Goal: Task Accomplishment & Management: Manage account settings

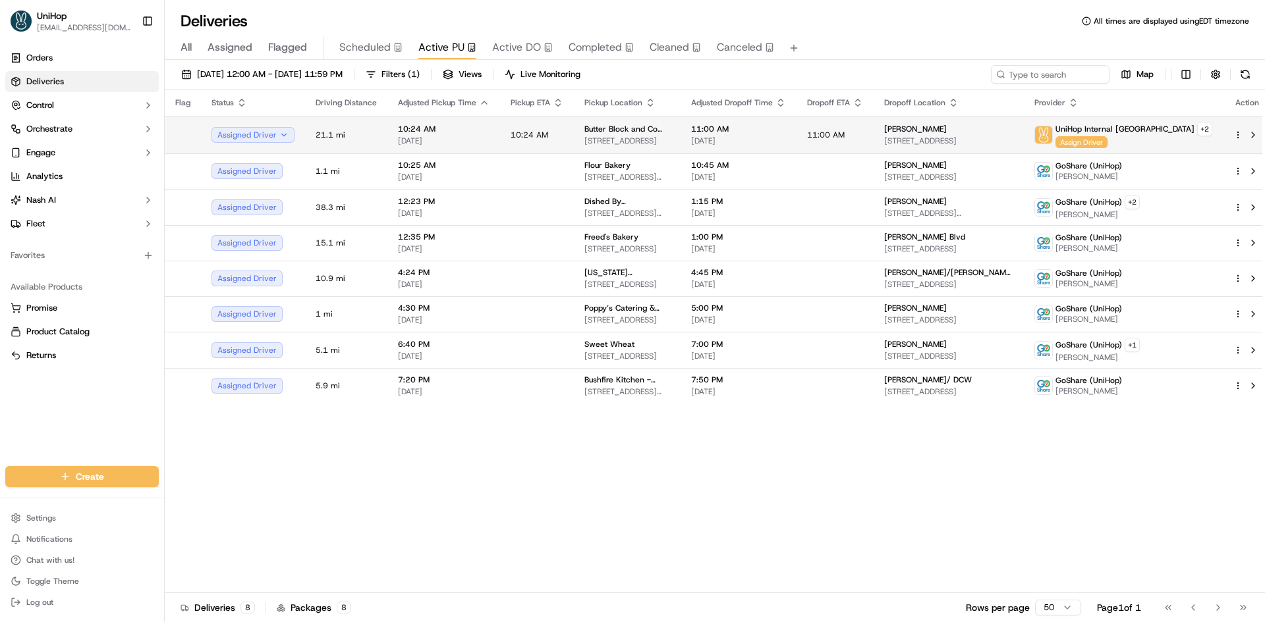
click at [844, 134] on span "11:00 AM" at bounding box center [826, 135] width 38 height 11
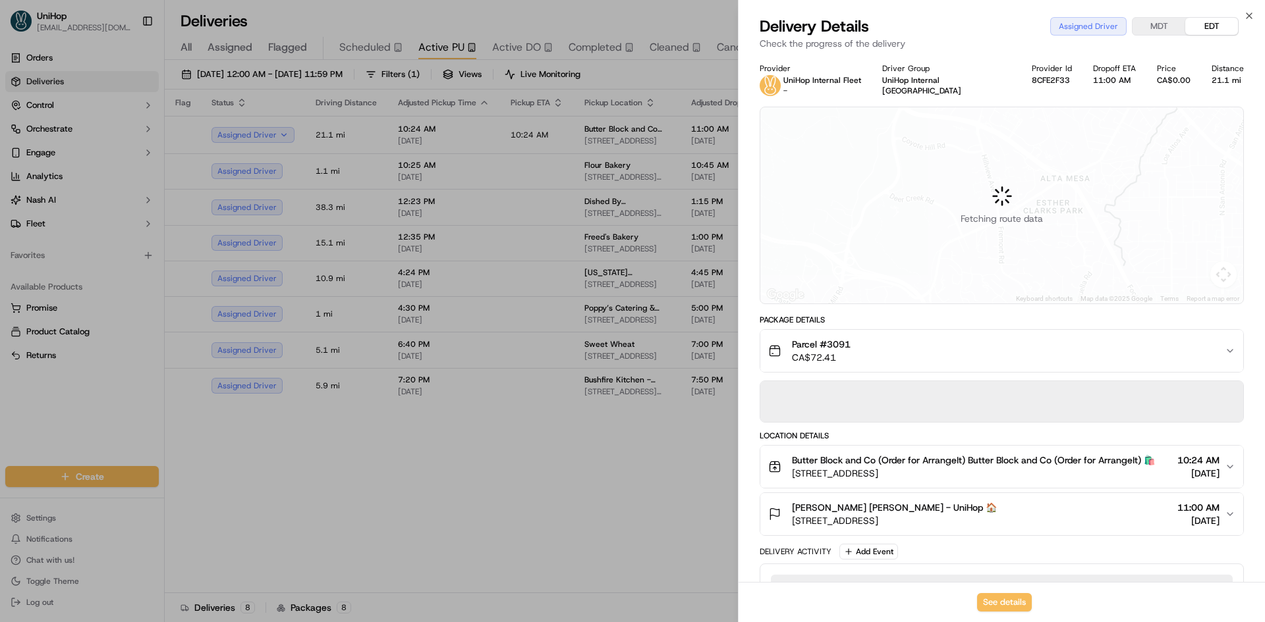
scroll to position [54, 0]
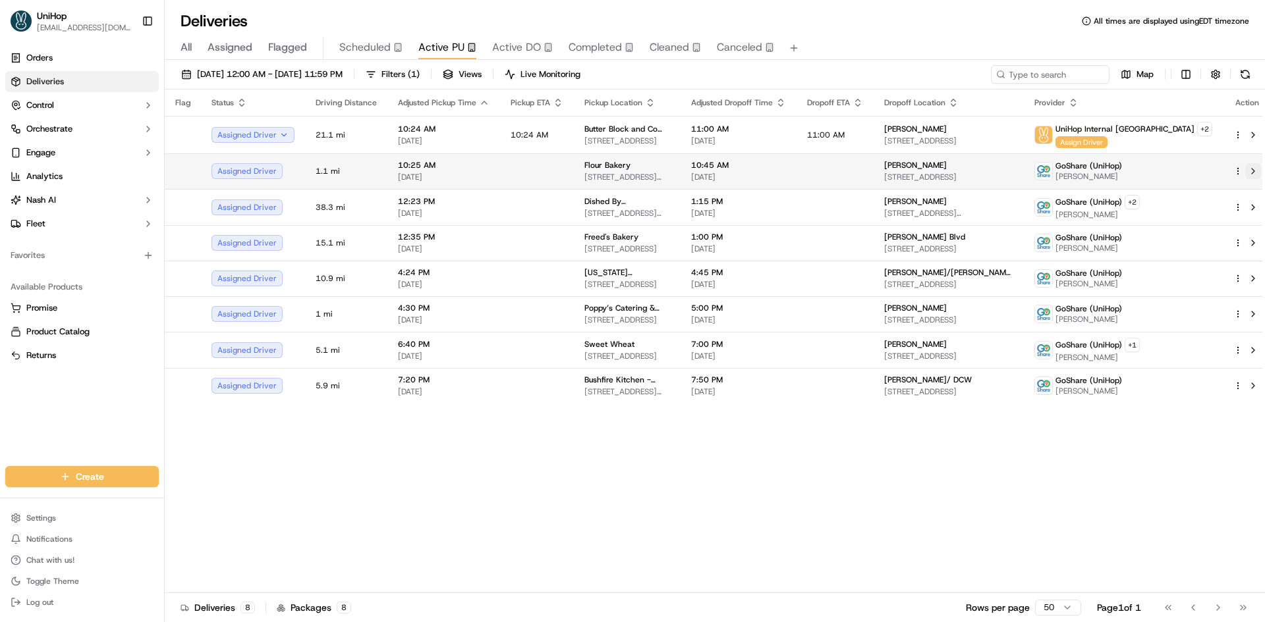
click at [1245, 171] on button at bounding box center [1253, 171] width 16 height 16
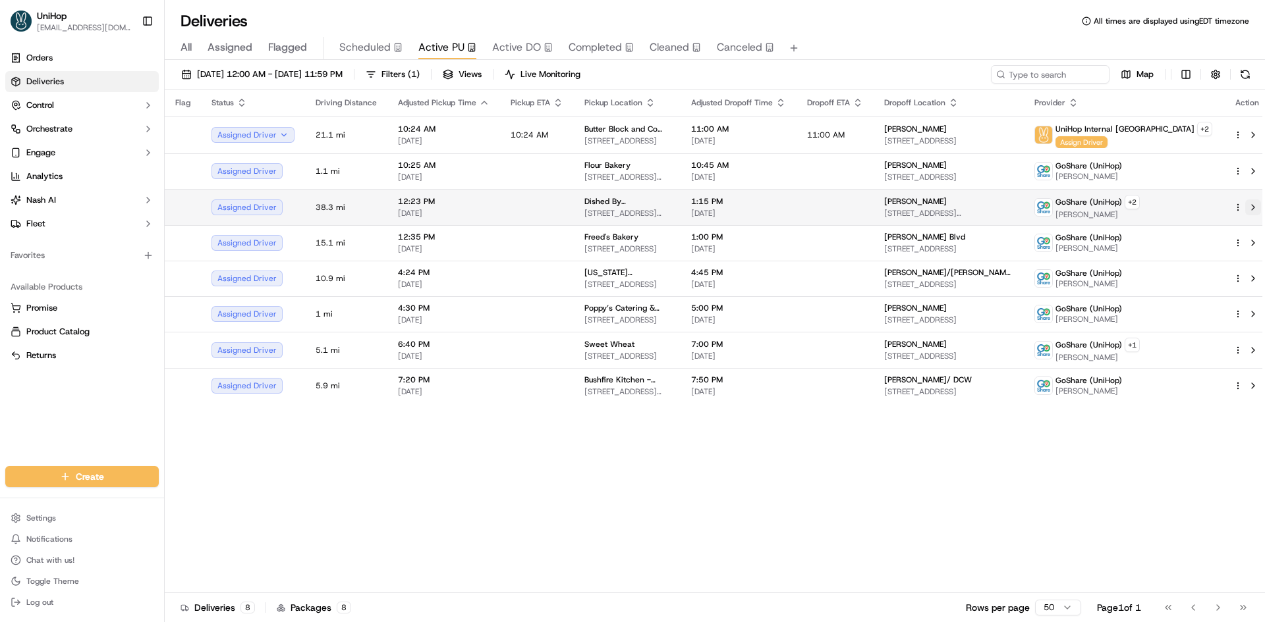
click at [1245, 209] on button at bounding box center [1253, 208] width 16 height 16
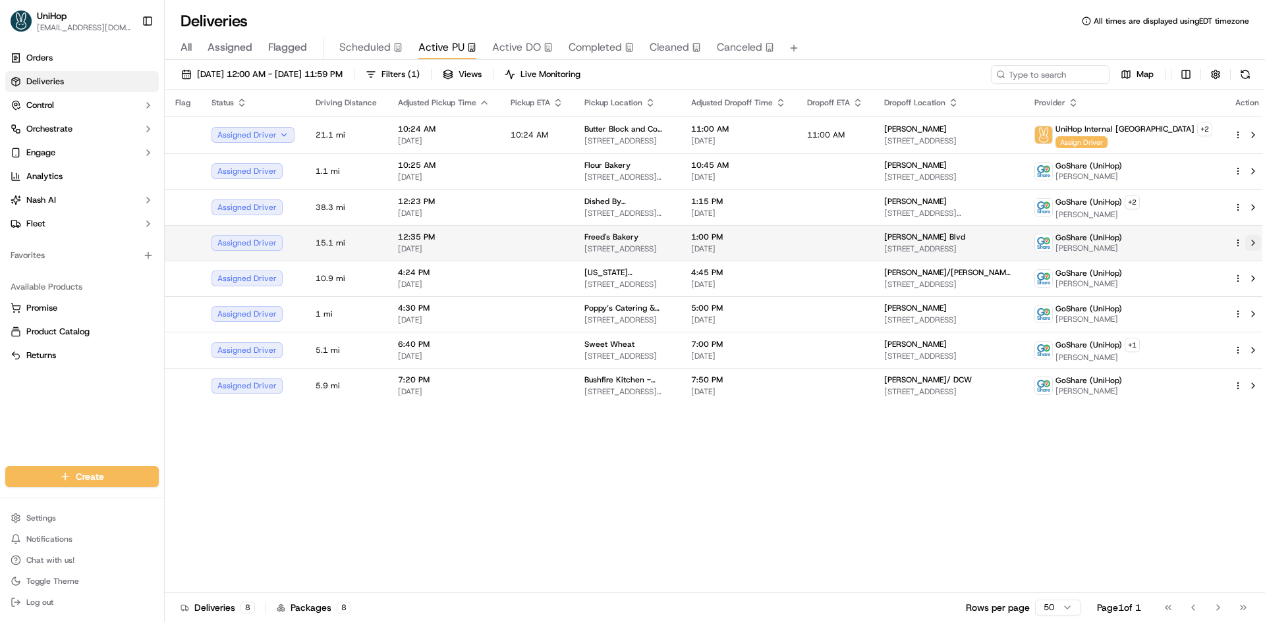
click at [1245, 248] on button at bounding box center [1253, 243] width 16 height 16
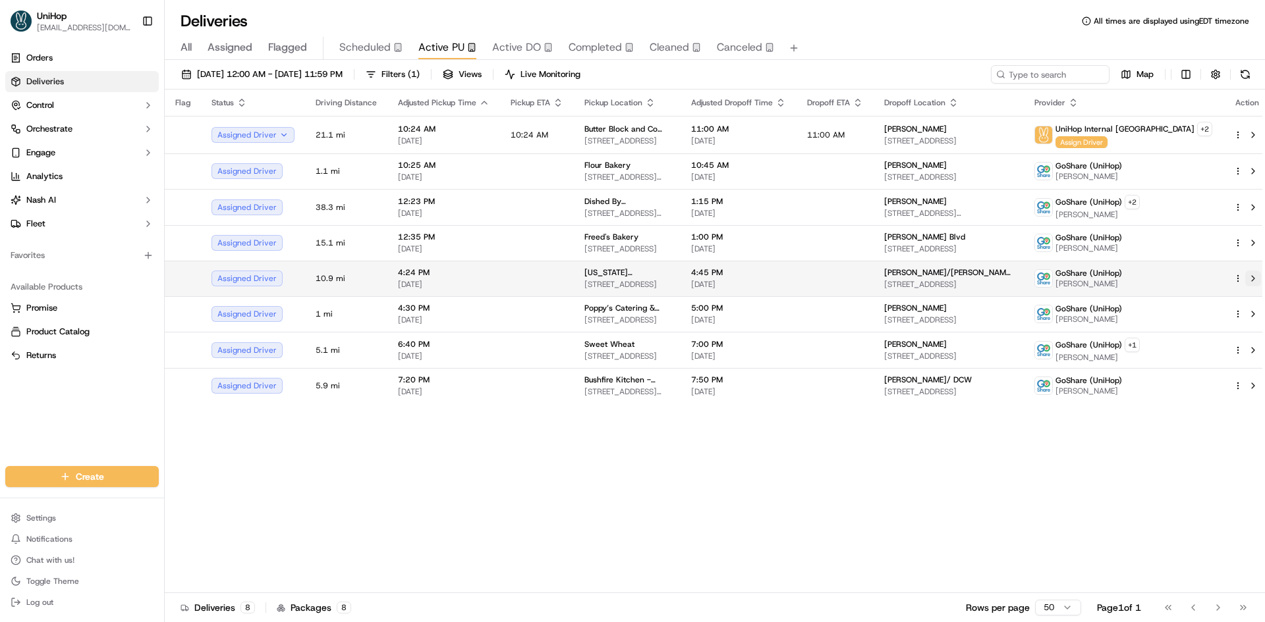
click at [1245, 283] on button at bounding box center [1253, 279] width 16 height 16
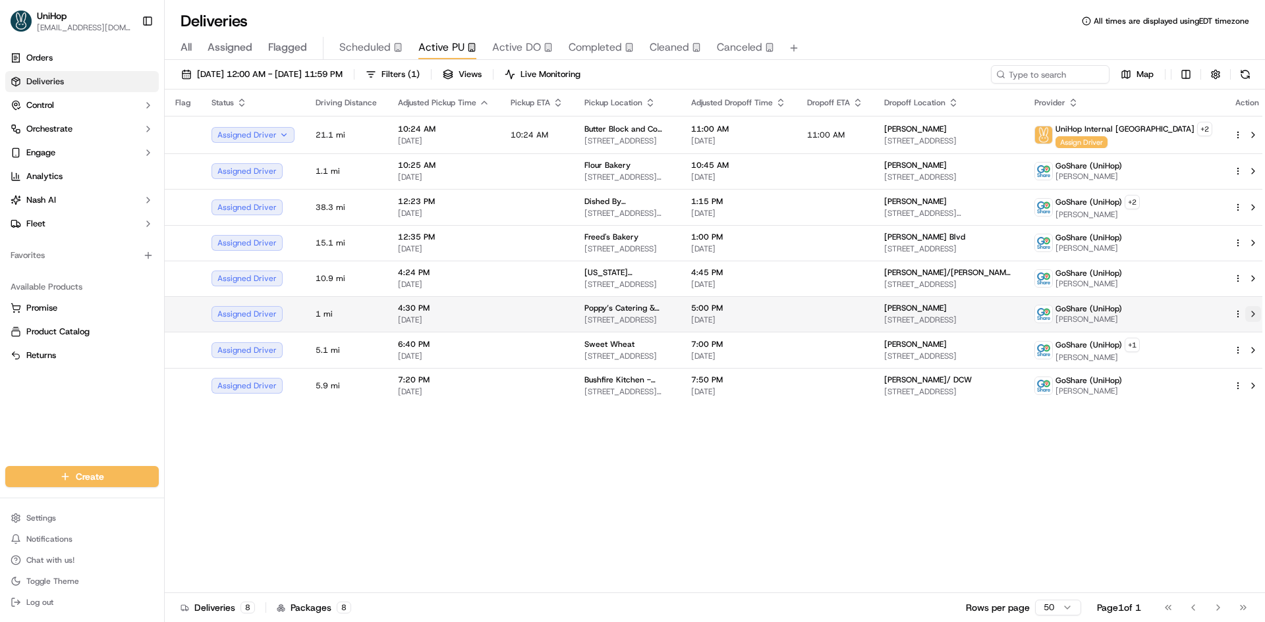
click at [1245, 319] on button at bounding box center [1253, 314] width 16 height 16
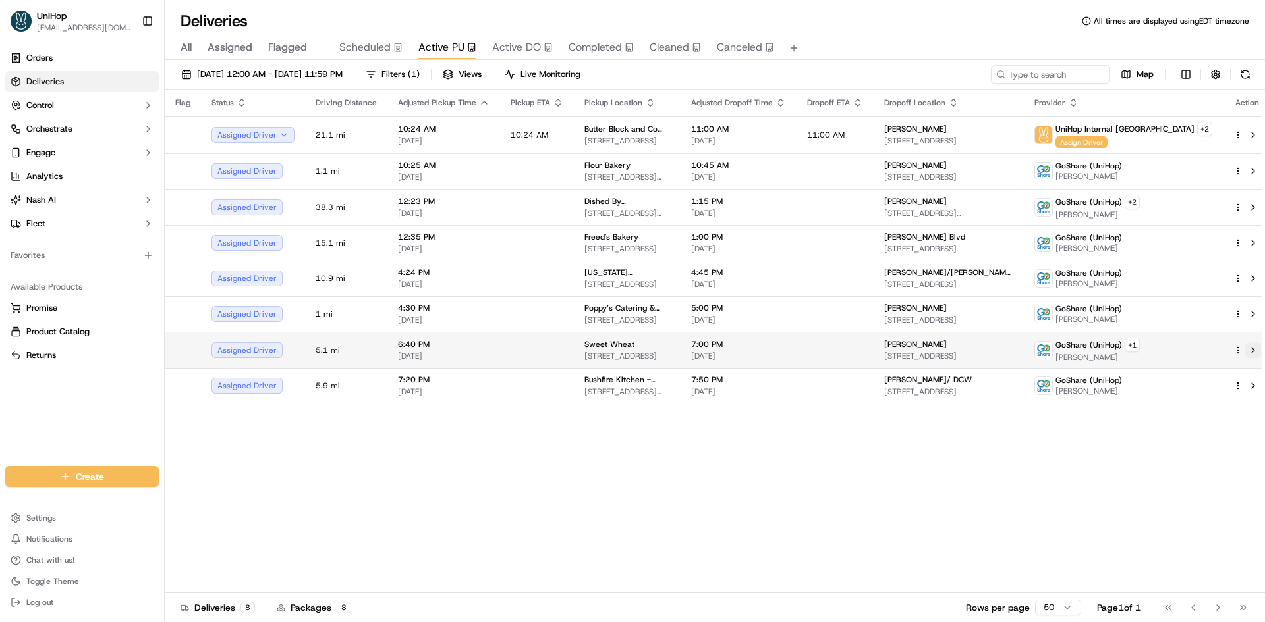
click at [1245, 355] on button at bounding box center [1253, 350] width 16 height 16
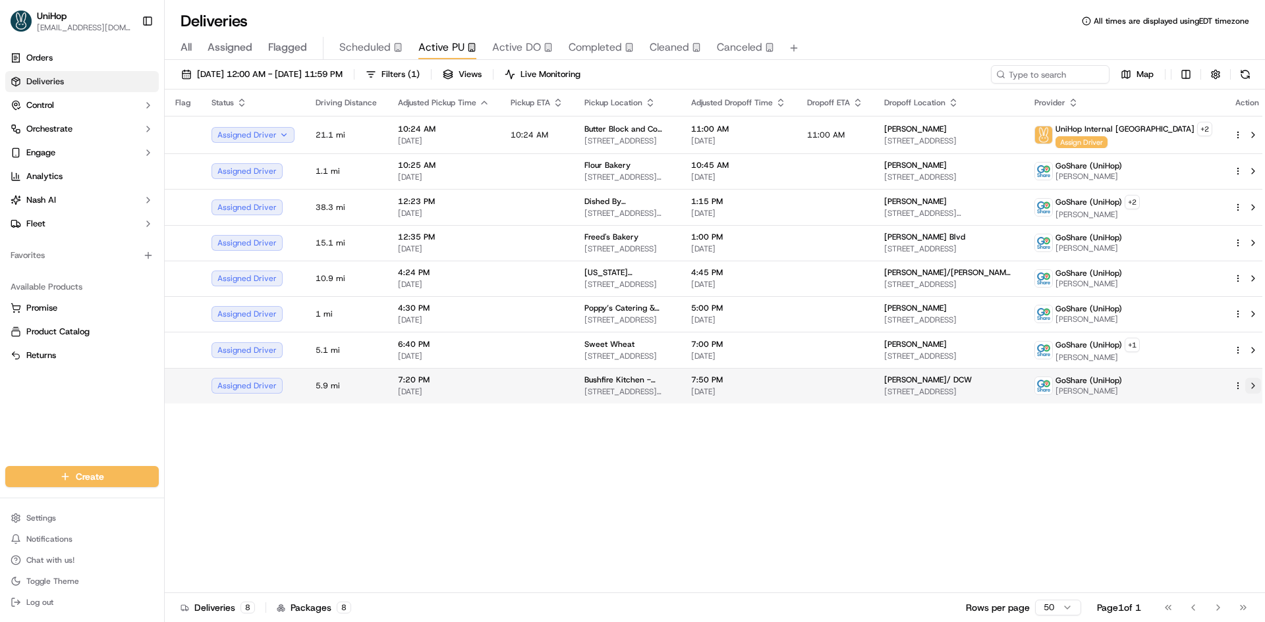
click at [1245, 387] on button at bounding box center [1253, 386] width 16 height 16
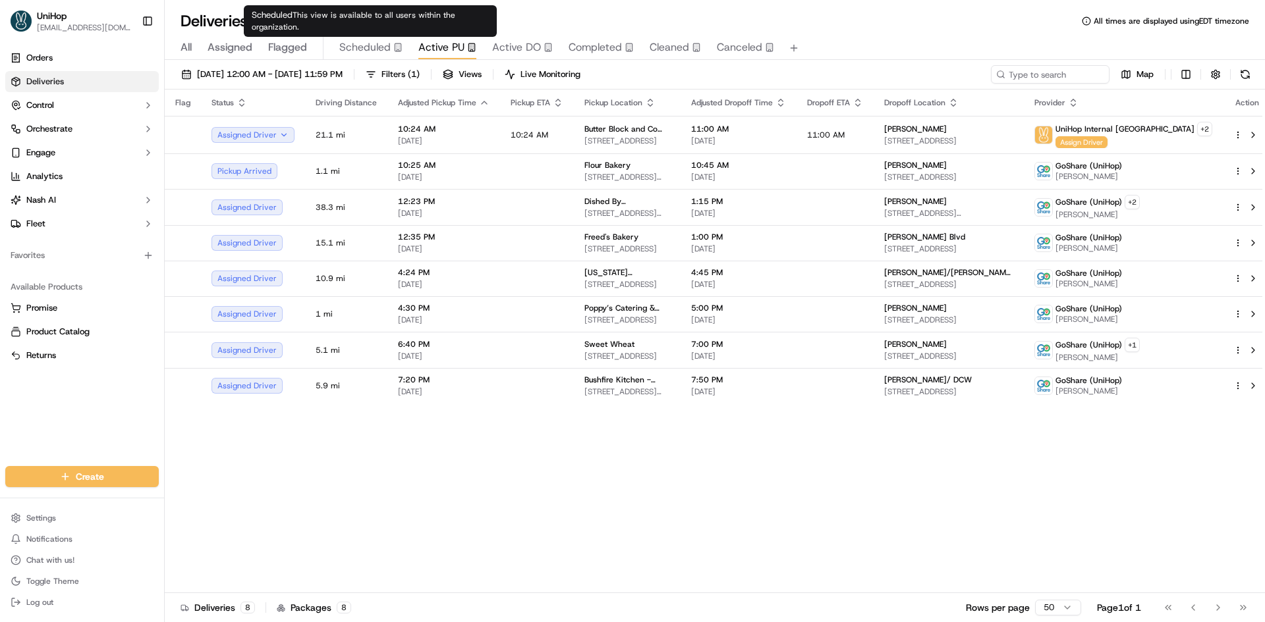
click at [379, 49] on span "Scheduled" at bounding box center [364, 48] width 51 height 16
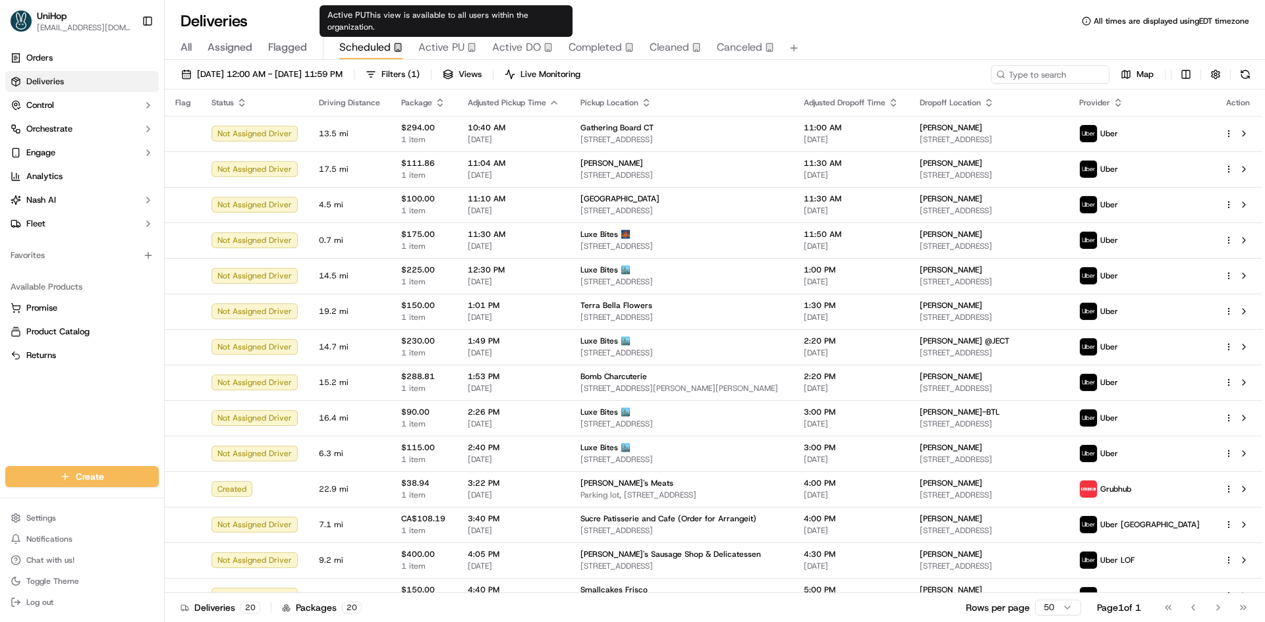
click at [433, 49] on span "Active PU" at bounding box center [441, 48] width 46 height 16
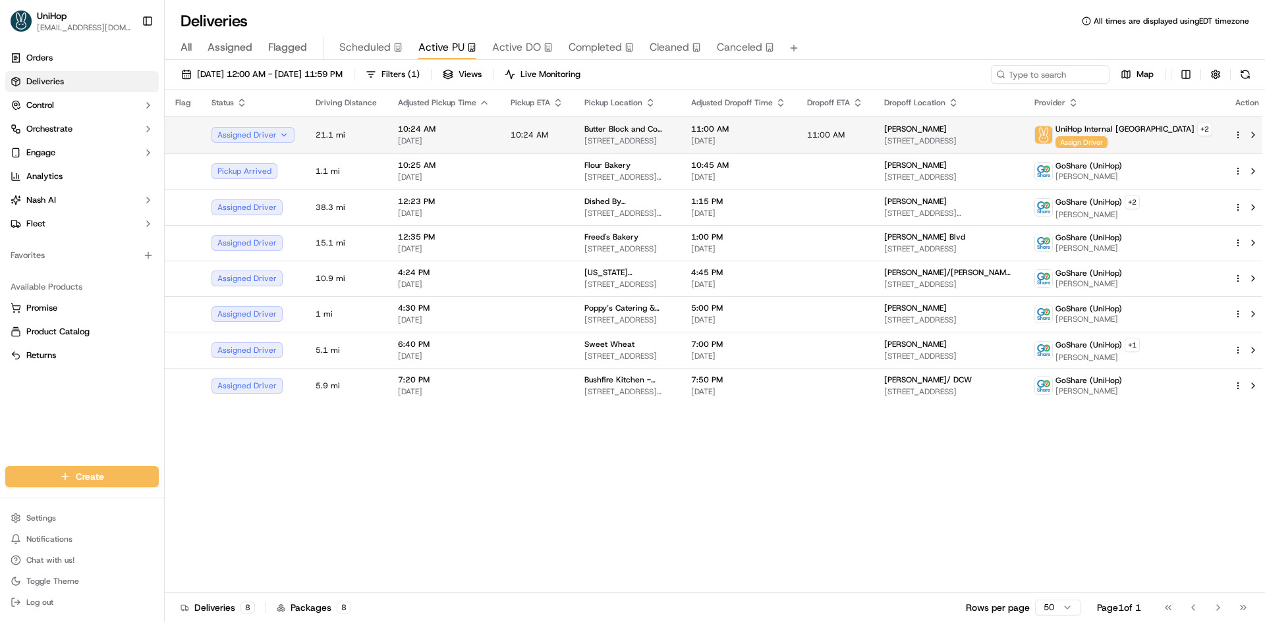
click at [524, 144] on td "10:24 AM" at bounding box center [537, 135] width 74 height 38
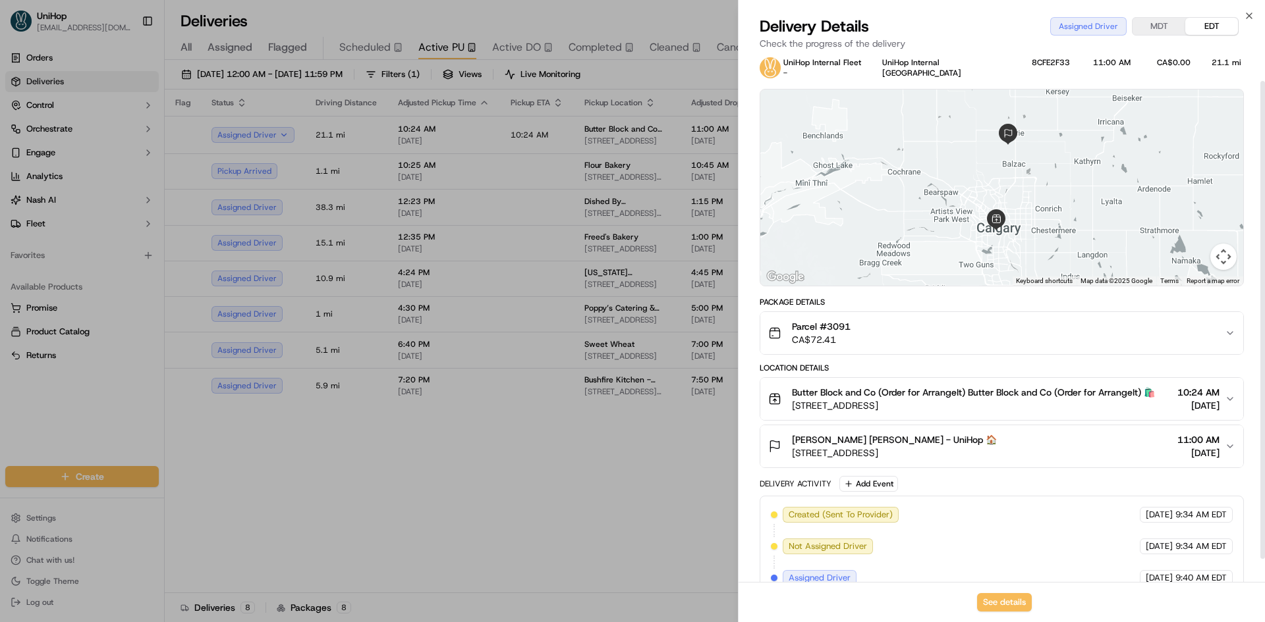
scroll to position [54, 0]
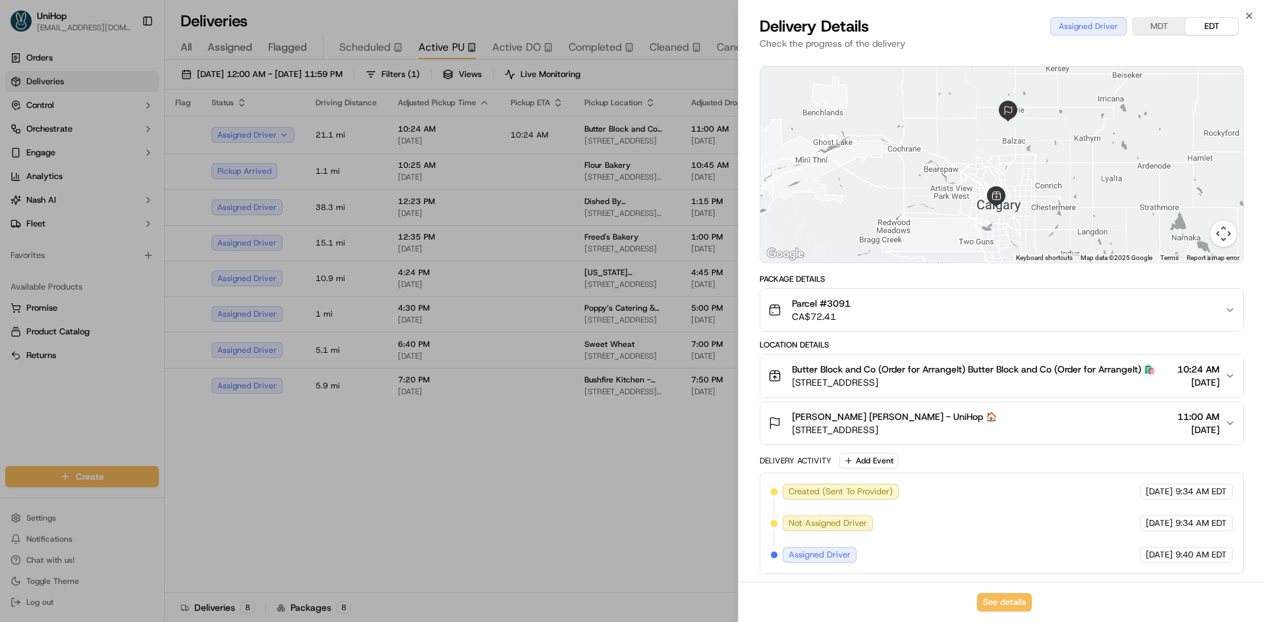
click at [883, 439] on button "Tamsin Spahmann Tamsin Spahmann - UniHop 🏠 226 Windridge Rd SW, Airdrie, AB T4B…" at bounding box center [1001, 423] width 483 height 42
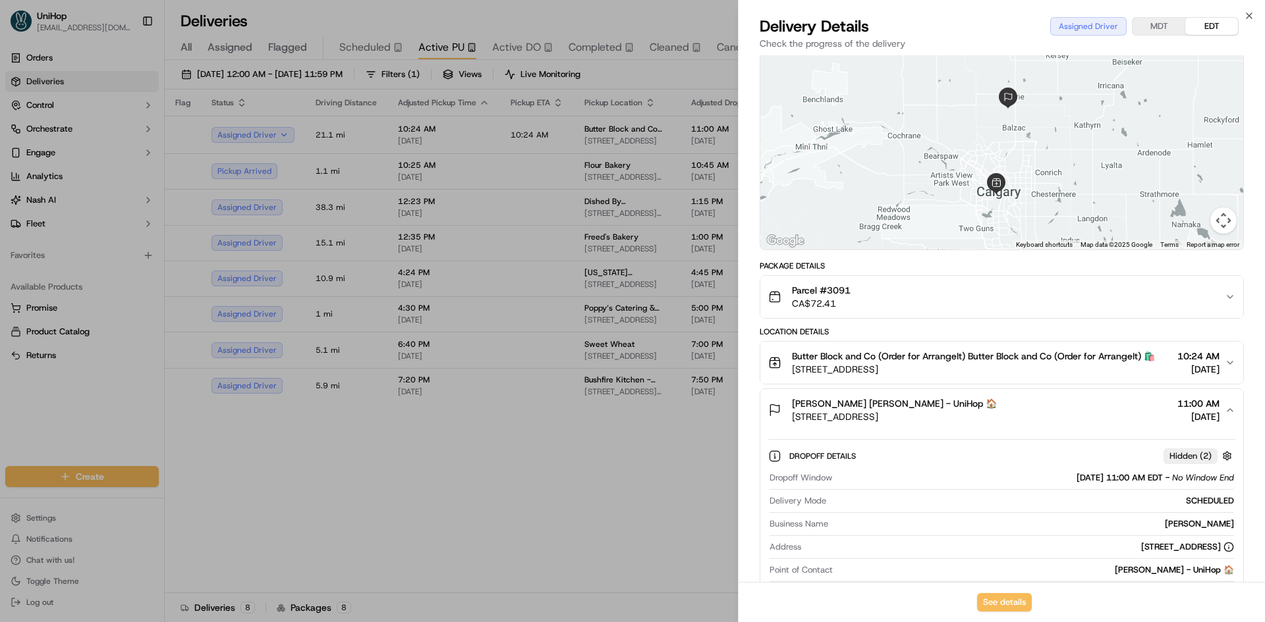
click at [898, 298] on div "Parcel #3091 CA$72.41" at bounding box center [996, 297] width 456 height 26
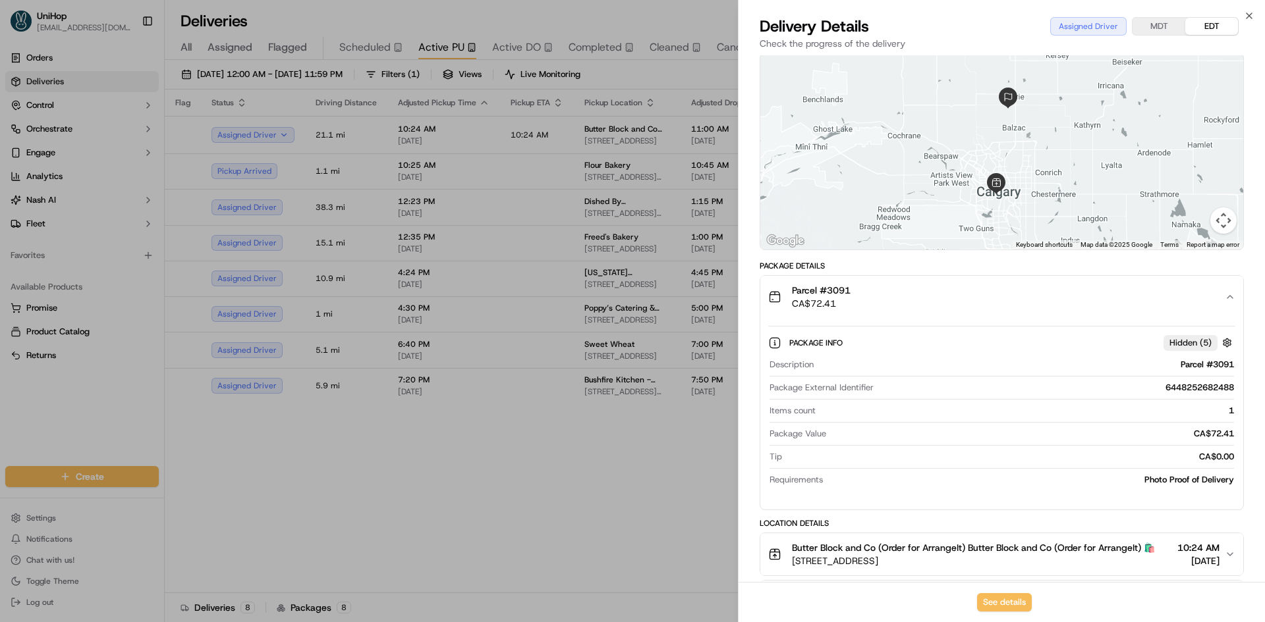
click at [898, 298] on div "Parcel #3091 CA$72.41" at bounding box center [996, 297] width 456 height 26
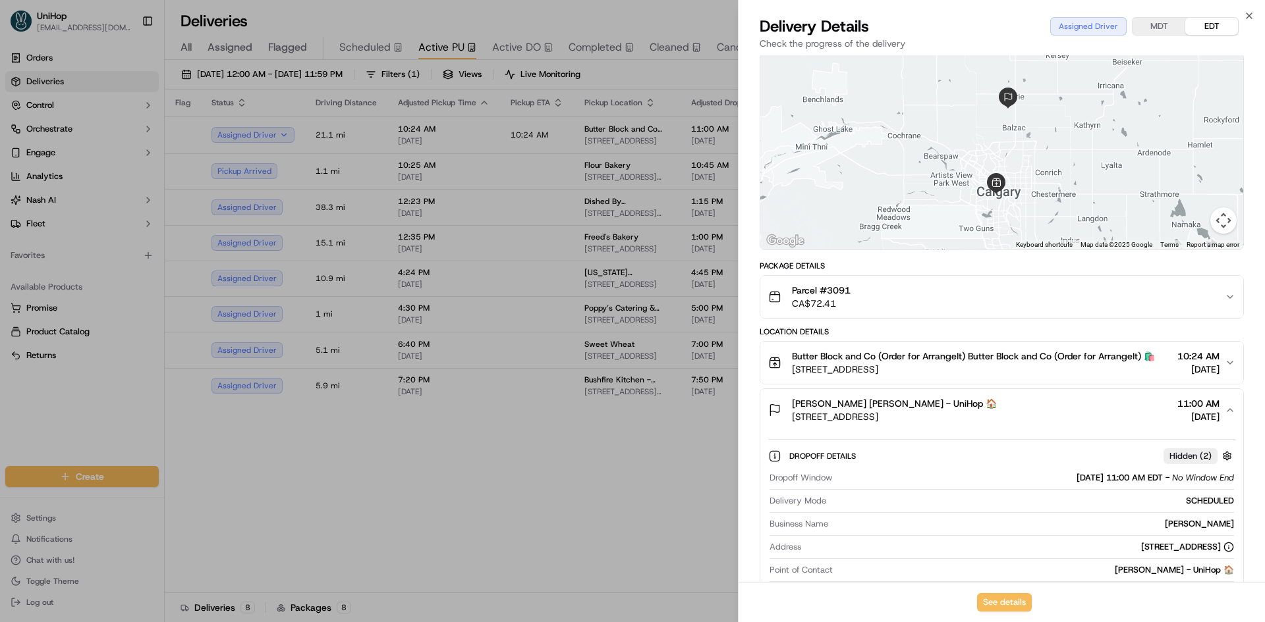
click at [900, 410] on span "Tamsin Spahmann Tamsin Spahmann - UniHop 🏠" at bounding box center [894, 403] width 205 height 13
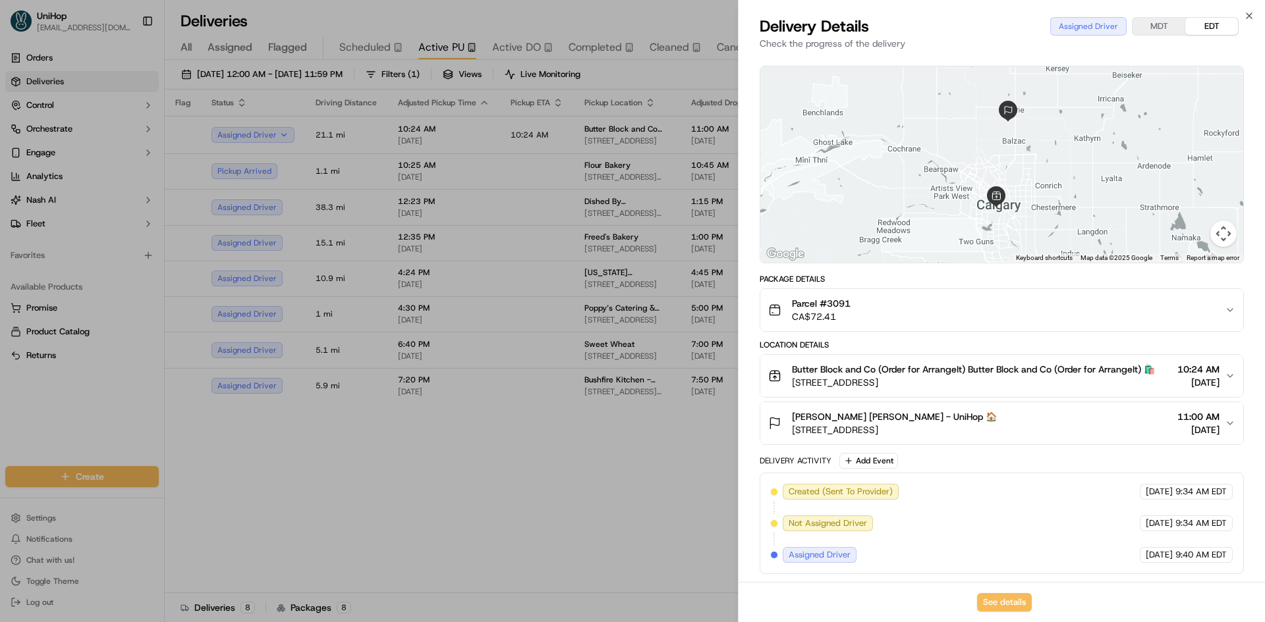
click at [925, 418] on span "Tamsin Spahmann Tamsin Spahmann - UniHop 🏠" at bounding box center [894, 416] width 205 height 13
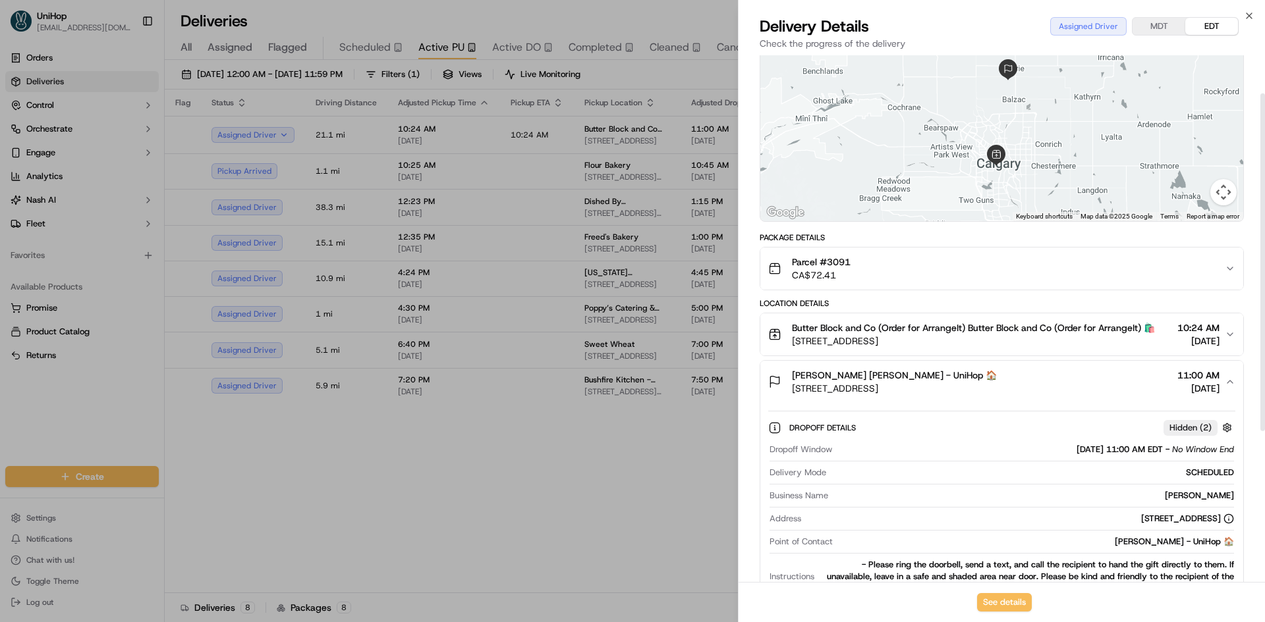
scroll to position [252, 0]
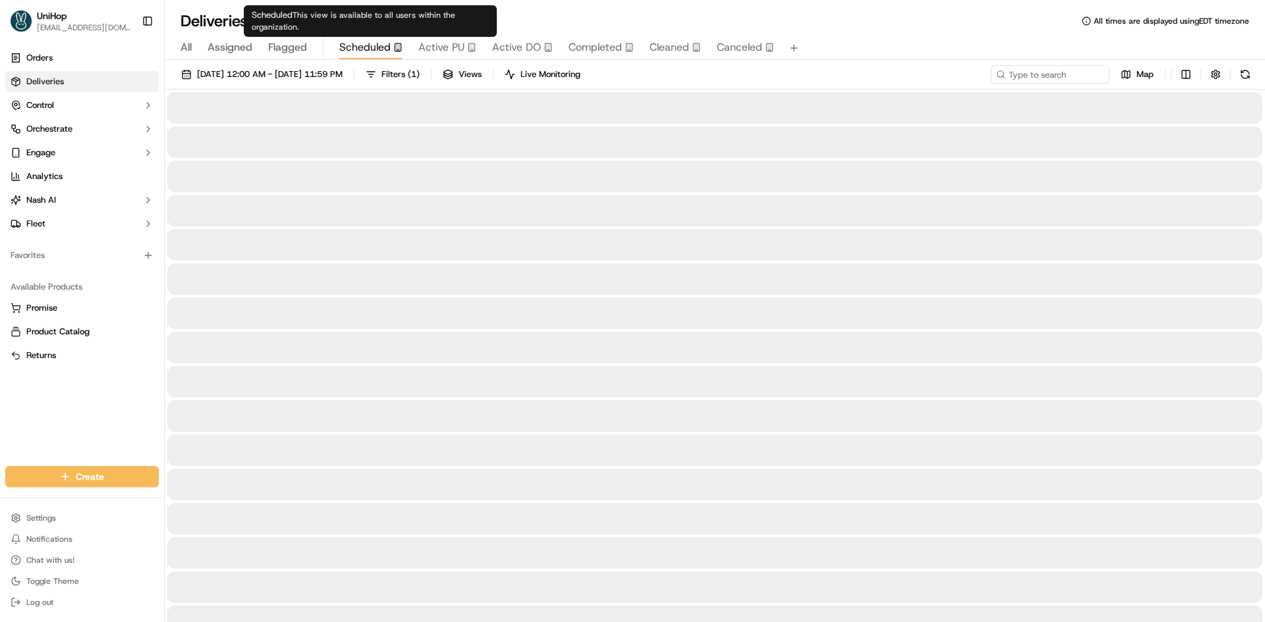
click at [358, 55] on span "Scheduled" at bounding box center [364, 48] width 51 height 16
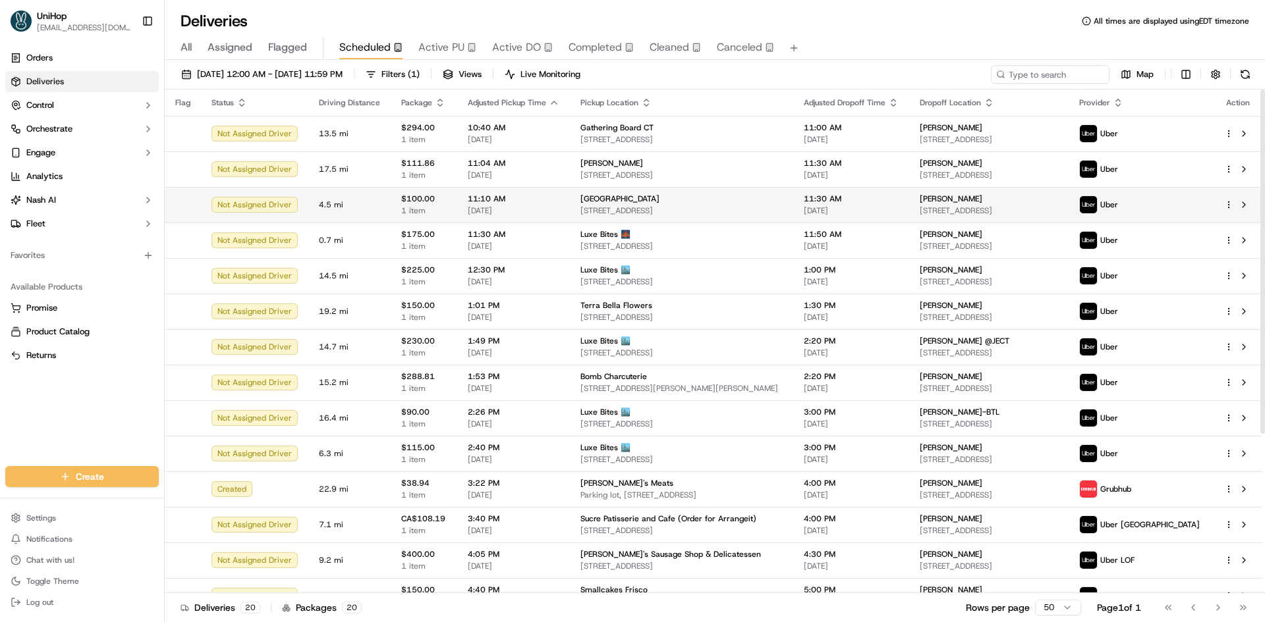
click at [1043, 207] on span "3135 Toscana Cir, Tampa, FL 33611, USA" at bounding box center [988, 210] width 138 height 11
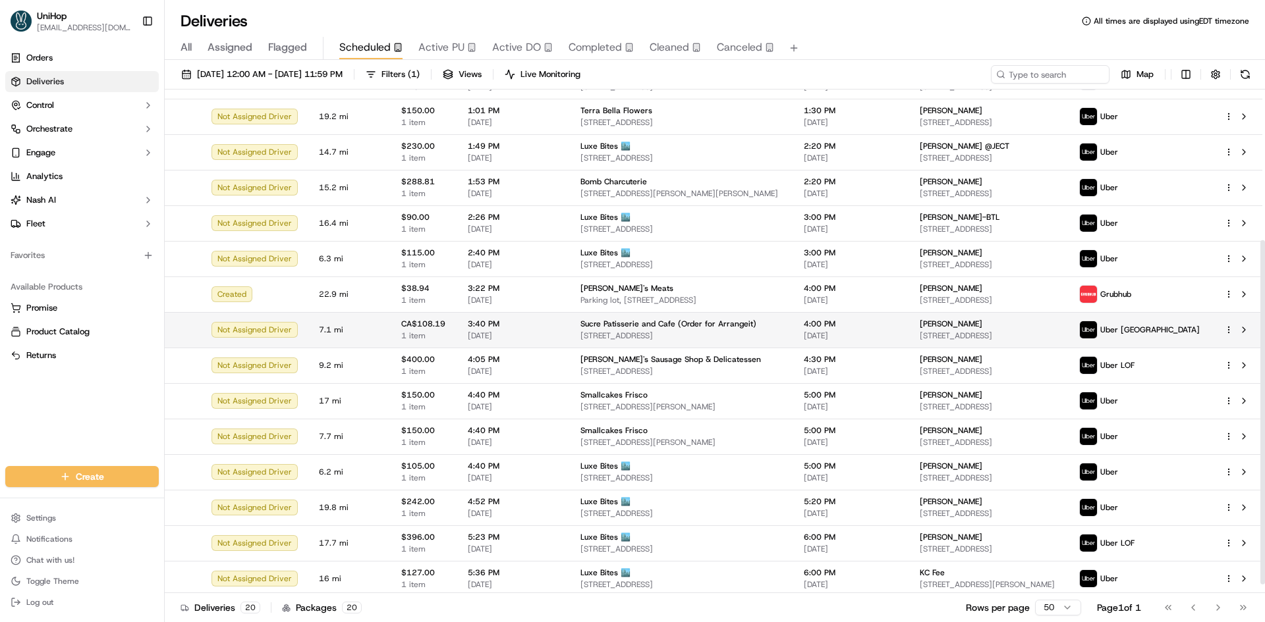
scroll to position [234, 0]
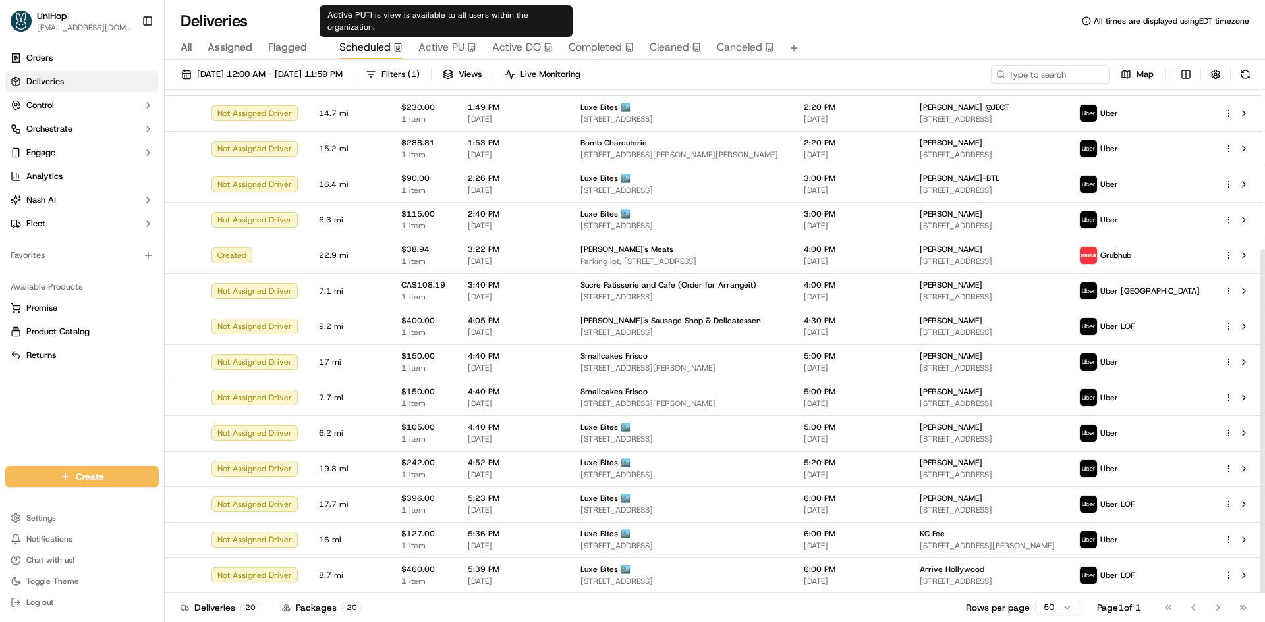
click at [453, 41] on span "Active PU" at bounding box center [441, 48] width 46 height 16
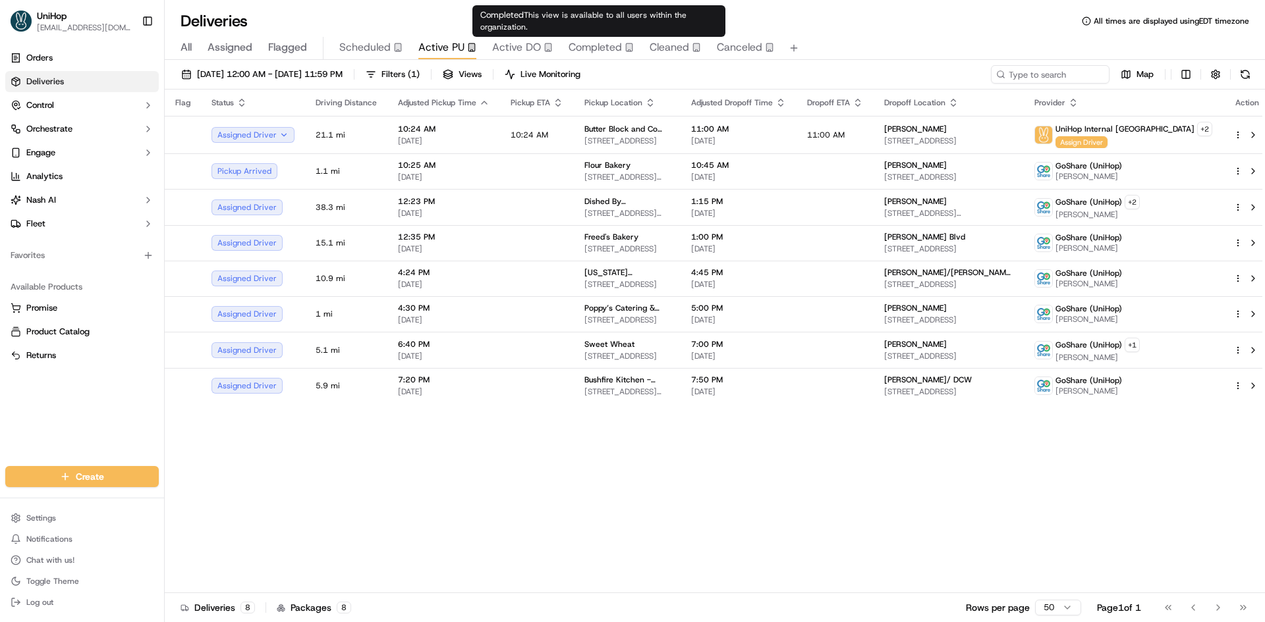
click at [624, 51] on icon "button" at bounding box center [628, 47] width 9 height 9
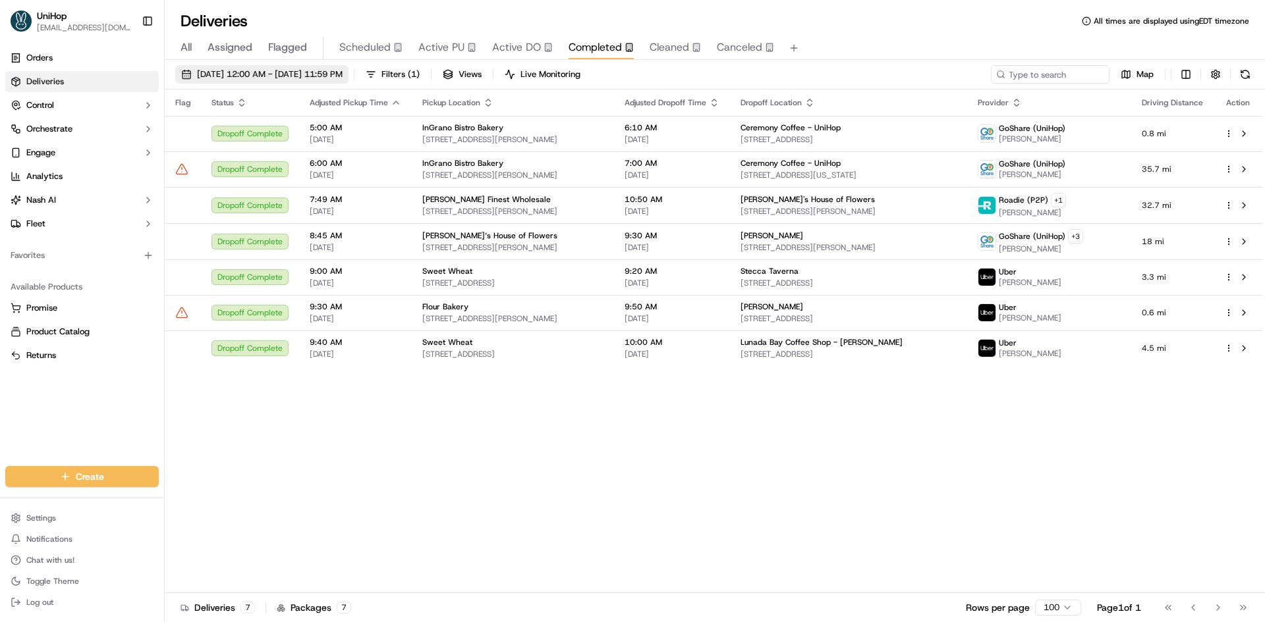
click at [342, 71] on span "Sep 20 2025 12:00 AM - Sep 20 2025 11:59 PM" at bounding box center [270, 74] width 146 height 12
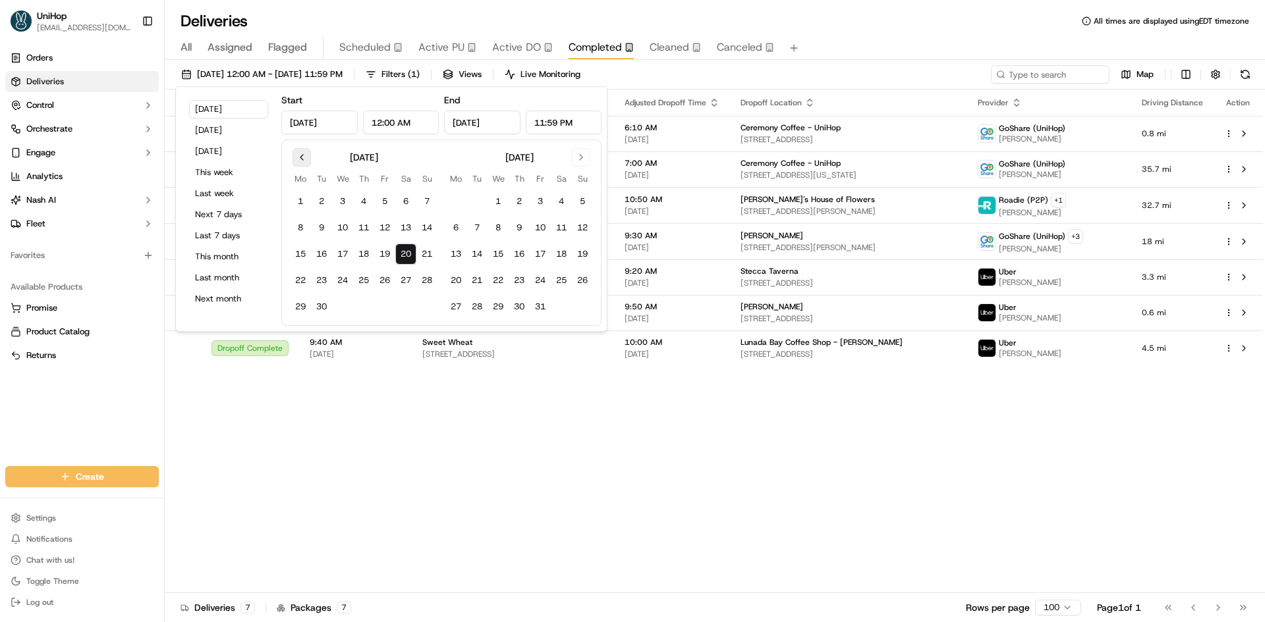
click at [296, 159] on button "Go to previous month" at bounding box center [301, 157] width 18 height 18
click at [385, 204] on button "1" at bounding box center [384, 201] width 21 height 21
type input "Aug 1, 2025"
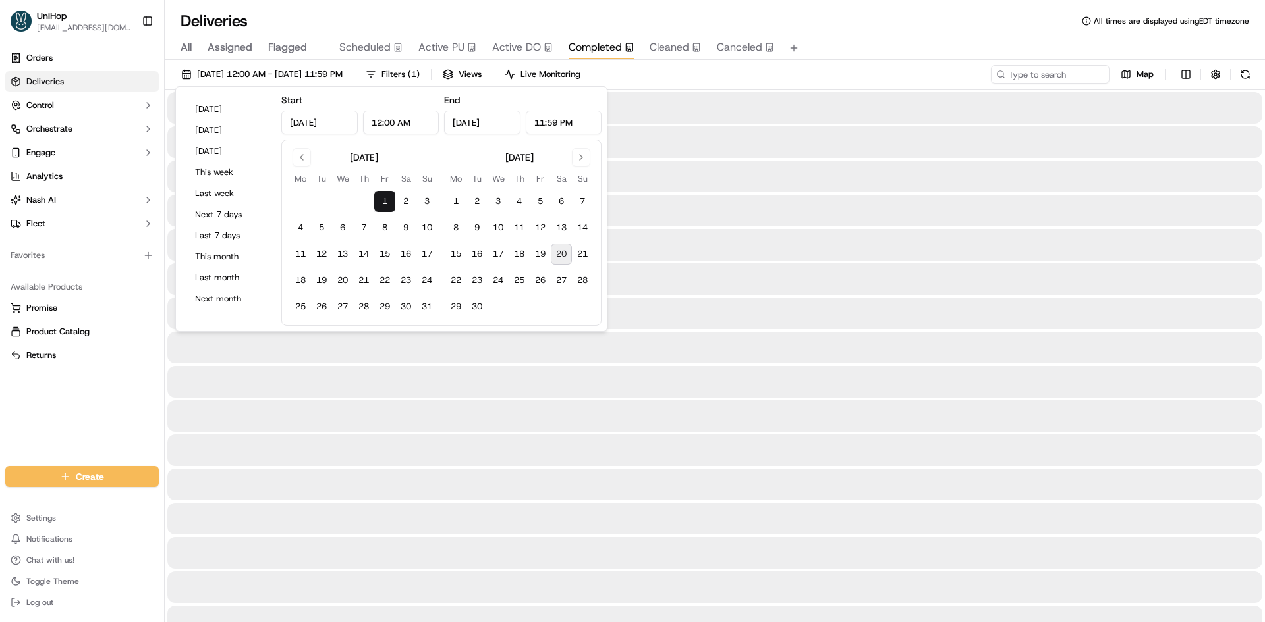
click at [503, 119] on input "Aug 1, 2025" at bounding box center [482, 123] width 76 height 24
click at [562, 255] on button "20" at bounding box center [561, 254] width 21 height 21
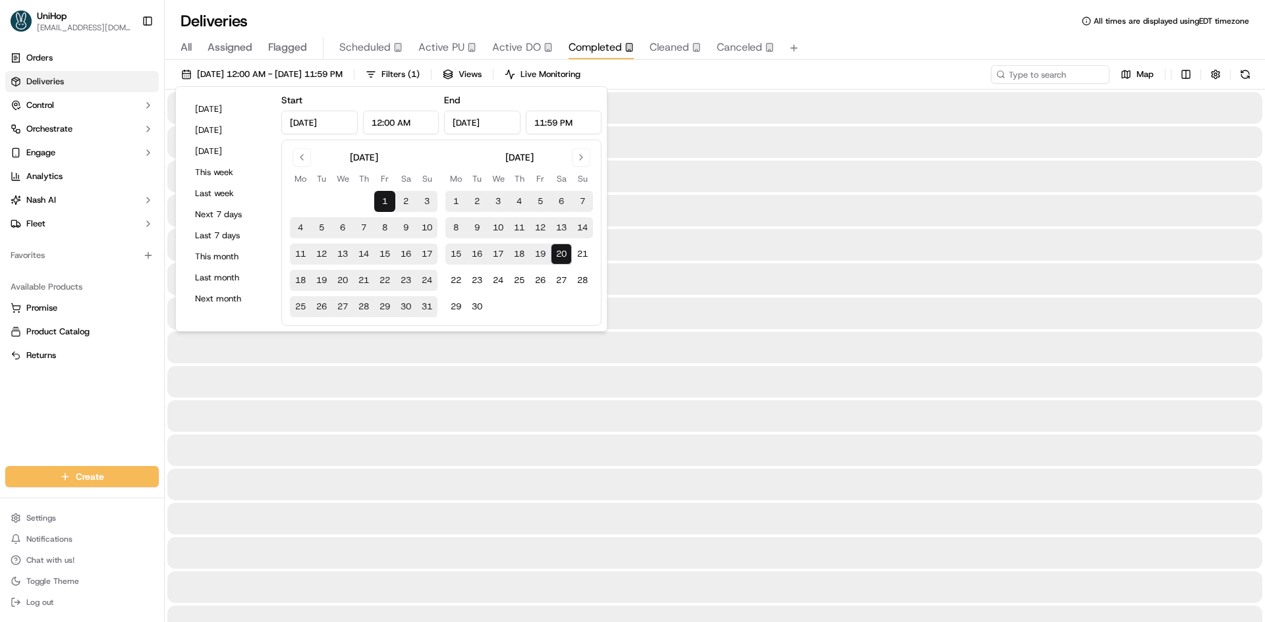
type input "Sep 20, 2025"
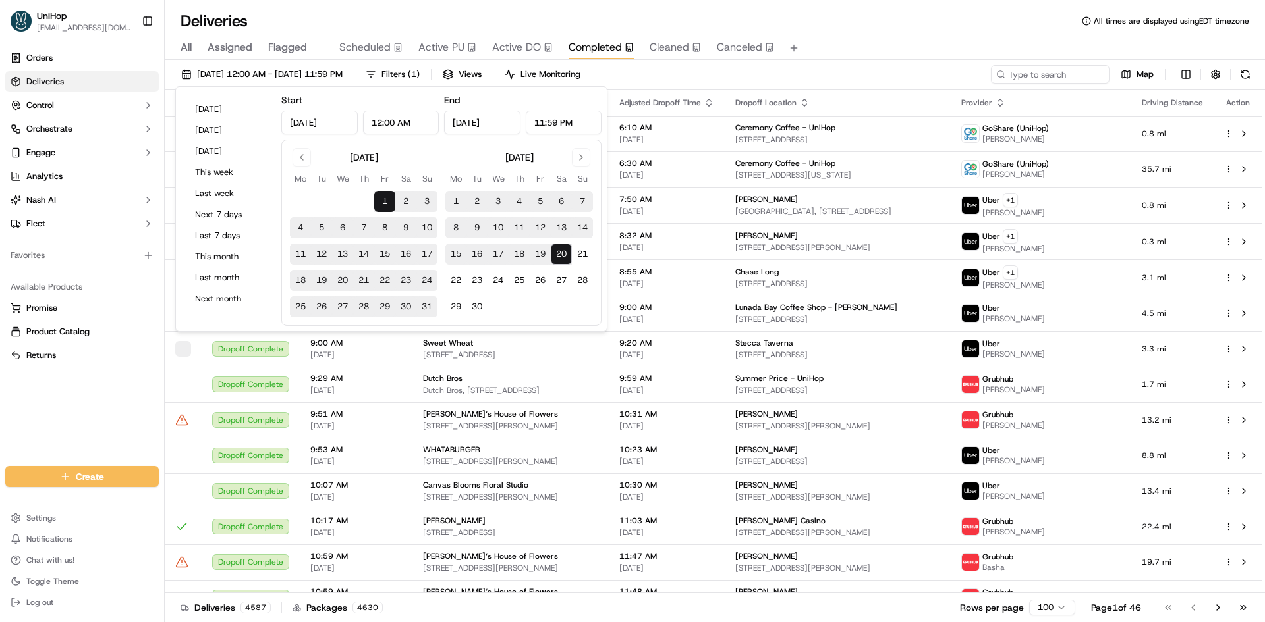
click at [882, 87] on div "Aug 1 2025 12:00 AM - Sep 20 2025 11:59 PM Filters ( 1 ) Views Live Monitoring …" at bounding box center [715, 77] width 1100 height 24
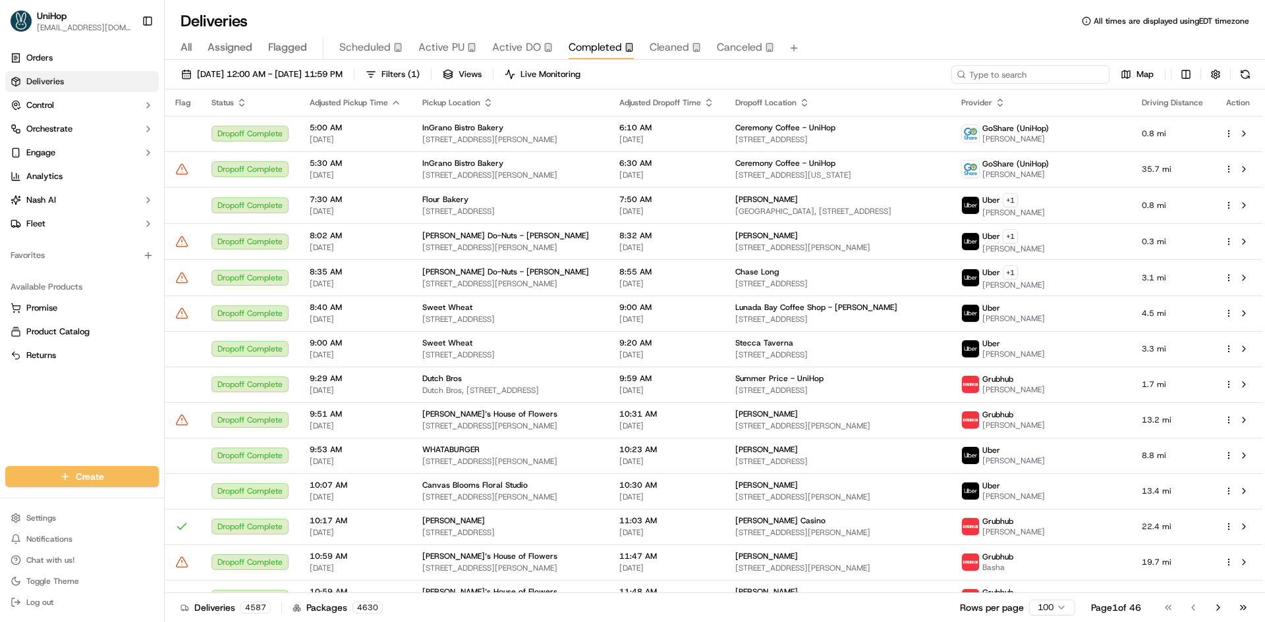
click at [1047, 76] on input at bounding box center [1030, 74] width 158 height 18
paste input "4972 Overton Ridge Blvd"
type input "4972 Overton Ridge Blvd"
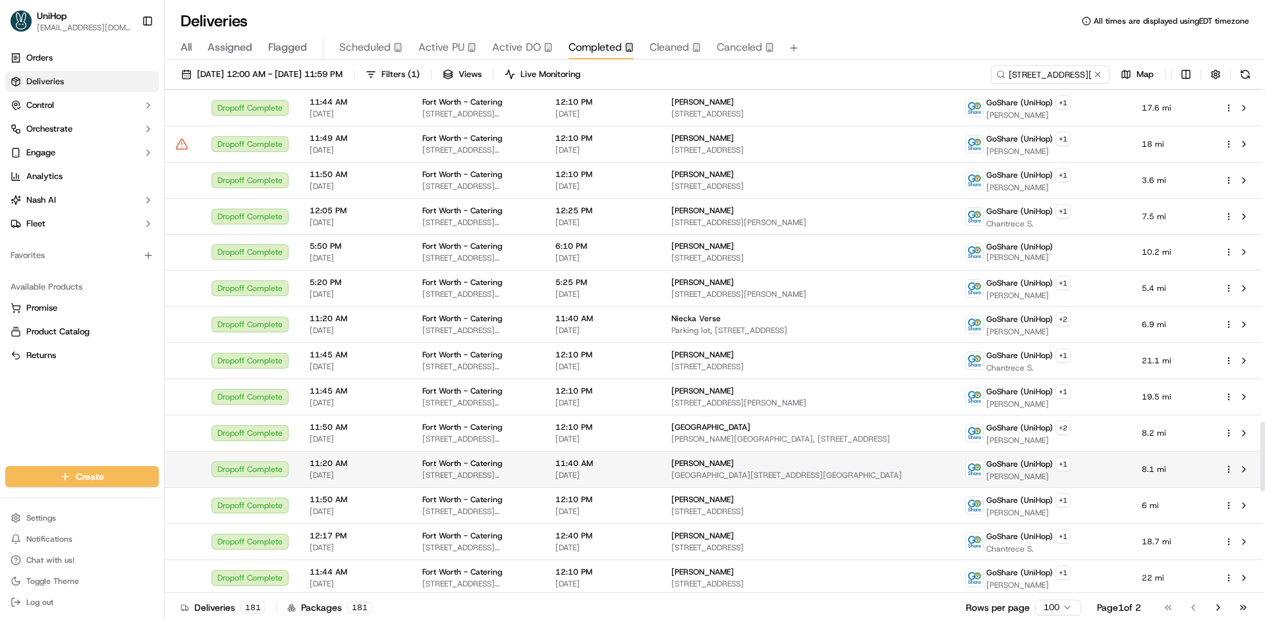
scroll to position [2345, 0]
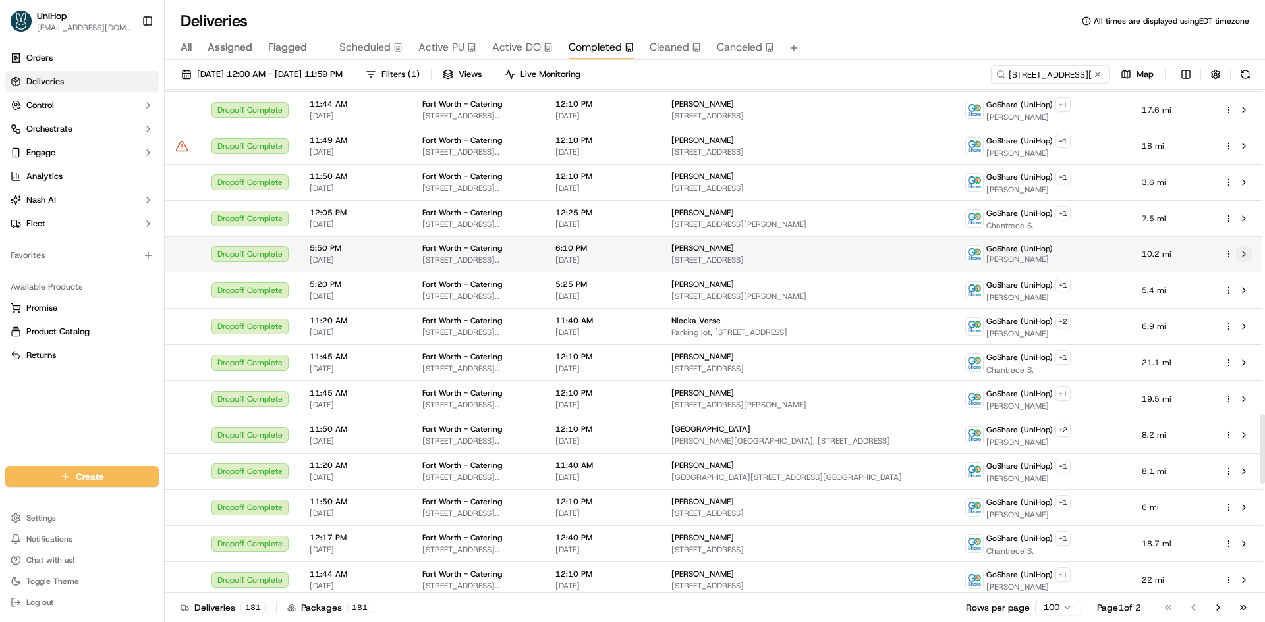
click at [1247, 250] on button at bounding box center [1244, 254] width 16 height 16
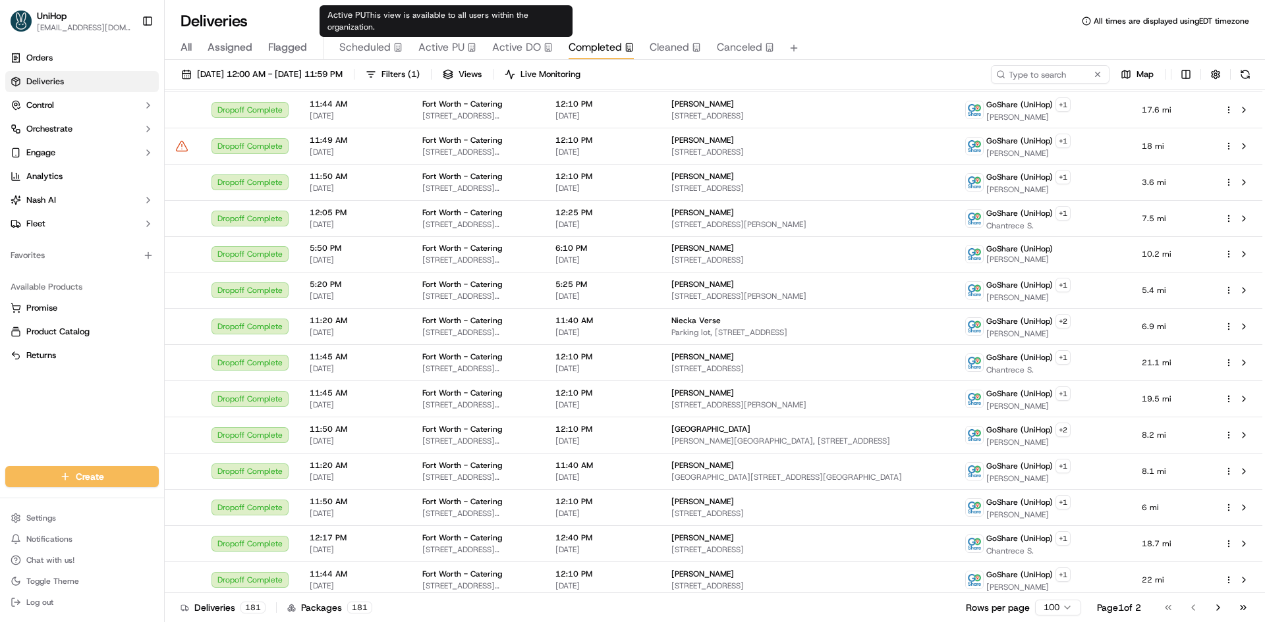
click at [447, 46] on span "Active PU" at bounding box center [441, 48] width 46 height 16
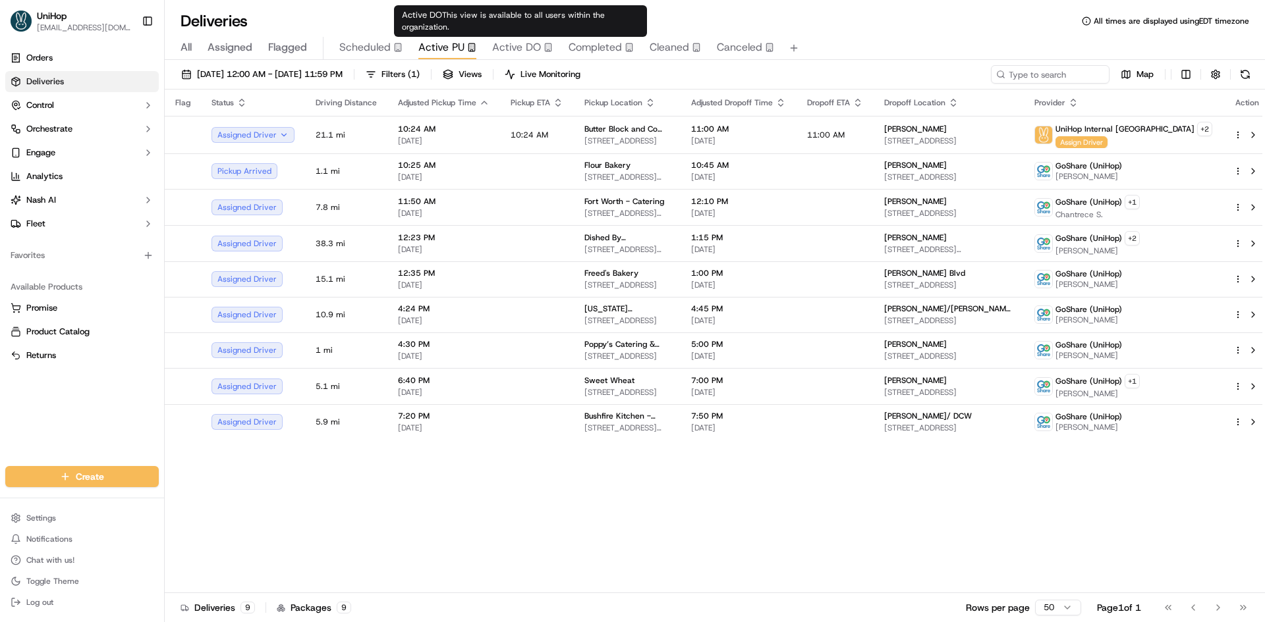
click at [495, 45] on span "Active DO" at bounding box center [516, 48] width 49 height 16
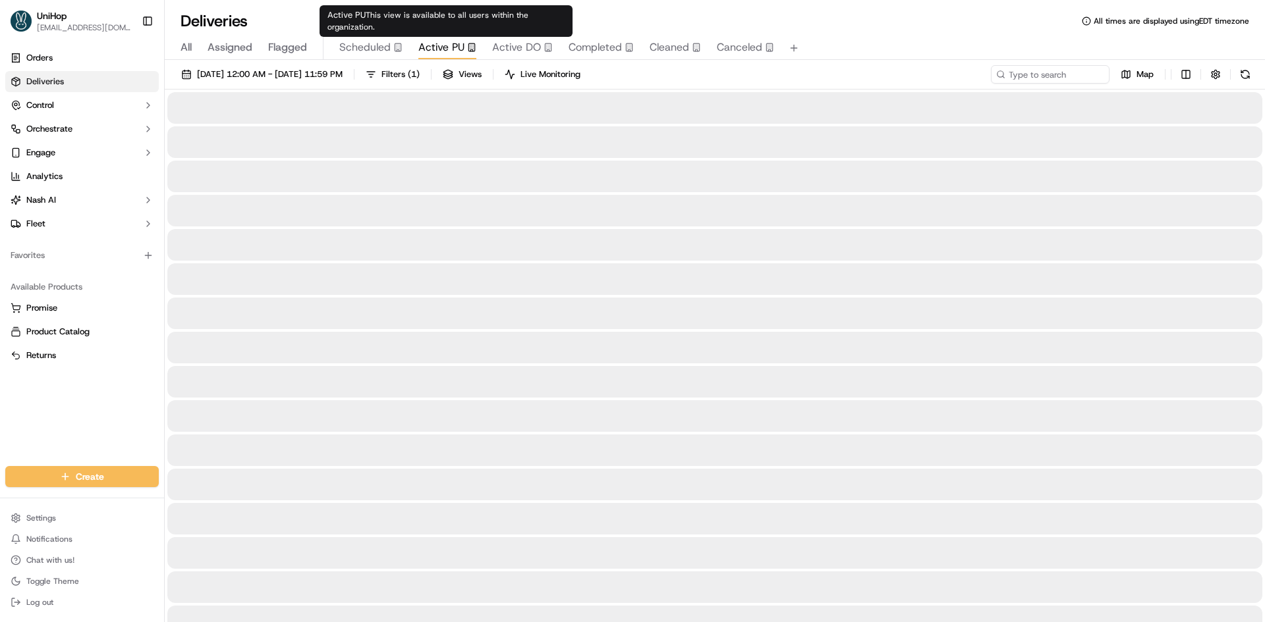
click at [460, 45] on span "Active PU" at bounding box center [441, 48] width 46 height 16
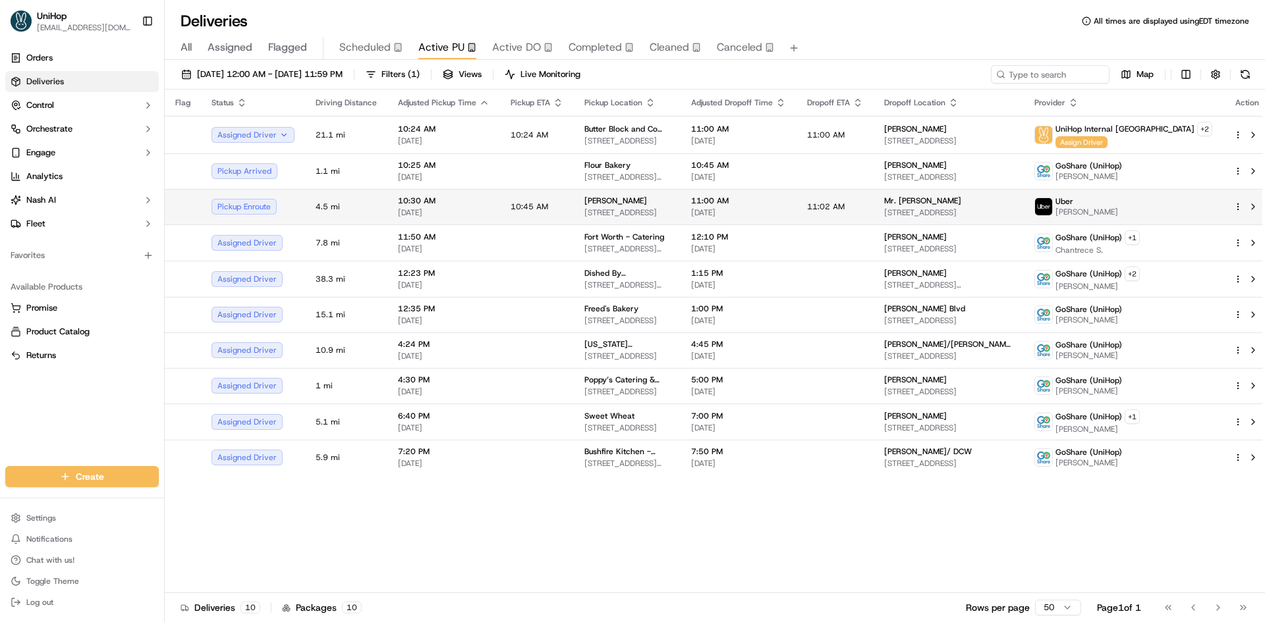
click at [548, 208] on td "10:45 AM" at bounding box center [537, 207] width 74 height 36
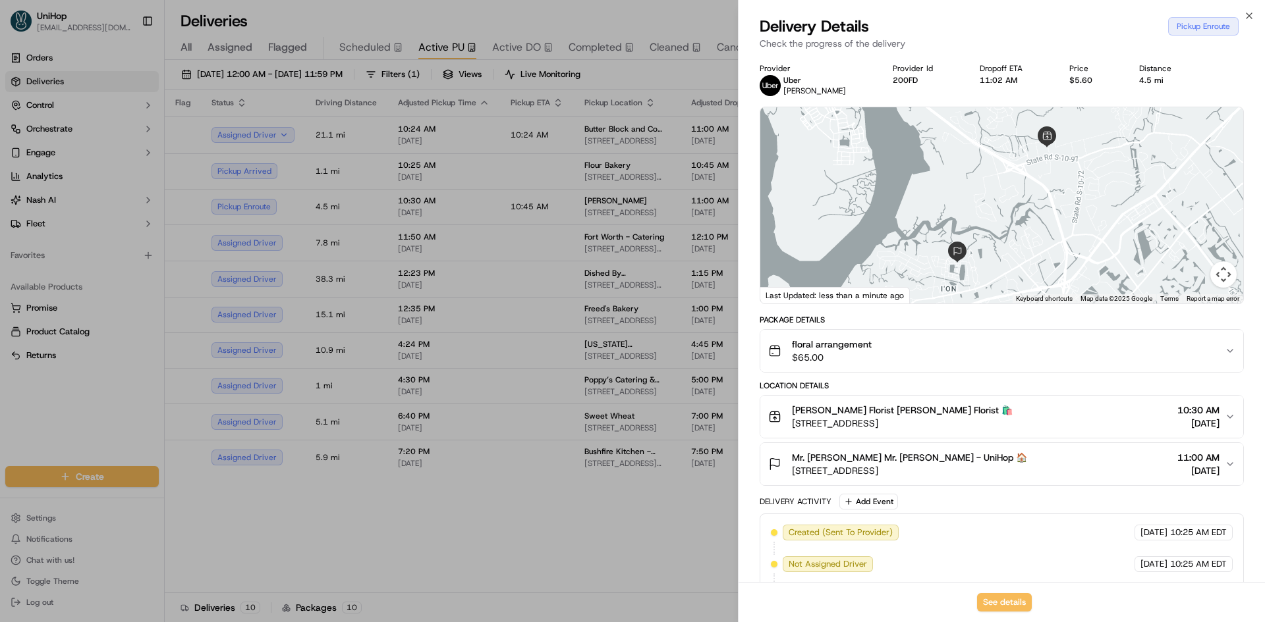
click at [972, 416] on span "Blanche Darby Florist Blanche Darby Florist 🛍️" at bounding box center [902, 410] width 221 height 13
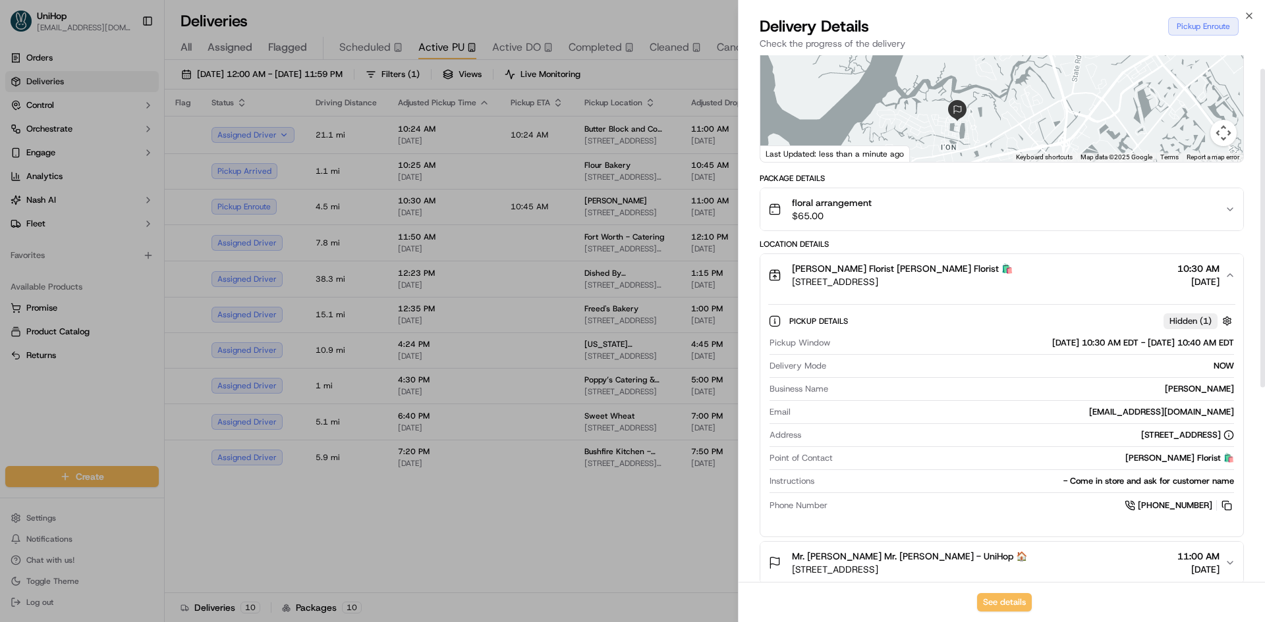
scroll to position [198, 0]
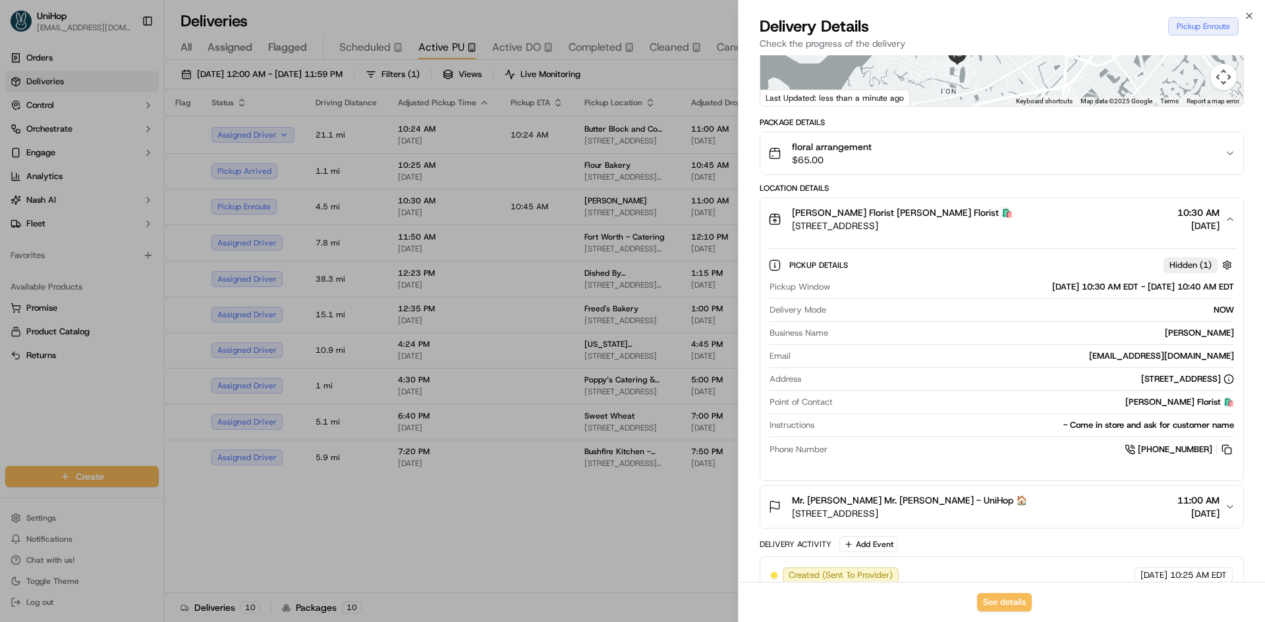
click at [1023, 210] on div "Blanche Darby Florist Blanche Darby Florist 🛍️ 581 Belle Station Blvd, Mt Pleas…" at bounding box center [996, 219] width 456 height 26
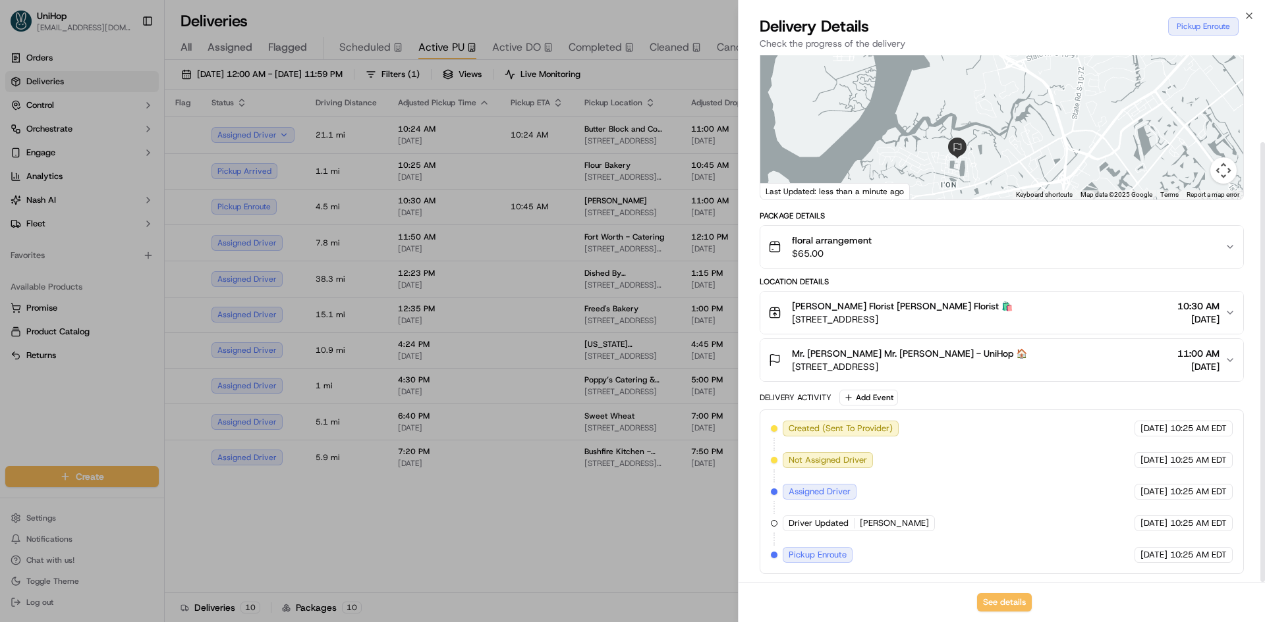
click at [1021, 366] on div "Mr. Robert Wilkins Mr. Robert Wilkins - UniHop 🏠 126 W Shipyard Rd, Mt Pleasant…" at bounding box center [996, 360] width 456 height 26
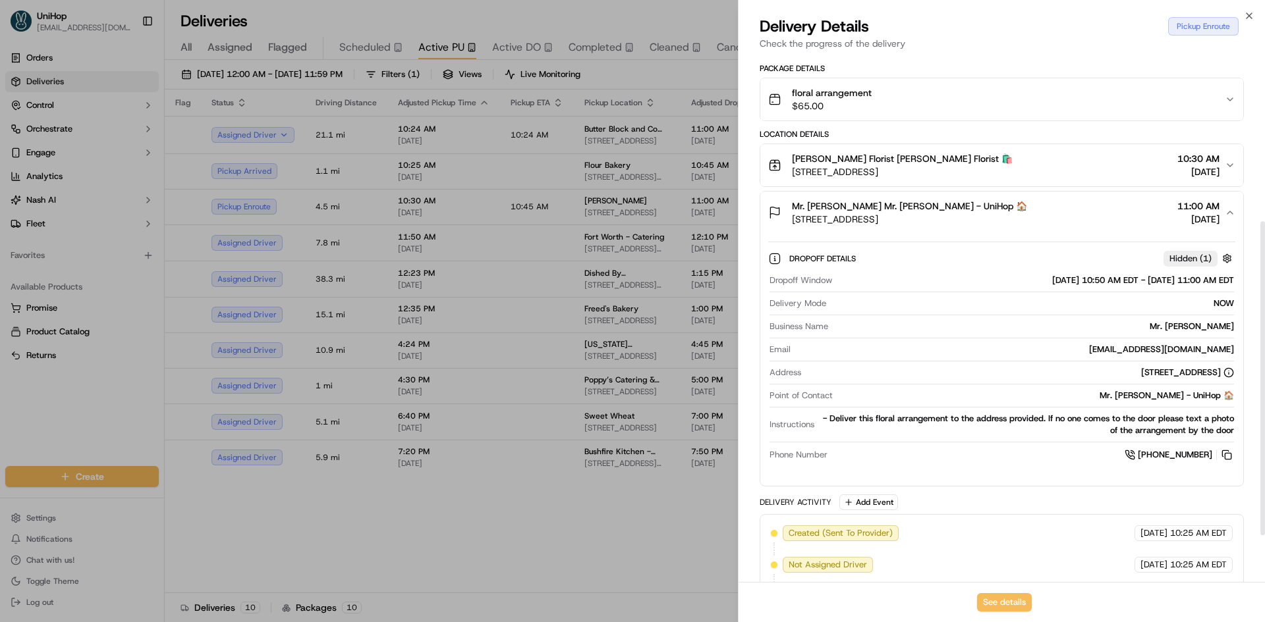
scroll to position [302, 0]
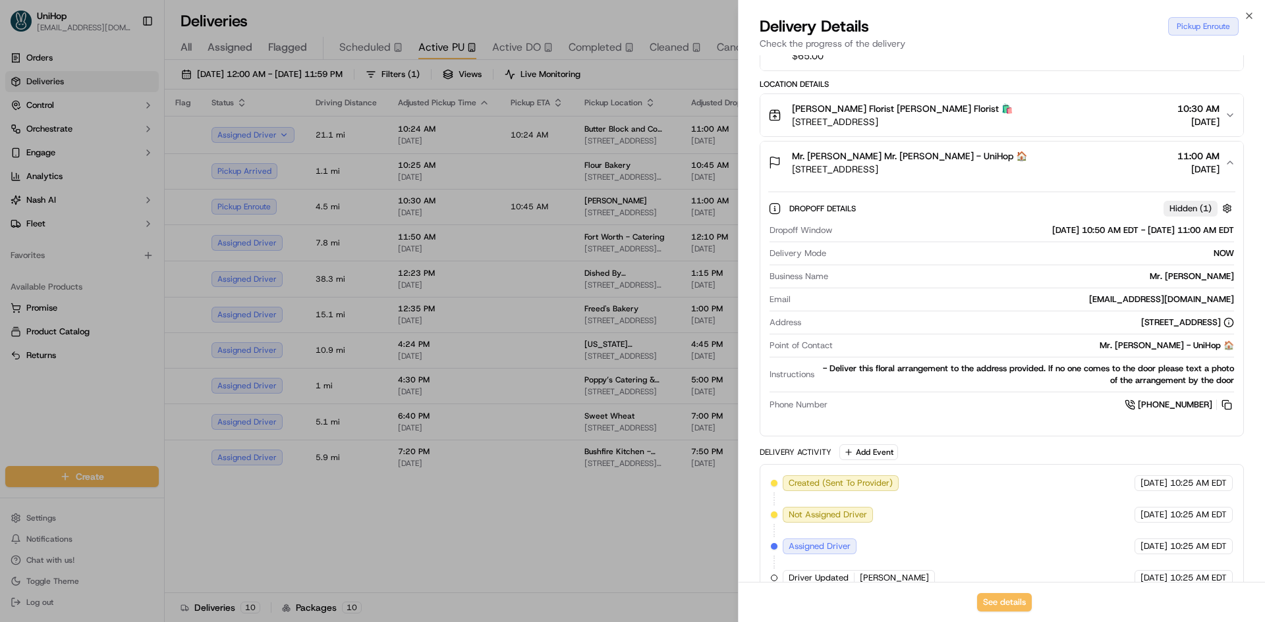
drag, startPoint x: 1019, startPoint y: 159, endPoint x: 800, endPoint y: 358, distance: 295.6
click at [1018, 159] on div "Mr. Robert Wilkins Mr. Robert Wilkins - UniHop 🏠 126 W Shipyard Rd, Mt Pleasant…" at bounding box center [996, 163] width 456 height 26
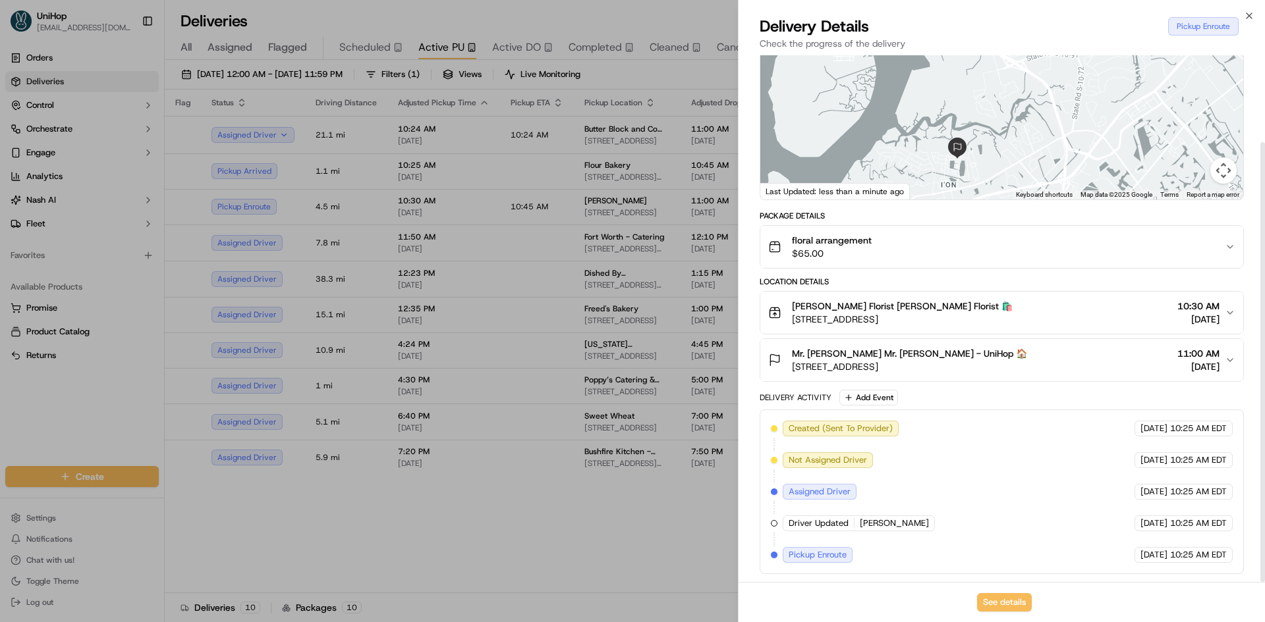
scroll to position [104, 0]
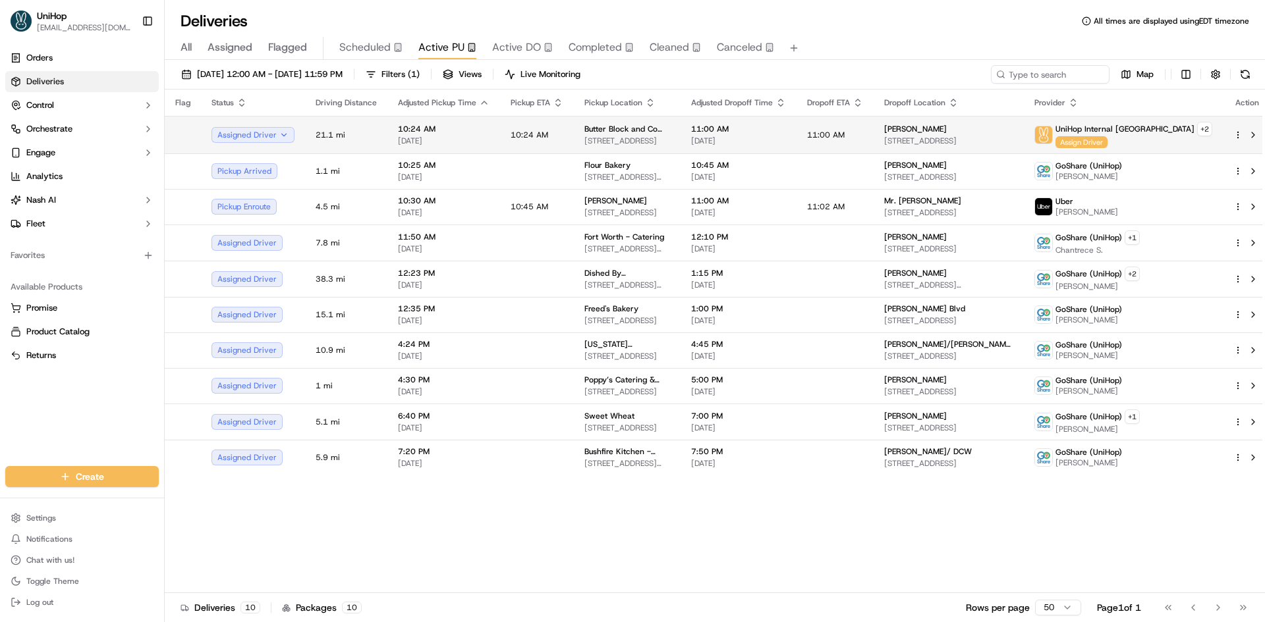
click at [730, 121] on td "11:00 AM Sep 20 2025" at bounding box center [738, 135] width 116 height 38
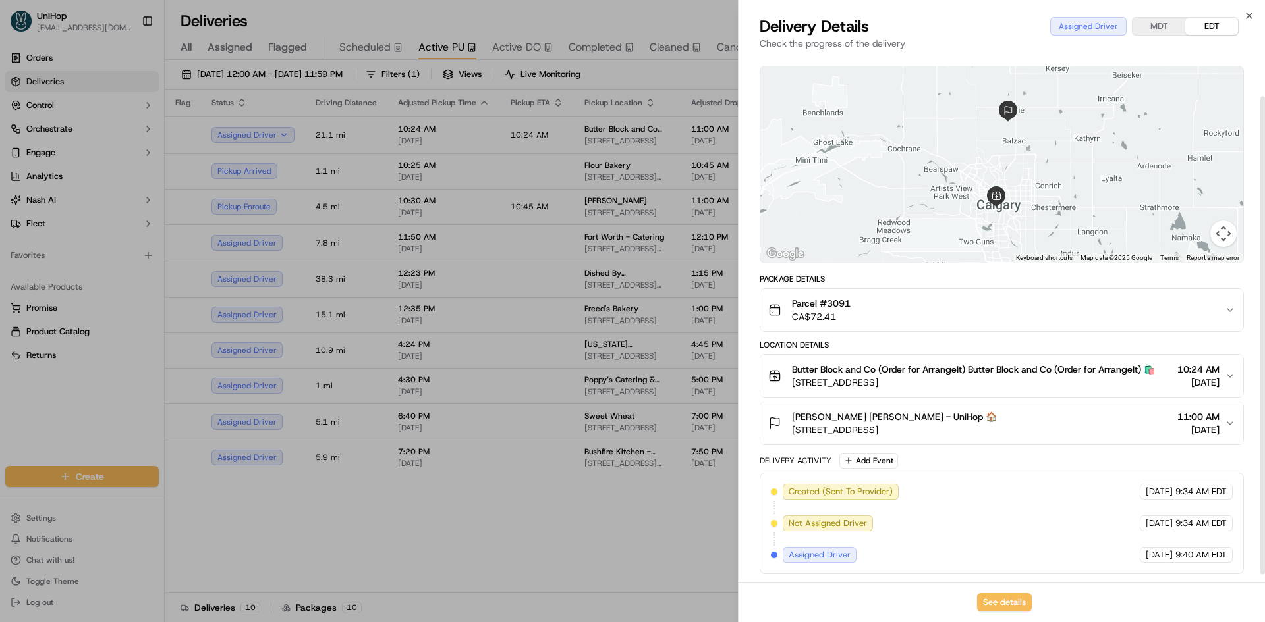
scroll to position [54, 0]
drag, startPoint x: 537, startPoint y: 528, endPoint x: 536, endPoint y: 514, distance: 13.2
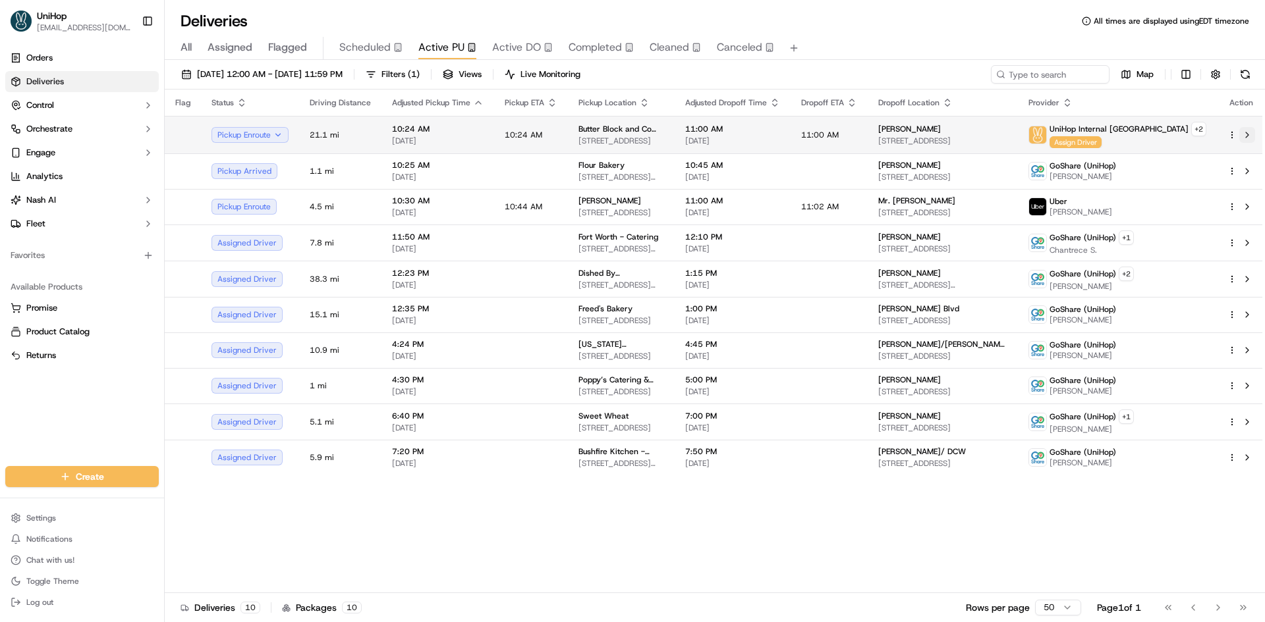
click at [1244, 136] on button at bounding box center [1247, 135] width 16 height 16
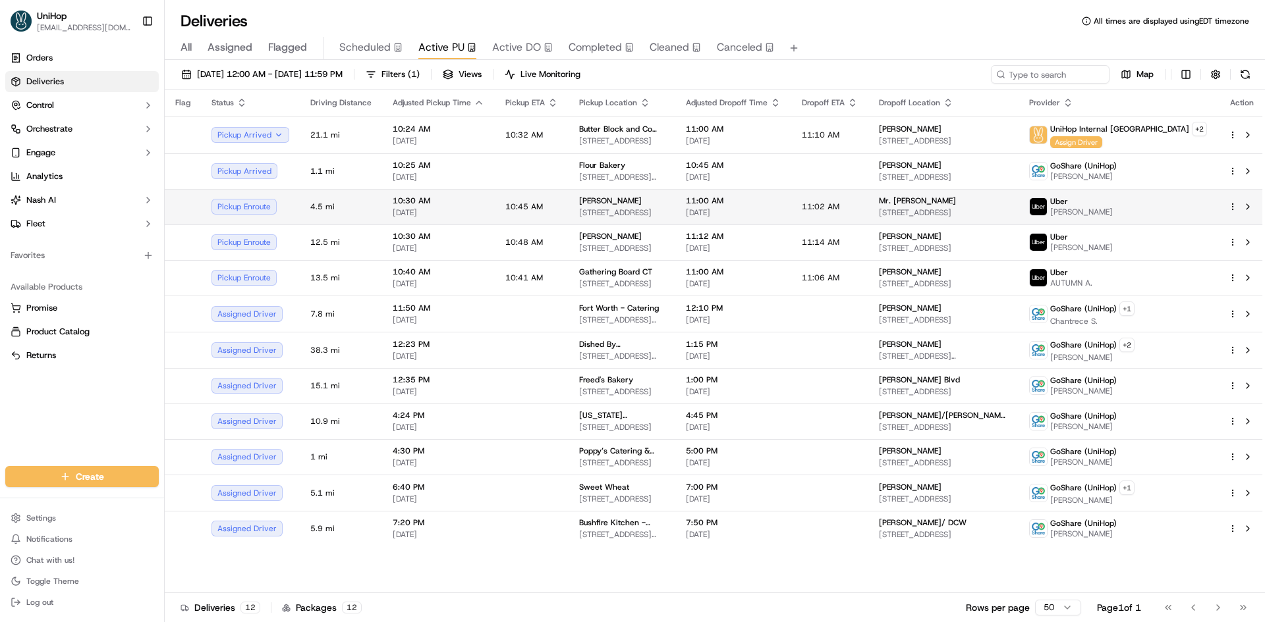
click at [651, 194] on td "Blanche Darby Florist 581 Belle Station Blvd, Mt Pleasant, SC 29464, USA" at bounding box center [621, 207] width 107 height 36
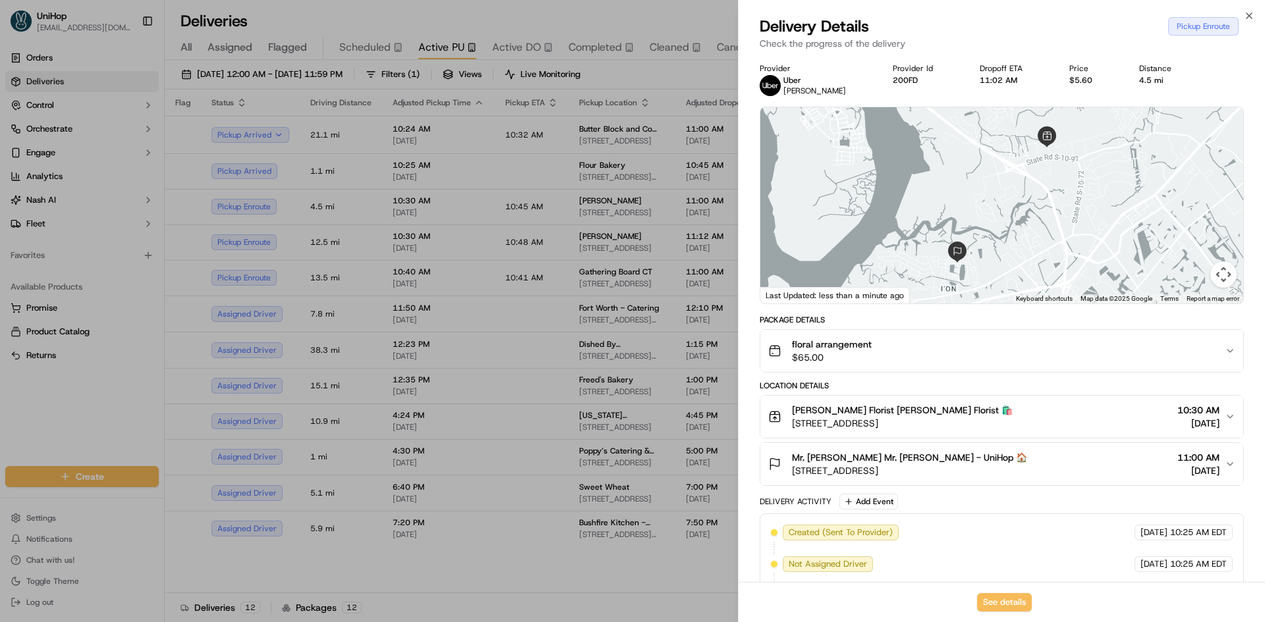
click at [923, 408] on span "Blanche Darby Florist Blanche Darby Florist 🛍️" at bounding box center [902, 410] width 221 height 13
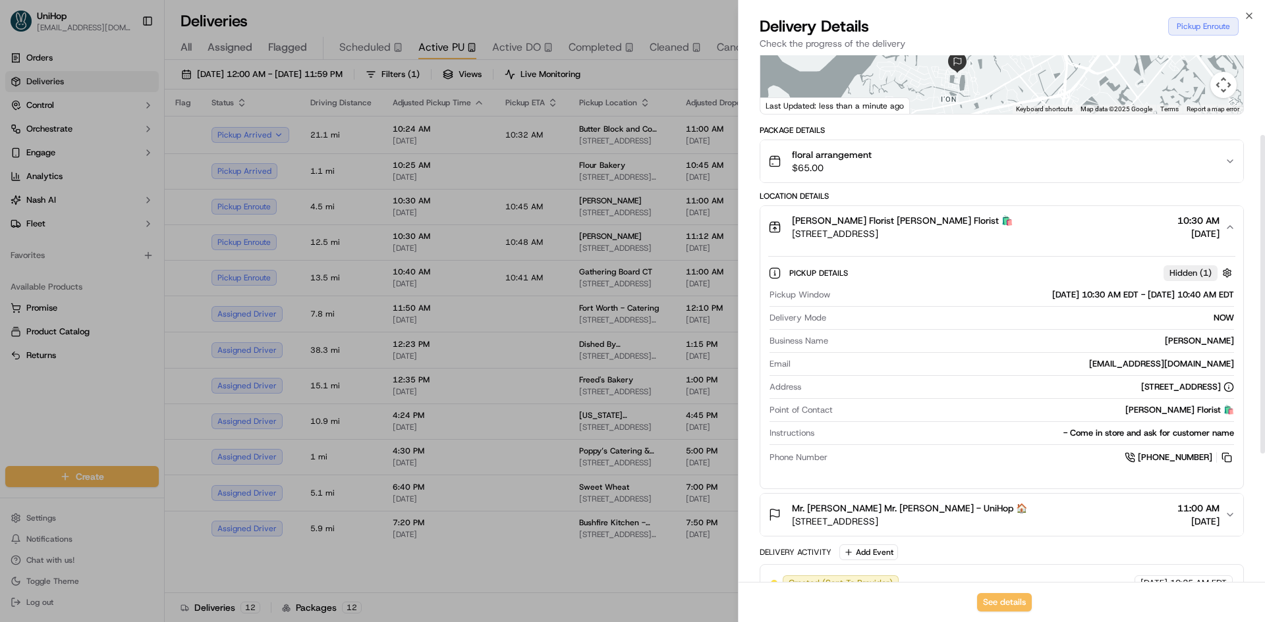
scroll to position [198, 0]
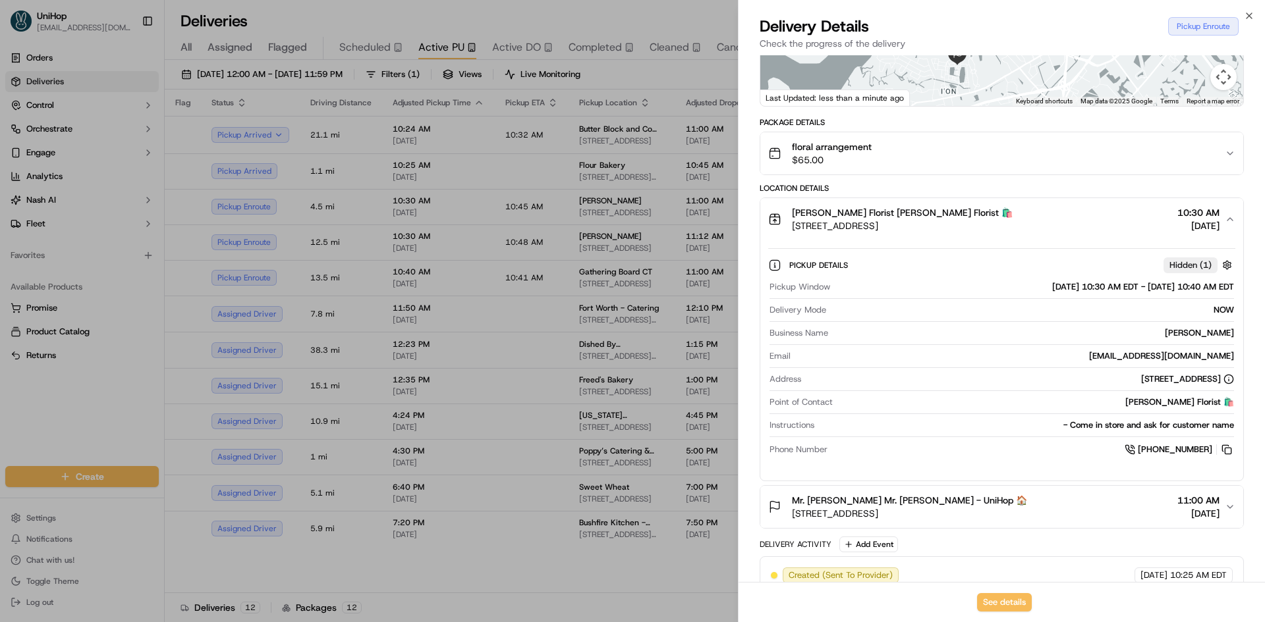
click at [944, 227] on span "581 Belle Station Blvd, Mt Pleasant, SC 29464, USA" at bounding box center [902, 225] width 221 height 13
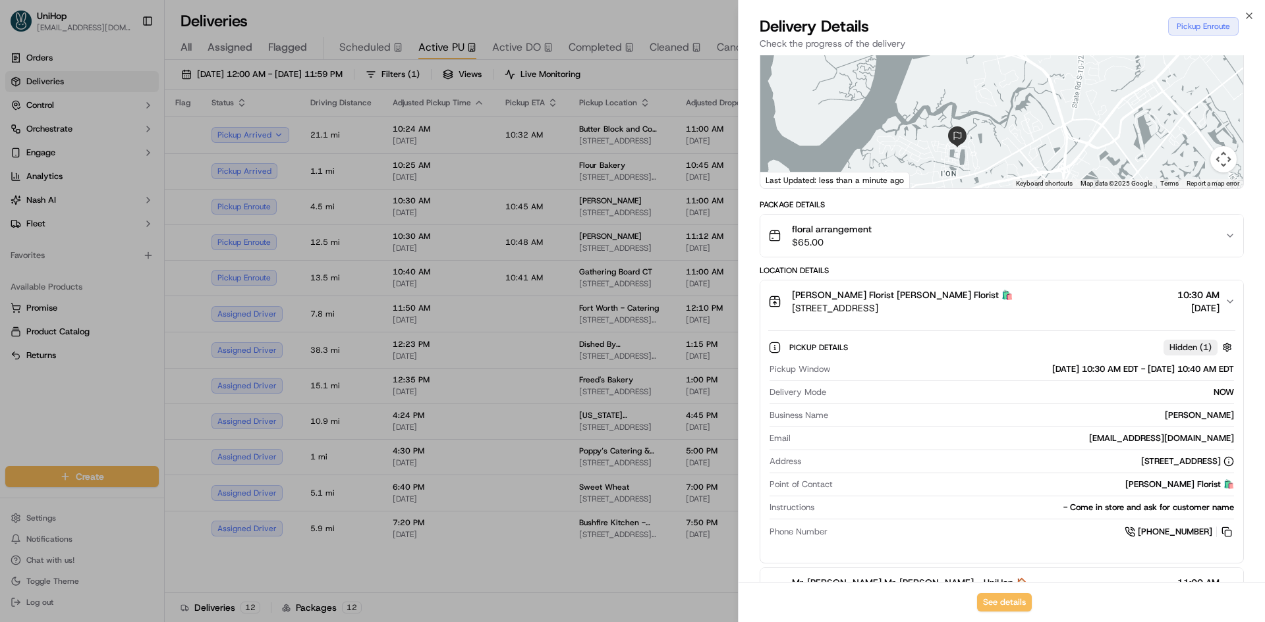
scroll to position [104, 0]
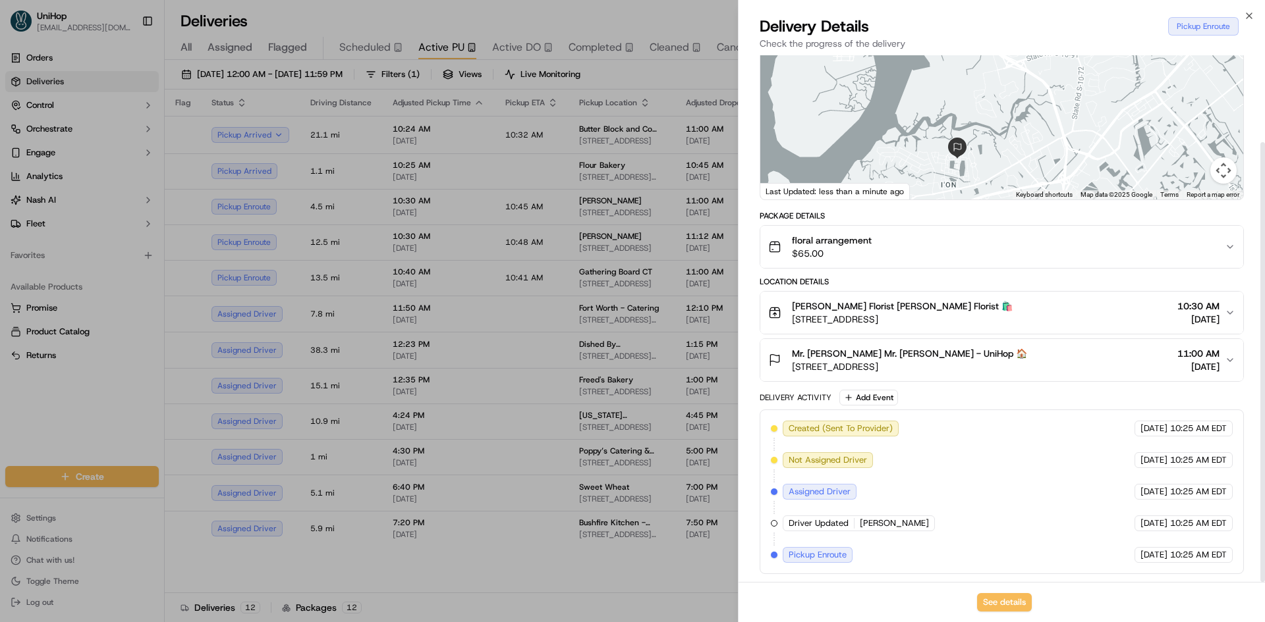
drag, startPoint x: 96, startPoint y: 429, endPoint x: 103, endPoint y: 425, distance: 7.7
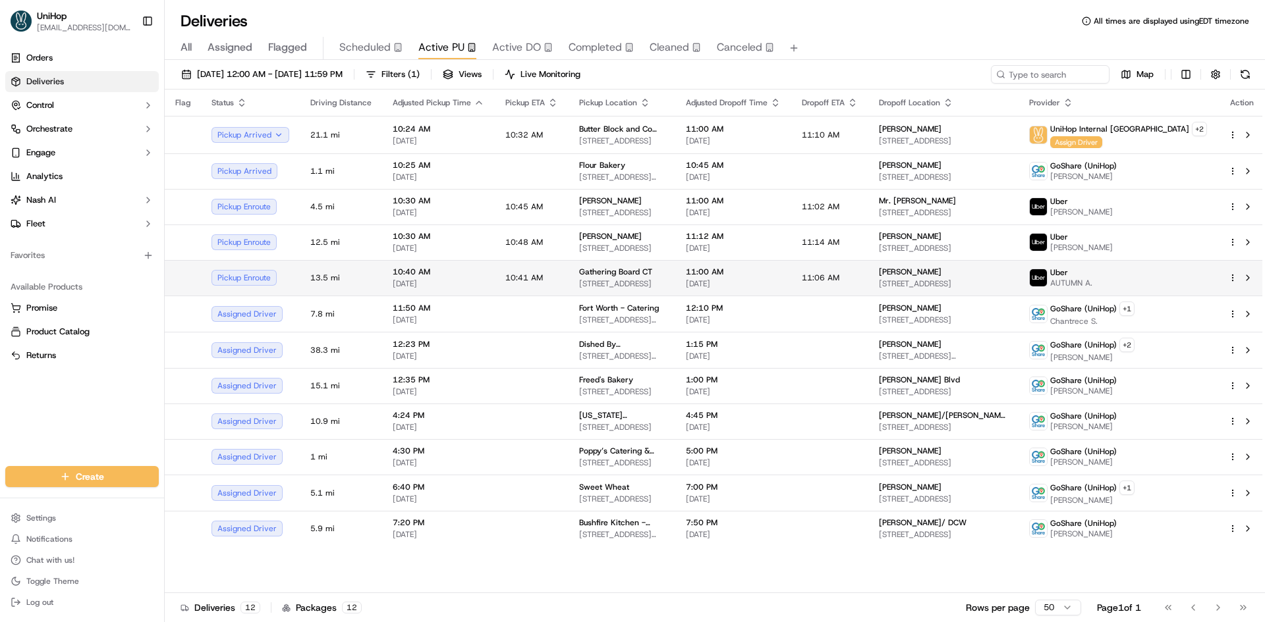
click at [660, 274] on div "Gathering Board CT" at bounding box center [622, 272] width 86 height 11
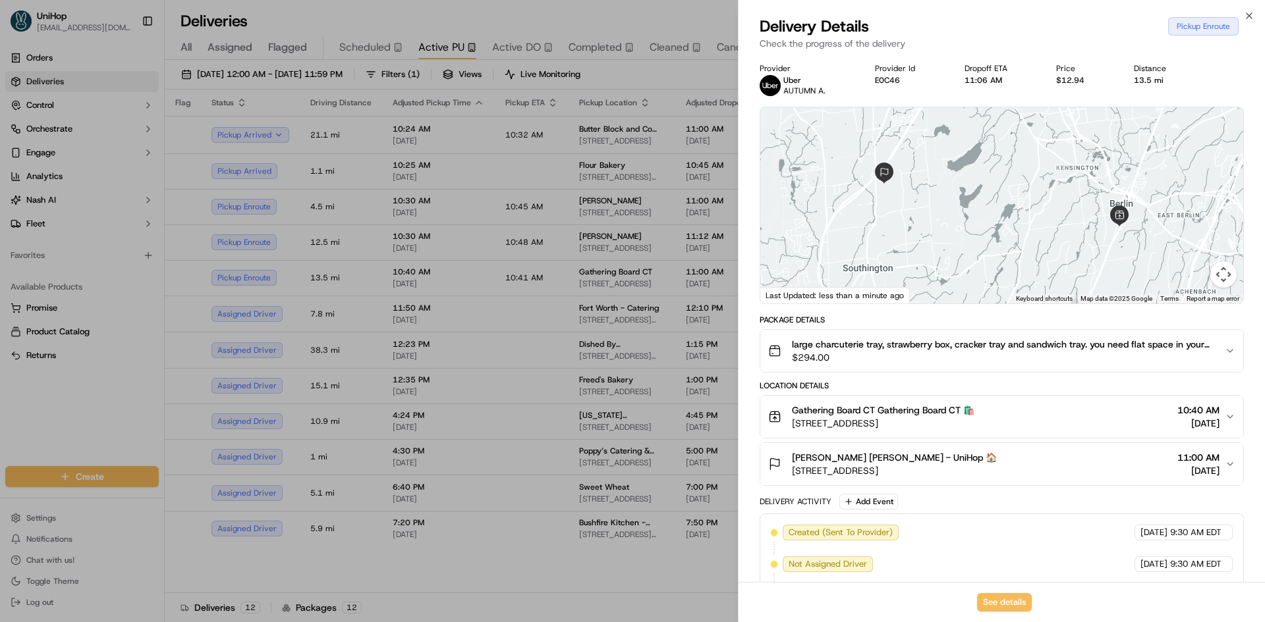
click at [997, 423] on div "Gathering Board CT Gathering Board CT 🛍️ 1400 Berlin Tpke, Berlin, CT 06037, US…" at bounding box center [996, 417] width 456 height 26
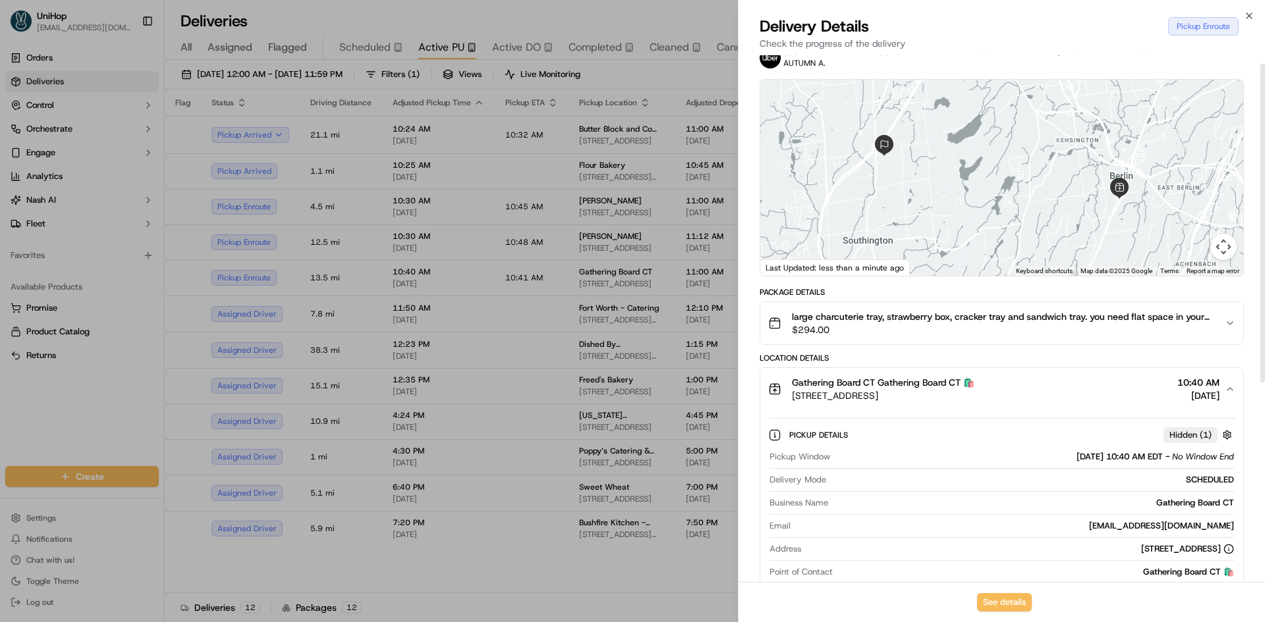
scroll to position [198, 0]
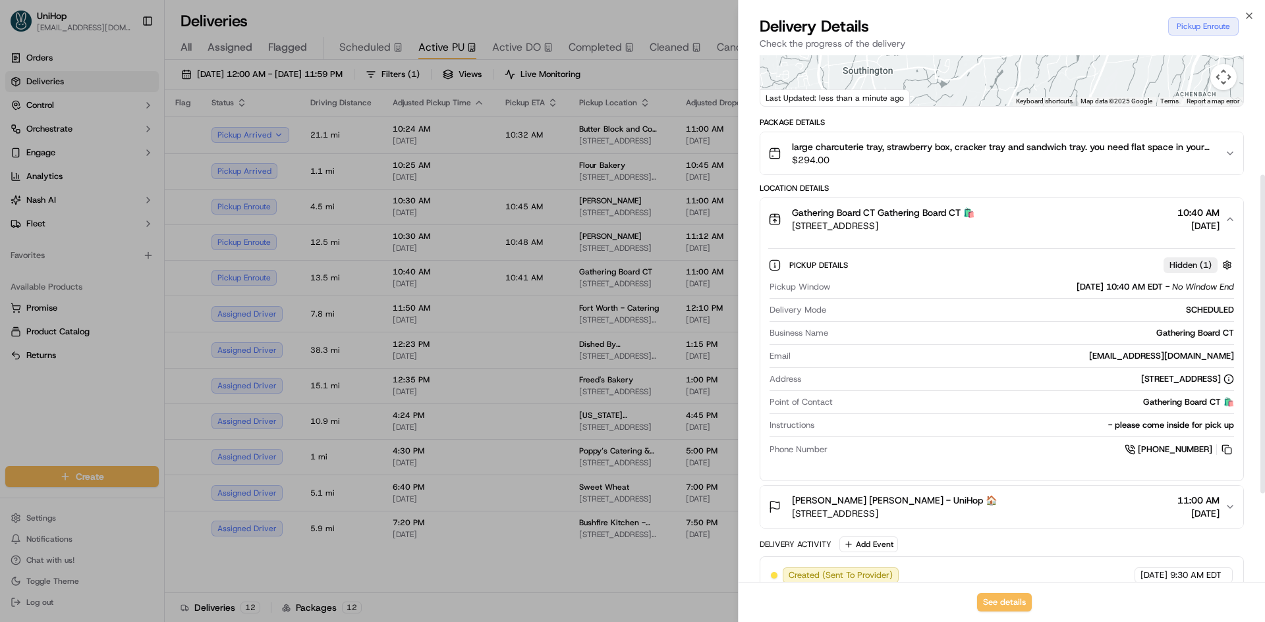
click at [1043, 239] on div "Gathering Board CT Gathering Board CT 🛍️ 1400 Berlin Tpke, Berlin, CT 06037, US…" at bounding box center [1001, 340] width 484 height 284
click at [1039, 227] on div "Gathering Board CT Gathering Board CT 🛍️ 1400 Berlin Tpke, Berlin, CT 06037, US…" at bounding box center [996, 219] width 456 height 26
click at [1036, 217] on div "Gathering Board CT Gathering Board CT 🛍️ 1400 Berlin Tpke, Berlin, CT 06037, US…" at bounding box center [996, 219] width 456 height 26
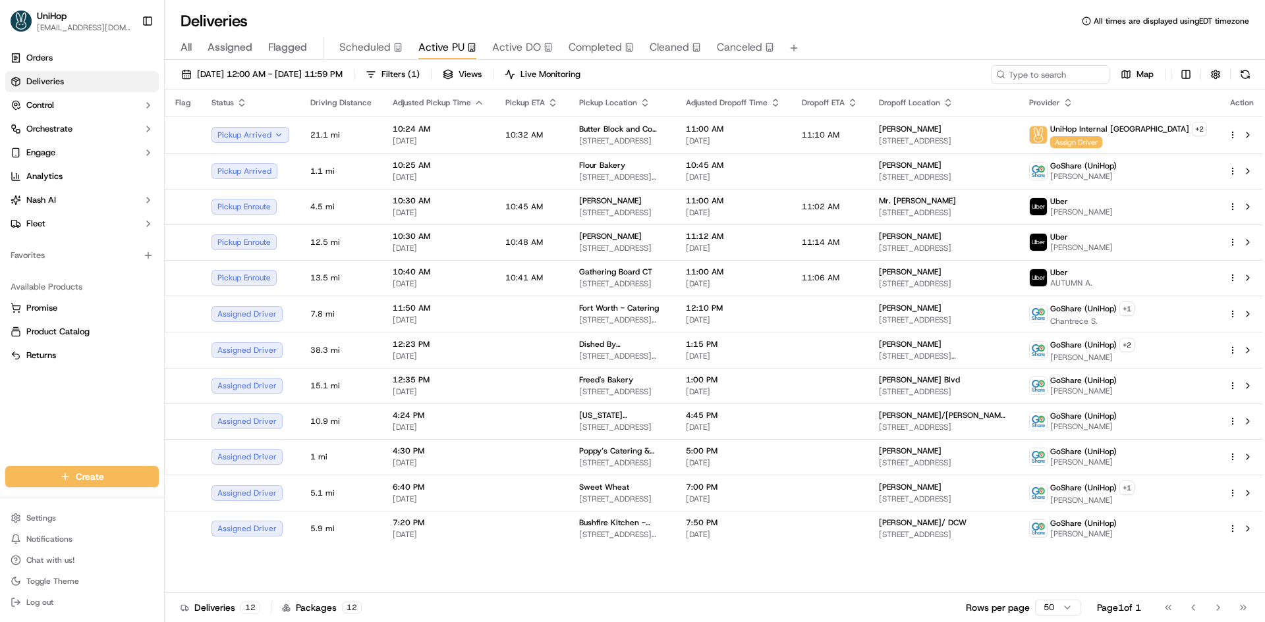
click at [76, 387] on div "Orders Deliveries Control Orchestrate Engage Analytics Nash AI Fleet Favorites …" at bounding box center [82, 249] width 164 height 414
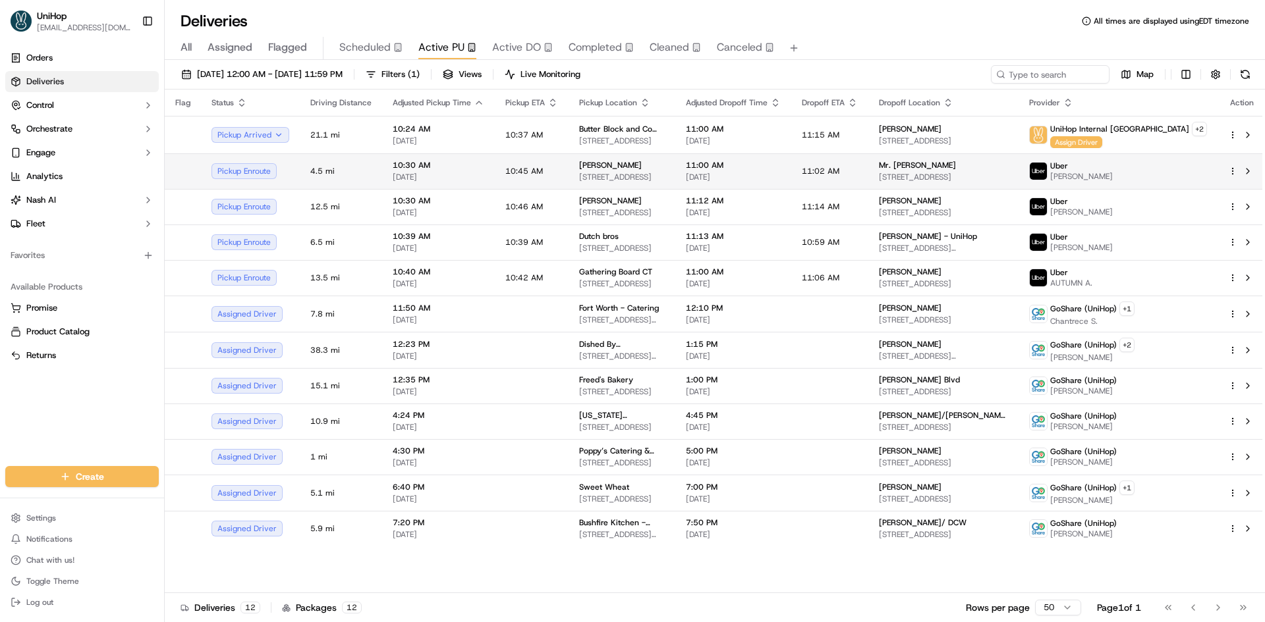
click at [636, 172] on span "581 Belle Station Blvd, Mt Pleasant, SC 29464, USA" at bounding box center [622, 177] width 86 height 11
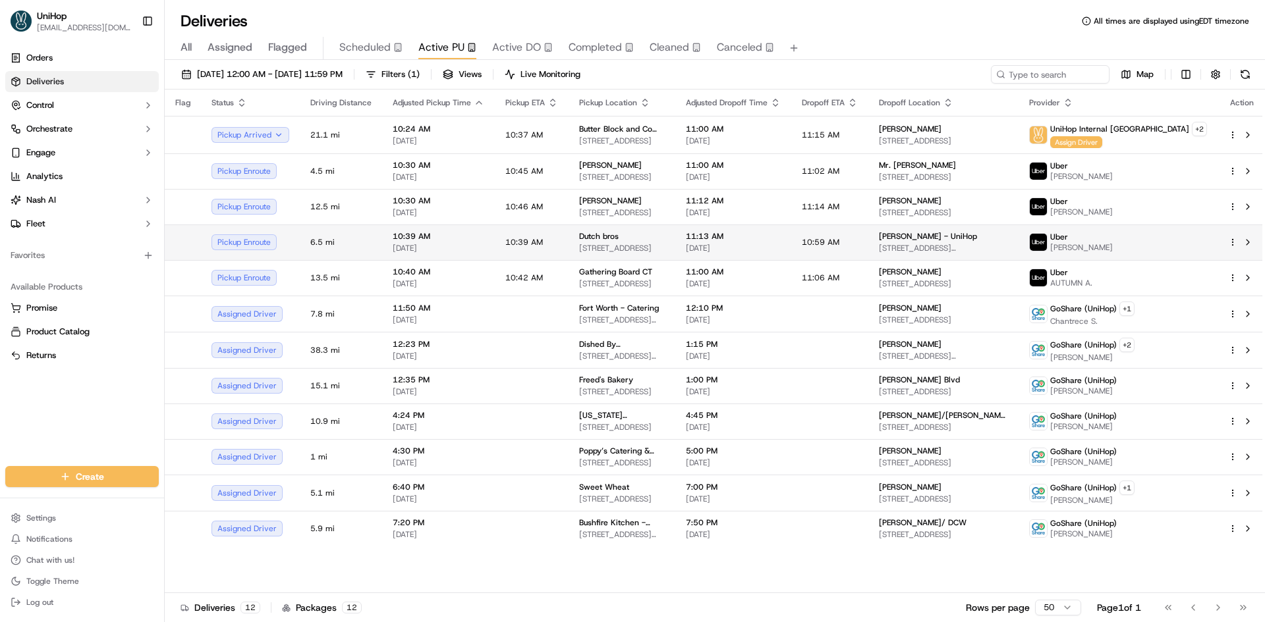
click at [617, 232] on div "Dutch bros" at bounding box center [622, 236] width 86 height 11
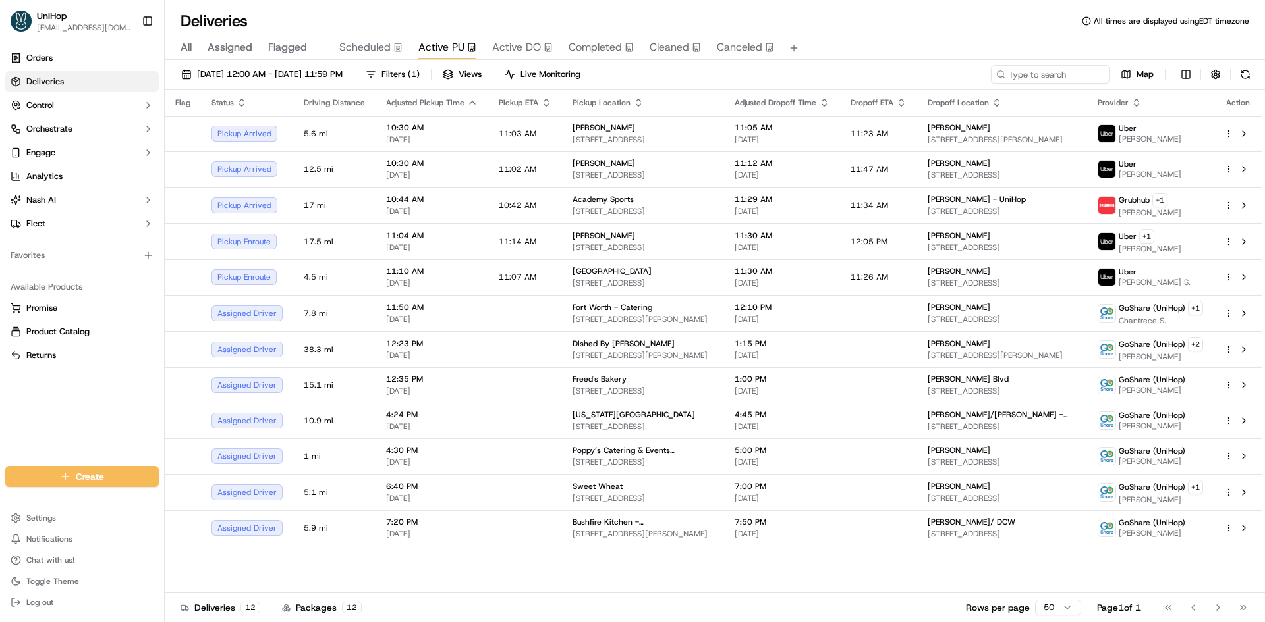
click at [296, 52] on span "Flagged" at bounding box center [287, 48] width 39 height 16
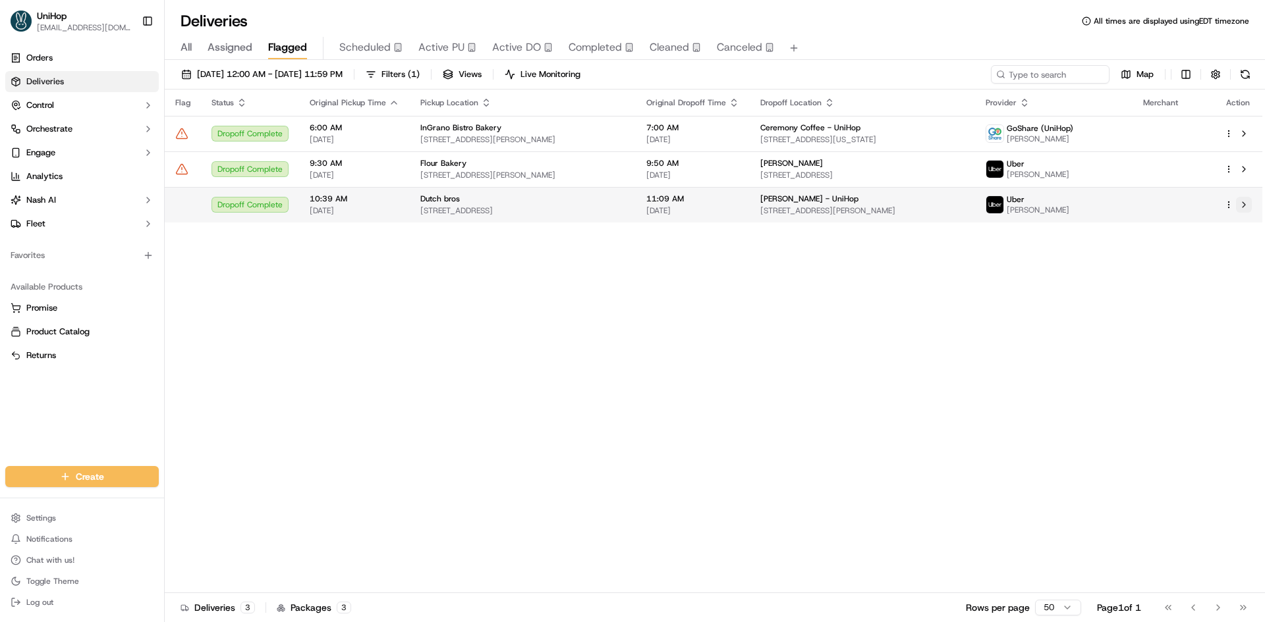
click at [1243, 211] on button at bounding box center [1244, 205] width 16 height 16
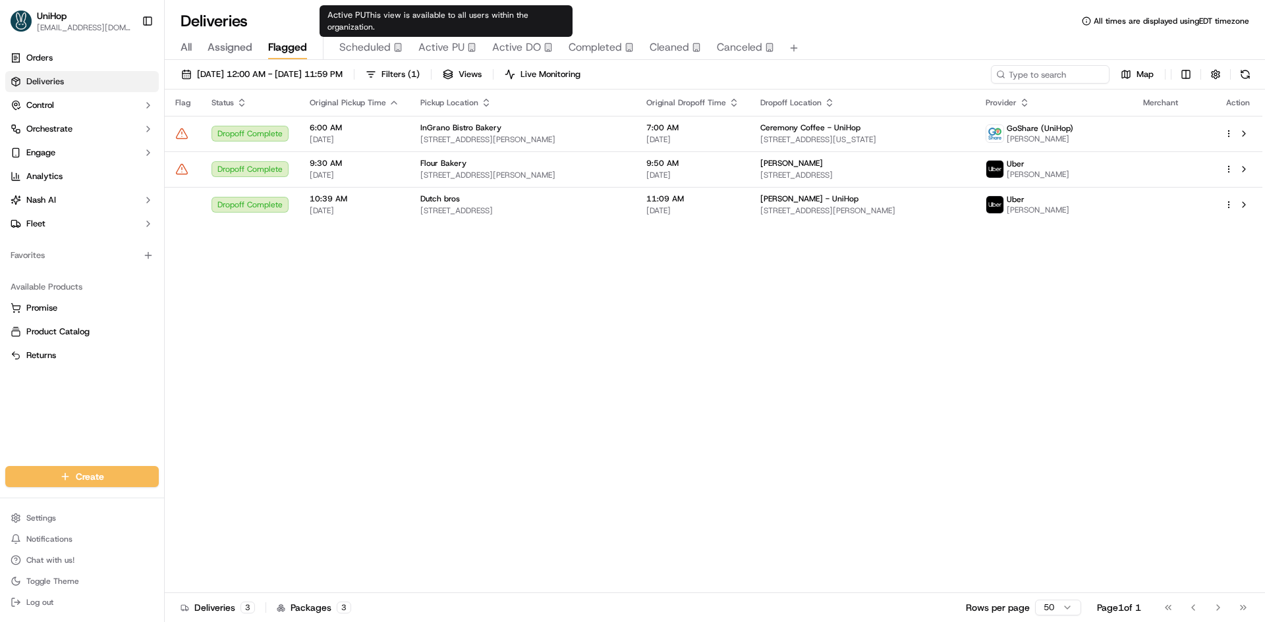
click at [436, 54] on span "Active PU" at bounding box center [441, 48] width 46 height 16
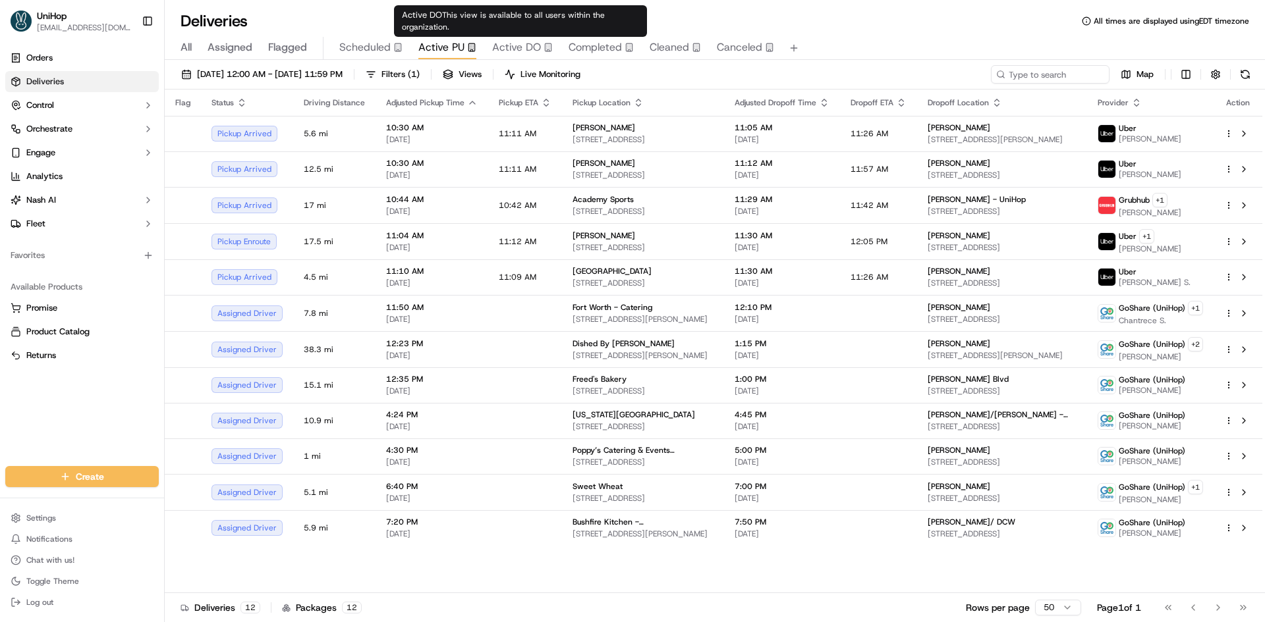
click at [513, 41] on span "Active DO" at bounding box center [516, 48] width 49 height 16
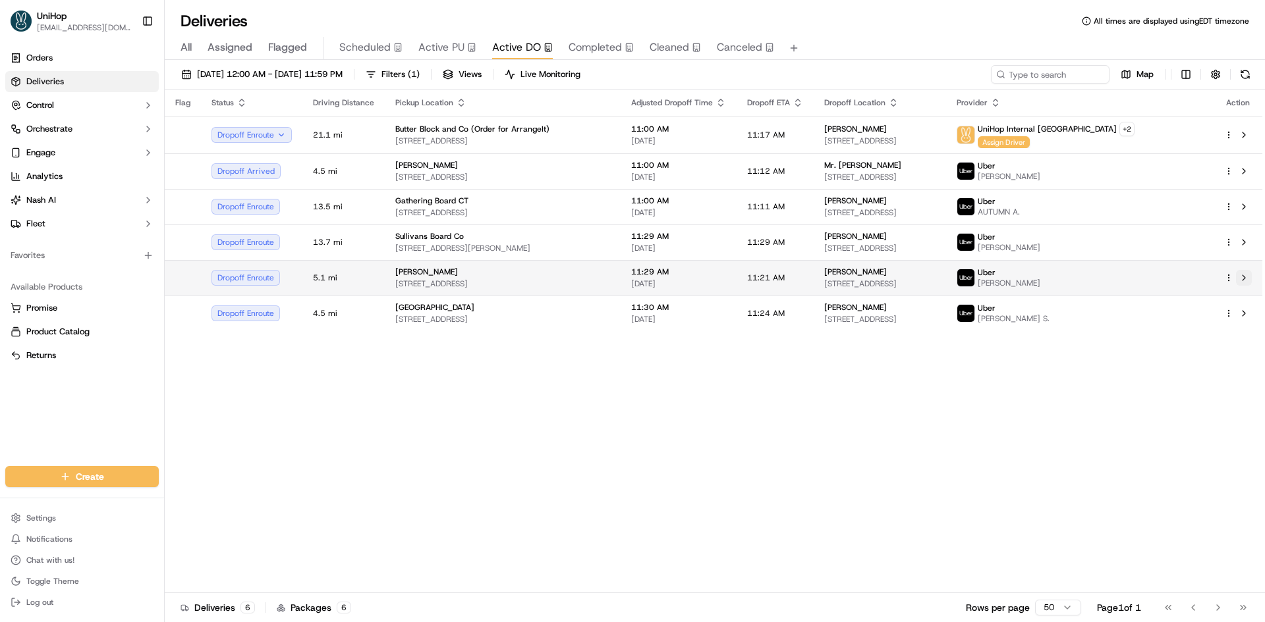
click at [1245, 279] on button at bounding box center [1244, 278] width 16 height 16
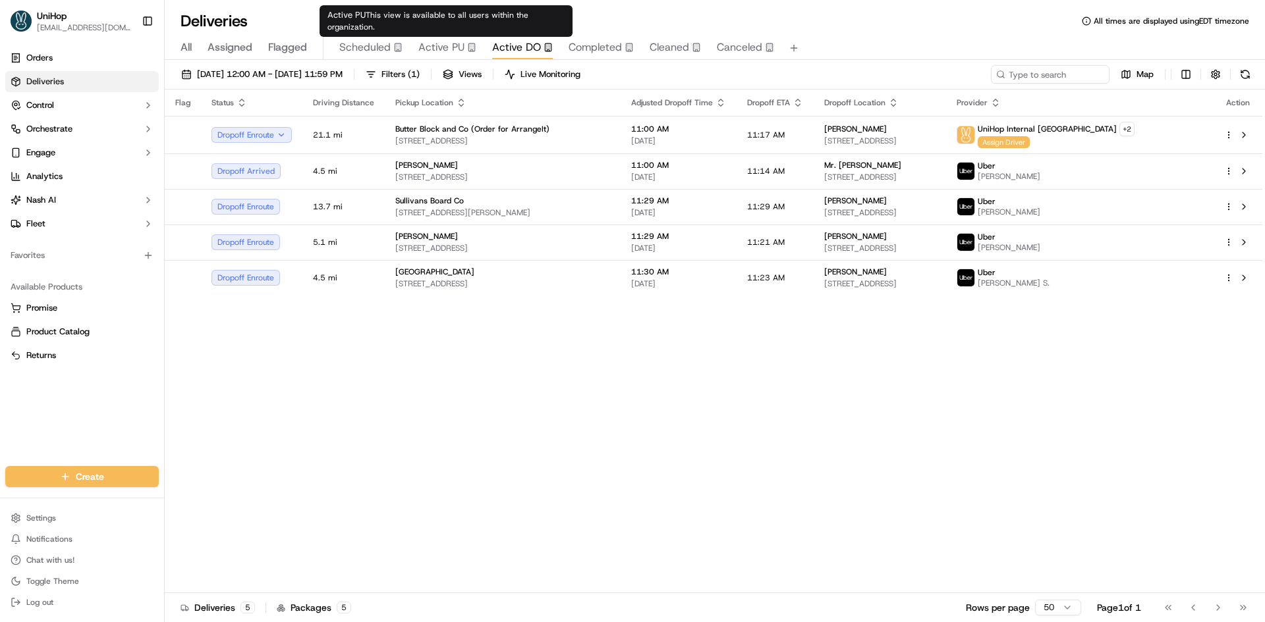
click at [449, 43] on span "Active PU" at bounding box center [441, 48] width 46 height 16
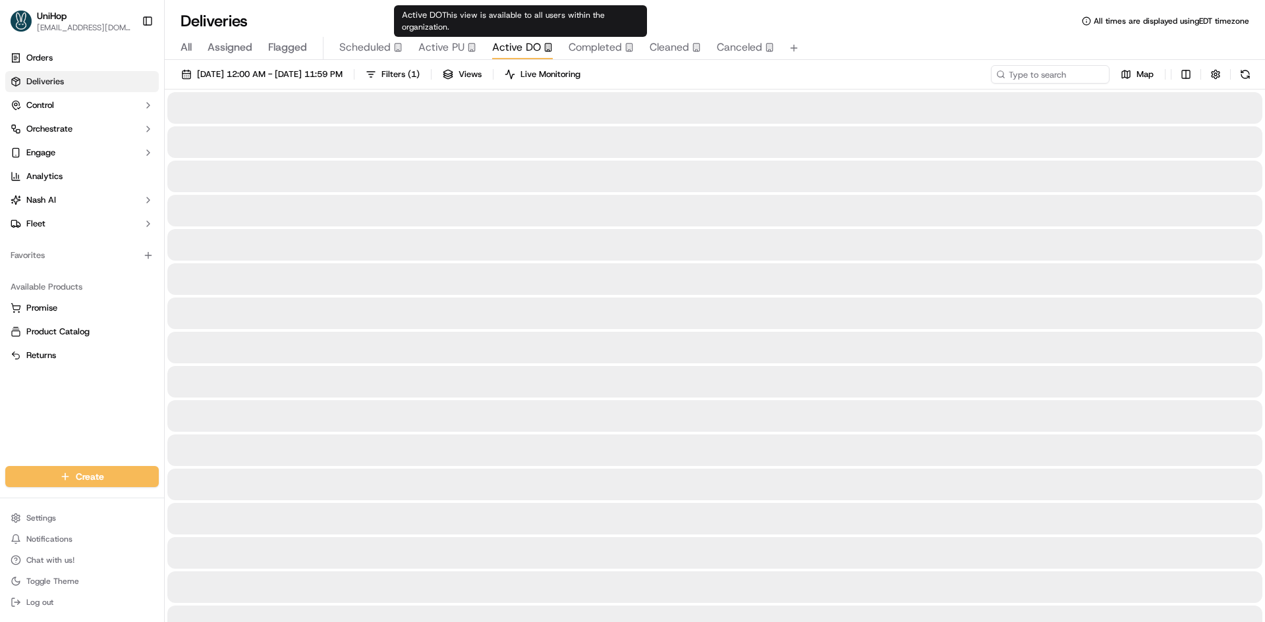
click at [524, 45] on span "Active DO" at bounding box center [516, 48] width 49 height 16
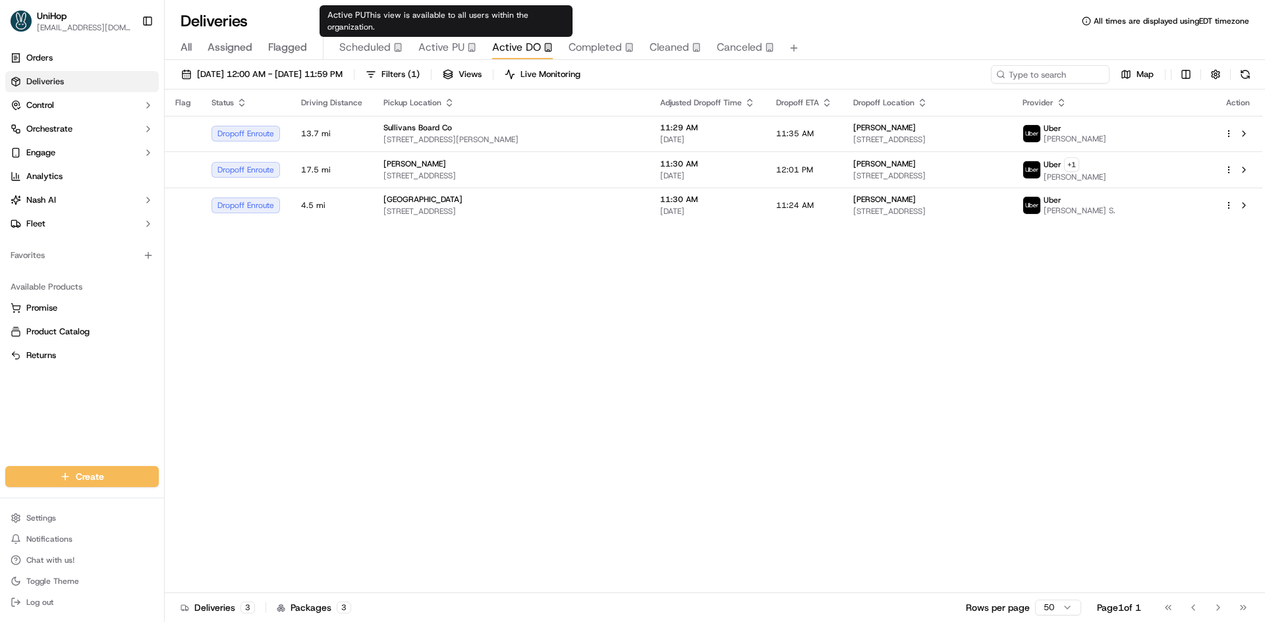
drag, startPoint x: 452, startPoint y: 50, endPoint x: 383, endPoint y: 3, distance: 83.3
click at [449, 49] on span "Active PU" at bounding box center [441, 48] width 46 height 16
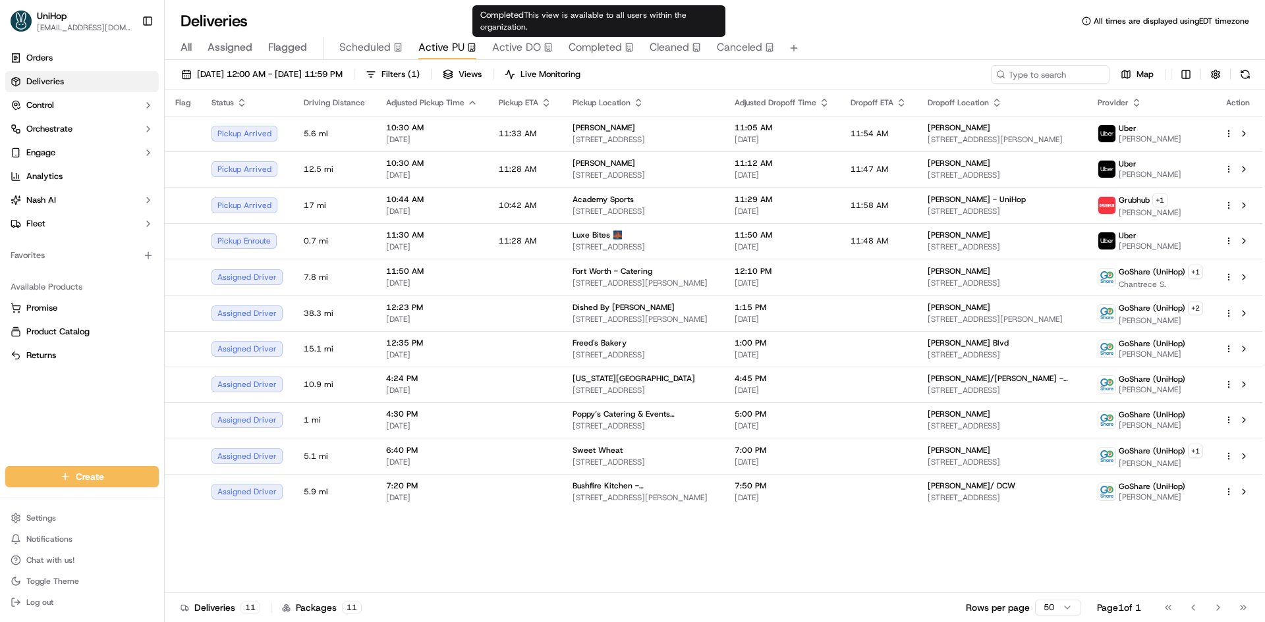
click at [605, 45] on span "Completed" at bounding box center [594, 48] width 53 height 16
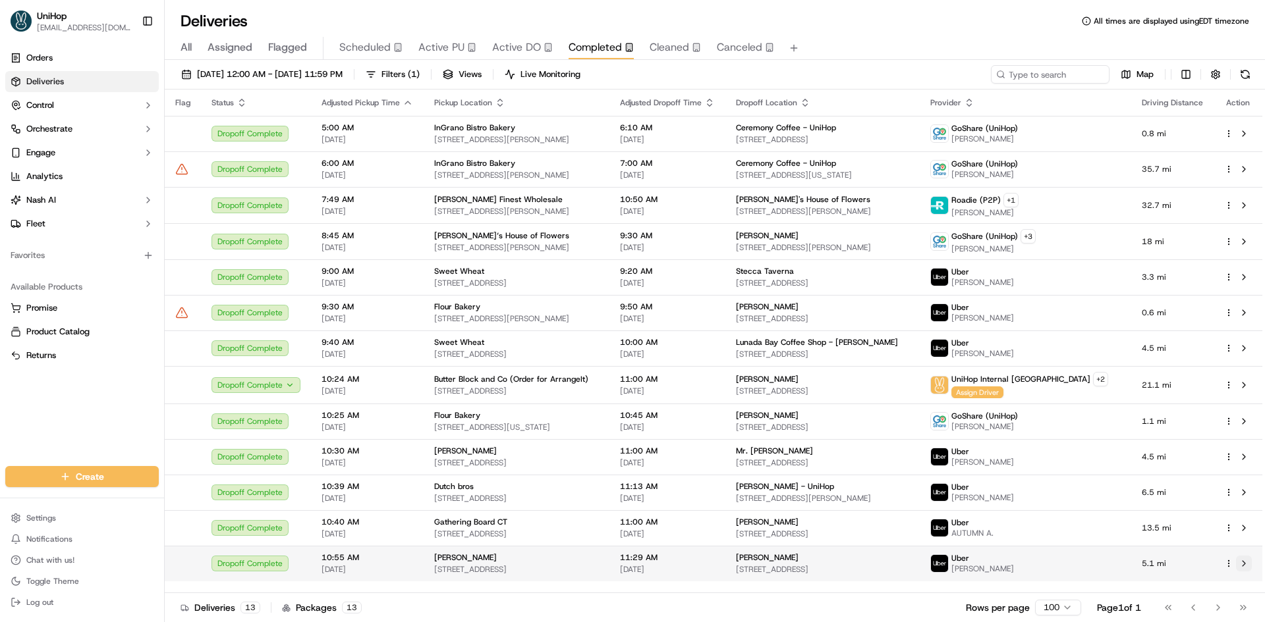
click at [1243, 563] on button at bounding box center [1244, 564] width 16 height 16
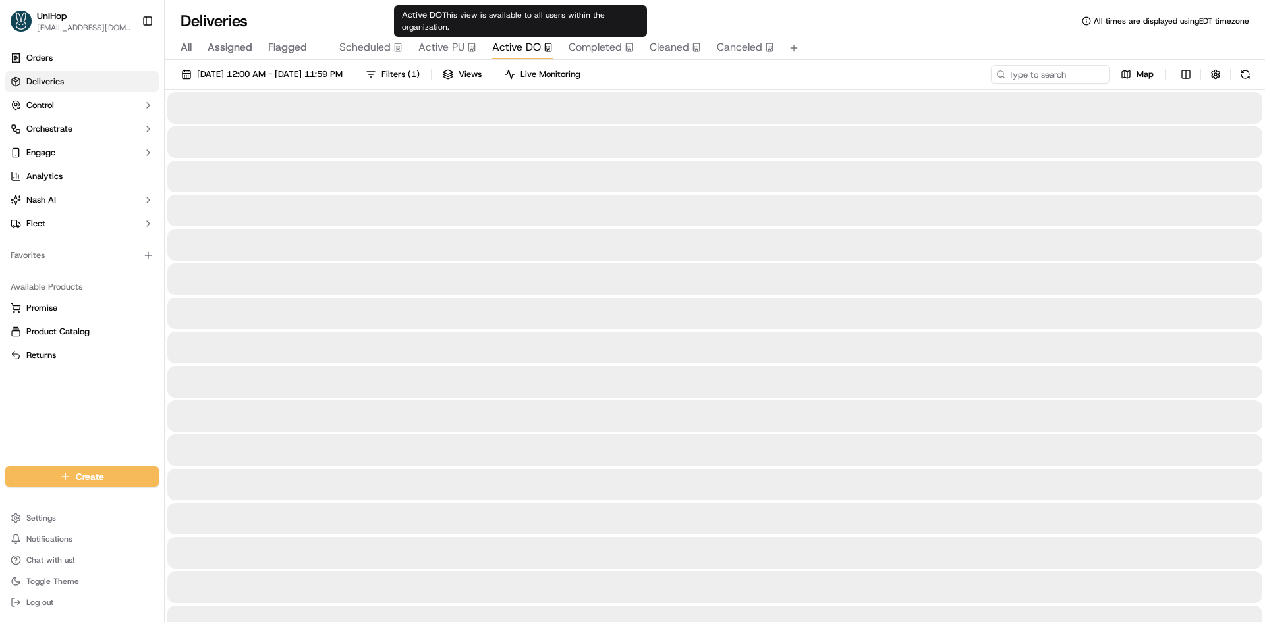
click at [523, 41] on span "Active DO" at bounding box center [516, 48] width 49 height 16
click at [447, 40] on span "Active PU" at bounding box center [441, 48] width 46 height 16
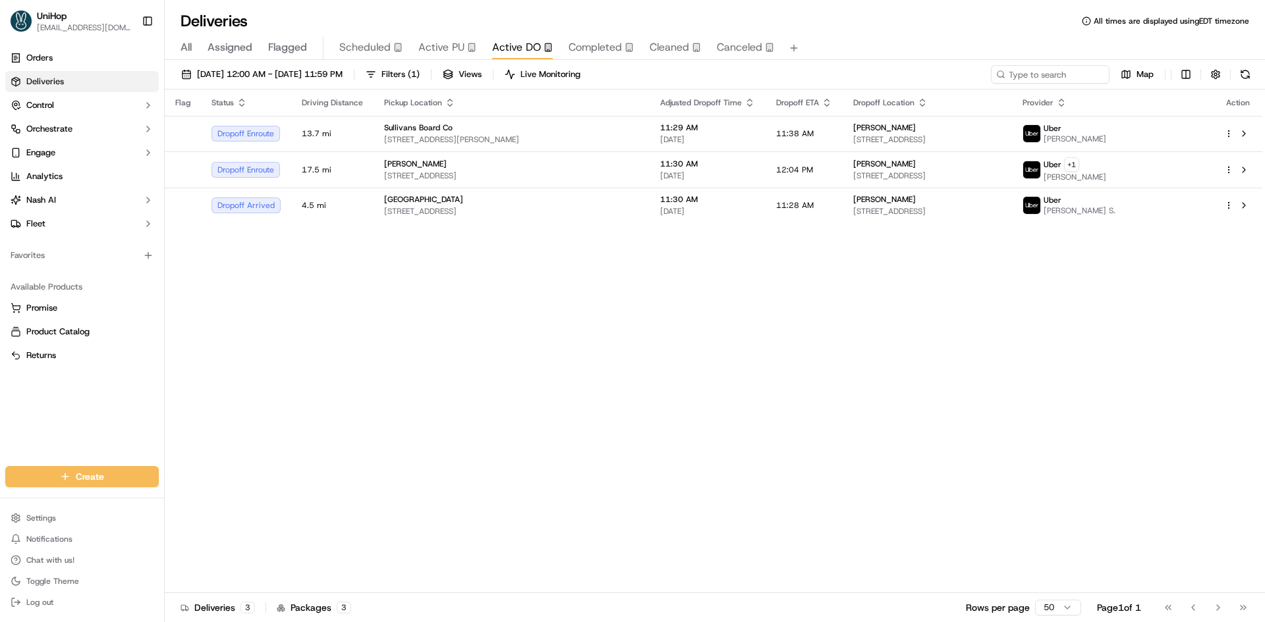
click at [505, 44] on span "Active DO" at bounding box center [516, 48] width 49 height 16
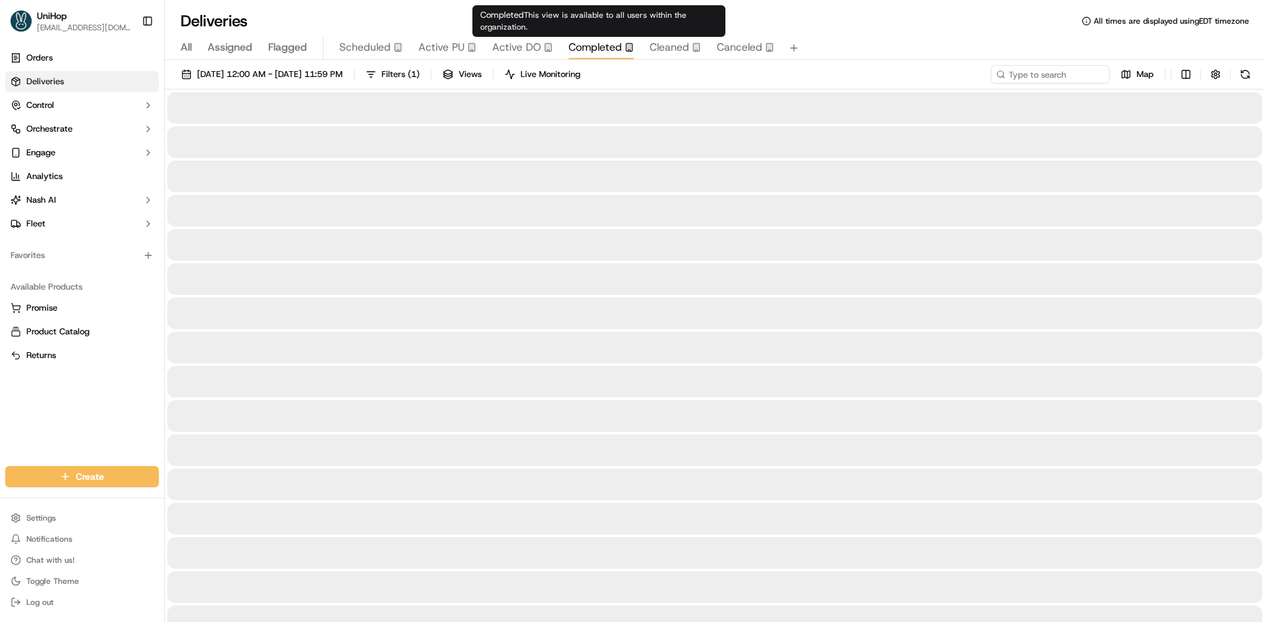
click at [586, 44] on span "Completed" at bounding box center [594, 48] width 53 height 16
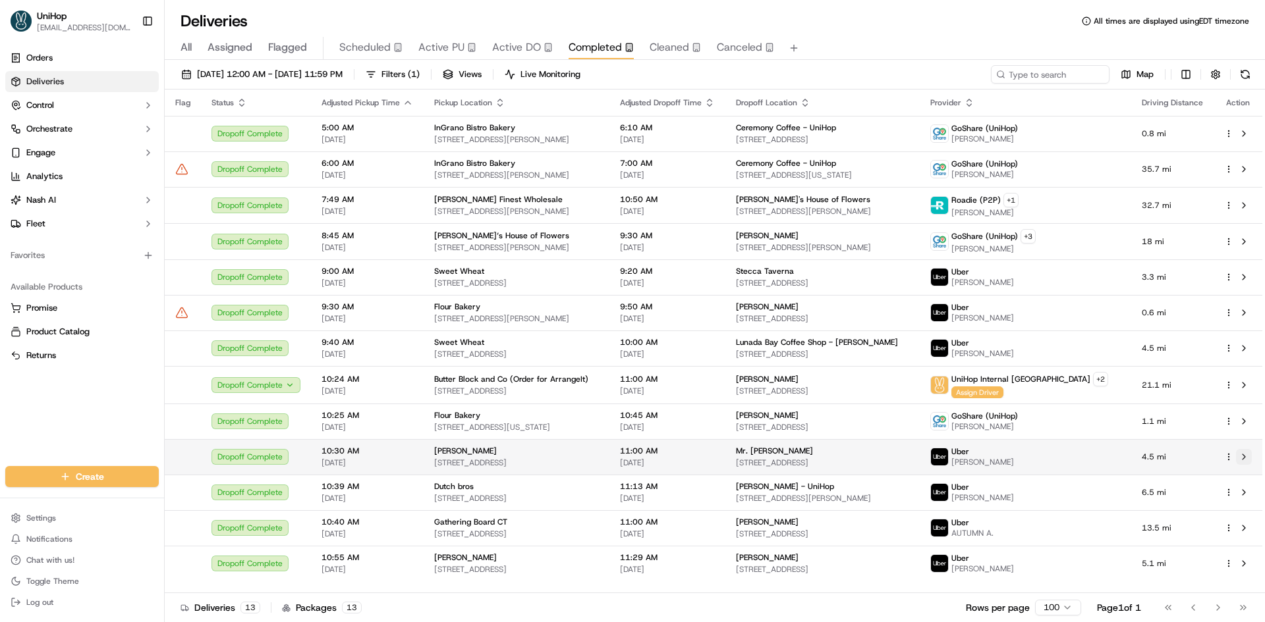
click at [1243, 456] on button at bounding box center [1244, 457] width 16 height 16
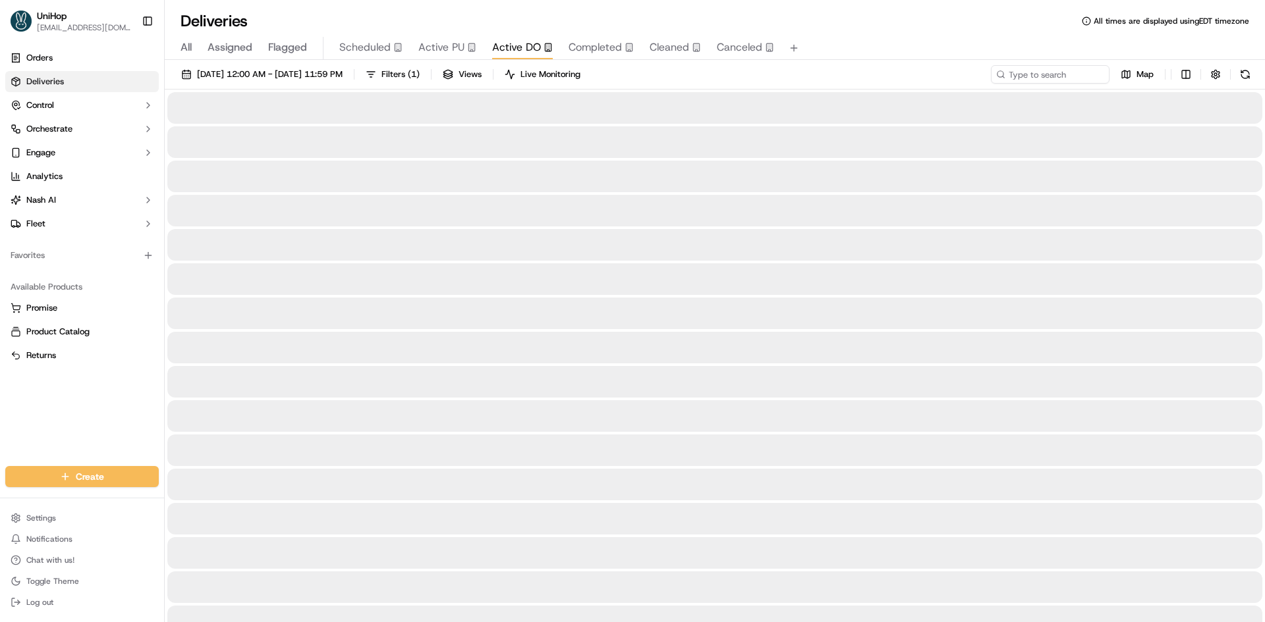
drag, startPoint x: 520, startPoint y: 39, endPoint x: 472, endPoint y: 40, distance: 48.1
click at [519, 39] on button "Active DO" at bounding box center [522, 48] width 61 height 22
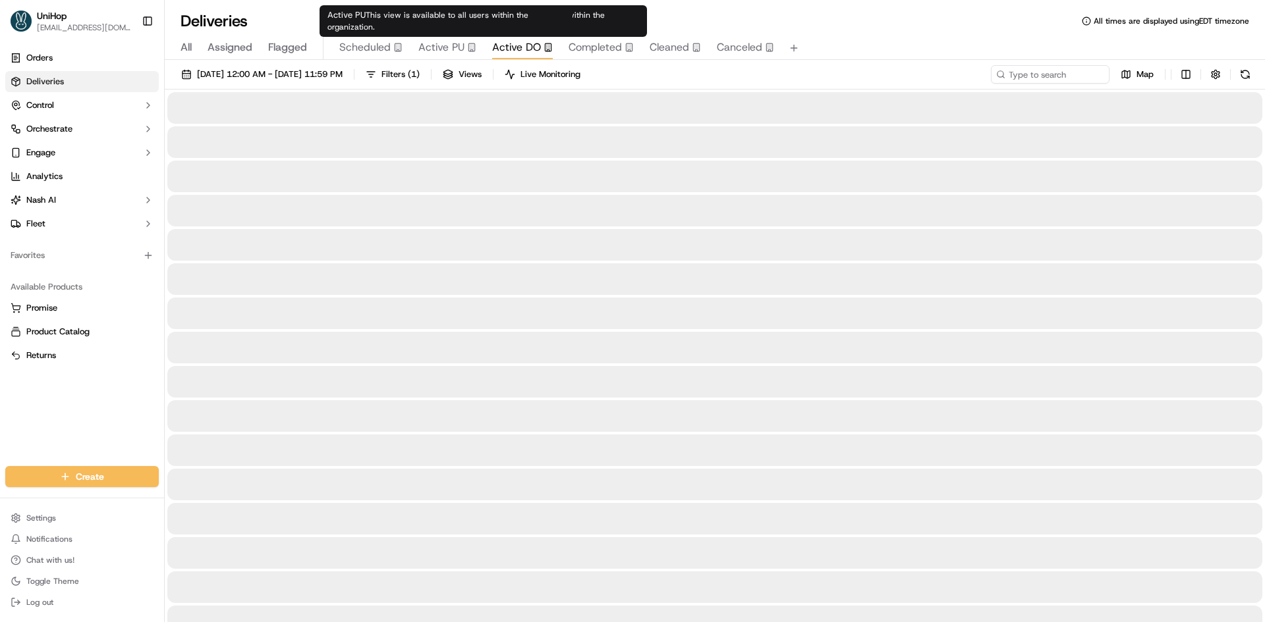
click at [445, 38] on button "Active PU" at bounding box center [447, 48] width 58 height 22
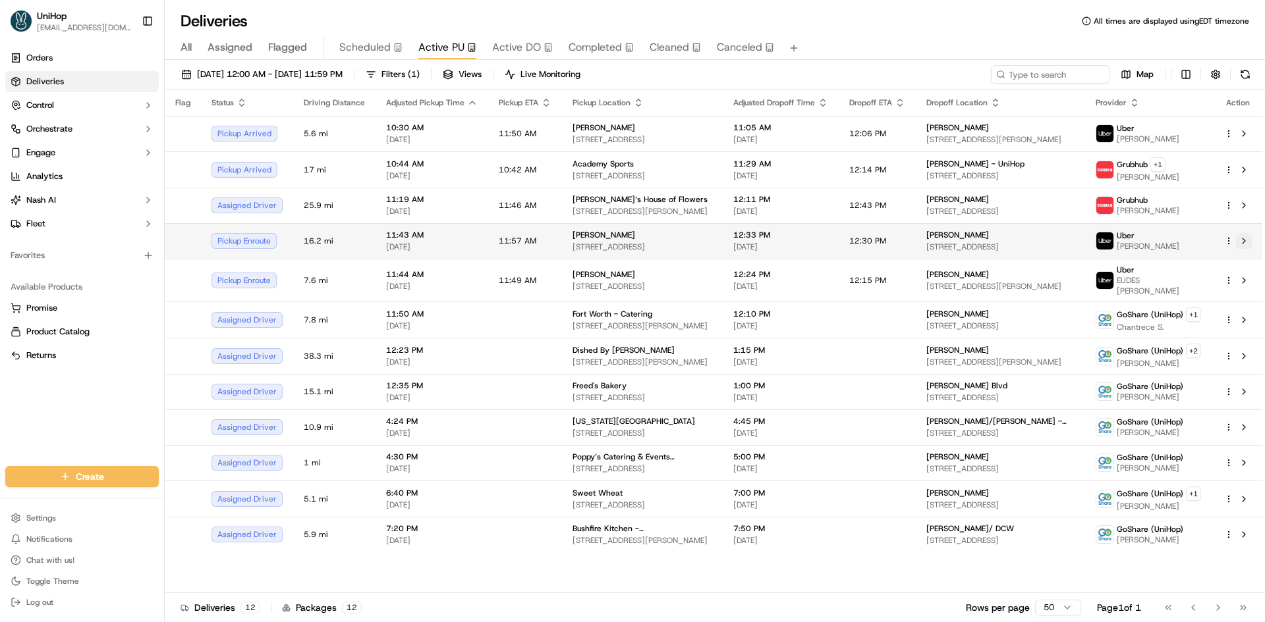
click at [1247, 242] on button at bounding box center [1244, 241] width 16 height 16
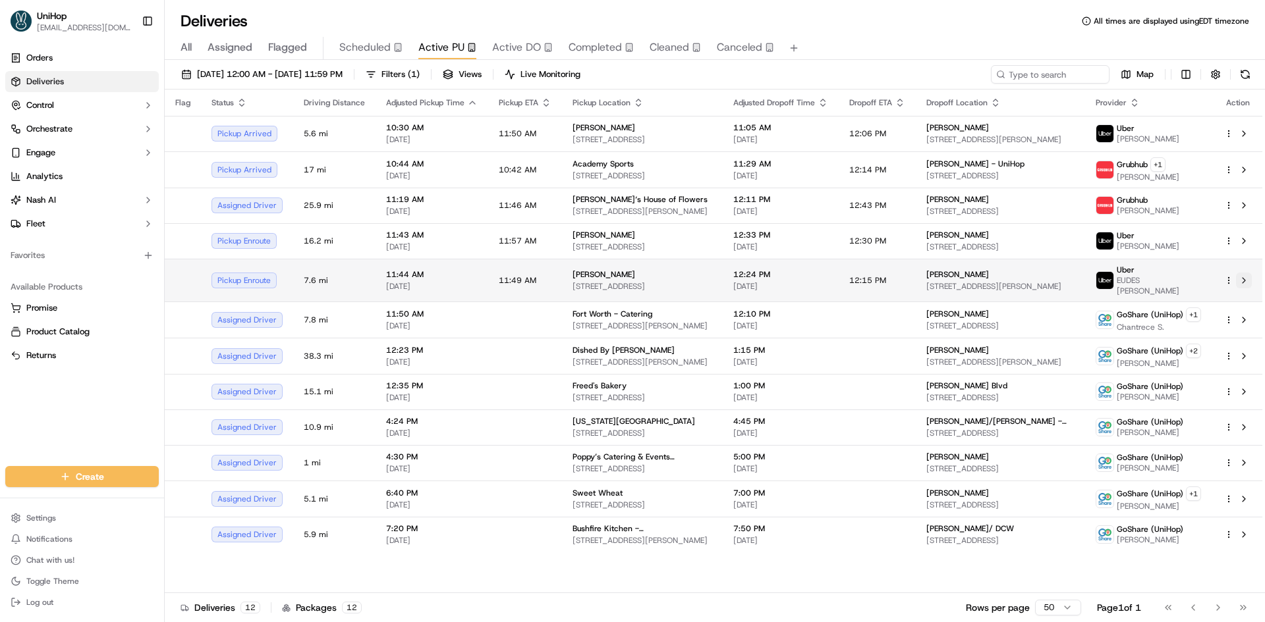
click at [1245, 280] on button at bounding box center [1244, 281] width 16 height 16
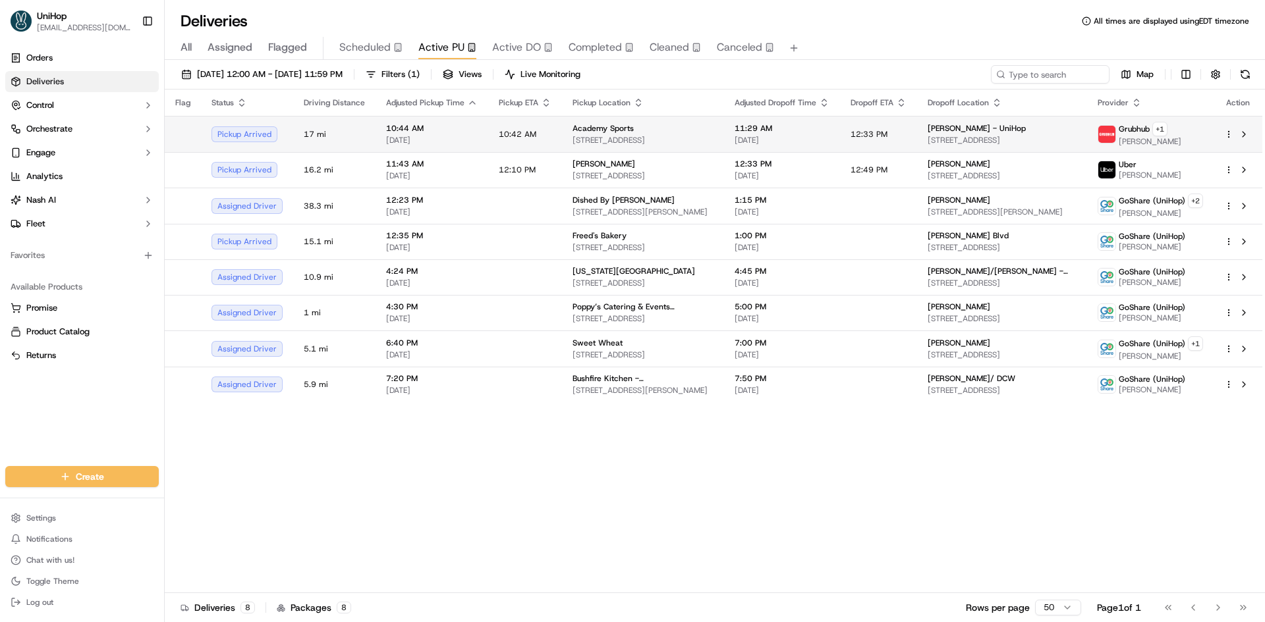
click at [501, 130] on span "10:42 AM" at bounding box center [518, 134] width 38 height 11
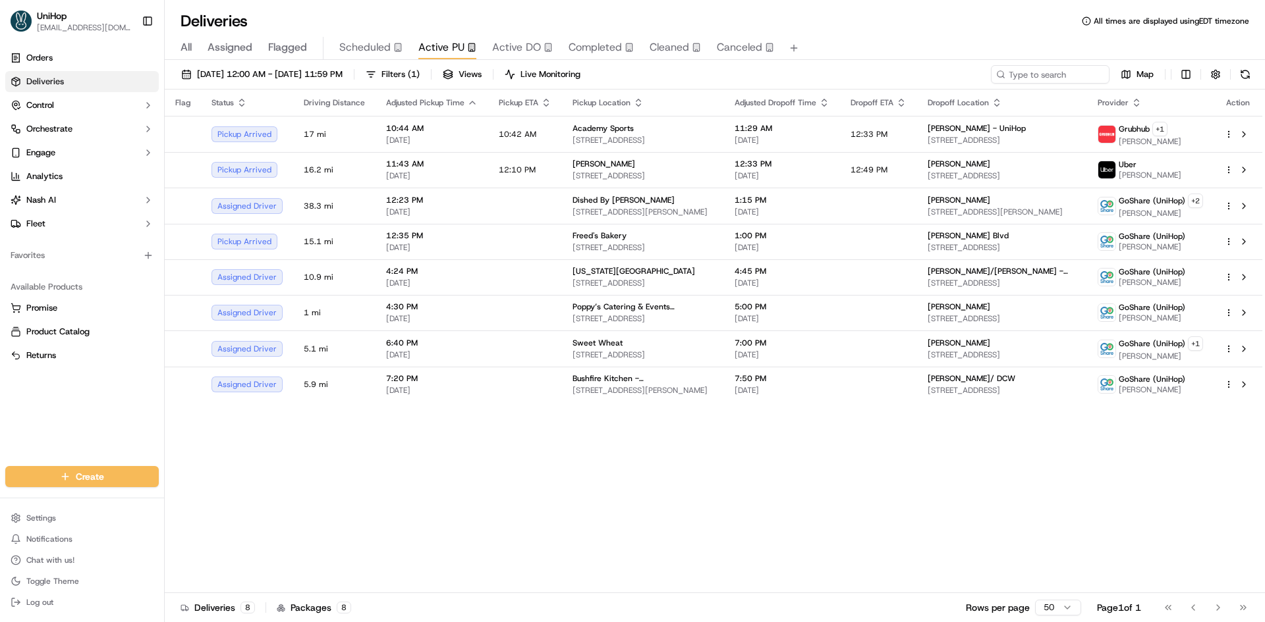
click at [489, 481] on div "Flag Status Driving Distance Adjusted Pickup Time Pickup ETA Pickup Location Ad…" at bounding box center [713, 342] width 1097 height 504
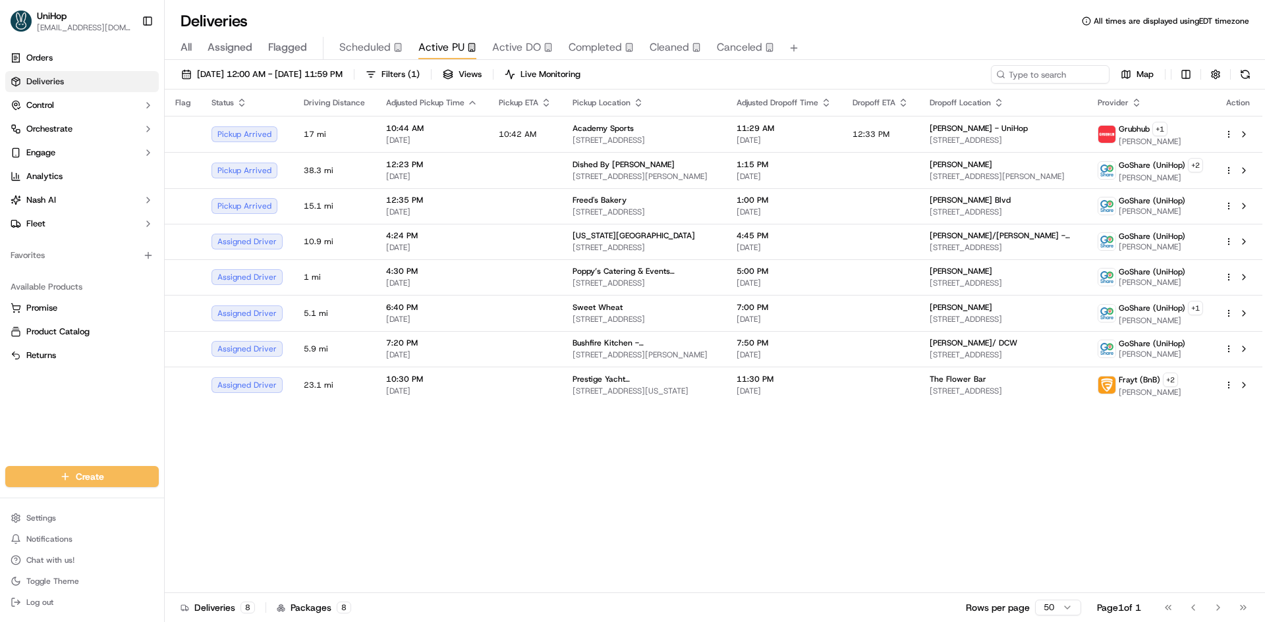
click at [710, 483] on div "Flag Status Driving Distance Adjusted Pickup Time Pickup ETA Pickup Location Ad…" at bounding box center [713, 342] width 1097 height 504
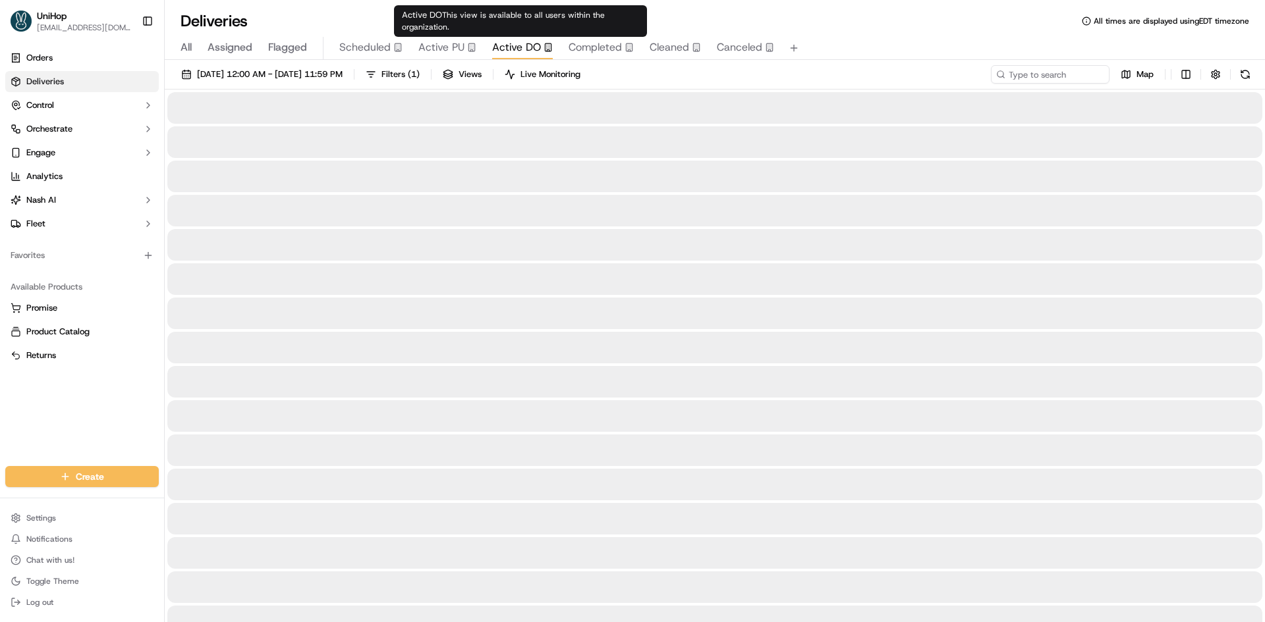
click at [528, 44] on span "Active DO" at bounding box center [516, 48] width 49 height 16
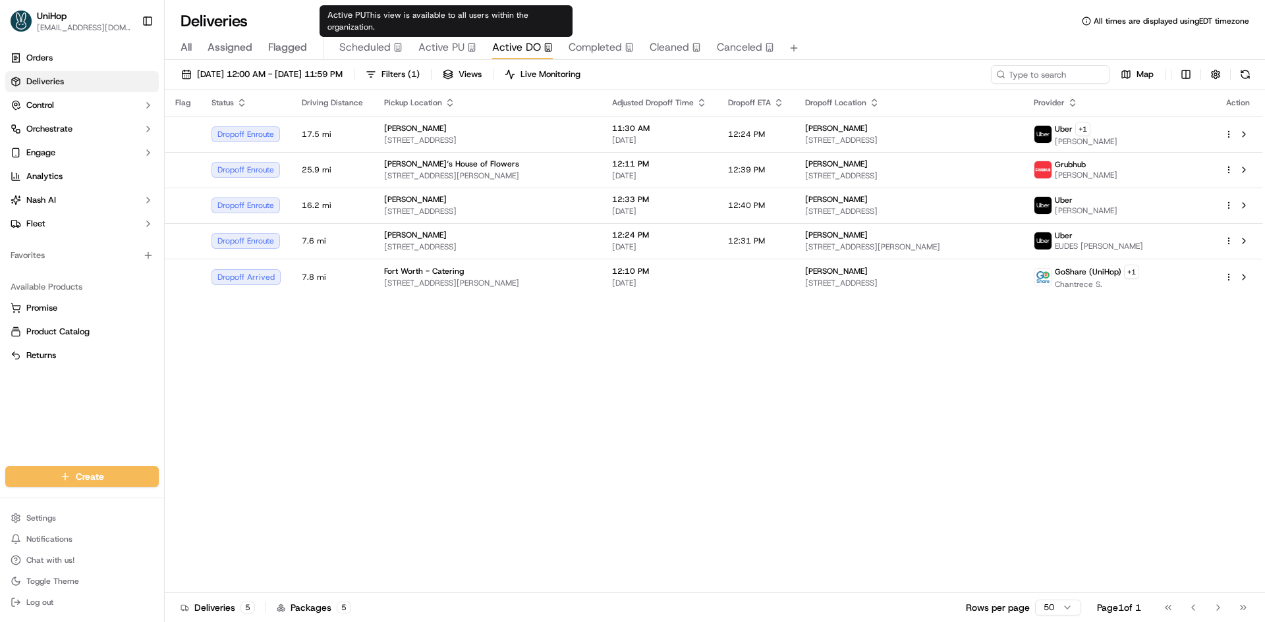
click at [450, 45] on span "Active PU" at bounding box center [441, 48] width 46 height 16
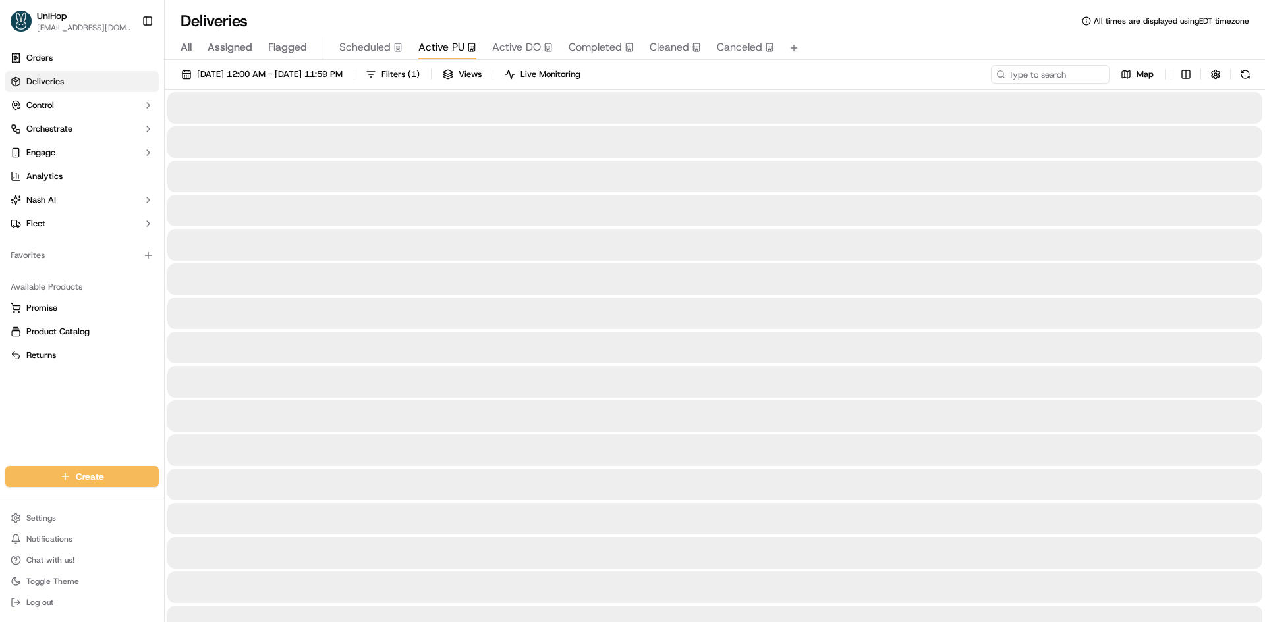
click at [370, 47] on span "Scheduled" at bounding box center [364, 48] width 51 height 16
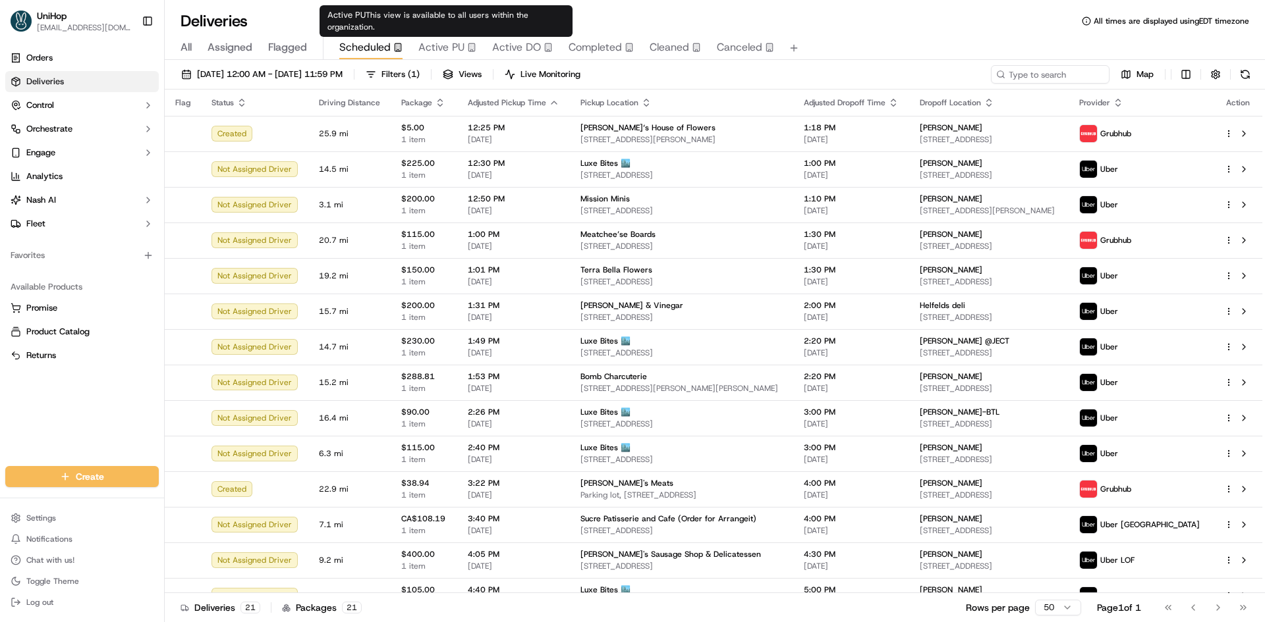
click at [431, 45] on span "Active PU" at bounding box center [441, 48] width 46 height 16
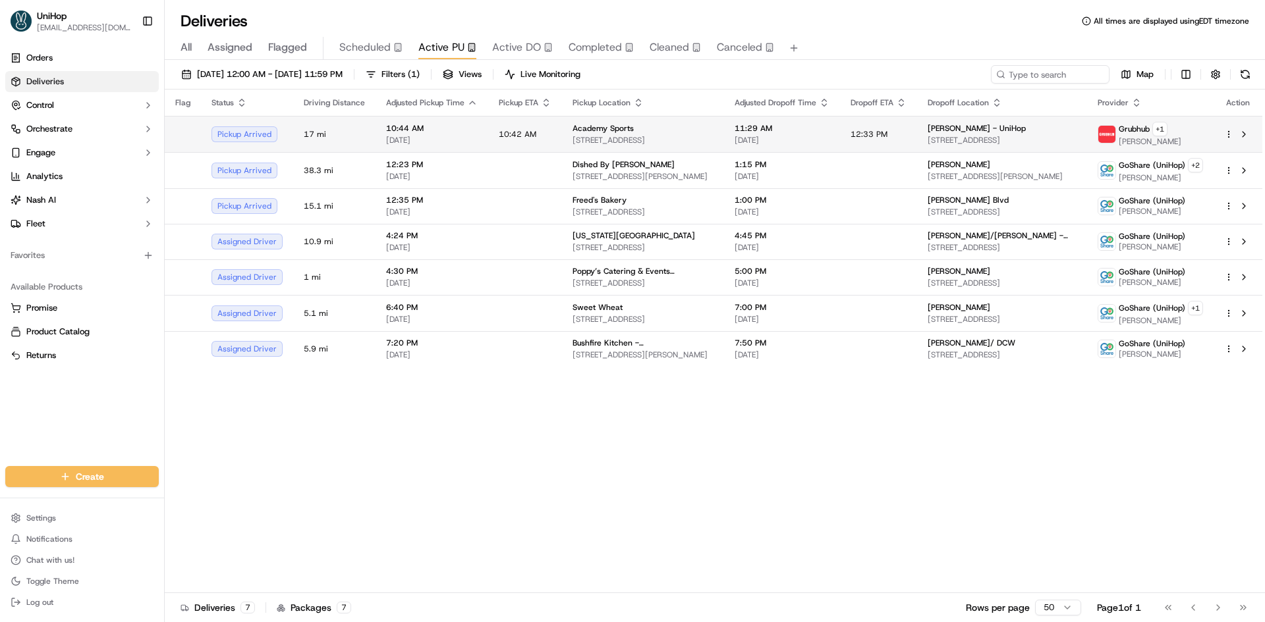
click at [665, 127] on div "Academy Sports" at bounding box center [642, 128] width 141 height 11
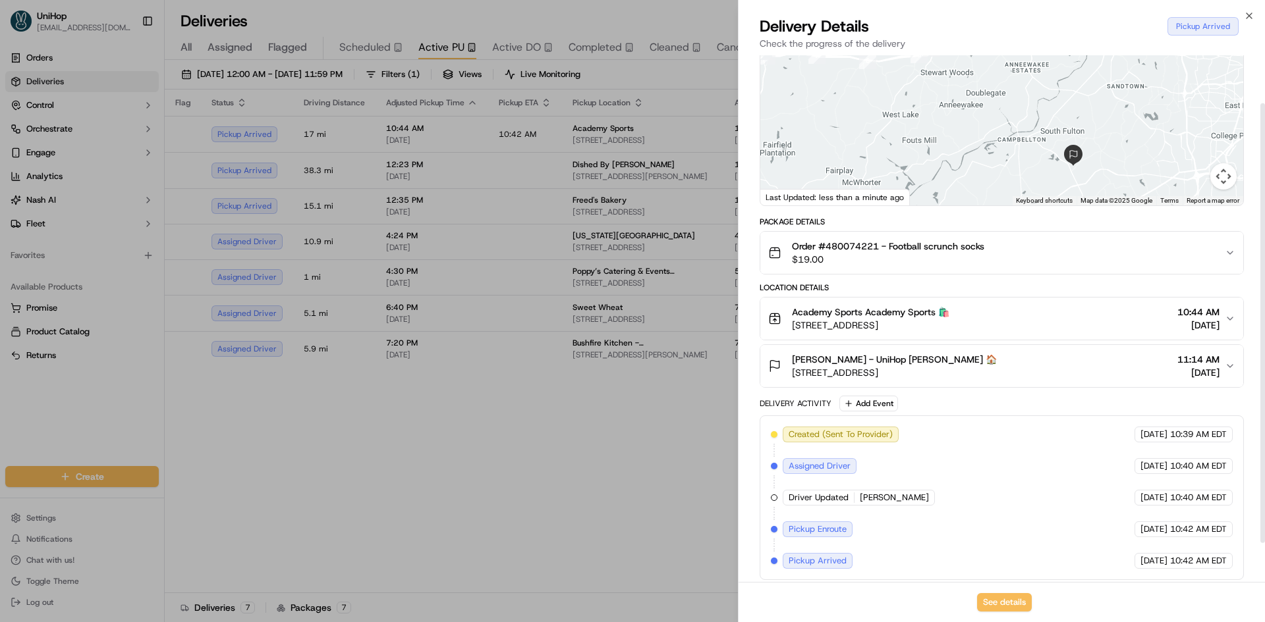
scroll to position [104, 0]
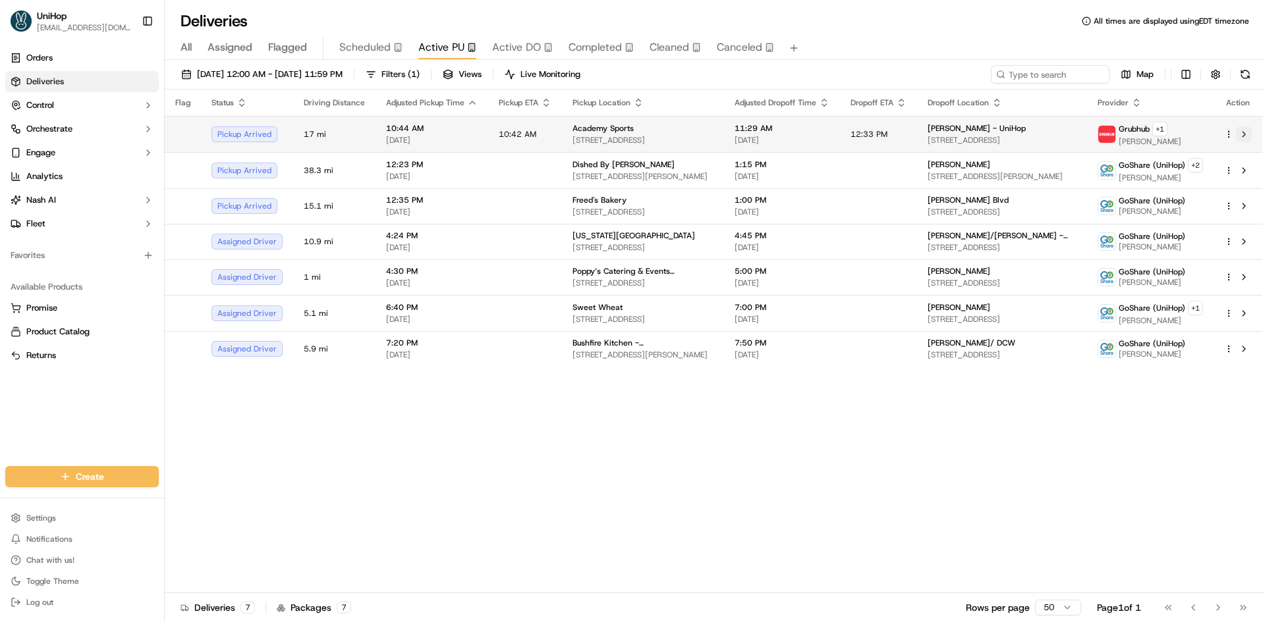
click at [1248, 136] on button at bounding box center [1244, 134] width 16 height 16
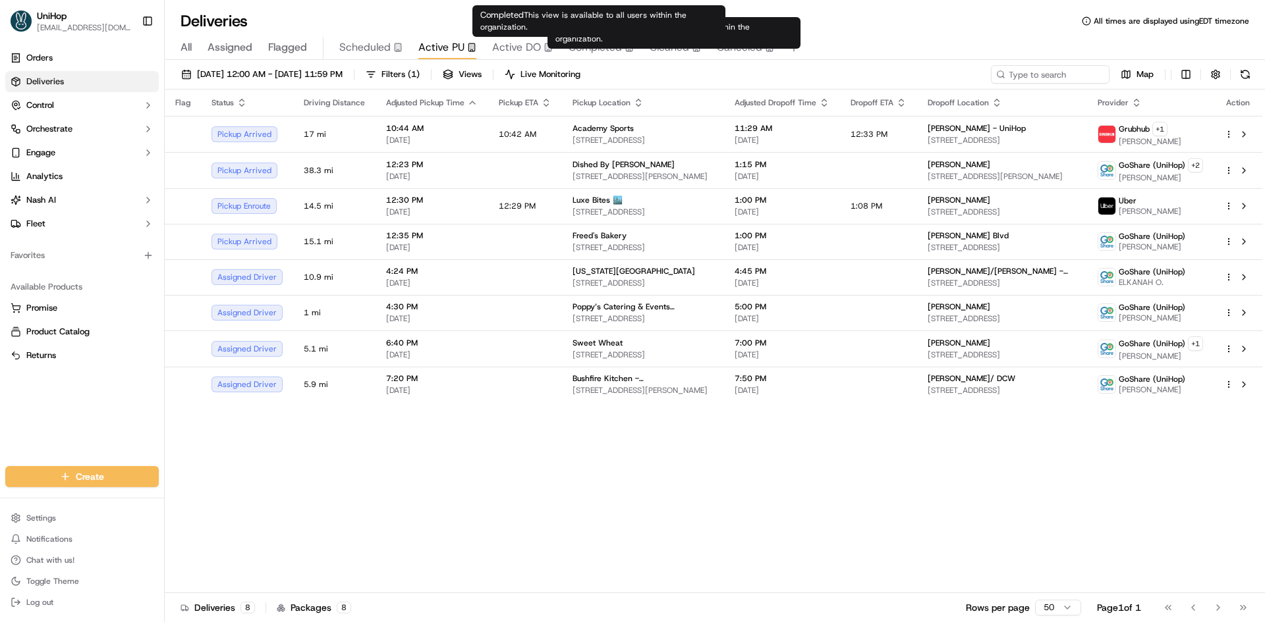
click at [569, 52] on span "Completed" at bounding box center [594, 48] width 53 height 16
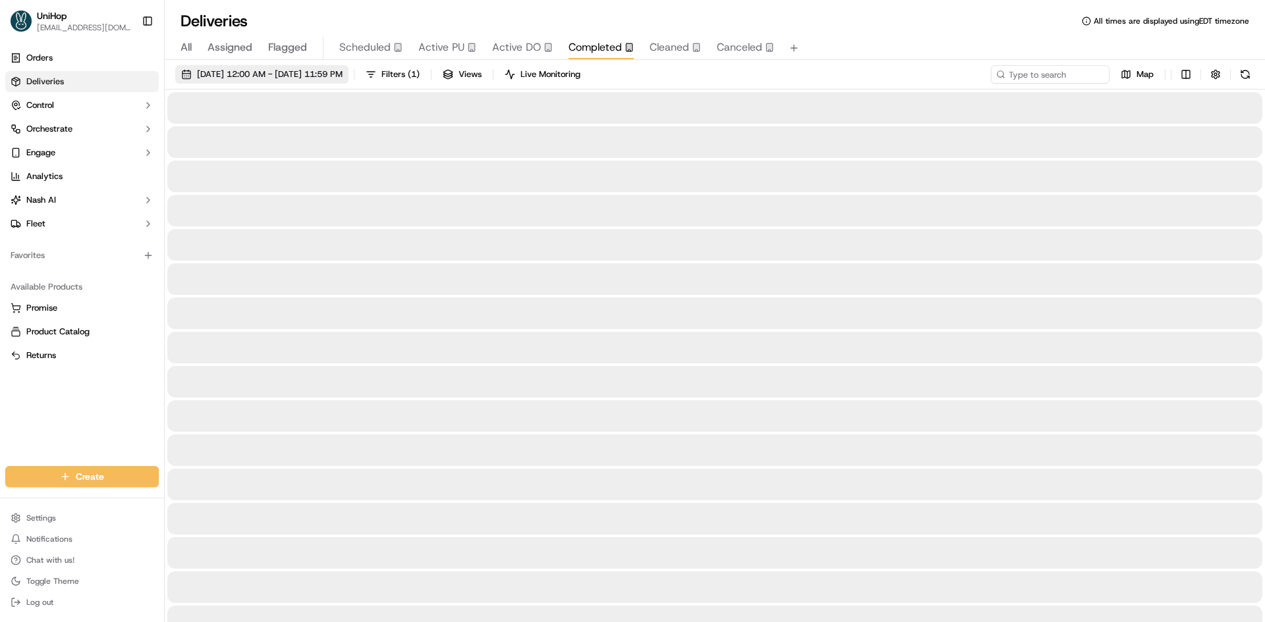
click at [342, 78] on span "Sep 20 2025 12:00 AM - Sep 20 2025 11:59 PM" at bounding box center [270, 74] width 146 height 12
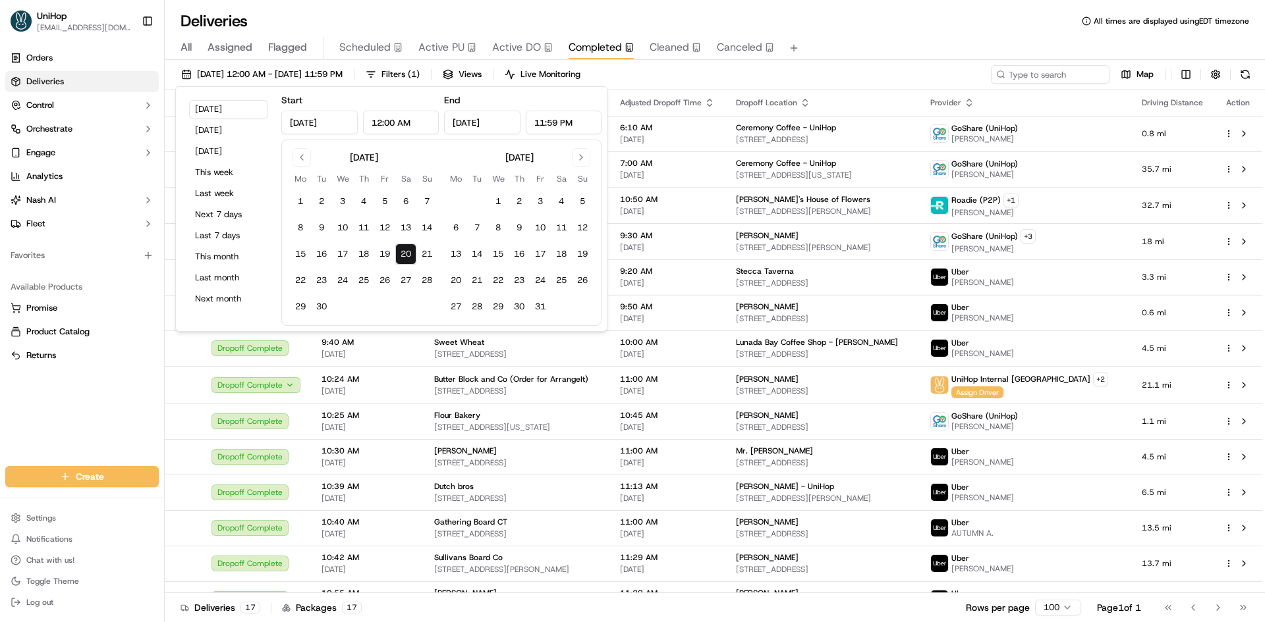
click at [309, 125] on input "Sep 20, 2025" at bounding box center [319, 123] width 76 height 24
click at [306, 153] on button "Go to previous month" at bounding box center [301, 157] width 18 height 18
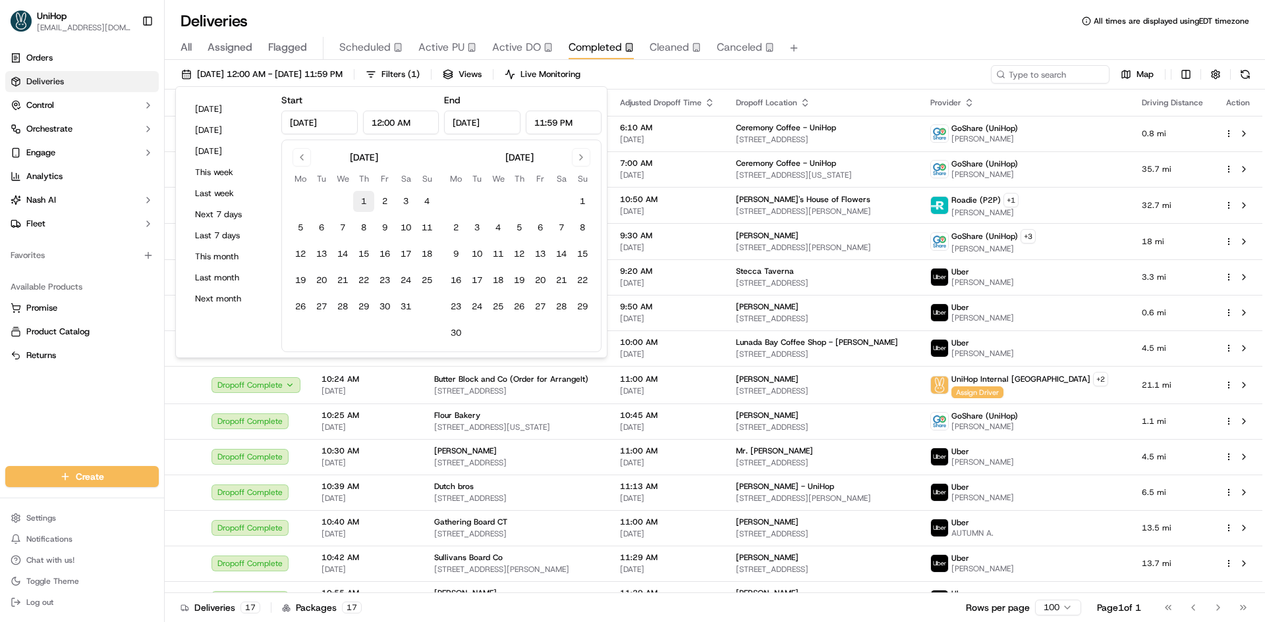
click at [364, 202] on button "1" at bounding box center [363, 201] width 21 height 21
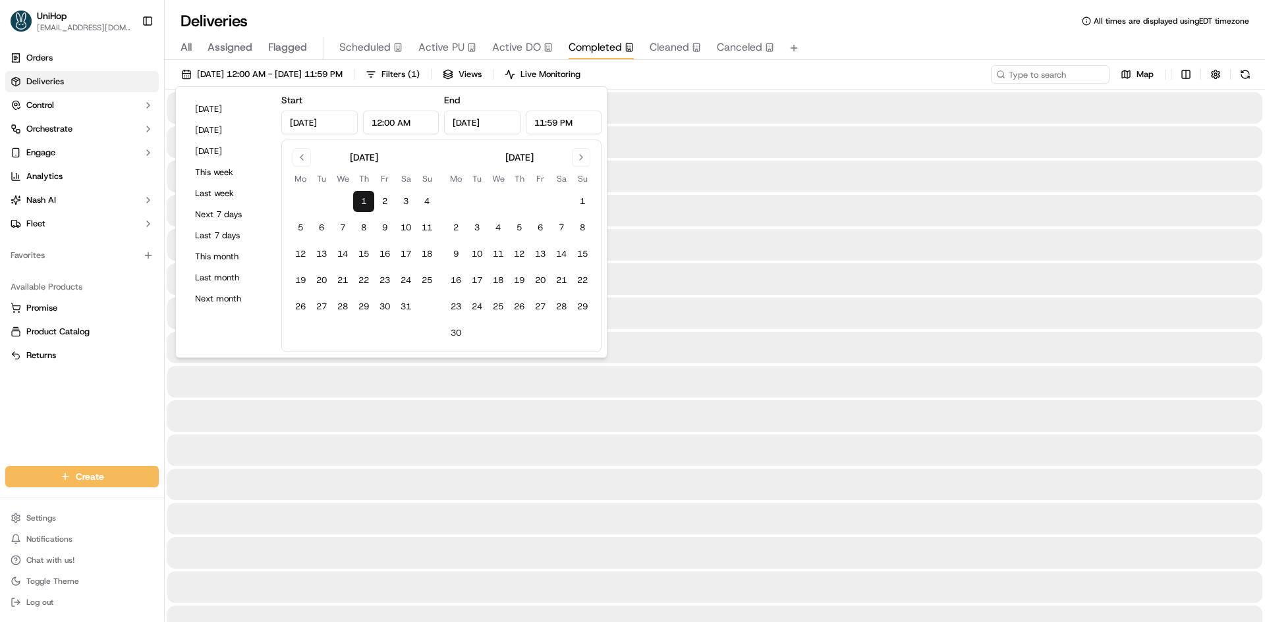
type input "May 1, 2025"
click at [504, 123] on input "May 1, 2025" at bounding box center [482, 123] width 76 height 24
click at [575, 159] on button "Go to next month" at bounding box center [581, 157] width 18 height 18
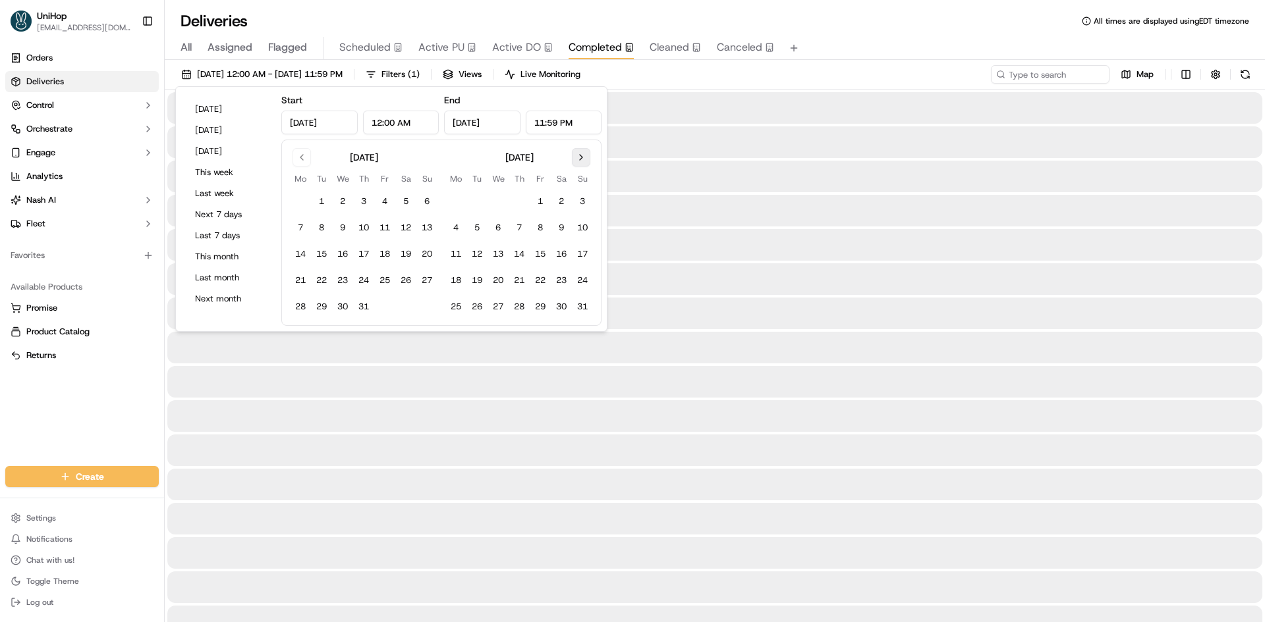
click at [575, 159] on button "Go to next month" at bounding box center [581, 157] width 18 height 18
click at [566, 256] on button "20" at bounding box center [561, 254] width 21 height 21
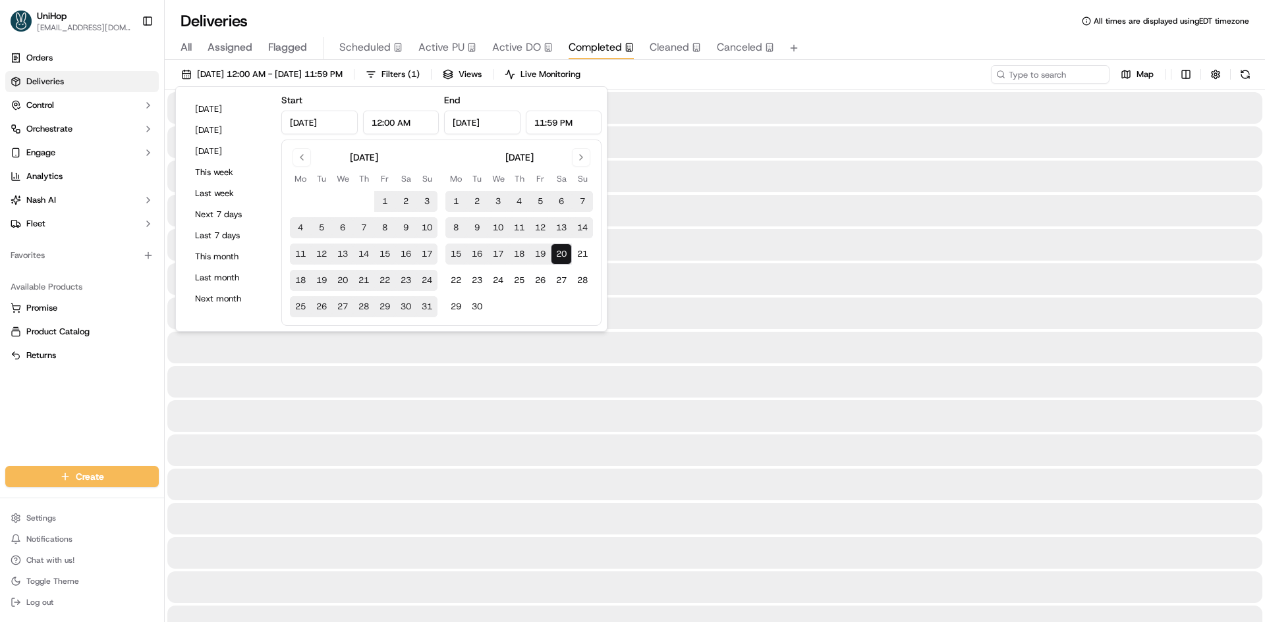
type input "Sep 20, 2025"
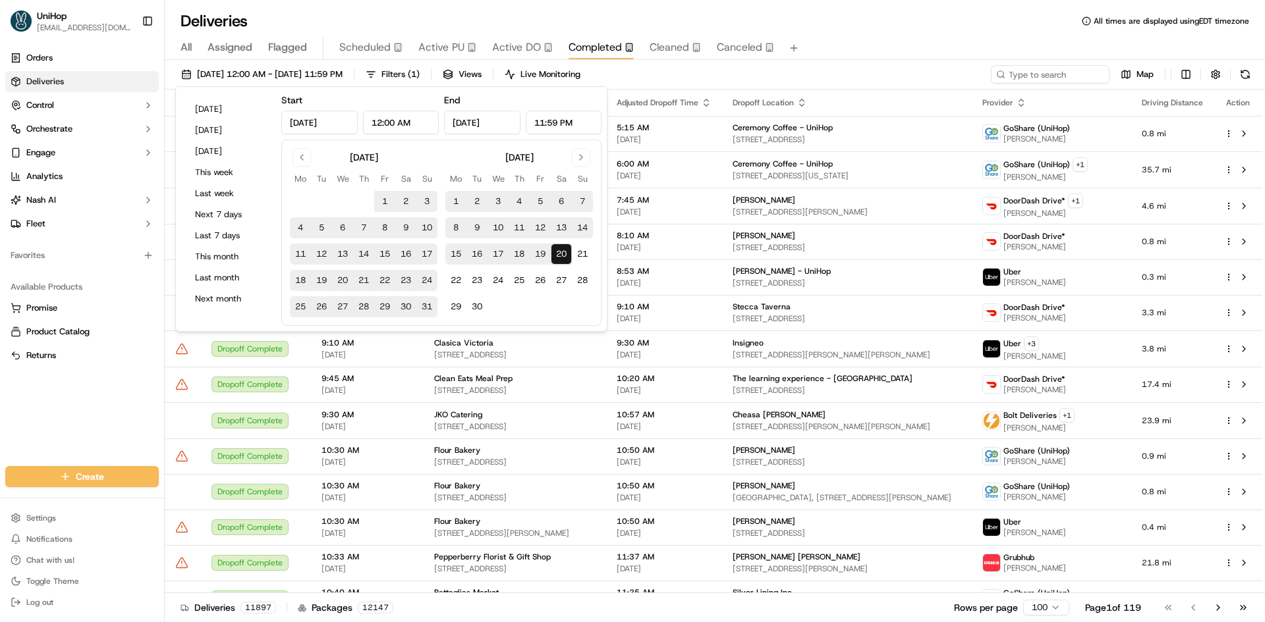
click at [895, 65] on div "May 1 2025 12:00 AM - Sep 20 2025 11:59 PM Filters ( 1 ) Views Live Monitoring …" at bounding box center [715, 77] width 1100 height 24
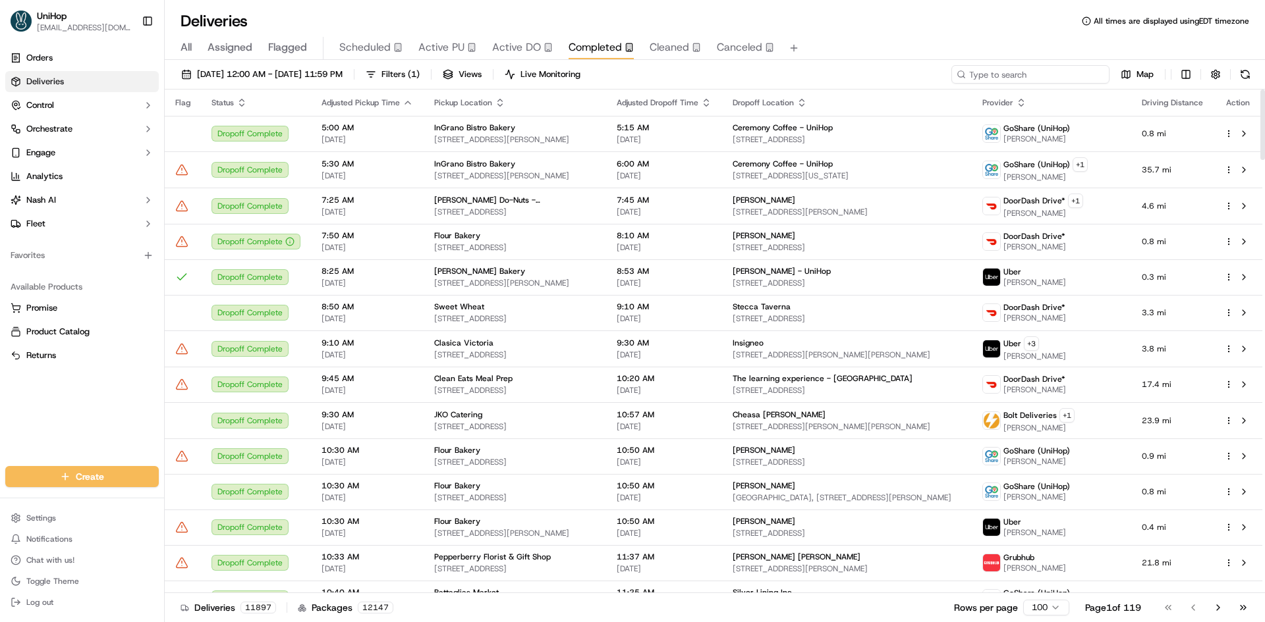
click at [1067, 80] on input at bounding box center [1030, 74] width 158 height 18
paste input "Curated Spread"
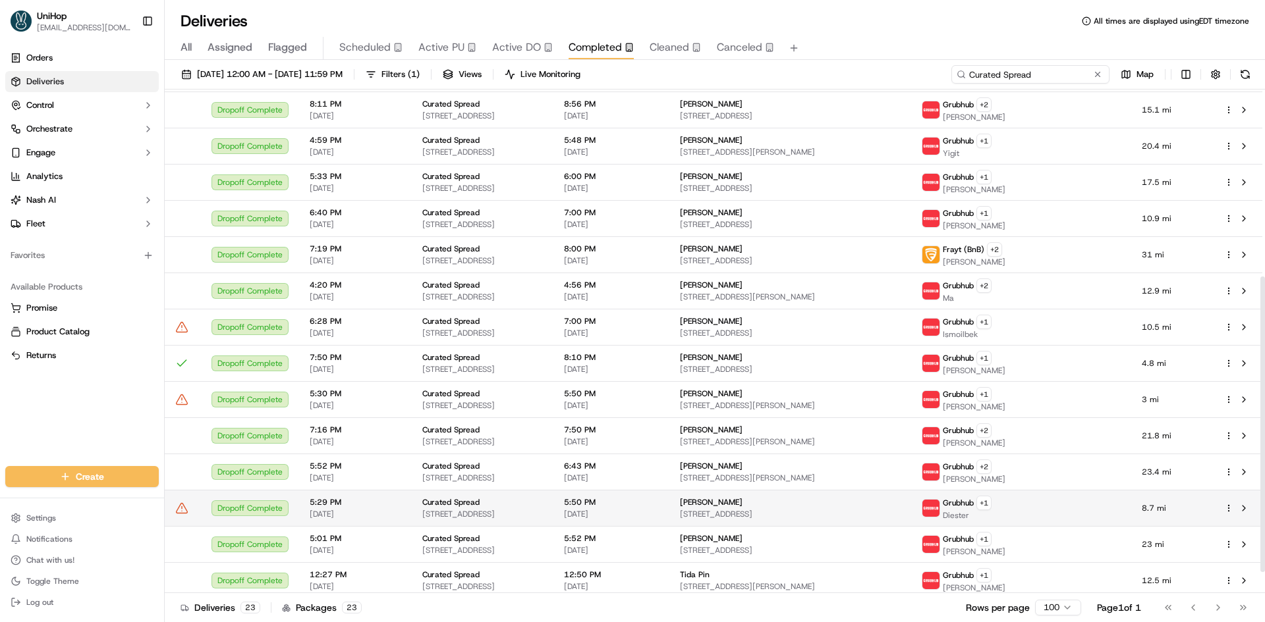
scroll to position [355, 0]
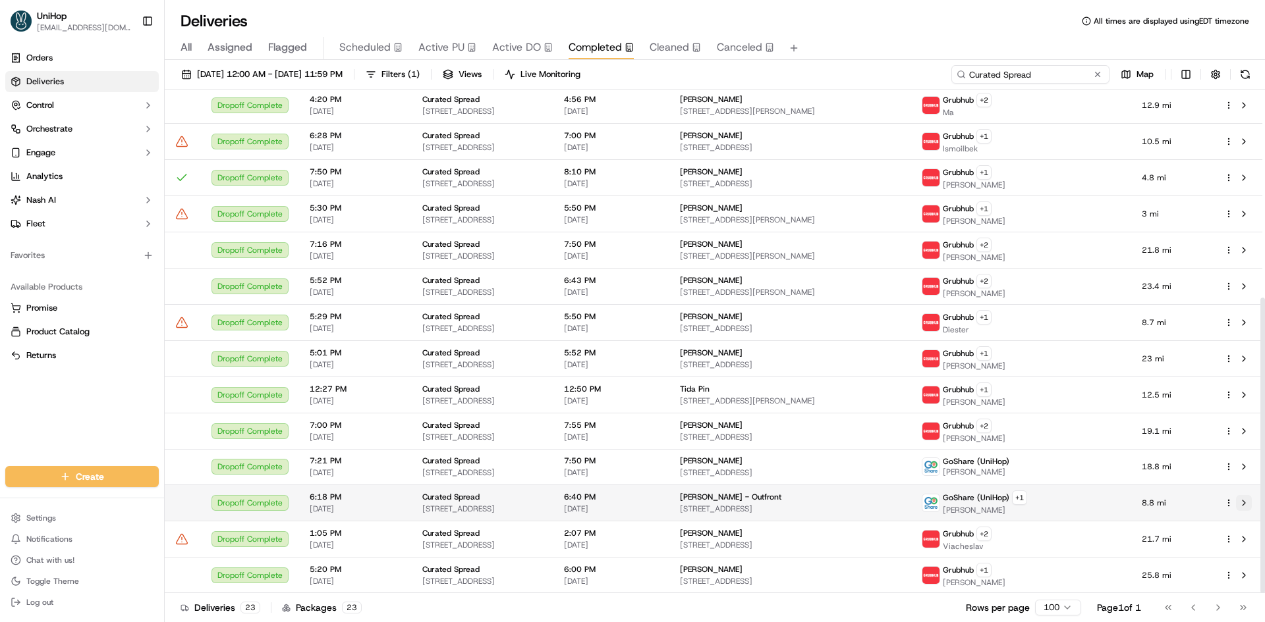
type input "Curated Spread"
click at [1243, 508] on button at bounding box center [1244, 503] width 16 height 16
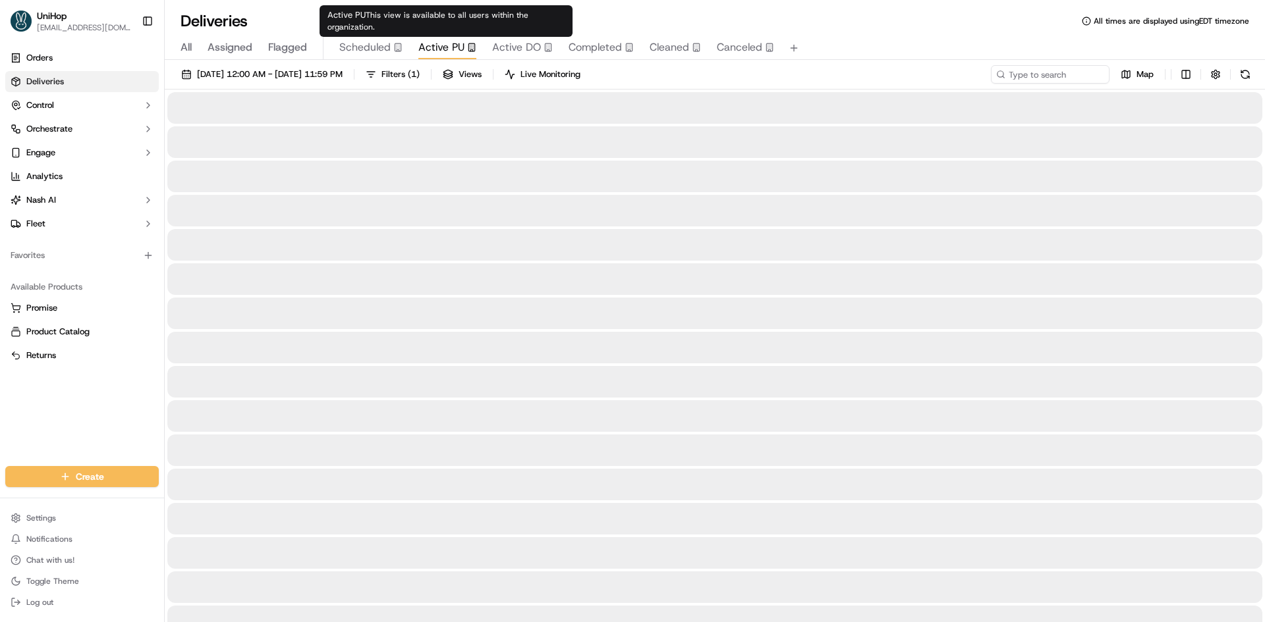
click at [446, 46] on span "Active PU" at bounding box center [441, 48] width 46 height 16
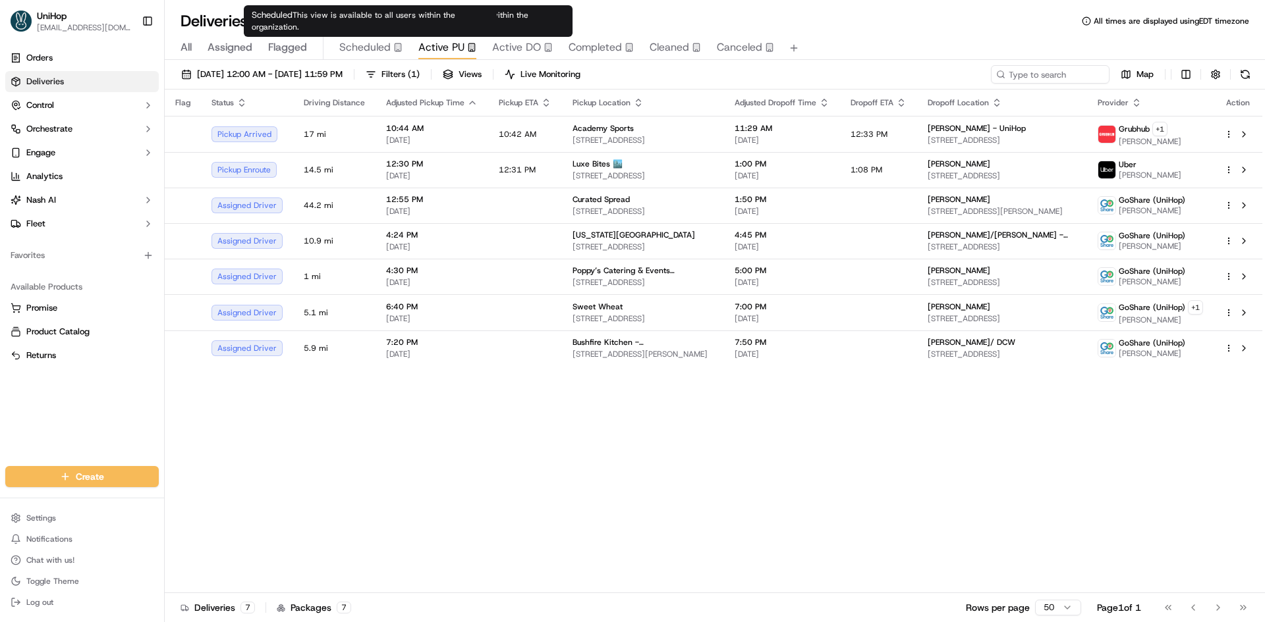
click at [387, 50] on span "Scheduled" at bounding box center [364, 48] width 51 height 16
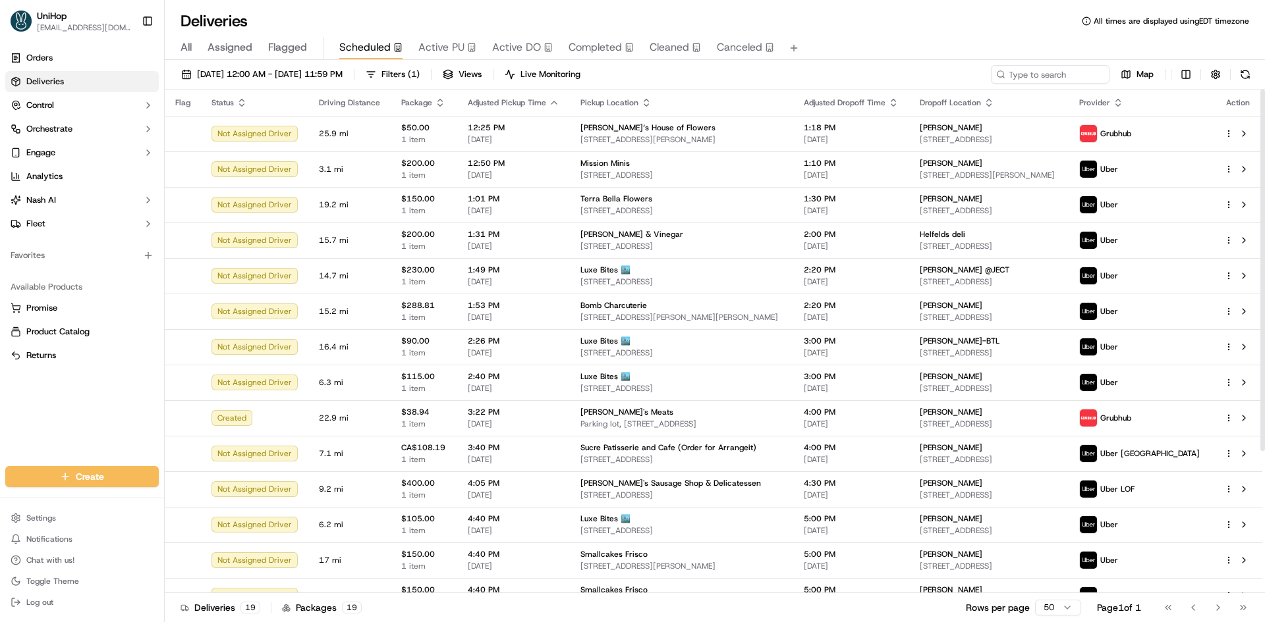
click at [454, 49] on span "Active PU" at bounding box center [441, 48] width 46 height 16
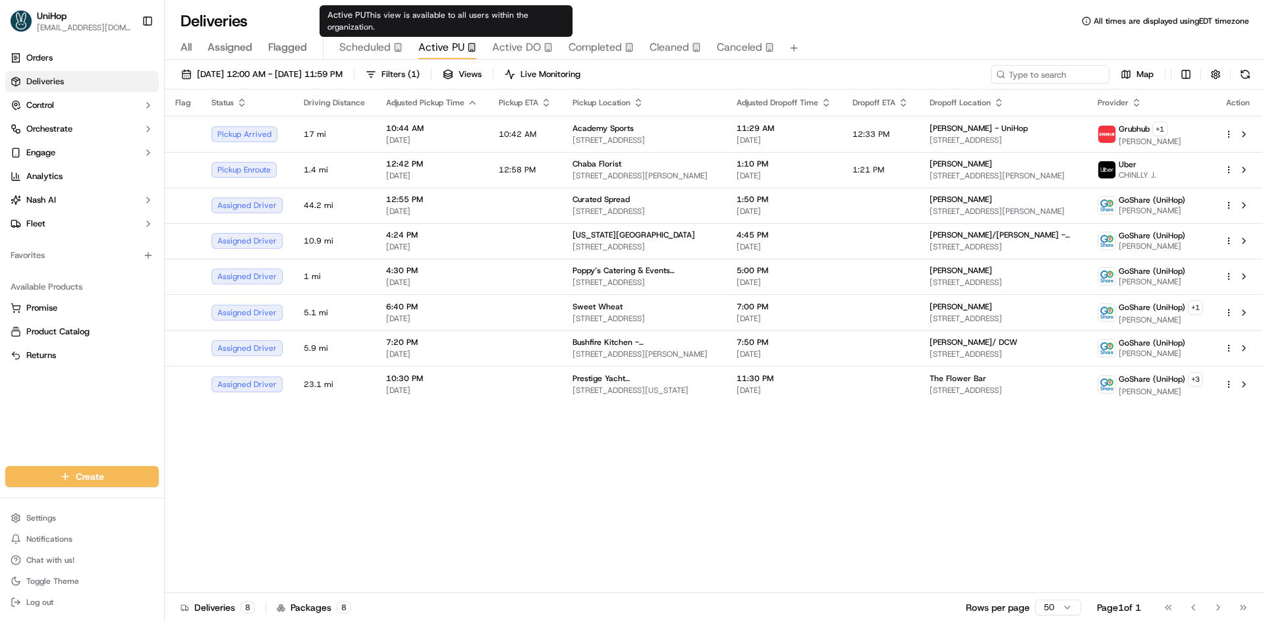
click at [389, 44] on div "Scheduled" at bounding box center [370, 48] width 63 height 16
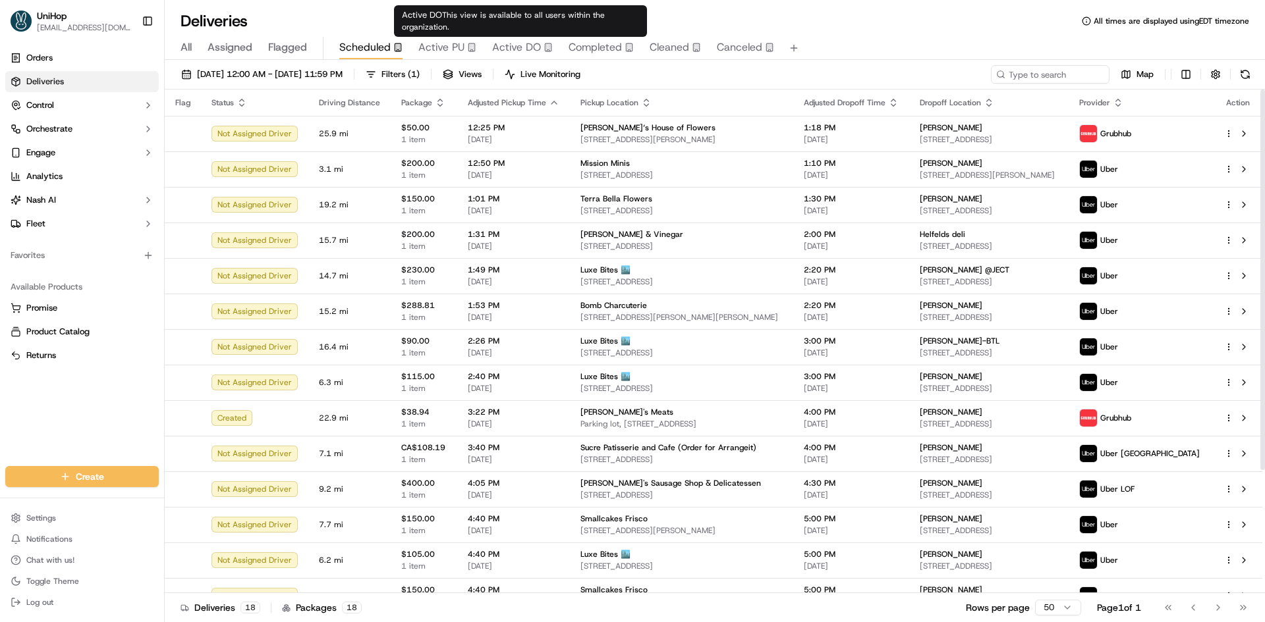
click at [459, 47] on span "Active PU" at bounding box center [441, 48] width 46 height 16
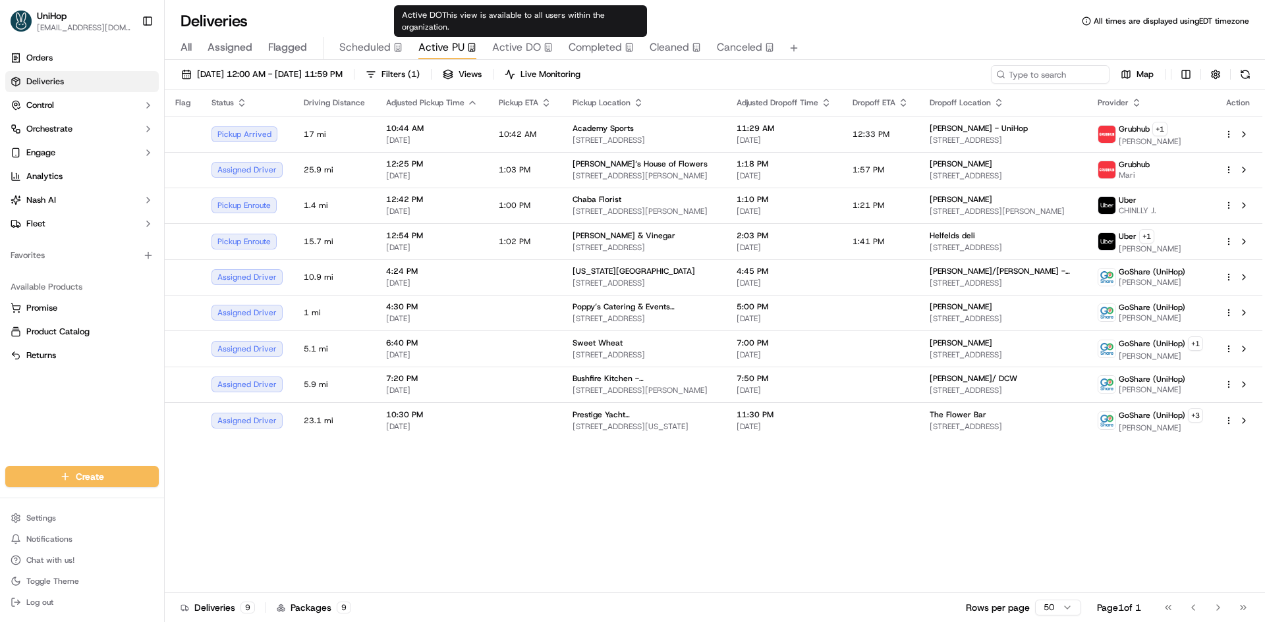
click at [520, 46] on span "Active DO" at bounding box center [516, 48] width 49 height 16
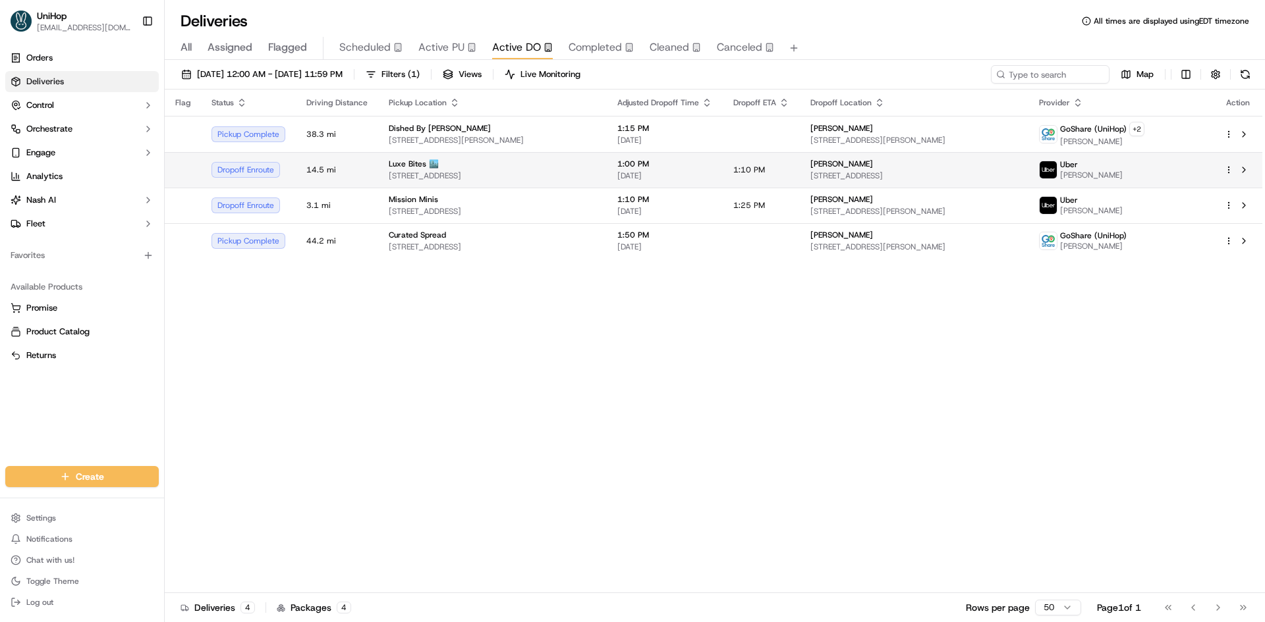
click at [519, 183] on td "Luxe Bites 🏙️ 3317 N Mission Rd k1, Los Angeles, CA 90031, USA" at bounding box center [492, 170] width 229 height 36
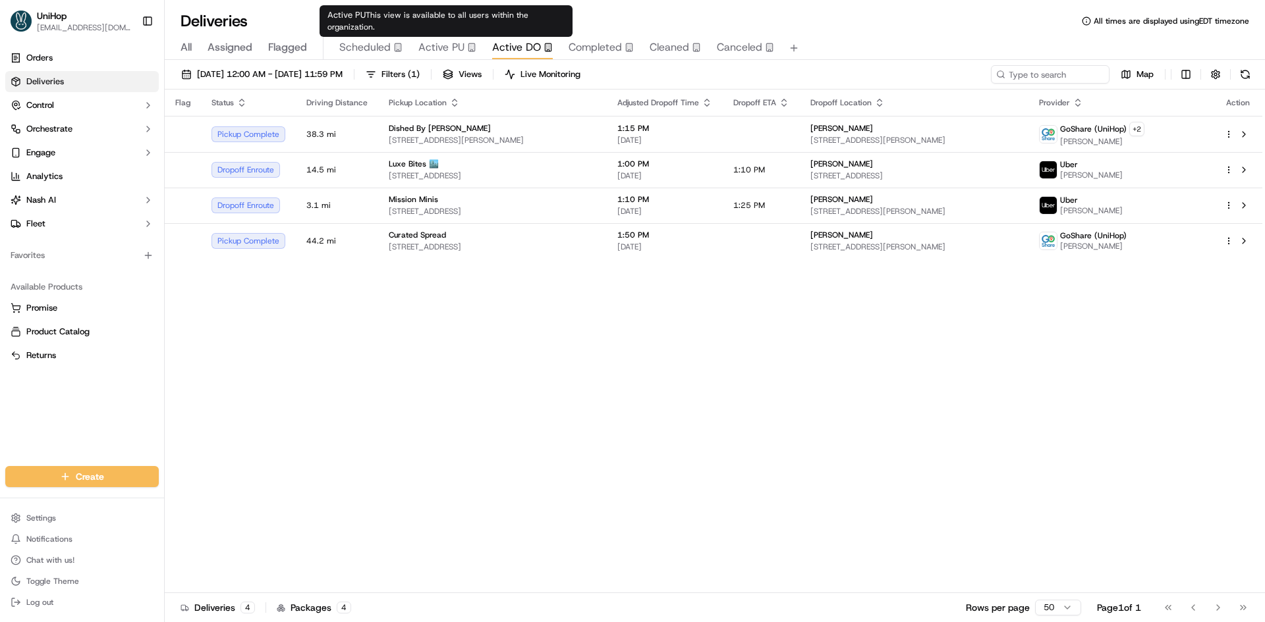
click at [429, 54] on span "Active PU" at bounding box center [441, 48] width 46 height 16
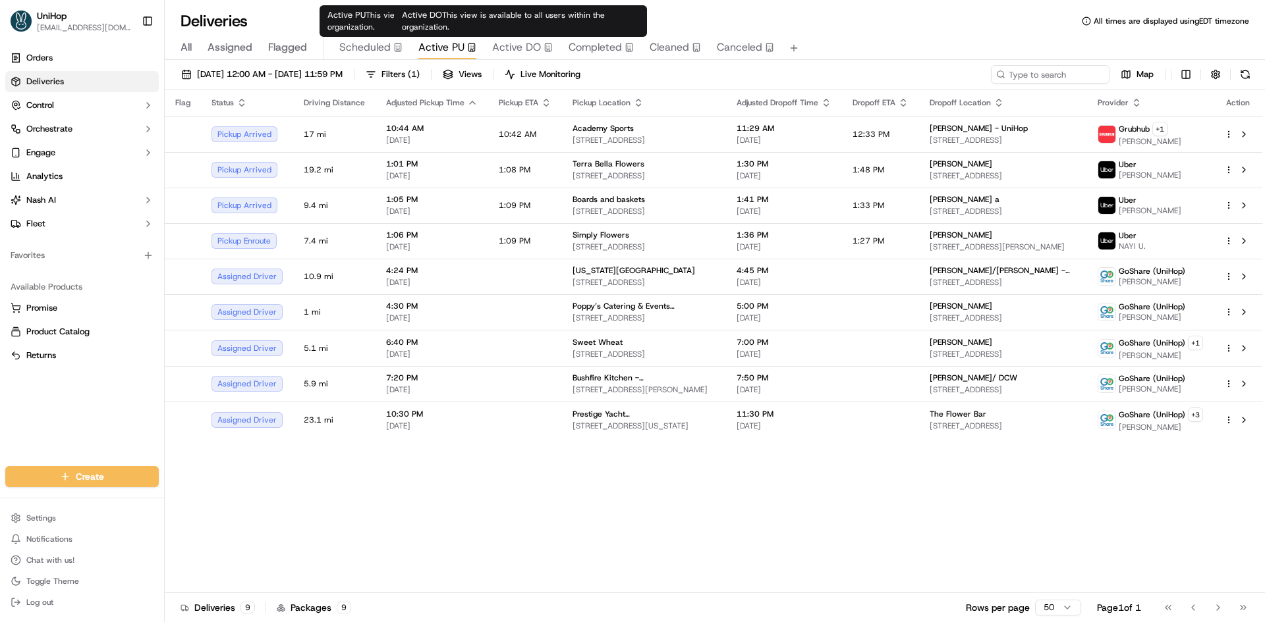
click at [522, 47] on span "Active DO" at bounding box center [516, 48] width 49 height 16
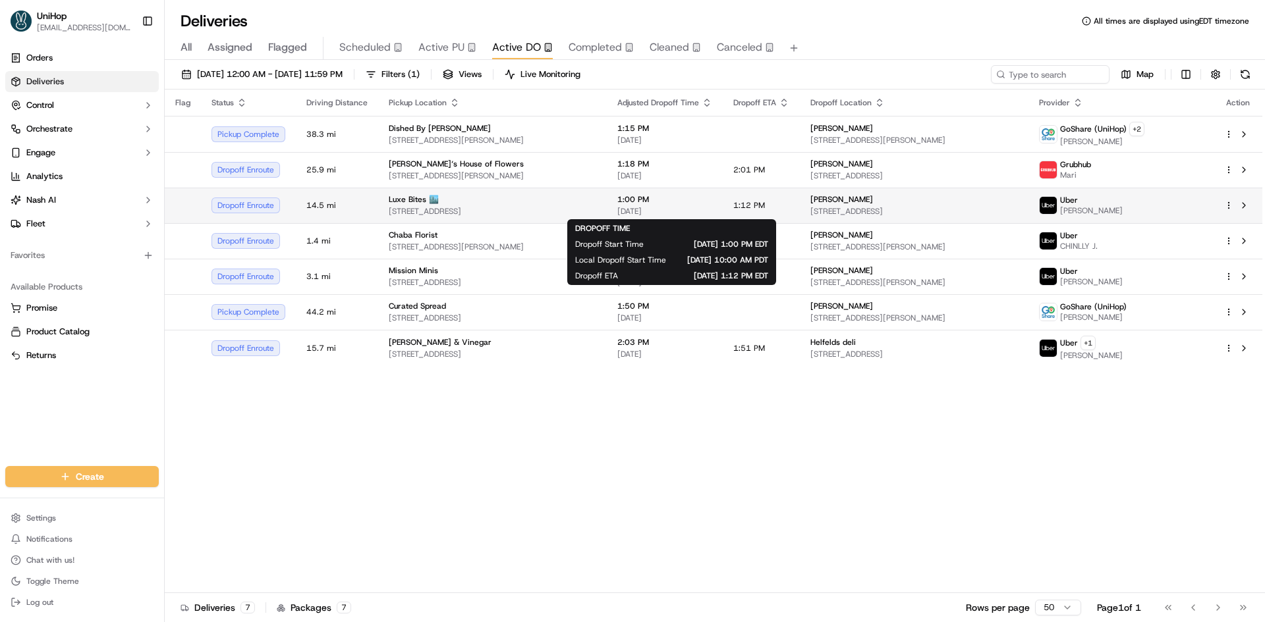
click at [690, 205] on div "1:00 PM Sep 20 2025" at bounding box center [664, 205] width 95 height 22
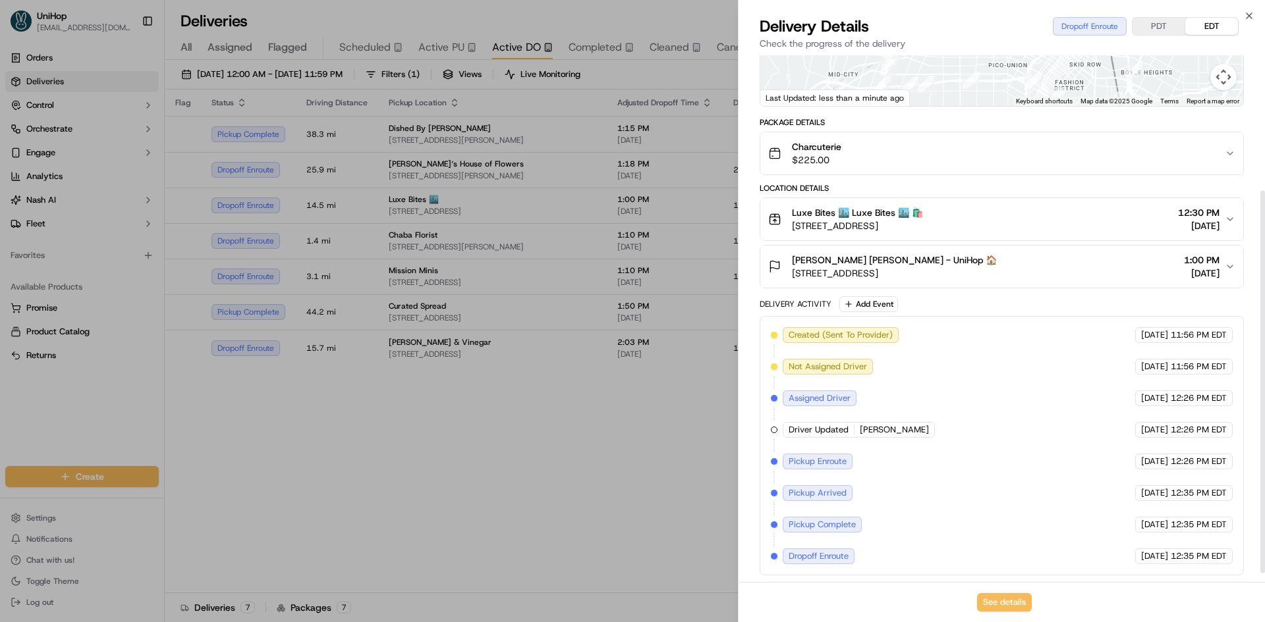
scroll to position [199, 0]
click at [966, 279] on button "Sandra Chang Sandra Chang - UniHop 🏠 8230 4th St, Los Angeles, CA 90048, USA 1:…" at bounding box center [1001, 265] width 483 height 42
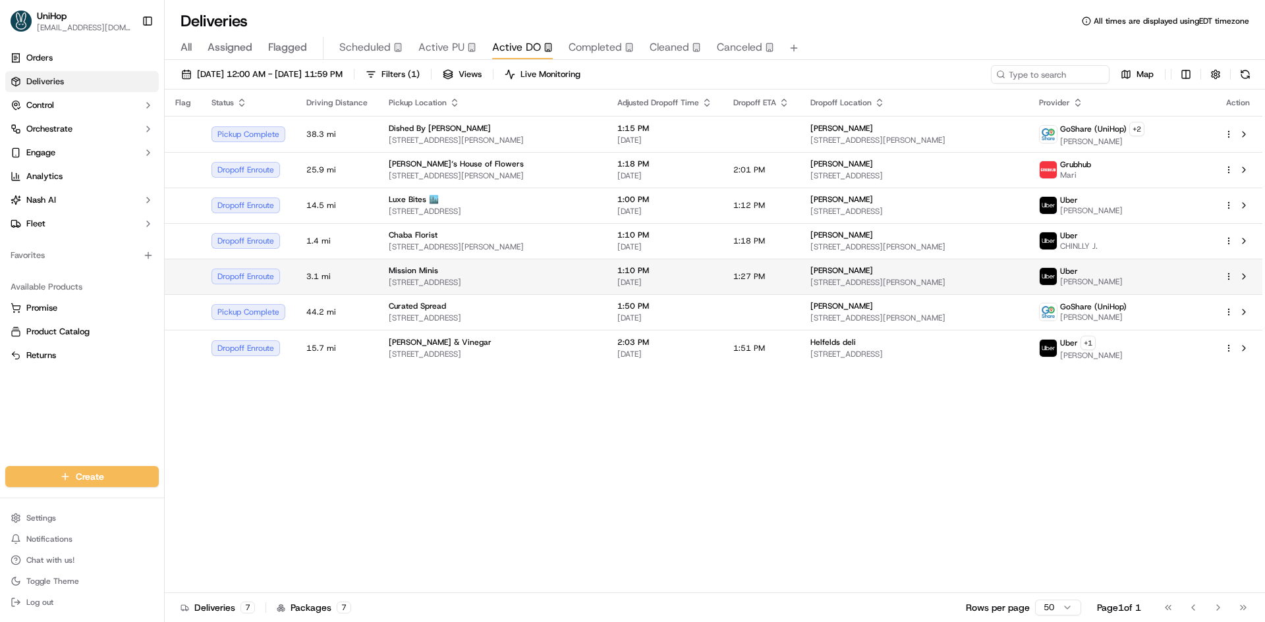
click at [551, 267] on div "Mission Minis" at bounding box center [492, 270] width 207 height 11
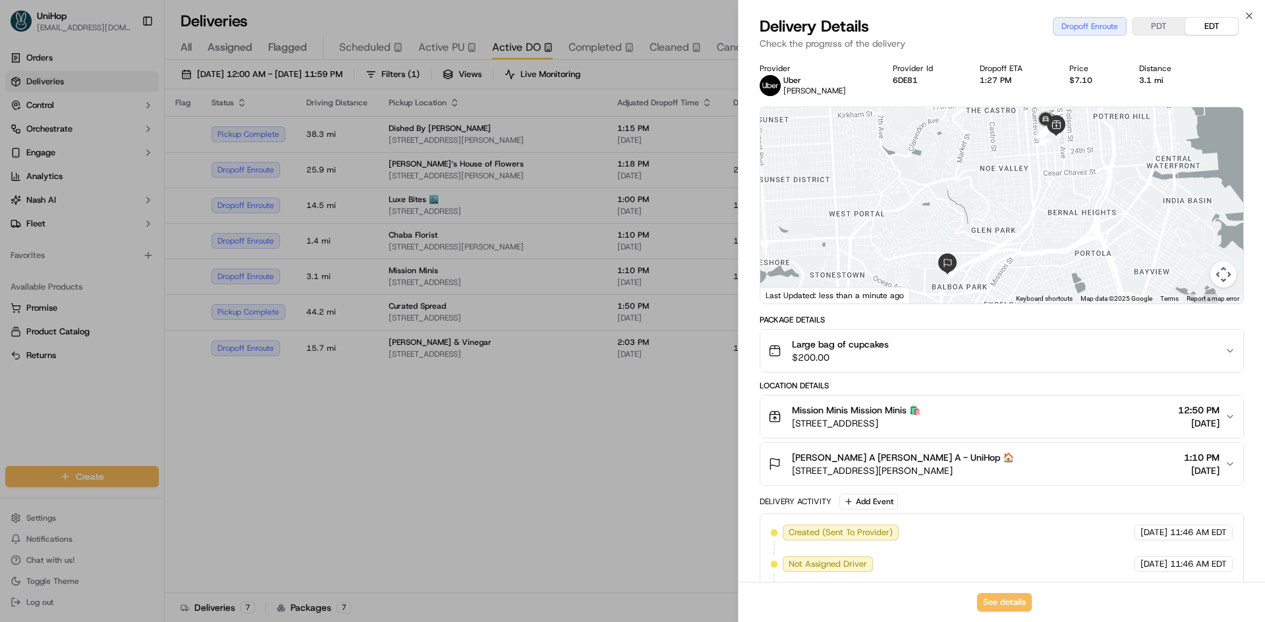
click at [1025, 474] on div "Donna A Donna A - UniHop 🏠 32 Edna St, San Francisco, CA 94112, USA 1:10 PM Sep…" at bounding box center [996, 464] width 456 height 26
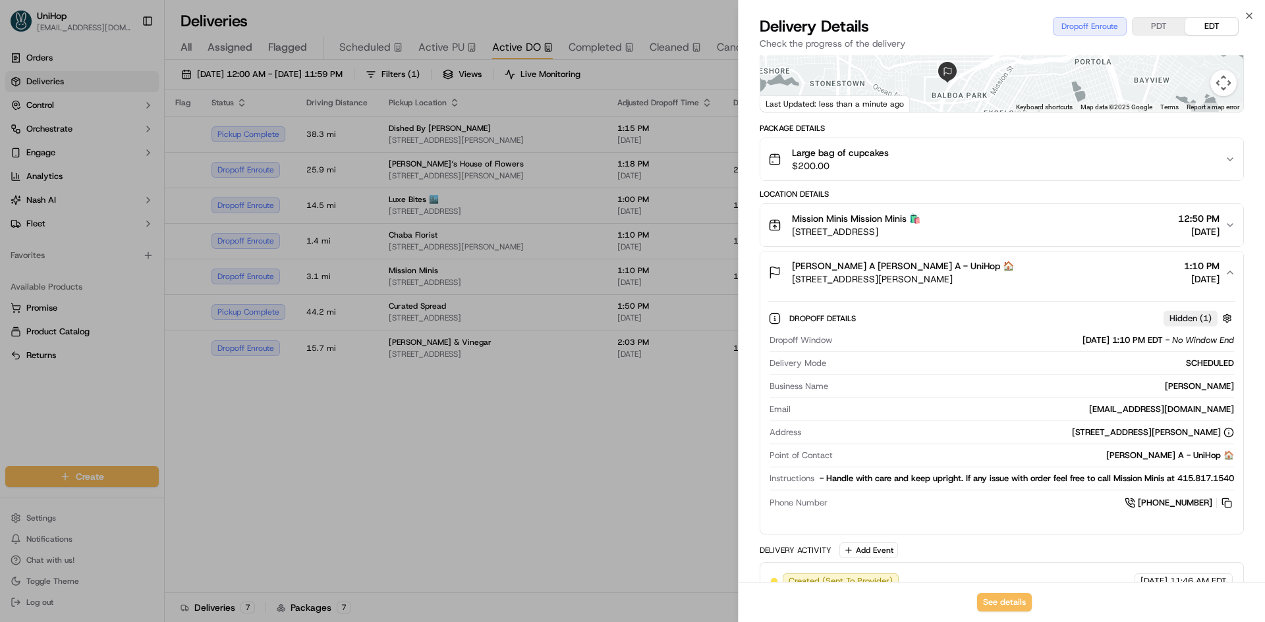
scroll to position [263, 0]
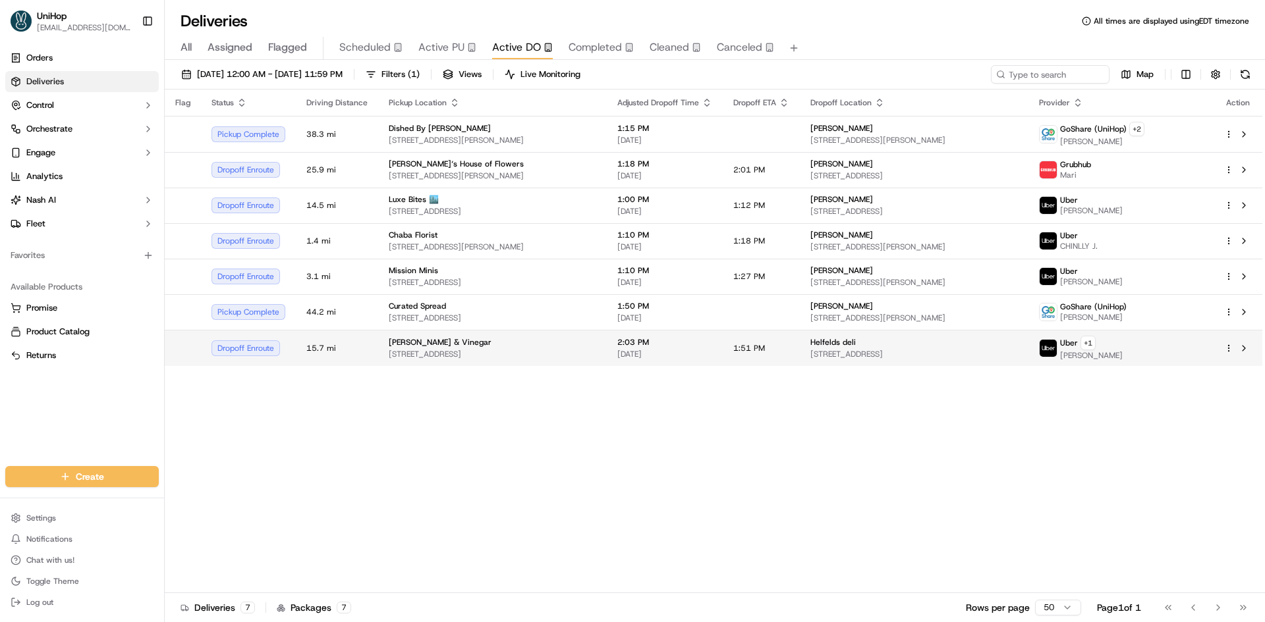
drag, startPoint x: 535, startPoint y: 441, endPoint x: 566, endPoint y: 362, distance: 84.3
click at [535, 439] on div "Flag Status Driving Distance Pickup Location Adjusted Dropoff Time Dropoff ETA …" at bounding box center [713, 342] width 1097 height 504
click at [570, 352] on span "9416 W Irving Park Rd, Schiller Park, IL 60176, USA" at bounding box center [492, 354] width 207 height 11
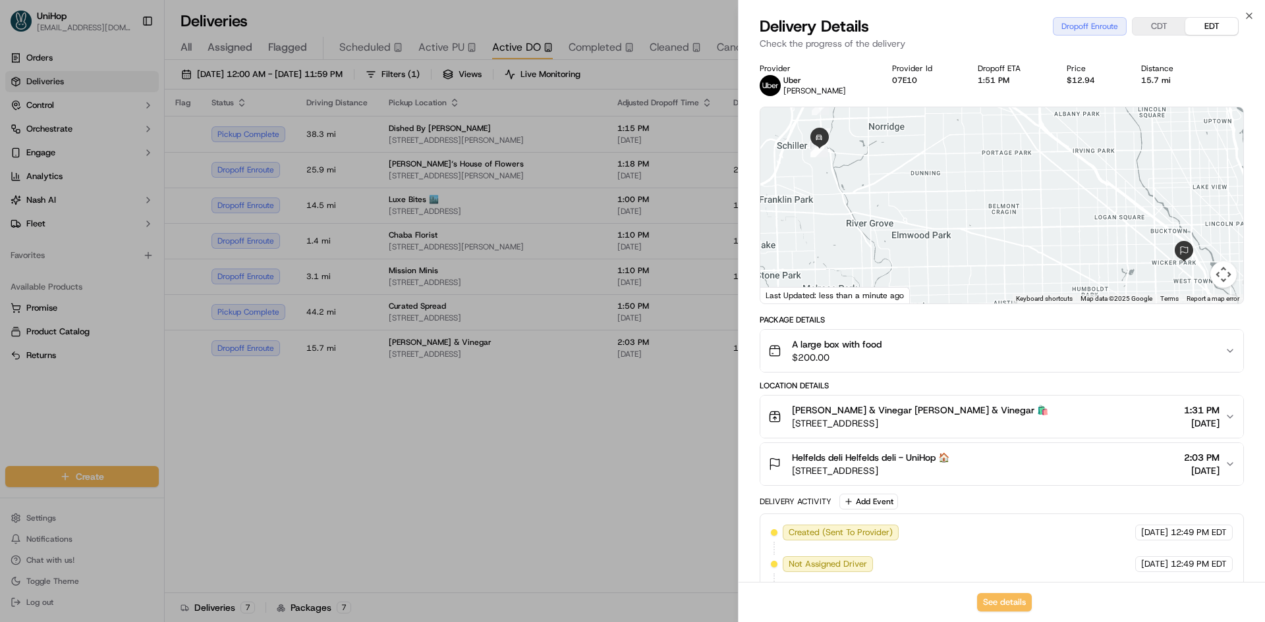
click at [1035, 458] on div "Helfelds deli Helfelds deli - UniHop 🏠 1750 W North Ave, Chicago, IL 60622, USA…" at bounding box center [996, 464] width 456 height 26
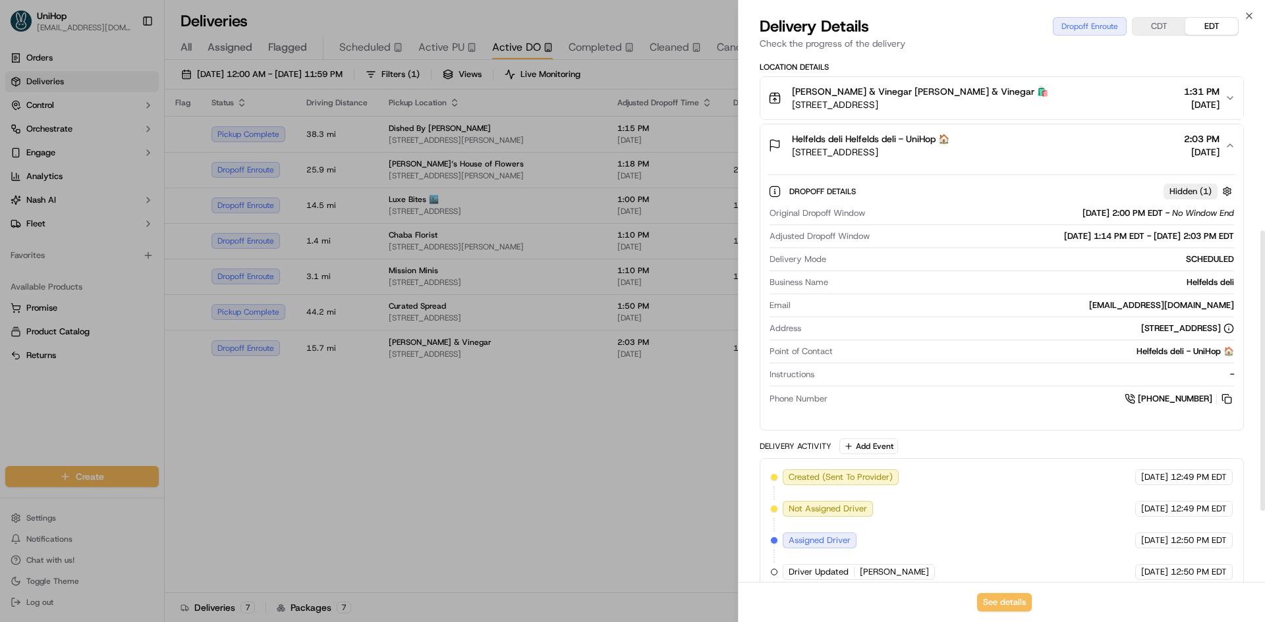
scroll to position [329, 0]
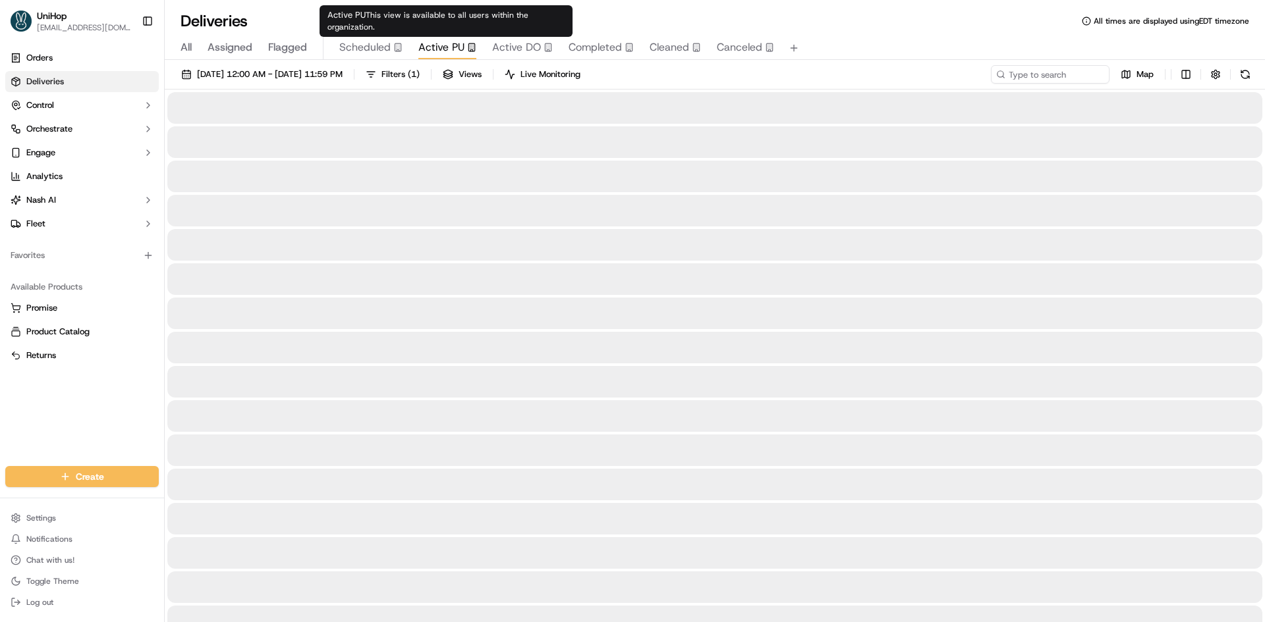
click at [437, 43] on span "Active PU" at bounding box center [441, 48] width 46 height 16
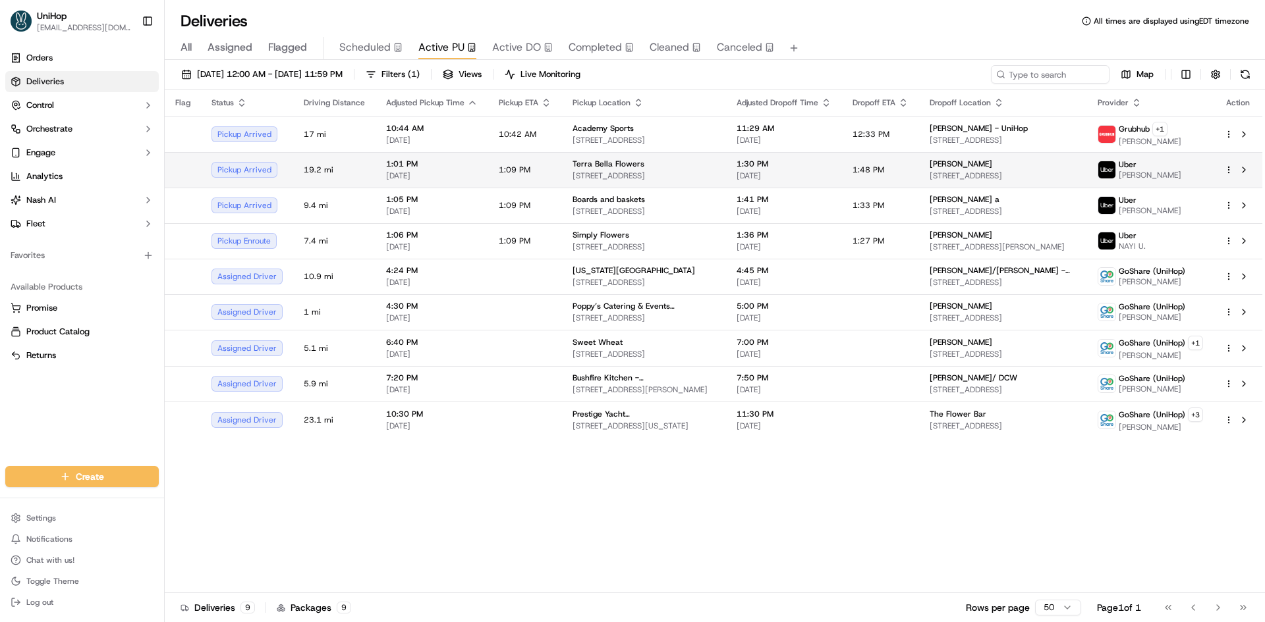
click at [632, 166] on span "Terra Bella Flowers" at bounding box center [608, 164] width 72 height 11
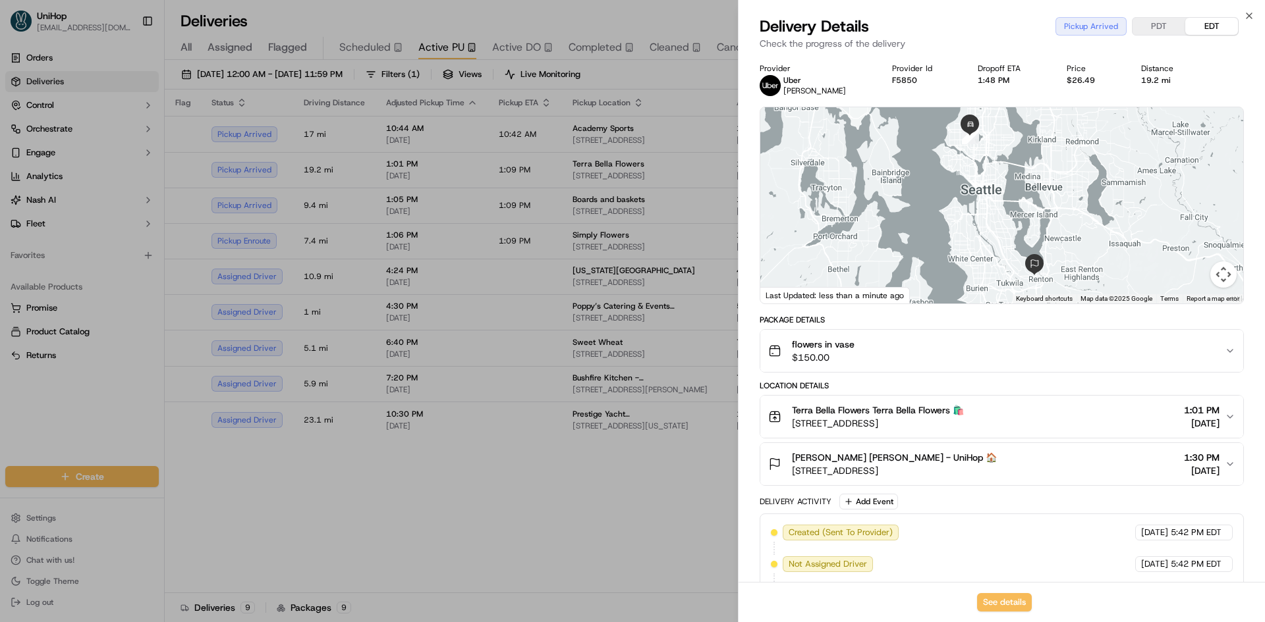
click at [976, 350] on div "flowers in vase $150.00" at bounding box center [996, 351] width 456 height 26
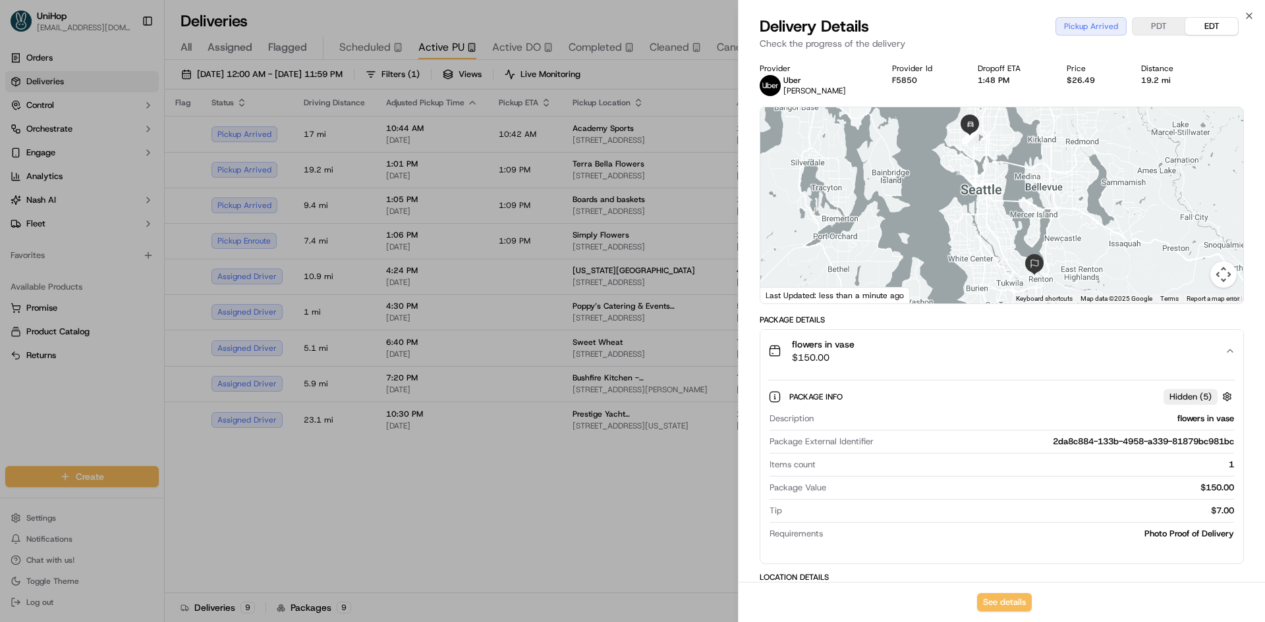
click at [976, 350] on div "flowers in vase $150.00" at bounding box center [996, 351] width 456 height 26
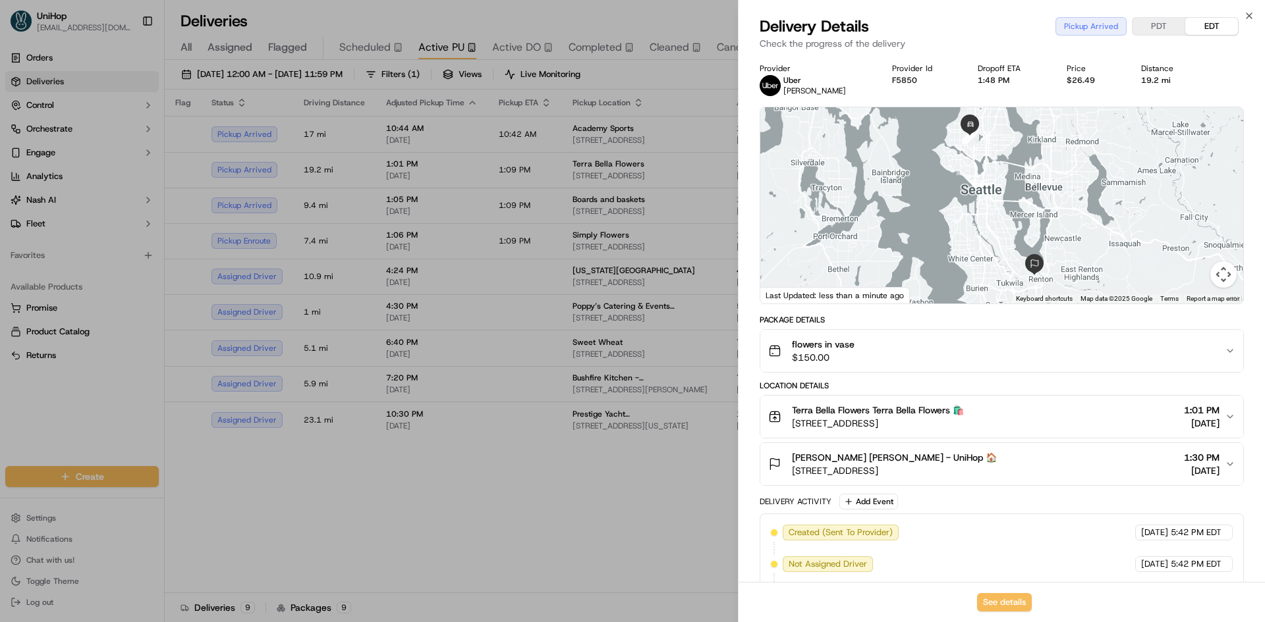
click at [989, 402] on button "Terra Bella Flowers Terra Bella Flowers 🛍️ 7319 Greenwood Ave N, Seattle, WA 98…" at bounding box center [1001, 417] width 483 height 42
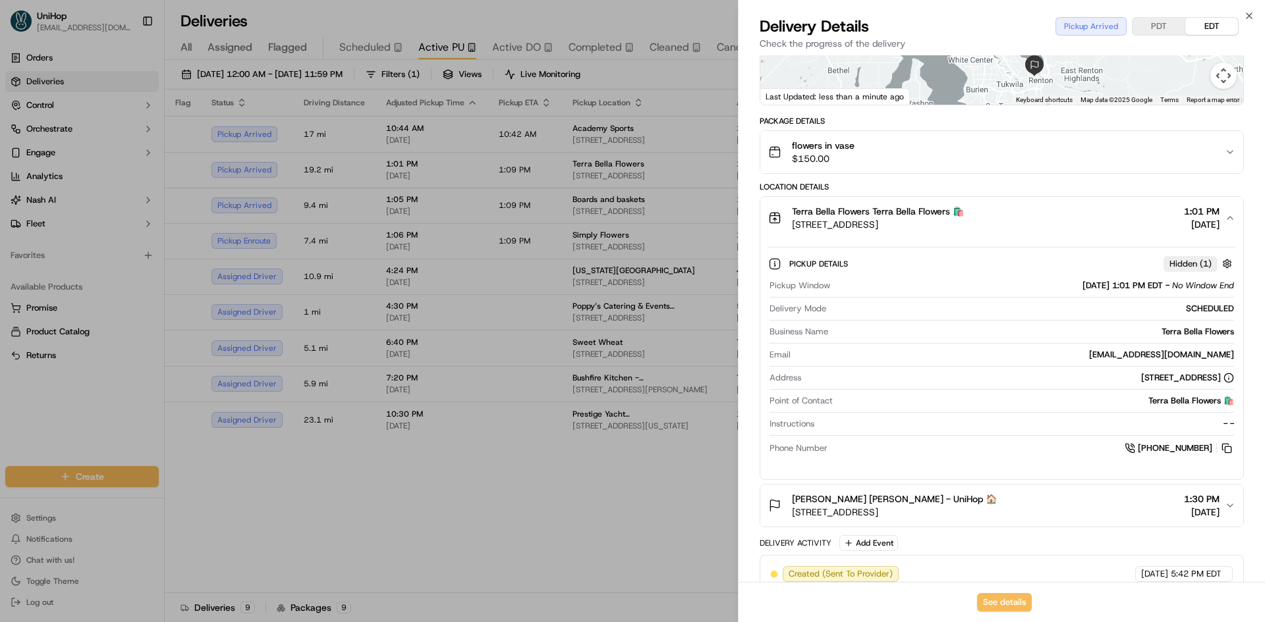
scroll to position [263, 0]
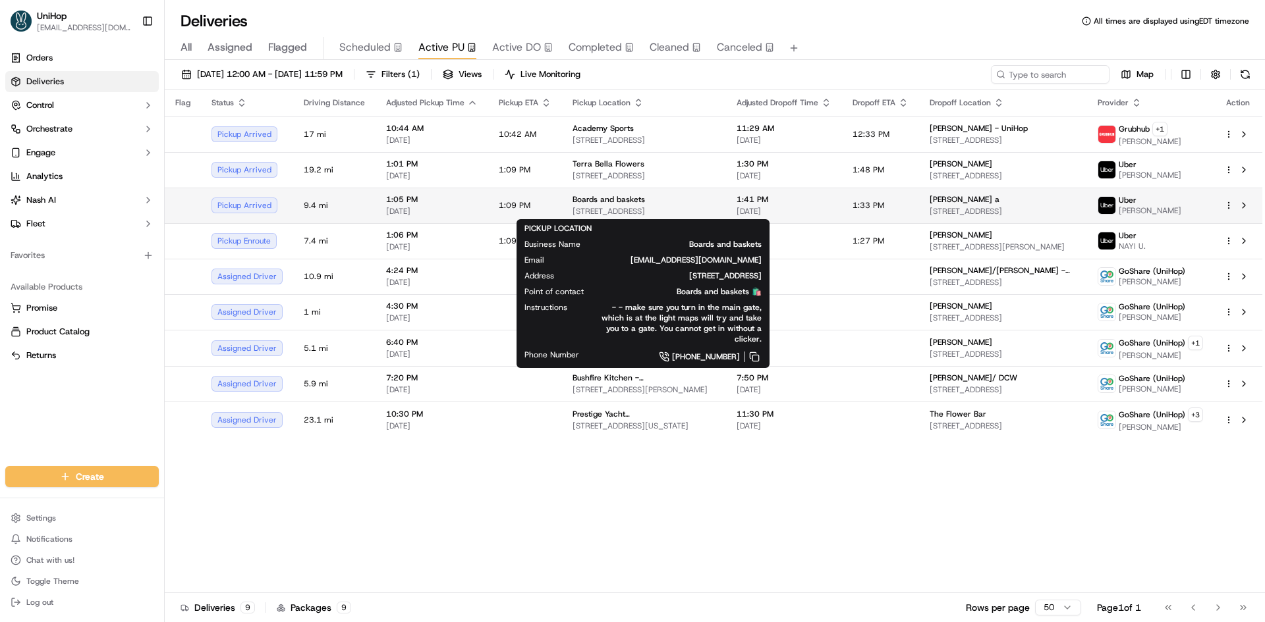
click at [649, 194] on div "Boards and baskets" at bounding box center [643, 199] width 143 height 11
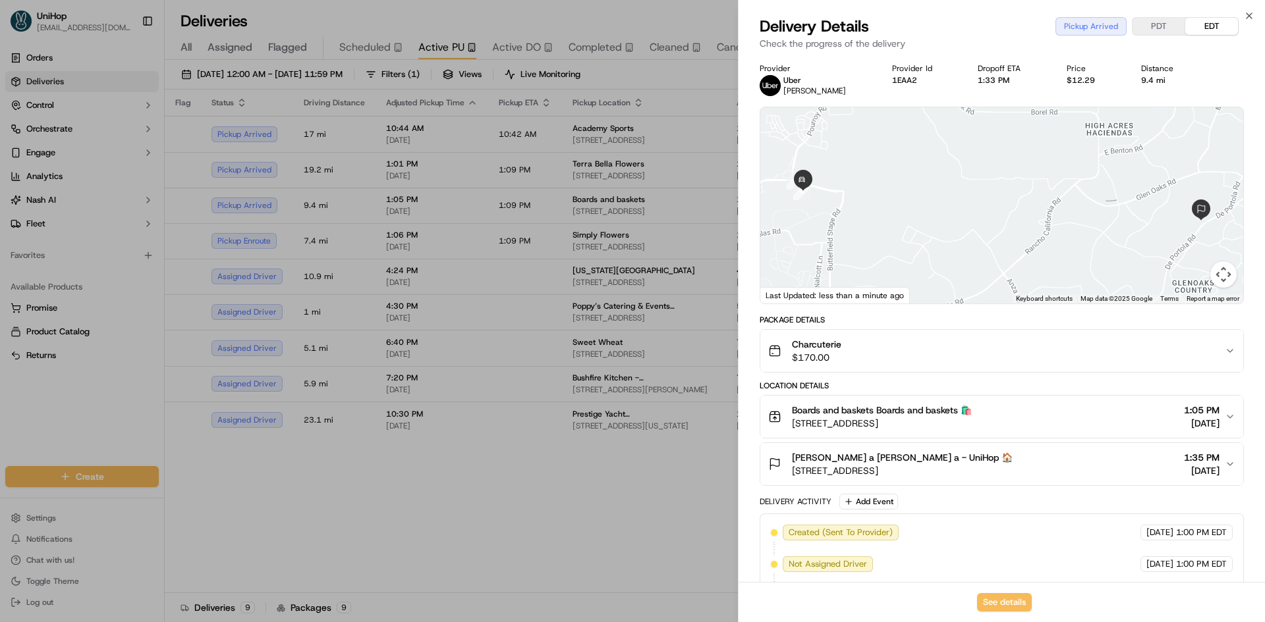
click at [954, 410] on span "Boards and baskets Boards and baskets 🛍️" at bounding box center [882, 410] width 180 height 13
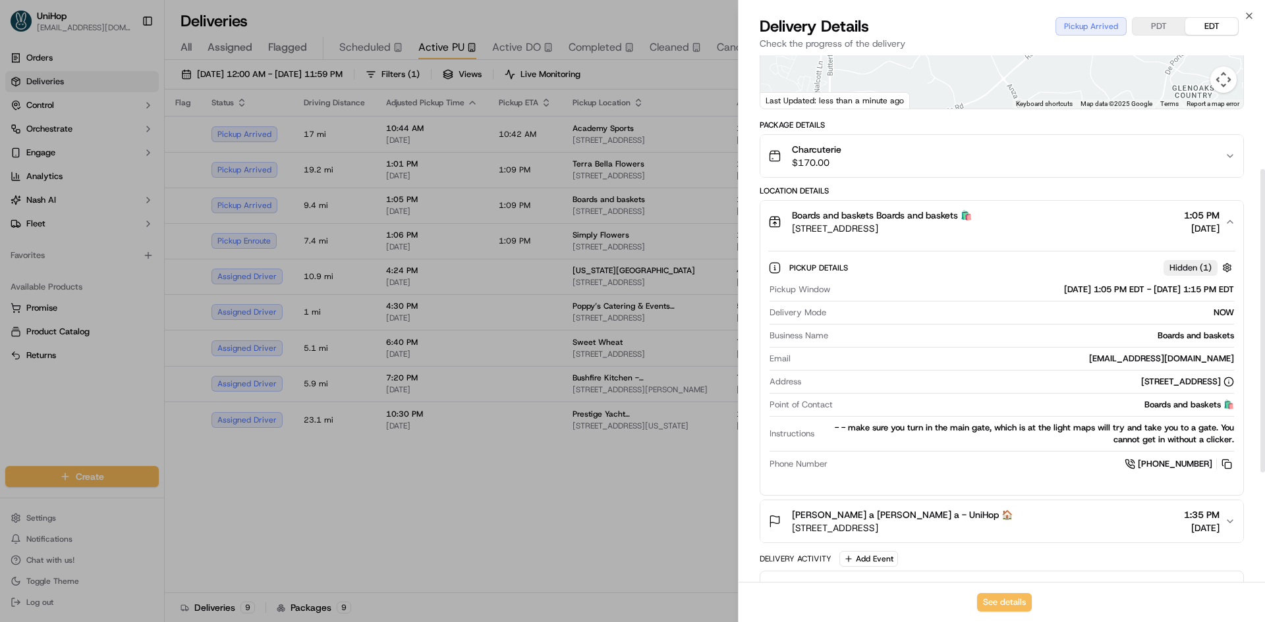
scroll to position [198, 0]
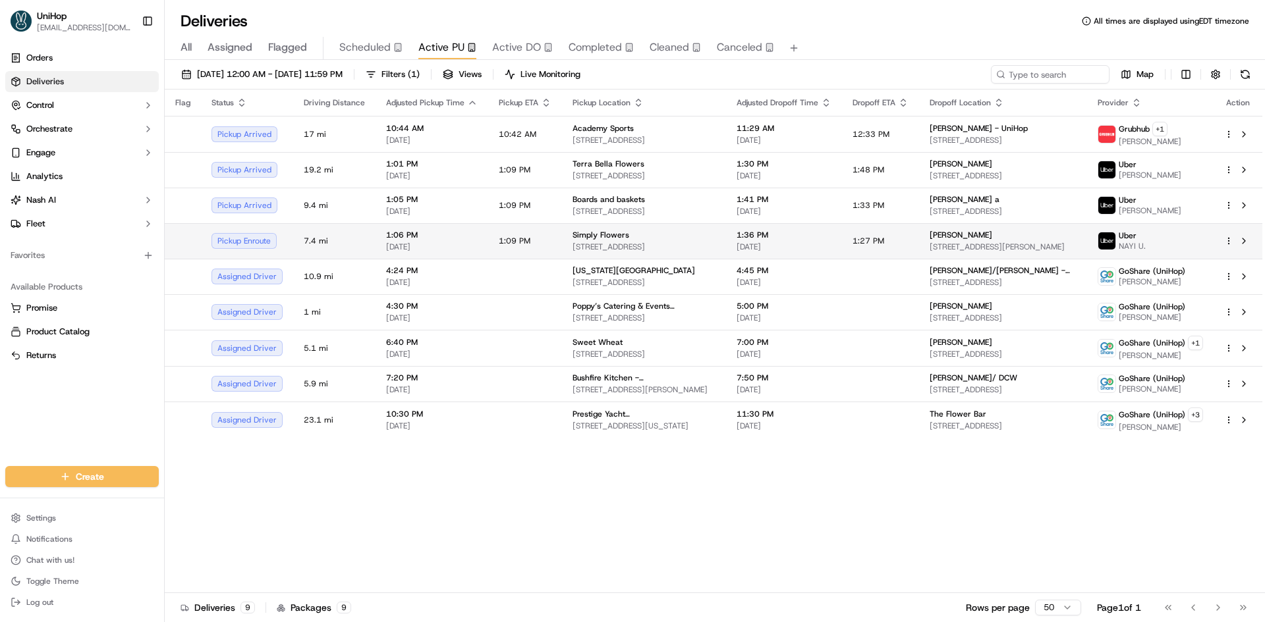
click at [717, 254] on td "Simply Flowers 1100 W 7800 S #9, West Jordan, UT 84088, United States" at bounding box center [644, 241] width 164 height 36
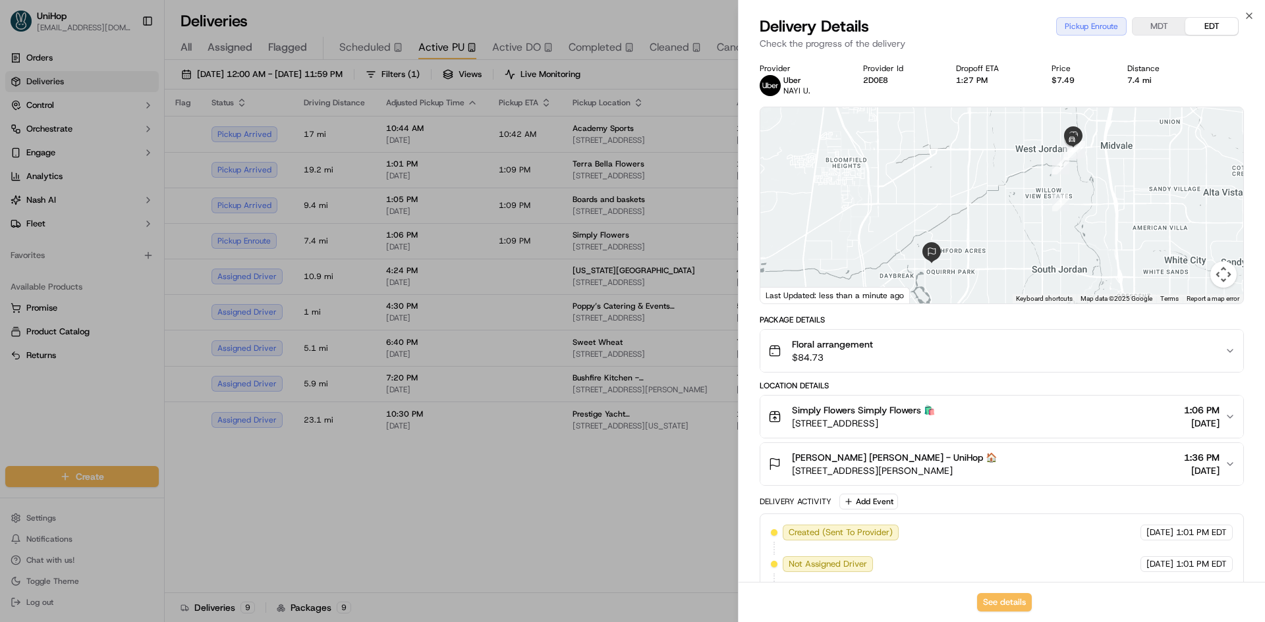
click at [979, 431] on button "Simply Flowers Simply Flowers 🛍️ 1100 W 7800 S #9, West Jordan, UT 84088, Unite…" at bounding box center [1001, 417] width 483 height 42
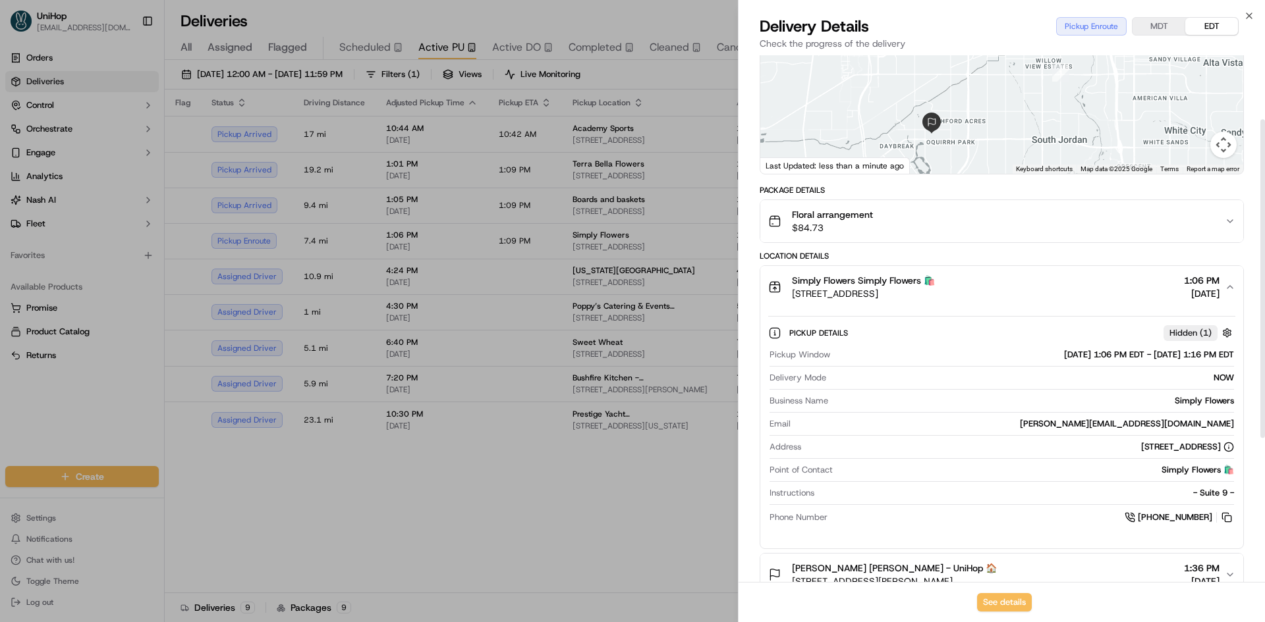
scroll to position [132, 0]
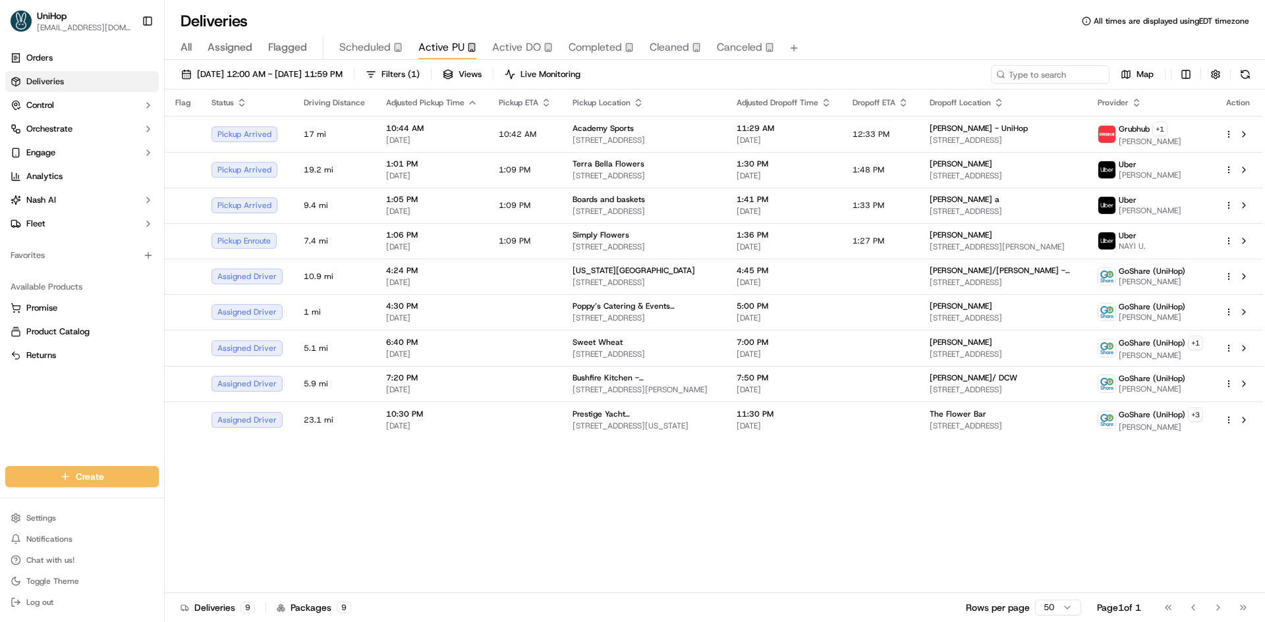
click at [545, 524] on div "Flag Status Driving Distance Adjusted Pickup Time Pickup ETA Pickup Location Ad…" at bounding box center [713, 342] width 1097 height 504
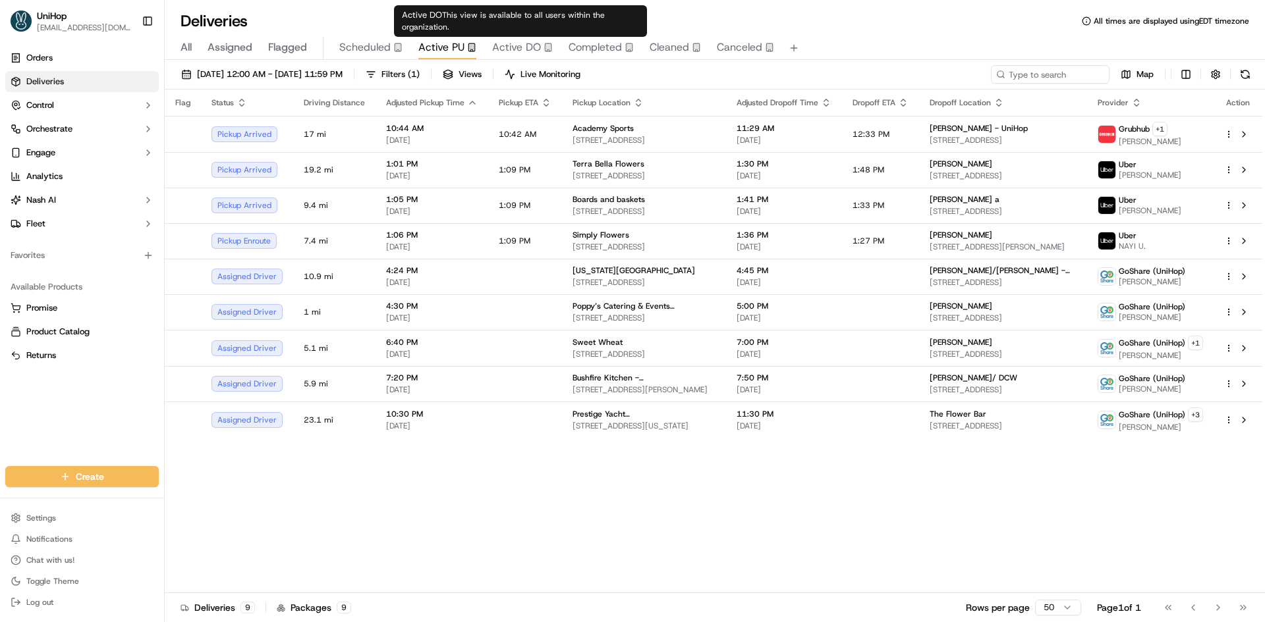
click at [524, 36] on div "Active DO This view is available to all users within the organization. Active D…" at bounding box center [520, 21] width 253 height 32
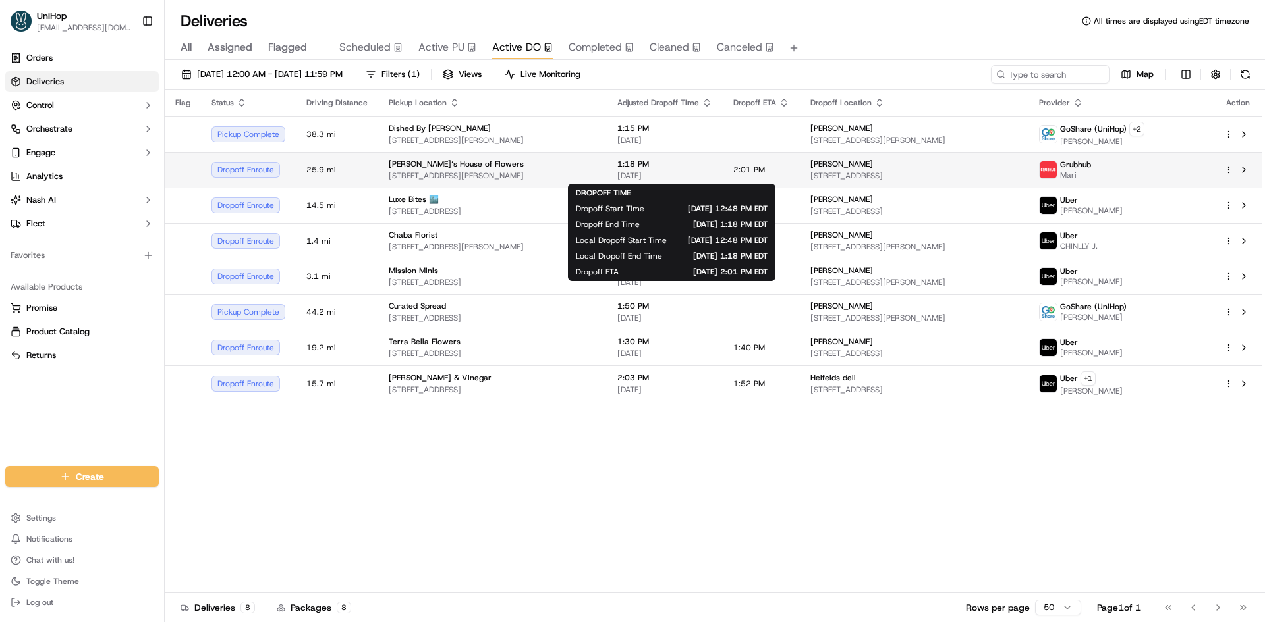
click at [685, 175] on span "[DATE]" at bounding box center [664, 176] width 95 height 11
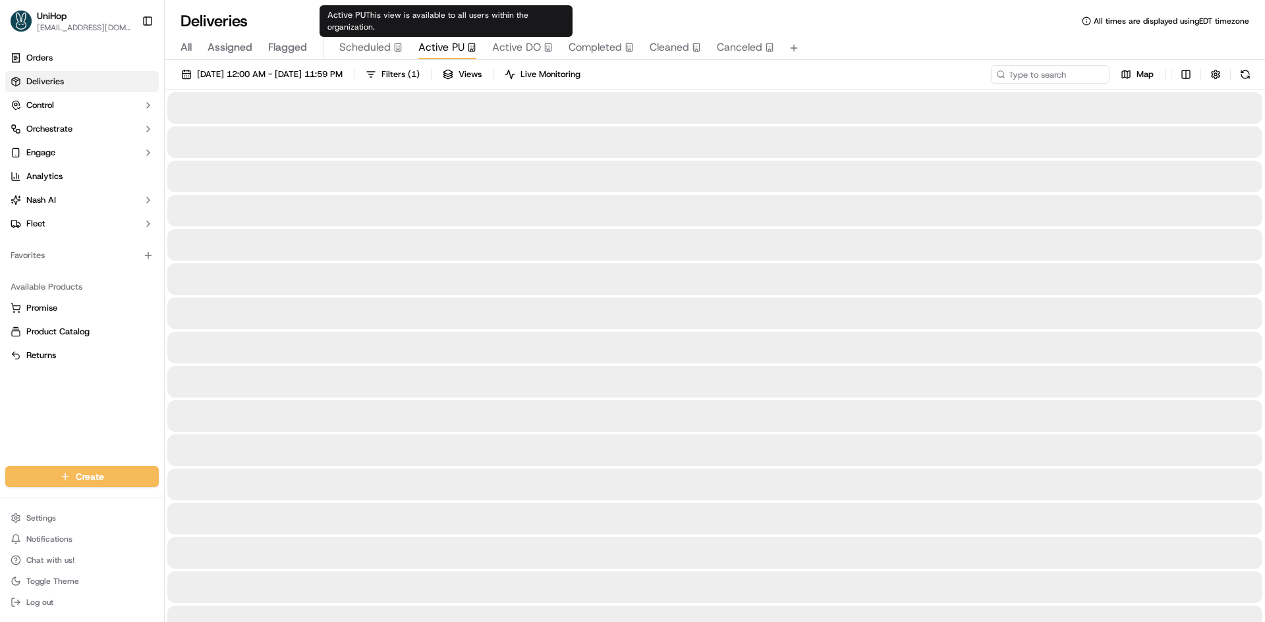
click at [448, 49] on span "Active PU" at bounding box center [441, 48] width 46 height 16
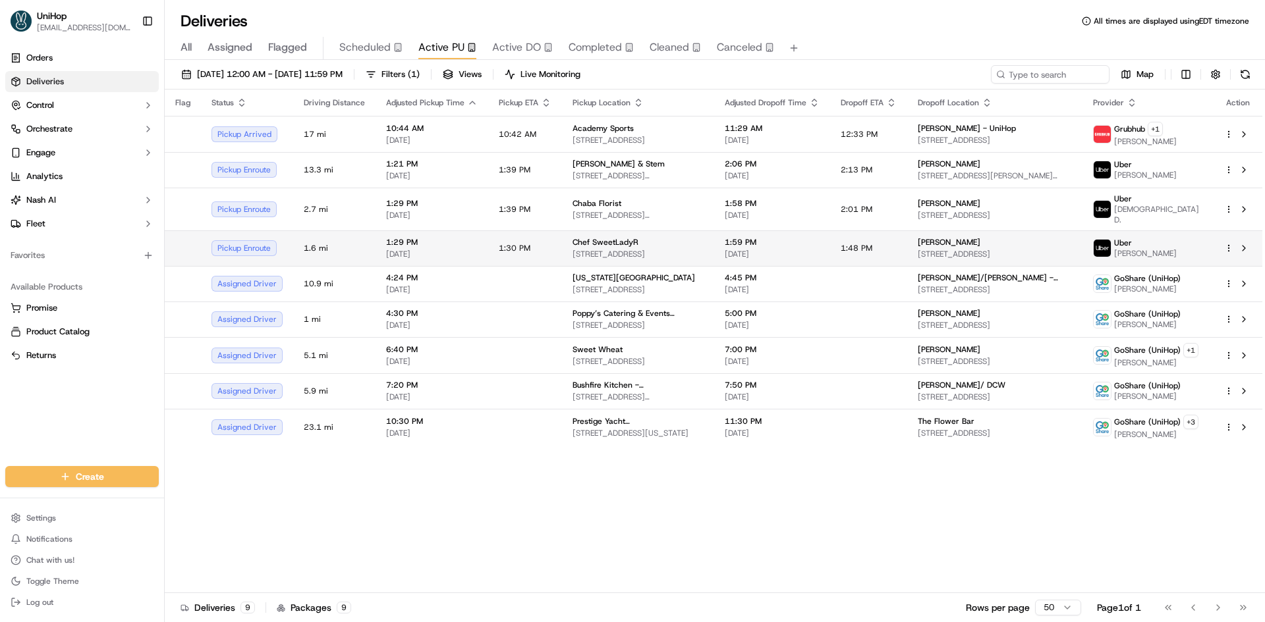
click at [684, 240] on div "Chef SweetLadyR 59 Boatworks Dr, Bayonne, NJ 07002, USA" at bounding box center [637, 248] width 131 height 22
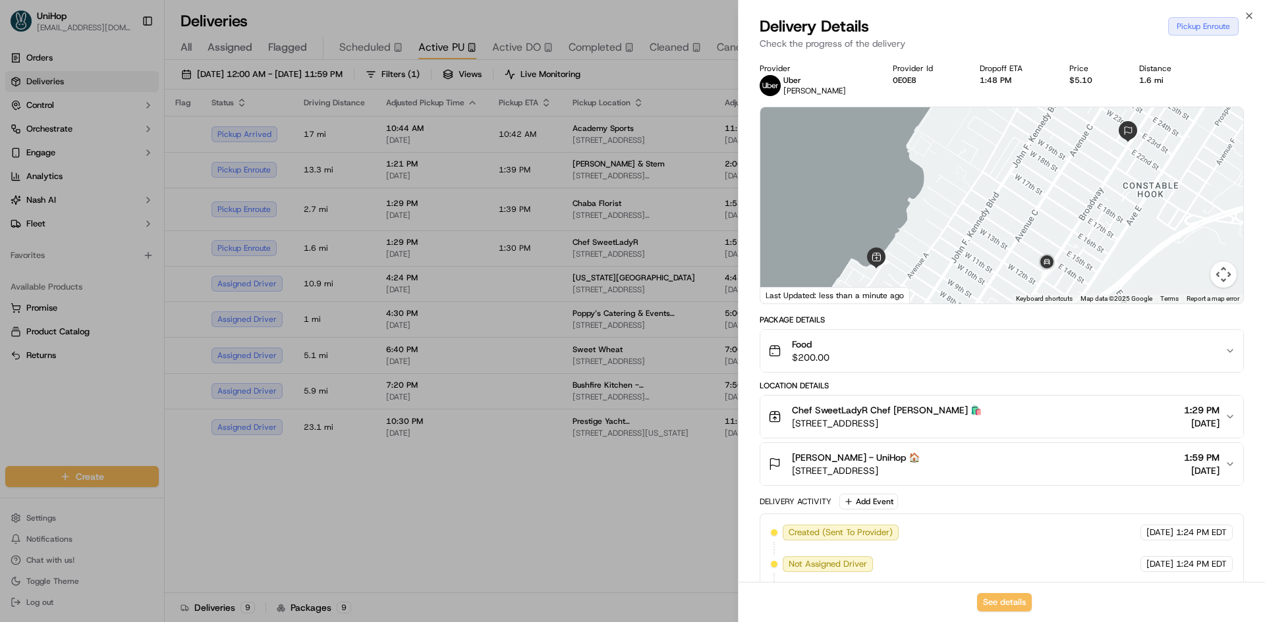
click at [938, 360] on div "Food $200.00" at bounding box center [996, 351] width 456 height 26
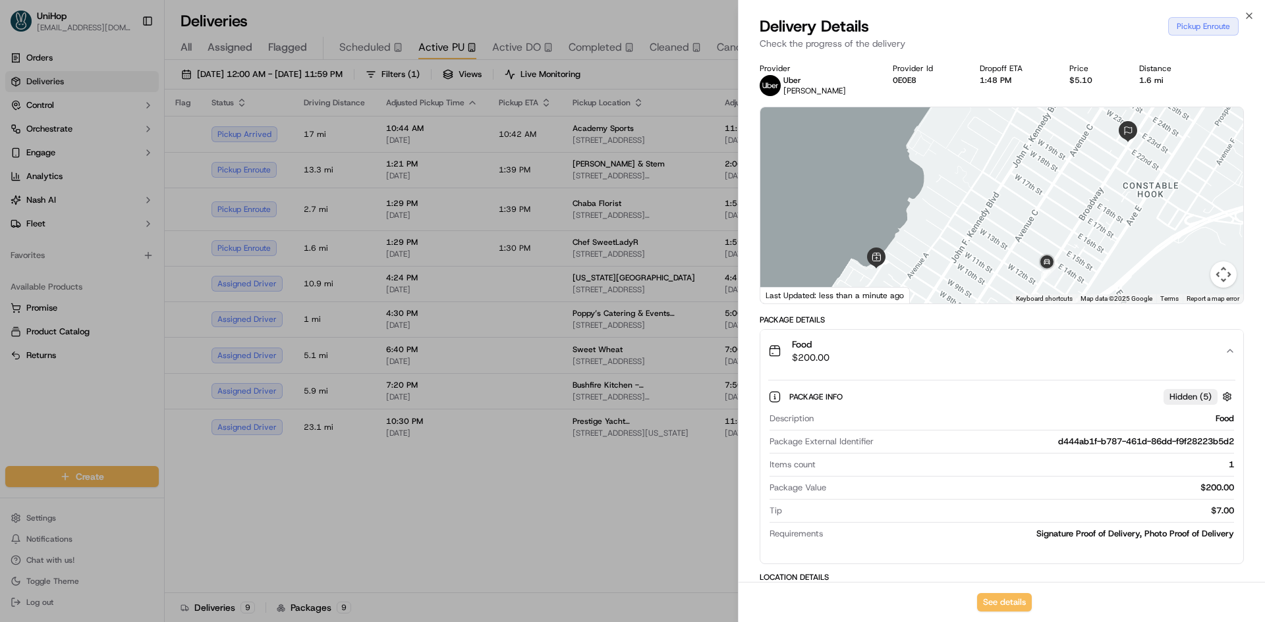
click at [960, 358] on div "Food $200.00" at bounding box center [996, 351] width 456 height 26
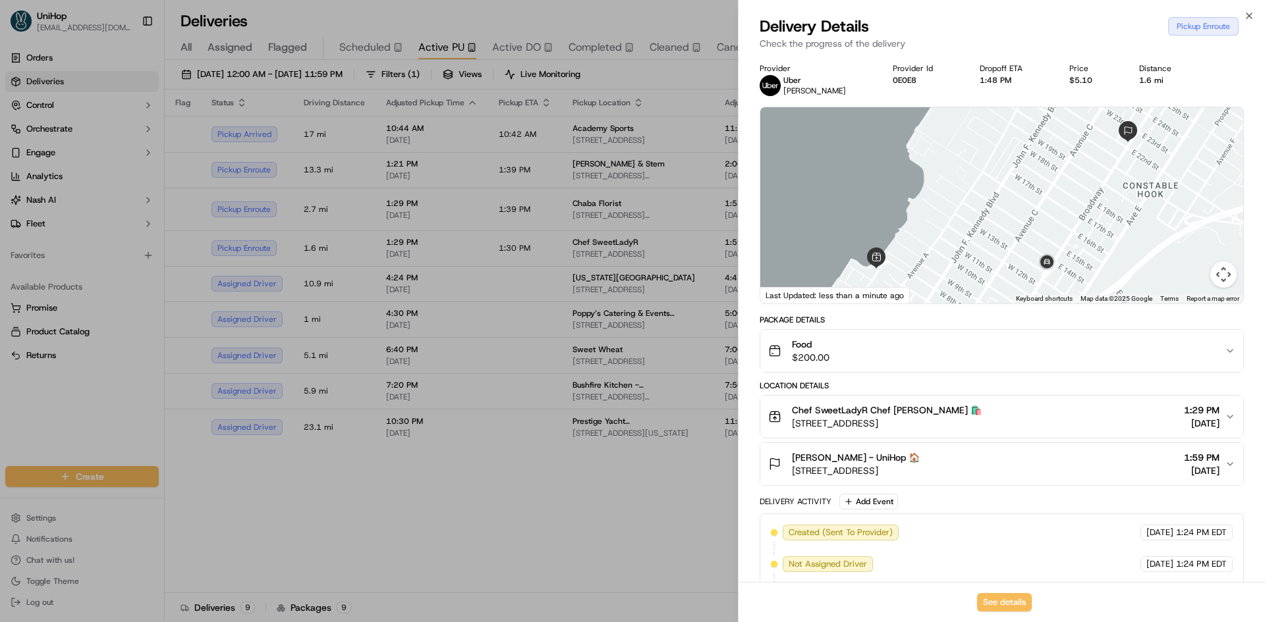
click at [993, 416] on div "Chef SweetLadyR Chef SweetLadyR 🛍️ 59 Boatworks Dr, Bayonne, NJ 07002, USA 1:29…" at bounding box center [996, 417] width 456 height 26
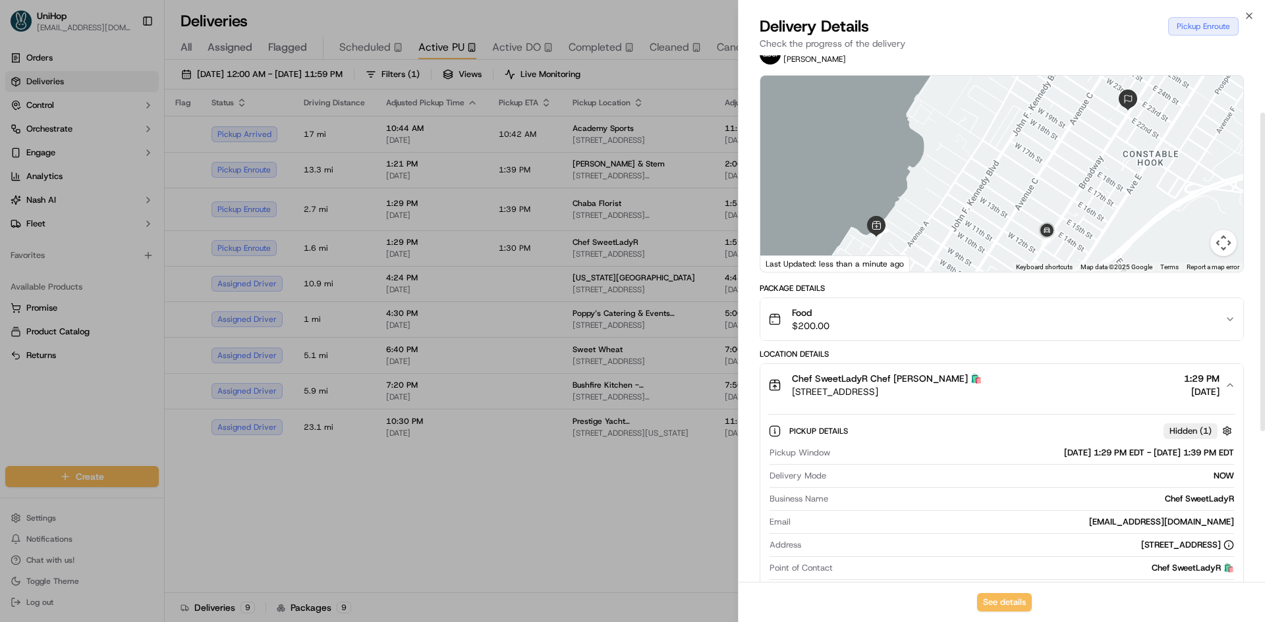
scroll to position [132, 0]
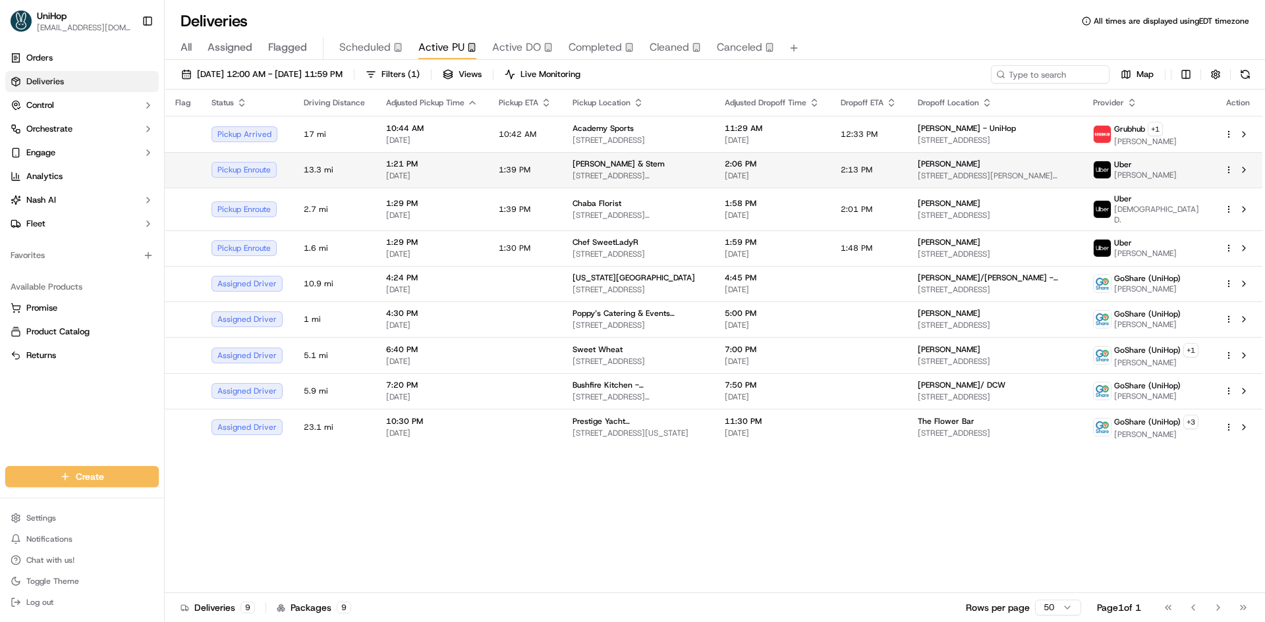
click at [669, 170] on div "Bramble & Stem 410 E Gregory Blvd, Kansas City, MO 64131, USA" at bounding box center [637, 170] width 131 height 22
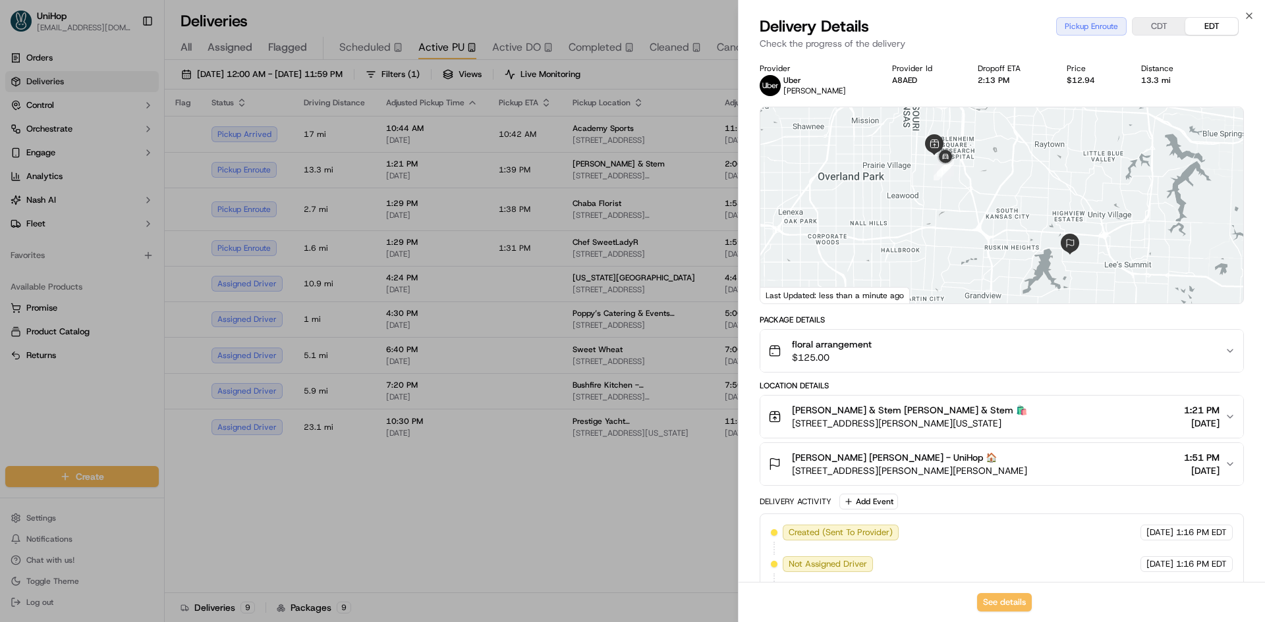
click at [954, 362] on div "floral arrangement $125.00" at bounding box center [996, 351] width 456 height 26
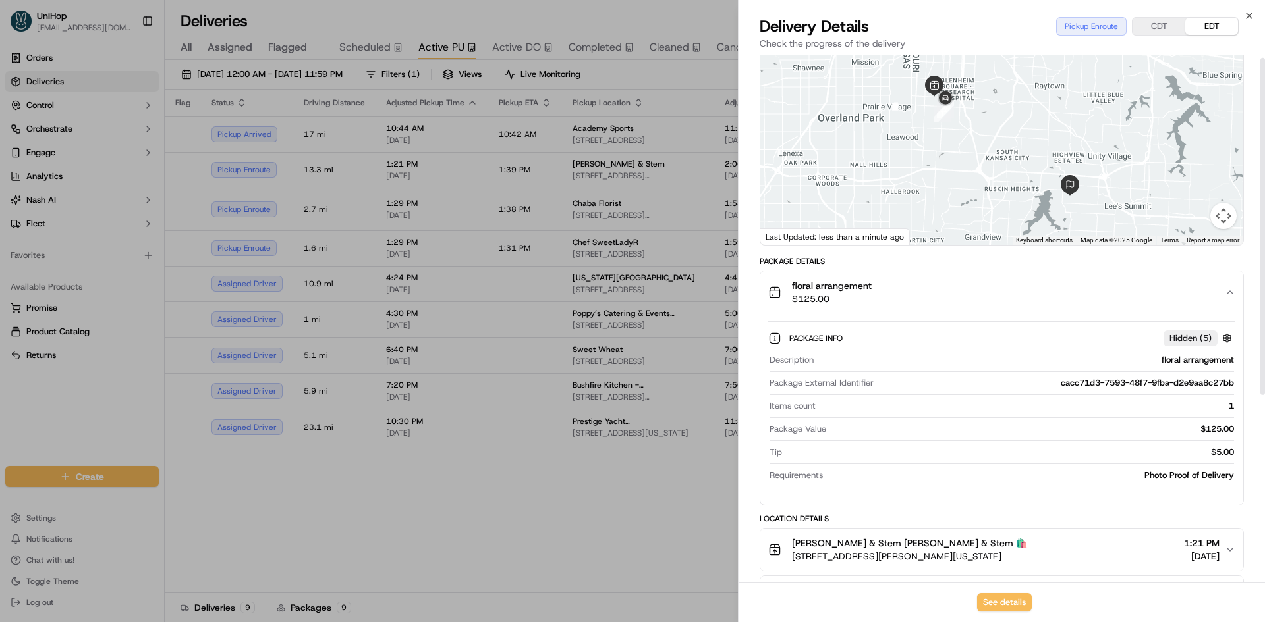
scroll to position [66, 0]
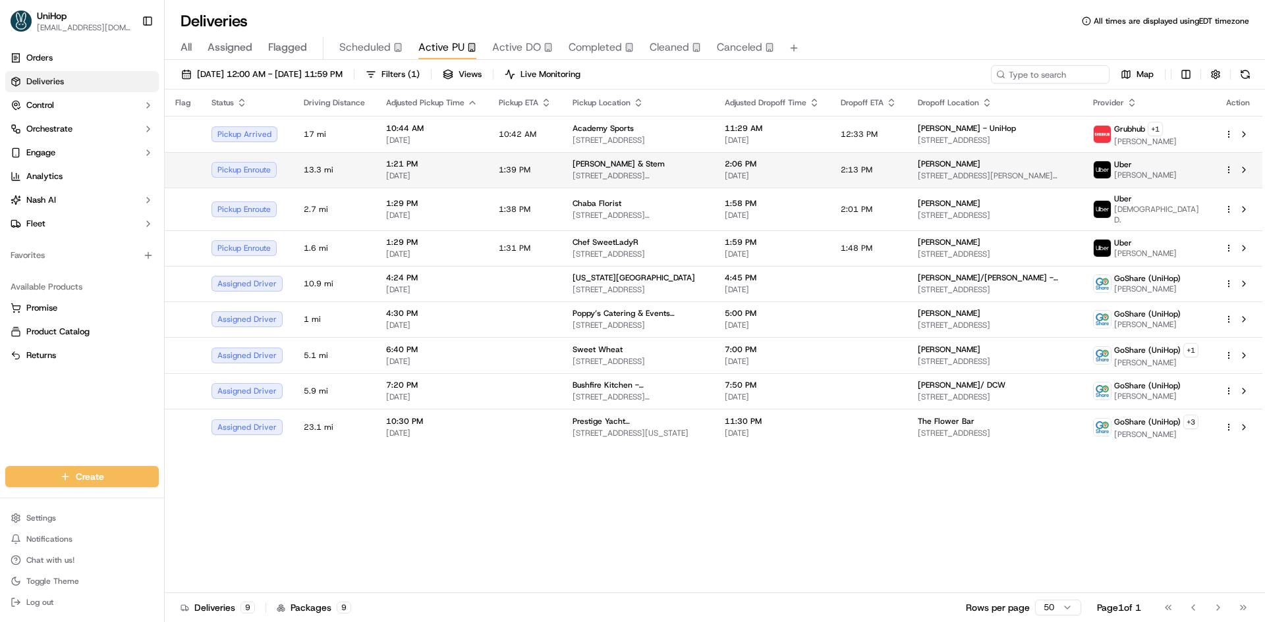
click at [703, 164] on div "Bramble & Stem" at bounding box center [637, 164] width 131 height 11
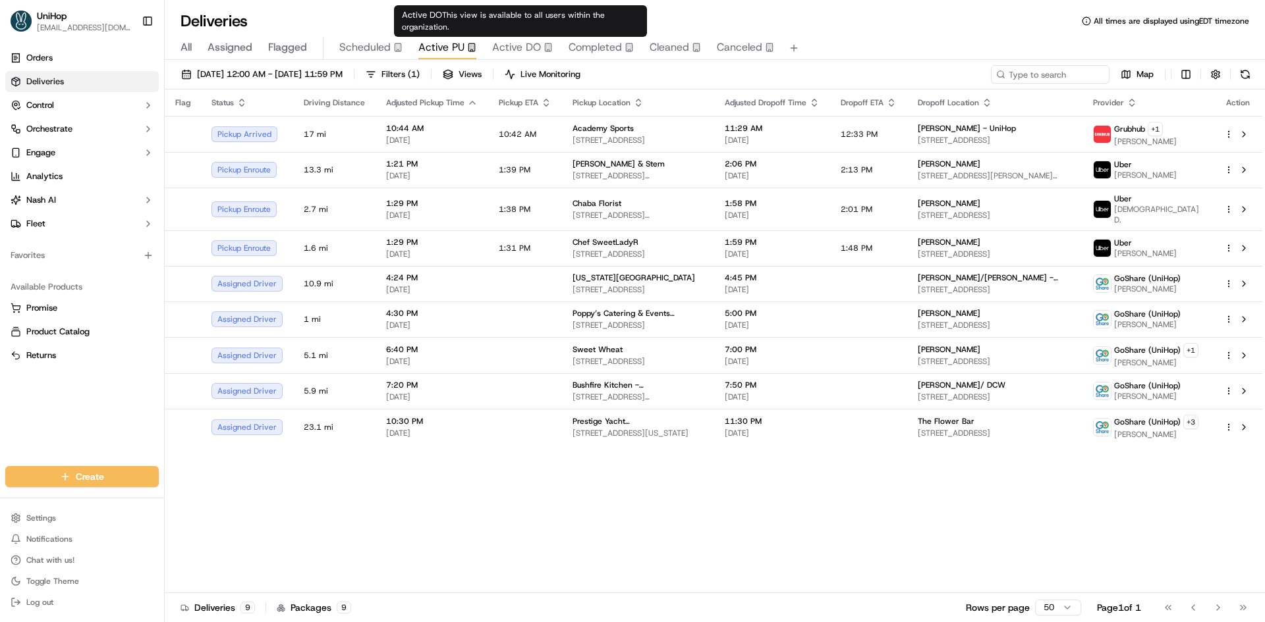
click at [518, 38] on button "Active DO" at bounding box center [522, 48] width 61 height 22
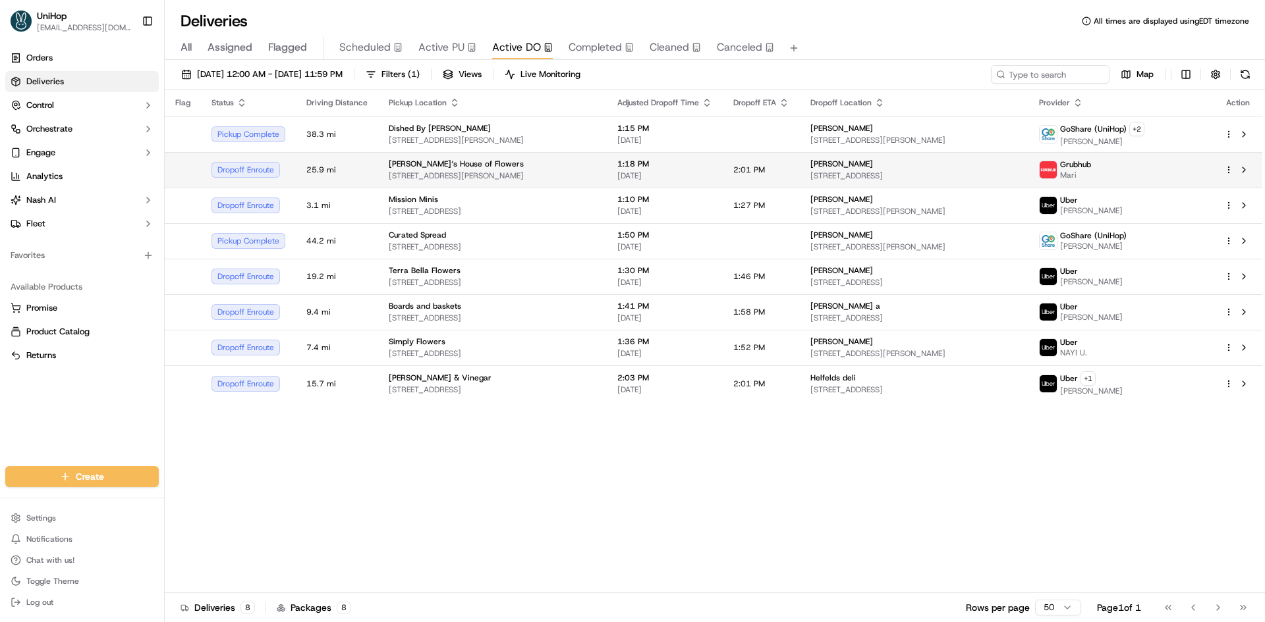
click at [657, 161] on span "1:18 PM" at bounding box center [664, 164] width 95 height 11
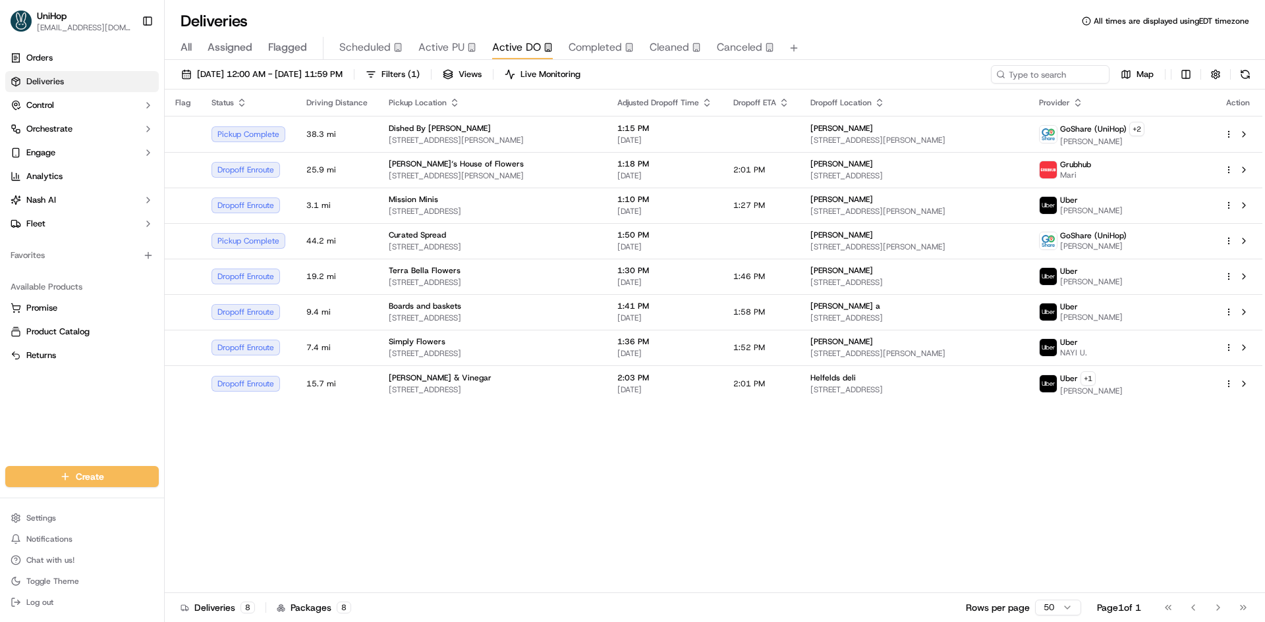
drag, startPoint x: 636, startPoint y: 543, endPoint x: 684, endPoint y: 450, distance: 104.6
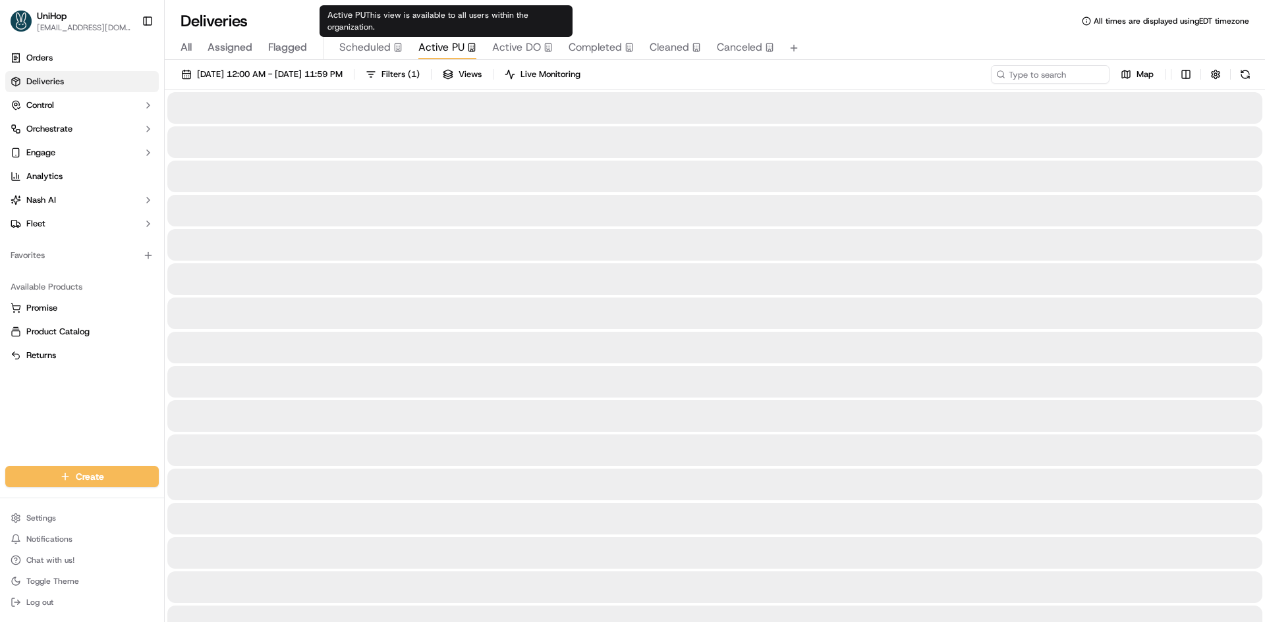
click at [437, 51] on span "Active PU" at bounding box center [441, 48] width 46 height 16
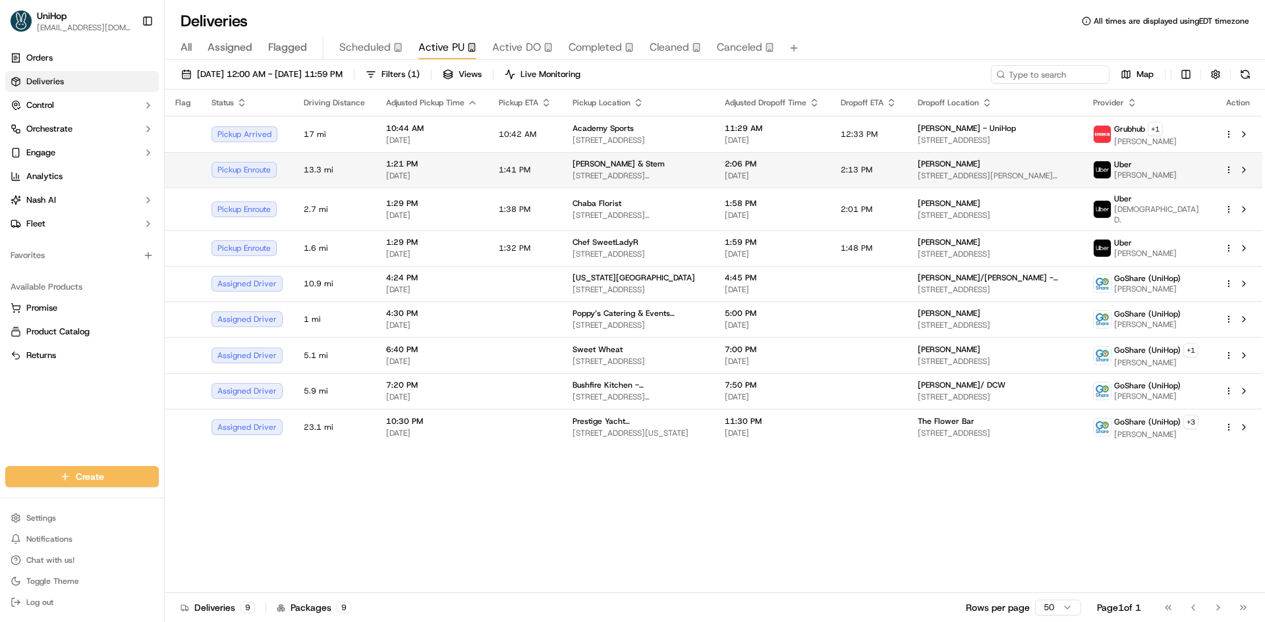
click at [538, 169] on td "1:41 PM" at bounding box center [525, 170] width 74 height 36
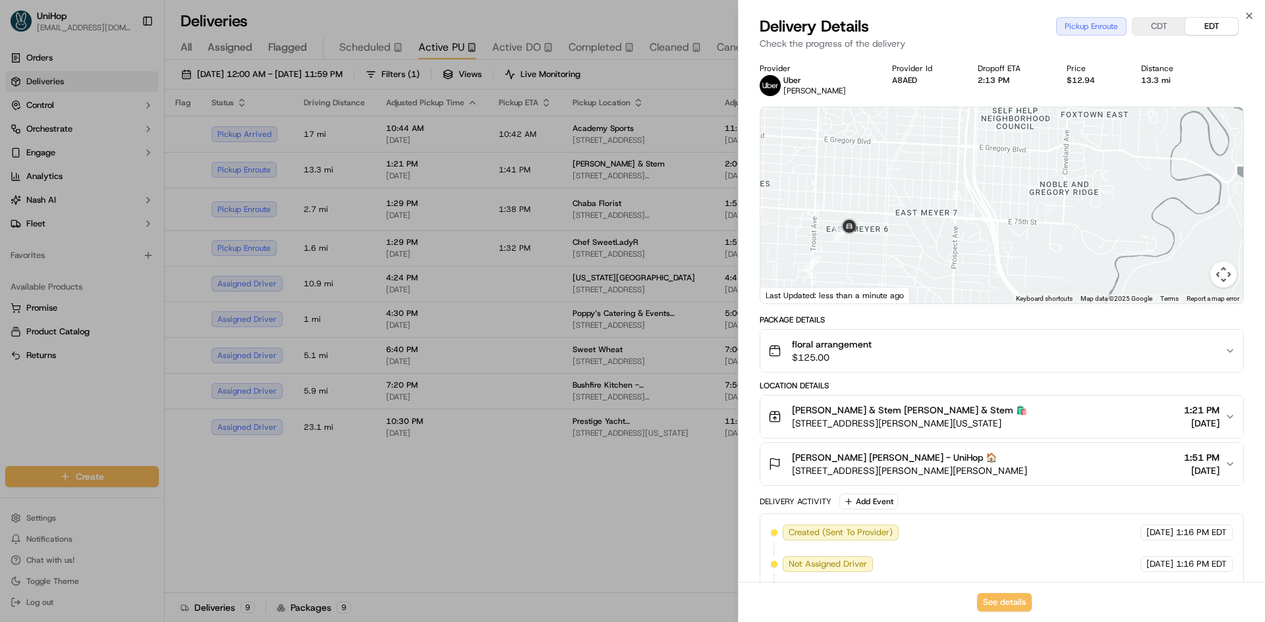
drag, startPoint x: 866, startPoint y: 204, endPoint x: 868, endPoint y: 214, distance: 10.1
click at [869, 204] on div at bounding box center [1001, 205] width 483 height 196
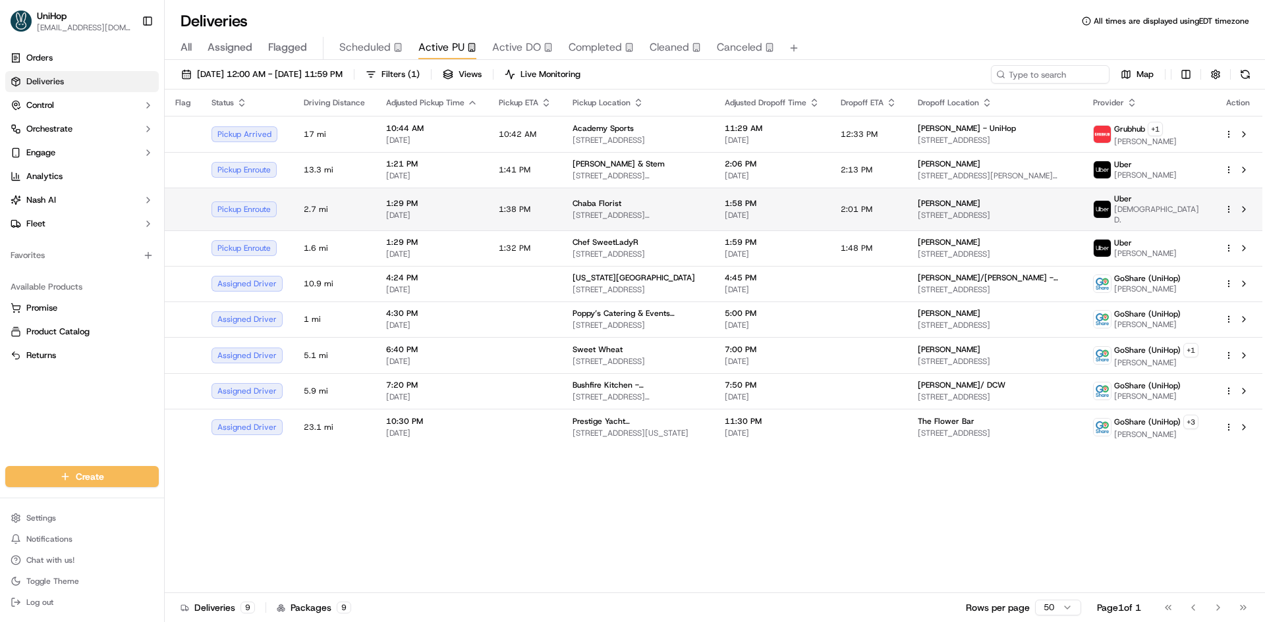
click at [641, 201] on div "Chaba Florist" at bounding box center [637, 203] width 131 height 11
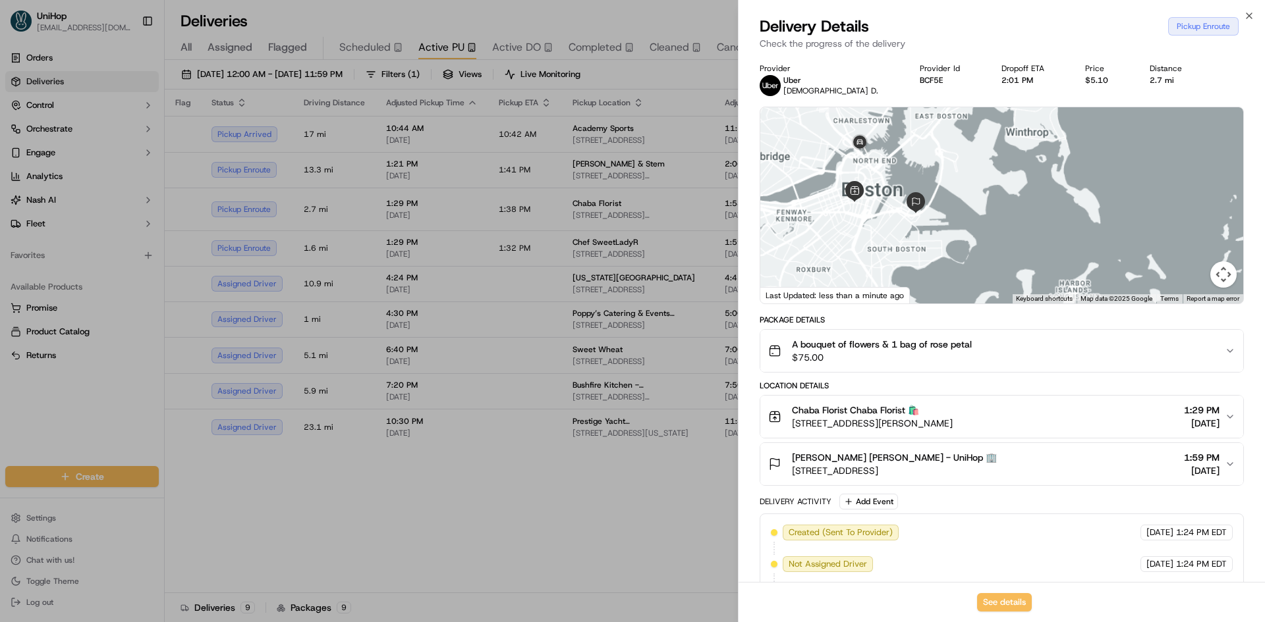
click at [925, 213] on img at bounding box center [915, 202] width 21 height 21
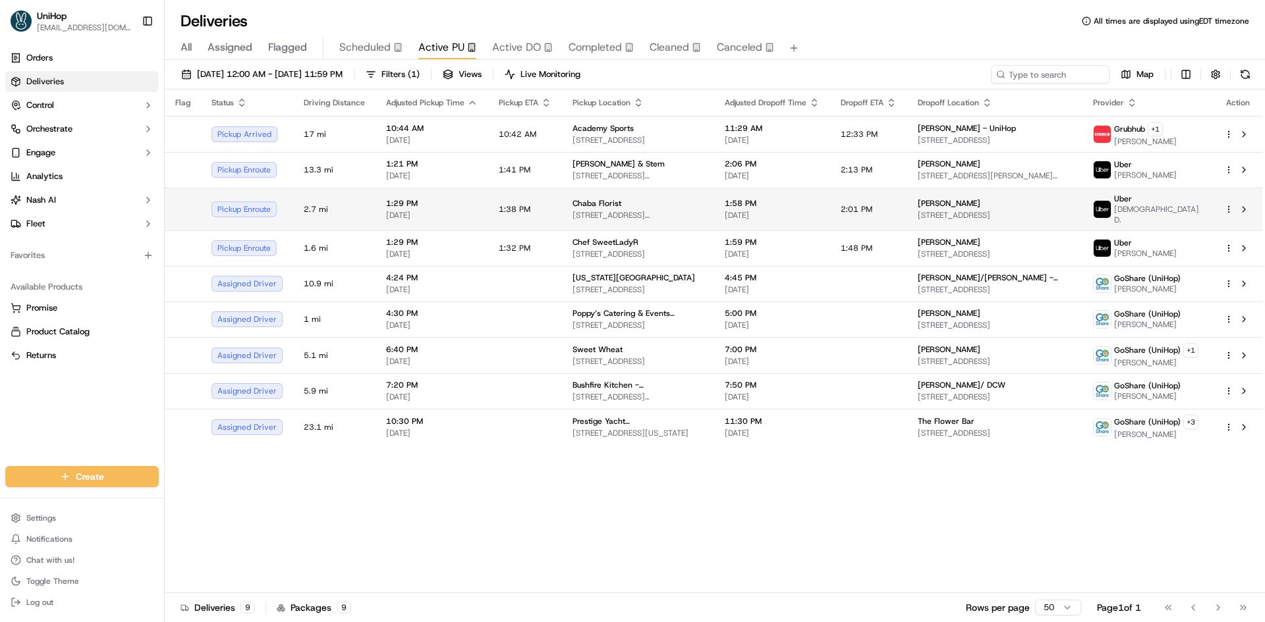
click at [635, 210] on span "71 Stuart St, Boston, MA 02116, USA" at bounding box center [637, 215] width 131 height 11
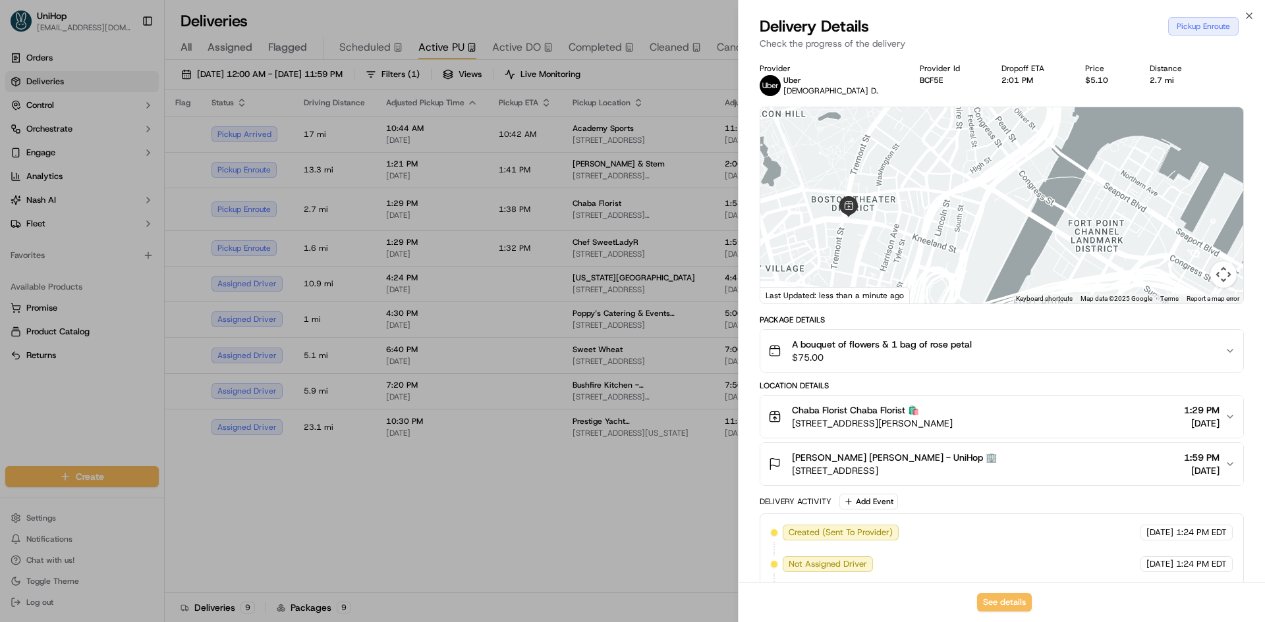
drag, startPoint x: 799, startPoint y: 174, endPoint x: 868, endPoint y: 231, distance: 89.8
click at [867, 230] on div at bounding box center [1001, 205] width 483 height 196
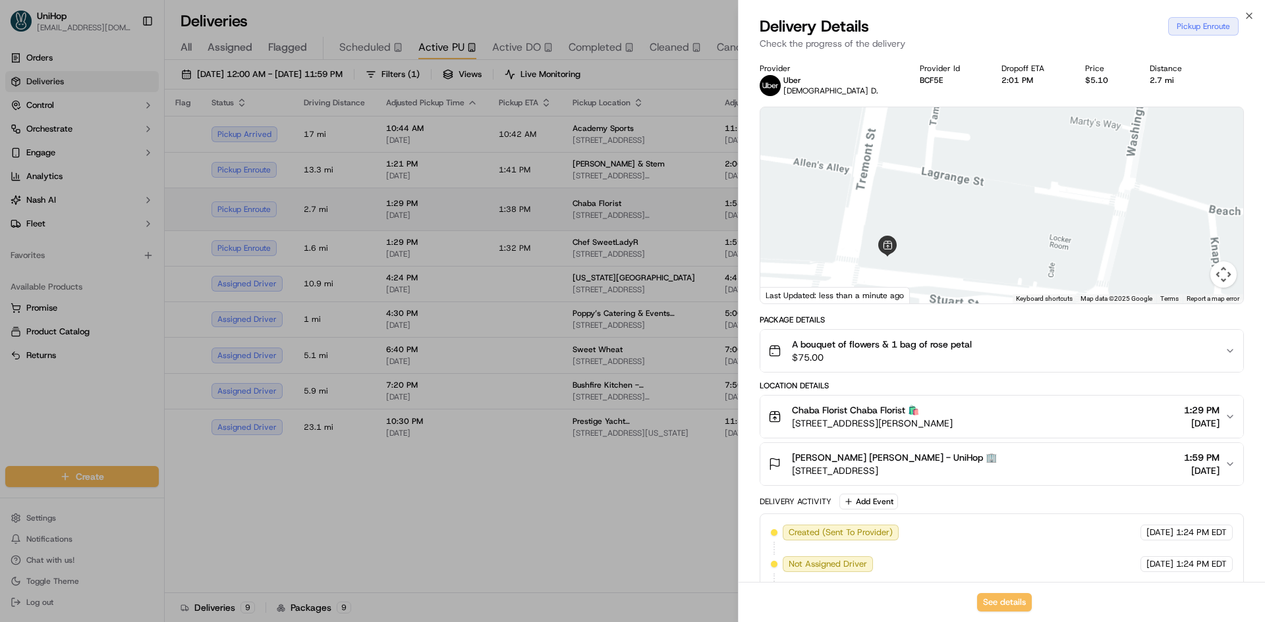
drag, startPoint x: 585, startPoint y: 552, endPoint x: 271, endPoint y: 196, distance: 474.1
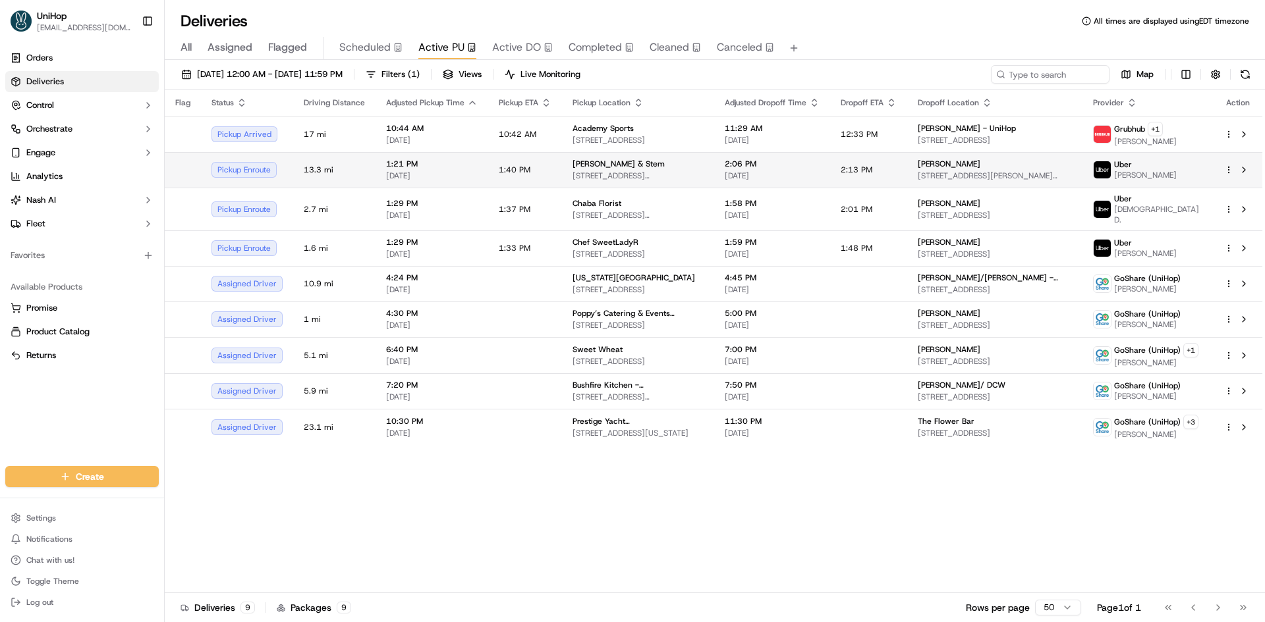
click at [562, 172] on td "Bramble & Stem 410 E Gregory Blvd, Kansas City, MO 64131, USA" at bounding box center [638, 170] width 152 height 36
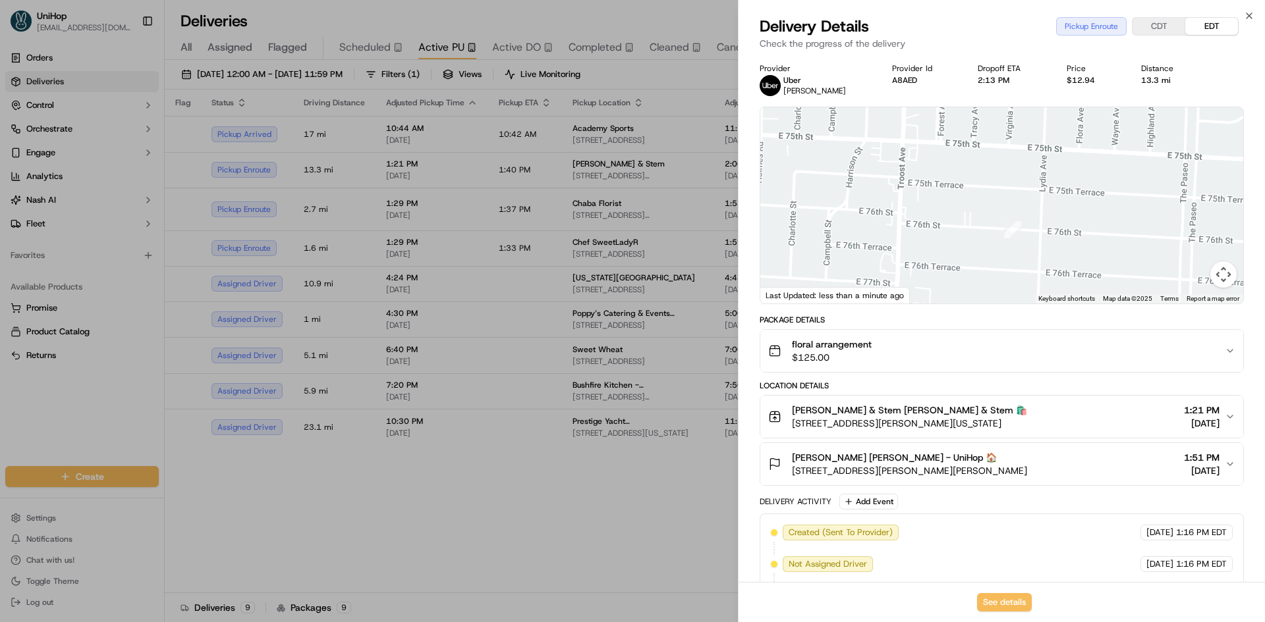
drag, startPoint x: 899, startPoint y: 204, endPoint x: 910, endPoint y: 147, distance: 57.7
click at [909, 150] on div at bounding box center [1001, 205] width 483 height 196
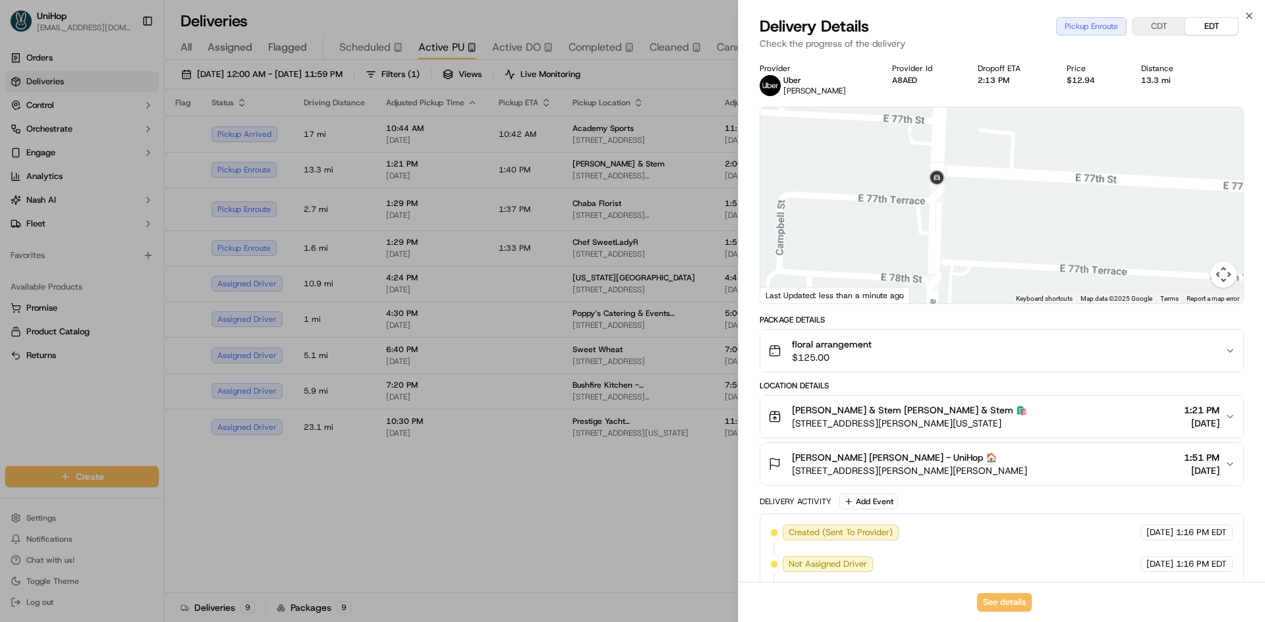
drag, startPoint x: 503, startPoint y: 526, endPoint x: 496, endPoint y: 511, distance: 15.9
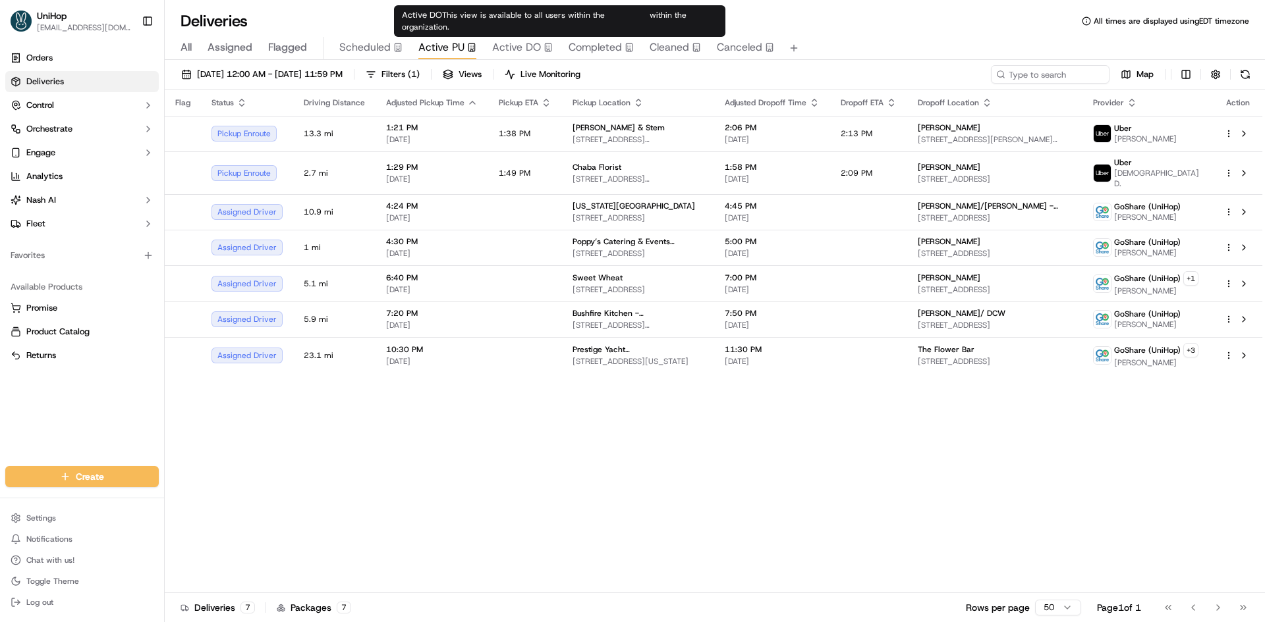
click at [508, 48] on span "Active DO" at bounding box center [516, 48] width 49 height 16
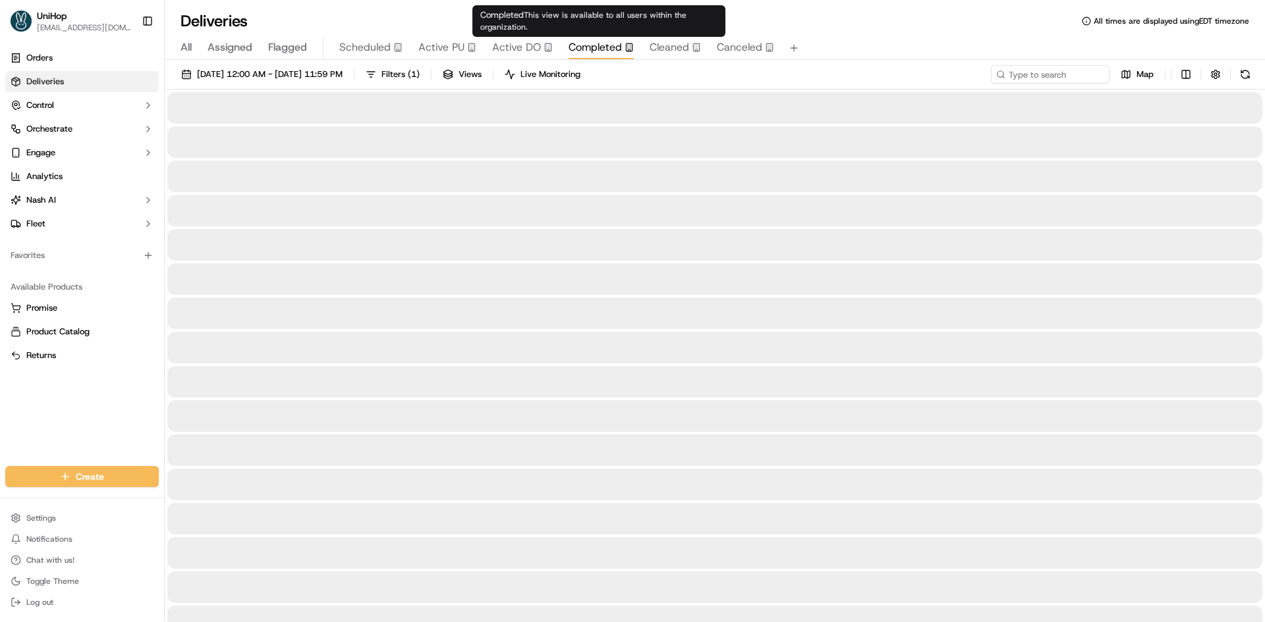
click at [590, 45] on span "Completed" at bounding box center [594, 48] width 53 height 16
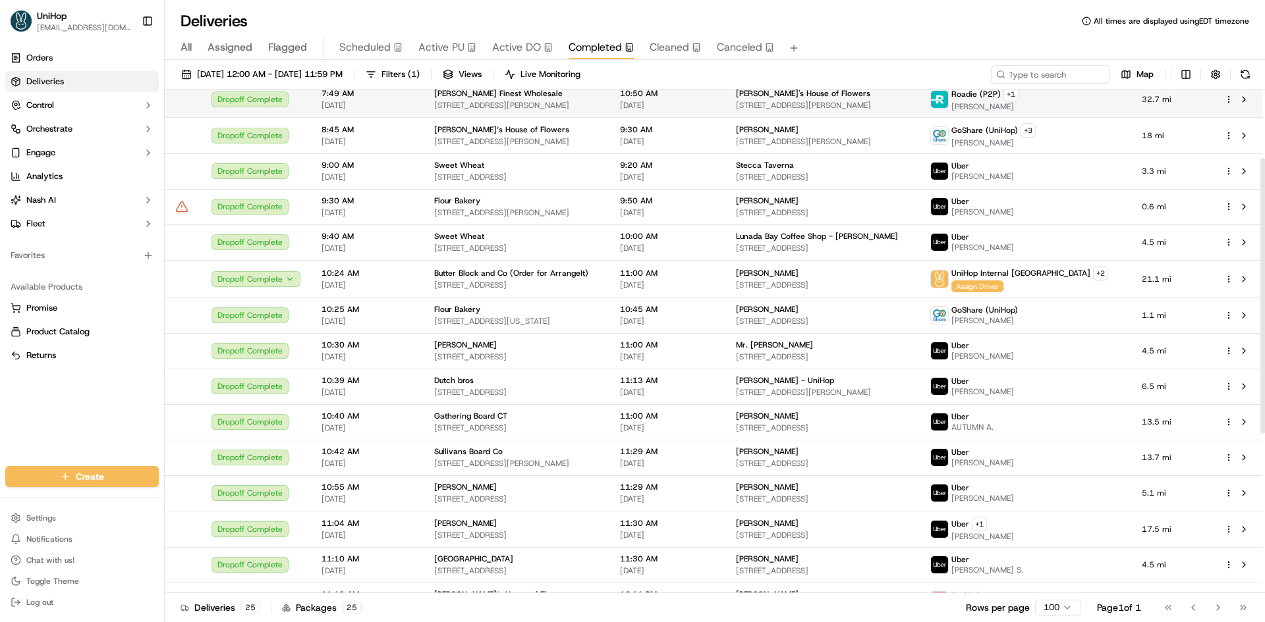
scroll to position [132, 0]
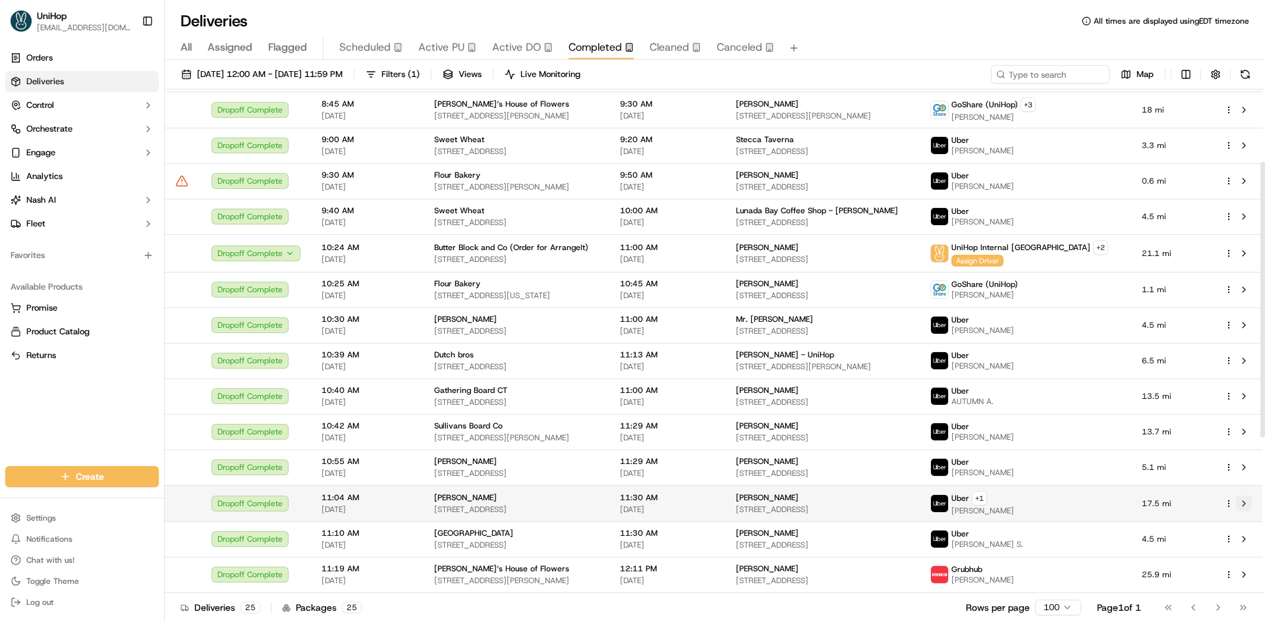
click at [1242, 507] on button at bounding box center [1244, 504] width 16 height 16
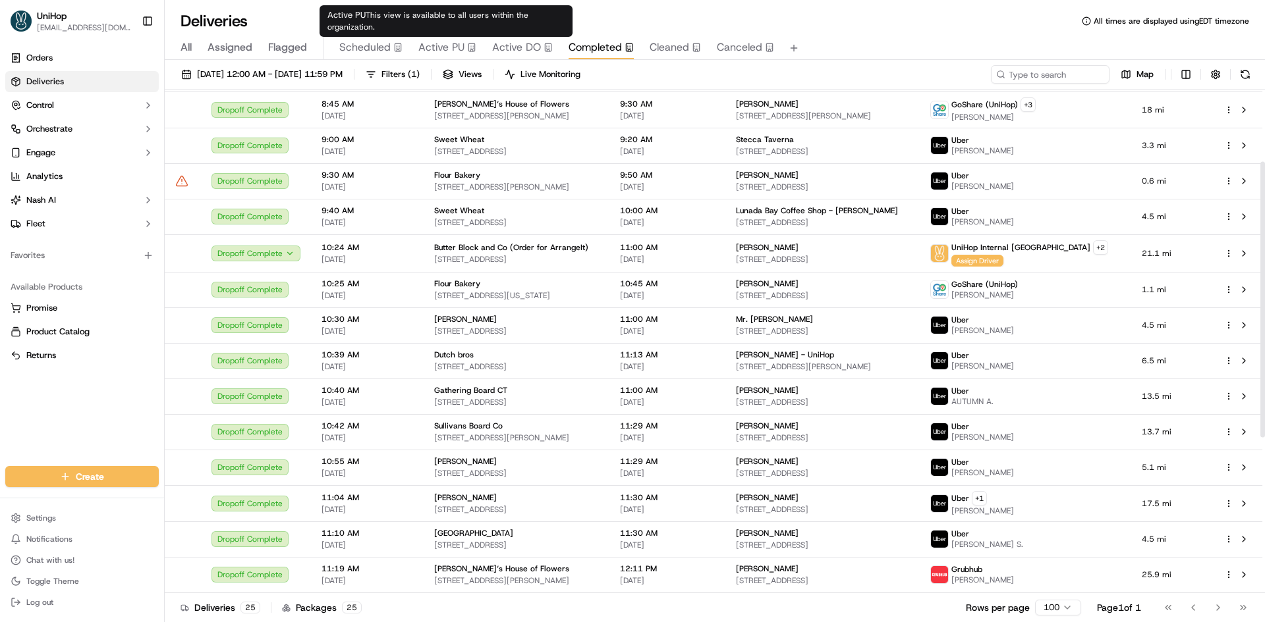
click at [461, 48] on span "Active PU" at bounding box center [441, 48] width 46 height 16
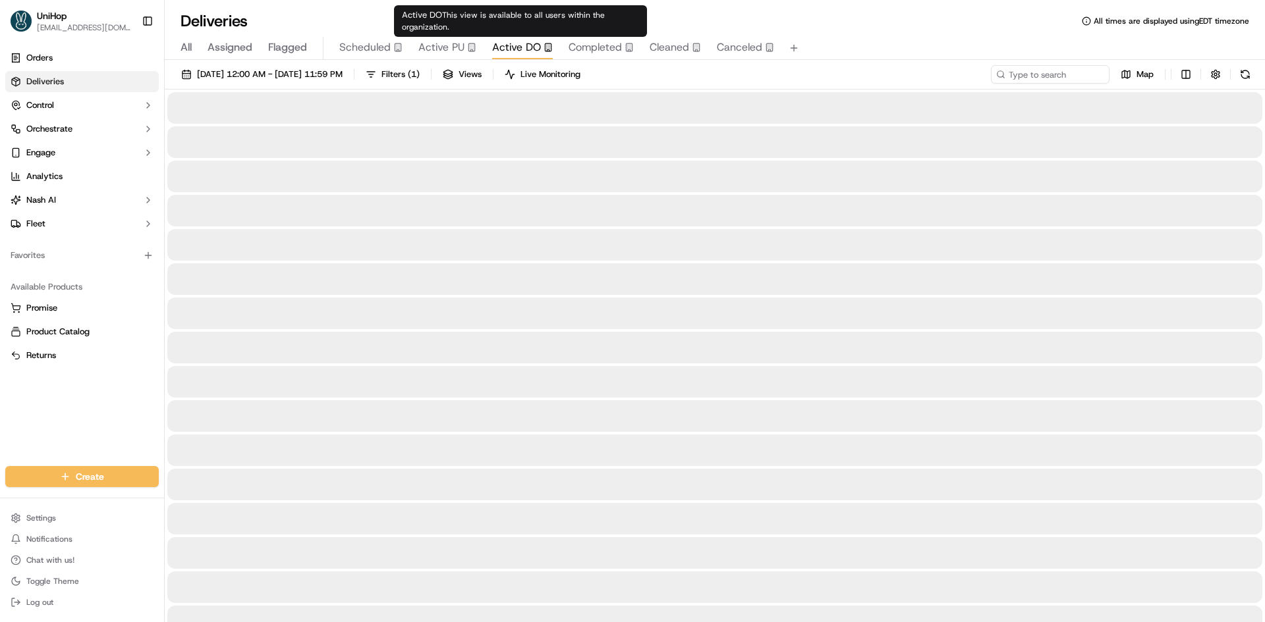
click at [515, 55] on button "Active DO" at bounding box center [522, 48] width 61 height 22
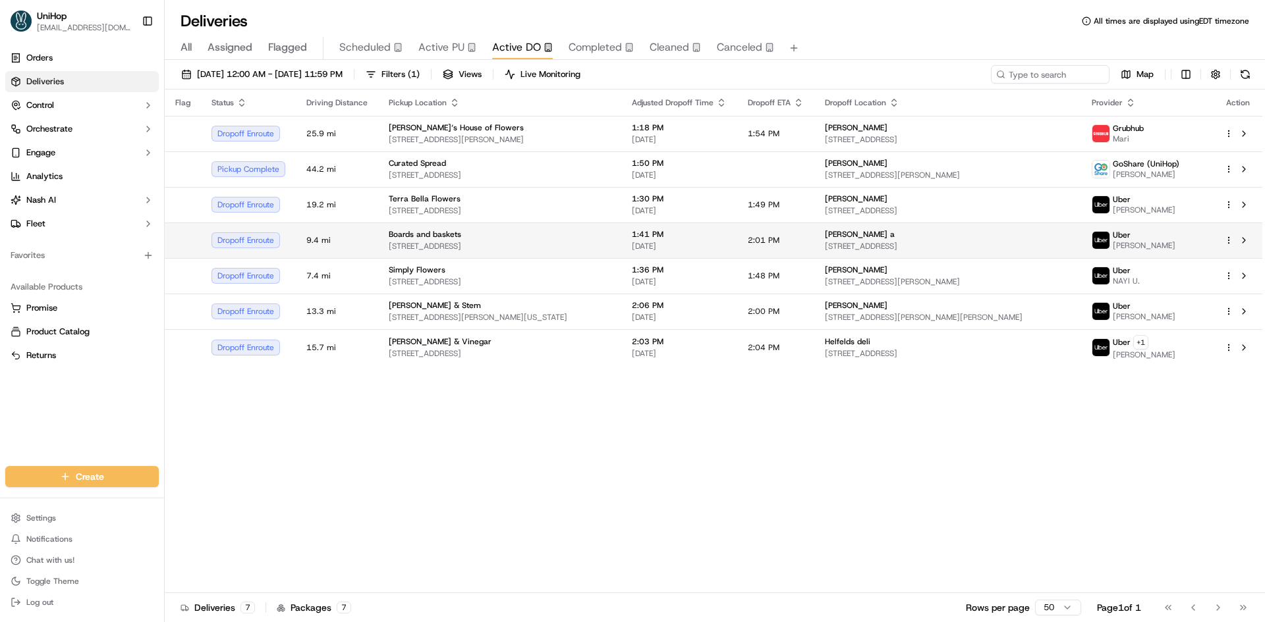
click at [542, 250] on span "39148 Pagosa Springs Dr, Temecula, CA 92592, USA" at bounding box center [500, 246] width 222 height 11
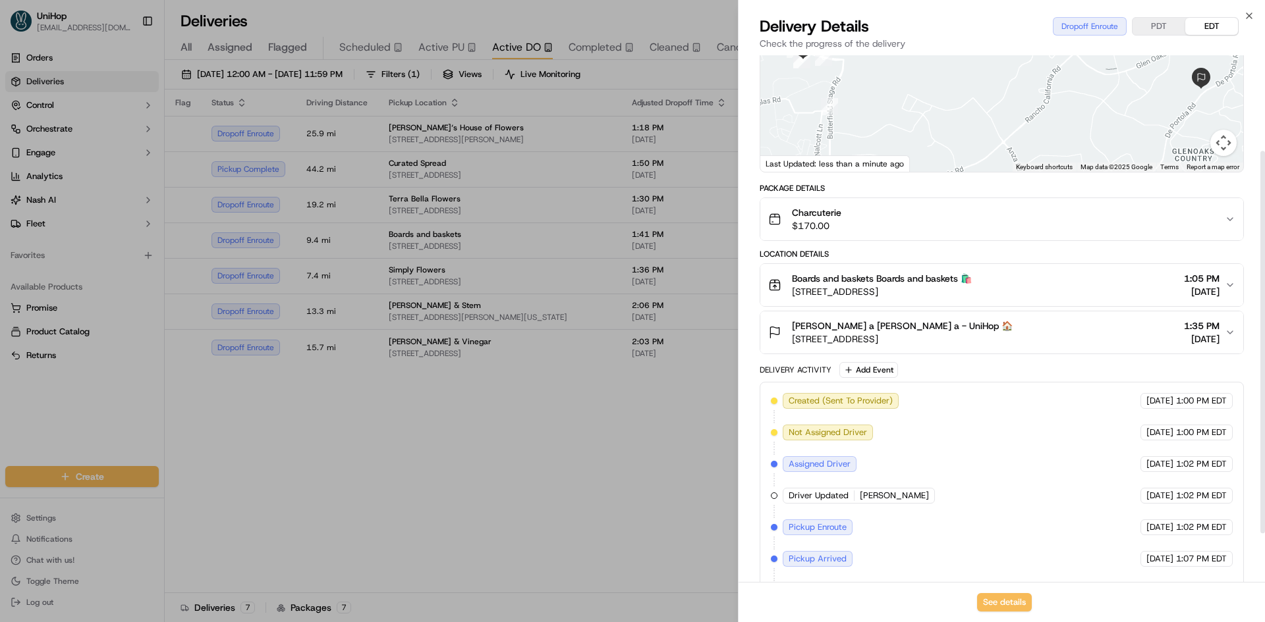
click at [1023, 342] on div "Masia de Levi a Masia de Levi a - UniHop 🏠 40230 De Portola Rd, Temecula, CA 92…" at bounding box center [996, 332] width 456 height 26
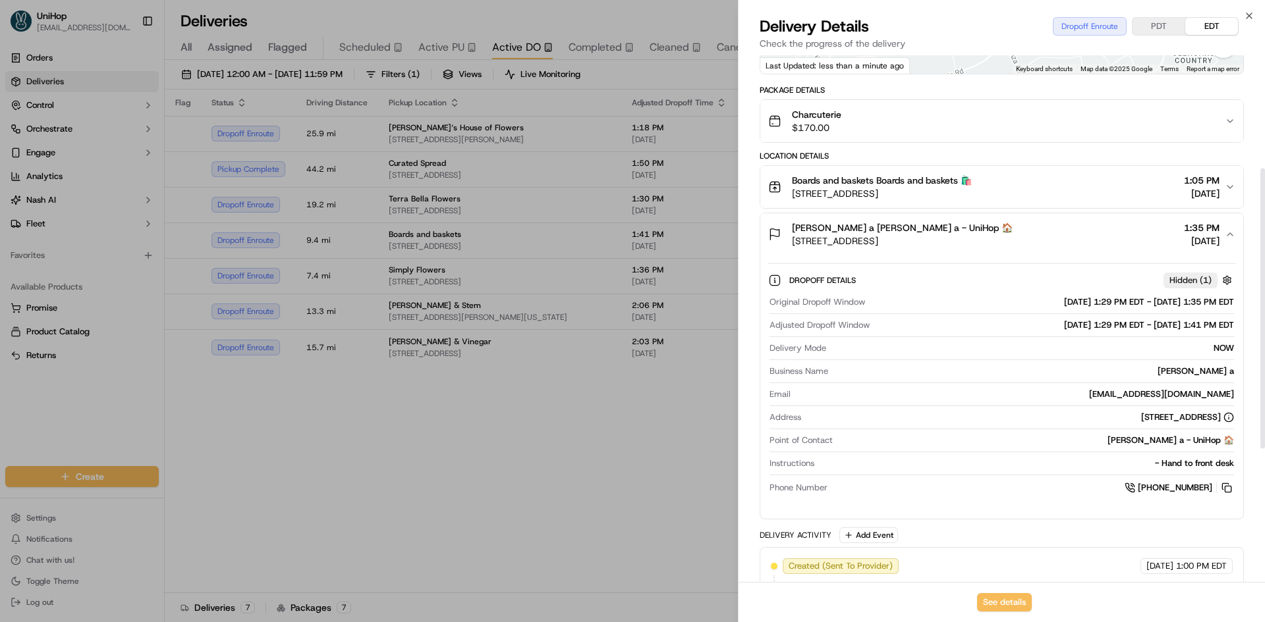
scroll to position [263, 0]
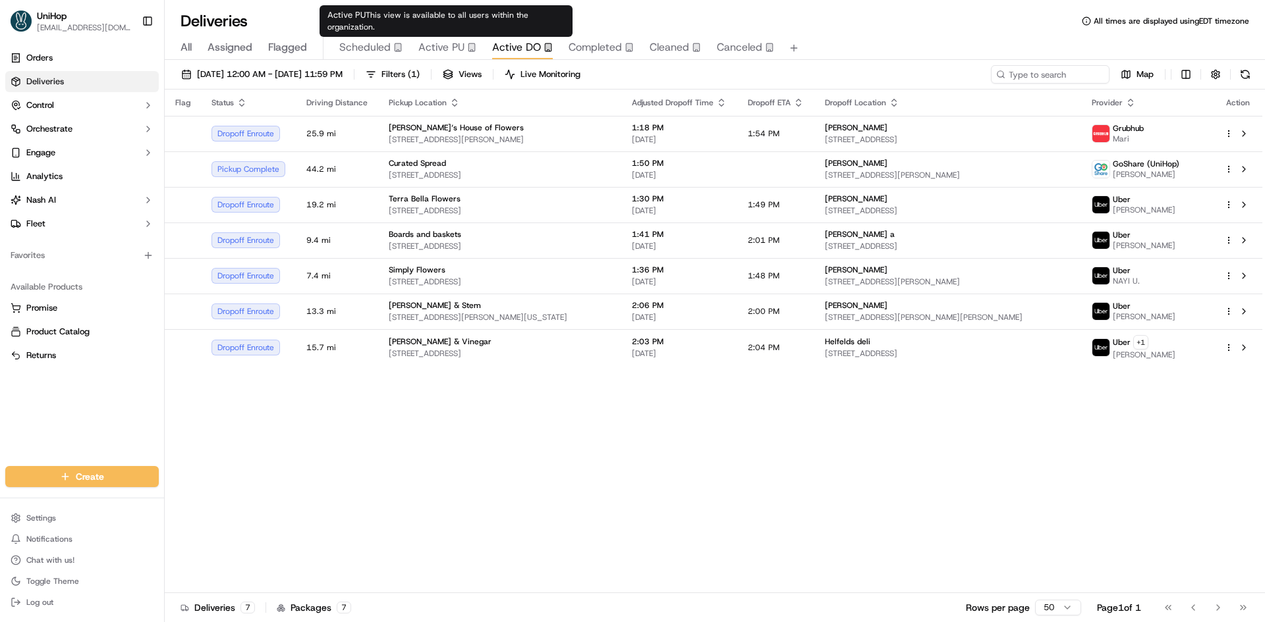
click at [439, 38] on button "Active PU" at bounding box center [447, 48] width 58 height 22
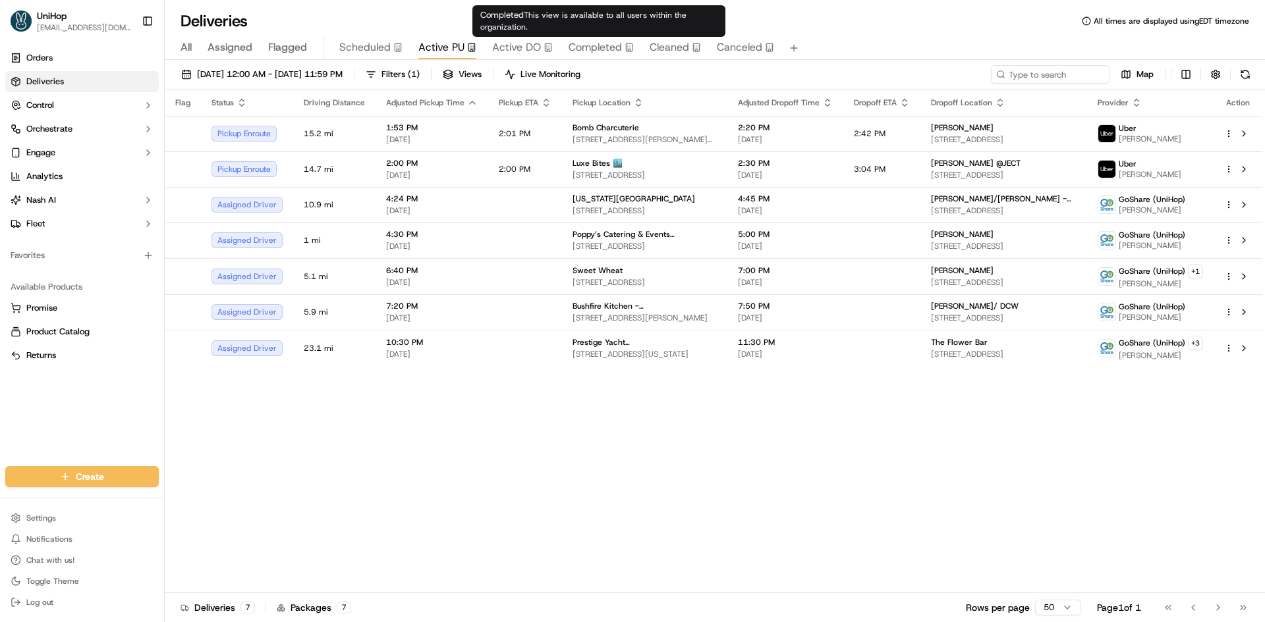
click at [624, 53] on div "Completed" at bounding box center [600, 48] width 65 height 16
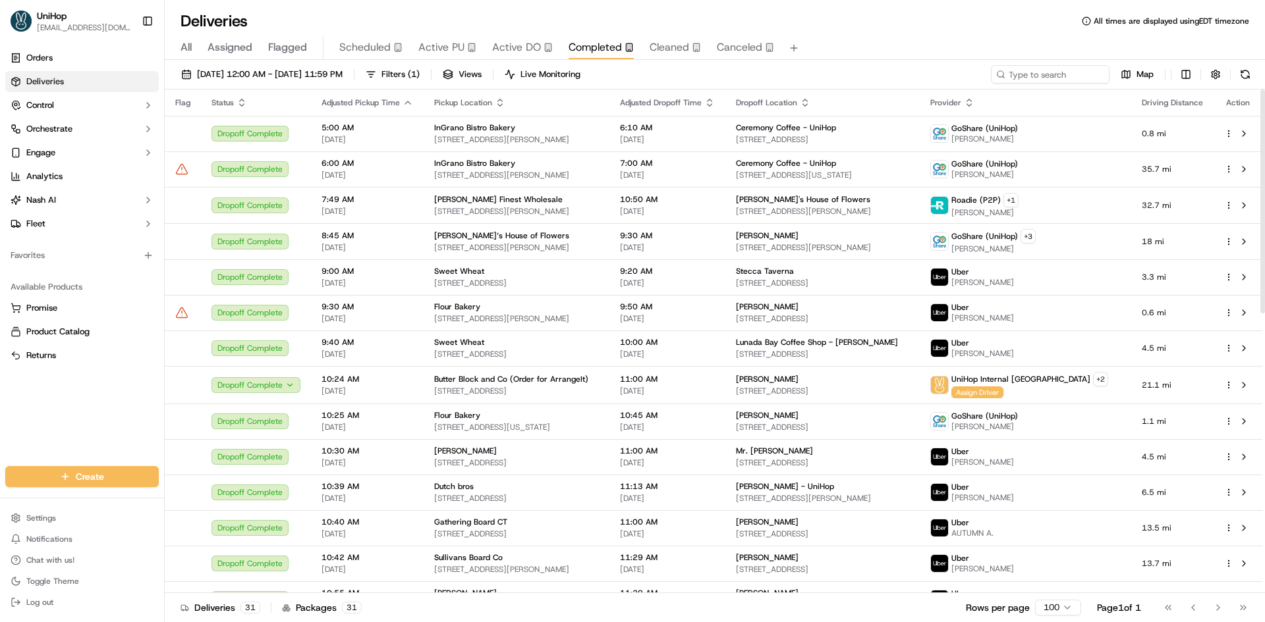
click at [974, 99] on icon "button" at bounding box center [969, 102] width 11 height 11
click at [1036, 119] on button "Provider (A-Z)" at bounding box center [1036, 119] width 90 height 16
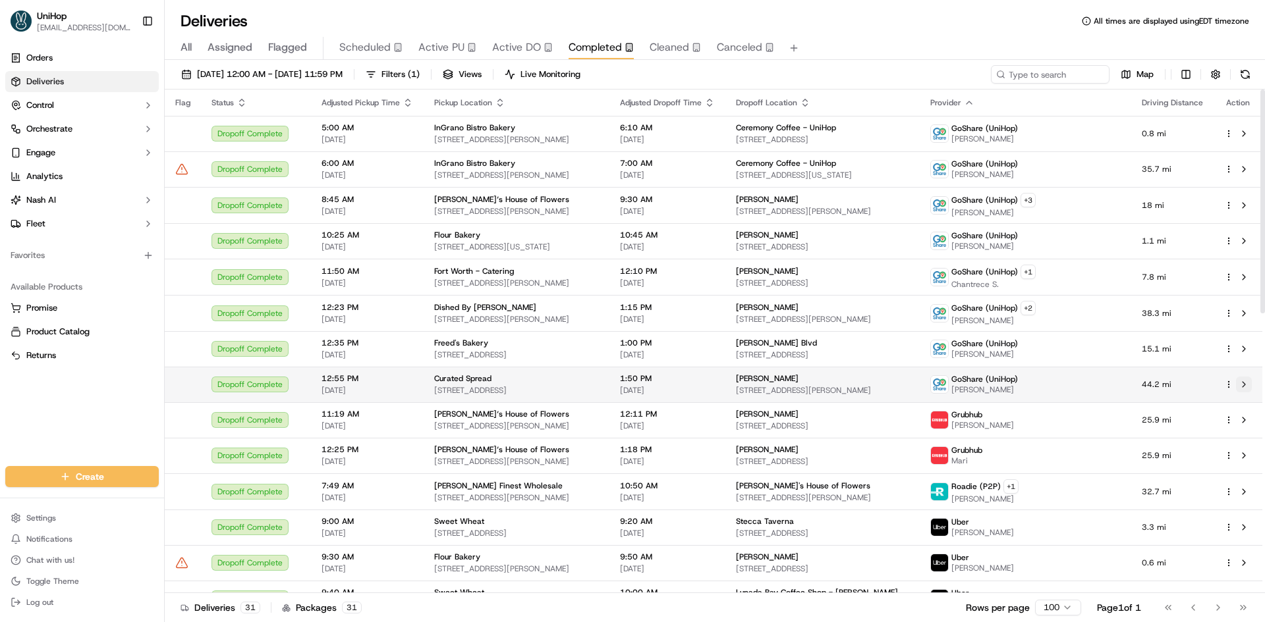
click at [1240, 386] on button at bounding box center [1244, 385] width 16 height 16
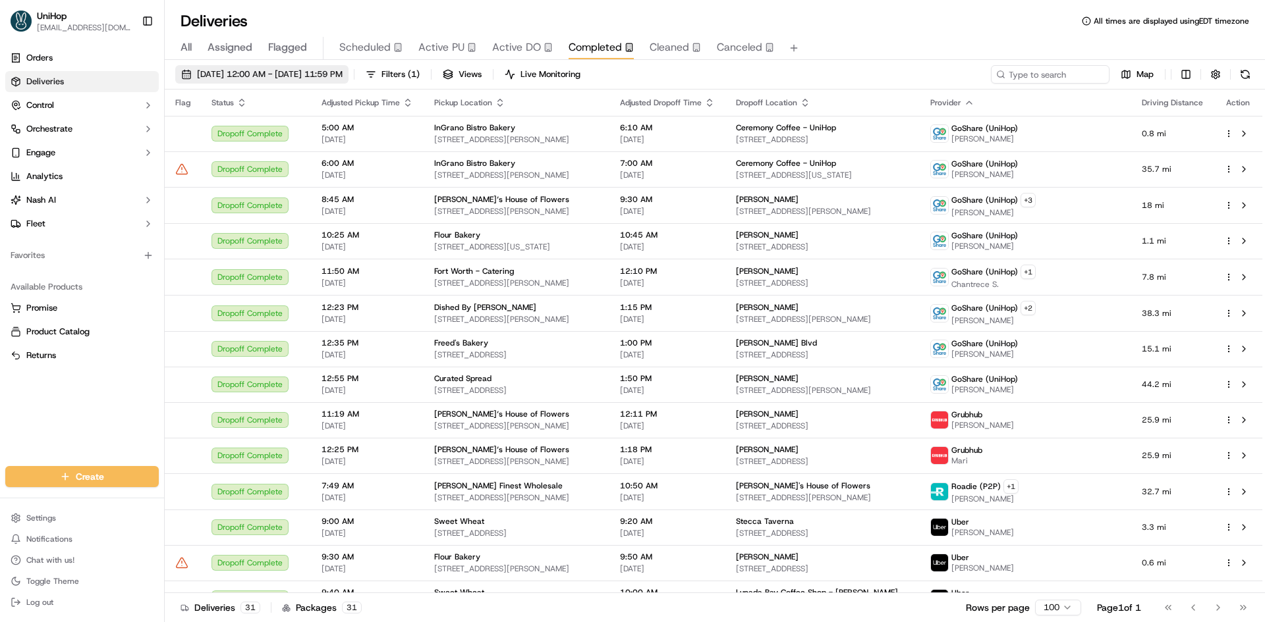
click at [287, 70] on span "Sep 20 2025 12:00 AM - Sep 20 2025 11:59 PM" at bounding box center [270, 74] width 146 height 12
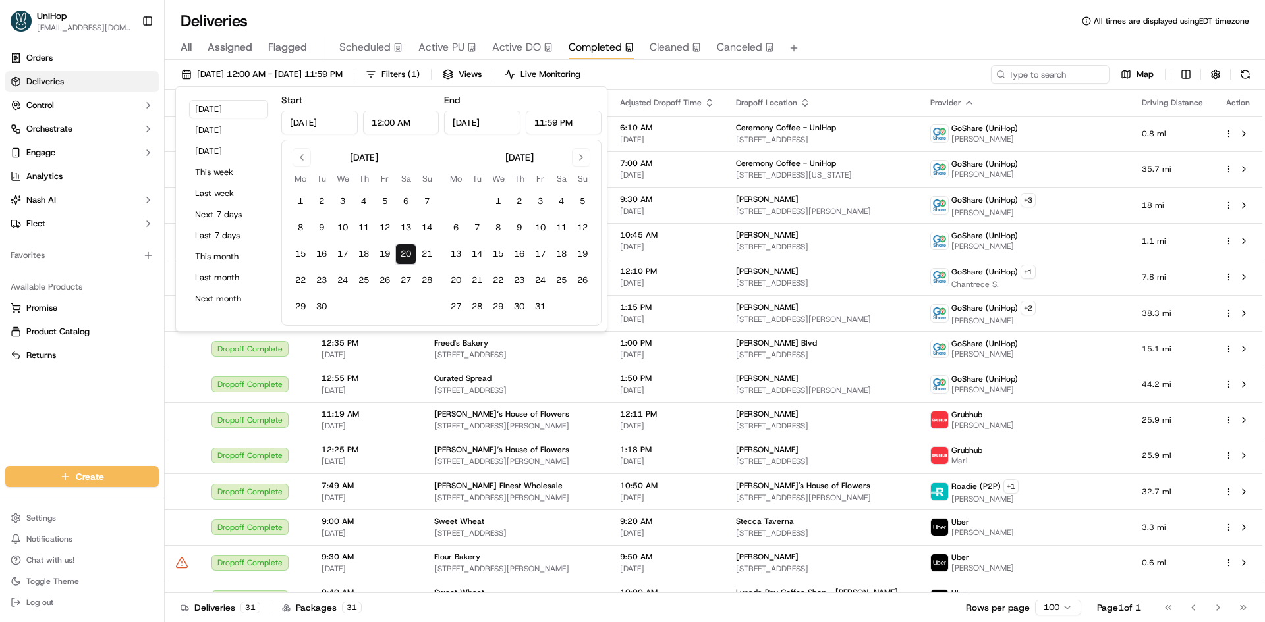
click at [314, 125] on input "Sep 20, 2025" at bounding box center [319, 123] width 76 height 24
click at [308, 153] on button "Go to previous month" at bounding box center [301, 157] width 18 height 18
click at [305, 153] on button "Go to previous month" at bounding box center [301, 157] width 18 height 18
click at [315, 201] on button "1" at bounding box center [321, 201] width 21 height 21
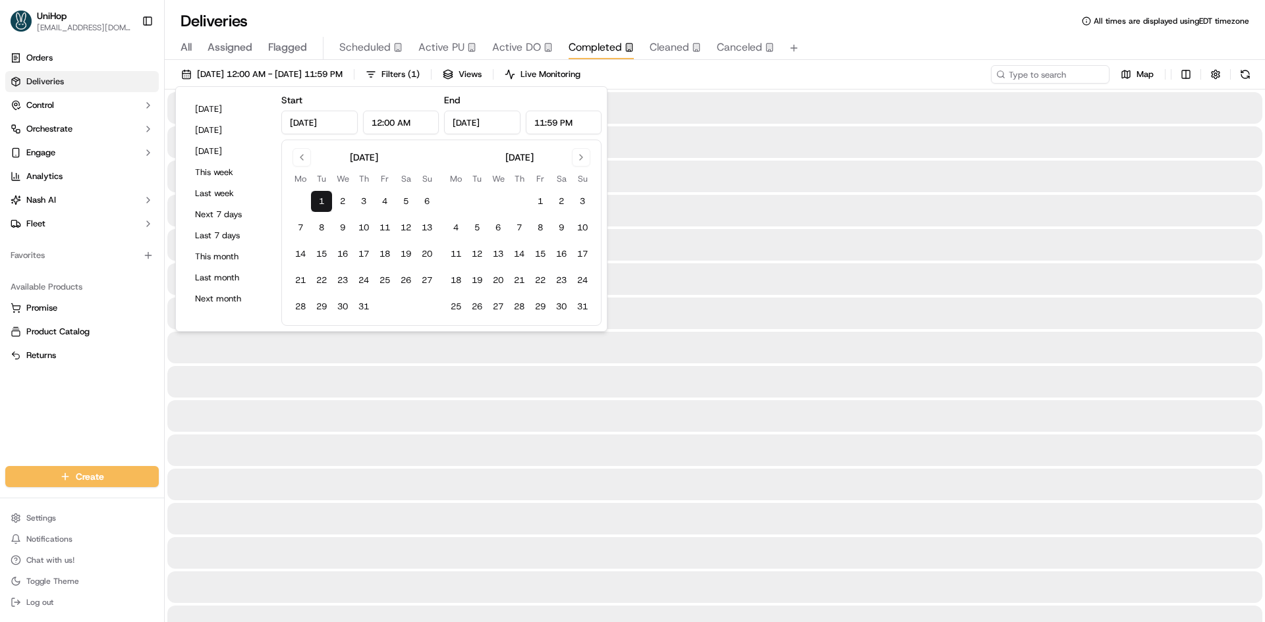
type input "Jul 1, 2025"
click at [487, 119] on input "Jul 1, 2025" at bounding box center [482, 123] width 76 height 24
click at [579, 161] on button "Go to next month" at bounding box center [581, 157] width 18 height 18
click at [564, 248] on button "20" at bounding box center [561, 254] width 21 height 21
type input "Sep 20, 2025"
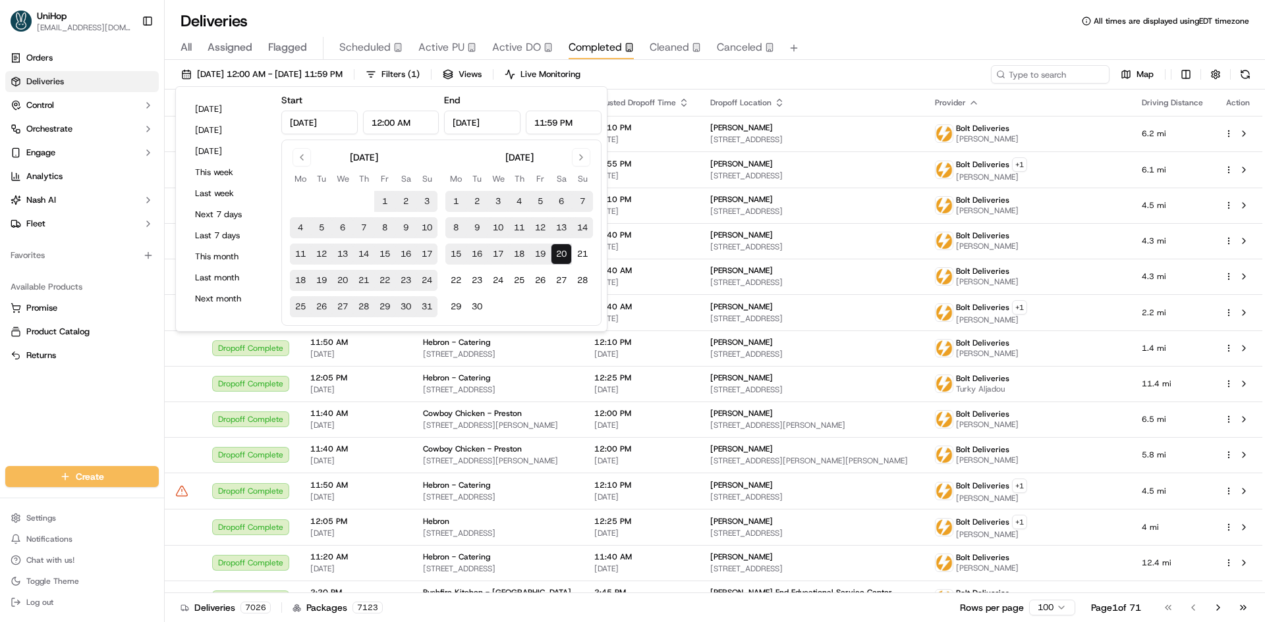
click at [935, 66] on div "Jul 1 2025 12:00 AM - Sep 20 2025 11:59 PM Filters ( 1 ) Views Live Monitoring …" at bounding box center [715, 77] width 1100 height 24
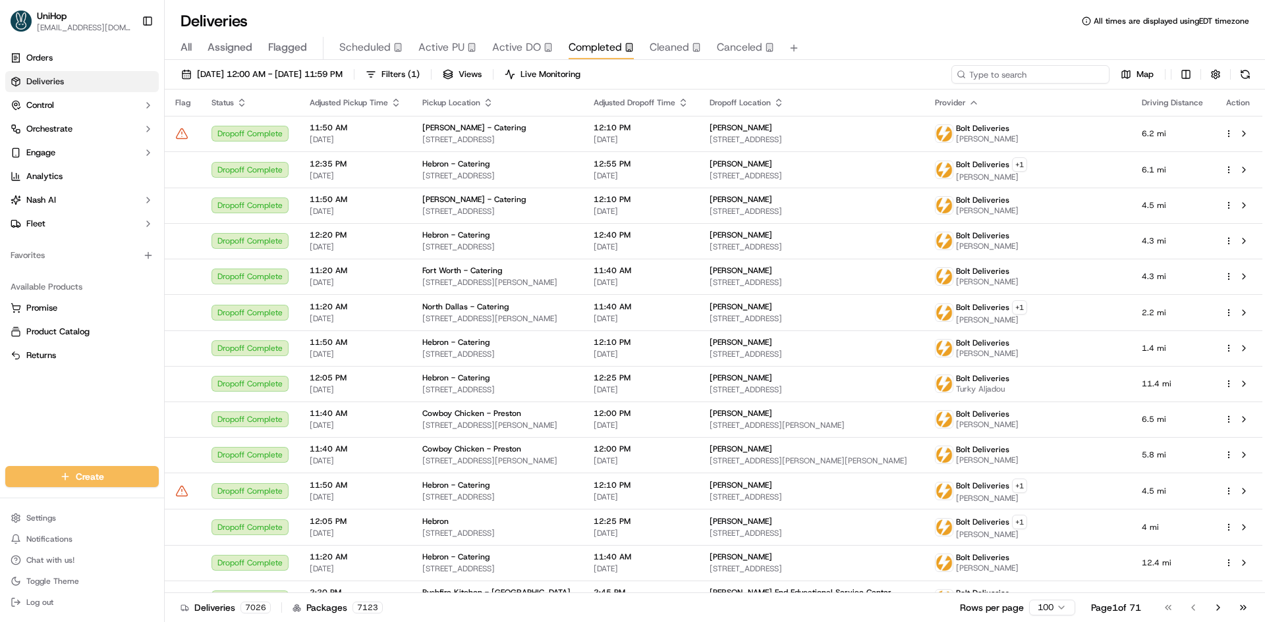
click at [1013, 72] on input at bounding box center [1030, 74] width 158 height 18
paste input "3168 22nd St, San Francisco, CA 94110, USA"
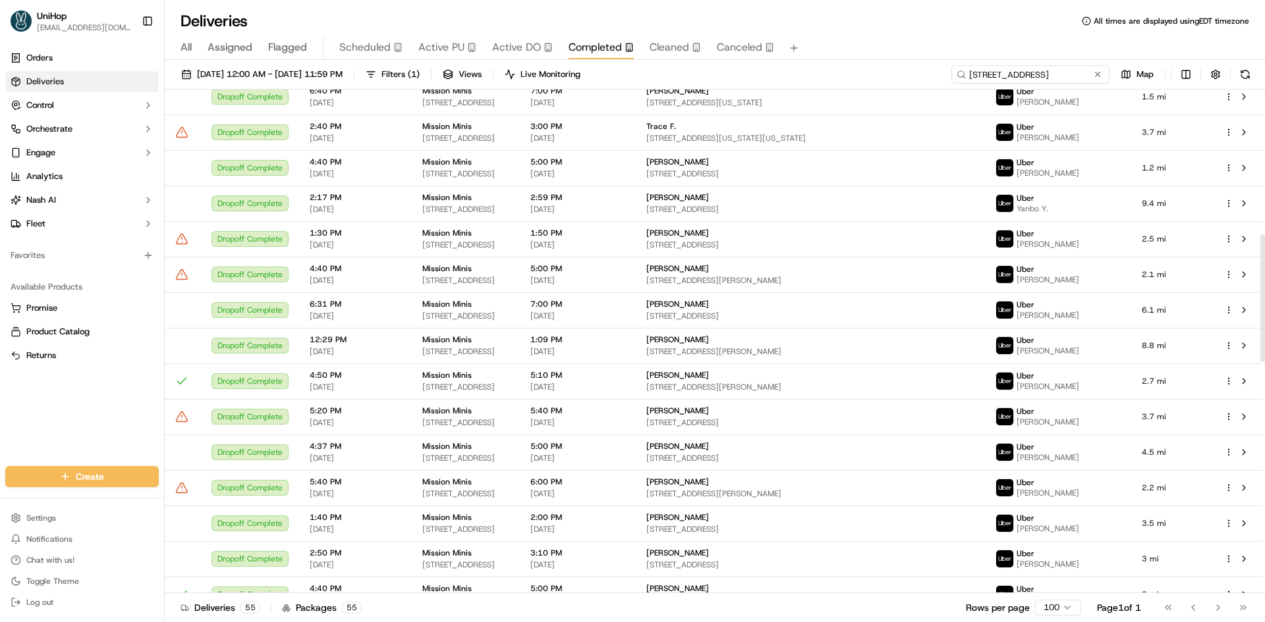
scroll to position [559, 0]
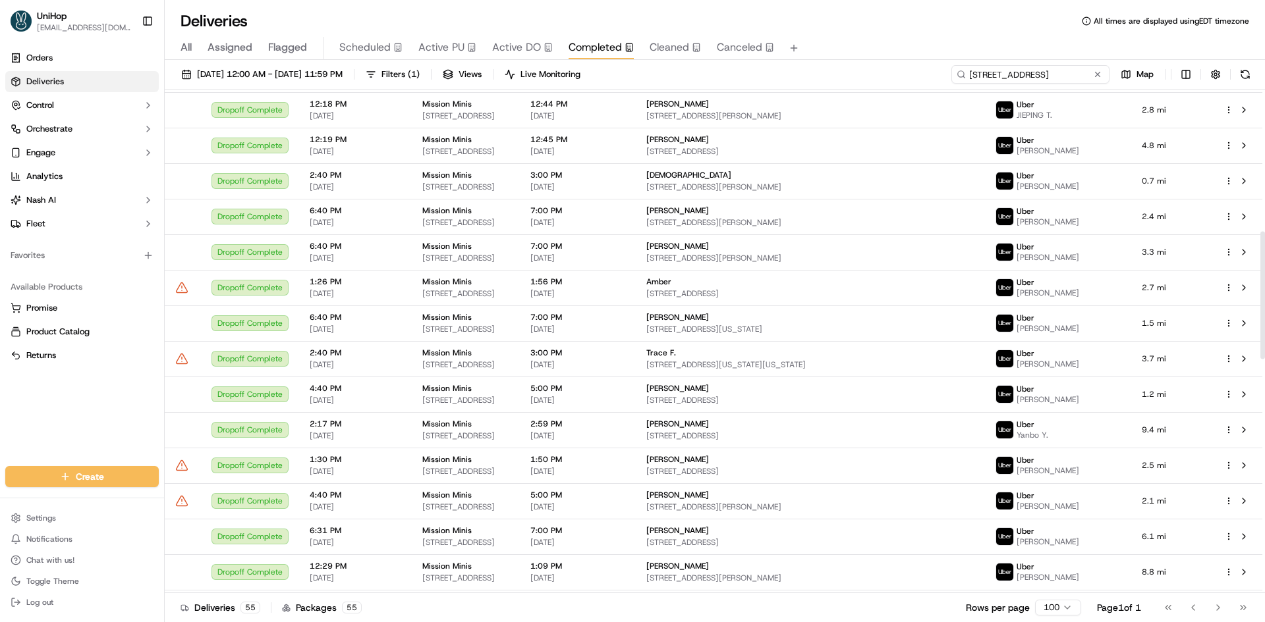
type input "3168 22nd St, San Francisco, CA 94110, USA"
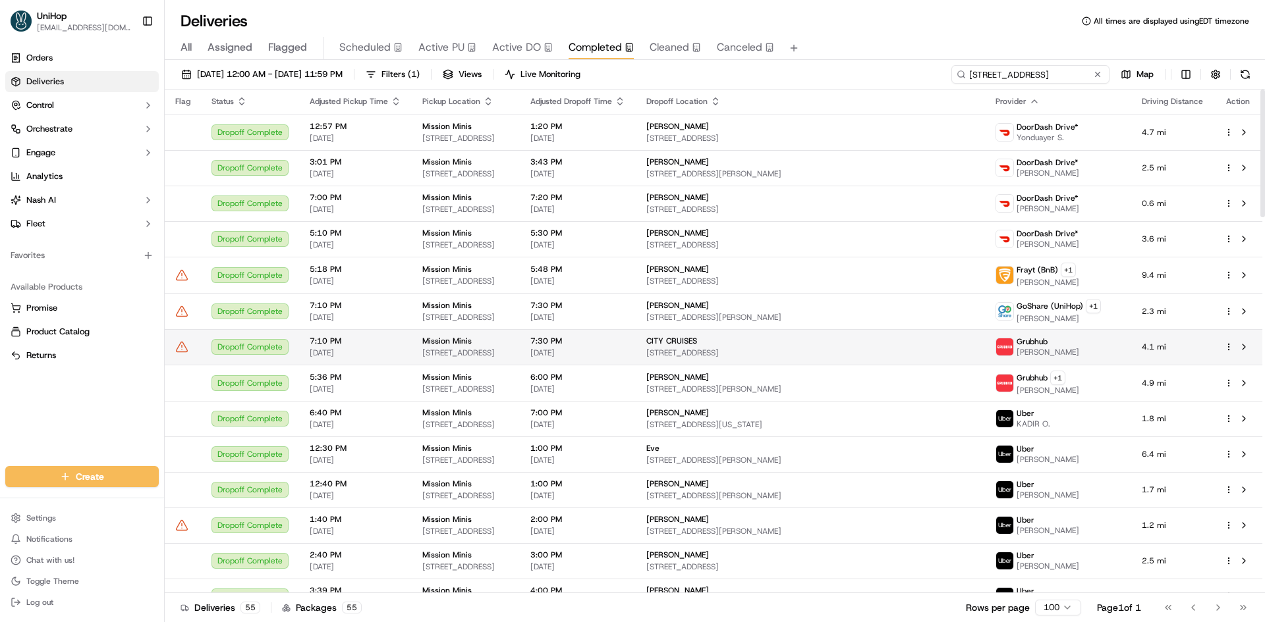
scroll to position [0, 0]
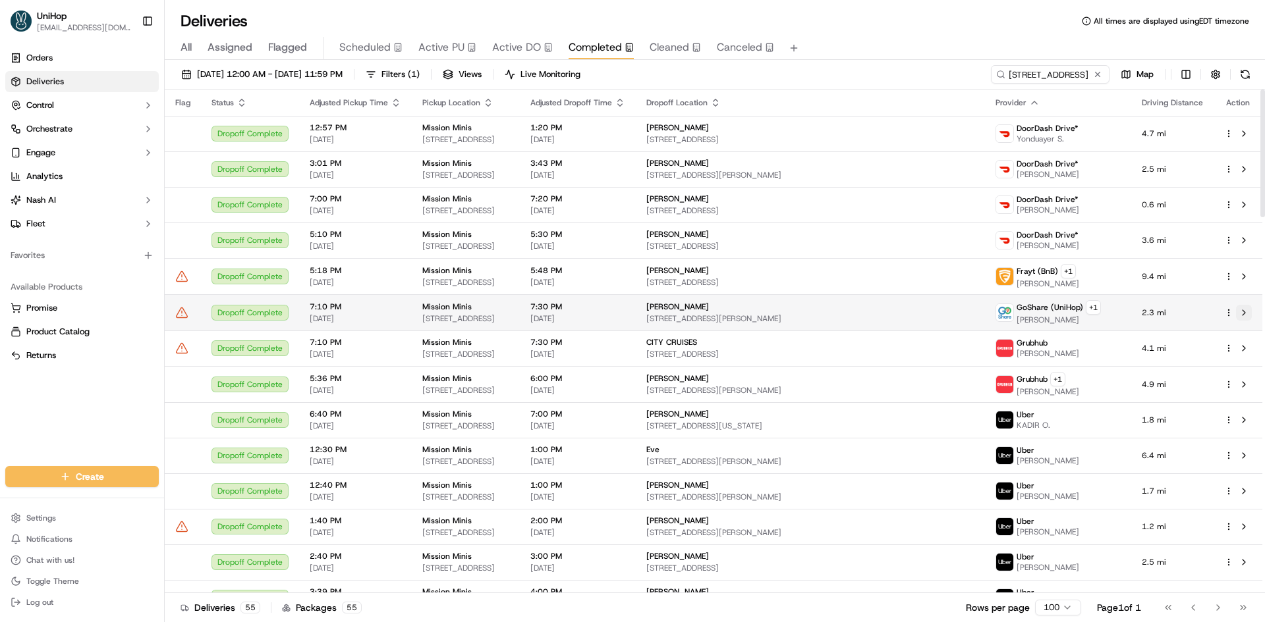
click at [1243, 312] on button at bounding box center [1244, 313] width 16 height 16
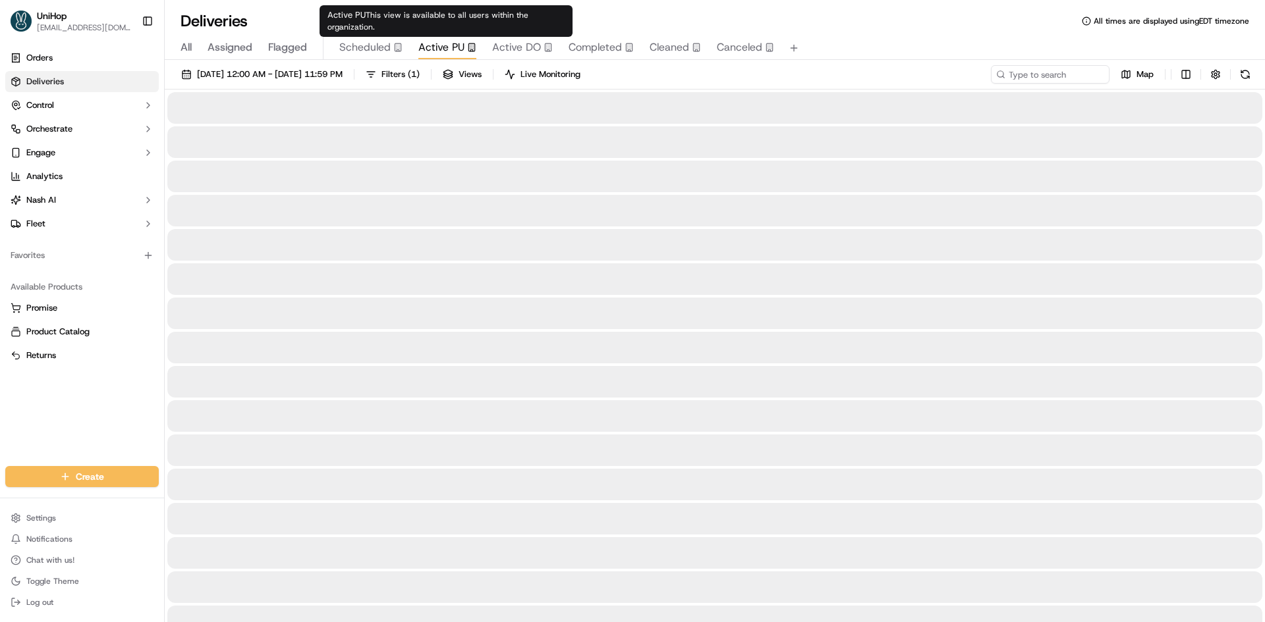
click at [443, 55] on span "Active PU" at bounding box center [441, 48] width 46 height 16
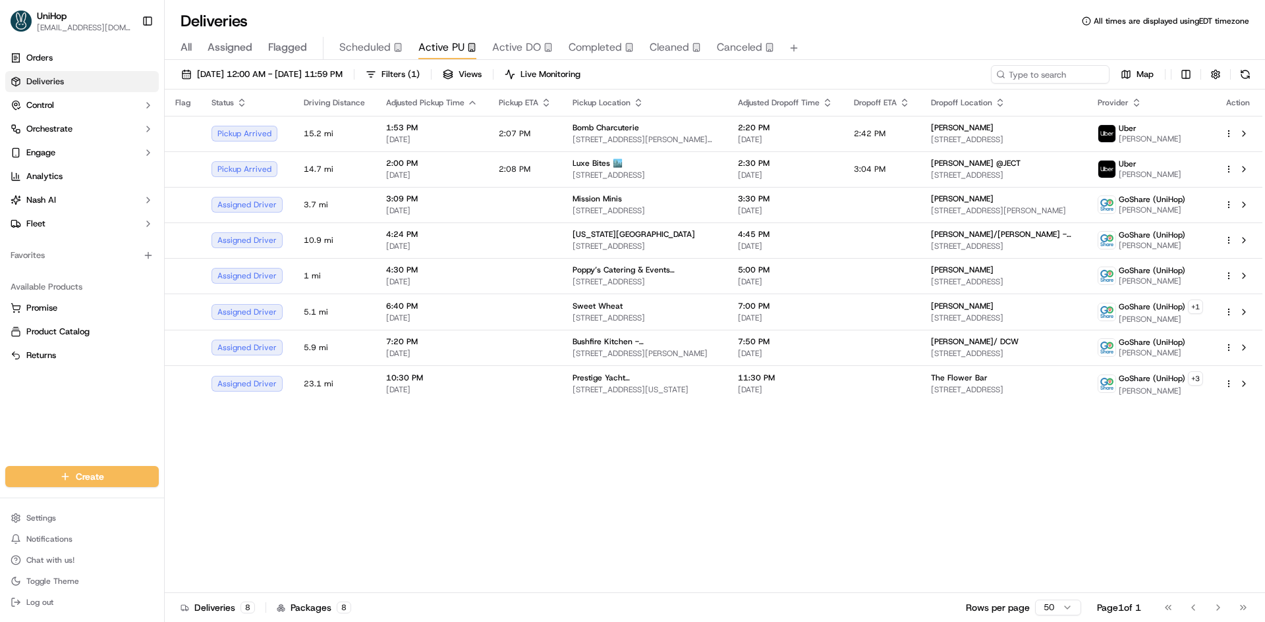
click at [0, 407] on div "Orders Deliveries Control Orchestrate Engage Analytics Nash AI Fleet Favorites …" at bounding box center [82, 249] width 164 height 414
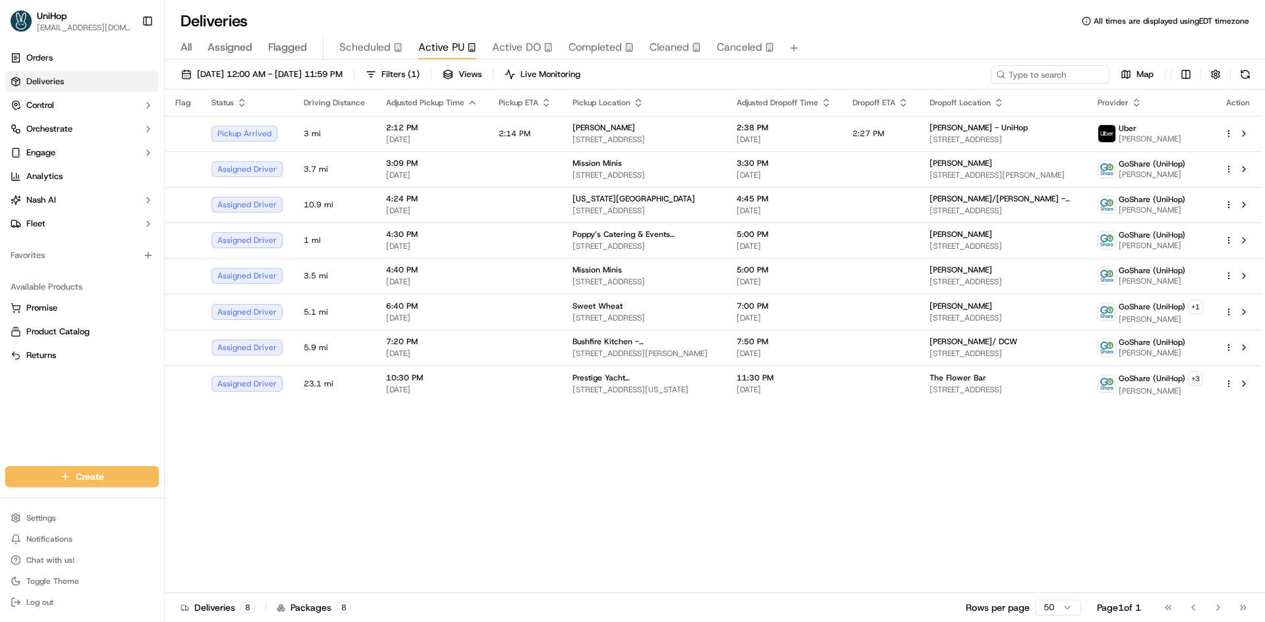
drag, startPoint x: 771, startPoint y: 508, endPoint x: 441, endPoint y: 600, distance: 342.6
click at [771, 508] on div "Flag Status Driving Distance Adjusted Pickup Time Pickup ETA Pickup Location Ad…" at bounding box center [713, 342] width 1097 height 504
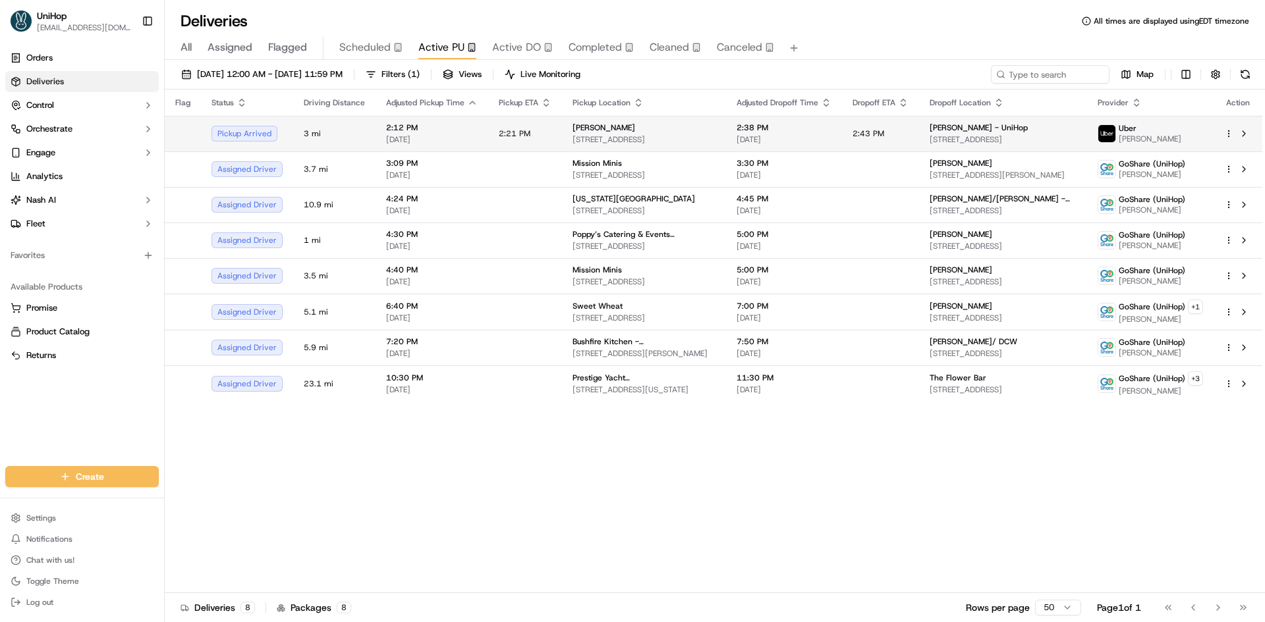
click at [688, 140] on span "11625 Bandera Rd Ste 102, San Antonio, TX 78250, USA" at bounding box center [643, 139] width 143 height 11
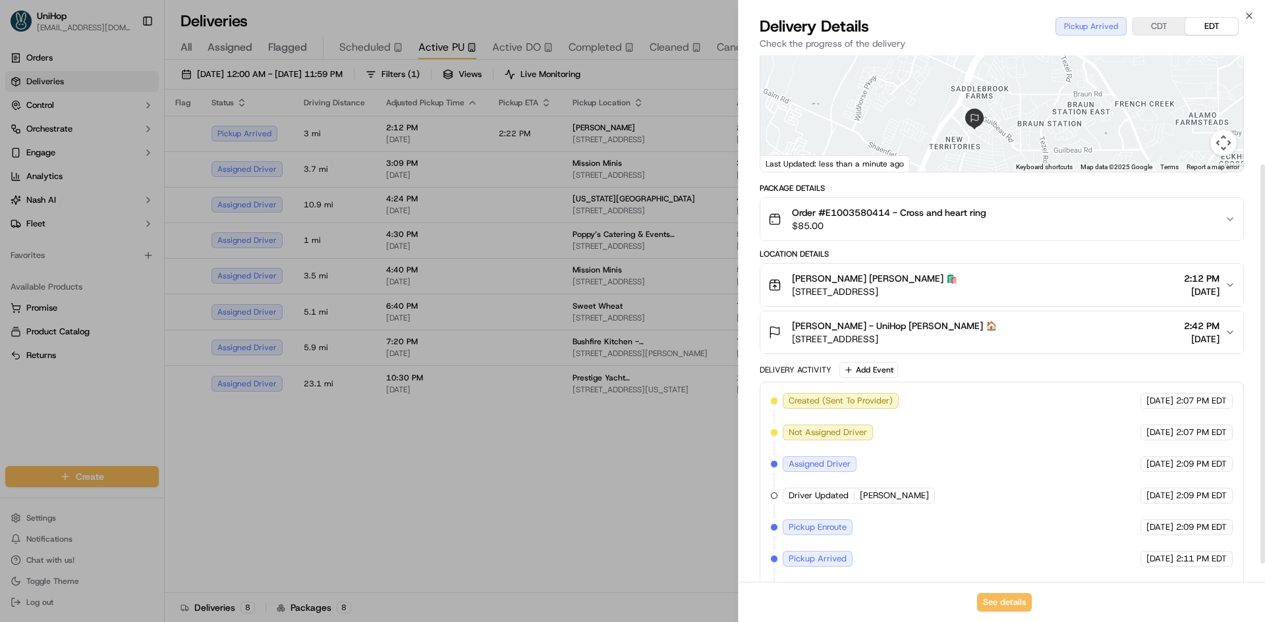
scroll to position [167, 0]
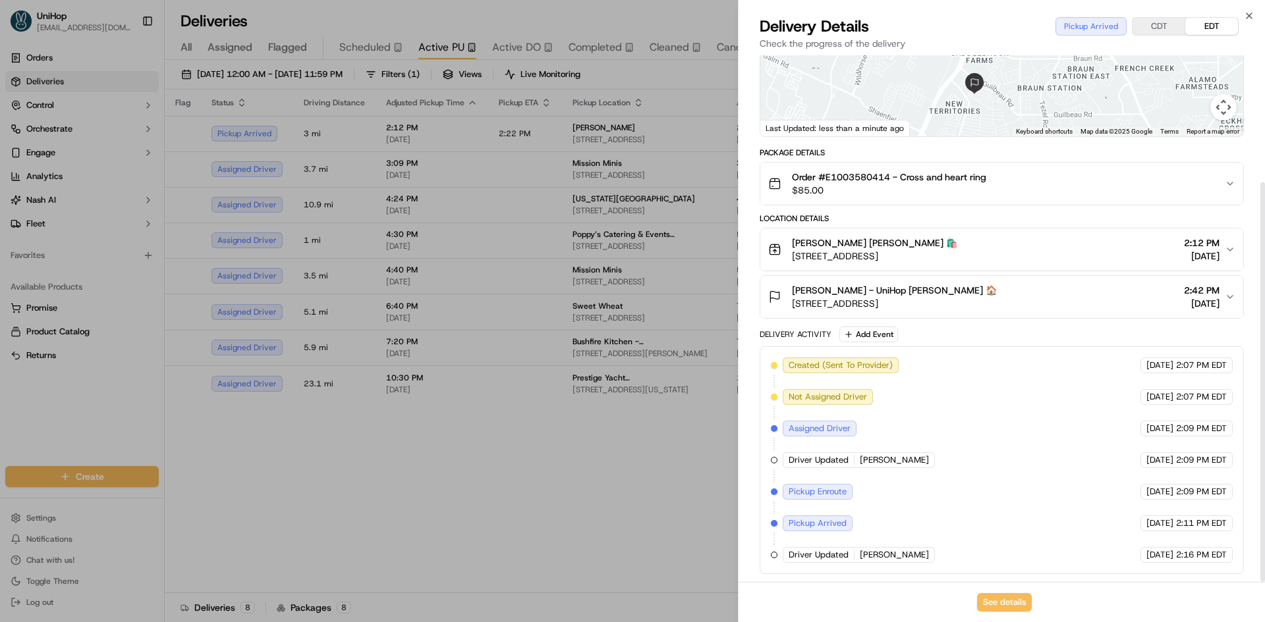
click at [957, 262] on span "11625 Bandera Rd Ste 102, San Antonio, TX 78250, USA" at bounding box center [874, 256] width 165 height 13
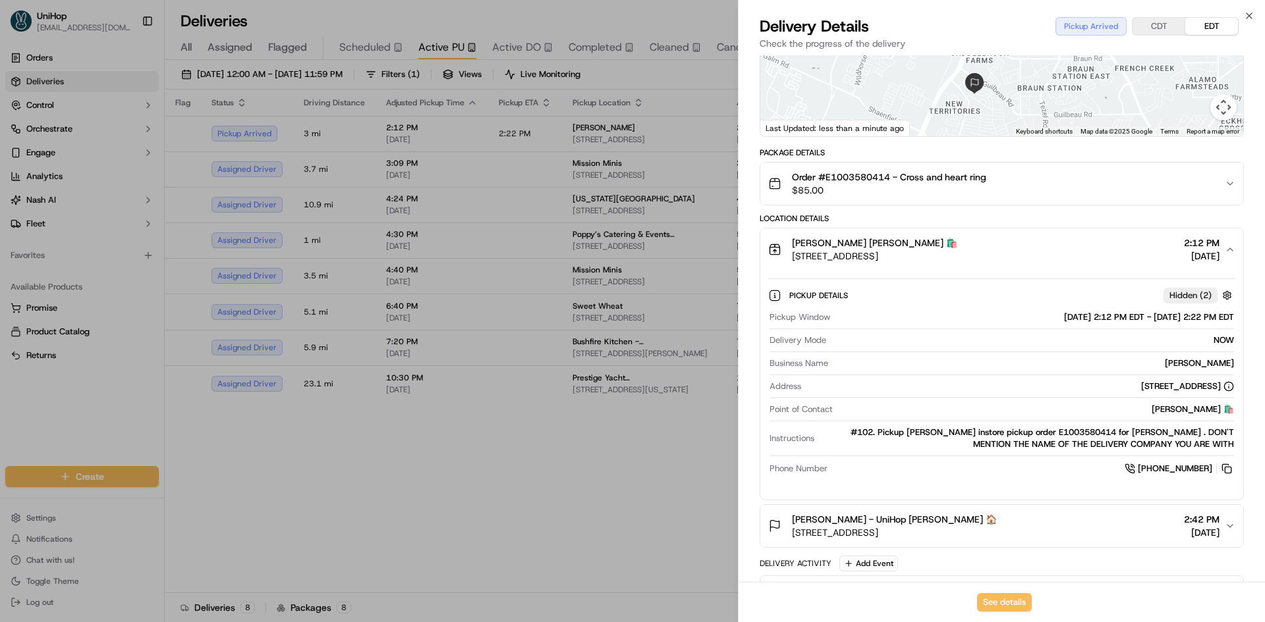
click at [1064, 236] on button "James Avery James Avery 🛍️ 11625 Bandera Rd Ste 102, San Antonio, TX 78250, USA…" at bounding box center [1001, 250] width 483 height 42
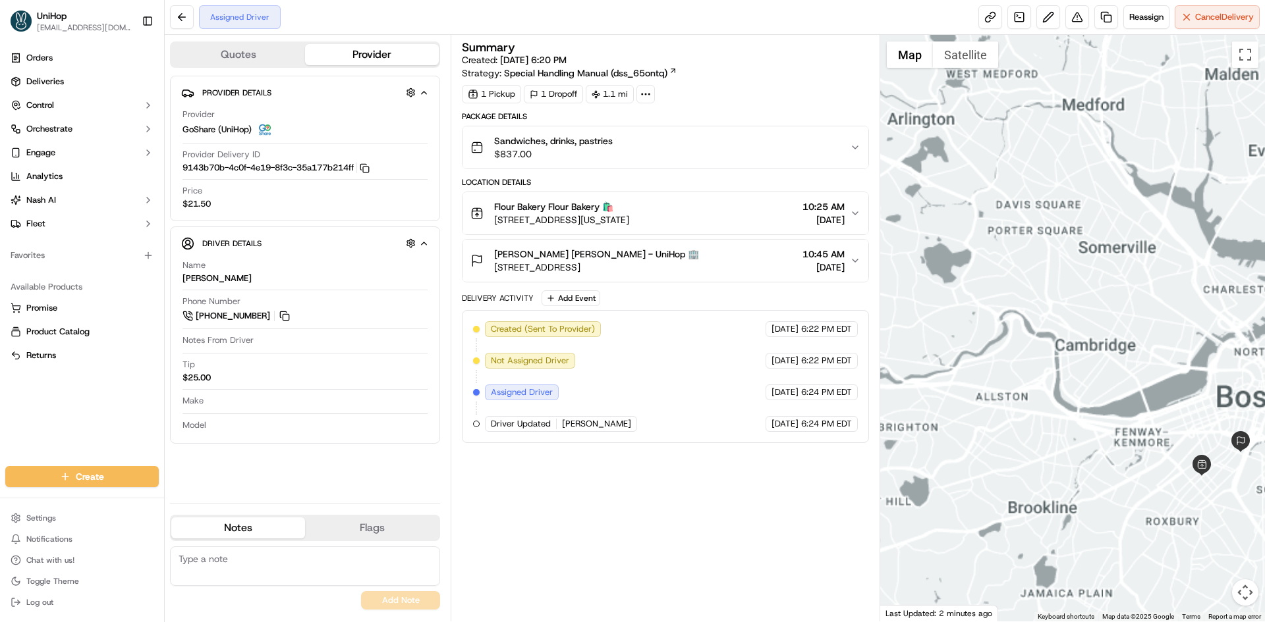
click at [1156, 452] on div at bounding box center [1072, 328] width 385 height 587
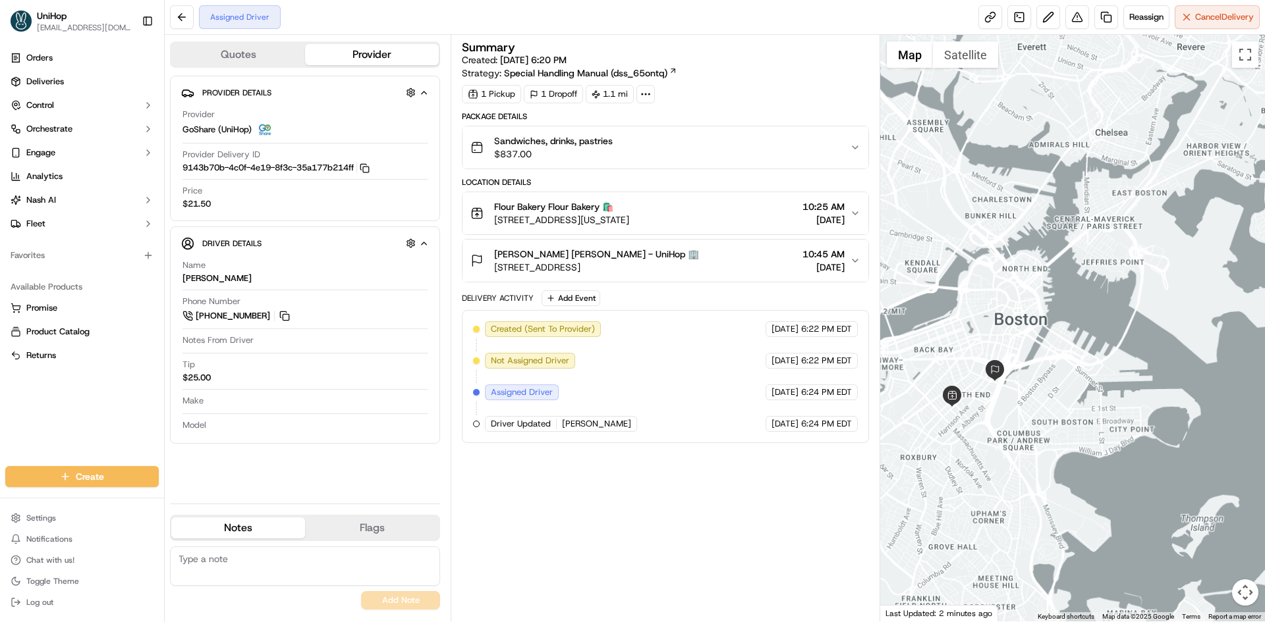
drag, startPoint x: 1159, startPoint y: 429, endPoint x: 1174, endPoint y: 371, distance: 59.7
click at [1174, 372] on div at bounding box center [1072, 328] width 385 height 587
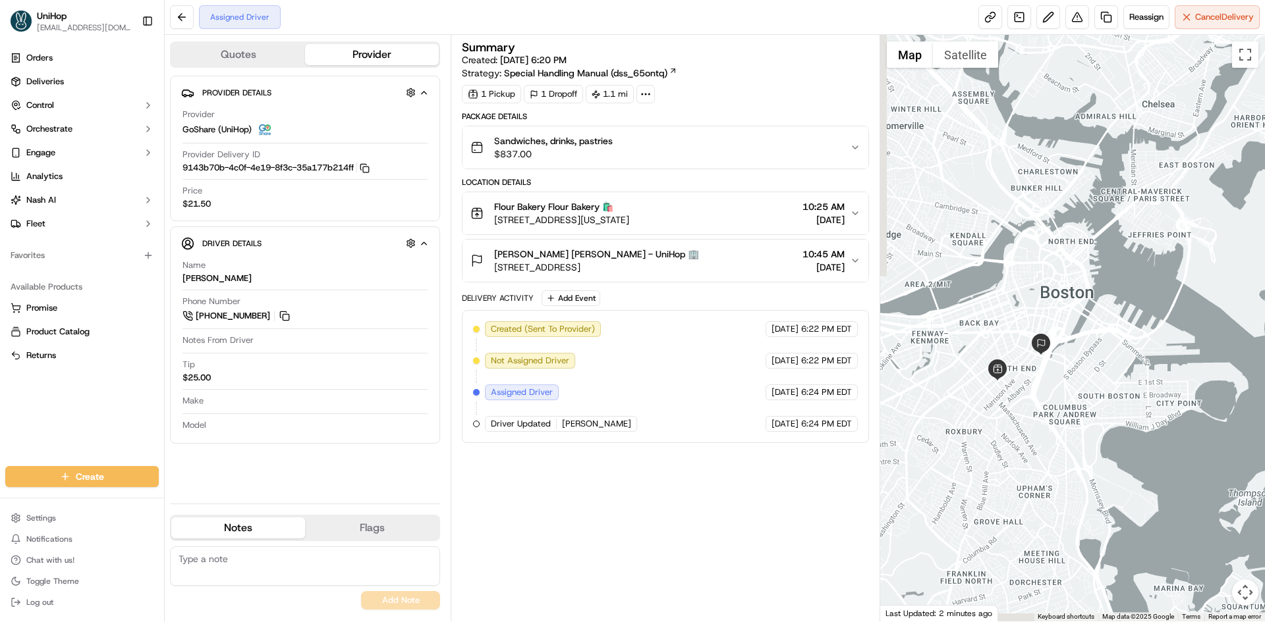
drag, startPoint x: 1099, startPoint y: 388, endPoint x: 1116, endPoint y: 373, distance: 22.4
click at [1123, 375] on div at bounding box center [1072, 328] width 385 height 587
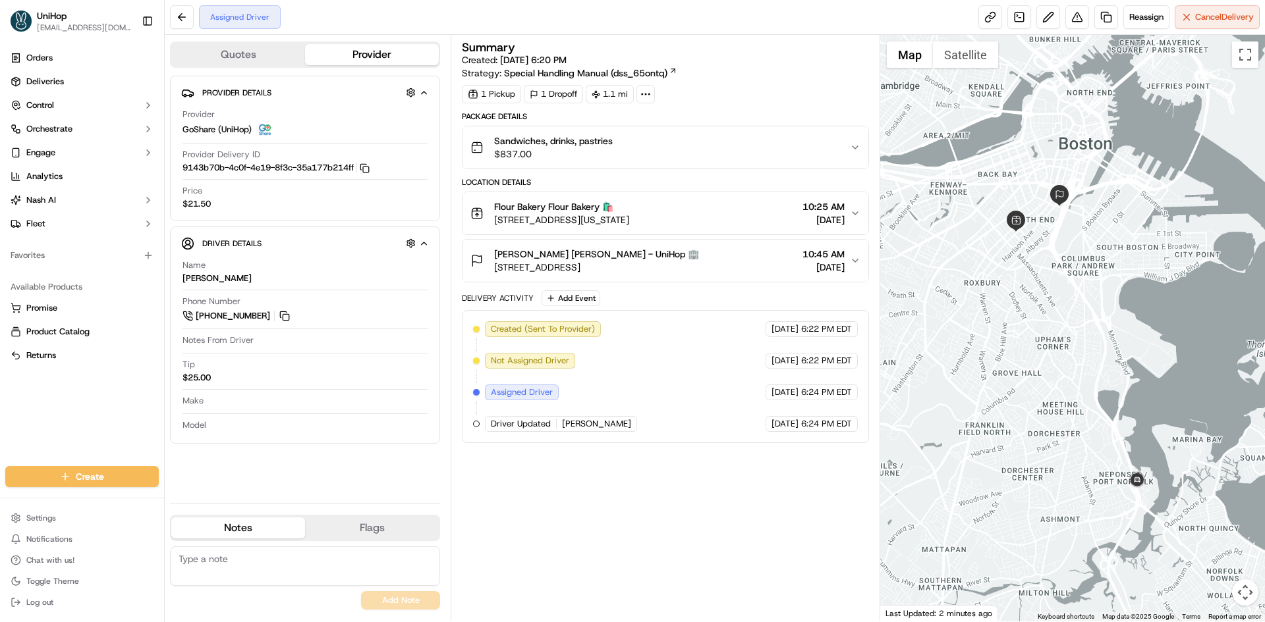
drag, startPoint x: 1077, startPoint y: 327, endPoint x: 1065, endPoint y: 284, distance: 45.1
click at [1065, 284] on div at bounding box center [1072, 328] width 385 height 587
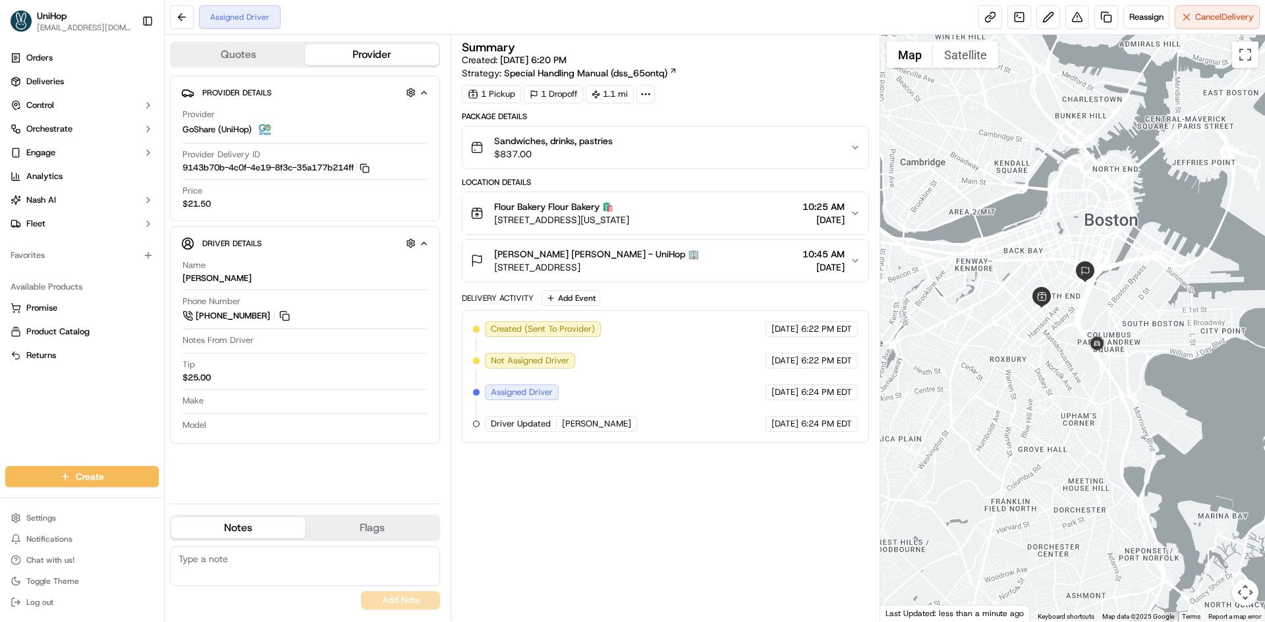
drag, startPoint x: 985, startPoint y: 313, endPoint x: 1012, endPoint y: 394, distance: 85.2
click at [1012, 394] on div at bounding box center [1072, 328] width 385 height 587
click at [551, 291] on button "Add Event" at bounding box center [570, 298] width 59 height 16
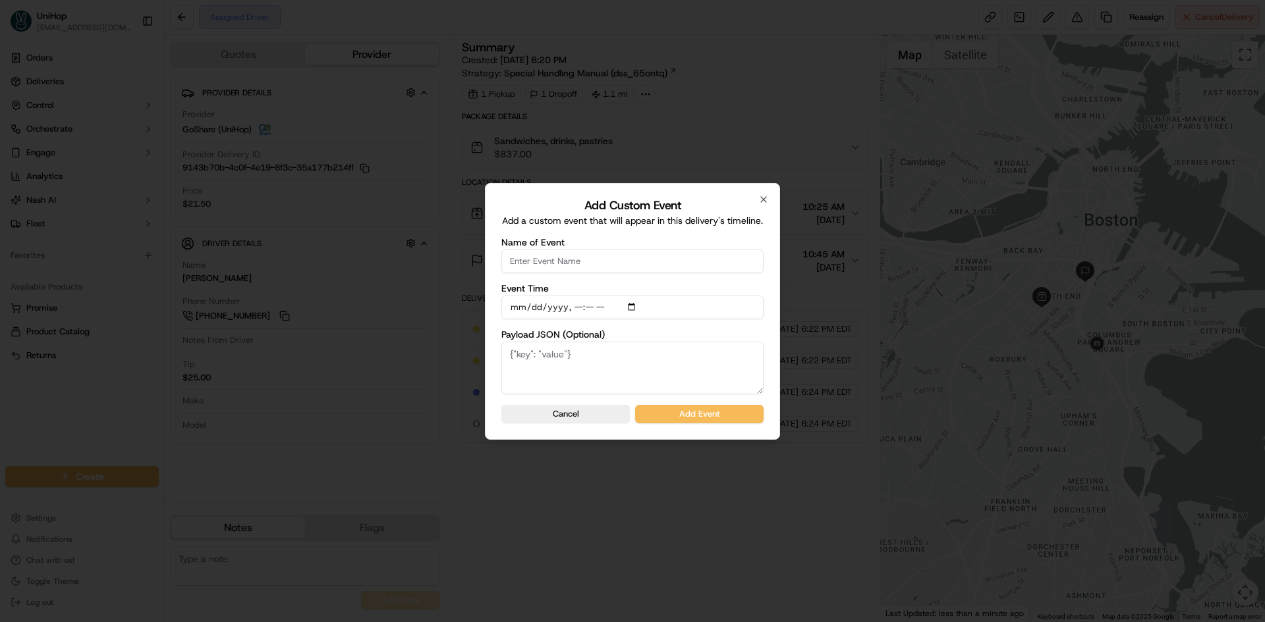
click at [568, 265] on input "Name of Event" at bounding box center [632, 262] width 262 height 24
type input "Driver Confirmed"
click at [634, 305] on input "Event Time" at bounding box center [632, 308] width 262 height 24
type input "2025-09-20T08:53"
click at [775, 329] on div "Add Custom Event Add a custom event that will appear in this delivery's timelin…" at bounding box center [632, 311] width 295 height 257
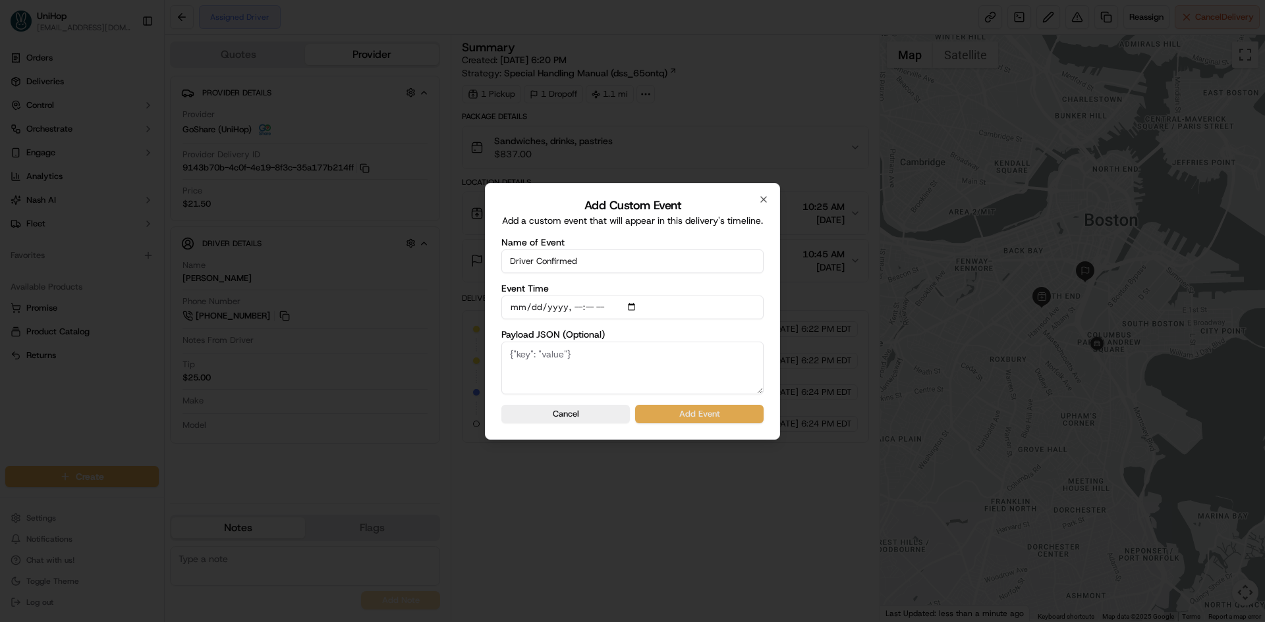
click at [733, 414] on button "Add Event" at bounding box center [699, 414] width 128 height 18
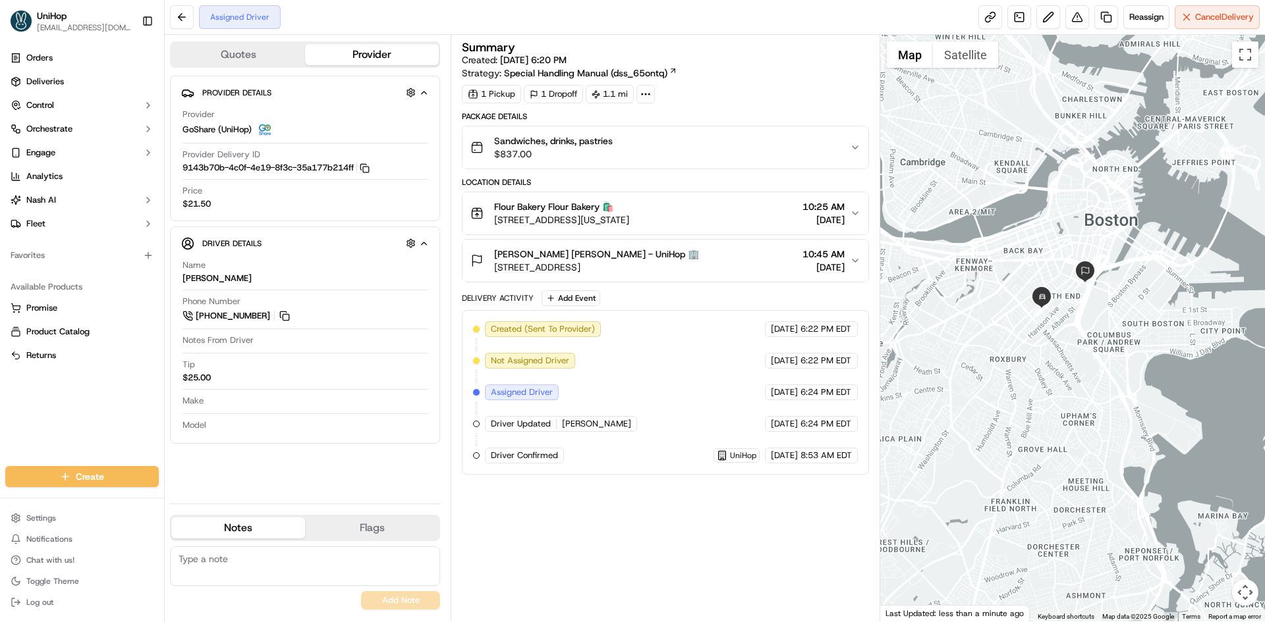
click at [736, 253] on div "Heidi Bruhn Heidi Bruhn - UniHop 🏢 242 E Berkeley St, Boston, MA 02118, USA 10:…" at bounding box center [659, 261] width 379 height 26
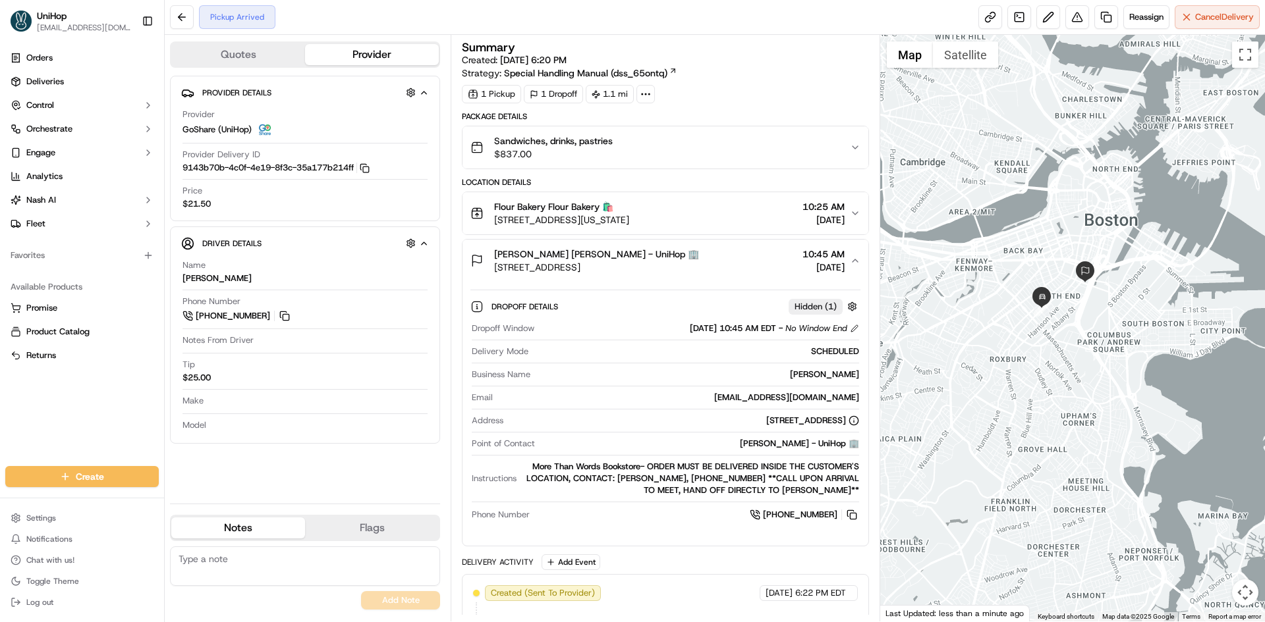
click at [736, 253] on div "Heidi Bruhn Heidi Bruhn - UniHop 🏢 242 E Berkeley St, Boston, MA 02118, USA 10:…" at bounding box center [659, 261] width 379 height 26
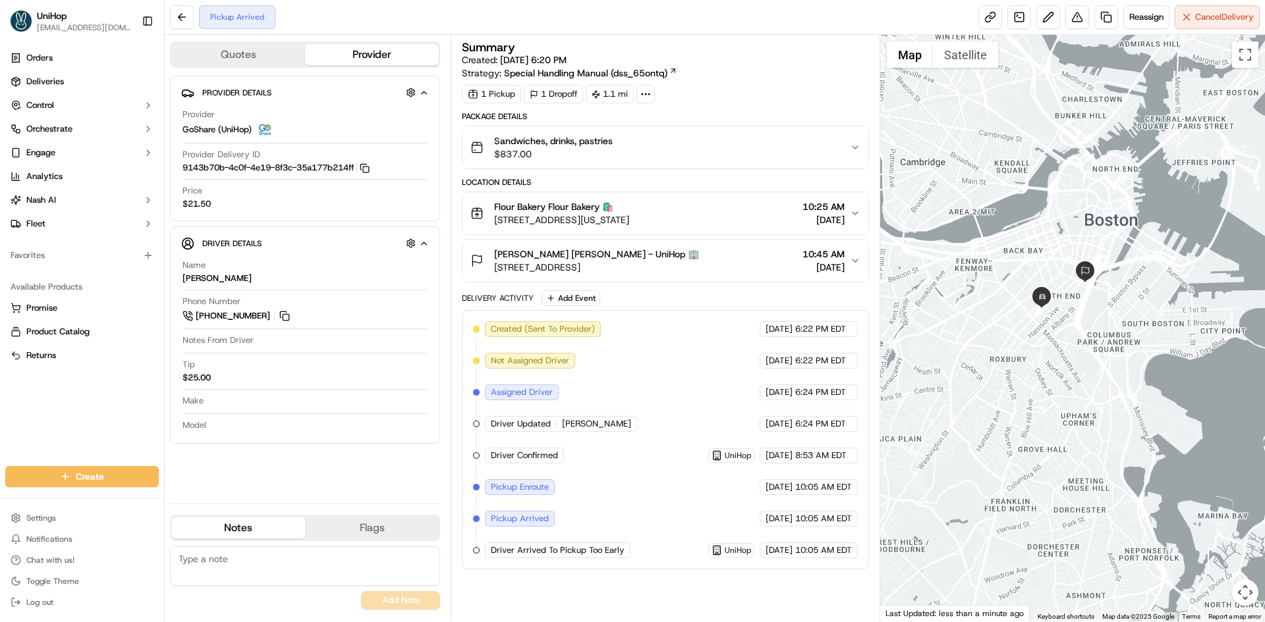
click at [24, 412] on div "Orders Deliveries Control Orchestrate Engage Analytics Nash AI Fleet Favorites …" at bounding box center [82, 249] width 164 height 414
click at [286, 316] on button at bounding box center [284, 316] width 14 height 14
click at [68, 421] on div "Orders Deliveries Control Orchestrate Engage Analytics Nash AI Fleet Favorites …" at bounding box center [82, 249] width 164 height 414
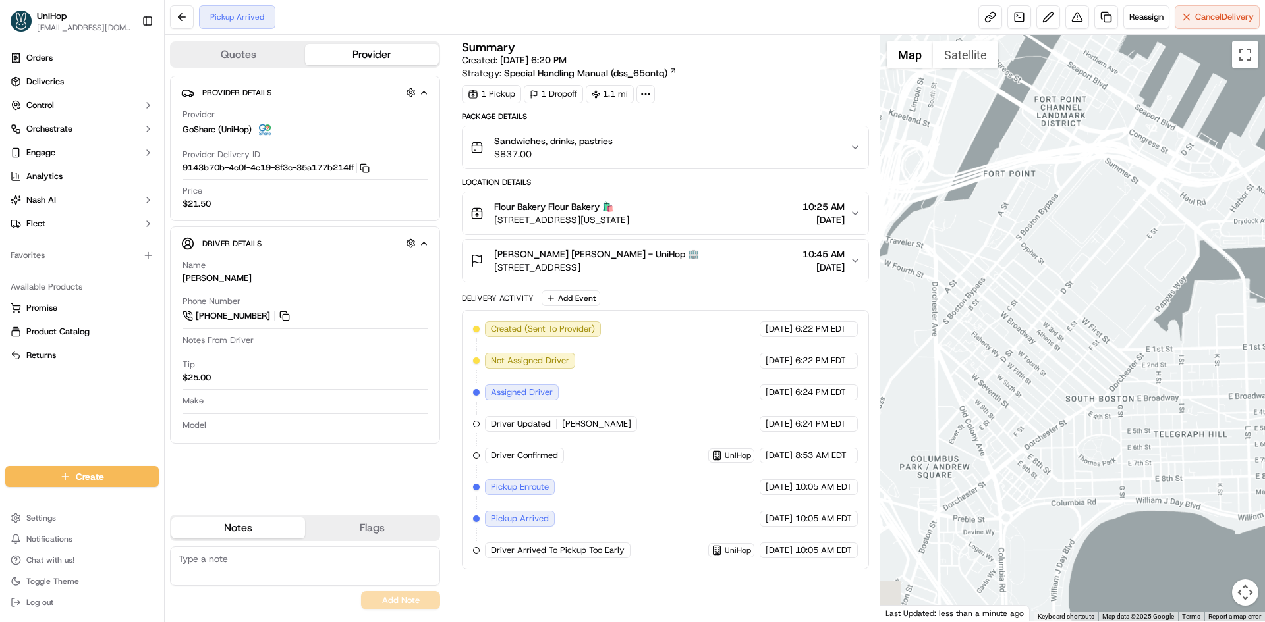
drag, startPoint x: 982, startPoint y: 307, endPoint x: 1085, endPoint y: 308, distance: 103.4
click at [1104, 315] on div at bounding box center [1072, 328] width 385 height 587
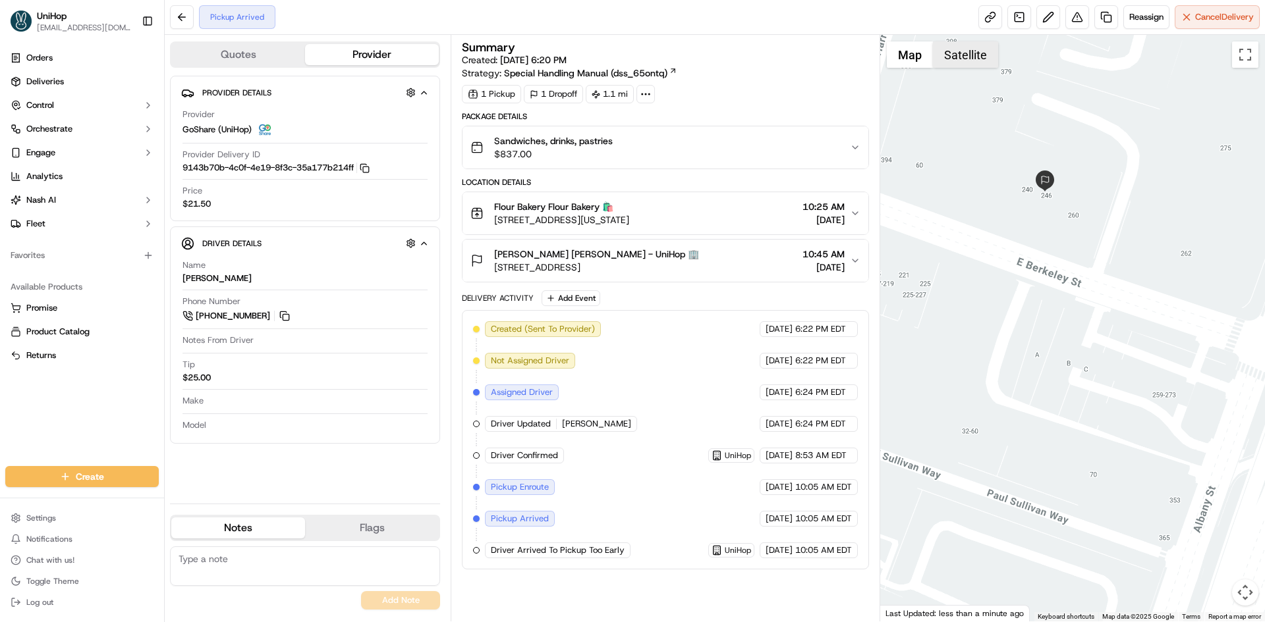
click at [979, 62] on button "Satellite" at bounding box center [965, 54] width 65 height 26
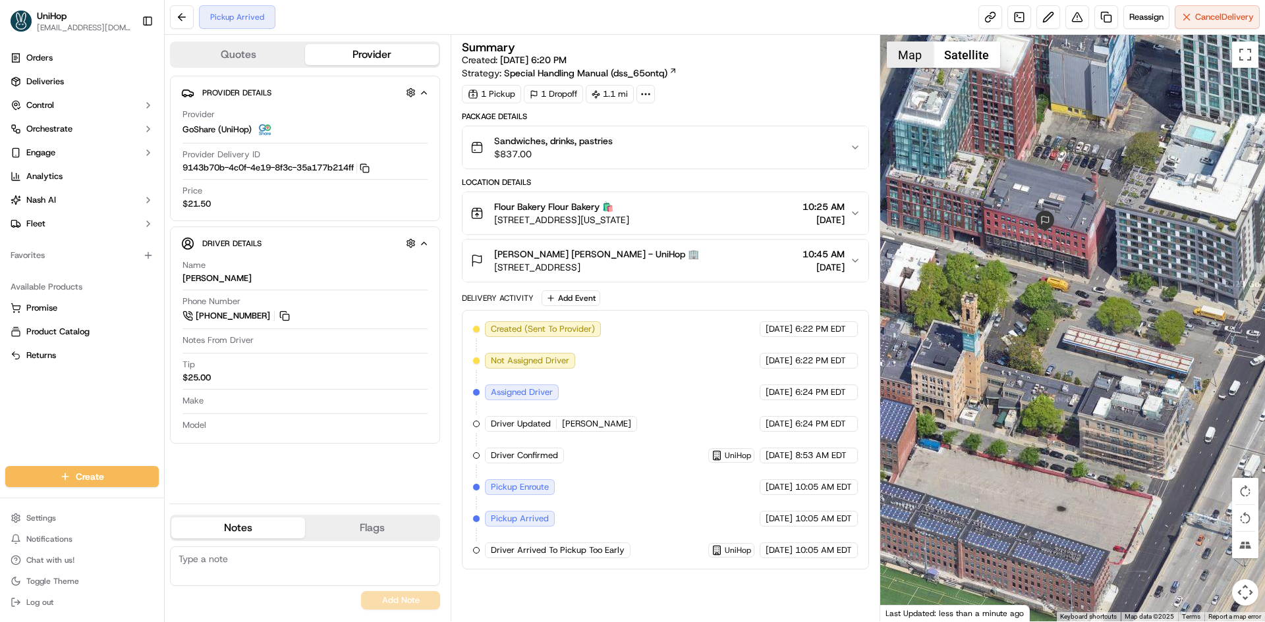
click at [915, 62] on button "Map" at bounding box center [910, 54] width 46 height 26
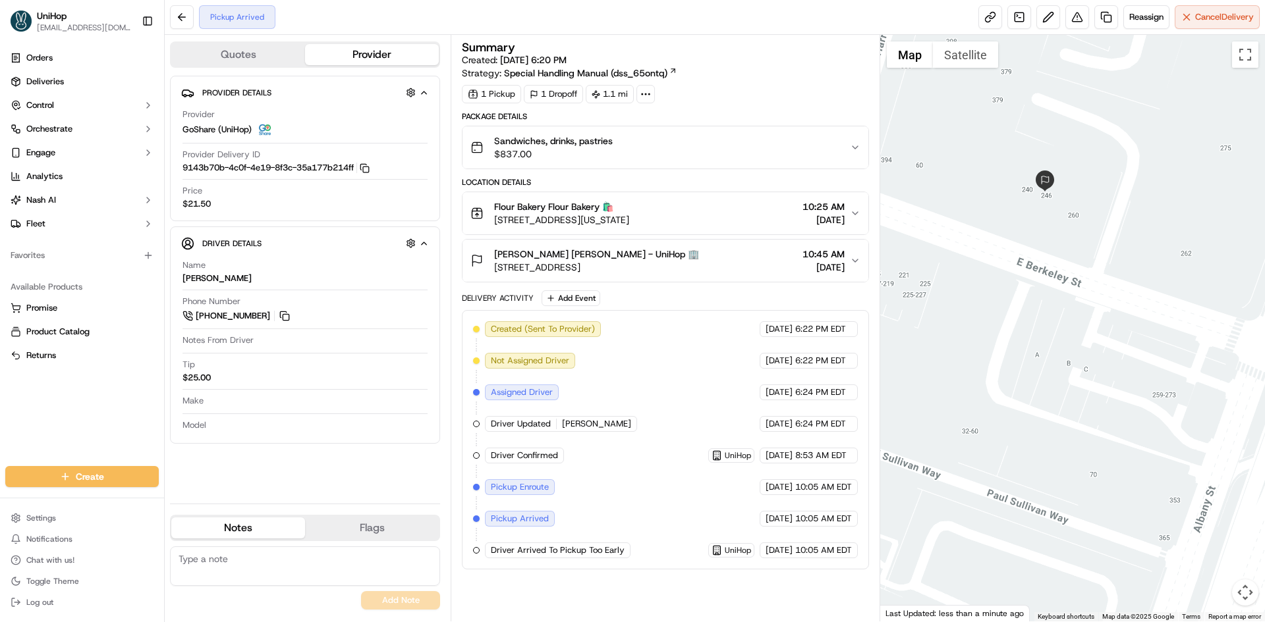
click at [710, 254] on div "Heidi Bruhn Heidi Bruhn - UniHop 🏢 242 E Berkeley St, Boston, MA 02118, USA 10:…" at bounding box center [659, 261] width 379 height 26
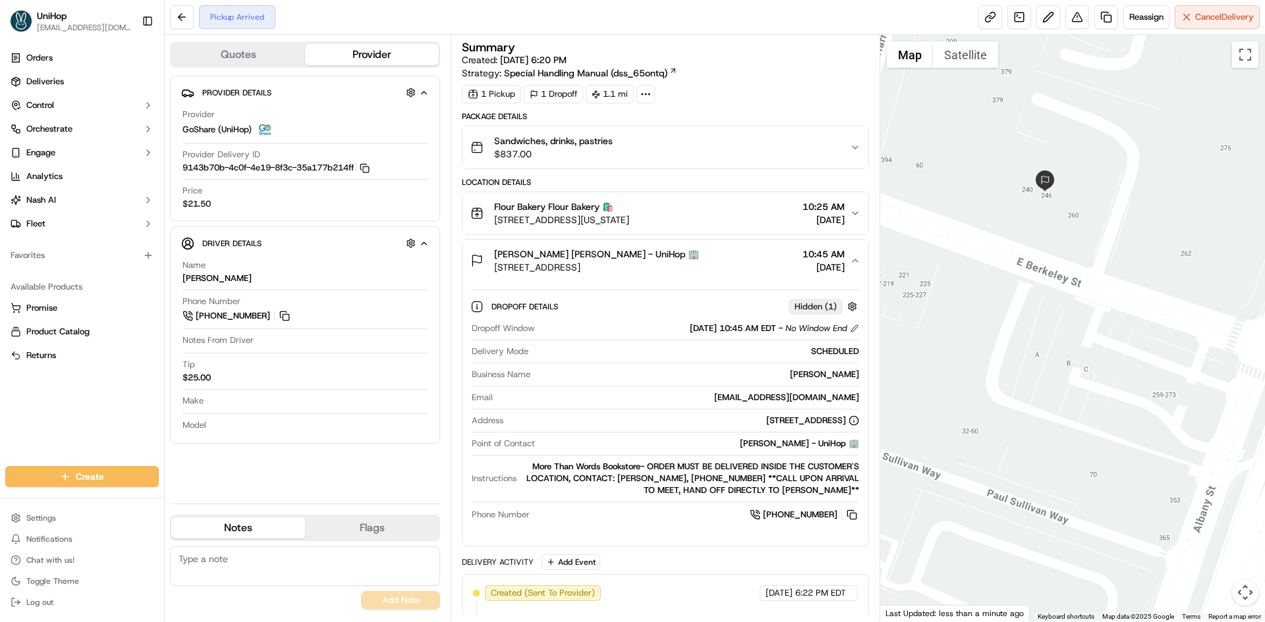
click at [710, 254] on div "Heidi Bruhn Heidi Bruhn - UniHop 🏢 242 E Berkeley St, Boston, MA 02118, USA 10:…" at bounding box center [659, 261] width 379 height 26
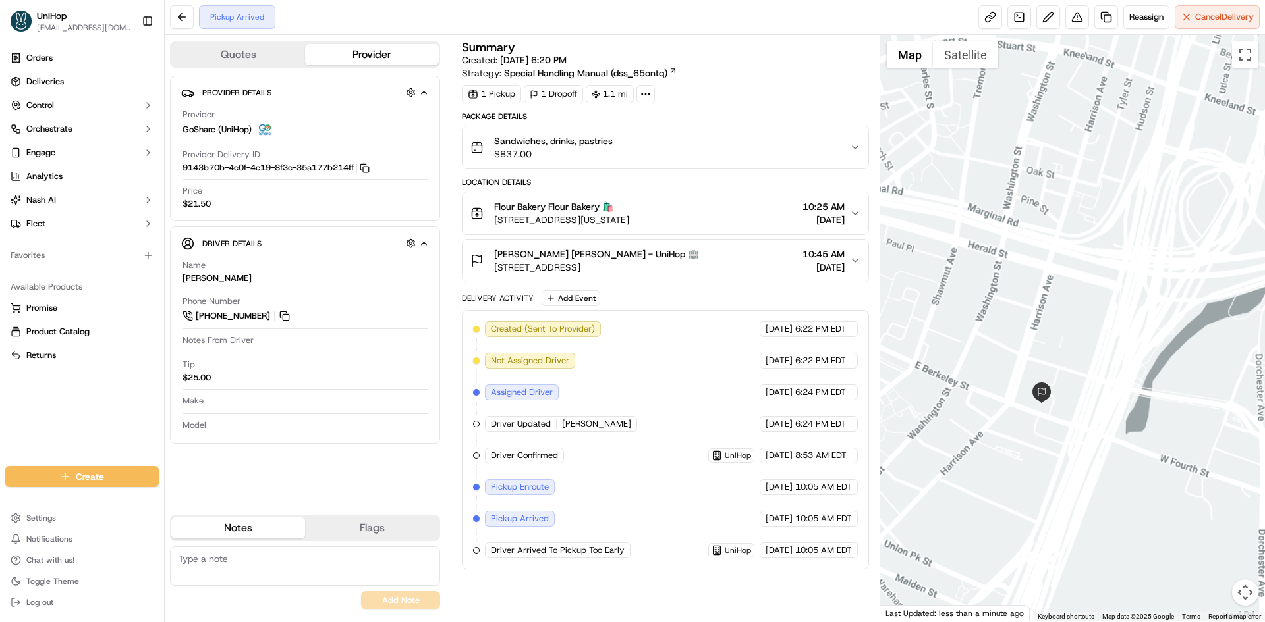
drag, startPoint x: 1033, startPoint y: 442, endPoint x: 1073, endPoint y: 428, distance: 41.9
click at [1073, 428] on div at bounding box center [1072, 328] width 385 height 587
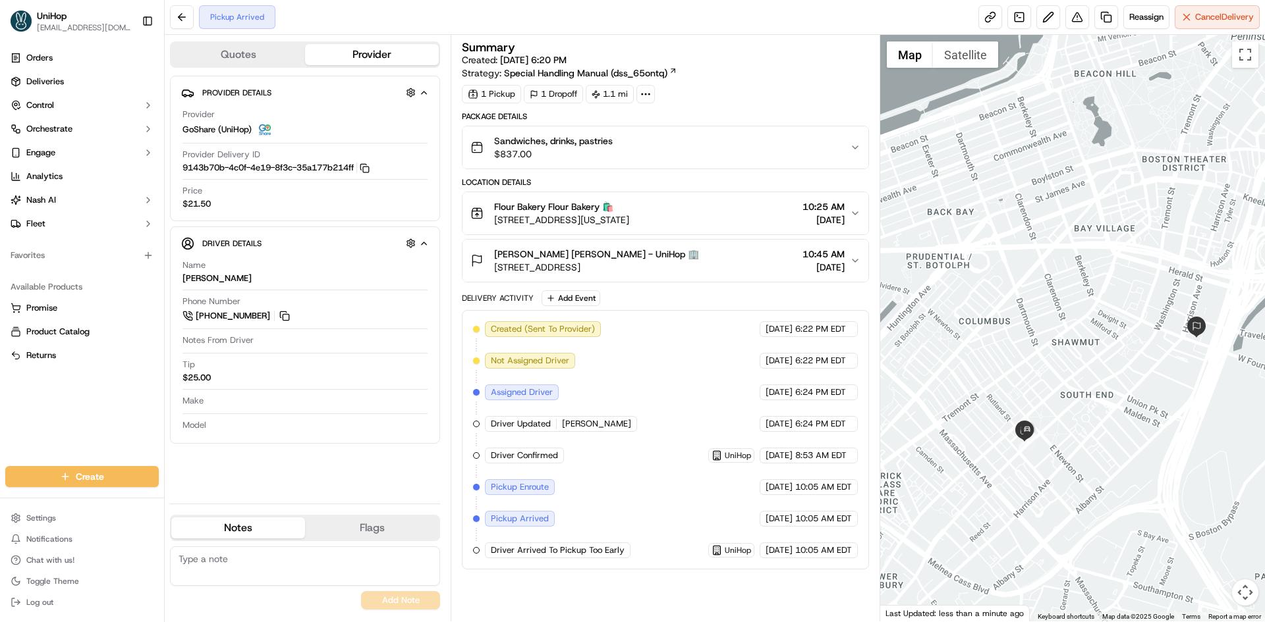
drag, startPoint x: 1026, startPoint y: 412, endPoint x: 1208, endPoint y: 452, distance: 186.2
click at [1208, 452] on div at bounding box center [1072, 328] width 385 height 587
click at [1148, 422] on div at bounding box center [1072, 328] width 385 height 587
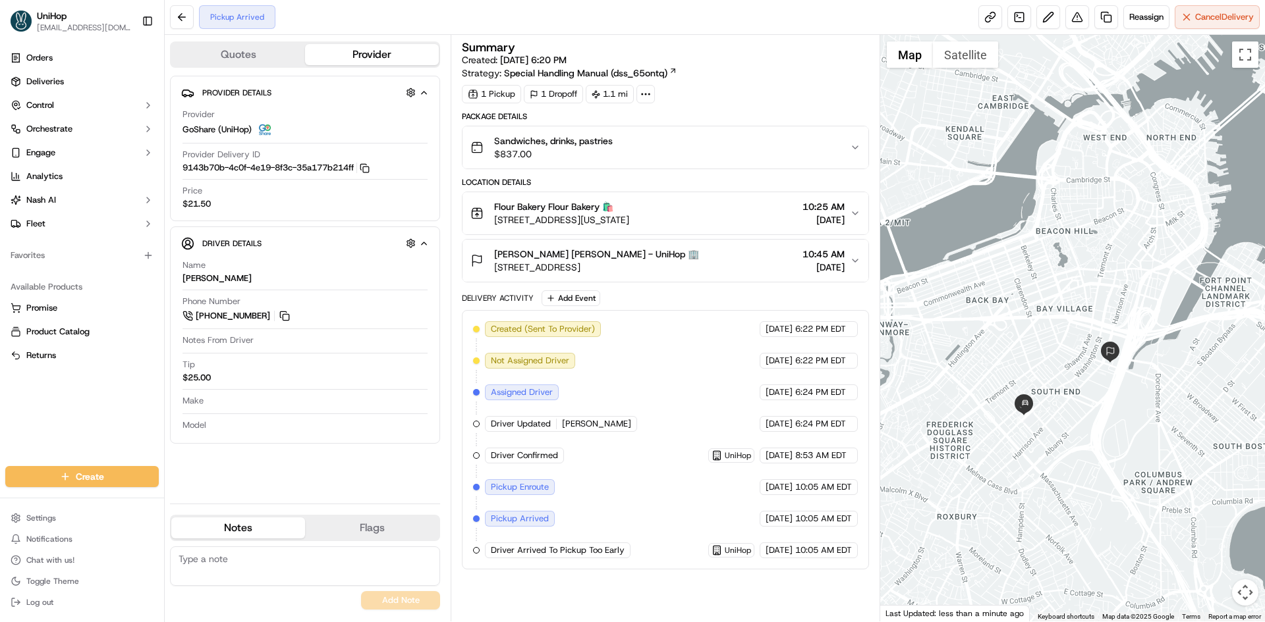
drag, startPoint x: 1137, startPoint y: 412, endPoint x: 1087, endPoint y: 397, distance: 52.3
click at [1087, 397] on div at bounding box center [1072, 328] width 385 height 587
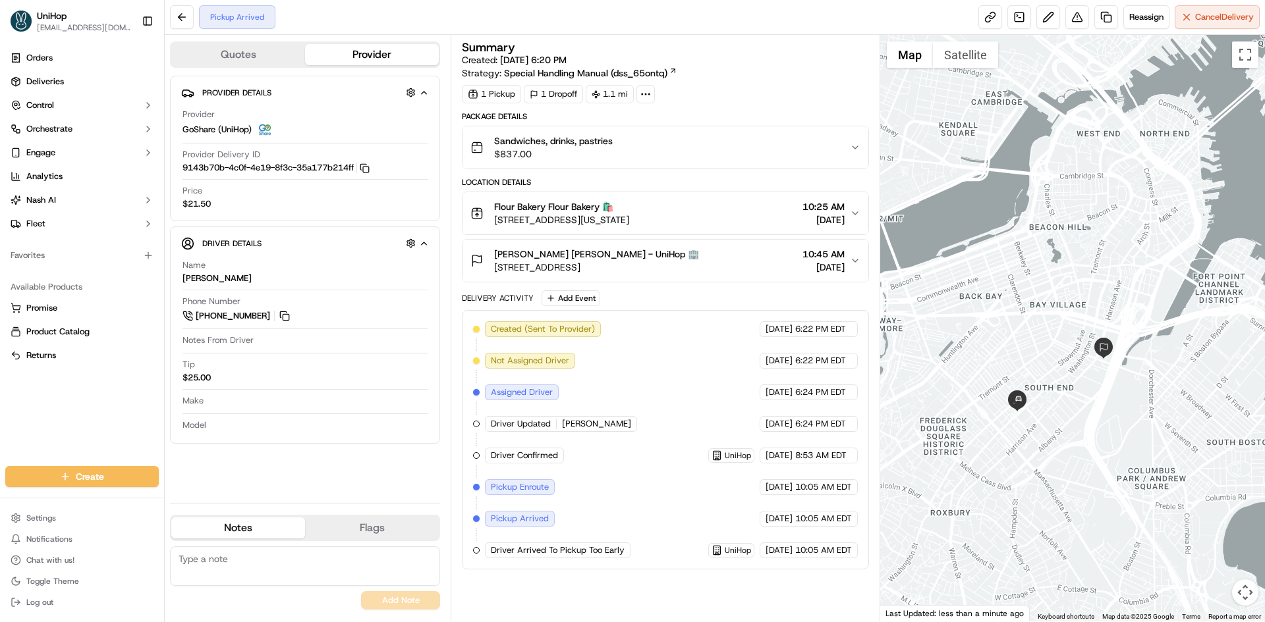
click at [91, 407] on div "Orders Deliveries Control Orchestrate Engage Analytics [PERSON_NAME] Fleet Favo…" at bounding box center [82, 249] width 164 height 414
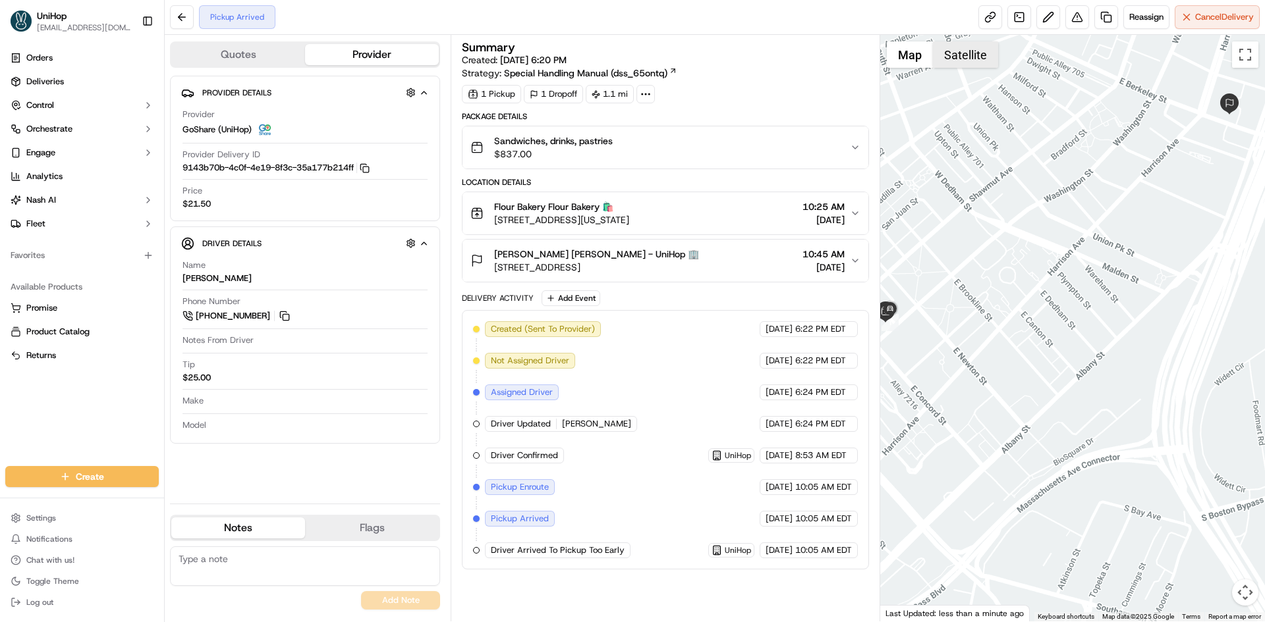
click at [991, 49] on button "Satellite" at bounding box center [965, 54] width 65 height 26
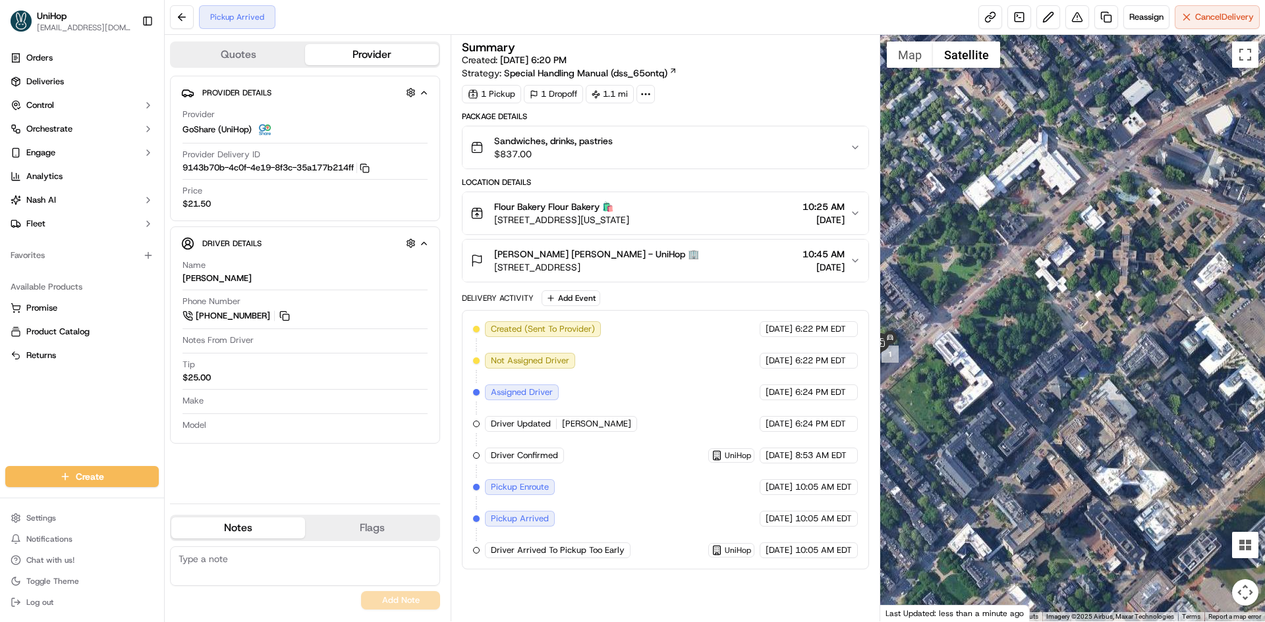
drag, startPoint x: 1006, startPoint y: 258, endPoint x: 1059, endPoint y: 219, distance: 66.0
click at [1059, 219] on div at bounding box center [1072, 328] width 385 height 587
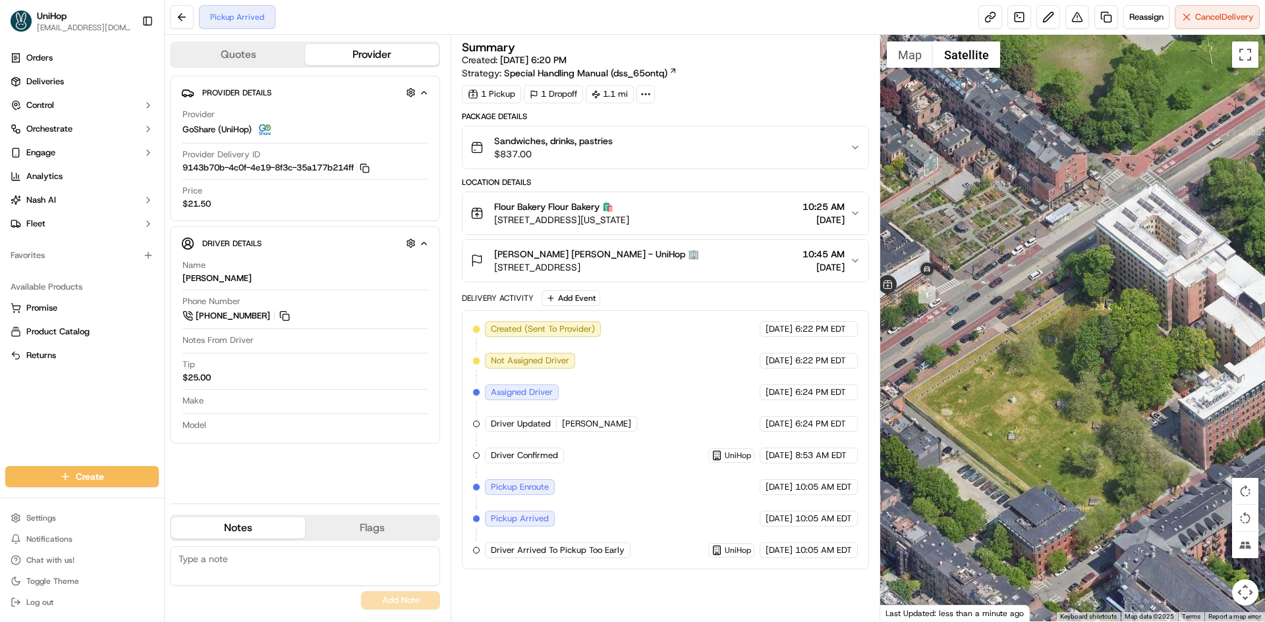
drag, startPoint x: 984, startPoint y: 339, endPoint x: 1070, endPoint y: 314, distance: 89.4
click at [1067, 315] on div at bounding box center [1072, 328] width 385 height 587
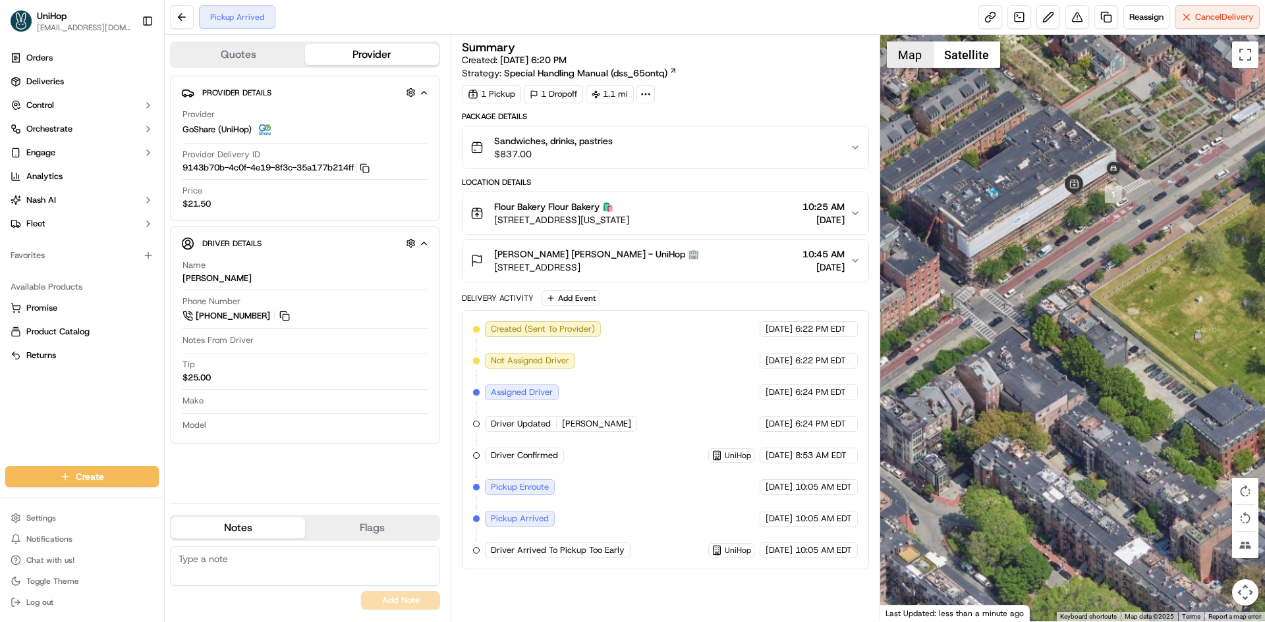
click at [918, 67] on button "Map" at bounding box center [910, 54] width 46 height 26
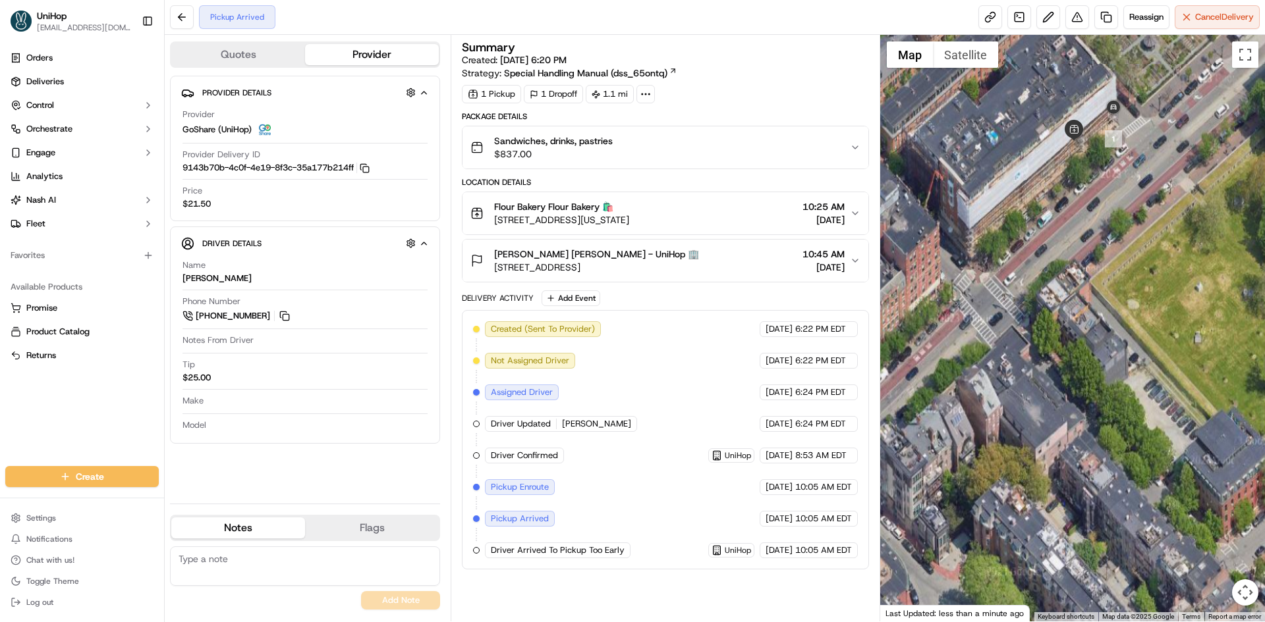
drag, startPoint x: 1099, startPoint y: 175, endPoint x: 1059, endPoint y: 217, distance: 58.2
click at [1060, 213] on div at bounding box center [1072, 328] width 385 height 587
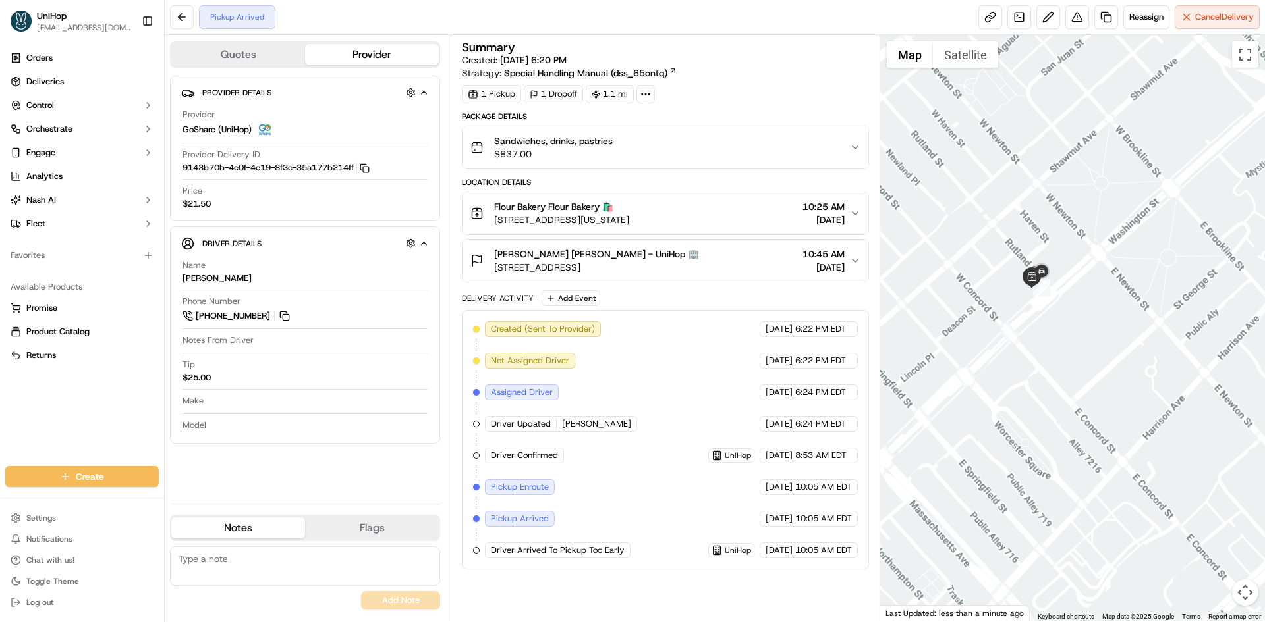
drag, startPoint x: 1174, startPoint y: 308, endPoint x: 1078, endPoint y: 346, distance: 103.1
click at [1085, 344] on div at bounding box center [1072, 328] width 385 height 587
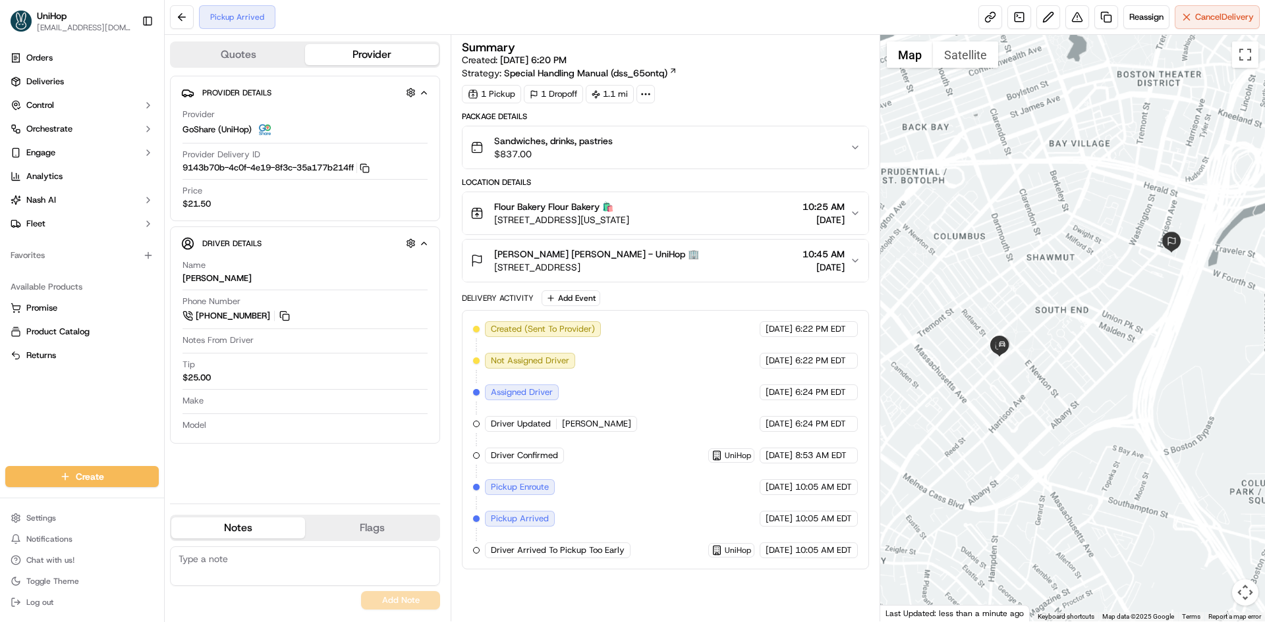
drag, startPoint x: 1097, startPoint y: 319, endPoint x: 1091, endPoint y: 325, distance: 8.4
click at [1091, 325] on div at bounding box center [1072, 328] width 385 height 587
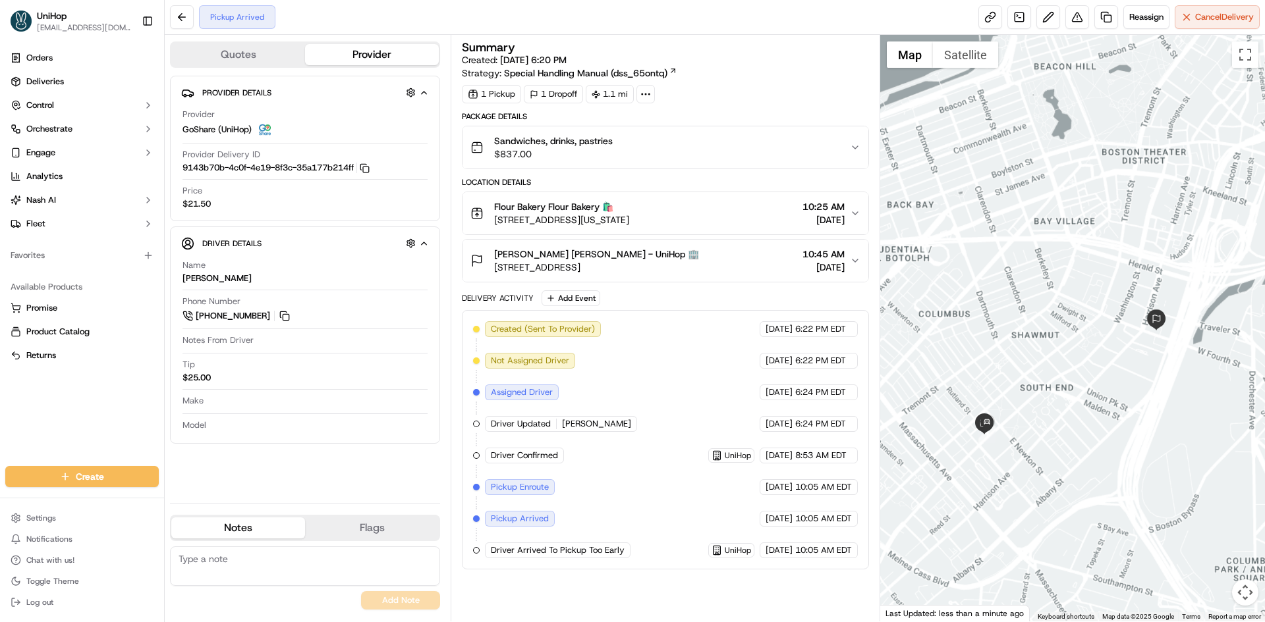
drag, startPoint x: 1091, startPoint y: 373, endPoint x: 1089, endPoint y: 399, distance: 26.4
click at [1089, 399] on div at bounding box center [1072, 328] width 385 height 587
click at [127, 409] on div "Orders Deliveries Control Orchestrate Engage Analytics [PERSON_NAME] Fleet Favo…" at bounding box center [82, 249] width 164 height 414
click at [711, 265] on div "Heidi Bruhn Heidi Bruhn - UniHop 🏢 242 E Berkeley St, Boston, MA 02118, USA 10:…" at bounding box center [659, 261] width 379 height 26
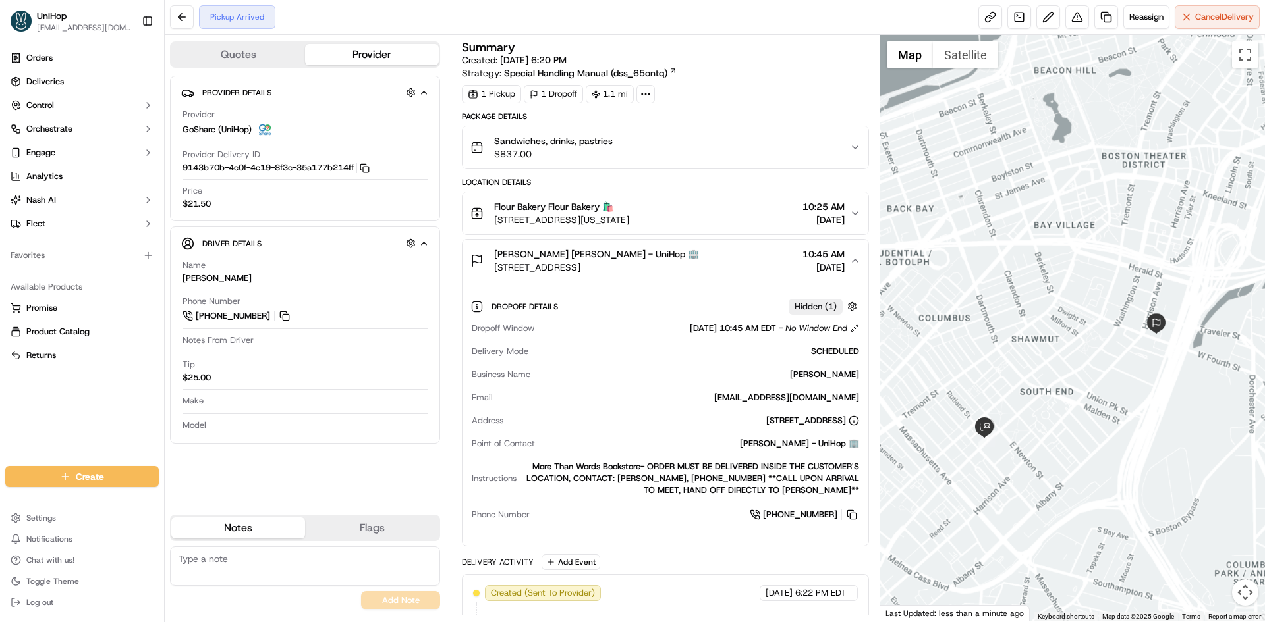
click at [712, 266] on div "Heidi Bruhn Heidi Bruhn - UniHop 🏢 242 E Berkeley St, Boston, MA 02118, USA 10:…" at bounding box center [659, 261] width 379 height 26
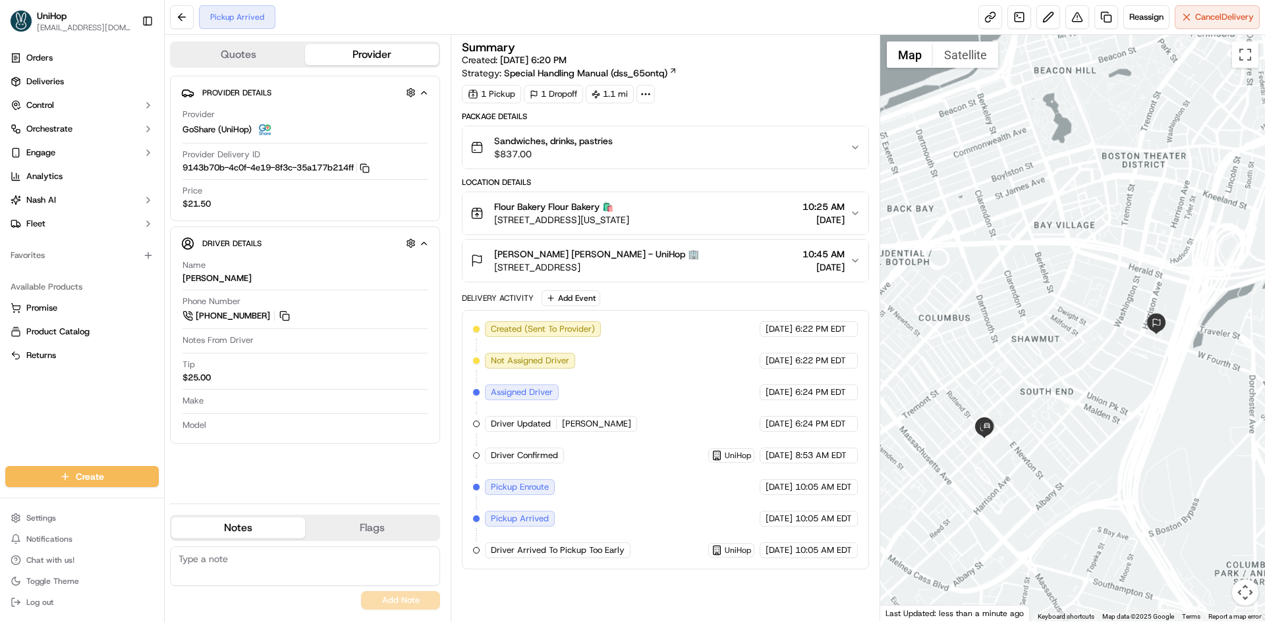
drag, startPoint x: 661, startPoint y: 273, endPoint x: 497, endPoint y: 274, distance: 164.7
click at [497, 274] on button "Heidi Bruhn Heidi Bruhn - UniHop 🏢 242 E Berkeley St, Boston, MA 02118, USA 10:…" at bounding box center [664, 261] width 405 height 42
drag, startPoint x: 302, startPoint y: 482, endPoint x: 294, endPoint y: 476, distance: 10.4
click at [302, 482] on div "Provider Details Hidden ( 4 ) Provider GoShare (UniHop) Provider Delivery ID 91…" at bounding box center [305, 285] width 270 height 418
click at [86, 414] on div "Orders Deliveries Control Orchestrate Engage Analytics [PERSON_NAME] Fleet Favo…" at bounding box center [82, 249] width 164 height 414
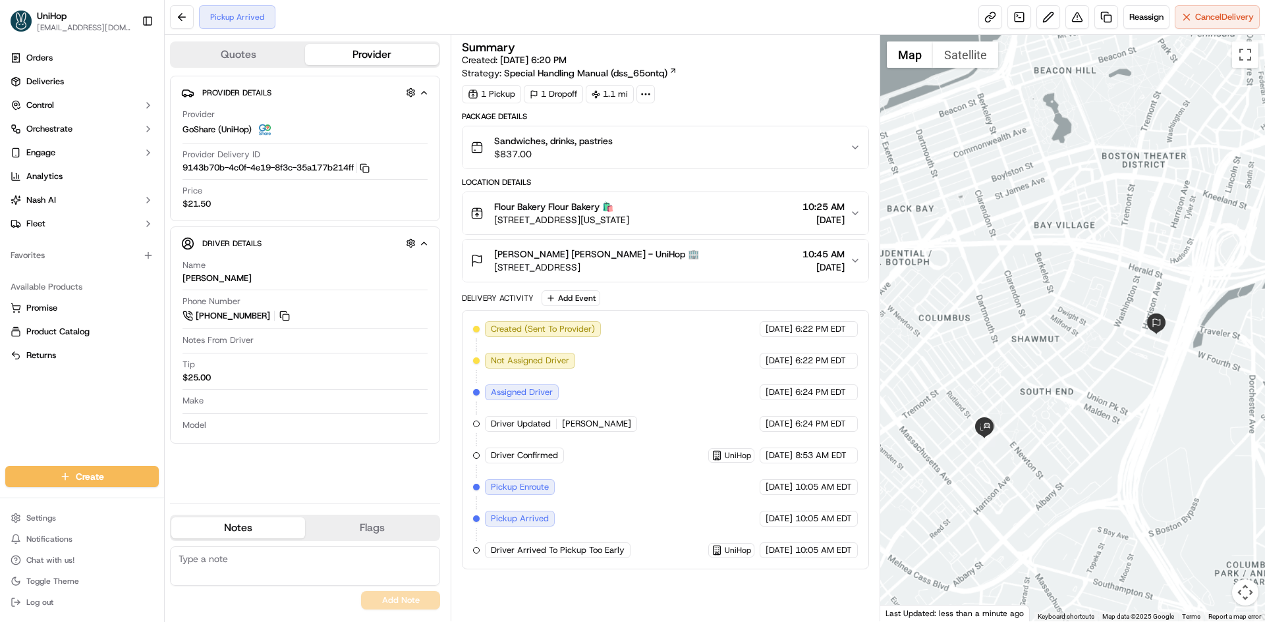
click at [64, 420] on div "Orders Deliveries Control Orchestrate Engage Analytics [PERSON_NAME] Fleet Favo…" at bounding box center [82, 249] width 164 height 414
click at [302, 474] on div "Provider Details Hidden ( 4 ) Provider GoShare (UniHop) Provider Delivery ID 91…" at bounding box center [305, 285] width 270 height 418
click at [109, 418] on div "Orders Deliveries Control Orchestrate Engage Analytics [PERSON_NAME] Fleet Favo…" at bounding box center [82, 249] width 164 height 414
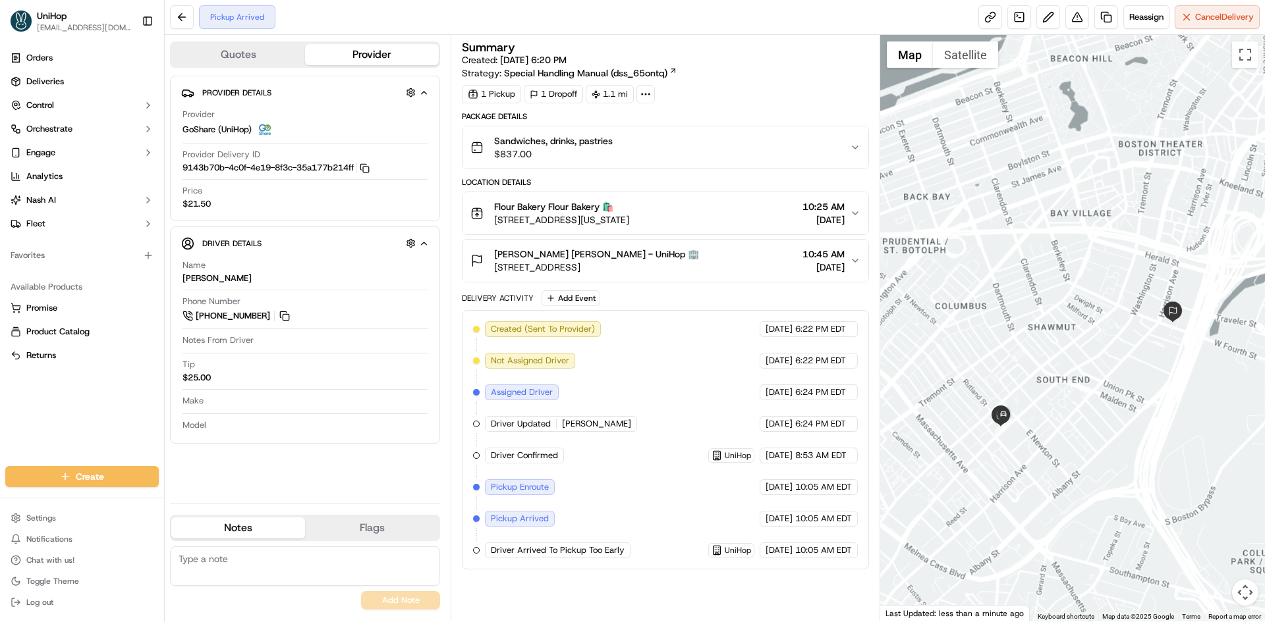
drag, startPoint x: 948, startPoint y: 342, endPoint x: 964, endPoint y: 332, distance: 19.0
click at [964, 332] on div at bounding box center [1072, 328] width 385 height 587
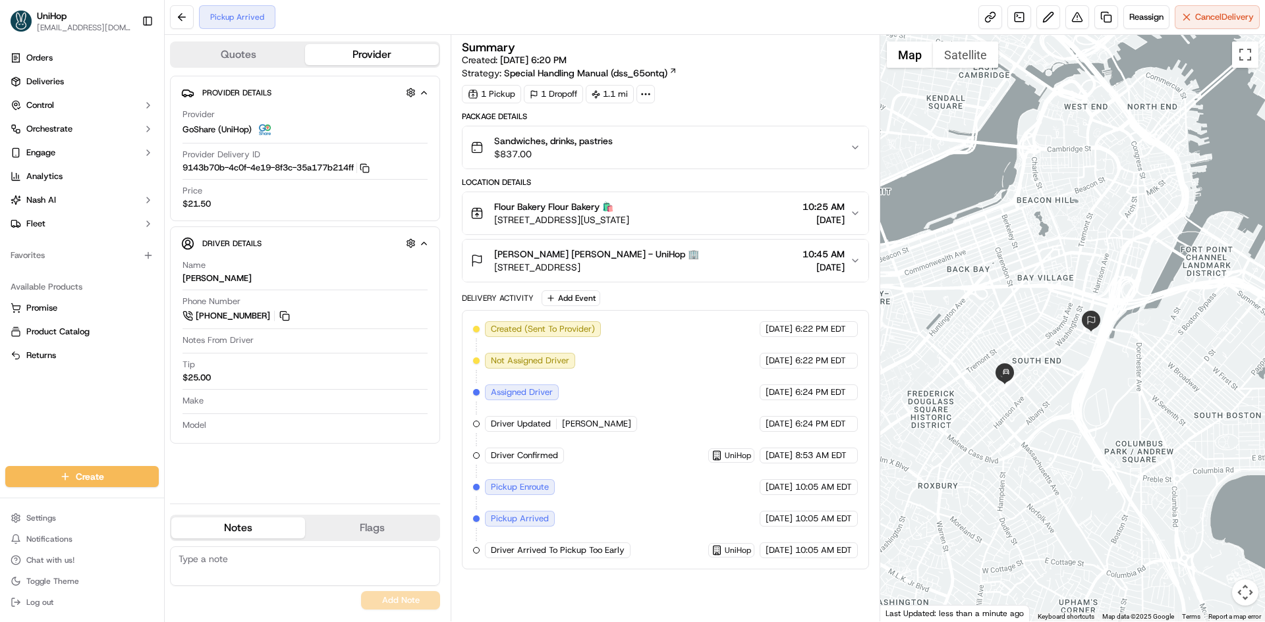
drag, startPoint x: 1017, startPoint y: 246, endPoint x: 1031, endPoint y: 263, distance: 21.5
click at [1031, 263] on div at bounding box center [1072, 328] width 385 height 587
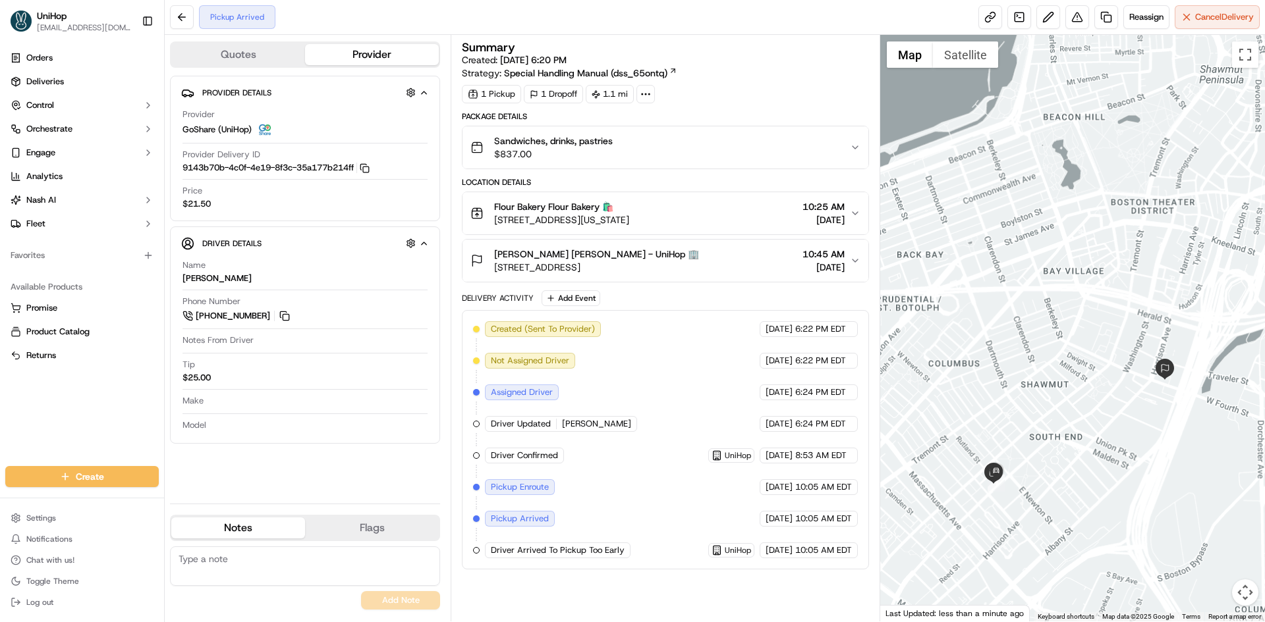
drag, startPoint x: 1036, startPoint y: 254, endPoint x: 1024, endPoint y: 237, distance: 20.8
click at [1027, 239] on div at bounding box center [1072, 328] width 385 height 587
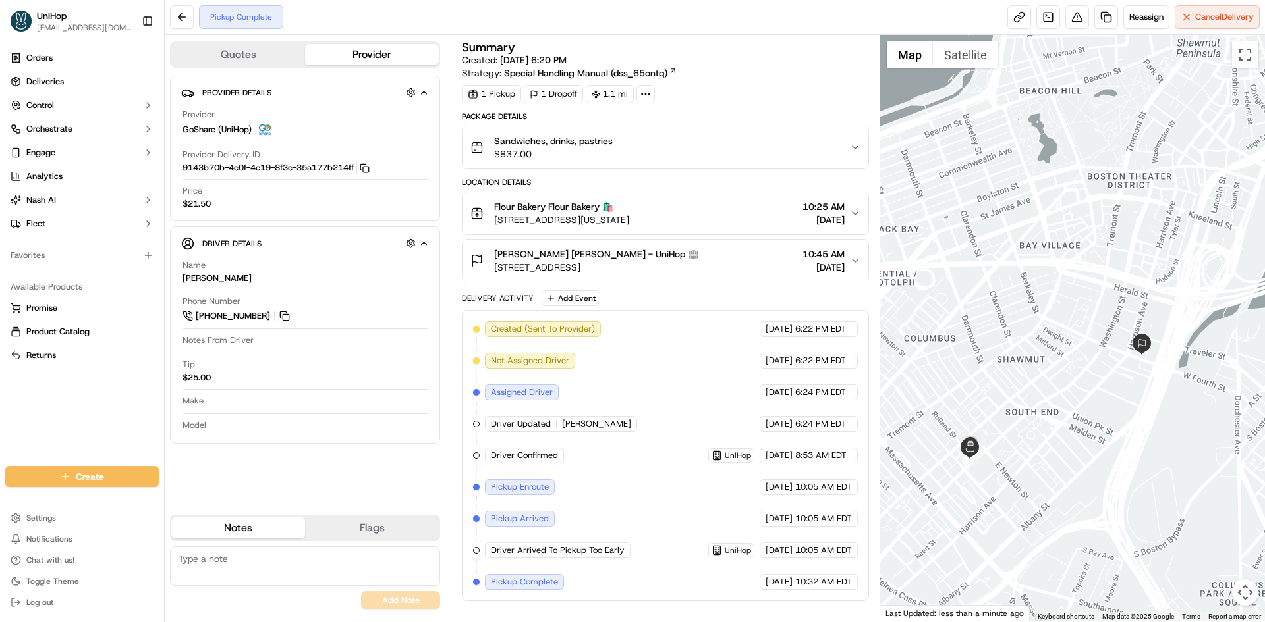
drag, startPoint x: 1060, startPoint y: 387, endPoint x: 1041, endPoint y: 383, distance: 19.6
click at [1041, 383] on div at bounding box center [1072, 328] width 385 height 587
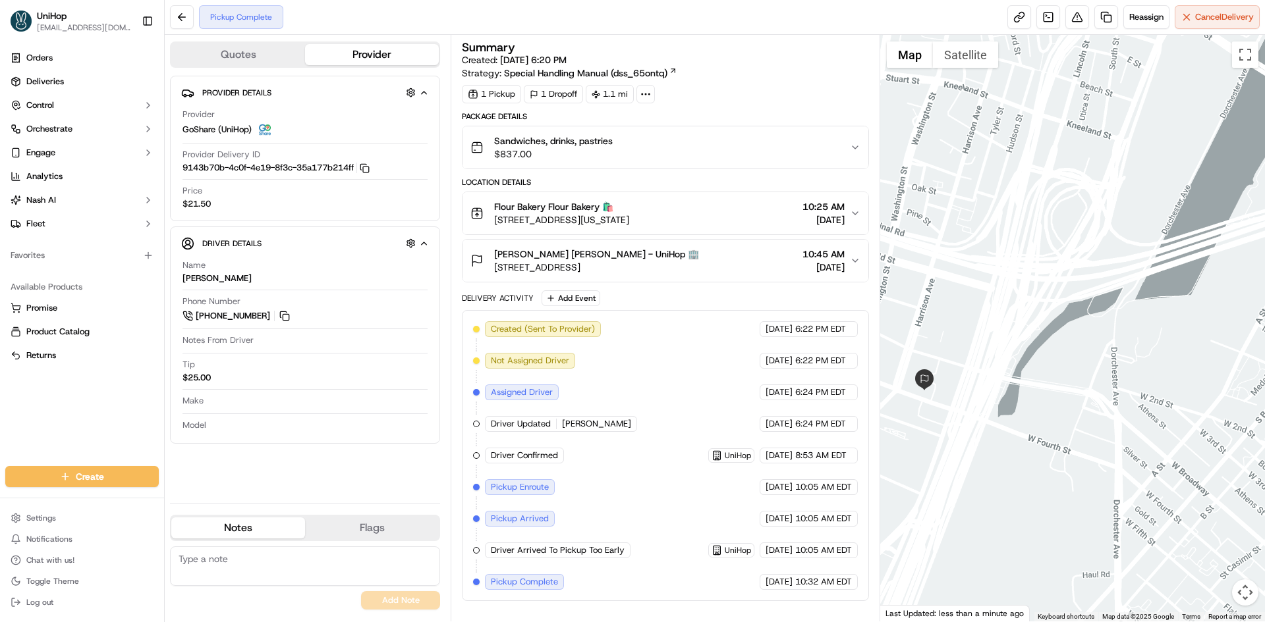
drag, startPoint x: 1034, startPoint y: 332, endPoint x: 1086, endPoint y: 297, distance: 62.7
click at [1089, 296] on div at bounding box center [1072, 328] width 385 height 587
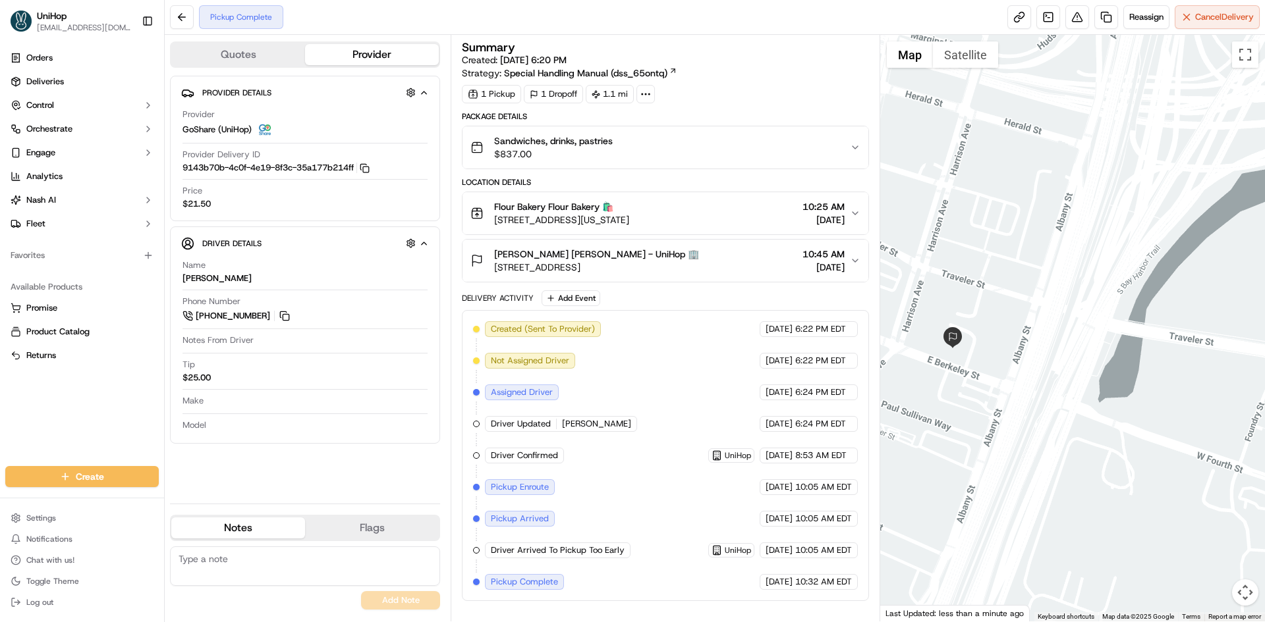
drag, startPoint x: 950, startPoint y: 409, endPoint x: 1029, endPoint y: 355, distance: 95.7
click at [1014, 369] on div at bounding box center [1072, 328] width 385 height 587
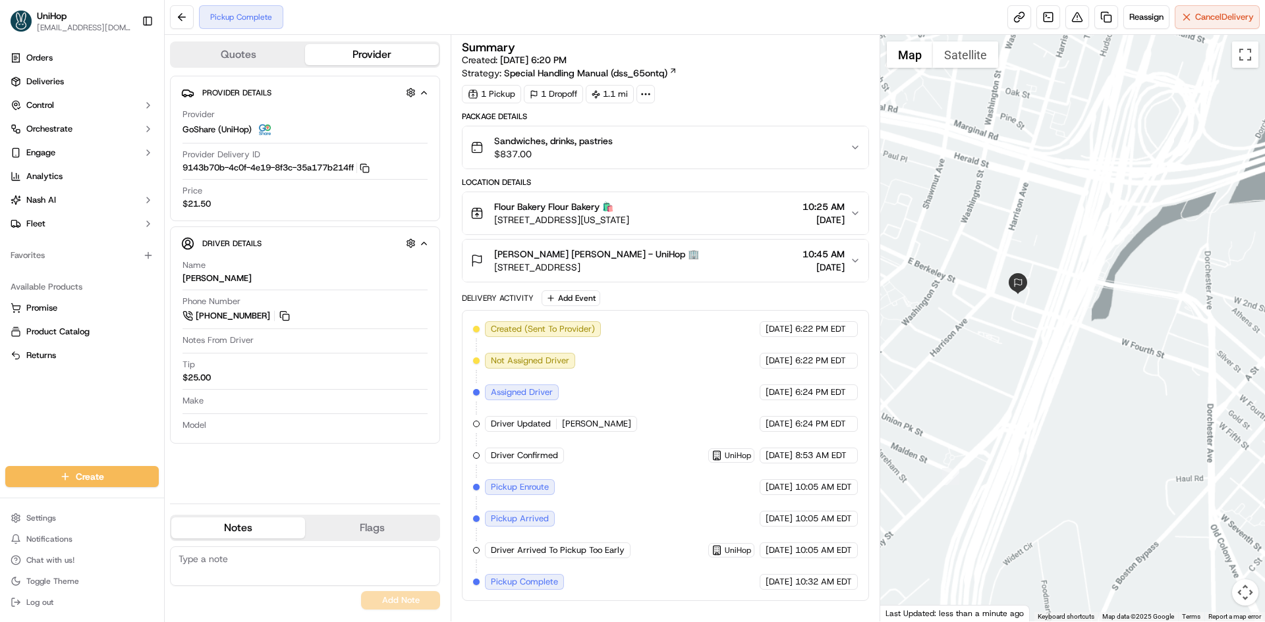
click at [1005, 318] on div at bounding box center [1072, 328] width 385 height 587
click at [960, 57] on button "Satellite" at bounding box center [965, 54] width 65 height 26
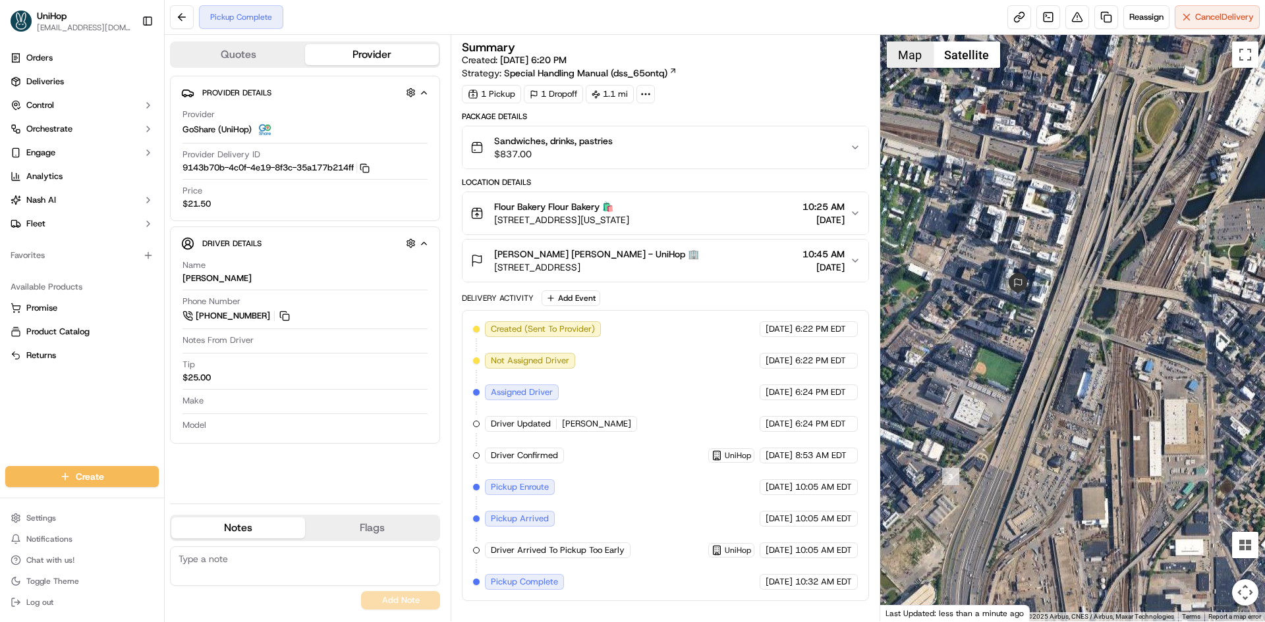
click at [931, 57] on button "Map" at bounding box center [910, 54] width 46 height 26
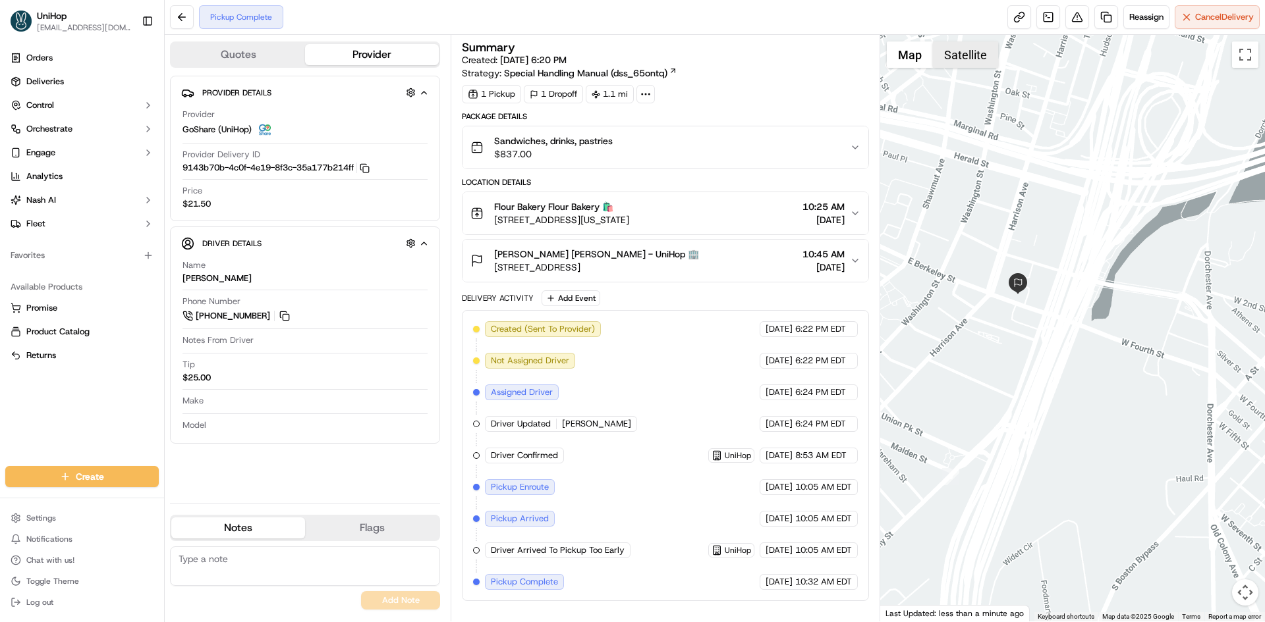
click at [958, 51] on button "Satellite" at bounding box center [965, 54] width 65 height 26
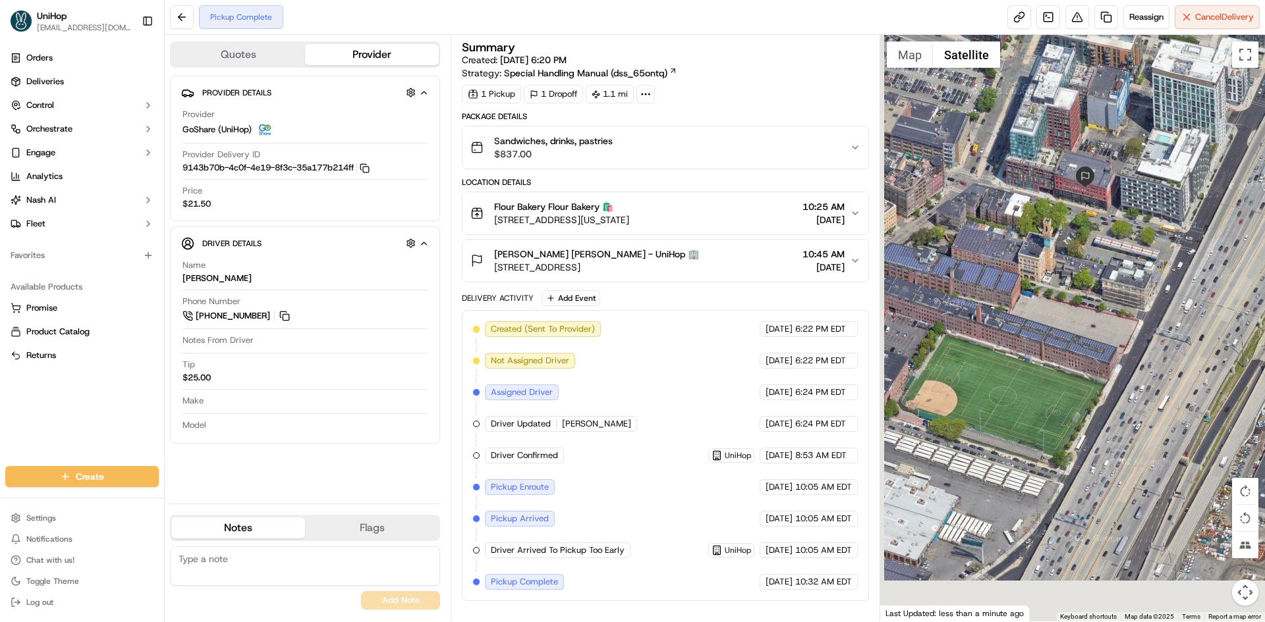
drag, startPoint x: 1076, startPoint y: 416, endPoint x: 1081, endPoint y: 286, distance: 129.9
click at [1081, 286] on div at bounding box center [1072, 328] width 385 height 587
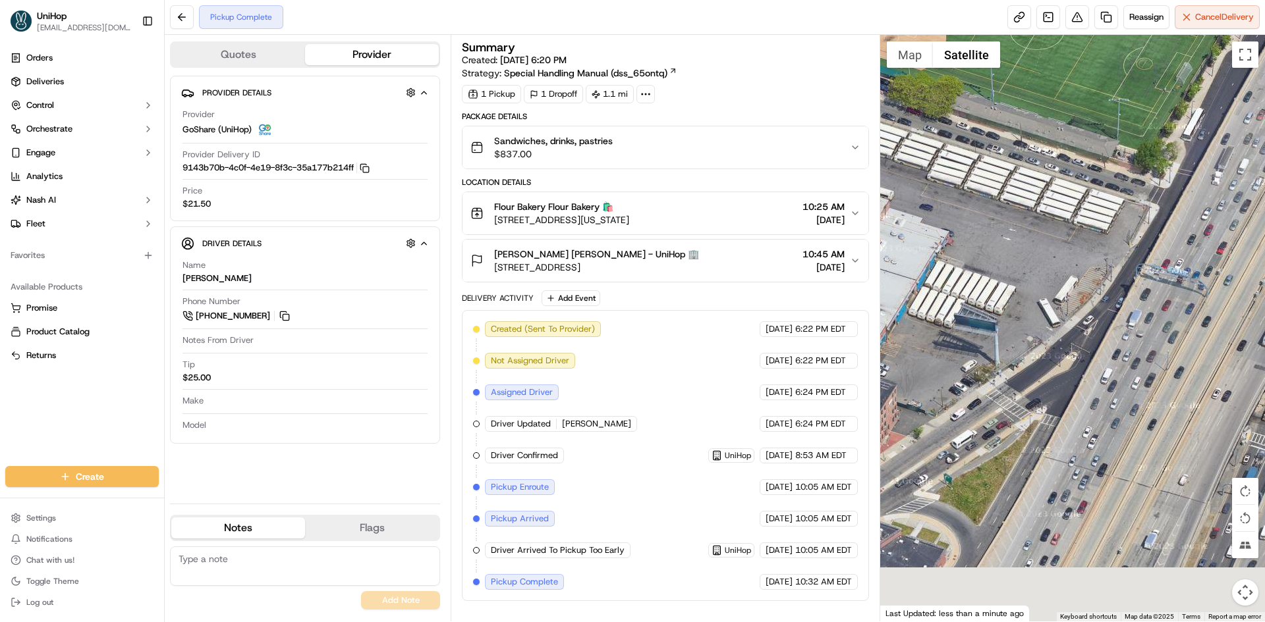
drag, startPoint x: 1058, startPoint y: 352, endPoint x: 1094, endPoint y: 277, distance: 83.7
click at [1091, 296] on div at bounding box center [1072, 328] width 385 height 587
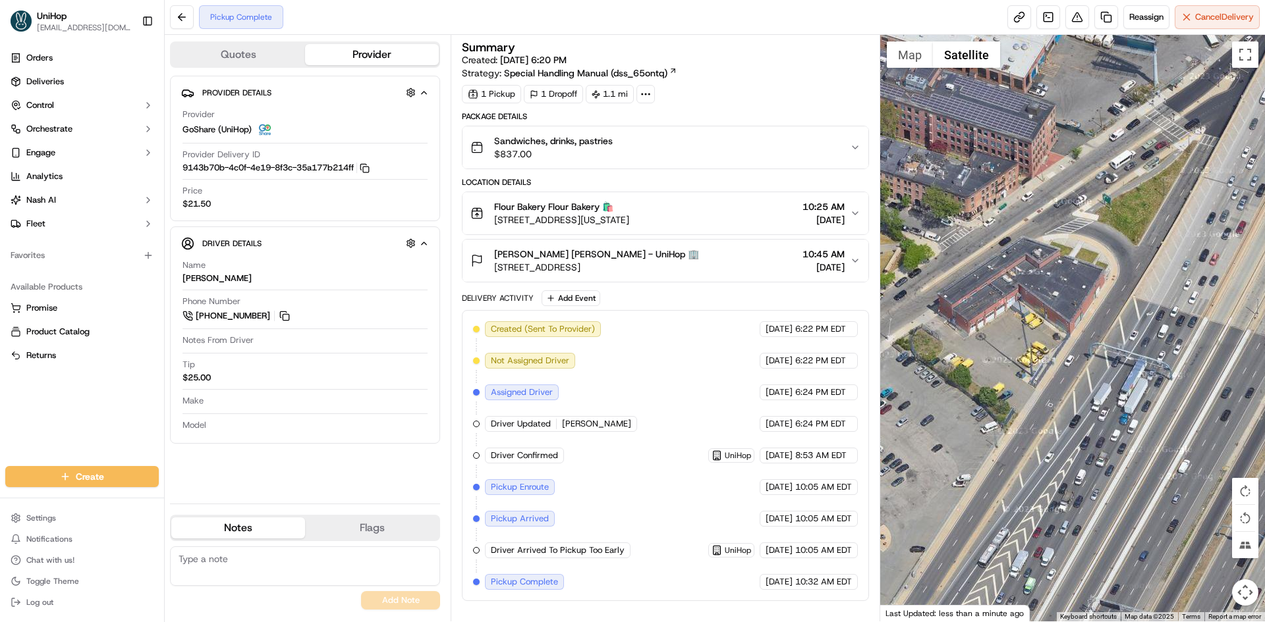
drag, startPoint x: 1057, startPoint y: 301, endPoint x: 1081, endPoint y: 293, distance: 25.6
click at [1080, 295] on div at bounding box center [1072, 328] width 385 height 587
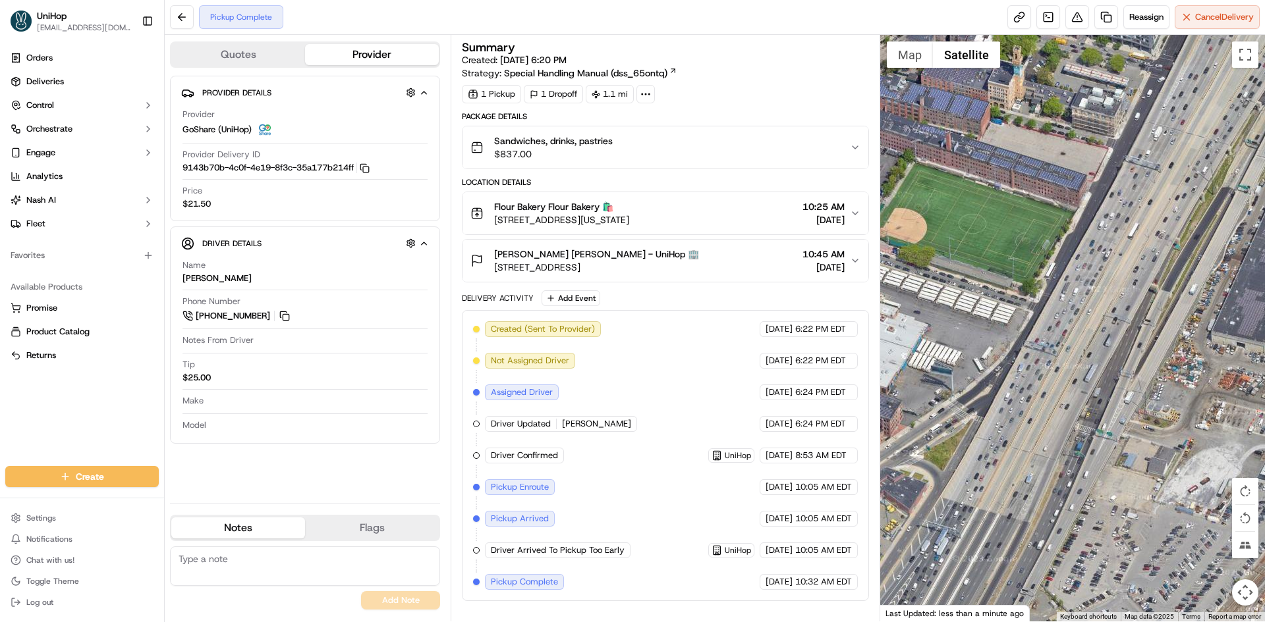
drag, startPoint x: 1160, startPoint y: 94, endPoint x: 990, endPoint y: 308, distance: 273.3
click at [990, 308] on div at bounding box center [1072, 328] width 385 height 587
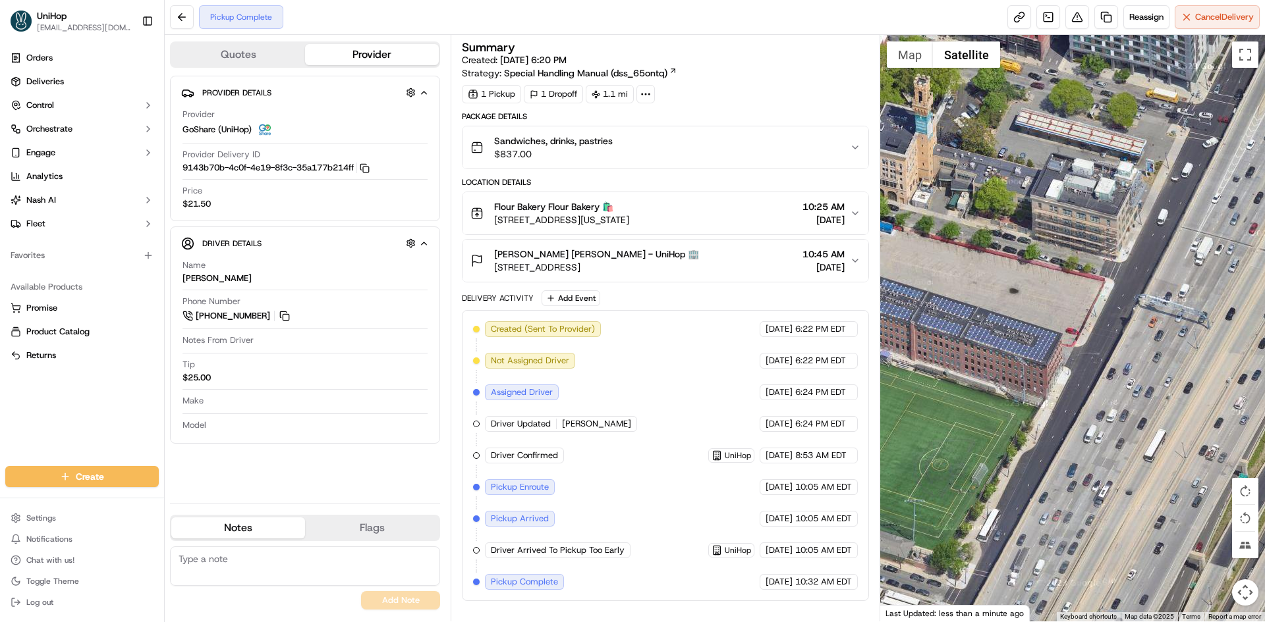
drag, startPoint x: 1128, startPoint y: 202, endPoint x: 1071, endPoint y: 392, distance: 198.6
click at [1071, 392] on div at bounding box center [1072, 328] width 385 height 587
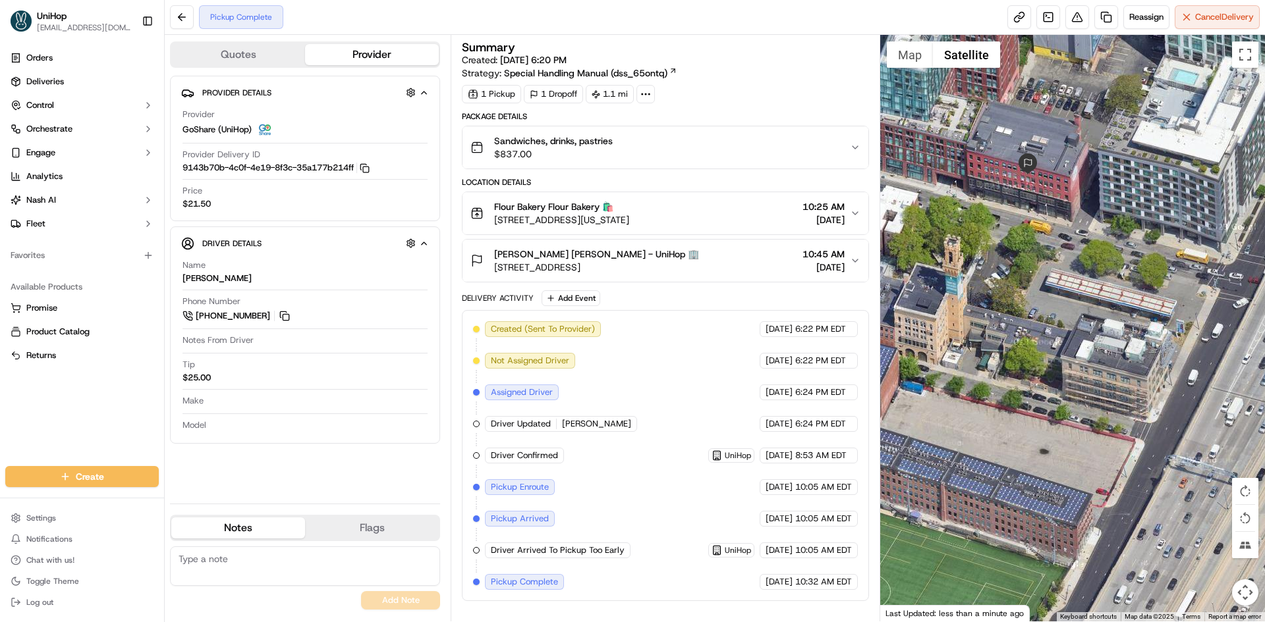
drag, startPoint x: 1083, startPoint y: 269, endPoint x: 1112, endPoint y: 377, distance: 111.4
click at [1113, 428] on div at bounding box center [1072, 328] width 385 height 587
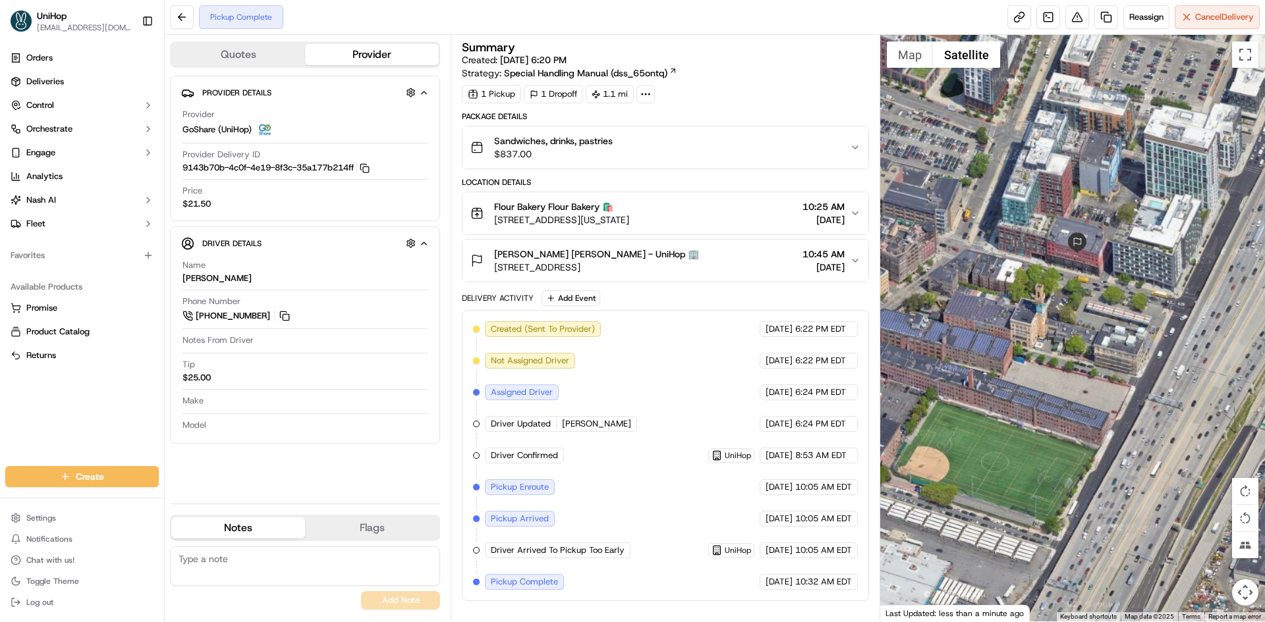
drag, startPoint x: 1122, startPoint y: 310, endPoint x: 1050, endPoint y: 315, distance: 71.9
click at [1060, 320] on div at bounding box center [1072, 328] width 385 height 587
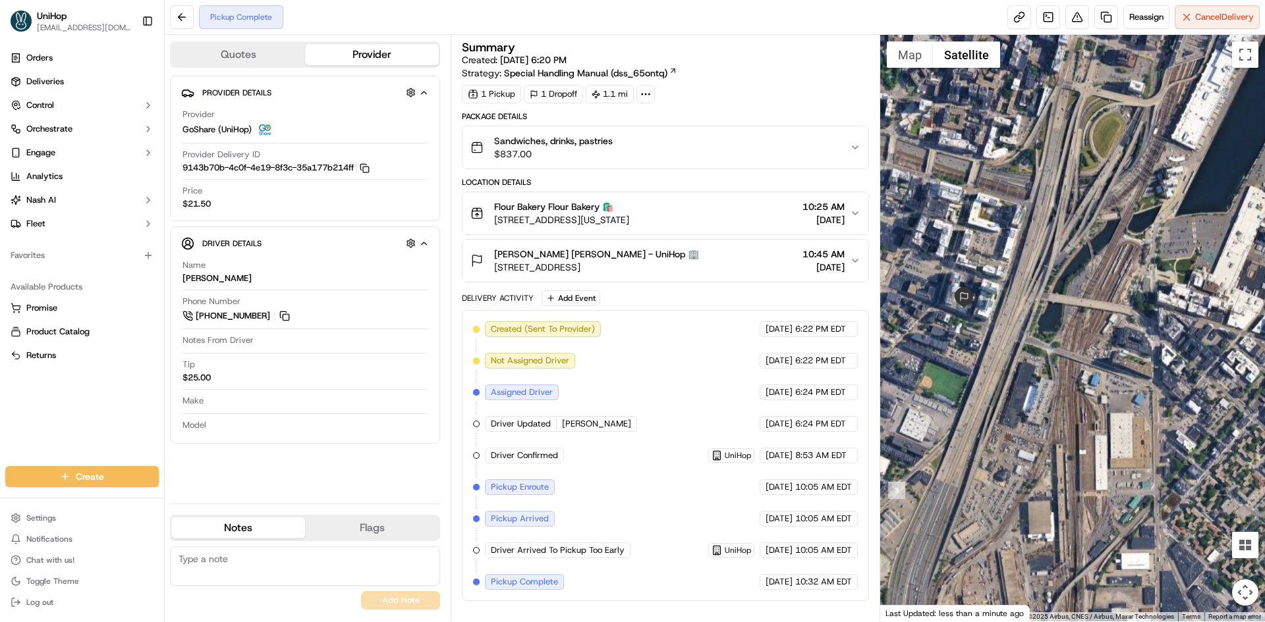
drag, startPoint x: 1087, startPoint y: 252, endPoint x: 1077, endPoint y: 318, distance: 66.7
click at [1071, 323] on div at bounding box center [1072, 328] width 385 height 587
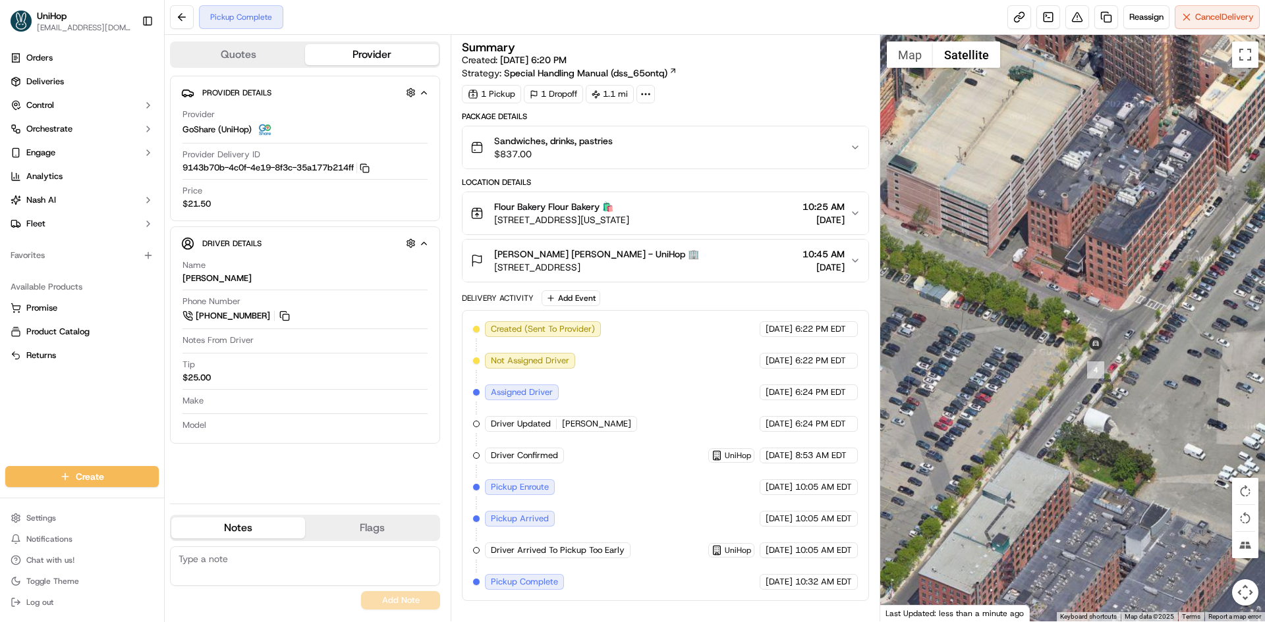
drag, startPoint x: 953, startPoint y: 369, endPoint x: 1036, endPoint y: 358, distance: 83.8
click at [1074, 360] on div at bounding box center [1072, 328] width 385 height 587
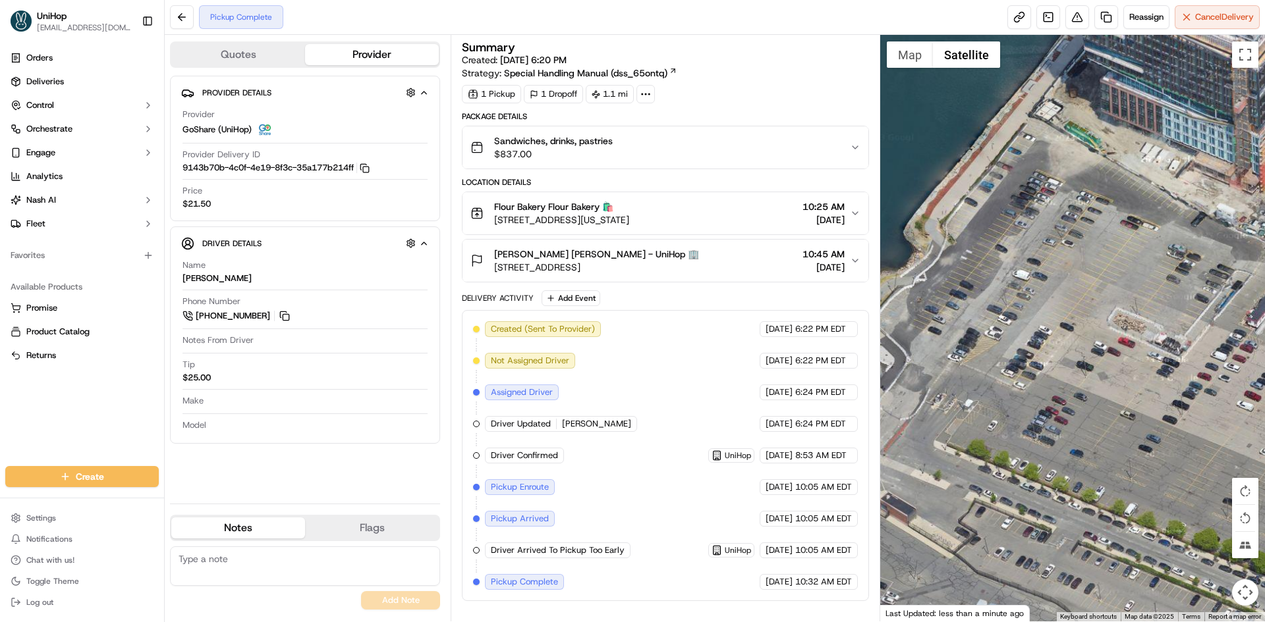
drag, startPoint x: 1051, startPoint y: 357, endPoint x: 1154, endPoint y: 379, distance: 105.0
click at [1156, 380] on div at bounding box center [1072, 328] width 385 height 587
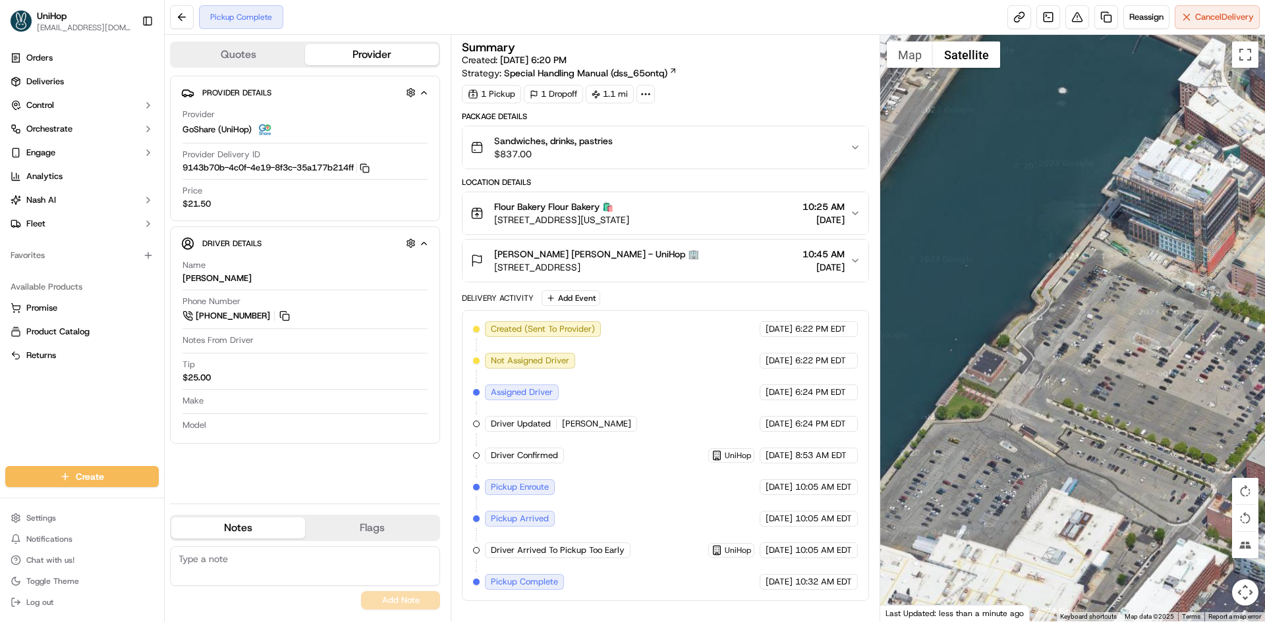
drag, startPoint x: 1039, startPoint y: 370, endPoint x: 1168, endPoint y: 296, distance: 148.7
click at [1170, 299] on div at bounding box center [1072, 328] width 385 height 587
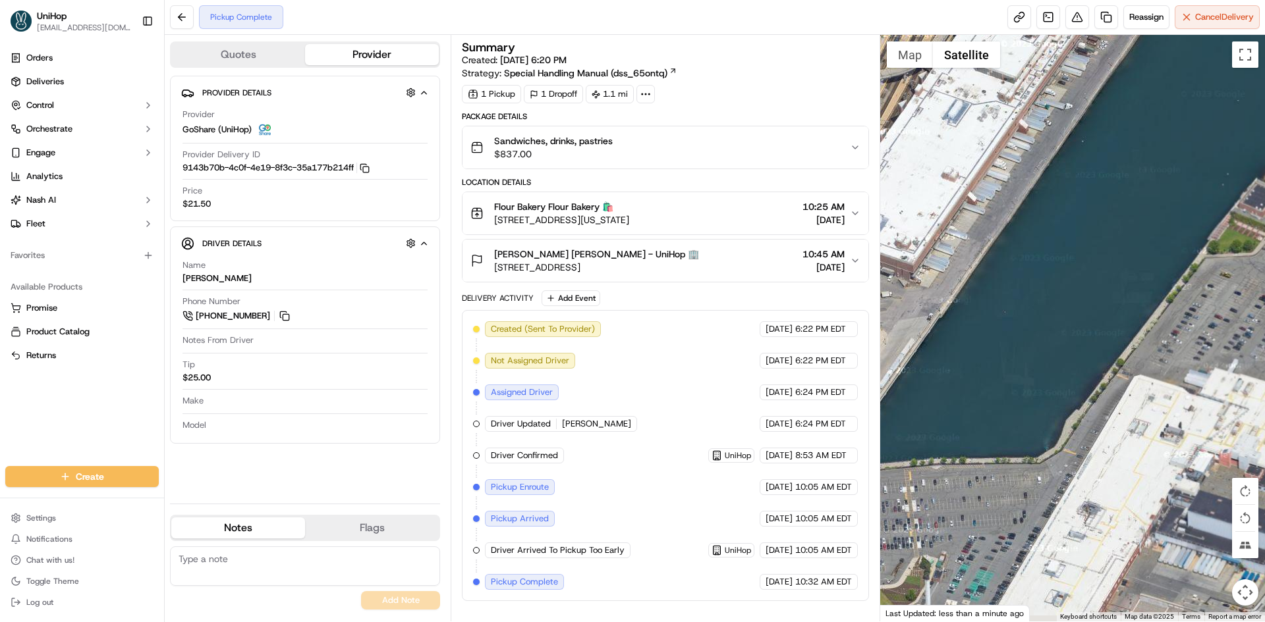
drag, startPoint x: 1106, startPoint y: 312, endPoint x: 1081, endPoint y: 276, distance: 43.1
click at [1139, 269] on div at bounding box center [1072, 328] width 385 height 587
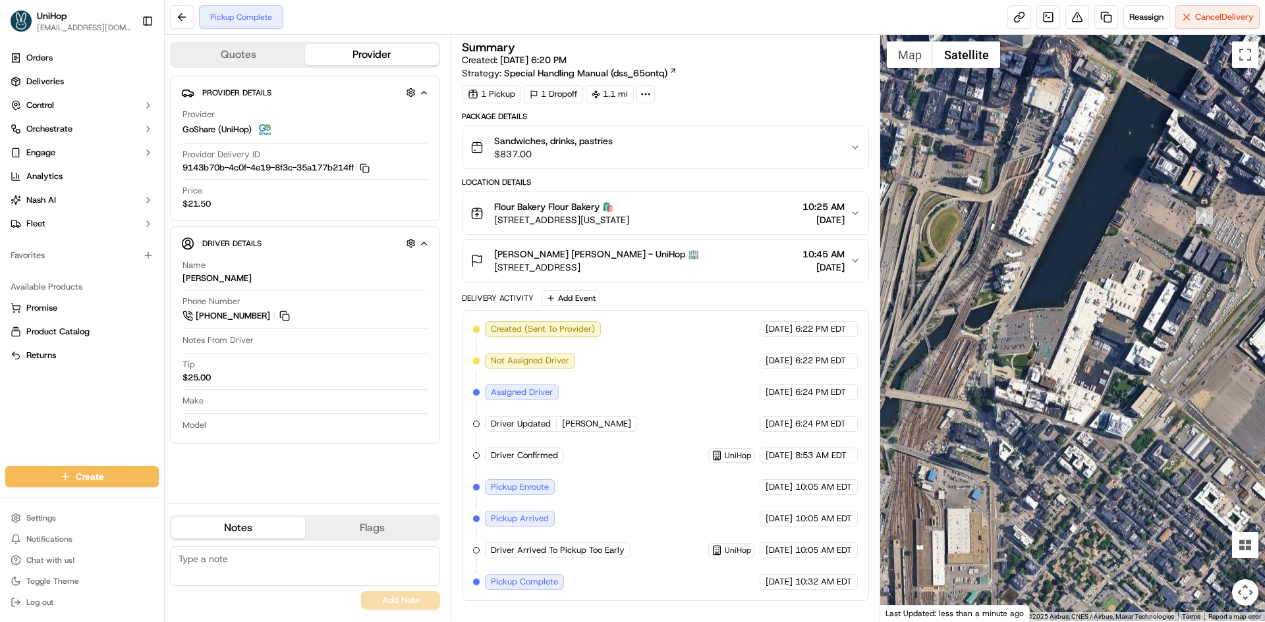
drag, startPoint x: 973, startPoint y: 244, endPoint x: 1051, endPoint y: 228, distance: 79.3
click at [1051, 228] on div at bounding box center [1072, 328] width 385 height 587
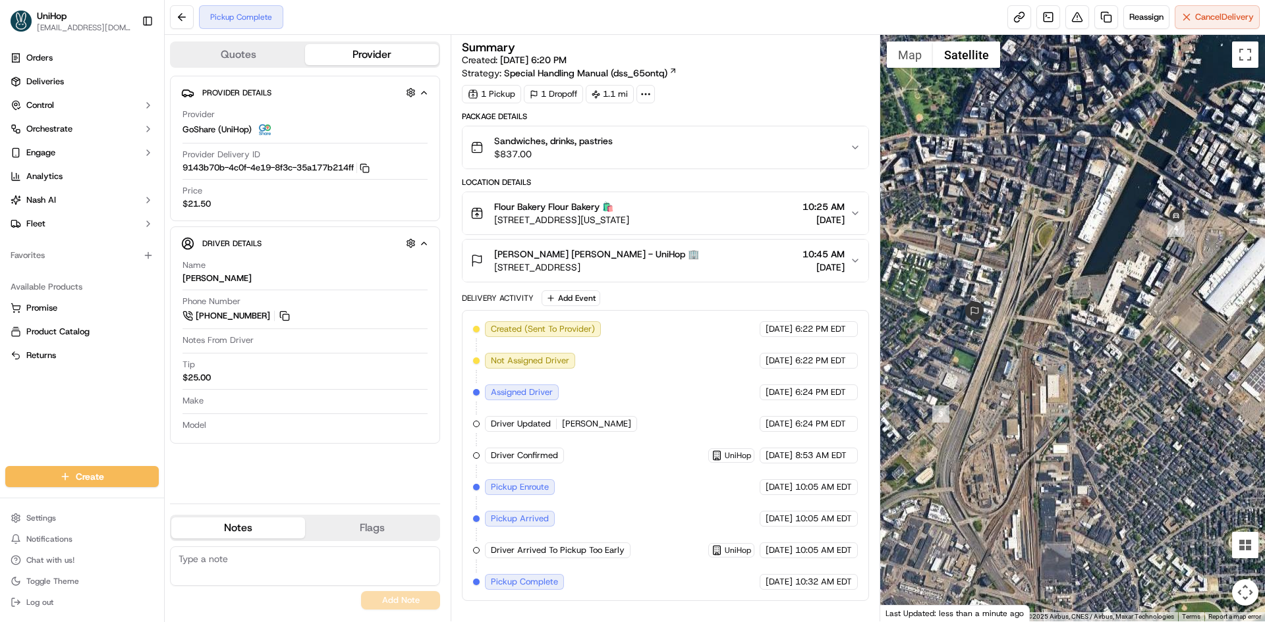
drag, startPoint x: 1186, startPoint y: 184, endPoint x: 1172, endPoint y: 207, distance: 26.6
click at [1172, 207] on div at bounding box center [1072, 328] width 385 height 587
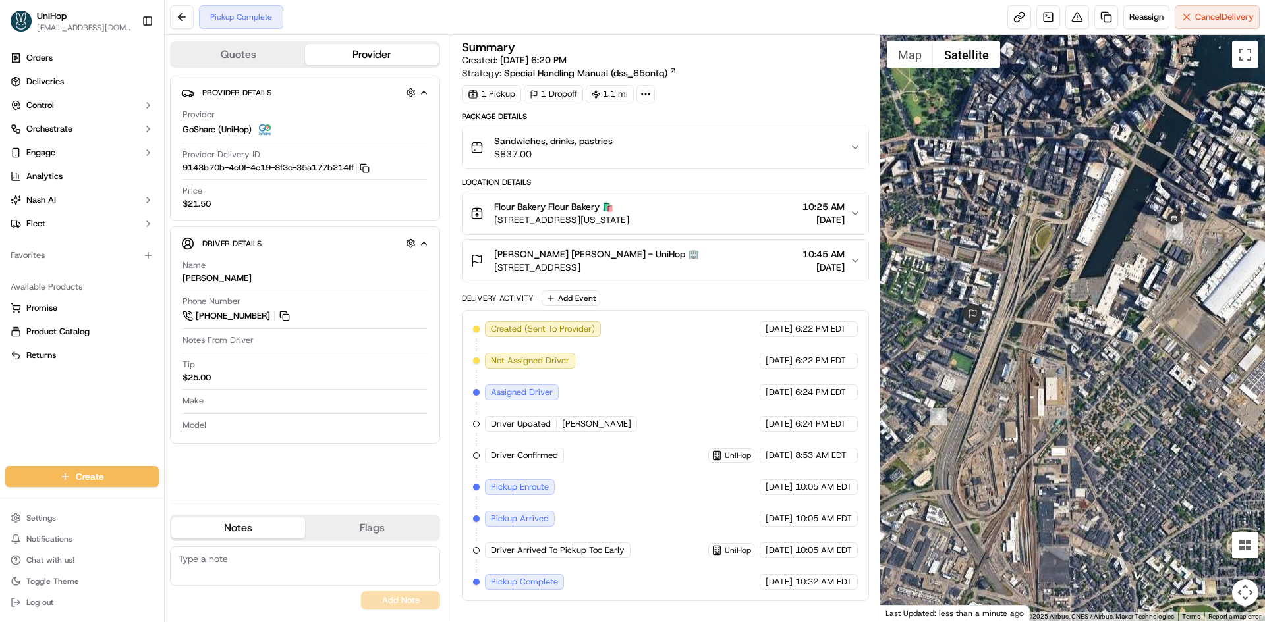
click at [732, 263] on div "Heidi Bruhn Heidi Bruhn - UniHop 🏢 242 E Berkeley St, Boston, MA 02118, USA 10:…" at bounding box center [659, 261] width 379 height 26
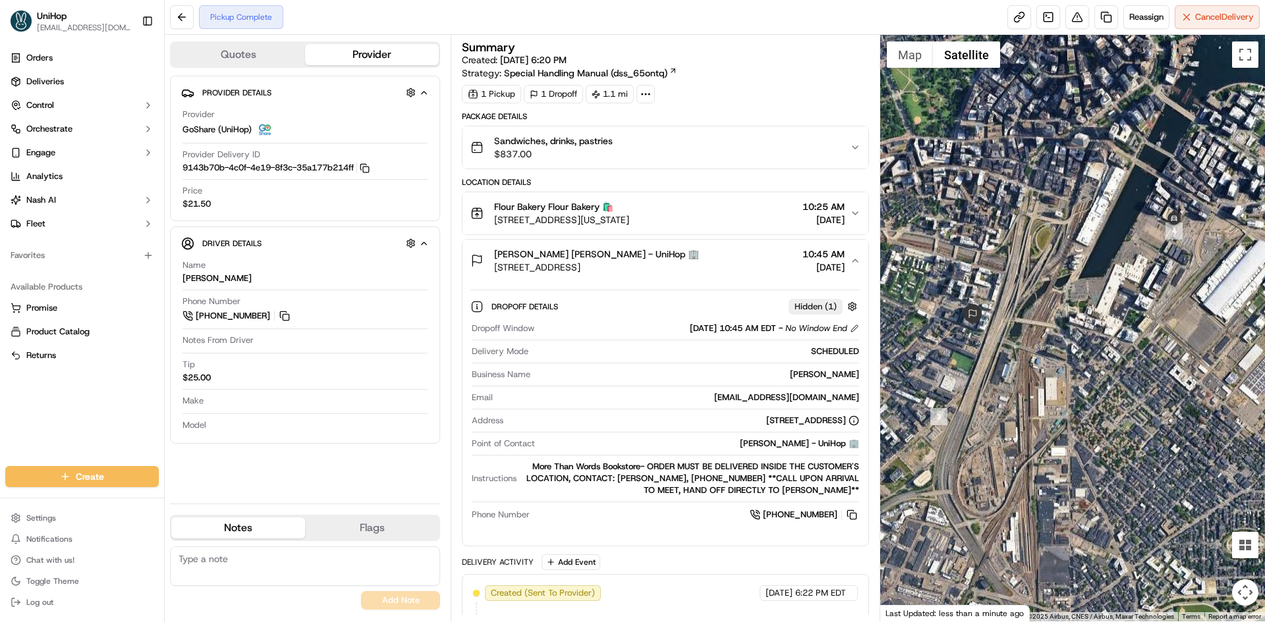
click at [732, 263] on div "Heidi Bruhn Heidi Bruhn - UniHop 🏢 242 E Berkeley St, Boston, MA 02118, USA 10:…" at bounding box center [659, 261] width 379 height 26
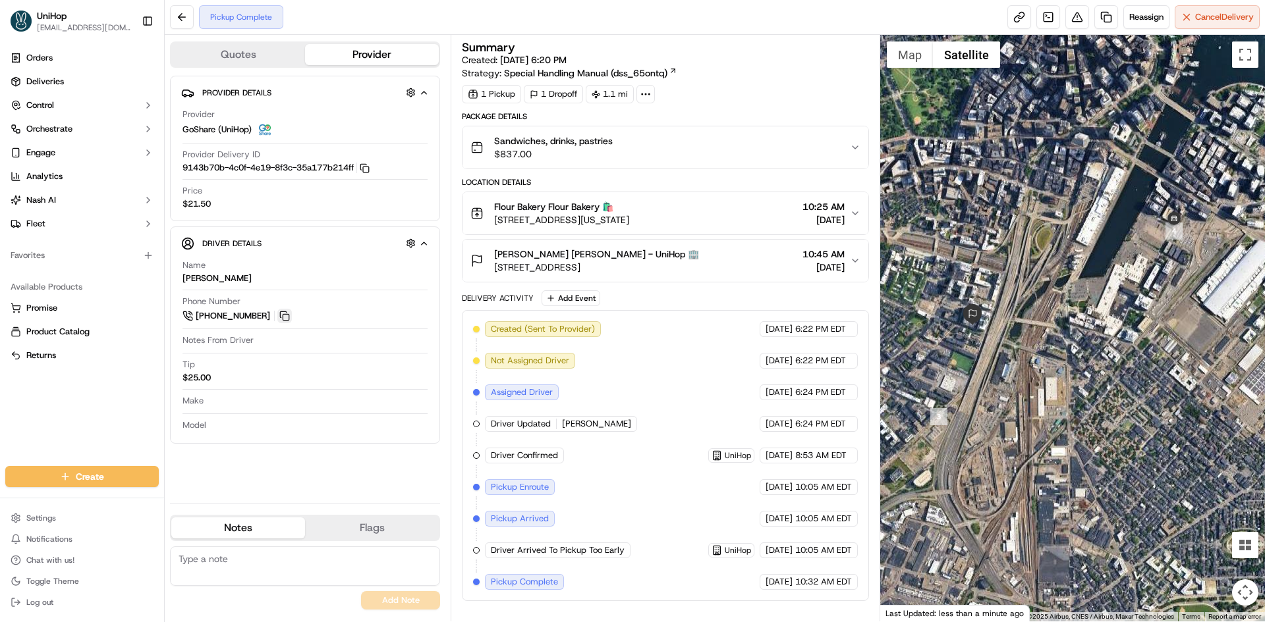
click at [281, 318] on button at bounding box center [284, 316] width 14 height 14
click at [917, 50] on button "Map" at bounding box center [910, 54] width 46 height 26
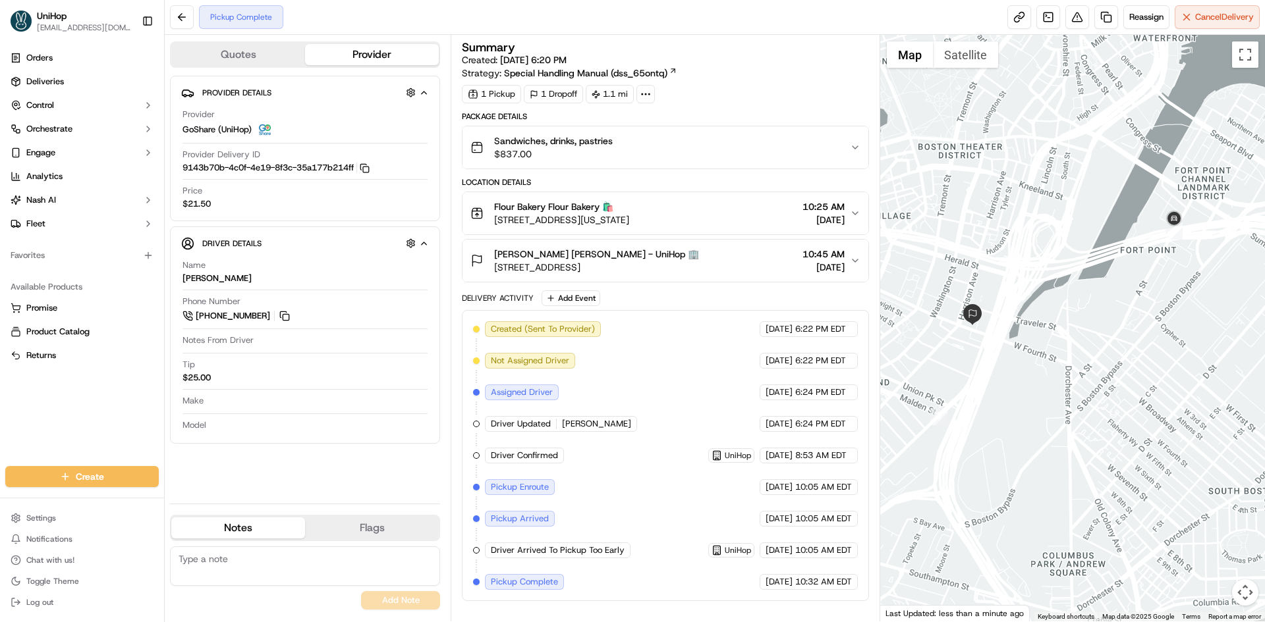
click at [723, 265] on div "Heidi Bruhn Heidi Bruhn - UniHop 🏢 242 E Berkeley St, Boston, MA 02118, USA 10:…" at bounding box center [659, 261] width 379 height 26
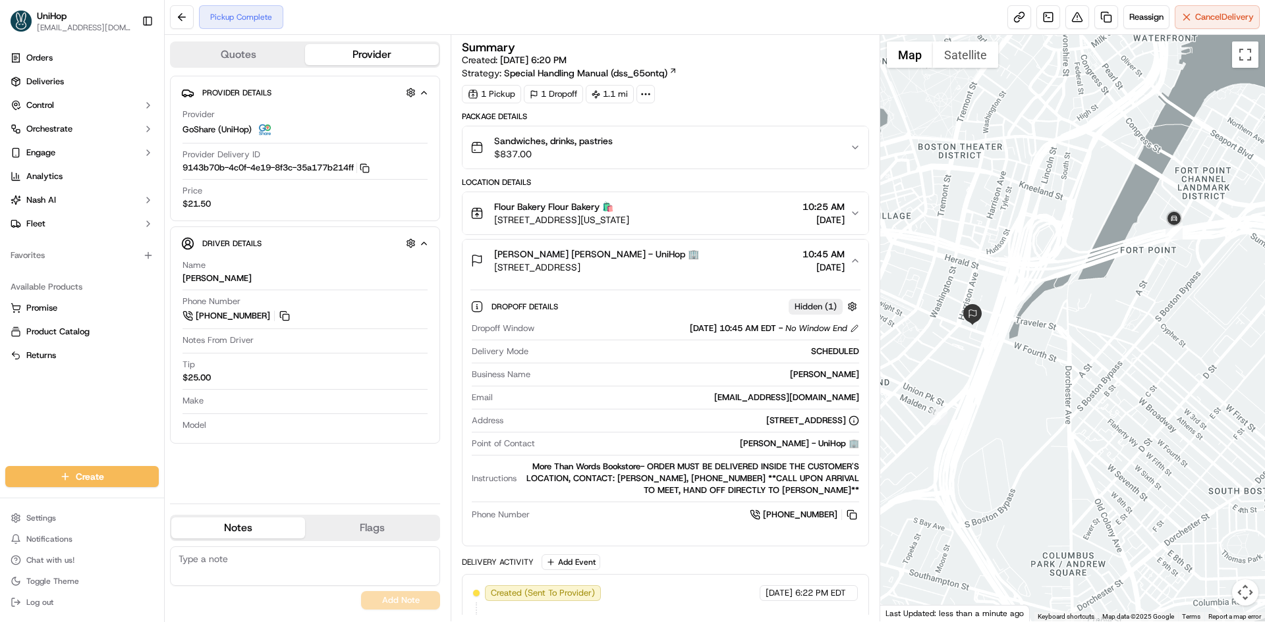
click at [722, 265] on div "Heidi Bruhn Heidi Bruhn - UniHop 🏢 242 E Berkeley St, Boston, MA 02118, USA 10:…" at bounding box center [659, 261] width 379 height 26
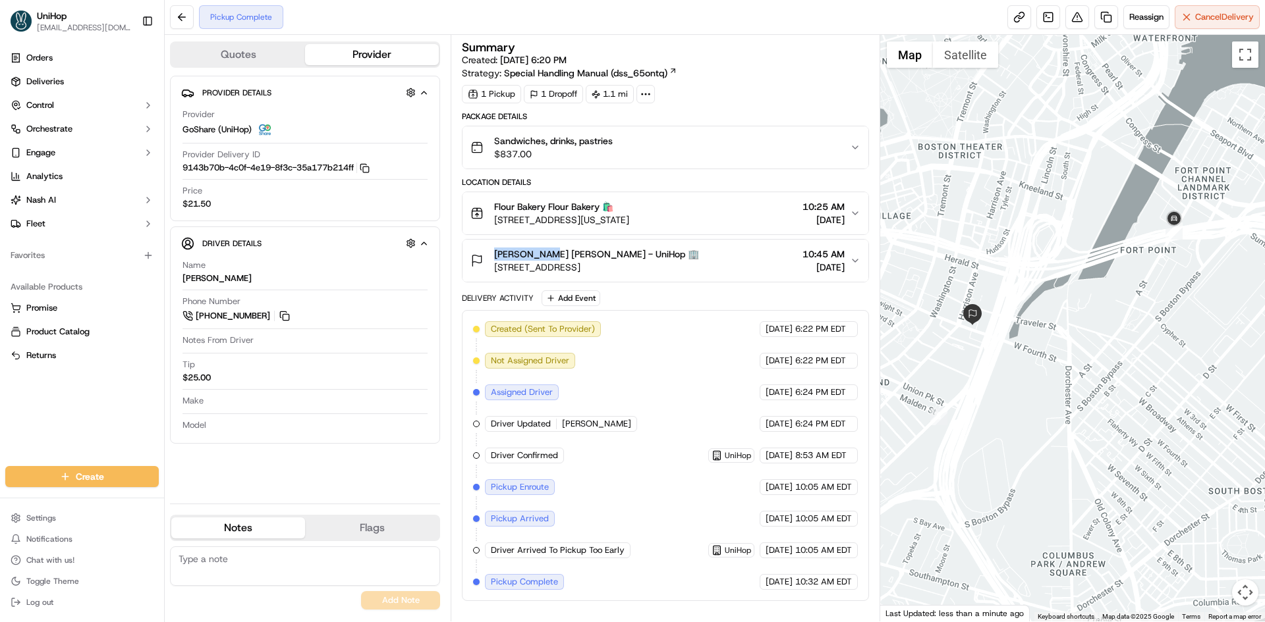
drag, startPoint x: 491, startPoint y: 250, endPoint x: 474, endPoint y: 211, distance: 41.6
click at [541, 257] on div "Heidi Bruhn Heidi Bruhn - UniHop 🏢 242 E Berkeley St, Boston, MA 02118, USA" at bounding box center [584, 261] width 229 height 26
copy span "Heidi Bruhn"
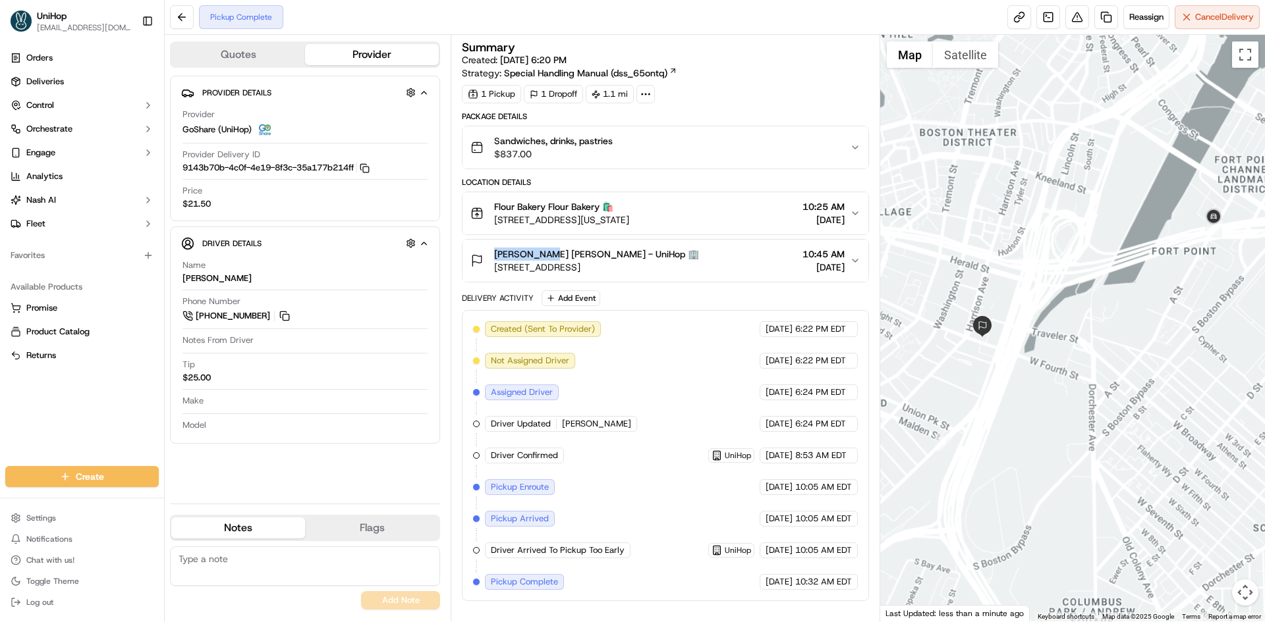
drag, startPoint x: 1118, startPoint y: 267, endPoint x: 1141, endPoint y: 261, distance: 24.0
click at [1141, 261] on div at bounding box center [1072, 328] width 385 height 587
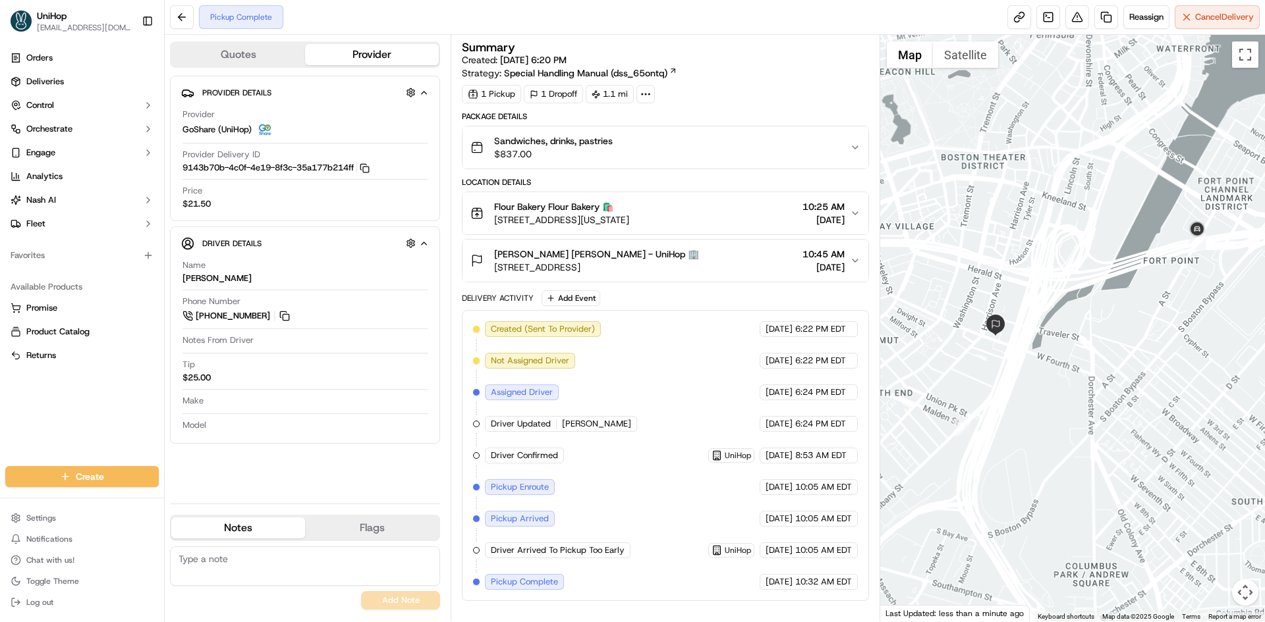
drag, startPoint x: 0, startPoint y: 414, endPoint x: 8, endPoint y: 408, distance: 9.9
click at [0, 414] on div "Orders Deliveries Control Orchestrate Engage Analytics Nash AI Fleet Favorites …" at bounding box center [82, 249] width 164 height 414
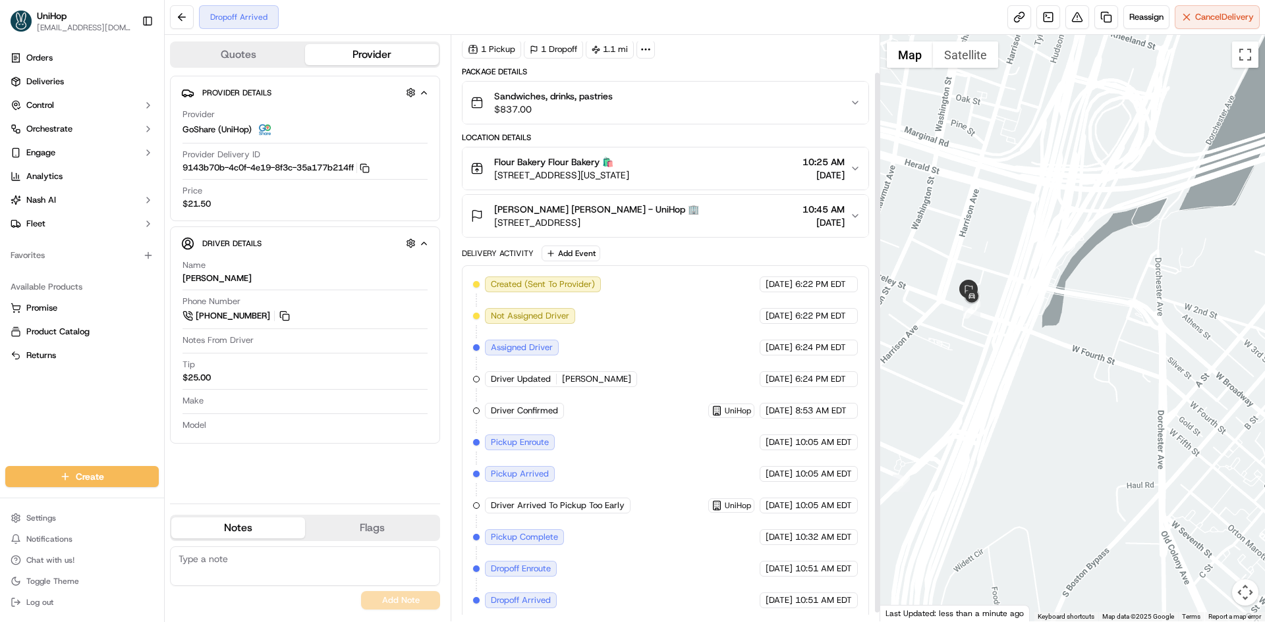
scroll to position [49, 0]
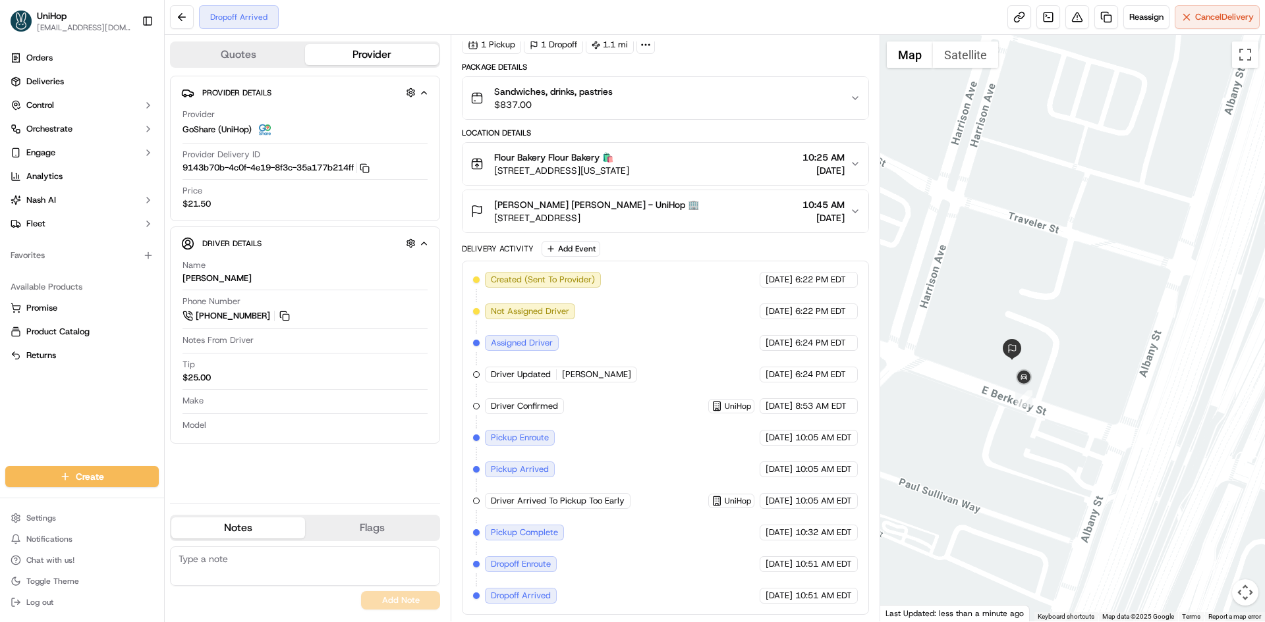
click at [26, 420] on div "Orders Deliveries Control Orchestrate Engage Analytics Nash AI Fleet Favorites …" at bounding box center [82, 249] width 164 height 414
drag, startPoint x: 945, startPoint y: 373, endPoint x: 962, endPoint y: 356, distance: 24.2
click at [962, 359] on div at bounding box center [1072, 328] width 385 height 587
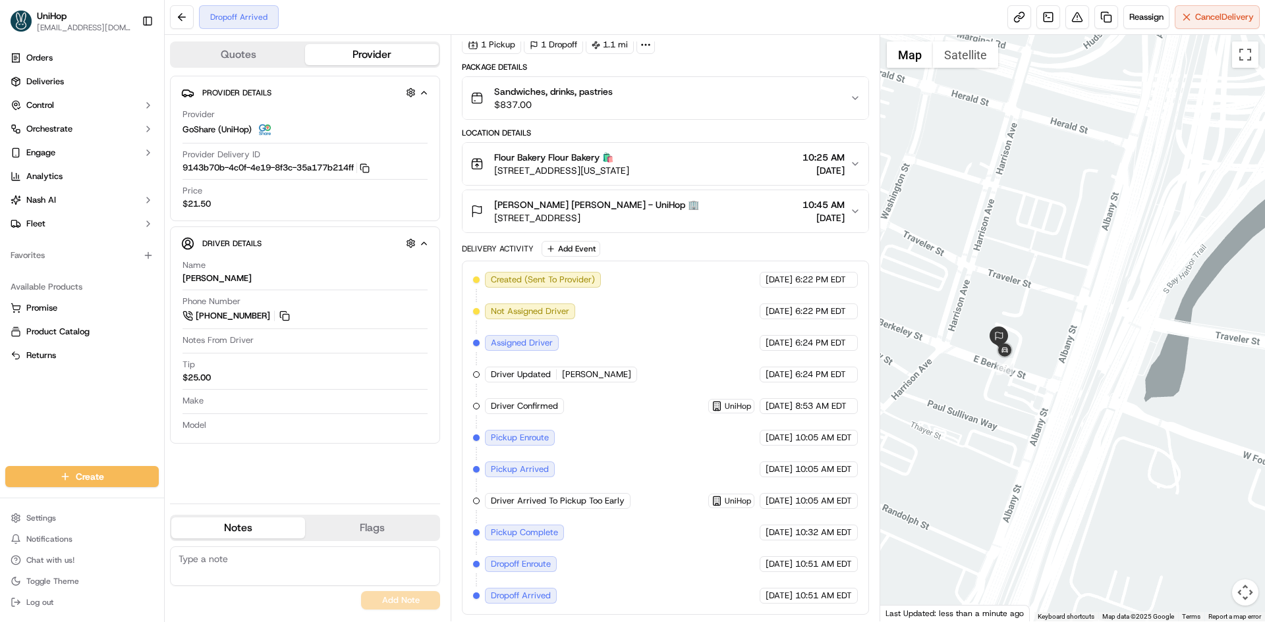
click at [973, 371] on div at bounding box center [1072, 328] width 385 height 587
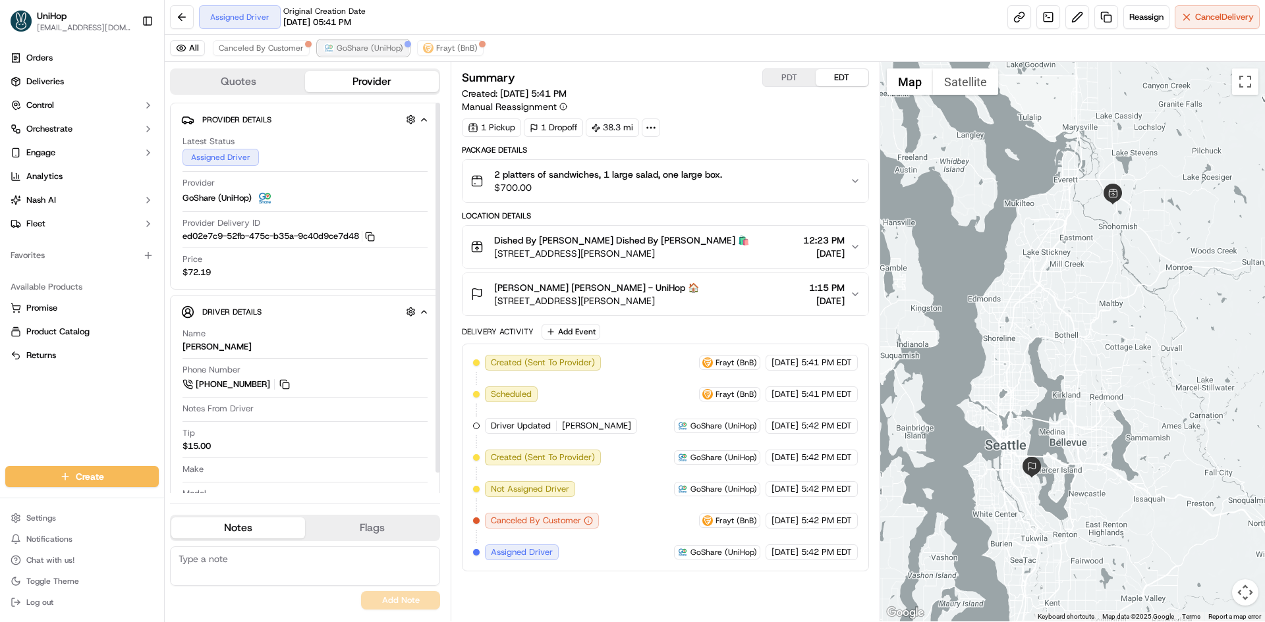
click at [374, 45] on span "GoShare (UniHop)" at bounding box center [370, 48] width 67 height 11
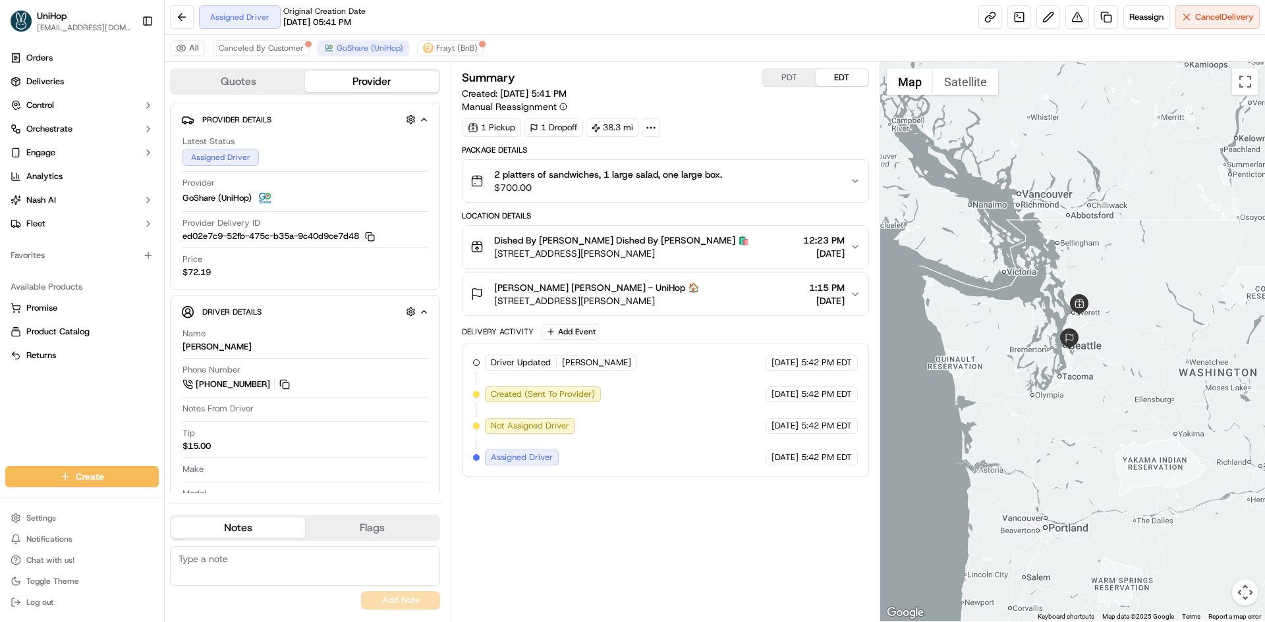
drag, startPoint x: 1135, startPoint y: 327, endPoint x: 1119, endPoint y: 333, distance: 16.9
click at [1122, 338] on div at bounding box center [1072, 342] width 385 height 560
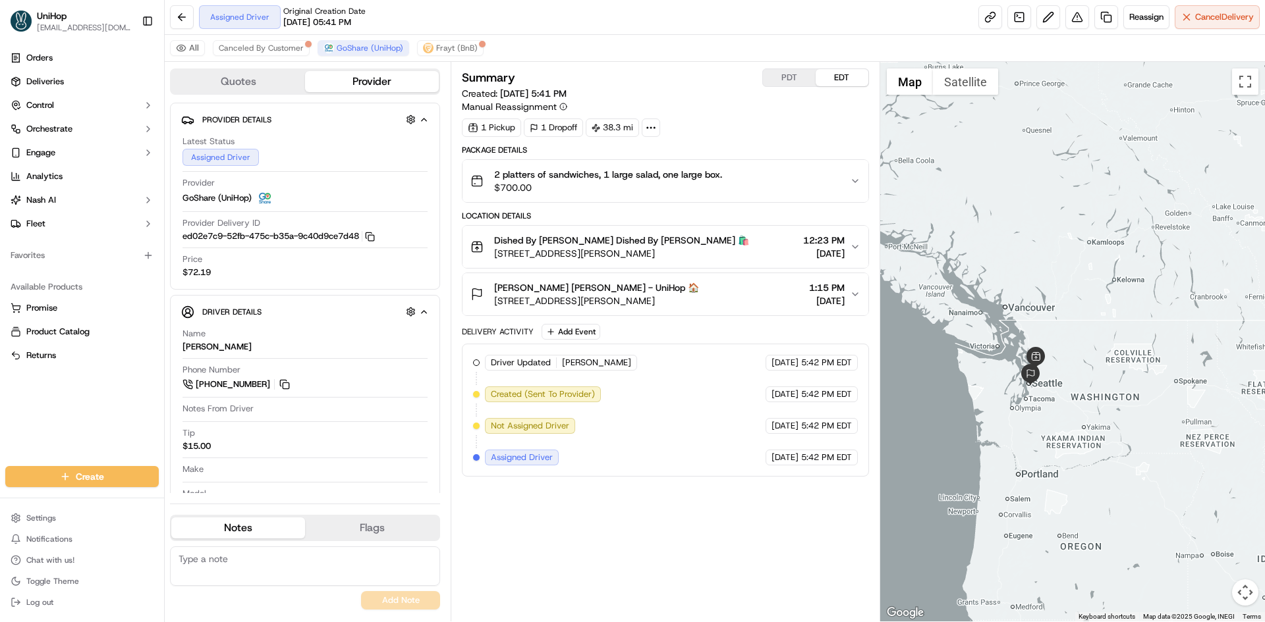
drag, startPoint x: 1161, startPoint y: 267, endPoint x: 1162, endPoint y: 368, distance: 100.1
click at [1162, 368] on div at bounding box center [1072, 342] width 385 height 560
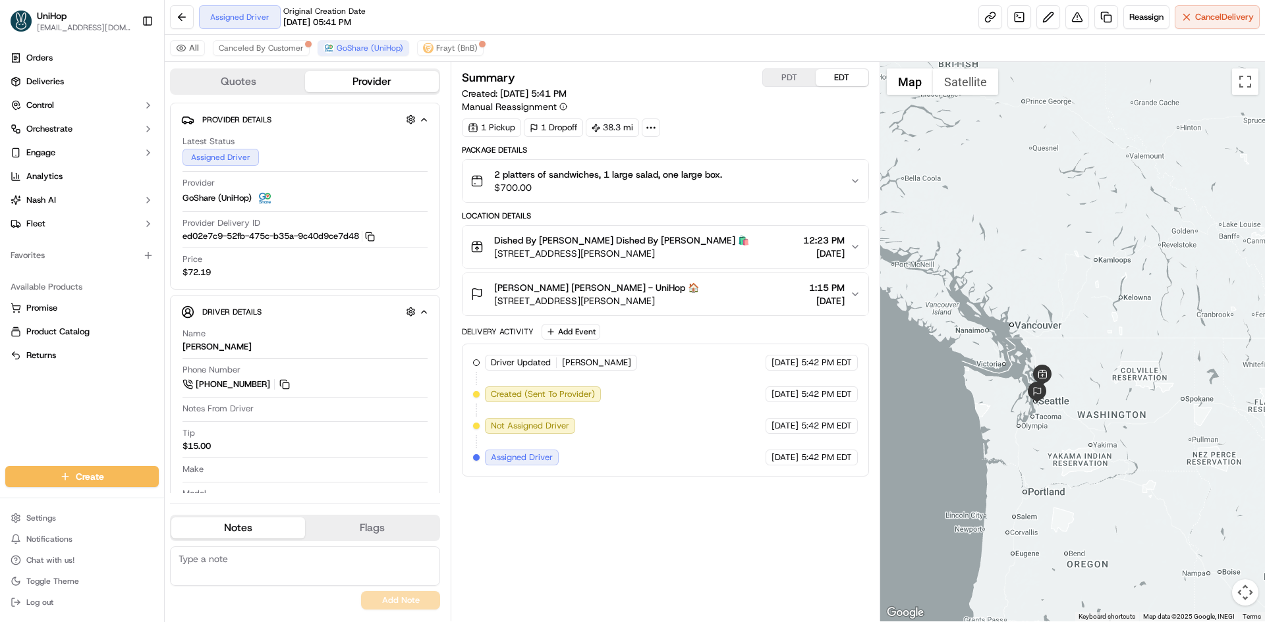
drag, startPoint x: 1036, startPoint y: 196, endPoint x: 1039, endPoint y: 205, distance: 9.6
click at [1039, 205] on div at bounding box center [1072, 342] width 385 height 560
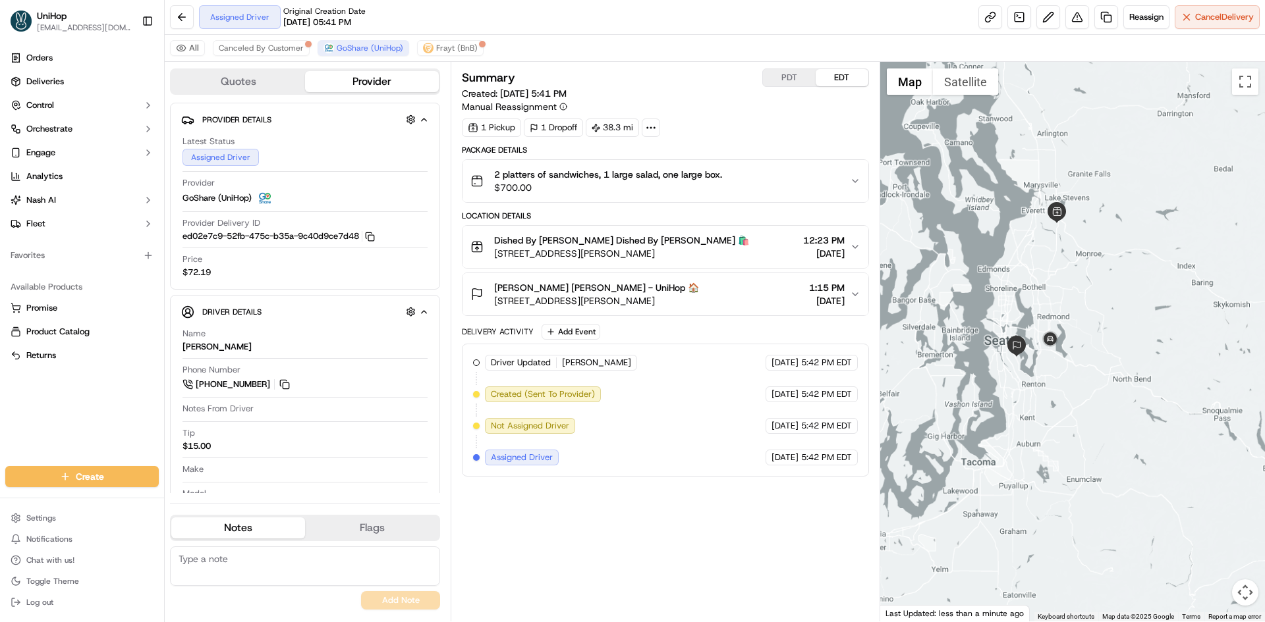
drag, startPoint x: 1059, startPoint y: 279, endPoint x: 1119, endPoint y: 379, distance: 116.7
click at [1119, 379] on div at bounding box center [1072, 342] width 385 height 560
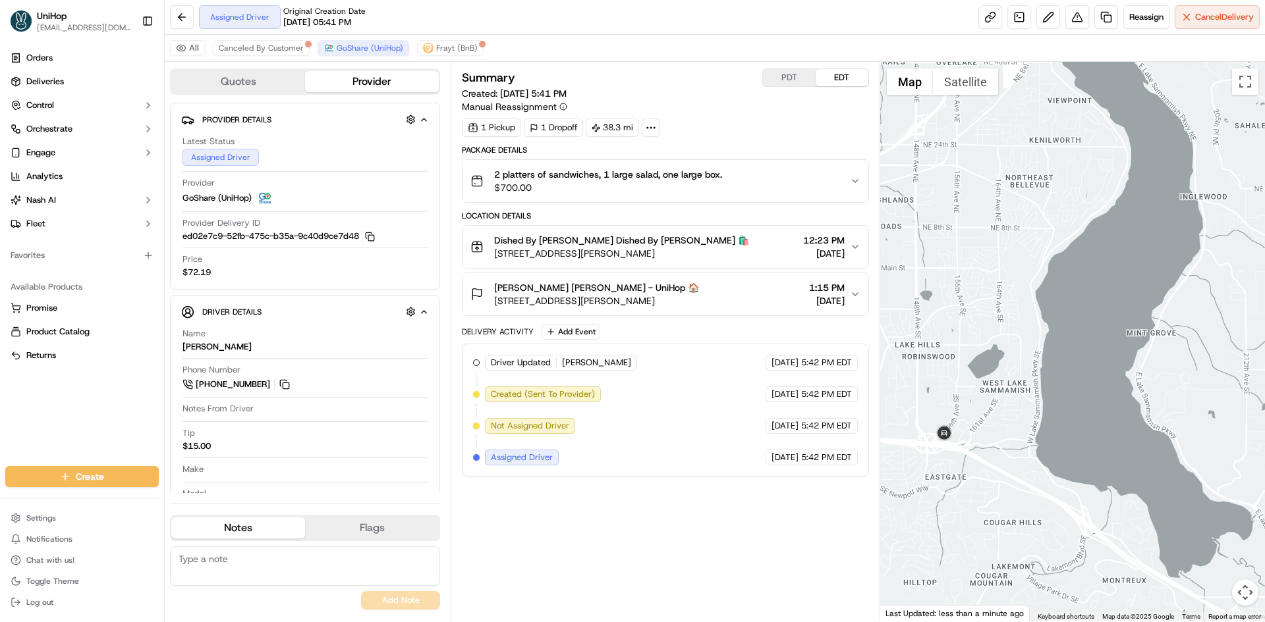
drag, startPoint x: 985, startPoint y: 336, endPoint x: 1025, endPoint y: 422, distance: 94.6
click at [1022, 417] on div at bounding box center [1072, 342] width 385 height 560
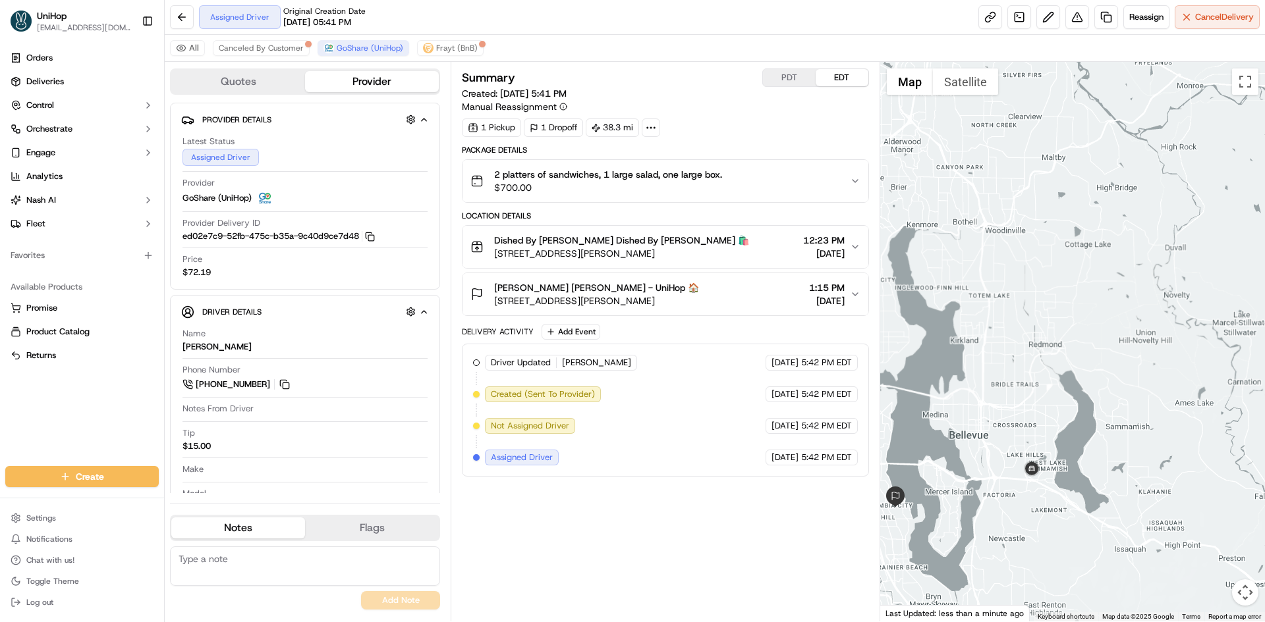
drag, startPoint x: 1012, startPoint y: 389, endPoint x: 1030, endPoint y: 426, distance: 41.5
click at [1029, 425] on div at bounding box center [1072, 342] width 385 height 560
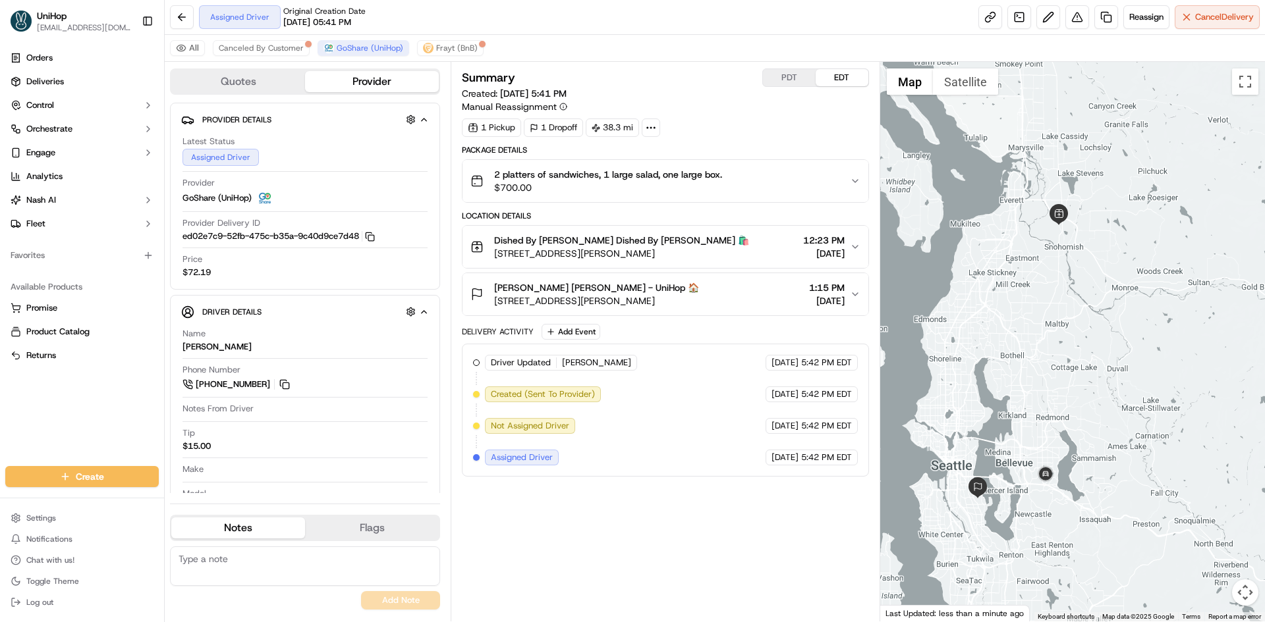
click at [781, 80] on button "PDT" at bounding box center [789, 77] width 53 height 17
click at [840, 82] on button "EDT" at bounding box center [841, 77] width 53 height 17
click at [1035, 389] on div at bounding box center [1072, 342] width 385 height 560
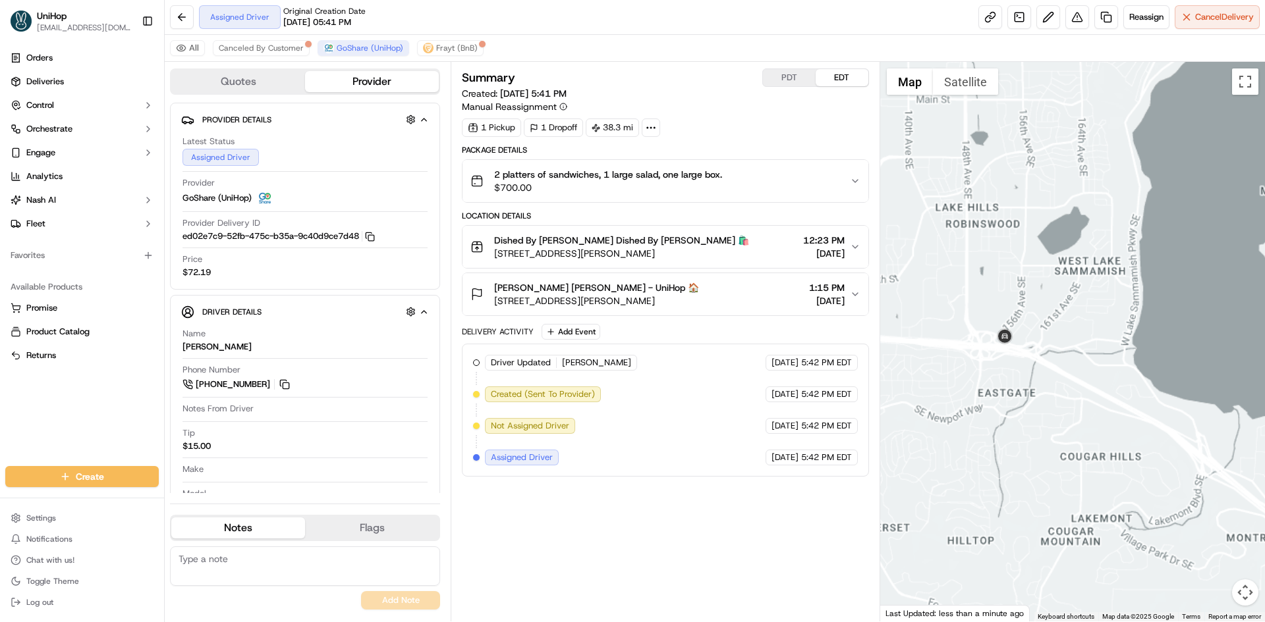
drag, startPoint x: 1060, startPoint y: 242, endPoint x: 1085, endPoint y: 346, distance: 106.9
click at [1066, 277] on div at bounding box center [1072, 342] width 385 height 560
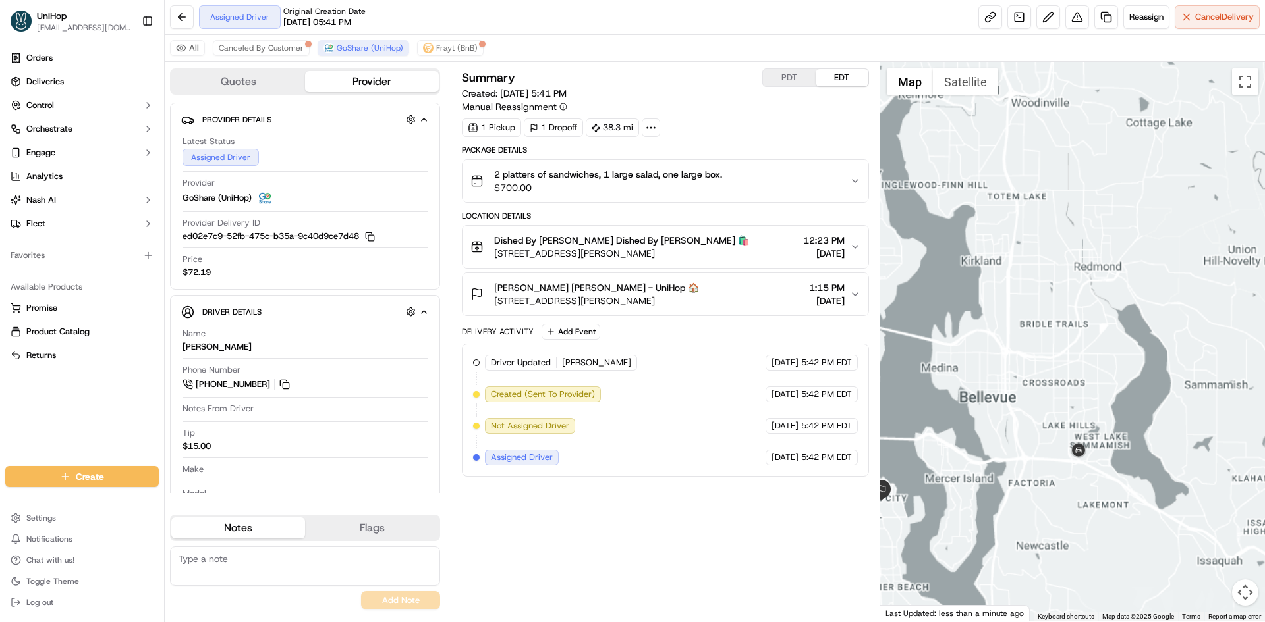
click at [1078, 345] on div at bounding box center [1072, 342] width 385 height 560
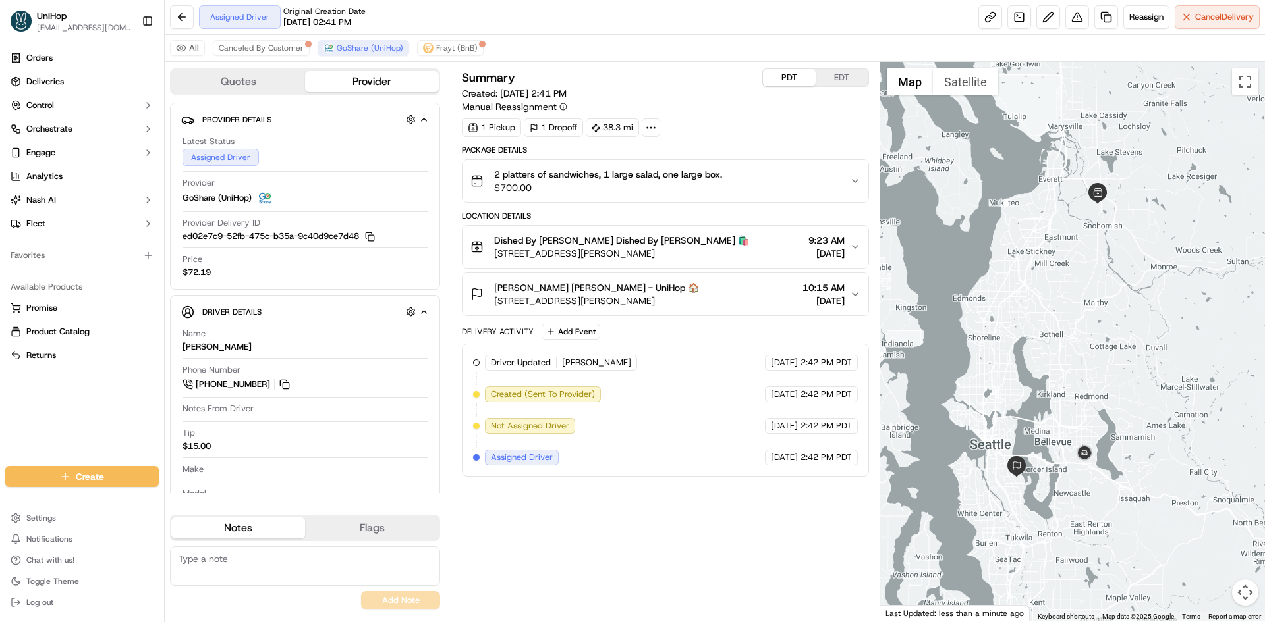
click at [800, 82] on button "PDT" at bounding box center [789, 77] width 53 height 17
click at [841, 76] on button "EDT" at bounding box center [841, 77] width 53 height 17
click at [1093, 270] on div at bounding box center [1072, 342] width 385 height 560
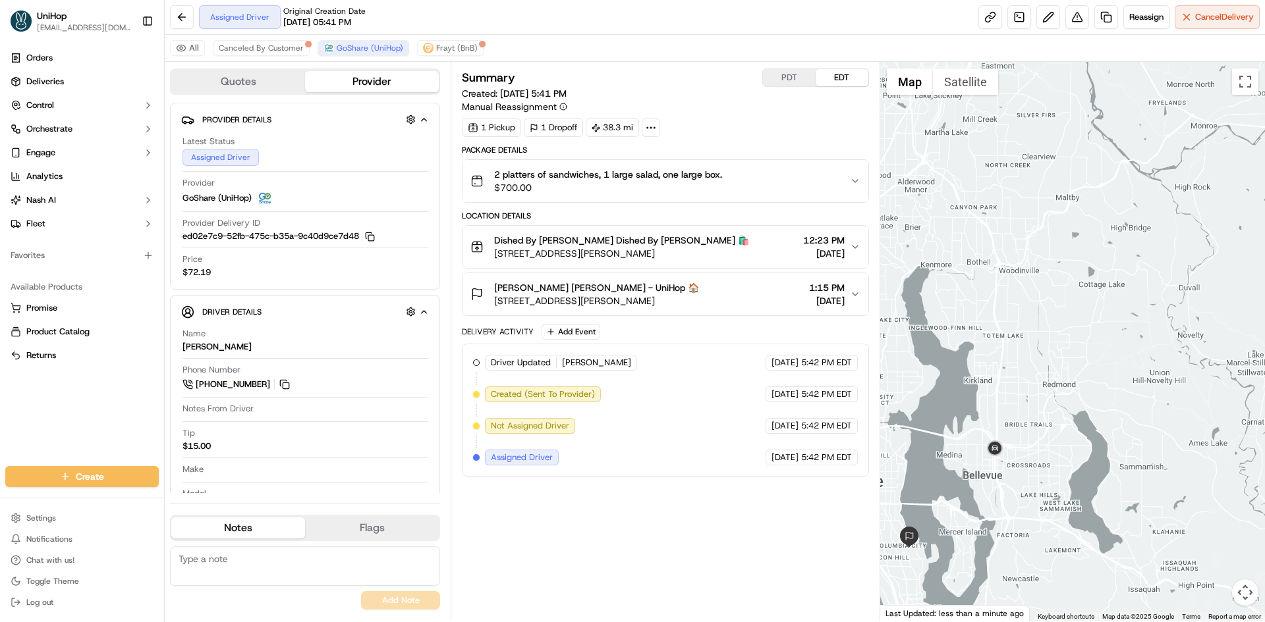
drag, startPoint x: 1026, startPoint y: 377, endPoint x: 1039, endPoint y: 416, distance: 41.5
click at [1039, 416] on div at bounding box center [1072, 342] width 385 height 560
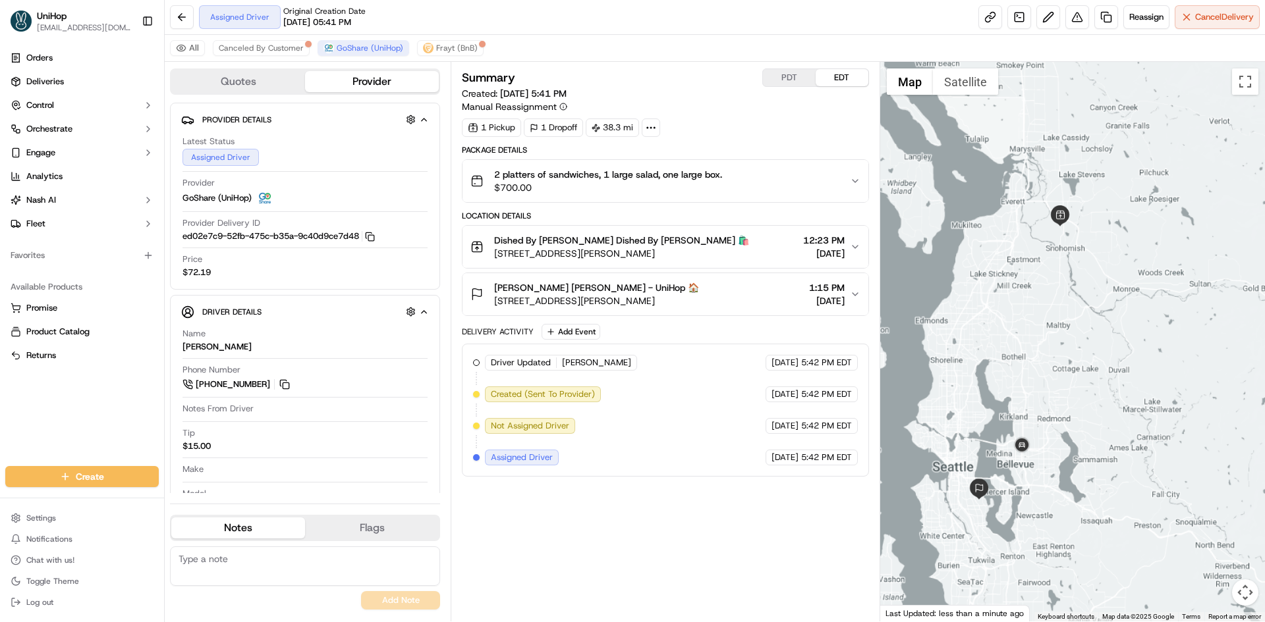
click at [1019, 395] on div at bounding box center [1072, 342] width 385 height 560
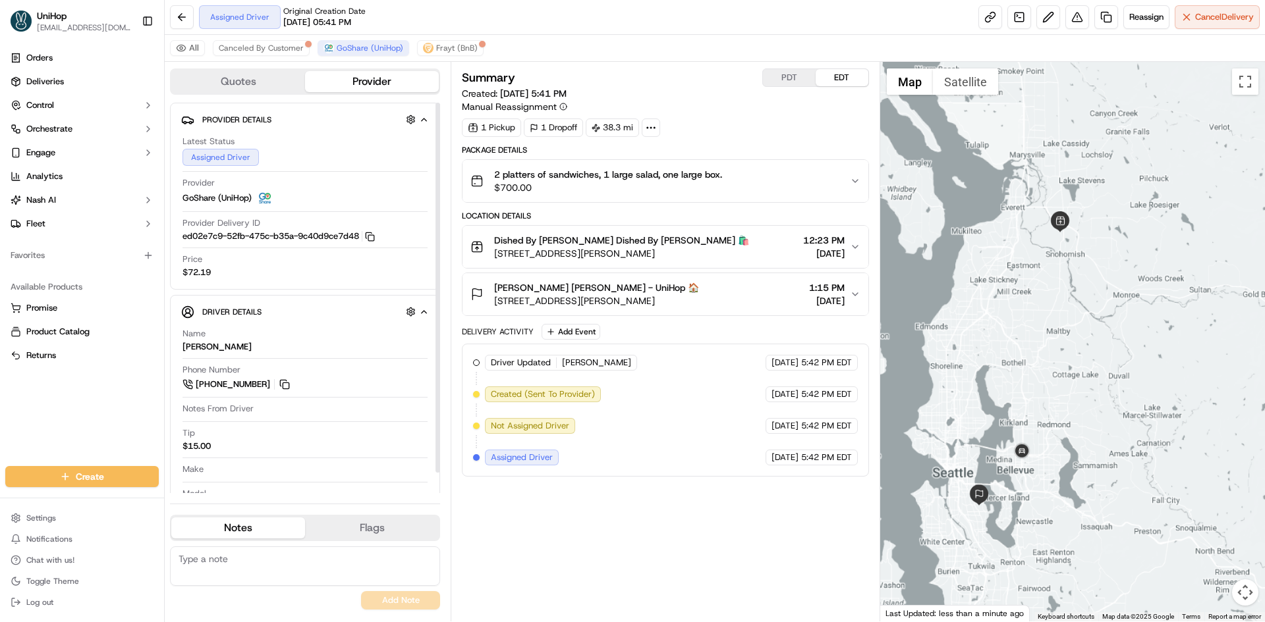
drag, startPoint x: 1114, startPoint y: 298, endPoint x: 1119, endPoint y: 321, distance: 23.0
click at [1119, 321] on div at bounding box center [1072, 342] width 385 height 560
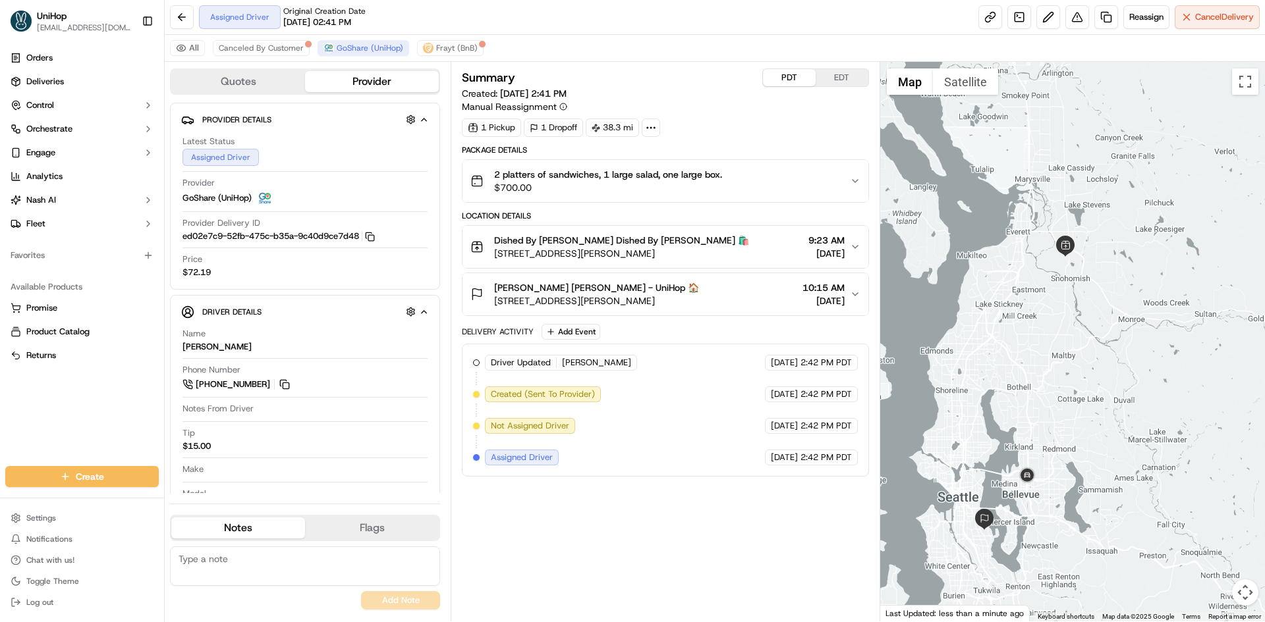
click at [780, 80] on button "PDT" at bounding box center [789, 77] width 53 height 17
click at [835, 78] on button "EDT" at bounding box center [841, 77] width 53 height 17
click at [755, 503] on div "Summary PDT EDT Created: Sep 13 2025 5:41 PM Manual Reassignment 1 Pickup 1 Dro…" at bounding box center [665, 341] width 406 height 547
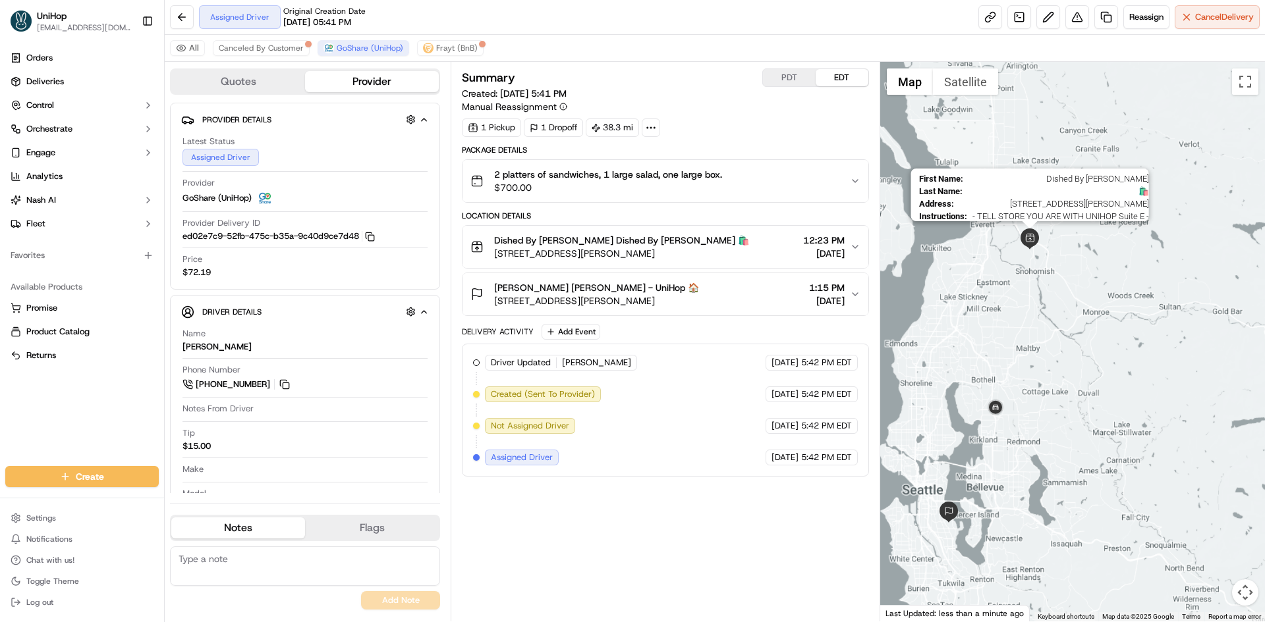
drag, startPoint x: 1029, startPoint y: 234, endPoint x: 1034, endPoint y: 281, distance: 47.7
click at [1034, 250] on img at bounding box center [1029, 239] width 21 height 21
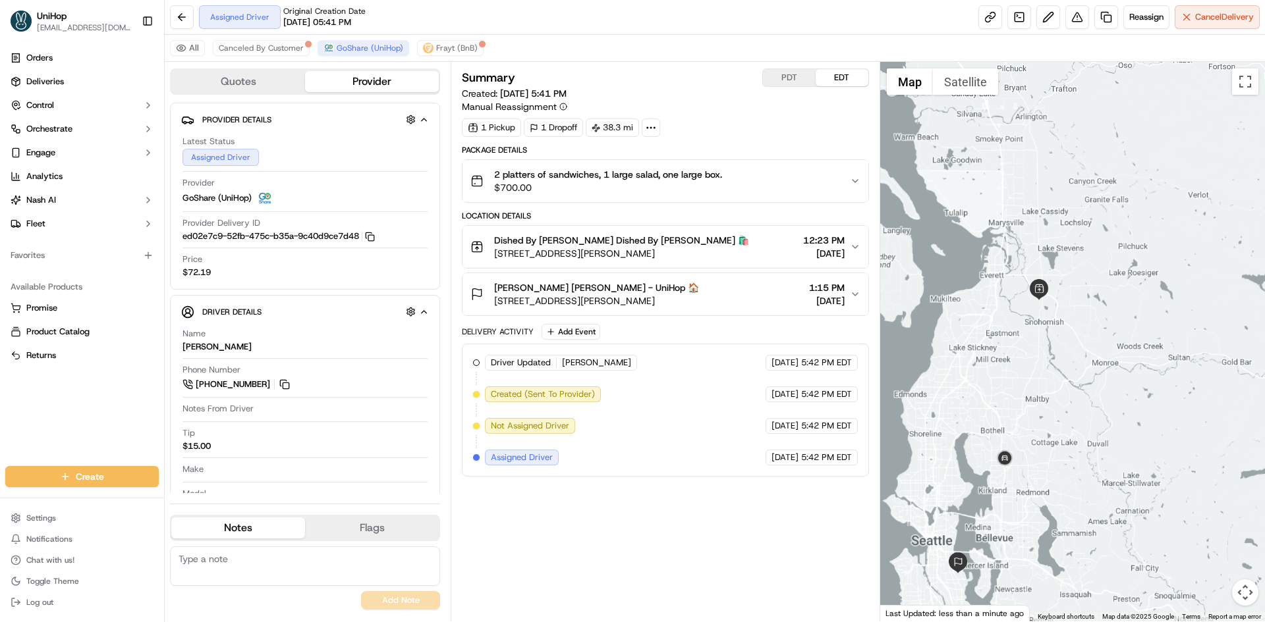
click at [1108, 312] on div at bounding box center [1072, 342] width 385 height 560
click at [796, 67] on div "Summary PDT EDT Created: Sep 13 2025 5:41 PM Manual Reassignment 1 Pickup 1 Dro…" at bounding box center [664, 342] width 429 height 560
click at [795, 76] on button "PDT" at bounding box center [789, 77] width 53 height 17
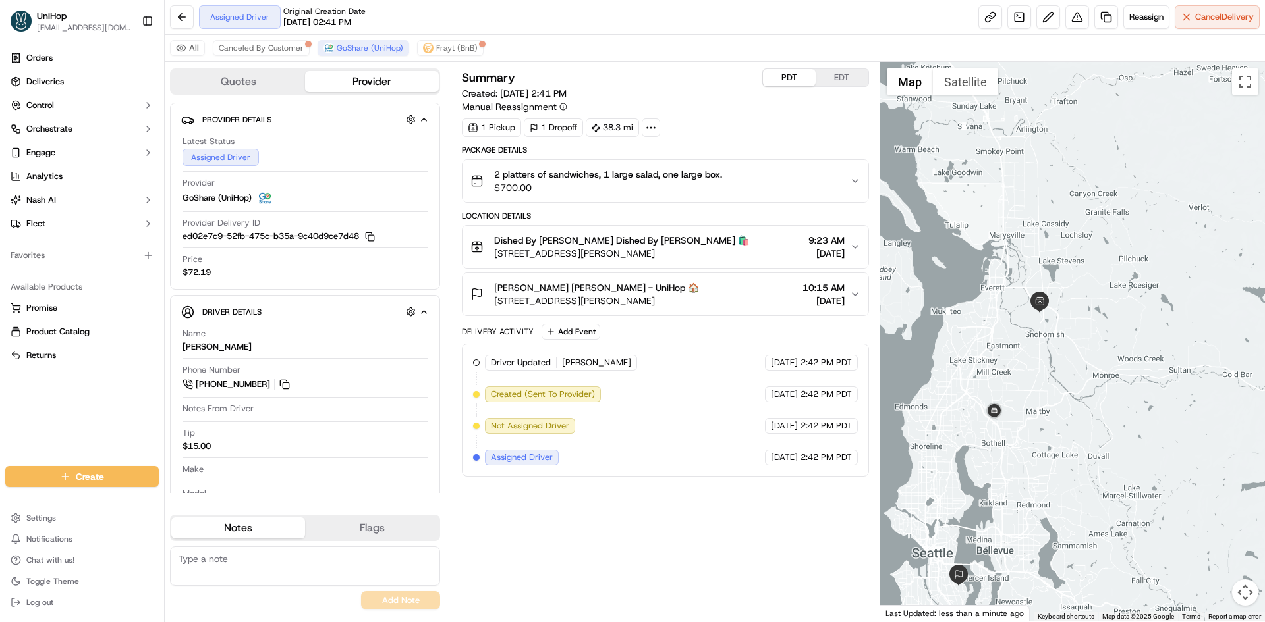
click at [967, 213] on div at bounding box center [1072, 342] width 385 height 560
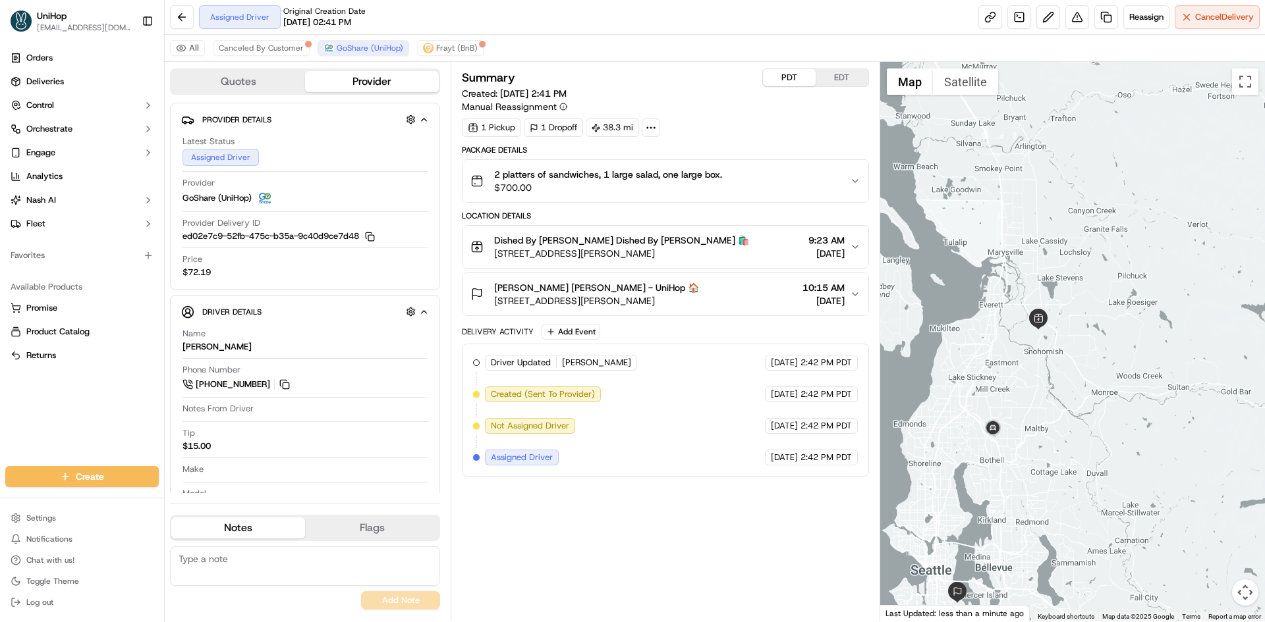
click at [964, 306] on div at bounding box center [1072, 342] width 385 height 560
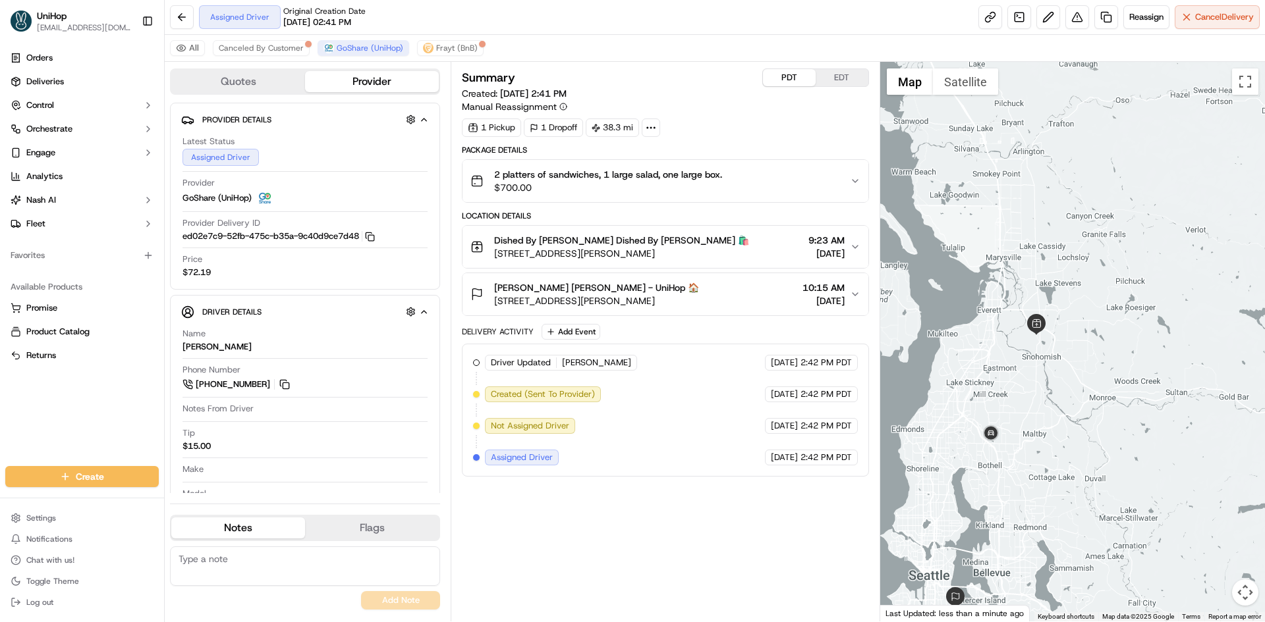
click at [1005, 354] on div at bounding box center [1072, 342] width 385 height 560
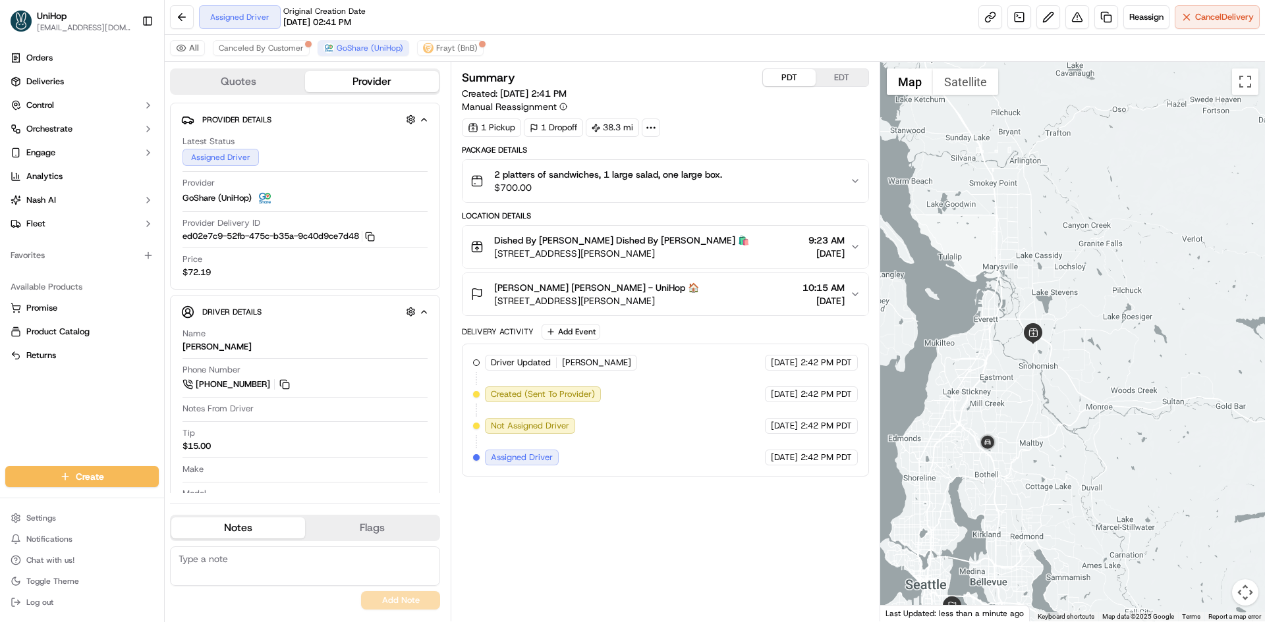
click at [998, 369] on div at bounding box center [1072, 342] width 385 height 560
click at [1022, 400] on div at bounding box center [1072, 342] width 385 height 560
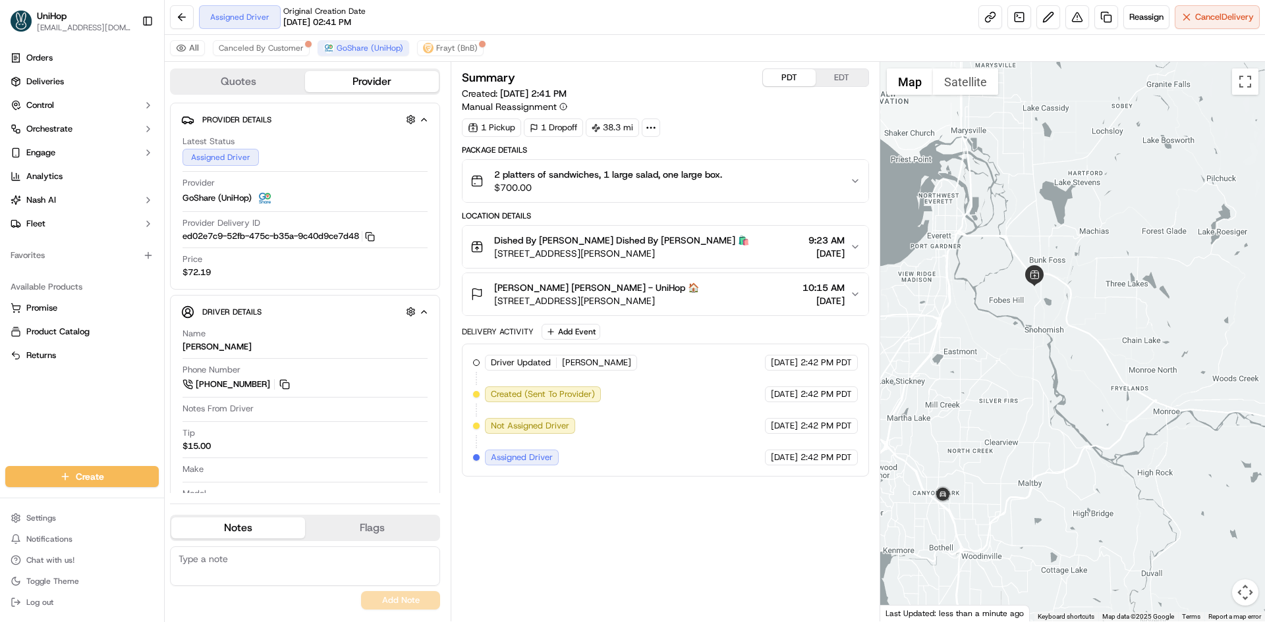
click at [1021, 389] on div at bounding box center [1072, 342] width 385 height 560
click at [1010, 389] on div at bounding box center [1072, 342] width 385 height 560
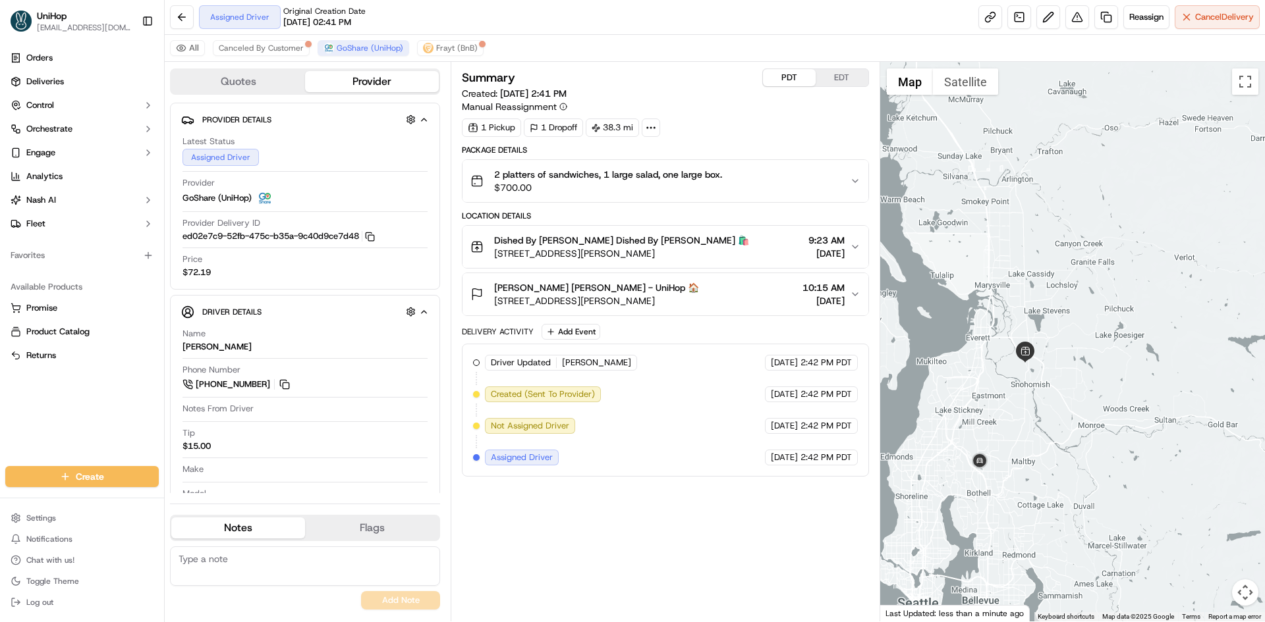
drag, startPoint x: 1046, startPoint y: 381, endPoint x: 1044, endPoint y: 403, distance: 21.8
click at [1044, 405] on div at bounding box center [1072, 342] width 385 height 560
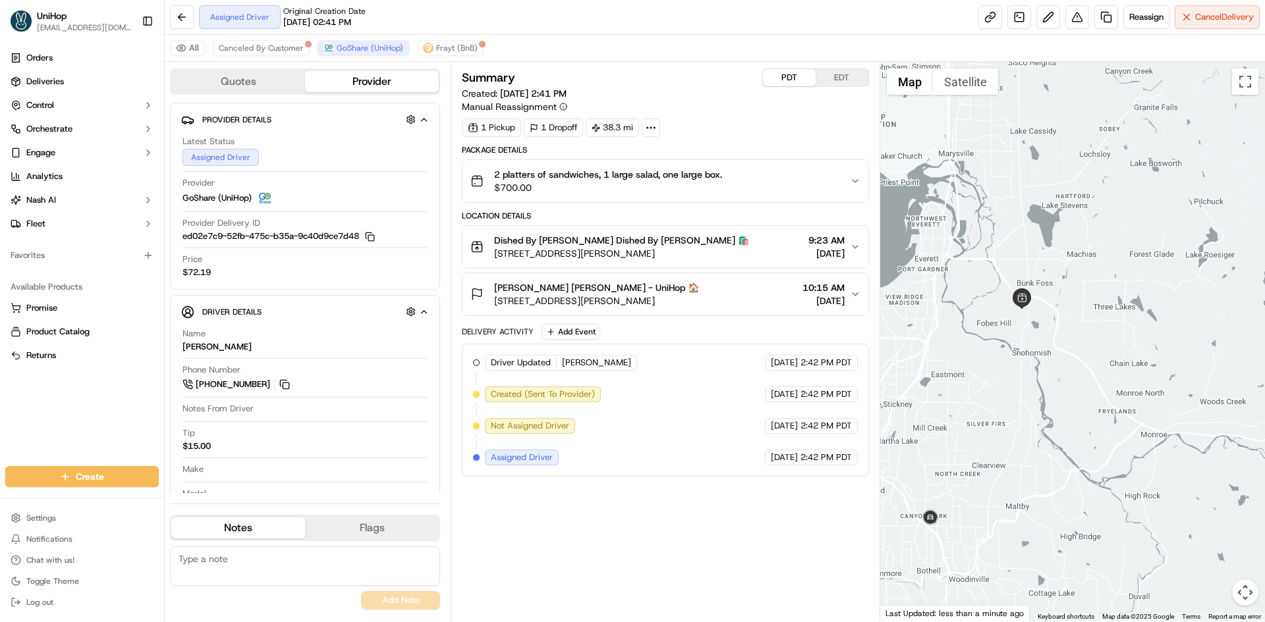
click at [990, 406] on div at bounding box center [1072, 342] width 385 height 560
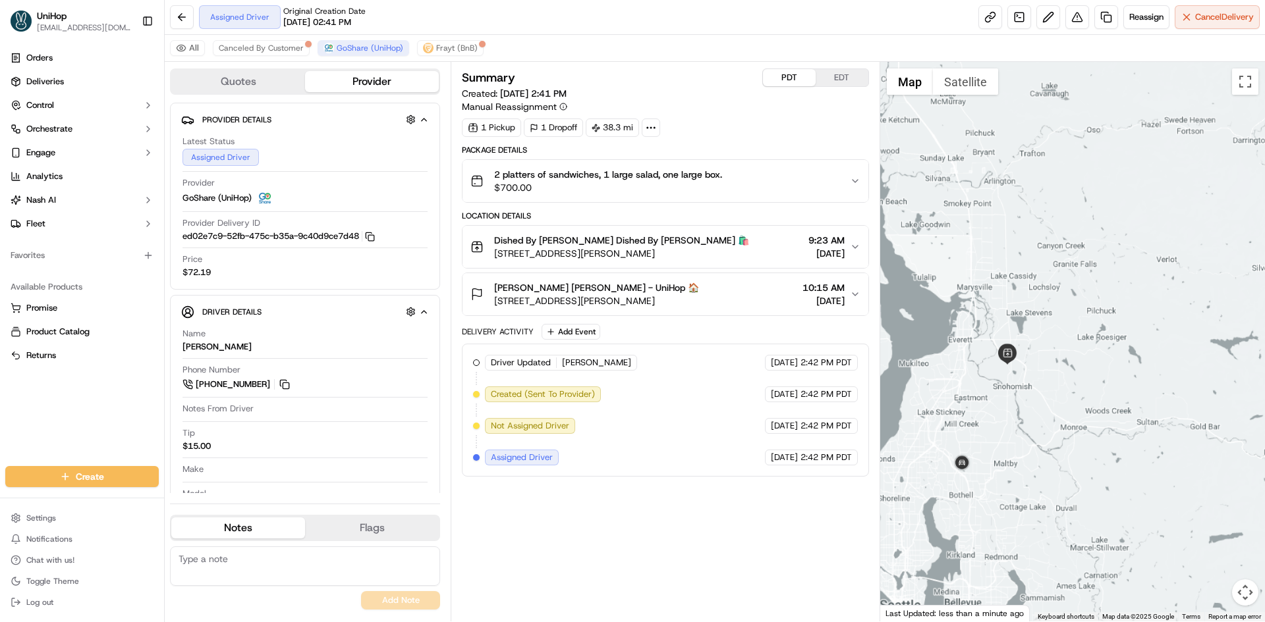
click at [990, 418] on div at bounding box center [1072, 342] width 385 height 560
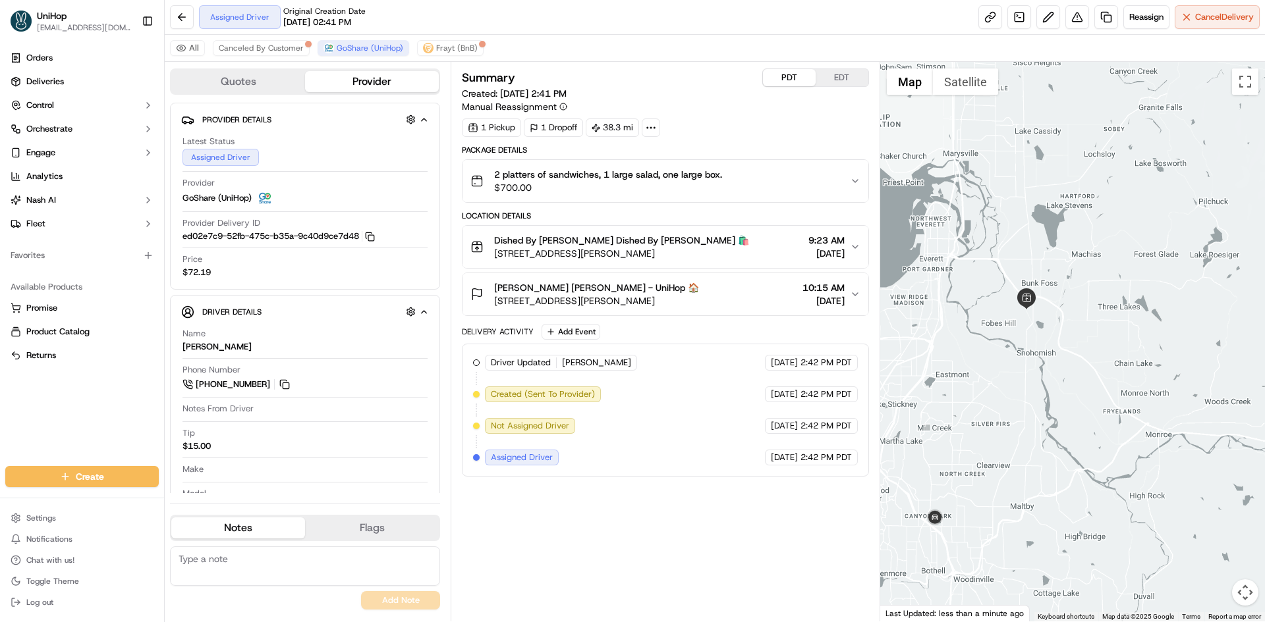
click at [1006, 381] on div at bounding box center [1072, 342] width 385 height 560
click at [582, 343] on div "Delivery Activity Add Event Driver Updated Sukhpreet S. GoShare (UniHop) Sep 13…" at bounding box center [665, 400] width 406 height 153
click at [584, 337] on button "Add Event" at bounding box center [570, 332] width 59 height 16
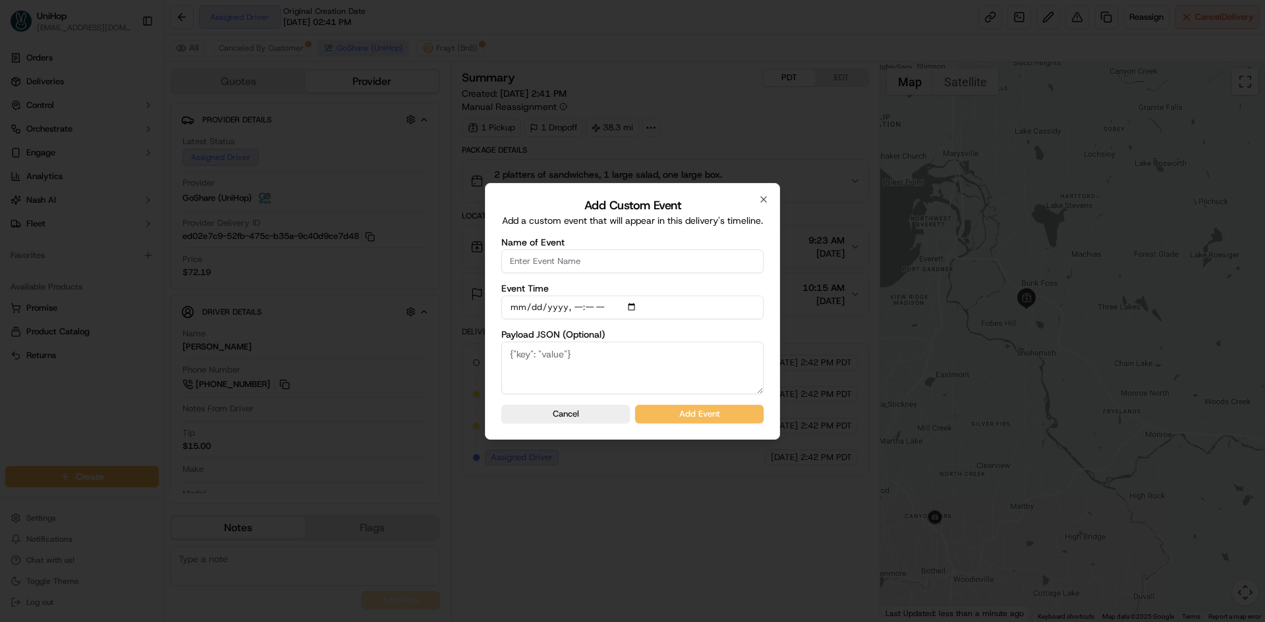
click at [591, 265] on input "Name of Event" at bounding box center [632, 262] width 262 height 24
type input "Driver Confirmed"
click at [633, 310] on input "Event Time" at bounding box center [632, 308] width 262 height 24
type input "2025-09-20T10:50"
click at [761, 336] on label "Payload JSON (Optional)" at bounding box center [632, 334] width 262 height 9
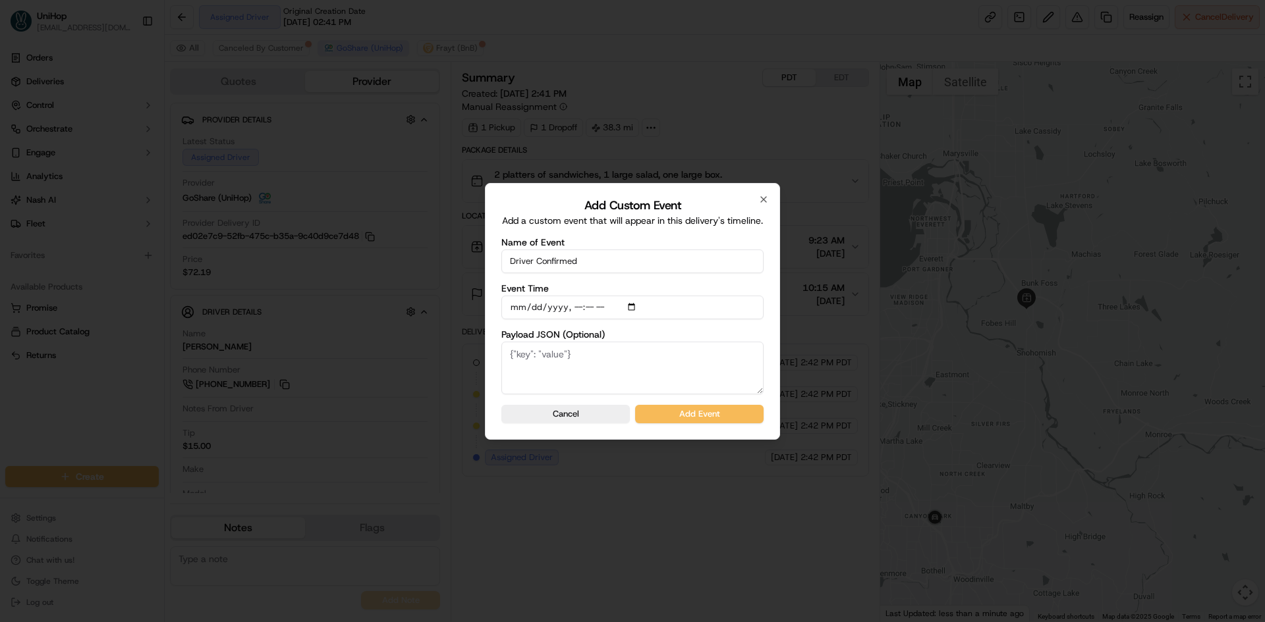
click at [761, 342] on textarea "Payload JSON (Optional)" at bounding box center [632, 368] width 262 height 53
click at [733, 416] on button "Add Event" at bounding box center [699, 414] width 128 height 18
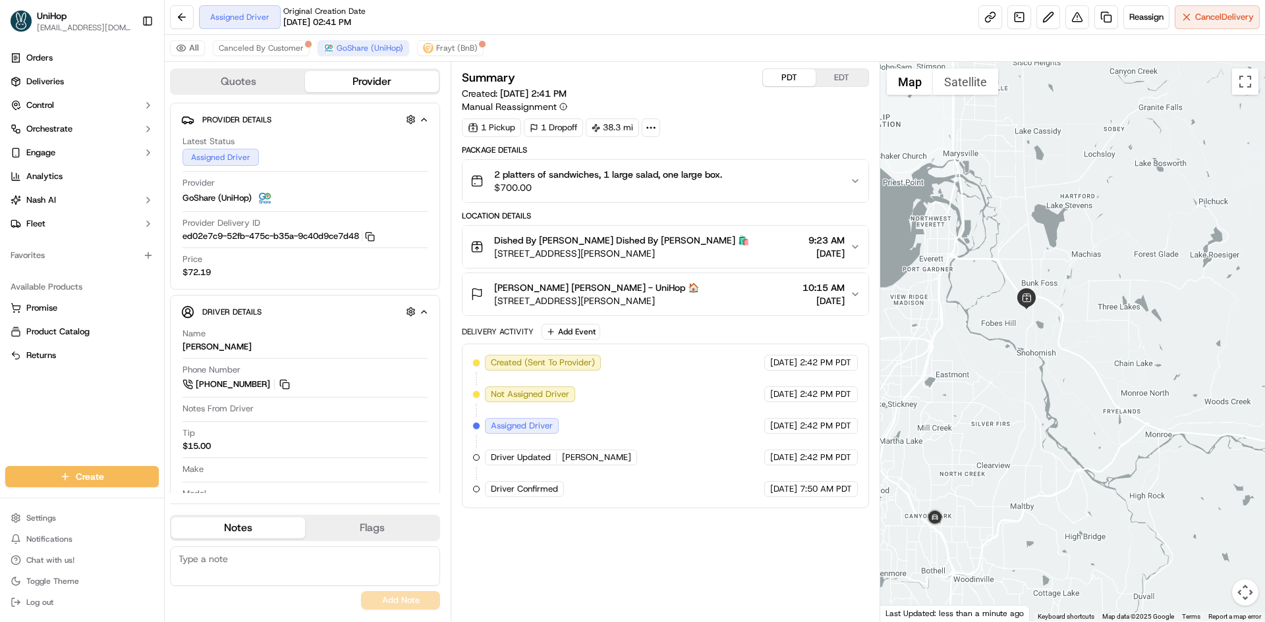
click at [827, 77] on button "EDT" at bounding box center [841, 77] width 53 height 17
click at [699, 545] on div "Summary PDT EDT Created: Sep 13 2025 5:41 PM Manual Reassignment 1 Pickup 1 Dro…" at bounding box center [665, 341] width 406 height 547
drag, startPoint x: 966, startPoint y: 328, endPoint x: 531, endPoint y: 154, distance: 468.2
click at [966, 327] on div at bounding box center [1072, 342] width 385 height 560
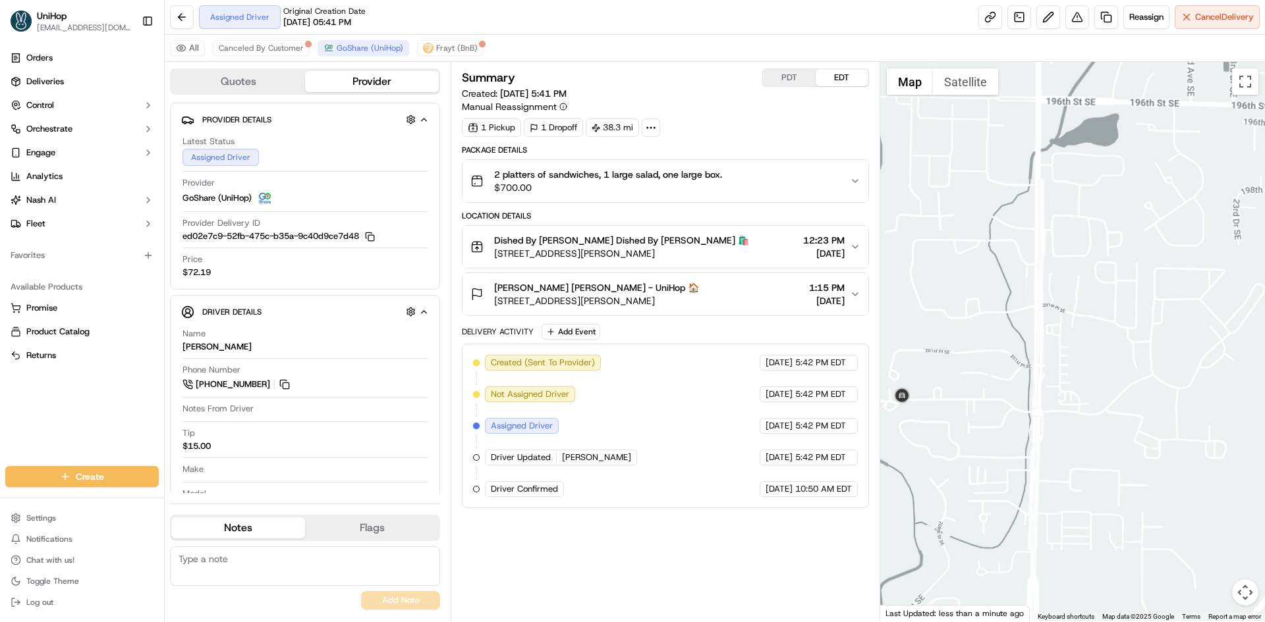
drag, startPoint x: 902, startPoint y: 439, endPoint x: 939, endPoint y: 439, distance: 36.2
click at [937, 440] on div at bounding box center [1072, 342] width 385 height 560
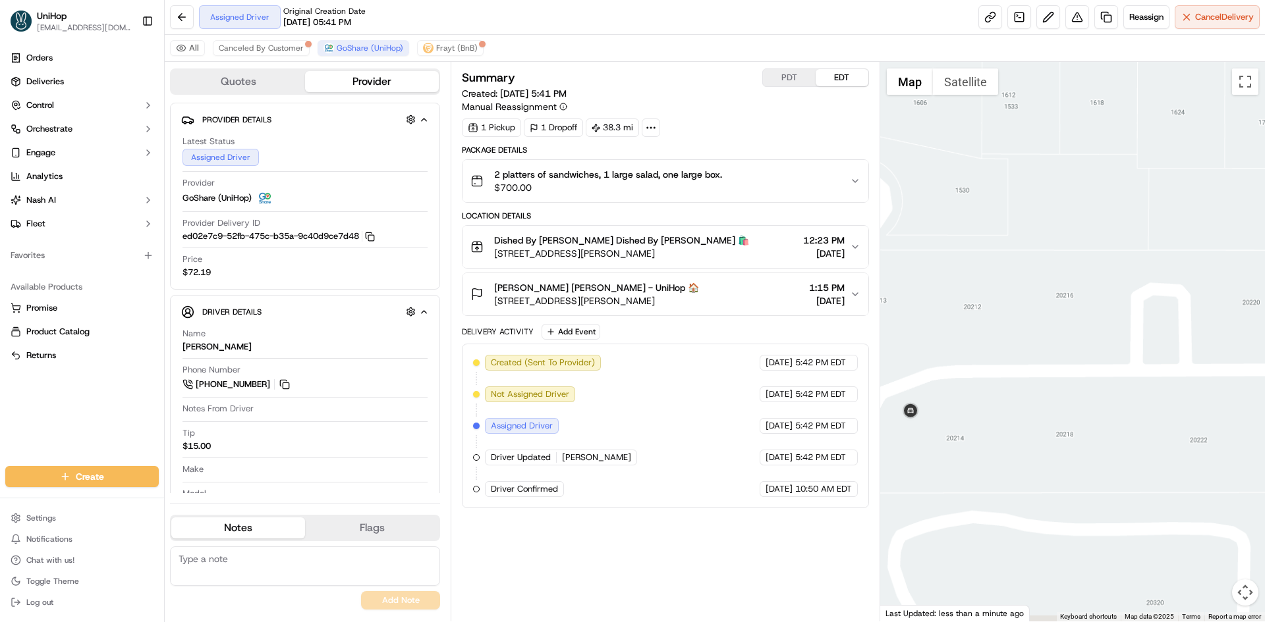
drag, startPoint x: 980, startPoint y: 428, endPoint x: 1007, endPoint y: 300, distance: 131.2
click at [1008, 371] on div at bounding box center [1072, 342] width 385 height 560
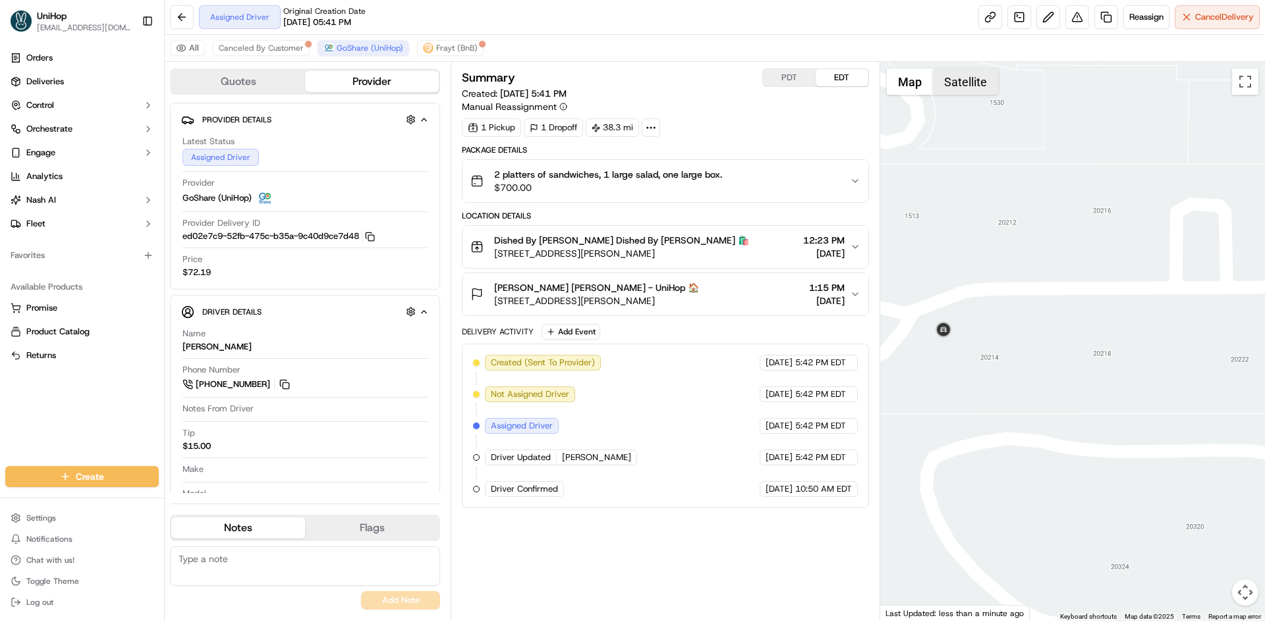
click at [948, 80] on button "Satellite" at bounding box center [965, 81] width 65 height 26
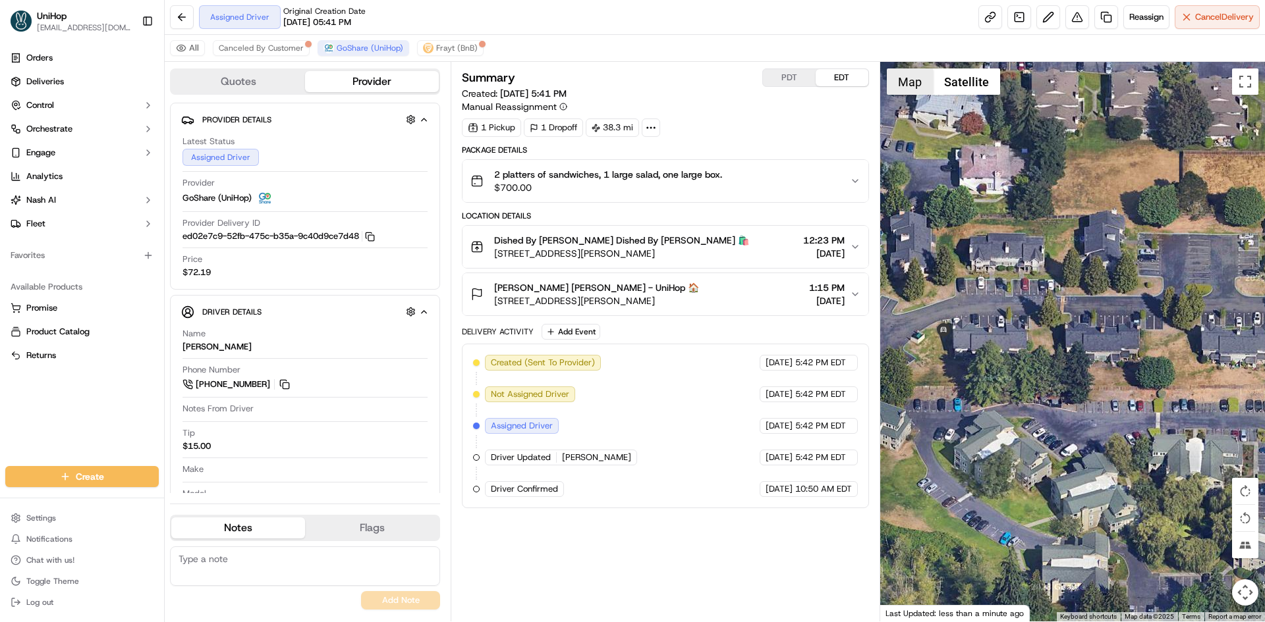
click at [910, 87] on button "Map" at bounding box center [910, 81] width 46 height 26
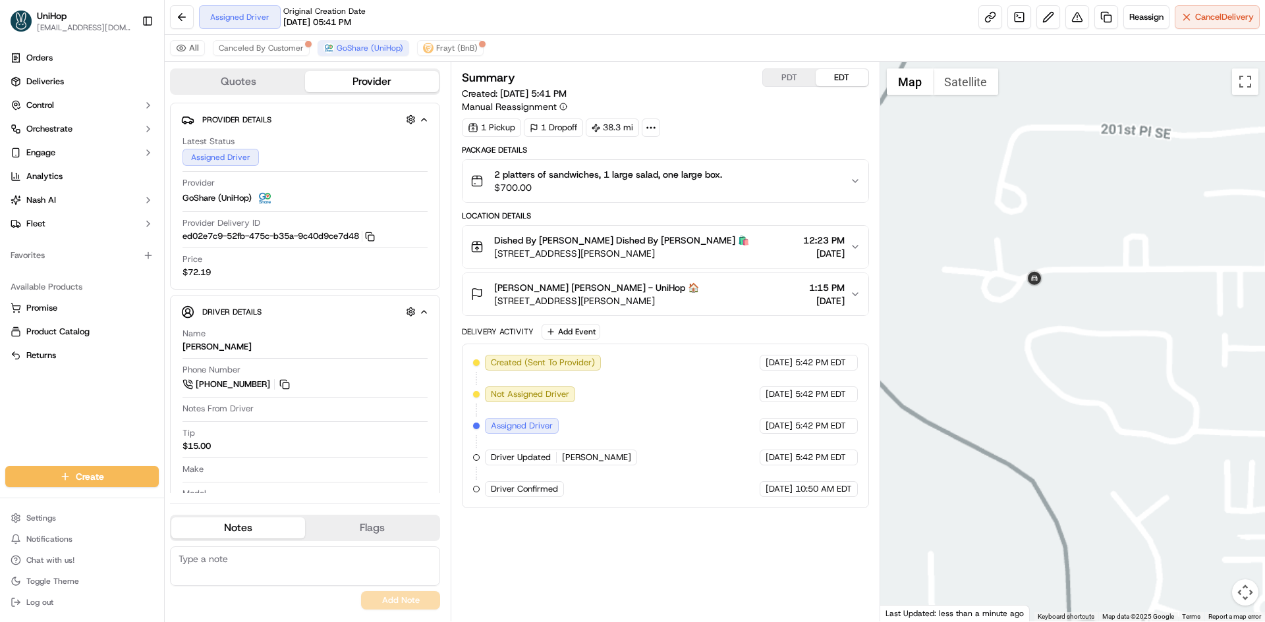
drag, startPoint x: 1133, startPoint y: 298, endPoint x: 1068, endPoint y: 362, distance: 91.3
click at [1106, 322] on div at bounding box center [1072, 342] width 385 height 560
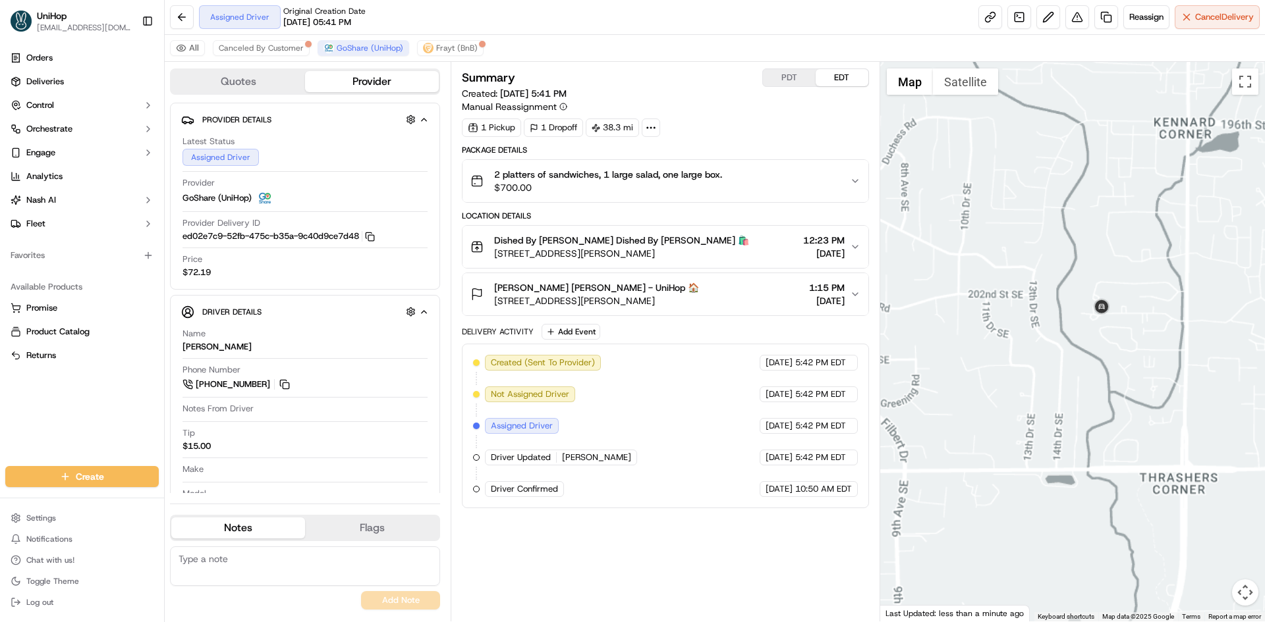
click at [1100, 396] on div at bounding box center [1072, 342] width 385 height 560
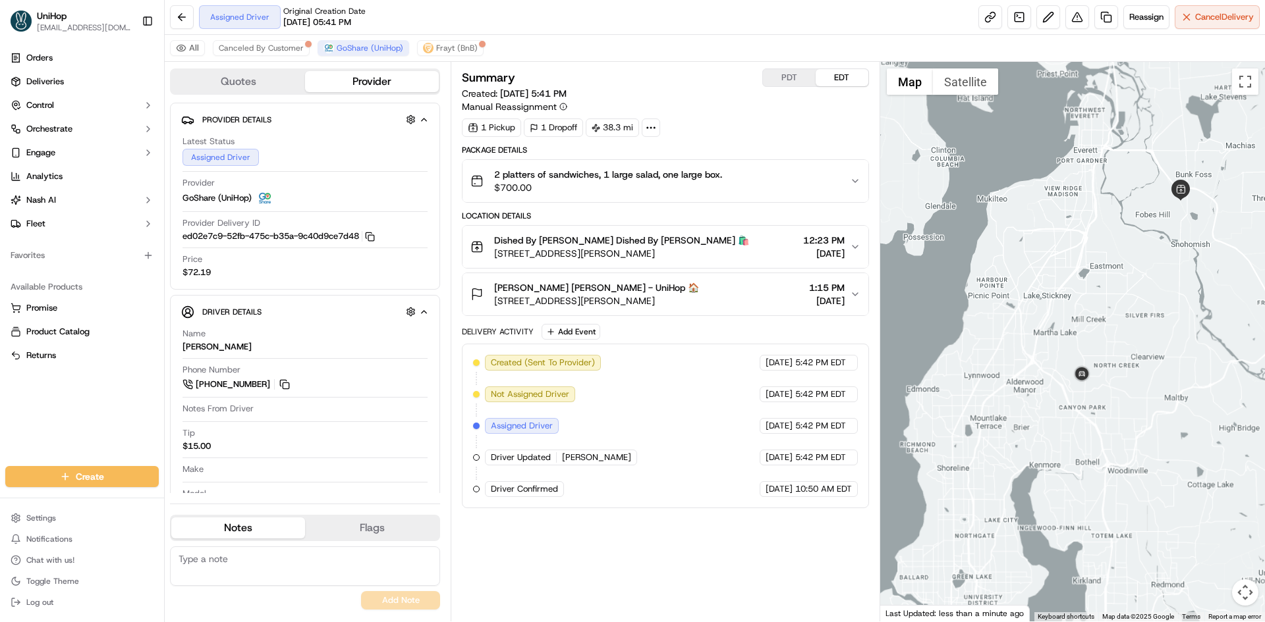
drag, startPoint x: 1157, startPoint y: 296, endPoint x: 1149, endPoint y: 298, distance: 9.0
click at [1151, 298] on div at bounding box center [1072, 342] width 385 height 560
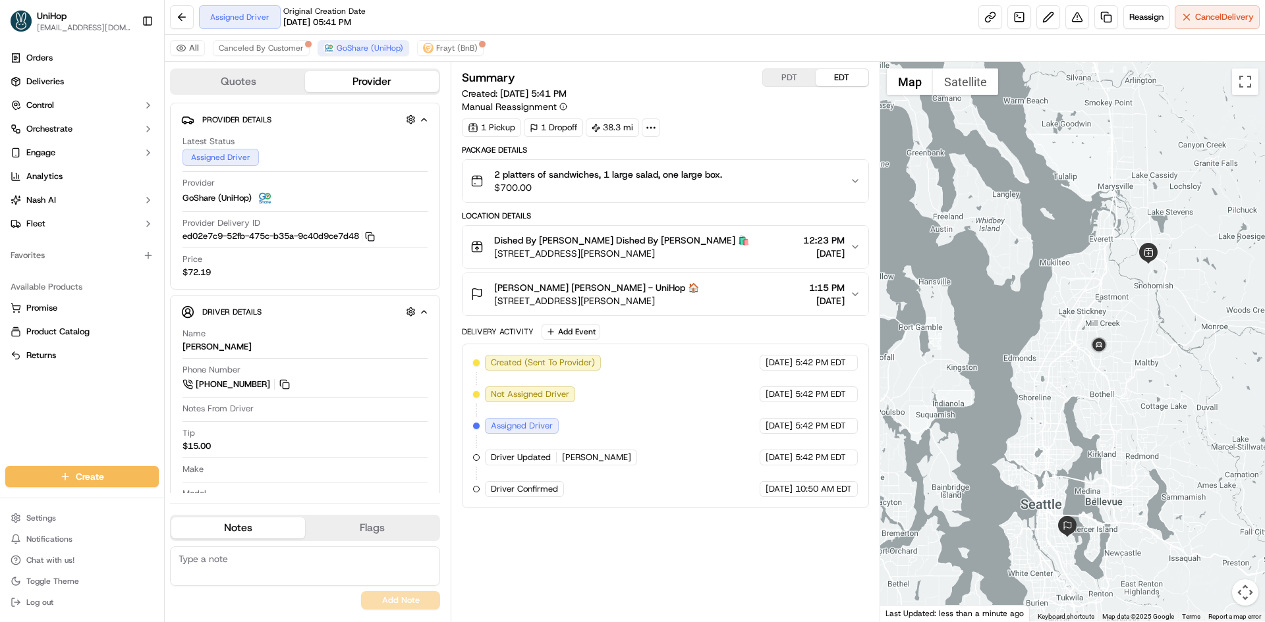
click at [36, 395] on div "Orders Deliveries Control Orchestrate Engage Analytics Nash AI Fleet Favorites …" at bounding box center [82, 249] width 164 height 414
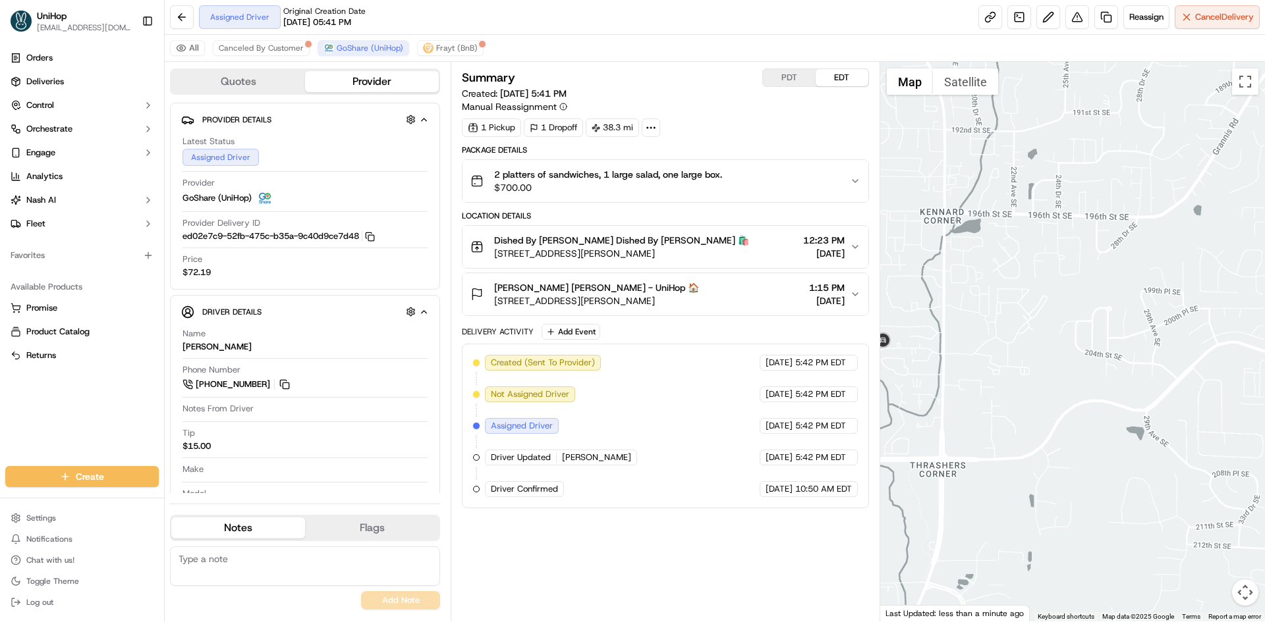
drag, startPoint x: 975, startPoint y: 395, endPoint x: 1018, endPoint y: 395, distance: 42.2
click at [1017, 398] on div at bounding box center [1072, 342] width 385 height 560
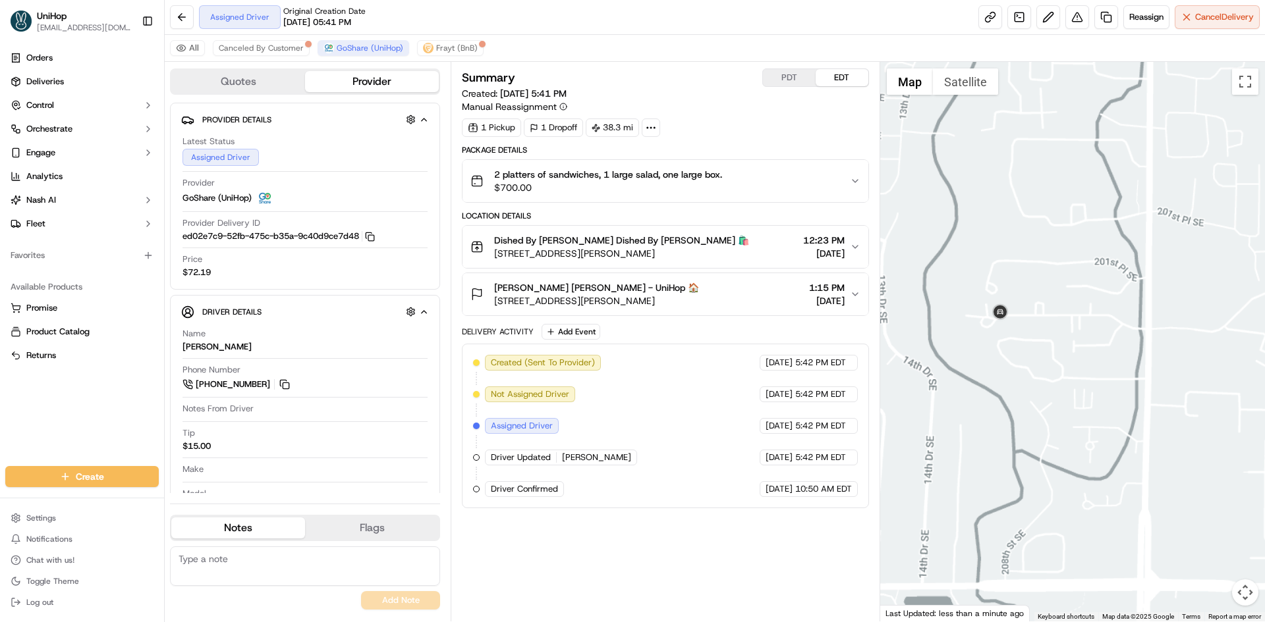
drag, startPoint x: 1112, startPoint y: 310, endPoint x: 1072, endPoint y: 387, distance: 86.9
click at [1094, 341] on div at bounding box center [1072, 342] width 385 height 560
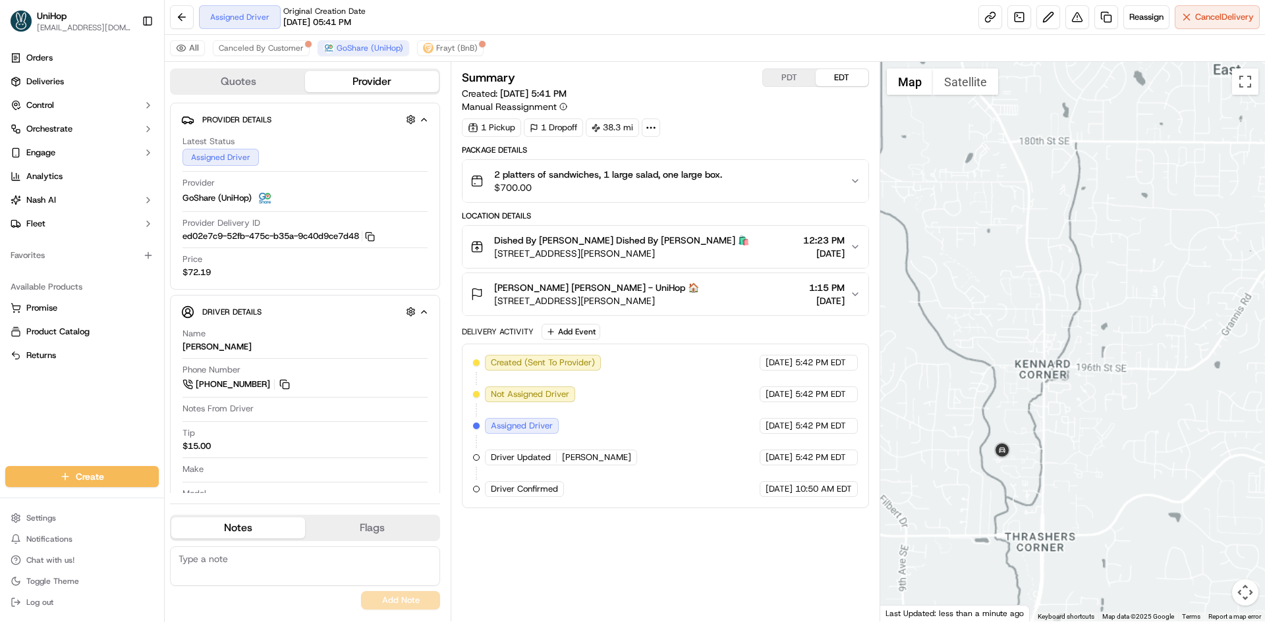
drag, startPoint x: 1087, startPoint y: 363, endPoint x: 1066, endPoint y: 380, distance: 27.2
click at [1068, 379] on div at bounding box center [1072, 342] width 385 height 560
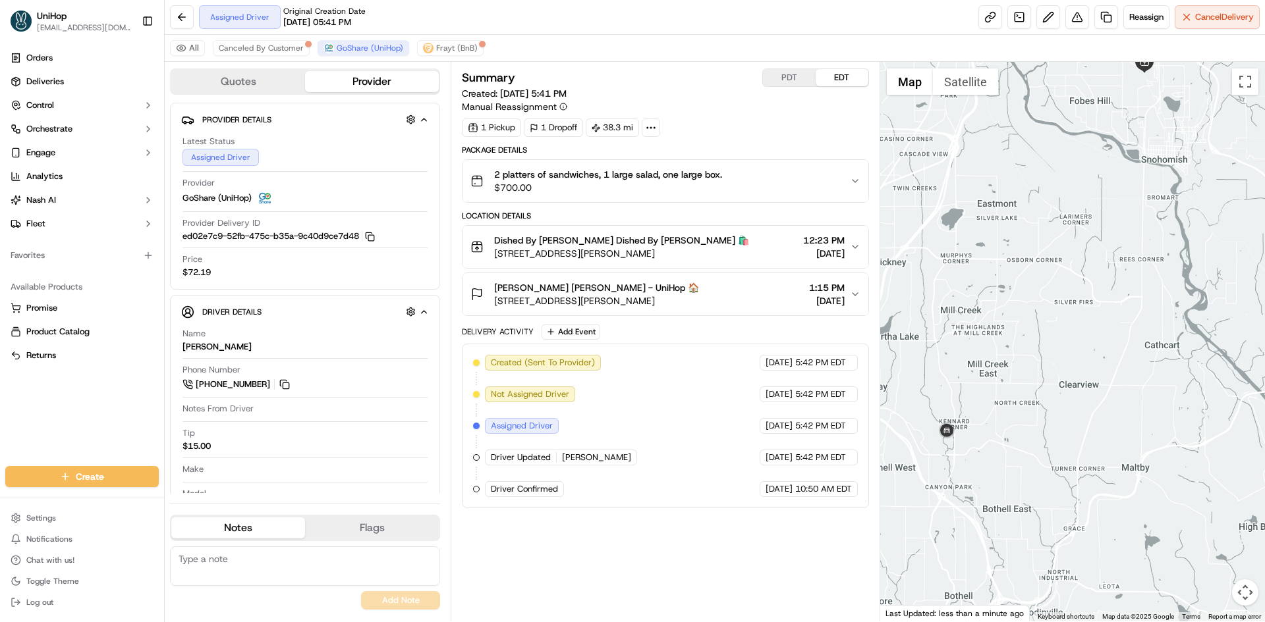
drag, startPoint x: 1103, startPoint y: 364, endPoint x: 1020, endPoint y: 394, distance: 88.7
click at [1020, 394] on div at bounding box center [1072, 342] width 385 height 560
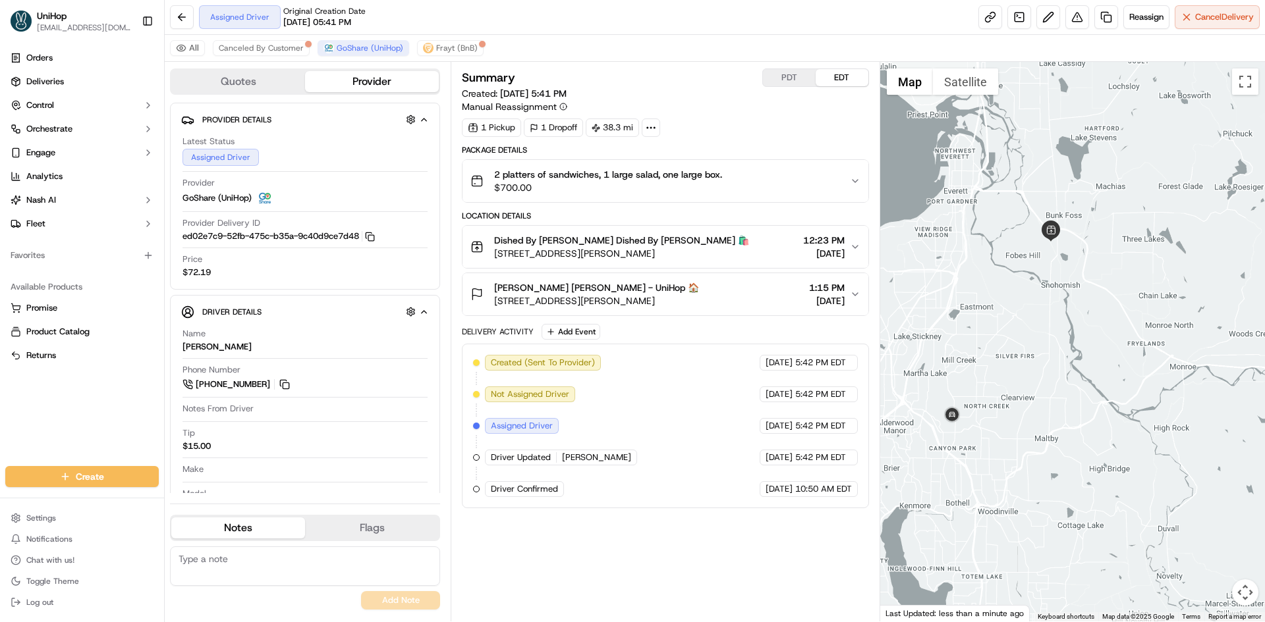
click at [776, 70] on div "PDT EDT" at bounding box center [815, 77] width 107 height 18
drag, startPoint x: 782, startPoint y: 74, endPoint x: 826, endPoint y: 70, distance: 43.6
click at [783, 74] on button "PDT" at bounding box center [789, 77] width 53 height 17
click at [849, 68] on div "PDT EDT" at bounding box center [815, 77] width 107 height 18
click at [852, 82] on button "EDT" at bounding box center [841, 77] width 53 height 17
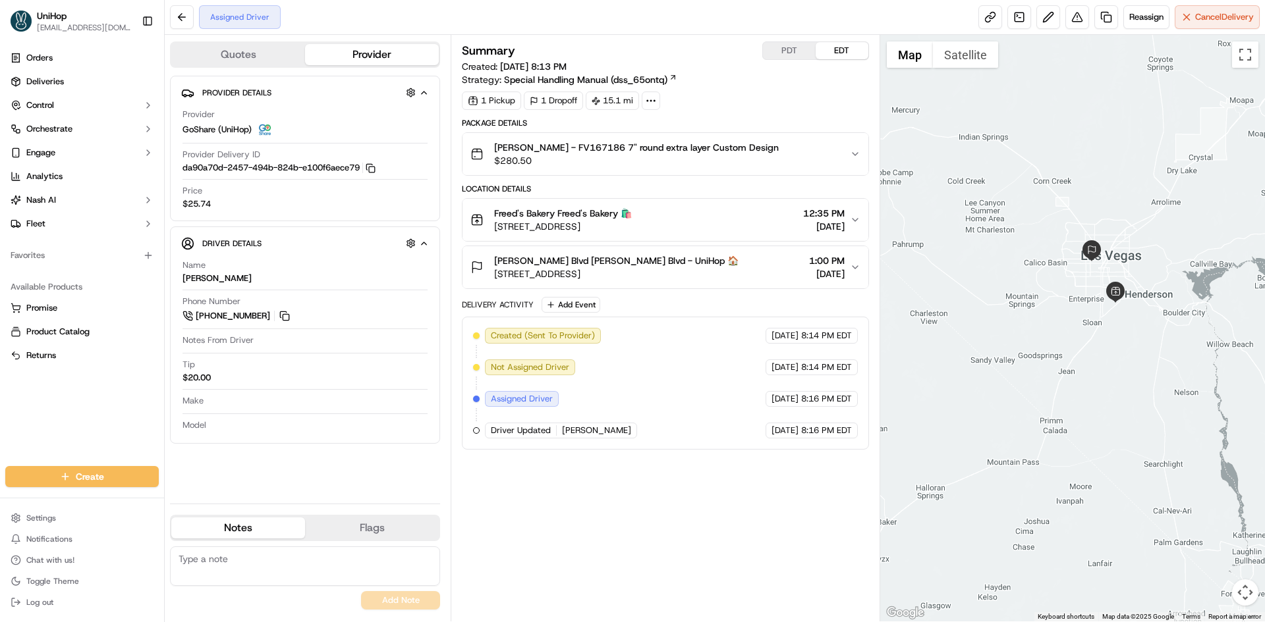
drag, startPoint x: 1099, startPoint y: 169, endPoint x: 1085, endPoint y: 208, distance: 41.7
click at [1085, 208] on div at bounding box center [1072, 328] width 385 height 587
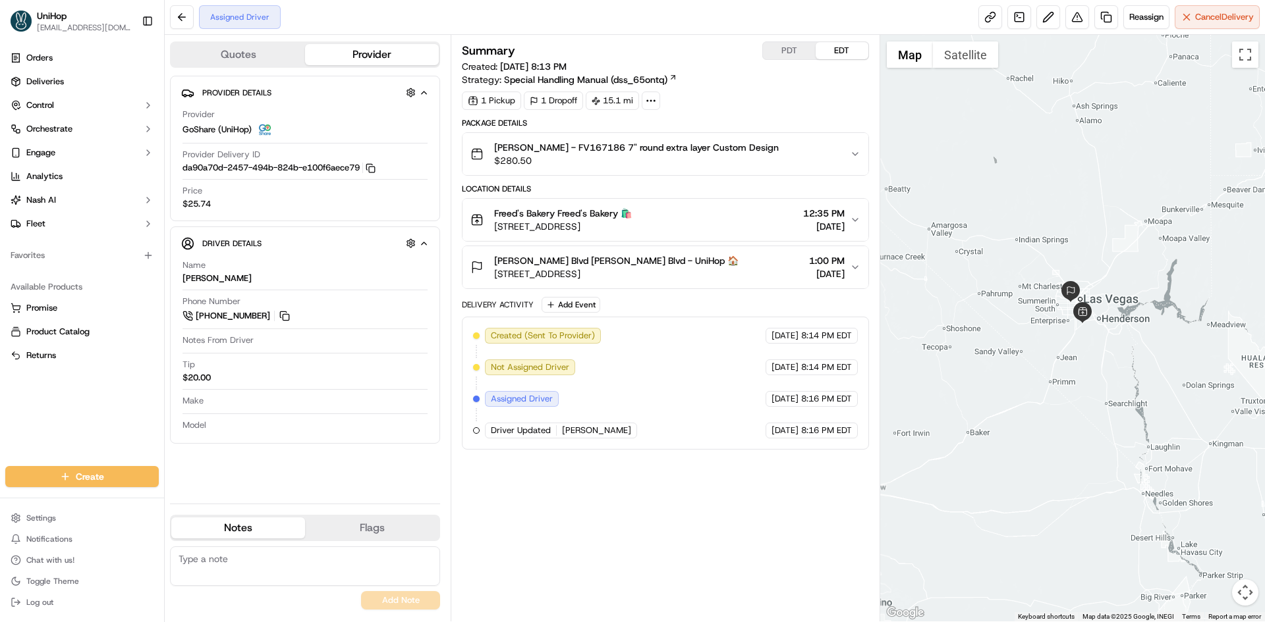
click at [1082, 198] on div at bounding box center [1072, 328] width 385 height 587
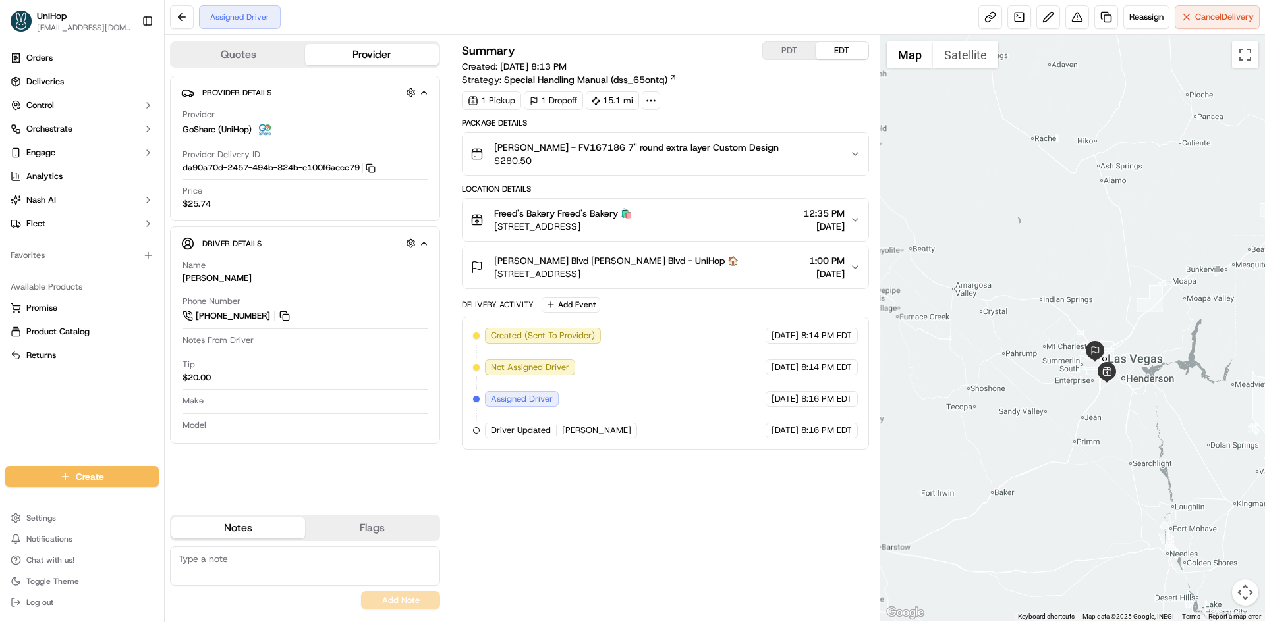
drag, startPoint x: 991, startPoint y: 201, endPoint x: 1015, endPoint y: 260, distance: 64.1
click at [1015, 260] on div at bounding box center [1072, 328] width 385 height 587
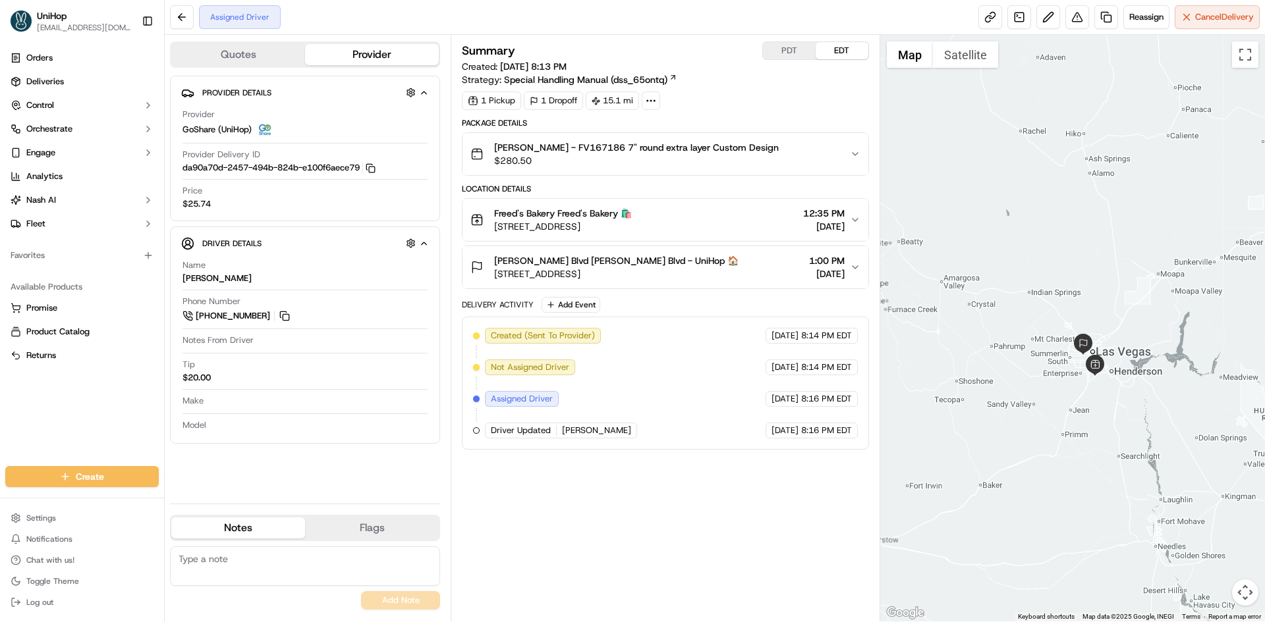
drag, startPoint x: 1105, startPoint y: 339, endPoint x: 1093, endPoint y: 331, distance: 14.6
click at [1093, 331] on div at bounding box center [1072, 328] width 385 height 587
click at [570, 313] on button "Add Event" at bounding box center [570, 305] width 59 height 16
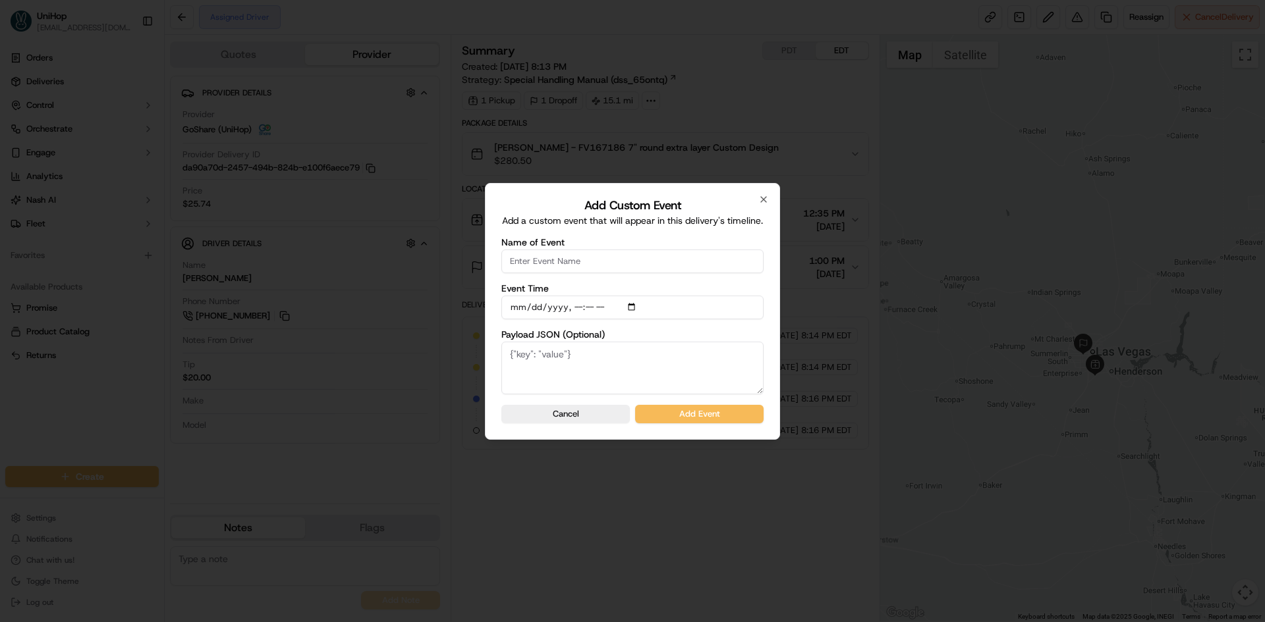
click at [589, 261] on input "Name of Event" at bounding box center [632, 262] width 262 height 24
type input "Driver Confirmed"
click at [631, 311] on input "Event Time" at bounding box center [632, 308] width 262 height 24
type input "[DATE]T10:41"
click at [772, 341] on div "Add Custom Event Add a custom event that will appear in this delivery's timelin…" at bounding box center [632, 311] width 295 height 257
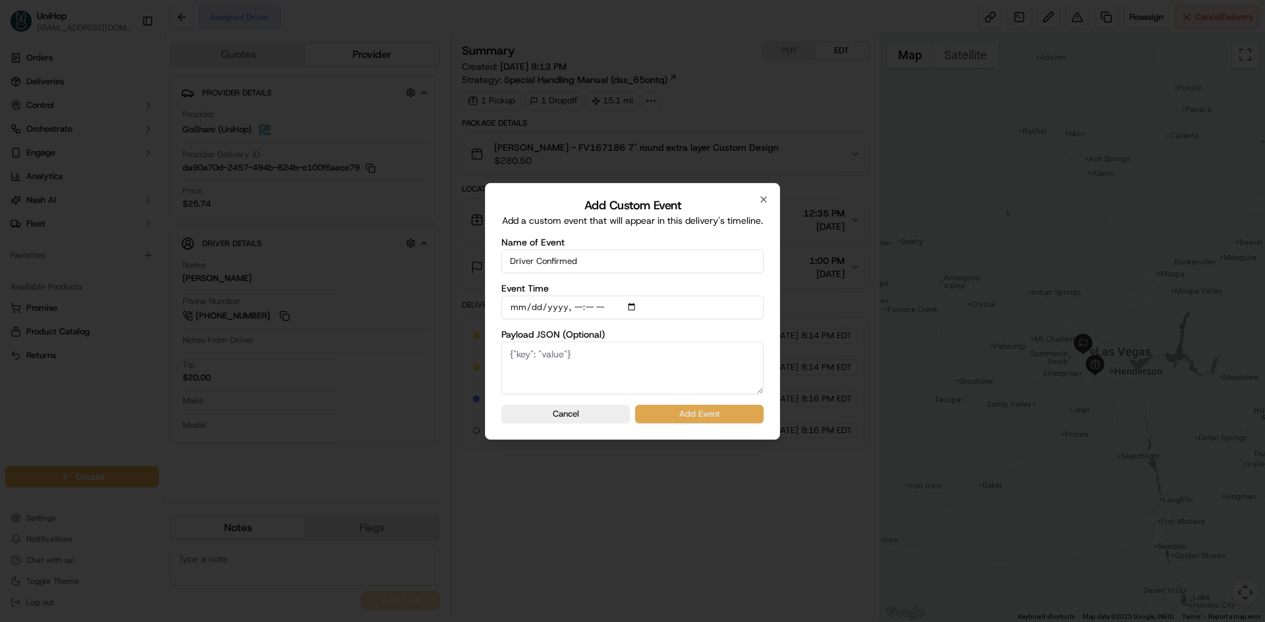
click at [740, 411] on button "Add Event" at bounding box center [699, 414] width 128 height 18
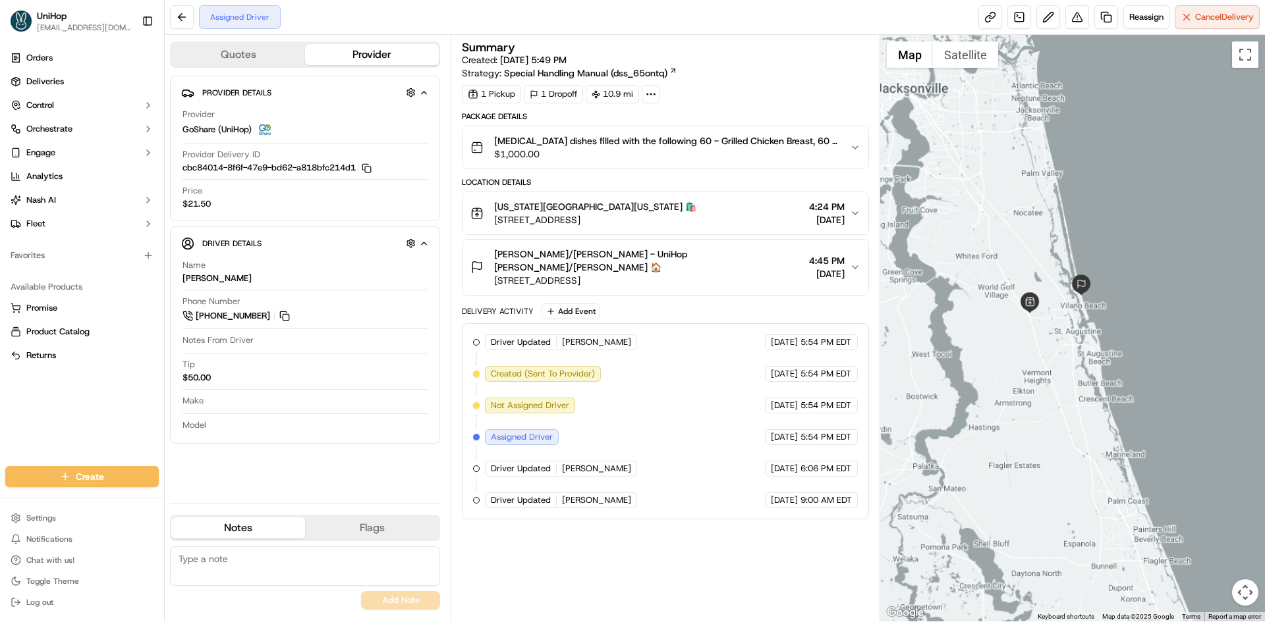
drag, startPoint x: 1001, startPoint y: 160, endPoint x: 1033, endPoint y: 194, distance: 46.6
click at [1033, 194] on div at bounding box center [1072, 328] width 385 height 587
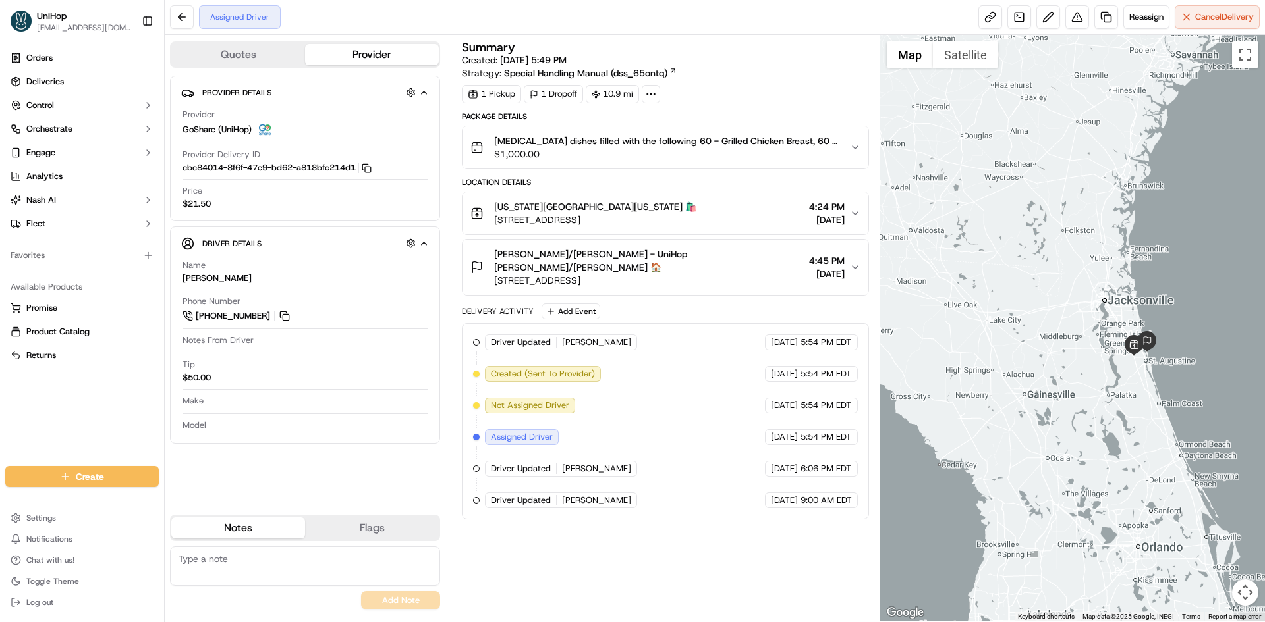
drag, startPoint x: 996, startPoint y: 144, endPoint x: 1081, endPoint y: 265, distance: 148.0
click at [1081, 265] on div at bounding box center [1072, 328] width 385 height 587
drag, startPoint x: 121, startPoint y: 414, endPoint x: 148, endPoint y: 457, distance: 50.6
click at [121, 414] on div "Orders Deliveries Control Orchestrate Engage Analytics [PERSON_NAME] Fleet Favo…" at bounding box center [82, 249] width 164 height 414
click at [20, 420] on div "Orders Deliveries Control Orchestrate Engage Analytics [PERSON_NAME] Fleet Favo…" at bounding box center [82, 249] width 164 height 414
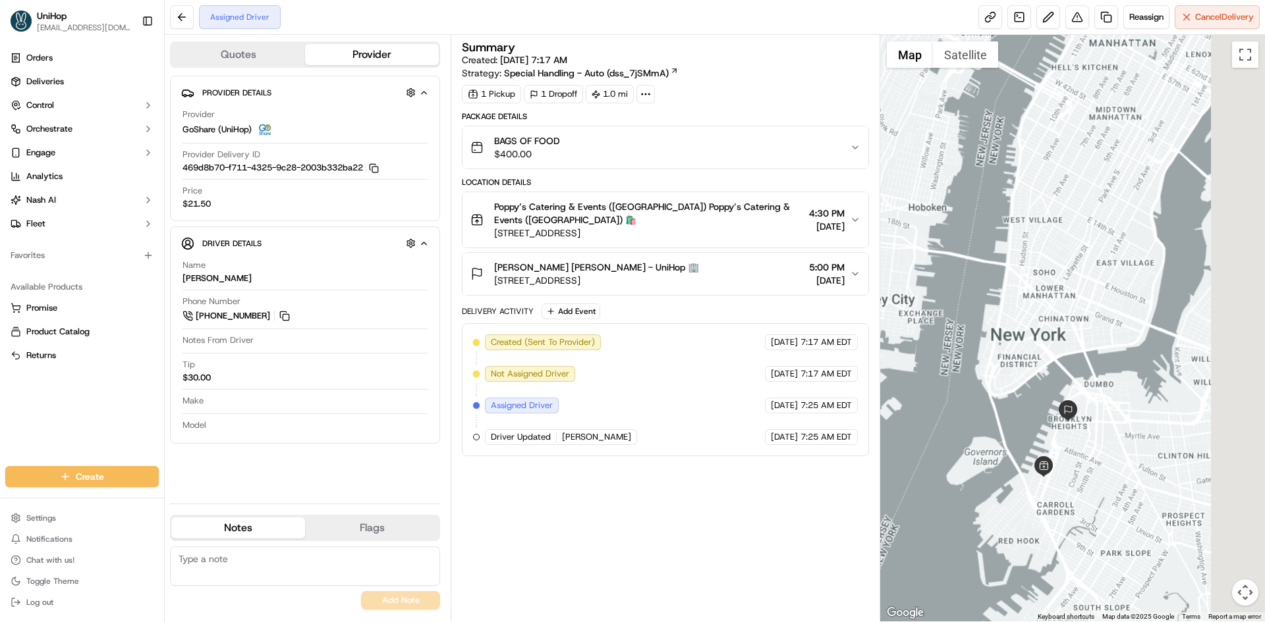
drag, startPoint x: 1083, startPoint y: 436, endPoint x: 1037, endPoint y: 449, distance: 47.9
click at [1037, 449] on div at bounding box center [1072, 328] width 385 height 587
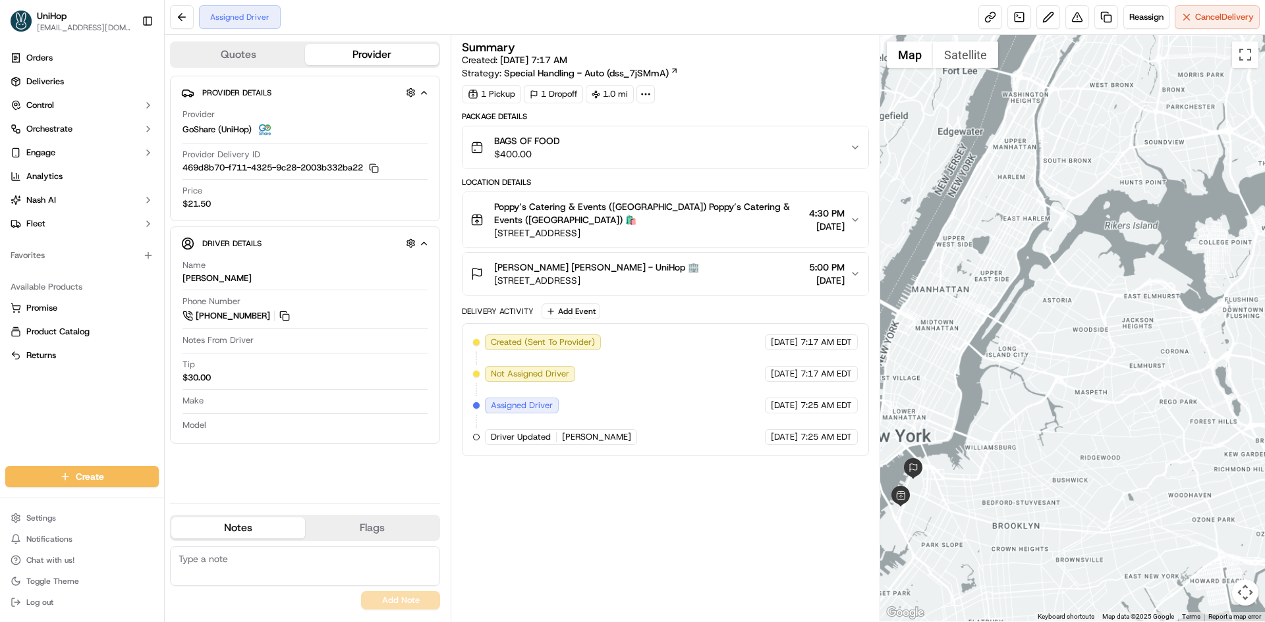
click at [1104, 415] on div at bounding box center [1072, 328] width 385 height 587
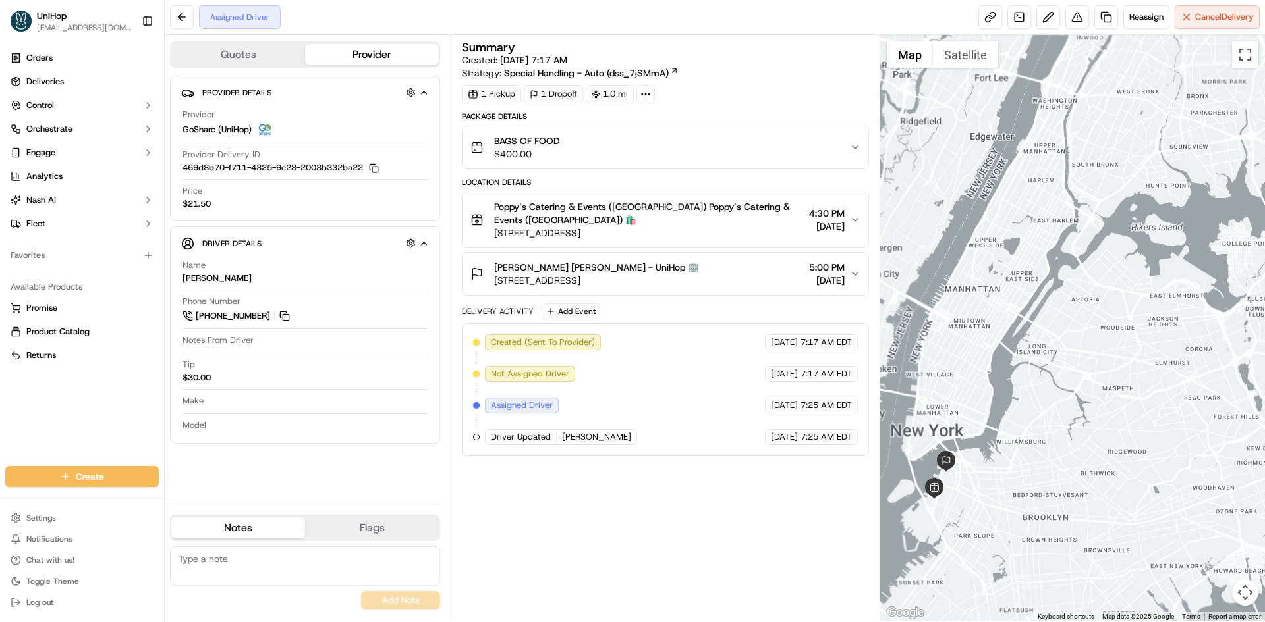
drag, startPoint x: 1176, startPoint y: 342, endPoint x: 1174, endPoint y: 329, distance: 14.0
click at [1194, 331] on div at bounding box center [1072, 328] width 385 height 587
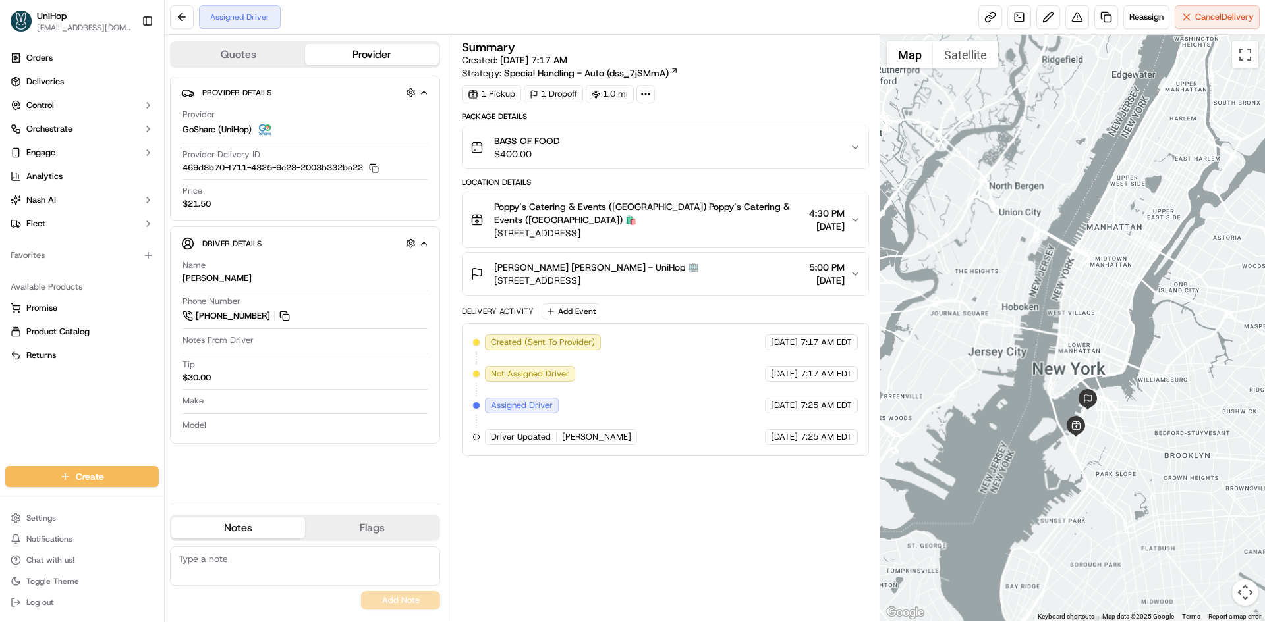
drag, startPoint x: 1147, startPoint y: 340, endPoint x: 1130, endPoint y: 359, distance: 26.1
click at [1130, 359] on div at bounding box center [1072, 328] width 385 height 587
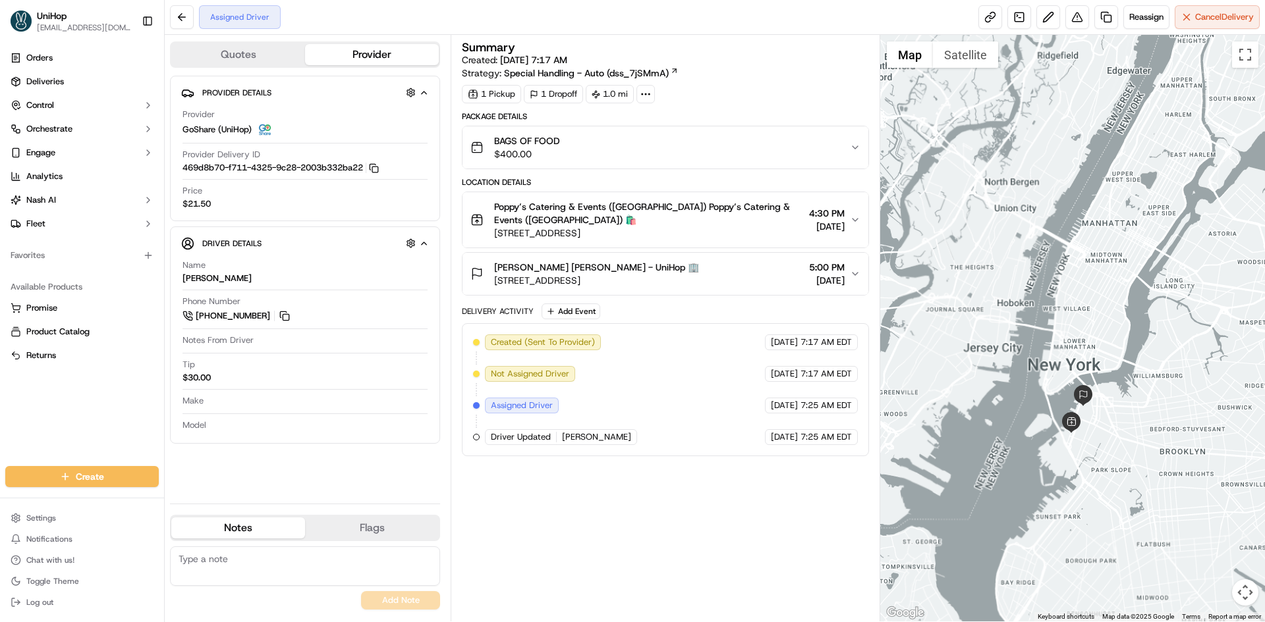
drag, startPoint x: 1078, startPoint y: 258, endPoint x: 1060, endPoint y: 242, distance: 23.9
click at [1076, 256] on div at bounding box center [1072, 328] width 385 height 587
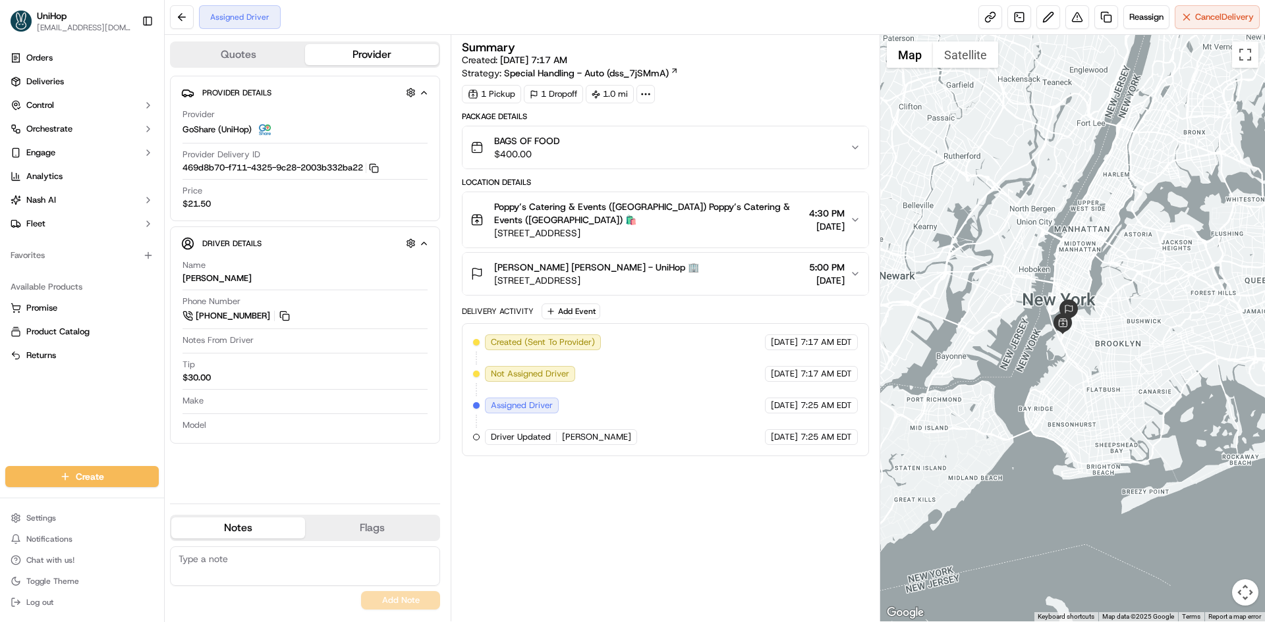
click at [1090, 178] on div at bounding box center [1072, 328] width 385 height 587
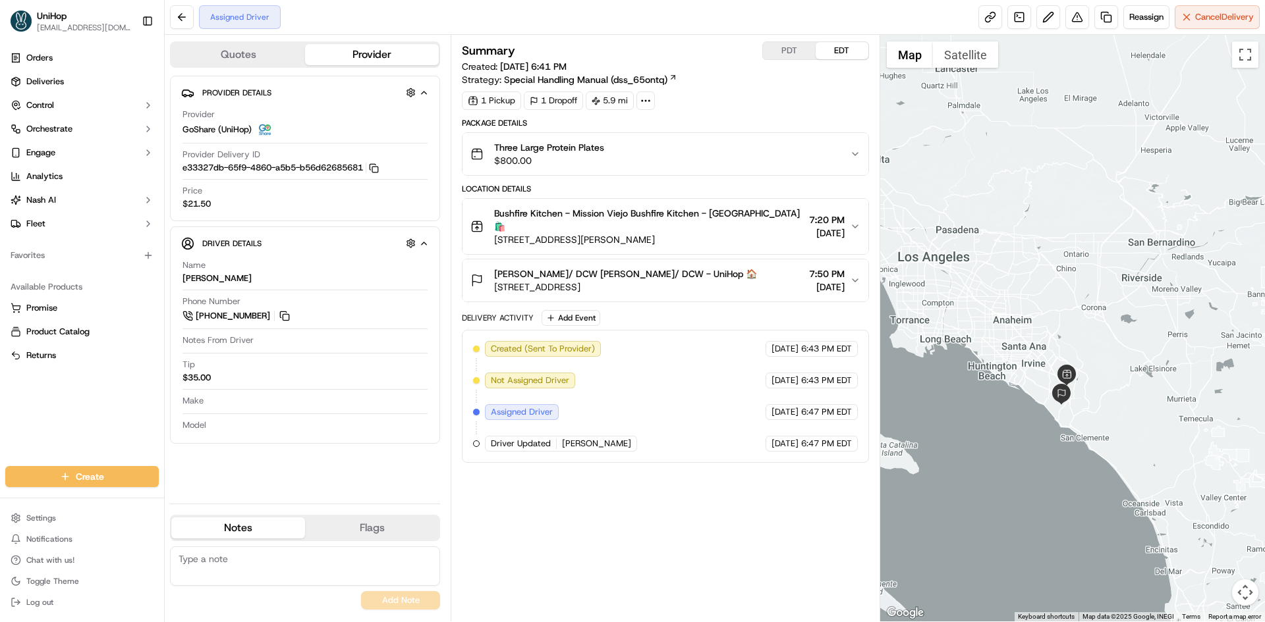
click at [1110, 264] on div at bounding box center [1072, 328] width 385 height 587
click at [701, 544] on div "Summary PDT EDT Created: [DATE] 6:41 PM Strategy: Special Handling Manual (dss_…" at bounding box center [665, 328] width 406 height 574
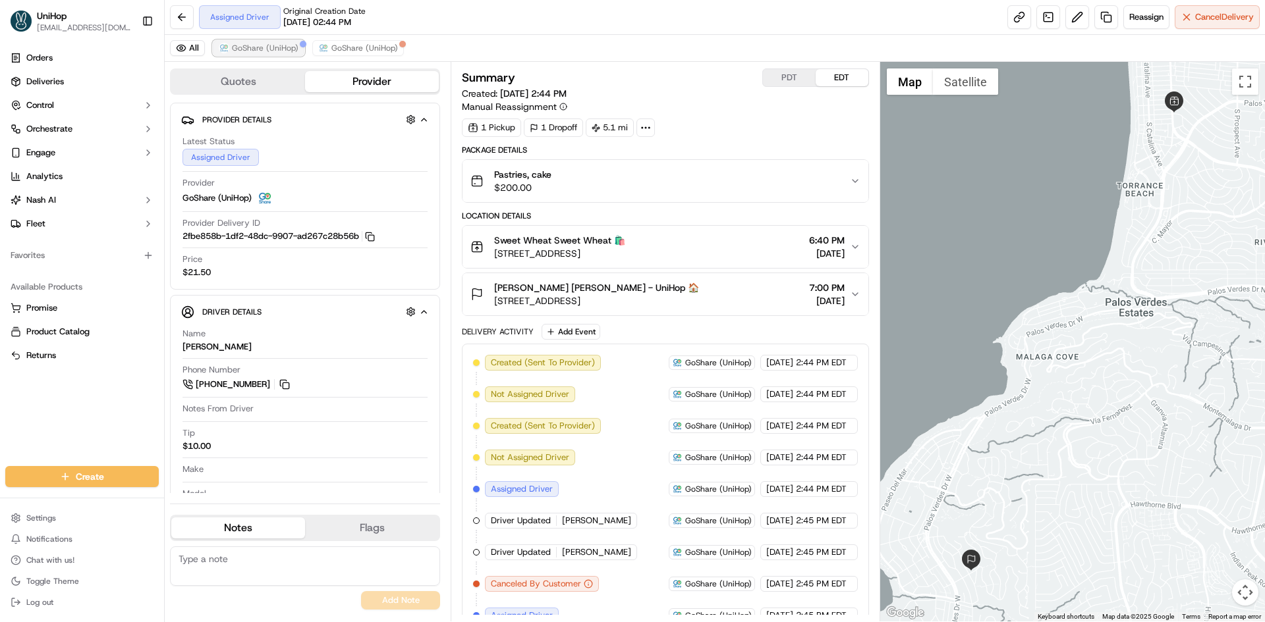
click at [260, 43] on span "GoShare (UniHop)" at bounding box center [265, 48] width 67 height 11
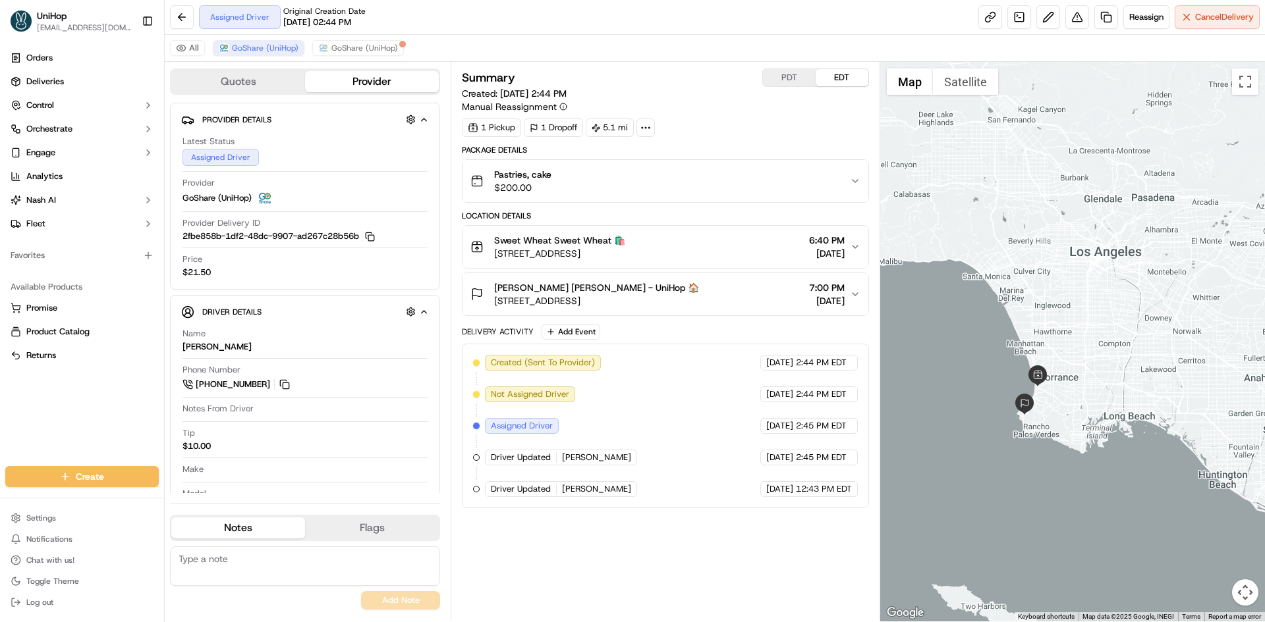
drag, startPoint x: 1235, startPoint y: 205, endPoint x: 1093, endPoint y: 318, distance: 180.9
click at [1093, 318] on div at bounding box center [1072, 342] width 385 height 560
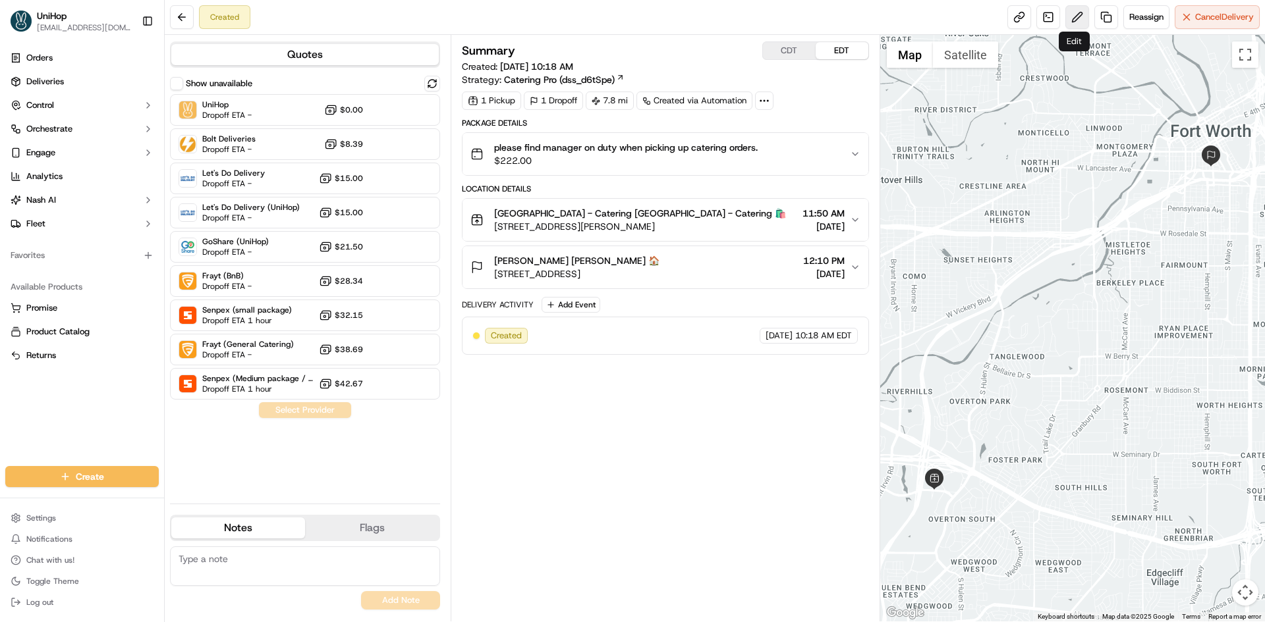
click at [1072, 20] on button at bounding box center [1077, 17] width 24 height 24
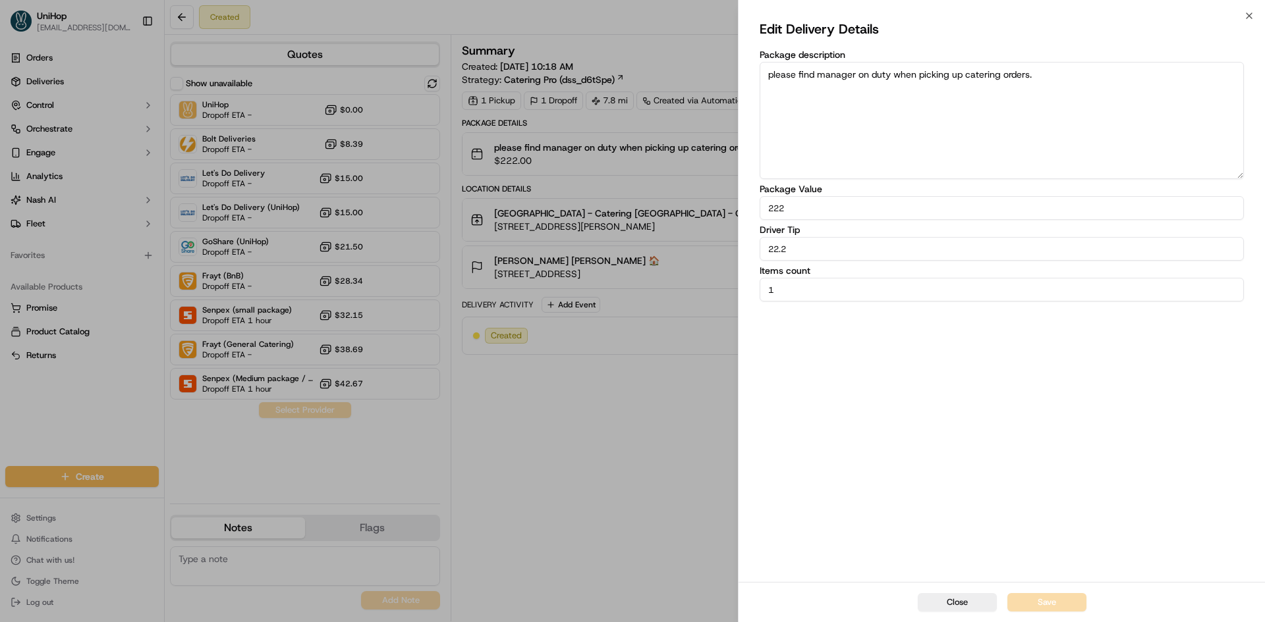
drag, startPoint x: 594, startPoint y: 420, endPoint x: 526, endPoint y: 383, distance: 77.5
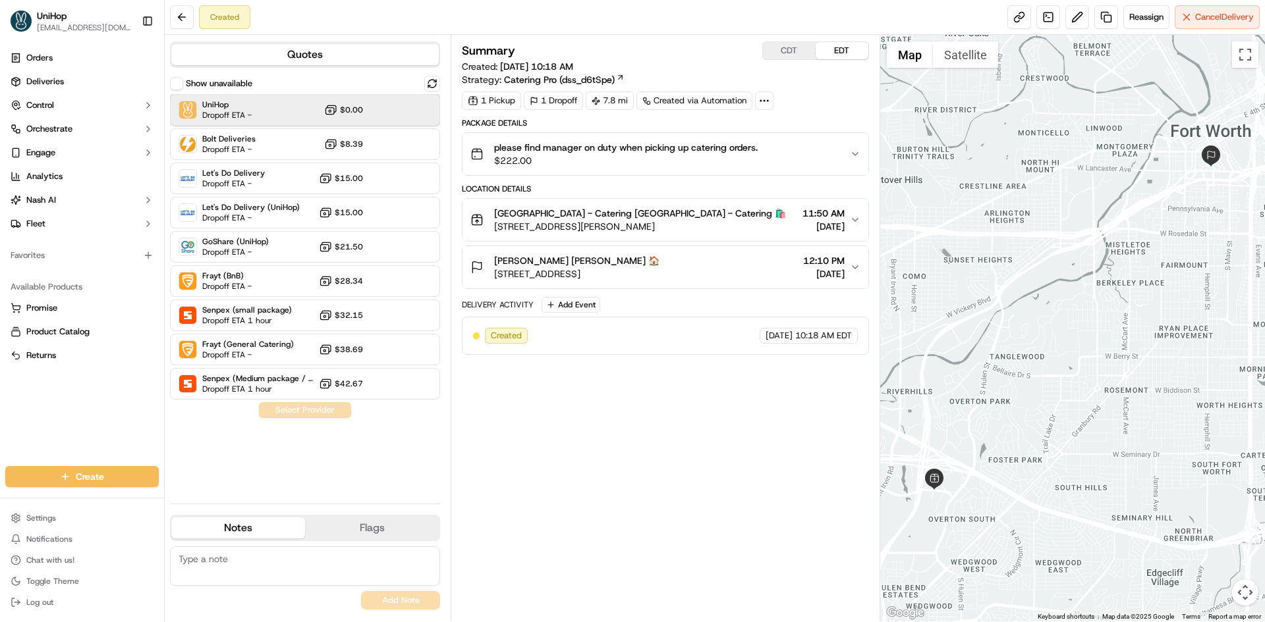
click at [247, 111] on span "Dropoff ETA -" at bounding box center [226, 115] width 49 height 11
click at [333, 409] on button "Assign Provider" at bounding box center [305, 410] width 94 height 16
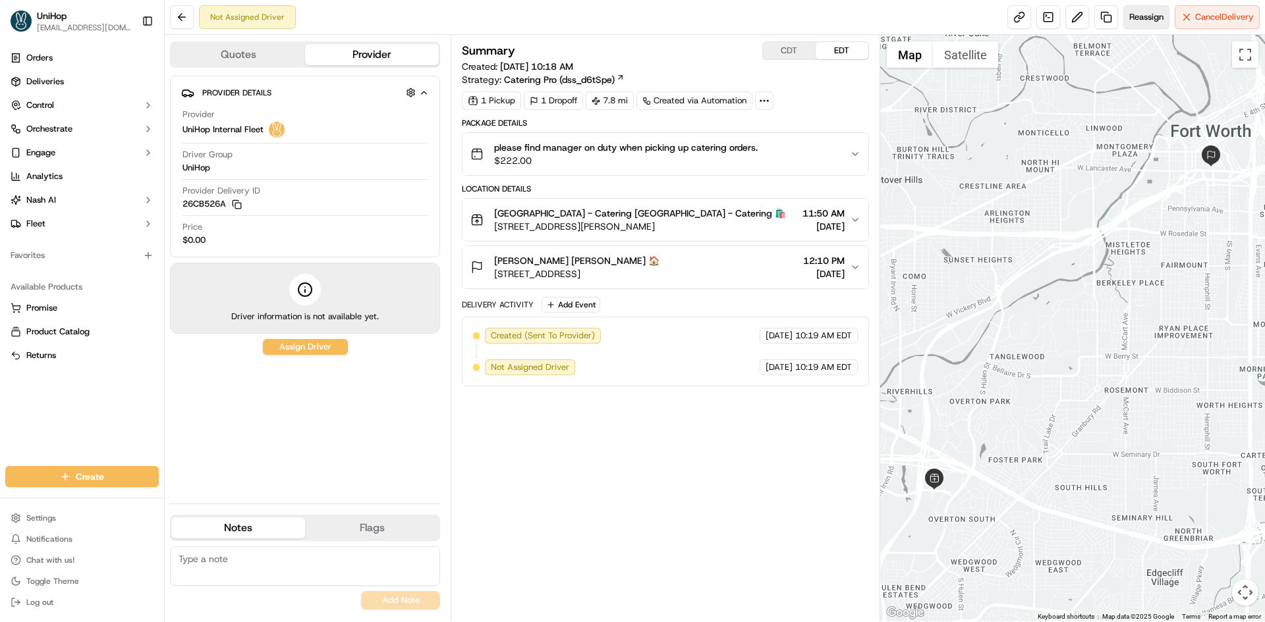
click at [1137, 17] on span "Reassign" at bounding box center [1146, 17] width 34 height 12
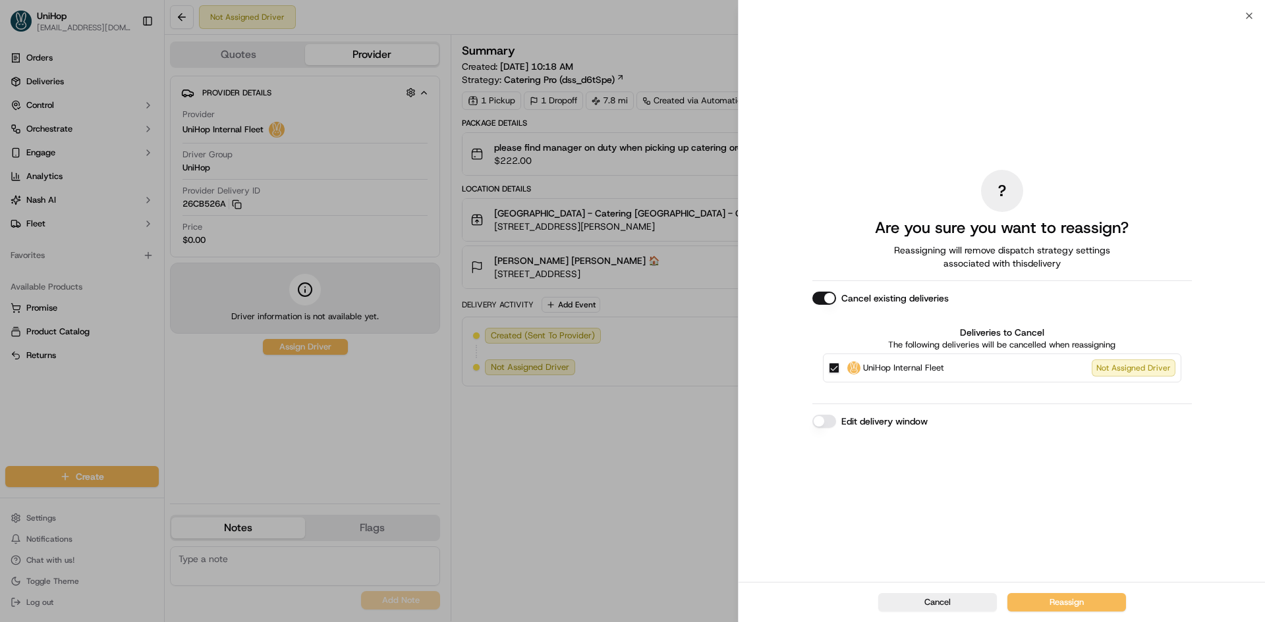
click at [832, 366] on button "UniHop Internal Fleet Not Assigned Driver" at bounding box center [834, 368] width 11 height 11
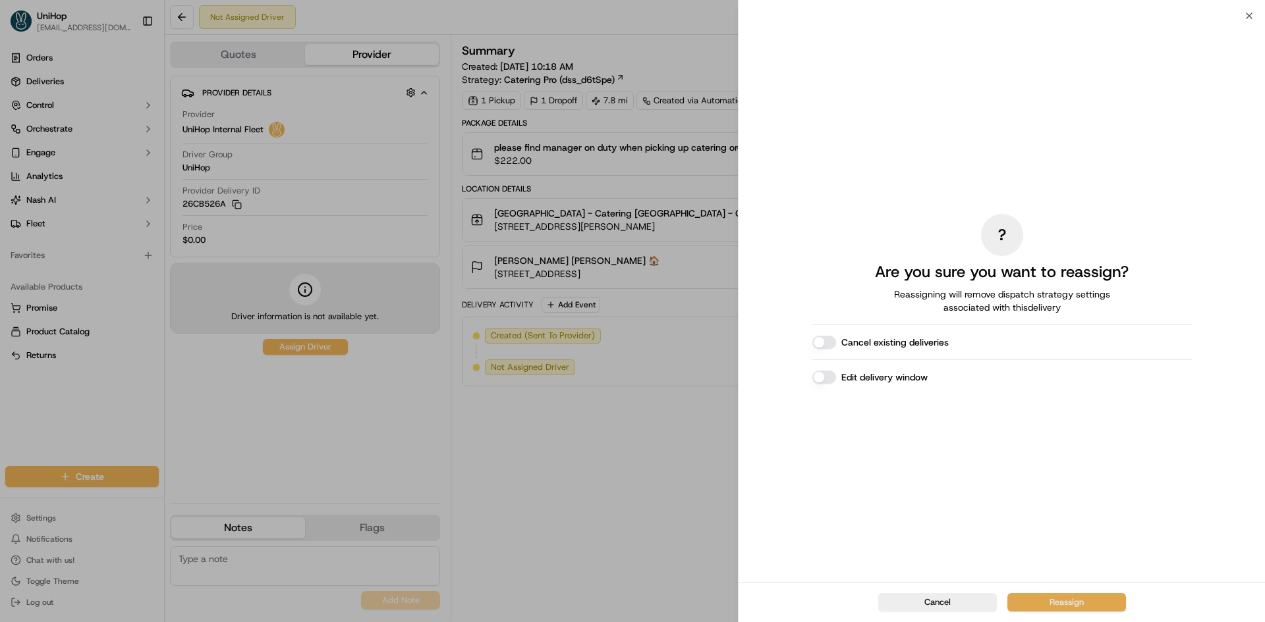
click at [1079, 604] on button "Reassign" at bounding box center [1066, 602] width 119 height 18
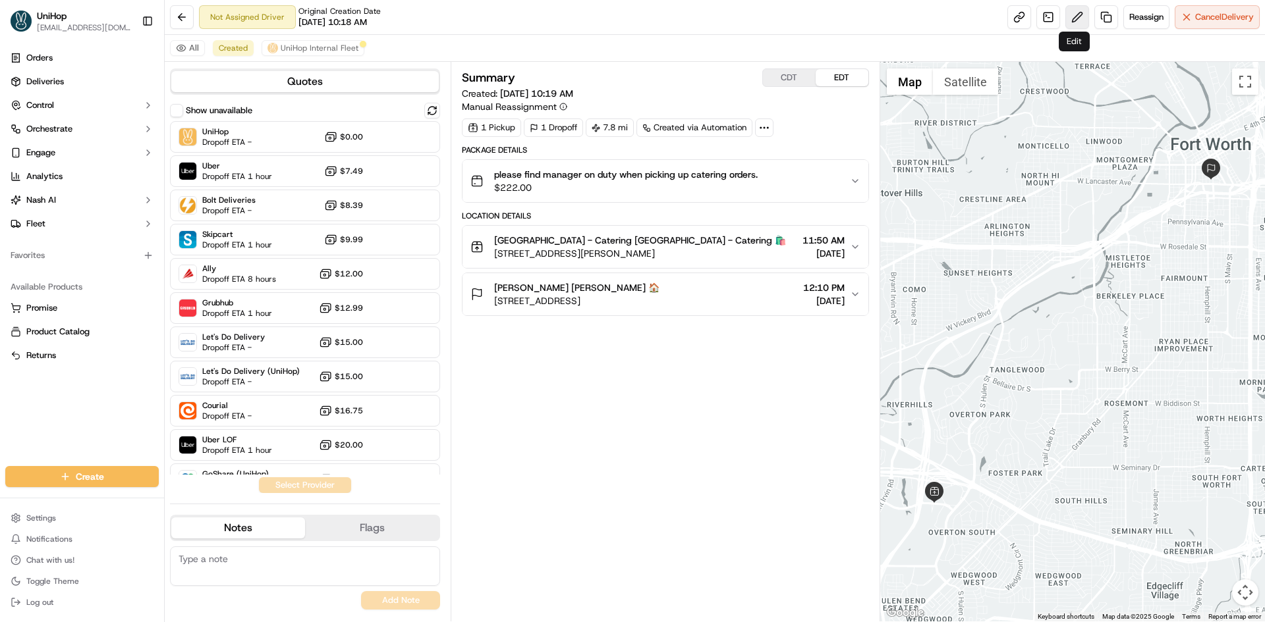
click at [1070, 13] on button at bounding box center [1077, 17] width 24 height 24
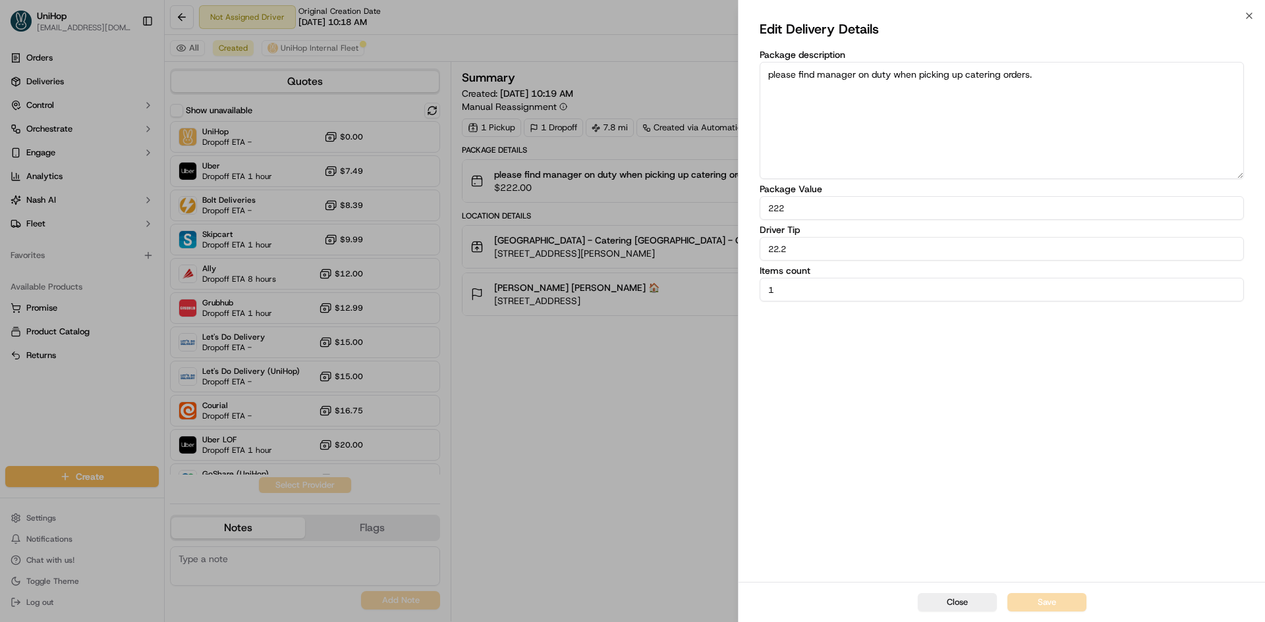
drag, startPoint x: 827, startPoint y: 249, endPoint x: 749, endPoint y: 250, distance: 78.4
click at [747, 250] on div "Edit Delivery Details Package description please find manager on duty when pick…" at bounding box center [1001, 299] width 526 height 566
type input "19.2"
click at [918, 424] on div "Edit Delivery Details Package description please find manager on duty when pick…" at bounding box center [1001, 298] width 484 height 561
click at [1054, 602] on button "Save" at bounding box center [1046, 602] width 79 height 18
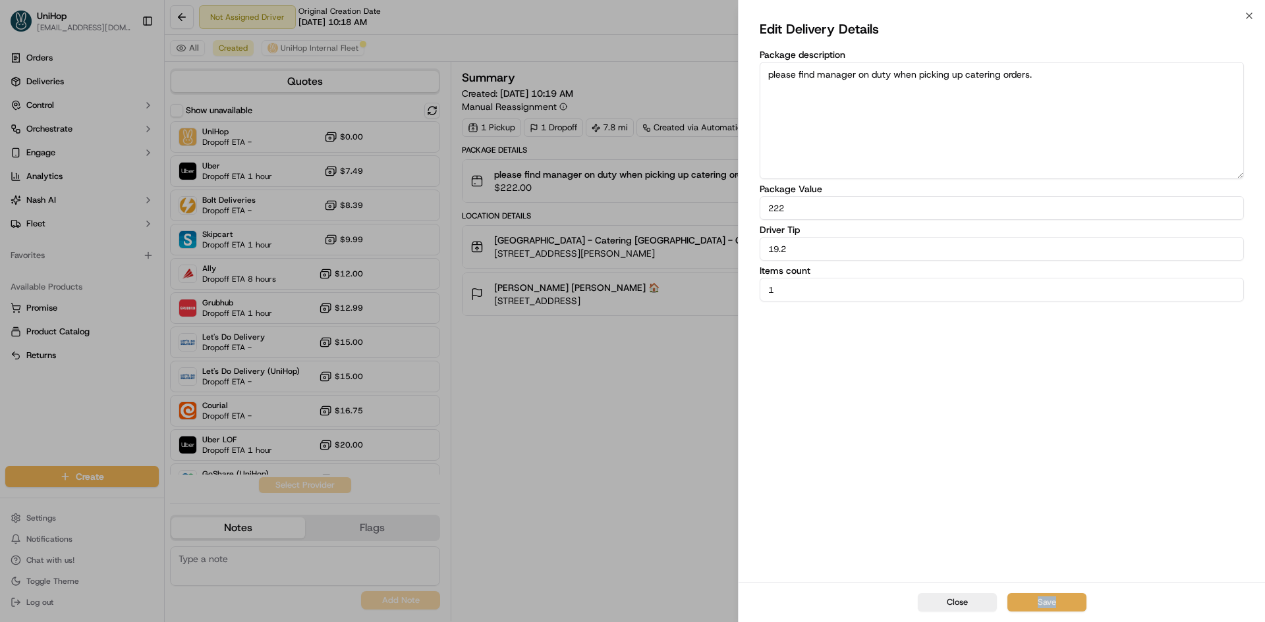
click at [1054, 602] on div "Close Save" at bounding box center [1001, 602] width 526 height 40
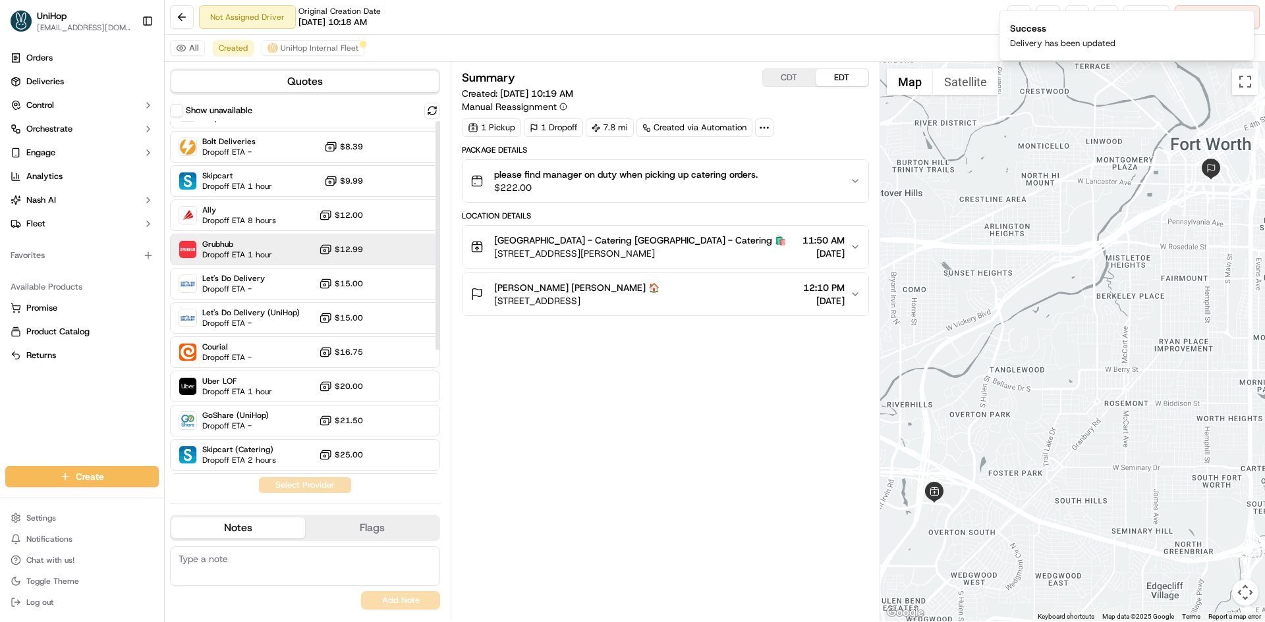
scroll to position [66, 0]
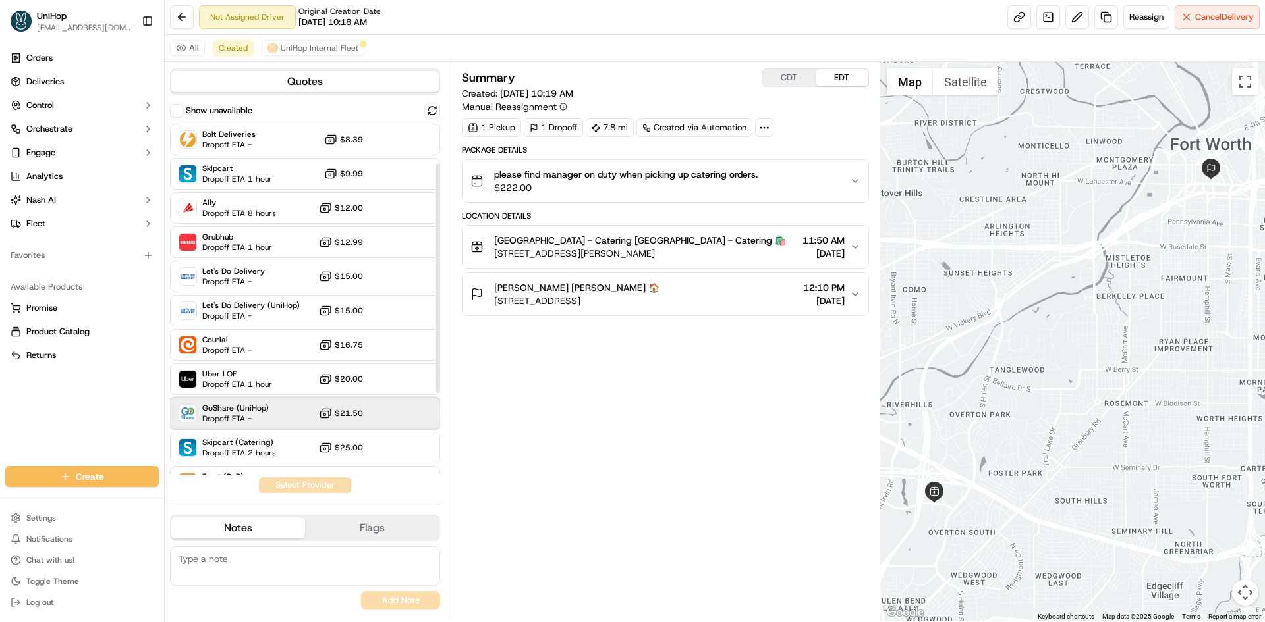
click at [249, 415] on span "Dropoff ETA -" at bounding box center [235, 419] width 67 height 11
click at [297, 488] on button "Assign Provider" at bounding box center [305, 486] width 94 height 16
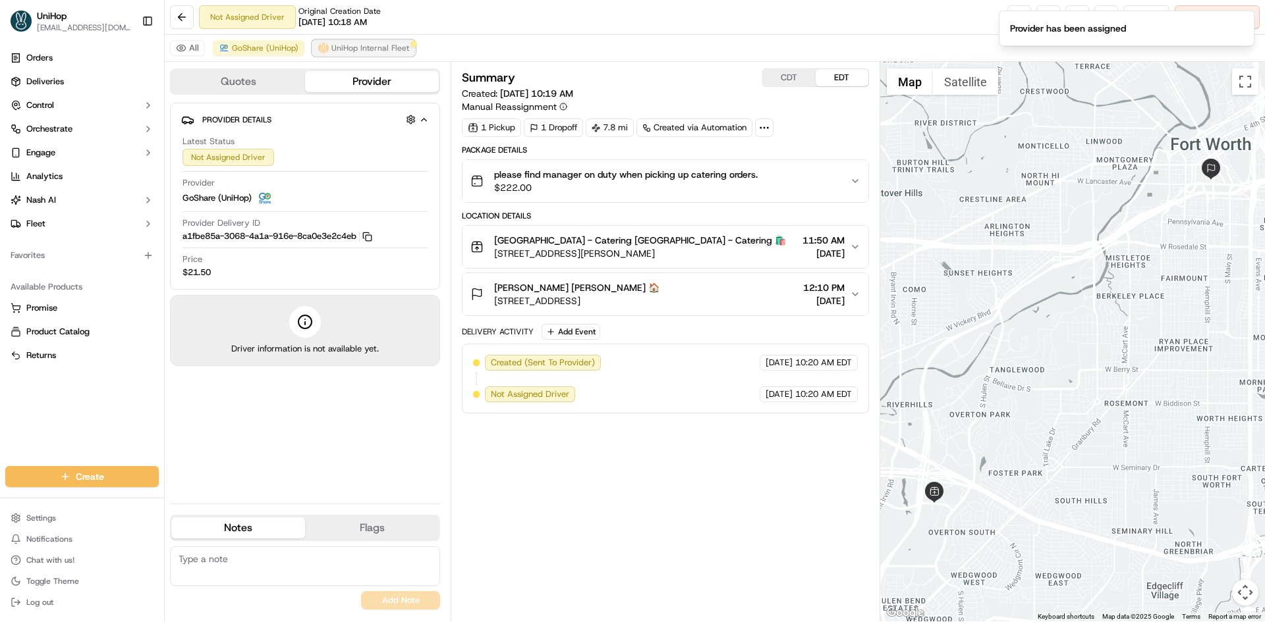
click at [352, 53] on span "UniHop Internal Fleet" at bounding box center [370, 48] width 78 height 11
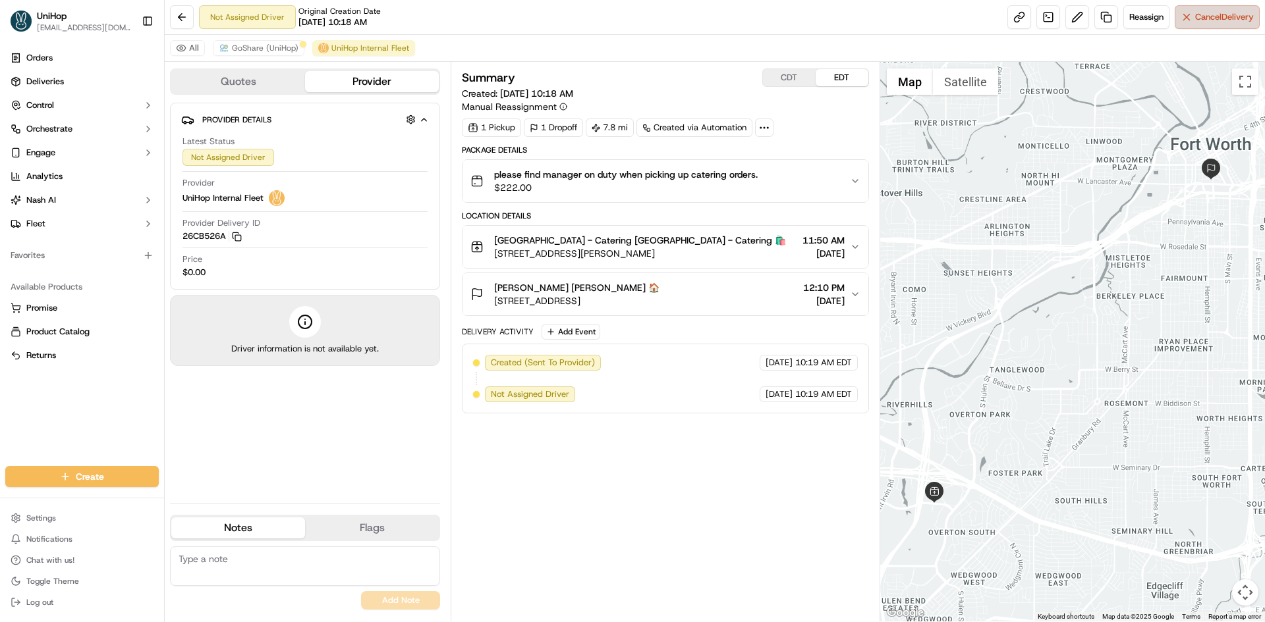
click at [1195, 13] on span "Cancel Delivery" at bounding box center [1224, 17] width 59 height 12
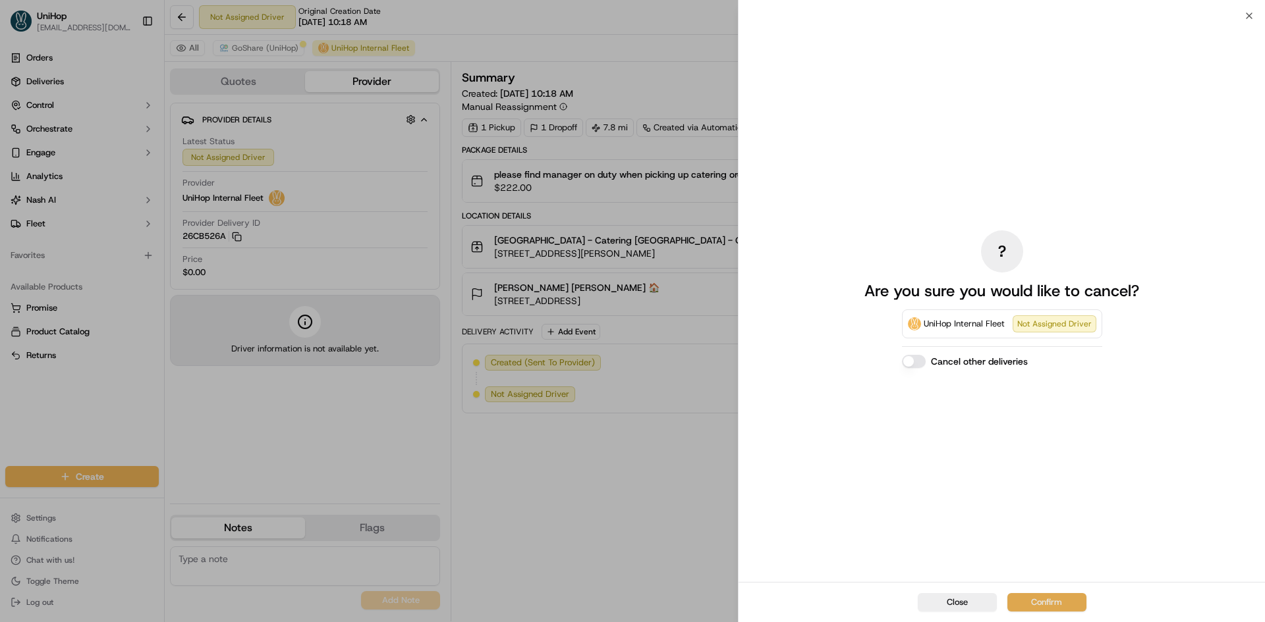
click at [1038, 609] on button "Confirm" at bounding box center [1046, 602] width 79 height 18
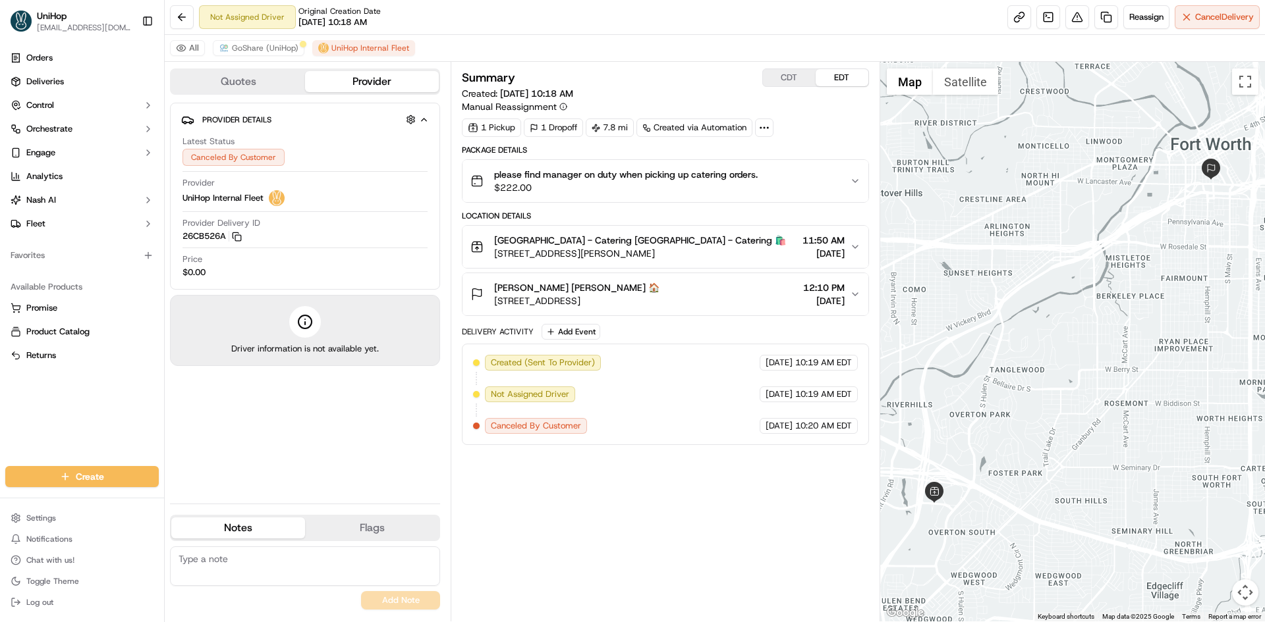
click at [803, 528] on div "Summary CDT EDT Created: Sep 20 2025 10:18 AM Manual Reassignment 1 Pickup 1 Dr…" at bounding box center [665, 341] width 406 height 547
click at [284, 51] on span "GoShare (UniHop)" at bounding box center [265, 48] width 67 height 11
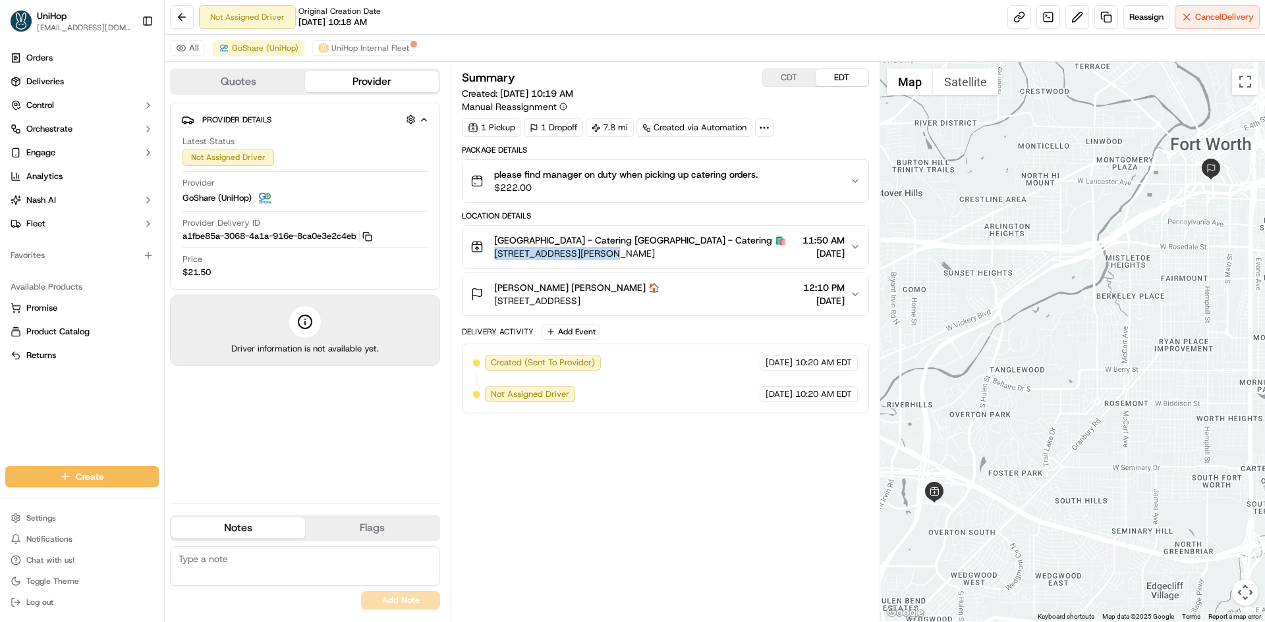
drag, startPoint x: 492, startPoint y: 254, endPoint x: 601, endPoint y: 257, distance: 109.4
click at [601, 257] on div "Fort Worth - Catering Fort Worth - Catering 🛍️ 4972 Overton Ridge Blvd, Fort Wo…" at bounding box center [627, 247] width 315 height 26
copy span "4972 Overton Ridge Blvd"
click at [18, 427] on div "Orders Deliveries Control Orchestrate Engage Analytics Nash AI Fleet Favorites …" at bounding box center [82, 249] width 164 height 414
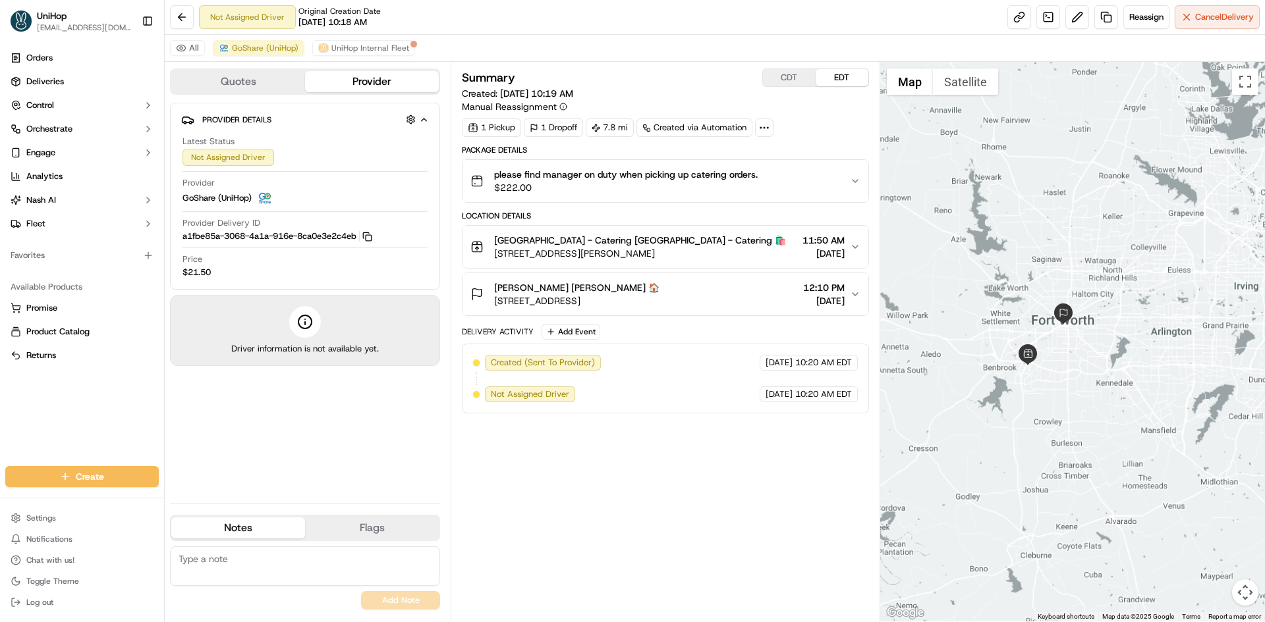
drag, startPoint x: 1042, startPoint y: 279, endPoint x: 1079, endPoint y: 305, distance: 45.5
click at [1079, 305] on div at bounding box center [1072, 342] width 385 height 560
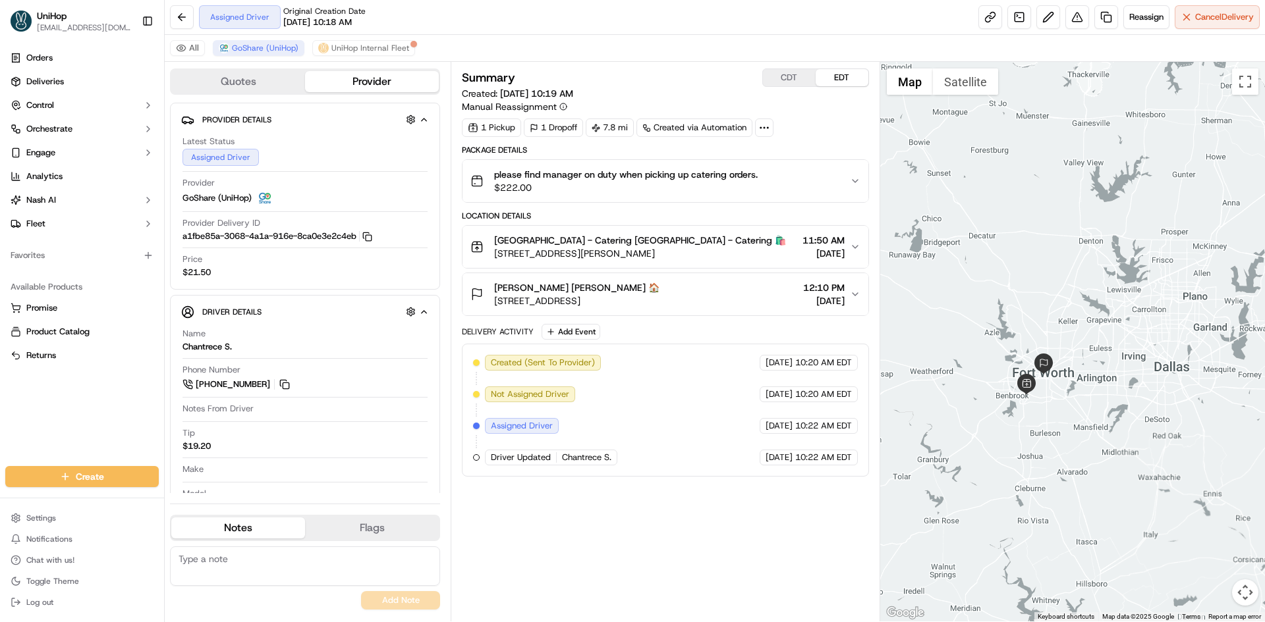
drag, startPoint x: 1000, startPoint y: 333, endPoint x: 1021, endPoint y: 333, distance: 21.1
click at [1021, 333] on div at bounding box center [1072, 342] width 385 height 560
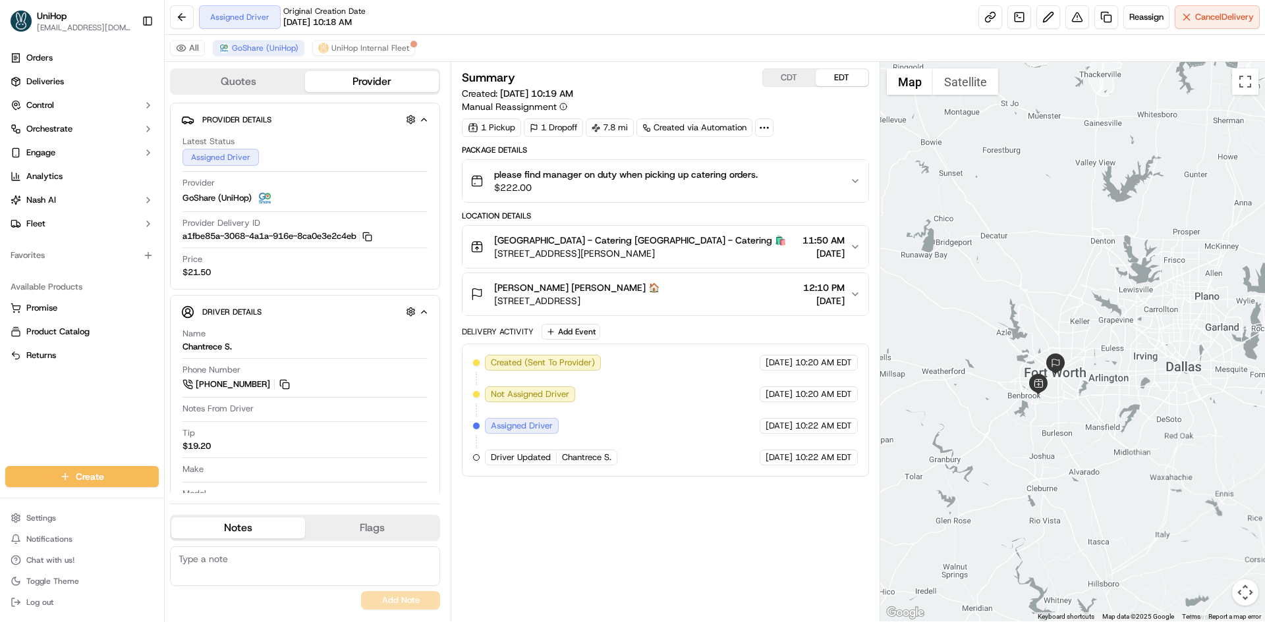
drag, startPoint x: 996, startPoint y: 295, endPoint x: 1038, endPoint y: 287, distance: 43.0
click at [1037, 287] on div at bounding box center [1072, 342] width 385 height 560
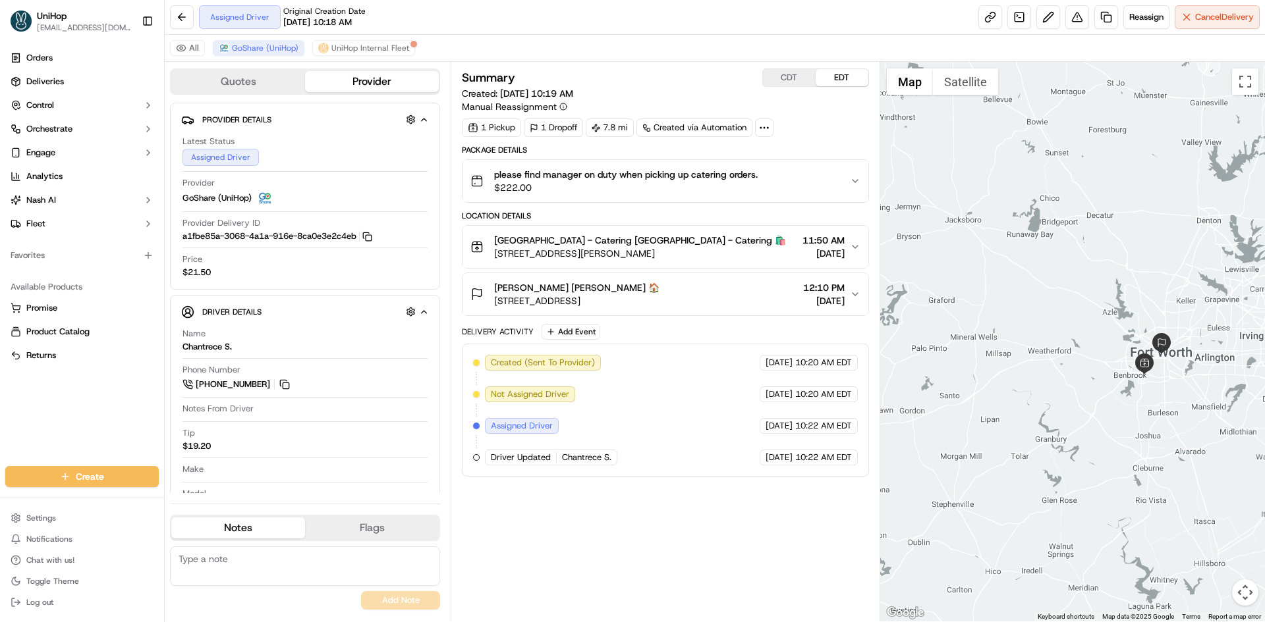
click at [1011, 278] on div at bounding box center [1072, 342] width 385 height 560
drag, startPoint x: 1024, startPoint y: 259, endPoint x: 996, endPoint y: 238, distance: 34.8
click at [997, 239] on div at bounding box center [1072, 342] width 385 height 560
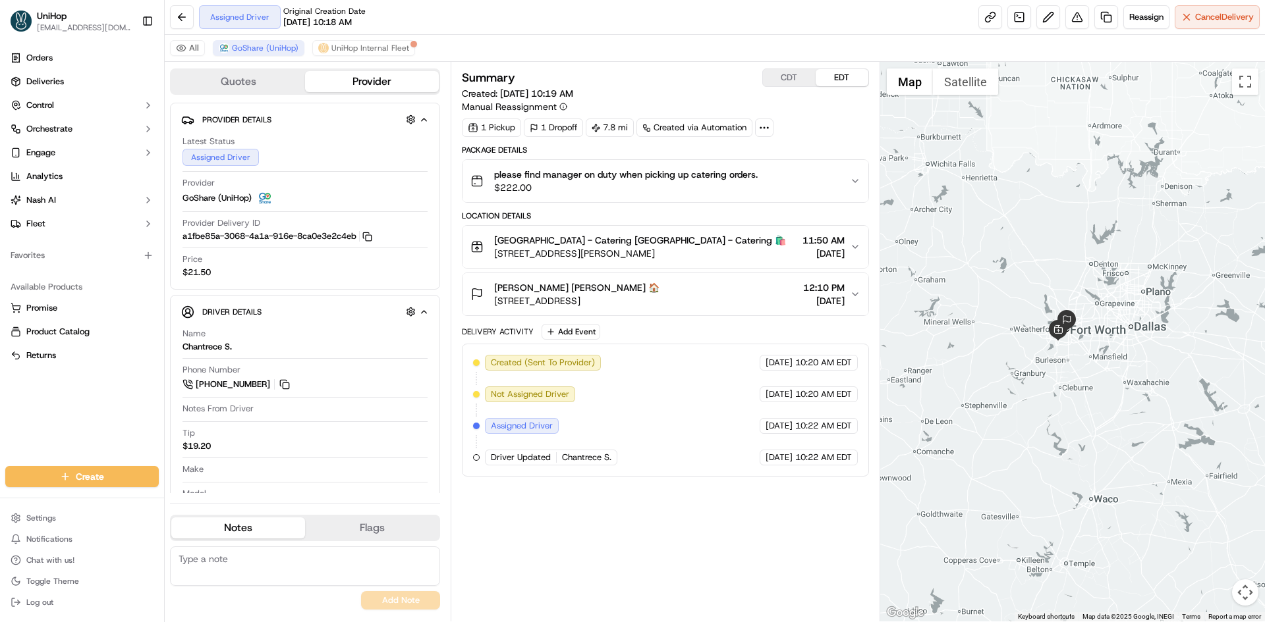
drag, startPoint x: 1018, startPoint y: 226, endPoint x: 1007, endPoint y: 264, distance: 39.6
click at [1007, 264] on div at bounding box center [1072, 342] width 385 height 560
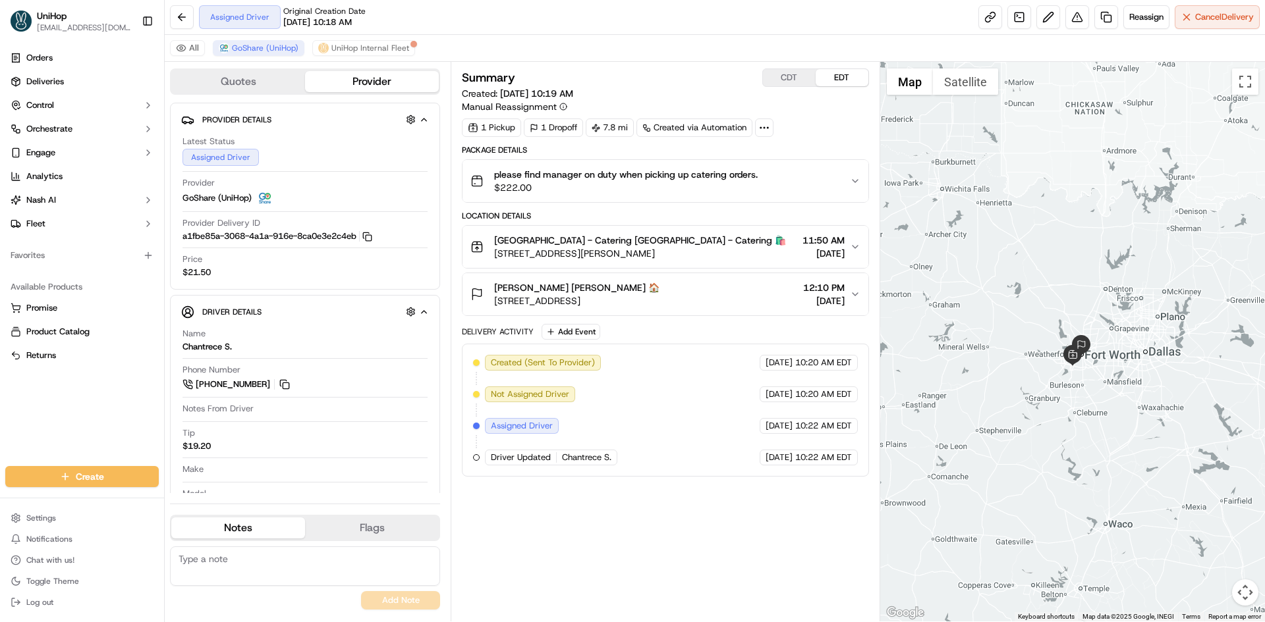
drag, startPoint x: 997, startPoint y: 253, endPoint x: 1014, endPoint y: 282, distance: 33.3
click at [1014, 282] on div at bounding box center [1072, 342] width 385 height 560
click at [1064, 310] on div at bounding box center [1072, 342] width 385 height 560
click at [780, 285] on div "Quinn Kahler Quinn Kahler 🏠 275 W 13th St, Fort Worth, TX 76102, USA 12:10 PM S…" at bounding box center [659, 294] width 379 height 26
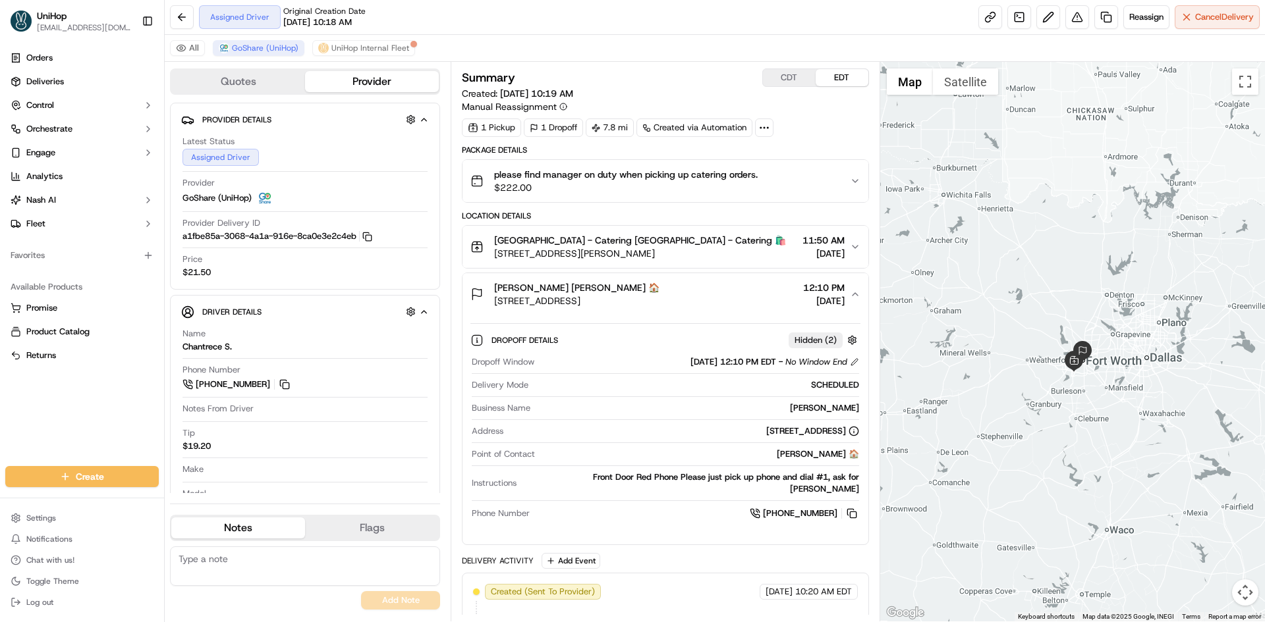
click at [777, 284] on div "Quinn Kahler Quinn Kahler 🏠 275 W 13th St, Fort Worth, TX 76102, USA 12:10 PM S…" at bounding box center [659, 294] width 379 height 26
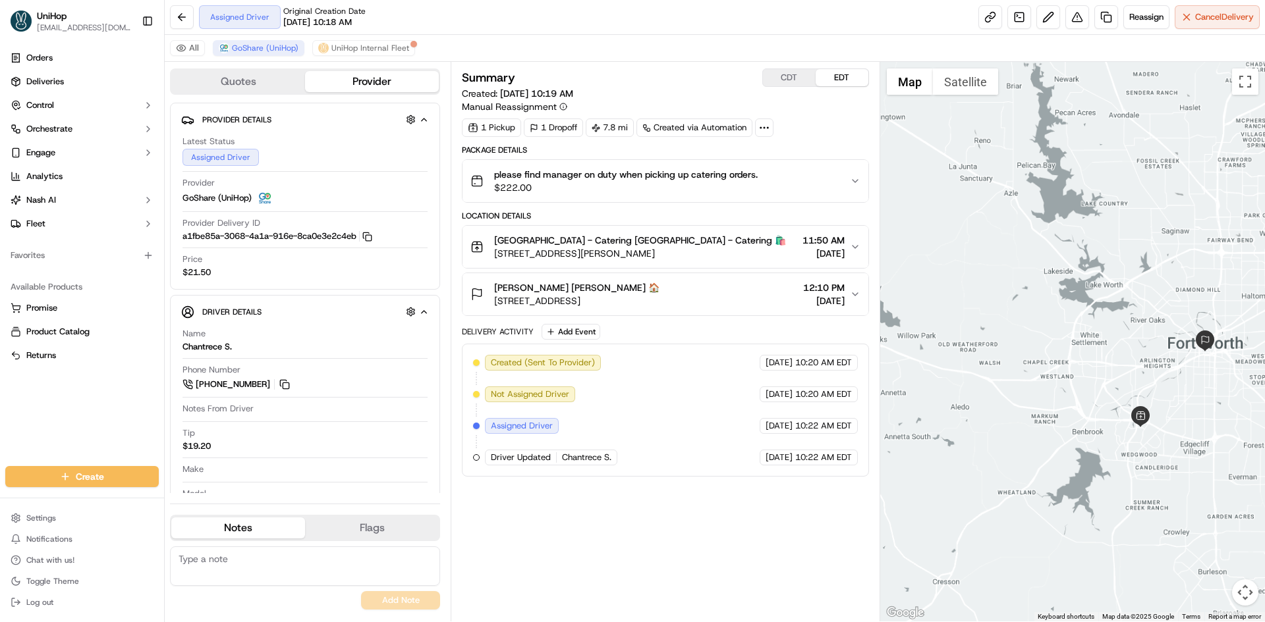
drag, startPoint x: 1218, startPoint y: 364, endPoint x: 1150, endPoint y: 370, distance: 68.2
click at [1153, 372] on div at bounding box center [1072, 342] width 385 height 560
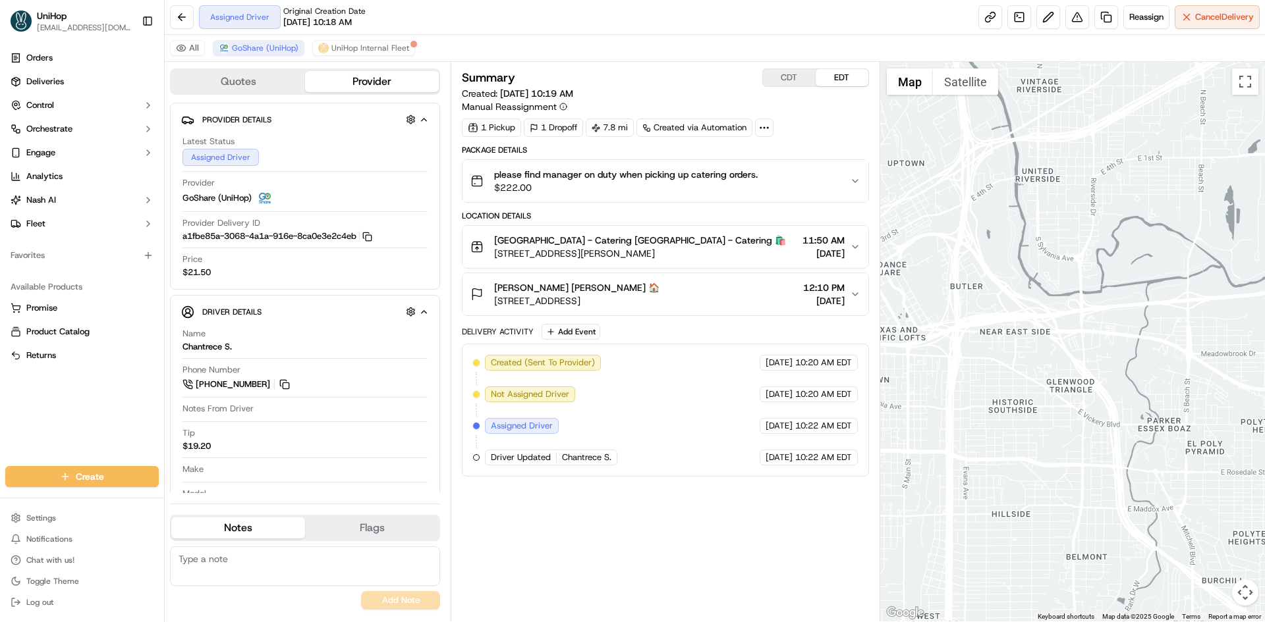
drag, startPoint x: 959, startPoint y: 321, endPoint x: 1016, endPoint y: 339, distance: 60.2
click at [1020, 340] on div at bounding box center [1072, 342] width 385 height 560
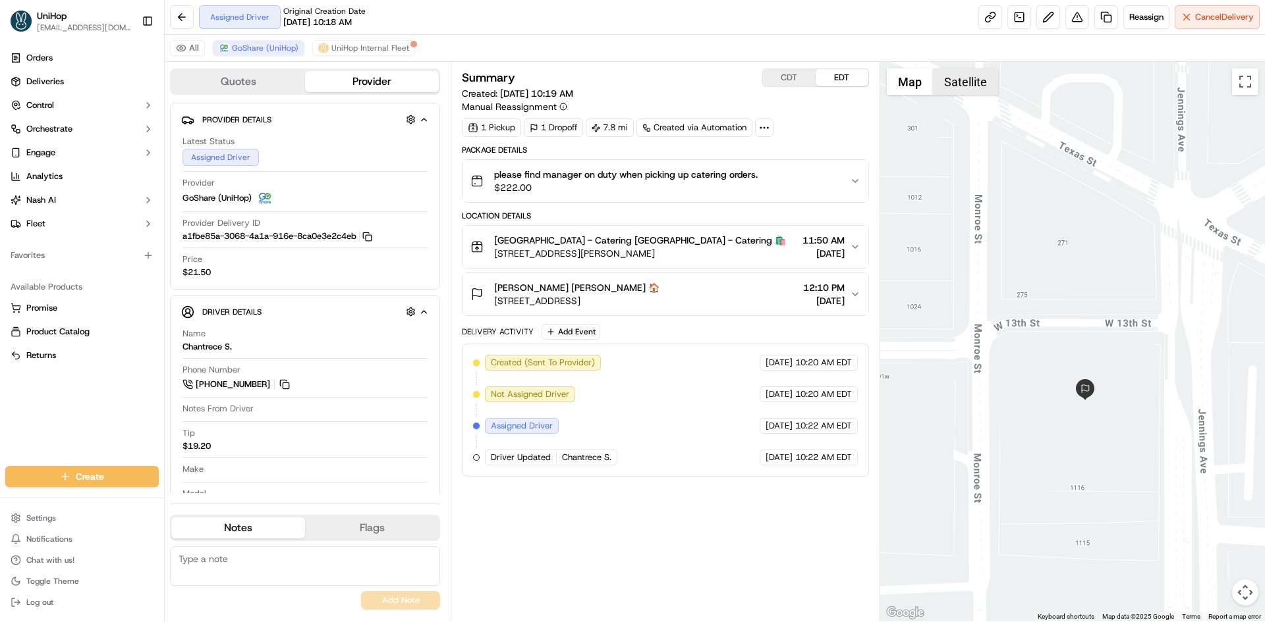
click at [954, 88] on button "Satellite" at bounding box center [965, 81] width 65 height 26
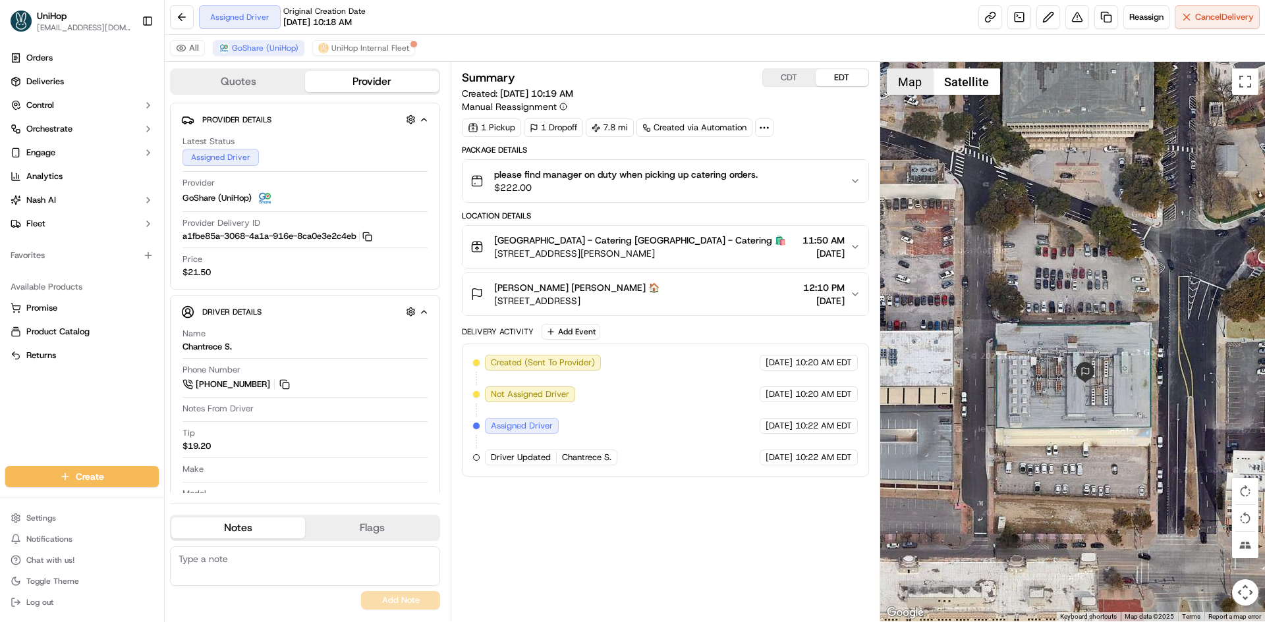
click at [912, 88] on button "Map" at bounding box center [910, 81] width 46 height 26
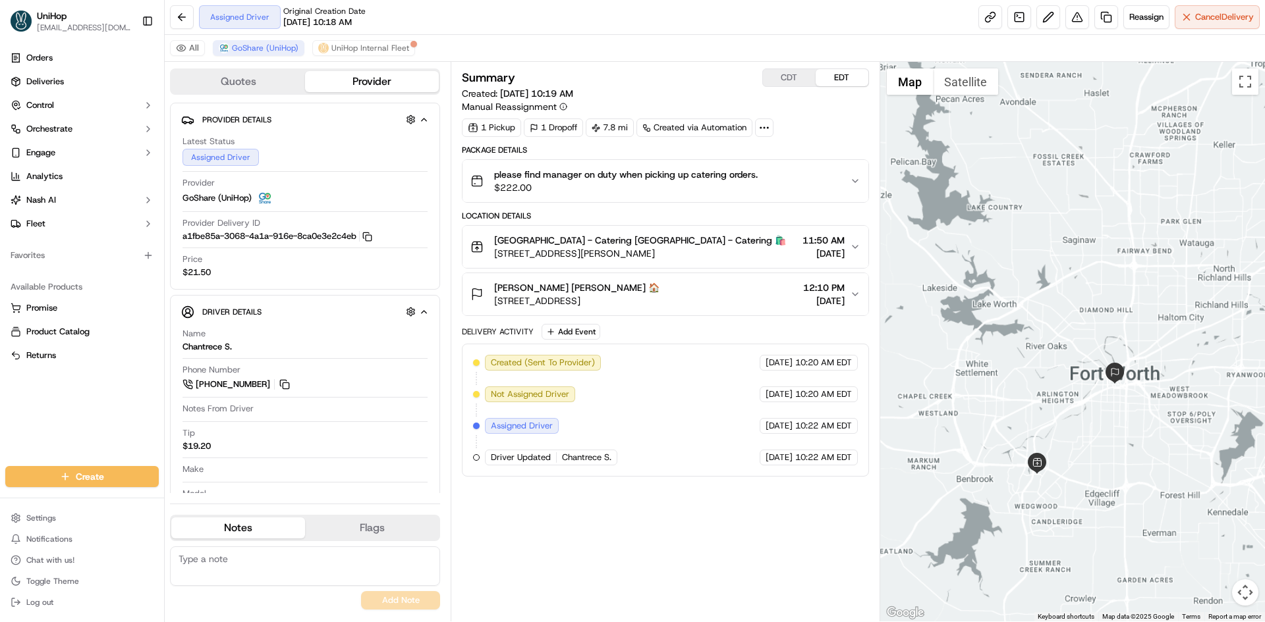
drag, startPoint x: 1112, startPoint y: 431, endPoint x: 1097, endPoint y: 418, distance: 20.5
click at [1097, 418] on div at bounding box center [1072, 342] width 385 height 560
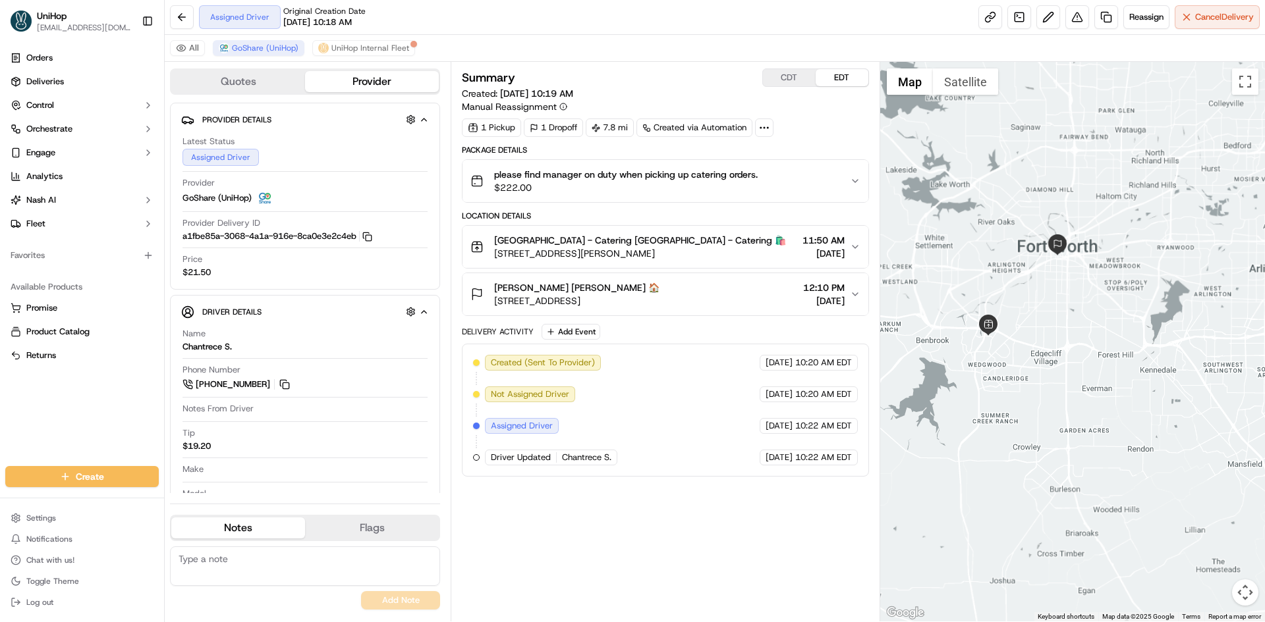
drag, startPoint x: 1099, startPoint y: 408, endPoint x: 1090, endPoint y: 316, distance: 91.9
click at [1090, 316] on div at bounding box center [1072, 342] width 385 height 560
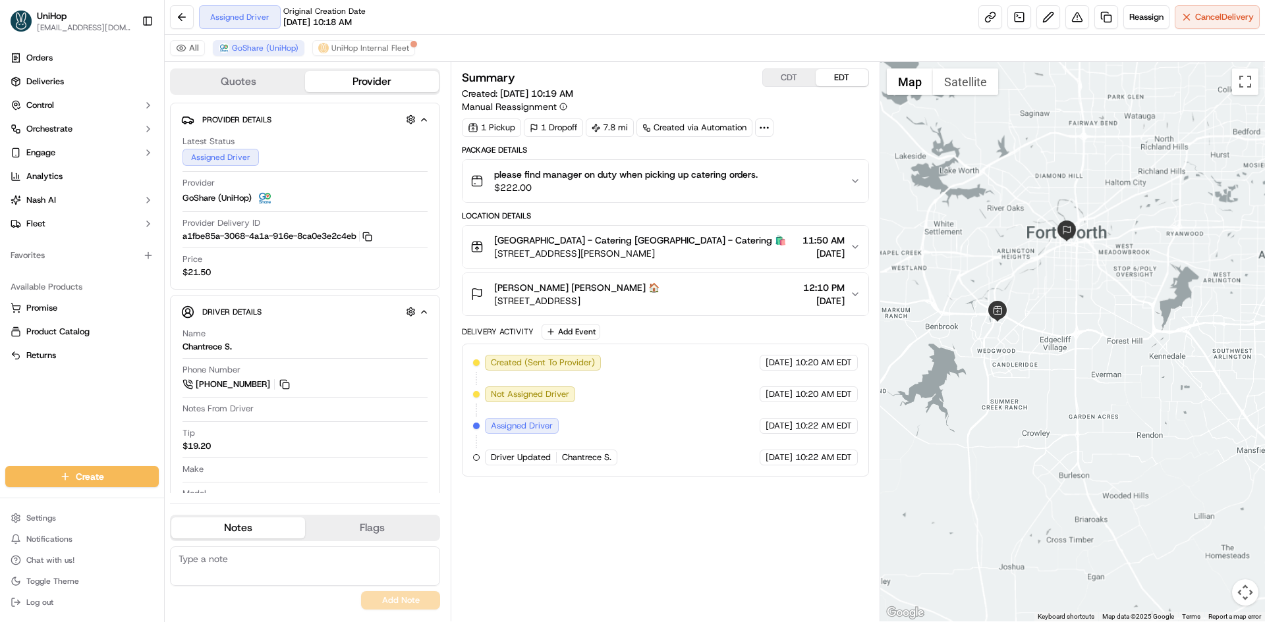
drag, startPoint x: 1087, startPoint y: 319, endPoint x: 1099, endPoint y: 301, distance: 21.9
click at [1099, 301] on div at bounding box center [1072, 342] width 385 height 560
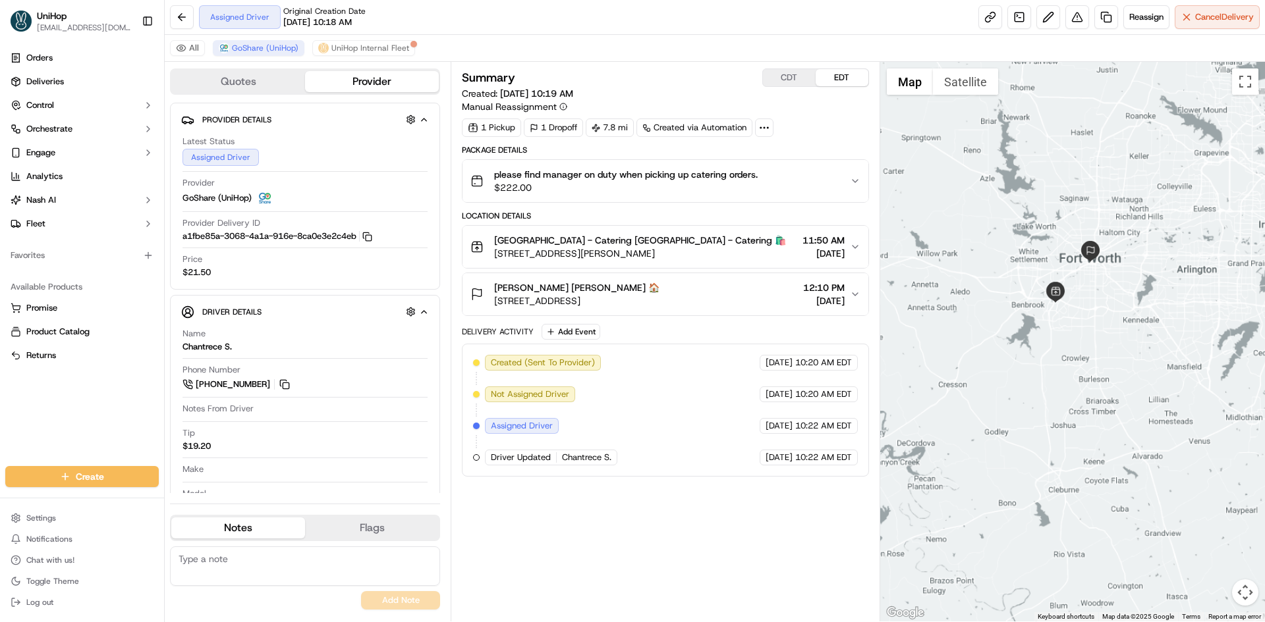
click at [1095, 302] on div at bounding box center [1072, 342] width 385 height 560
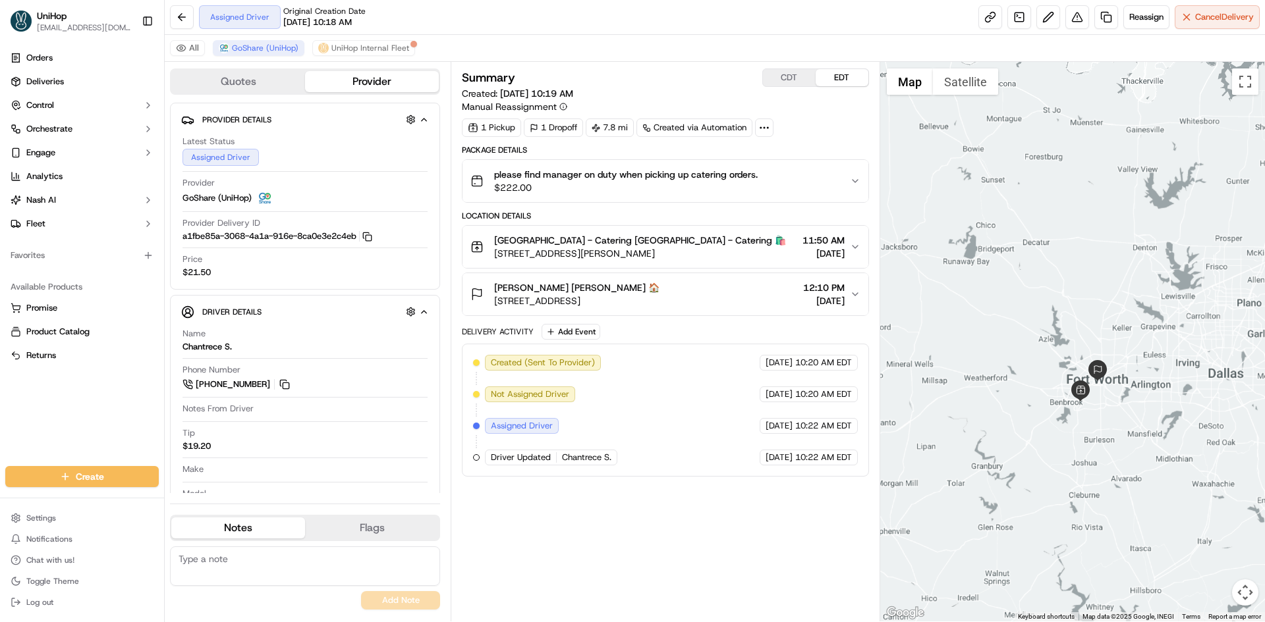
drag, startPoint x: 1064, startPoint y: 207, endPoint x: 1080, endPoint y: 317, distance: 111.2
click at [1080, 317] on div at bounding box center [1072, 342] width 385 height 560
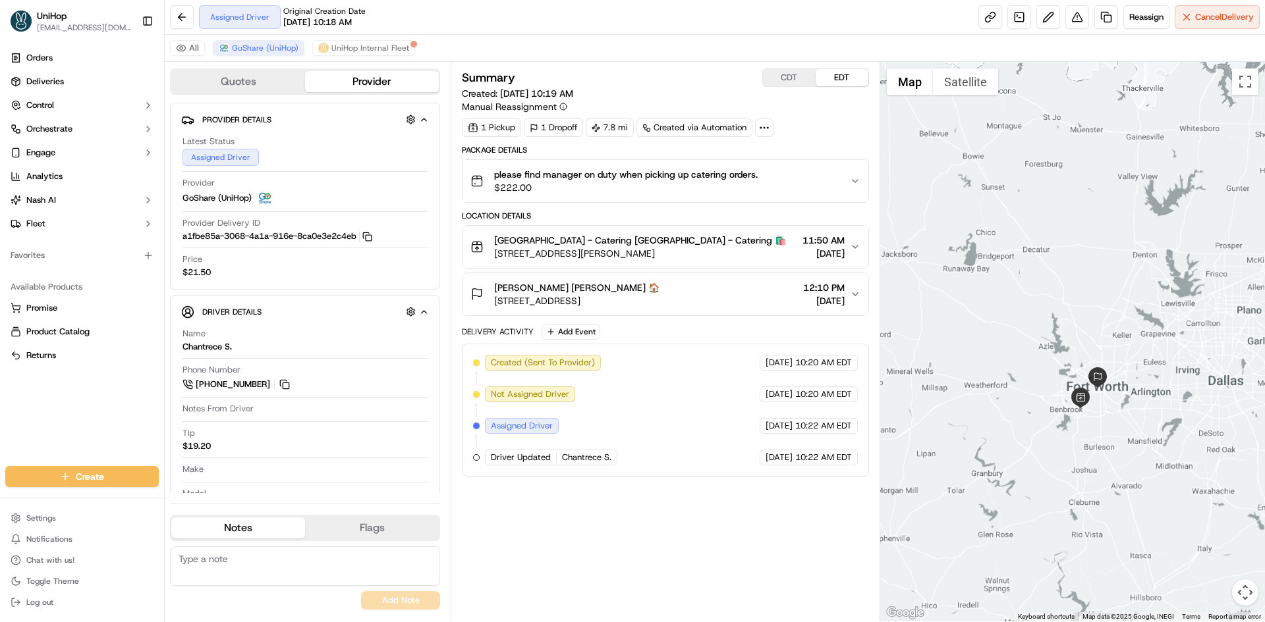
click at [12, 408] on div "Orders Deliveries Control Orchestrate Engage Analytics [PERSON_NAME] Fleet Favo…" at bounding box center [82, 249] width 164 height 414
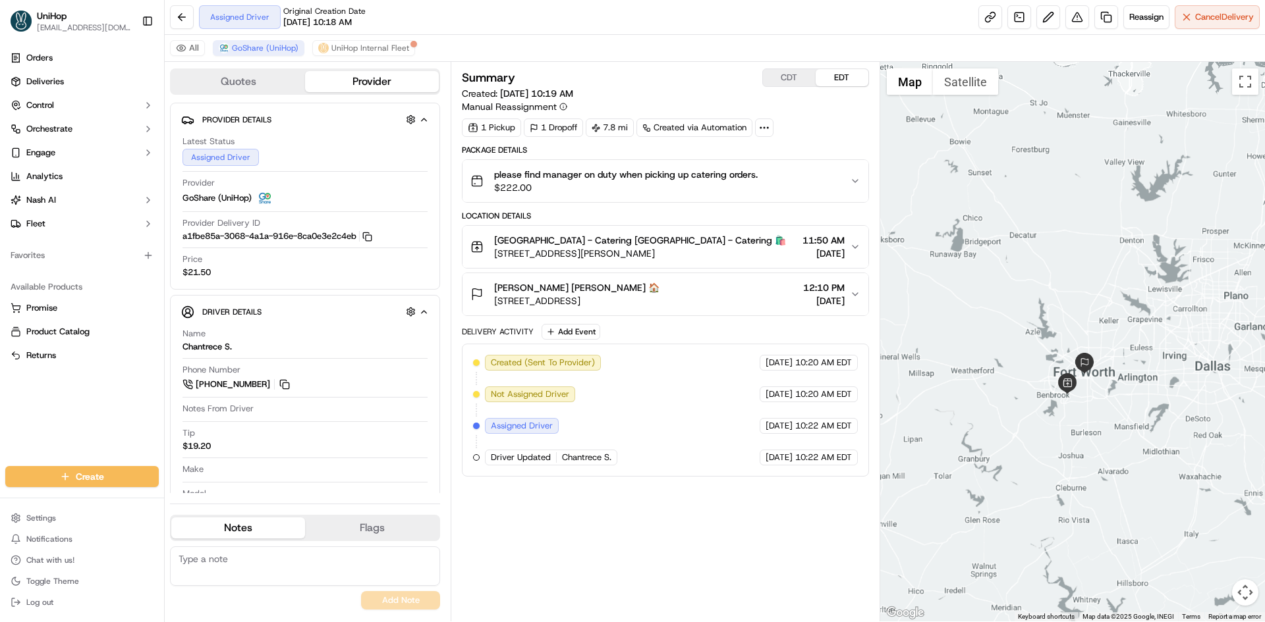
drag, startPoint x: 1101, startPoint y: 355, endPoint x: 1098, endPoint y: 343, distance: 12.1
click at [1098, 344] on div at bounding box center [1072, 342] width 385 height 560
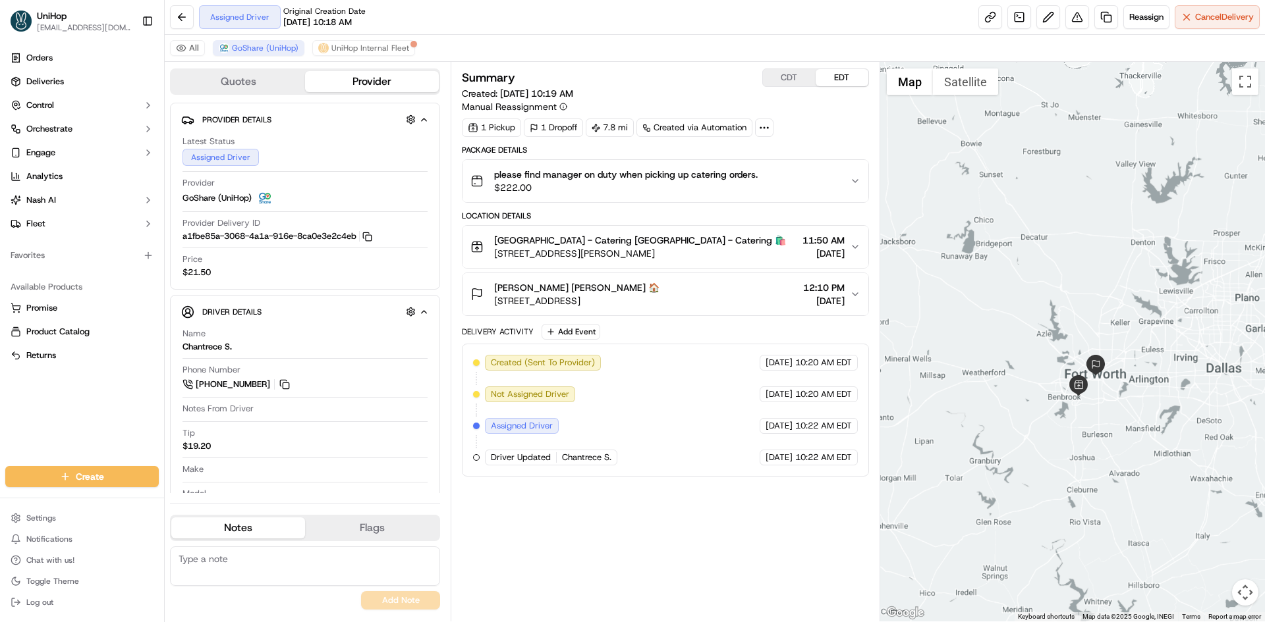
drag, startPoint x: 996, startPoint y: 154, endPoint x: 1007, endPoint y: 160, distance: 12.7
click at [1007, 160] on div at bounding box center [1072, 342] width 385 height 560
click at [789, 70] on button "CDT" at bounding box center [789, 77] width 53 height 17
click at [836, 76] on button "EDT" at bounding box center [841, 77] width 53 height 17
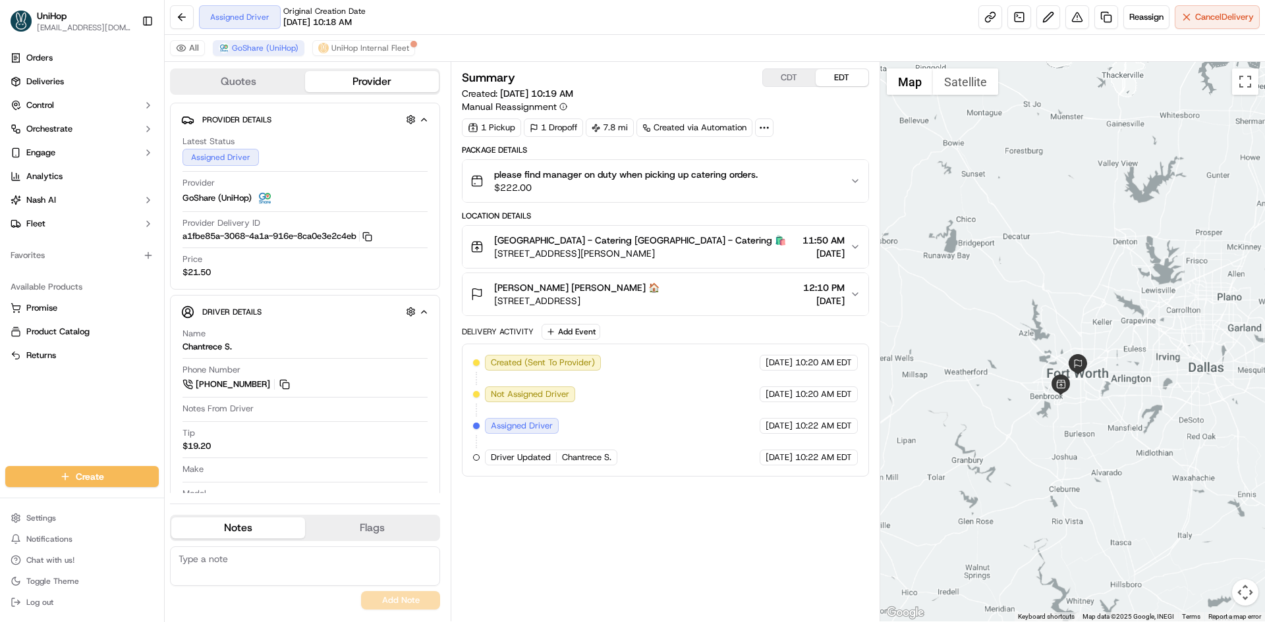
drag, startPoint x: 1079, startPoint y: 227, endPoint x: 1041, endPoint y: 223, distance: 37.7
click at [1041, 223] on div at bounding box center [1072, 342] width 385 height 560
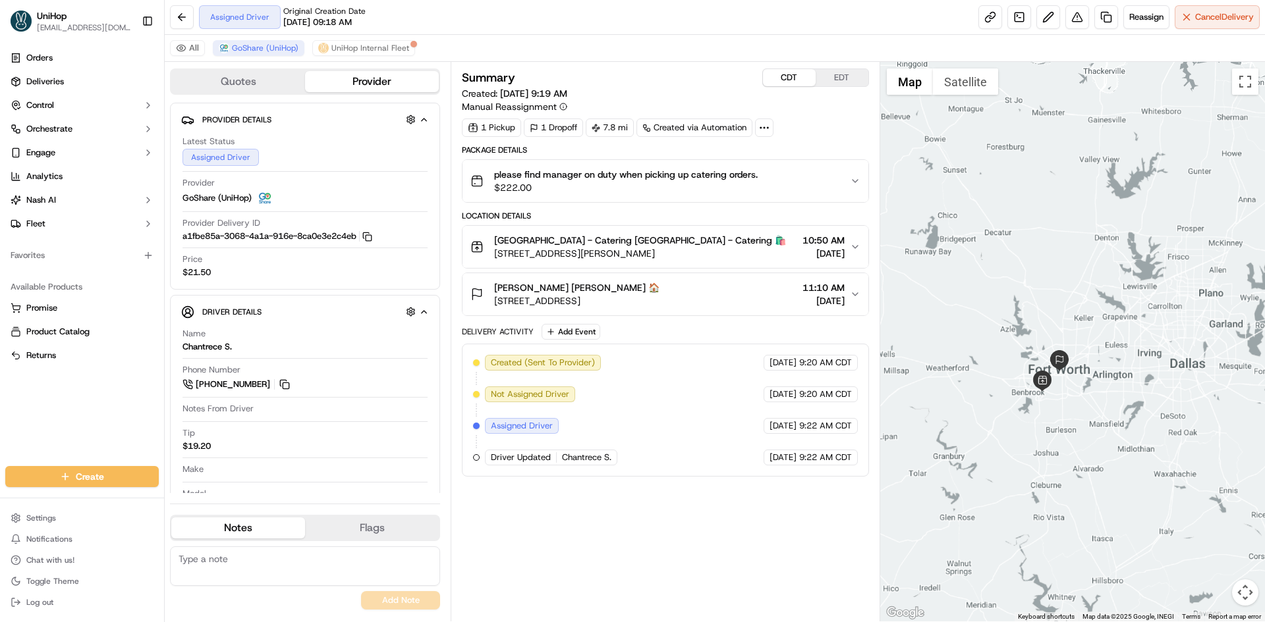
drag, startPoint x: 792, startPoint y: 72, endPoint x: 790, endPoint y: 82, distance: 10.1
click at [792, 73] on button "CDT" at bounding box center [789, 77] width 53 height 17
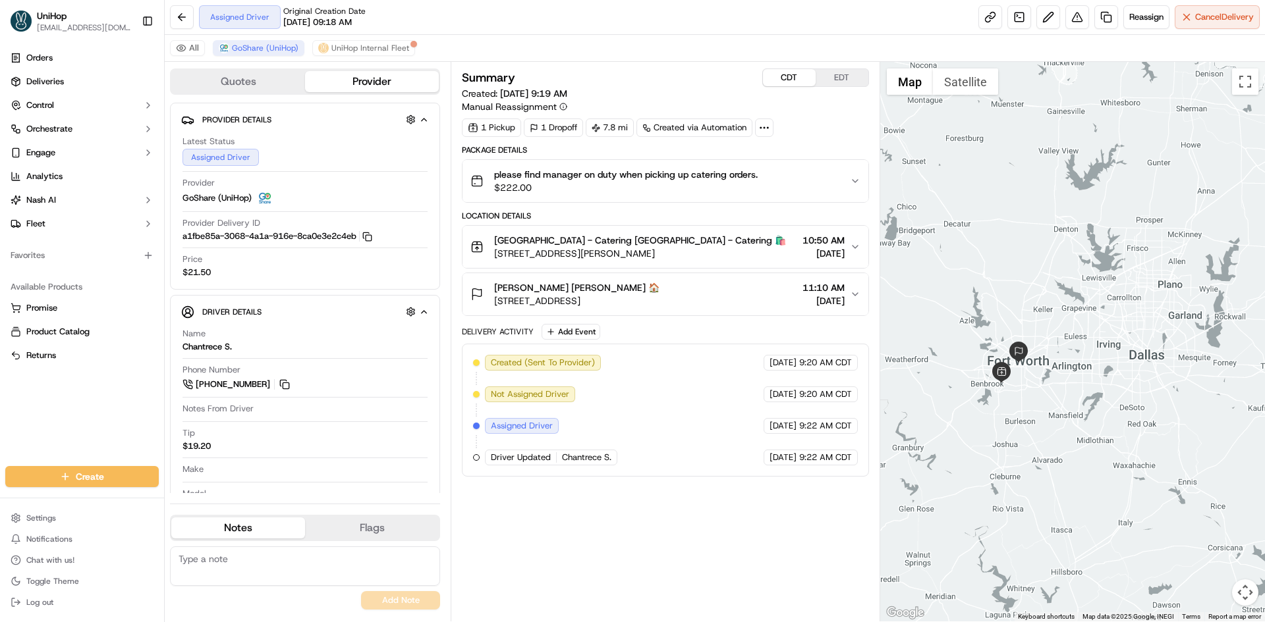
drag, startPoint x: 1027, startPoint y: 451, endPoint x: 993, endPoint y: 443, distance: 35.9
click at [993, 443] on div at bounding box center [1072, 342] width 385 height 560
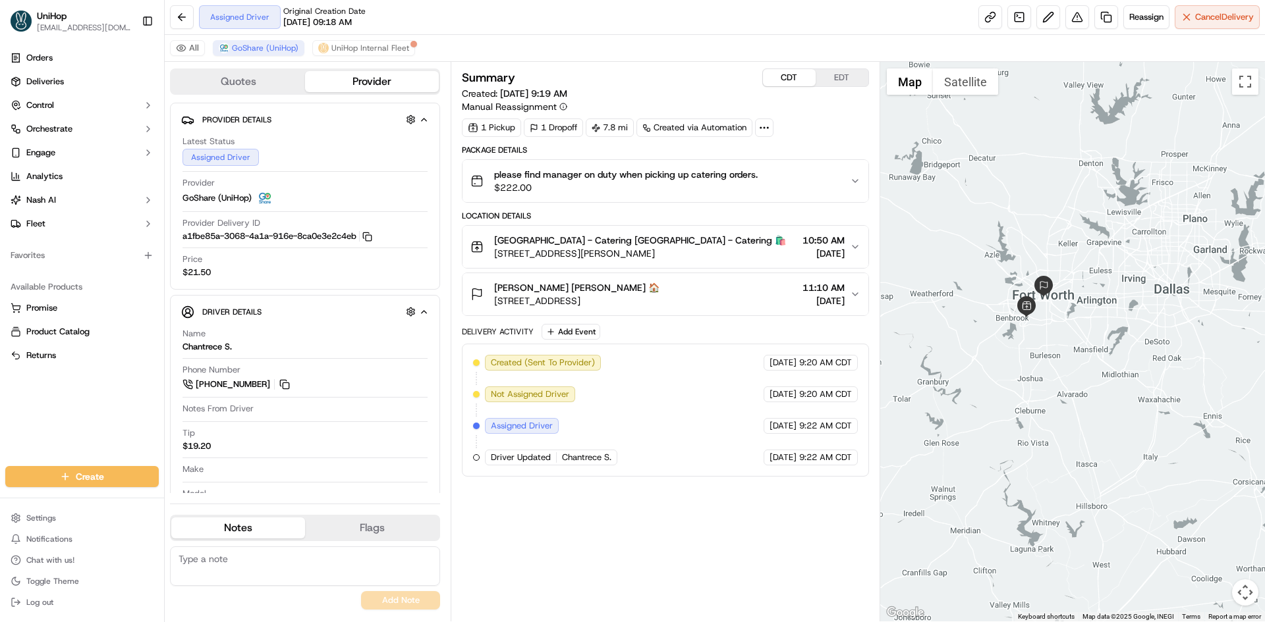
drag, startPoint x: 993, startPoint y: 443, endPoint x: 1018, endPoint y: 375, distance: 71.7
click at [1018, 375] on div at bounding box center [1072, 342] width 385 height 560
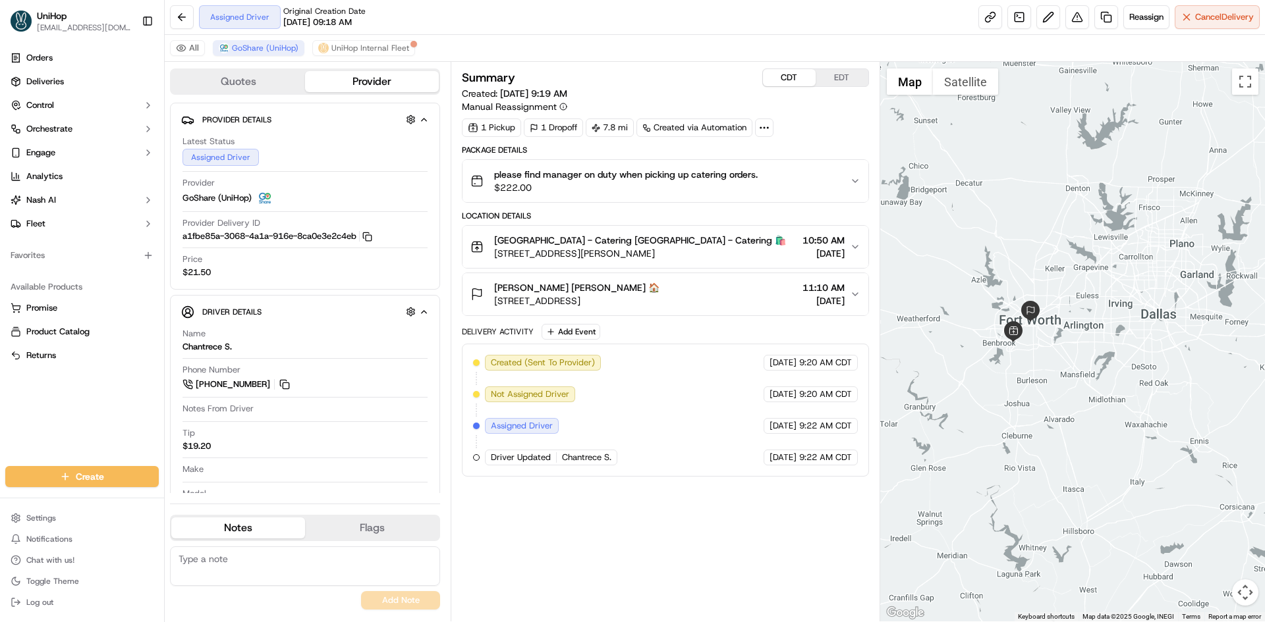
drag, startPoint x: 1000, startPoint y: 188, endPoint x: 987, endPoint y: 217, distance: 31.2
click at [987, 217] on div at bounding box center [1072, 342] width 385 height 560
click at [842, 76] on button "EDT" at bounding box center [841, 77] width 53 height 17
click at [792, 84] on button "CDT" at bounding box center [789, 77] width 53 height 17
click at [835, 78] on button "EDT" at bounding box center [841, 77] width 53 height 17
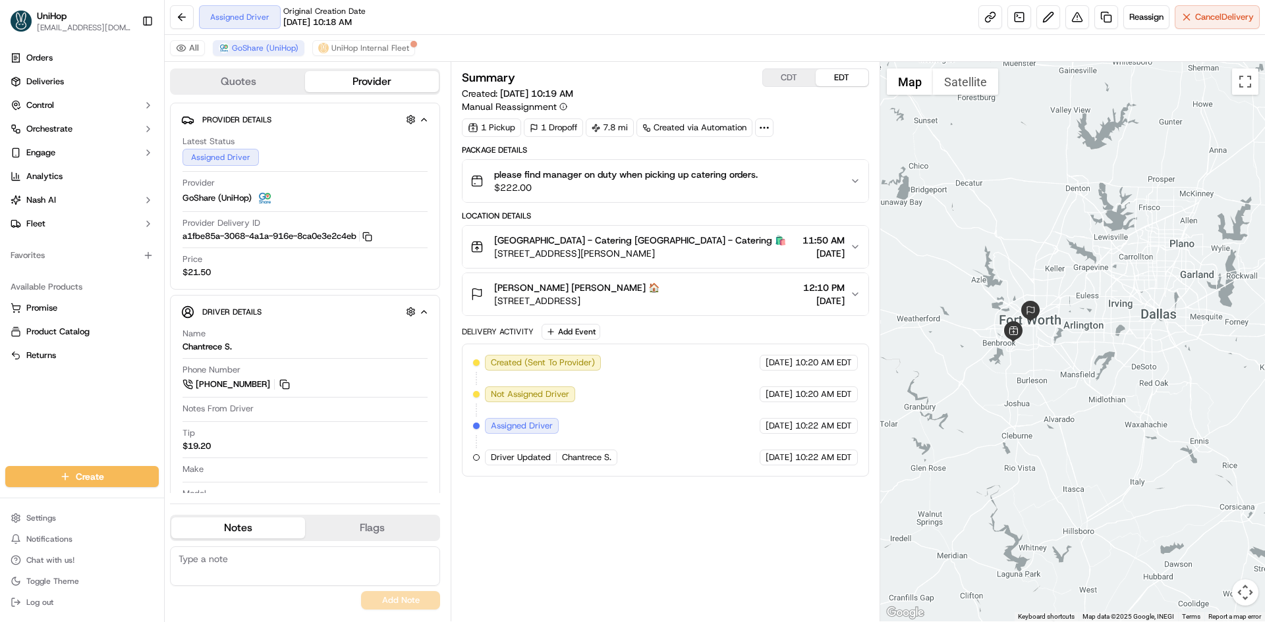
click at [835, 78] on button "EDT" at bounding box center [841, 77] width 53 height 17
click at [591, 329] on button "Add Event" at bounding box center [570, 332] width 59 height 16
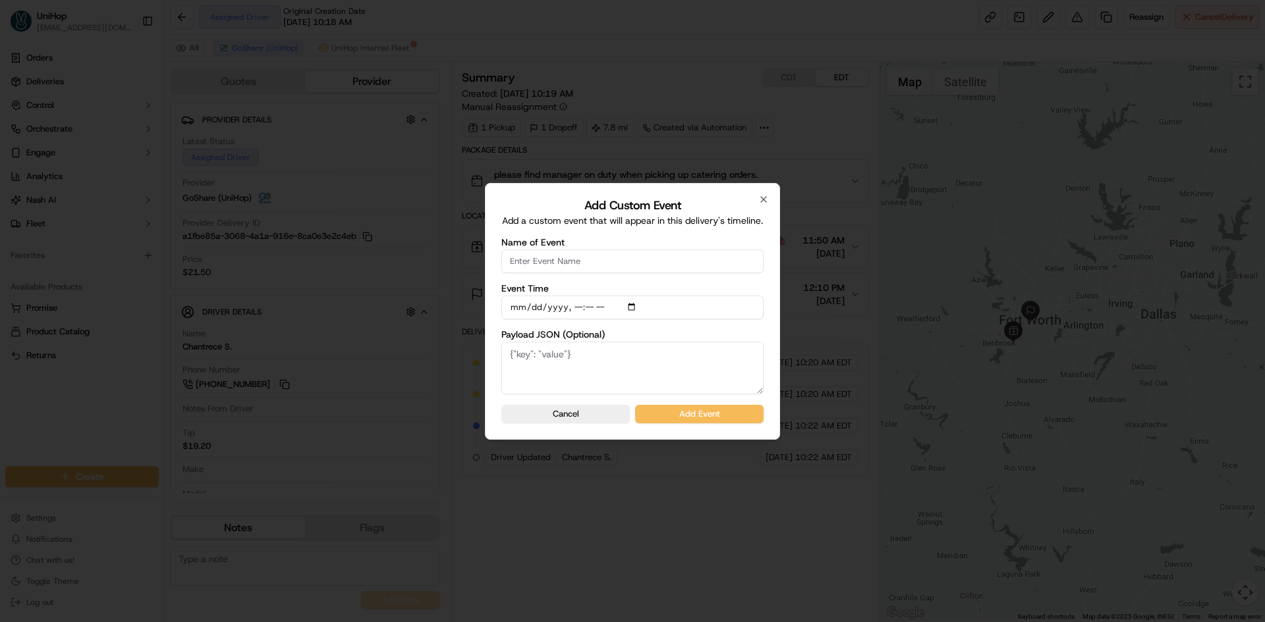
click at [586, 268] on input "Name of Event" at bounding box center [632, 262] width 262 height 24
type input "Driver Confirmed"
click at [632, 306] on input "Event Time" at bounding box center [632, 308] width 262 height 24
type input "2025-09-20T10:43"
click at [764, 334] on div "Add Custom Event Add a custom event that will appear in this delivery's timelin…" at bounding box center [632, 311] width 295 height 257
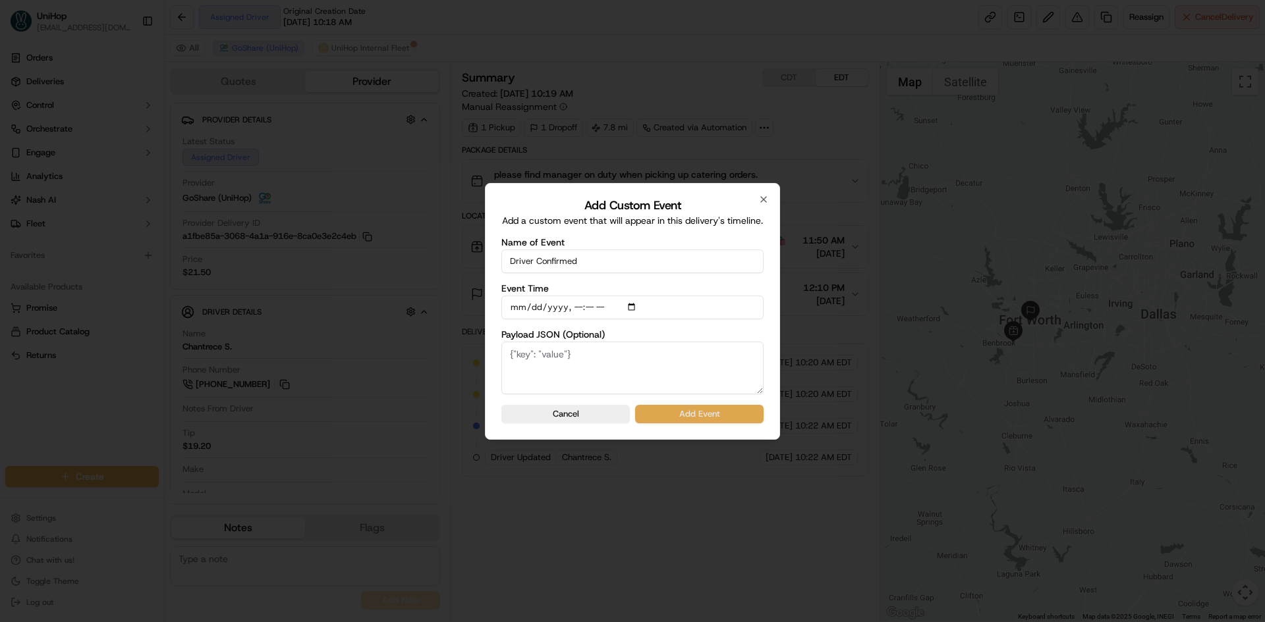
click at [739, 414] on button "Add Event" at bounding box center [699, 414] width 128 height 18
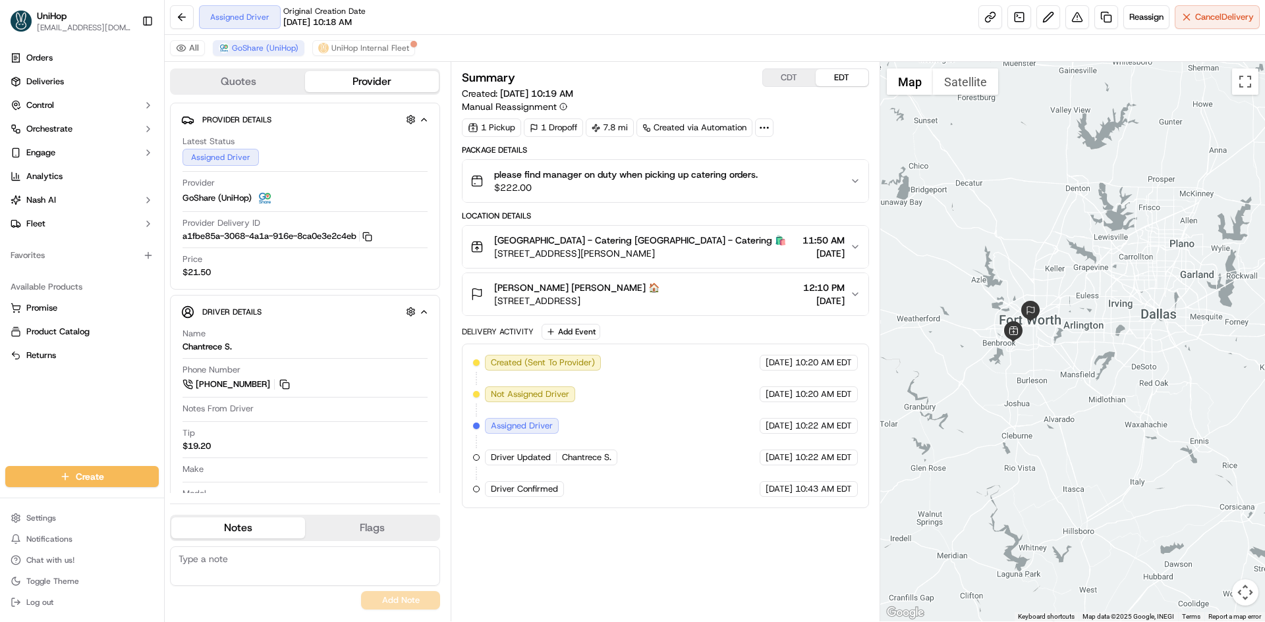
click at [782, 78] on button "CDT" at bounding box center [789, 77] width 53 height 17
click at [748, 292] on div "Quinn Kahler Quinn Kahler 🏠 275 W 13th St, Fort Worth, TX 76102, USA 11:10 AM S…" at bounding box center [659, 294] width 379 height 26
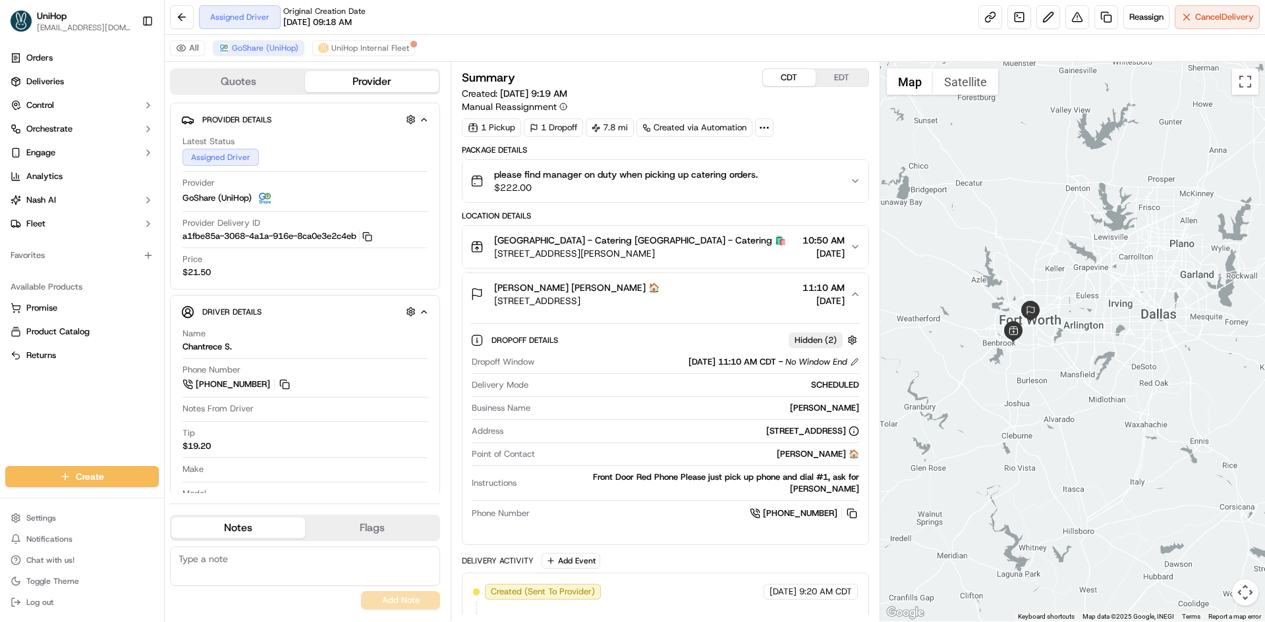
click at [748, 292] on div "Quinn Kahler Quinn Kahler 🏠 275 W 13th St, Fort Worth, TX 76102, USA 11:10 AM S…" at bounding box center [659, 294] width 379 height 26
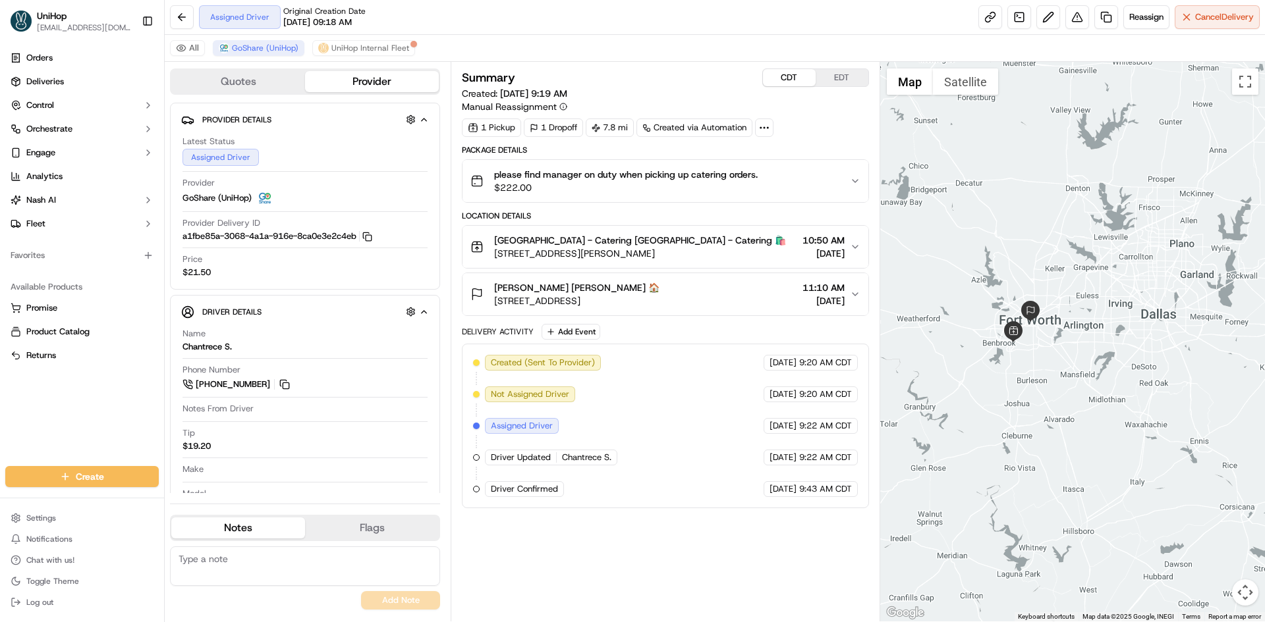
click at [840, 77] on button "EDT" at bounding box center [841, 77] width 53 height 17
click at [286, 383] on button at bounding box center [284, 384] width 14 height 14
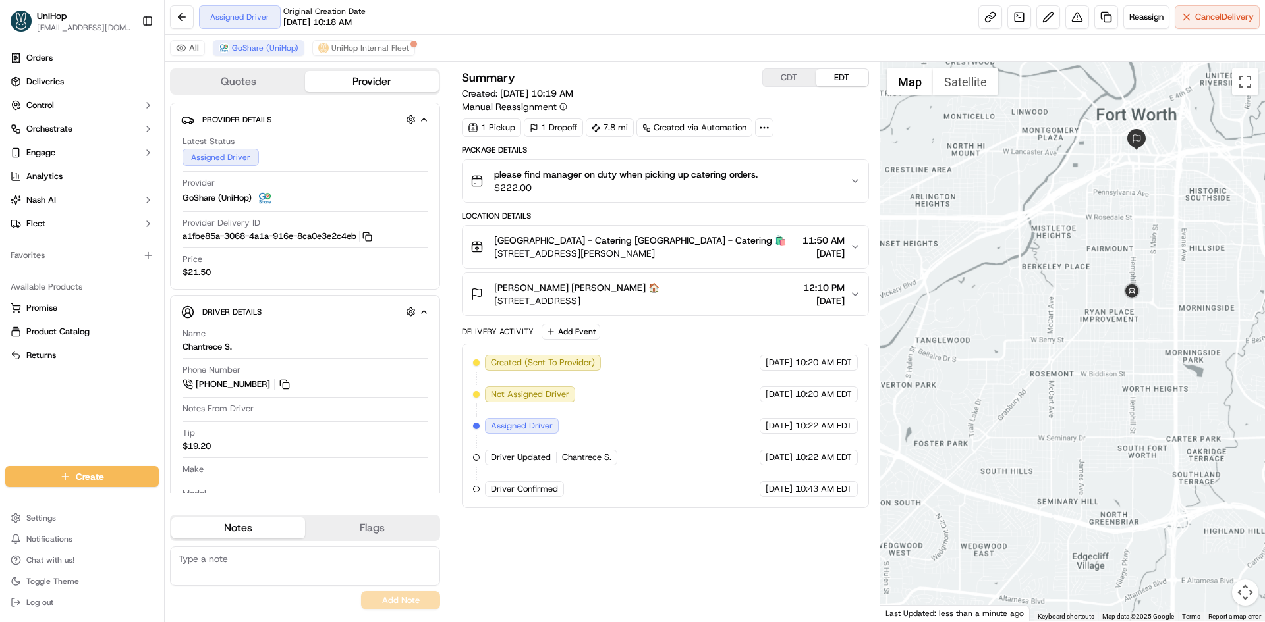
drag, startPoint x: 1081, startPoint y: 326, endPoint x: 1088, endPoint y: 328, distance: 7.5
click at [1087, 329] on div at bounding box center [1072, 342] width 385 height 560
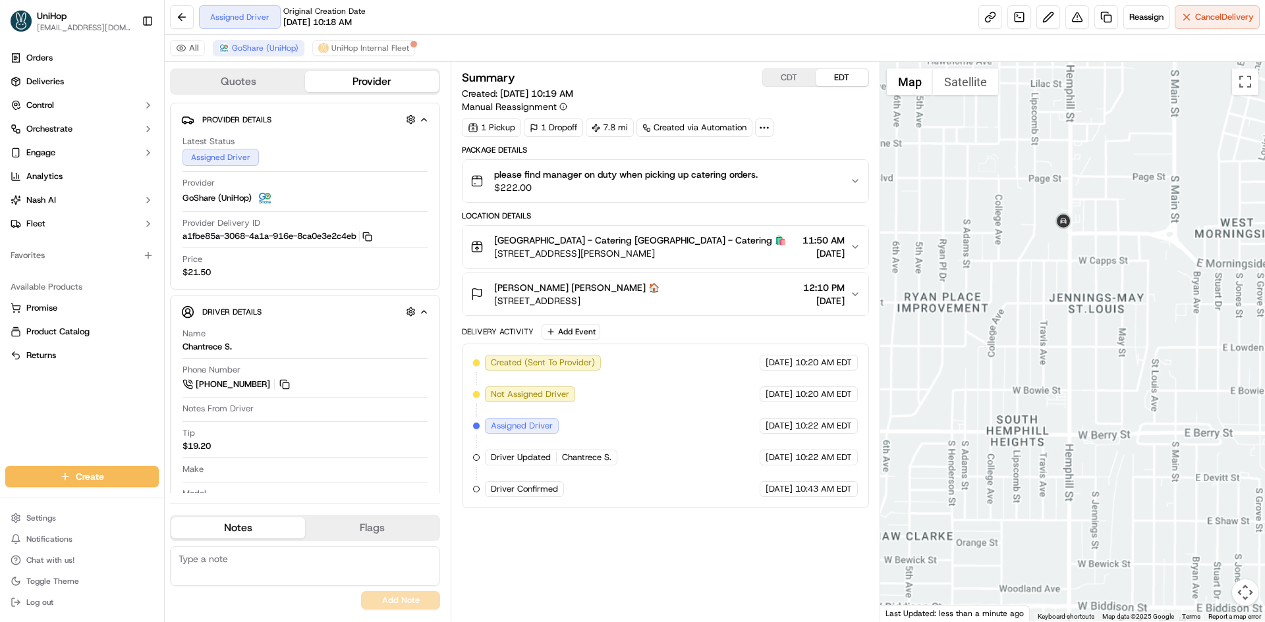
drag, startPoint x: 977, startPoint y: 304, endPoint x: 1026, endPoint y: 294, distance: 50.4
click at [1020, 295] on div at bounding box center [1072, 342] width 385 height 560
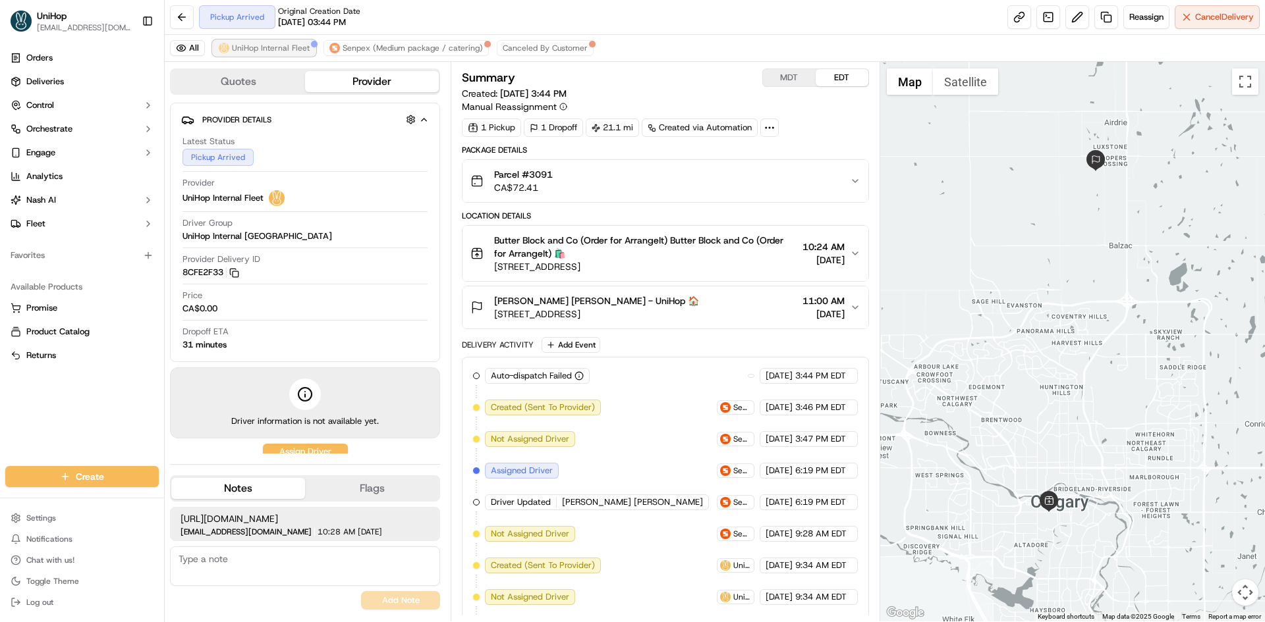
click at [287, 51] on span "UniHop Internal Fleet" at bounding box center [271, 48] width 78 height 11
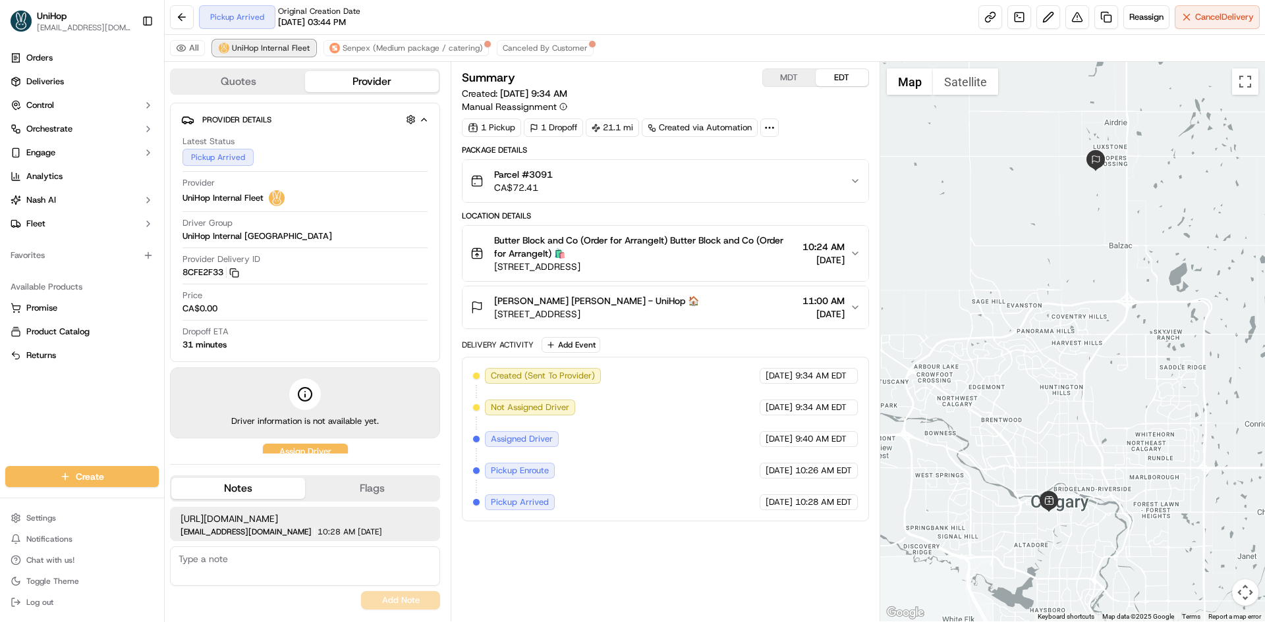
click at [287, 51] on span "UniHop Internal Fleet" at bounding box center [271, 48] width 78 height 11
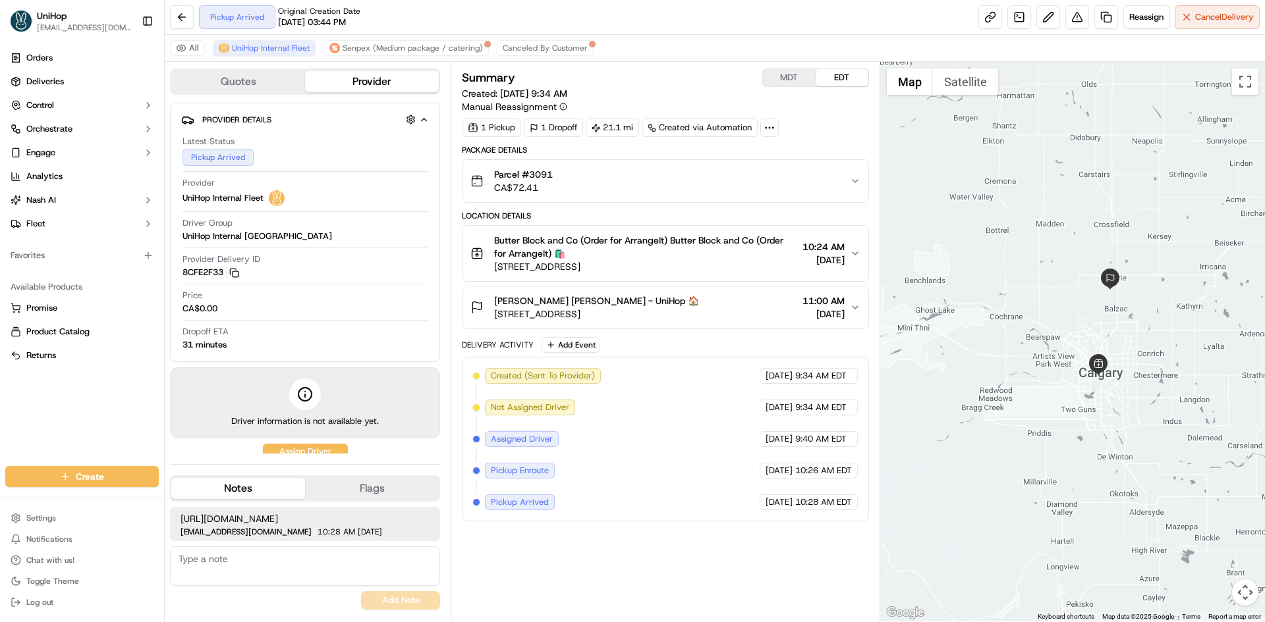
click at [771, 273] on button "Butter Block and Co (Order for ArrangeIt) Butter Block and Co (Order for Arrang…" at bounding box center [664, 253] width 405 height 55
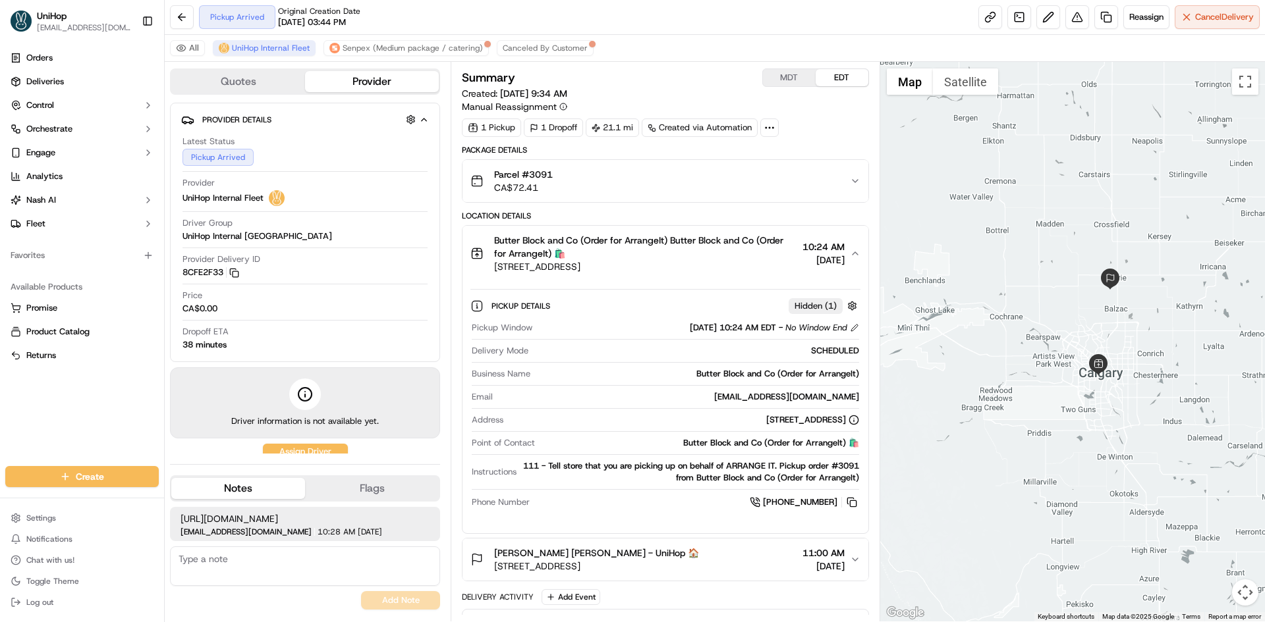
click at [753, 260] on span "[STREET_ADDRESS]" at bounding box center [645, 266] width 302 height 13
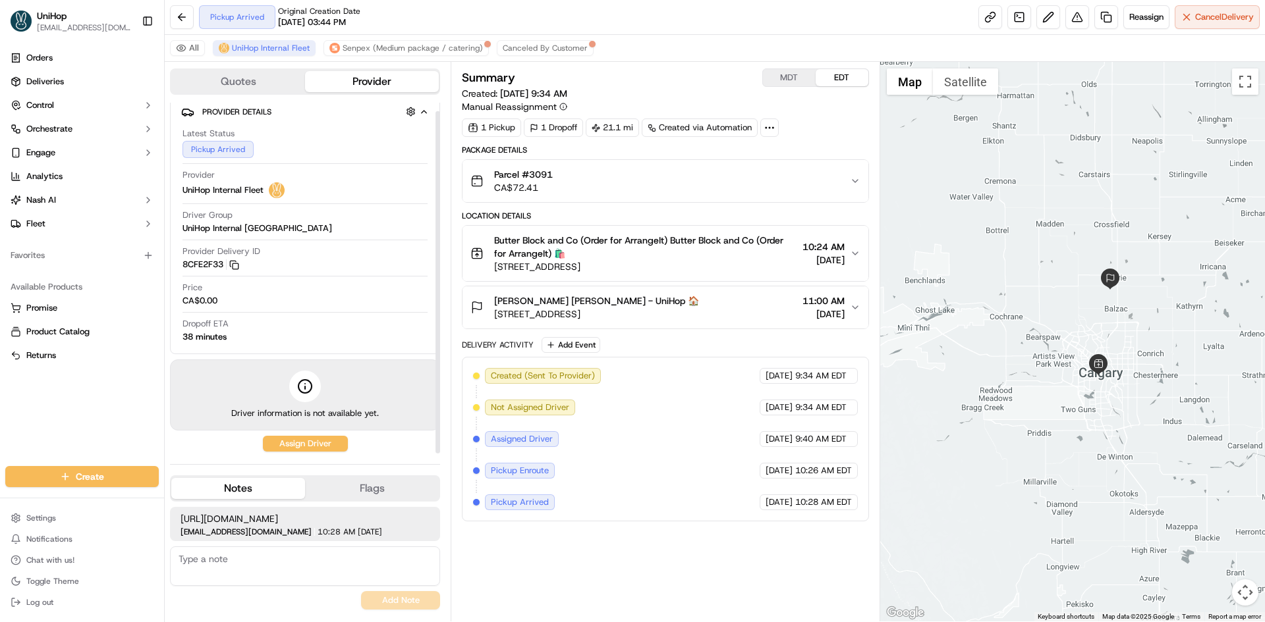
scroll to position [9, 0]
click at [649, 236] on span "Butter Block and Co (Order for ArrangeIt) Butter Block and Co (Order for Arrang…" at bounding box center [645, 247] width 302 height 26
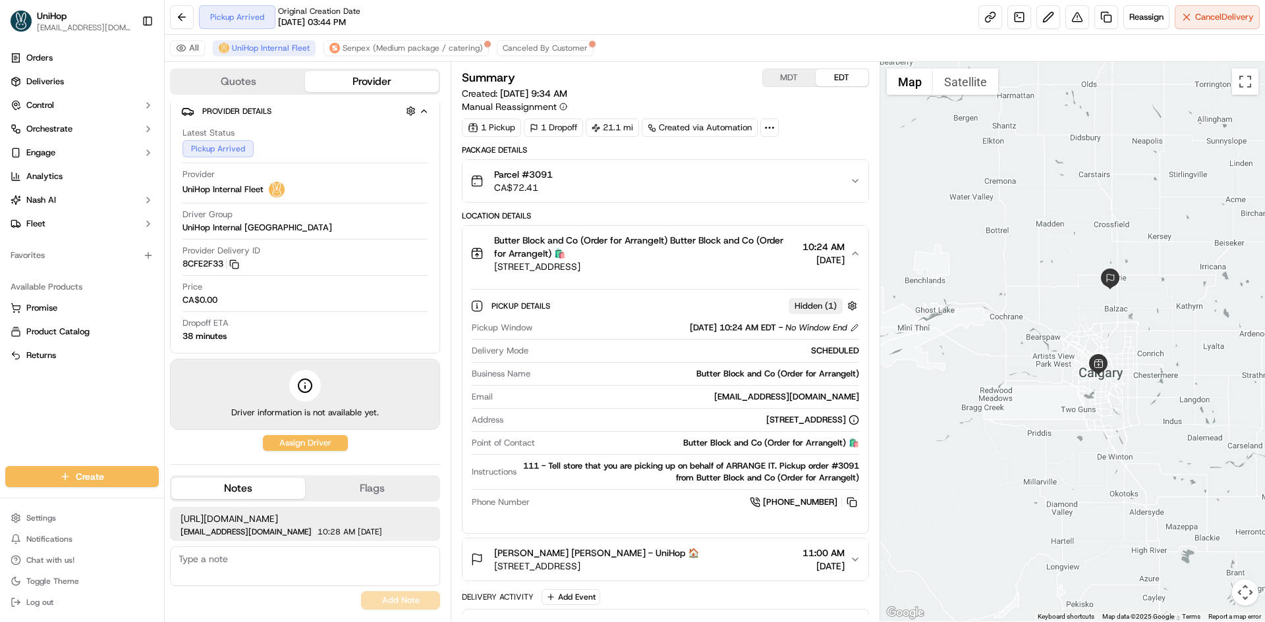
click at [649, 237] on span "Butter Block and Co (Order for ArrangeIt) Butter Block and Co (Order for Arrang…" at bounding box center [645, 247] width 302 height 26
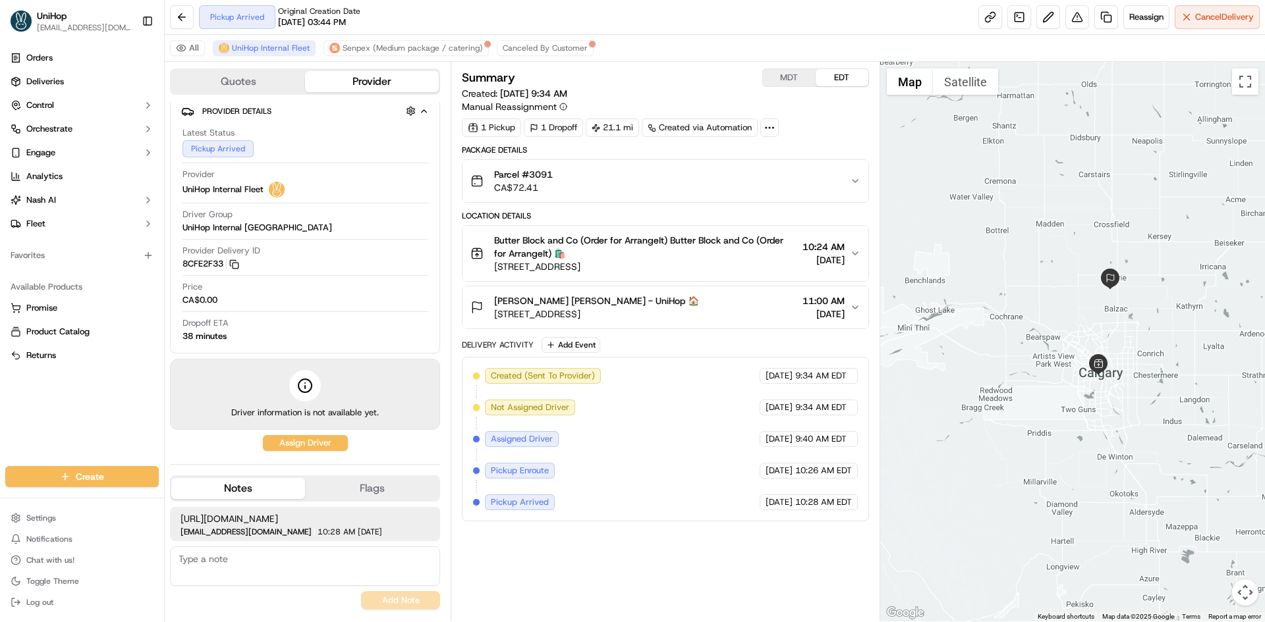
click at [702, 278] on button "Butter Block and Co (Order for ArrangeIt) Butter Block and Co (Order for Arrang…" at bounding box center [664, 253] width 405 height 55
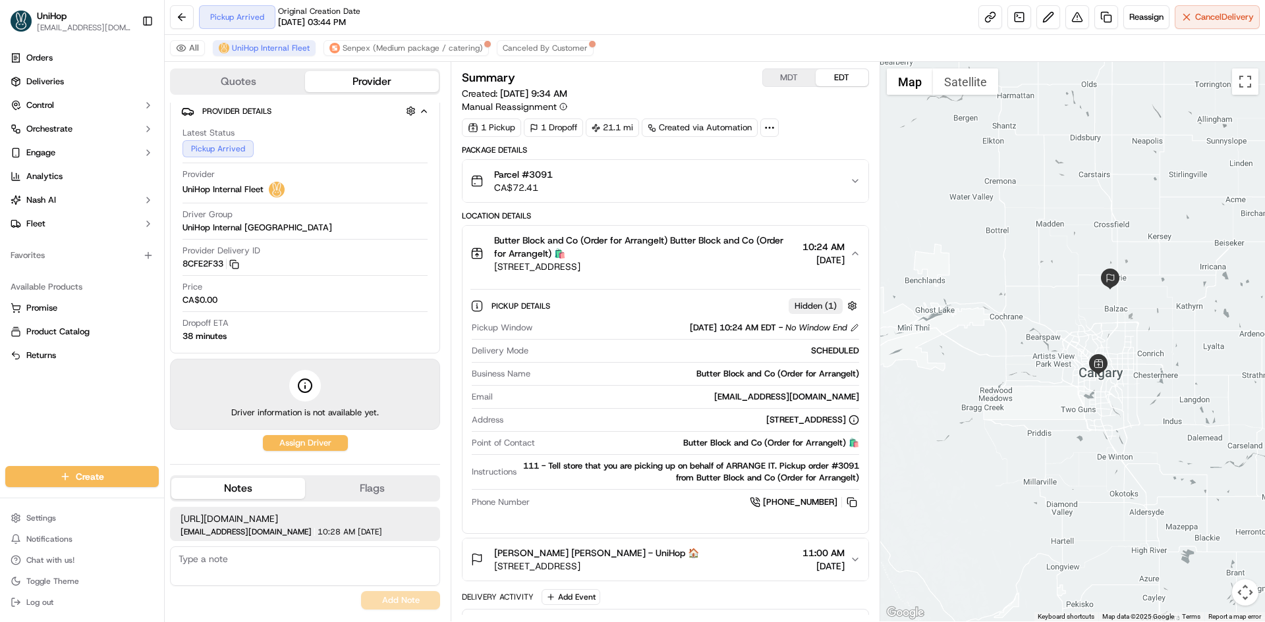
click at [702, 278] on button "Butter Block and Co (Order for ArrangeIt) Butter Block and Co (Order for Arrang…" at bounding box center [664, 253] width 405 height 55
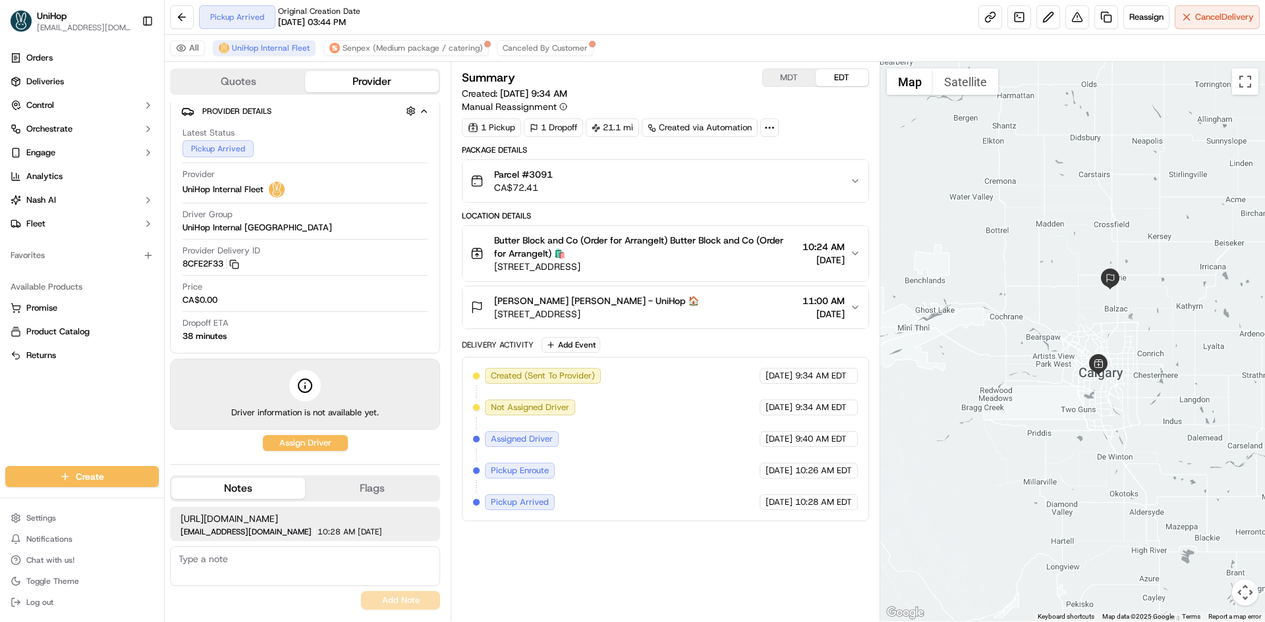
click at [732, 330] on div "Package Details Parcel #3091 CA$72.41 Location Details Butter Block and Co (Ord…" at bounding box center [665, 333] width 406 height 377
click at [737, 319] on div "Tamsin Spahmann Tamsin Spahmann - UniHop 🏠 226 Windridge Rd SW, Airdrie, AB T4B…" at bounding box center [659, 307] width 379 height 26
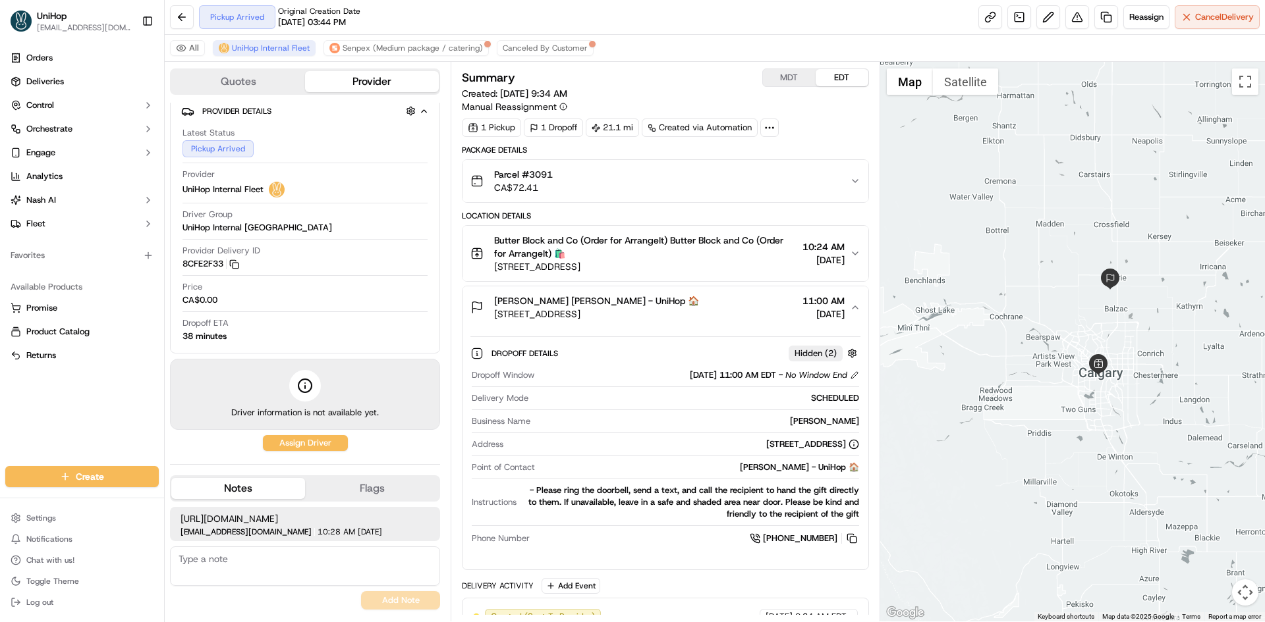
click at [737, 319] on div "Tamsin Spahmann Tamsin Spahmann - UniHop 🏠 226 Windridge Rd SW, Airdrie, AB T4B…" at bounding box center [659, 307] width 379 height 26
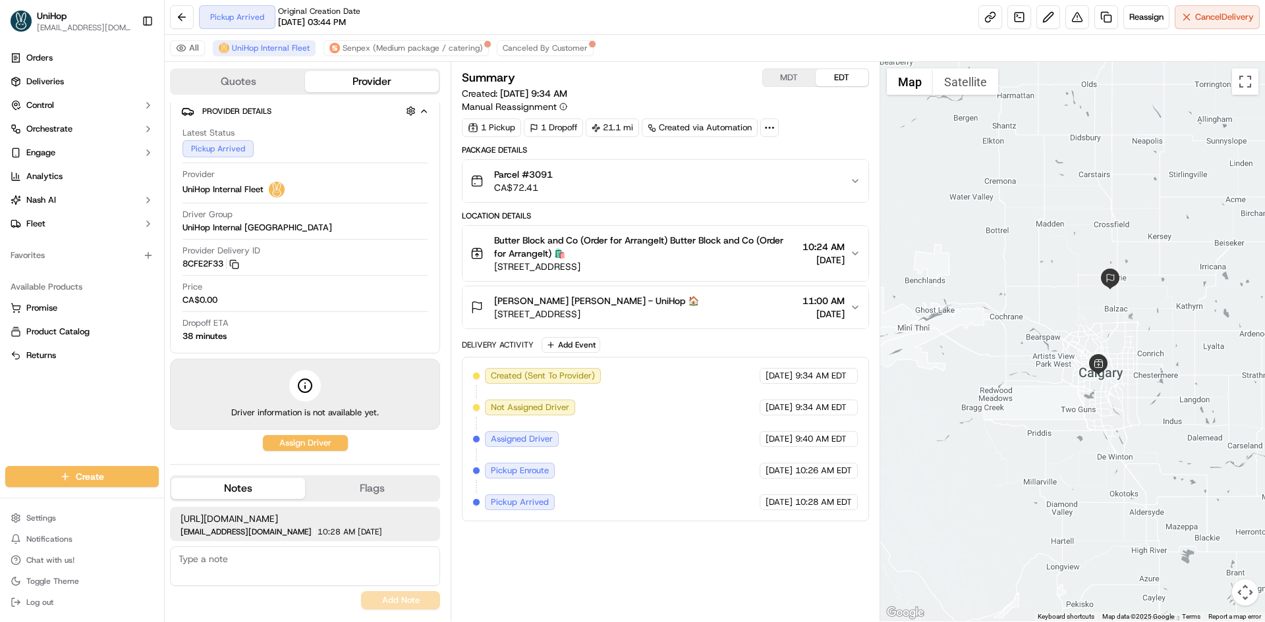
click at [655, 244] on span "Butter Block and Co (Order for ArrangeIt) Butter Block and Co (Order for Arrang…" at bounding box center [645, 247] width 302 height 26
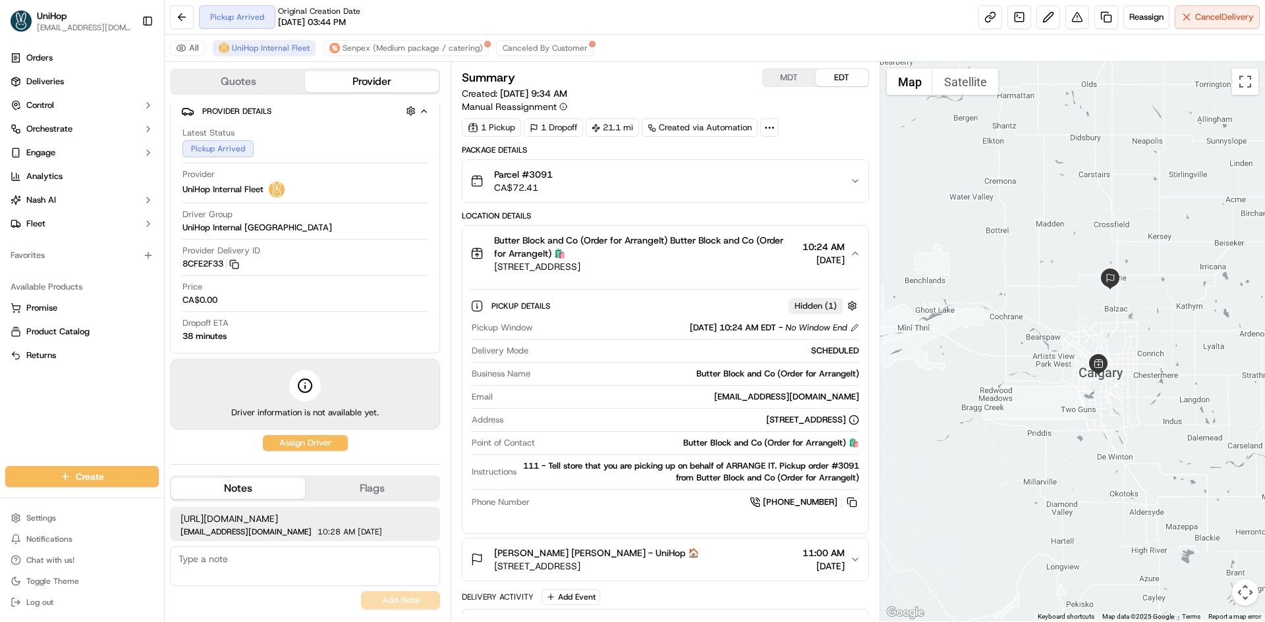
click at [655, 244] on span "Butter Block and Co (Order for ArrangeIt) Butter Block and Co (Order for Arrang…" at bounding box center [645, 247] width 302 height 26
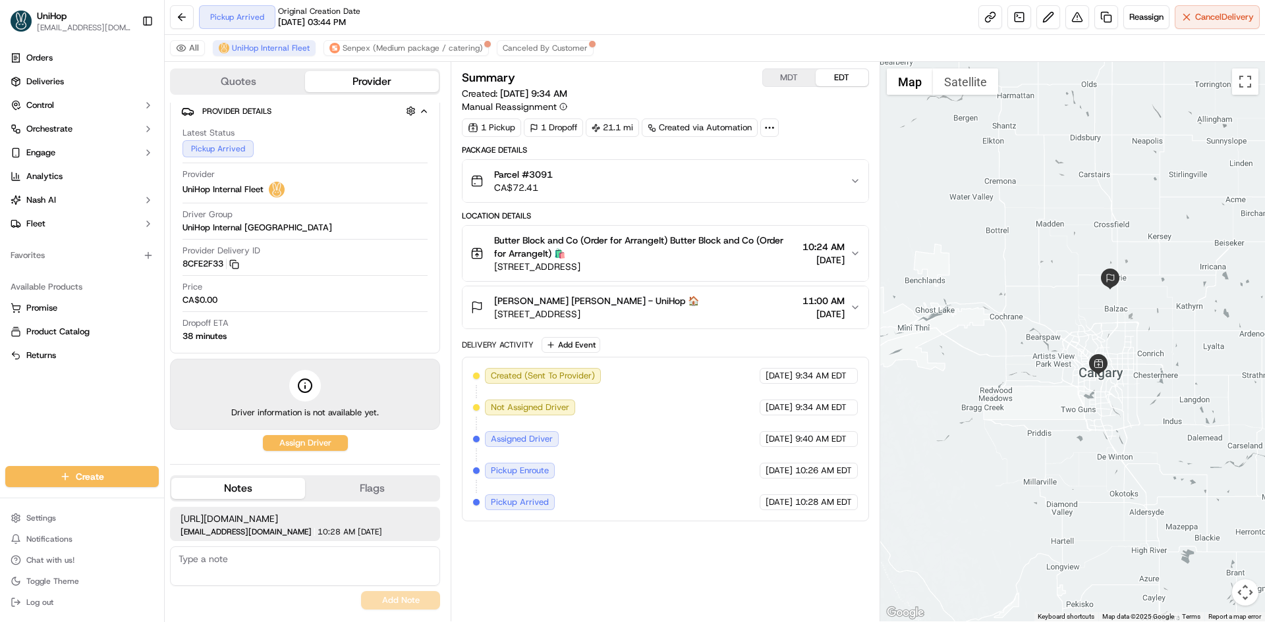
click at [670, 309] on span "226 Windridge Rd SW, Airdrie, AB T4B 3R9, Canada" at bounding box center [596, 314] width 205 height 13
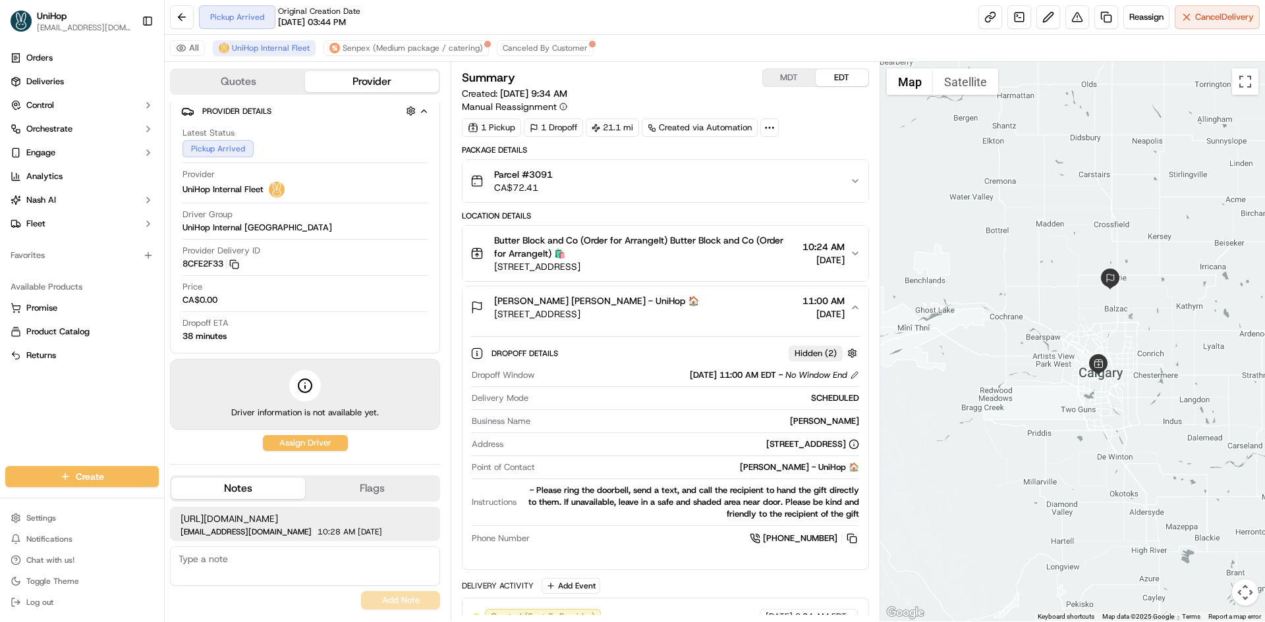
click at [670, 308] on span "226 Windridge Rd SW, Airdrie, AB T4B 3R9, Canada" at bounding box center [596, 314] width 205 height 13
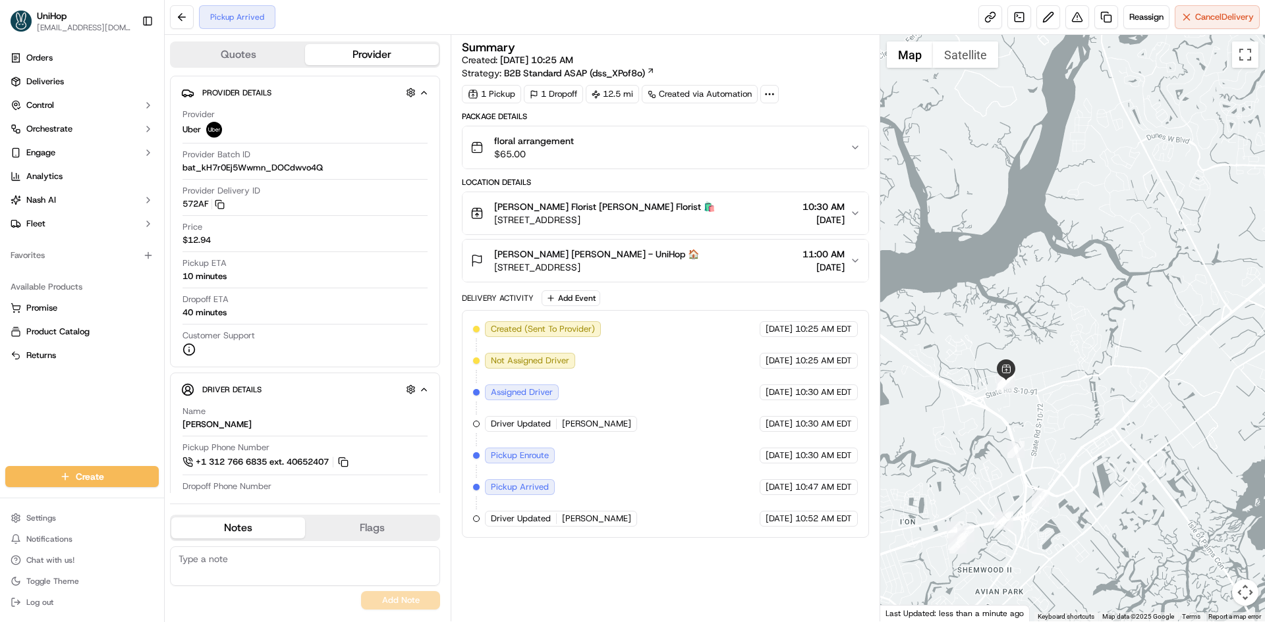
drag, startPoint x: 1168, startPoint y: 456, endPoint x: 1091, endPoint y: 315, distance: 160.3
click at [1091, 316] on div at bounding box center [1072, 328] width 385 height 587
click at [1091, 312] on div at bounding box center [1072, 328] width 385 height 587
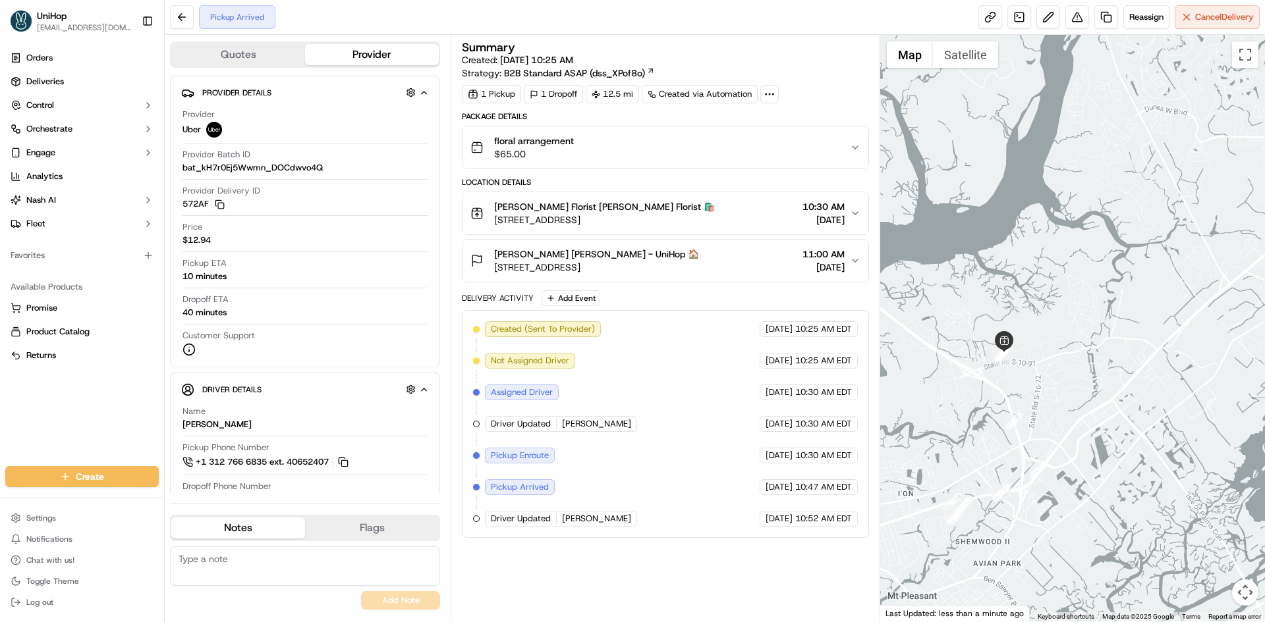
drag, startPoint x: 1087, startPoint y: 313, endPoint x: 1128, endPoint y: 305, distance: 41.6
click at [1110, 310] on div at bounding box center [1072, 328] width 385 height 587
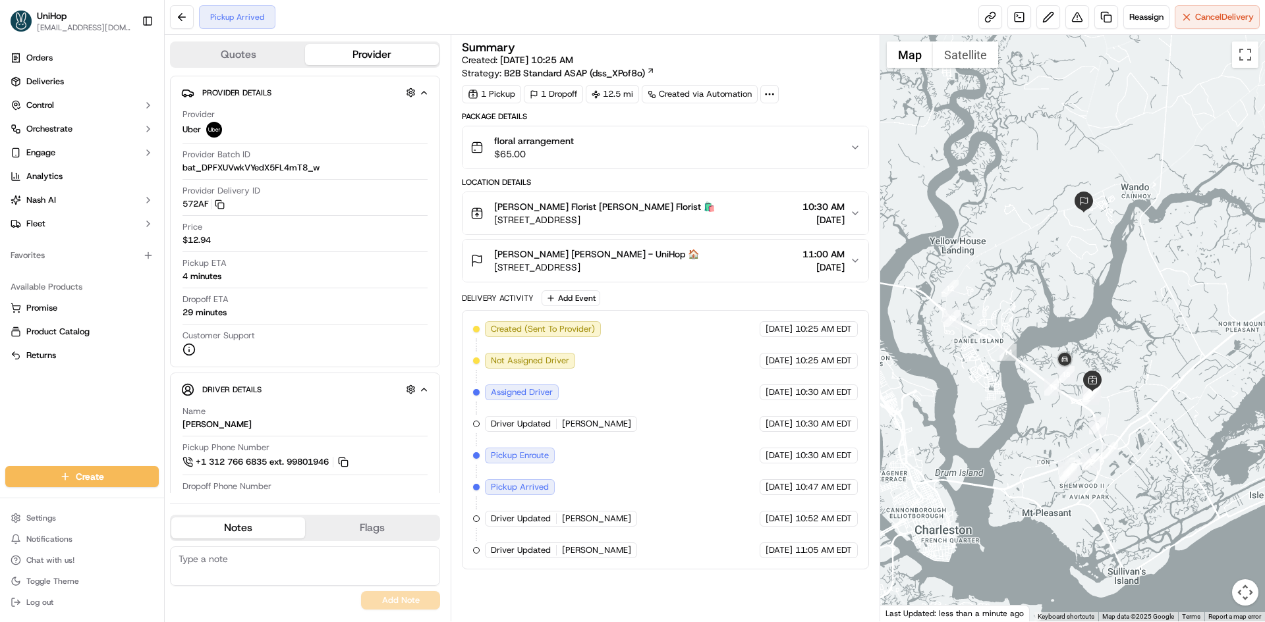
drag, startPoint x: 728, startPoint y: 218, endPoint x: 495, endPoint y: 226, distance: 233.9
click at [495, 226] on div "Blanche Darby Florist Blanche Darby Florist 🛍️ 581 Belle Station Blvd, Mt Pleas…" at bounding box center [659, 213] width 379 height 26
click at [118, 406] on div "Orders Deliveries Control Orchestrate Engage Analytics Nash AI Fleet Favorites …" at bounding box center [82, 249] width 164 height 414
drag, startPoint x: 723, startPoint y: 221, endPoint x: 495, endPoint y: 222, distance: 227.9
click at [495, 222] on div "Blanche Darby Florist Blanche Darby Florist 🛍️ 581 Belle Station Blvd, Mt Pleas…" at bounding box center [659, 213] width 379 height 26
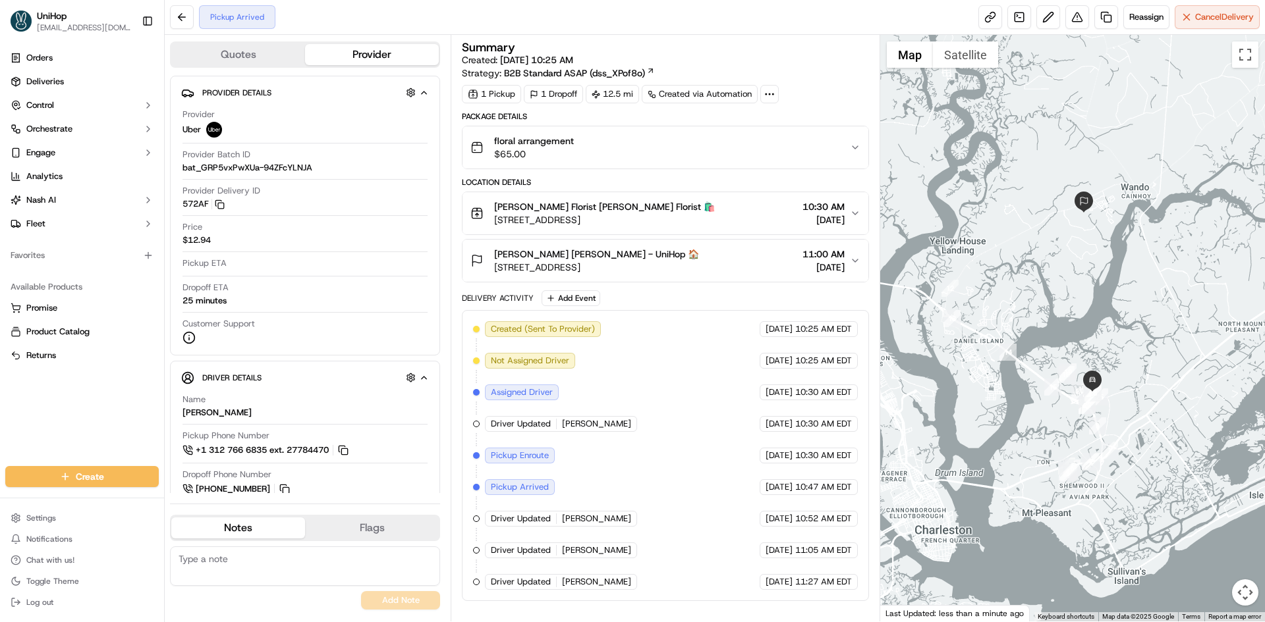
drag, startPoint x: 17, startPoint y: 437, endPoint x: 24, endPoint y: 438, distance: 7.3
click at [18, 437] on div "Orders Deliveries Control Orchestrate Engage Analytics Nash AI Fleet Favorites …" at bounding box center [82, 249] width 164 height 414
drag, startPoint x: 495, startPoint y: 255, endPoint x: 545, endPoint y: 254, distance: 50.1
click at [551, 256] on span "Mr. Eric Hanks Mr. Eric Hanks - UniHop 🏠" at bounding box center [596, 254] width 205 height 13
copy span "Mr. Eric Hank"
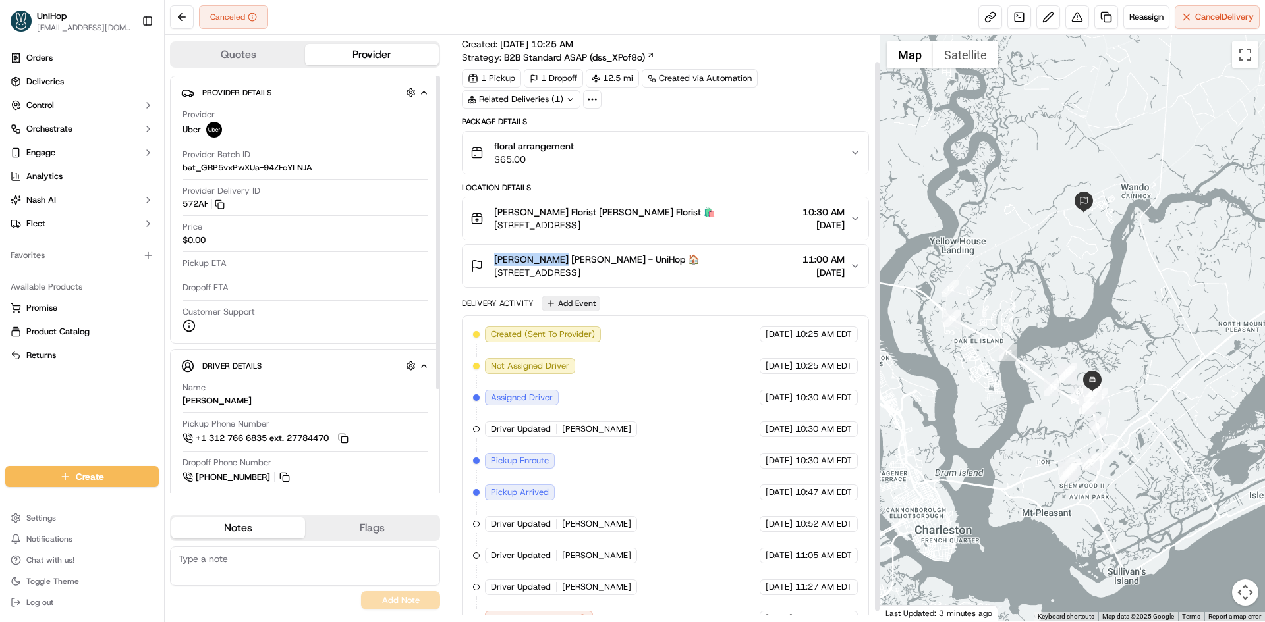
scroll to position [39, 0]
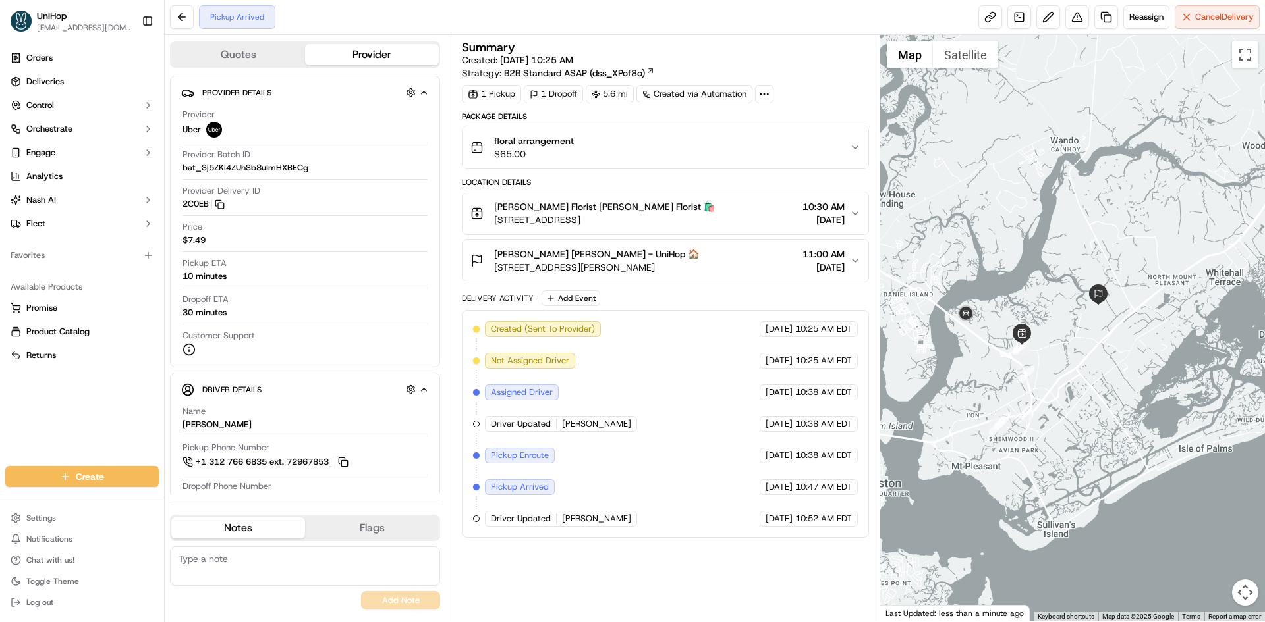
drag, startPoint x: 906, startPoint y: 330, endPoint x: 1033, endPoint y: 324, distance: 126.6
click at [1033, 324] on div "To navigate, press the arrow keys." at bounding box center [1072, 328] width 385 height 587
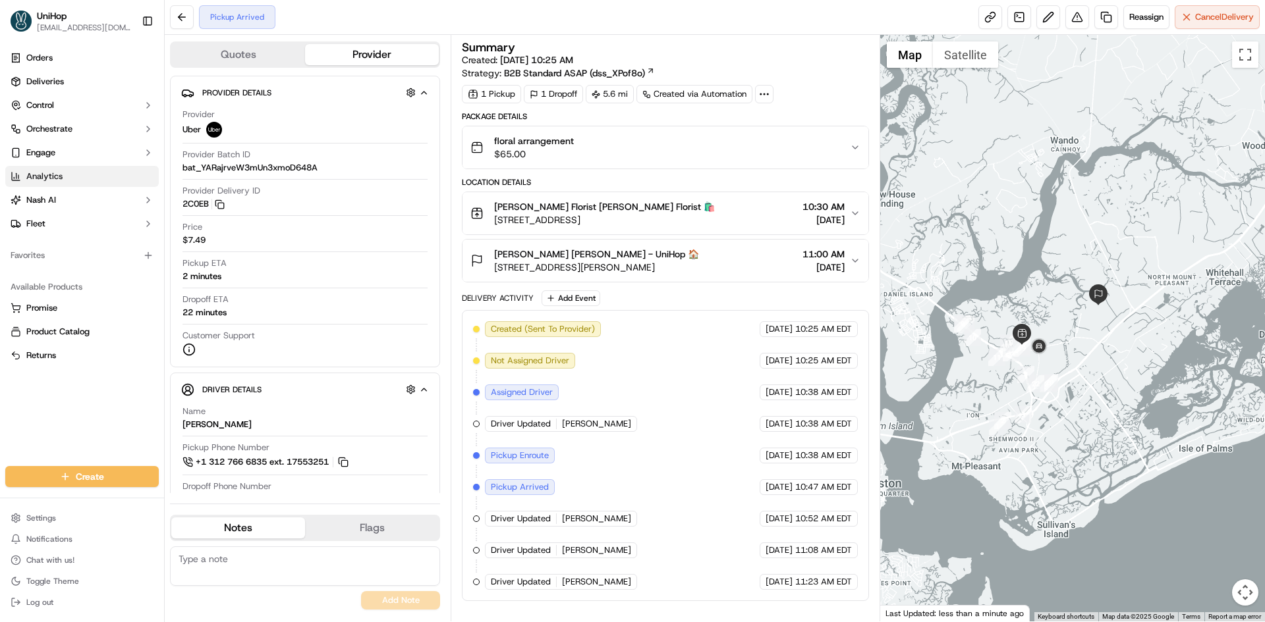
drag, startPoint x: 10, startPoint y: 398, endPoint x: 55, endPoint y: 177, distance: 225.3
click at [10, 398] on div "Orders Deliveries Control Orchestrate Engage Analytics [PERSON_NAME] Fleet Favo…" at bounding box center [82, 249] width 164 height 414
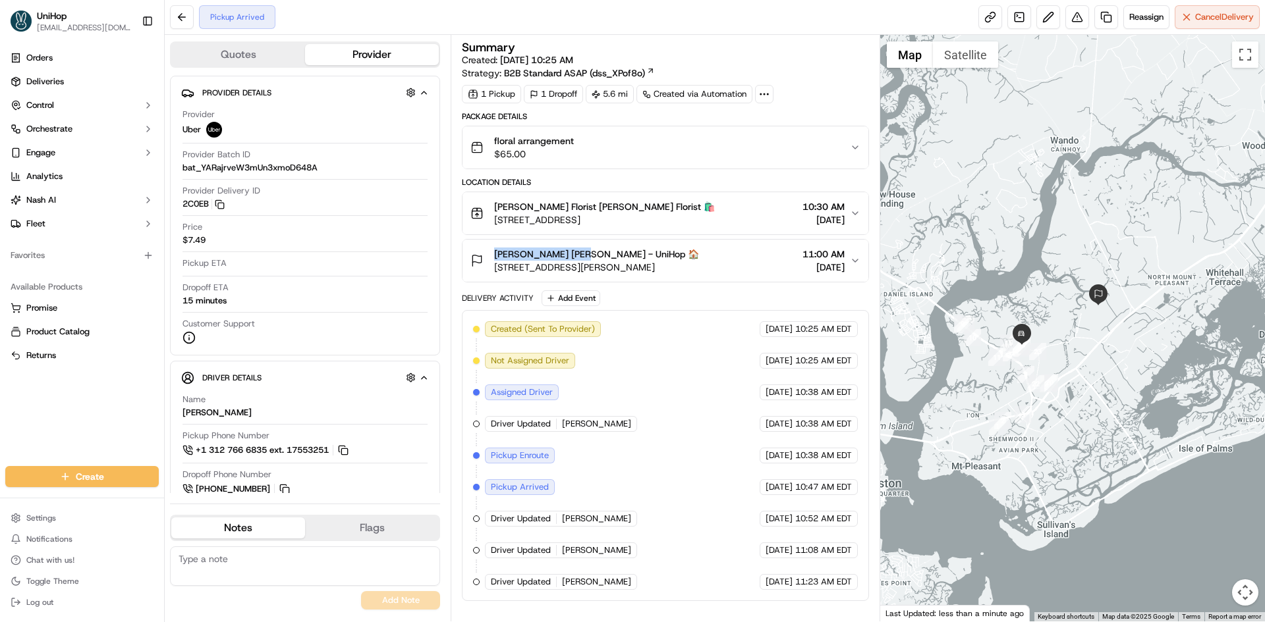
drag, startPoint x: 493, startPoint y: 256, endPoint x: 576, endPoint y: 255, distance: 82.3
click at [576, 255] on div "[PERSON_NAME] [PERSON_NAME] - UniHop 🏠 [STREET_ADDRESS][PERSON_NAME]" at bounding box center [584, 261] width 229 height 26
copy span "[PERSON_NAME]"
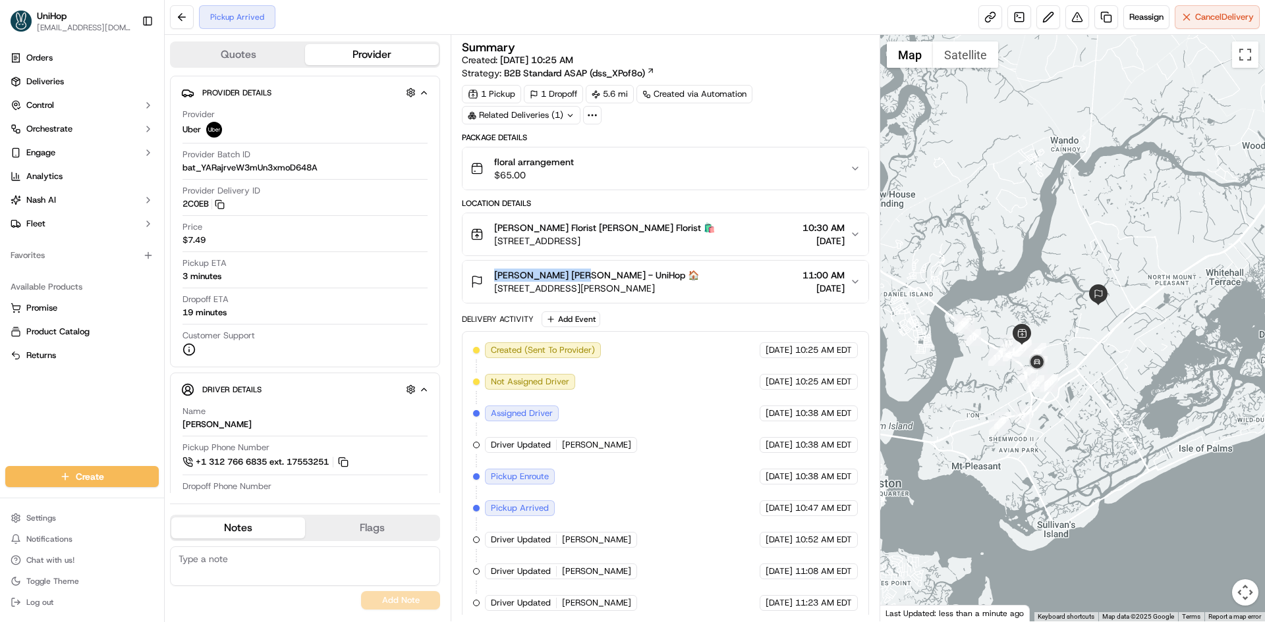
scroll to position [7, 0]
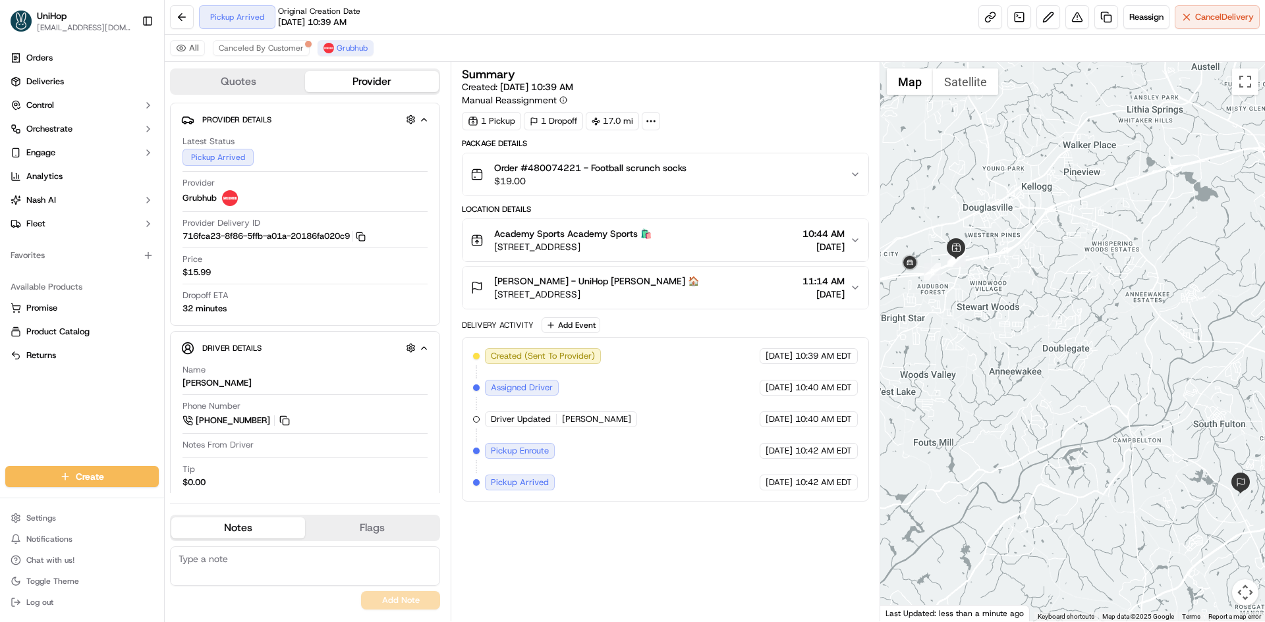
drag, startPoint x: 982, startPoint y: 268, endPoint x: 997, endPoint y: 296, distance: 31.5
click at [1000, 295] on div at bounding box center [1072, 342] width 385 height 560
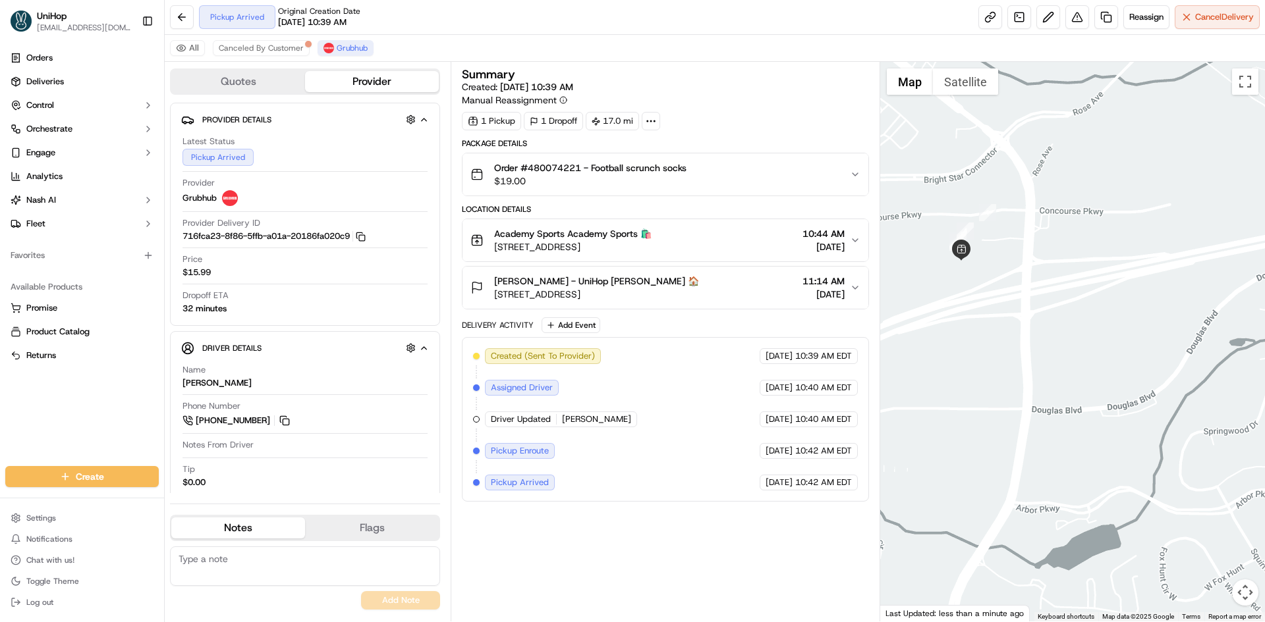
drag, startPoint x: 953, startPoint y: 230, endPoint x: 992, endPoint y: 248, distance: 42.7
click at [992, 248] on div at bounding box center [1072, 342] width 385 height 560
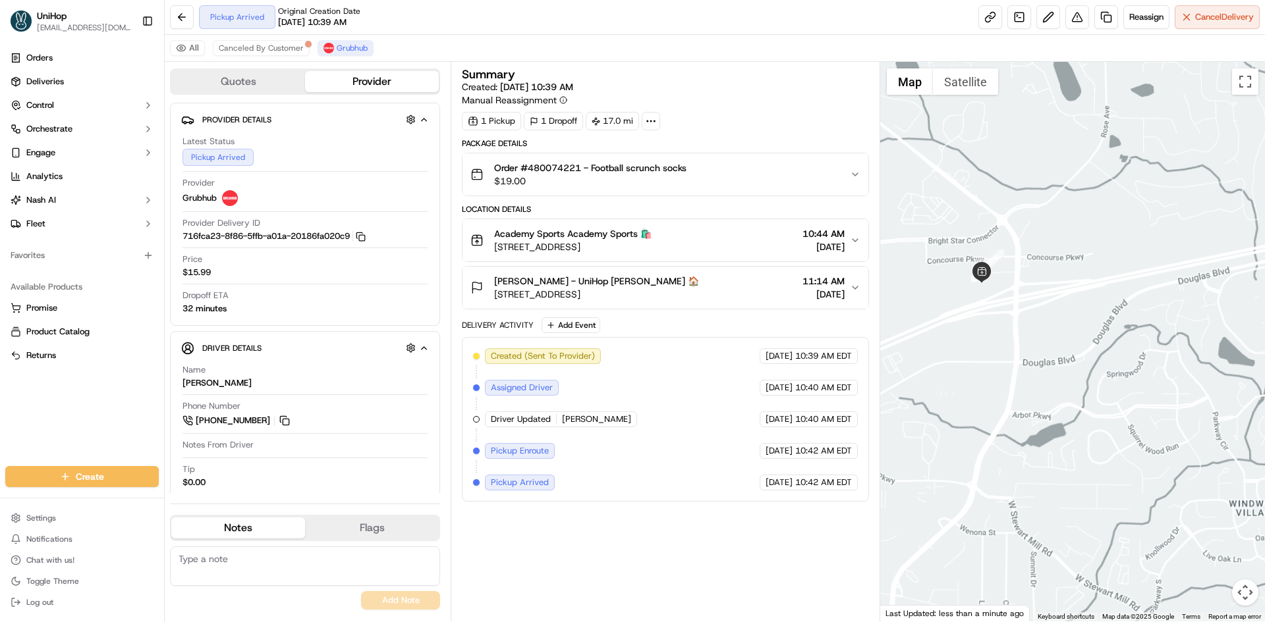
drag, startPoint x: 1051, startPoint y: 307, endPoint x: 1031, endPoint y: 261, distance: 49.9
click at [1051, 304] on div at bounding box center [1072, 342] width 385 height 560
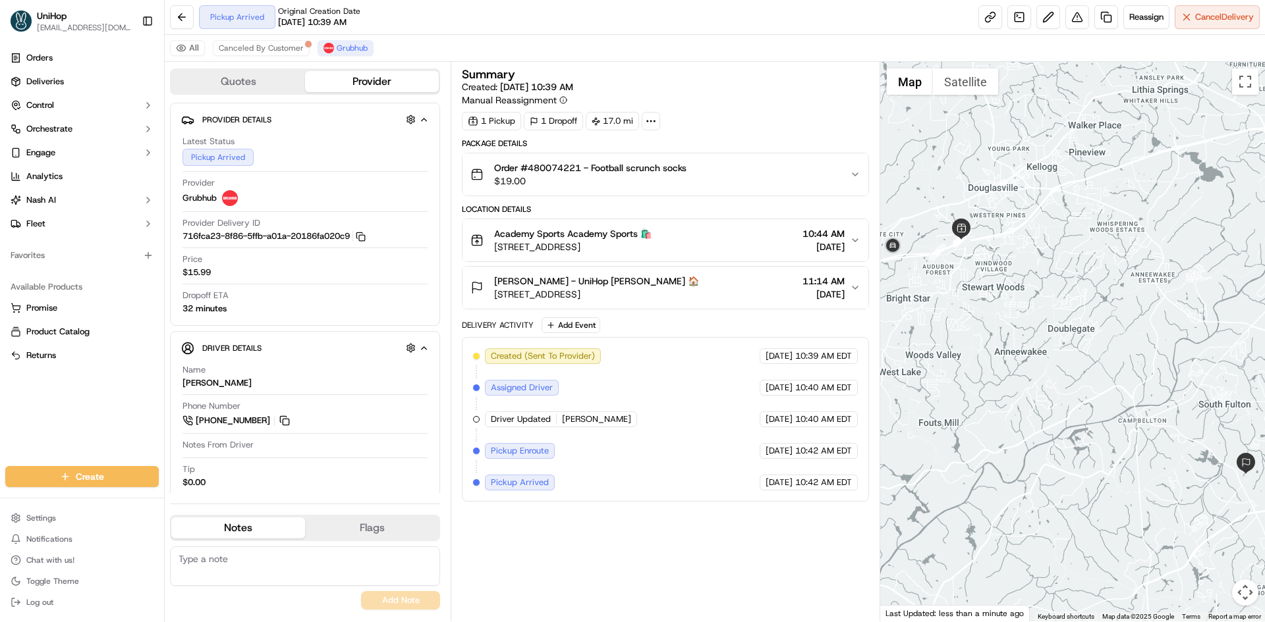
drag, startPoint x: 1118, startPoint y: 274, endPoint x: 1018, endPoint y: 245, distance: 104.2
click at [1024, 250] on div at bounding box center [1072, 342] width 385 height 560
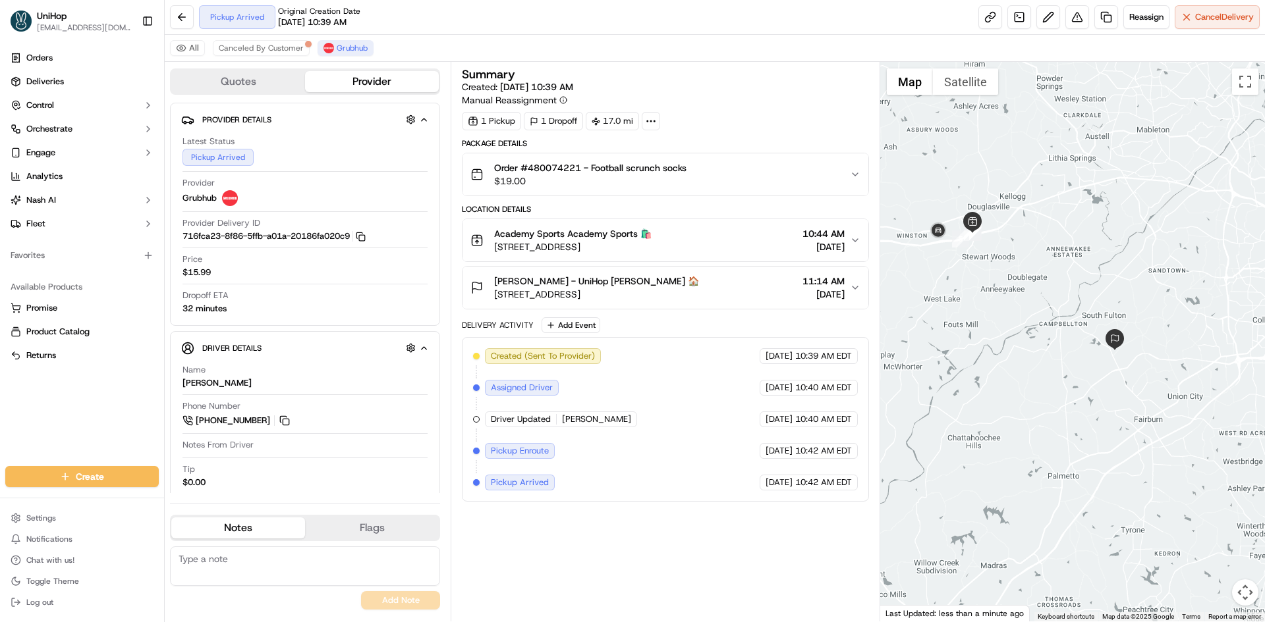
drag, startPoint x: 1003, startPoint y: 259, endPoint x: 1032, endPoint y: 272, distance: 31.8
click at [1055, 269] on div at bounding box center [1072, 342] width 385 height 560
click at [293, 419] on div "Phone Number +1 470 769 0003" at bounding box center [304, 414] width 245 height 28
click at [287, 420] on button at bounding box center [284, 421] width 14 height 14
drag, startPoint x: 491, startPoint y: 232, endPoint x: 564, endPoint y: 232, distance: 73.1
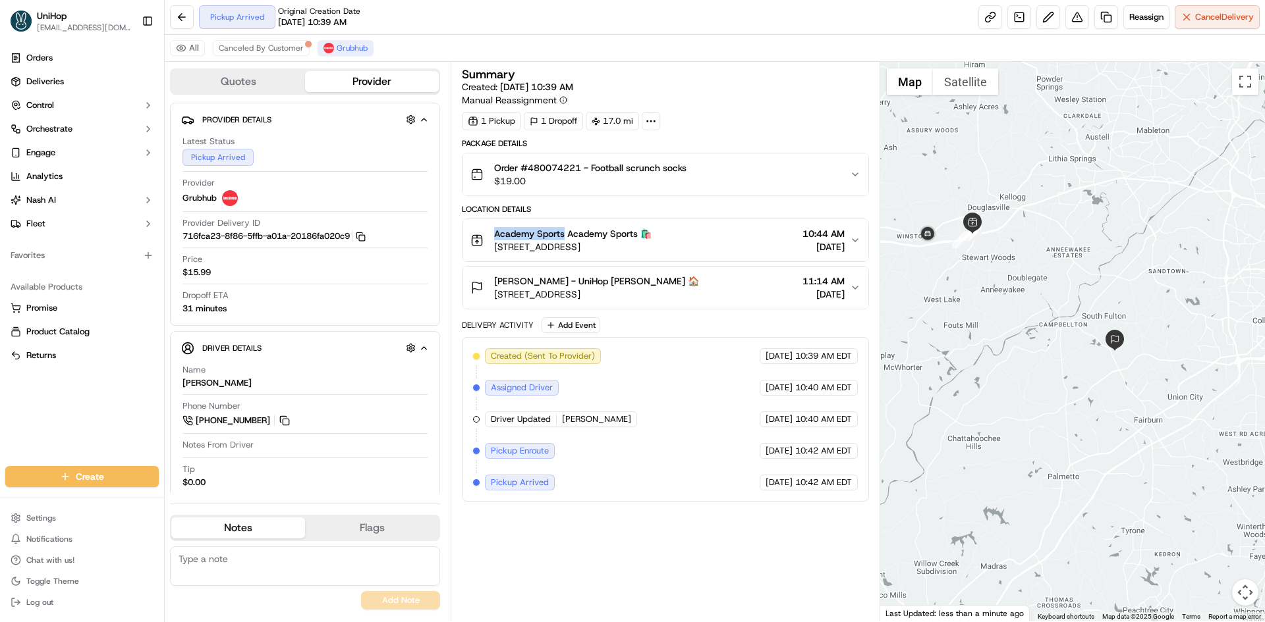
click at [564, 232] on div "Academy Sports Academy Sports 🛍️ 7200 Concourse Pkwy, Douglasville, GA 30134, U…" at bounding box center [560, 240] width 181 height 26
copy span "Academy Sports"
drag, startPoint x: 492, startPoint y: 277, endPoint x: 558, endPoint y: 283, distance: 66.1
click at [558, 283] on div "Shannon Parish - UniHop Shannon Parish 🏠 880 Lorrimont Ln, Fairburn, GA 30213, …" at bounding box center [584, 288] width 229 height 26
copy span "Shannon Parish"
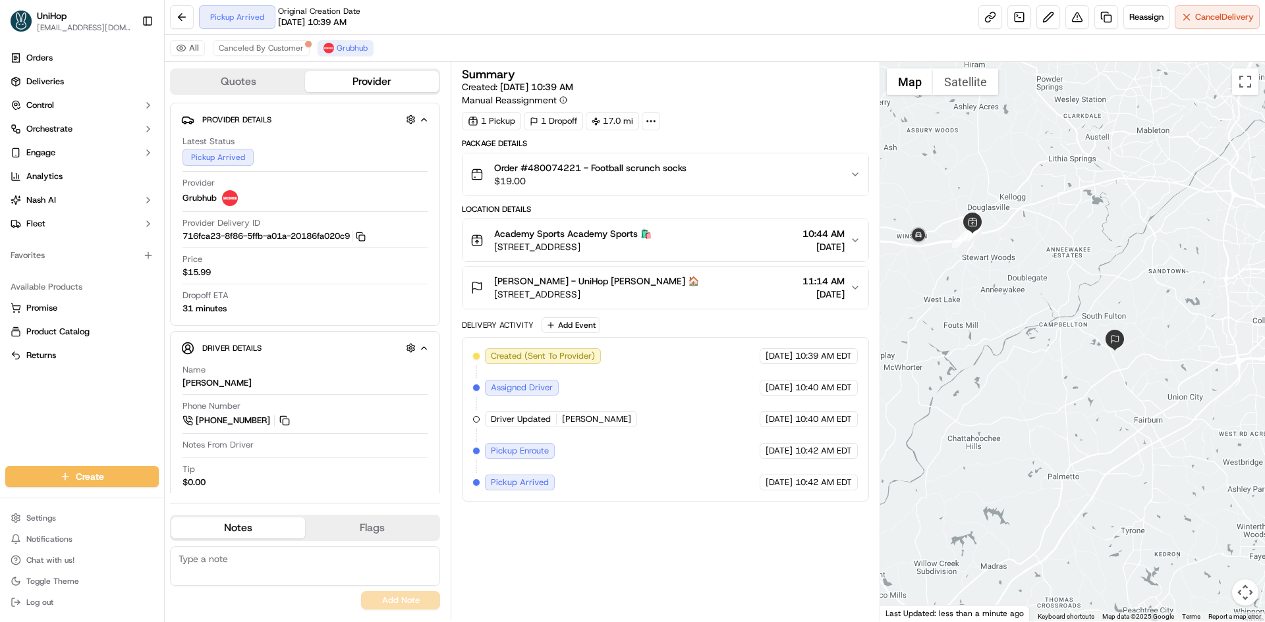
click at [669, 287] on span "[PERSON_NAME] - UniHop [PERSON_NAME] 🏠" at bounding box center [596, 281] width 205 height 13
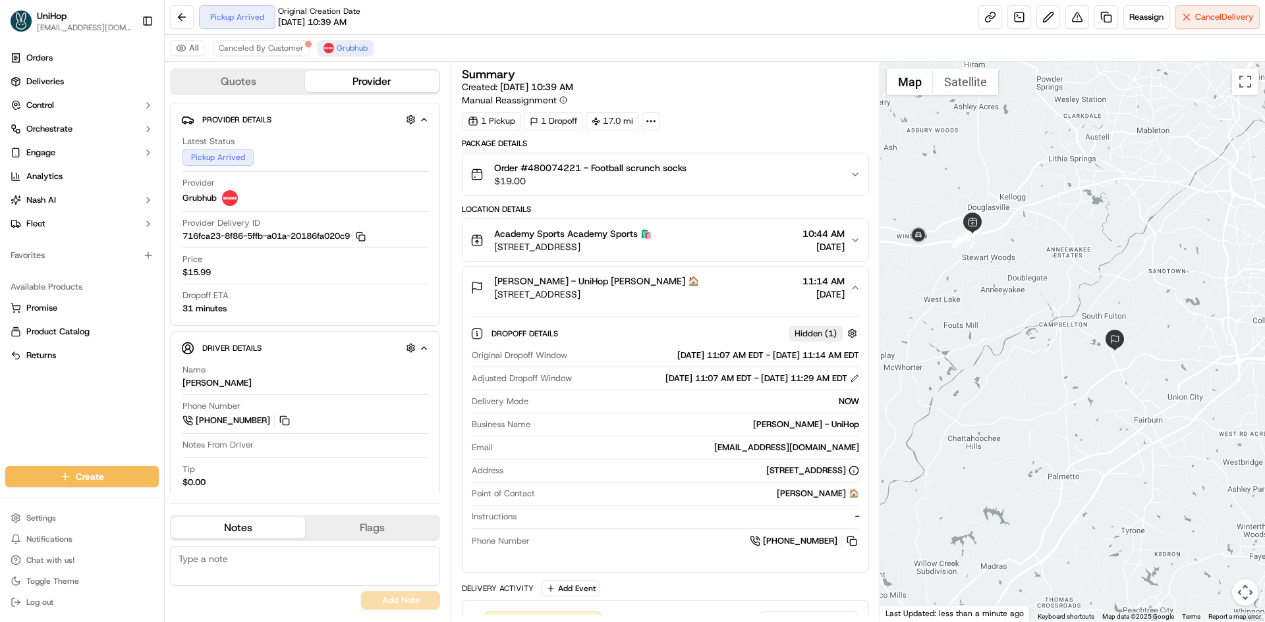
click at [711, 287] on div "Shannon Parish - UniHop Shannon Parish 🏠 880 Lorrimont Ln, Fairburn, GA 30213, …" at bounding box center [659, 288] width 379 height 26
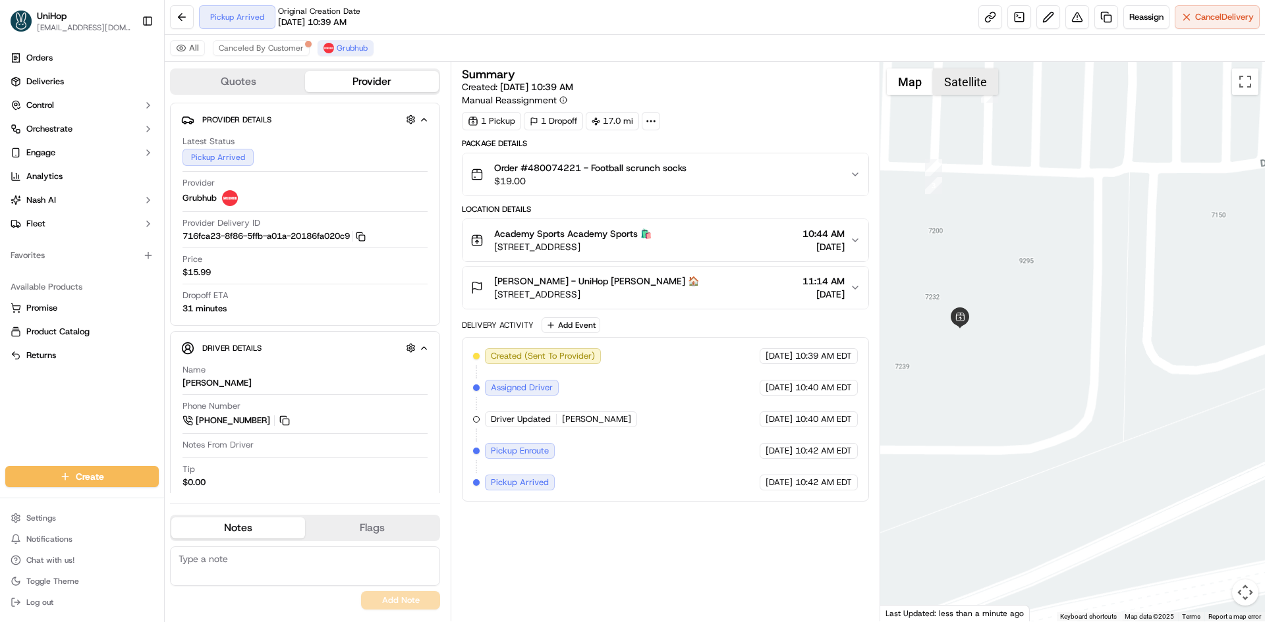
click at [958, 87] on button "Satellite" at bounding box center [965, 81] width 65 height 26
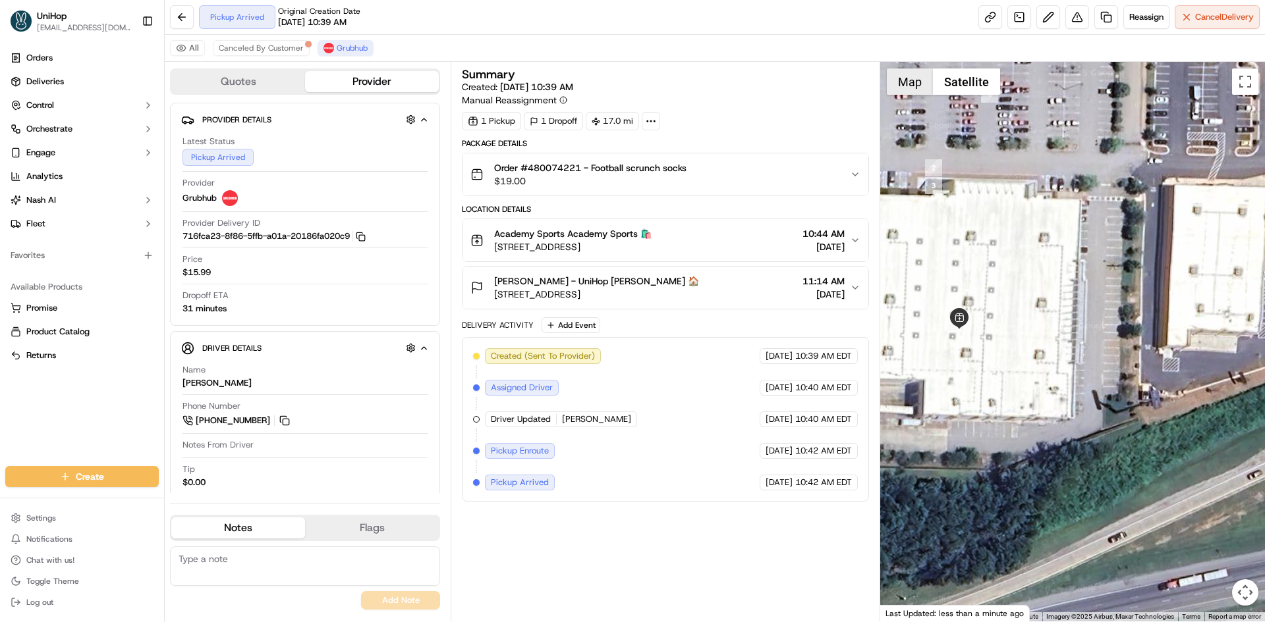
click at [918, 90] on button "Map" at bounding box center [910, 81] width 46 height 26
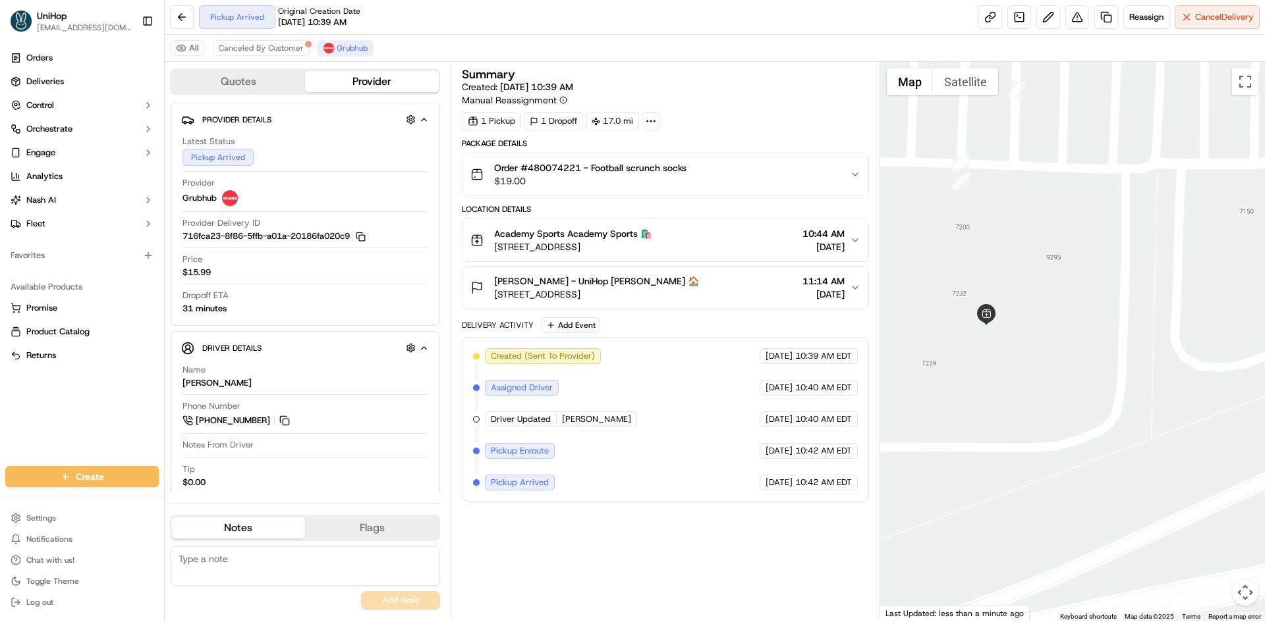
drag, startPoint x: 1010, startPoint y: 277, endPoint x: 1047, endPoint y: 258, distance: 41.5
click at [1058, 259] on div at bounding box center [1072, 342] width 385 height 560
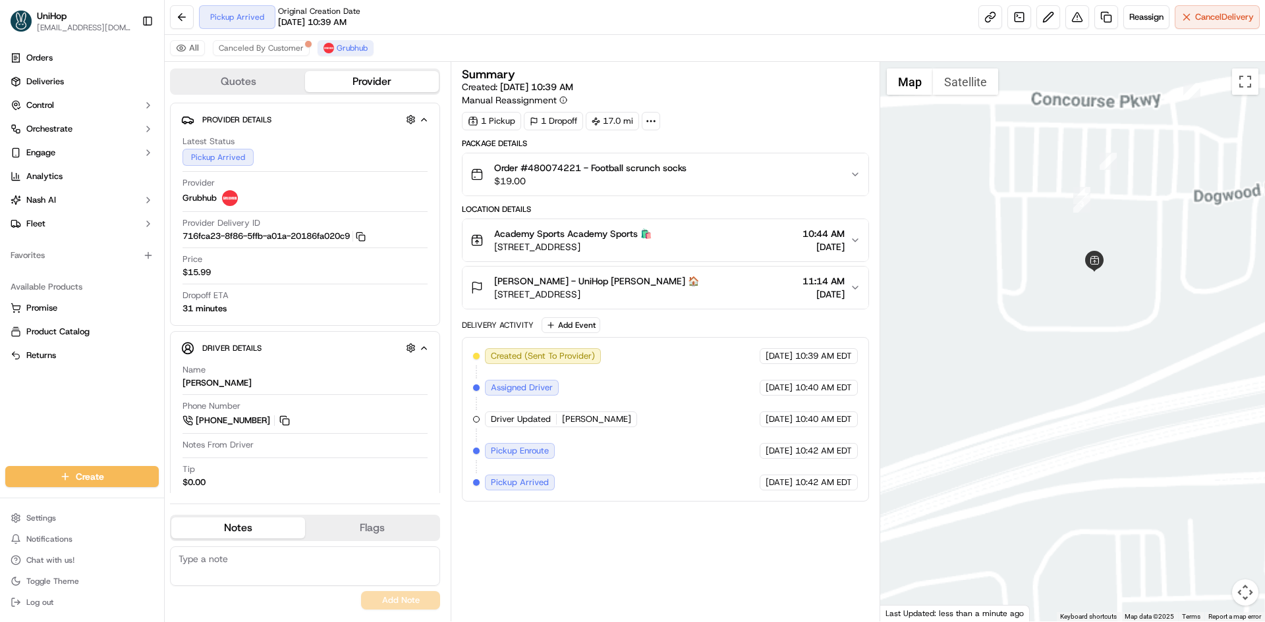
drag, startPoint x: 1024, startPoint y: 346, endPoint x: 1092, endPoint y: 309, distance: 77.5
click at [1081, 315] on div at bounding box center [1072, 342] width 385 height 560
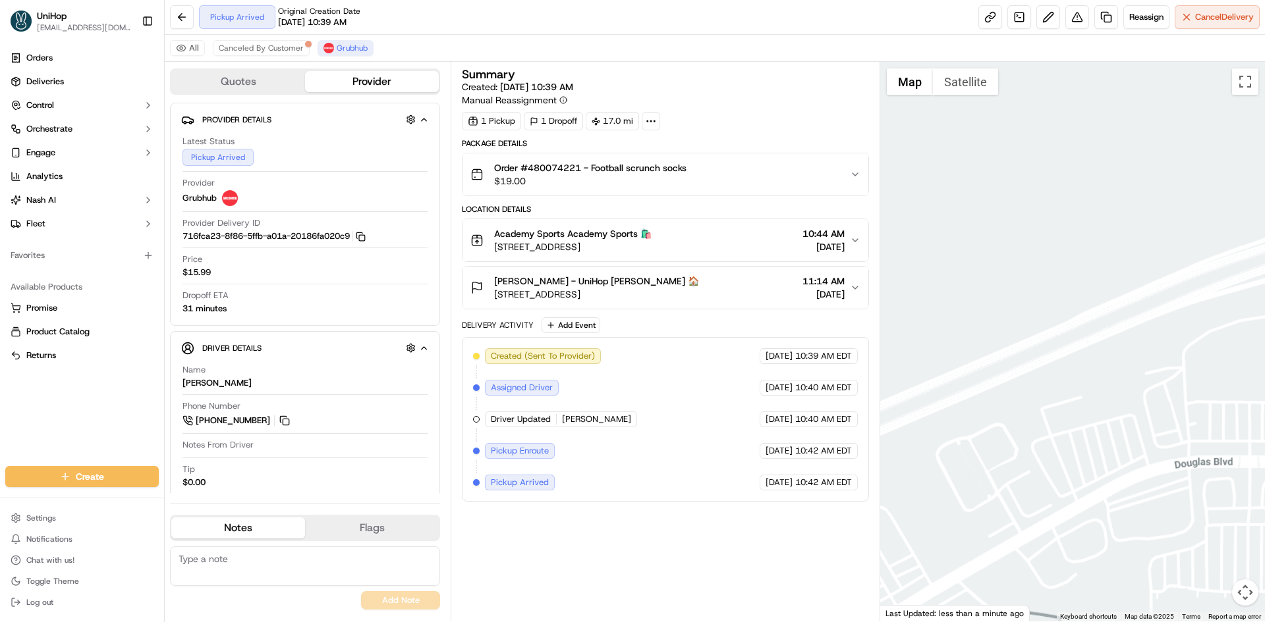
drag, startPoint x: 1096, startPoint y: 284, endPoint x: 1089, endPoint y: 307, distance: 24.0
click at [1091, 307] on div at bounding box center [1072, 342] width 385 height 560
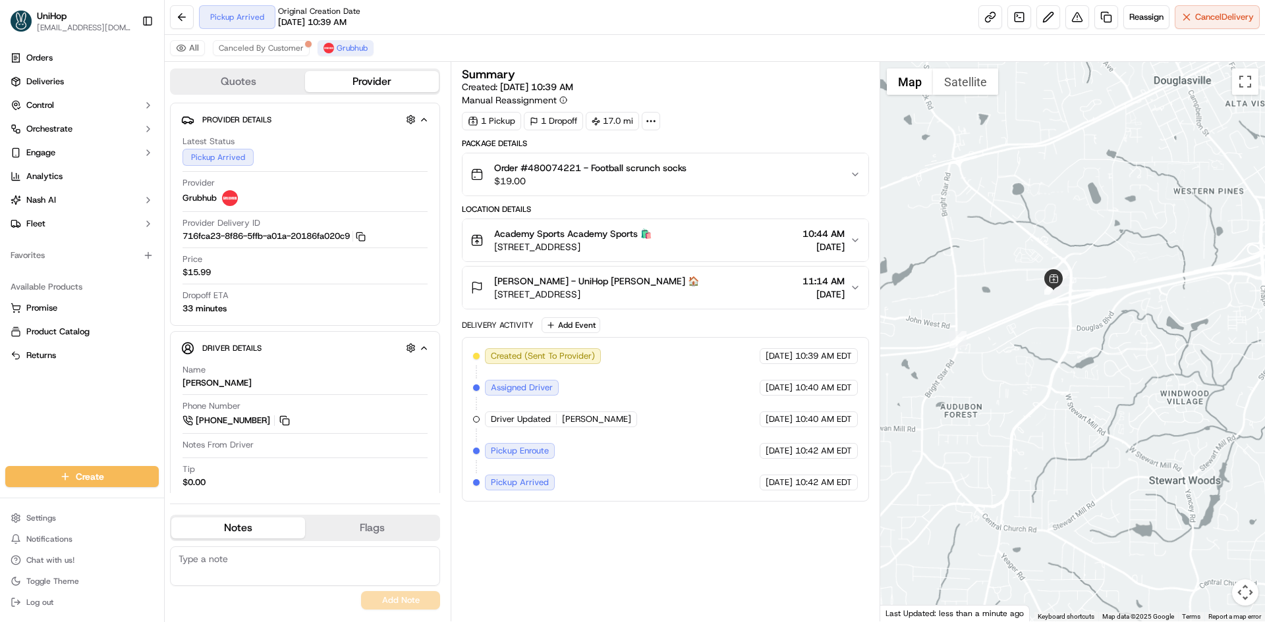
drag, startPoint x: 972, startPoint y: 331, endPoint x: 1073, endPoint y: 310, distance: 103.0
click at [1070, 313] on div at bounding box center [1072, 342] width 385 height 560
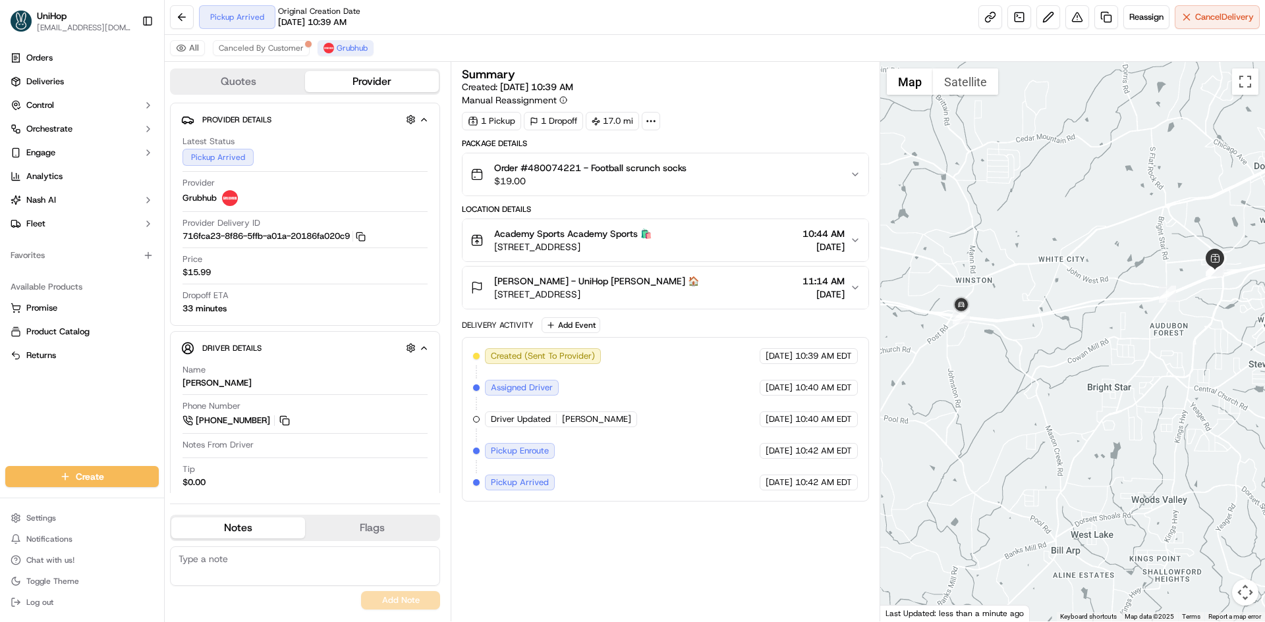
click at [1029, 327] on div at bounding box center [1072, 342] width 385 height 560
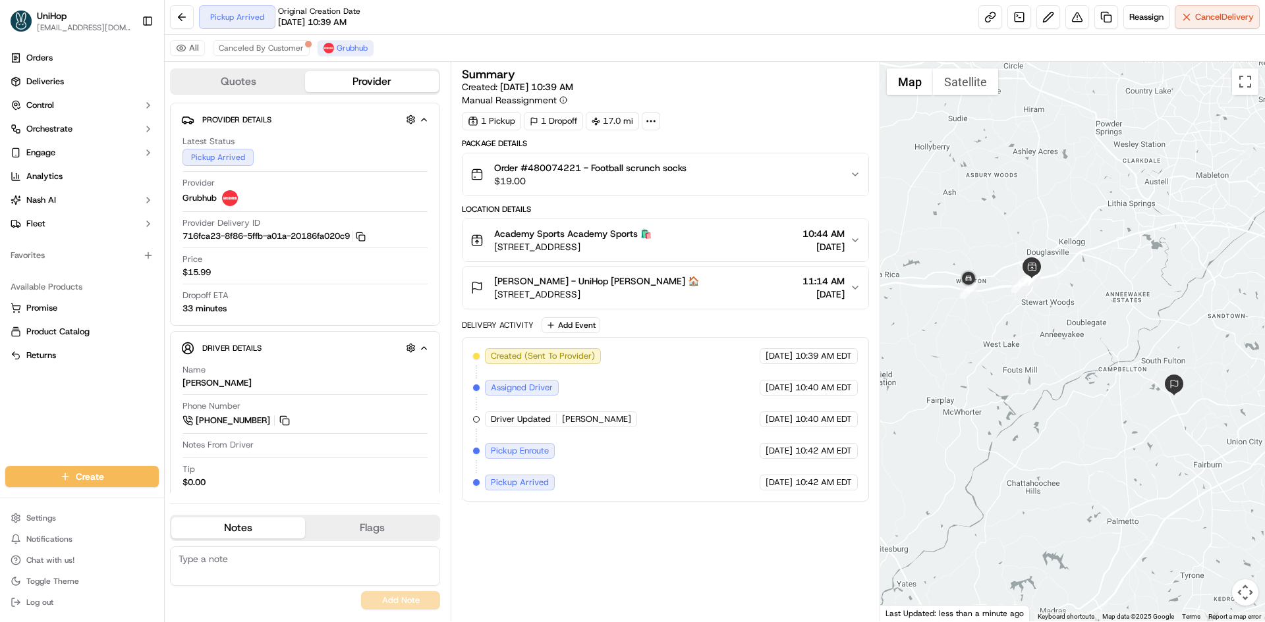
drag, startPoint x: 645, startPoint y: 250, endPoint x: 497, endPoint y: 255, distance: 148.3
click at [497, 255] on button "Academy Sports Academy Sports 🛍️ 7200 Concourse Pkwy, Douglasville, GA 30134, U…" at bounding box center [664, 240] width 405 height 42
click at [275, 44] on span "Canceled By Customer" at bounding box center [261, 48] width 85 height 11
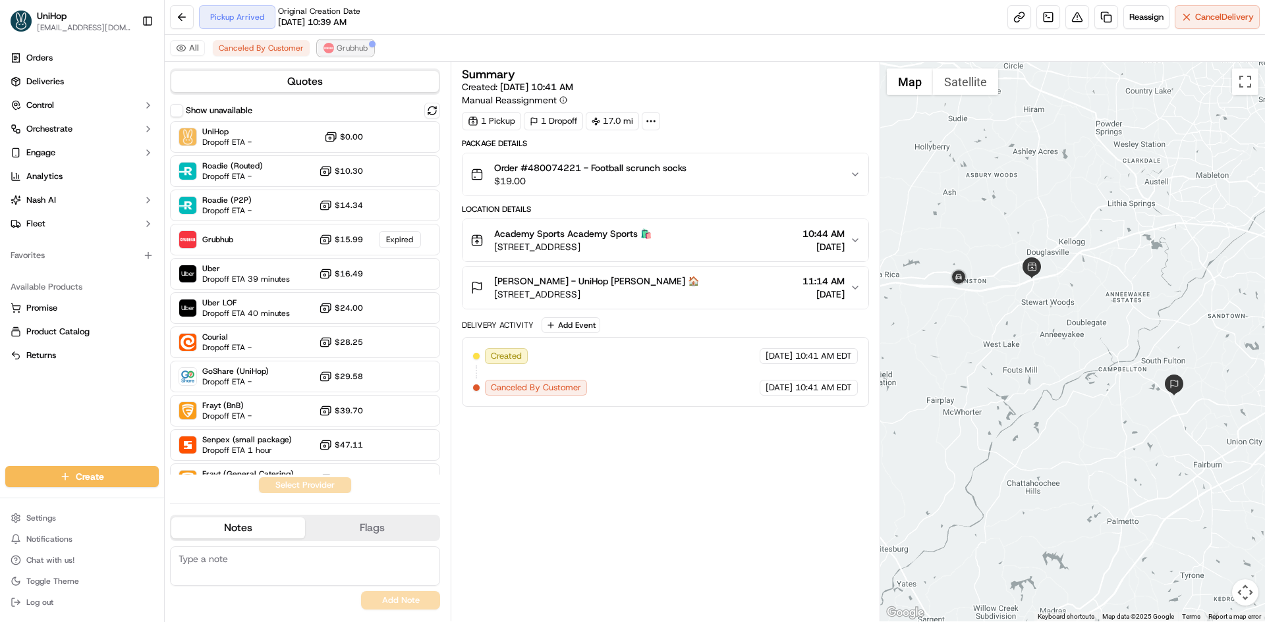
click at [347, 51] on span "Grubhub" at bounding box center [352, 48] width 31 height 11
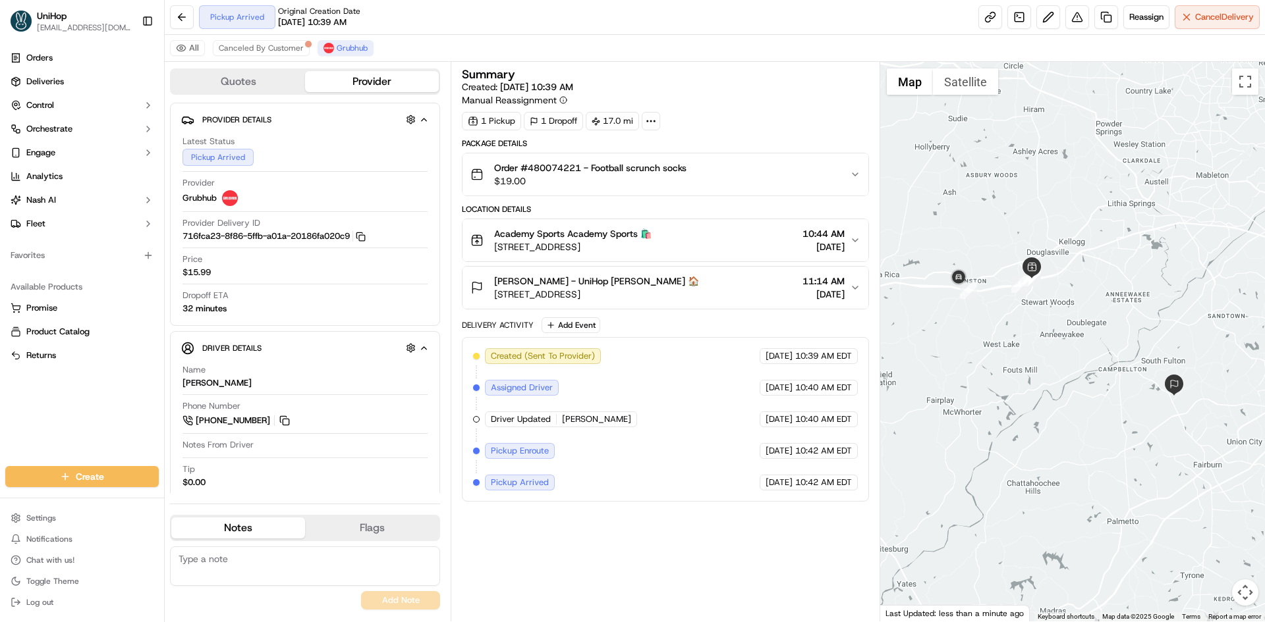
click at [777, 213] on div "Location Details" at bounding box center [665, 209] width 406 height 11
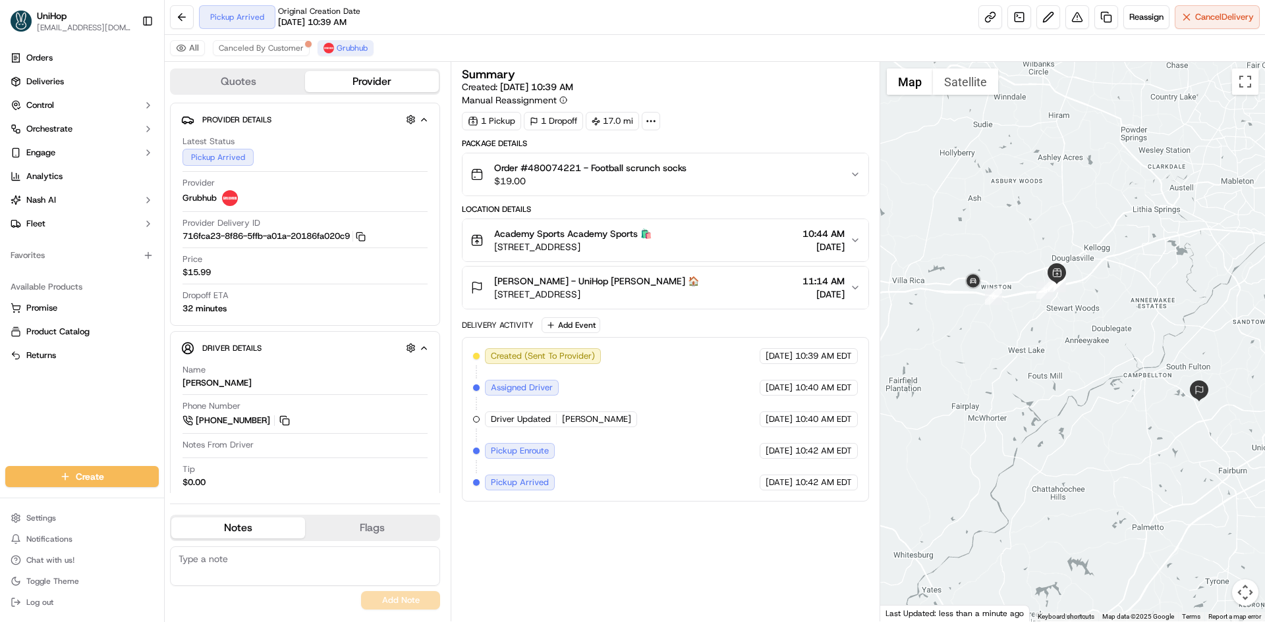
drag, startPoint x: 962, startPoint y: 231, endPoint x: 987, endPoint y: 236, distance: 25.7
click at [987, 236] on div at bounding box center [1072, 342] width 385 height 560
click at [979, 224] on div at bounding box center [1072, 342] width 385 height 560
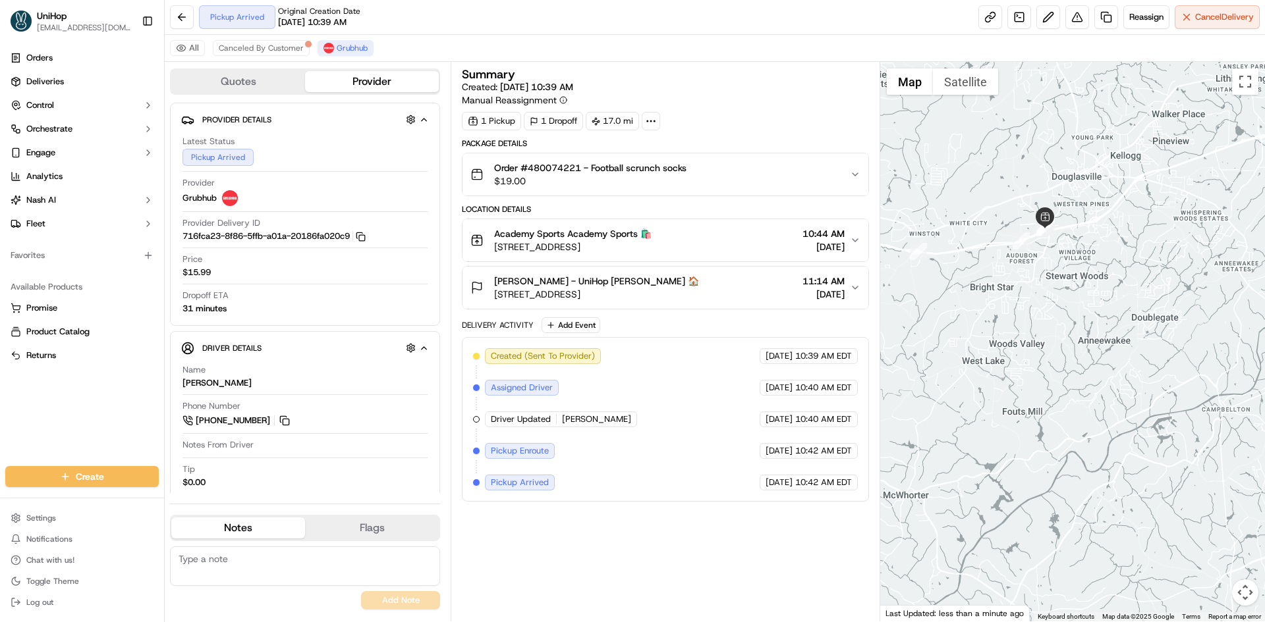
drag, startPoint x: 1018, startPoint y: 188, endPoint x: 1102, endPoint y: 190, distance: 83.7
click at [1102, 190] on div at bounding box center [1072, 342] width 385 height 560
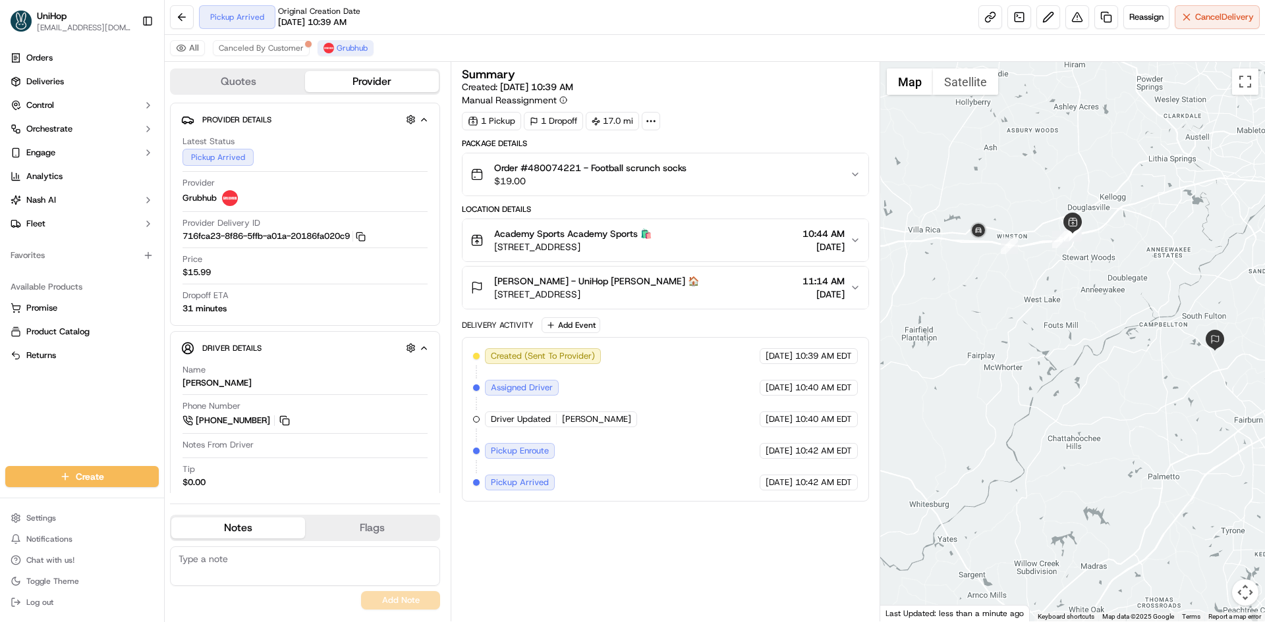
drag, startPoint x: 1093, startPoint y: 173, endPoint x: 1089, endPoint y: 202, distance: 29.8
click at [1089, 202] on div at bounding box center [1072, 342] width 385 height 560
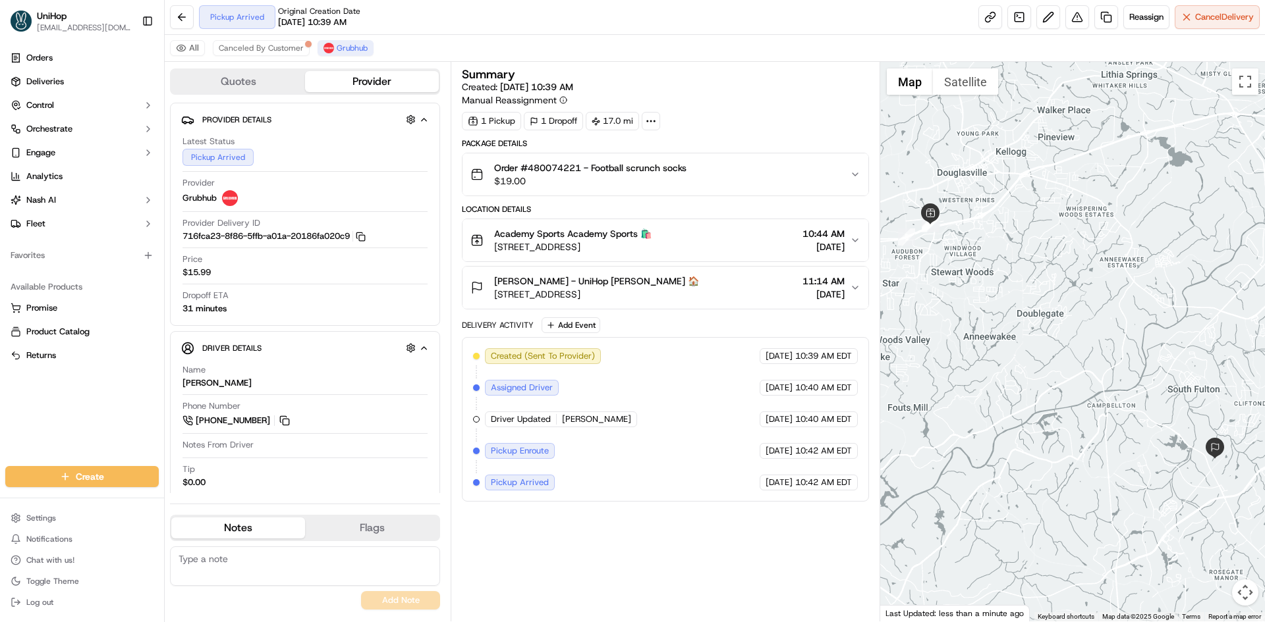
drag, startPoint x: 975, startPoint y: 182, endPoint x: 1058, endPoint y: 188, distance: 83.8
click at [1057, 188] on div at bounding box center [1072, 342] width 385 height 560
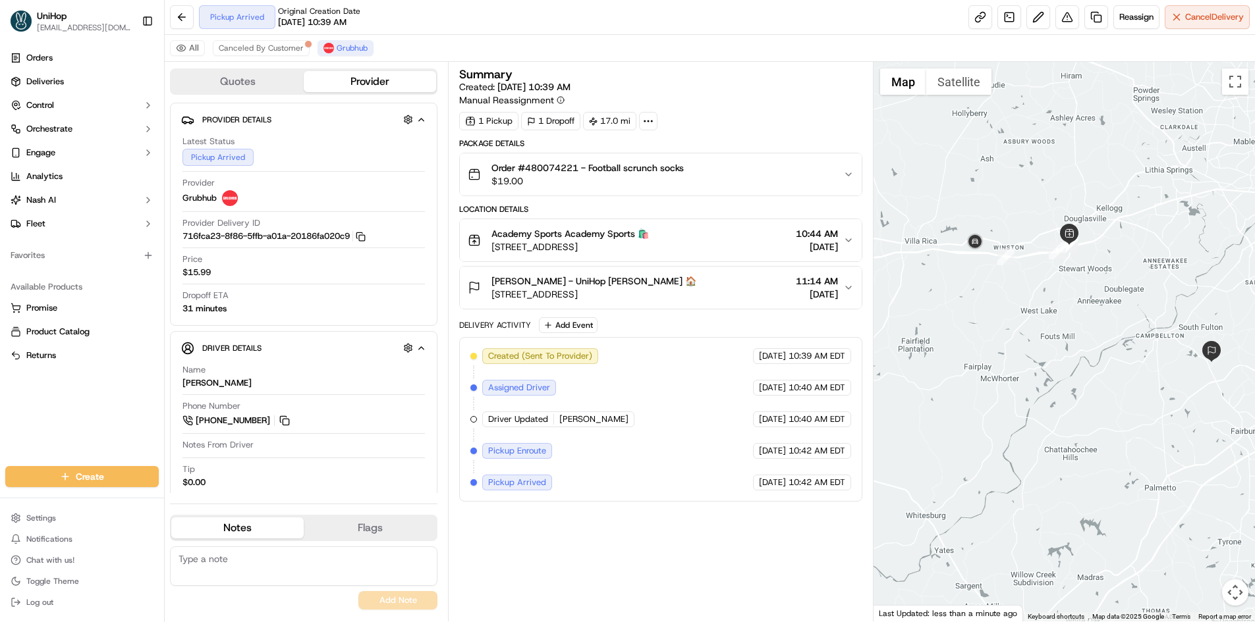
drag, startPoint x: 1076, startPoint y: 171, endPoint x: 1066, endPoint y: 205, distance: 35.6
click at [1066, 205] on div at bounding box center [1063, 342] width 381 height 560
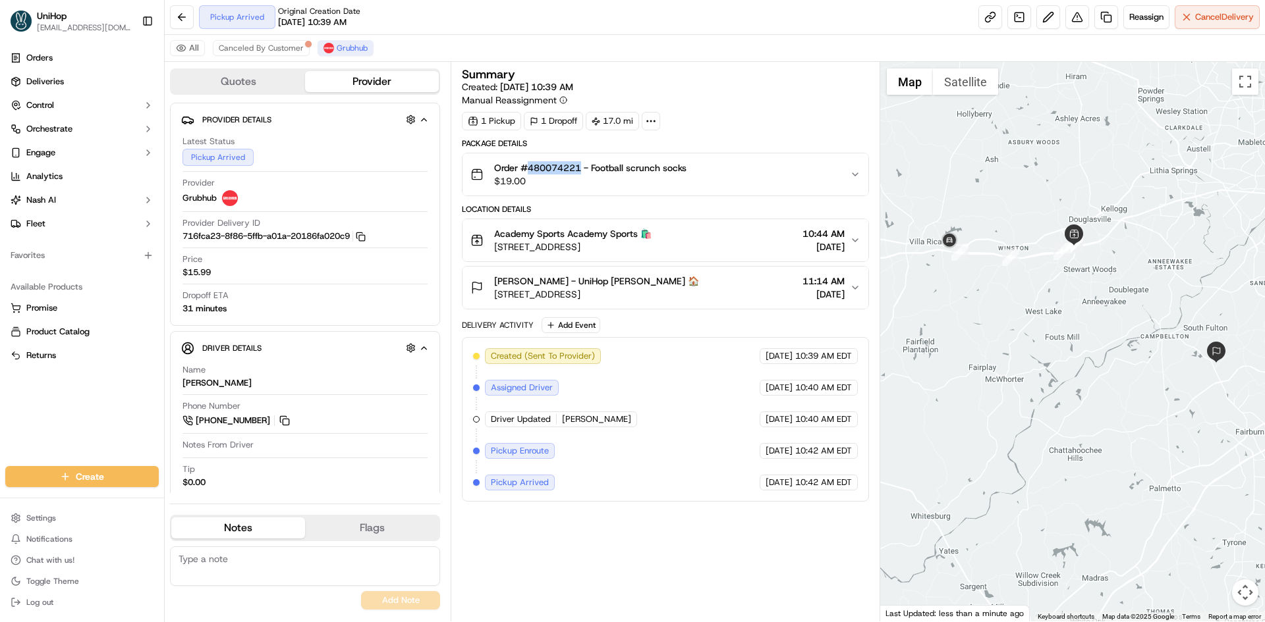
drag, startPoint x: 545, startPoint y: 168, endPoint x: 583, endPoint y: 173, distance: 37.8
click at [583, 173] on span "Order #480074221 - Football scrunch socks" at bounding box center [590, 167] width 192 height 13
copy span "480074221"
click at [694, 296] on div "Shannon Parish - UniHop Shannon Parish 🏠 880 Lorrimont Ln, Fairburn, GA 30213, …" at bounding box center [659, 288] width 379 height 26
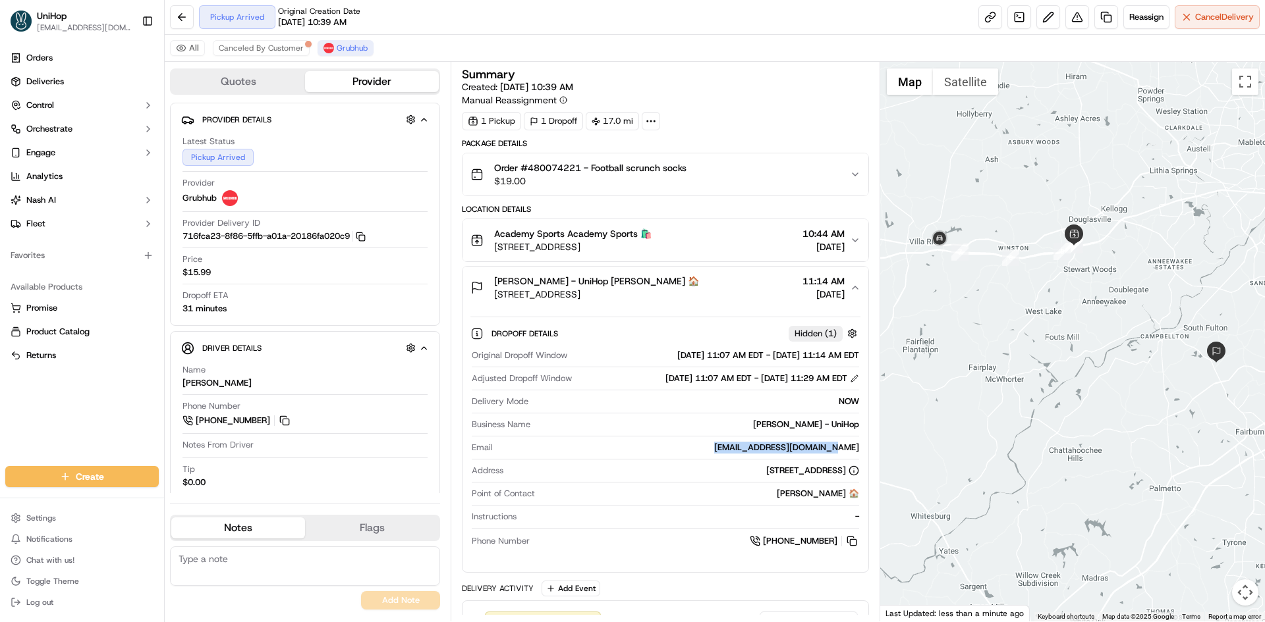
drag, startPoint x: 740, startPoint y: 447, endPoint x: 857, endPoint y: 450, distance: 117.3
click at [857, 450] on div "shannondangelo@yahoo.com" at bounding box center [678, 448] width 360 height 12
copy div "shannondangelo@yahoo.com"
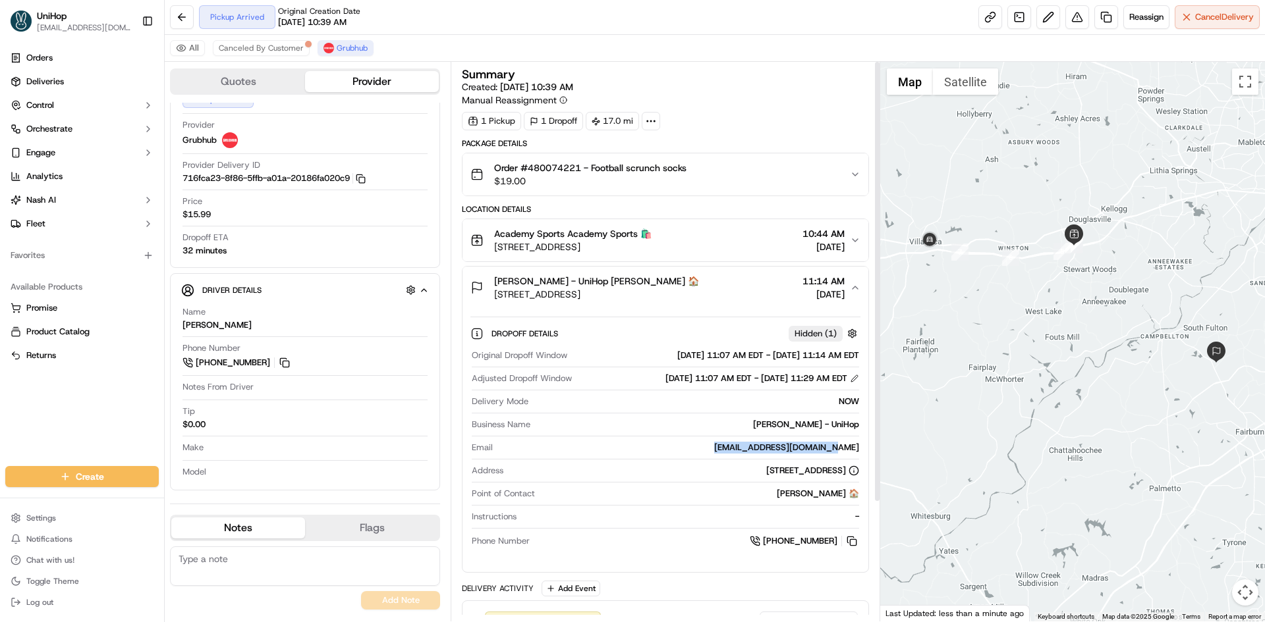
click at [747, 269] on button "Shannon Parish - UniHop Shannon Parish 🏠 880 Lorrimont Ln, Fairburn, GA 30213, …" at bounding box center [664, 288] width 405 height 42
click at [755, 296] on div "Shannon Parish - UniHop Shannon Parish 🏠 880 Lorrimont Ln, Fairburn, GA 30213, …" at bounding box center [659, 288] width 379 height 26
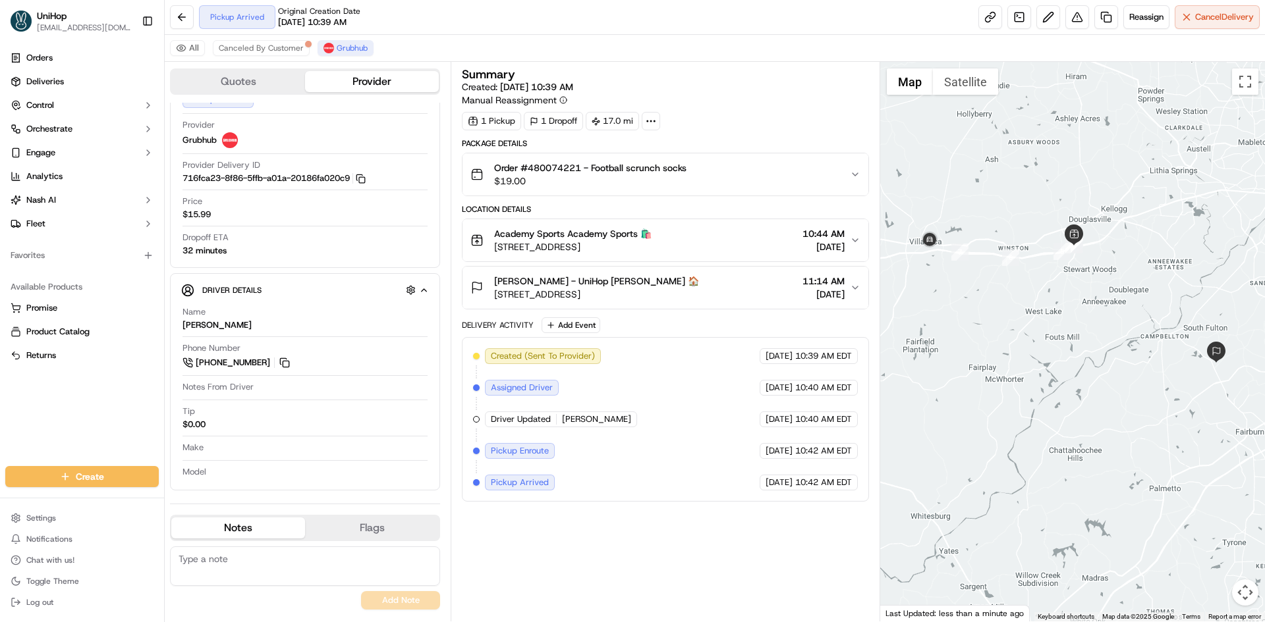
click at [7, 416] on div "Orders Deliveries Control Orchestrate Engage Analytics [PERSON_NAME] Fleet Favo…" at bounding box center [82, 249] width 164 height 414
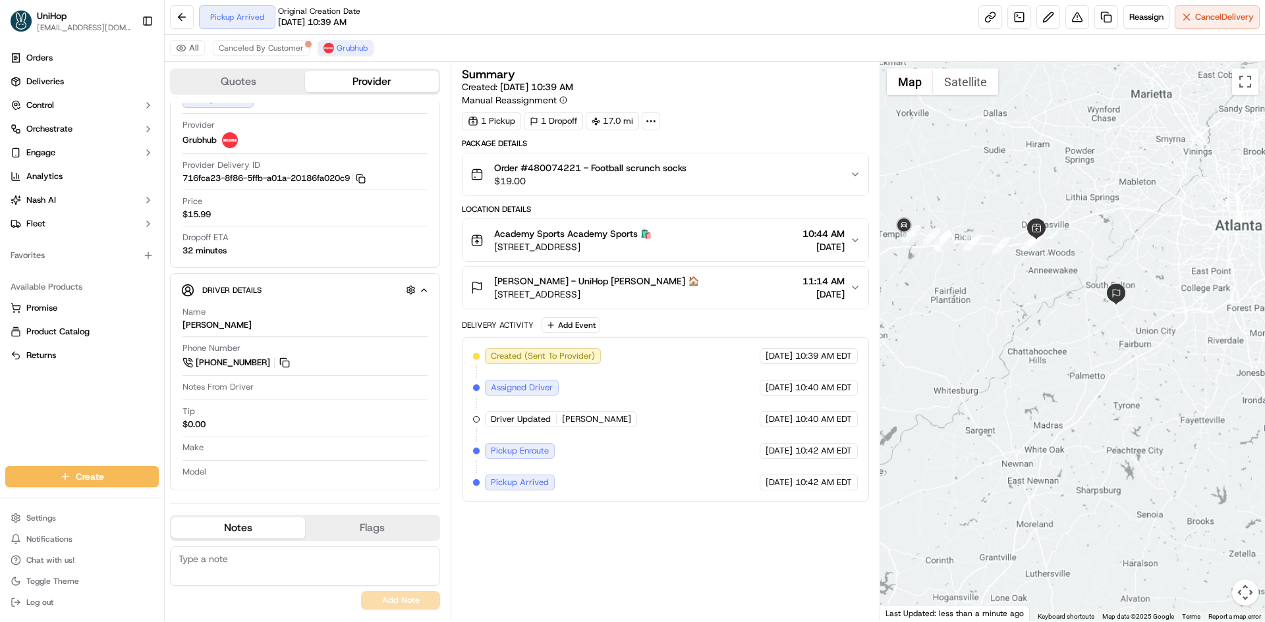
drag, startPoint x: 966, startPoint y: 246, endPoint x: 1048, endPoint y: 252, distance: 81.9
click at [1031, 249] on div at bounding box center [1072, 342] width 385 height 560
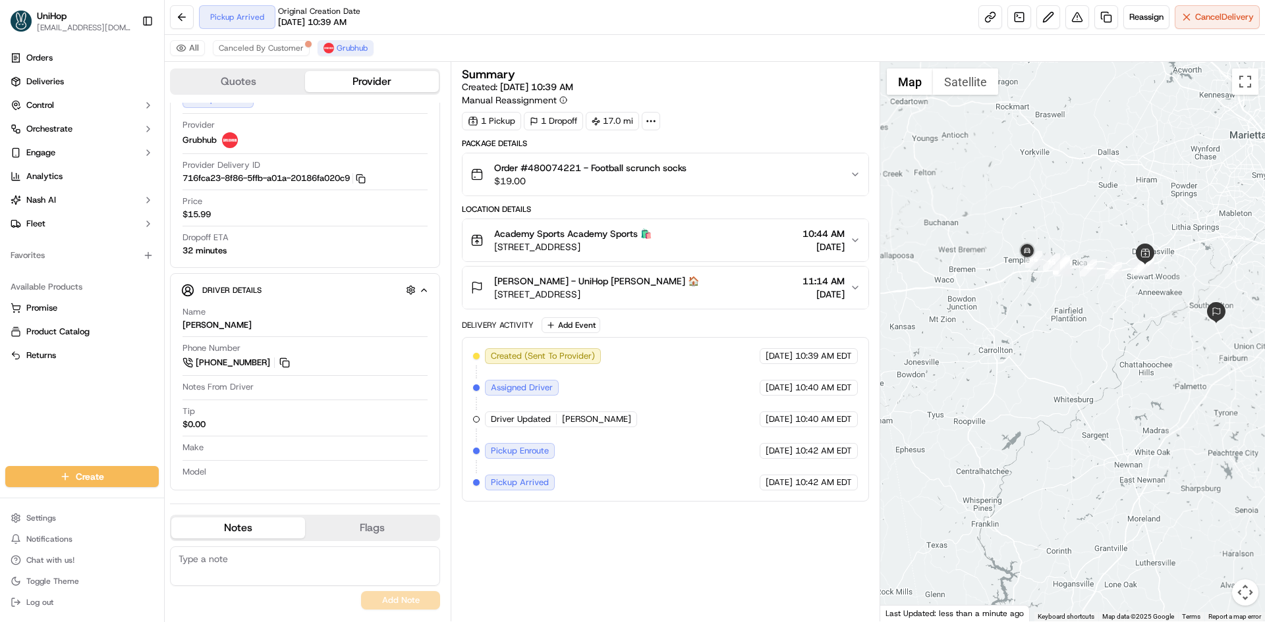
click at [1008, 324] on div "To navigate, press the arrow keys." at bounding box center [1072, 342] width 385 height 560
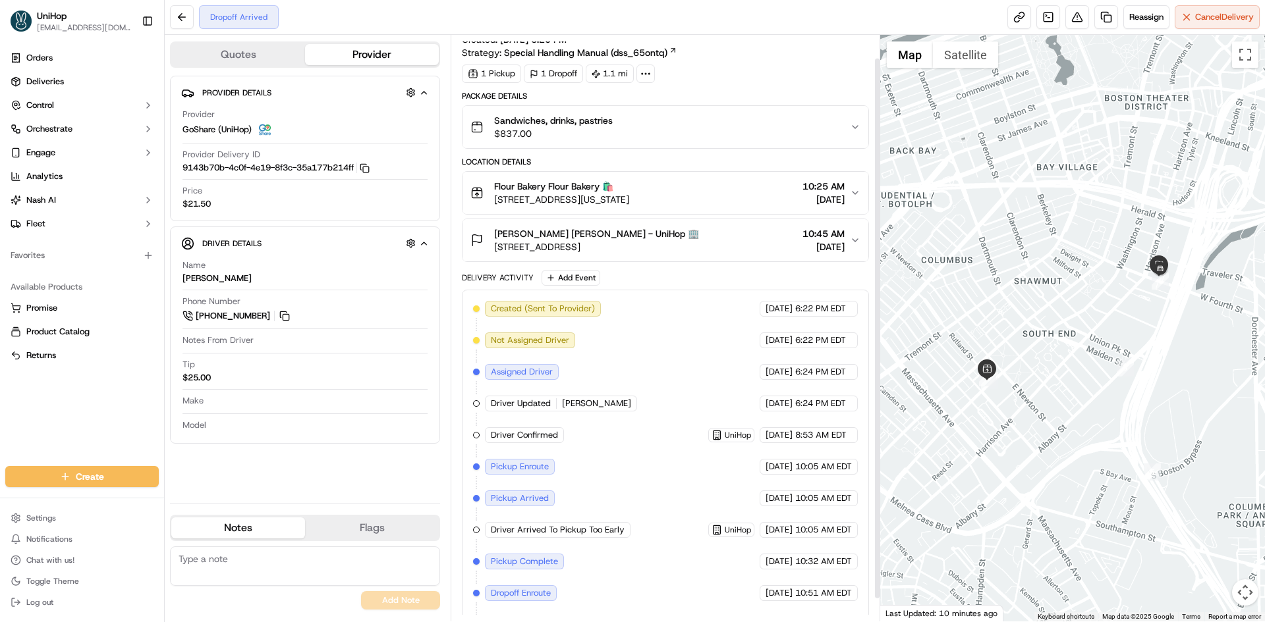
scroll to position [49, 0]
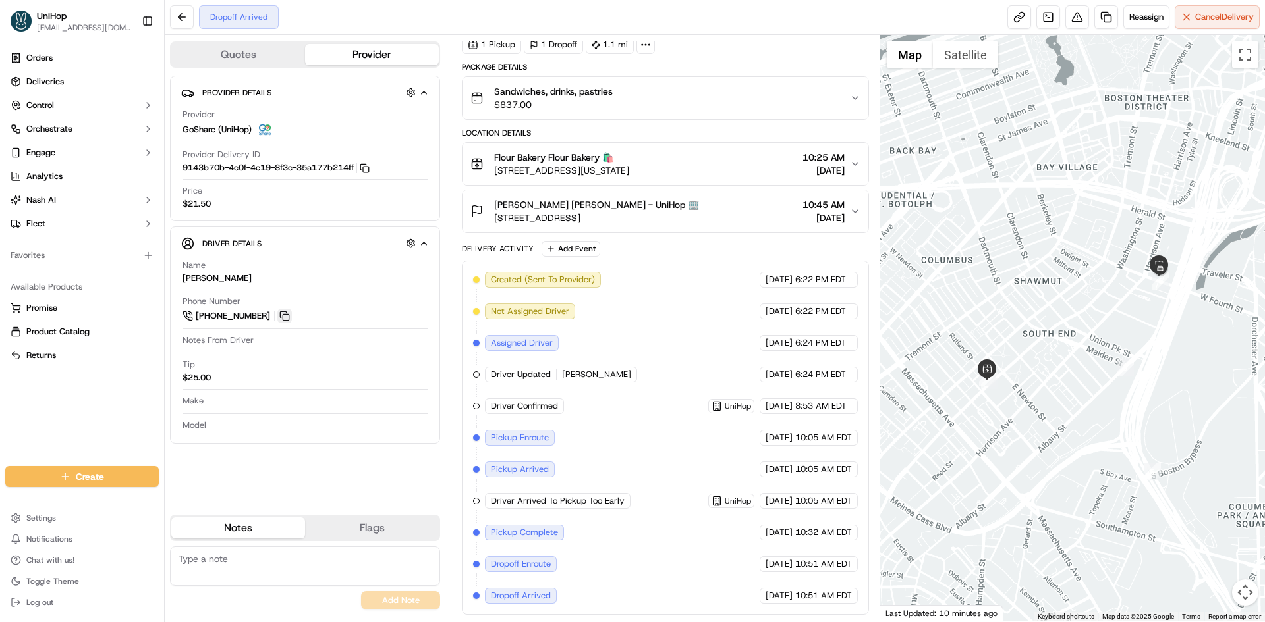
click at [288, 317] on button at bounding box center [284, 316] width 14 height 14
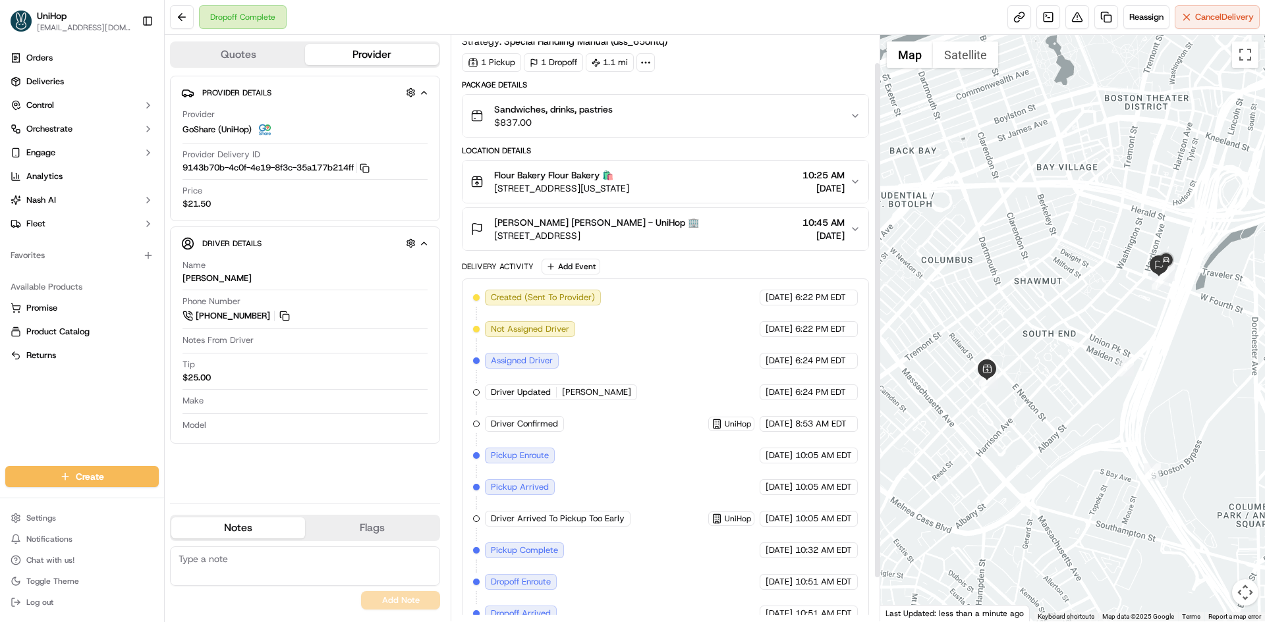
scroll to position [0, 0]
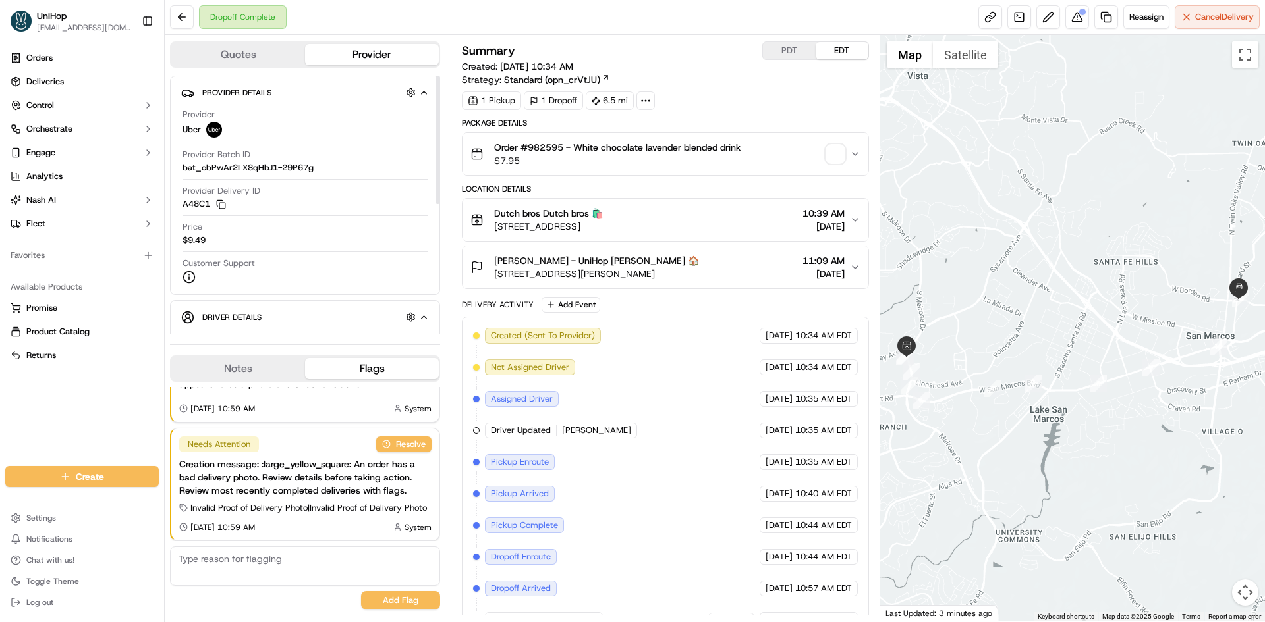
click at [256, 366] on button "Notes" at bounding box center [238, 368] width 134 height 21
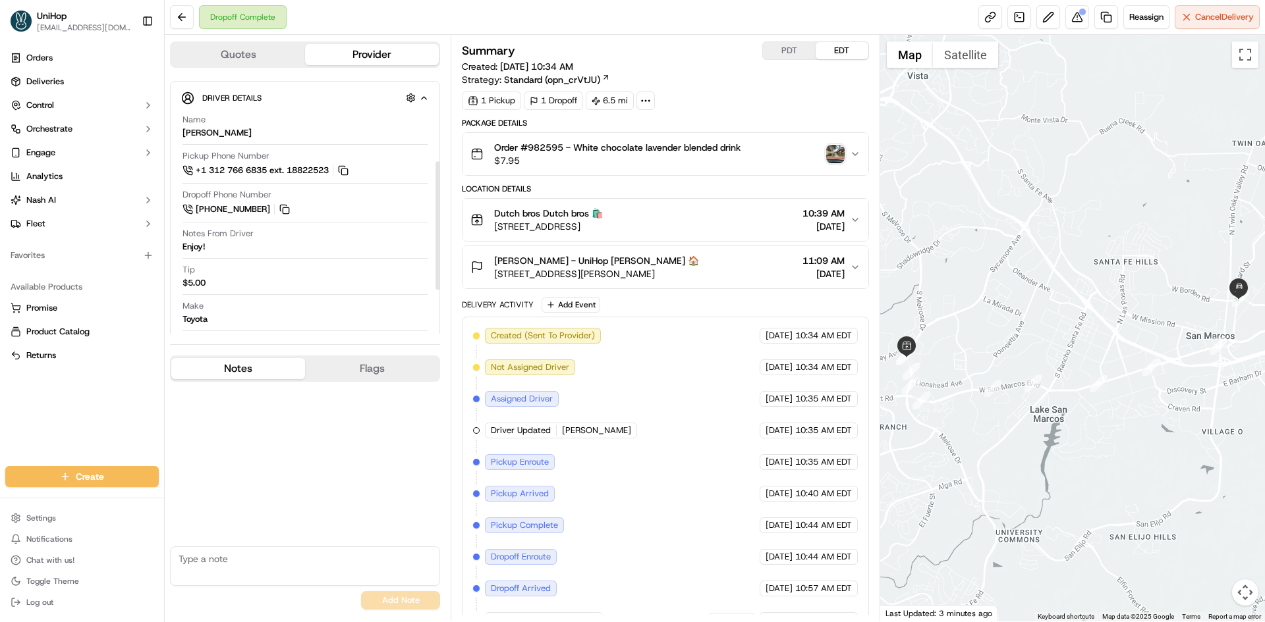
scroll to position [261, 0]
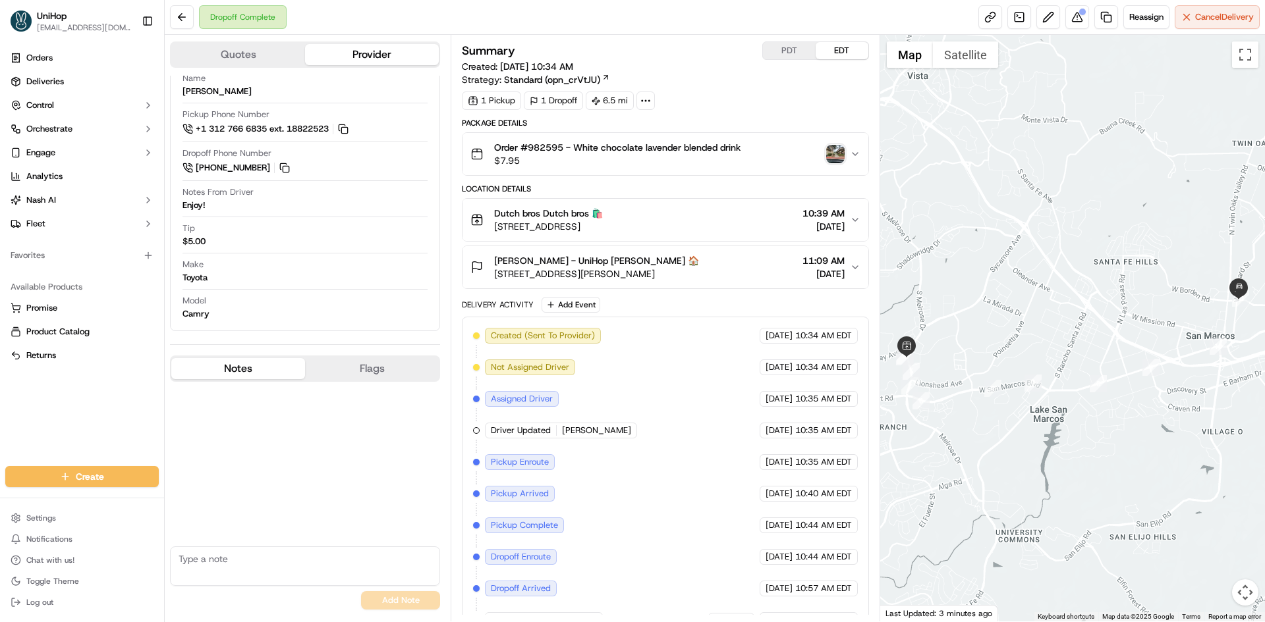
click at [833, 155] on img "button" at bounding box center [835, 154] width 18 height 18
click at [721, 273] on div "[PERSON_NAME] - UniHop [PERSON_NAME] 🏠 [STREET_ADDRESS][PERSON_NAME] 11:09 AM […" at bounding box center [659, 267] width 379 height 26
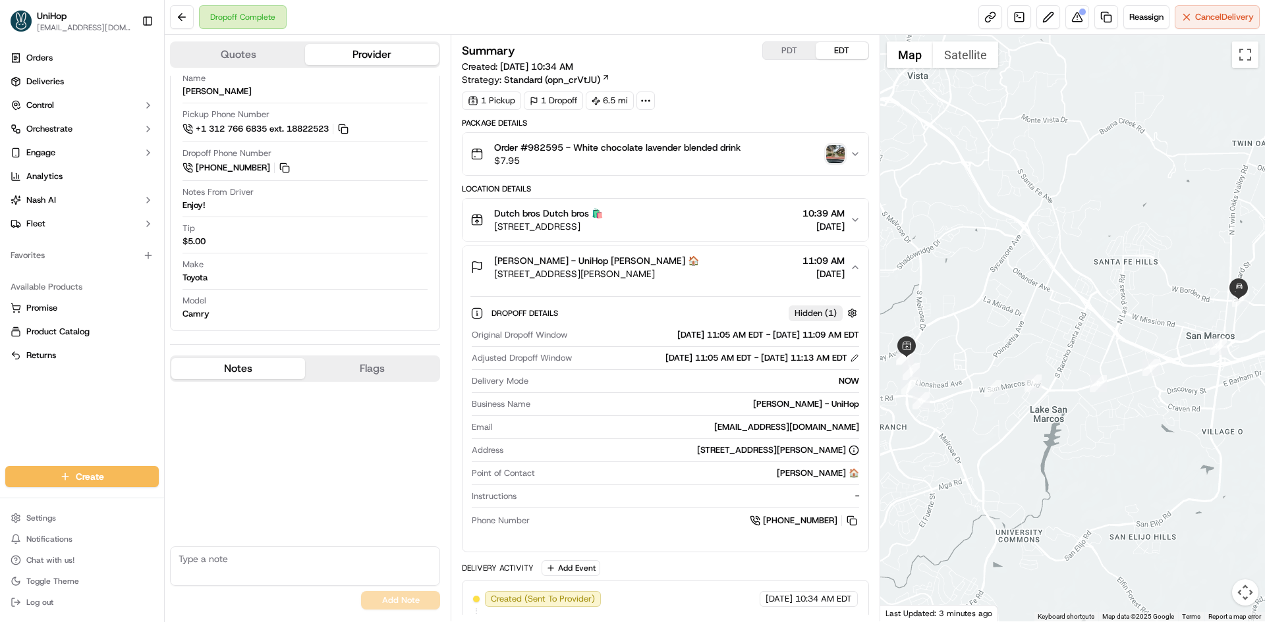
click at [721, 273] on div "[PERSON_NAME] - UniHop [PERSON_NAME] 🏠 [STREET_ADDRESS][PERSON_NAME] 11:09 AM […" at bounding box center [659, 267] width 379 height 26
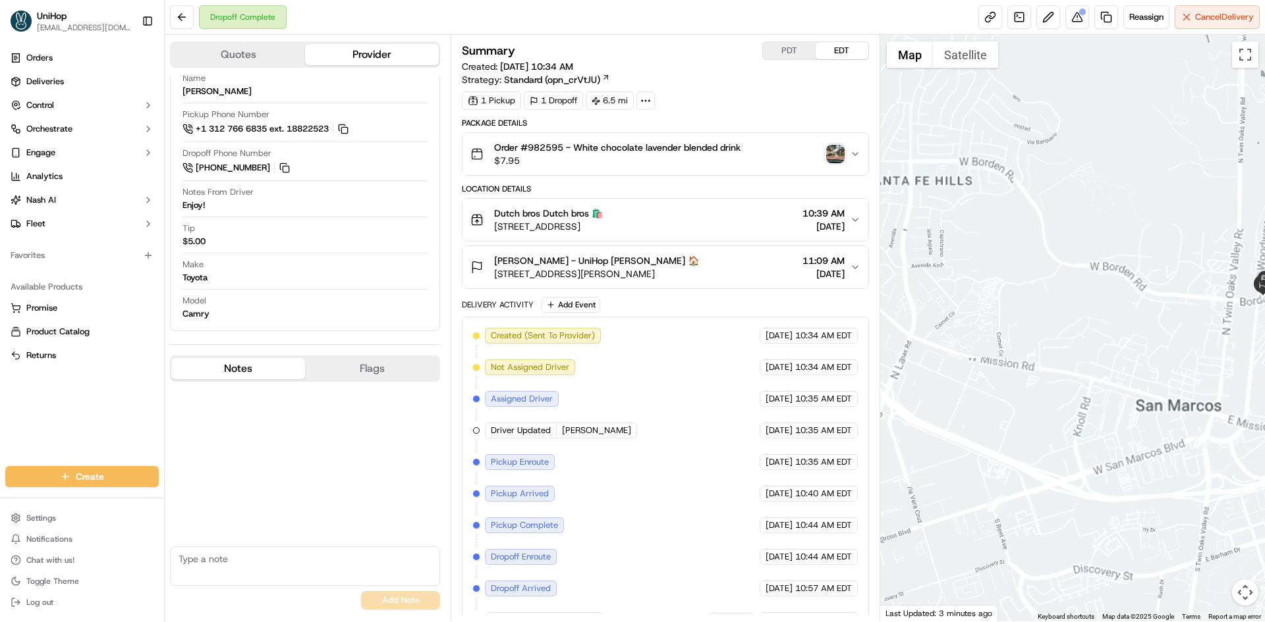
drag, startPoint x: 1238, startPoint y: 288, endPoint x: 1132, endPoint y: 301, distance: 106.9
click at [1132, 297] on div at bounding box center [1072, 328] width 385 height 587
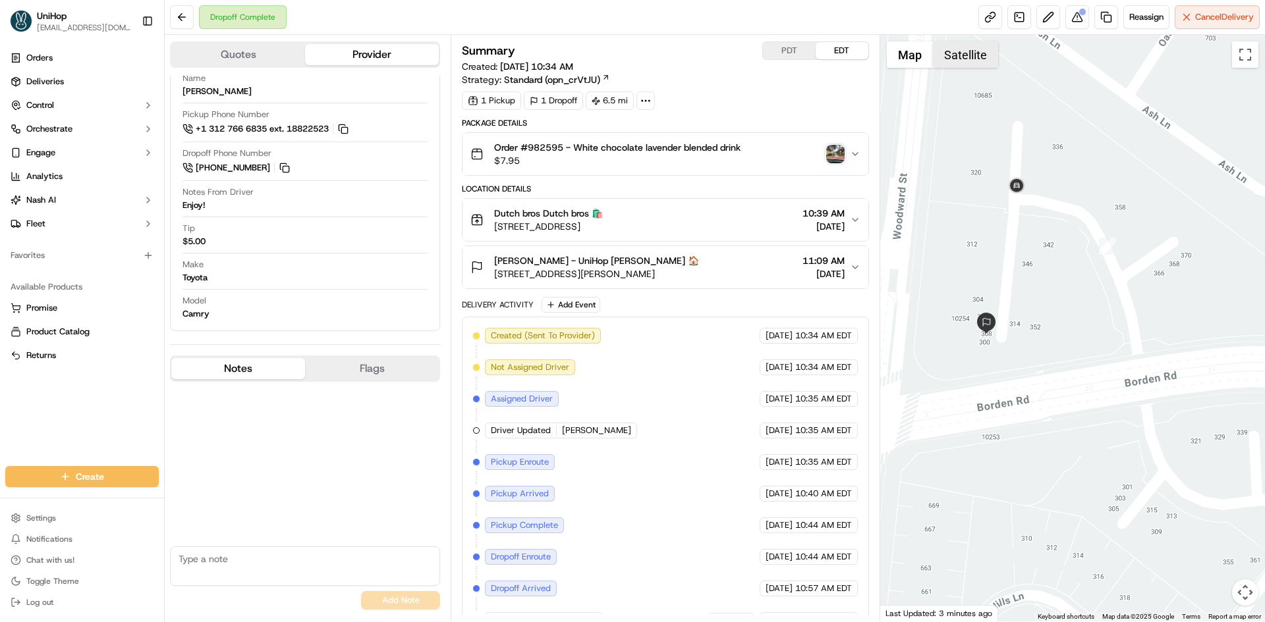
click at [960, 52] on button "Satellite" at bounding box center [965, 54] width 65 height 26
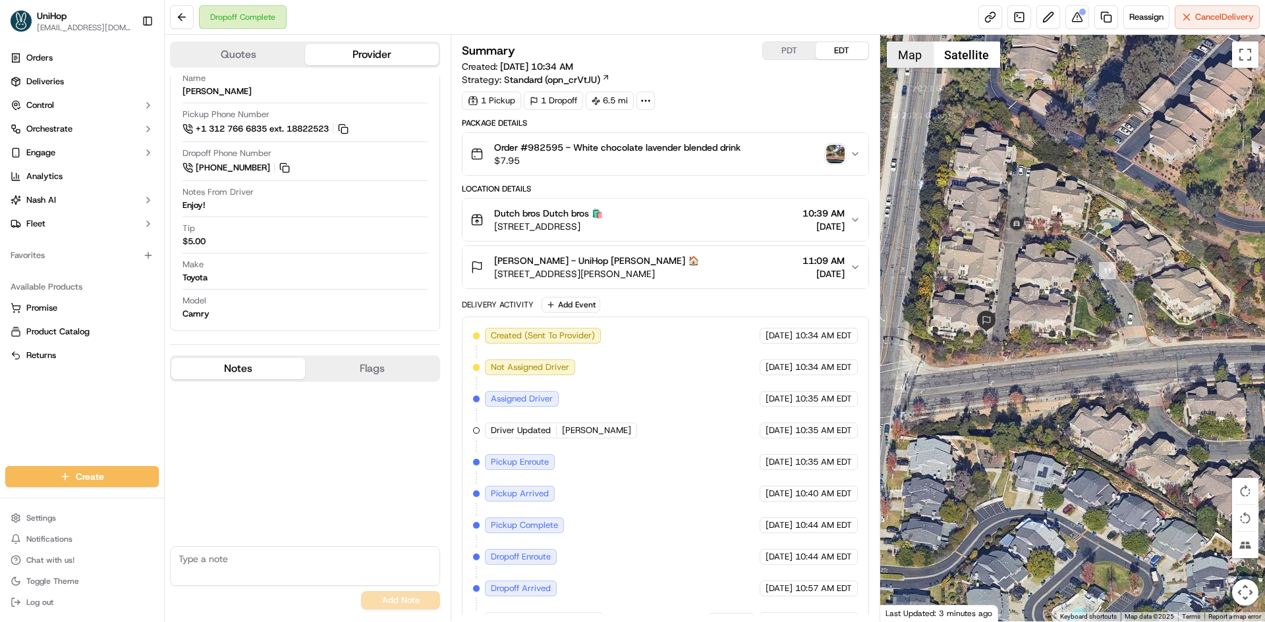
click at [910, 61] on button "Map" at bounding box center [910, 54] width 46 height 26
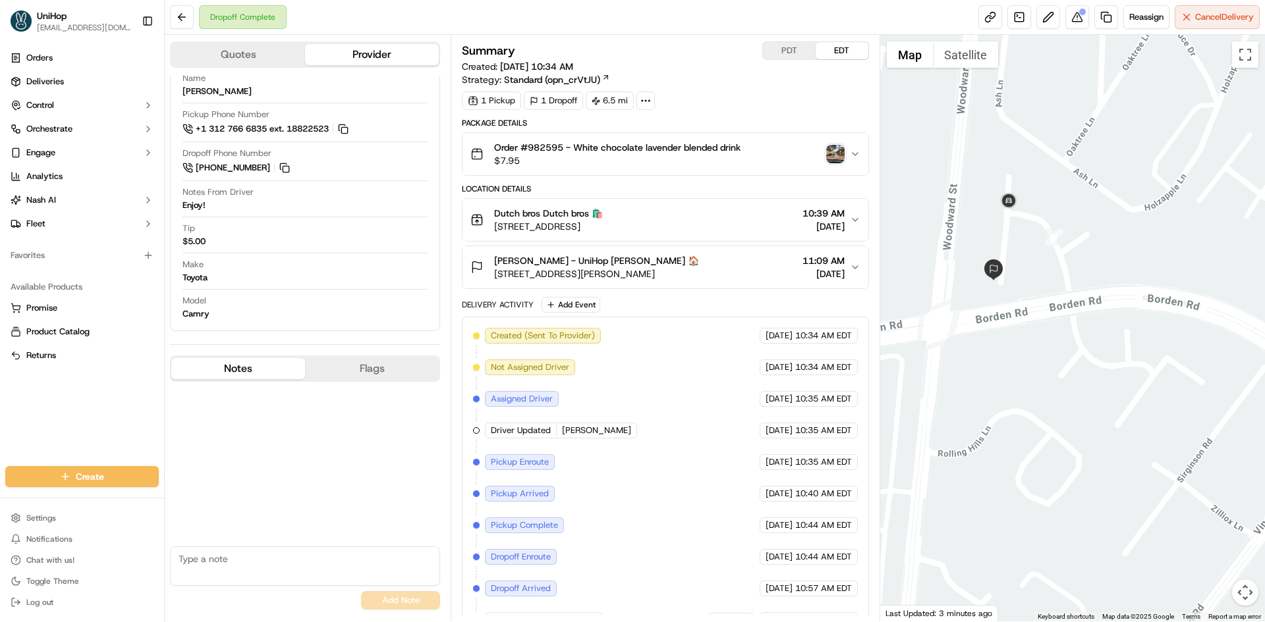
click at [1010, 264] on div at bounding box center [1072, 328] width 385 height 587
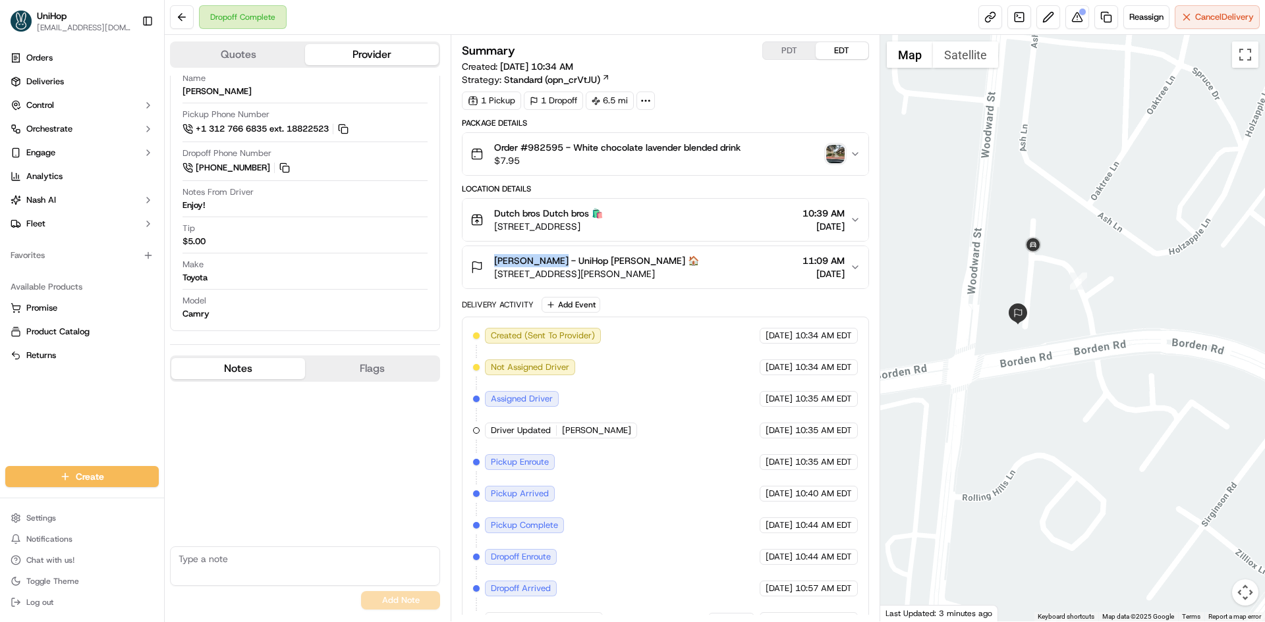
drag, startPoint x: 493, startPoint y: 260, endPoint x: 547, endPoint y: 261, distance: 53.4
click at [547, 261] on div "[PERSON_NAME] - UniHop [PERSON_NAME] 🏠 [STREET_ADDRESS][PERSON_NAME]" at bounding box center [584, 267] width 229 height 26
copy span "[PERSON_NAME]"
drag, startPoint x: 495, startPoint y: 211, endPoint x: 294, endPoint y: 76, distance: 242.4
click at [540, 217] on span "Dutch bros Dutch bros 🛍️" at bounding box center [548, 213] width 109 height 13
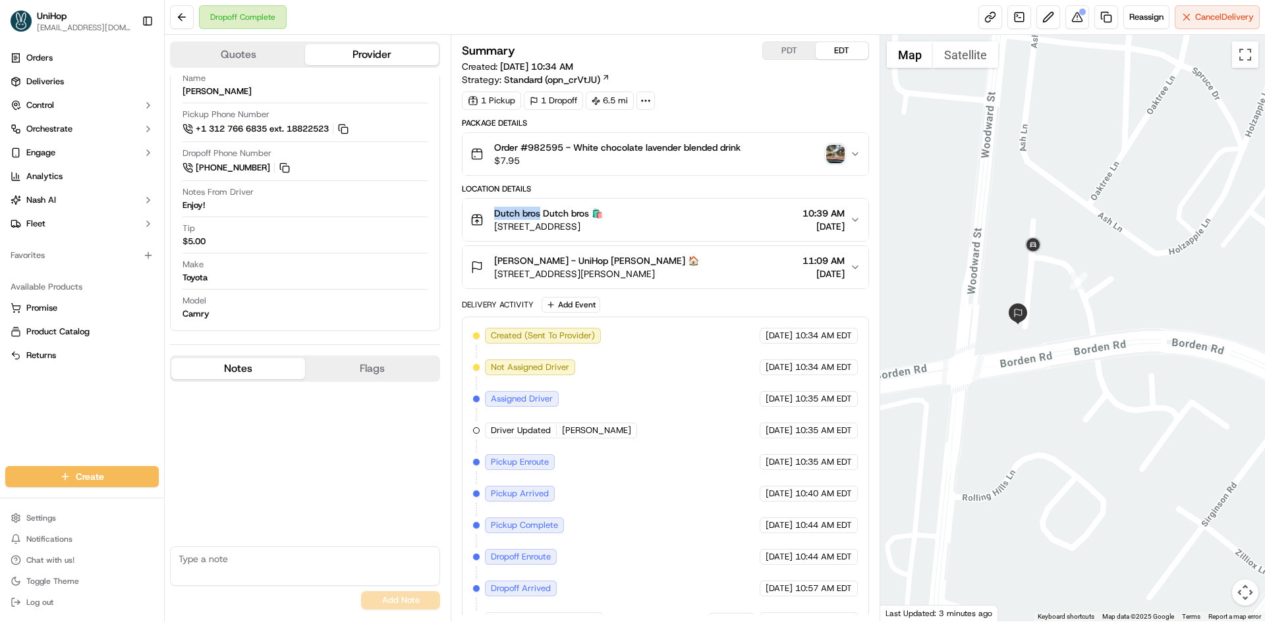
copy span "Dutch bros"
click at [997, 299] on div at bounding box center [1072, 328] width 385 height 587
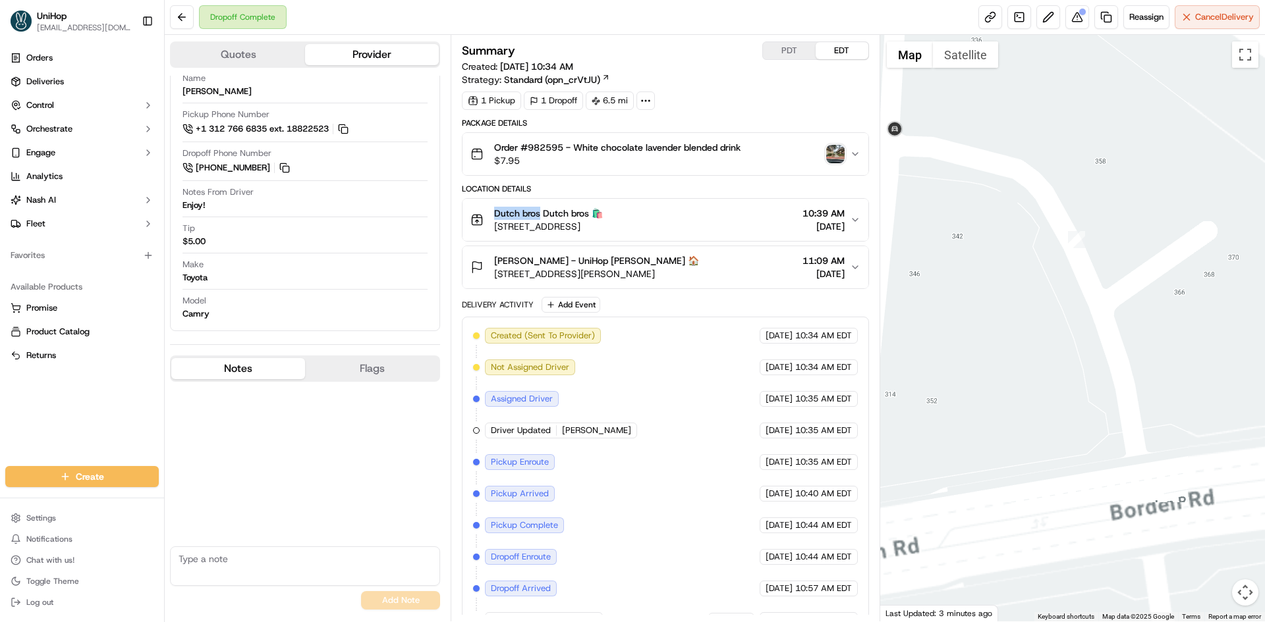
drag, startPoint x: 987, startPoint y: 289, endPoint x: 1075, endPoint y: 288, distance: 88.3
click at [1075, 288] on div at bounding box center [1072, 328] width 385 height 587
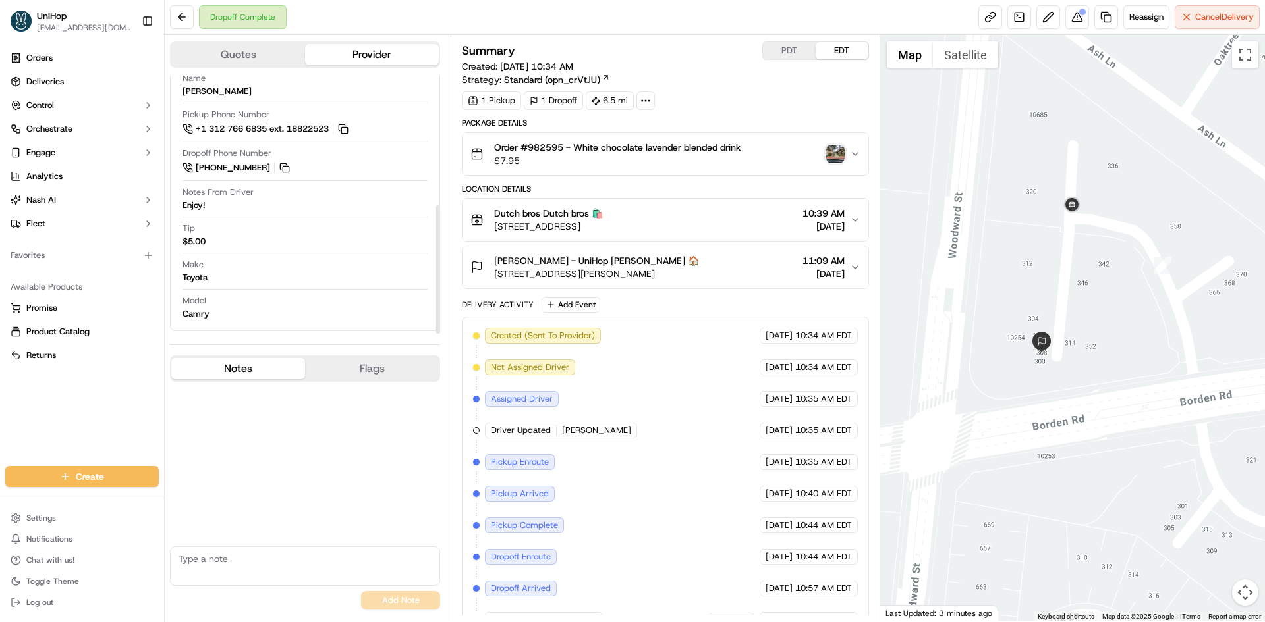
click at [312, 568] on textarea at bounding box center [305, 567] width 270 height 40
paste textarea "handed the drinks personally to customer daniel"
click at [177, 557] on textarea "handed the drinks personally to customer daniel" at bounding box center [305, 567] width 270 height 40
type textarea "dd confirmed handed the drinks personally to customer daniel"
click at [431, 595] on button "Add Note" at bounding box center [400, 600] width 79 height 18
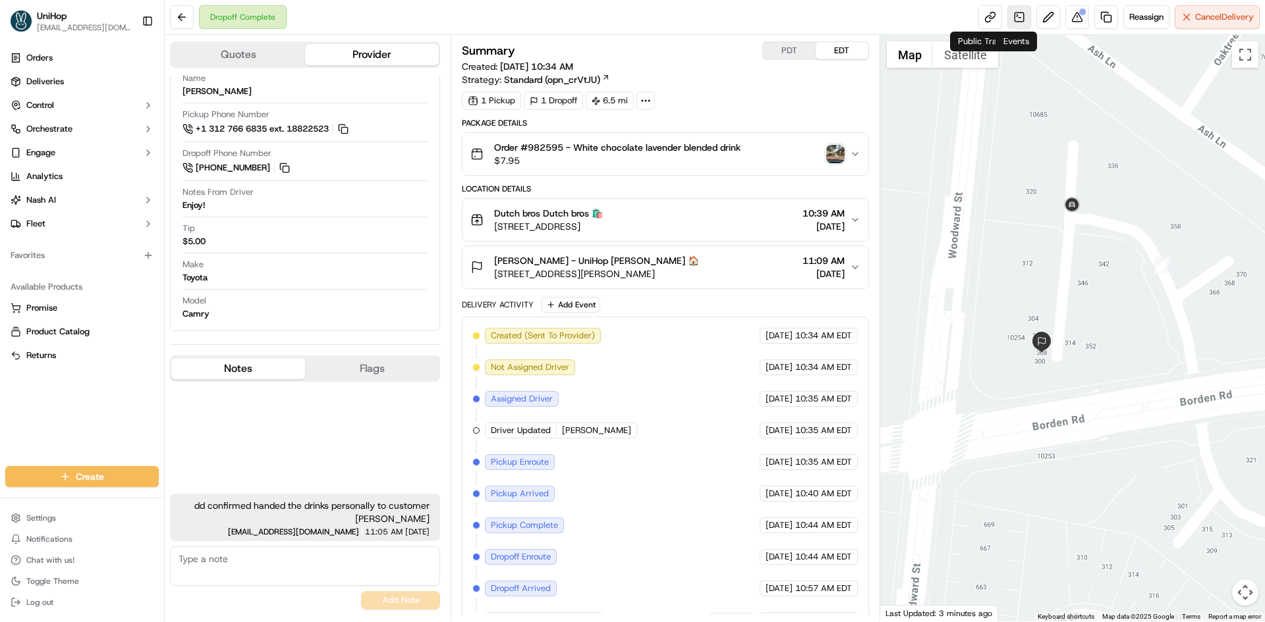
click at [1010, 16] on link at bounding box center [1019, 17] width 24 height 24
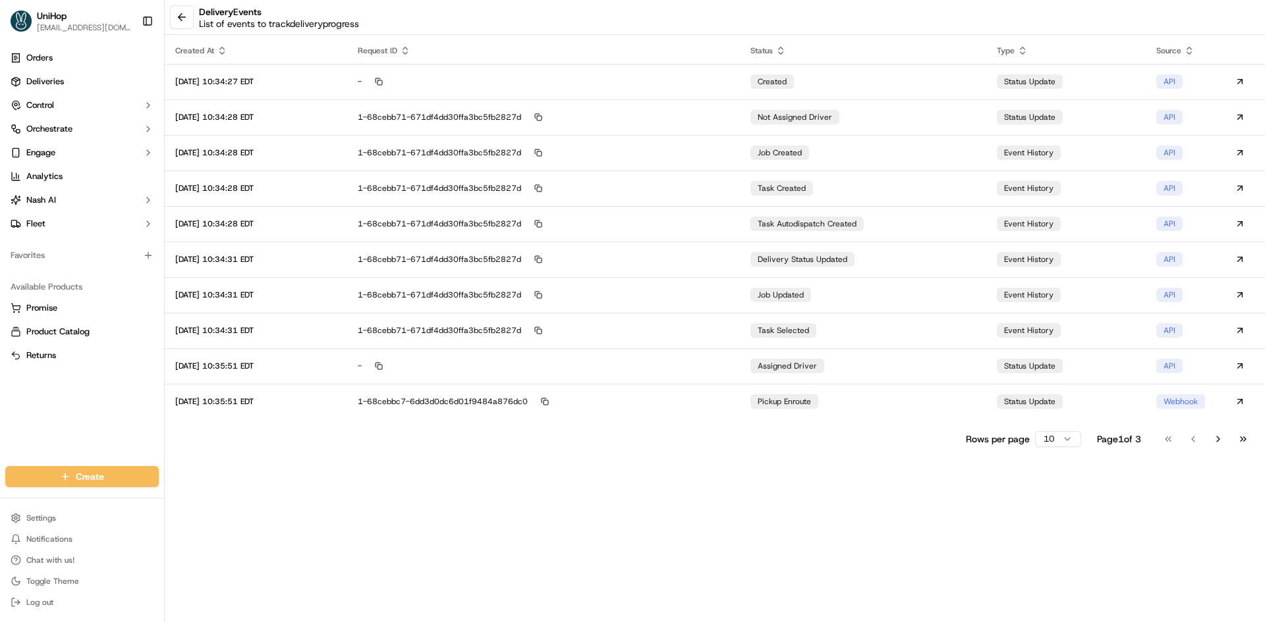
click at [1242, 443] on button "Go to last page" at bounding box center [1243, 439] width 22 height 18
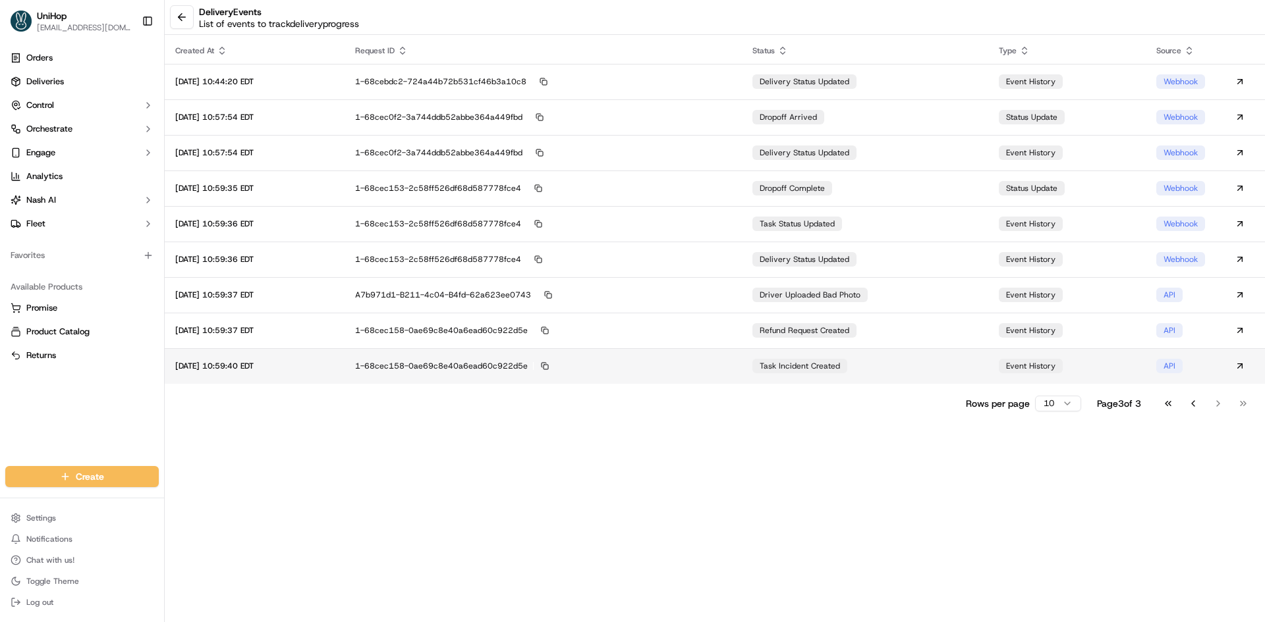
click at [890, 372] on td "task incident created" at bounding box center [865, 366] width 246 height 36
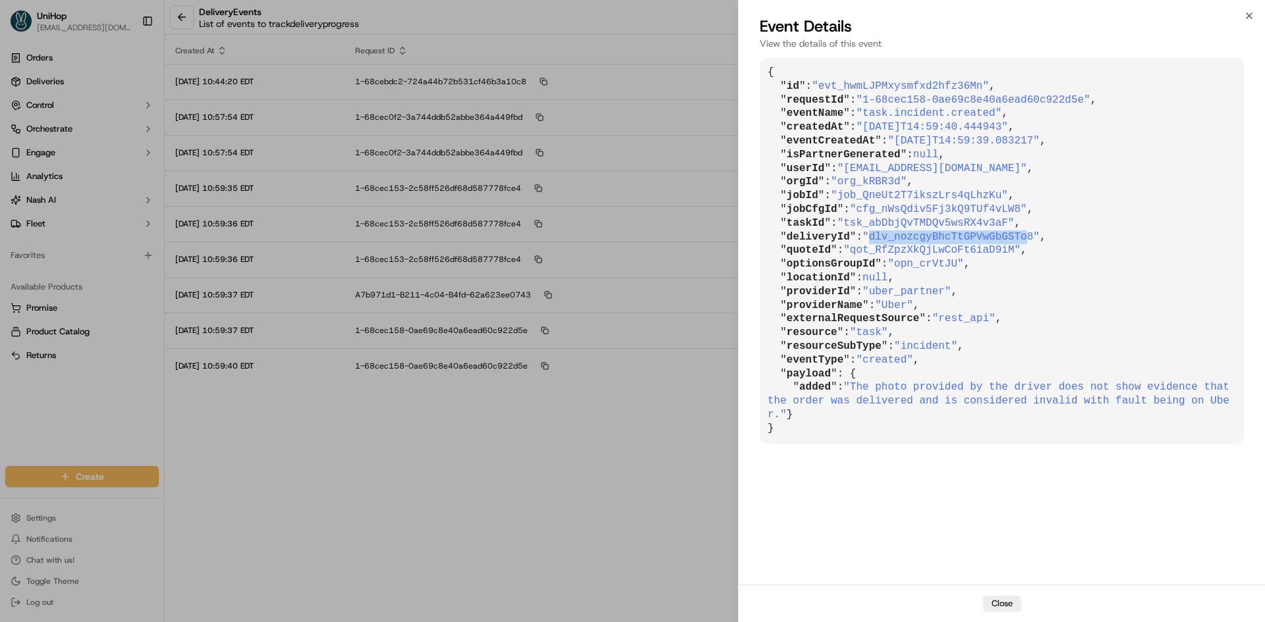
drag, startPoint x: 867, startPoint y: 234, endPoint x: 1013, endPoint y: 234, distance: 145.6
click at [1013, 234] on span ""dlv_nozcgyBhcTtGPVwGbGSTo8"" at bounding box center [950, 237] width 177 height 12
click at [1016, 236] on span ""dlv_nozcgyBhcTtGPVwGbGSTo8"" at bounding box center [950, 237] width 177 height 12
drag, startPoint x: 1015, startPoint y: 234, endPoint x: 868, endPoint y: 239, distance: 146.9
click at [868, 239] on span ""dlv_nozcgyBhcTtGPVwGbGSTo8"" at bounding box center [950, 237] width 177 height 12
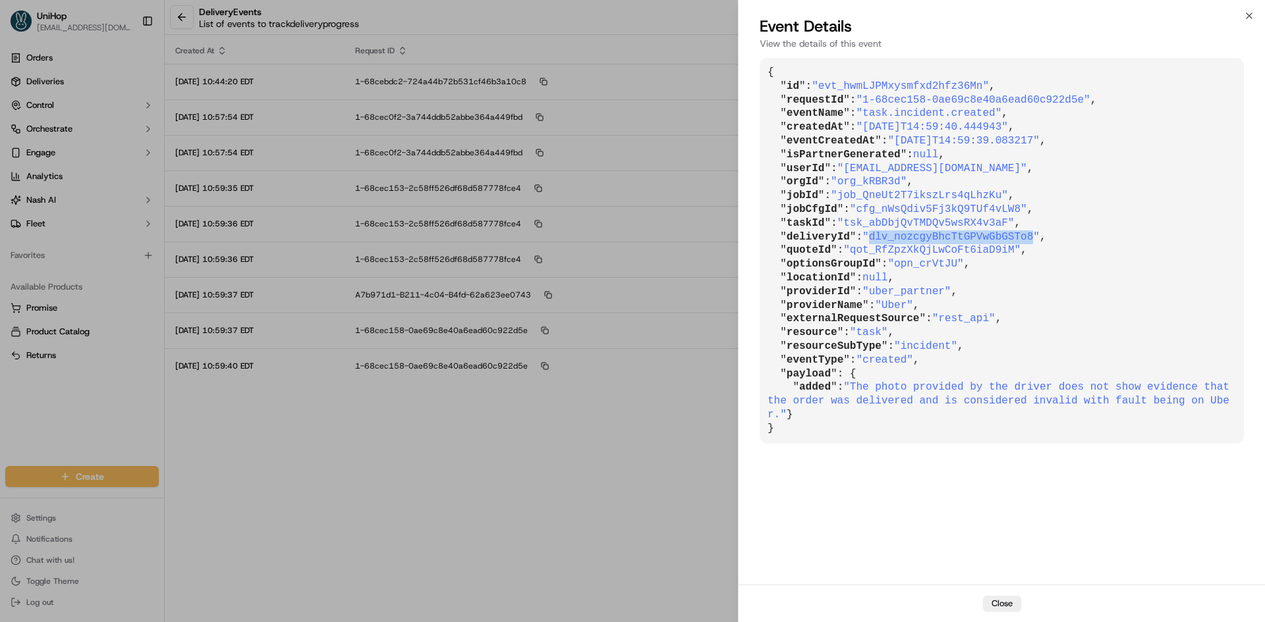
copy span "dlv_nozcgyBhcTtGPVwGbGSTo8"
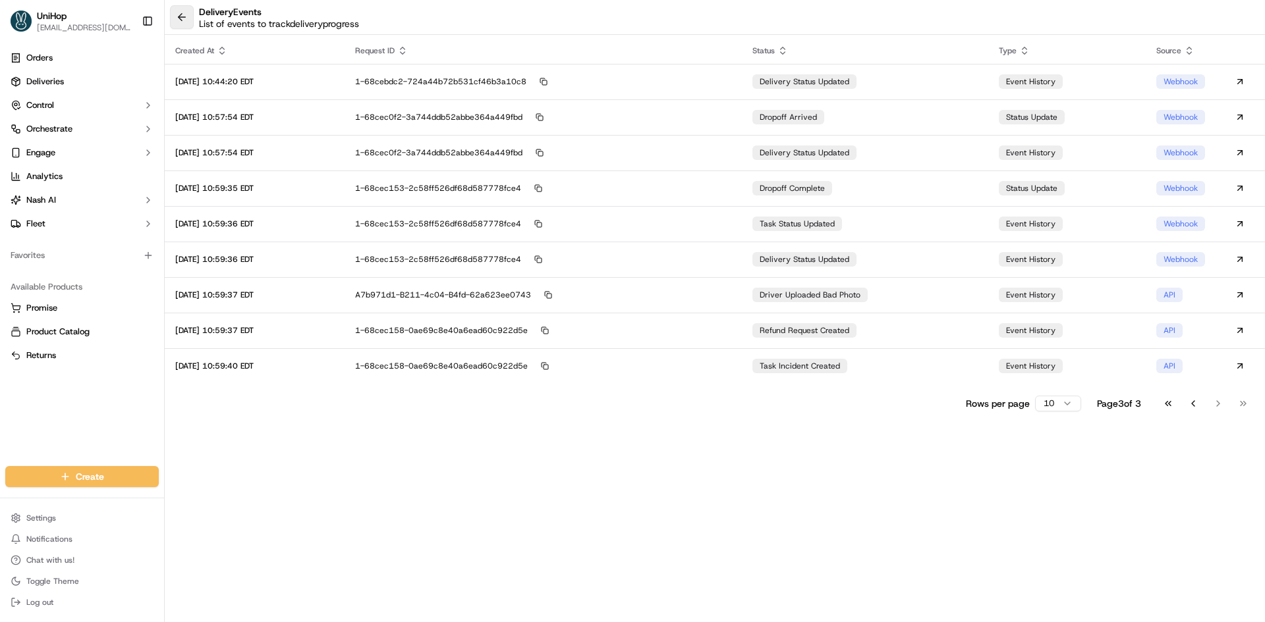
click at [184, 21] on button at bounding box center [182, 17] width 24 height 24
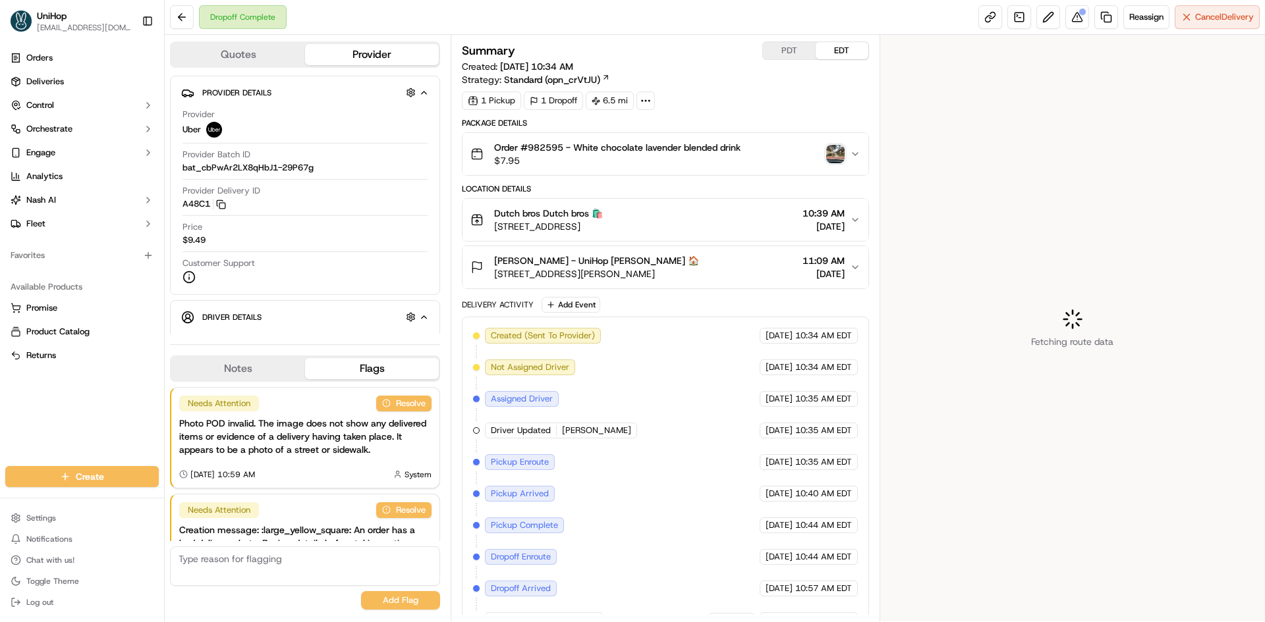
scroll to position [78, 0]
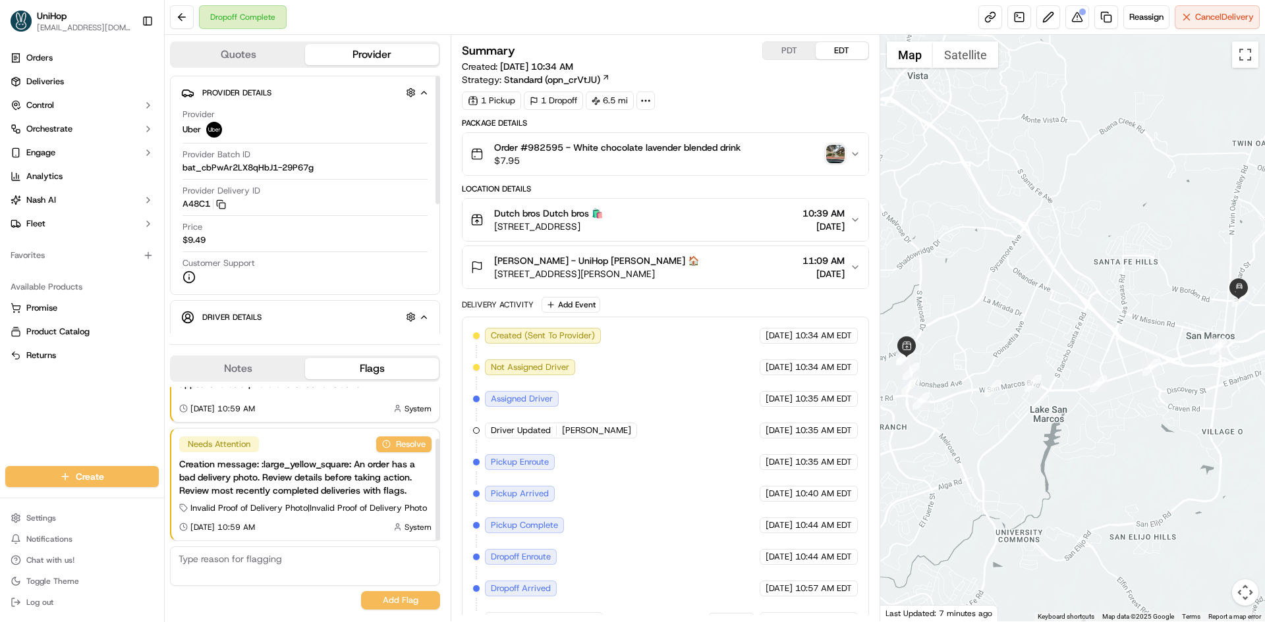
click at [257, 366] on button "Notes" at bounding box center [238, 368] width 134 height 21
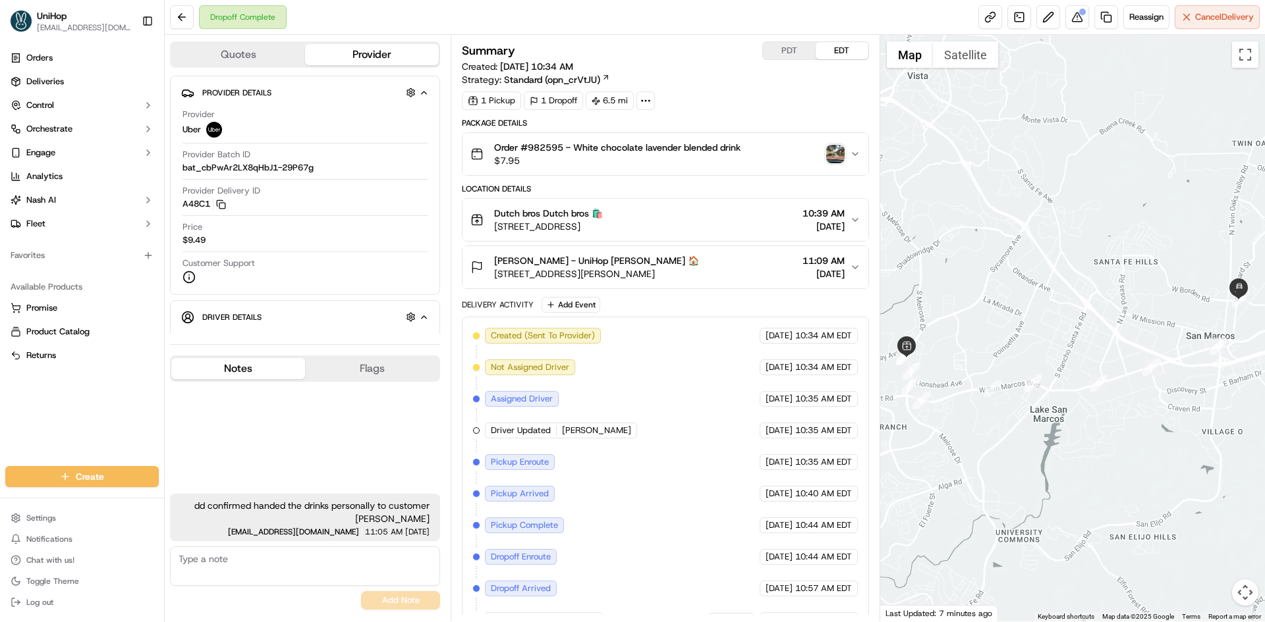
click at [252, 572] on textarea at bounding box center [305, 567] width 270 height 40
paste textarea "(760) 402-5489"
type textarea "(760) 402-5489"
click at [385, 601] on button "Add Note" at bounding box center [400, 600] width 79 height 18
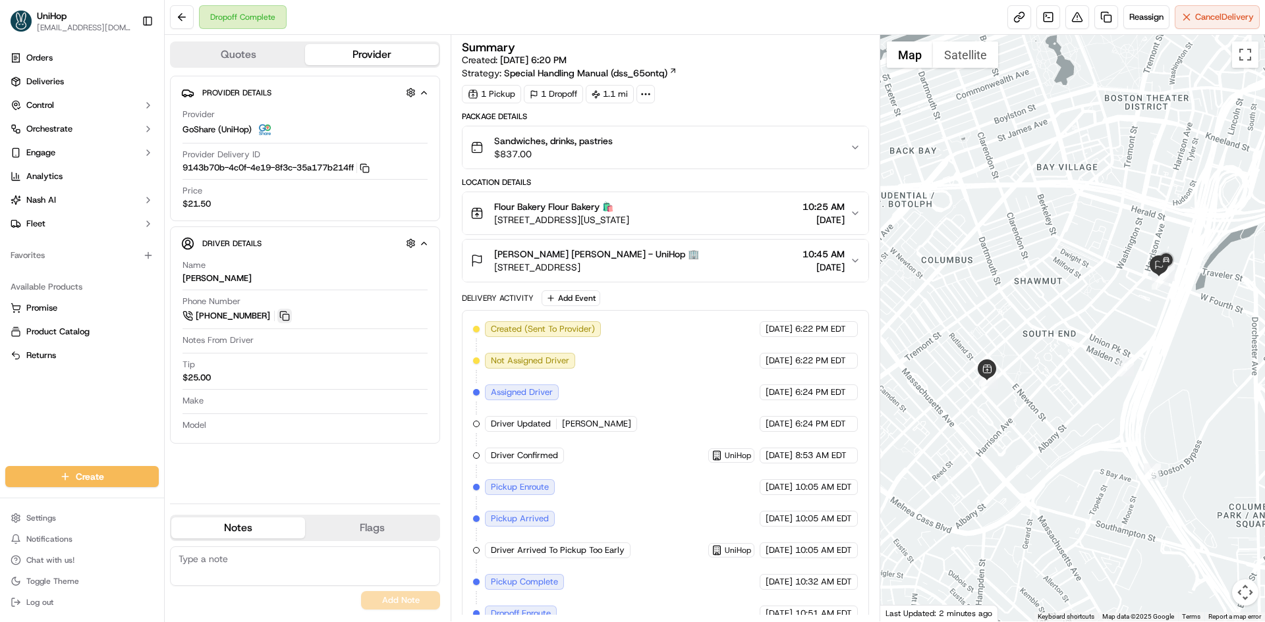
click at [286, 313] on button at bounding box center [284, 316] width 14 height 14
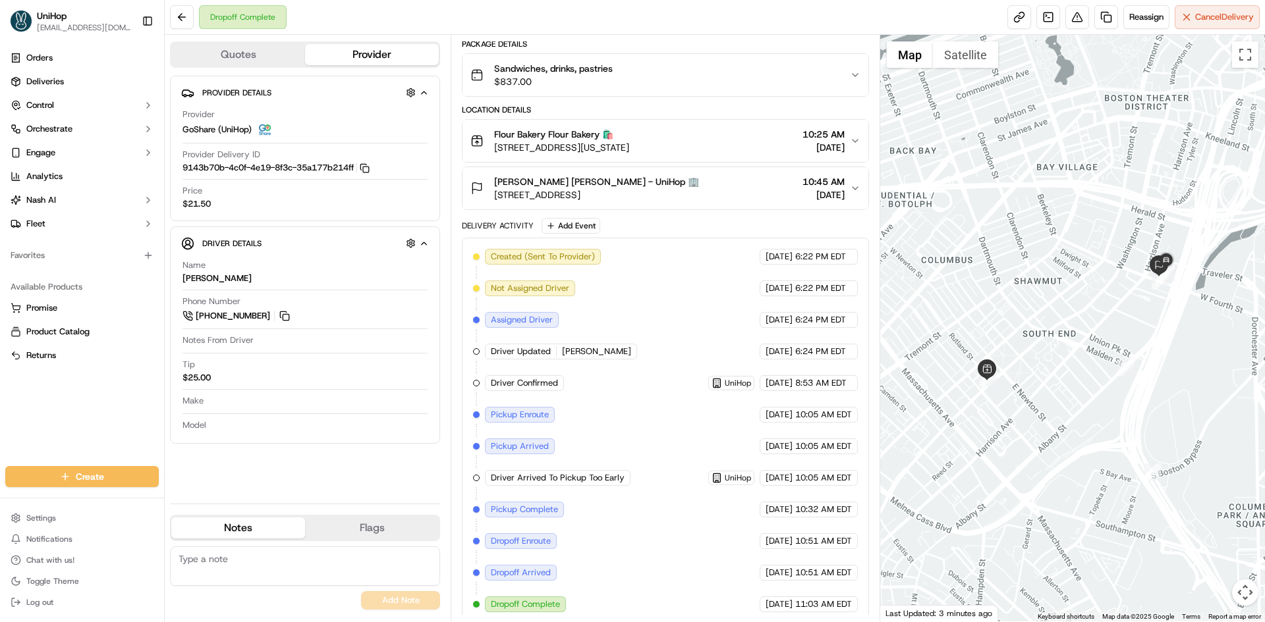
scroll to position [81, 0]
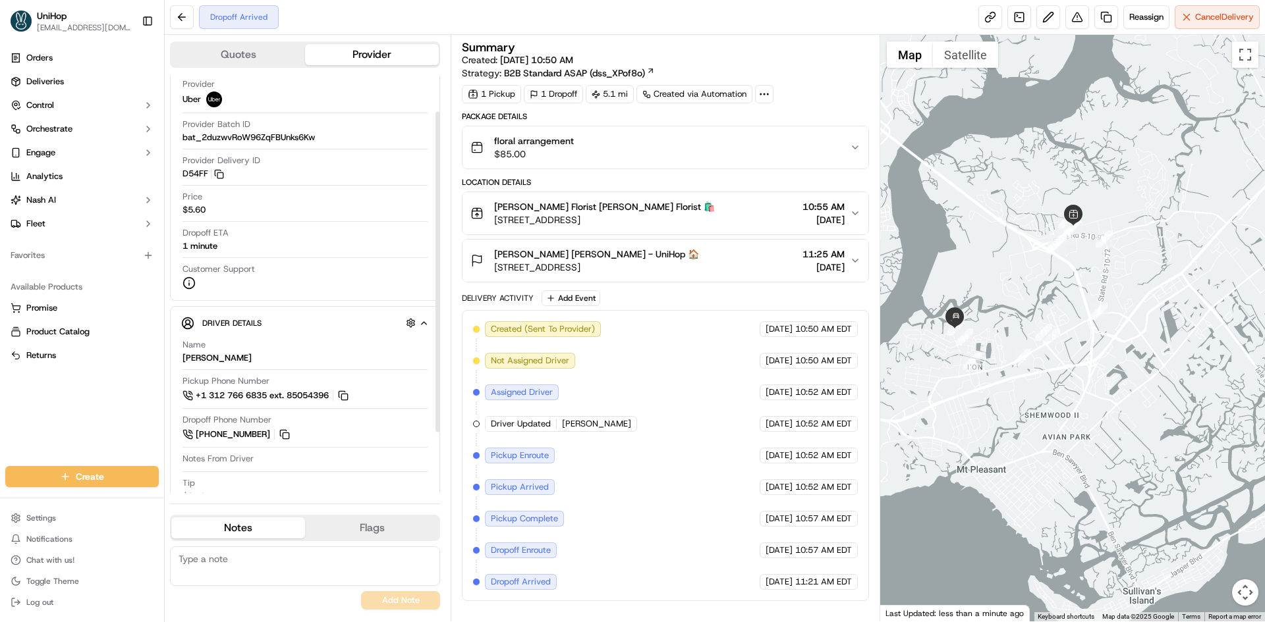
scroll to position [126, 0]
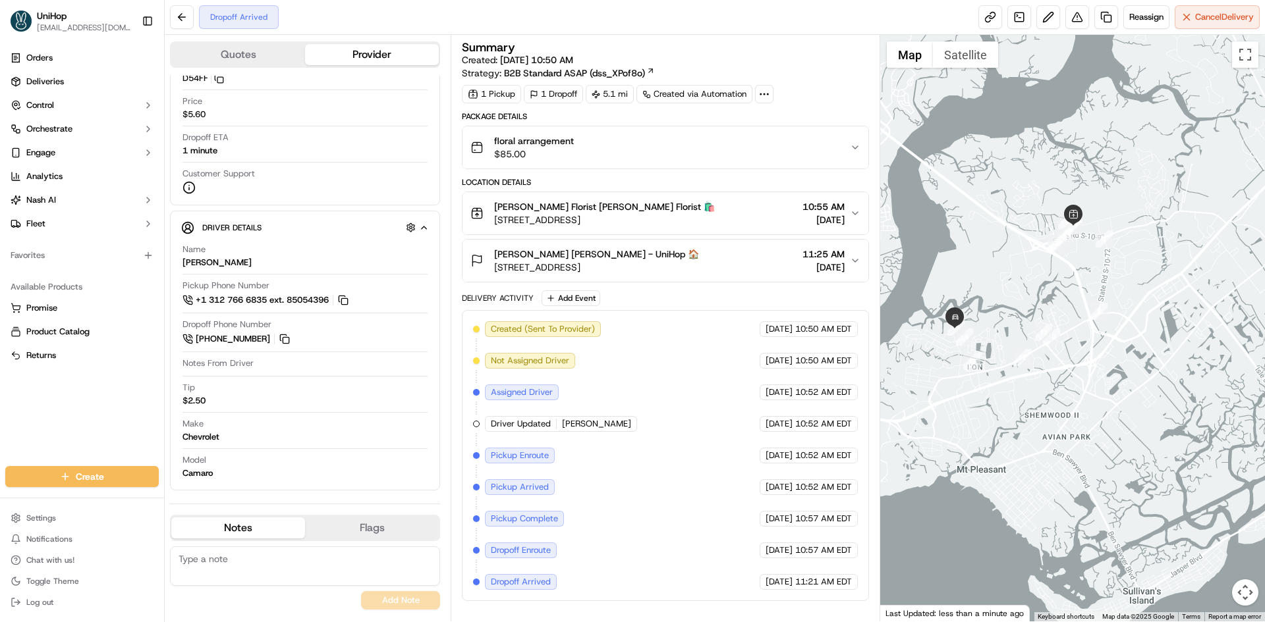
click at [2, 393] on div "Orders Deliveries Control Orchestrate Engage Analytics [PERSON_NAME] Fleet Favo…" at bounding box center [82, 249] width 164 height 414
drag, startPoint x: 34, startPoint y: 406, endPoint x: 77, endPoint y: 280, distance: 133.1
click at [33, 405] on div "Orders Deliveries Control Orchestrate Engage Analytics [PERSON_NAME] Fleet Favo…" at bounding box center [82, 249] width 164 height 414
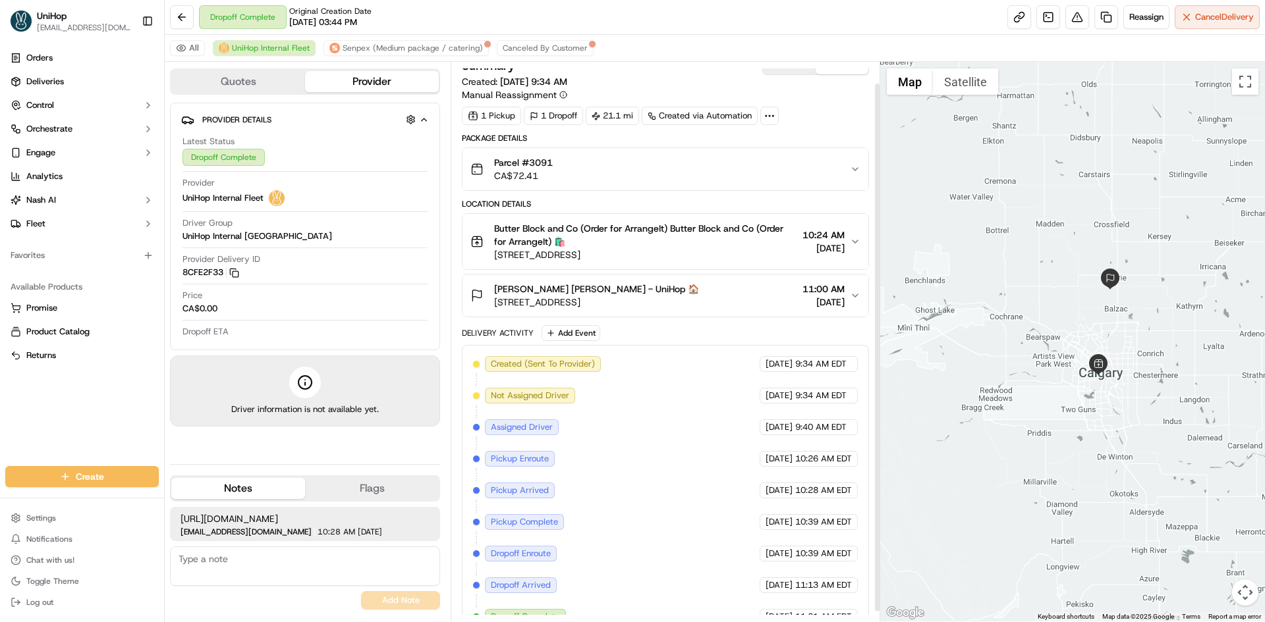
scroll to position [33, 0]
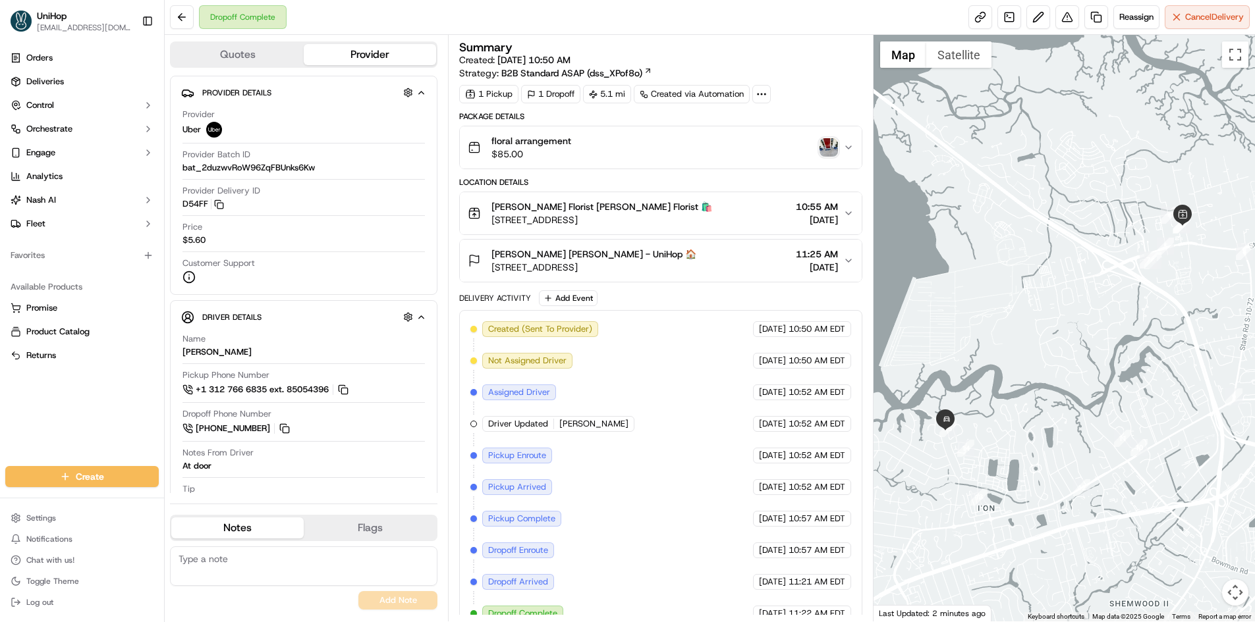
click at [822, 146] on img "button" at bounding box center [828, 147] width 18 height 18
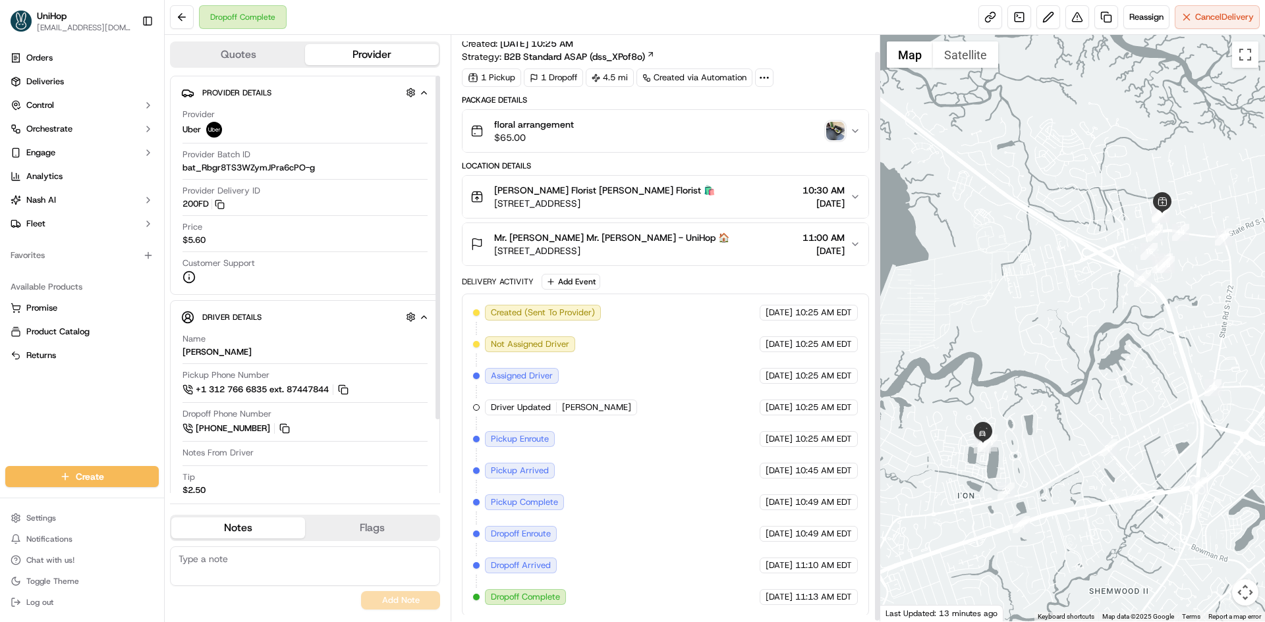
scroll to position [18, 0]
click at [830, 128] on img "button" at bounding box center [835, 130] width 18 height 18
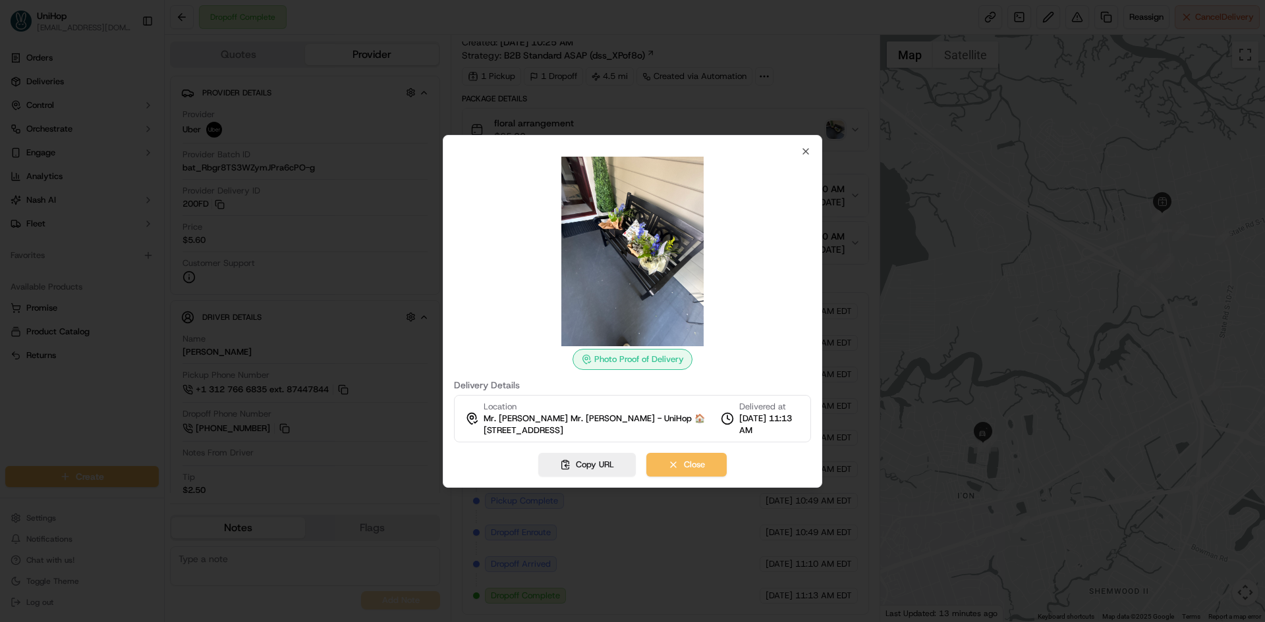
click at [68, 396] on div at bounding box center [632, 311] width 1265 height 622
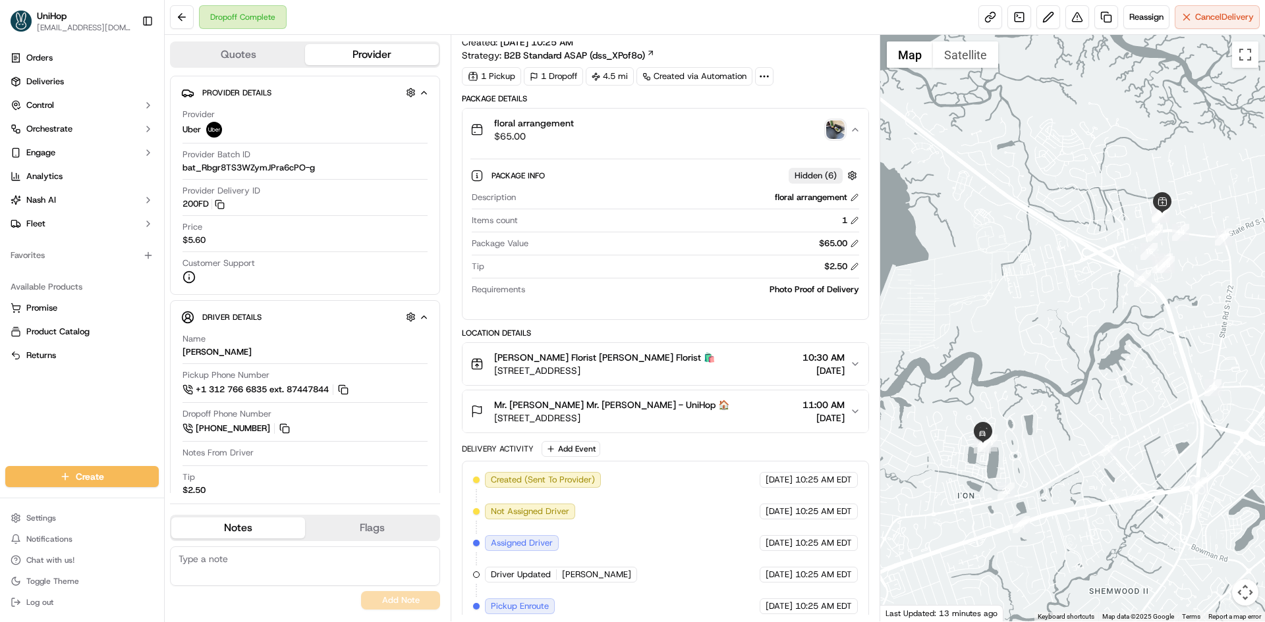
click at [836, 131] on img "button" at bounding box center [835, 130] width 18 height 18
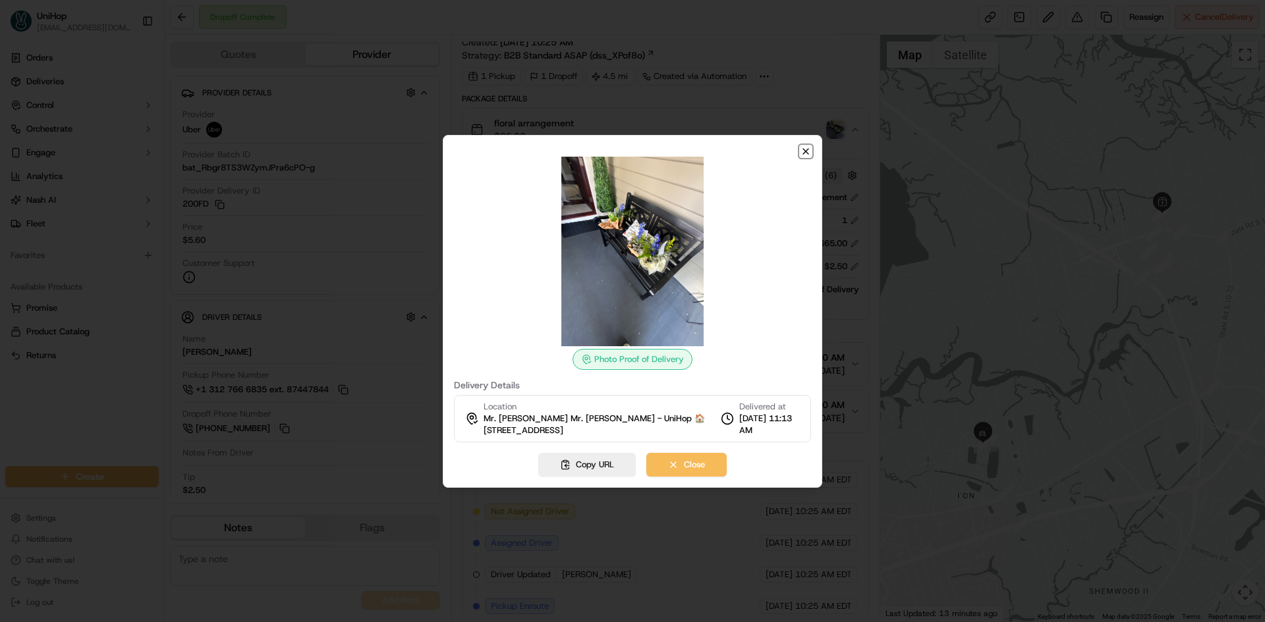
click at [809, 150] on icon "button" at bounding box center [805, 151] width 11 height 11
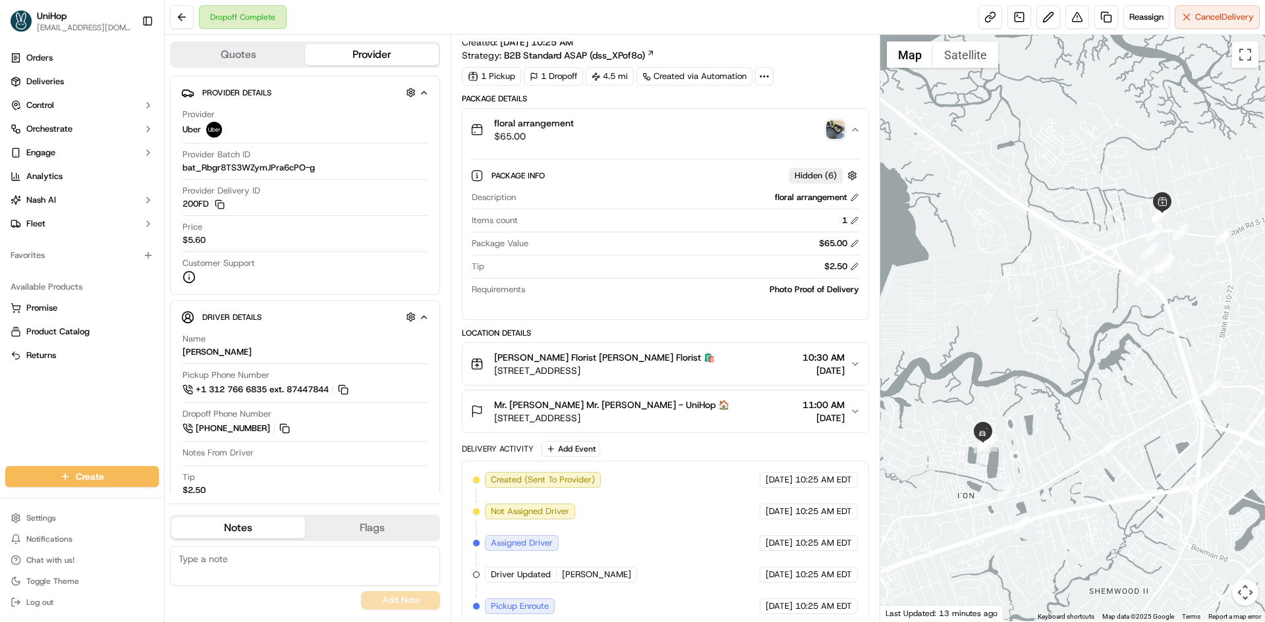
click at [738, 140] on div "floral arrangement $65.00" at bounding box center [659, 130] width 379 height 26
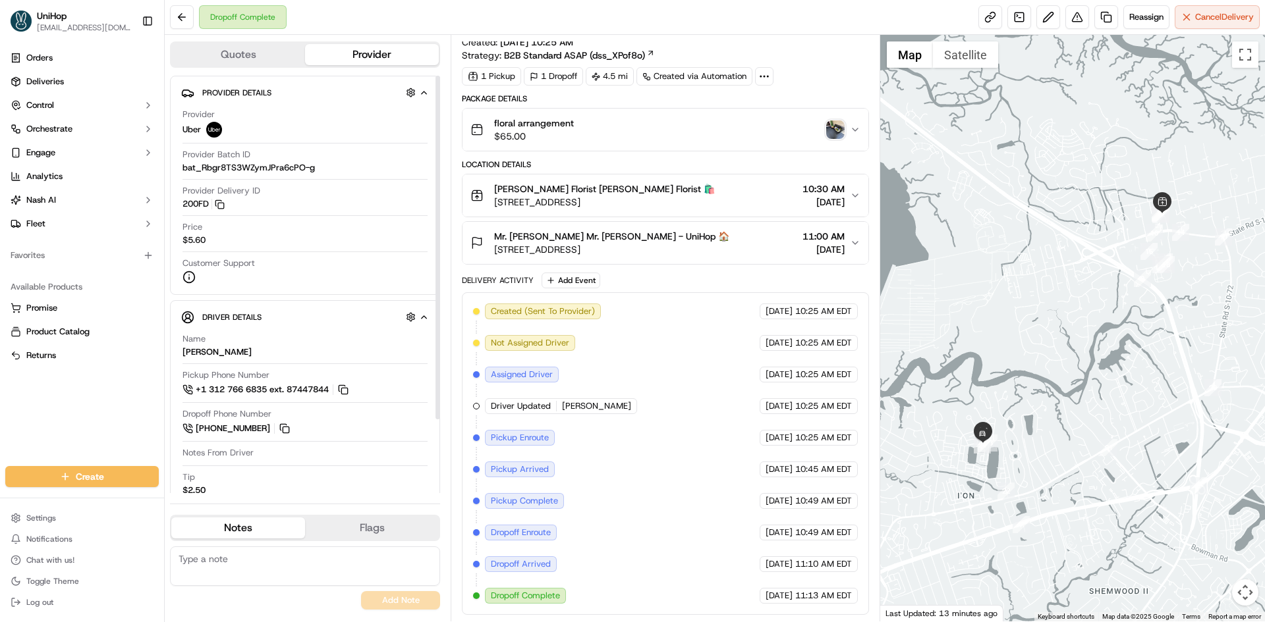
click at [678, 243] on span "[STREET_ADDRESS]" at bounding box center [611, 249] width 235 height 13
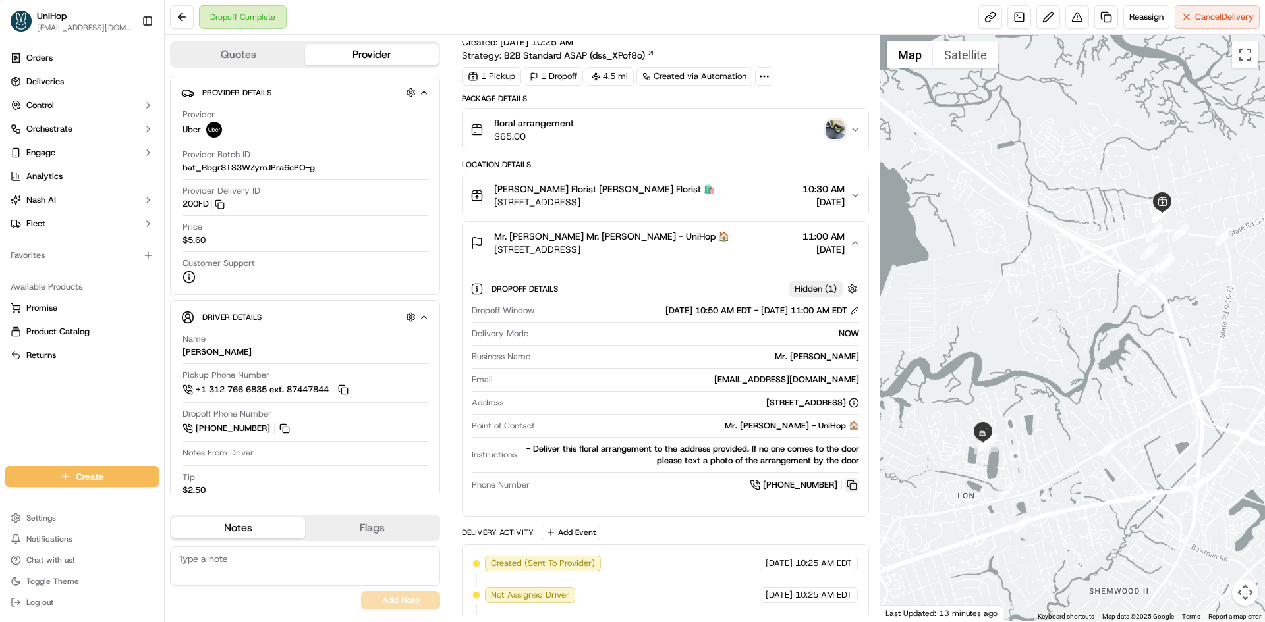
click at [851, 485] on button at bounding box center [851, 485] width 14 height 14
click at [838, 134] on img "button" at bounding box center [835, 130] width 18 height 18
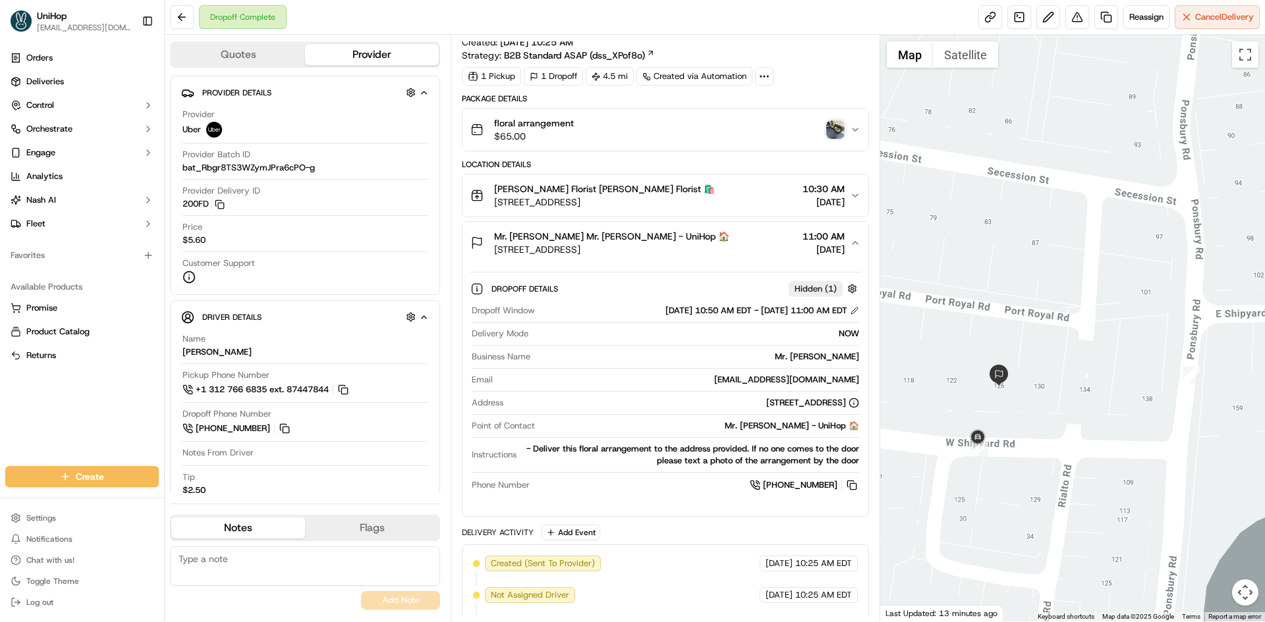
click at [833, 126] on img "button" at bounding box center [835, 130] width 18 height 18
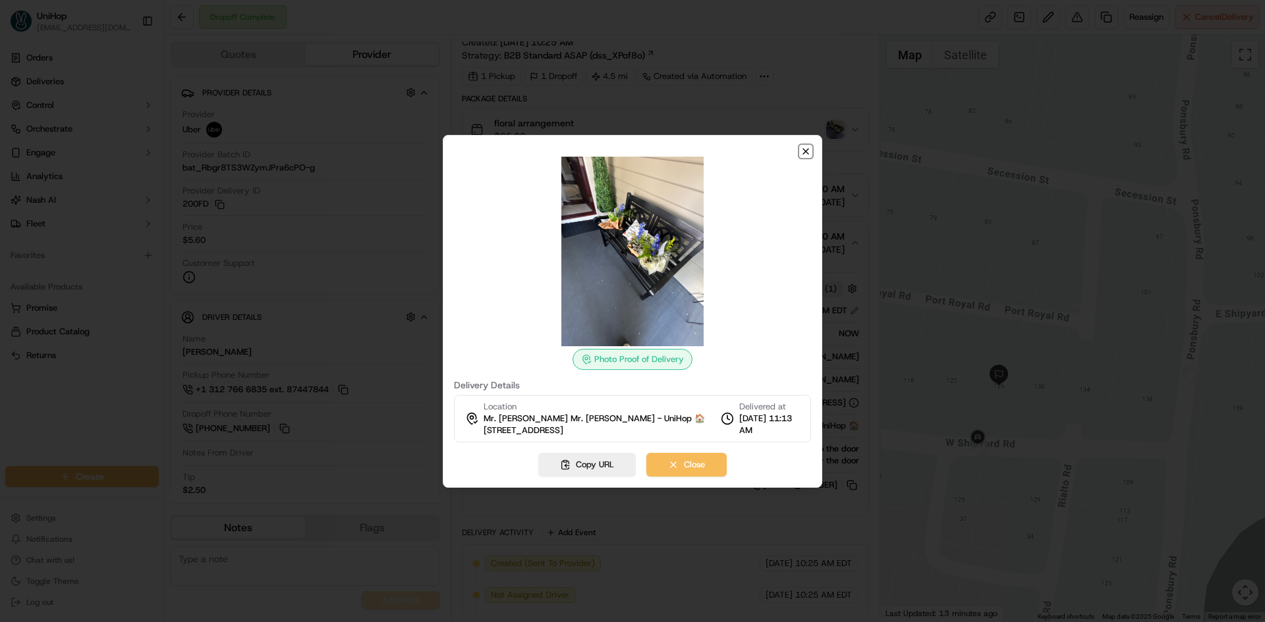
click at [807, 152] on icon "button" at bounding box center [805, 151] width 5 height 5
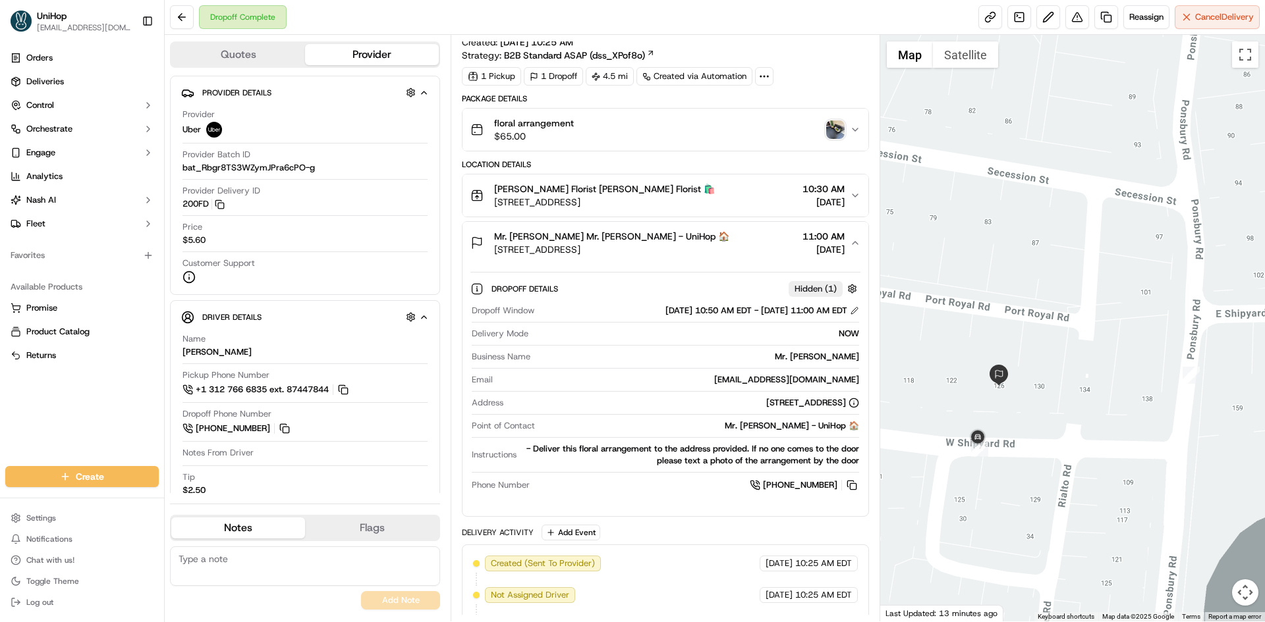
click at [826, 136] on div "button" at bounding box center [835, 130] width 18 height 18
click at [736, 254] on div "Mr. Robert Wilkins Mr. Robert Wilkins - UniHop 🏠 126 W Shipyard Rd, Mt Pleasant…" at bounding box center [659, 243] width 379 height 26
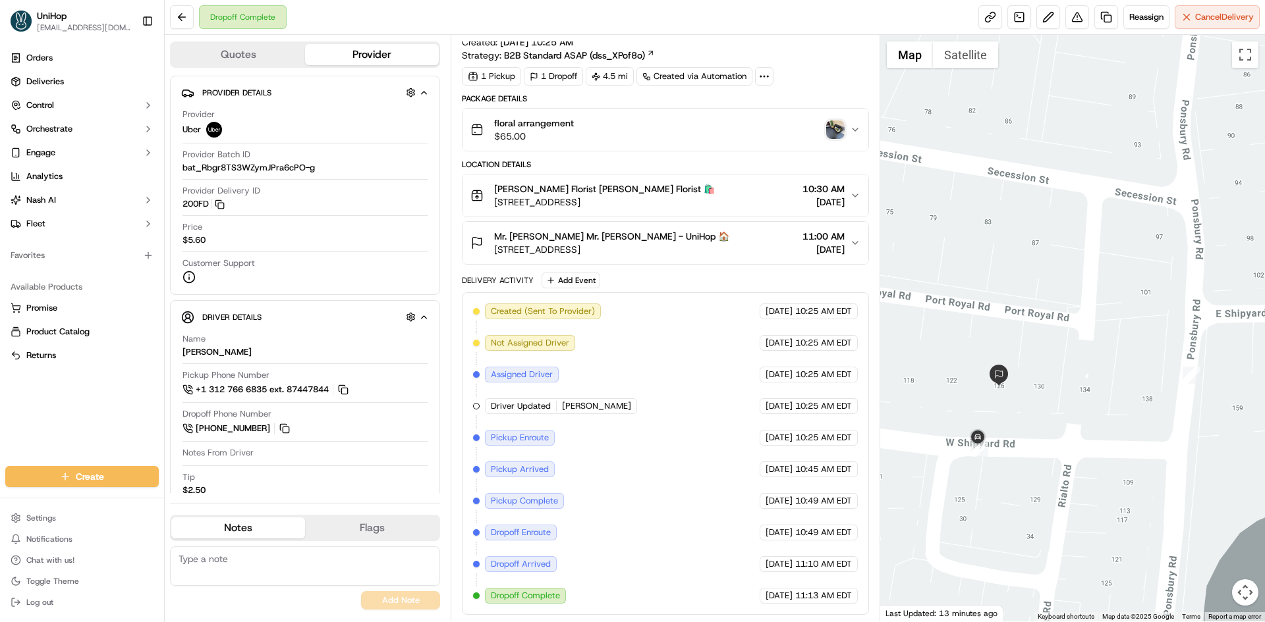
click at [736, 254] on div "Mr. Robert Wilkins Mr. Robert Wilkins - UniHop 🏠 126 W Shipyard Rd, Mt Pleasant…" at bounding box center [659, 243] width 379 height 26
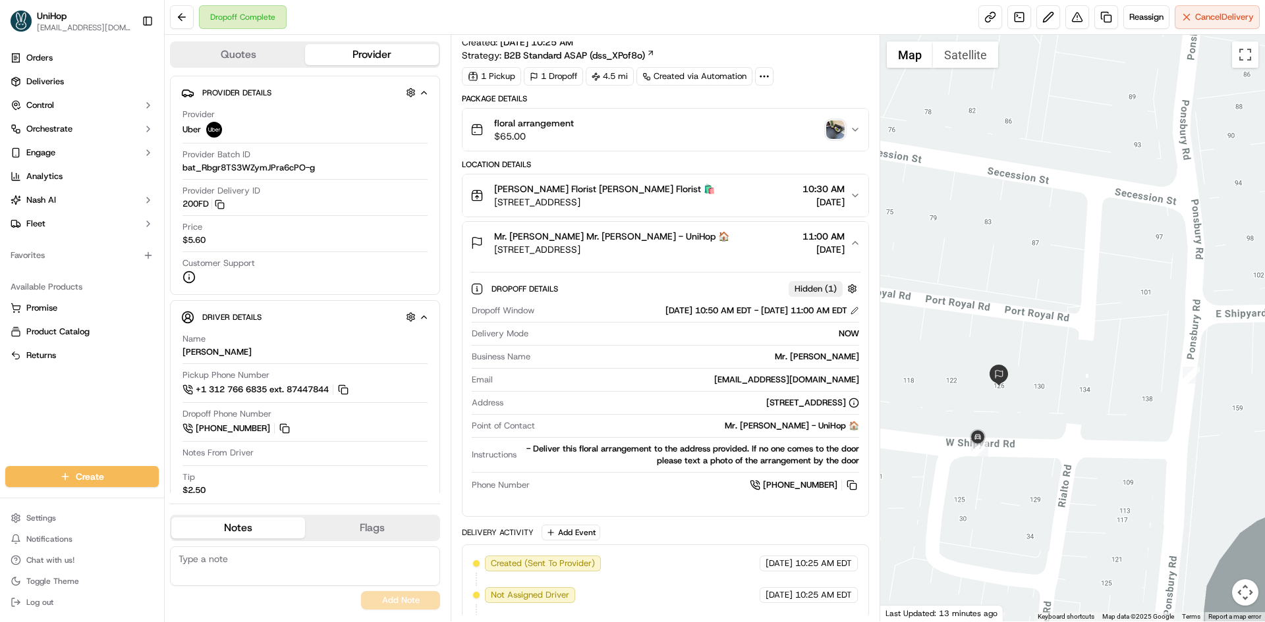
click at [728, 246] on div "Mr. Robert Wilkins Mr. Robert Wilkins - UniHop 🏠 126 W Shipyard Rd, Mt Pleasant…" at bounding box center [659, 243] width 379 height 26
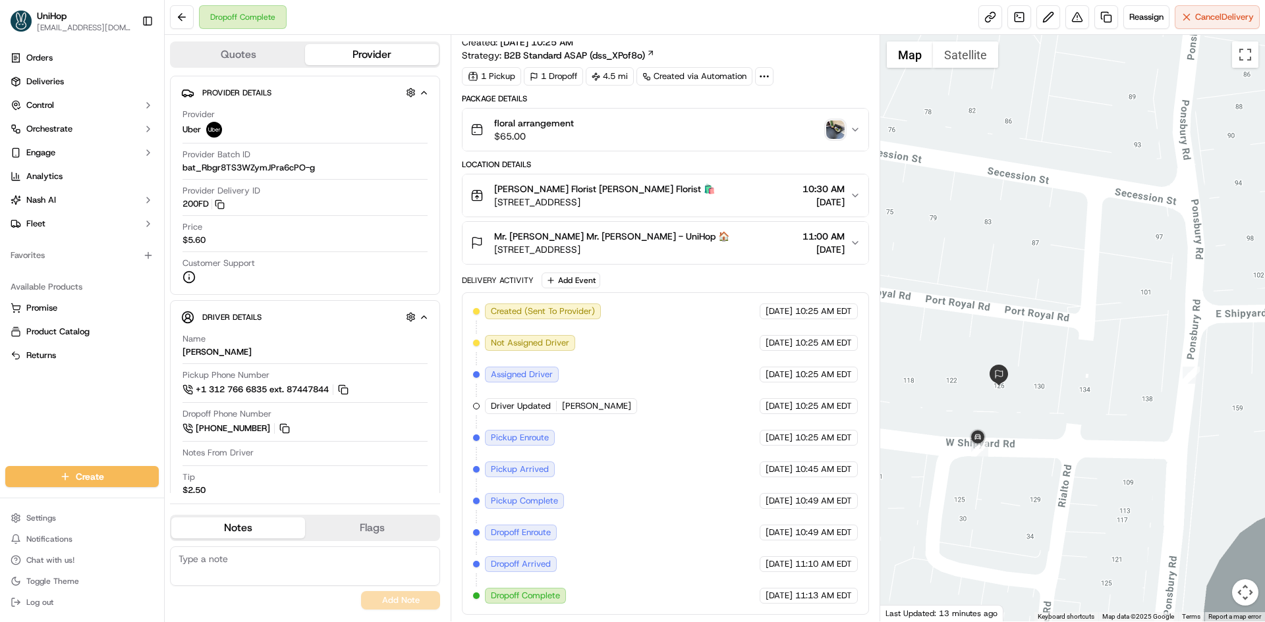
drag, startPoint x: 728, startPoint y: 246, endPoint x: 744, endPoint y: 236, distance: 18.6
click at [734, 242] on div "Mr. Robert Wilkins Mr. Robert Wilkins - UniHop 🏠 126 W Shipyard Rd, Mt Pleasant…" at bounding box center [659, 243] width 379 height 26
click at [833, 132] on img "button" at bounding box center [835, 130] width 18 height 18
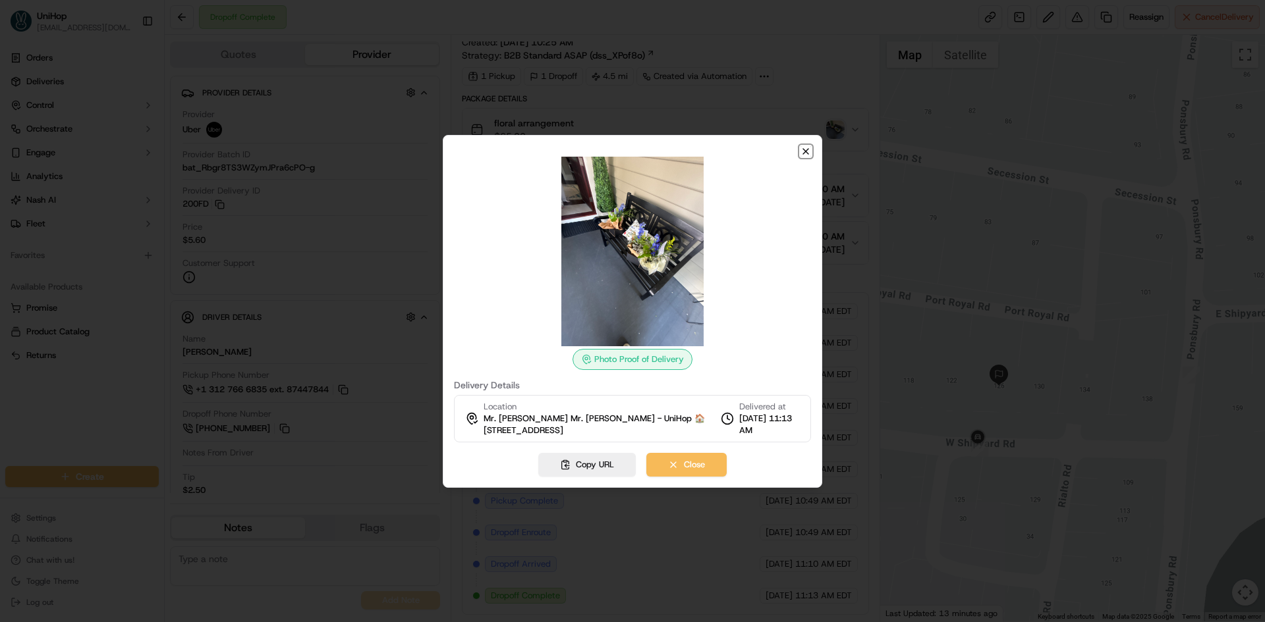
click at [802, 148] on icon "button" at bounding box center [805, 151] width 11 height 11
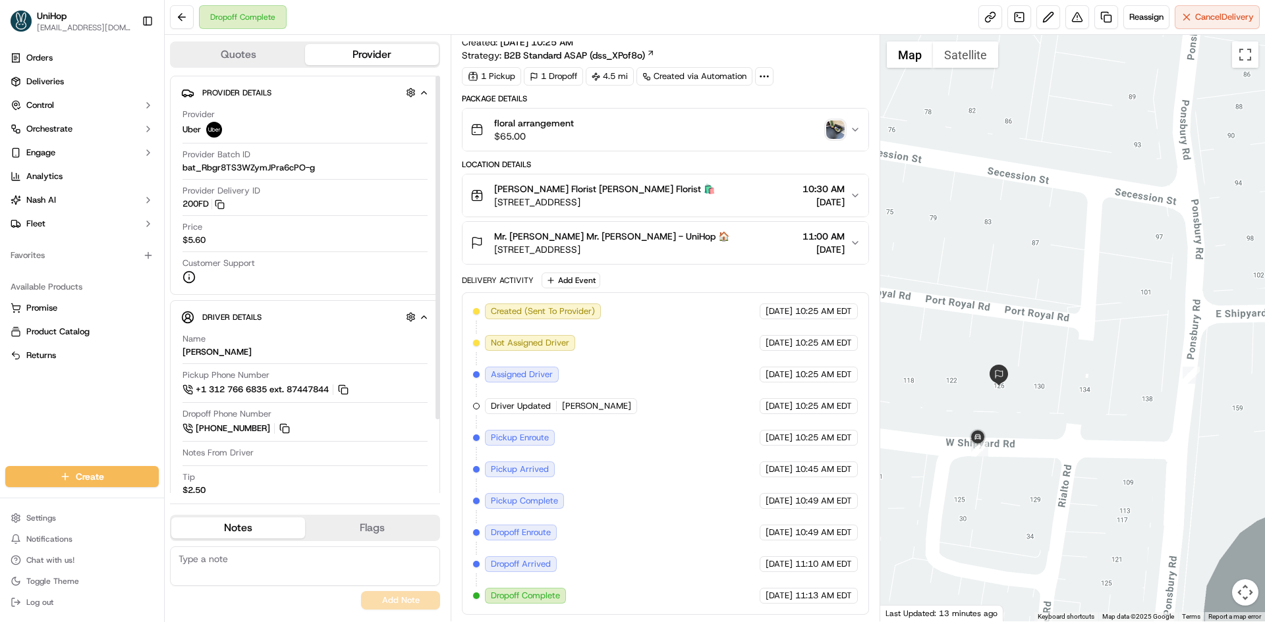
click at [290, 560] on textarea at bounding box center [305, 567] width 270 height 40
drag, startPoint x: 327, startPoint y: 563, endPoint x: 312, endPoint y: 562, distance: 15.2
click at [312, 562] on textarea "mistakenly take the orders for Mr." at bounding box center [305, 567] width 270 height 40
paste textarea "Eric Hank"
paste textarea "Mr. Scott Woodison"
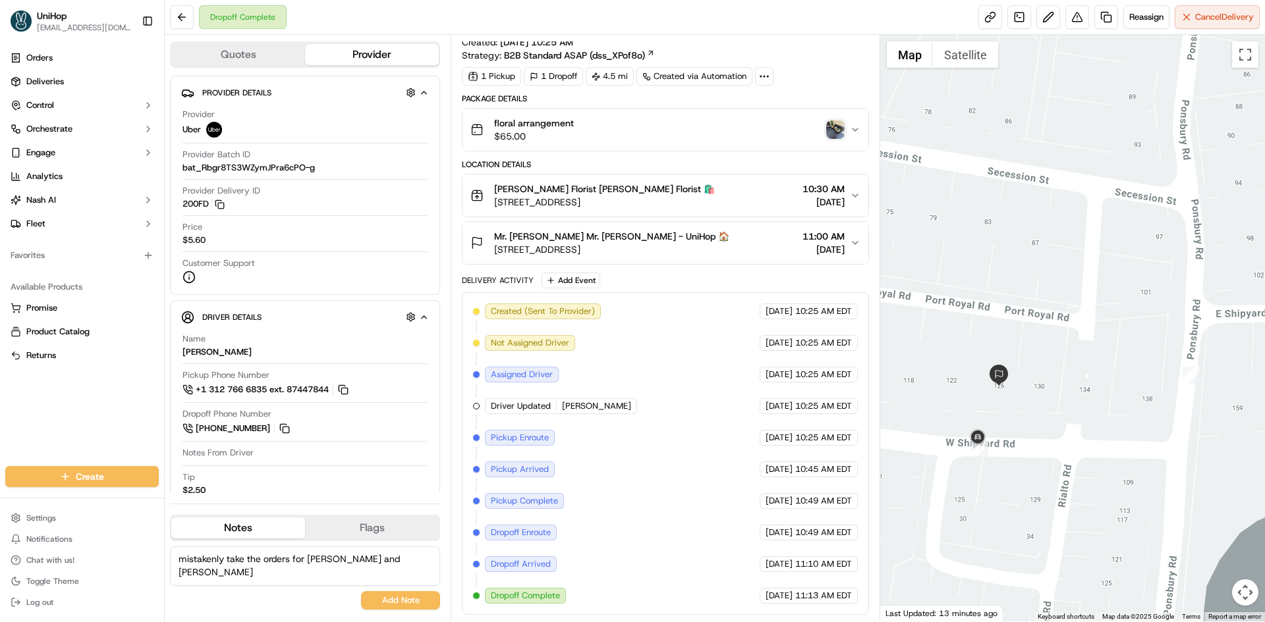
drag, startPoint x: 243, startPoint y: 559, endPoint x: 228, endPoint y: 560, distance: 15.2
click at [228, 560] on textarea "mistakenly take the orders for Mr. Eric Hanks and Mr. Scott Woodison" at bounding box center [305, 567] width 270 height 40
drag, startPoint x: 243, startPoint y: 559, endPoint x: 227, endPoint y: 558, distance: 15.8
click at [227, 558] on textarea "mistakenly take and deliver the orders for Mr. Eric Hanks and Mr. Scott Woodison" at bounding box center [305, 567] width 270 height 40
type textarea "mistakenly pickup and deliver the orders for Mr. Eric Hanks and Mr. Scott Woodi…"
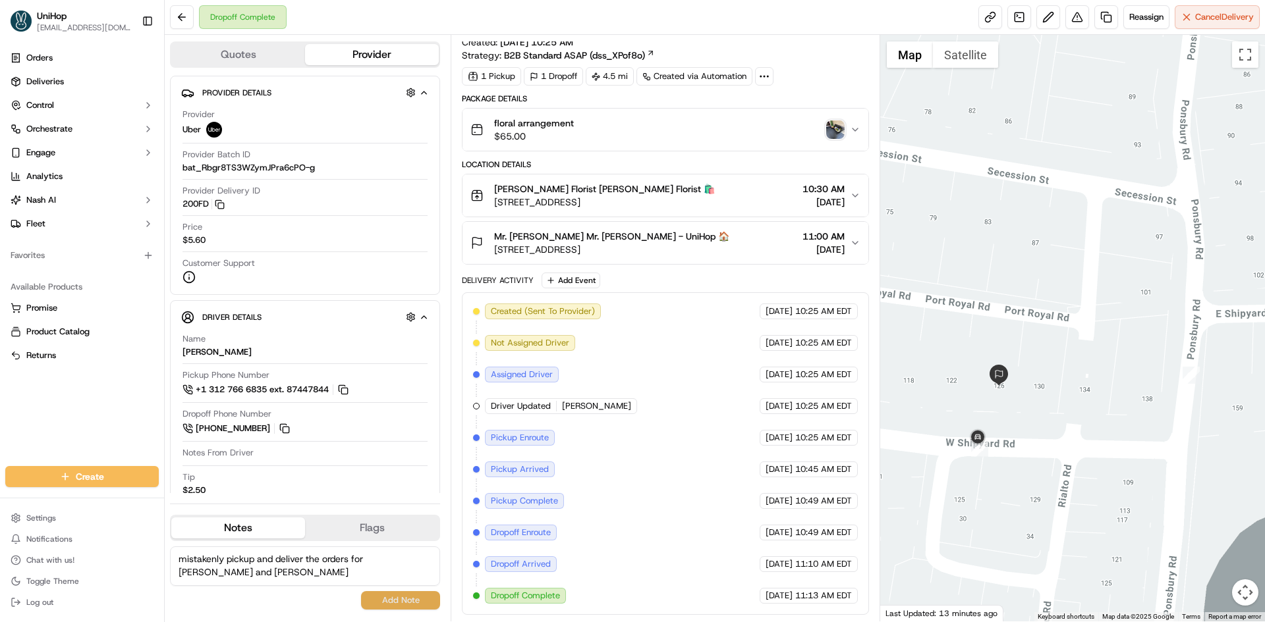
click at [418, 596] on button "Add Note" at bounding box center [400, 600] width 79 height 18
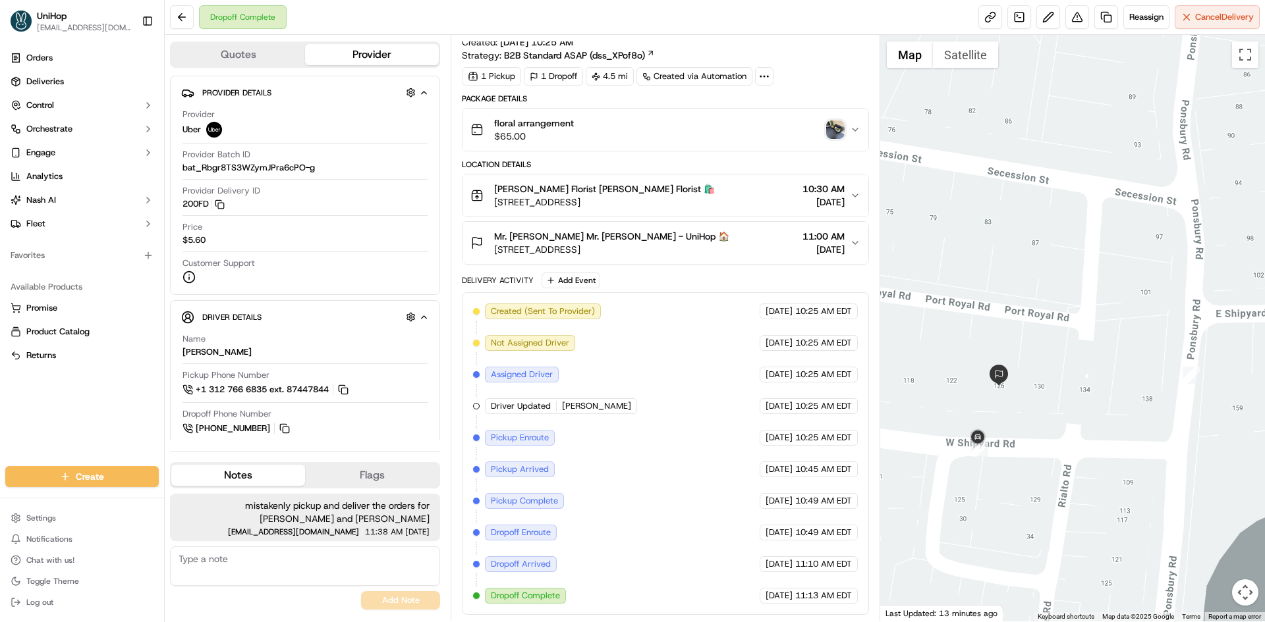
click at [244, 572] on textarea at bounding box center [305, 567] width 270 height 40
type textarea "t"
type textarea "to Mr. Robert"
click at [395, 597] on button "Add Note" at bounding box center [400, 600] width 79 height 18
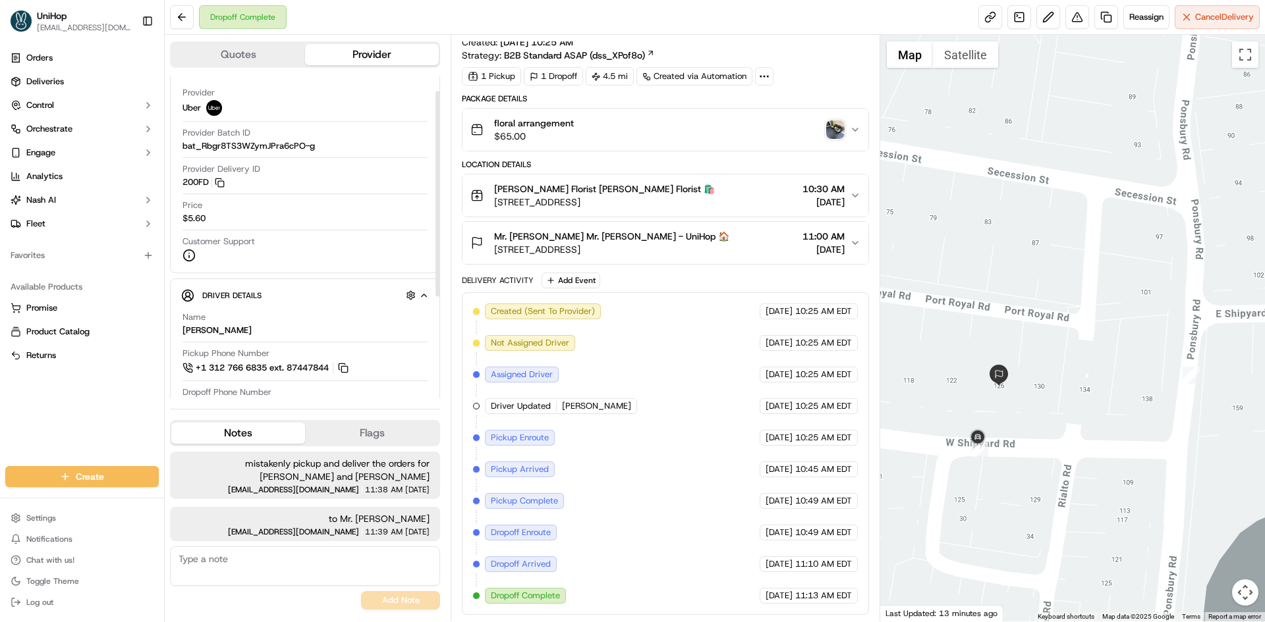
scroll to position [66, 0]
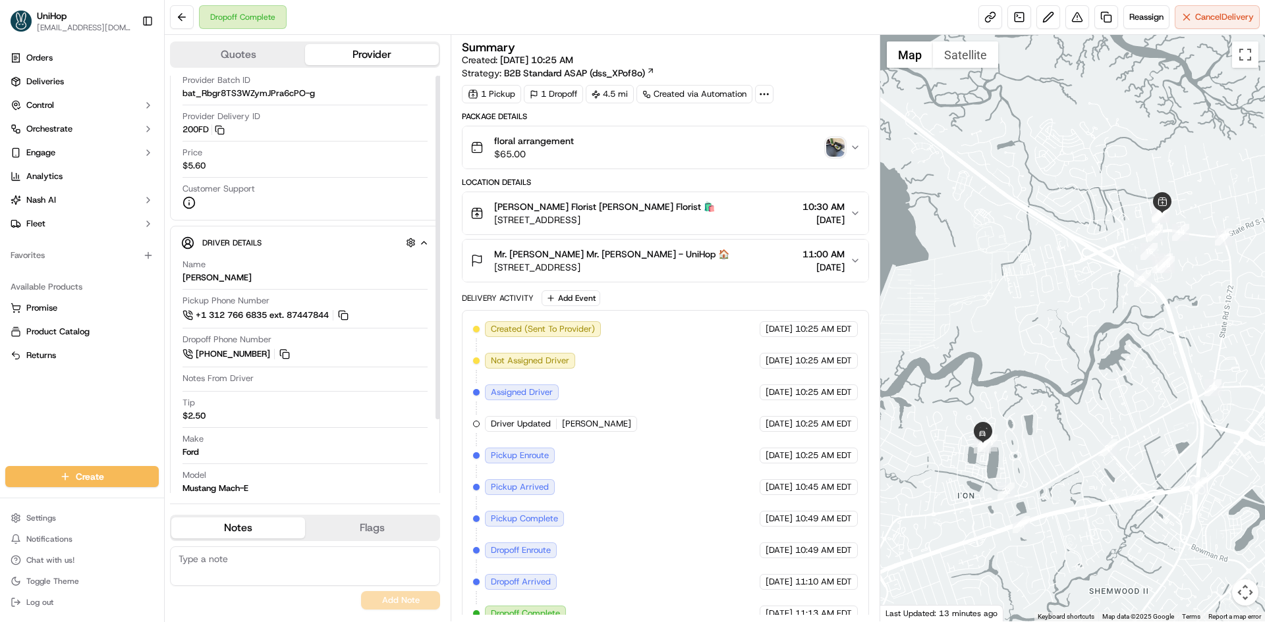
scroll to position [90, 0]
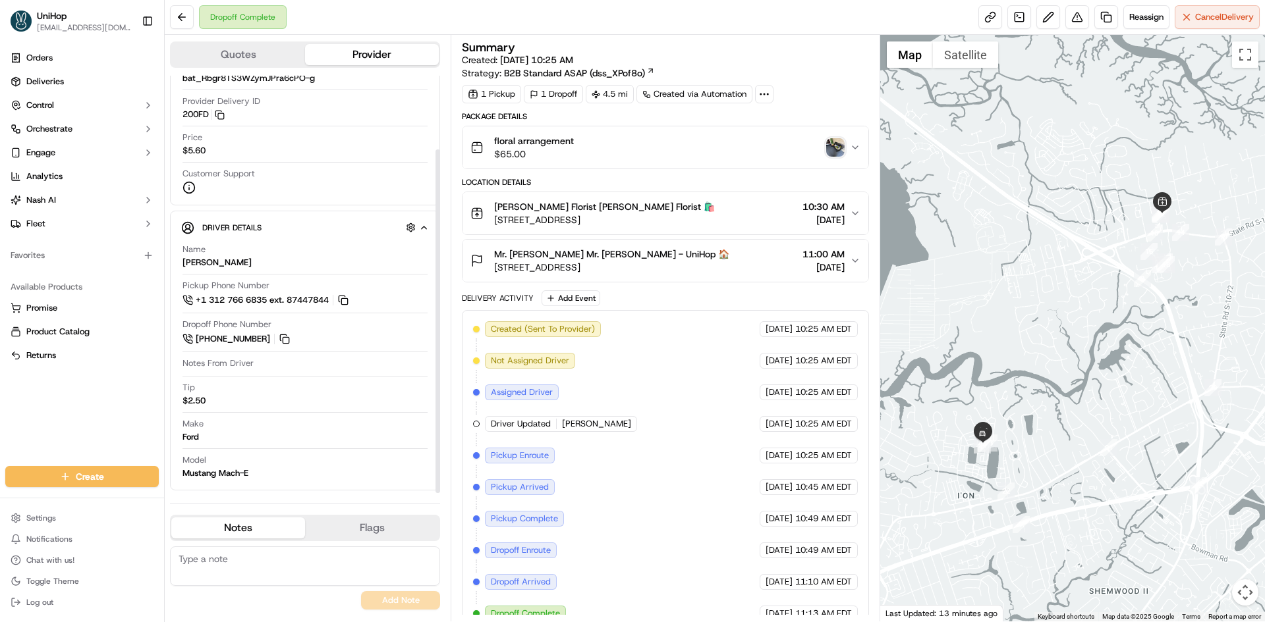
click at [354, 523] on button "Flags" at bounding box center [372, 528] width 134 height 21
click at [244, 536] on button "Notes" at bounding box center [238, 528] width 134 height 21
click at [246, 529] on button "Notes" at bounding box center [238, 528] width 134 height 21
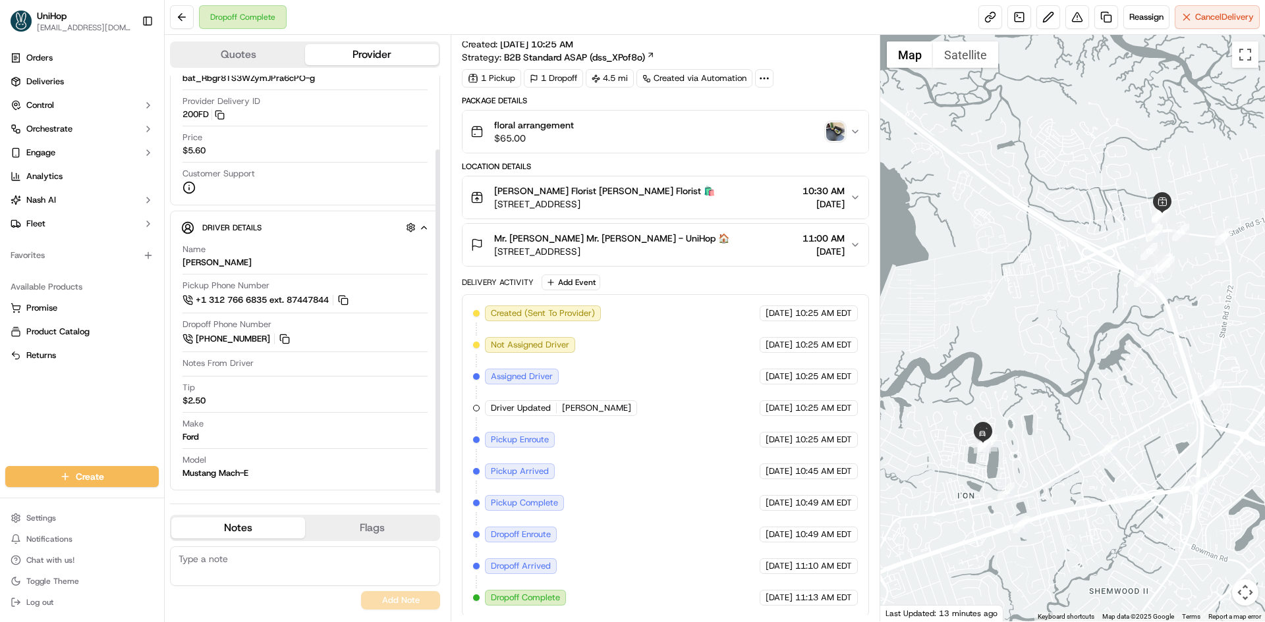
scroll to position [18, 0]
click at [829, 132] on img "button" at bounding box center [835, 130] width 18 height 18
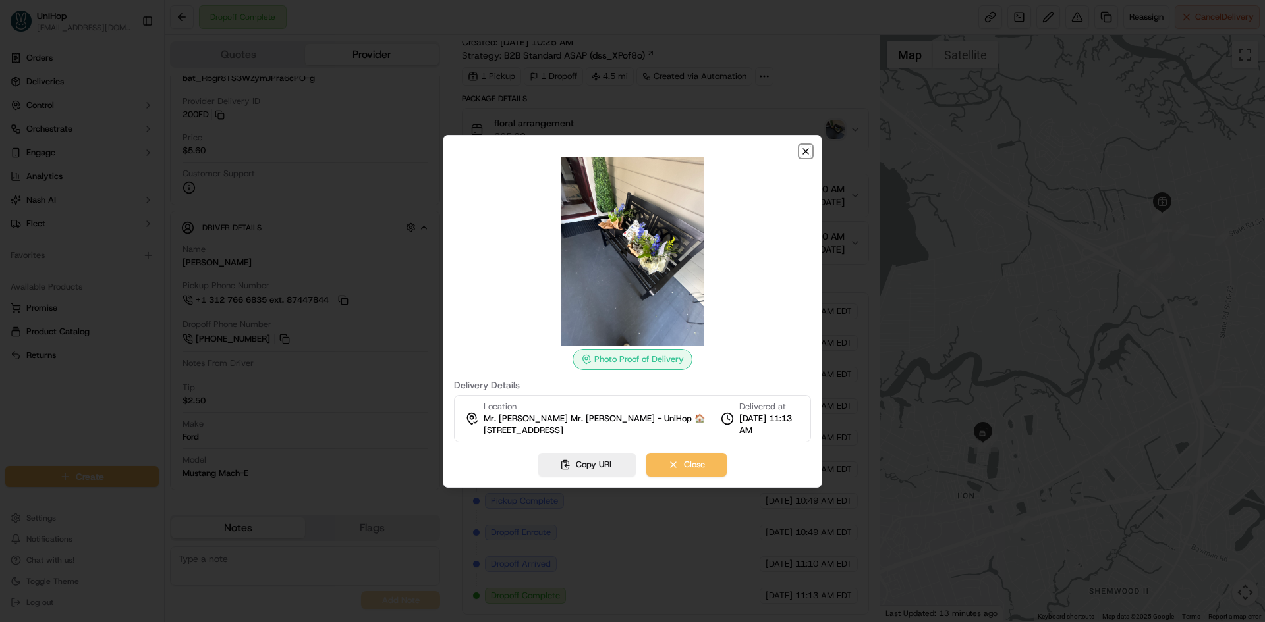
click at [804, 154] on icon "button" at bounding box center [805, 151] width 11 height 11
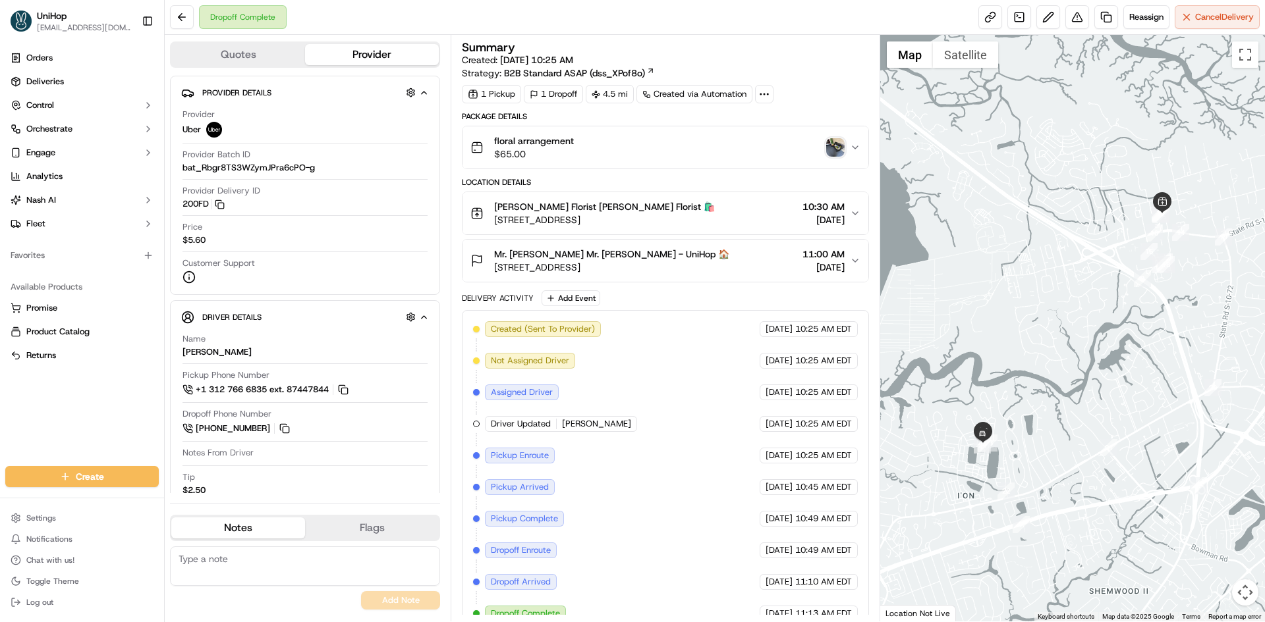
click at [732, 262] on div "Mr. [PERSON_NAME] Mr. [PERSON_NAME] - UniHop 🏠 [STREET_ADDRESS] 11:00 AM [DATE]" at bounding box center [659, 261] width 379 height 26
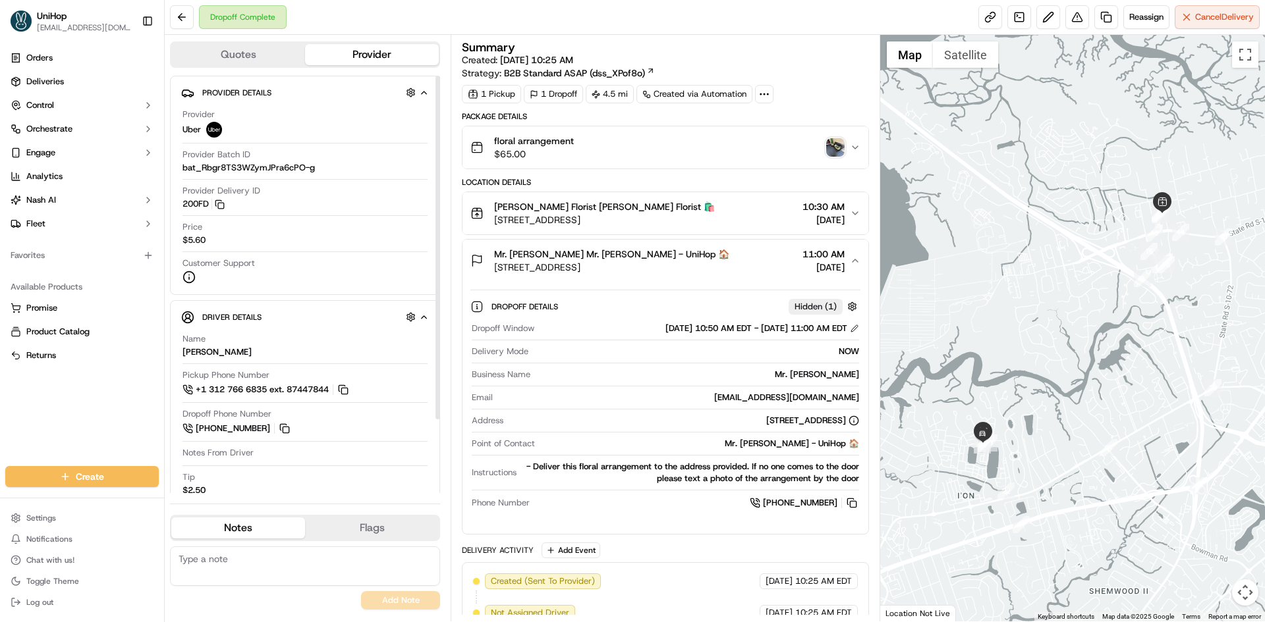
click at [841, 150] on img "button" at bounding box center [835, 147] width 18 height 18
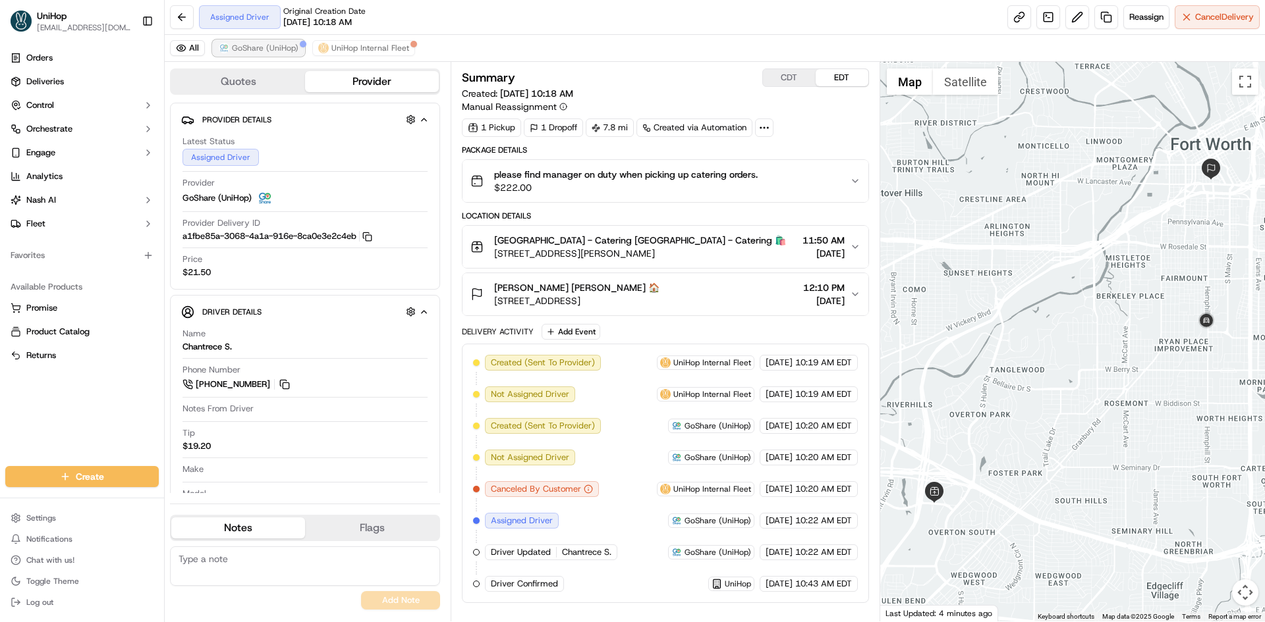
click at [259, 48] on span "GoShare (UniHop)" at bounding box center [265, 48] width 67 height 11
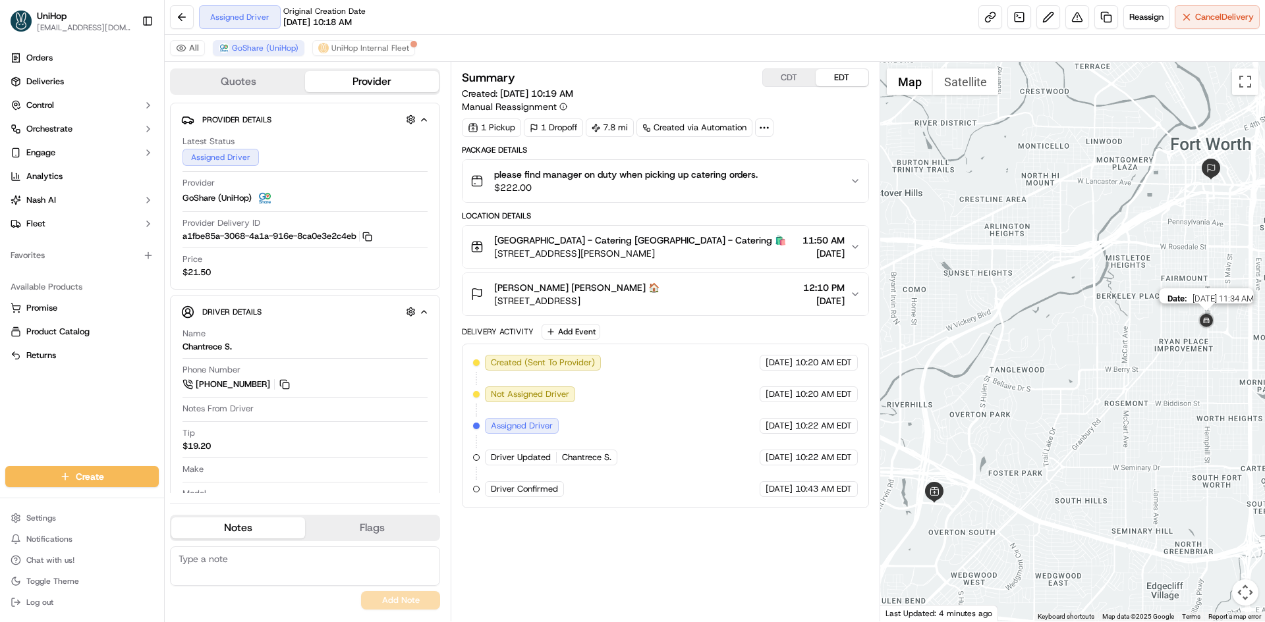
click at [1209, 319] on img at bounding box center [1205, 321] width 21 height 21
click at [1211, 325] on img at bounding box center [1205, 321] width 21 height 21
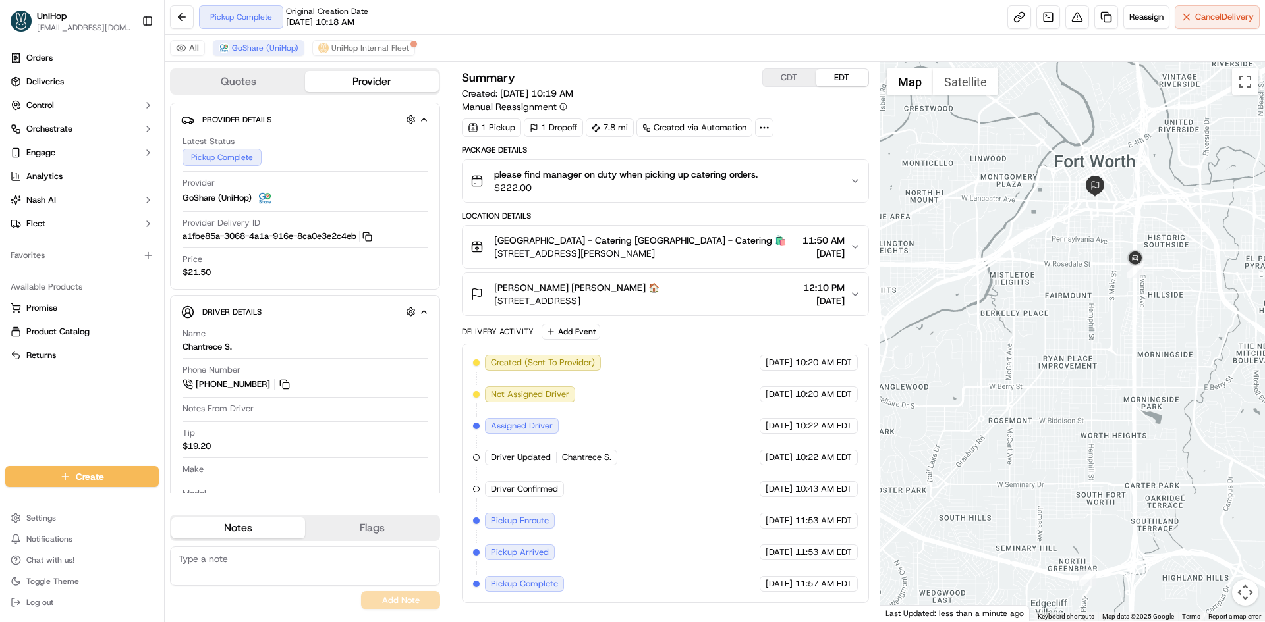
drag, startPoint x: 1145, startPoint y: 308, endPoint x: 1027, endPoint y: 325, distance: 118.5
click at [1027, 325] on div at bounding box center [1072, 342] width 385 height 560
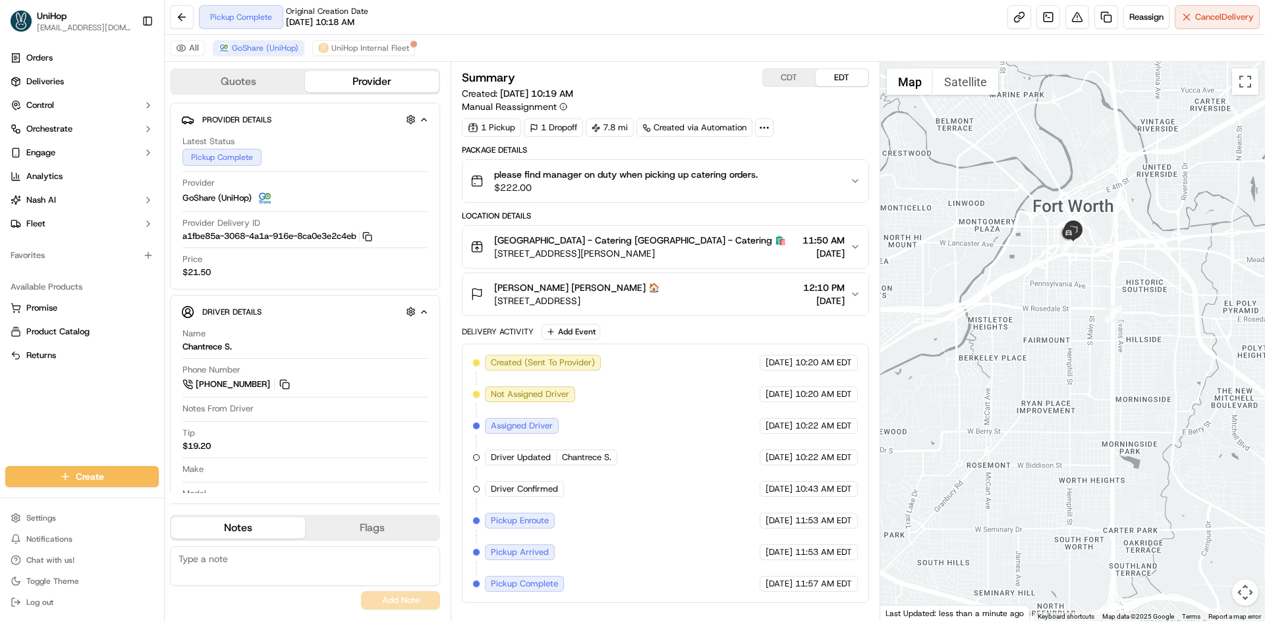
drag, startPoint x: 966, startPoint y: 109, endPoint x: 944, endPoint y: 163, distance: 58.8
click at [944, 156] on div at bounding box center [1072, 342] width 385 height 560
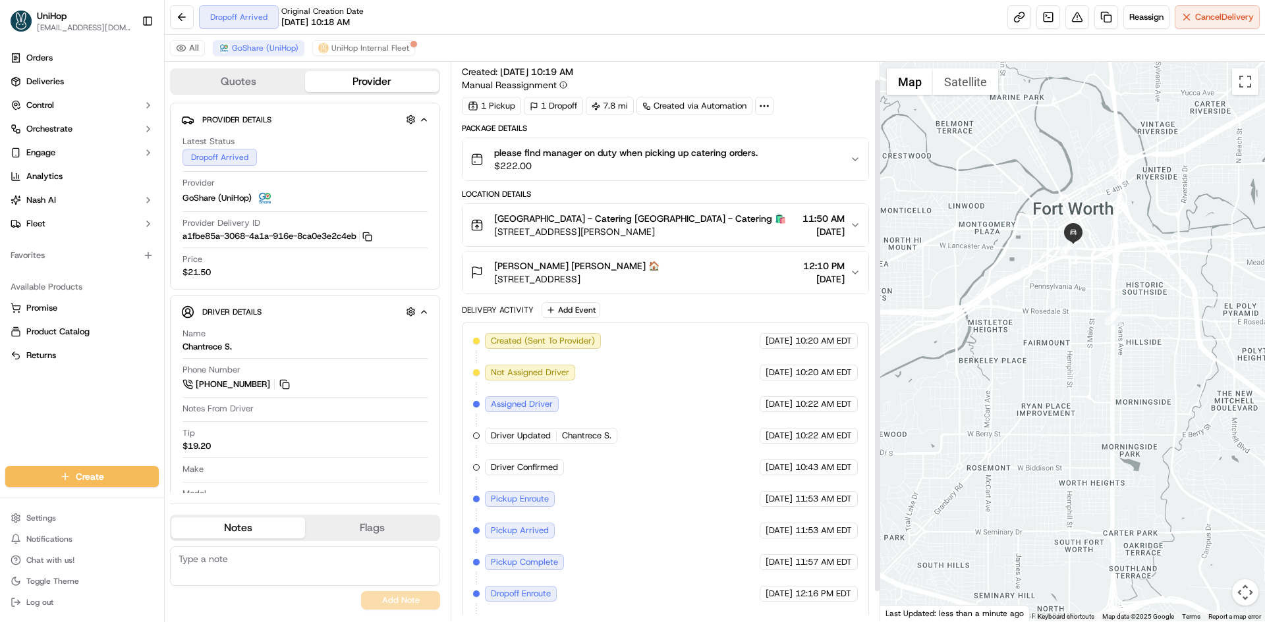
scroll to position [51, 0]
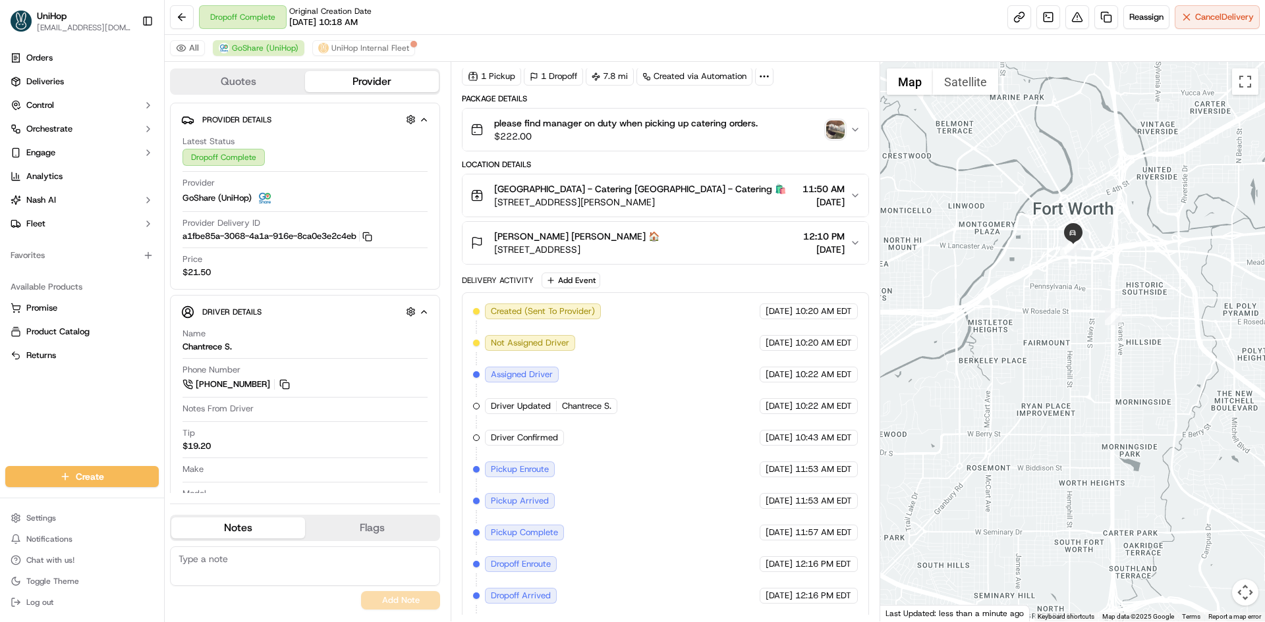
click at [835, 132] on img "button" at bounding box center [835, 130] width 18 height 18
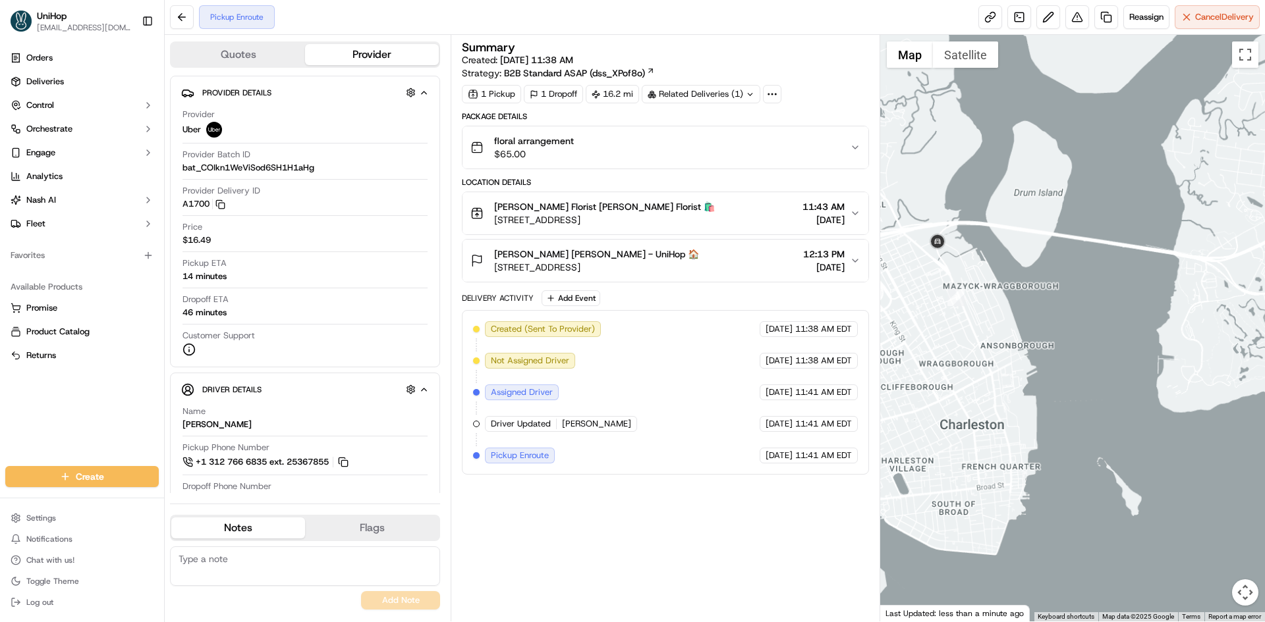
drag, startPoint x: 1126, startPoint y: 234, endPoint x: 1066, endPoint y: 249, distance: 61.7
click at [1088, 247] on div at bounding box center [1072, 328] width 385 height 587
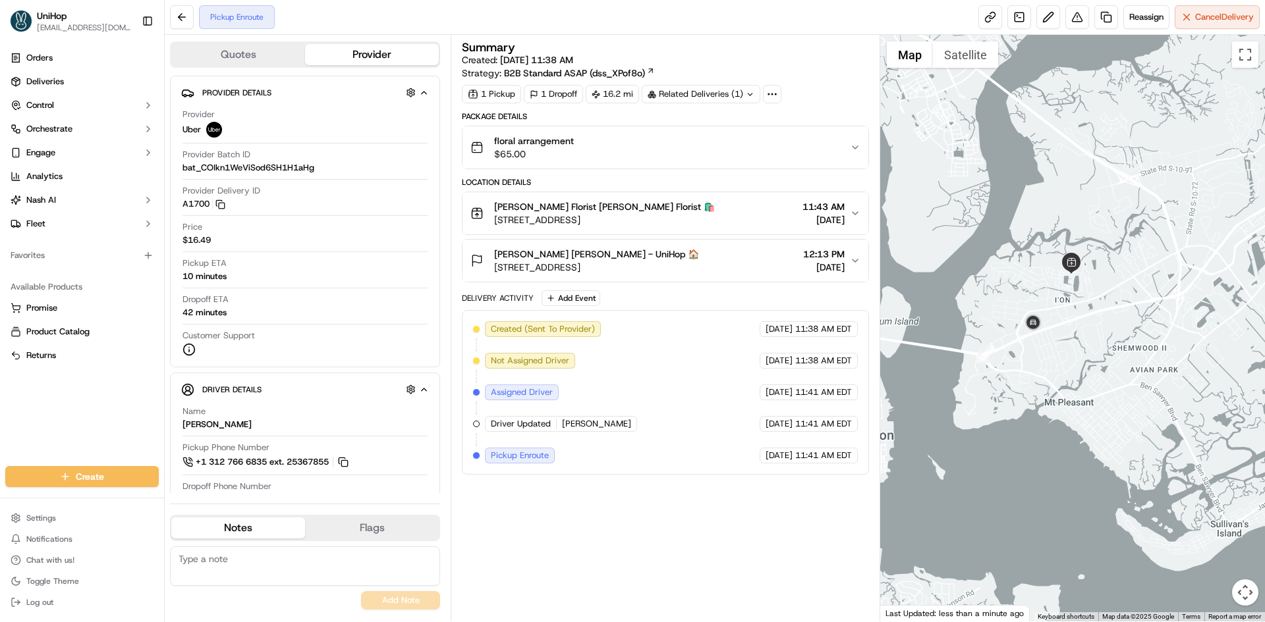
drag, startPoint x: 1094, startPoint y: 242, endPoint x: 1075, endPoint y: 281, distance: 43.3
click at [1075, 281] on div "To navigate, press the arrow keys." at bounding box center [1072, 328] width 385 height 587
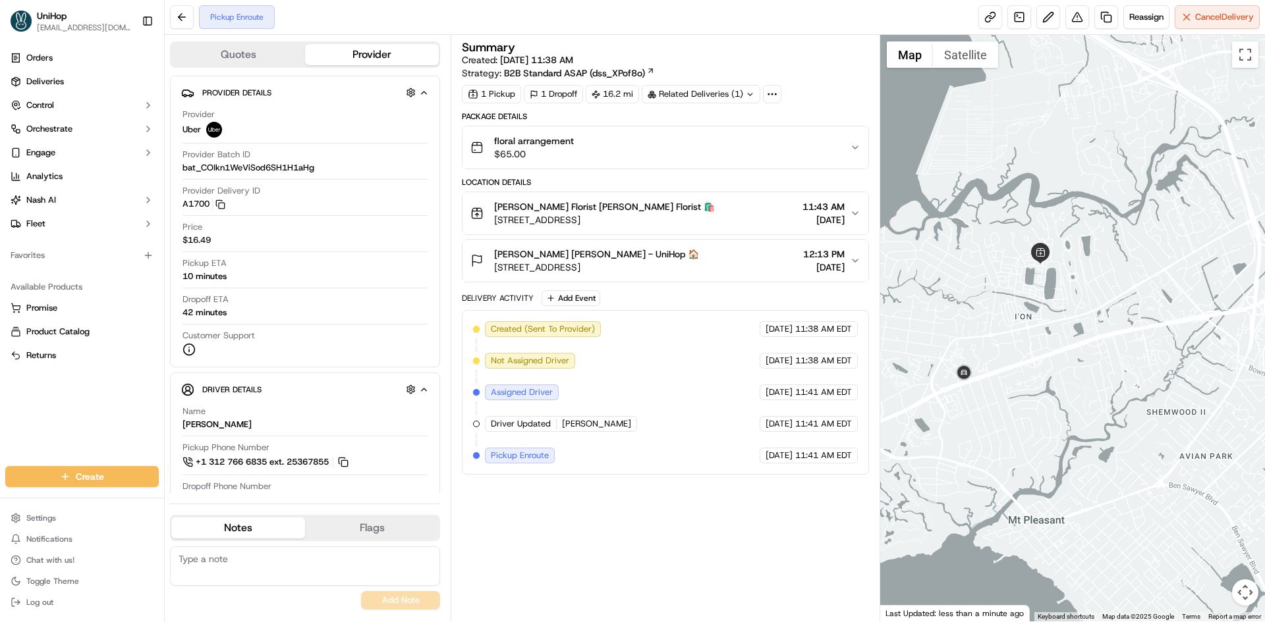
click at [1092, 308] on div "To navigate, press the arrow keys." at bounding box center [1072, 328] width 385 height 587
drag, startPoint x: 493, startPoint y: 254, endPoint x: 537, endPoint y: 233, distance: 48.9
click at [554, 256] on div "Mr. Eric Hanks Mr. Eric Hanks - UniHop 🏠 487 Nelliefield Trail, Charleston, SC …" at bounding box center [584, 261] width 229 height 26
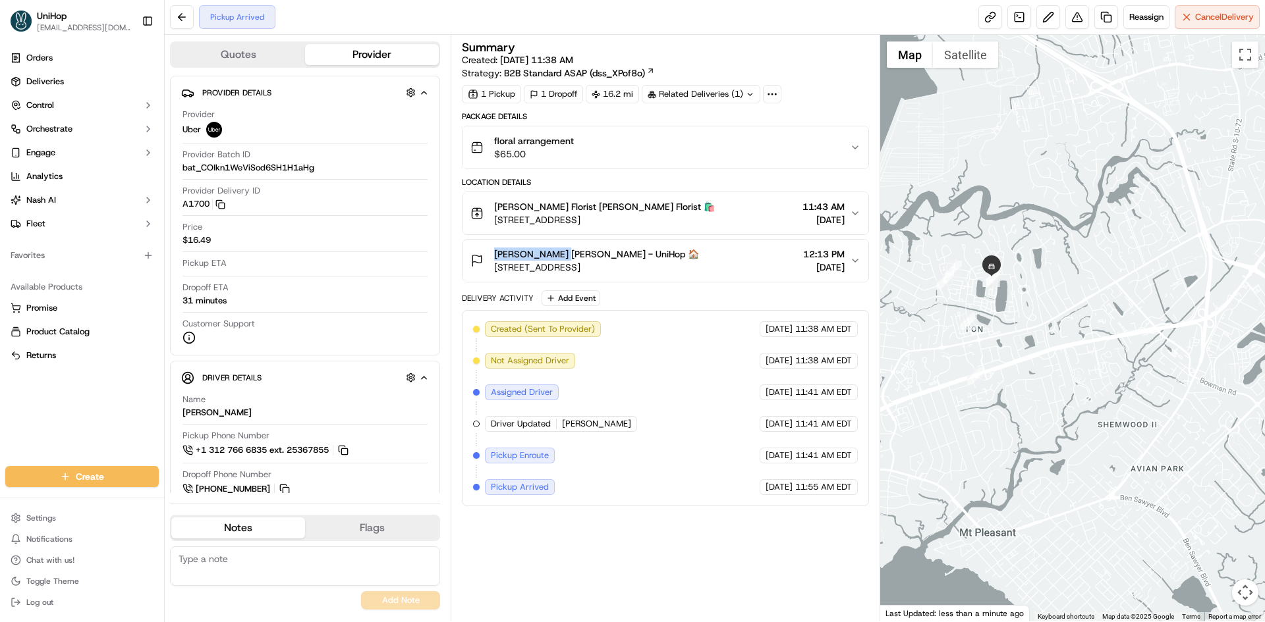
drag, startPoint x: 941, startPoint y: 246, endPoint x: 986, endPoint y: 256, distance: 46.5
click at [987, 256] on div at bounding box center [1072, 328] width 385 height 587
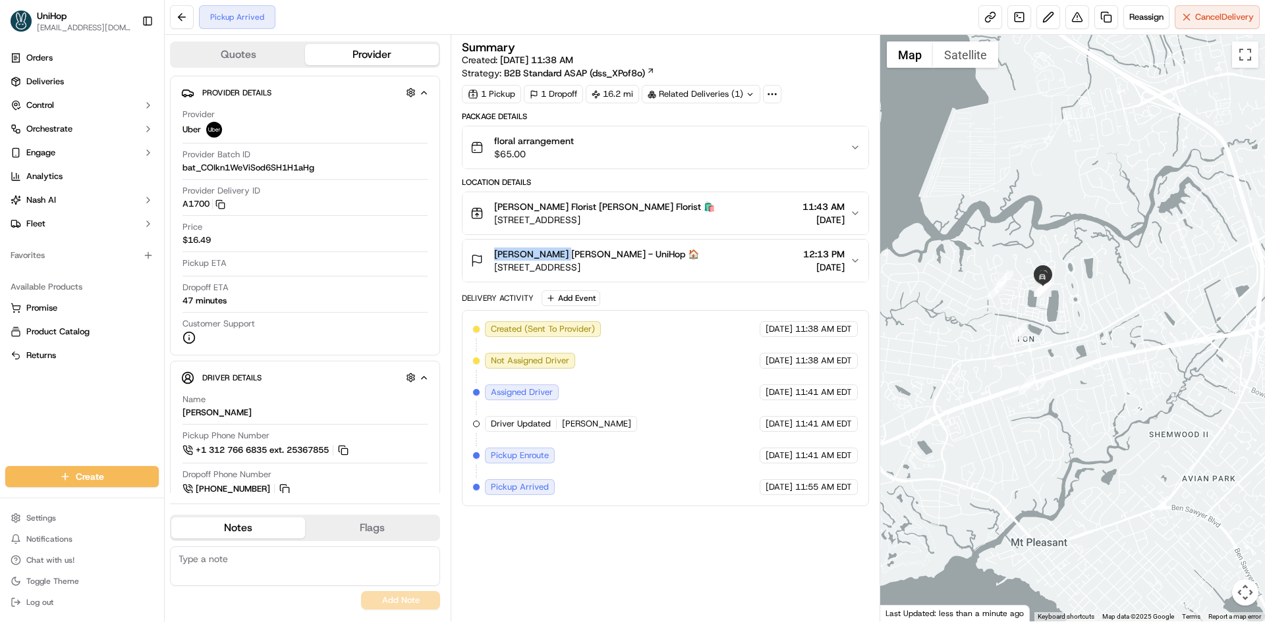
drag, startPoint x: 494, startPoint y: 218, endPoint x: 711, endPoint y: 225, distance: 217.5
click at [711, 225] on div "Blanche Darby Florist Blanche Darby Florist 🛍️ 126 W Shipyard Rd, Mt Pleasant, …" at bounding box center [659, 213] width 379 height 26
copy span "[STREET_ADDRESS]"
click at [84, 408] on div "Orders Deliveries Control Orchestrate Engage Analytics [PERSON_NAME] Fleet Favo…" at bounding box center [82, 249] width 164 height 414
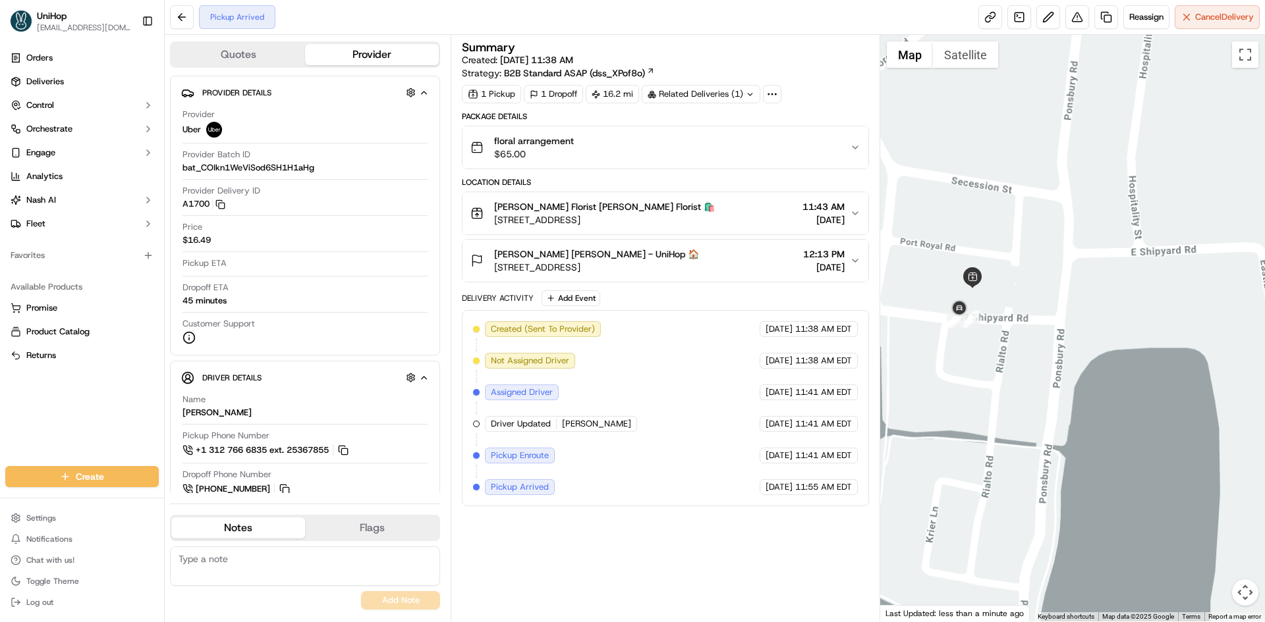
drag, startPoint x: 979, startPoint y: 321, endPoint x: 998, endPoint y: 321, distance: 19.8
click at [1000, 323] on div at bounding box center [1072, 328] width 385 height 587
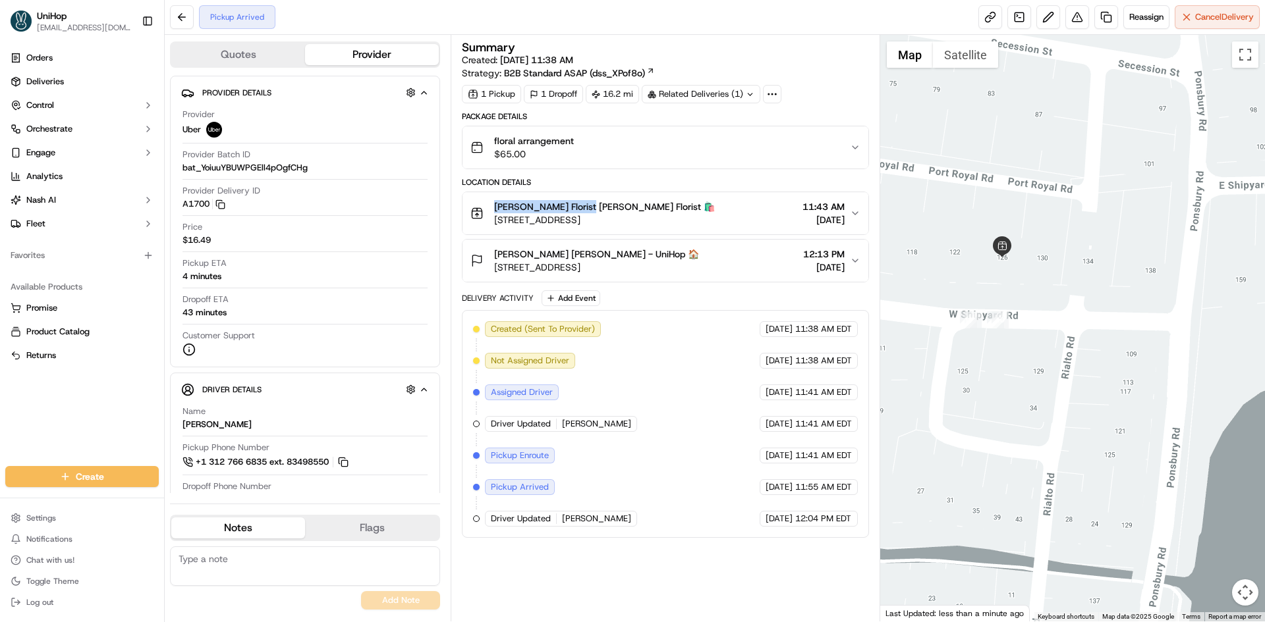
drag, startPoint x: 494, startPoint y: 204, endPoint x: 582, endPoint y: 209, distance: 88.4
click at [582, 209] on span "[PERSON_NAME] Florist [PERSON_NAME] Florist 🛍️" at bounding box center [604, 206] width 221 height 13
copy span "[PERSON_NAME]"
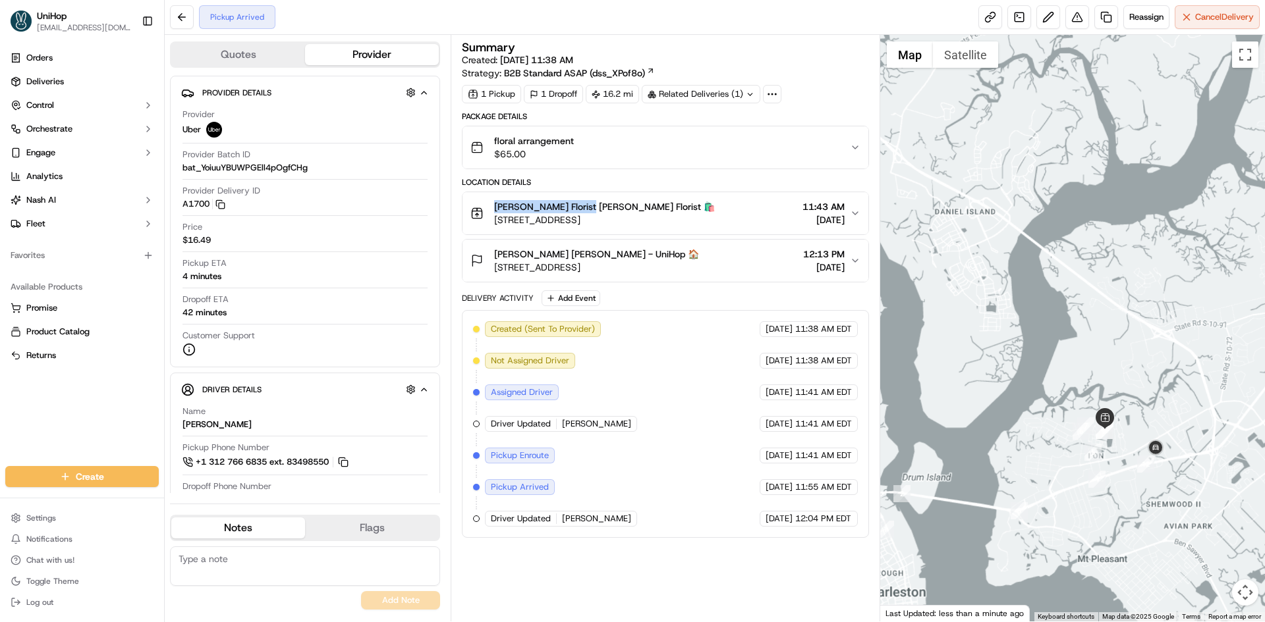
drag, startPoint x: 1108, startPoint y: 462, endPoint x: 1086, endPoint y: 410, distance: 56.4
click at [1086, 412] on div at bounding box center [1072, 328] width 385 height 587
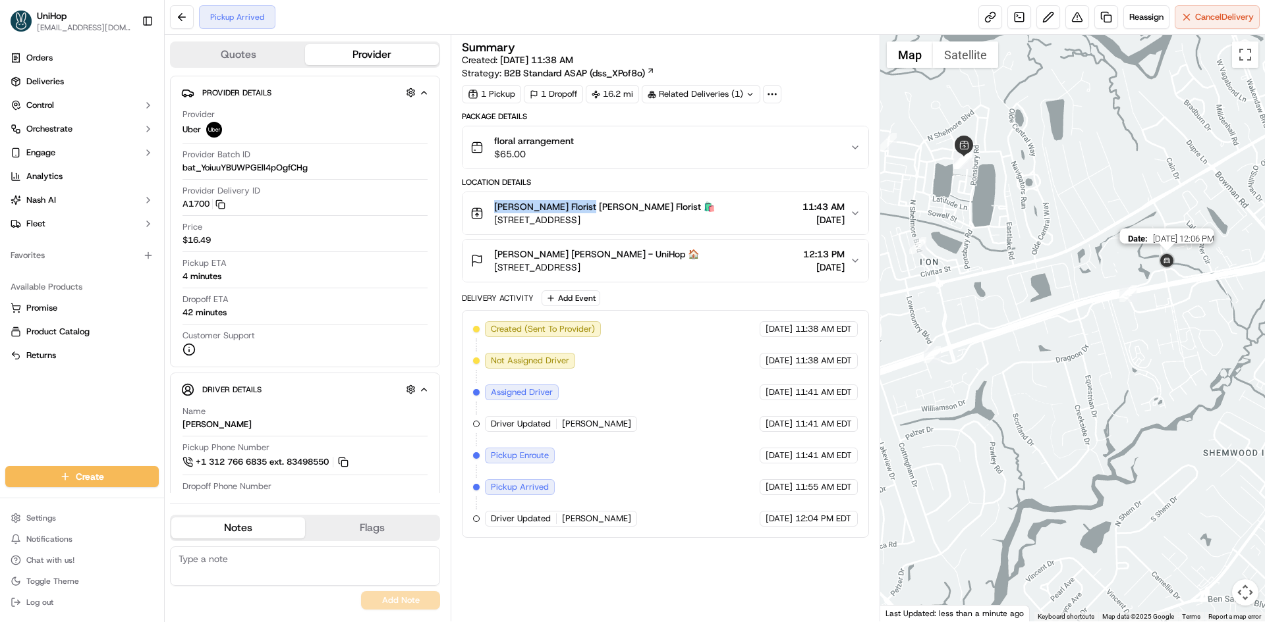
click at [1166, 262] on img at bounding box center [1166, 261] width 21 height 21
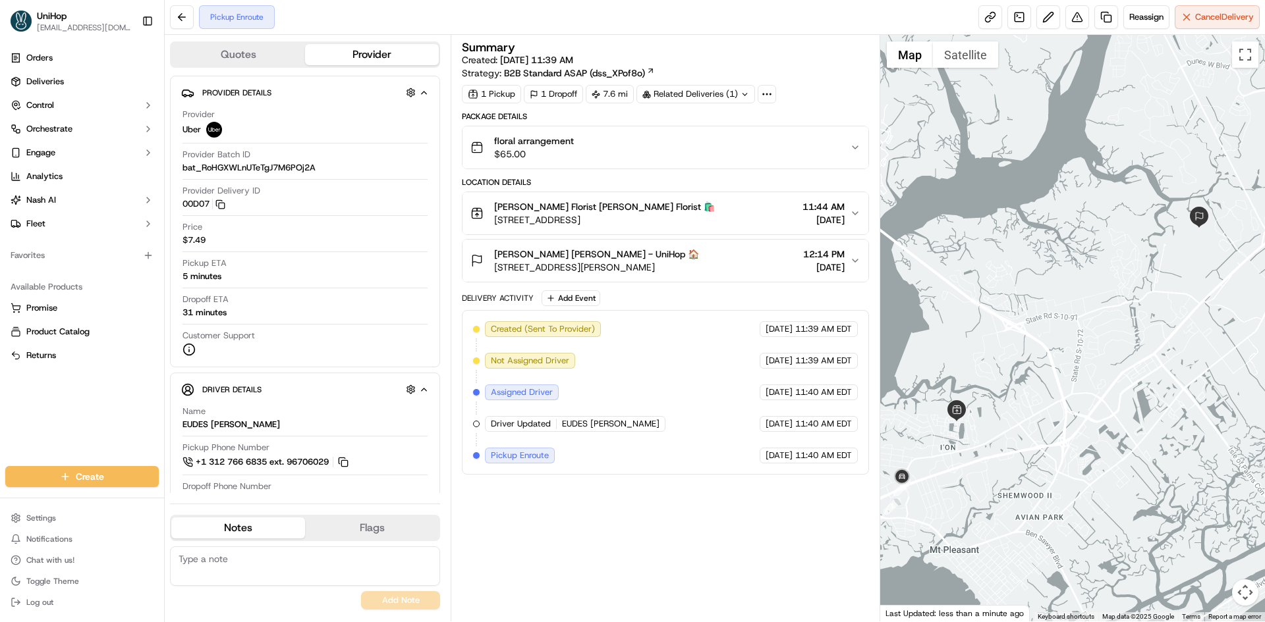
drag, startPoint x: 1004, startPoint y: 317, endPoint x: 1037, endPoint y: 283, distance: 48.0
click at [1037, 283] on div at bounding box center [1072, 328] width 385 height 587
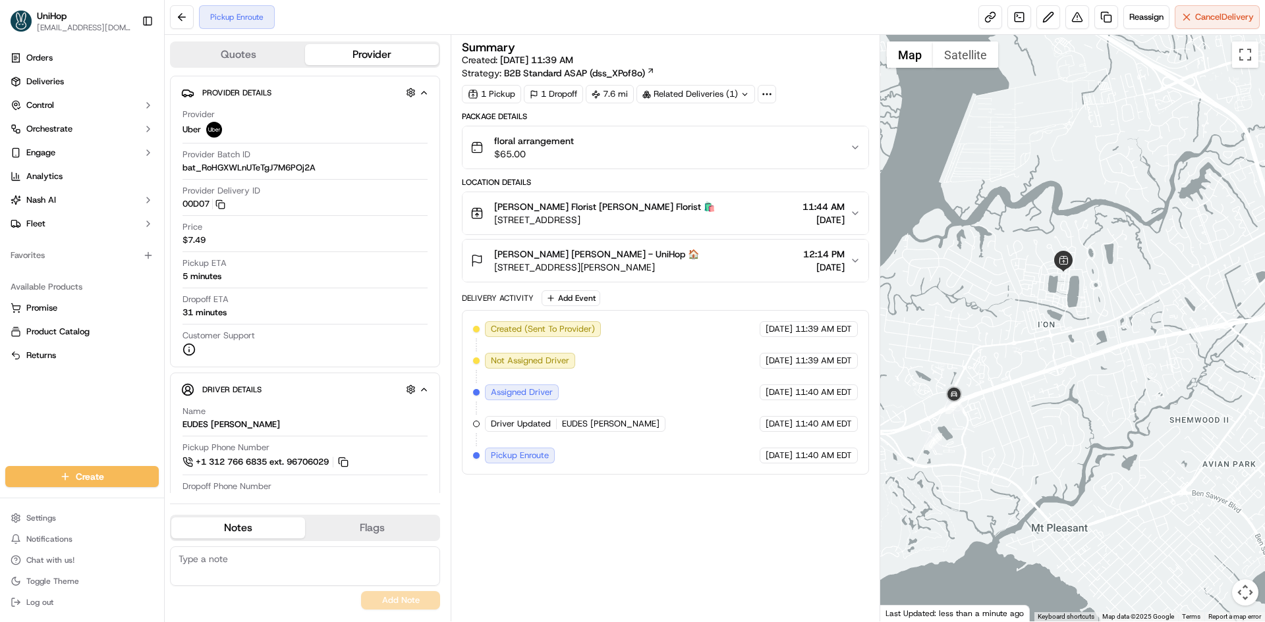
click at [699, 273] on span "[STREET_ADDRESS][PERSON_NAME]" at bounding box center [596, 267] width 205 height 13
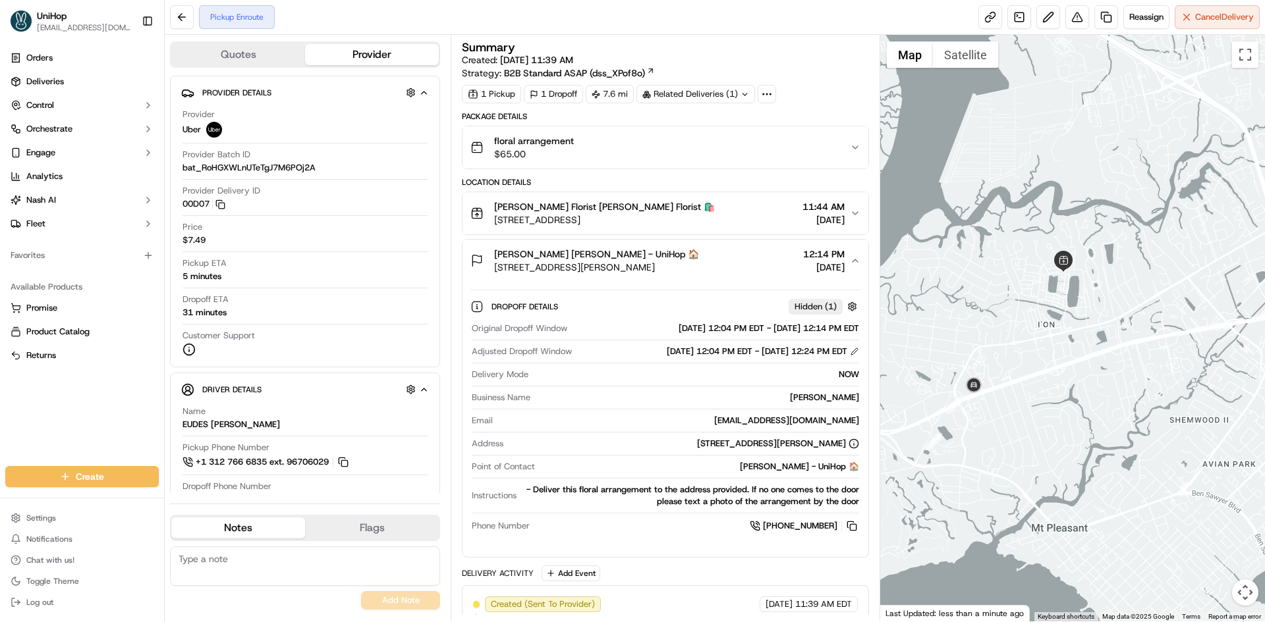
click at [737, 263] on div "[PERSON_NAME] [PERSON_NAME] - UniHop 🏠 [STREET_ADDRESS][PERSON_NAME] 12:14 PM […" at bounding box center [659, 261] width 379 height 26
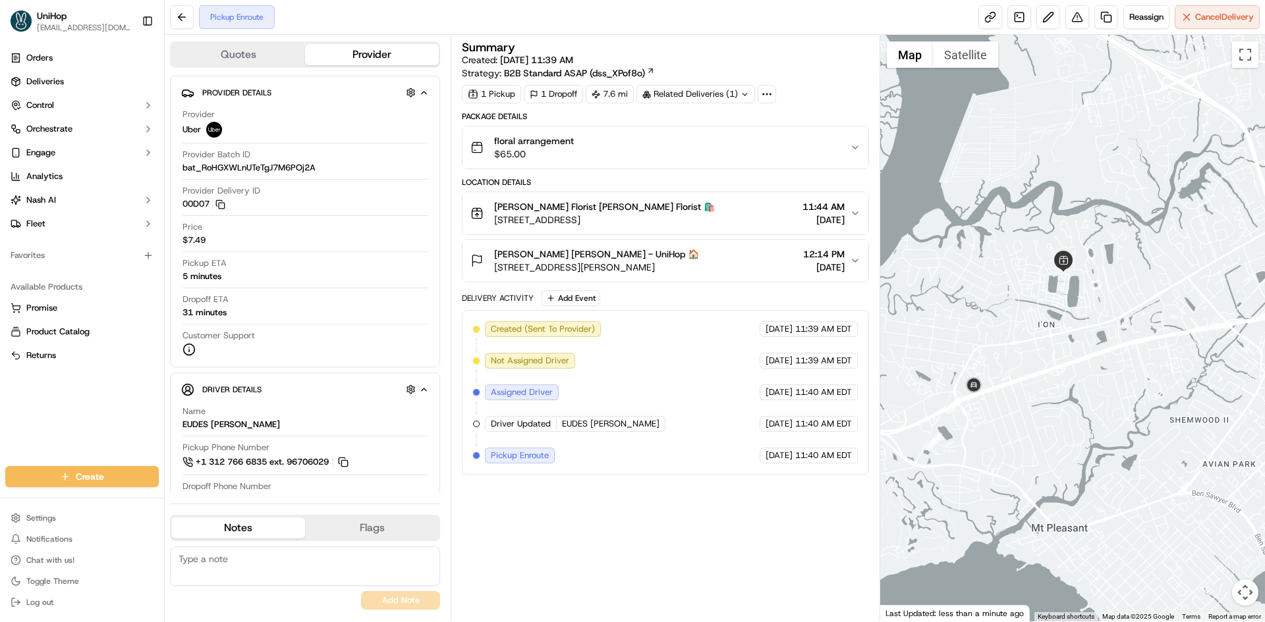
click at [0, 383] on div "Orders Deliveries Control Orchestrate Engage Analytics [PERSON_NAME] Fleet Favo…" at bounding box center [82, 249] width 164 height 414
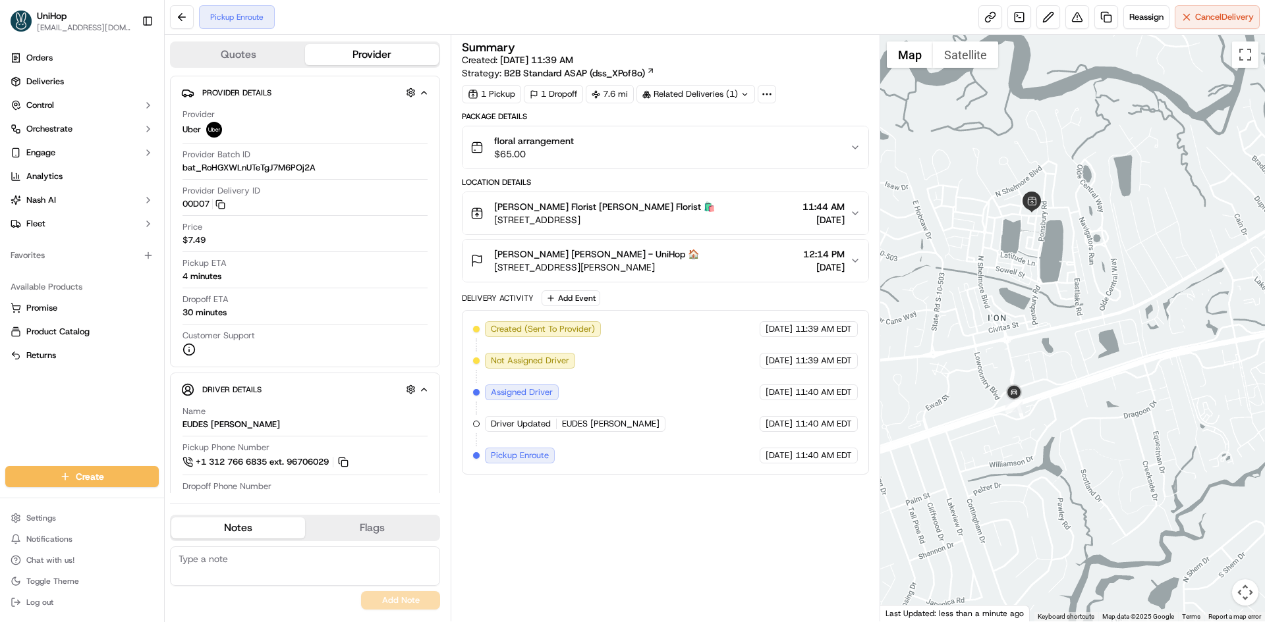
click at [766, 278] on button "[PERSON_NAME] [PERSON_NAME] - UniHop 🏠 [STREET_ADDRESS][PERSON_NAME] 12:14 PM […" at bounding box center [664, 261] width 405 height 42
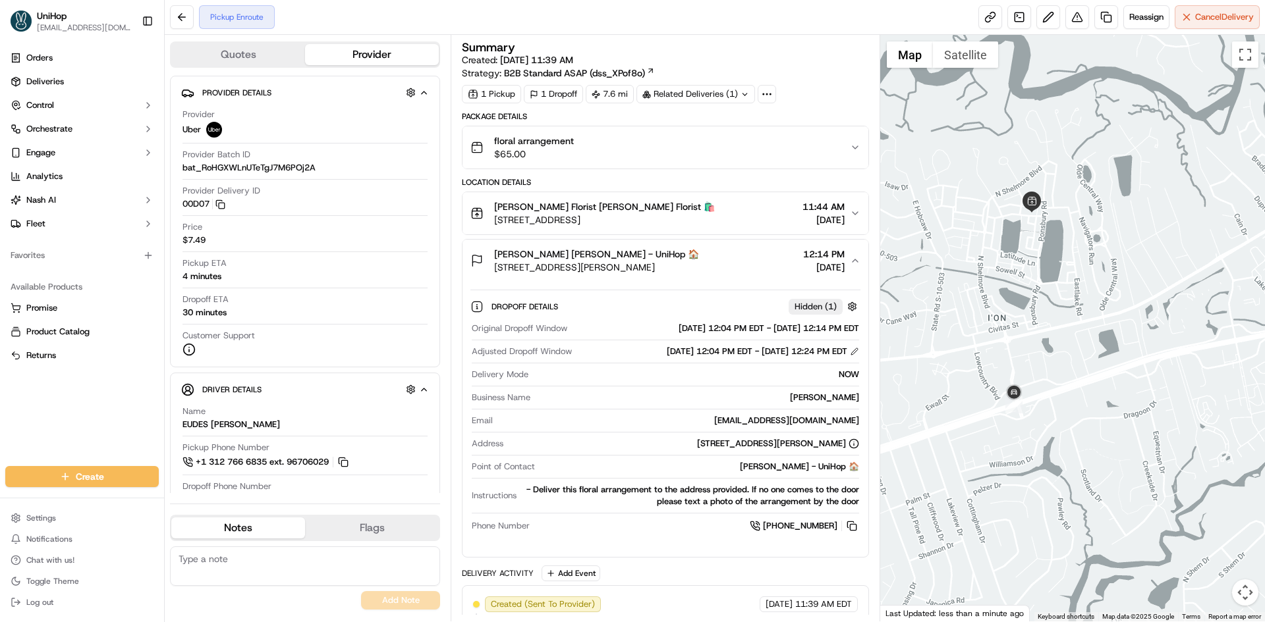
click at [763, 273] on div "[PERSON_NAME] [PERSON_NAME] - UniHop 🏠 [STREET_ADDRESS][PERSON_NAME] 12:14 PM […" at bounding box center [659, 261] width 379 height 26
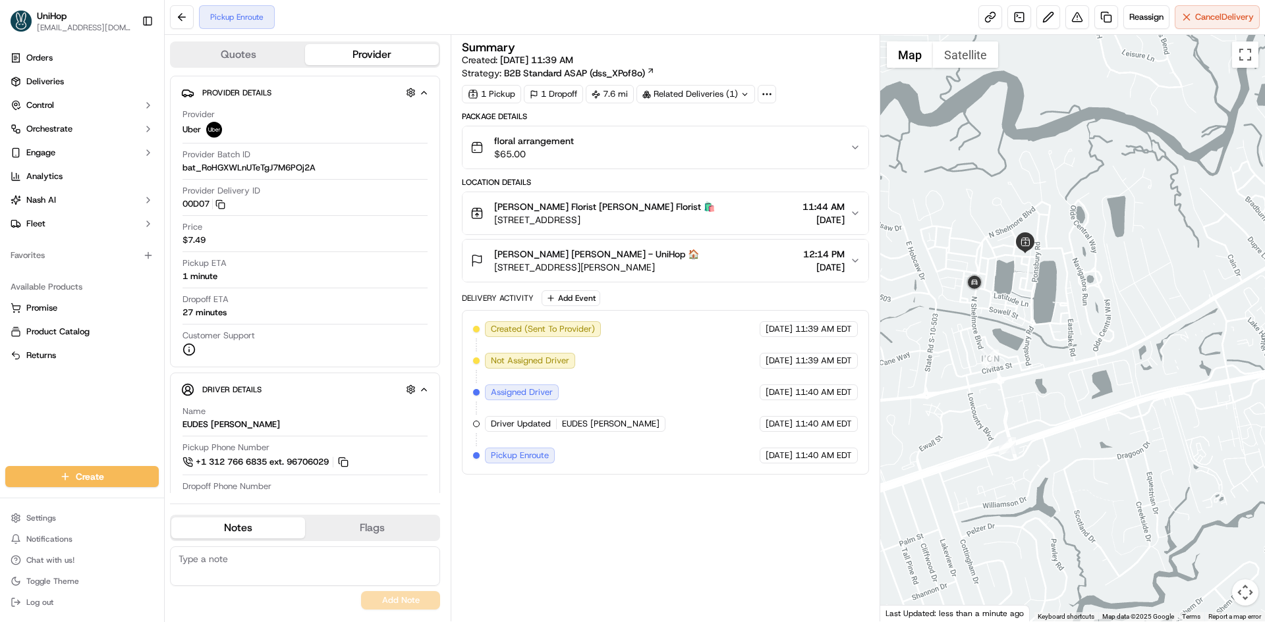
click at [1010, 257] on div at bounding box center [1072, 328] width 385 height 587
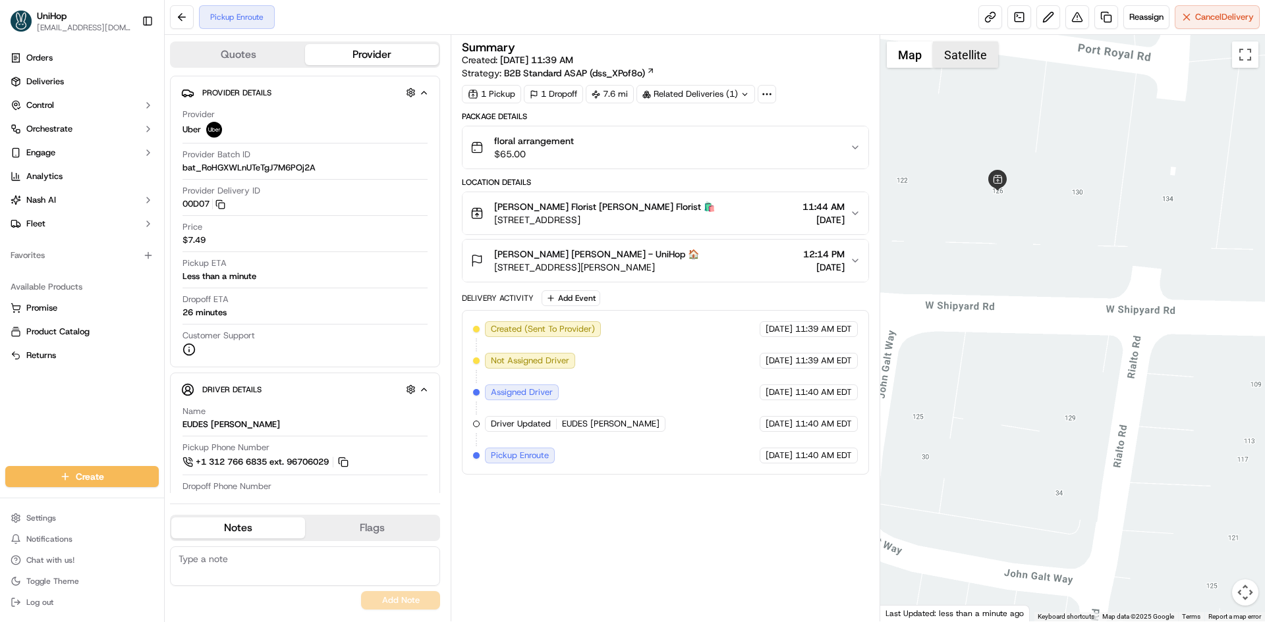
click at [964, 60] on button "Satellite" at bounding box center [965, 54] width 65 height 26
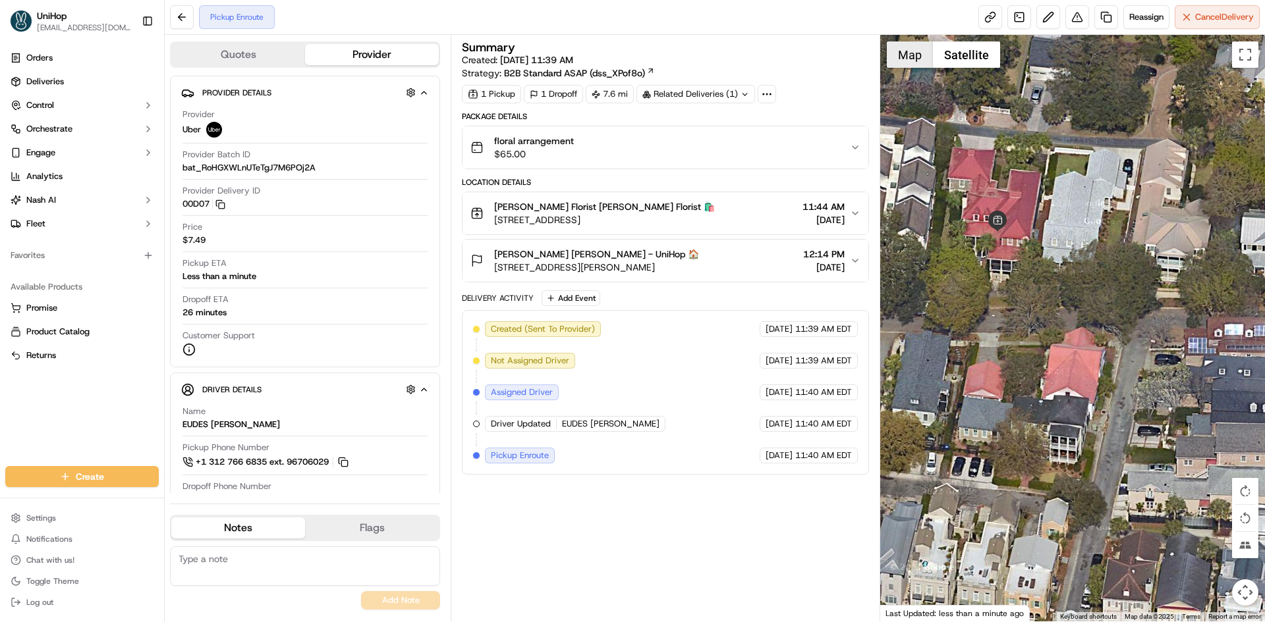
click at [906, 63] on button "Map" at bounding box center [910, 54] width 46 height 26
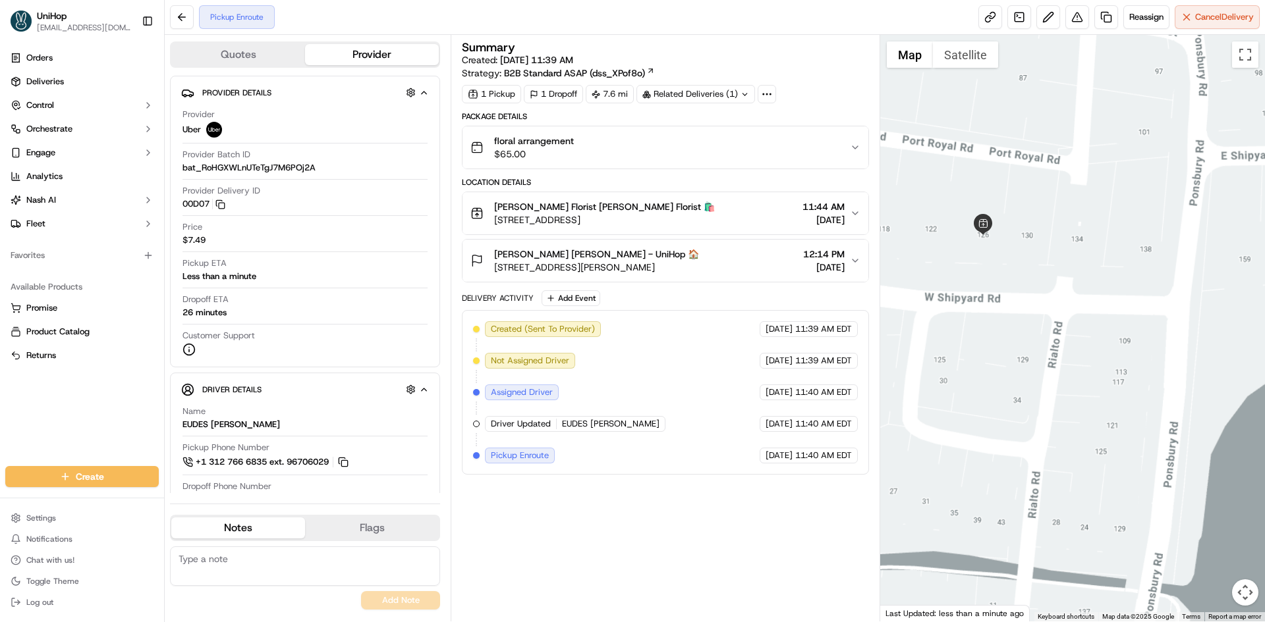
drag, startPoint x: 979, startPoint y: 308, endPoint x: 1054, endPoint y: 309, distance: 74.4
click at [1054, 309] on div at bounding box center [1072, 328] width 385 height 587
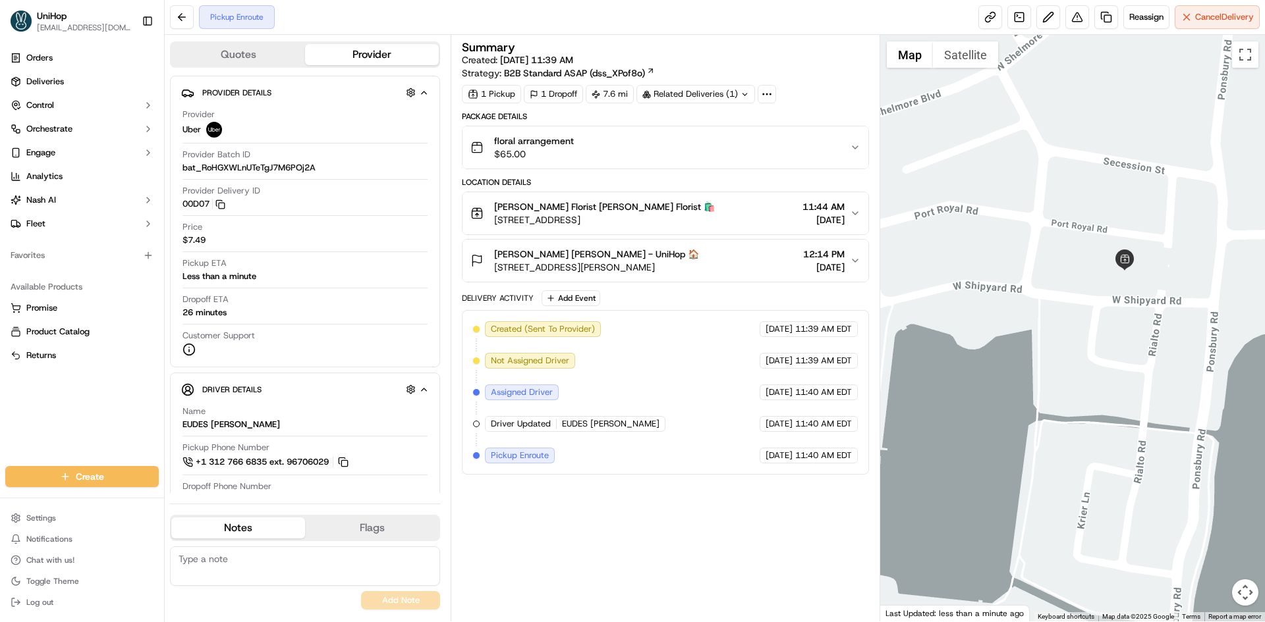
click at [746, 200] on div "[PERSON_NAME] Florist [PERSON_NAME] Florist 🛍️ [STREET_ADDRESS] 11:44 AM [DATE]" at bounding box center [659, 213] width 379 height 26
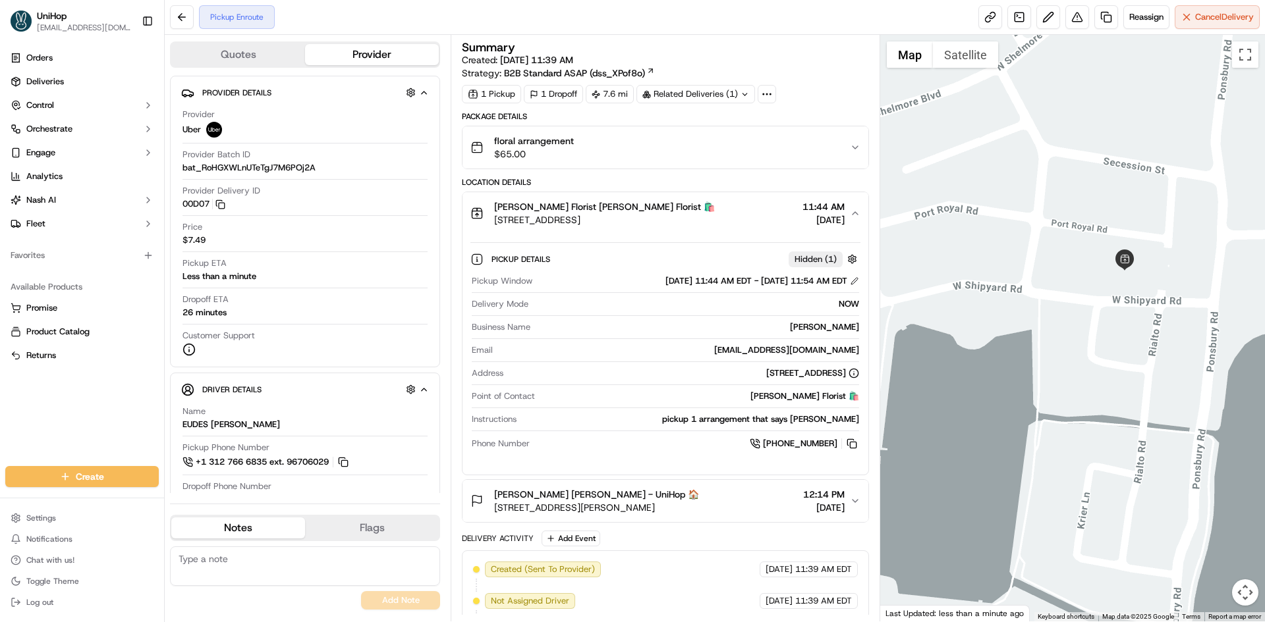
click at [746, 202] on div "[PERSON_NAME] Florist [PERSON_NAME] Florist 🛍️ [STREET_ADDRESS] 11:44 AM [DATE]" at bounding box center [659, 213] width 379 height 26
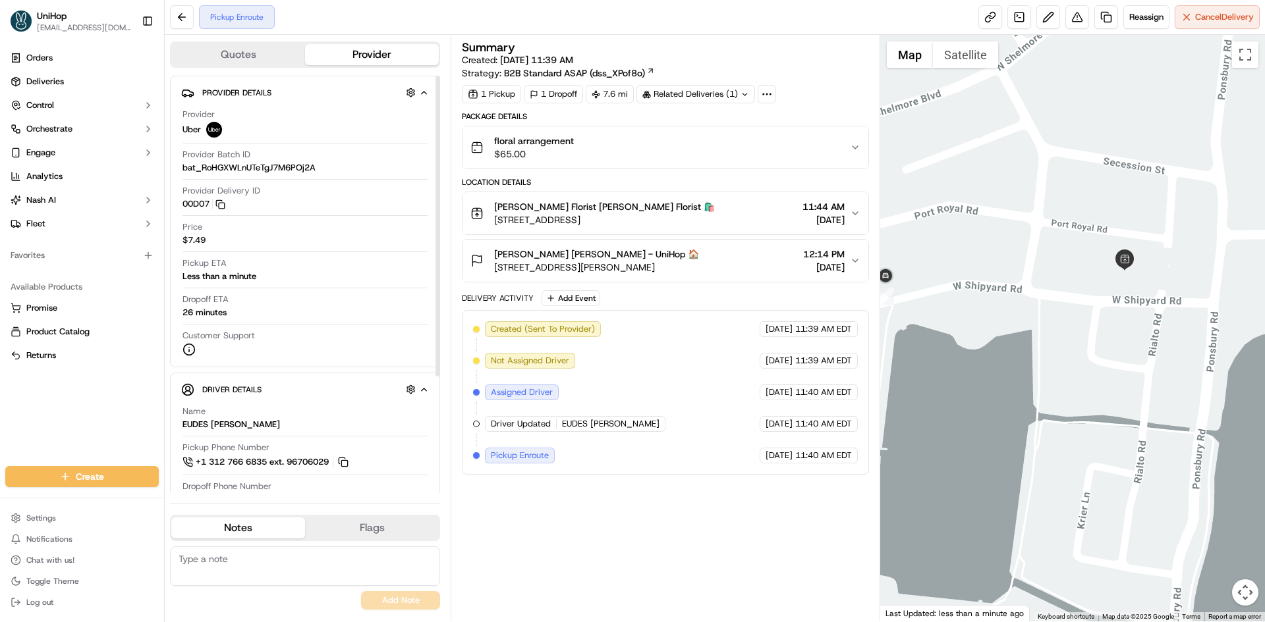
click at [67, 406] on div "Orders Deliveries Control Orchestrate Engage Analytics [PERSON_NAME] Fleet Favo…" at bounding box center [82, 249] width 164 height 414
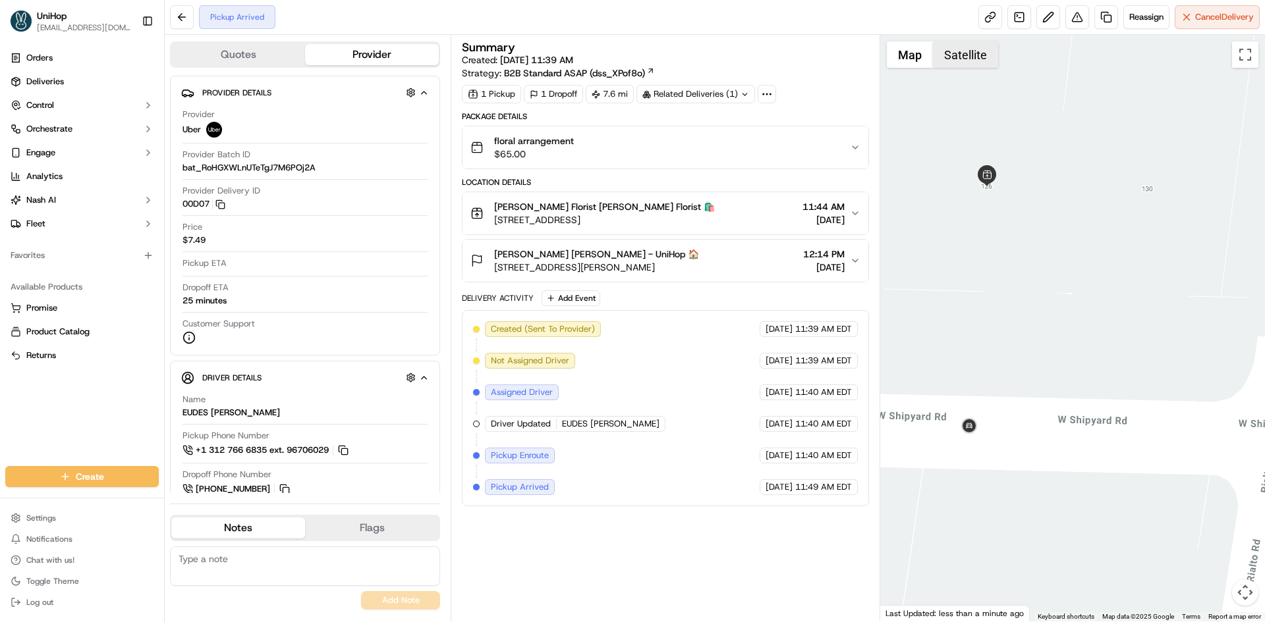
click at [954, 59] on button "Satellite" at bounding box center [965, 54] width 65 height 26
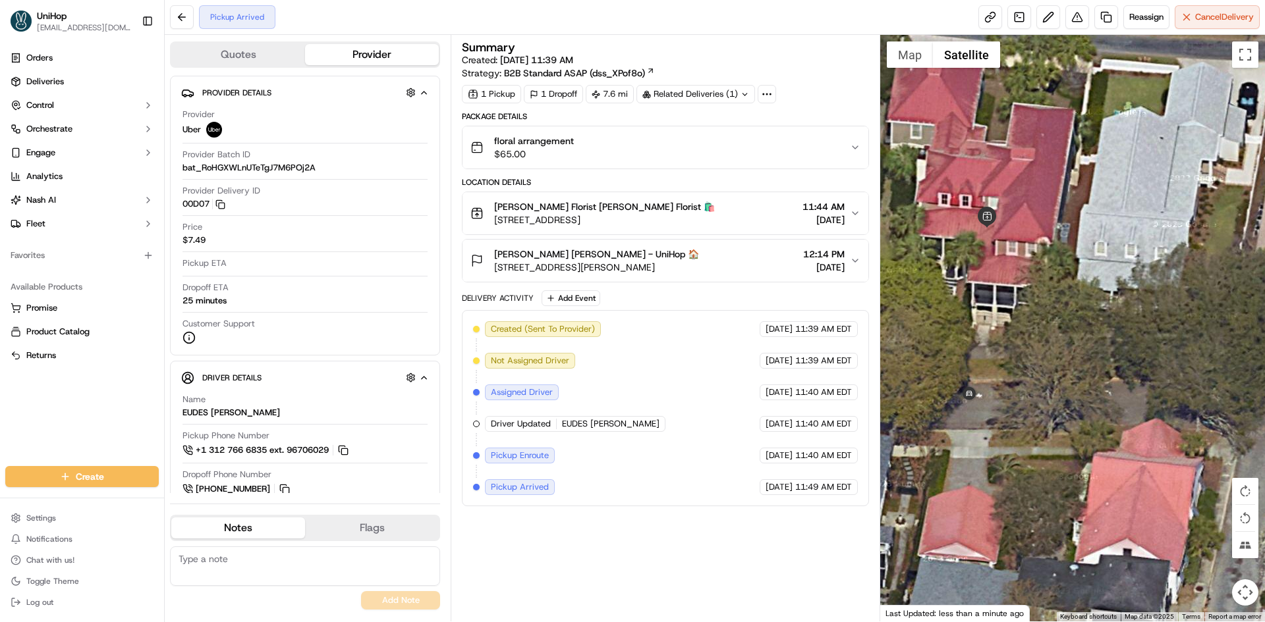
click at [910, 68] on div at bounding box center [1072, 328] width 385 height 587
click at [908, 62] on button "Map" at bounding box center [910, 54] width 46 height 26
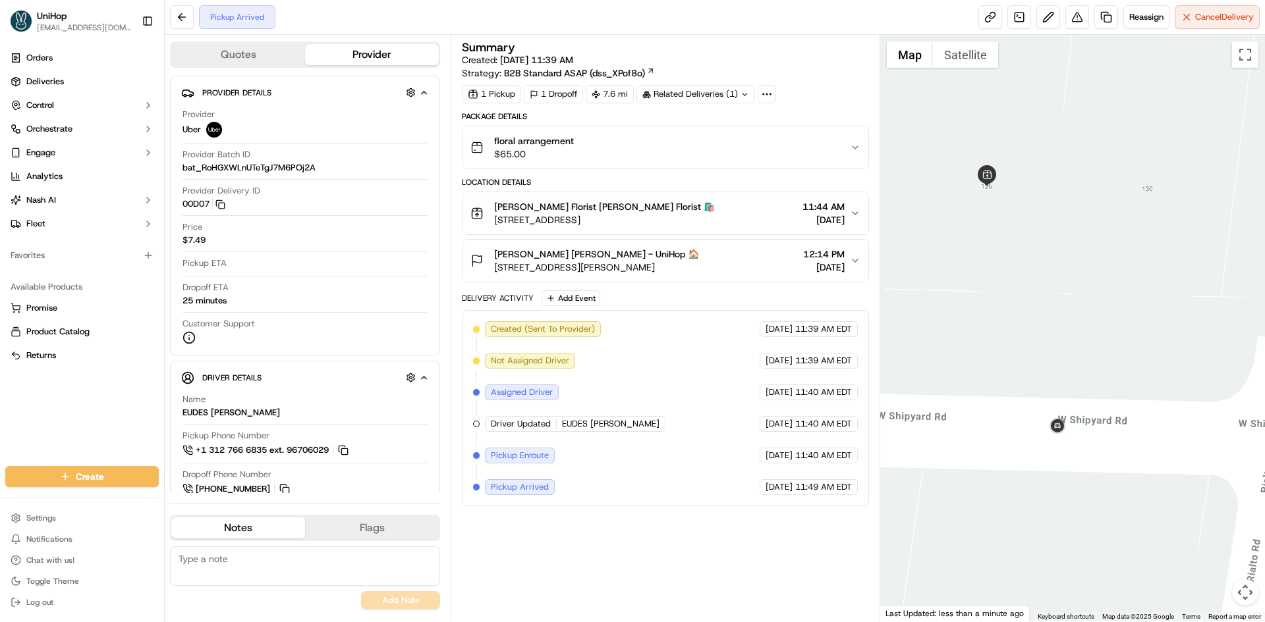
click at [778, 221] on div "Blanche Darby Florist Blanche Darby Florist 🛍️ 126 W Shipyard Rd, Mt Pleasant, …" at bounding box center [659, 213] width 379 height 26
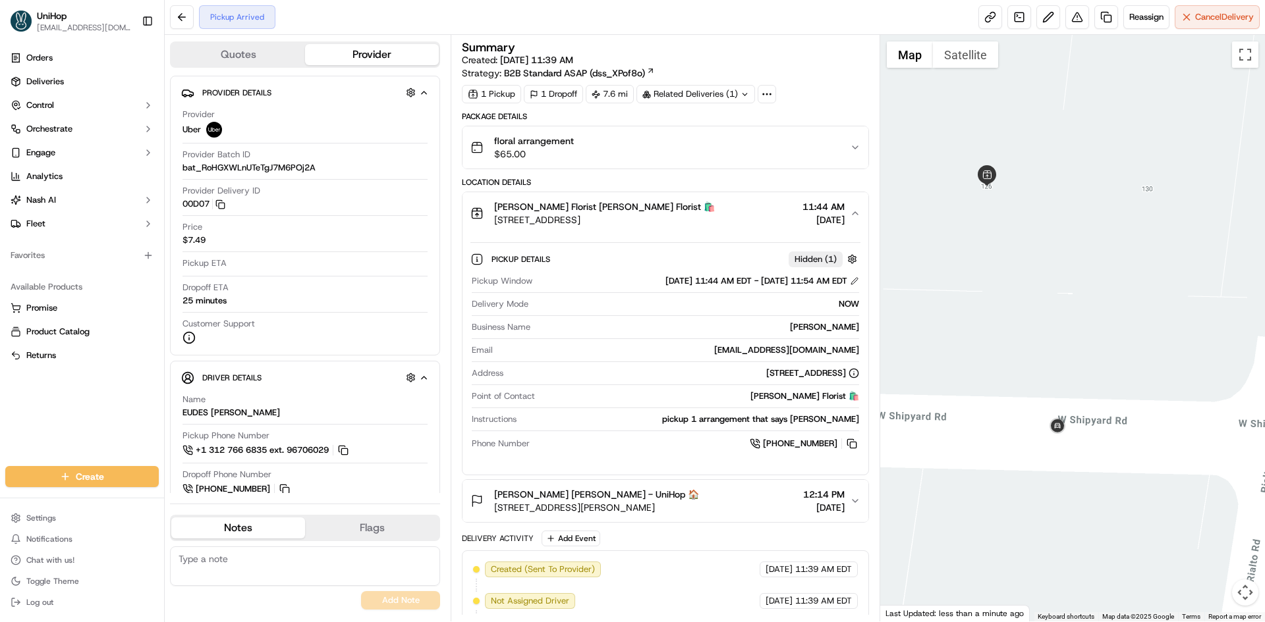
click at [778, 221] on div "Blanche Darby Florist Blanche Darby Florist 🛍️ 126 W Shipyard Rd, Mt Pleasant, …" at bounding box center [659, 213] width 379 height 26
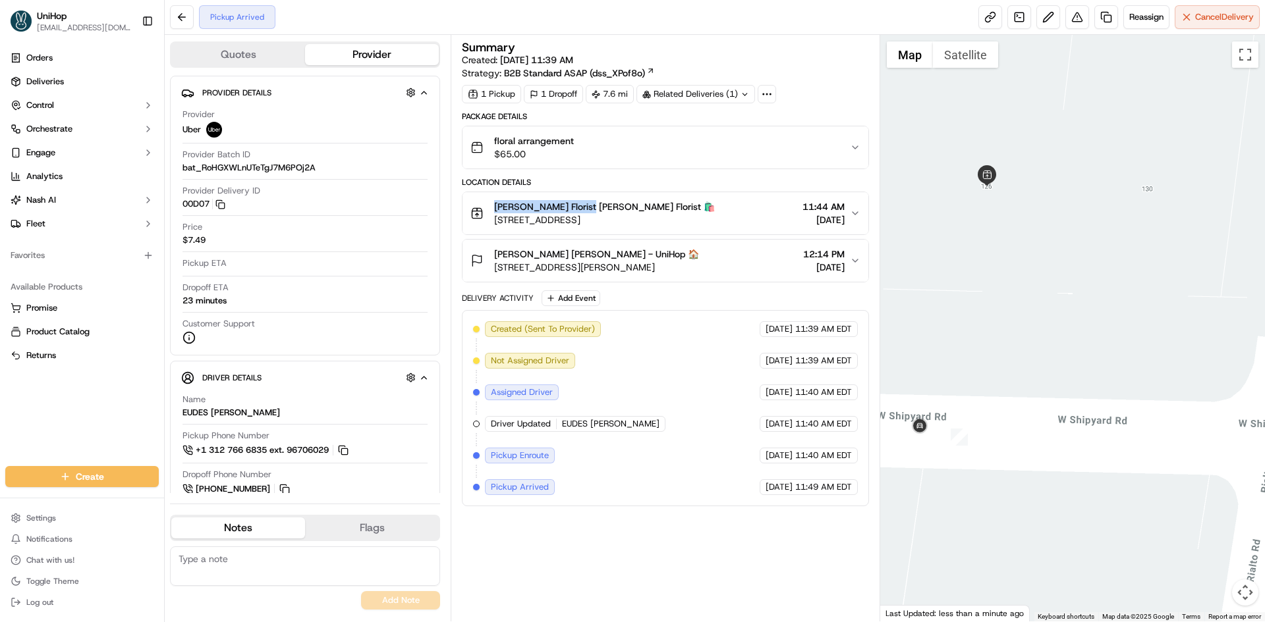
drag, startPoint x: 491, startPoint y: 205, endPoint x: 299, endPoint y: 13, distance: 271.5
click at [582, 209] on div "Blanche Darby Florist Blanche Darby Florist 🛍️ 126 W Shipyard Rd, Mt Pleasant, …" at bounding box center [592, 213] width 244 height 26
copy span "Blanche Darby Florist"
drag, startPoint x: 489, startPoint y: 252, endPoint x: 577, endPoint y: 258, distance: 87.8
click at [577, 258] on div "Mr. Scott Woodison Mr. Scott Woodison - UniHop 🏠 2589 John Boone Ct, Mt Pleasan…" at bounding box center [584, 261] width 229 height 26
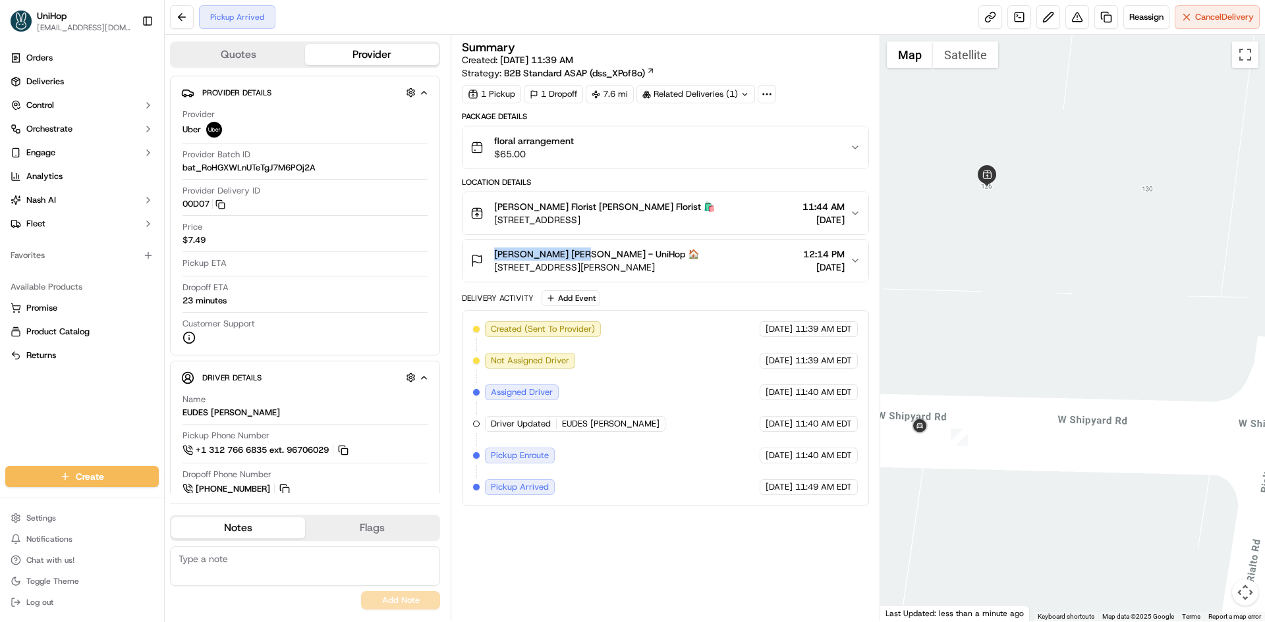
copy span "Mr. Scott Woodison"
click at [958, 51] on button "Satellite" at bounding box center [965, 54] width 65 height 26
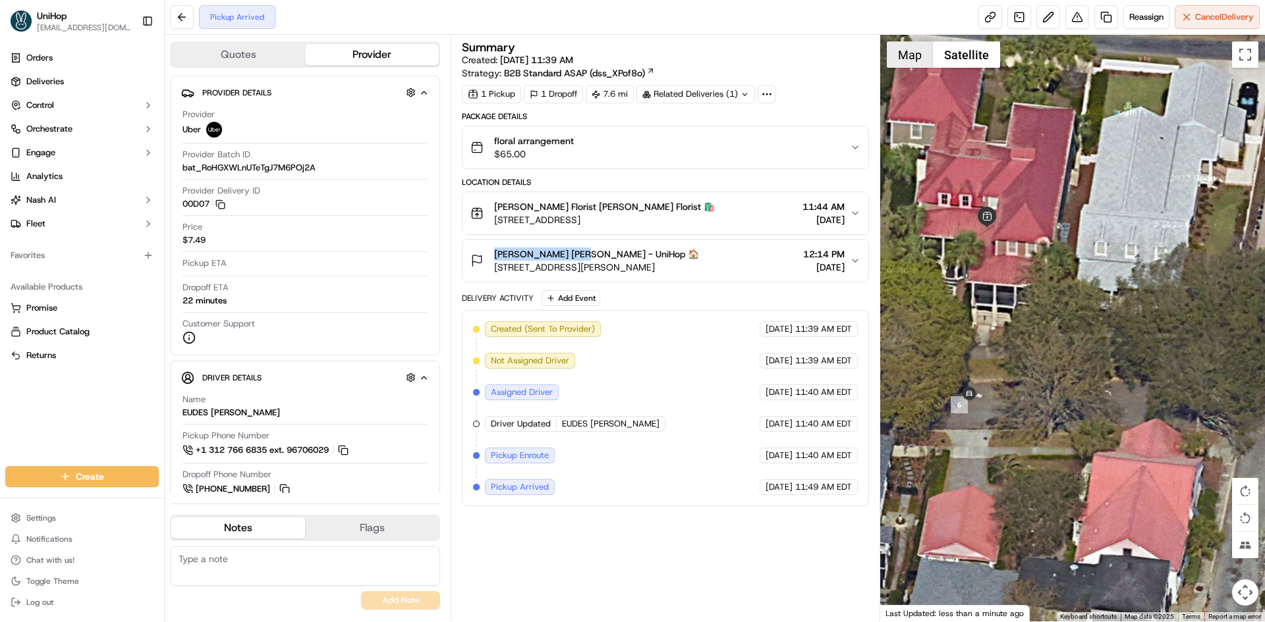
click at [910, 55] on button "Map" at bounding box center [910, 54] width 46 height 26
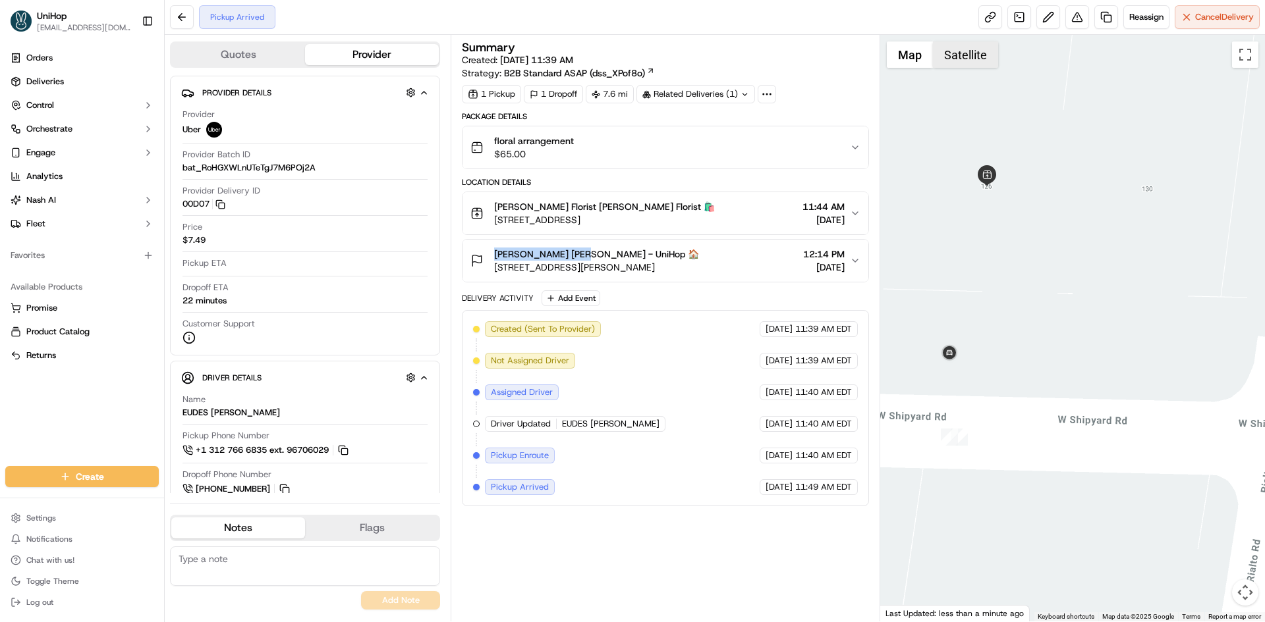
click at [969, 51] on button "Satellite" at bounding box center [965, 54] width 65 height 26
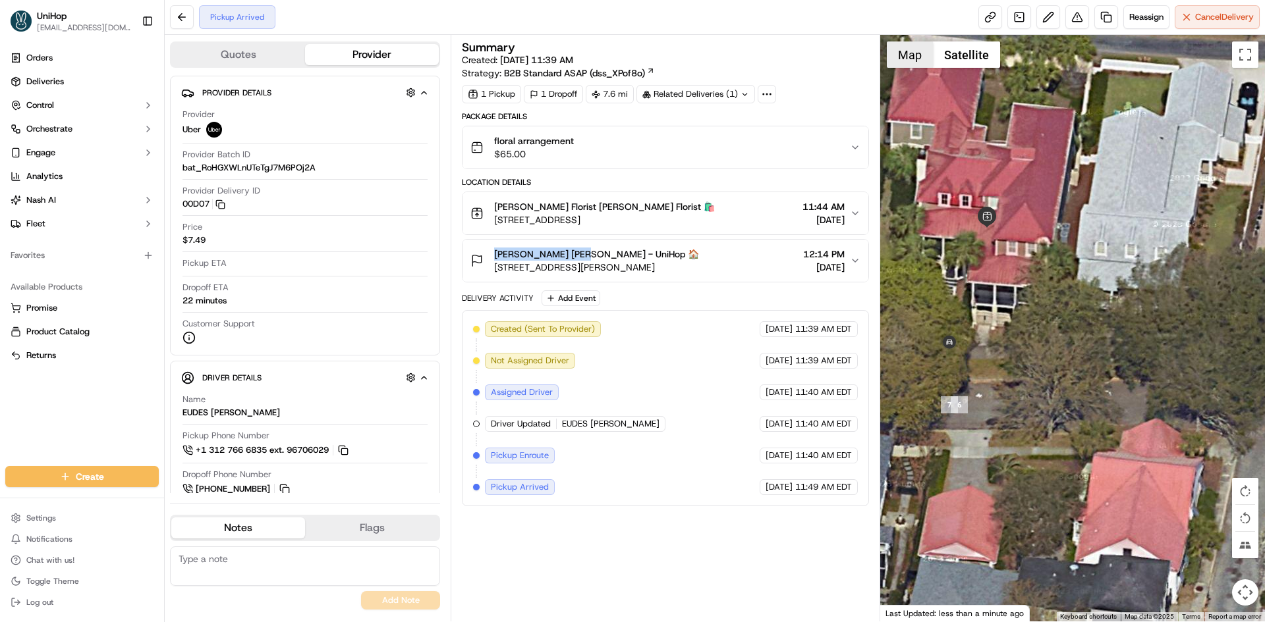
click at [912, 60] on button "Map" at bounding box center [910, 54] width 46 height 26
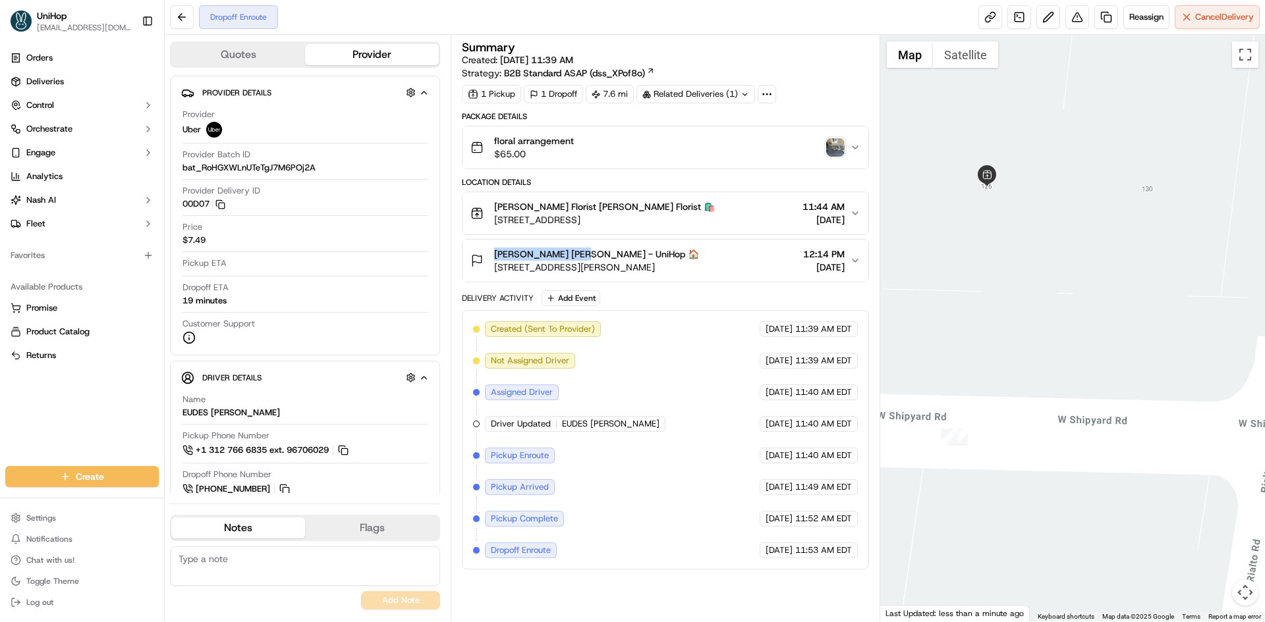
click at [829, 151] on img "button" at bounding box center [835, 147] width 18 height 18
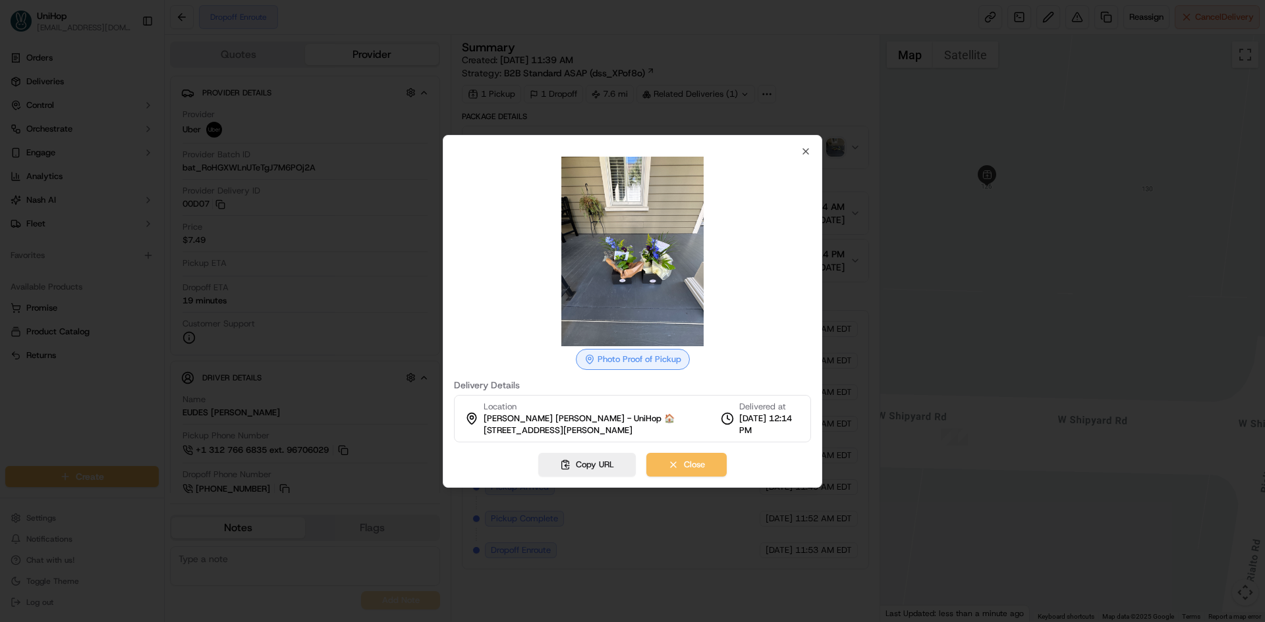
click at [649, 259] on img at bounding box center [632, 252] width 190 height 190
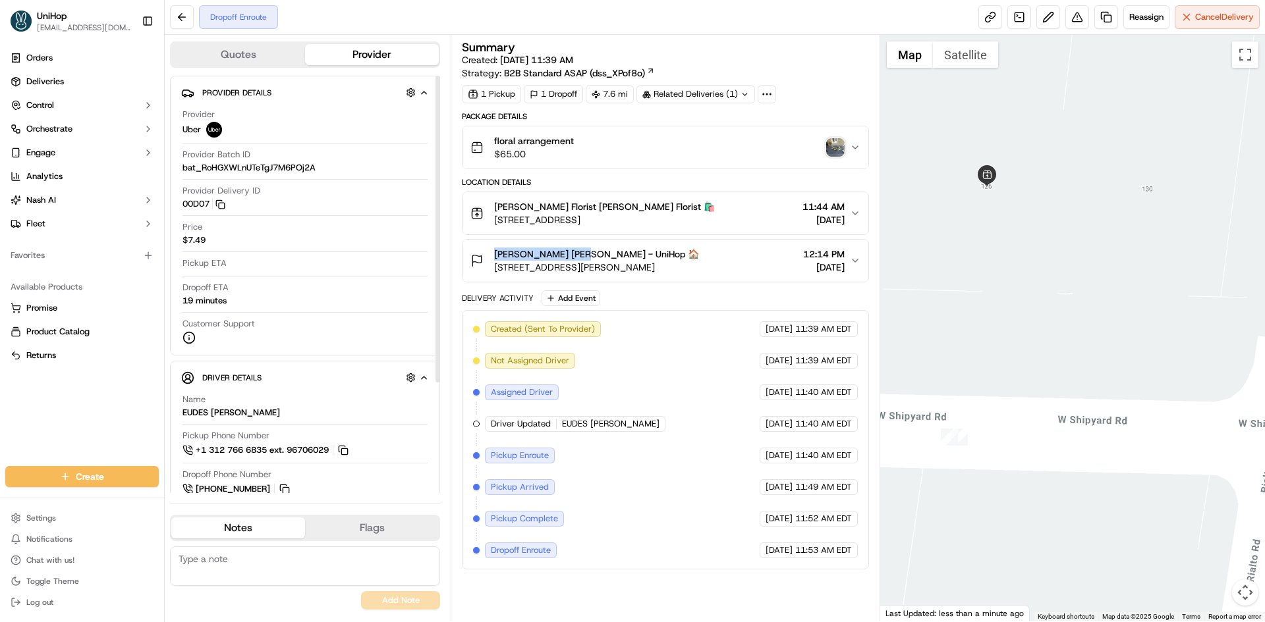
copy span "Mr. Scott Woodison"
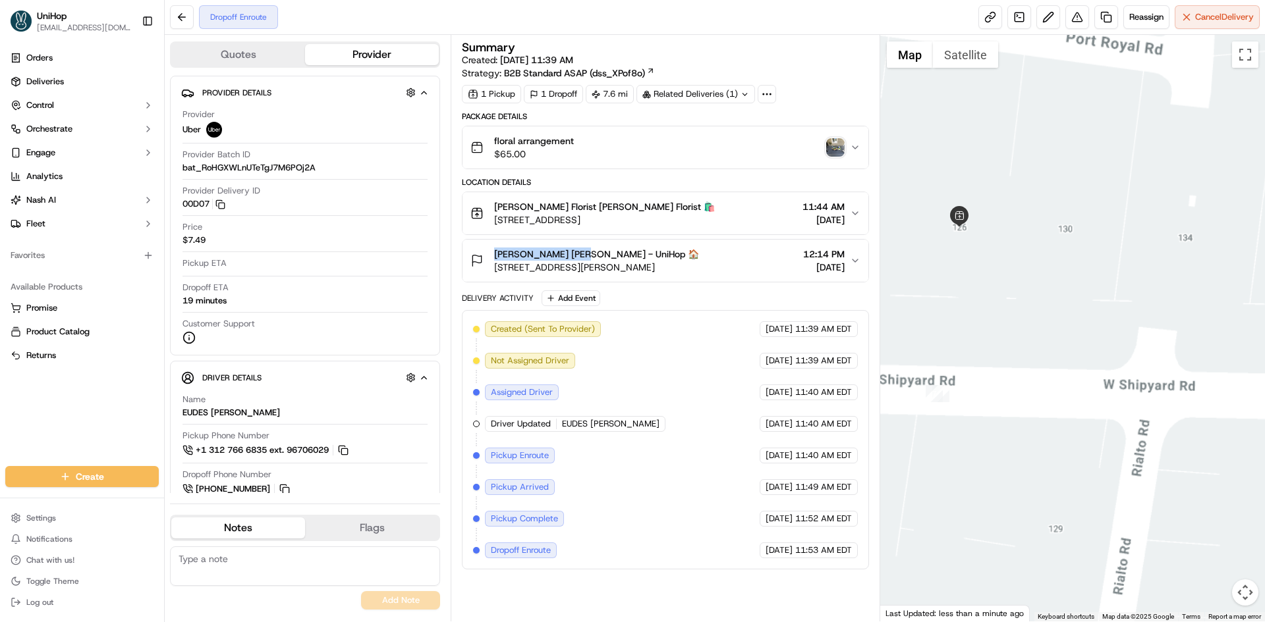
drag, startPoint x: 995, startPoint y: 307, endPoint x: 1041, endPoint y: 307, distance: 45.4
click at [1039, 308] on div at bounding box center [1072, 328] width 385 height 587
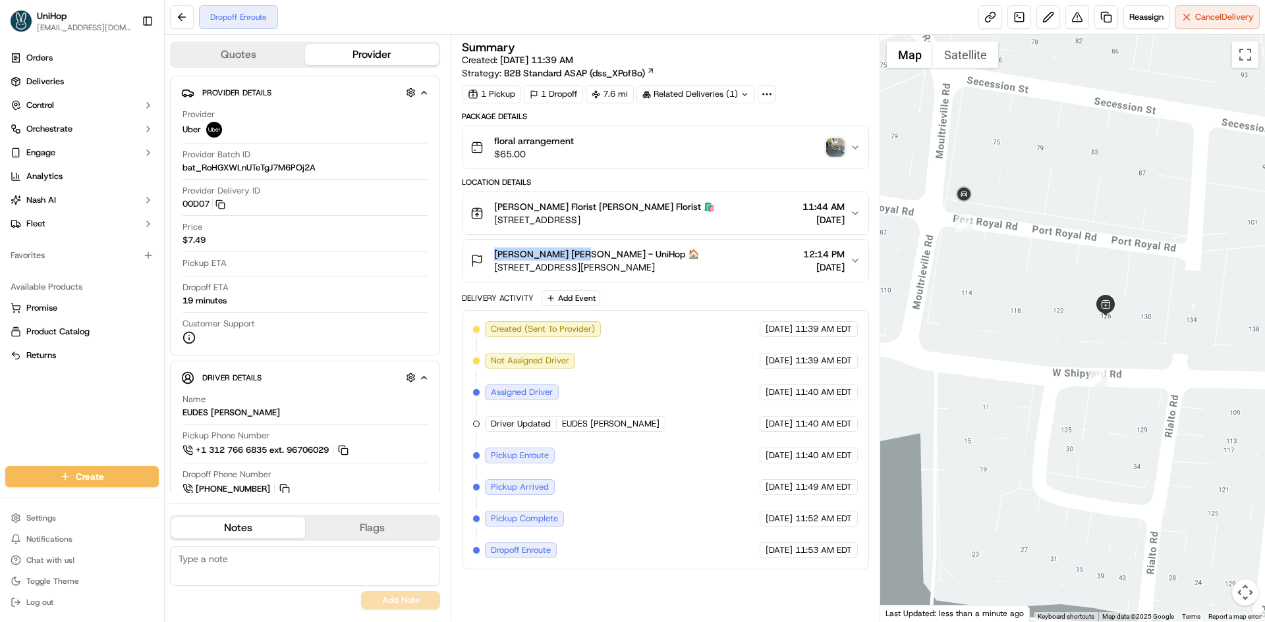
drag, startPoint x: 957, startPoint y: 200, endPoint x: 991, endPoint y: 223, distance: 41.3
click at [991, 223] on div at bounding box center [1072, 328] width 385 height 587
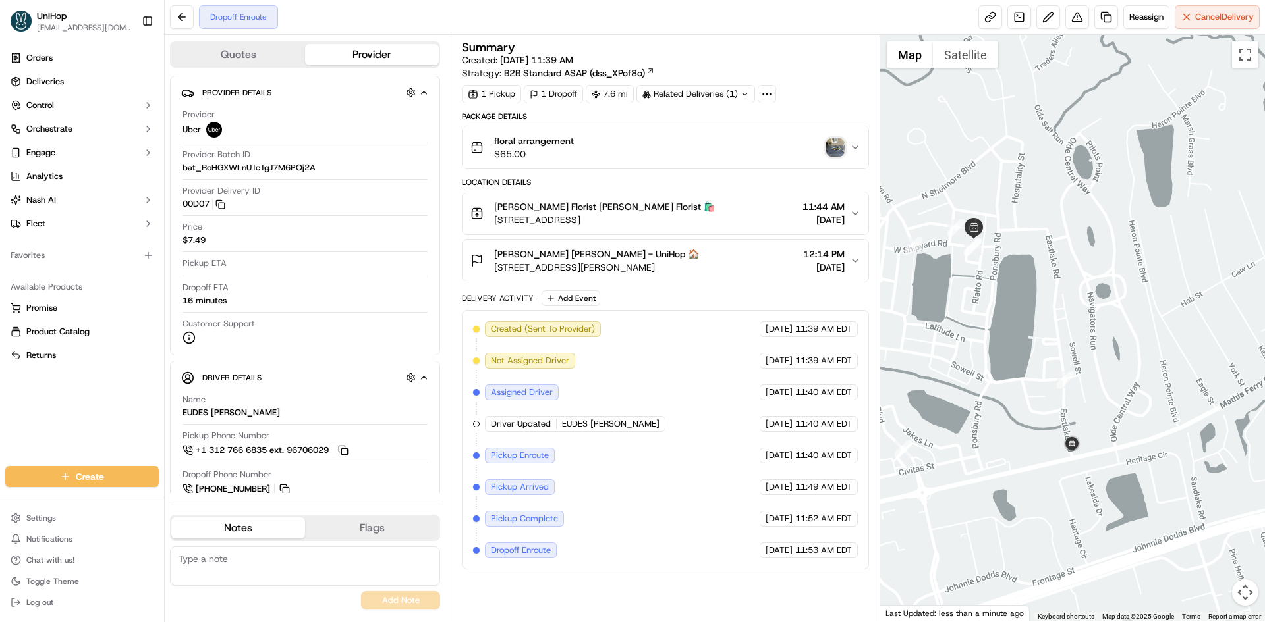
click at [0, 420] on div "Orders Deliveries Control Orchestrate Engage Analytics [PERSON_NAME] Fleet Favo…" at bounding box center [82, 249] width 164 height 414
drag, startPoint x: 491, startPoint y: 255, endPoint x: 576, endPoint y: 256, distance: 84.3
click at [576, 256] on div "Mr. Scott Woodison Mr. Scott Woodison - UniHop 🏠 2589 John Boone Ct, Mt Pleasan…" at bounding box center [584, 261] width 229 height 26
copy span "Mr. Scott Woodison"
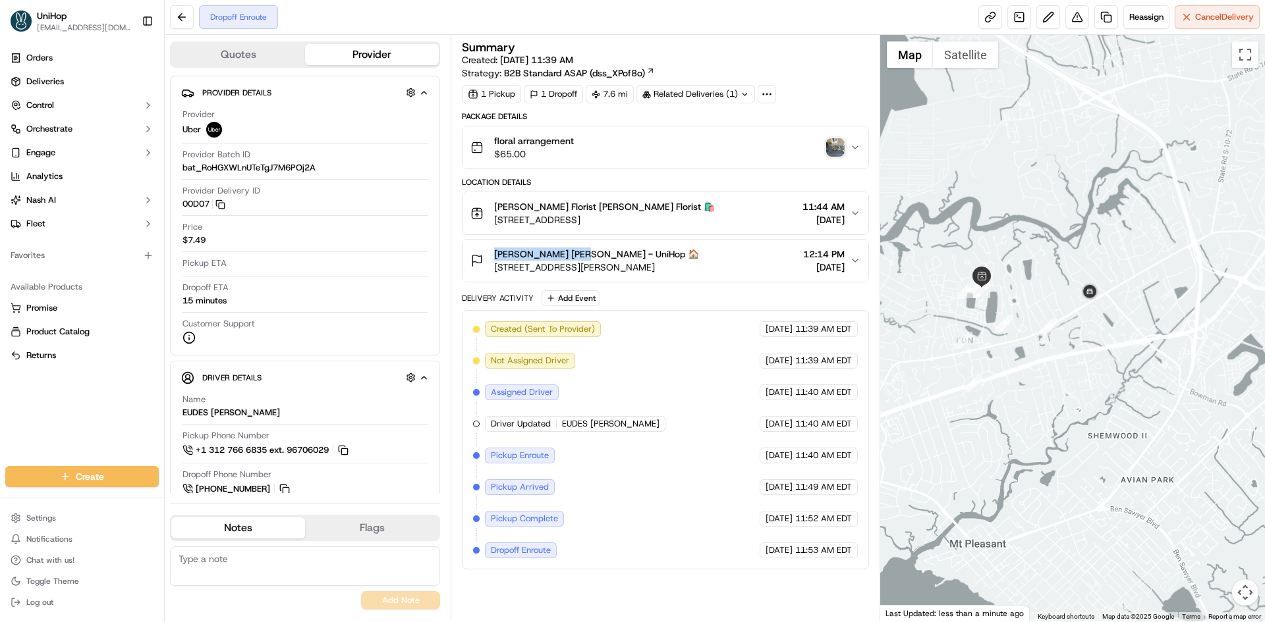
drag, startPoint x: 989, startPoint y: 295, endPoint x: 968, endPoint y: 287, distance: 21.9
click at [992, 296] on div at bounding box center [1072, 328] width 385 height 587
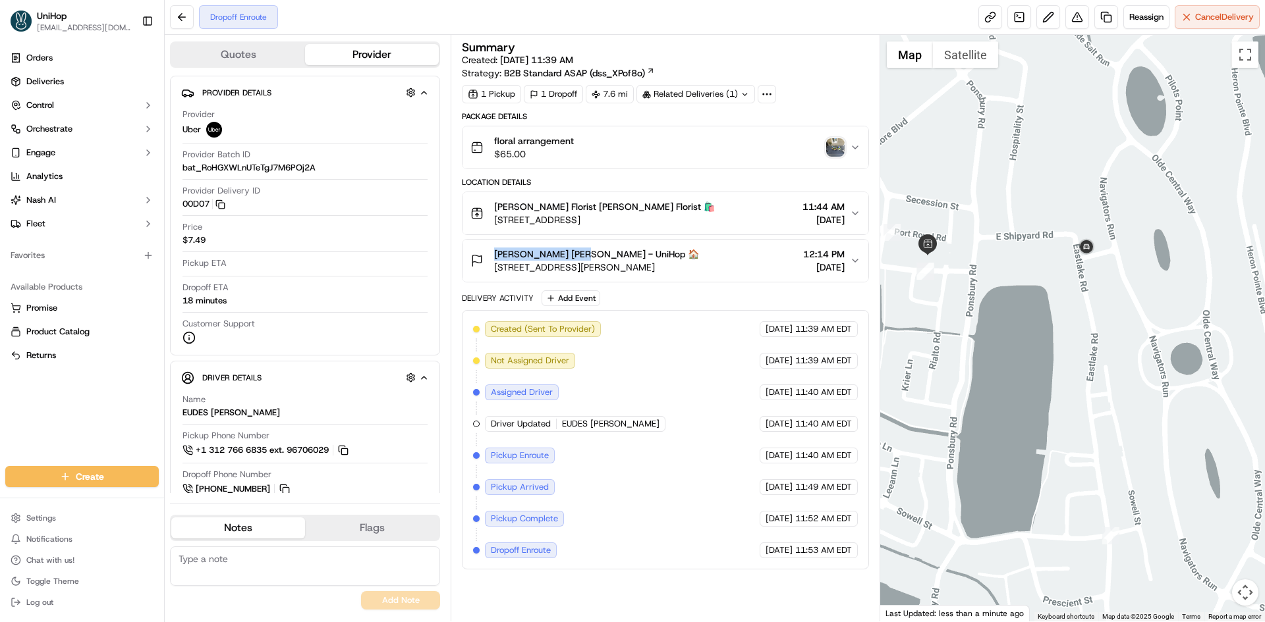
drag, startPoint x: 975, startPoint y: 302, endPoint x: 1026, endPoint y: 288, distance: 53.0
click at [1025, 289] on div at bounding box center [1072, 328] width 385 height 587
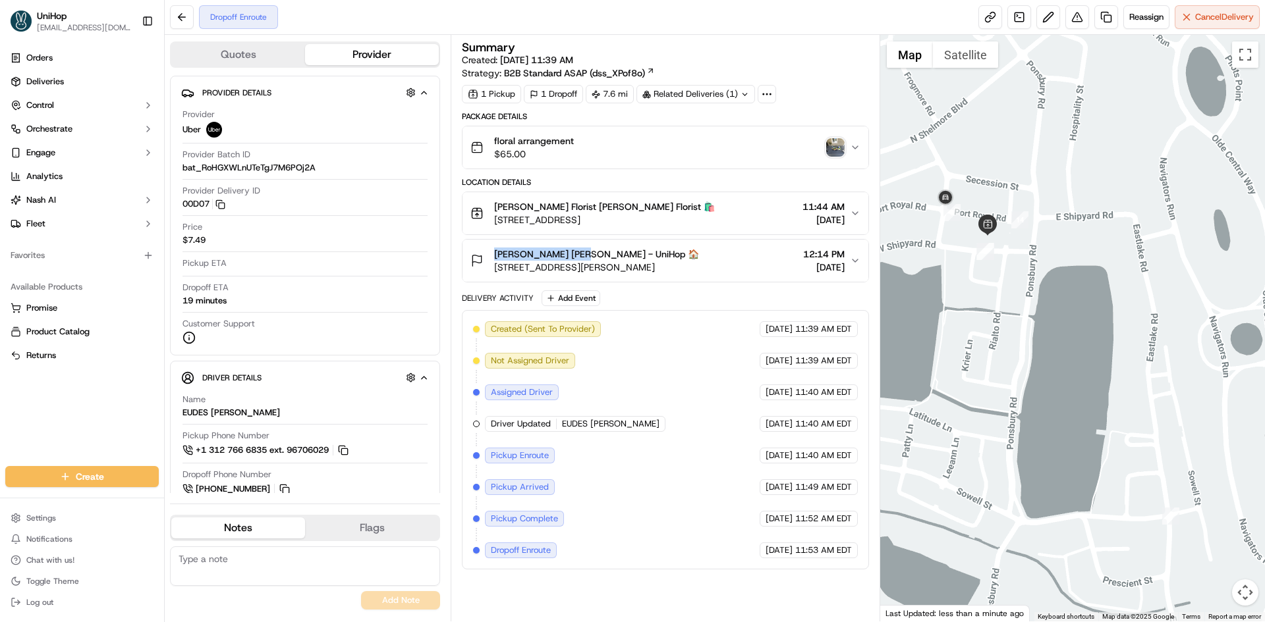
click at [986, 200] on div at bounding box center [1072, 328] width 385 height 587
click at [834, 146] on img "button" at bounding box center [835, 147] width 18 height 18
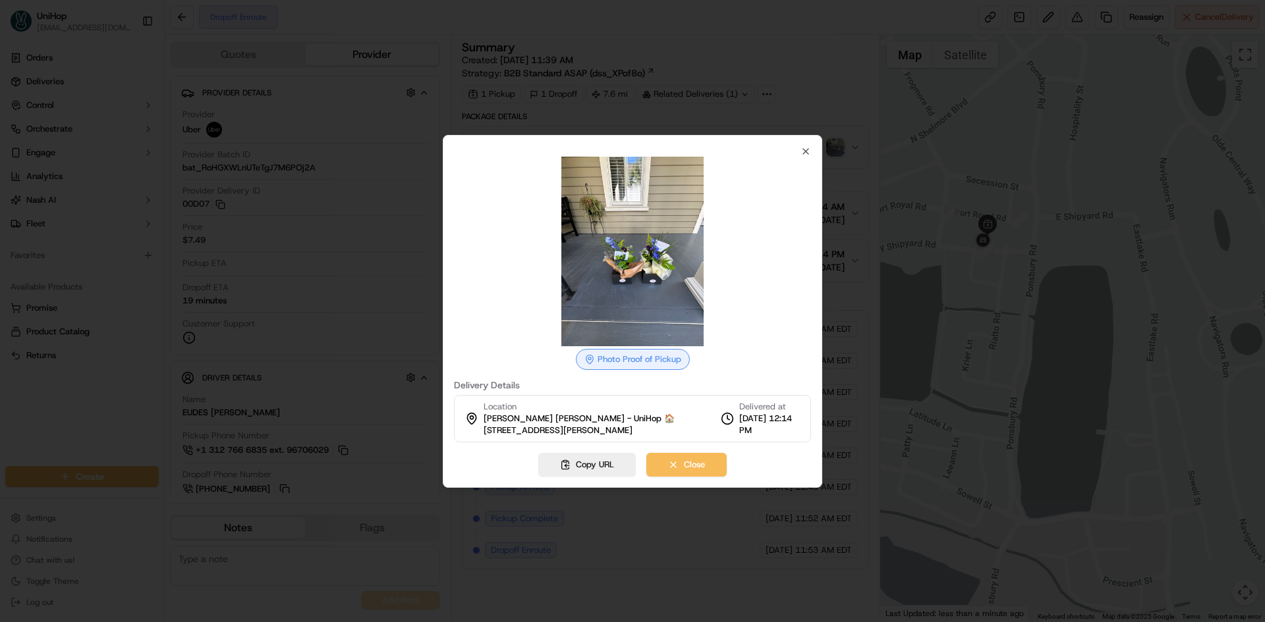
click at [662, 228] on img at bounding box center [632, 252] width 190 height 190
click at [804, 150] on icon "button" at bounding box center [805, 151] width 5 height 5
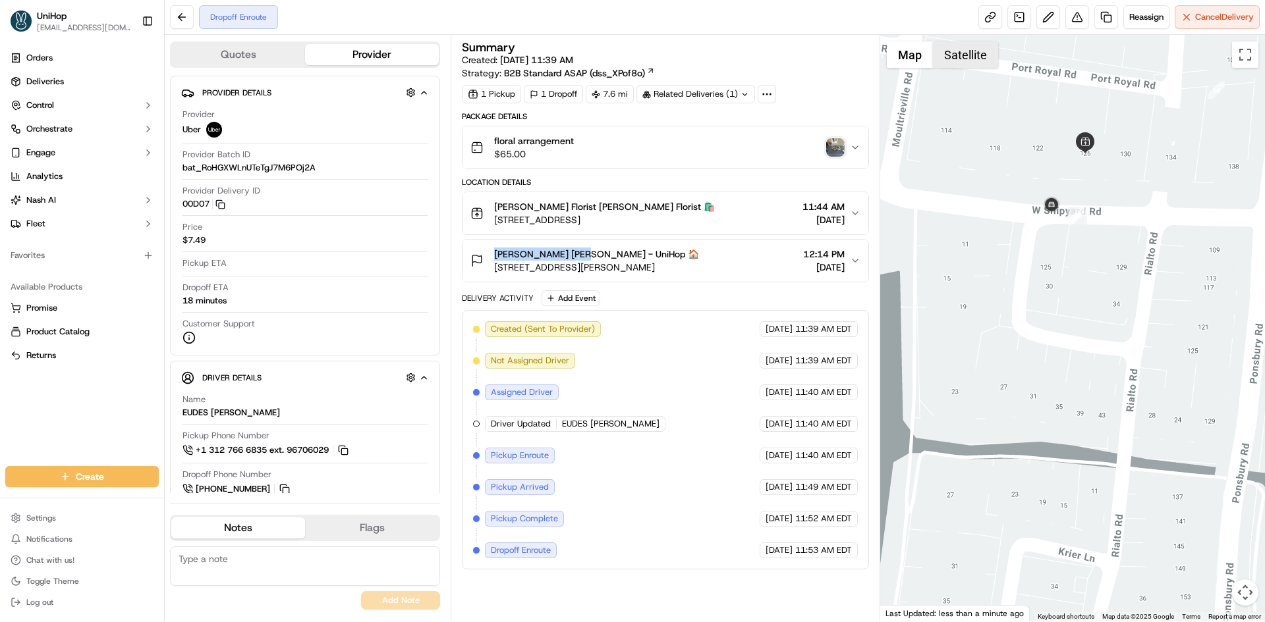
click at [954, 55] on button "Satellite" at bounding box center [965, 54] width 65 height 26
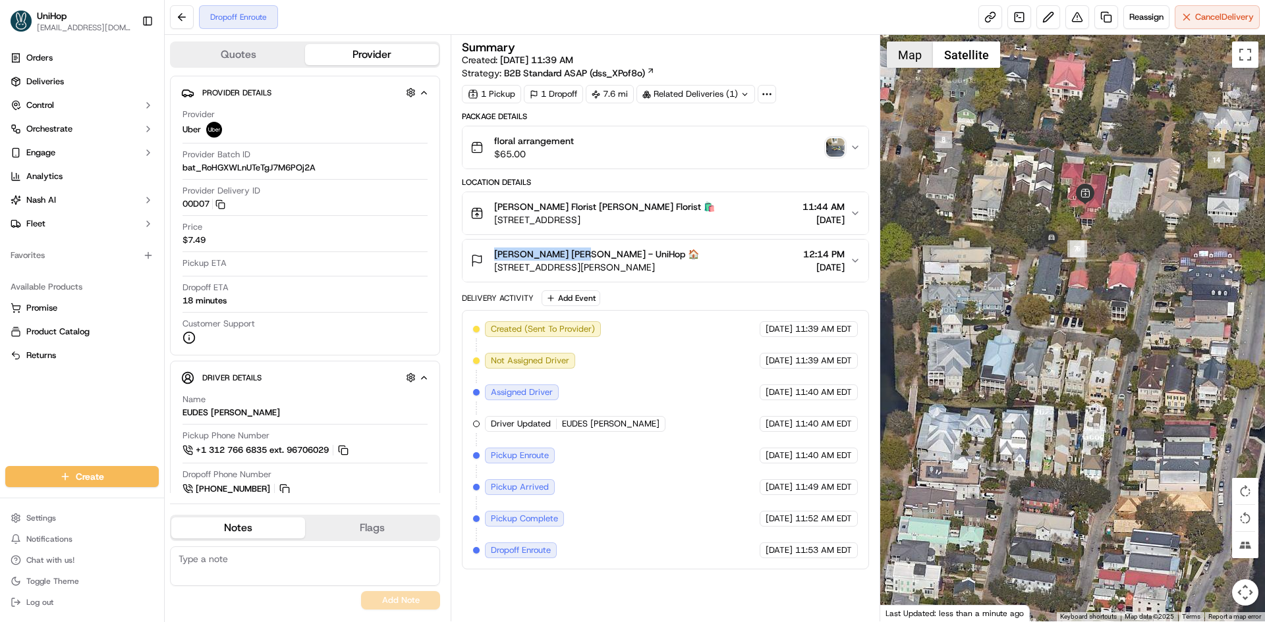
click at [907, 60] on button "Map" at bounding box center [910, 54] width 46 height 26
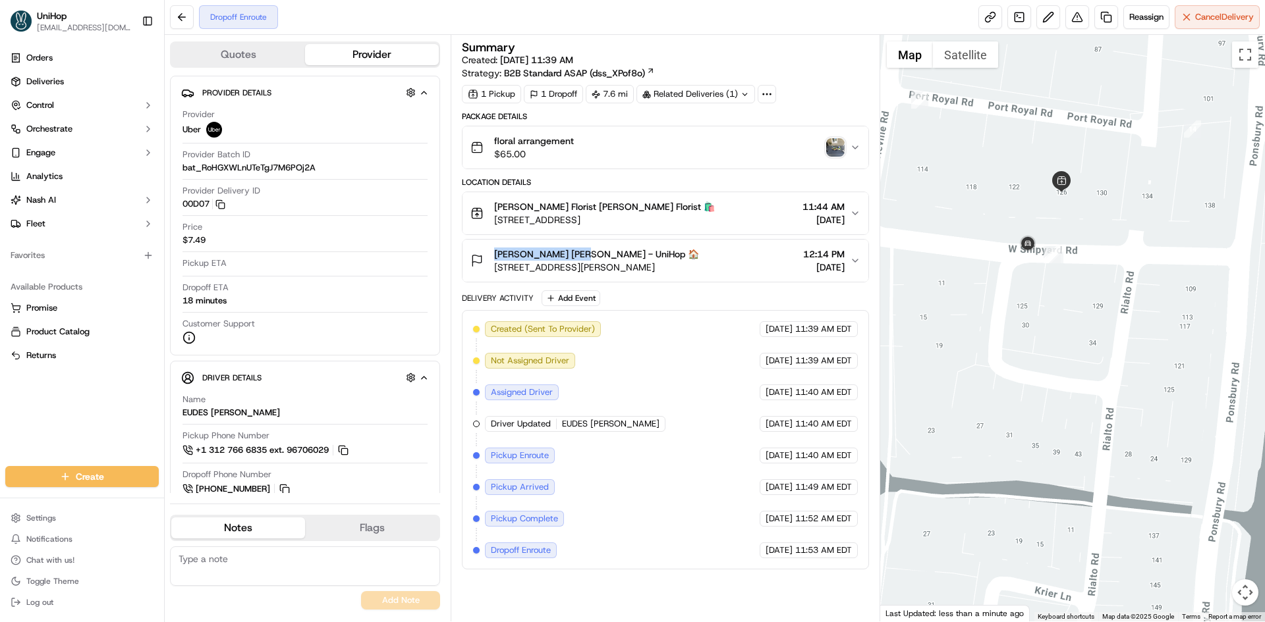
drag, startPoint x: 1025, startPoint y: 198, endPoint x: 1012, endPoint y: 213, distance: 20.6
click at [1012, 213] on div at bounding box center [1072, 328] width 385 height 587
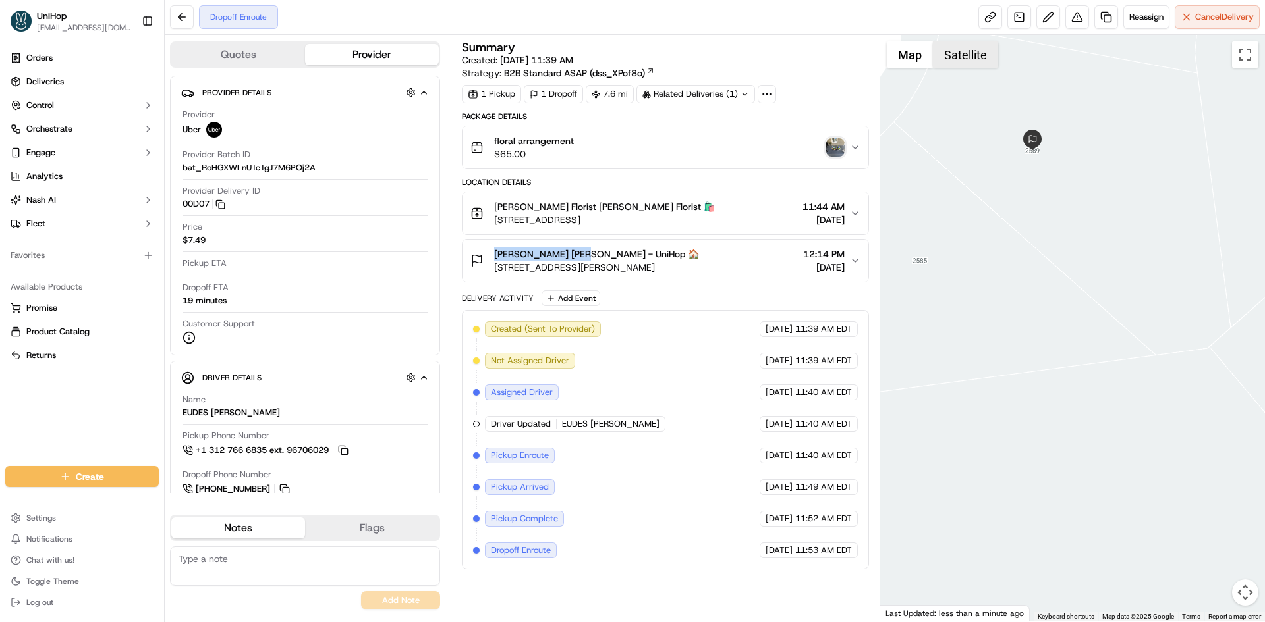
click at [935, 62] on button "Satellite" at bounding box center [965, 54] width 65 height 26
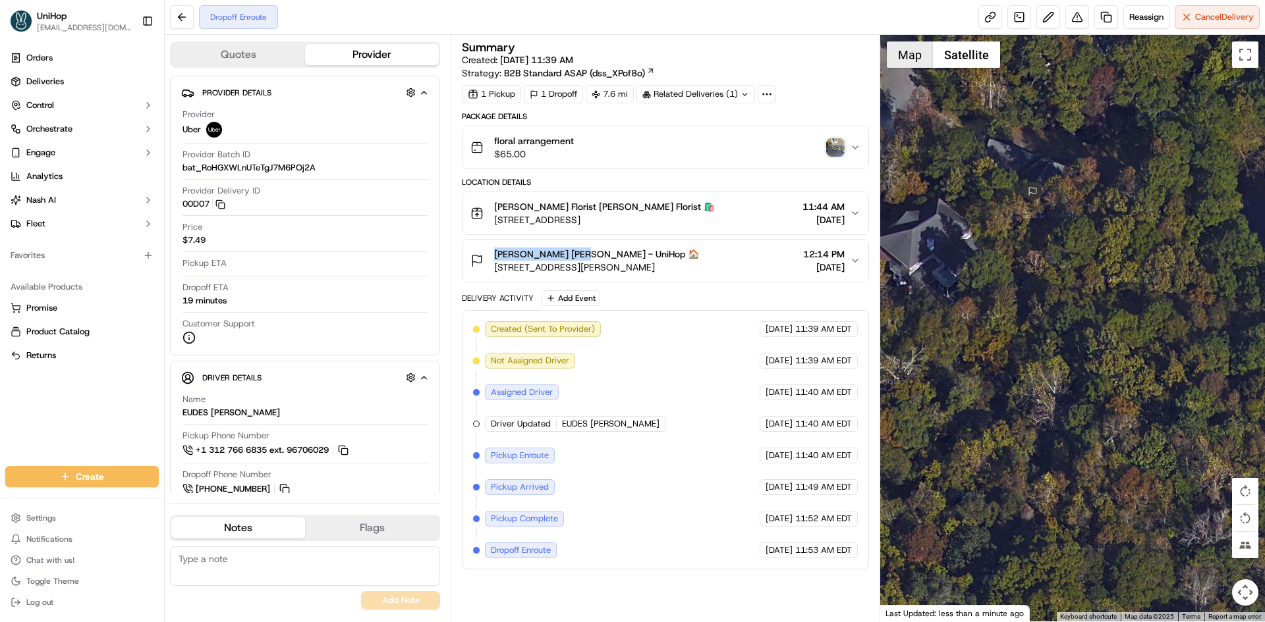
click at [908, 57] on button "Map" at bounding box center [910, 54] width 46 height 26
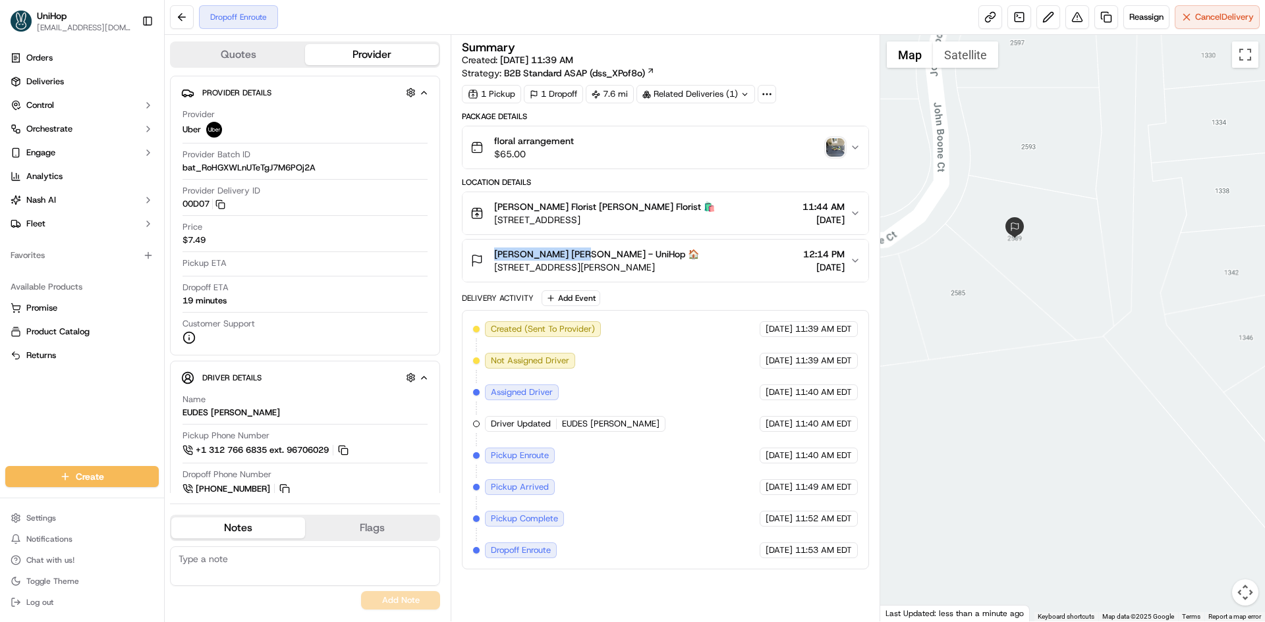
click at [724, 242] on button "Mr. Scott Woodison Mr. Scott Woodison - UniHop 🏠 2589 John Boone Ct, Mt Pleasan…" at bounding box center [664, 261] width 405 height 42
click at [730, 252] on div "Mr. Scott Woodison Mr. Scott Woodison - UniHop 🏠 2589 John Boone Ct, Mt Pleasan…" at bounding box center [659, 261] width 379 height 26
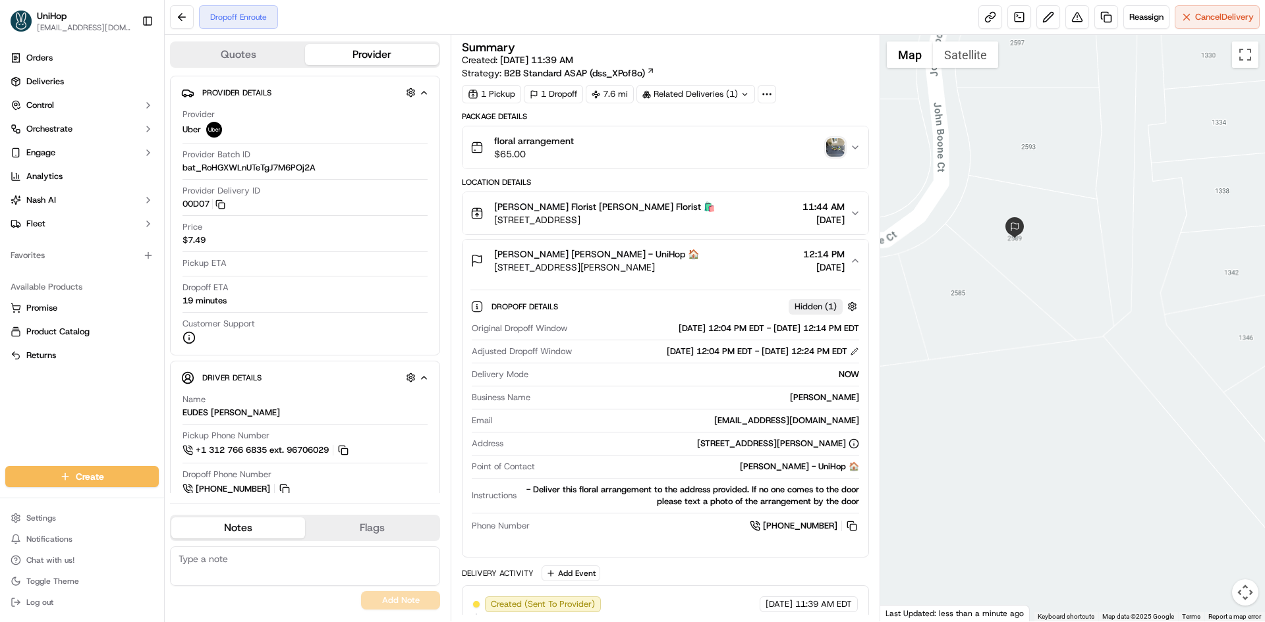
click at [731, 252] on div "Mr. Scott Woodison Mr. Scott Woodison - UniHop 🏠 2589 John Boone Ct, Mt Pleasan…" at bounding box center [659, 261] width 379 height 26
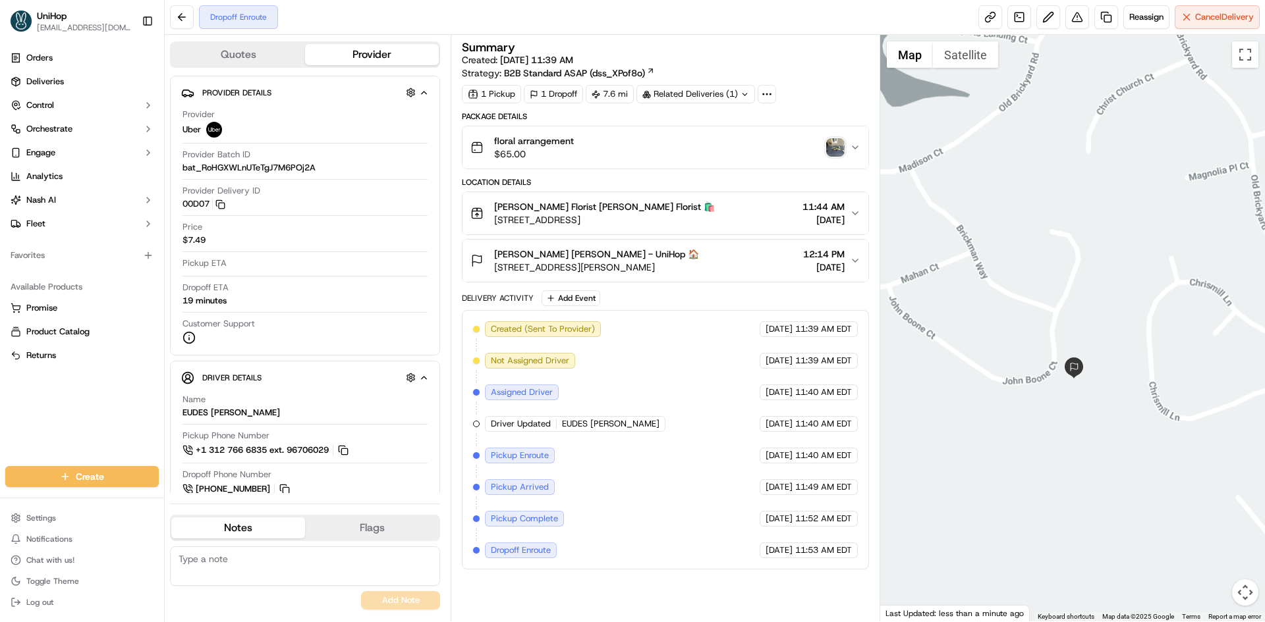
drag, startPoint x: 1092, startPoint y: 519, endPoint x: 1115, endPoint y: 389, distance: 131.8
click at [1114, 459] on div at bounding box center [1072, 328] width 385 height 587
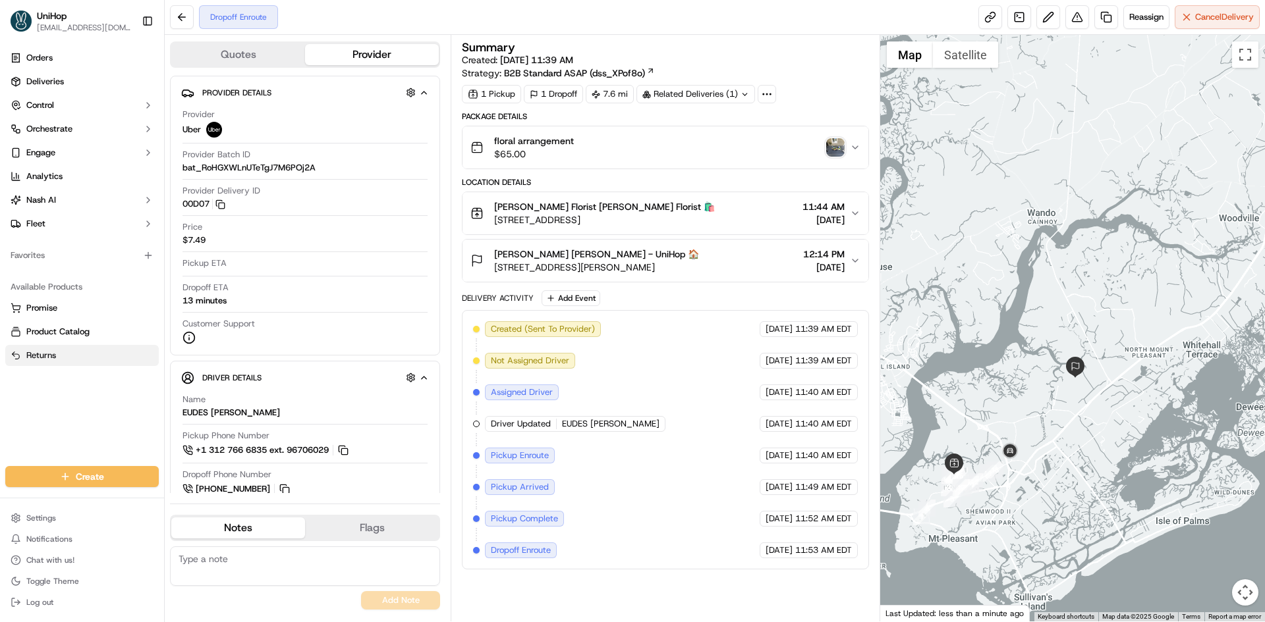
drag, startPoint x: 41, startPoint y: 418, endPoint x: 68, endPoint y: 350, distance: 73.6
click at [41, 418] on div "Orders Deliveries Control Orchestrate Engage Analytics [PERSON_NAME] Fleet Favo…" at bounding box center [82, 249] width 164 height 414
click at [273, 559] on textarea at bounding box center [305, 567] width 270 height 40
paste textarea "(843) 819-0782"
type textarea "(843) 819-0782"
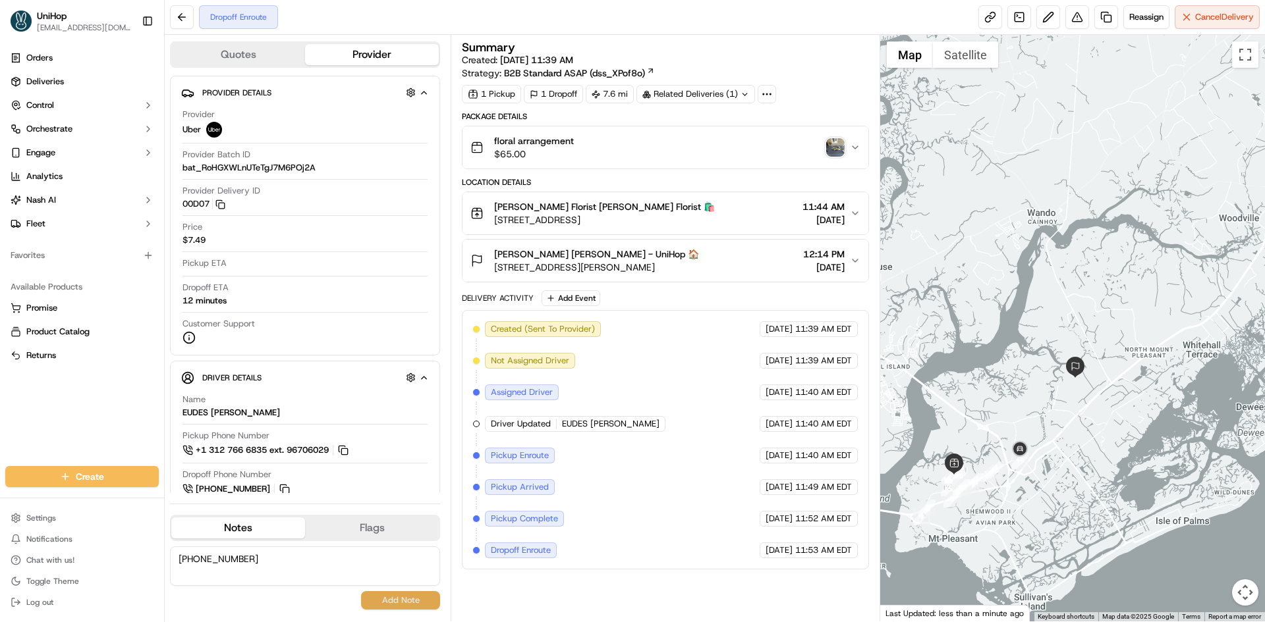
click at [398, 601] on button "Add Note" at bounding box center [400, 600] width 79 height 18
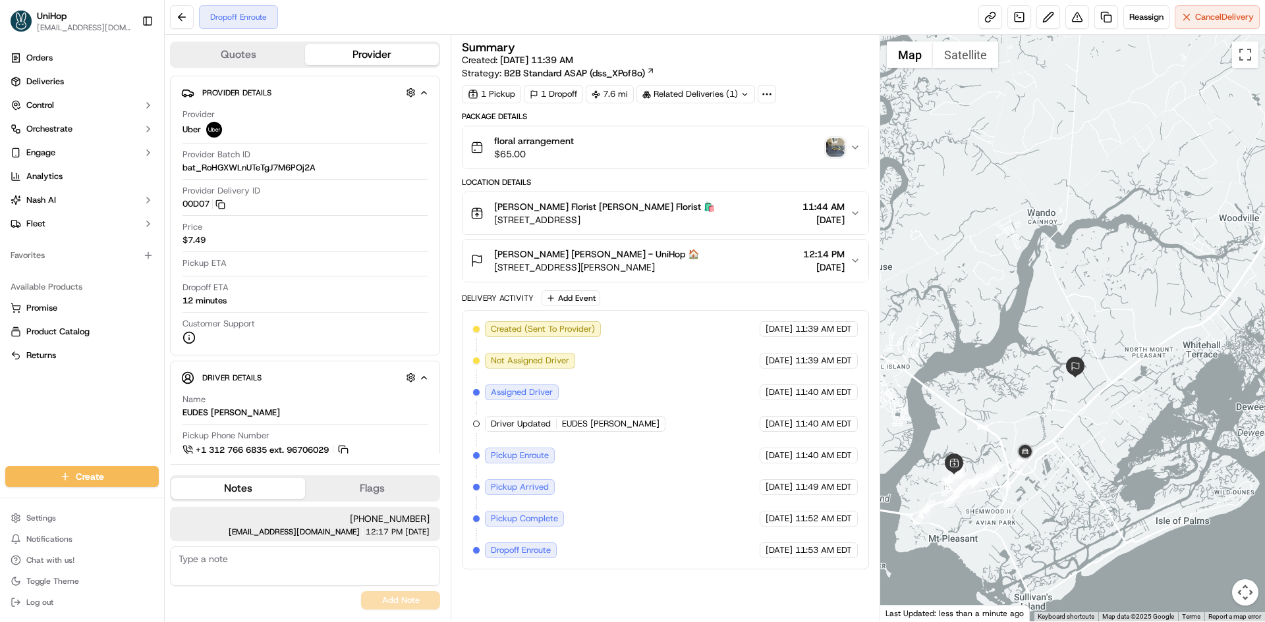
click at [0, 416] on div "Orders Deliveries Control Orchestrate Engage Analytics [PERSON_NAME] Fleet Favo…" at bounding box center [82, 249] width 164 height 414
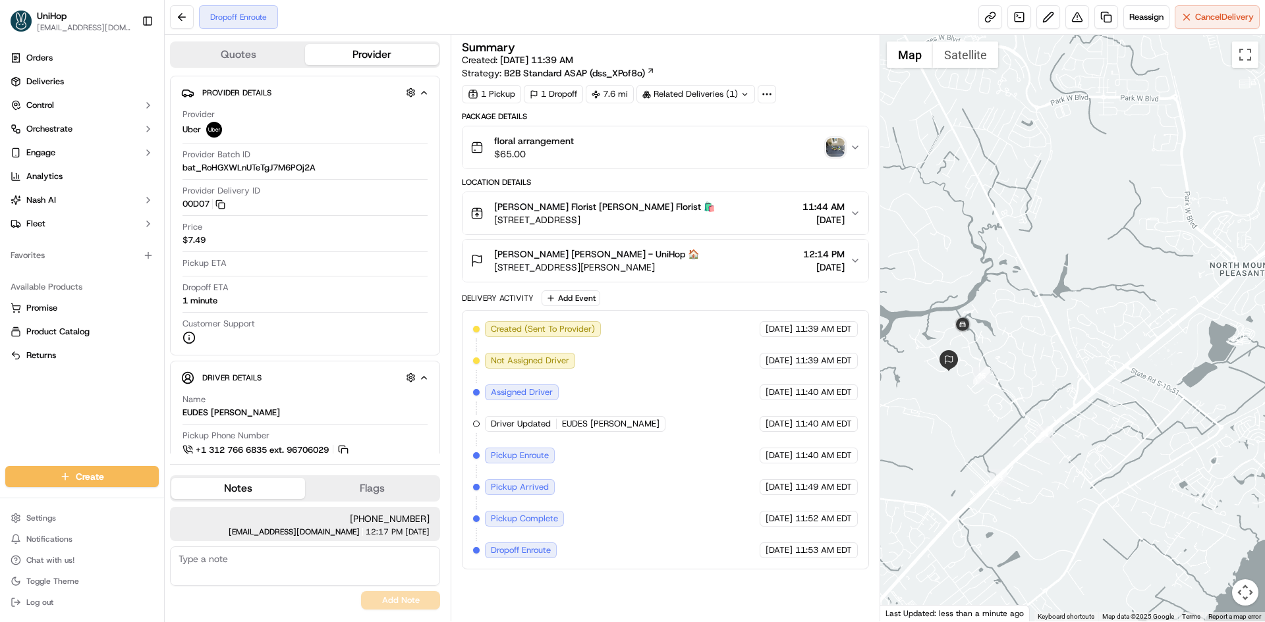
drag, startPoint x: 987, startPoint y: 356, endPoint x: 1036, endPoint y: 352, distance: 49.5
click at [1036, 352] on div at bounding box center [1072, 328] width 385 height 587
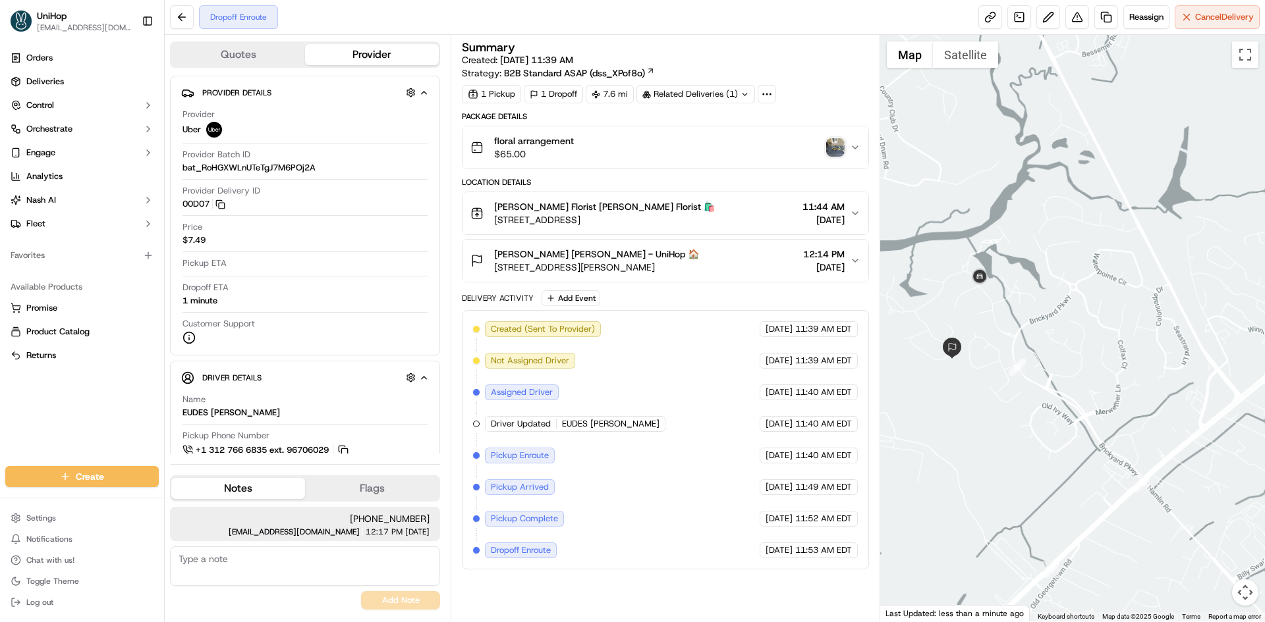
drag, startPoint x: 951, startPoint y: 371, endPoint x: 966, endPoint y: 354, distance: 22.4
click at [952, 366] on div at bounding box center [1072, 328] width 385 height 587
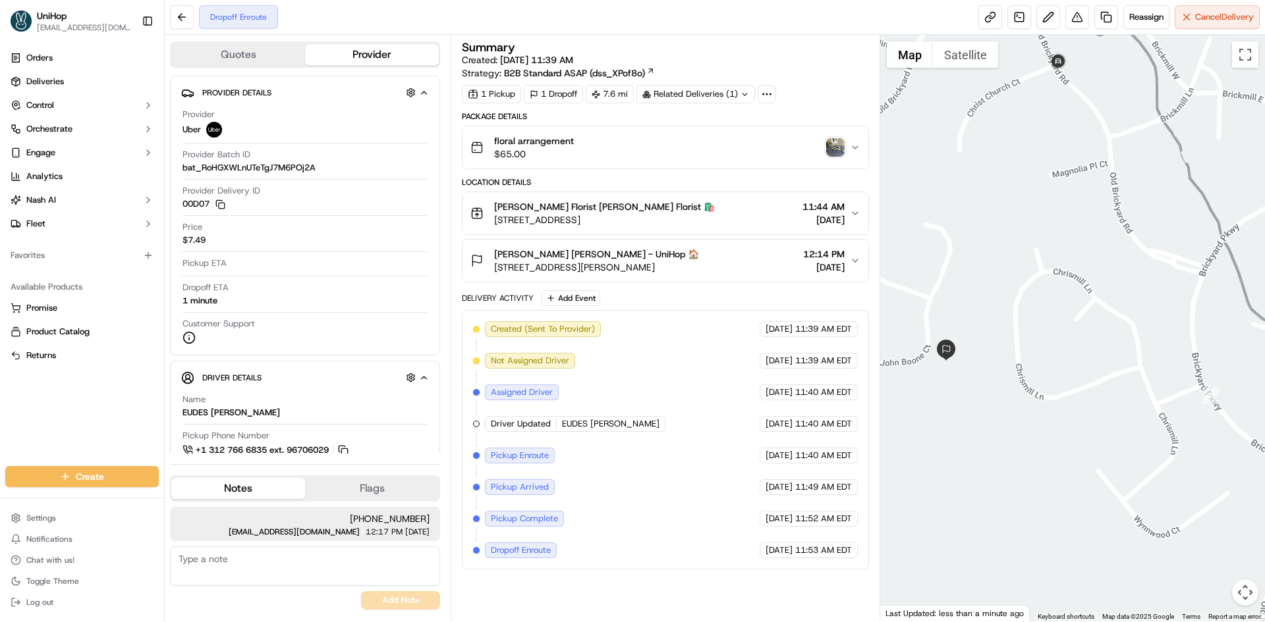
drag, startPoint x: 975, startPoint y: 351, endPoint x: 991, endPoint y: 351, distance: 15.8
click at [991, 351] on div at bounding box center [1072, 328] width 385 height 587
click at [950, 371] on div at bounding box center [1072, 328] width 385 height 587
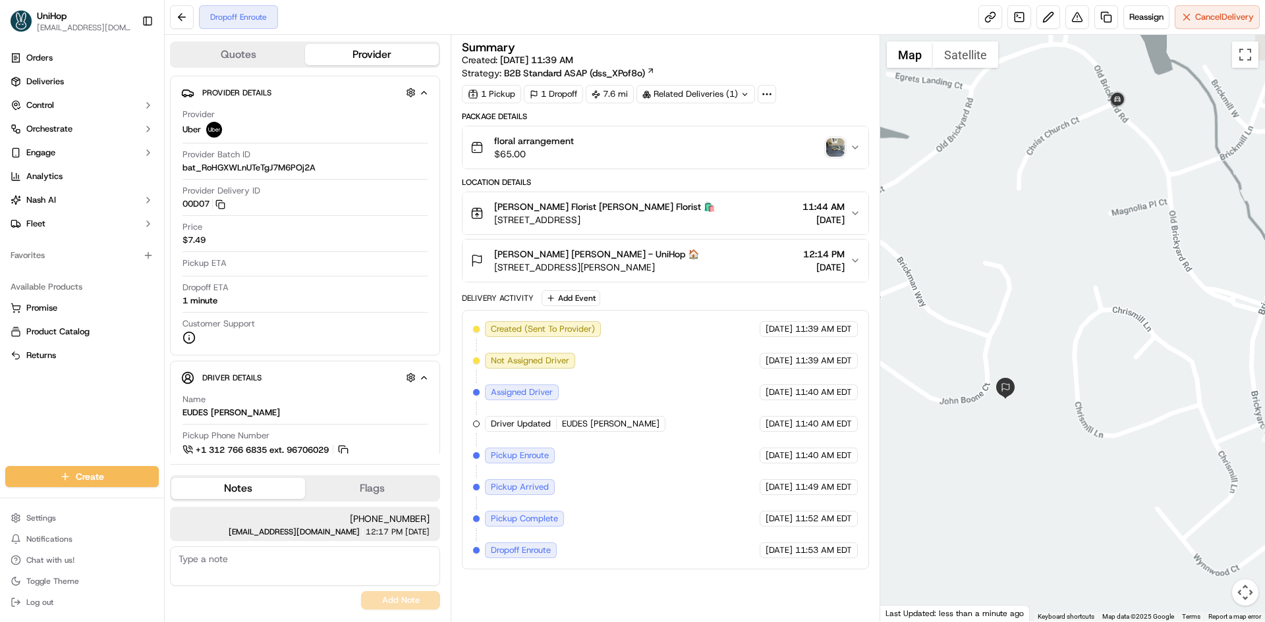
drag, startPoint x: 1045, startPoint y: 210, endPoint x: 1004, endPoint y: 126, distance: 93.7
click at [1041, 198] on div at bounding box center [1072, 328] width 385 height 587
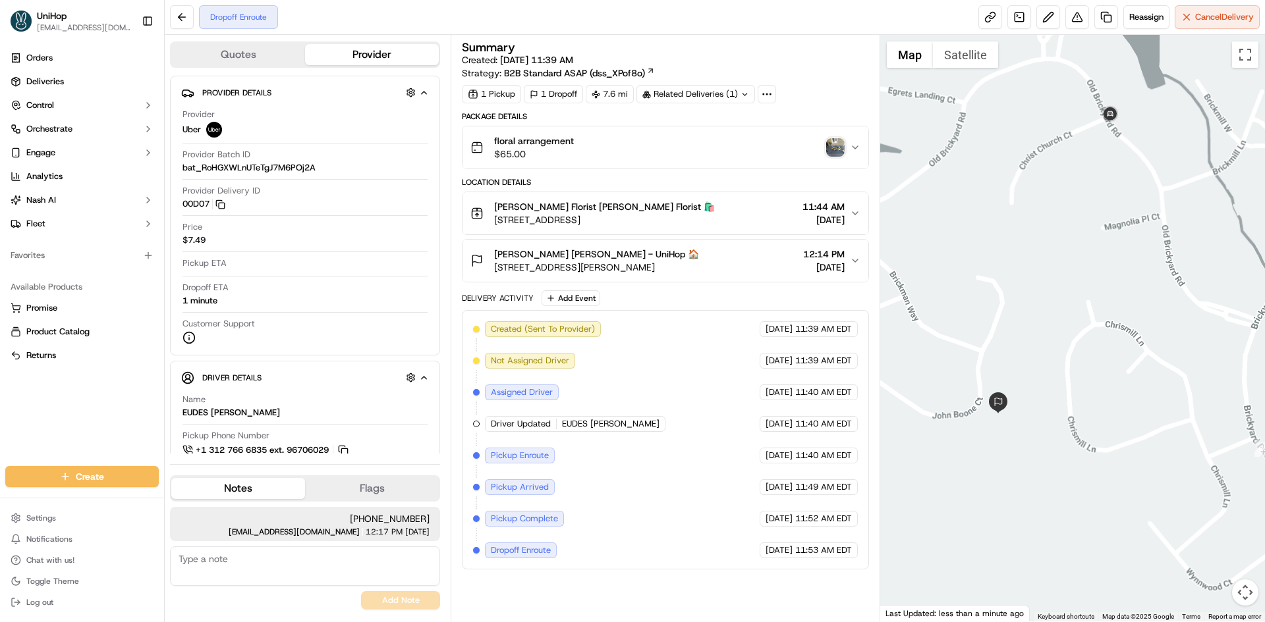
click at [979, 57] on button "Satellite" at bounding box center [965, 54] width 65 height 26
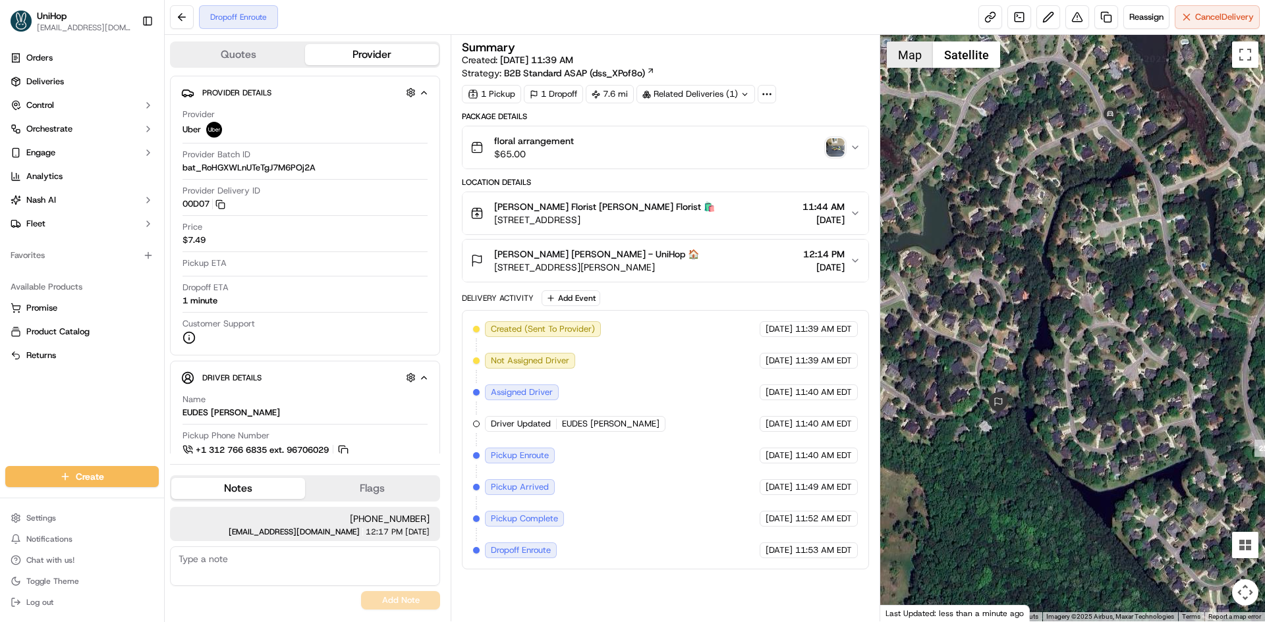
click at [929, 56] on button "Map" at bounding box center [910, 54] width 46 height 26
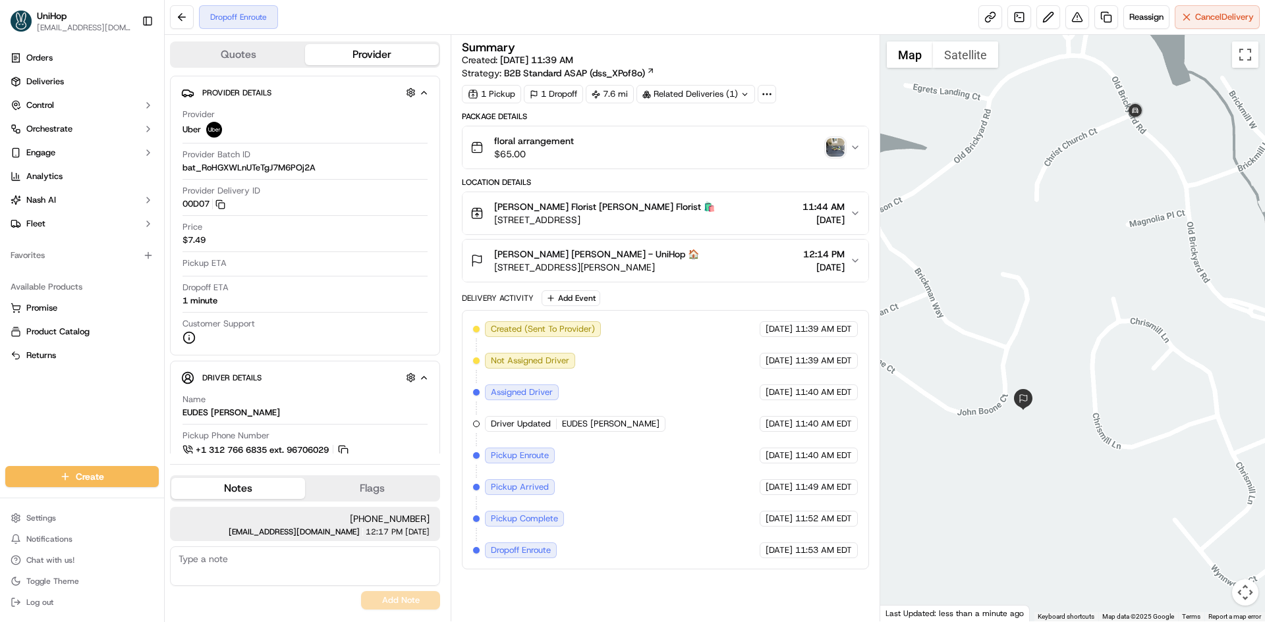
drag, startPoint x: 990, startPoint y: 148, endPoint x: 1016, endPoint y: 137, distance: 27.8
click at [1014, 137] on div at bounding box center [1072, 328] width 385 height 587
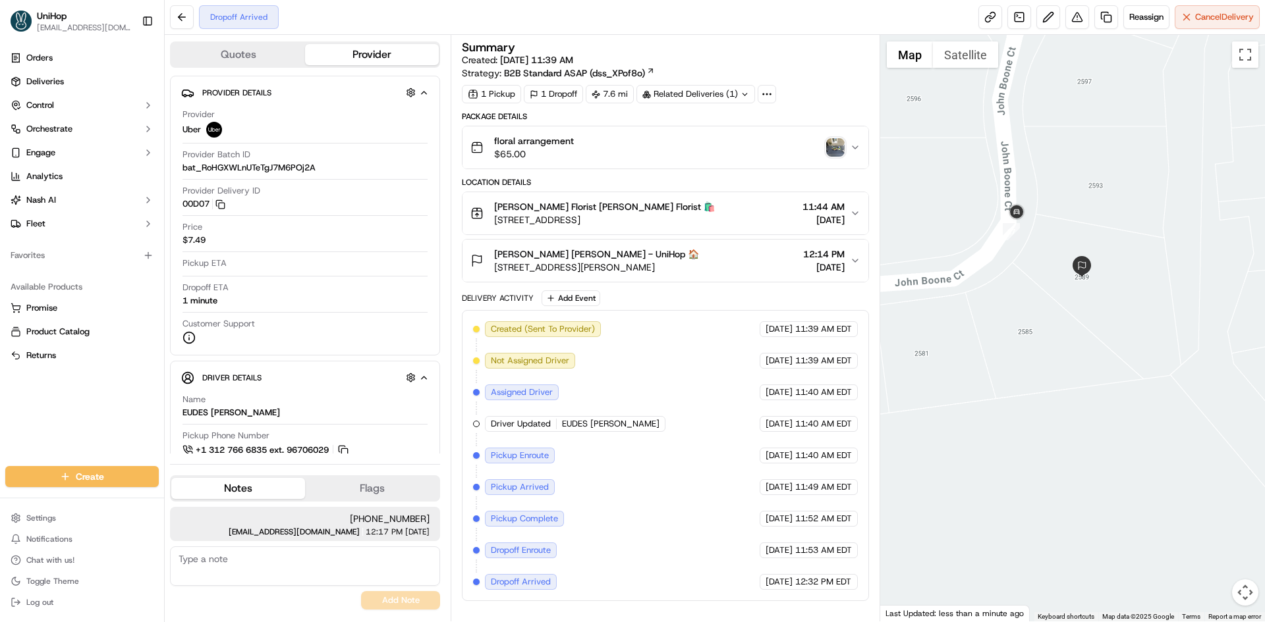
drag, startPoint x: 1014, startPoint y: 387, endPoint x: 1020, endPoint y: 342, distance: 45.8
click at [1020, 342] on div at bounding box center [1072, 328] width 385 height 587
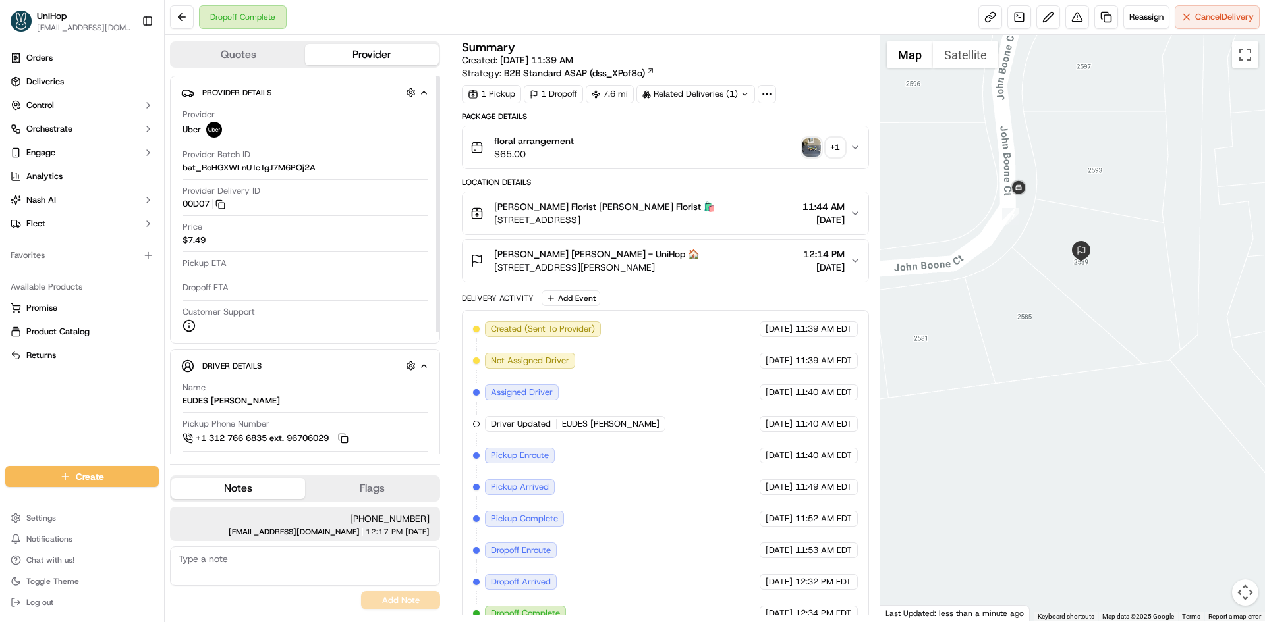
click at [836, 153] on div "+ 1" at bounding box center [835, 147] width 18 height 18
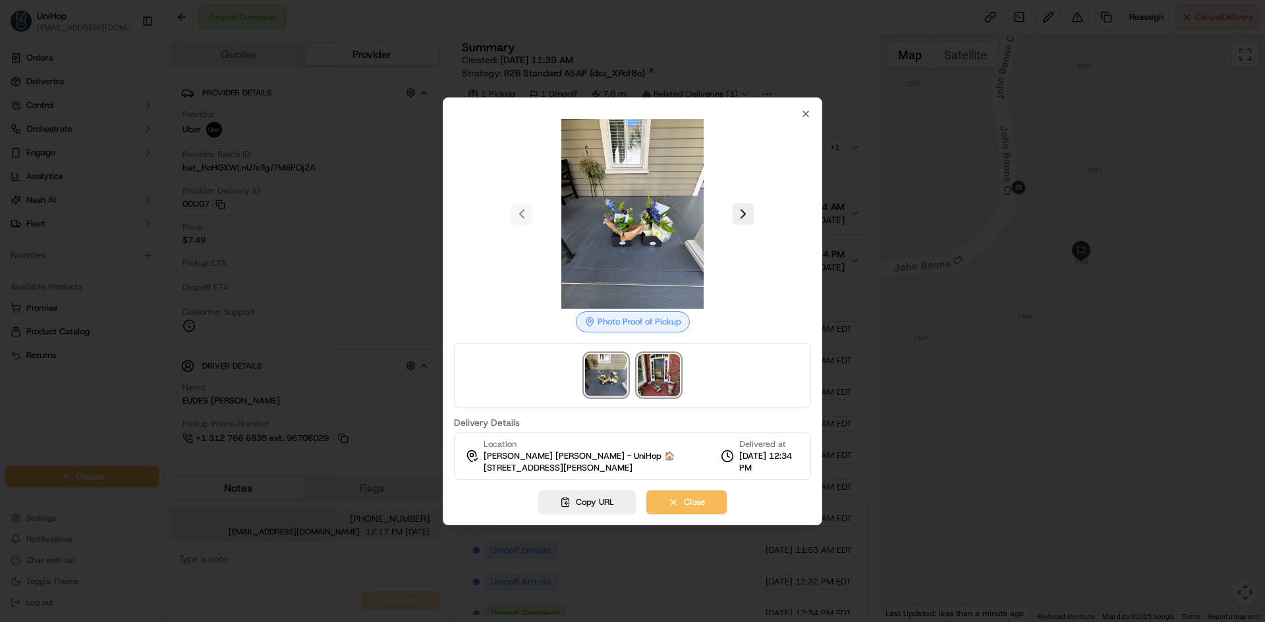
click at [667, 371] on img at bounding box center [659, 375] width 42 height 42
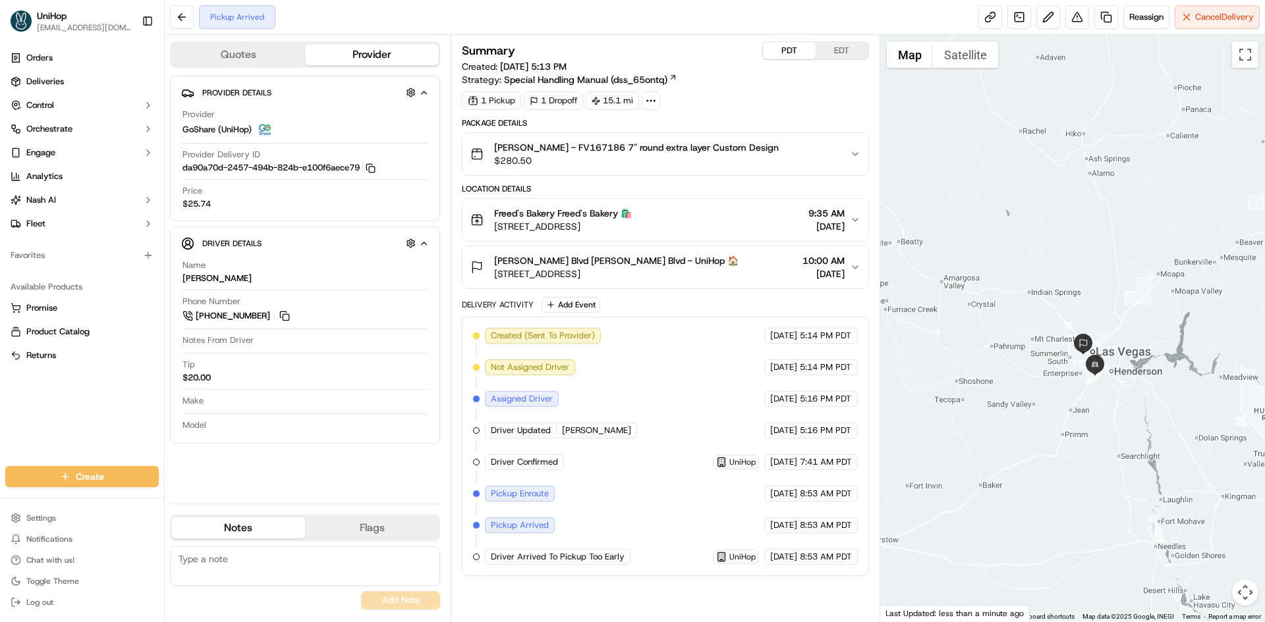
click at [790, 57] on button "PDT" at bounding box center [789, 50] width 53 height 17
drag, startPoint x: 287, startPoint y: 317, endPoint x: 267, endPoint y: 275, distance: 46.2
click at [287, 317] on button at bounding box center [284, 316] width 14 height 14
click at [4, 386] on div "Orders Deliveries Control Orchestrate Engage Analytics [PERSON_NAME] Fleet Favo…" at bounding box center [82, 249] width 164 height 414
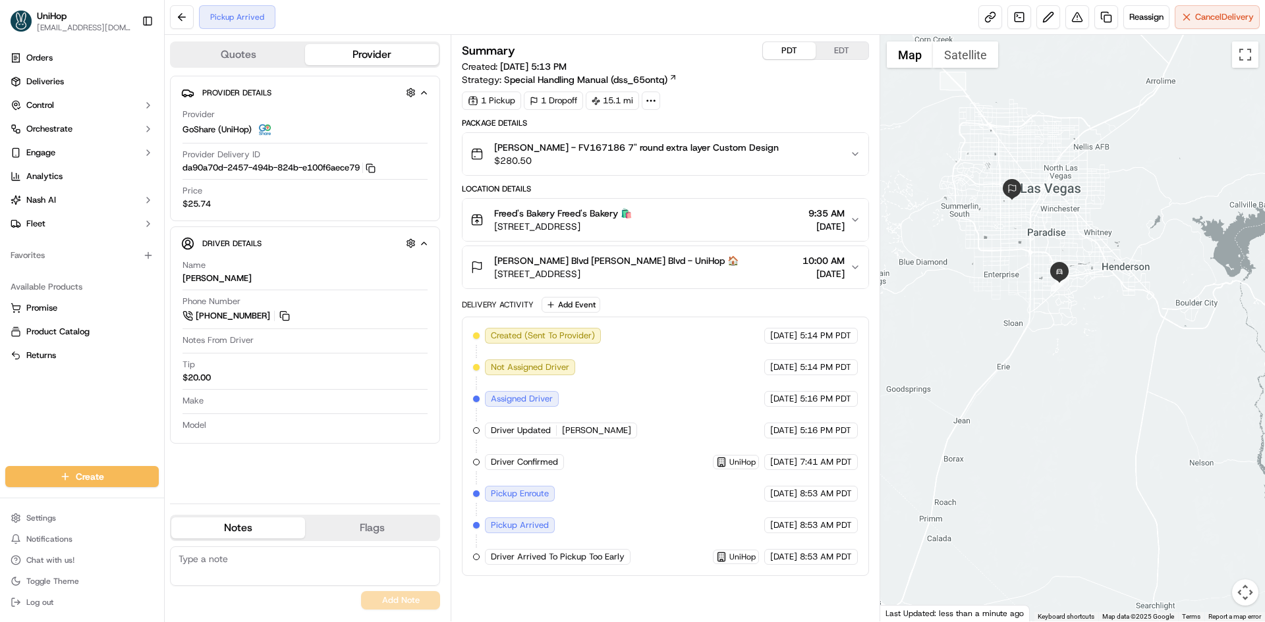
drag, startPoint x: 1019, startPoint y: 280, endPoint x: 1057, endPoint y: 373, distance: 100.4
click at [1057, 373] on div at bounding box center [1072, 328] width 385 height 587
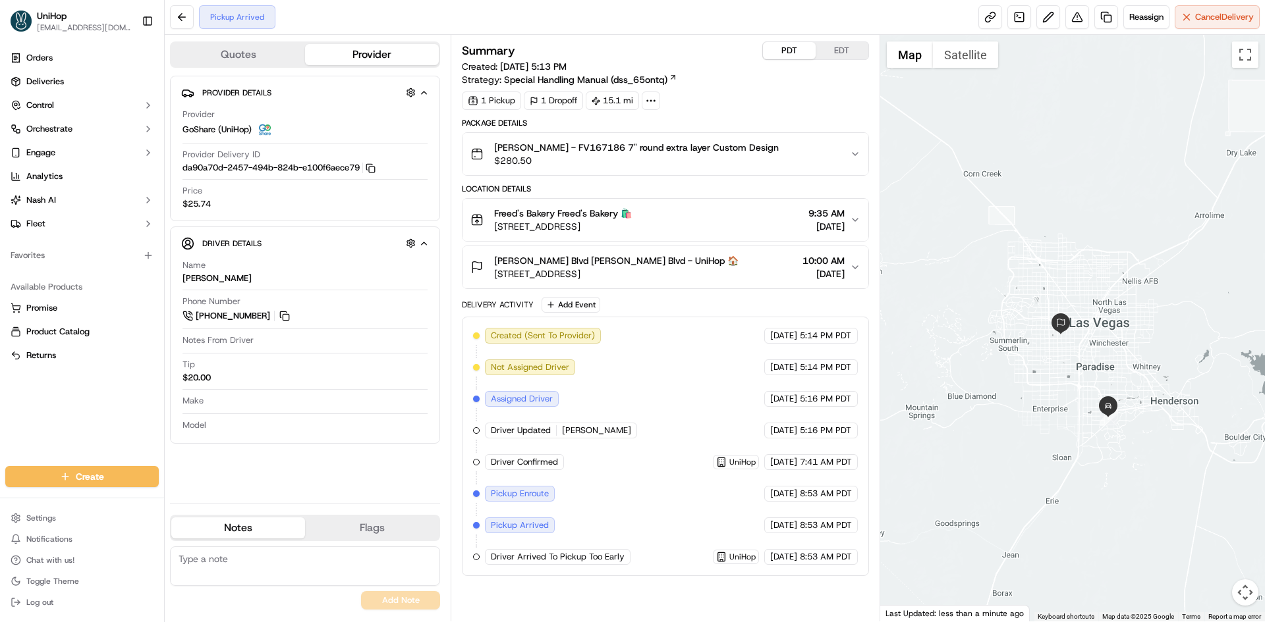
click at [838, 50] on button "EDT" at bounding box center [841, 50] width 53 height 17
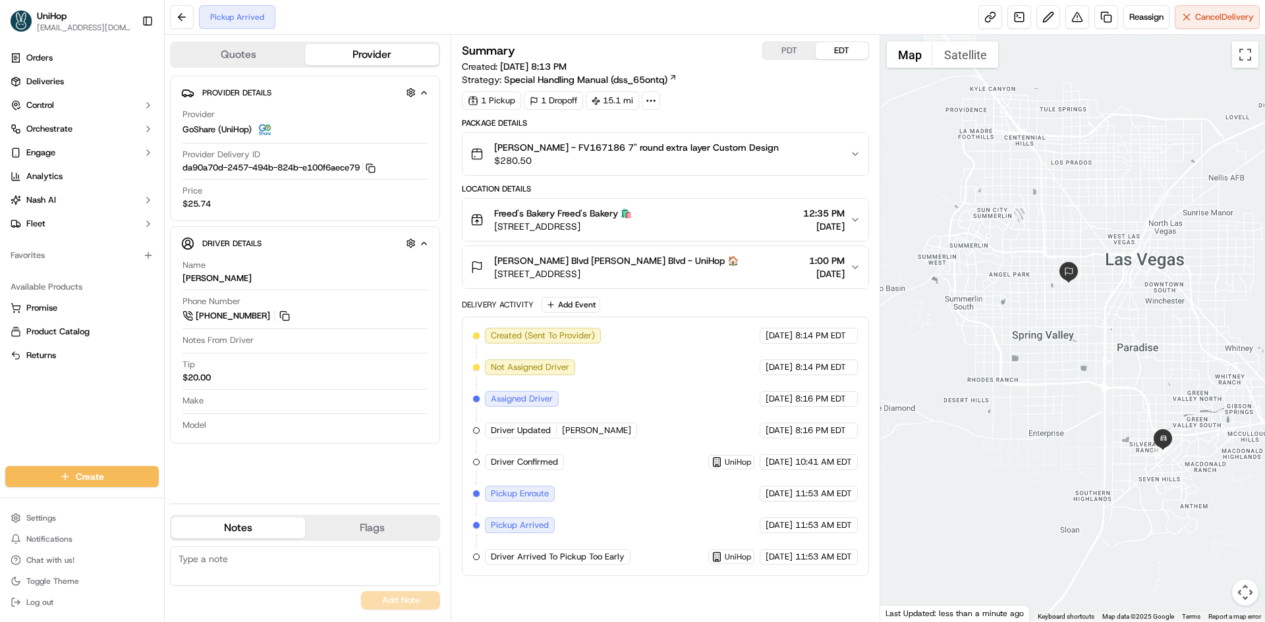
drag, startPoint x: 1051, startPoint y: 369, endPoint x: 1041, endPoint y: 356, distance: 16.5
click at [1051, 367] on div at bounding box center [1072, 328] width 385 height 587
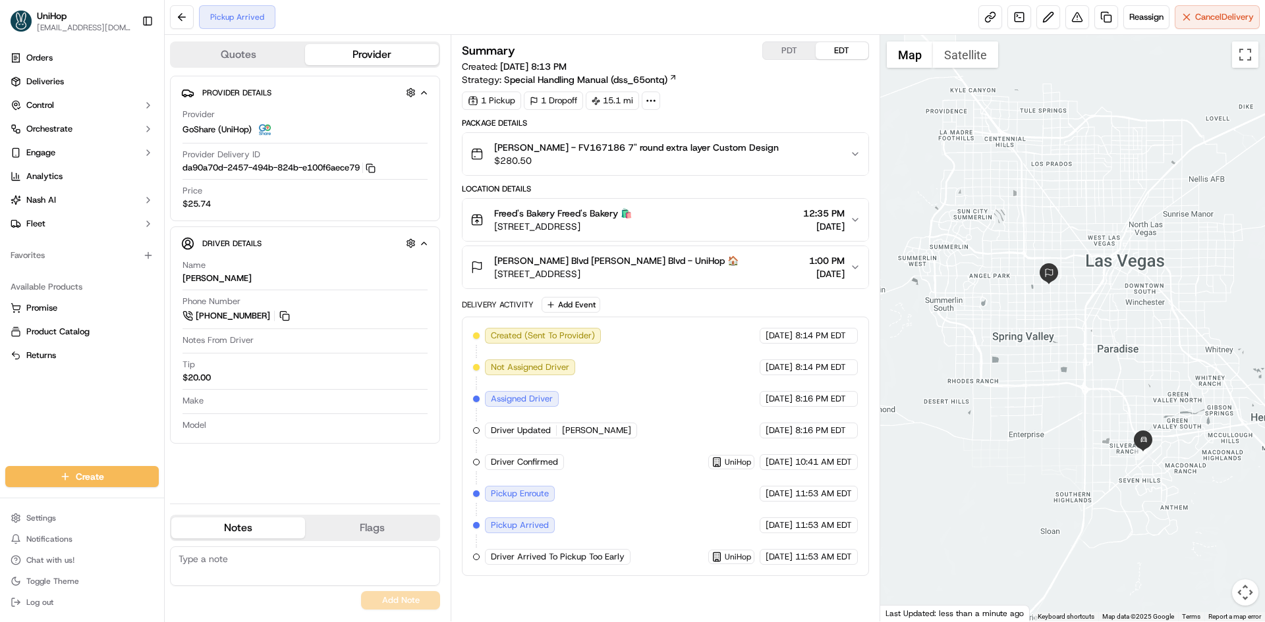
drag, startPoint x: 1030, startPoint y: 325, endPoint x: 1011, endPoint y: 302, distance: 30.4
click at [1011, 302] on div at bounding box center [1072, 328] width 385 height 587
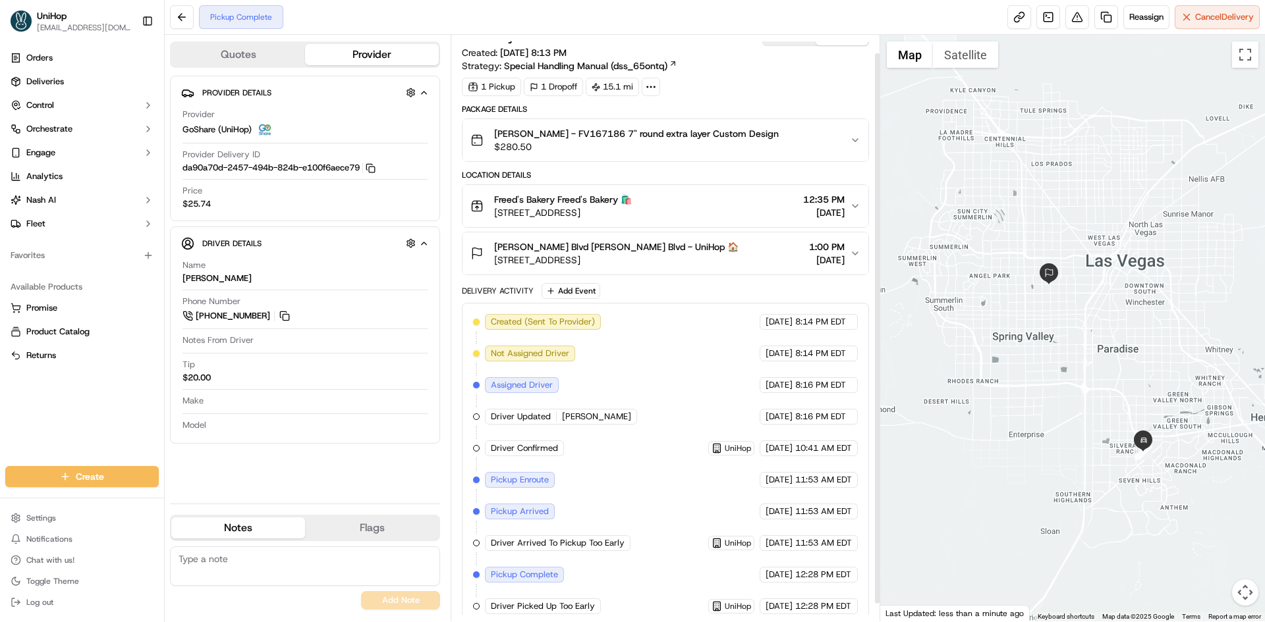
scroll to position [38, 0]
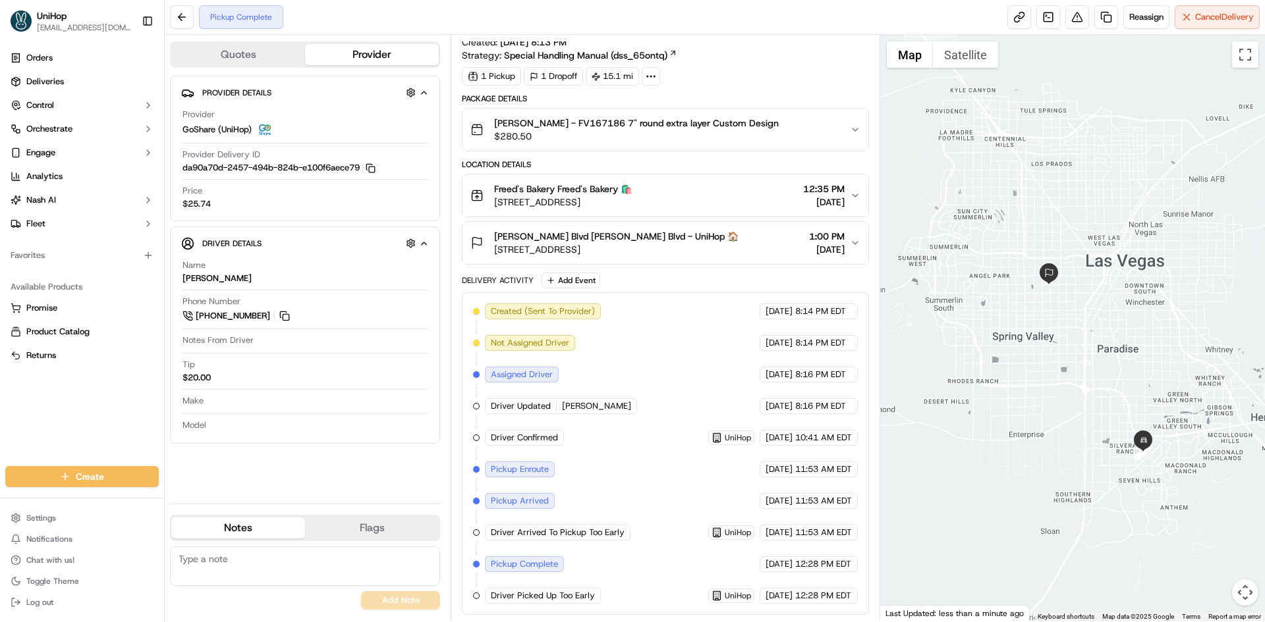
click at [697, 236] on span "[PERSON_NAME] Blvd [PERSON_NAME] Blvd - UniHop 🏠" at bounding box center [616, 236] width 244 height 13
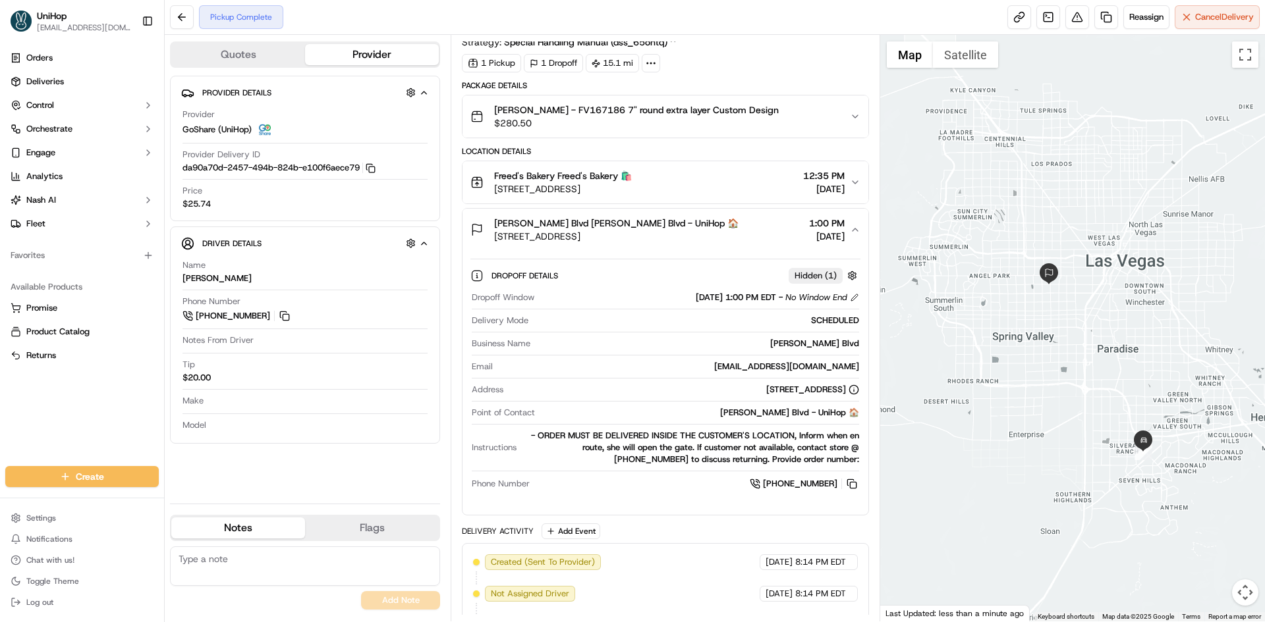
click at [695, 230] on span "[PERSON_NAME] Blvd [PERSON_NAME] Blvd - UniHop 🏠" at bounding box center [616, 223] width 244 height 13
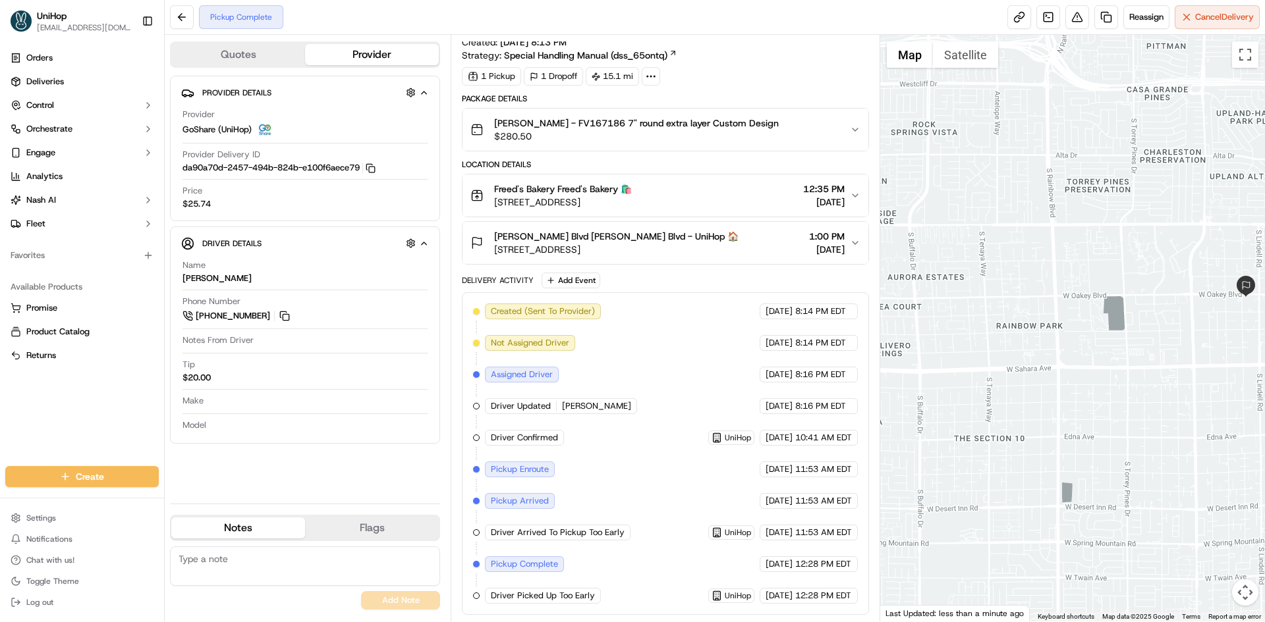
drag, startPoint x: 1215, startPoint y: 290, endPoint x: 1182, endPoint y: 292, distance: 33.0
click at [1182, 292] on div at bounding box center [1072, 328] width 385 height 587
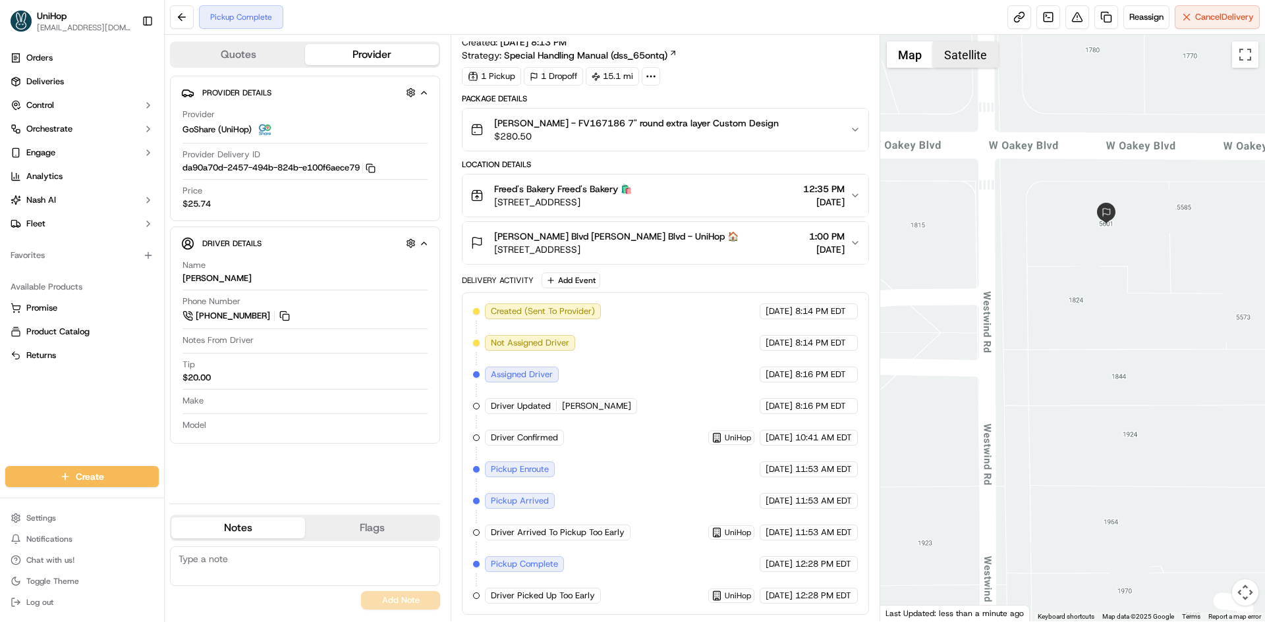
click at [968, 48] on button "Satellite" at bounding box center [965, 54] width 65 height 26
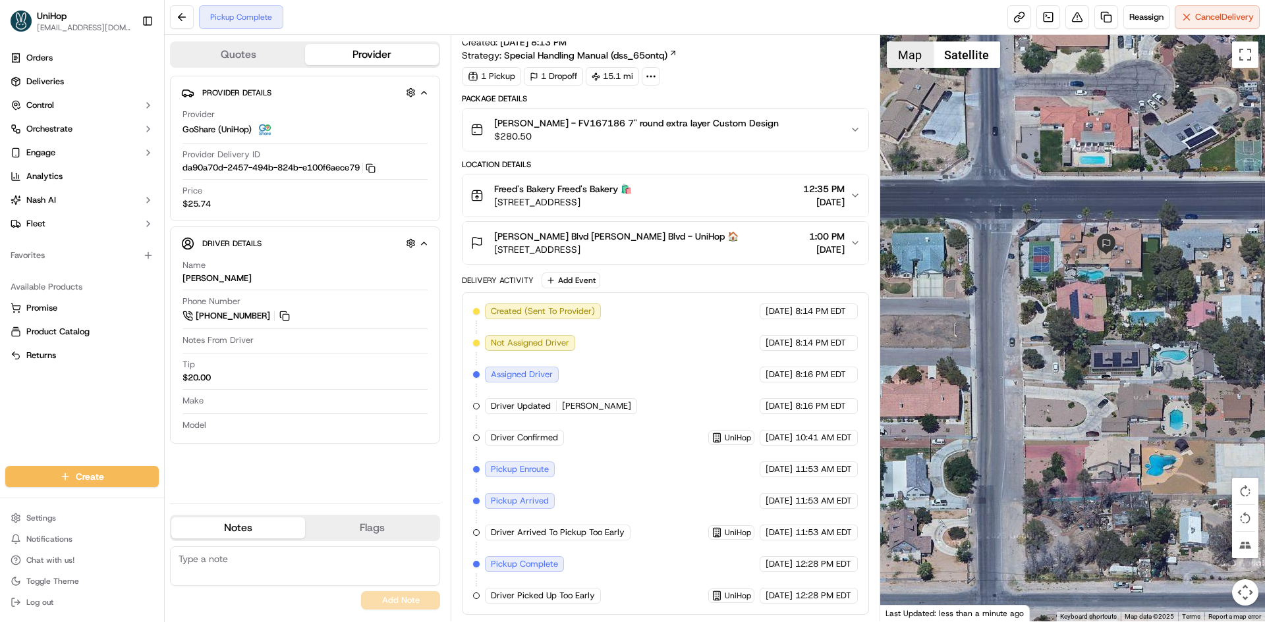
click at [912, 59] on button "Map" at bounding box center [910, 54] width 46 height 26
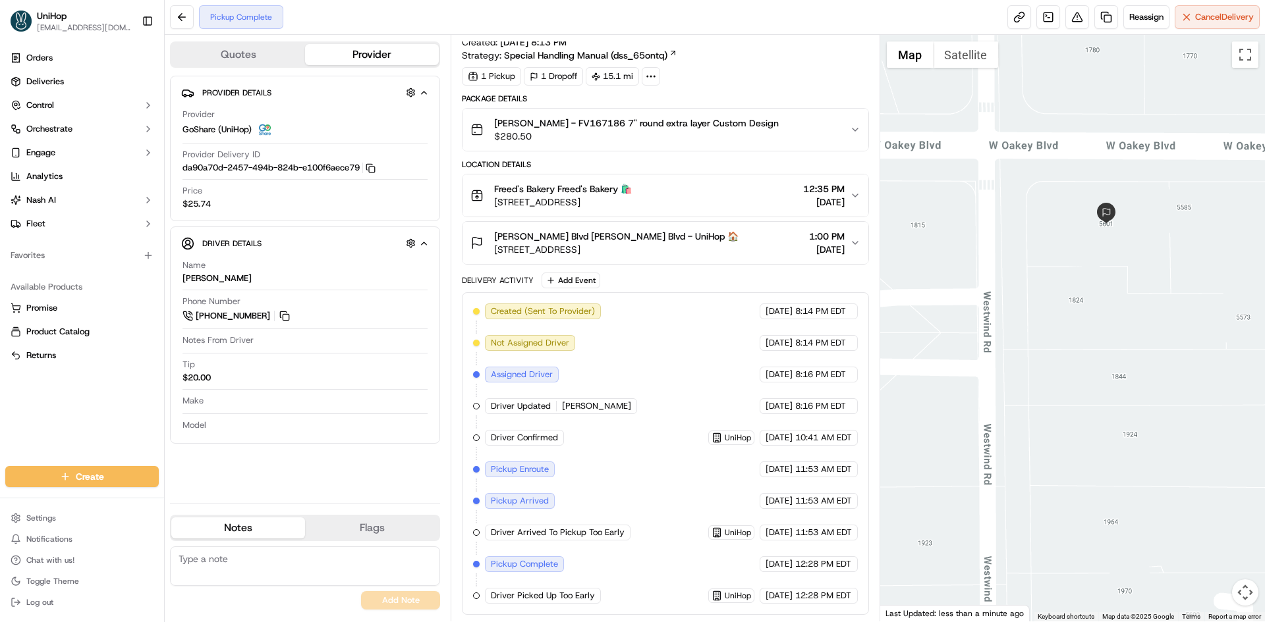
click at [700, 250] on span "[STREET_ADDRESS]" at bounding box center [616, 249] width 244 height 13
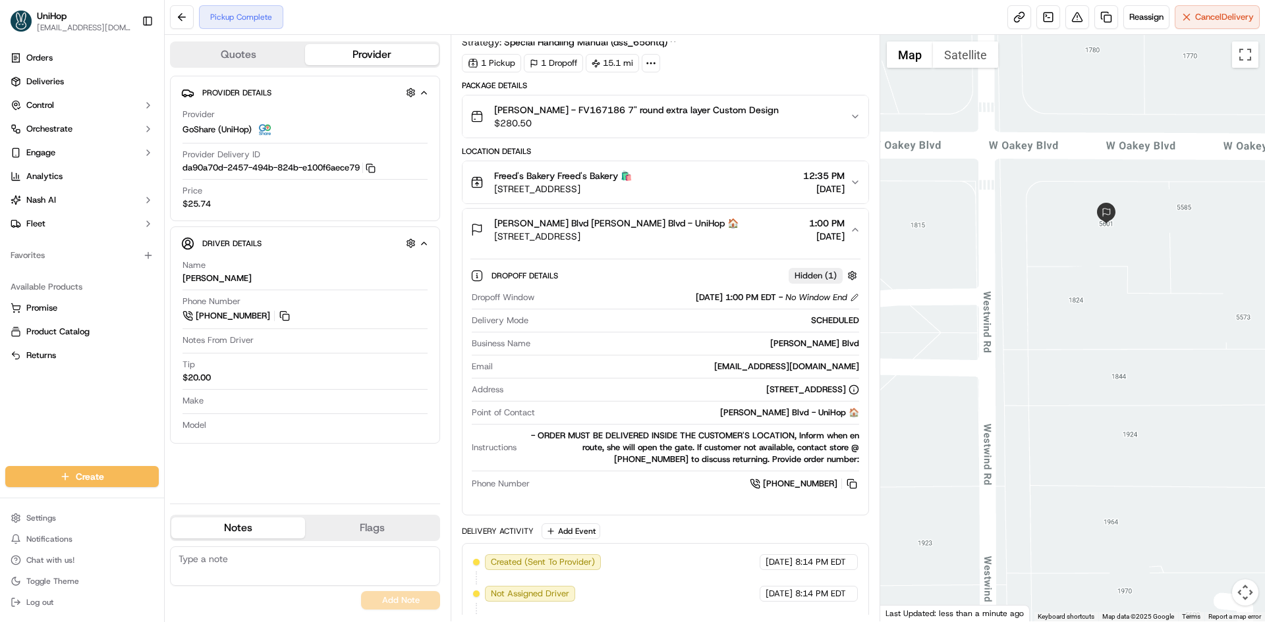
click at [697, 243] on span "[STREET_ADDRESS]" at bounding box center [616, 236] width 244 height 13
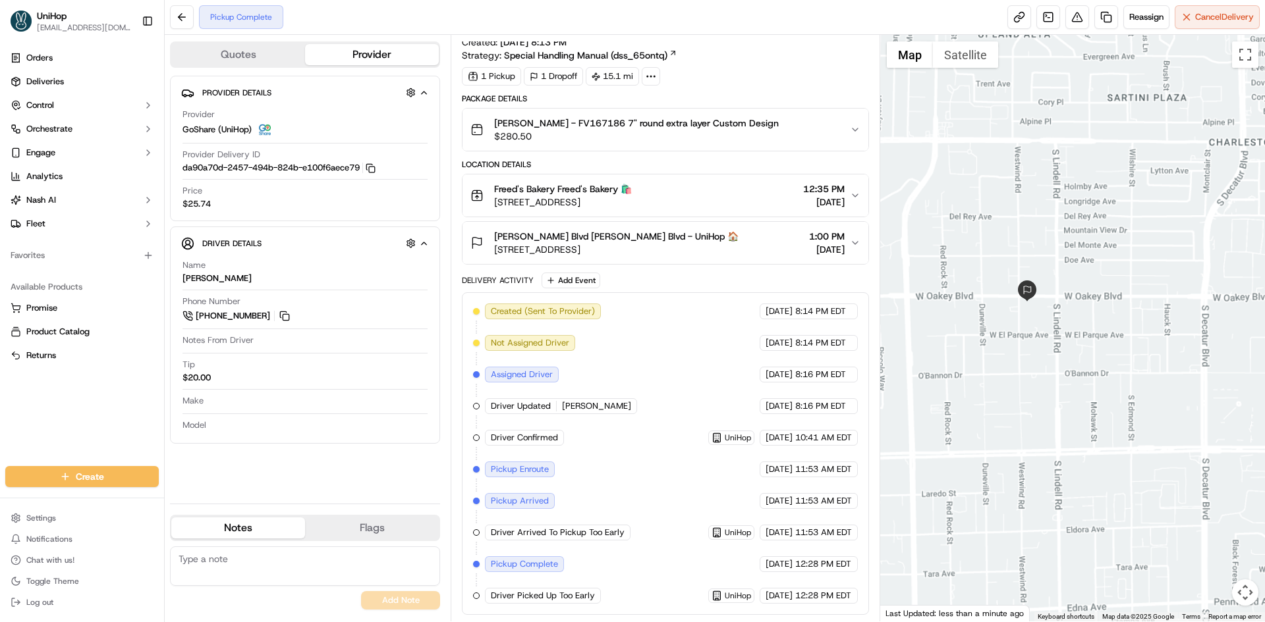
click at [1111, 381] on div at bounding box center [1072, 328] width 385 height 587
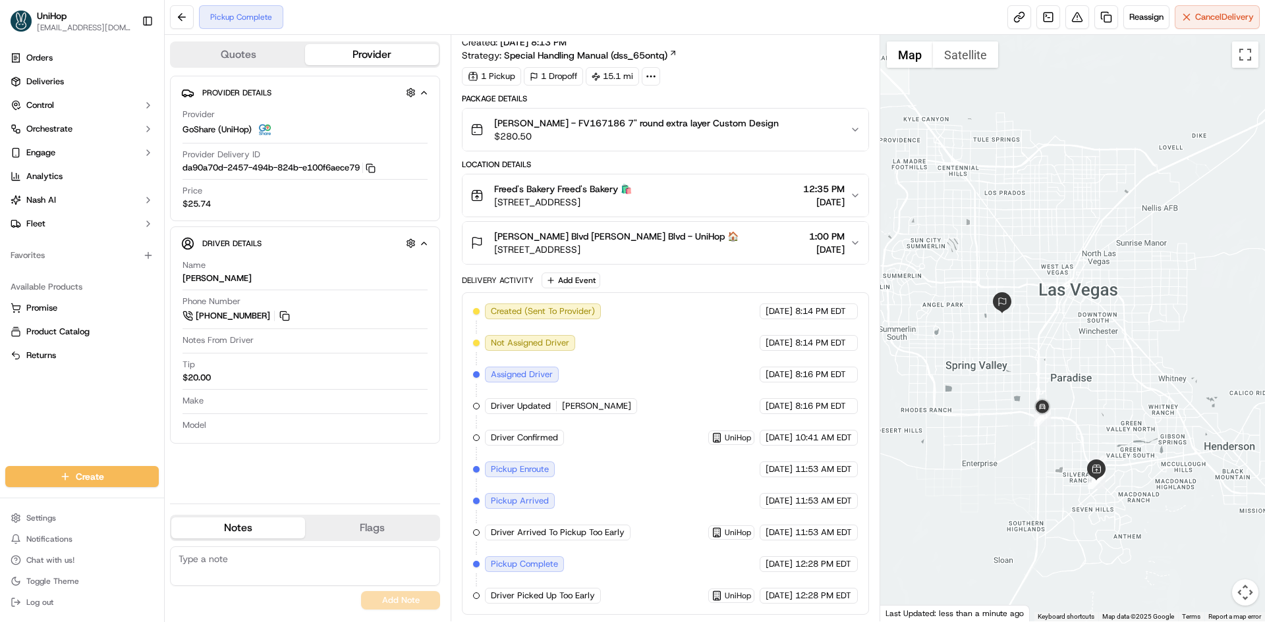
drag, startPoint x: 1068, startPoint y: 252, endPoint x: 1091, endPoint y: 259, distance: 24.2
click at [1091, 259] on div at bounding box center [1072, 328] width 385 height 587
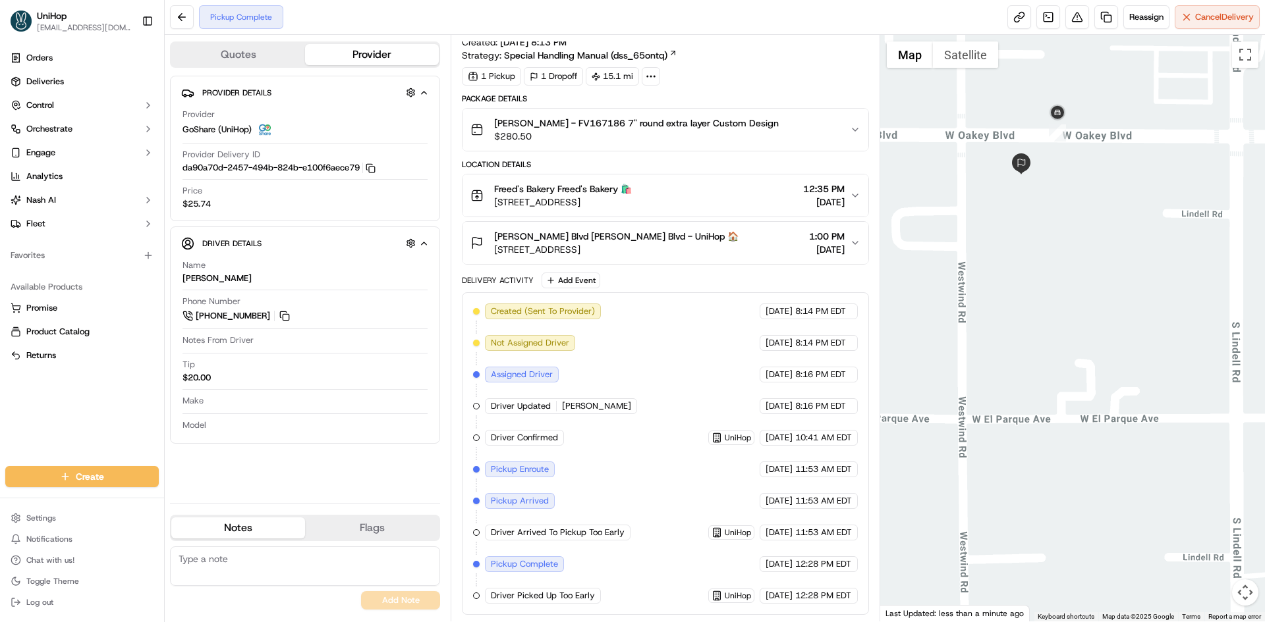
drag, startPoint x: 1006, startPoint y: 236, endPoint x: 1011, endPoint y: 256, distance: 20.4
click at [1010, 256] on div at bounding box center [1072, 328] width 385 height 587
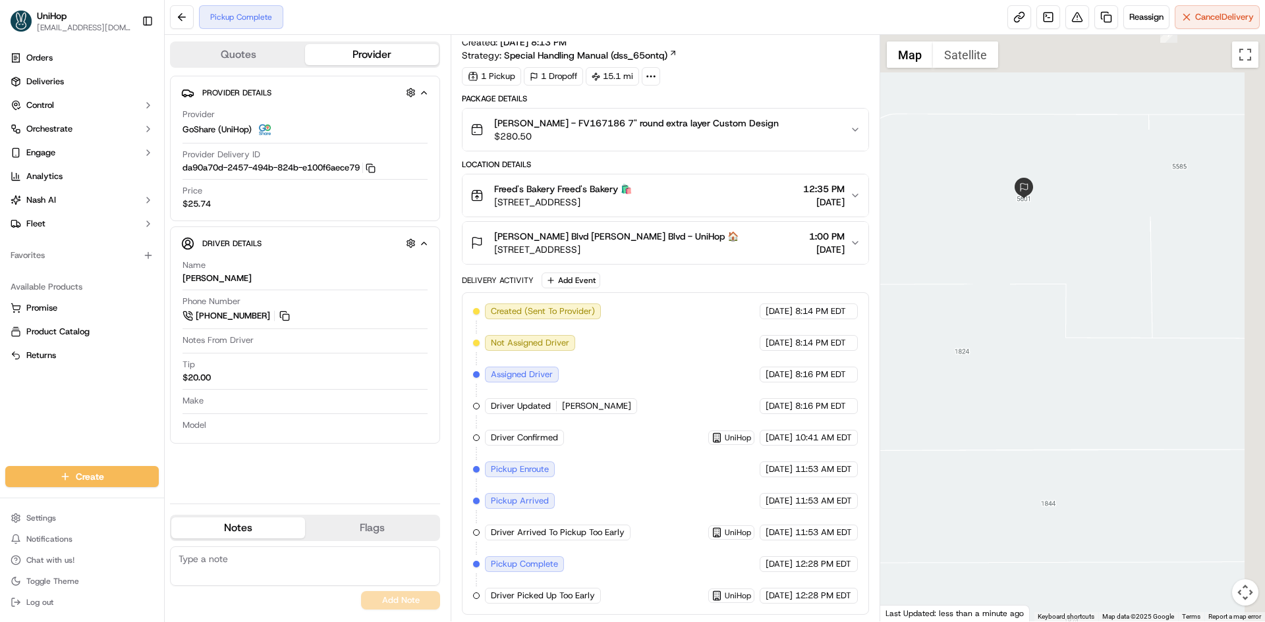
drag, startPoint x: 1066, startPoint y: 254, endPoint x: 1049, endPoint y: 288, distance: 37.7
click at [1049, 288] on div at bounding box center [1072, 328] width 385 height 587
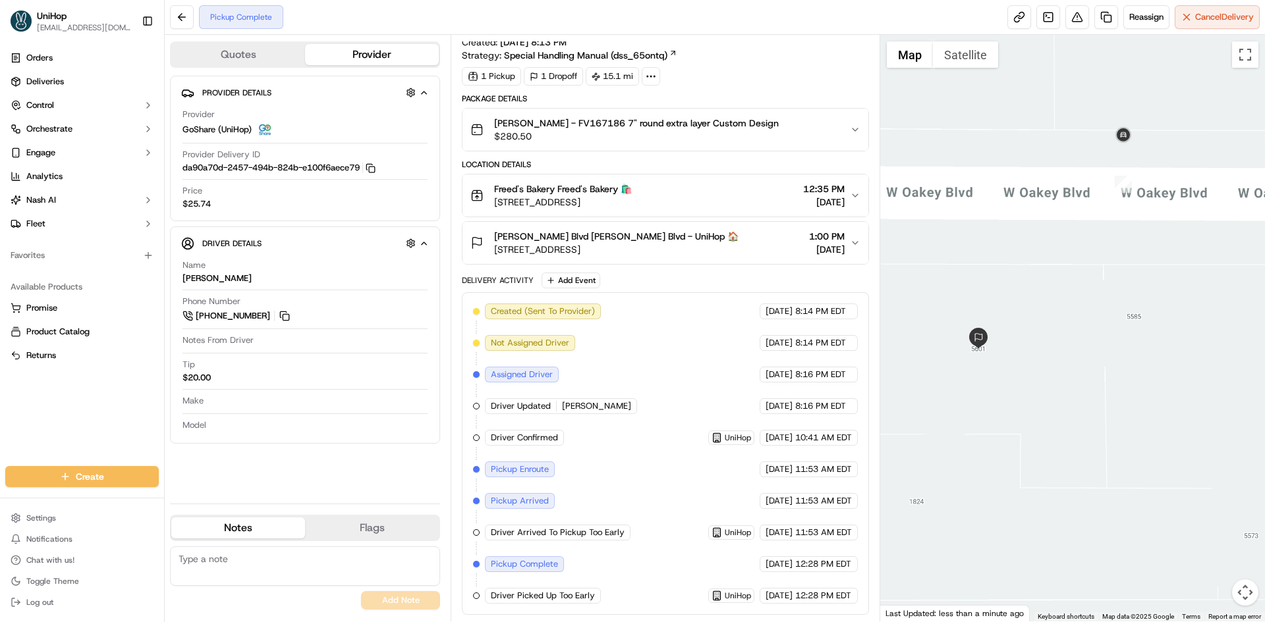
click at [946, 39] on div at bounding box center [1072, 328] width 385 height 587
click at [935, 50] on button "Satellite" at bounding box center [965, 54] width 65 height 26
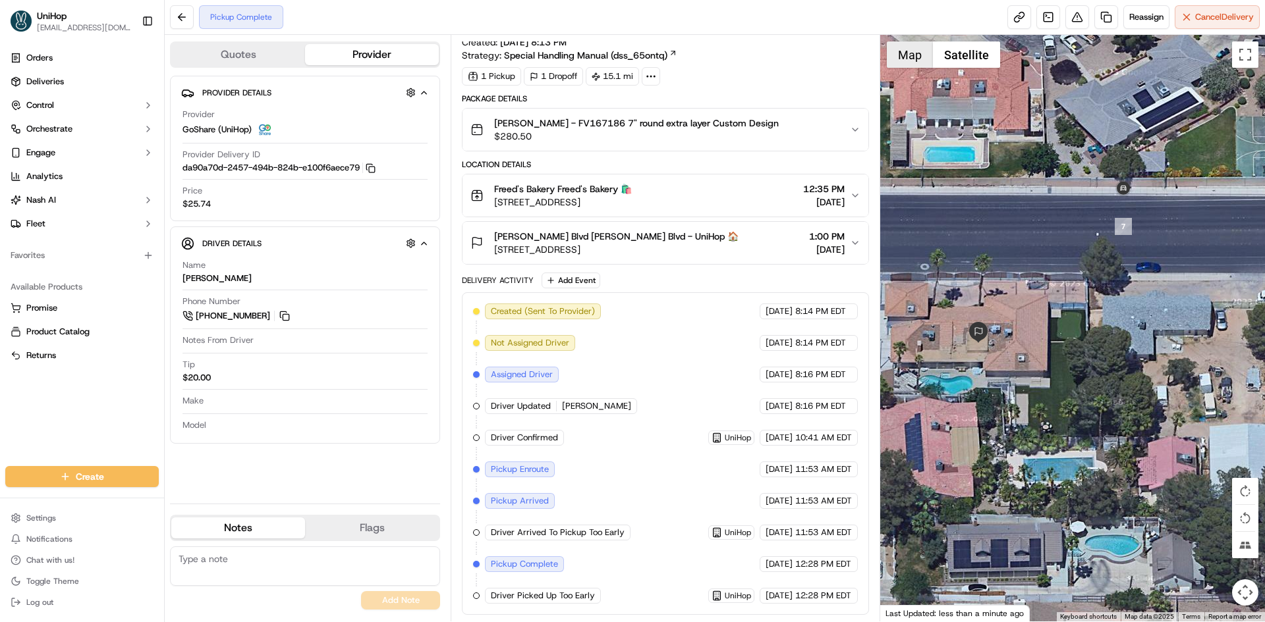
click at [913, 55] on button "Map" at bounding box center [910, 54] width 46 height 26
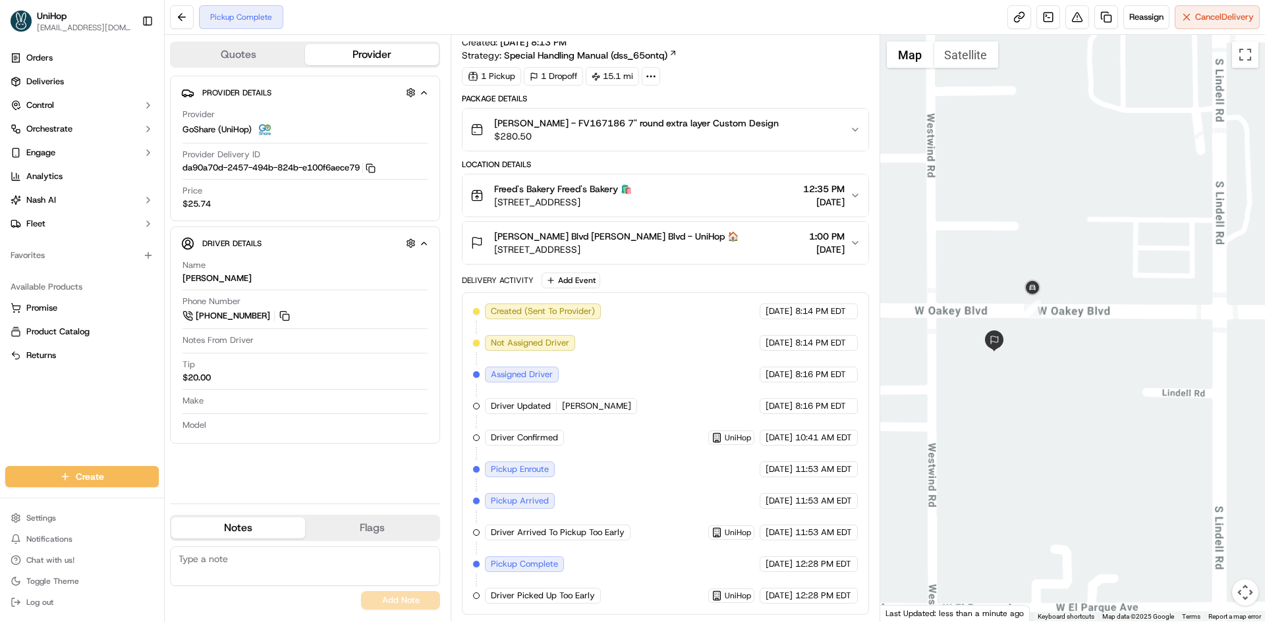
drag, startPoint x: 1029, startPoint y: 449, endPoint x: 1062, endPoint y: 421, distance: 43.4
click at [1050, 431] on div at bounding box center [1072, 328] width 385 height 587
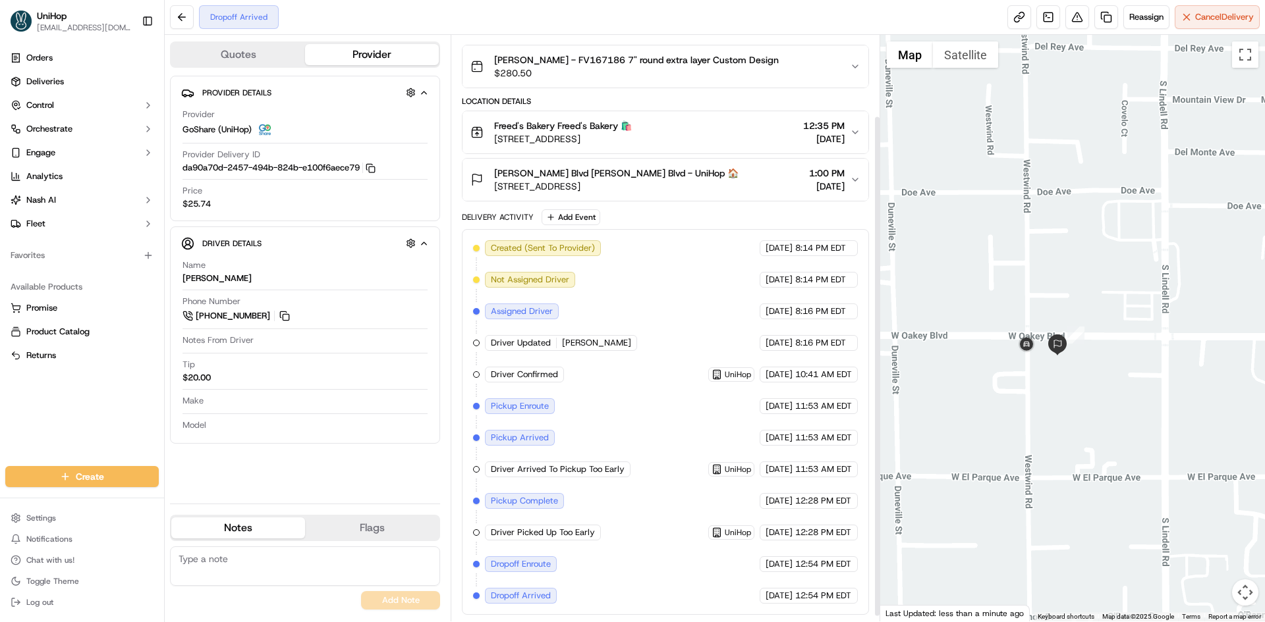
scroll to position [101, 0]
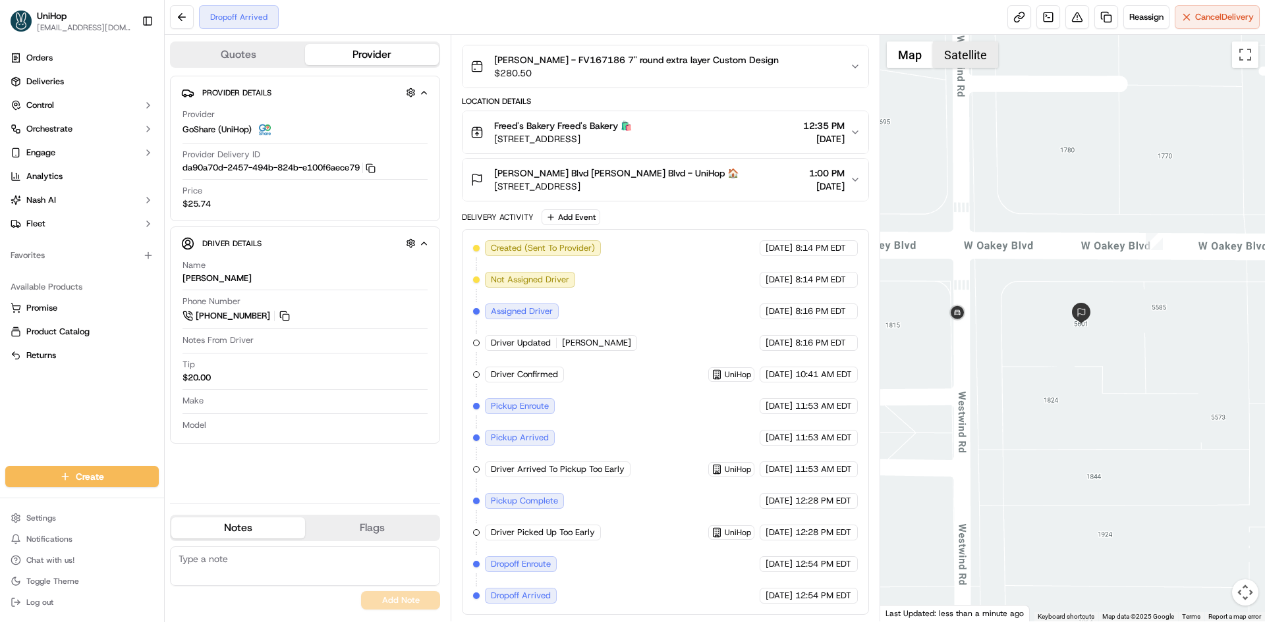
click at [966, 65] on button "Satellite" at bounding box center [965, 54] width 65 height 26
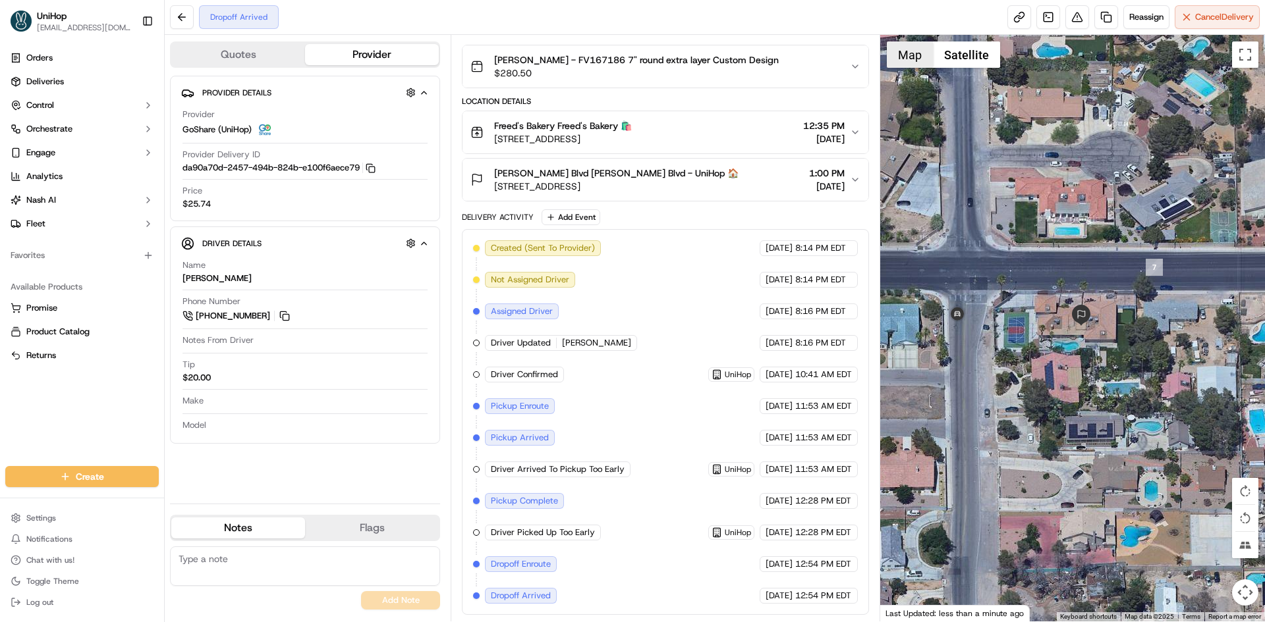
click at [906, 63] on button "Map" at bounding box center [910, 54] width 46 height 26
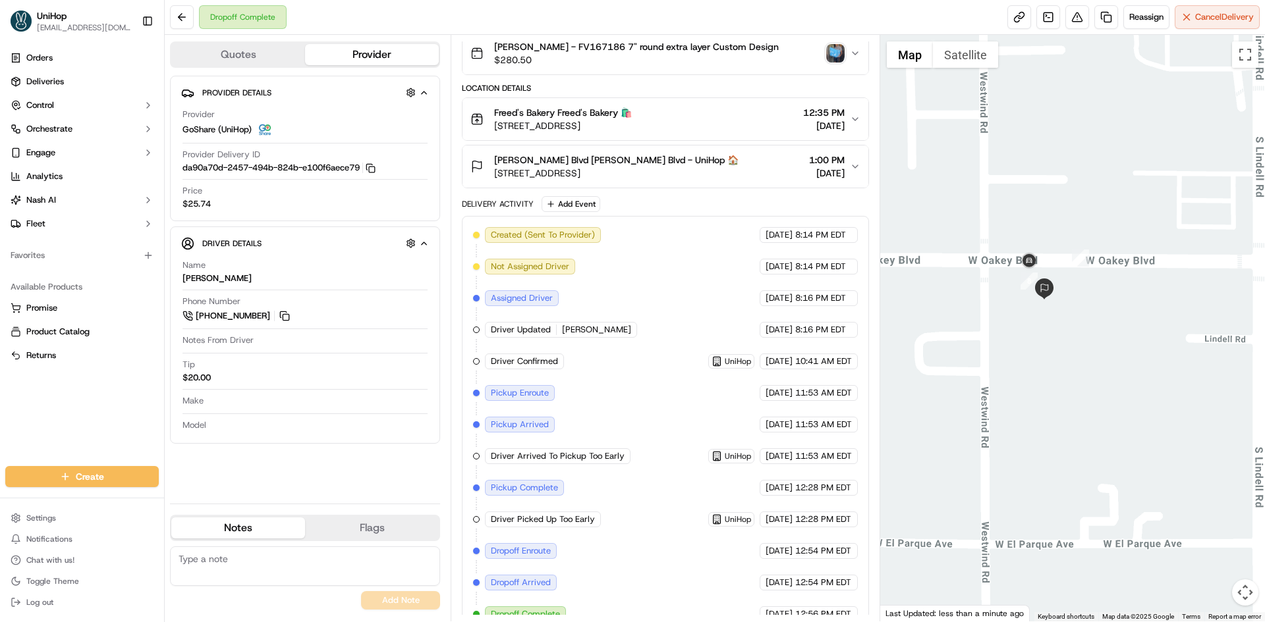
click at [838, 55] on img "button" at bounding box center [835, 53] width 18 height 18
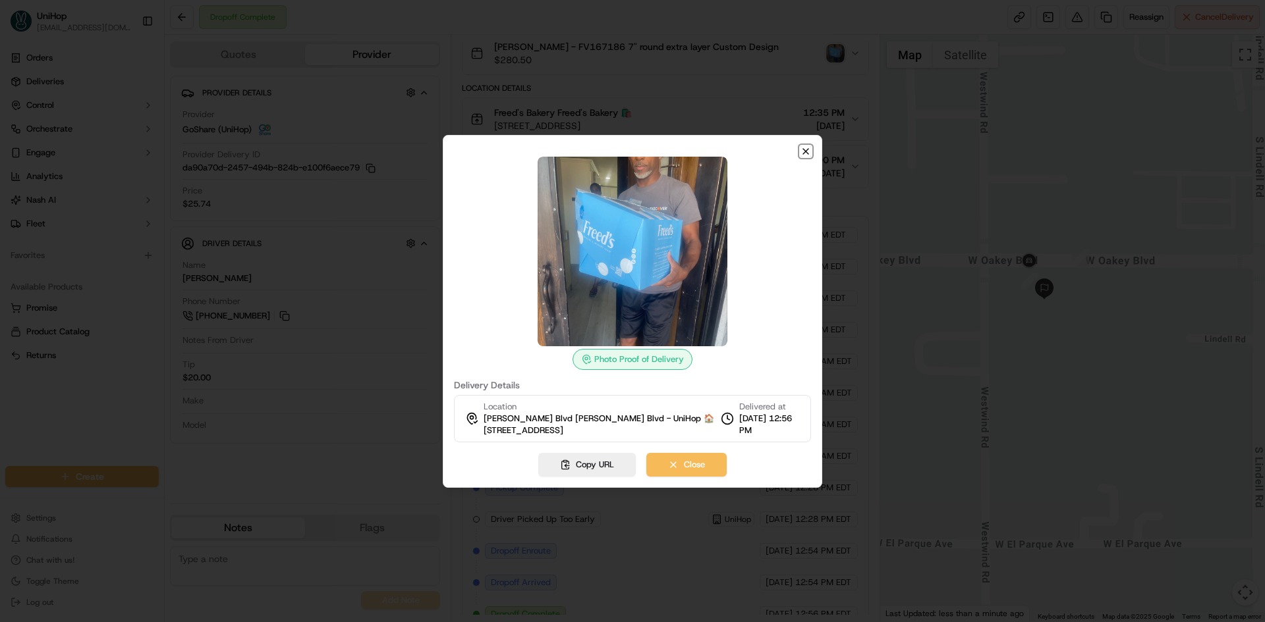
click at [805, 150] on icon "button" at bounding box center [805, 151] width 11 height 11
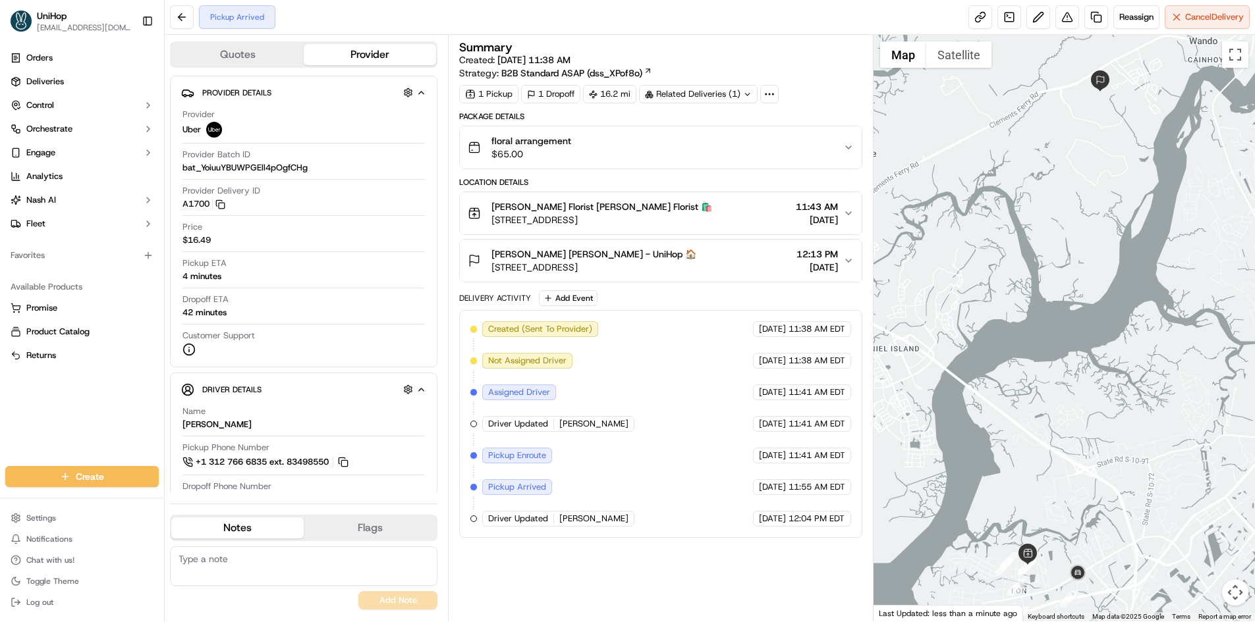
drag, startPoint x: 1020, startPoint y: 406, endPoint x: 1030, endPoint y: 370, distance: 37.5
click at [1031, 372] on div at bounding box center [1063, 328] width 381 height 587
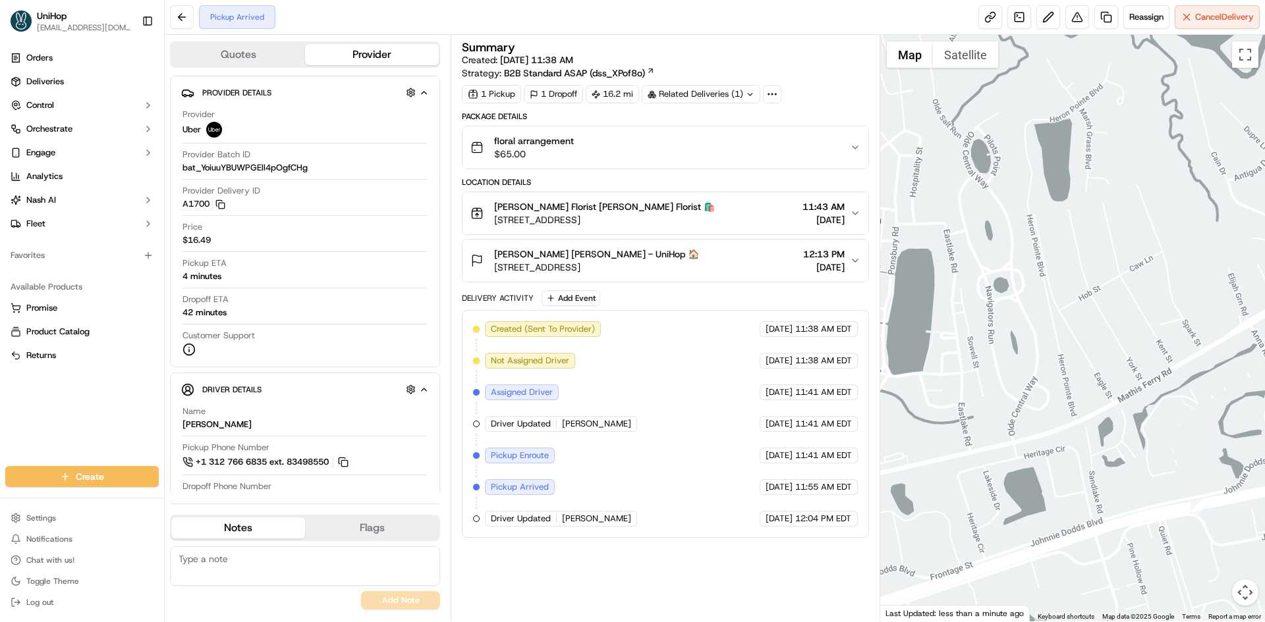
drag, startPoint x: 1052, startPoint y: 435, endPoint x: 1062, endPoint y: 402, distance: 35.0
click at [1062, 406] on div at bounding box center [1072, 328] width 385 height 587
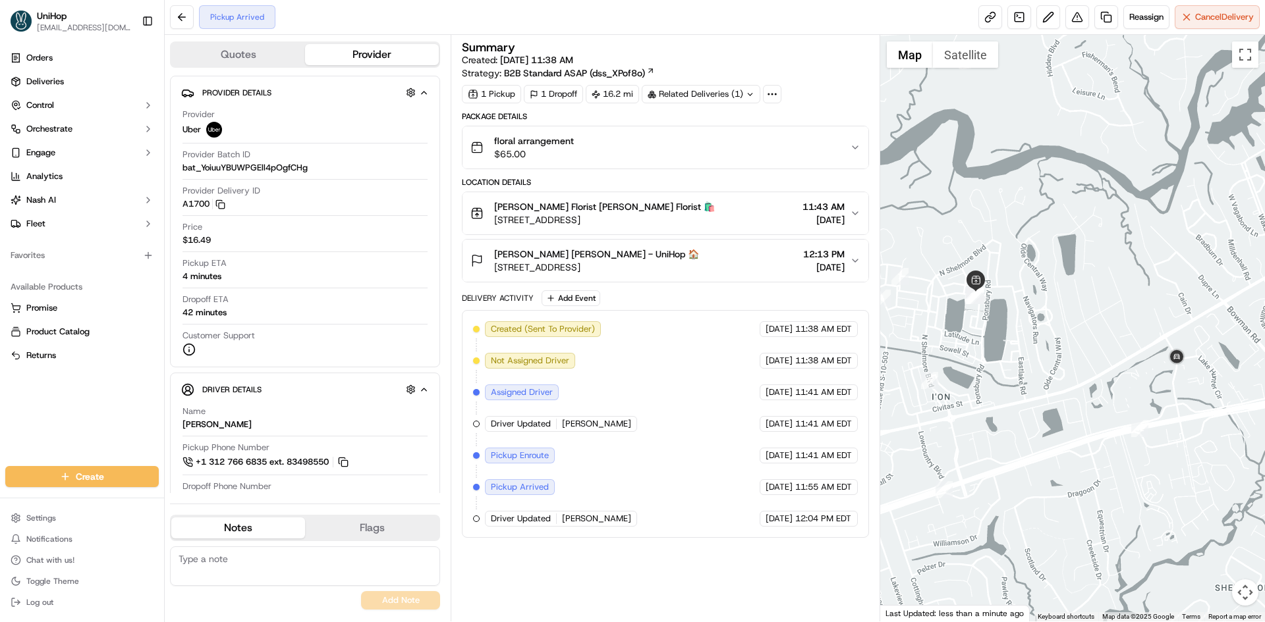
drag, startPoint x: 995, startPoint y: 375, endPoint x: 997, endPoint y: 368, distance: 7.5
click at [1014, 372] on div at bounding box center [1072, 328] width 385 height 587
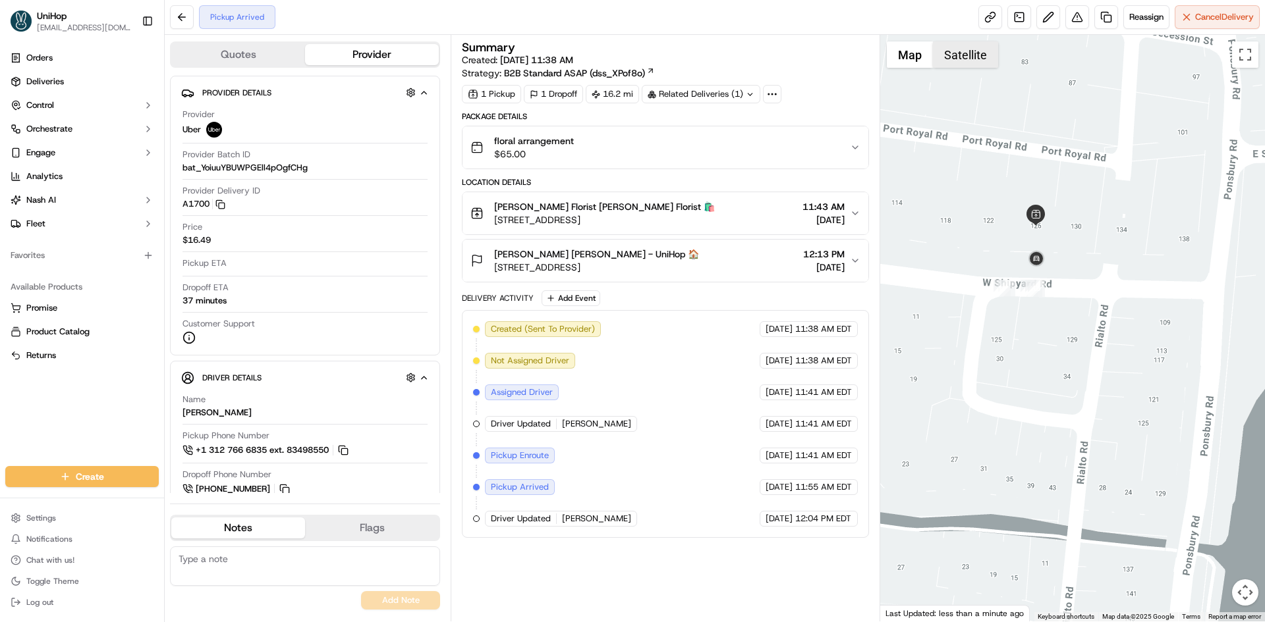
click at [983, 61] on button "Satellite" at bounding box center [965, 54] width 65 height 26
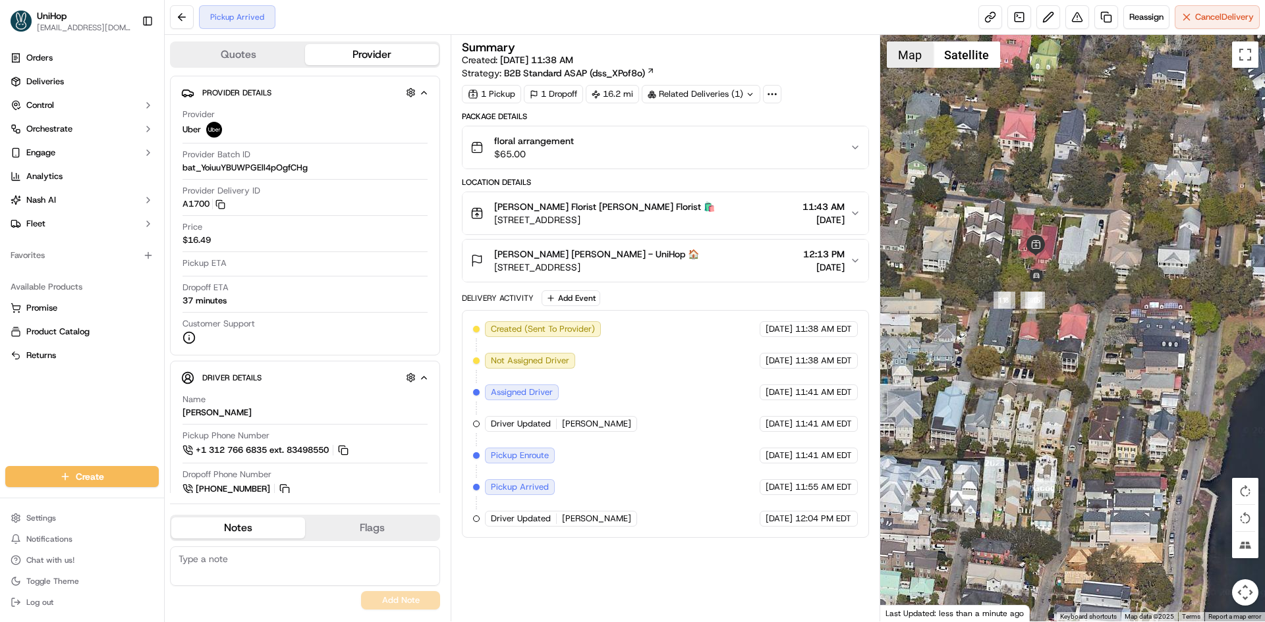
click at [915, 59] on button "Map" at bounding box center [910, 54] width 46 height 26
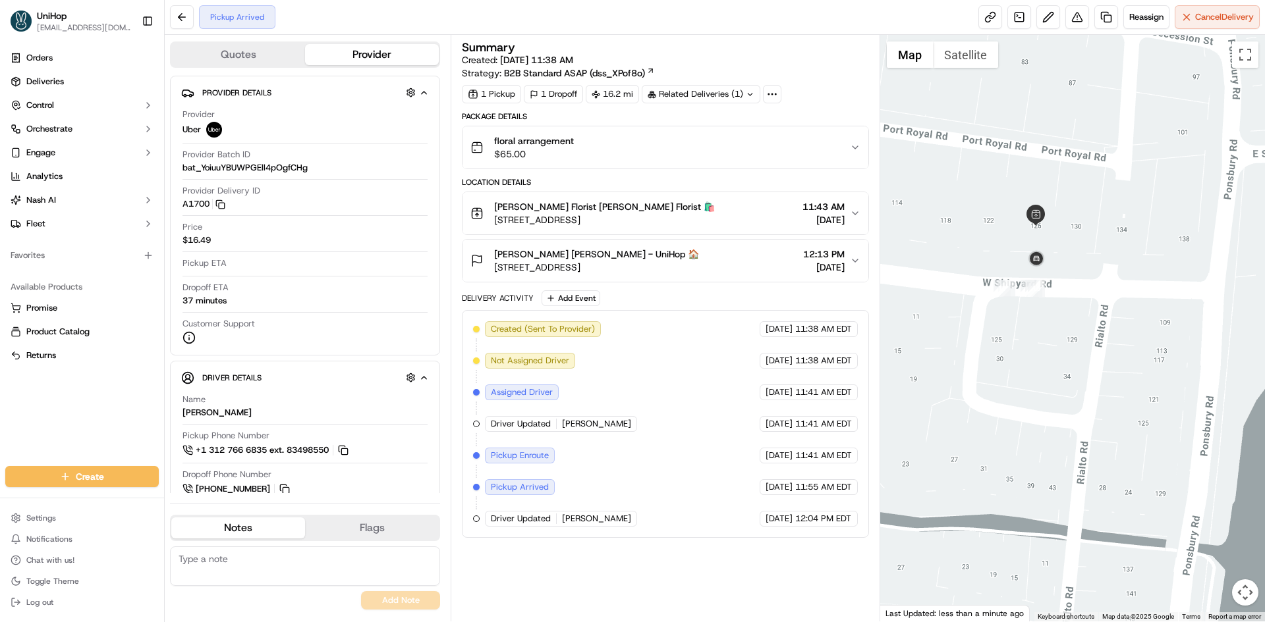
click at [745, 242] on button "Mr. Eric Hanks Mr. Eric Hanks - UniHop 🏠 487 Nelliefield Trail, Charleston, SC …" at bounding box center [664, 261] width 405 height 42
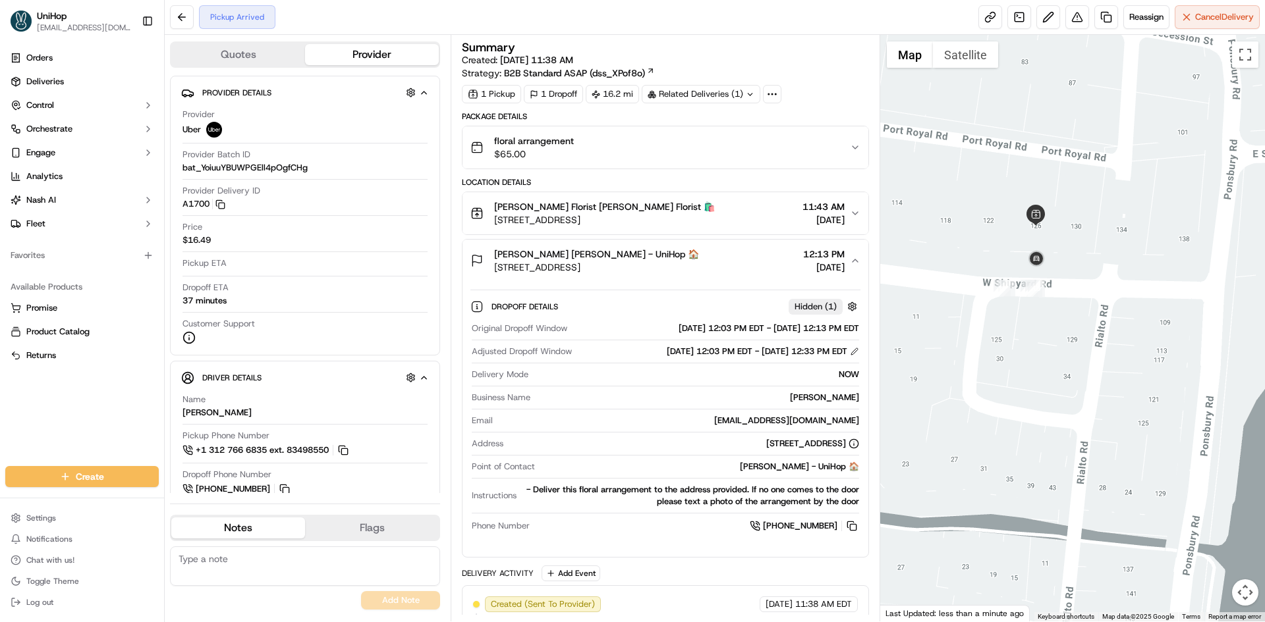
click at [751, 263] on div "Mr. Eric Hanks Mr. Eric Hanks - UniHop 🏠 487 Nelliefield Trail, Charleston, SC …" at bounding box center [659, 261] width 379 height 26
click at [746, 217] on div "Blanche Darby Florist Blanche Darby Florist 🛍️ 126 W Shipyard Rd, Mt Pleasant, …" at bounding box center [659, 213] width 379 height 26
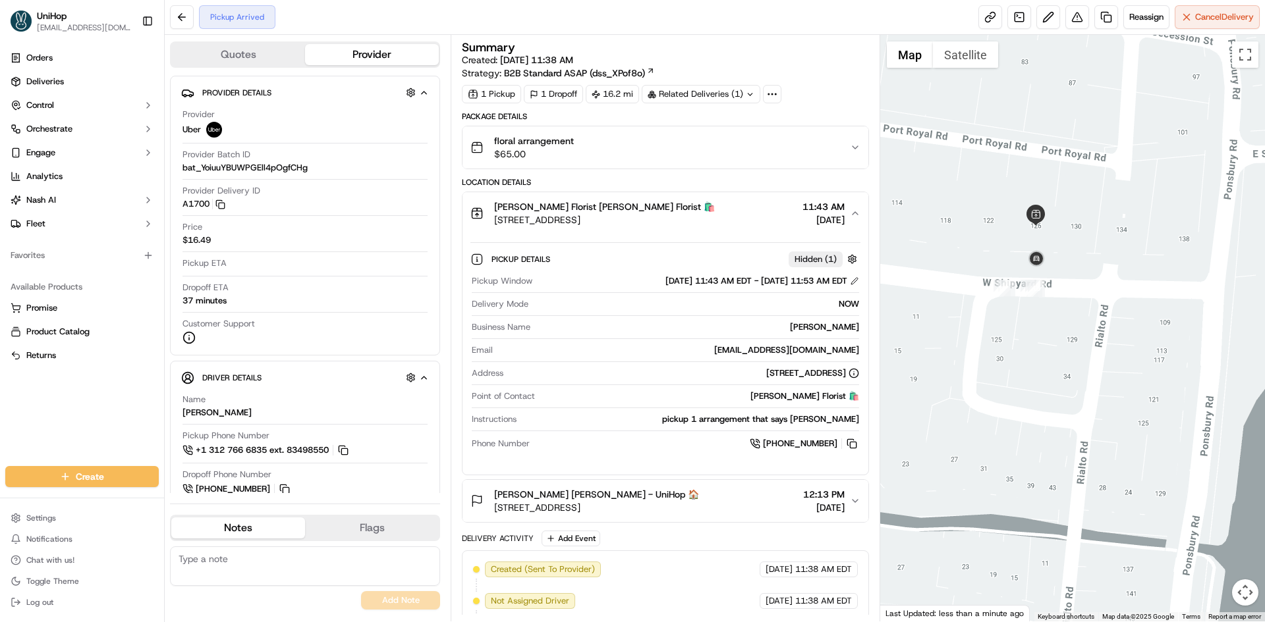
click at [746, 216] on div "Blanche Darby Florist Blanche Darby Florist 🛍️ 126 W Shipyard Rd, Mt Pleasant, …" at bounding box center [659, 213] width 379 height 26
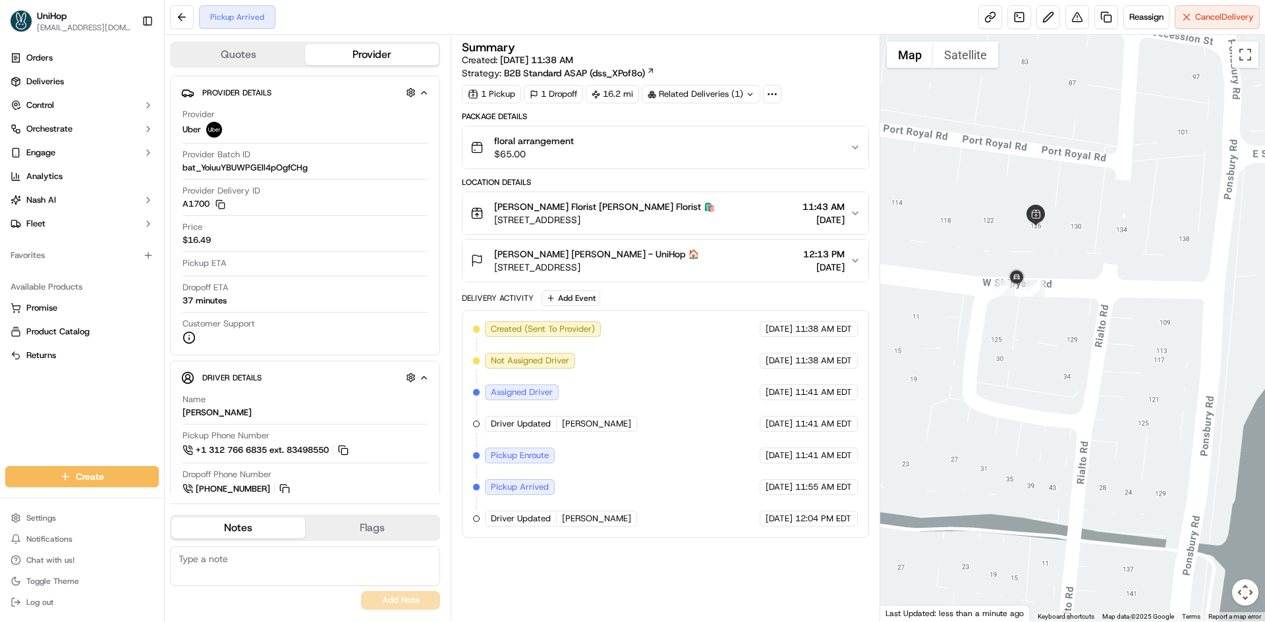
click at [697, 192] on div "Blanche Darby Florist Blanche Darby Florist 🛍️ 126 W Shipyard Rd, Mt Pleasant, …" at bounding box center [665, 213] width 406 height 43
click at [703, 204] on div "Blanche Darby Florist Blanche Darby Florist 🛍️" at bounding box center [604, 206] width 221 height 13
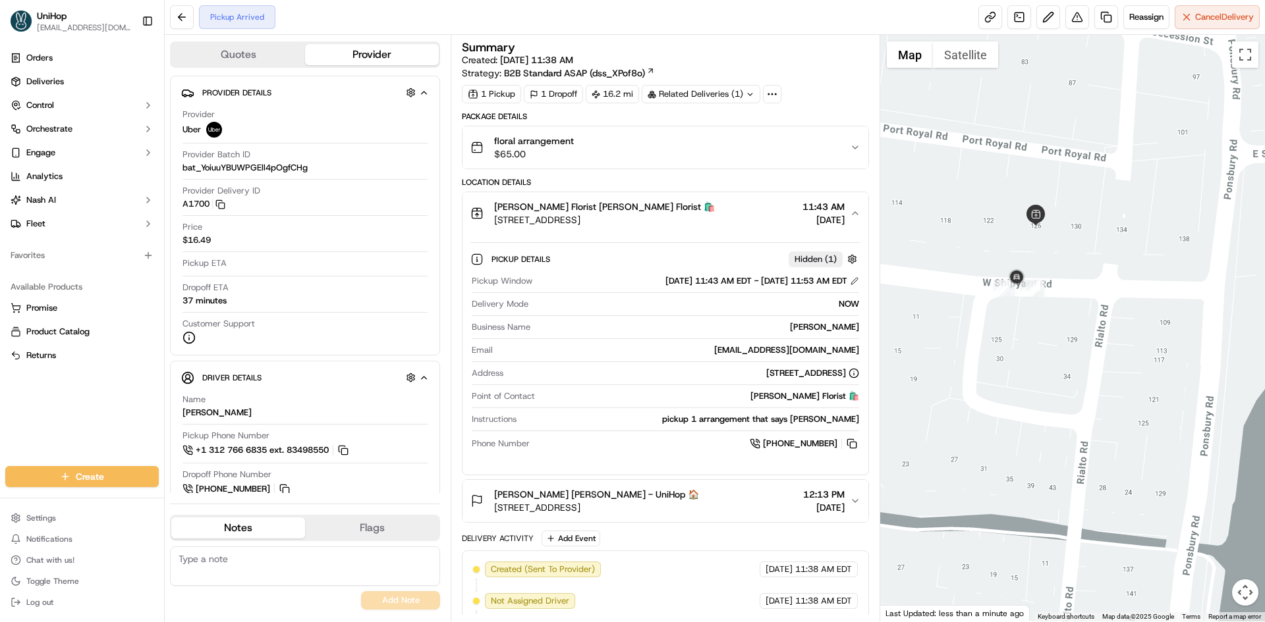
click at [703, 204] on div "Blanche Darby Florist Blanche Darby Florist 🛍️" at bounding box center [604, 206] width 221 height 13
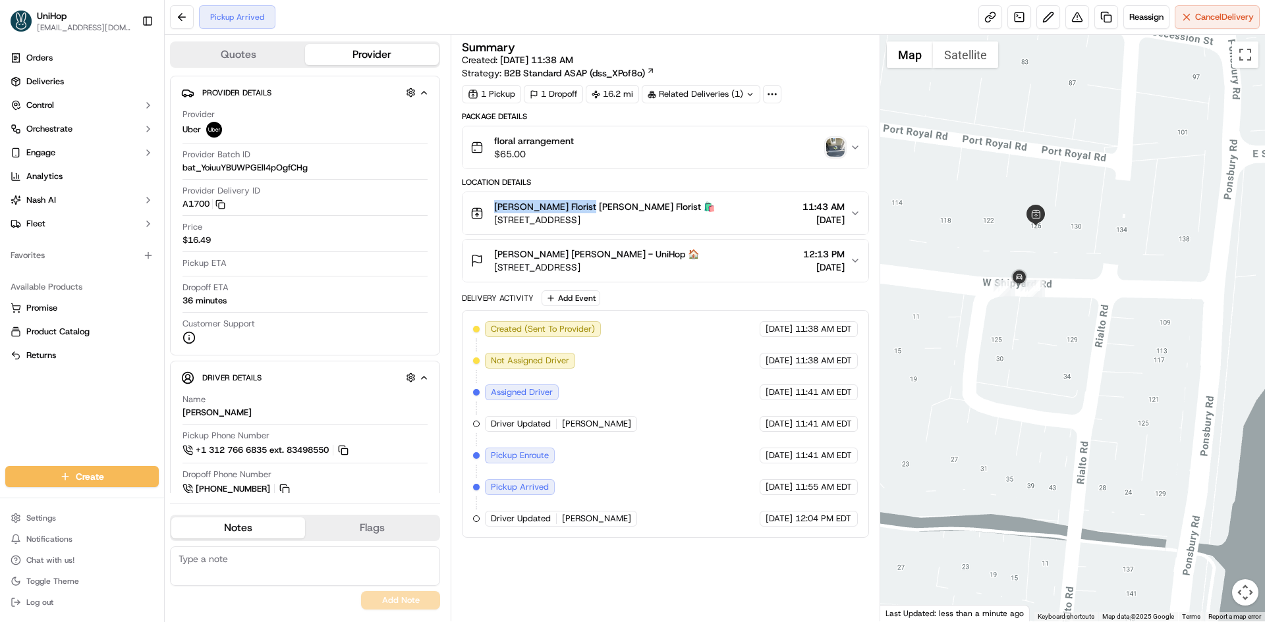
drag, startPoint x: 494, startPoint y: 207, endPoint x: 582, endPoint y: 209, distance: 88.3
click at [582, 209] on span "Blanche Darby Florist Blanche Darby Florist 🛍️" at bounding box center [604, 206] width 221 height 13
copy span "Blanche Darby Florist"
drag, startPoint x: 490, startPoint y: 253, endPoint x: 541, endPoint y: 247, distance: 51.1
click at [553, 256] on div "Mr. Eric Hanks Mr. Eric Hanks - UniHop 🏠 487 Nelliefield Trail, Charleston, SC …" at bounding box center [584, 261] width 229 height 26
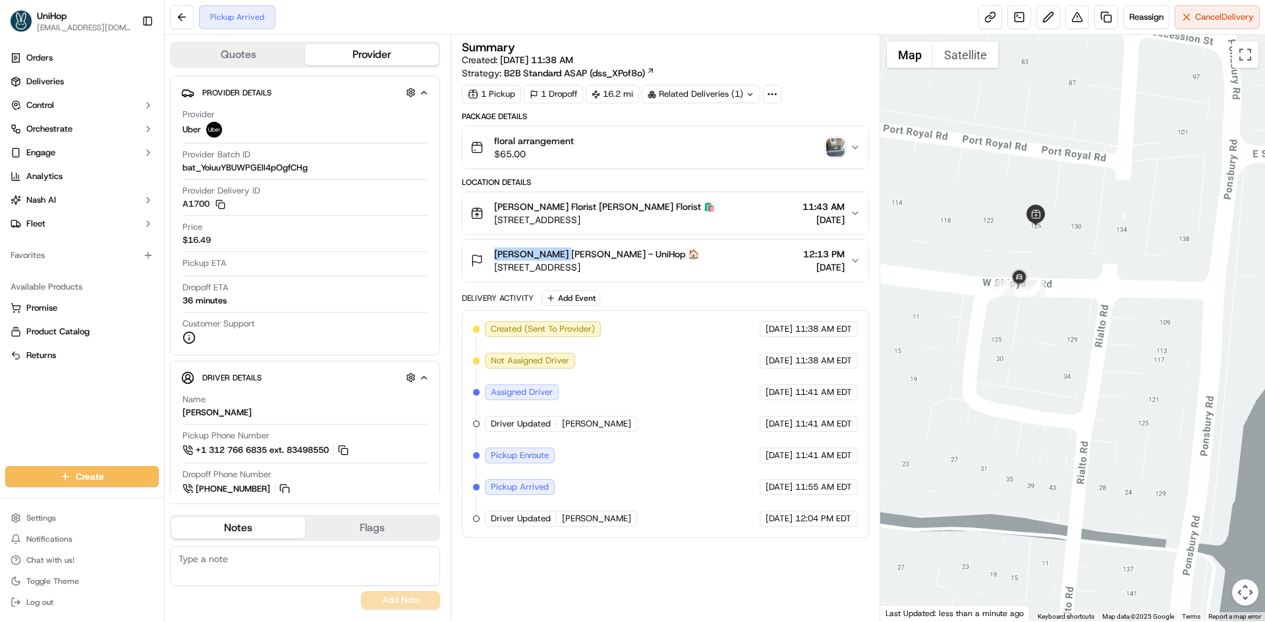
copy span "Mr. Eric Hanks"
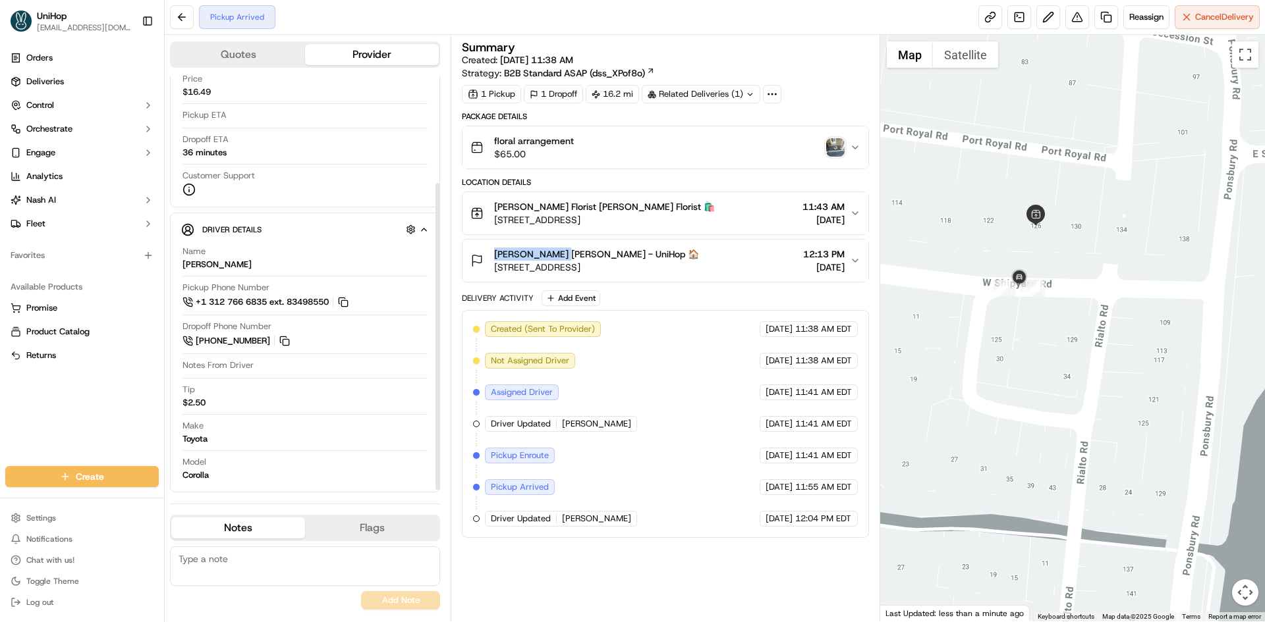
scroll to position [150, 0]
click at [839, 151] on img "button" at bounding box center [835, 147] width 18 height 18
click at [832, 150] on img "button" at bounding box center [835, 147] width 18 height 18
click at [838, 144] on img "button" at bounding box center [835, 147] width 18 height 18
copy span "Mr. Eric Hanks"
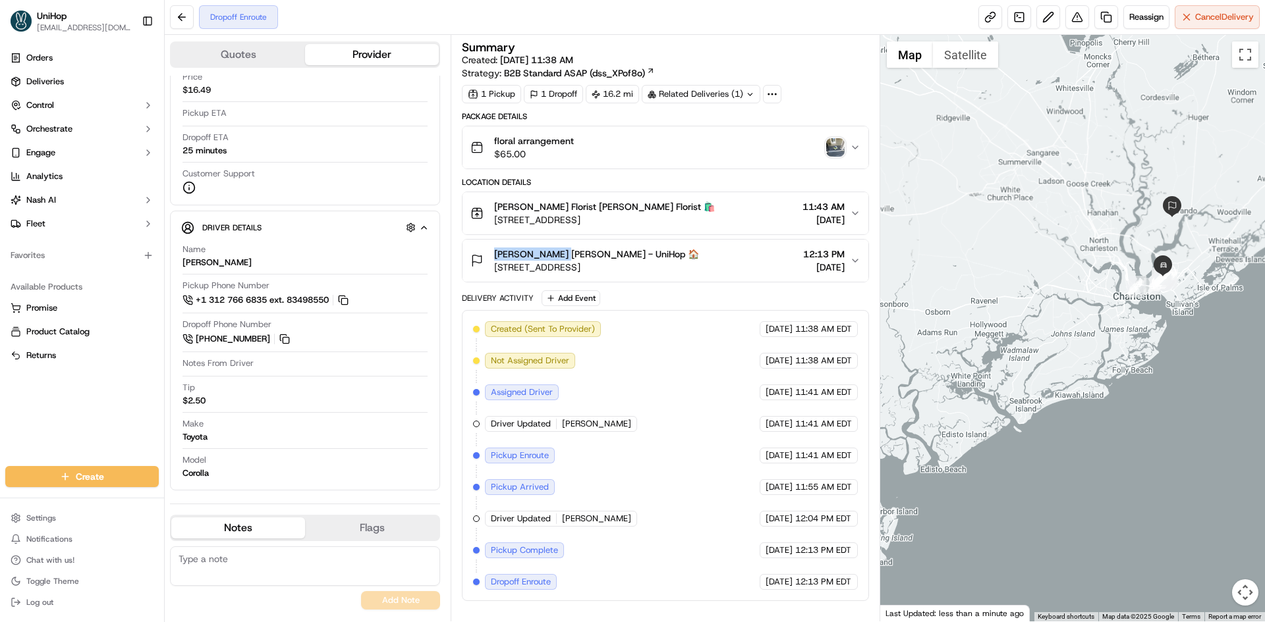
drag, startPoint x: 1198, startPoint y: 219, endPoint x: 1192, endPoint y: 306, distance: 87.8
click at [1192, 306] on div at bounding box center [1072, 328] width 385 height 587
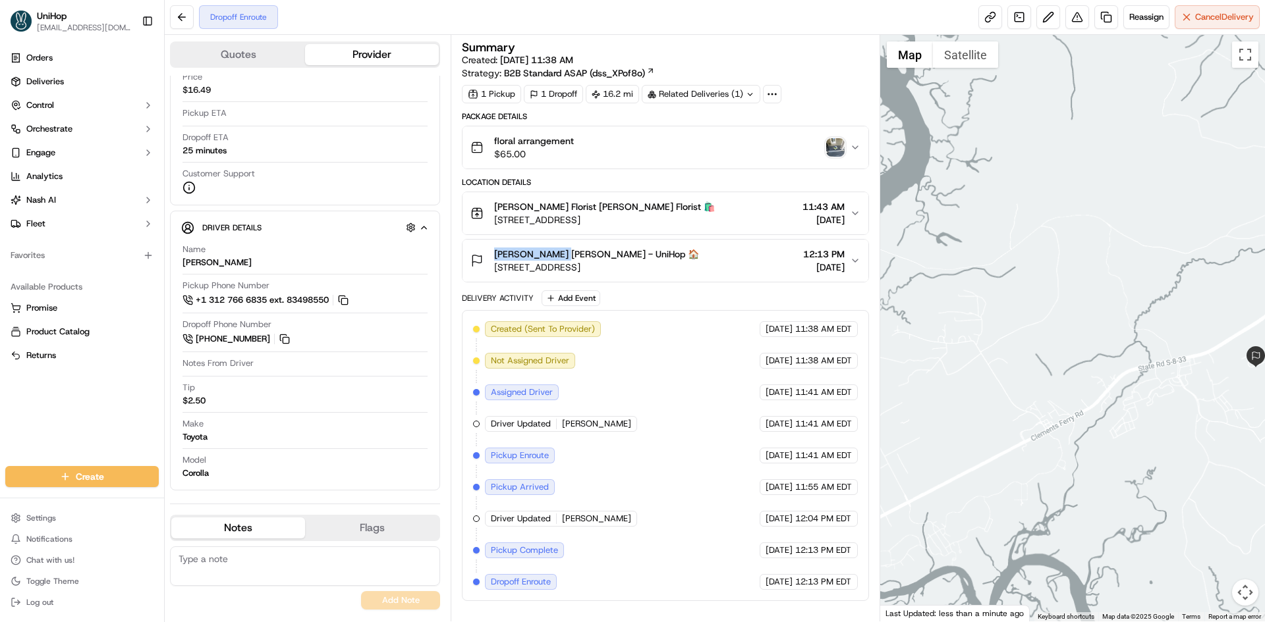
drag, startPoint x: 1137, startPoint y: 307, endPoint x: 1025, endPoint y: 279, distance: 116.1
click at [1027, 279] on div at bounding box center [1072, 328] width 385 height 587
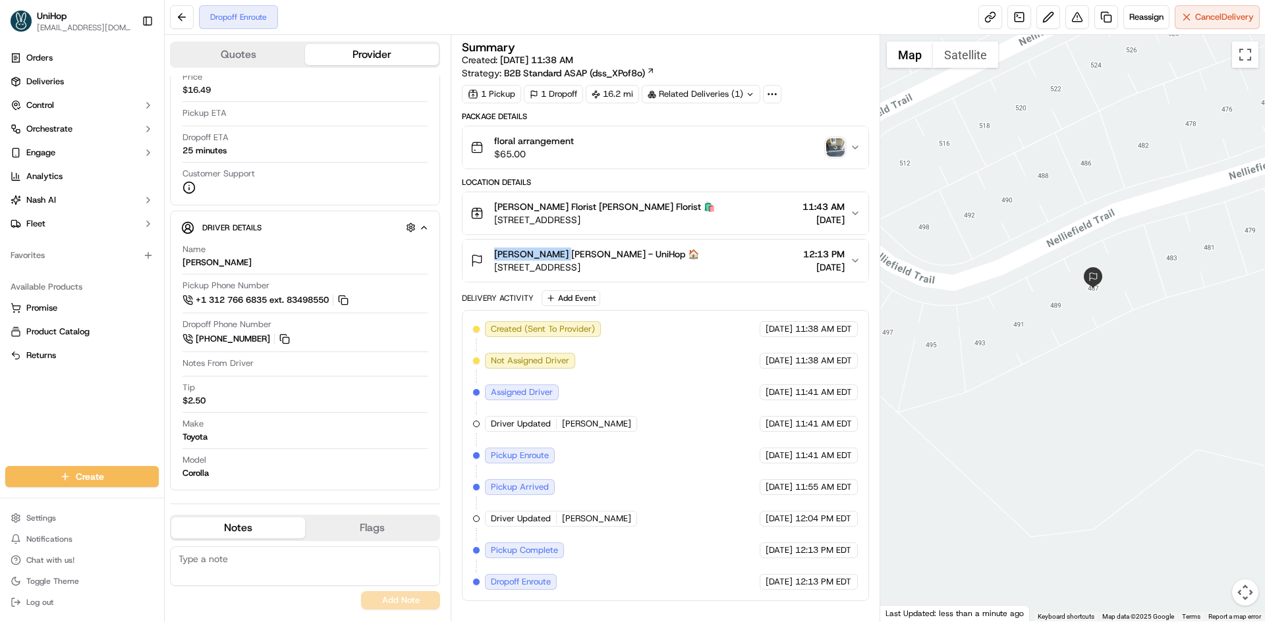
click at [971, 61] on button "Satellite" at bounding box center [965, 54] width 65 height 26
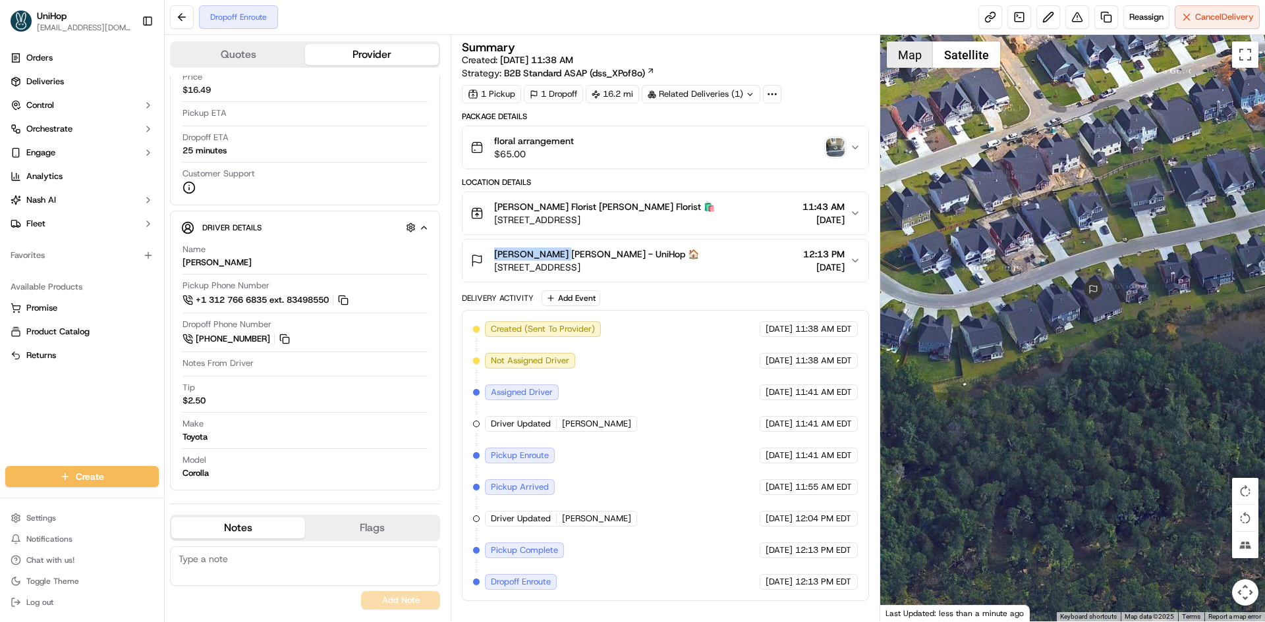
click at [902, 63] on button "Map" at bounding box center [910, 54] width 46 height 26
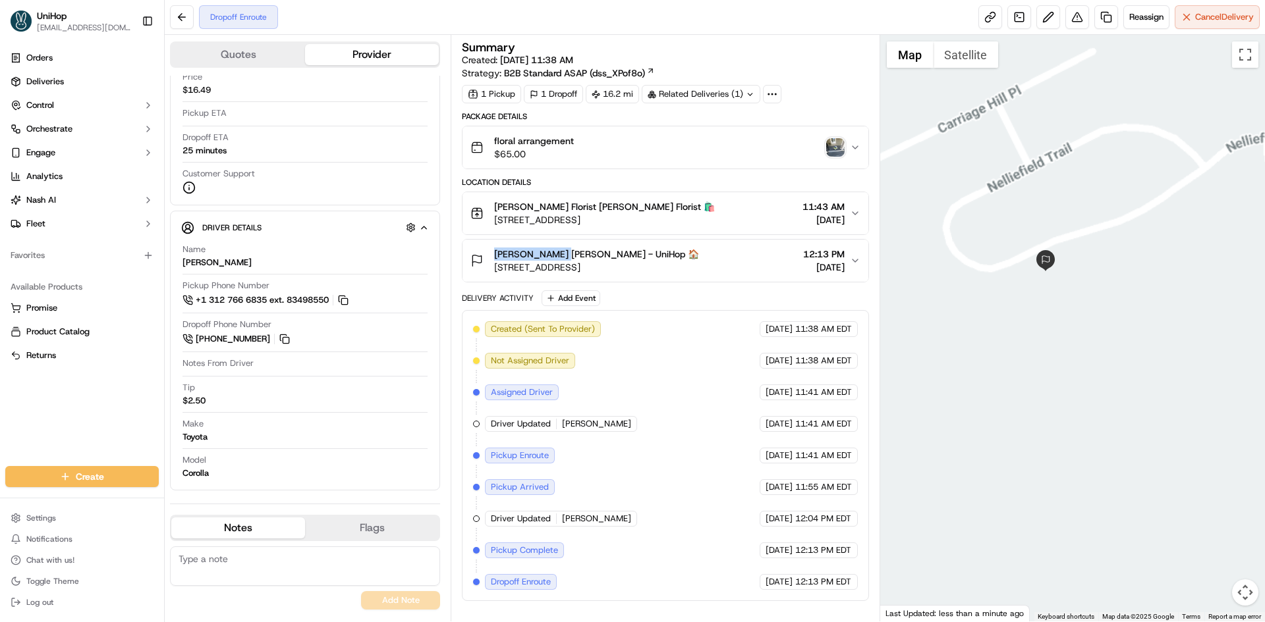
drag, startPoint x: 1039, startPoint y: 427, endPoint x: 1077, endPoint y: 396, distance: 48.7
click at [1046, 422] on div at bounding box center [1072, 328] width 385 height 587
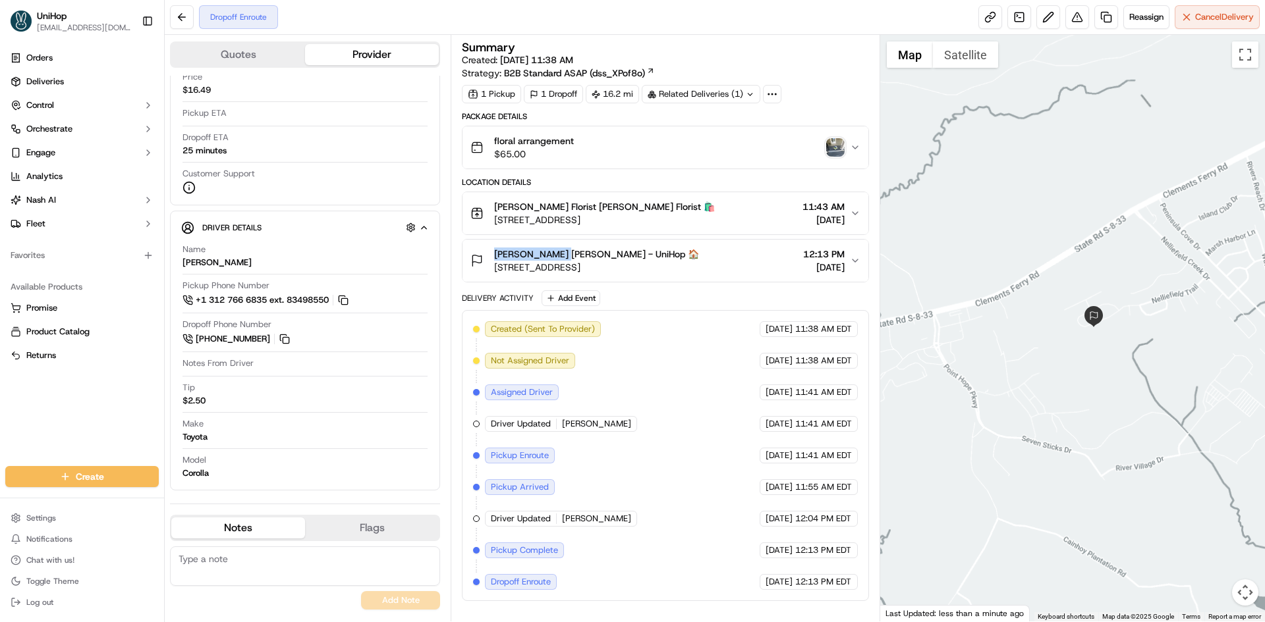
drag, startPoint x: 1079, startPoint y: 418, endPoint x: 1110, endPoint y: 302, distance: 120.0
click at [1085, 401] on div at bounding box center [1072, 328] width 385 height 587
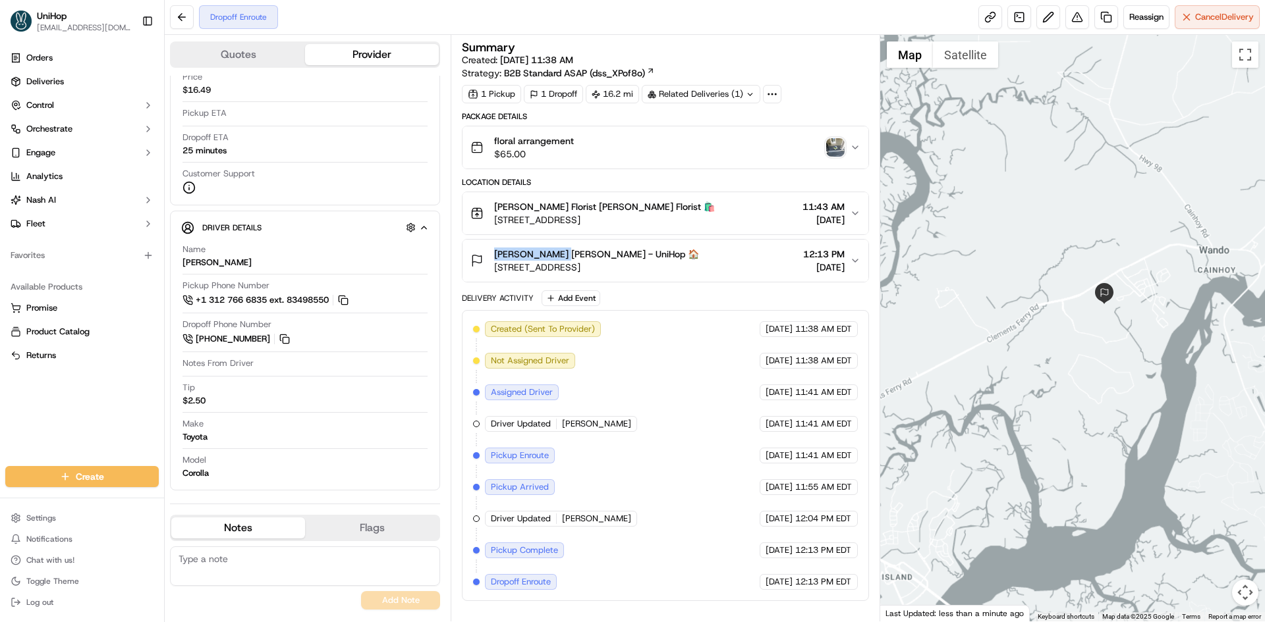
drag, startPoint x: 1089, startPoint y: 413, endPoint x: 1105, endPoint y: 310, distance: 104.1
click at [1105, 337] on div at bounding box center [1072, 328] width 385 height 587
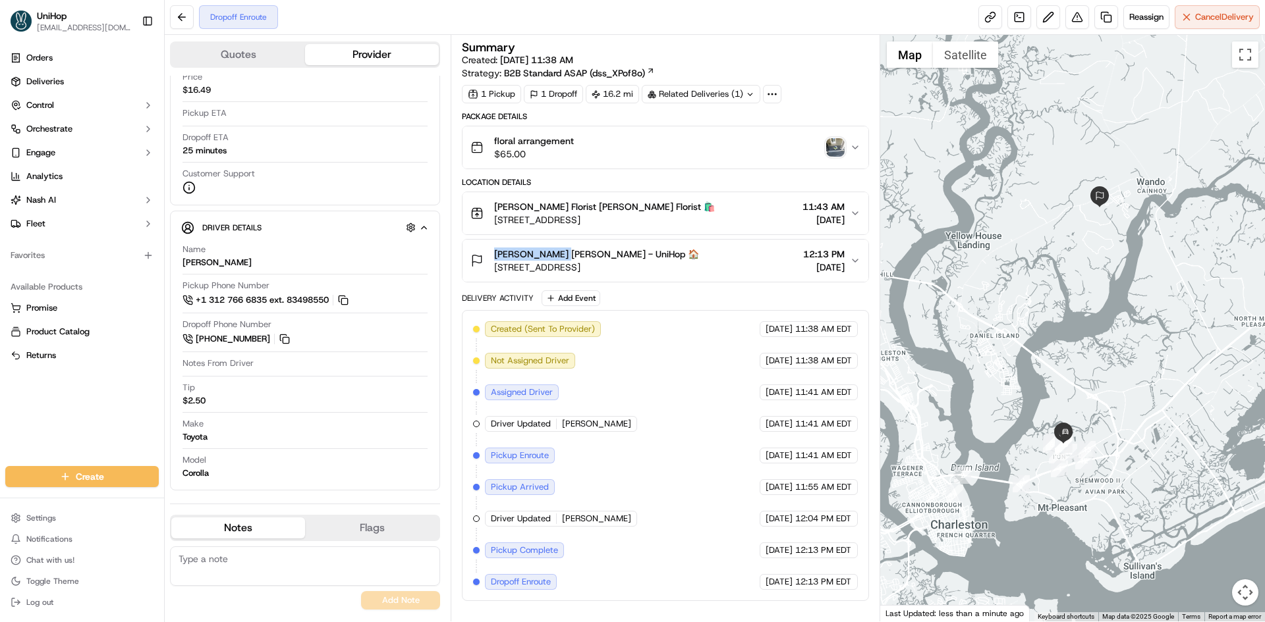
drag, startPoint x: 1116, startPoint y: 317, endPoint x: 1087, endPoint y: 335, distance: 34.6
click at [1087, 335] on div at bounding box center [1072, 328] width 385 height 587
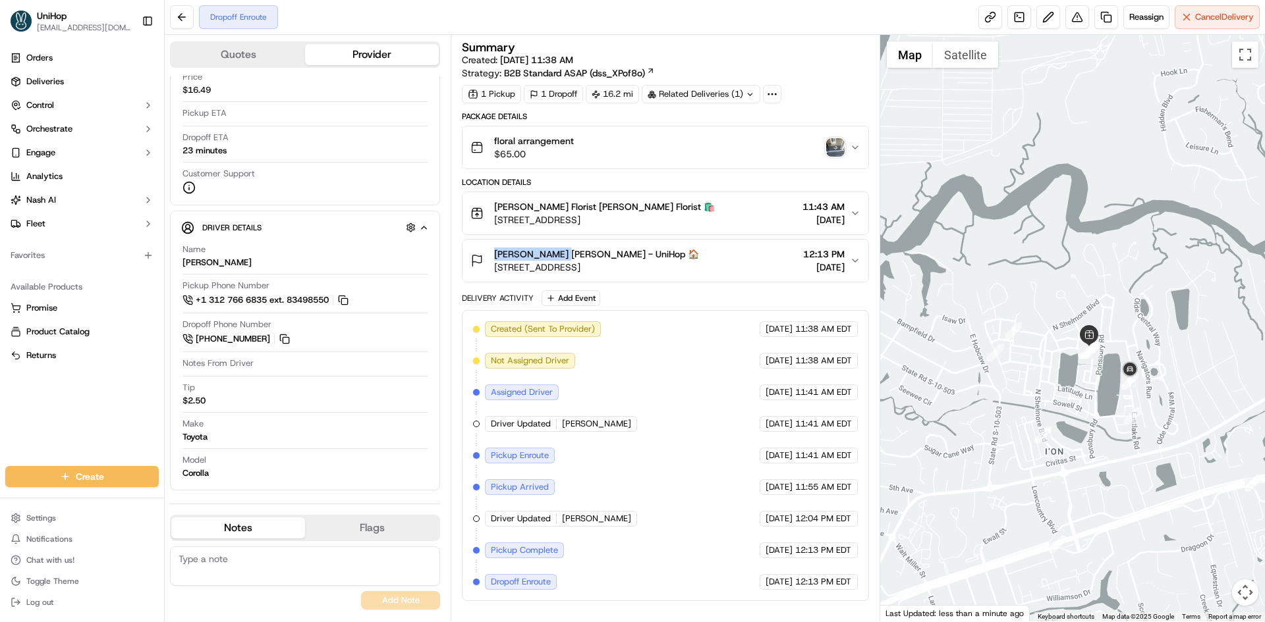
click at [1089, 323] on div at bounding box center [1072, 328] width 385 height 587
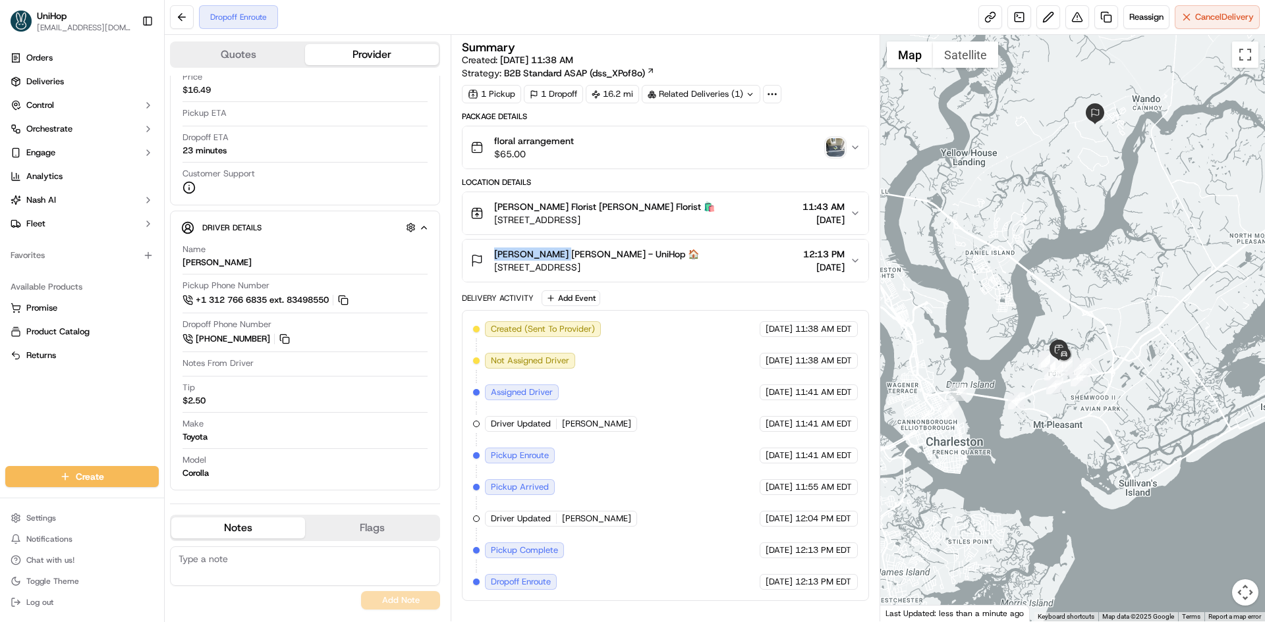
drag, startPoint x: 1104, startPoint y: 302, endPoint x: 1097, endPoint y: 305, distance: 7.1
click at [1099, 305] on div at bounding box center [1072, 328] width 385 height 587
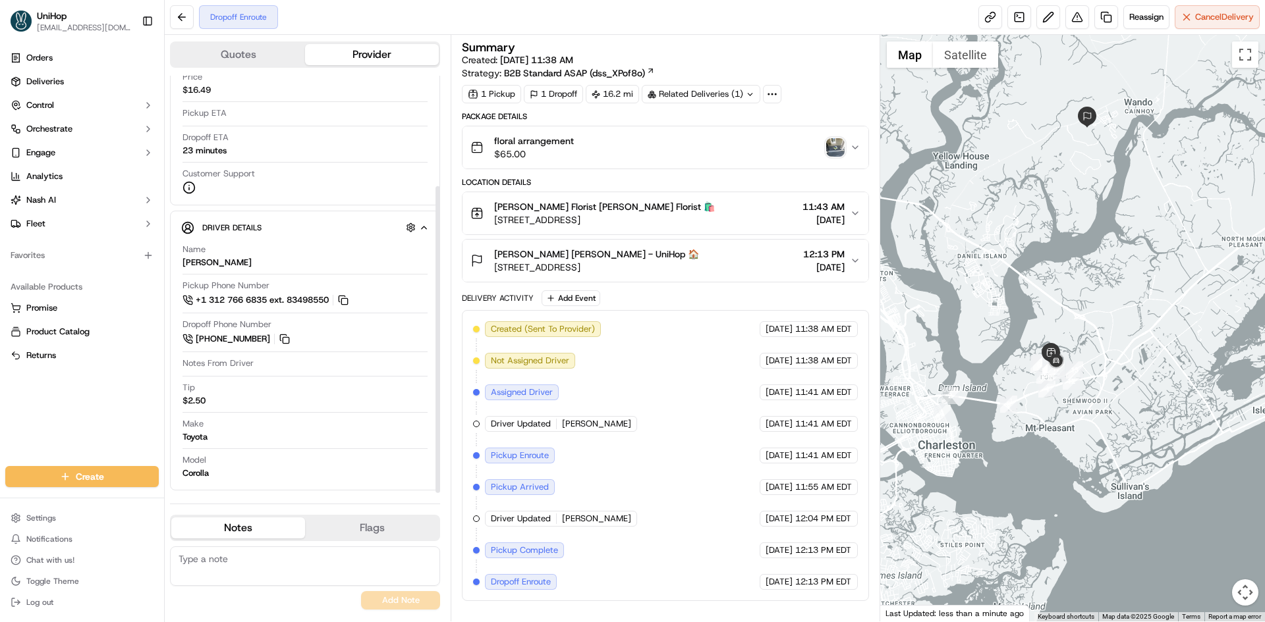
click at [271, 568] on textarea at bounding box center [305, 567] width 270 height 40
paste textarea "(843) 952-3443"
type textarea "(843) 952-3443"
click at [392, 598] on button "Add Note" at bounding box center [400, 600] width 79 height 18
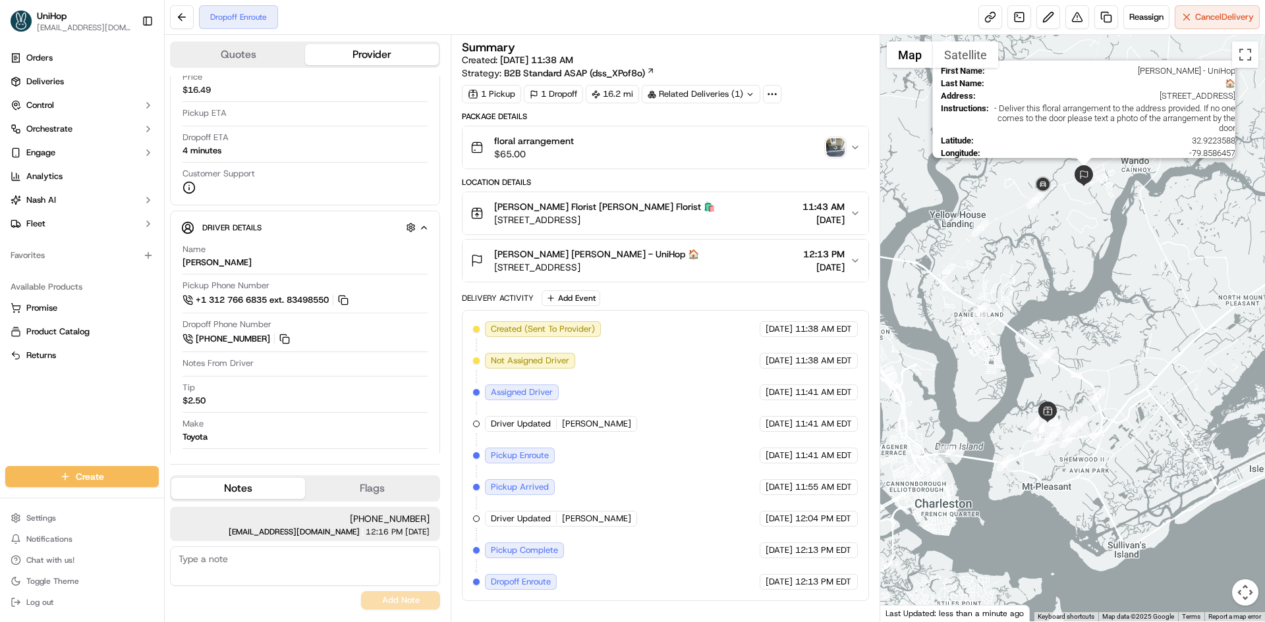
drag, startPoint x: 1085, startPoint y: 130, endPoint x: 1083, endPoint y: 182, distance: 52.1
click at [1083, 182] on img at bounding box center [1083, 175] width 21 height 21
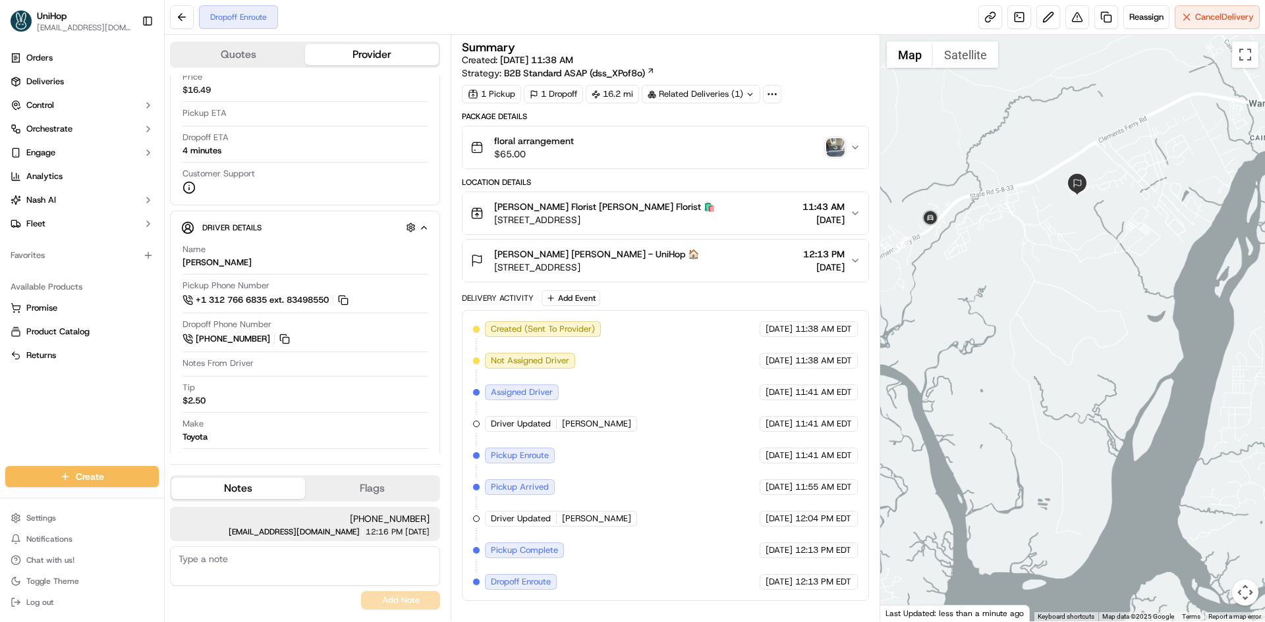
drag, startPoint x: 1062, startPoint y: 269, endPoint x: 830, endPoint y: 184, distance: 247.3
click at [1062, 269] on div "To navigate, press the arrow keys." at bounding box center [1072, 328] width 385 height 587
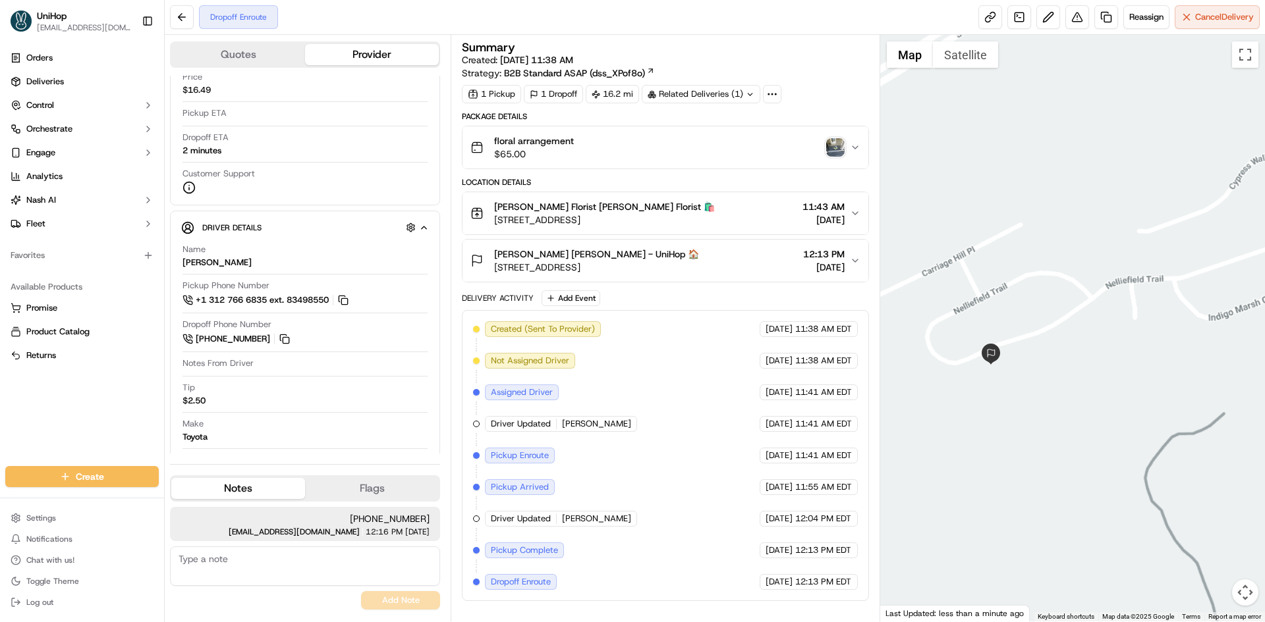
drag, startPoint x: 1108, startPoint y: 150, endPoint x: 1092, endPoint y: 213, distance: 65.2
click at [1096, 212] on div at bounding box center [1072, 328] width 385 height 587
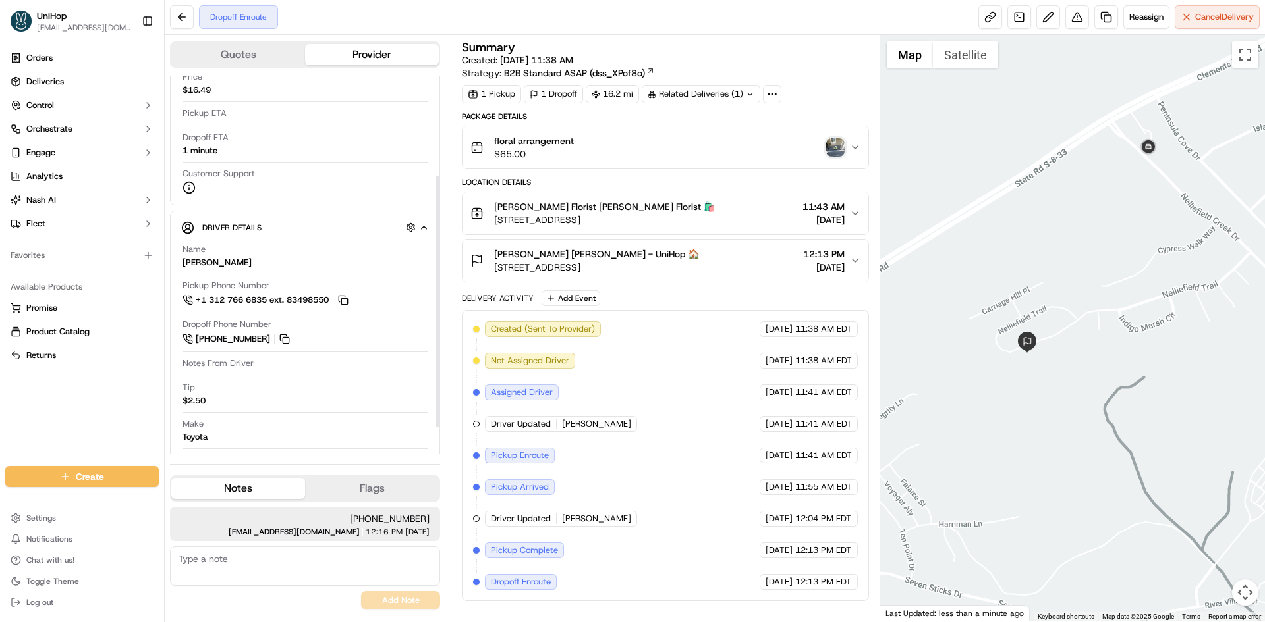
click at [99, 423] on div "Orders Deliveries Control Orchestrate Engage Analytics Nash AI Fleet Favorites …" at bounding box center [82, 249] width 164 height 414
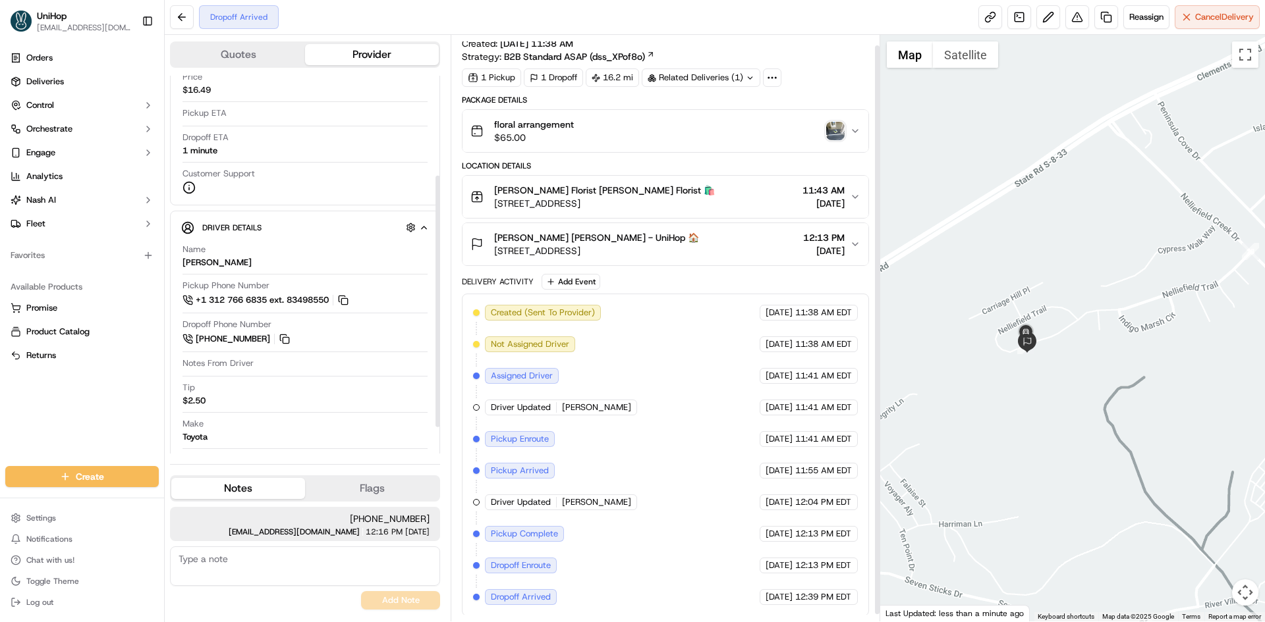
scroll to position [18, 0]
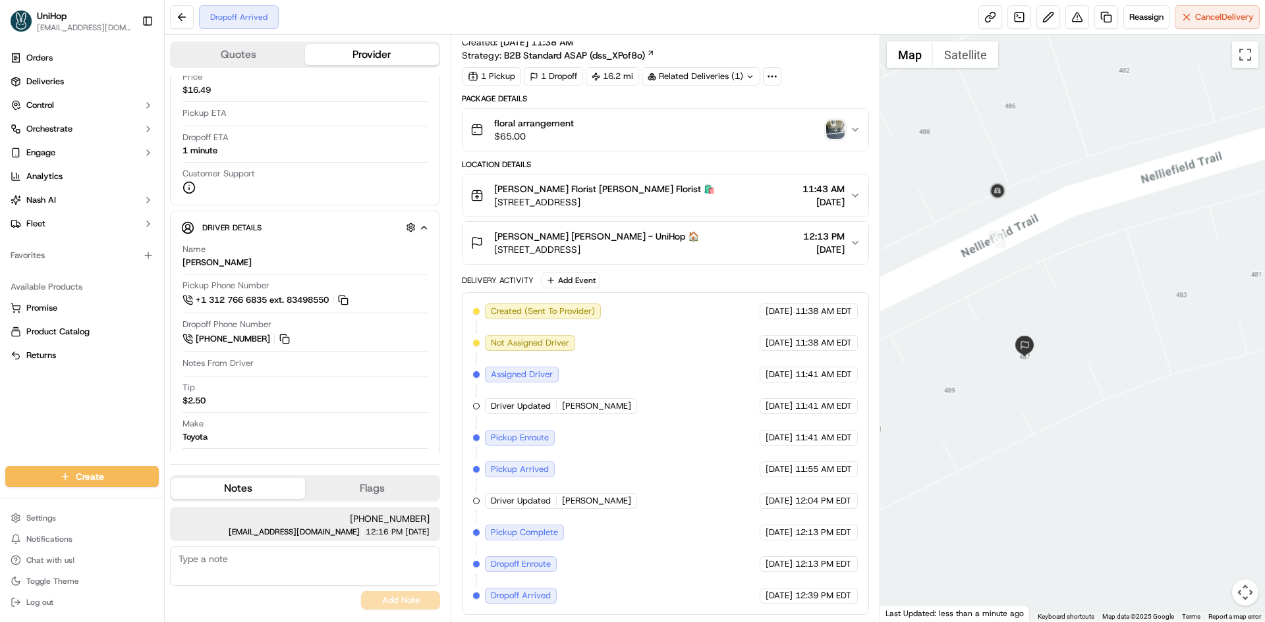
click at [759, 229] on button "Mr. Eric Hanks Mr. Eric Hanks - UniHop 🏠 487 Nelliefield Trail, Charleston, SC …" at bounding box center [664, 243] width 405 height 42
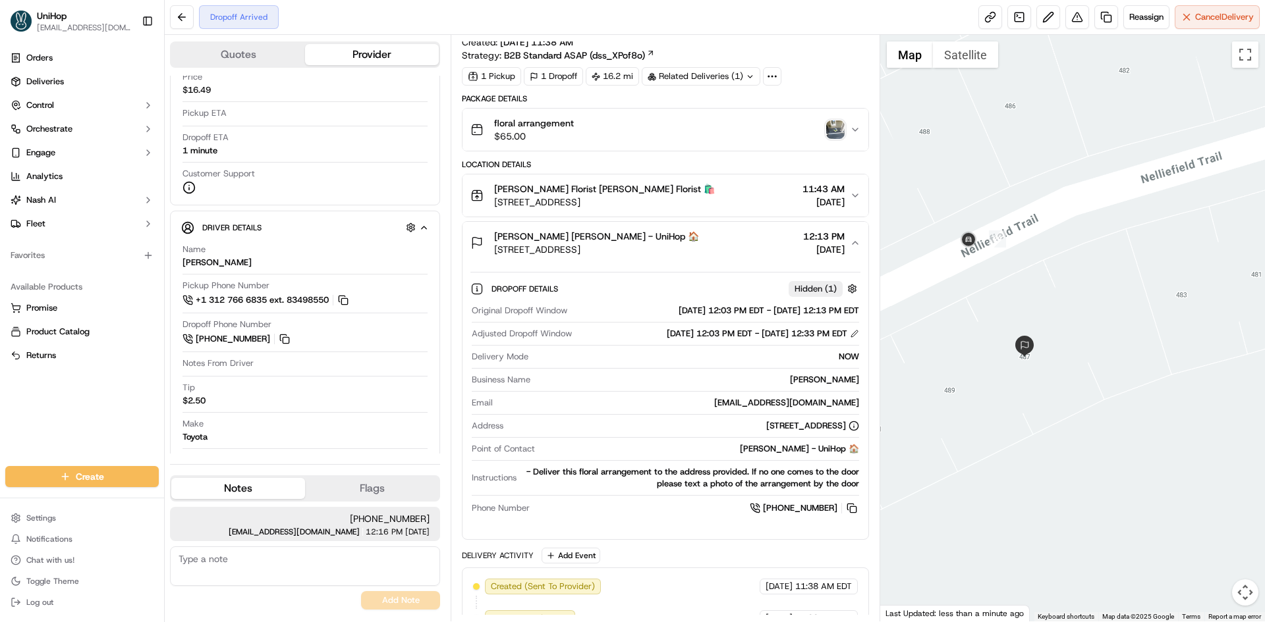
click at [967, 56] on button "Satellite" at bounding box center [965, 54] width 65 height 26
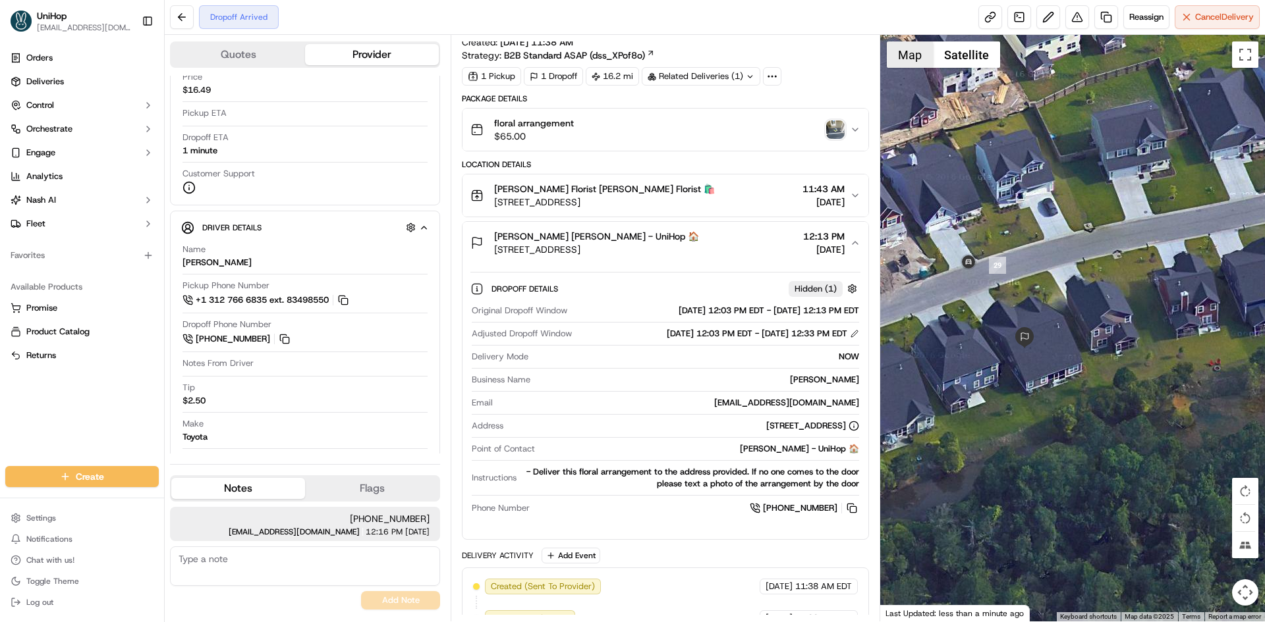
click at [910, 61] on button "Map" at bounding box center [910, 54] width 46 height 26
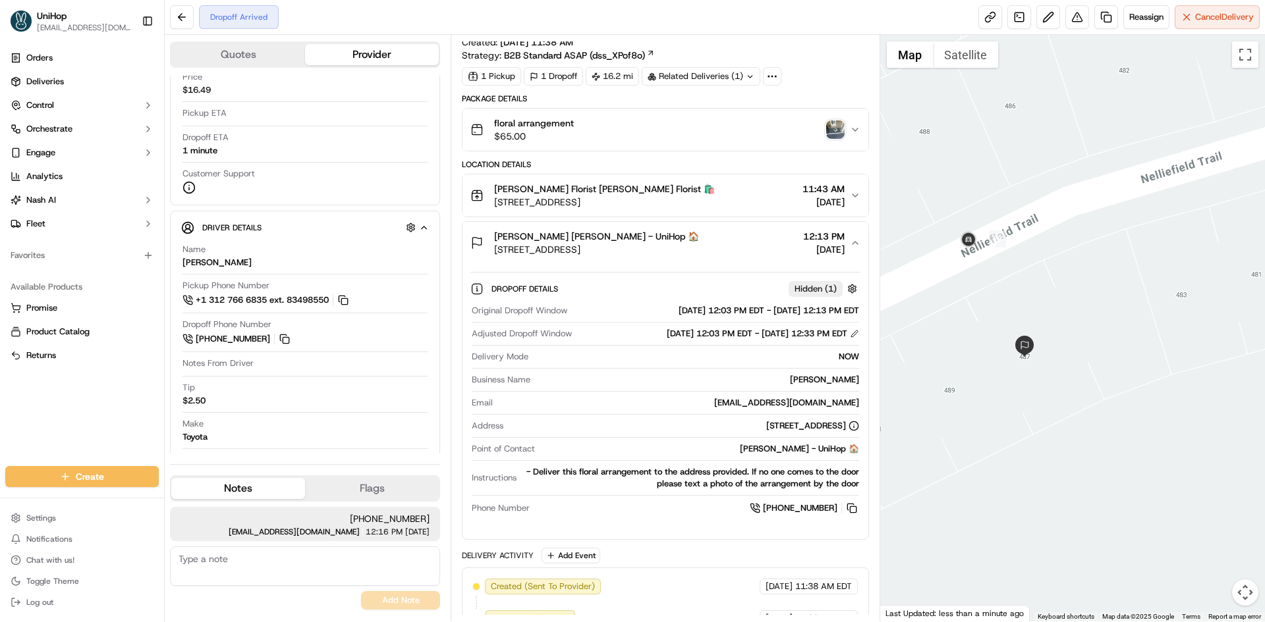
click at [759, 254] on div "Mr. Eric Hanks Mr. Eric Hanks - UniHop 🏠 487 Nelliefield Trail, Charleston, SC …" at bounding box center [659, 243] width 379 height 26
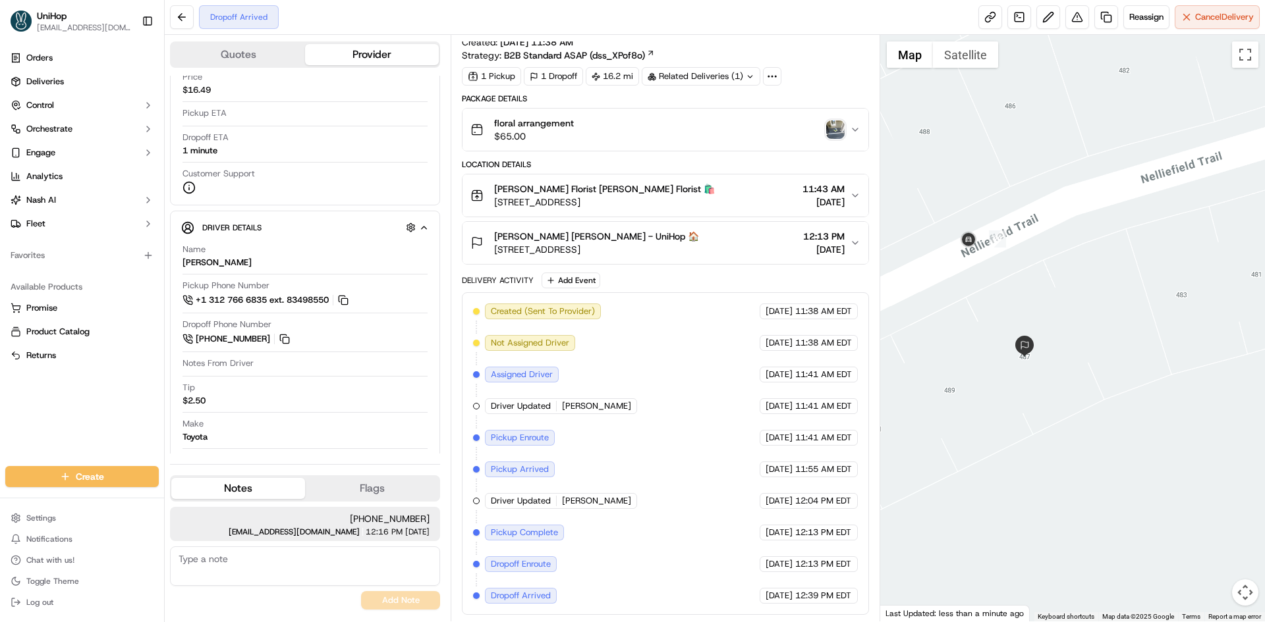
click at [759, 254] on div "Mr. Eric Hanks Mr. Eric Hanks - UniHop 🏠 487 Nelliefield Trail, Charleston, SC …" at bounding box center [659, 243] width 379 height 26
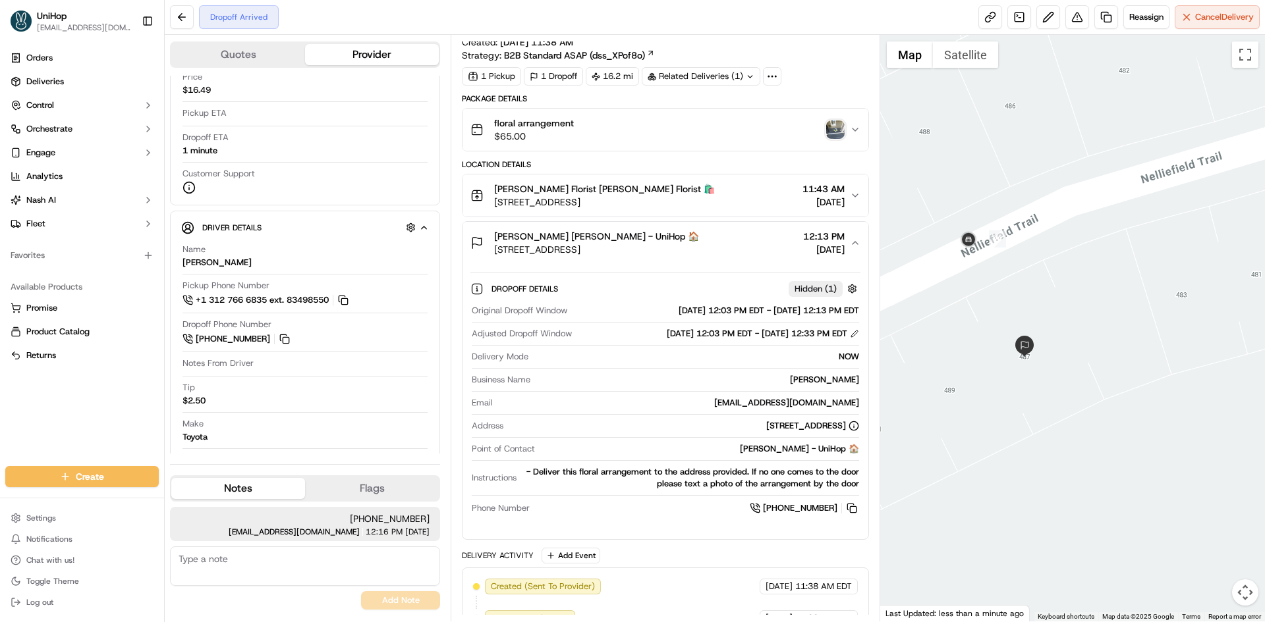
click at [759, 254] on div "Mr. Eric Hanks Mr. Eric Hanks - UniHop 🏠 487 Nelliefield Trail, Charleston, SC …" at bounding box center [659, 243] width 379 height 26
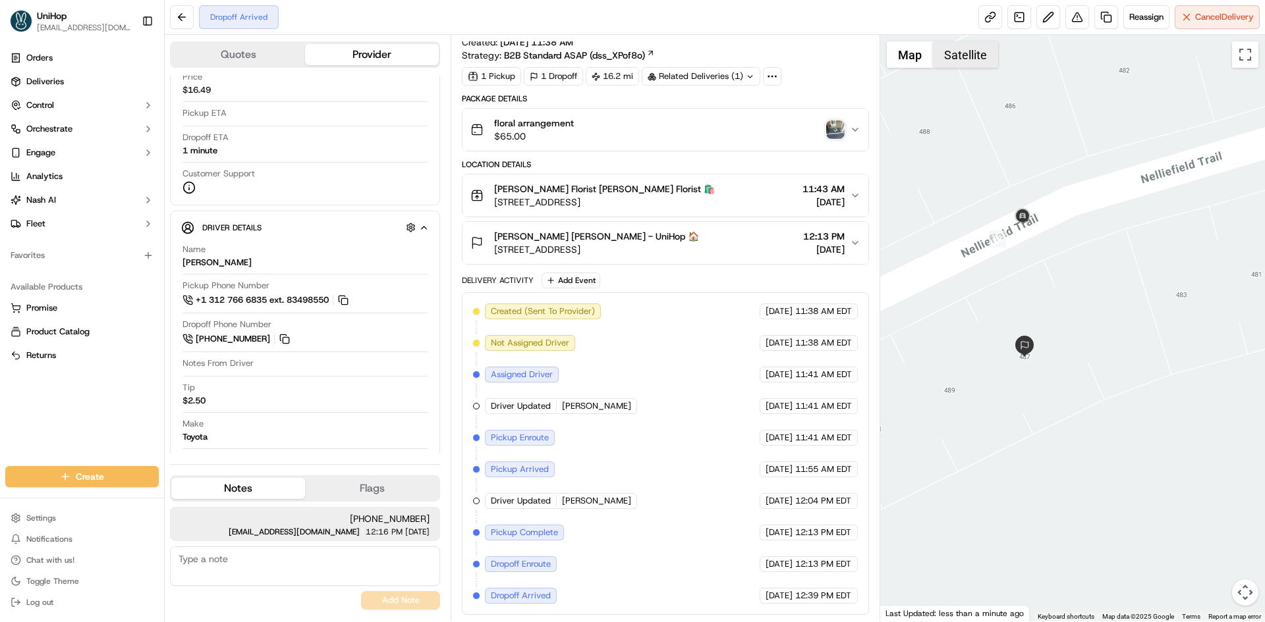
click at [957, 60] on button "Satellite" at bounding box center [965, 54] width 65 height 26
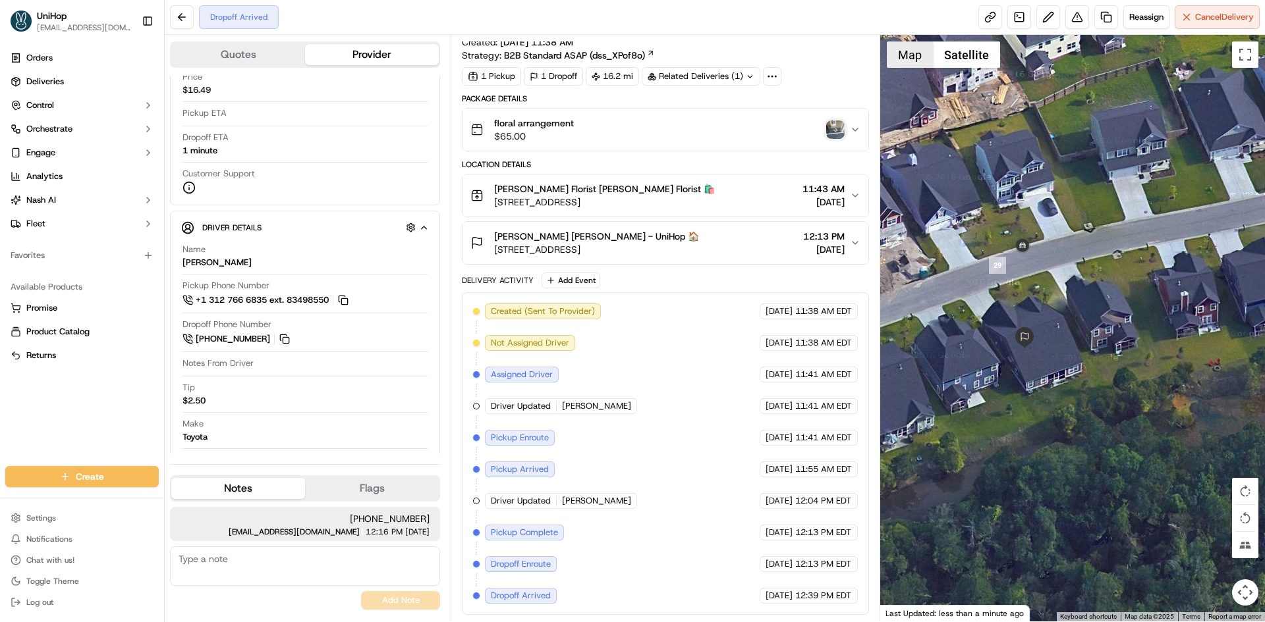
click at [911, 64] on button "Map" at bounding box center [910, 54] width 46 height 26
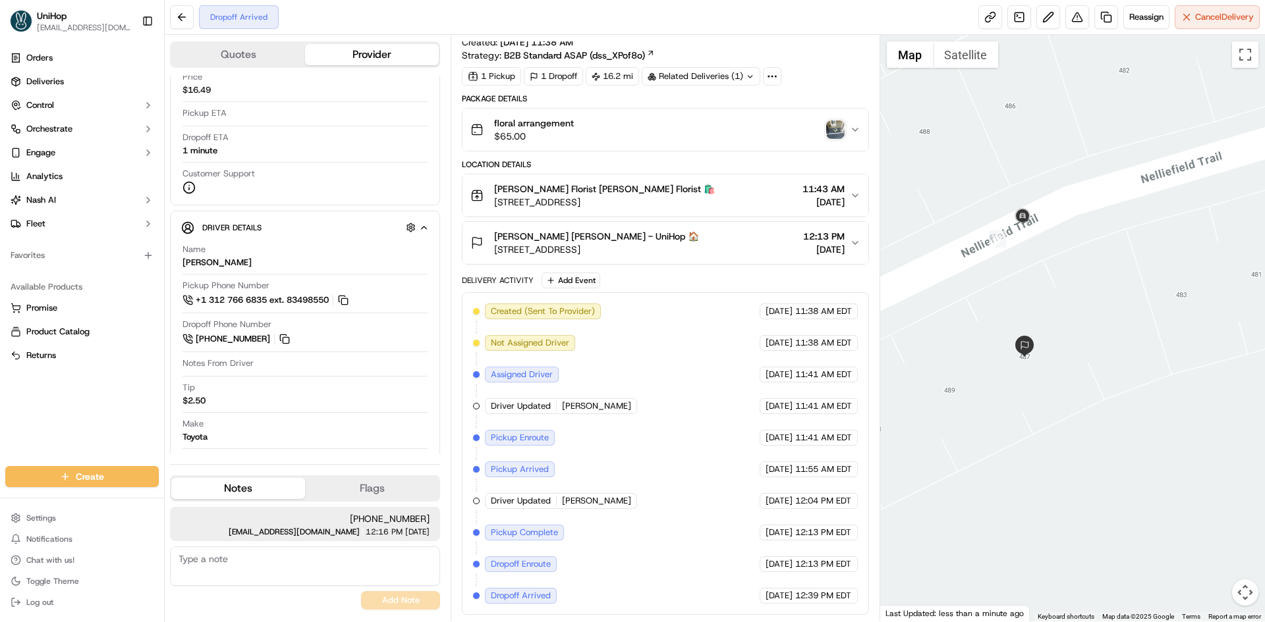
click at [742, 235] on div "Mr. Eric Hanks Mr. Eric Hanks - UniHop 🏠 487 Nelliefield Trail, Charleston, SC …" at bounding box center [659, 243] width 379 height 26
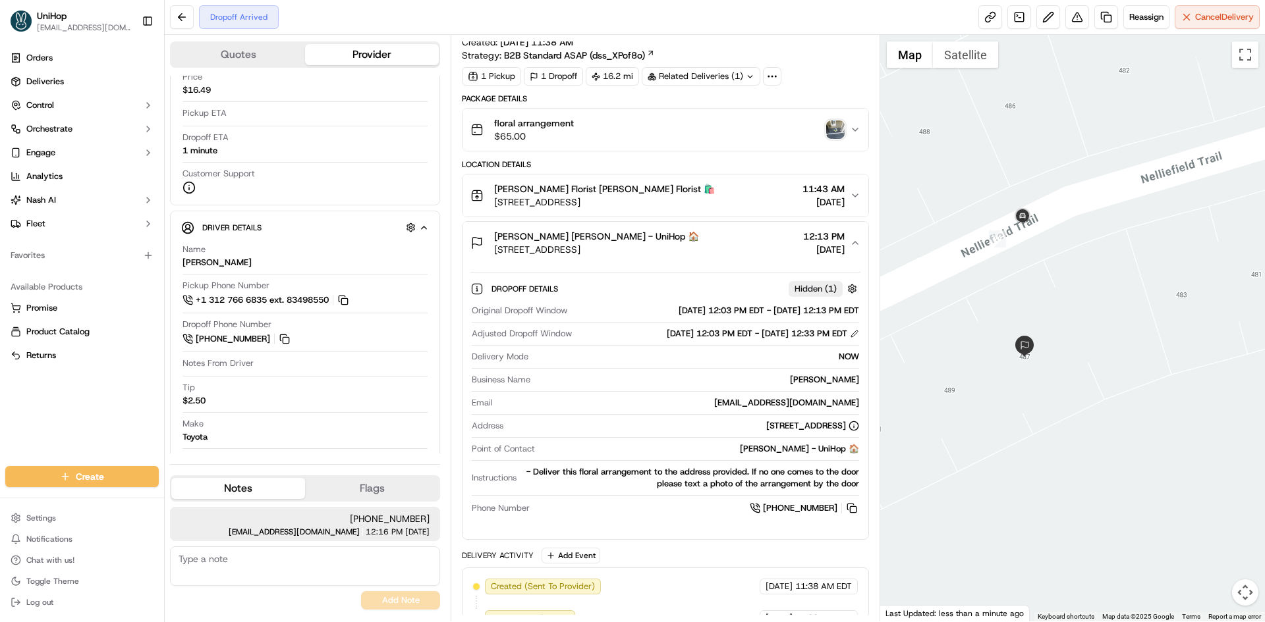
click at [742, 235] on div "Mr. Eric Hanks Mr. Eric Hanks - UniHop 🏠 487 Nelliefield Trail, Charleston, SC …" at bounding box center [659, 243] width 379 height 26
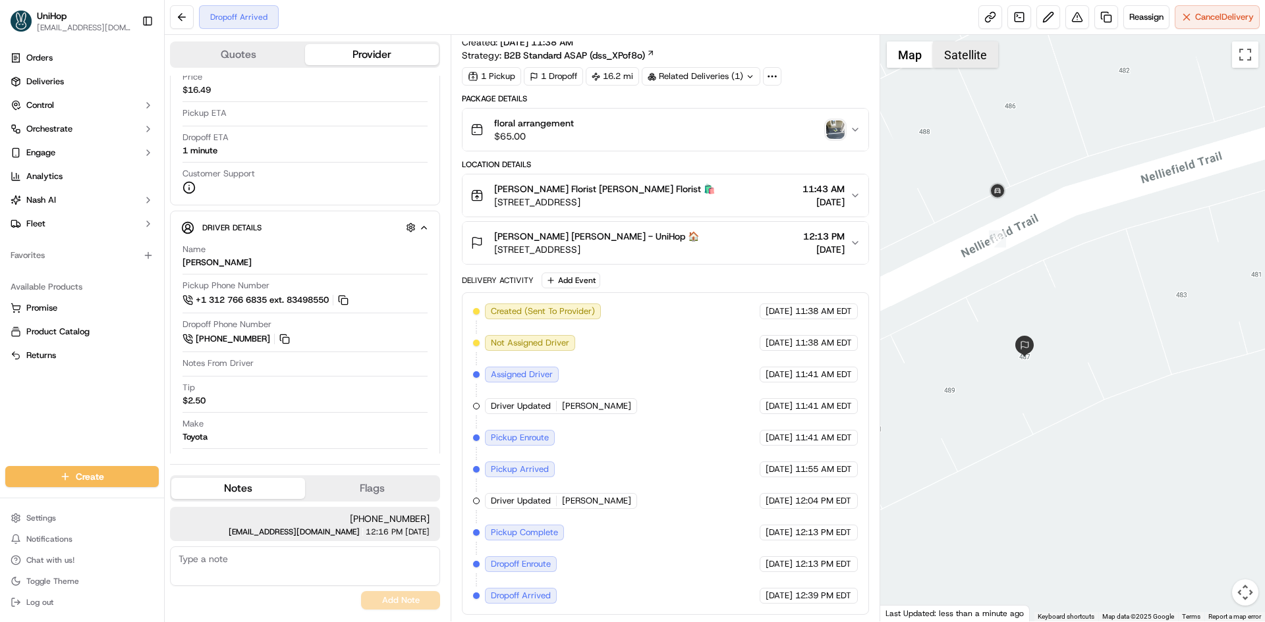
click at [950, 51] on button "Satellite" at bounding box center [965, 54] width 65 height 26
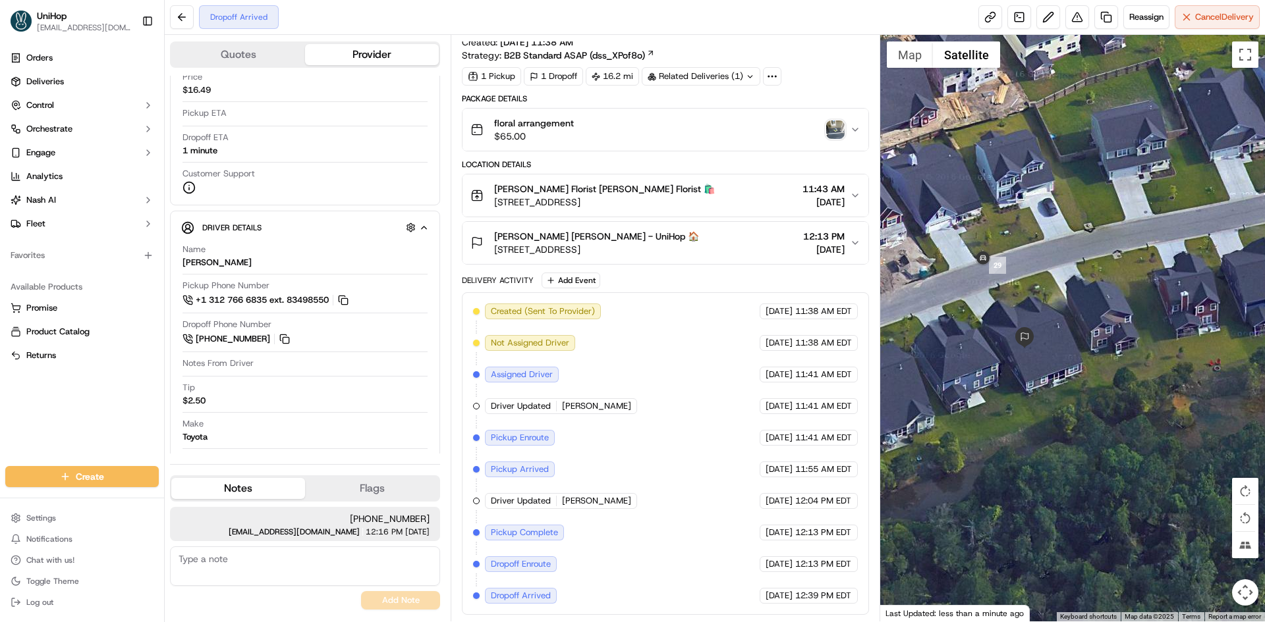
drag, startPoint x: 712, startPoint y: 250, endPoint x: 493, endPoint y: 255, distance: 219.4
click at [493, 255] on div "Mr. Eric Hanks Mr. Eric Hanks - UniHop 🏠 487 Nelliefield Trail, Charleston, SC …" at bounding box center [659, 243] width 379 height 26
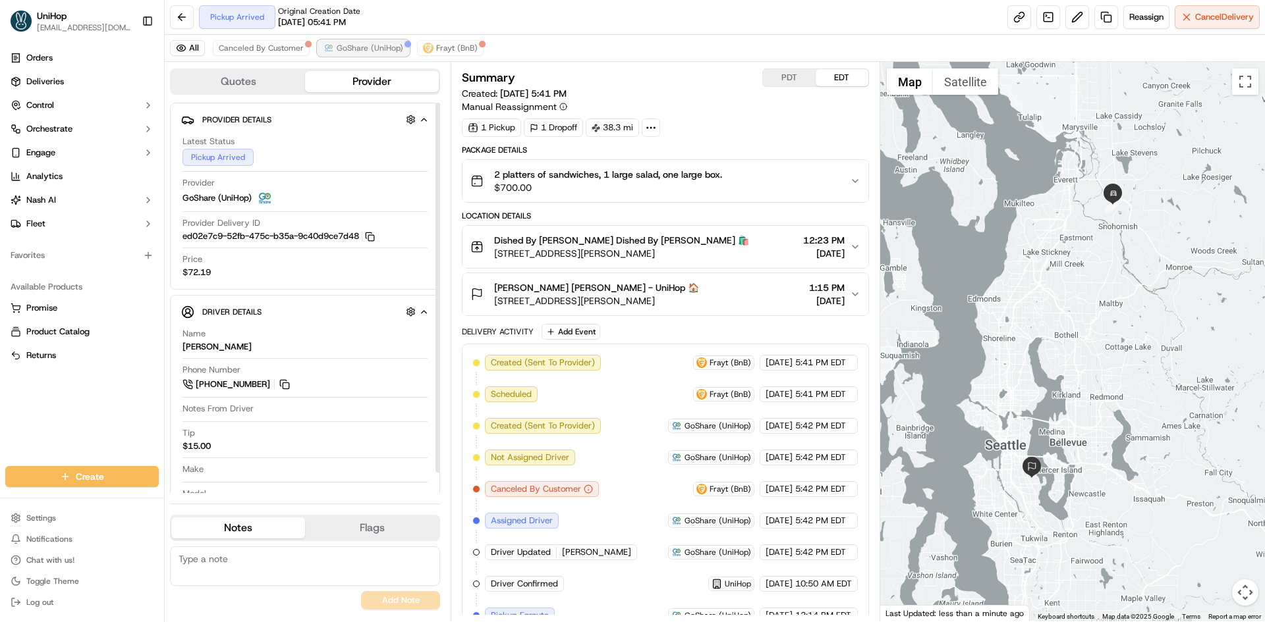
click at [360, 51] on span "GoShare (UniHop)" at bounding box center [370, 48] width 67 height 11
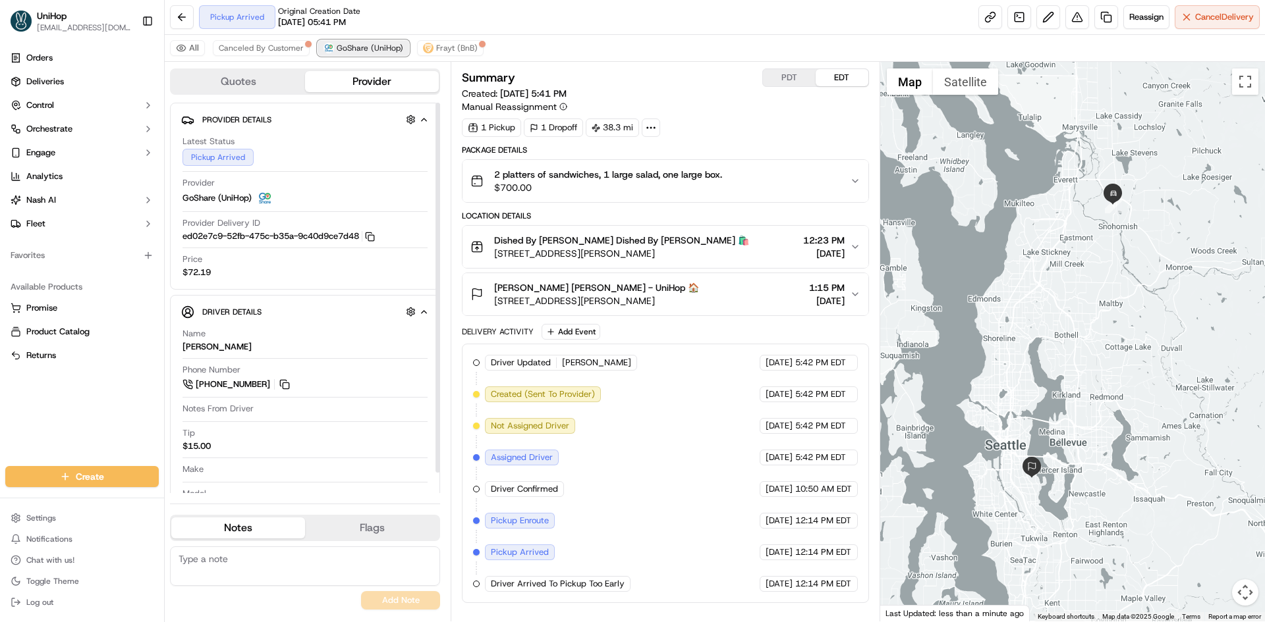
click at [362, 51] on span "GoShare (UniHop)" at bounding box center [370, 48] width 67 height 11
click at [43, 414] on div "Orders Deliveries Control Orchestrate Engage Analytics [PERSON_NAME] Fleet Favo…" at bounding box center [82, 249] width 164 height 414
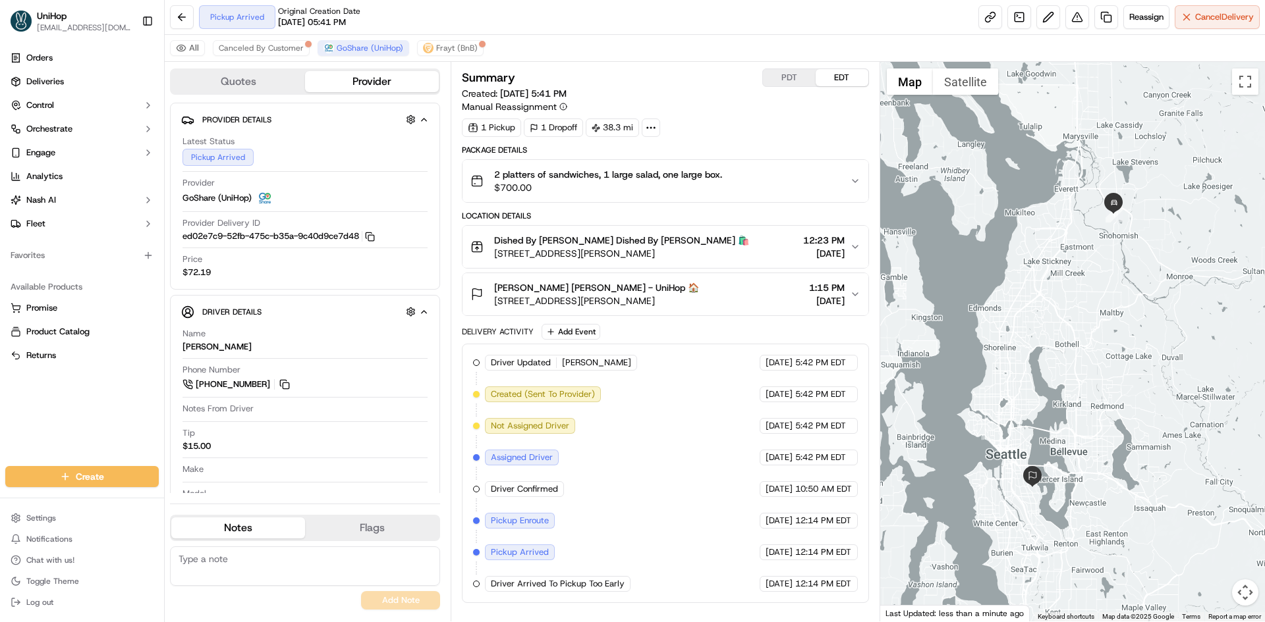
drag, startPoint x: 1002, startPoint y: 216, endPoint x: 910, endPoint y: 186, distance: 96.9
click at [1003, 228] on div at bounding box center [1072, 342] width 385 height 560
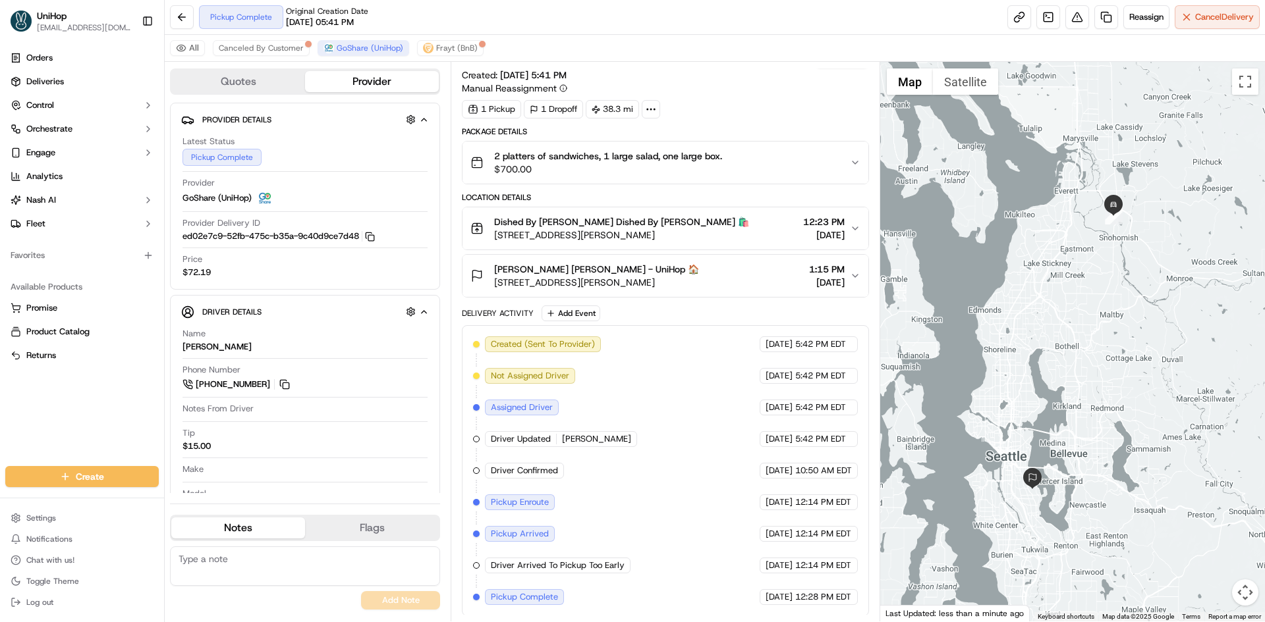
scroll to position [20, 0]
click at [680, 277] on span "[STREET_ADDRESS][PERSON_NAME]" at bounding box center [596, 281] width 205 height 13
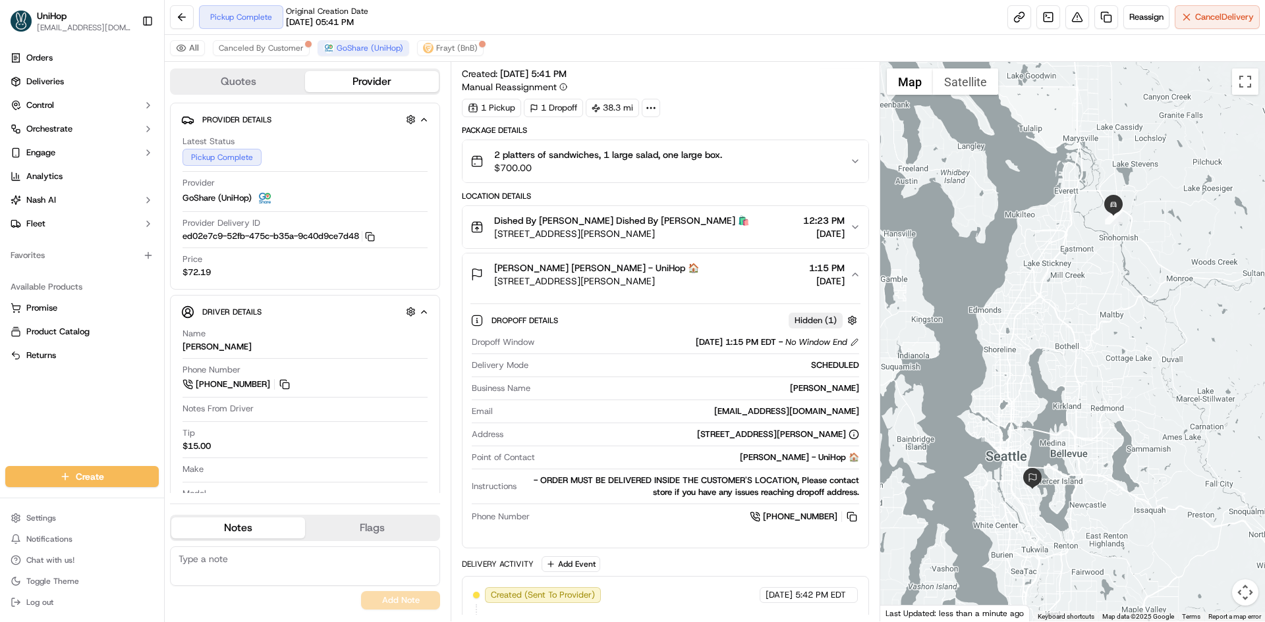
click at [680, 277] on span "[STREET_ADDRESS][PERSON_NAME]" at bounding box center [596, 281] width 205 height 13
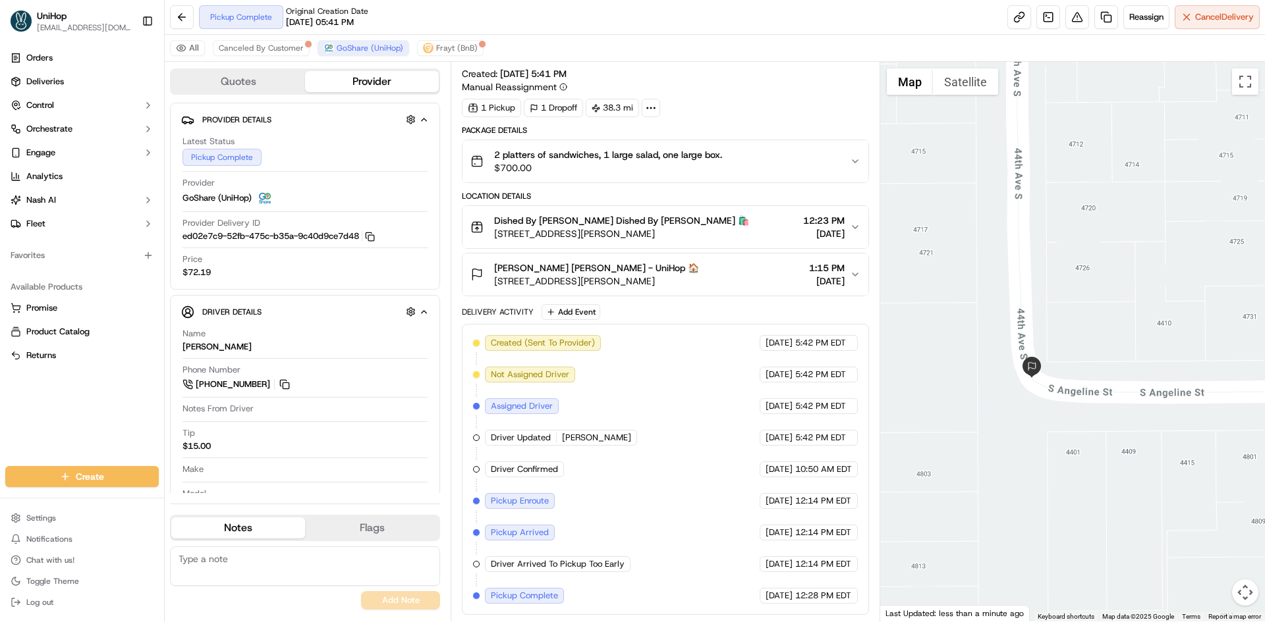
drag, startPoint x: 1034, startPoint y: 416, endPoint x: 1035, endPoint y: 427, distance: 10.6
click at [1035, 427] on div at bounding box center [1072, 342] width 385 height 560
drag, startPoint x: 1102, startPoint y: 433, endPoint x: 1045, endPoint y: 428, distance: 57.5
click at [1045, 429] on div at bounding box center [1072, 342] width 385 height 560
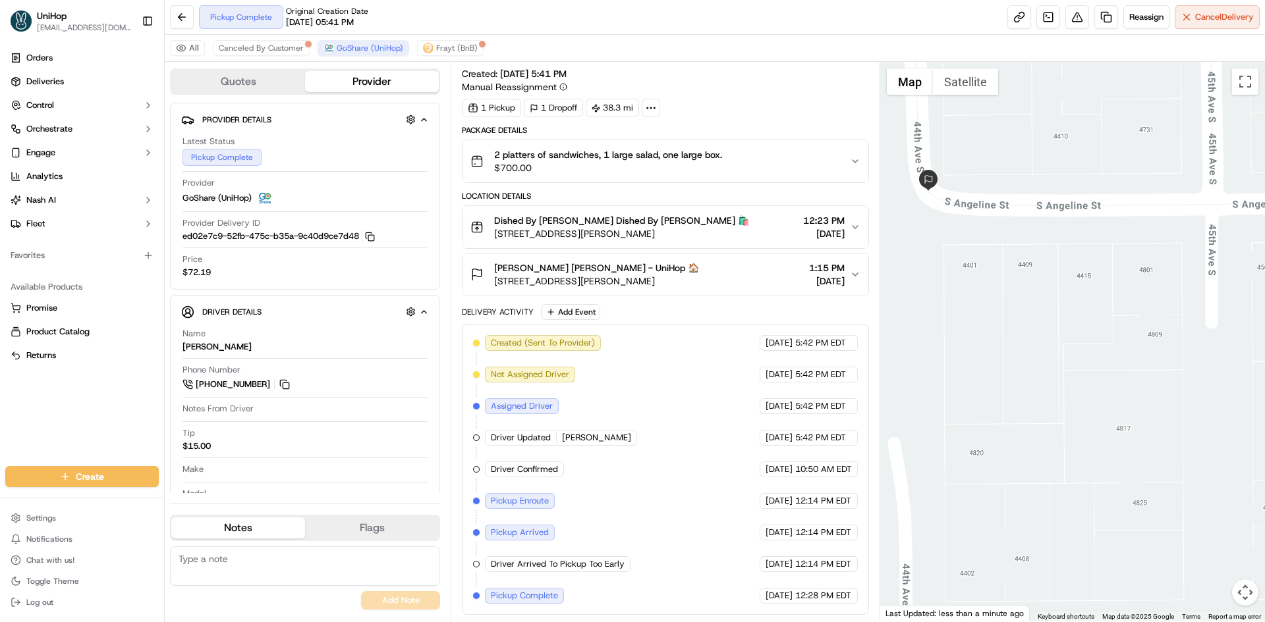
drag, startPoint x: 1106, startPoint y: 436, endPoint x: 1133, endPoint y: 301, distance: 137.6
click at [1132, 301] on div at bounding box center [1072, 342] width 385 height 560
click at [738, 283] on div "Mary Kay Manwill Mary Kay Manwill - UniHop 🏠 460 South Angeline Street, Seattle…" at bounding box center [659, 274] width 379 height 26
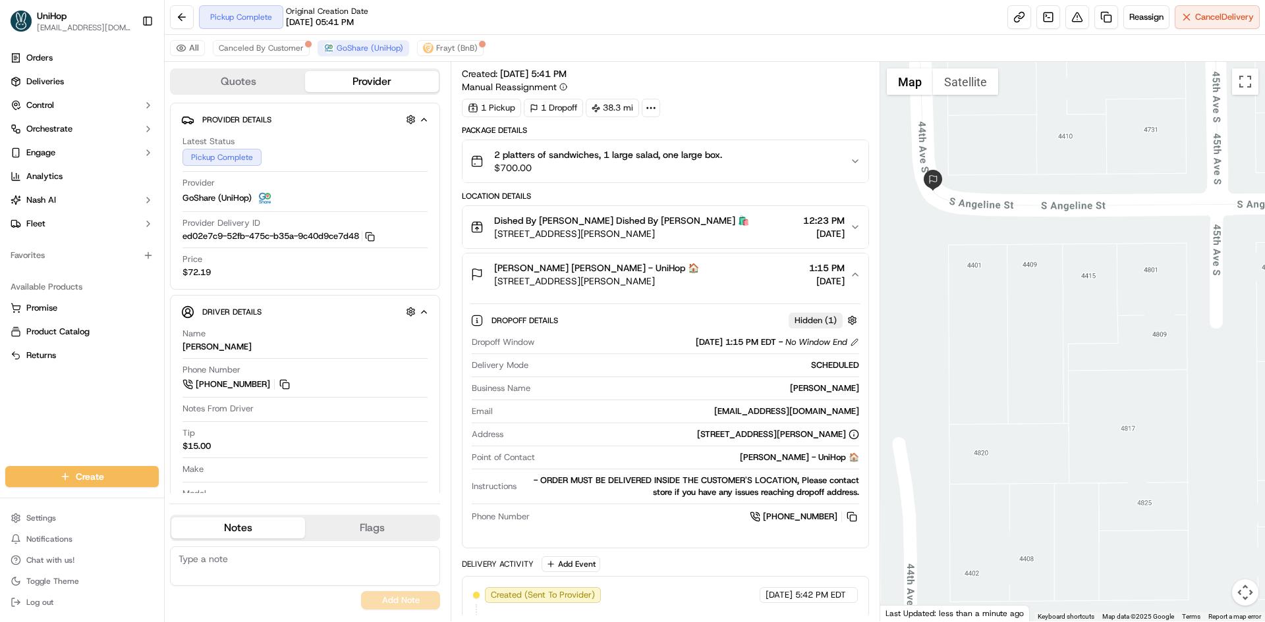
click at [738, 283] on div "Mary Kay Manwill Mary Kay Manwill - UniHop 🏠 460 South Angeline Street, Seattle…" at bounding box center [659, 274] width 379 height 26
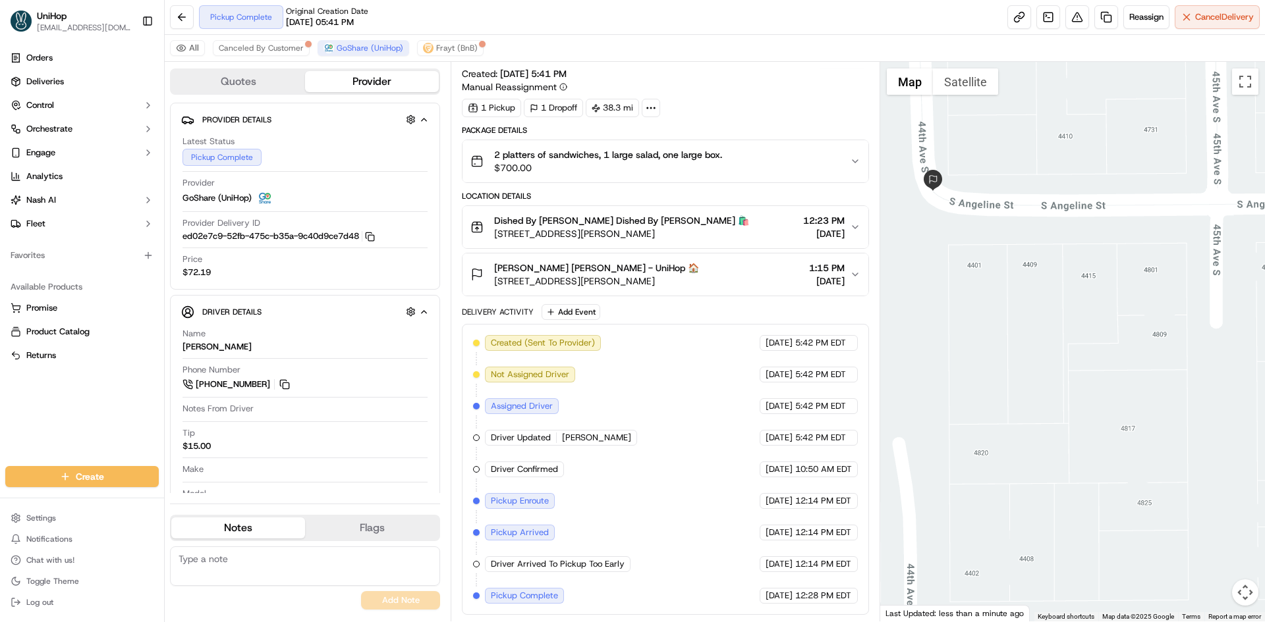
drag, startPoint x: 707, startPoint y: 279, endPoint x: 494, endPoint y: 286, distance: 212.9
click at [494, 286] on div "Mary Kay Manwill Mary Kay Manwill - UniHop 🏠 460 South Angeline Street, Seattle…" at bounding box center [659, 274] width 379 height 26
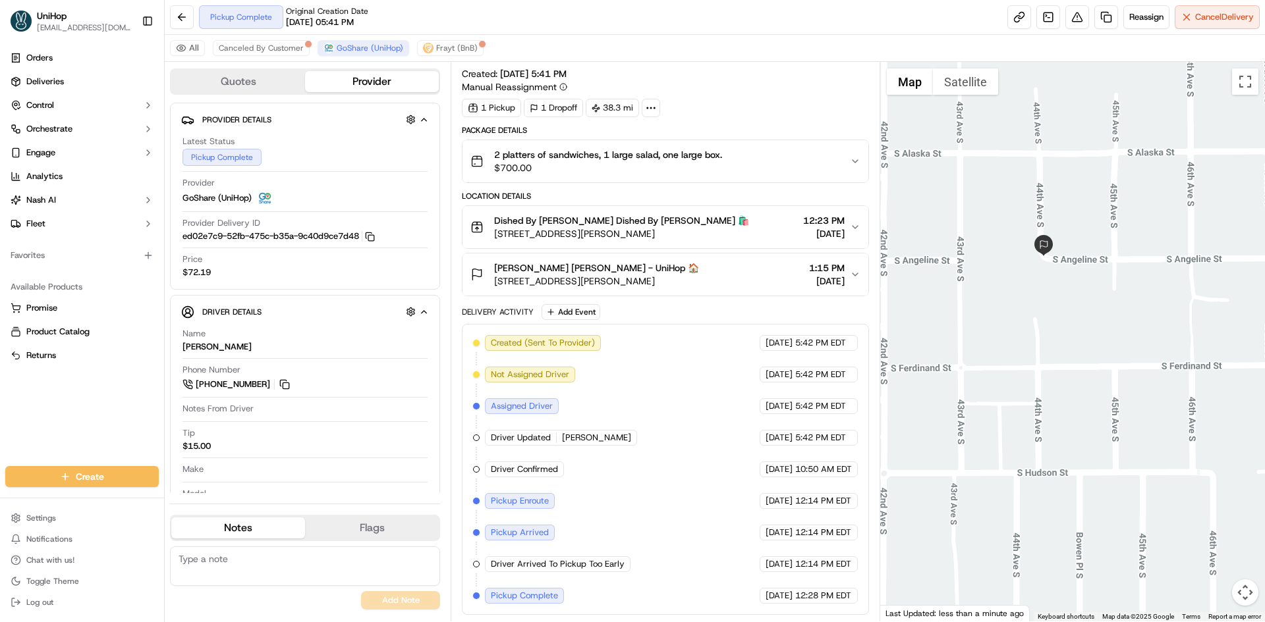
drag, startPoint x: 1060, startPoint y: 213, endPoint x: 983, endPoint y: 221, distance: 78.2
click at [1060, 213] on div at bounding box center [1072, 342] width 385 height 560
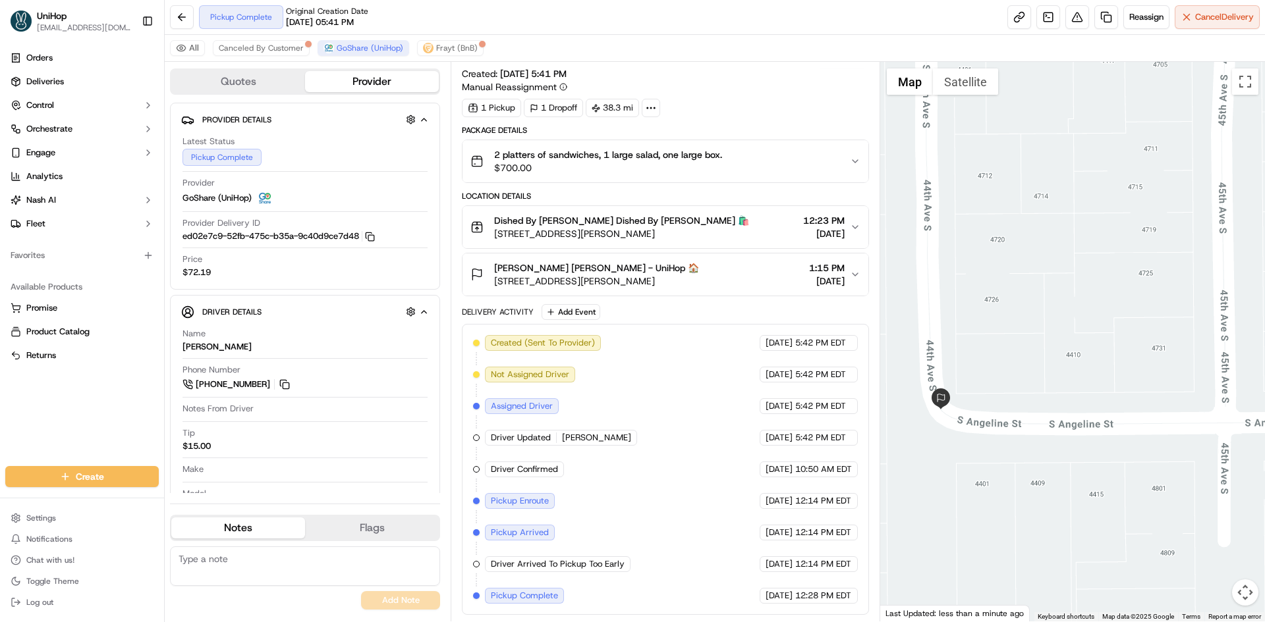
drag, startPoint x: 1180, startPoint y: 283, endPoint x: 1136, endPoint y: 410, distance: 134.3
click at [1136, 410] on div at bounding box center [1072, 342] width 385 height 560
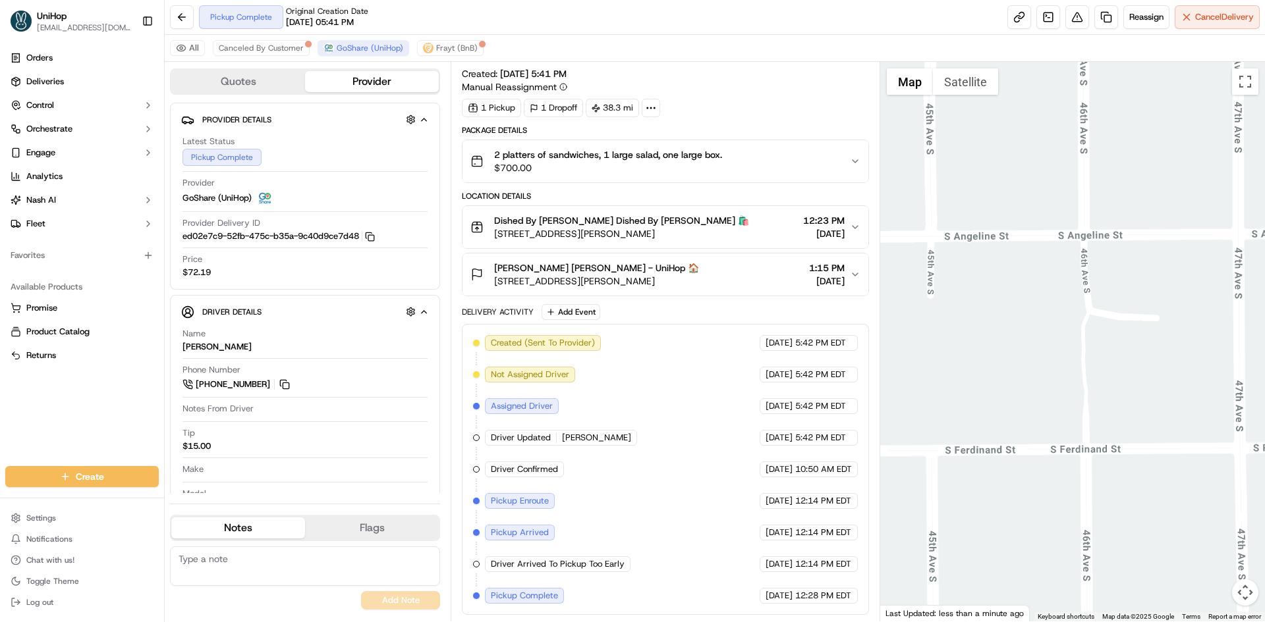
drag, startPoint x: 1031, startPoint y: 197, endPoint x: 836, endPoint y: 86, distance: 224.2
click at [836, 86] on div "Quotes Provider Provider Details Hidden ( 4 ) Latest Status Pickup Complete Pro…" at bounding box center [715, 342] width 1100 height 560
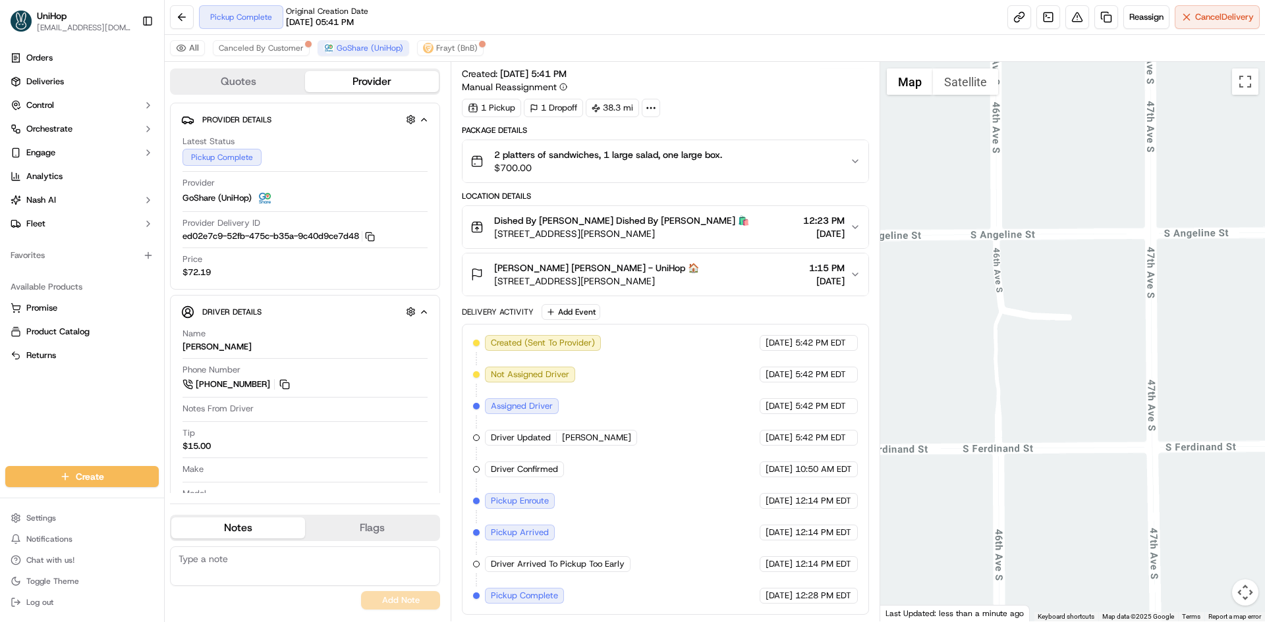
drag, startPoint x: 1187, startPoint y: 189, endPoint x: 1154, endPoint y: 192, distance: 33.0
click at [1154, 192] on div at bounding box center [1072, 342] width 385 height 560
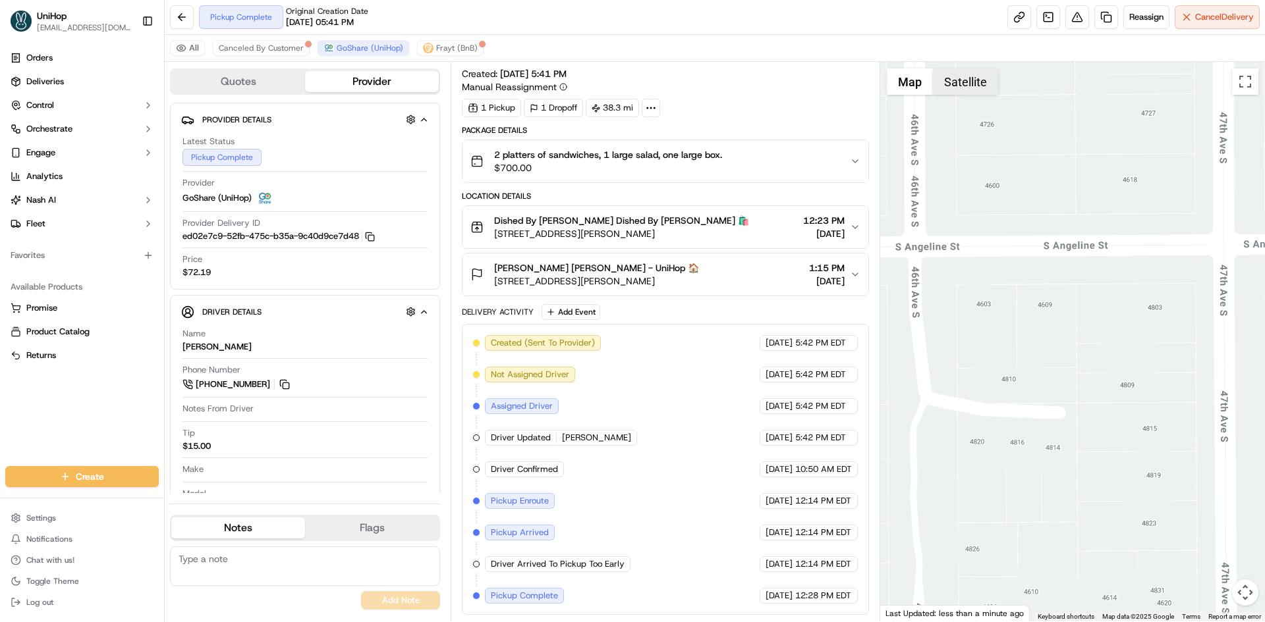
click at [975, 77] on button "Satellite" at bounding box center [965, 81] width 65 height 26
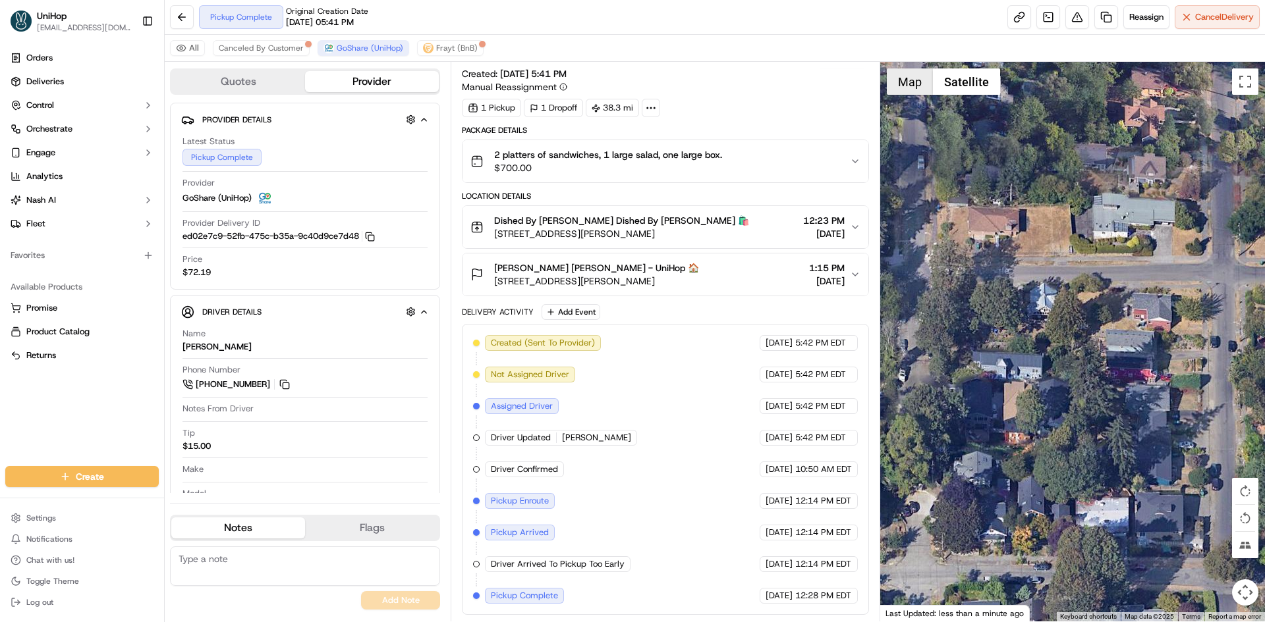
click at [919, 84] on button "Map" at bounding box center [910, 81] width 46 height 26
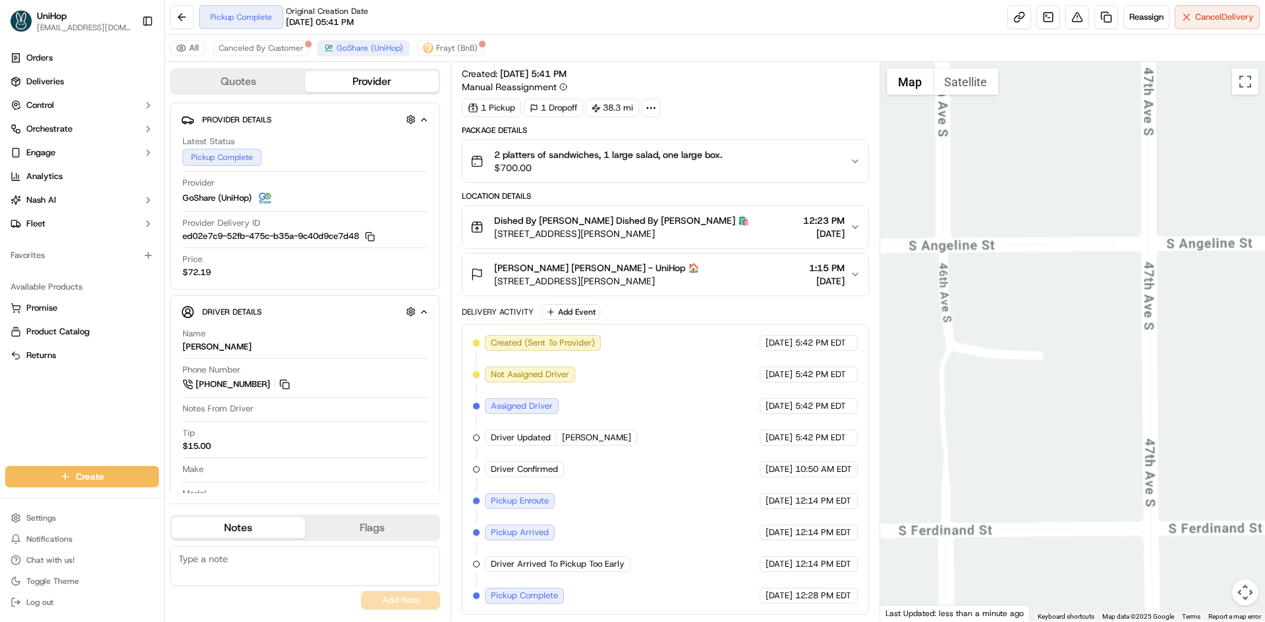
drag, startPoint x: 957, startPoint y: 292, endPoint x: 1104, endPoint y: 308, distance: 147.7
click at [1090, 308] on div at bounding box center [1072, 342] width 385 height 560
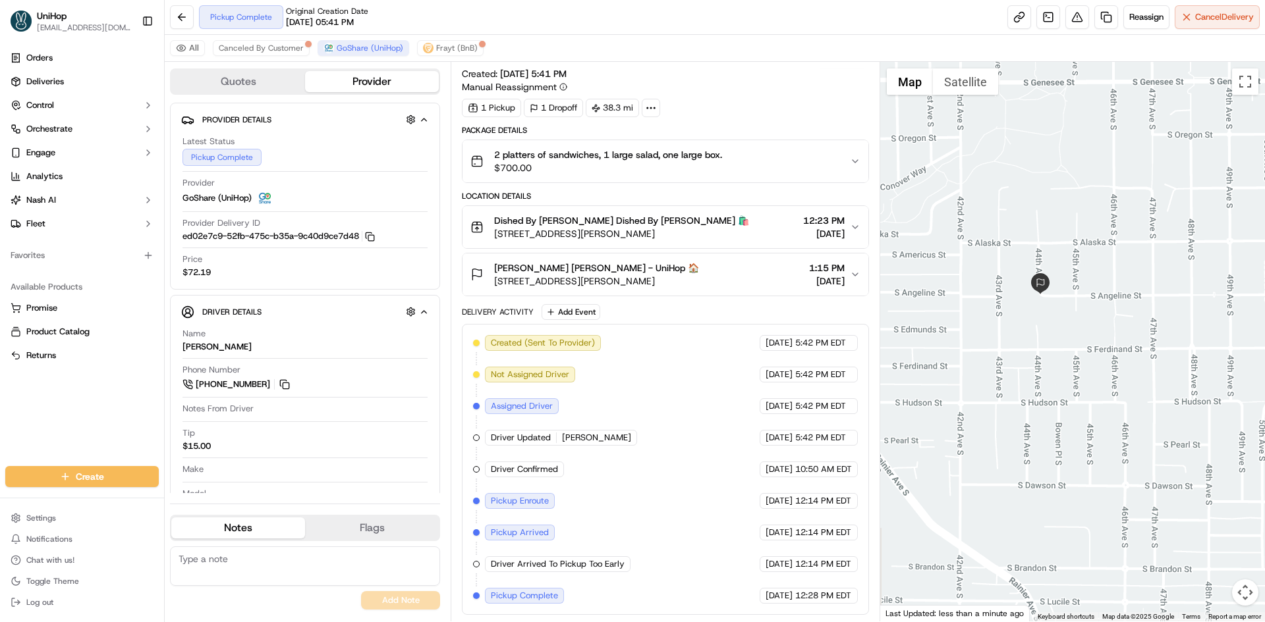
drag, startPoint x: 883, startPoint y: 269, endPoint x: 928, endPoint y: 277, distance: 46.1
click at [928, 277] on div at bounding box center [1072, 342] width 385 height 560
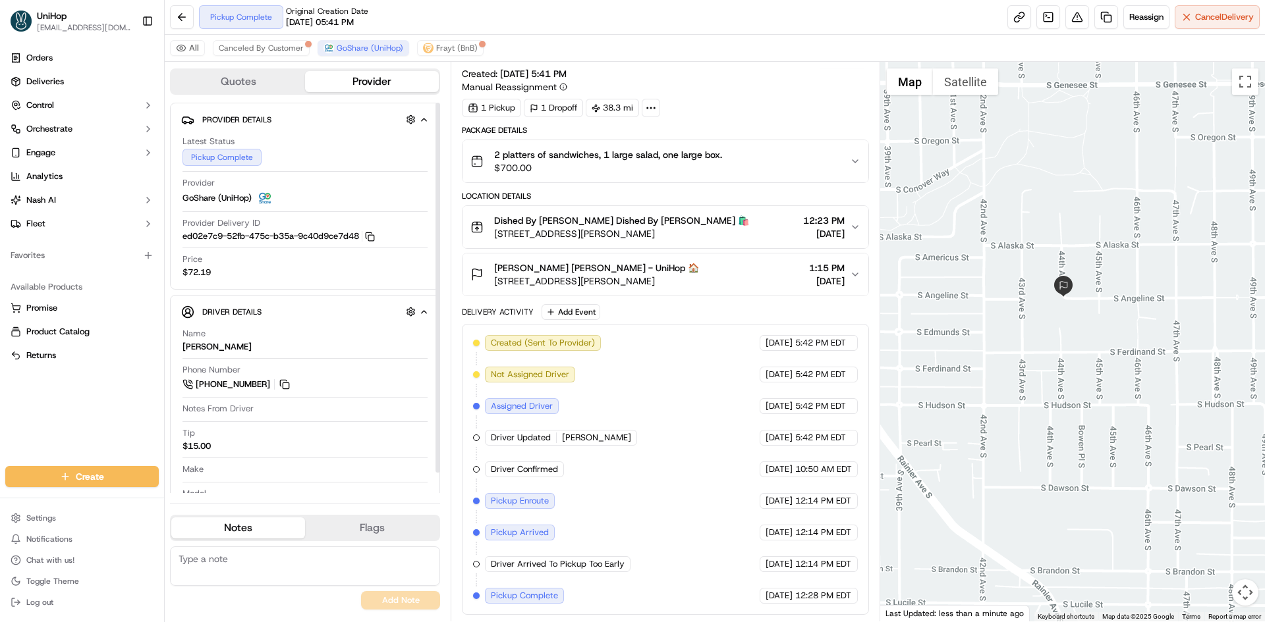
click at [52, 427] on div "Orders Deliveries Control Orchestrate Engage Analytics Nash AI Fleet Favorites …" at bounding box center [82, 249] width 164 height 414
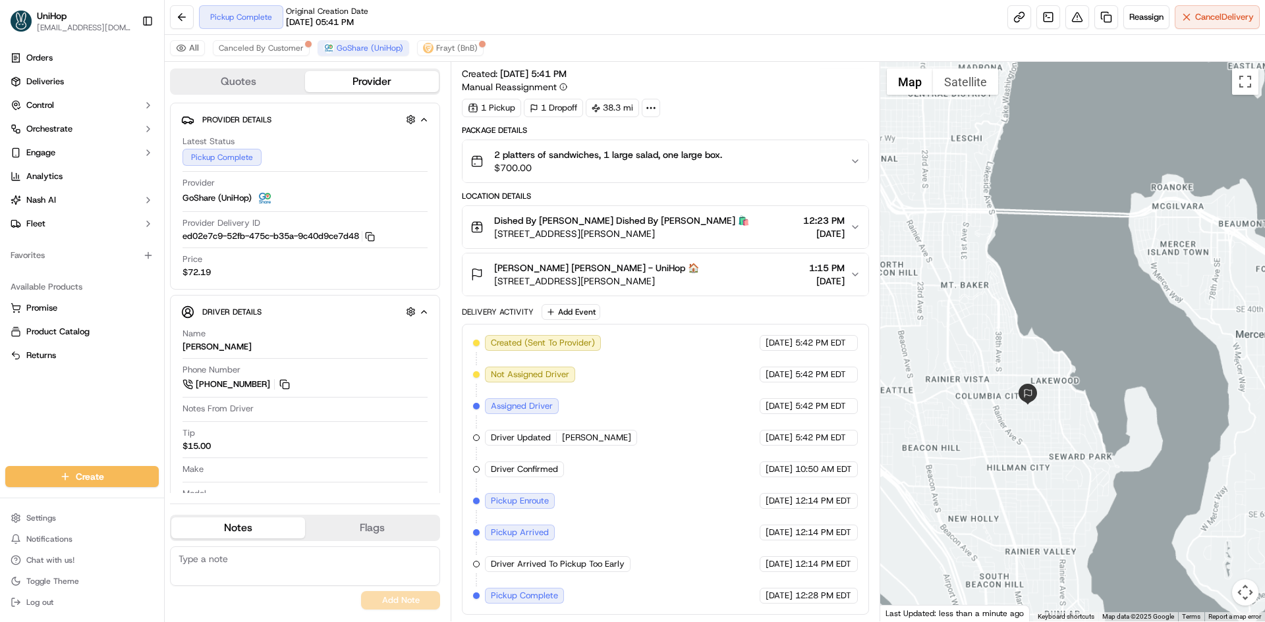
drag, startPoint x: 1077, startPoint y: 215, endPoint x: 1078, endPoint y: 308, distance: 92.9
click at [1078, 300] on div at bounding box center [1072, 342] width 385 height 560
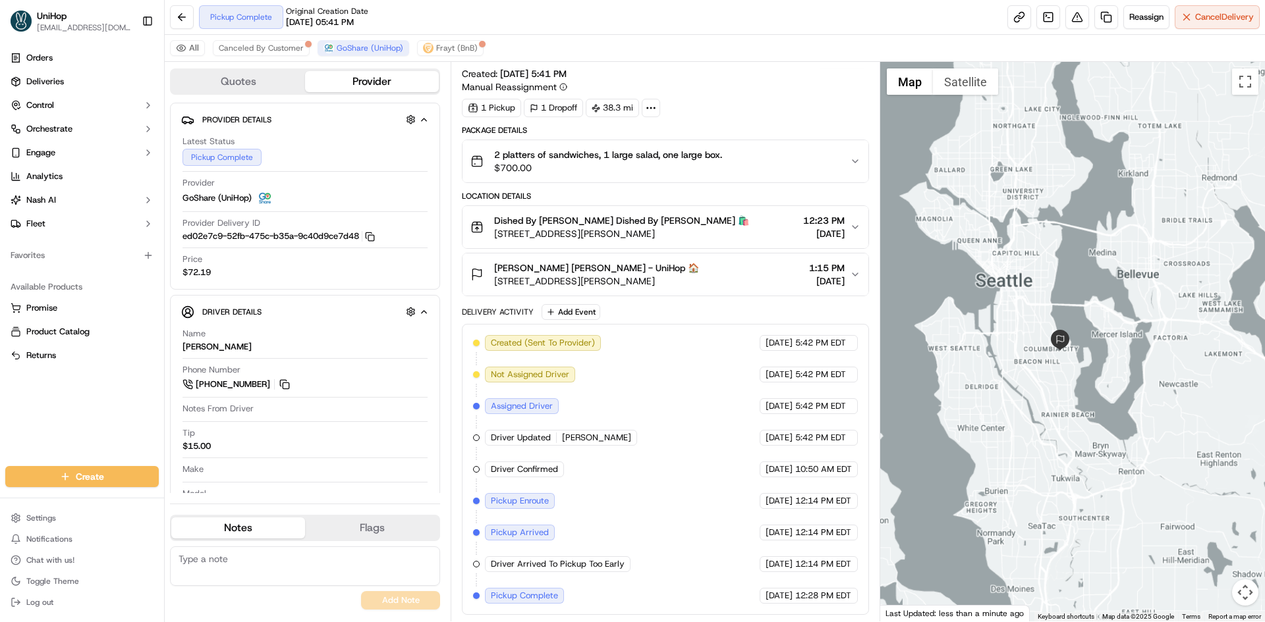
drag, startPoint x: 1089, startPoint y: 175, endPoint x: 1061, endPoint y: 276, distance: 104.7
click at [1077, 254] on div at bounding box center [1072, 342] width 385 height 560
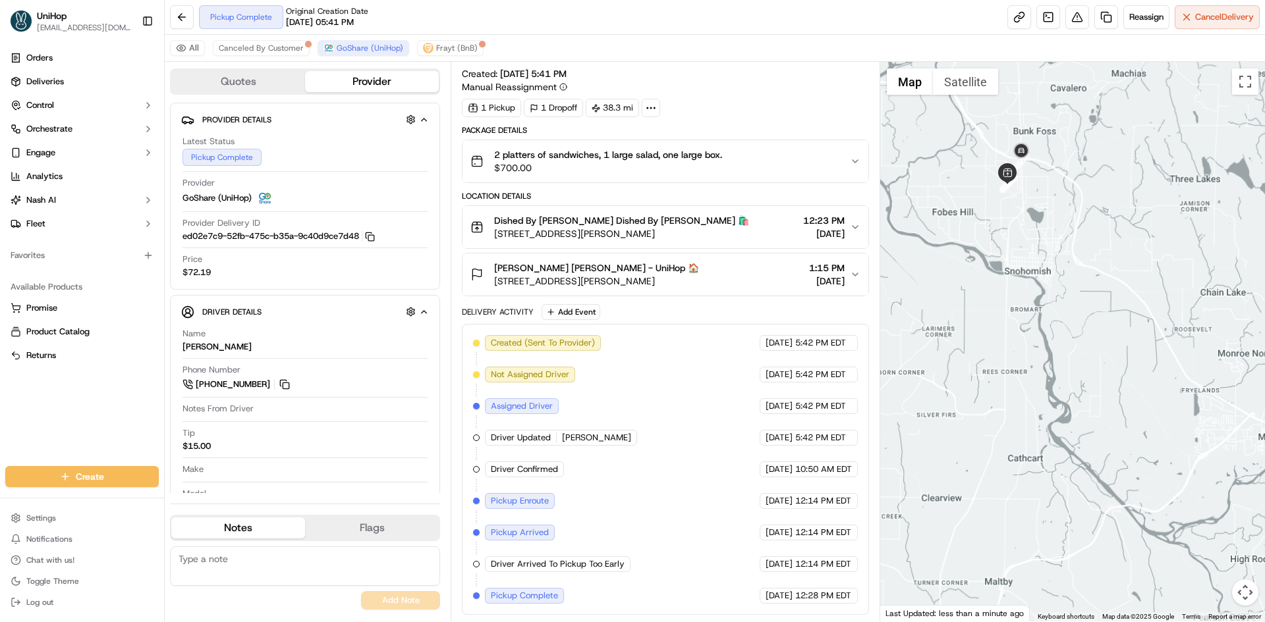
drag, startPoint x: 1014, startPoint y: 298, endPoint x: 1032, endPoint y: 211, distance: 88.9
click at [1025, 273] on div at bounding box center [1072, 342] width 385 height 560
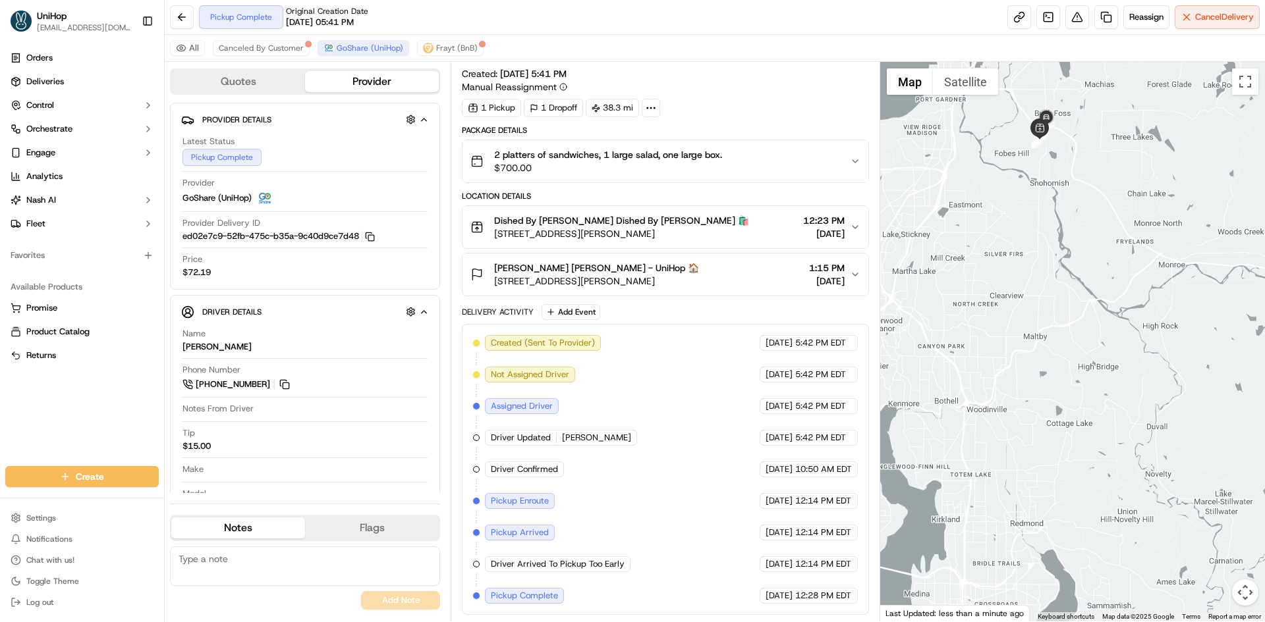
drag, startPoint x: 1037, startPoint y: 192, endPoint x: 1048, endPoint y: 161, distance: 32.3
click at [1046, 167] on div at bounding box center [1072, 342] width 385 height 560
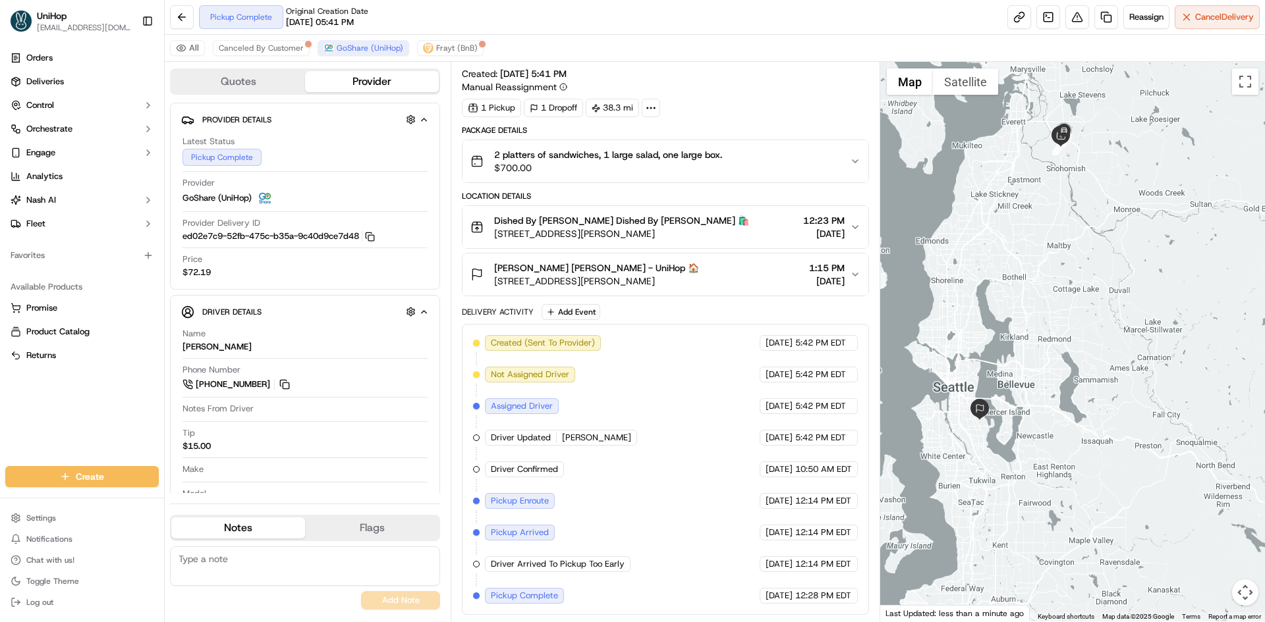
drag, startPoint x: 1046, startPoint y: 168, endPoint x: 923, endPoint y: 173, distance: 122.6
click at [1039, 225] on div at bounding box center [1072, 342] width 385 height 560
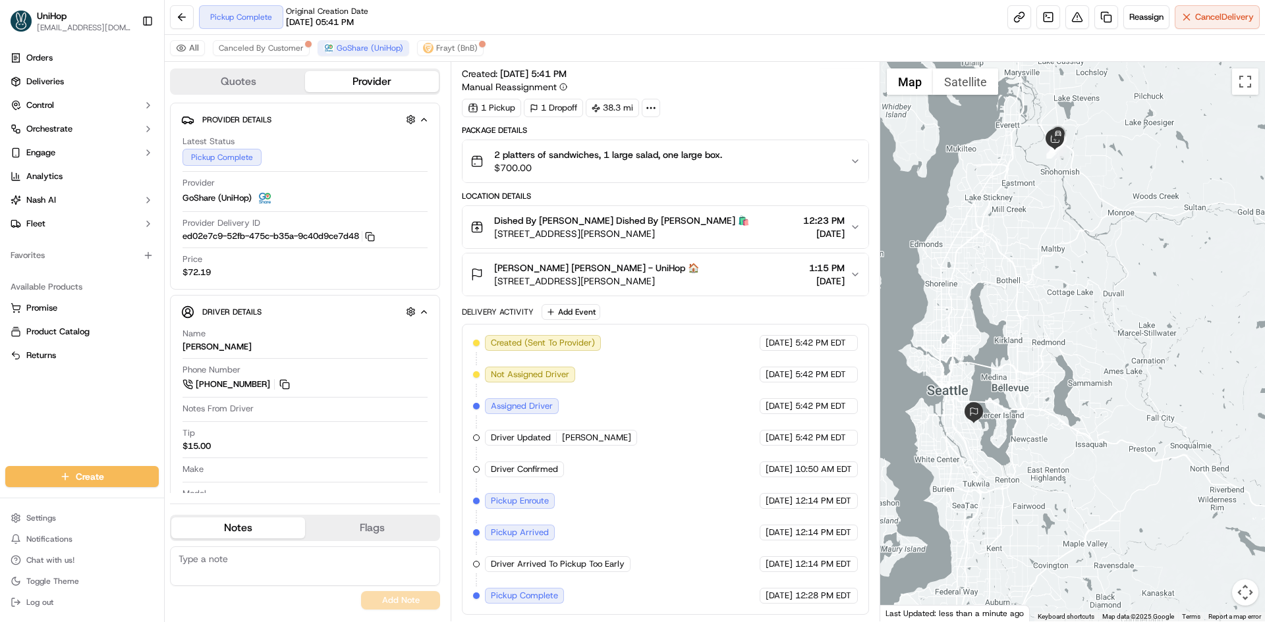
click at [770, 287] on button "Mary Kay Manwill Mary Kay Manwill - UniHop 🏠 460 South Angeline Street, Seattle…" at bounding box center [664, 275] width 405 height 42
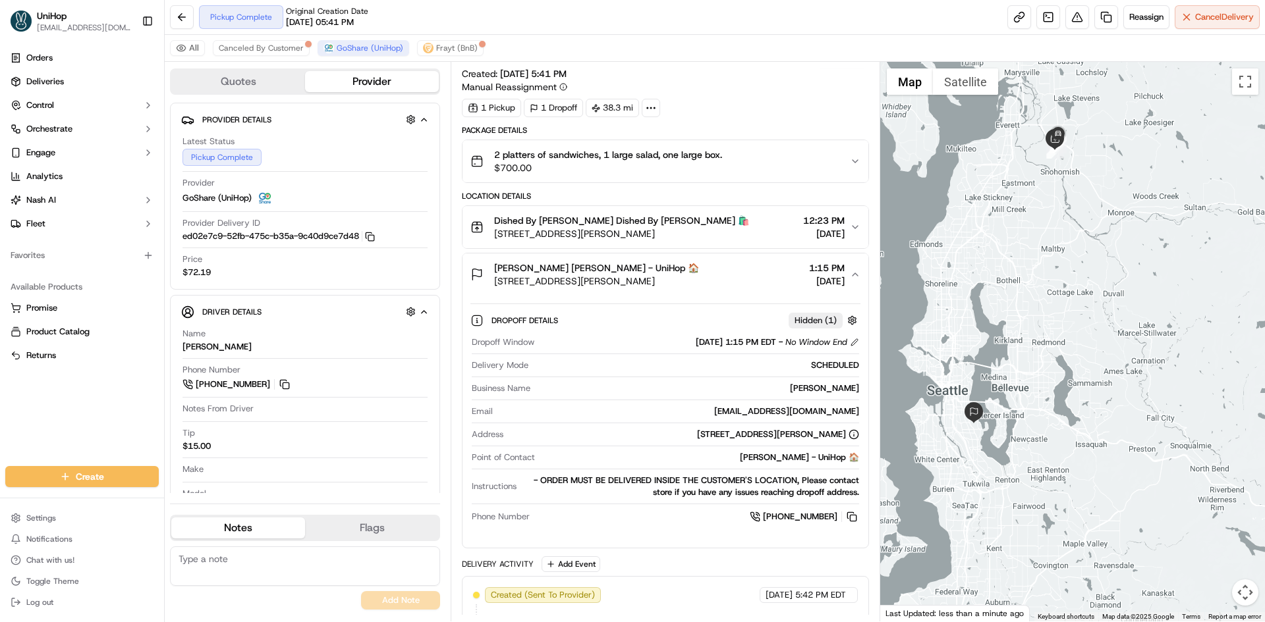
click at [669, 274] on span "Mary Kay Manwill Mary Kay Manwill - UniHop 🏠" at bounding box center [596, 267] width 205 height 13
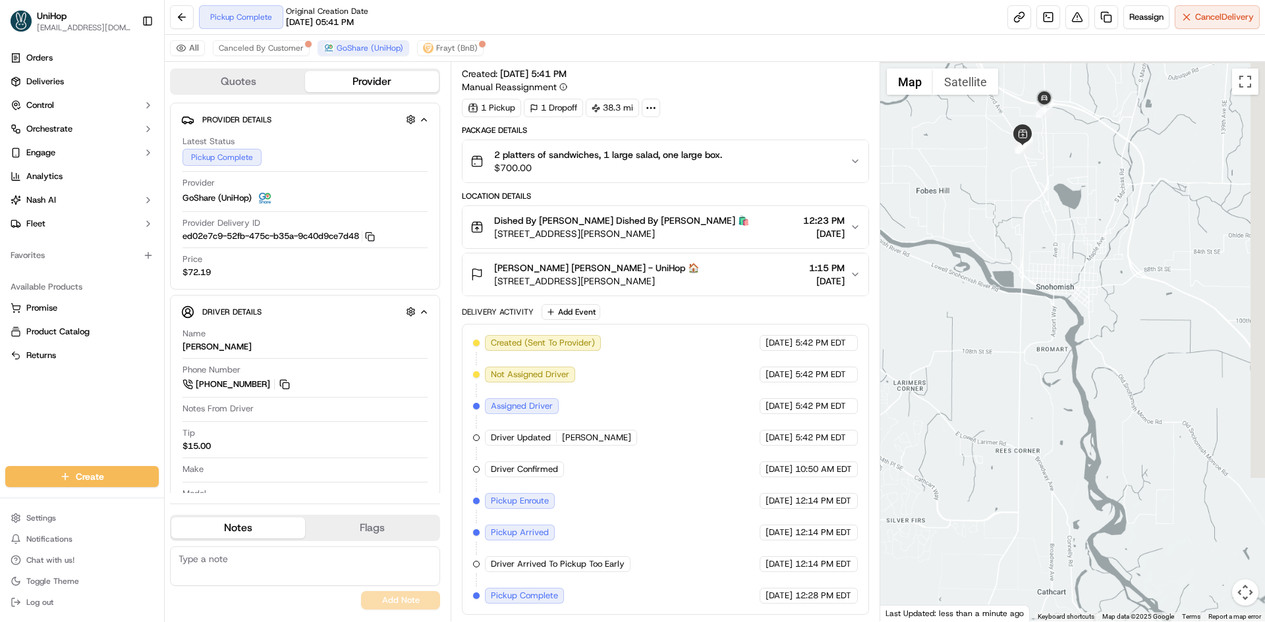
drag, startPoint x: 1070, startPoint y: 190, endPoint x: 1065, endPoint y: 217, distance: 26.7
click at [1067, 217] on div at bounding box center [1072, 342] width 385 height 560
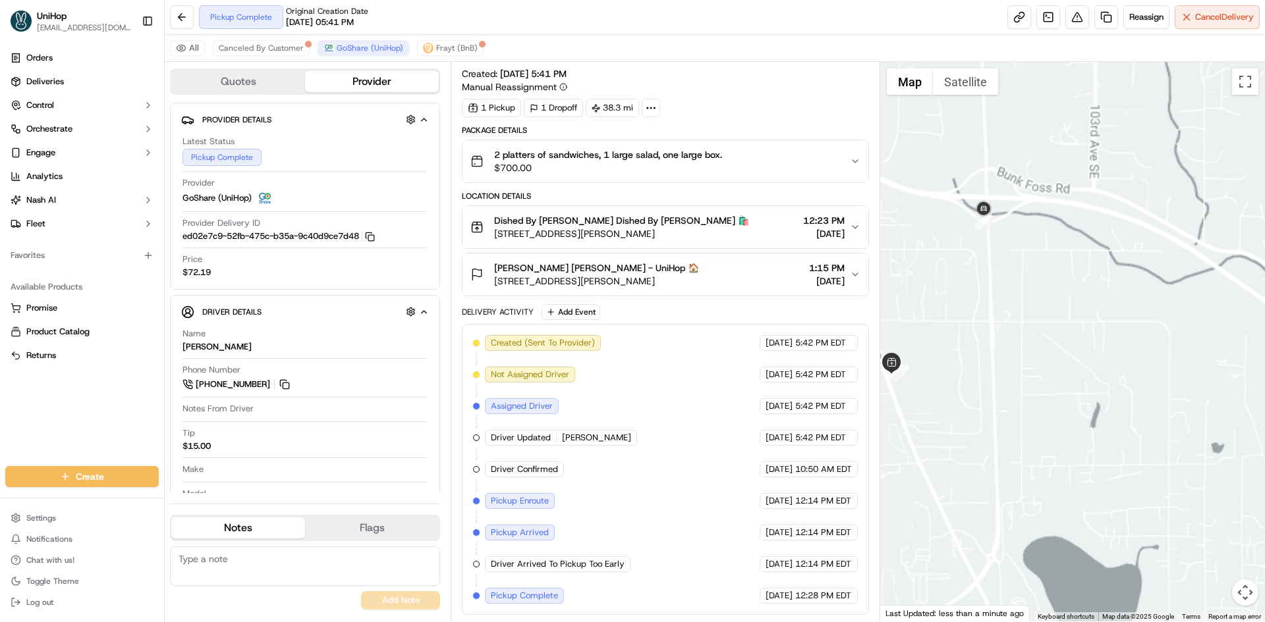
click at [1025, 239] on div at bounding box center [1072, 342] width 385 height 560
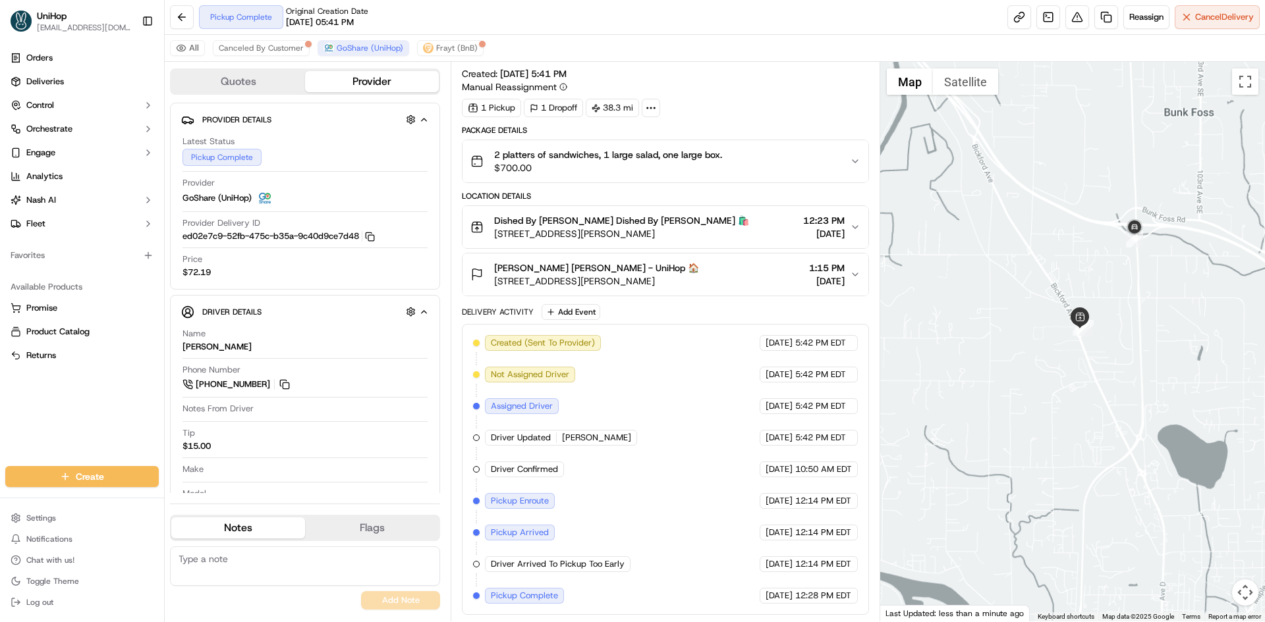
drag, startPoint x: 1070, startPoint y: 249, endPoint x: 1083, endPoint y: 237, distance: 18.2
click at [1085, 249] on div at bounding box center [1072, 342] width 385 height 560
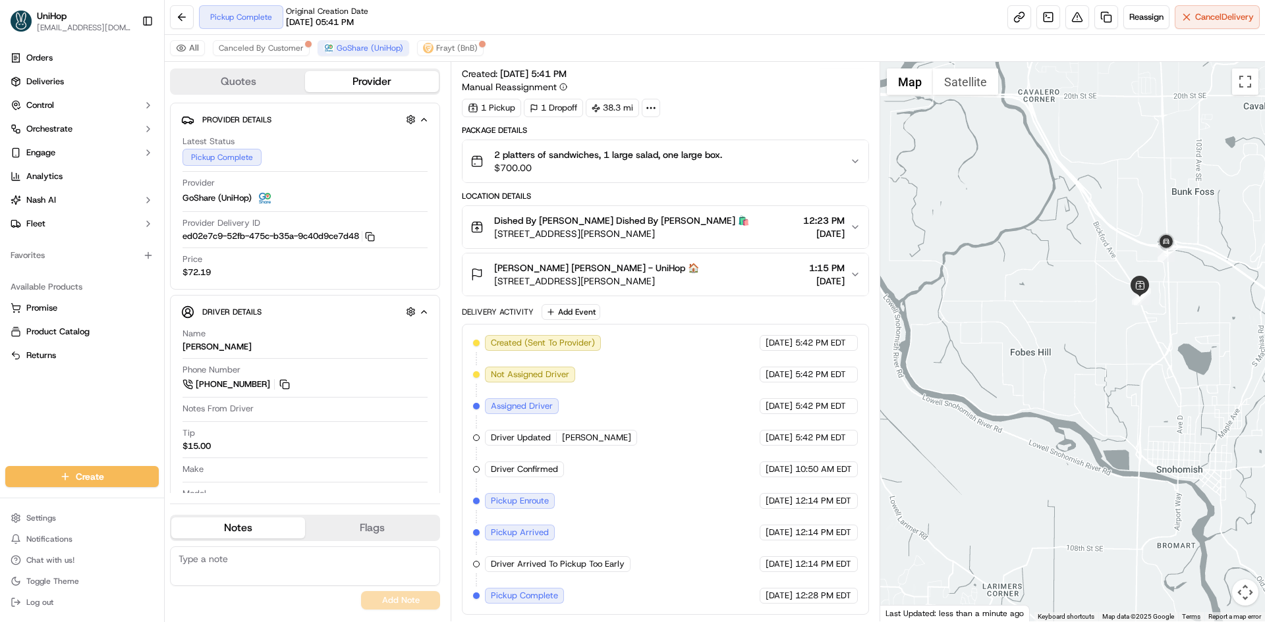
click at [1105, 275] on div at bounding box center [1072, 342] width 385 height 560
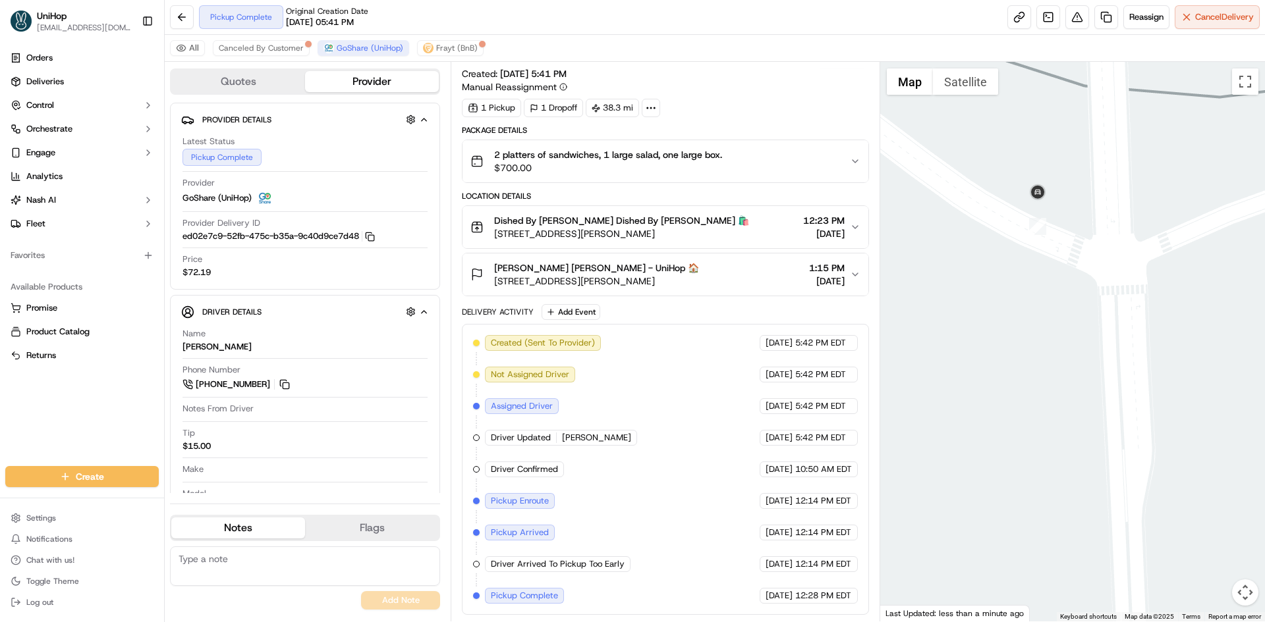
click at [969, 88] on button "Satellite" at bounding box center [965, 81] width 65 height 26
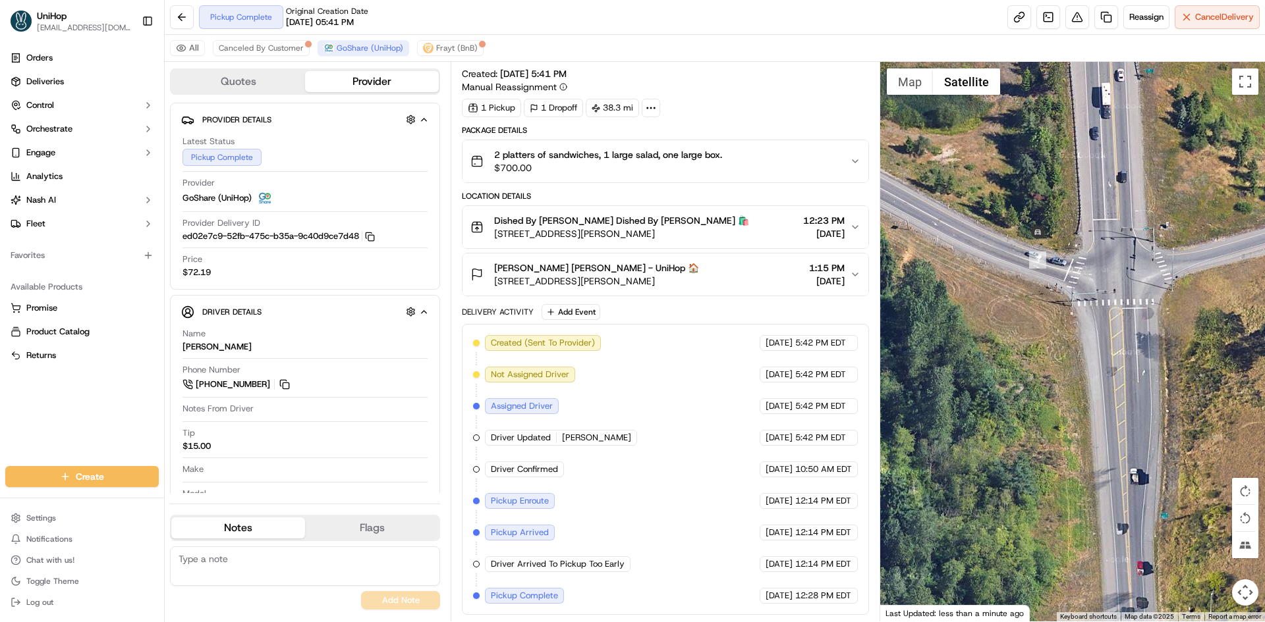
click at [925, 89] on button "Map" at bounding box center [910, 81] width 46 height 26
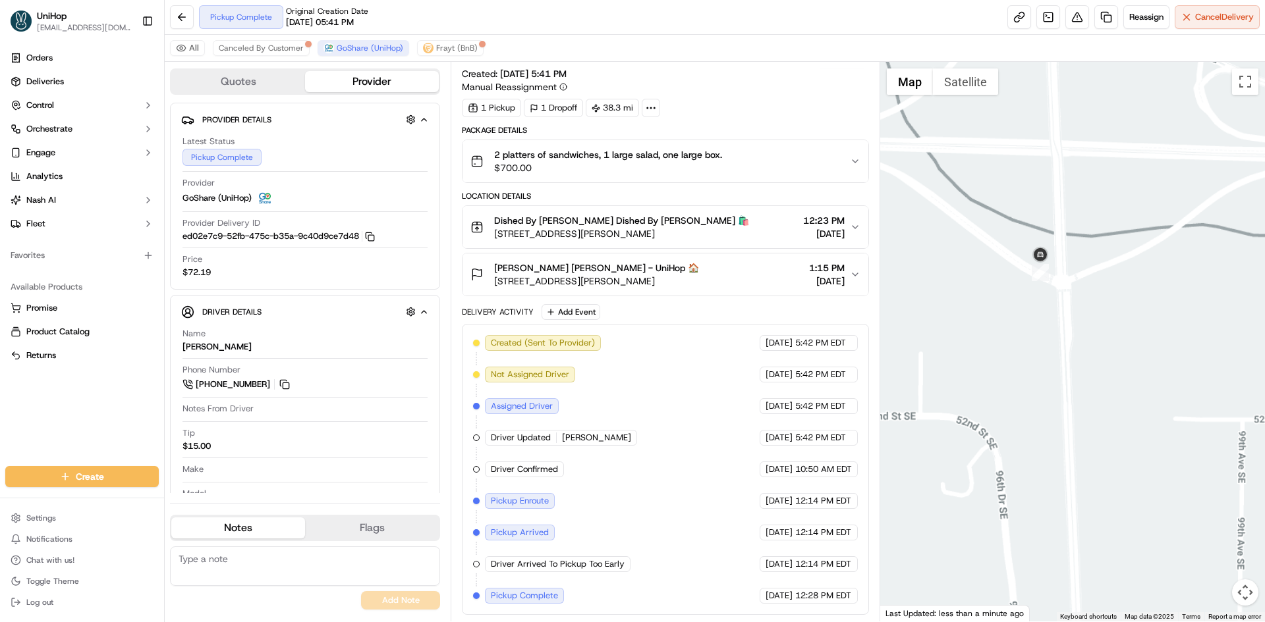
drag, startPoint x: 1033, startPoint y: 339, endPoint x: 1081, endPoint y: 313, distance: 54.8
click at [1064, 323] on div at bounding box center [1072, 342] width 385 height 560
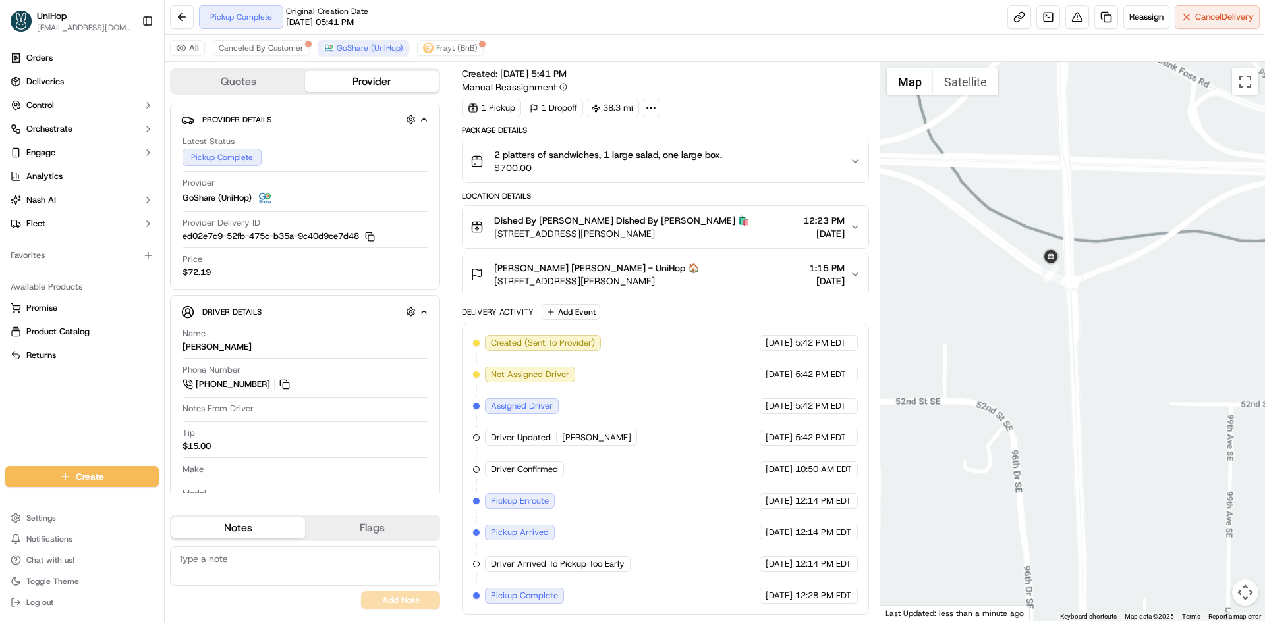
drag, startPoint x: 995, startPoint y: 398, endPoint x: 1035, endPoint y: 379, distance: 44.5
click at [1022, 379] on div at bounding box center [1072, 342] width 385 height 560
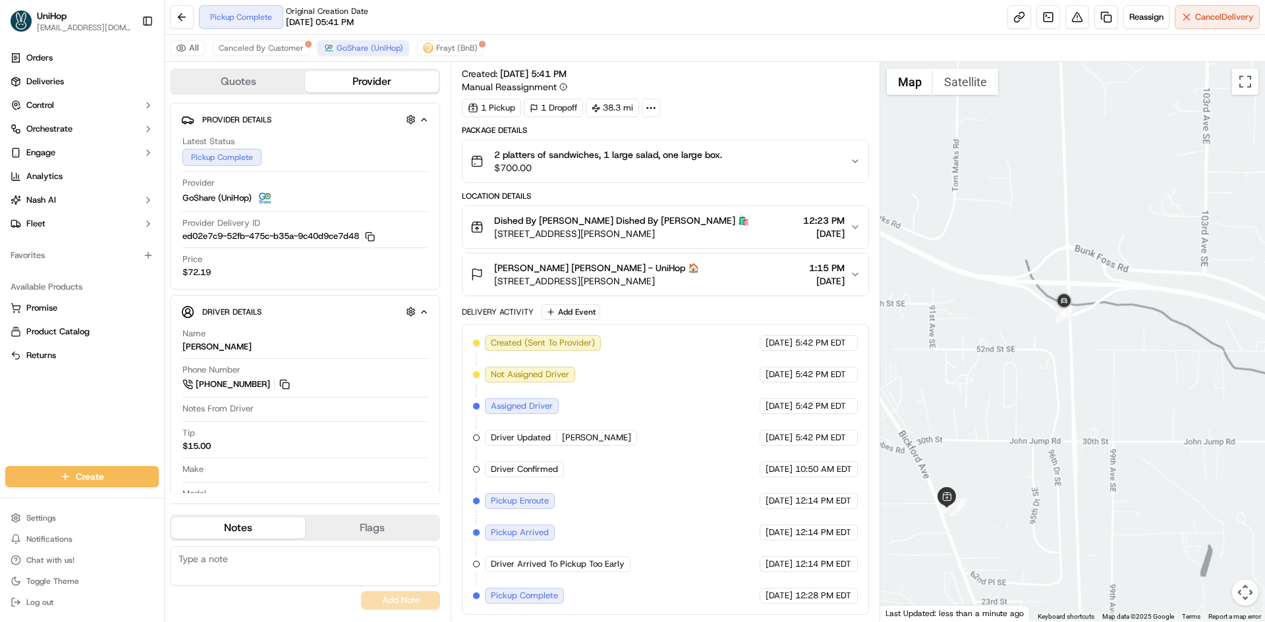
drag, startPoint x: 995, startPoint y: 381, endPoint x: 1038, endPoint y: 348, distance: 54.0
click at [1027, 357] on div at bounding box center [1072, 342] width 385 height 560
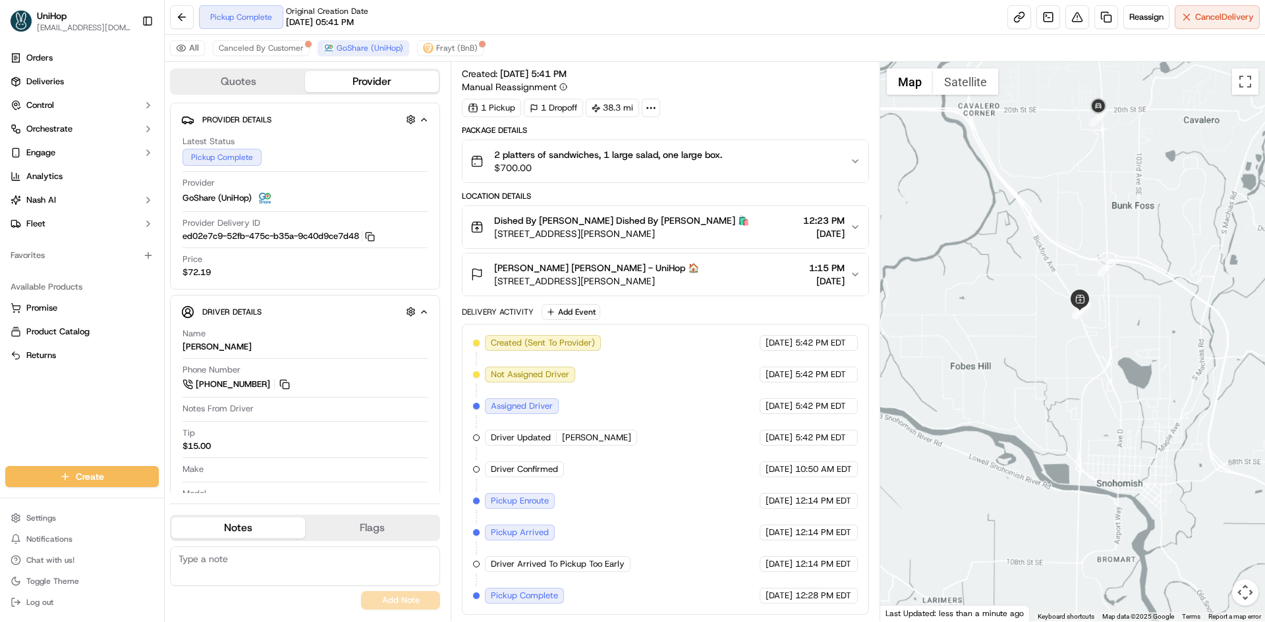
drag, startPoint x: 1013, startPoint y: 276, endPoint x: 1079, endPoint y: 293, distance: 68.1
click at [1076, 290] on div at bounding box center [1072, 342] width 385 height 560
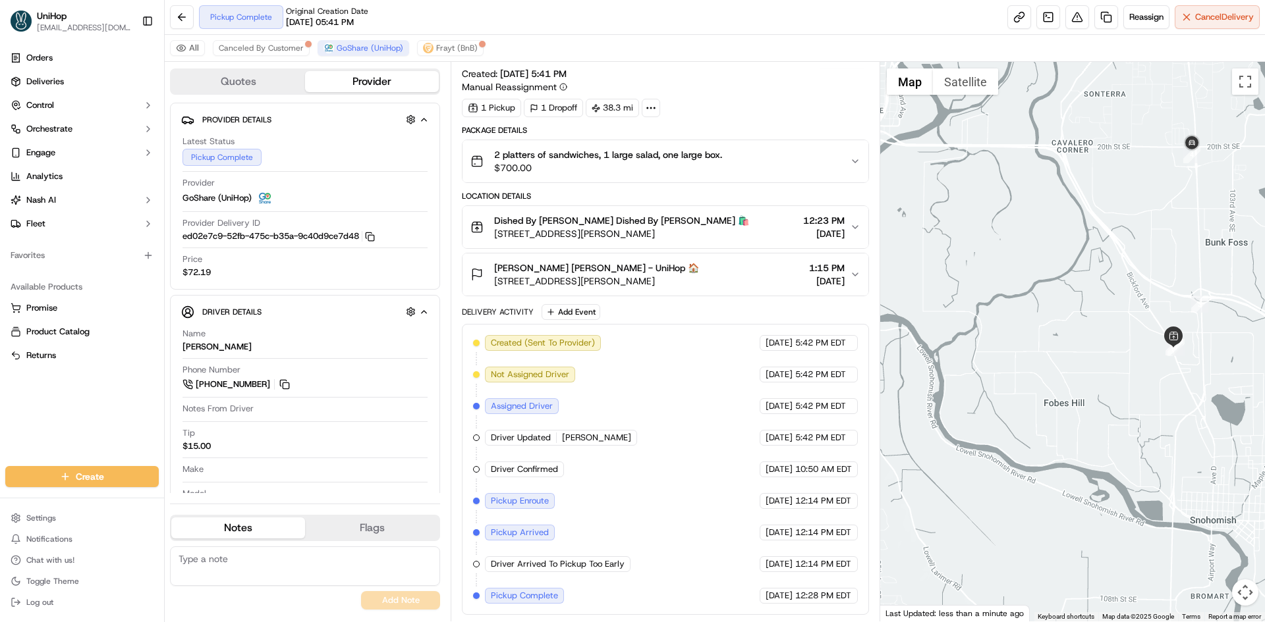
drag, startPoint x: 1083, startPoint y: 294, endPoint x: 1106, endPoint y: 285, distance: 24.0
click at [1105, 286] on div at bounding box center [1072, 342] width 385 height 560
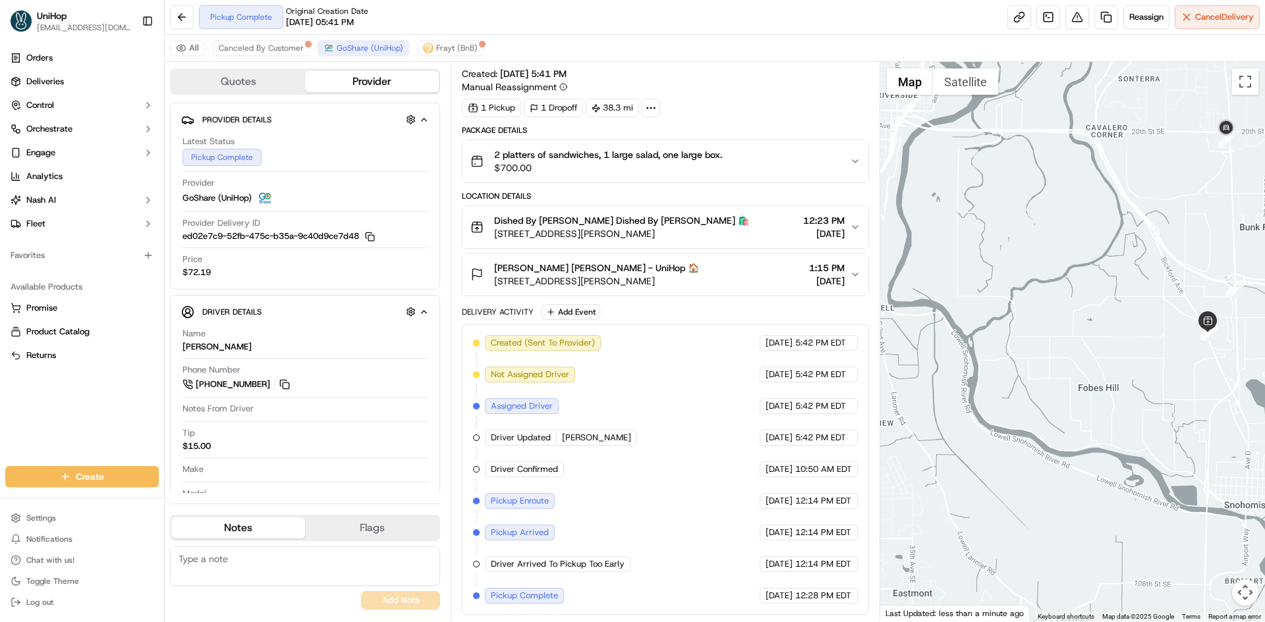
drag, startPoint x: 1046, startPoint y: 302, endPoint x: 1046, endPoint y: 293, distance: 8.6
click at [1046, 299] on div at bounding box center [1072, 342] width 385 height 560
drag, startPoint x: 1058, startPoint y: 285, endPoint x: 1097, endPoint y: 275, distance: 40.1
click at [1085, 279] on div at bounding box center [1072, 342] width 385 height 560
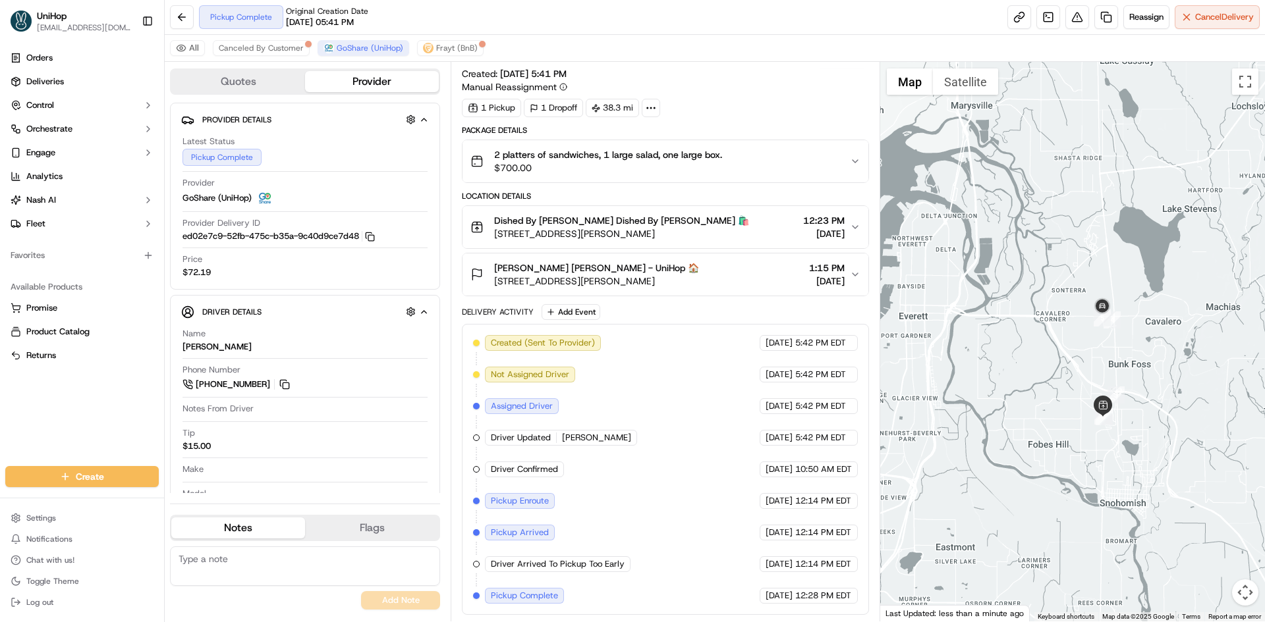
drag, startPoint x: 957, startPoint y: 153, endPoint x: 1045, endPoint y: 257, distance: 135.5
click at [1045, 257] on div at bounding box center [1072, 342] width 385 height 560
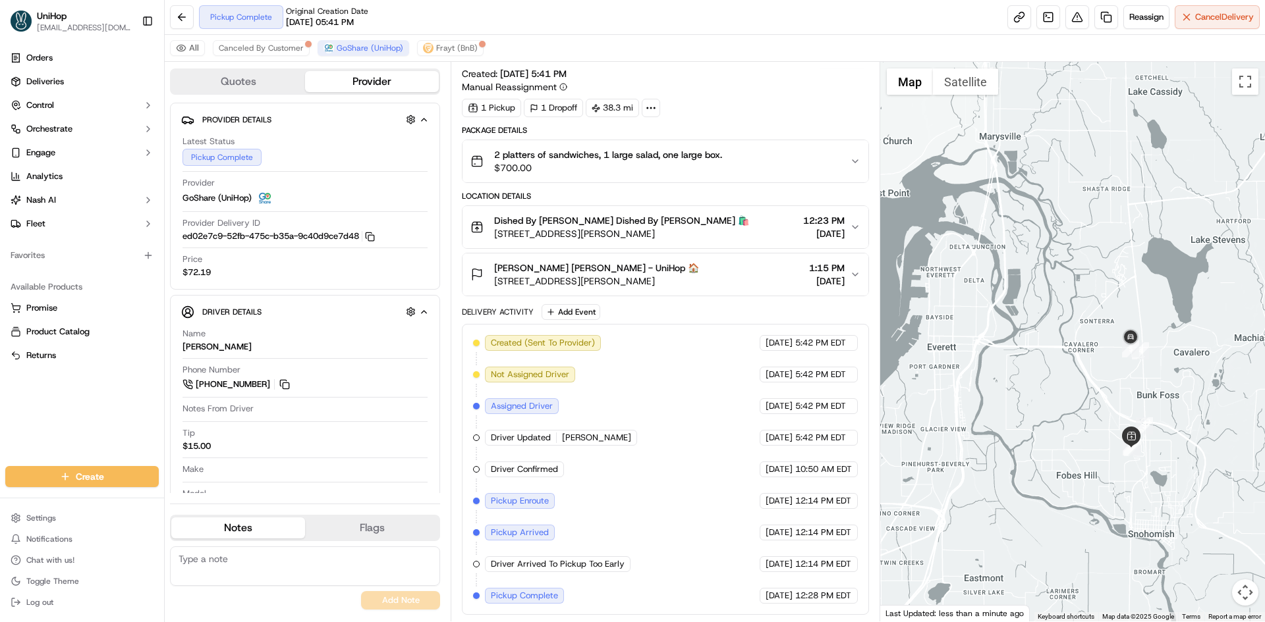
click at [1033, 312] on div at bounding box center [1072, 342] width 385 height 560
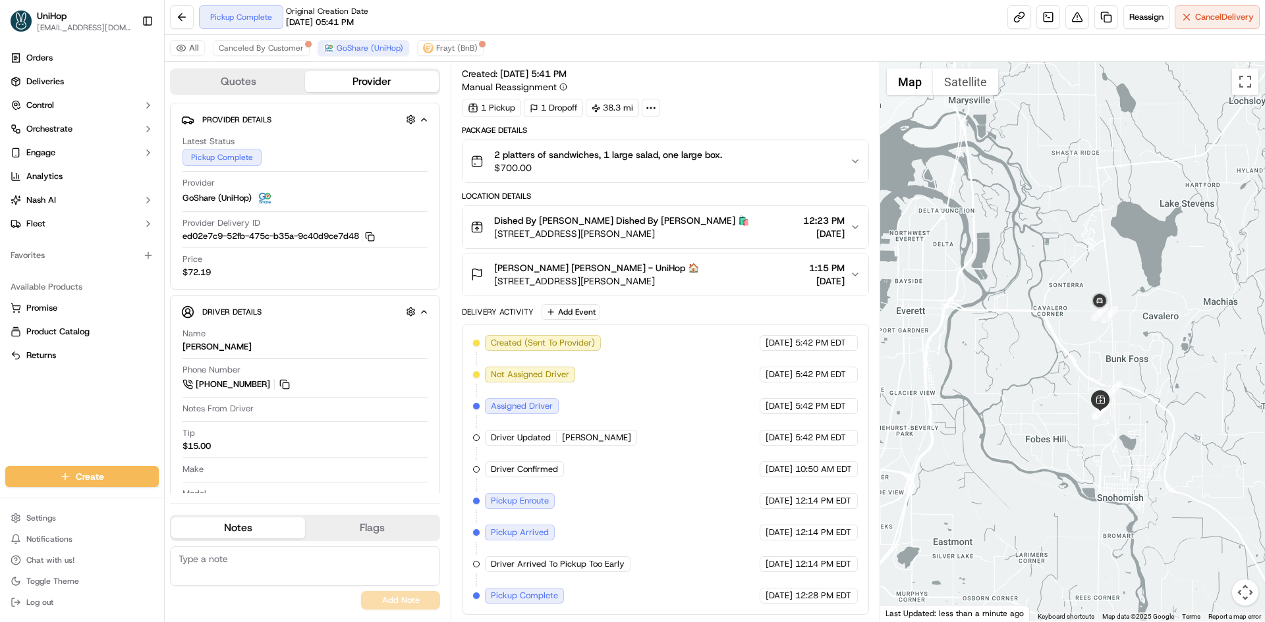
drag, startPoint x: 1058, startPoint y: 345, endPoint x: 1068, endPoint y: 323, distance: 24.2
click at [1068, 323] on div at bounding box center [1072, 342] width 385 height 560
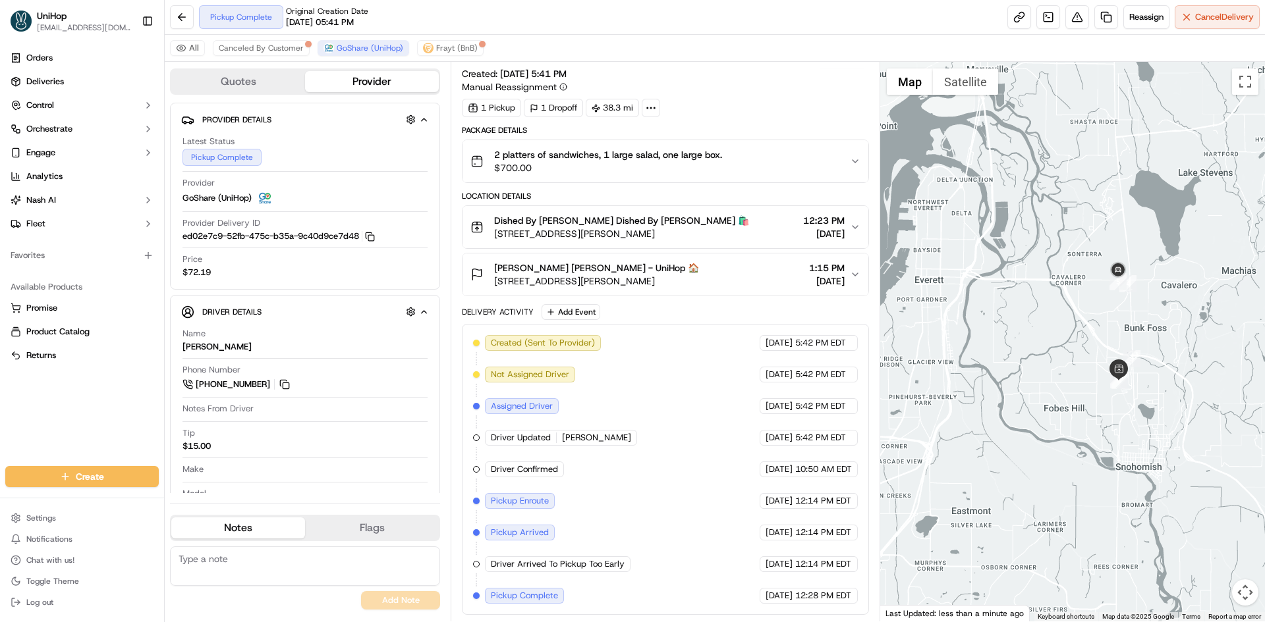
drag, startPoint x: 1004, startPoint y: 320, endPoint x: 1010, endPoint y: 317, distance: 6.8
click at [1007, 318] on div at bounding box center [1072, 342] width 385 height 560
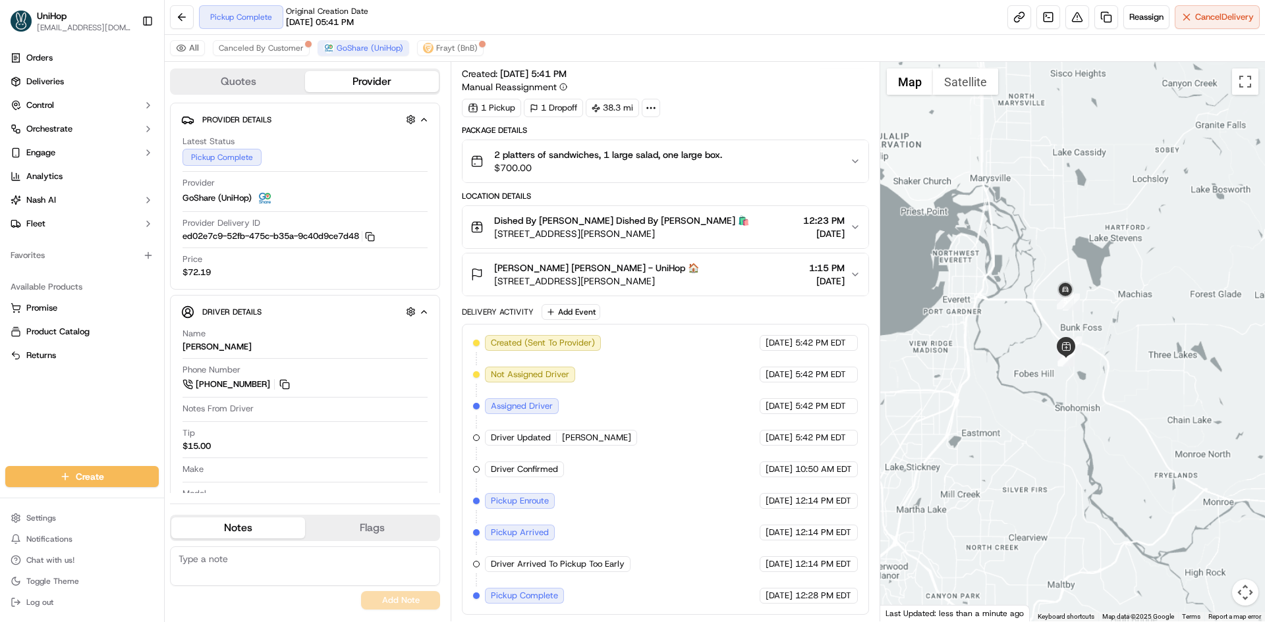
drag, startPoint x: 973, startPoint y: 355, endPoint x: 1024, endPoint y: 259, distance: 108.7
click at [1000, 300] on div at bounding box center [1072, 342] width 385 height 560
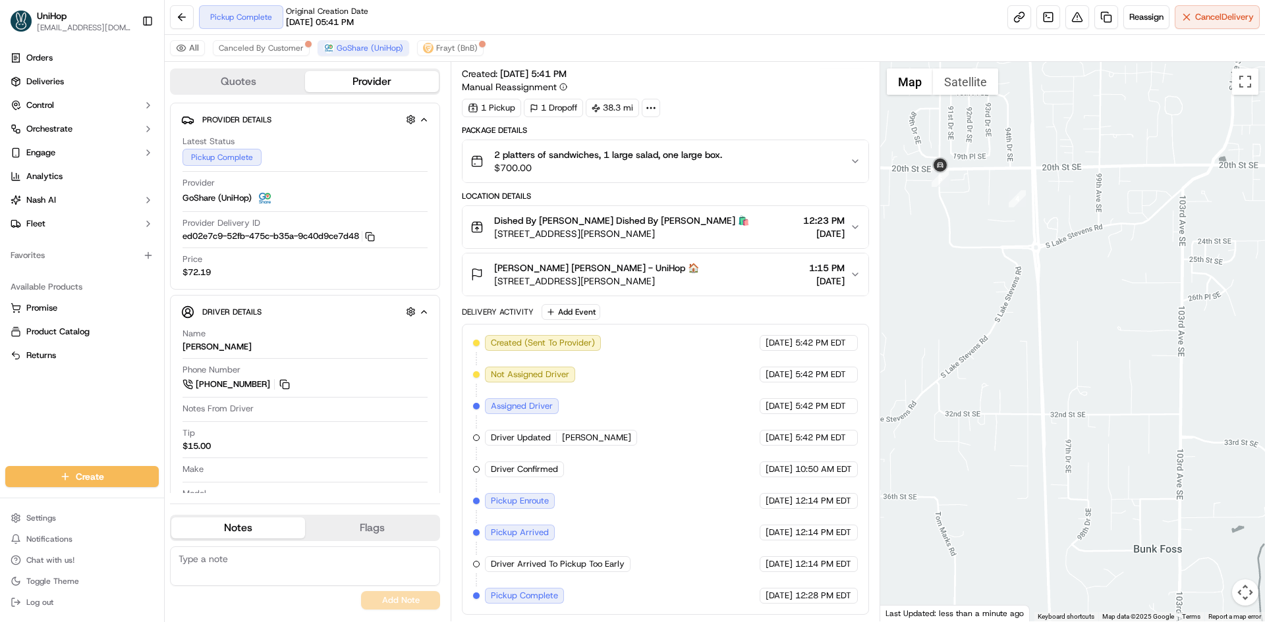
drag, startPoint x: 1008, startPoint y: 229, endPoint x: 1037, endPoint y: 219, distance: 30.8
click at [1036, 219] on div at bounding box center [1072, 342] width 385 height 560
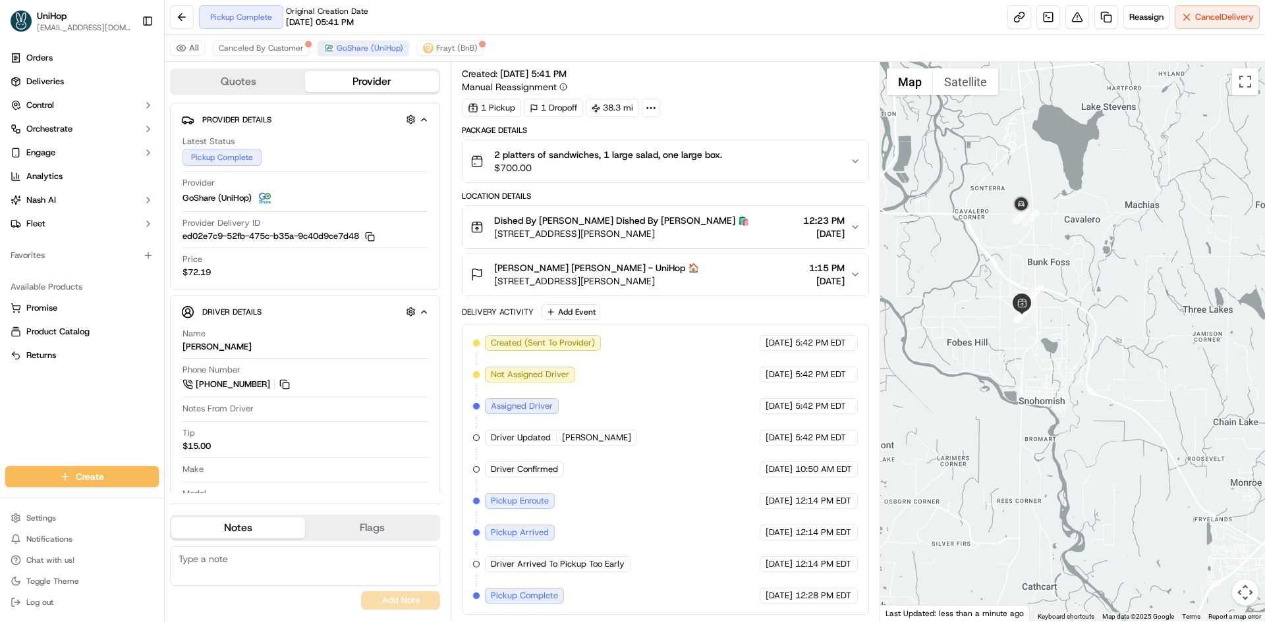
drag, startPoint x: 714, startPoint y: 232, endPoint x: 495, endPoint y: 237, distance: 219.4
click at [495, 237] on div "Dished By Rachel Dished By Rachel 🛍️ 2701 Bickford Ave, Snohomish, WA 98290, US…" at bounding box center [659, 227] width 379 height 26
drag, startPoint x: 729, startPoint y: 283, endPoint x: 491, endPoint y: 280, distance: 237.8
click at [491, 280] on div "Mary Kay Manwill Mary Kay Manwill - UniHop 🏠 460 South Angeline Street, Seattle…" at bounding box center [659, 274] width 379 height 26
copy span "460 South Angeline Street, Seattle, WA 98118, USA"
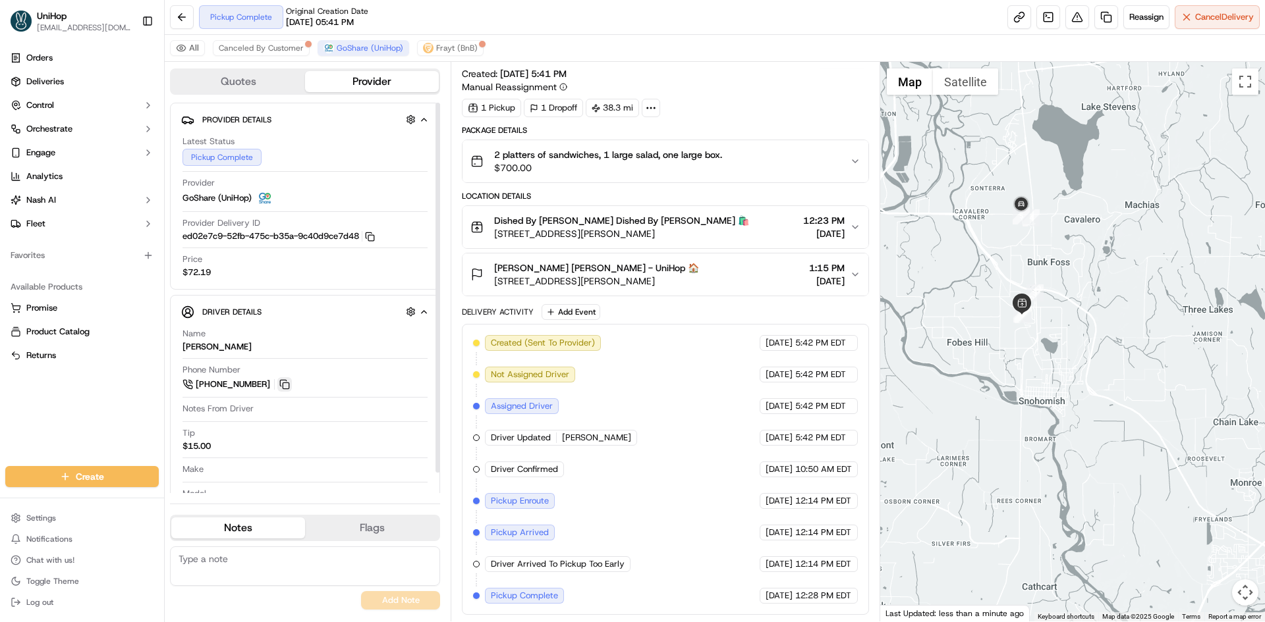
click at [288, 389] on button at bounding box center [284, 384] width 14 height 14
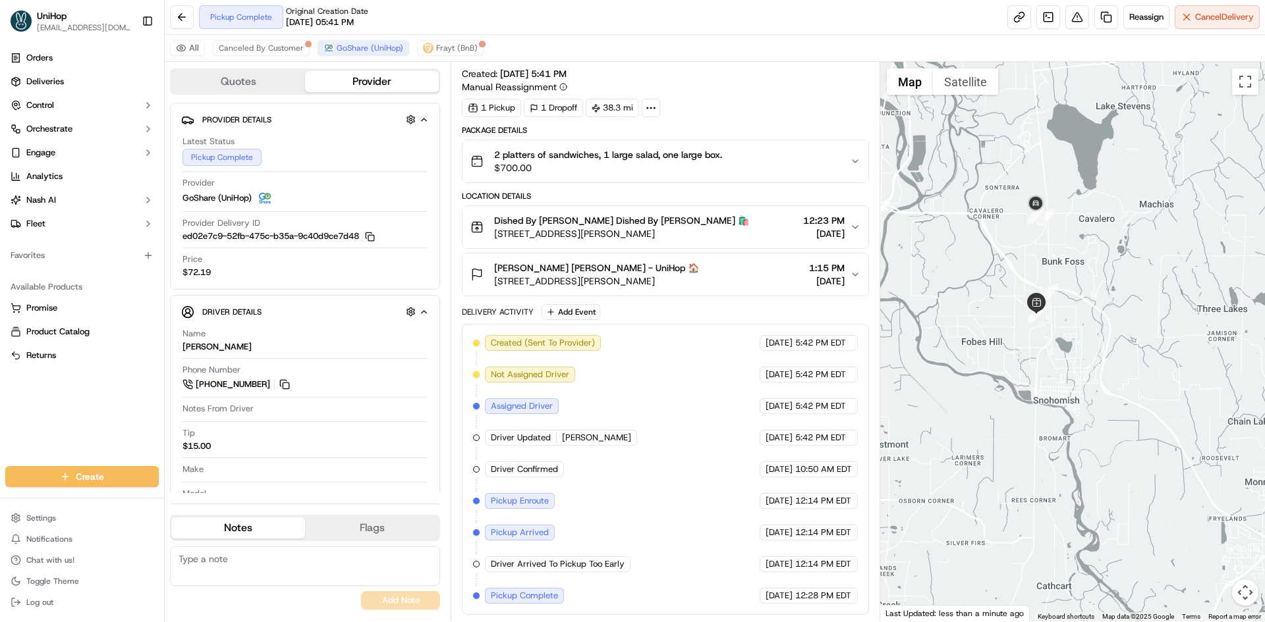
drag, startPoint x: 957, startPoint y: 232, endPoint x: 1089, endPoint y: 213, distance: 133.1
click at [1037, 220] on div at bounding box center [1072, 342] width 385 height 560
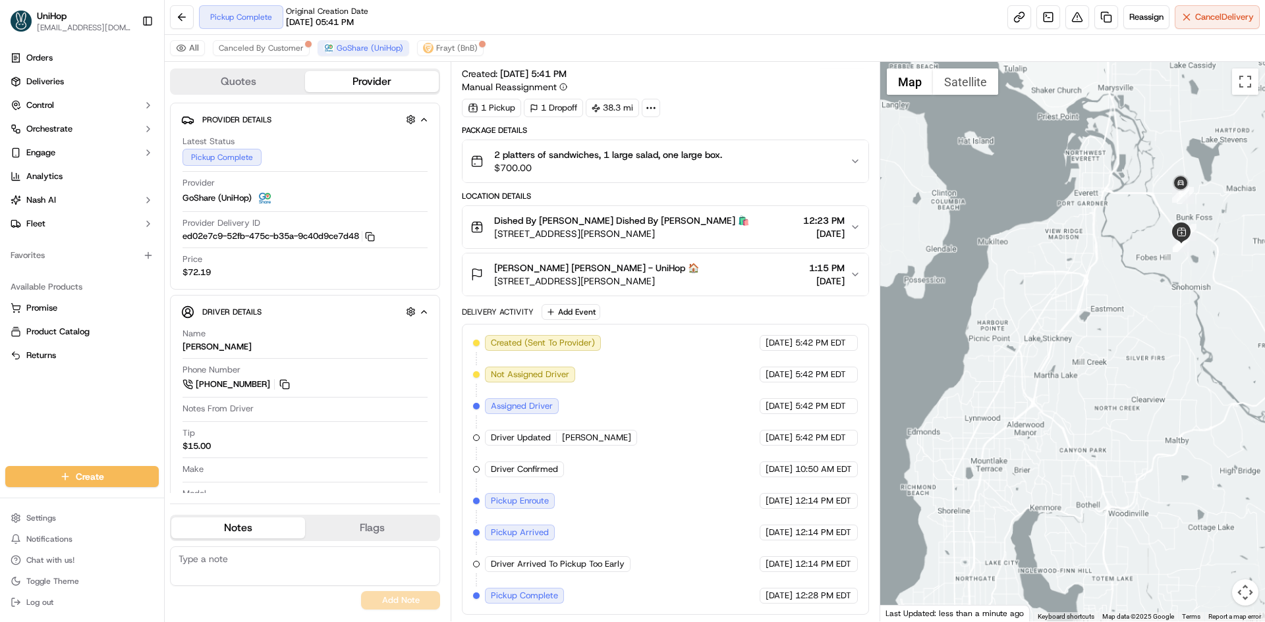
drag, startPoint x: 1088, startPoint y: 264, endPoint x: 1086, endPoint y: 221, distance: 43.5
click at [1088, 232] on div at bounding box center [1072, 342] width 385 height 560
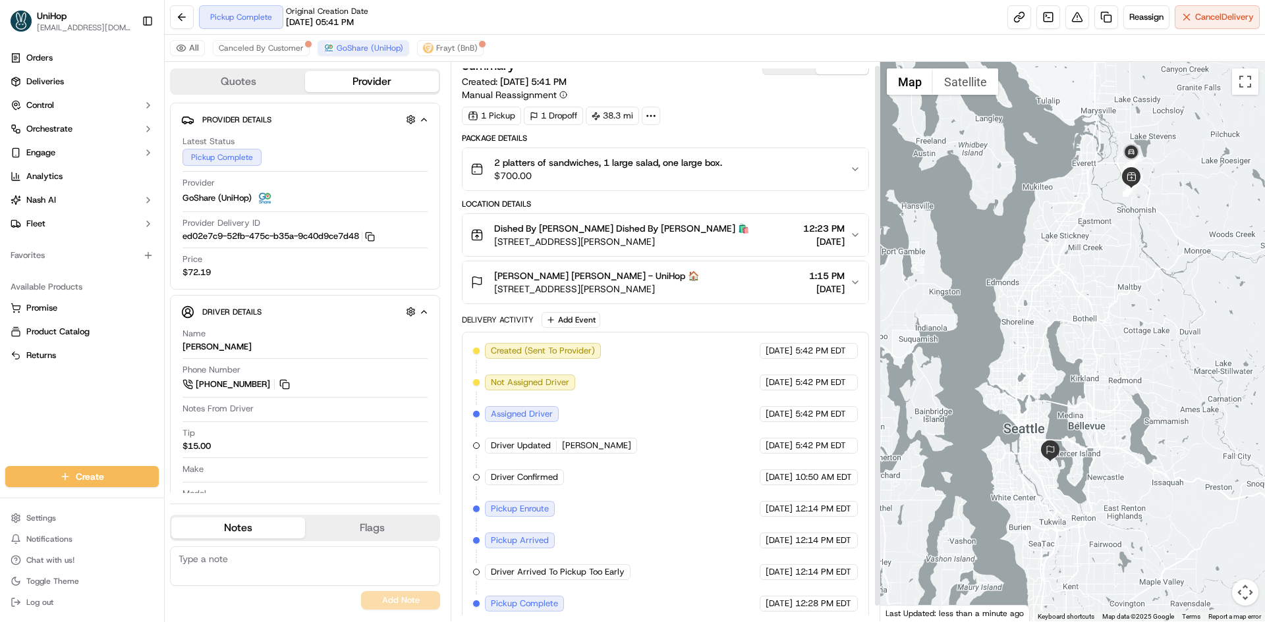
scroll to position [0, 0]
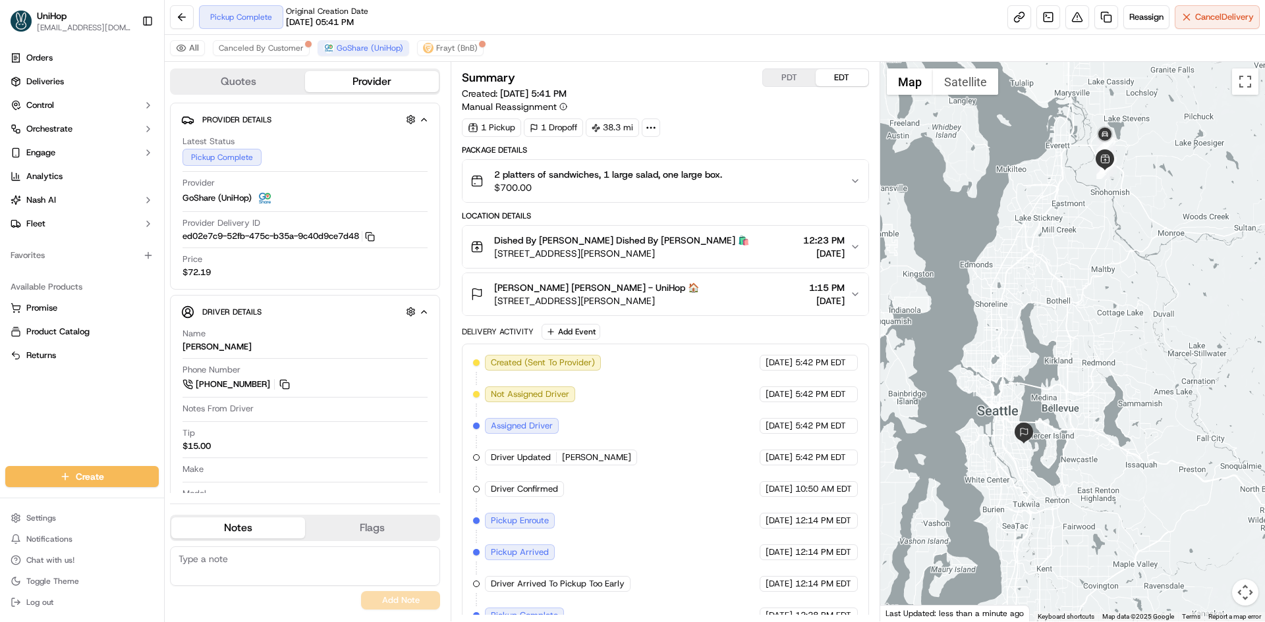
drag, startPoint x: 1081, startPoint y: 171, endPoint x: 1053, endPoint y: 153, distance: 32.9
click at [1053, 153] on div at bounding box center [1072, 342] width 385 height 560
drag, startPoint x: 707, startPoint y: 252, endPoint x: 495, endPoint y: 258, distance: 212.8
click at [495, 258] on div "Dished By Rachel Dished By Rachel 🛍️ 2701 Bickford Ave, Snohomish, WA 98290, US…" at bounding box center [659, 247] width 379 height 26
drag, startPoint x: 724, startPoint y: 297, endPoint x: 487, endPoint y: 302, distance: 236.5
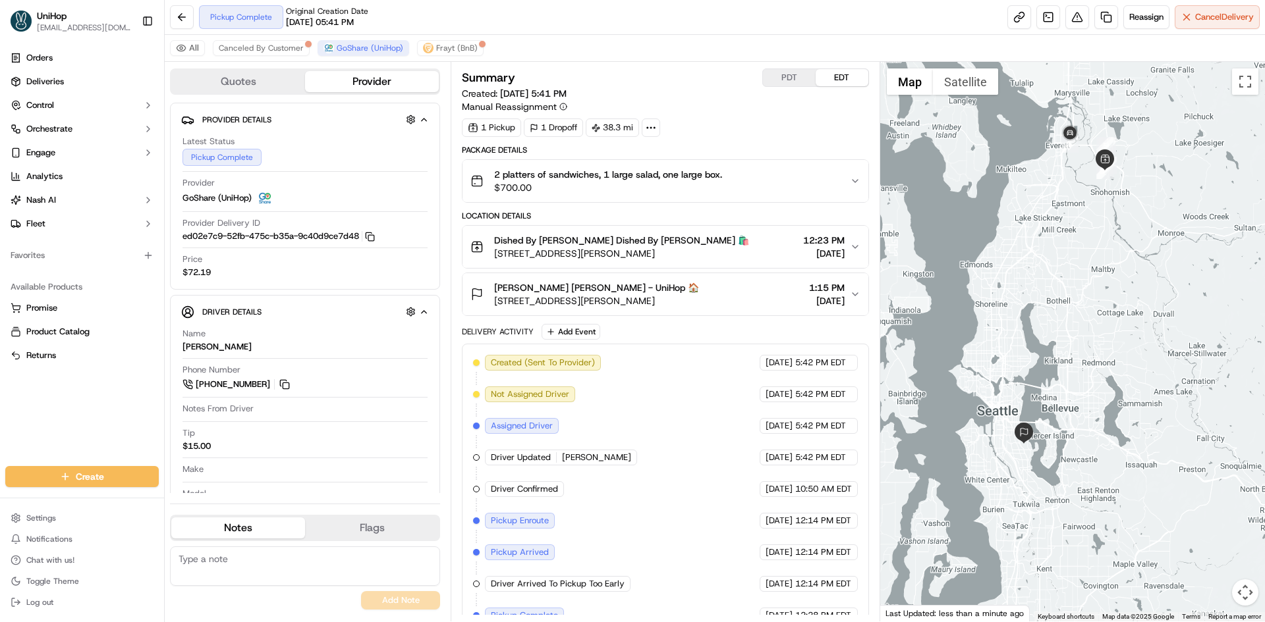
click at [487, 302] on div "Mary Kay Manwill Mary Kay Manwill - UniHop 🏠 460 South Angeline Street, Seattle…" at bounding box center [659, 294] width 379 height 26
click at [486, 302] on div "Mary Kay Manwill Mary Kay Manwill - UniHop 🏠 460 South Angeline Street, Seattle…" at bounding box center [584, 294] width 229 height 26
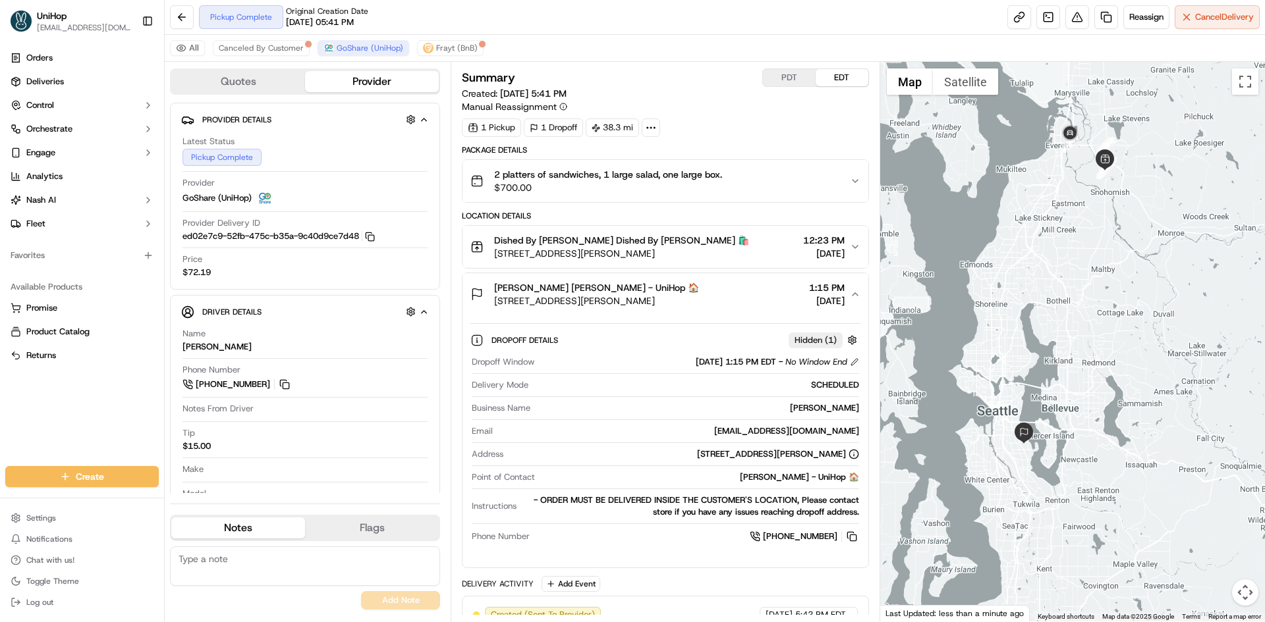
drag, startPoint x: 728, startPoint y: 296, endPoint x: 494, endPoint y: 304, distance: 234.6
click at [494, 304] on div "Mary Kay Manwill Mary Kay Manwill - UniHop 🏠 460 South Angeline Street, Seattle…" at bounding box center [659, 294] width 379 height 26
copy span "460 South Angeline Street, Seattle, WA 98118, USA"
click at [754, 288] on div "Mary Kay Manwill Mary Kay Manwill - UniHop 🏠 460 South Angeline Street, Seattle…" at bounding box center [659, 294] width 379 height 26
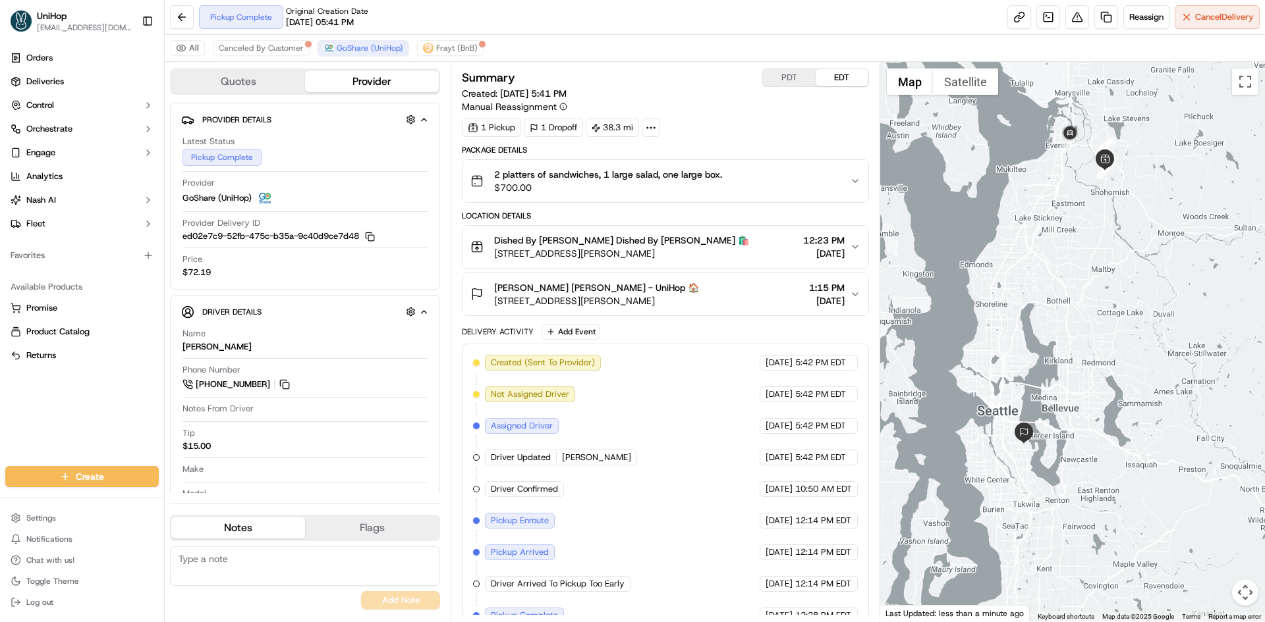
click at [1049, 353] on div at bounding box center [1072, 342] width 385 height 560
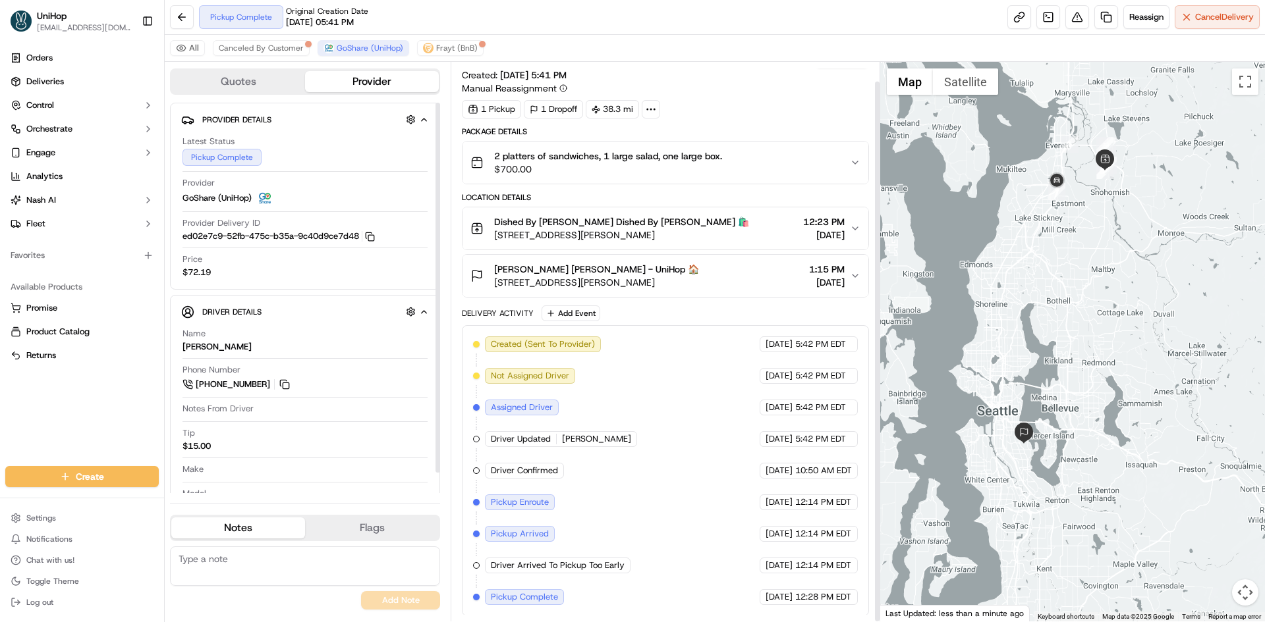
scroll to position [20, 0]
click at [742, 220] on div "Dished By Rachel Dished By Rachel 🛍️ 2701 Bickford Ave, Snohomish, WA 98290, US…" at bounding box center [659, 227] width 379 height 26
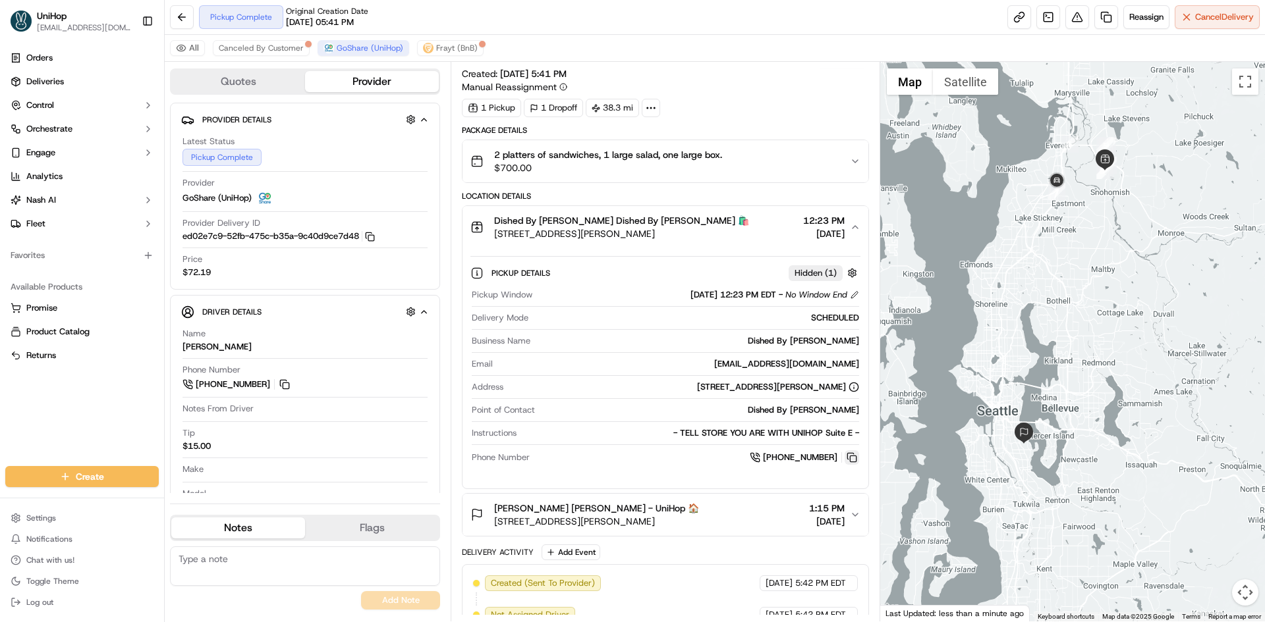
click at [848, 464] on button at bounding box center [851, 457] width 14 height 14
drag, startPoint x: 714, startPoint y: 235, endPoint x: 496, endPoint y: 232, distance: 218.0
click at [496, 232] on div "Dished By Rachel Dished By Rachel 🛍️ 2701 Bickford Ave, Snohomish, WA 98290, US…" at bounding box center [659, 227] width 379 height 26
click at [709, 241] on button "Dished By Rachel Dished By Rachel 🛍️ 2701 Bickford Ave, Snohomish, WA 98290, US…" at bounding box center [664, 227] width 405 height 42
click at [712, 236] on div "Dished By Rachel Dished By Rachel 🛍️ 2701 Bickford Ave, Snohomish, WA 98290, US…" at bounding box center [659, 227] width 379 height 26
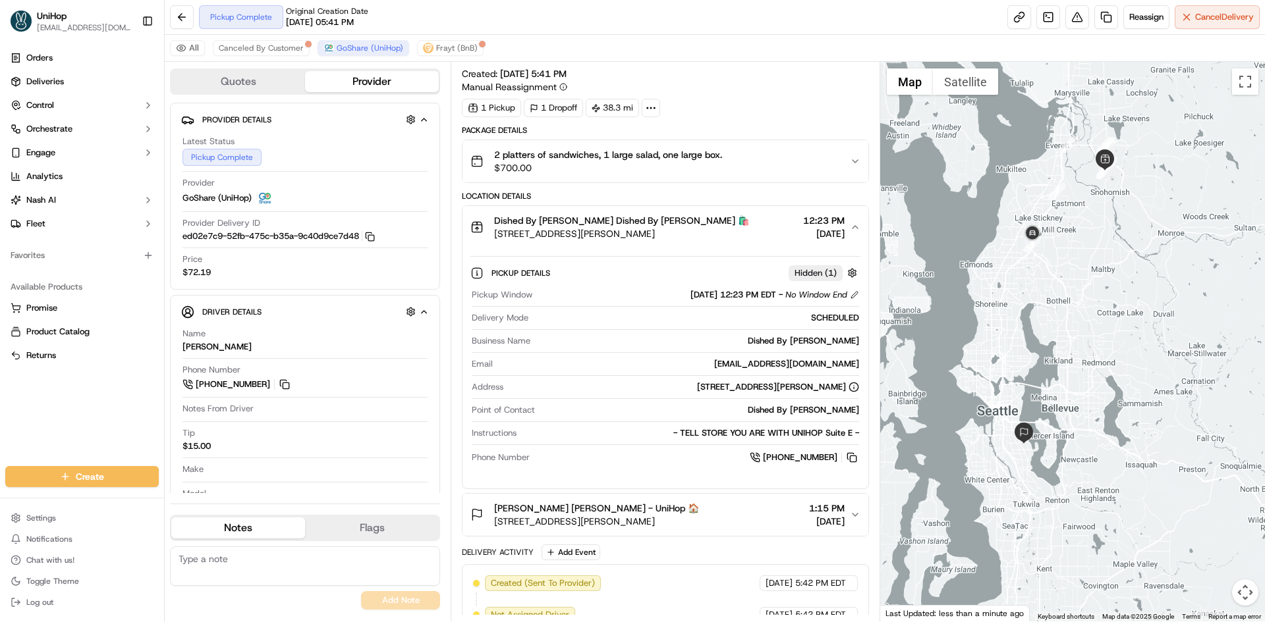
click at [762, 230] on div "Dished By Rachel Dished By Rachel 🛍️ 2701 Bickford Ave, Snohomish, WA 98290, US…" at bounding box center [659, 227] width 379 height 26
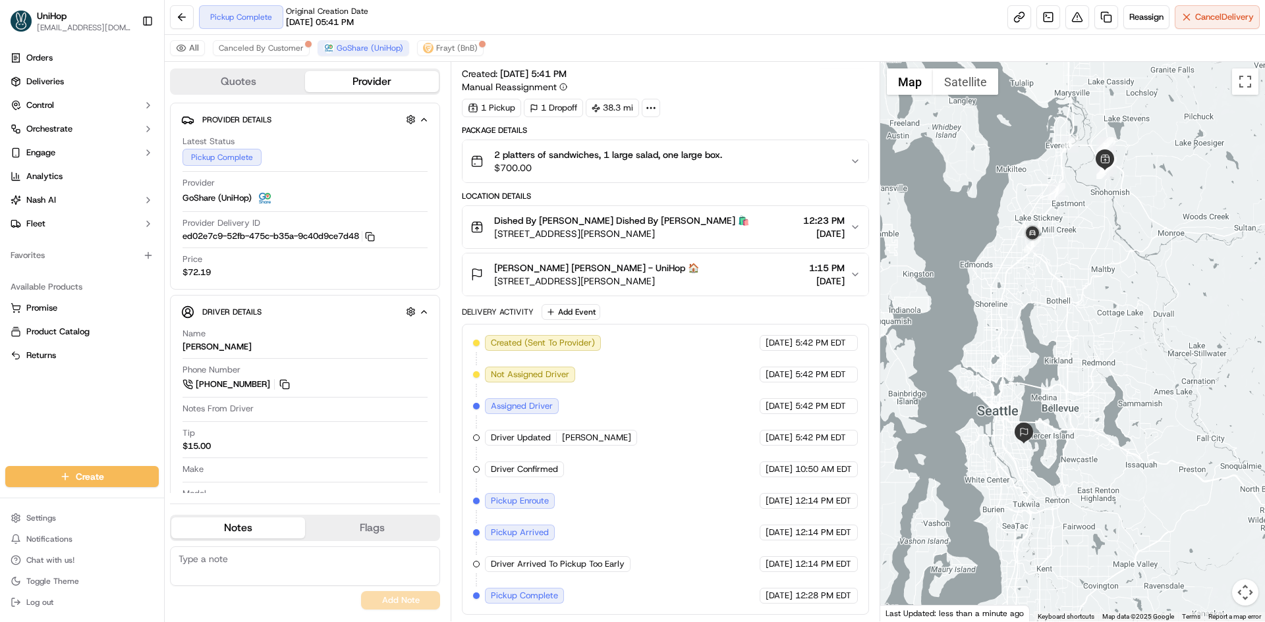
click at [661, 231] on span "2701 Bickford Ave, Snohomish, WA 98290, USA" at bounding box center [621, 233] width 255 height 13
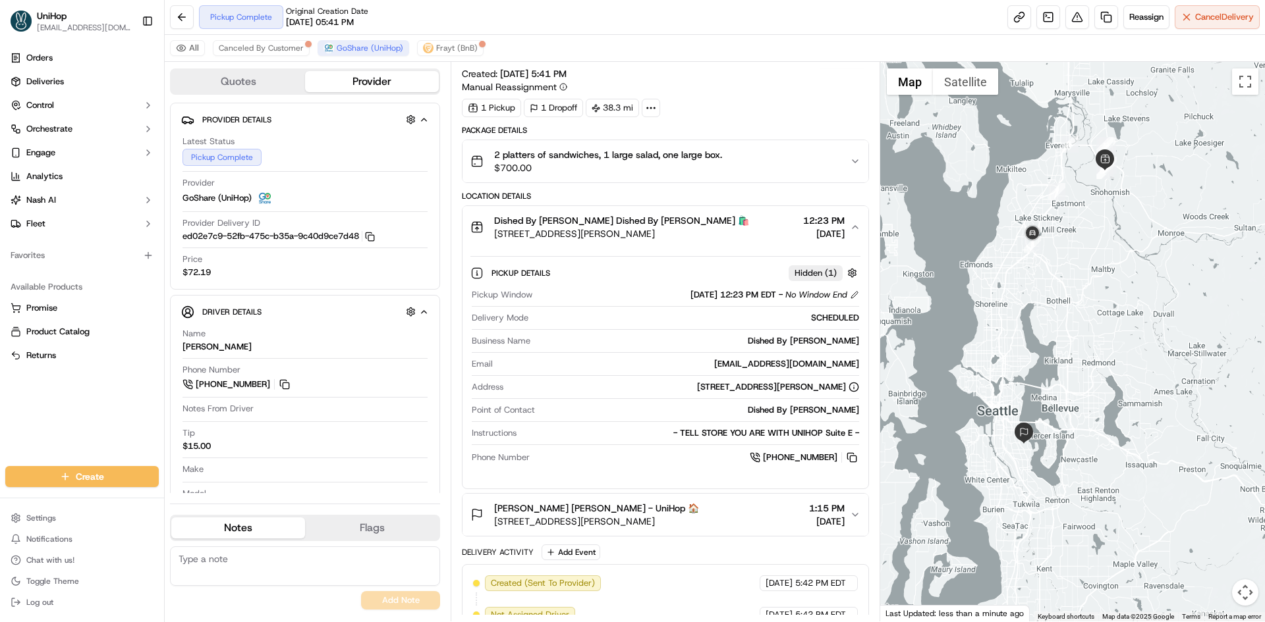
click at [661, 231] on span "2701 Bickford Ave, Snohomish, WA 98290, USA" at bounding box center [621, 233] width 255 height 13
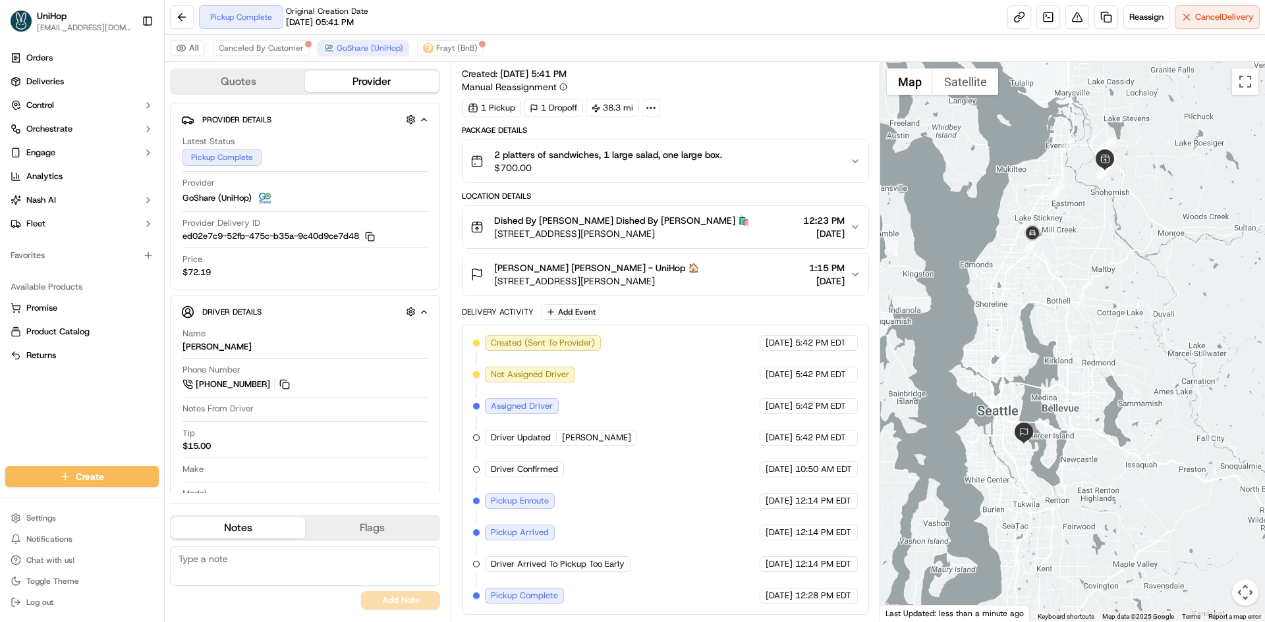
click at [778, 275] on div "Mary Kay Manwill Mary Kay Manwill - UniHop 🏠 460 South Angeline Street, Seattle…" at bounding box center [659, 274] width 379 height 26
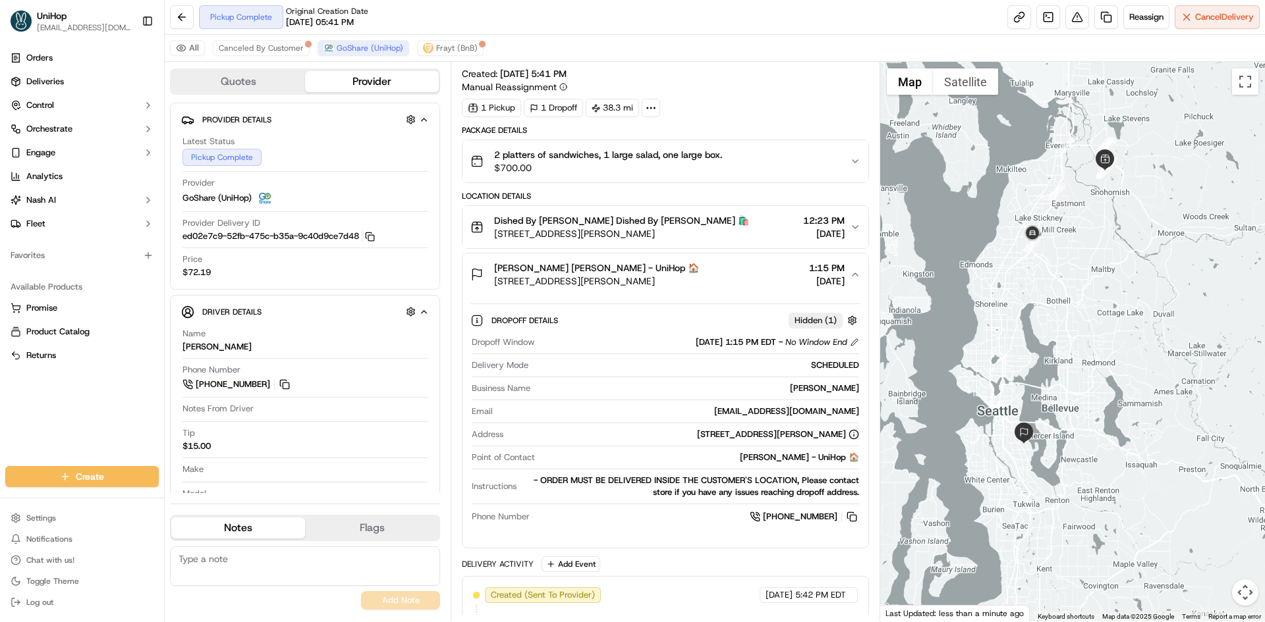
click at [747, 282] on div "Mary Kay Manwill Mary Kay Manwill - UniHop 🏠 460 South Angeline Street, Seattle…" at bounding box center [659, 274] width 379 height 26
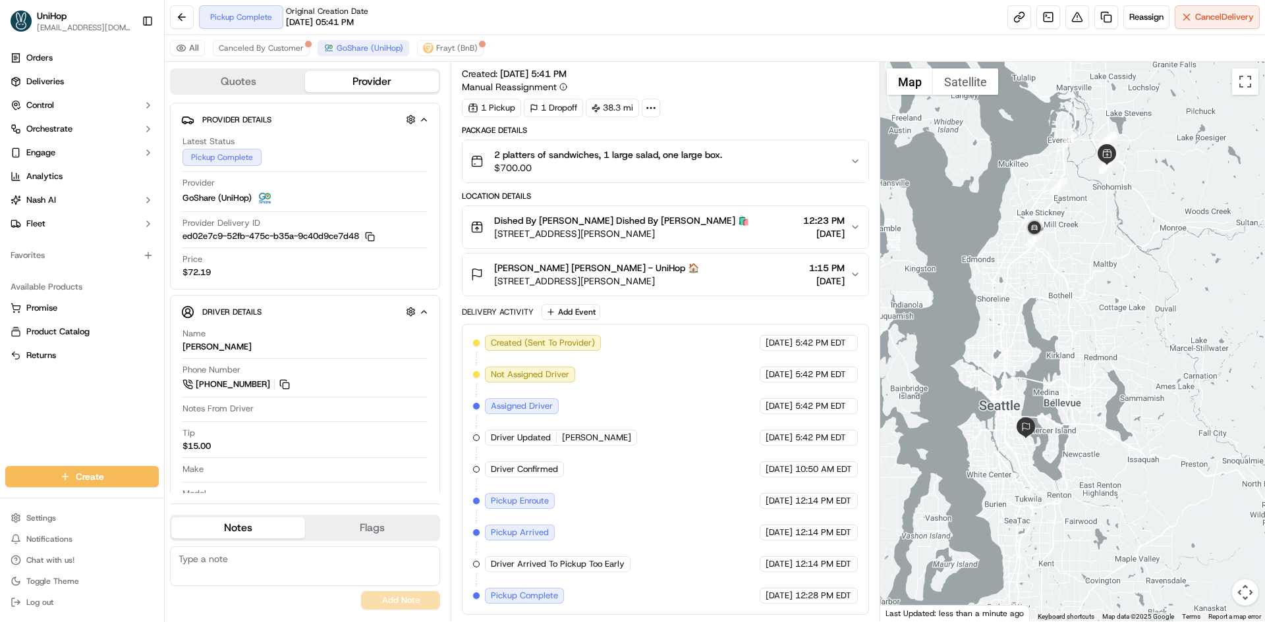
drag, startPoint x: 1135, startPoint y: 354, endPoint x: 1143, endPoint y: 331, distance: 24.4
click at [1143, 331] on div at bounding box center [1072, 342] width 385 height 560
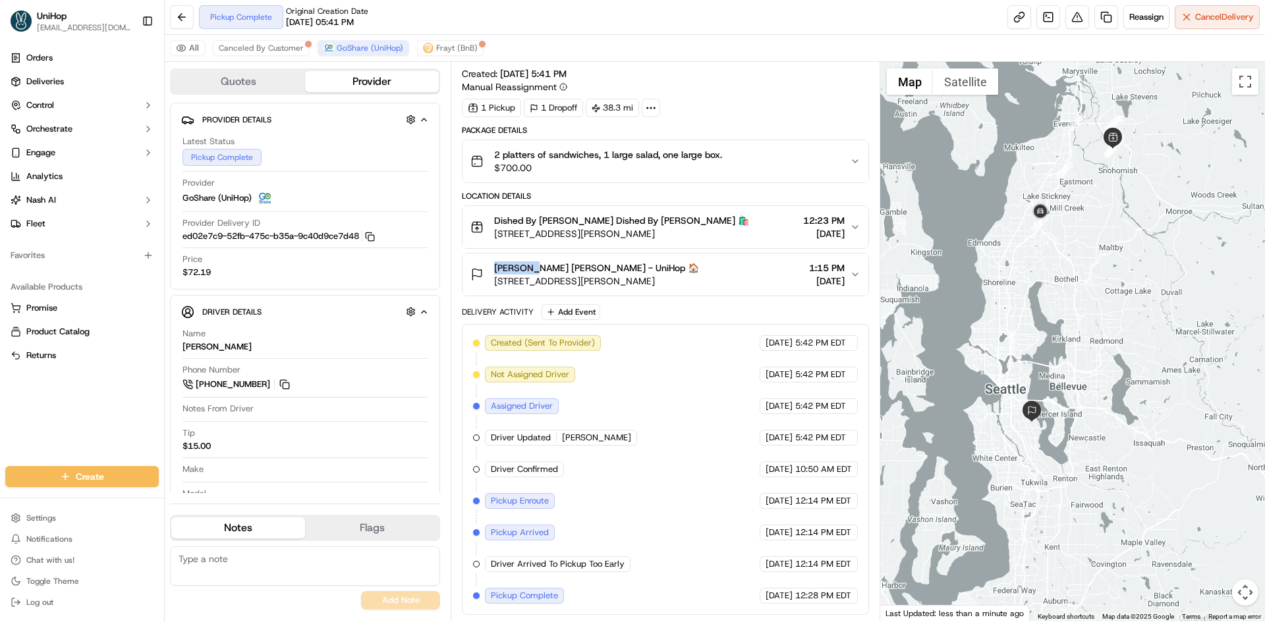
drag, startPoint x: 492, startPoint y: 267, endPoint x: 533, endPoint y: 268, distance: 40.9
click at [533, 268] on div "Mary Kay Manwill Mary Kay Manwill - UniHop 🏠 460 South Angeline Street, Seattle…" at bounding box center [584, 274] width 229 height 26
copy span "Mary Kay"
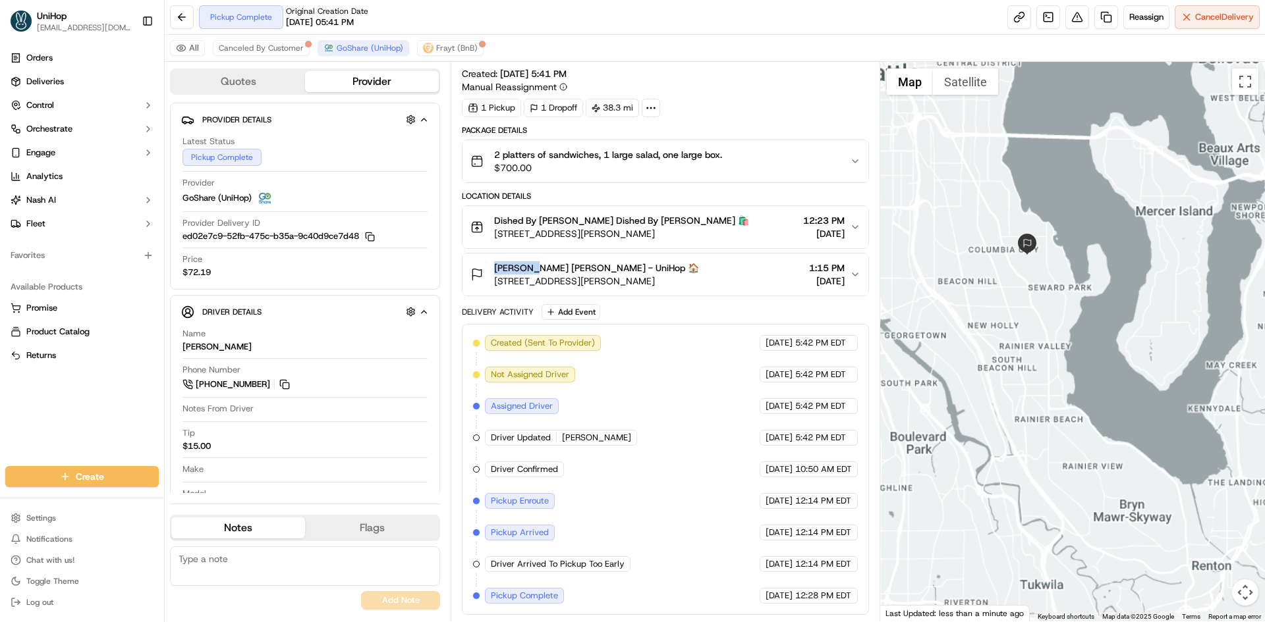
drag, startPoint x: 1070, startPoint y: 222, endPoint x: 1052, endPoint y: 283, distance: 64.0
click at [1052, 282] on div at bounding box center [1072, 342] width 385 height 560
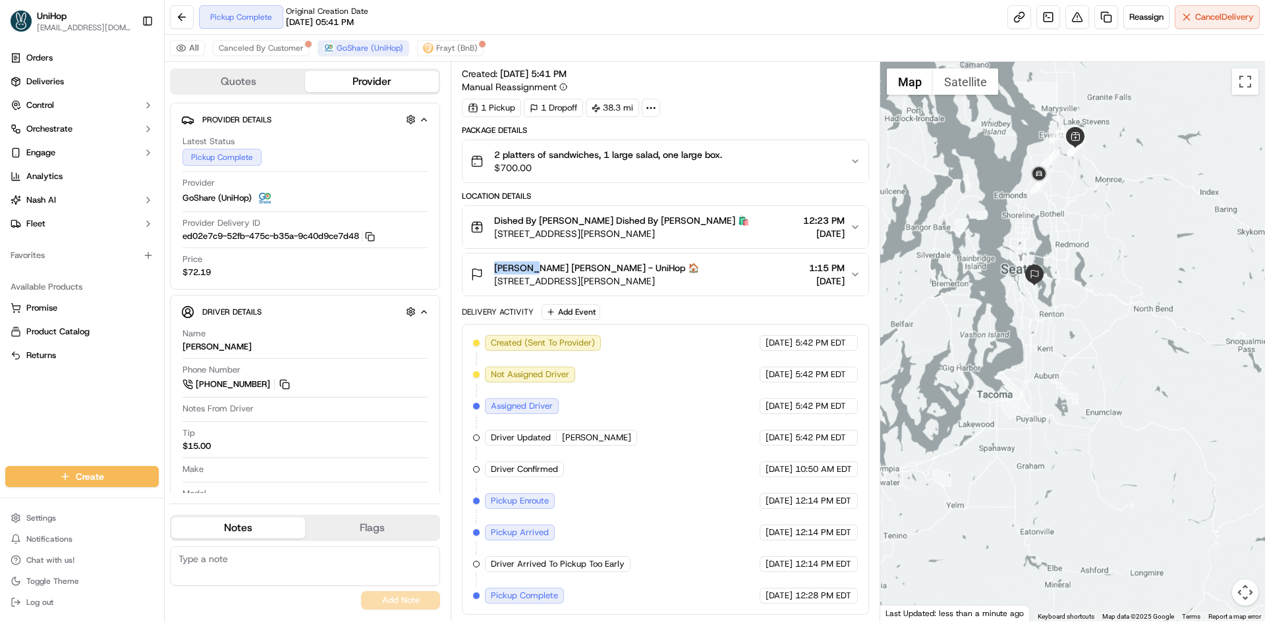
drag, startPoint x: 1047, startPoint y: 252, endPoint x: 1039, endPoint y: 268, distance: 18.0
click at [1039, 267] on div at bounding box center [1072, 342] width 385 height 560
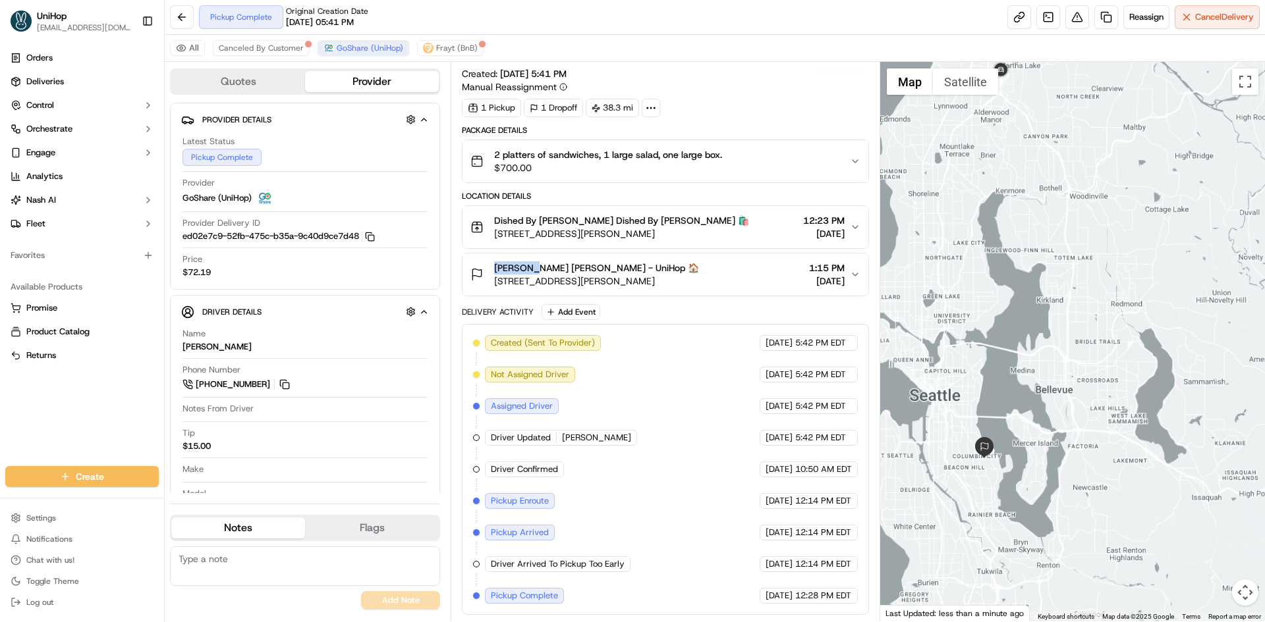
drag, startPoint x: 1041, startPoint y: 265, endPoint x: 1040, endPoint y: 322, distance: 56.6
click at [1040, 322] on div at bounding box center [1072, 342] width 385 height 560
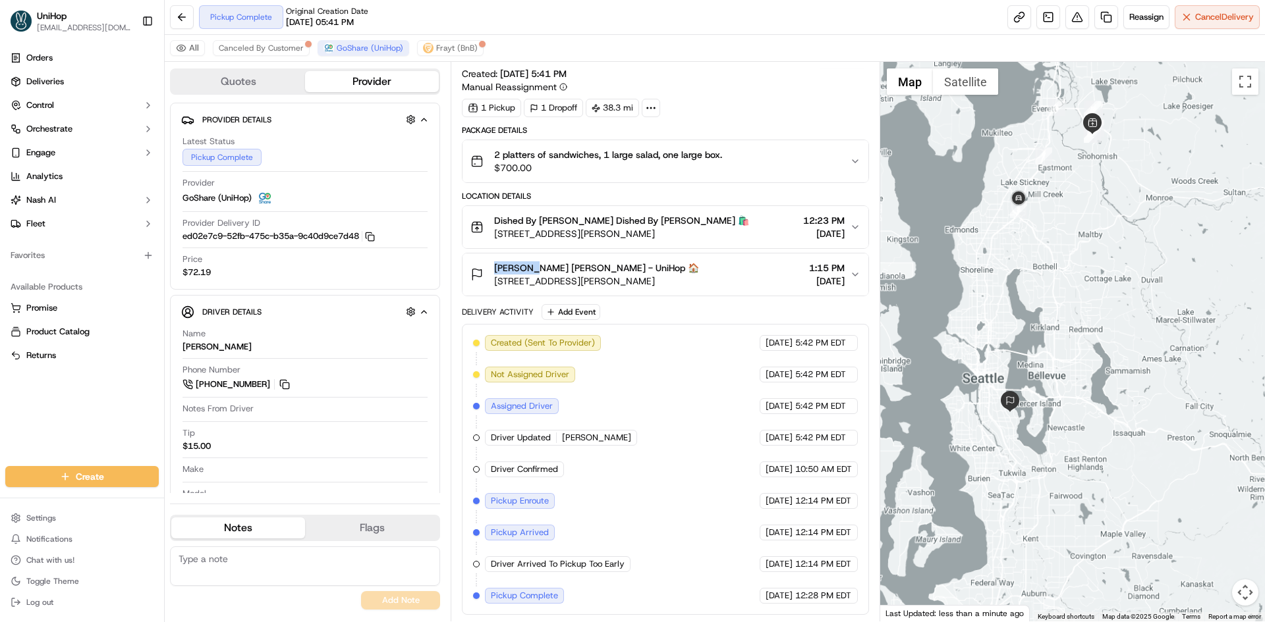
drag, startPoint x: 1043, startPoint y: 302, endPoint x: 1039, endPoint y: 315, distance: 14.4
click at [1039, 315] on div at bounding box center [1072, 342] width 385 height 560
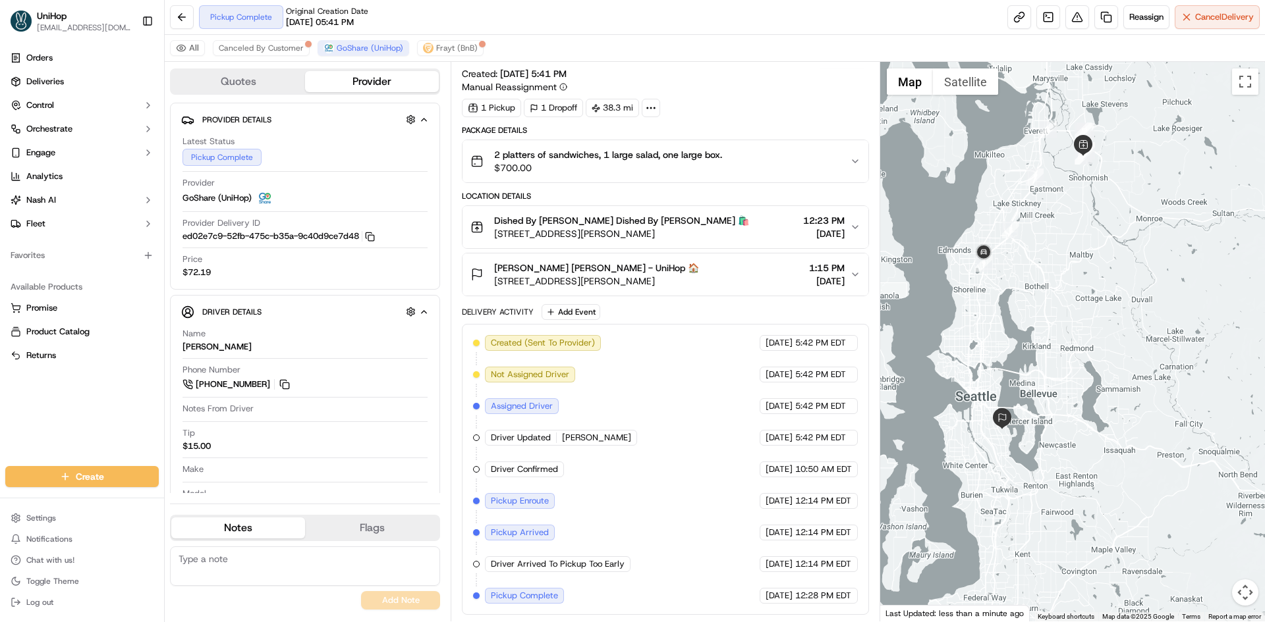
click at [42, 426] on div "Orders Deliveries Control Orchestrate Engage Analytics Nash AI Fleet Favorites …" at bounding box center [82, 249] width 164 height 414
drag, startPoint x: 569, startPoint y: 269, endPoint x: 541, endPoint y: 269, distance: 28.3
click at [541, 269] on span "Mary Kay Manwill Mary Kay Manwill - UniHop 🏠" at bounding box center [596, 267] width 205 height 13
copy span "Manwill"
drag, startPoint x: 1, startPoint y: 443, endPoint x: 23, endPoint y: 408, distance: 40.9
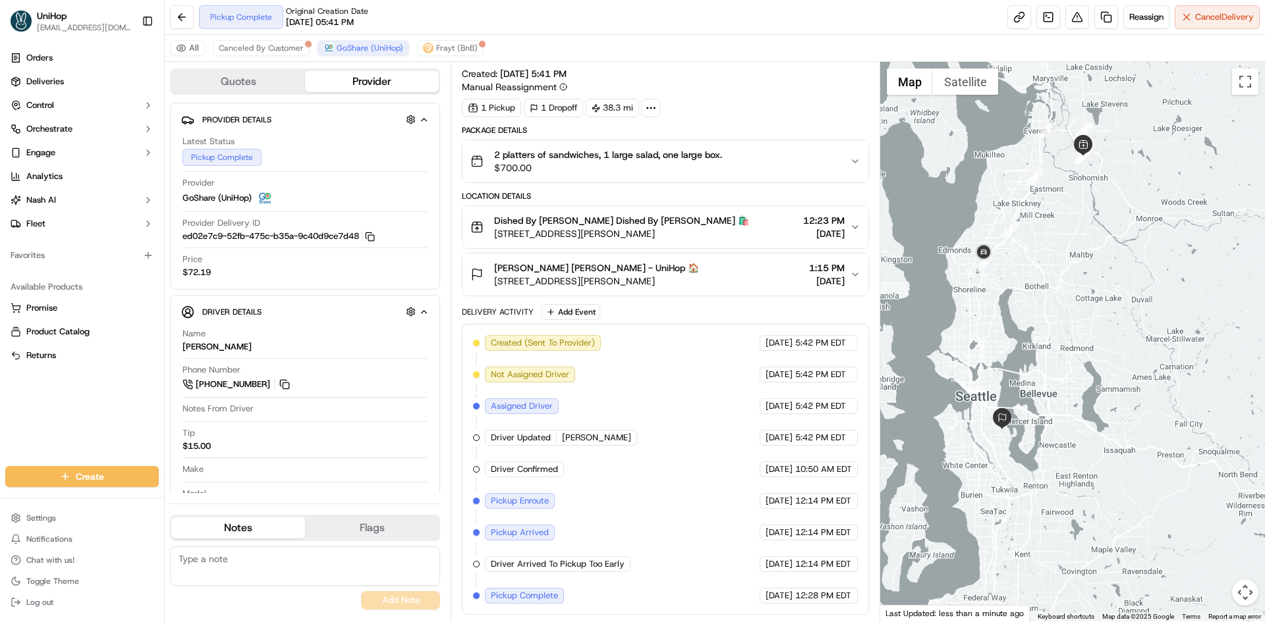
click at [1, 443] on div "Orders Deliveries Control Orchestrate Engage Analytics Nash AI Fleet Favorites …" at bounding box center [82, 249] width 164 height 414
drag, startPoint x: 728, startPoint y: 283, endPoint x: 497, endPoint y: 280, distance: 231.9
click at [497, 280] on div "Mary Kay Manwill Mary Kay Manwill - UniHop 🏠 460 South Angeline Street, Seattle…" at bounding box center [659, 274] width 379 height 26
click at [535, 277] on span "460 South Angeline Street, Seattle, WA 98118, USA" at bounding box center [596, 281] width 205 height 13
click at [519, 281] on span "460 South Angeline Street, Seattle, WA 98118, USA" at bounding box center [596, 281] width 205 height 13
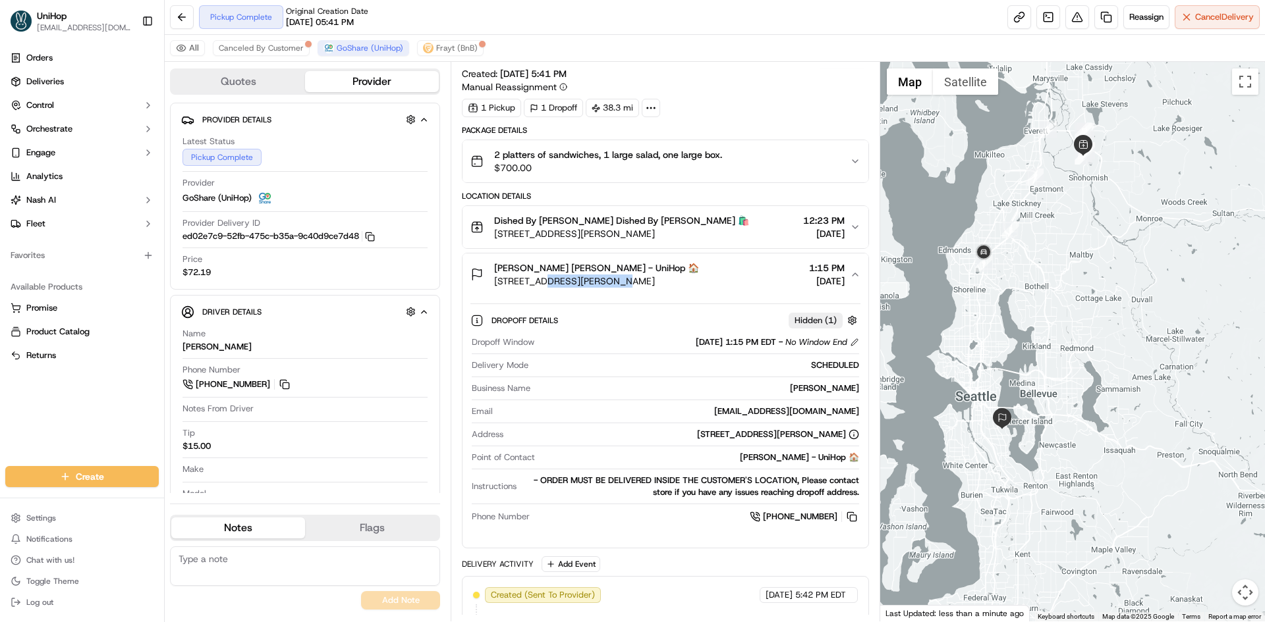
drag, startPoint x: 544, startPoint y: 282, endPoint x: 607, endPoint y: 283, distance: 63.2
click at [607, 283] on span "460 South Angeline Street, Seattle, WA 98118, USA" at bounding box center [596, 281] width 205 height 13
copy span "Angeline Street"
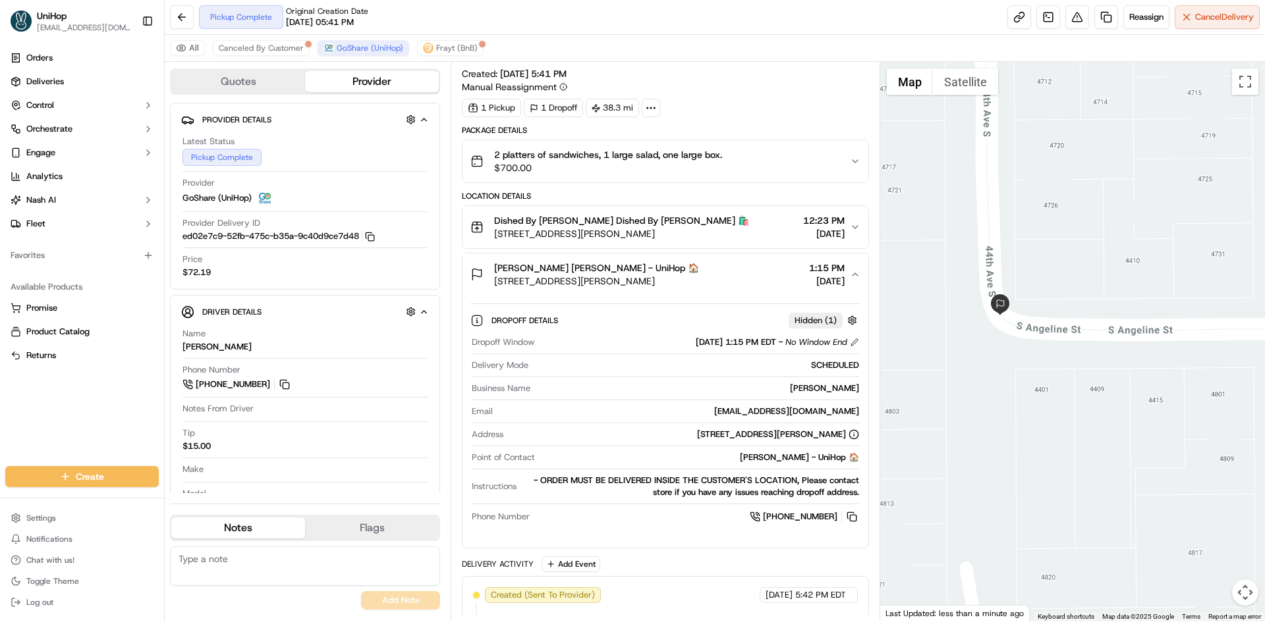
click at [800, 456] on div "Mary Kay Manwill - UniHop 🏠" at bounding box center [699, 458] width 318 height 12
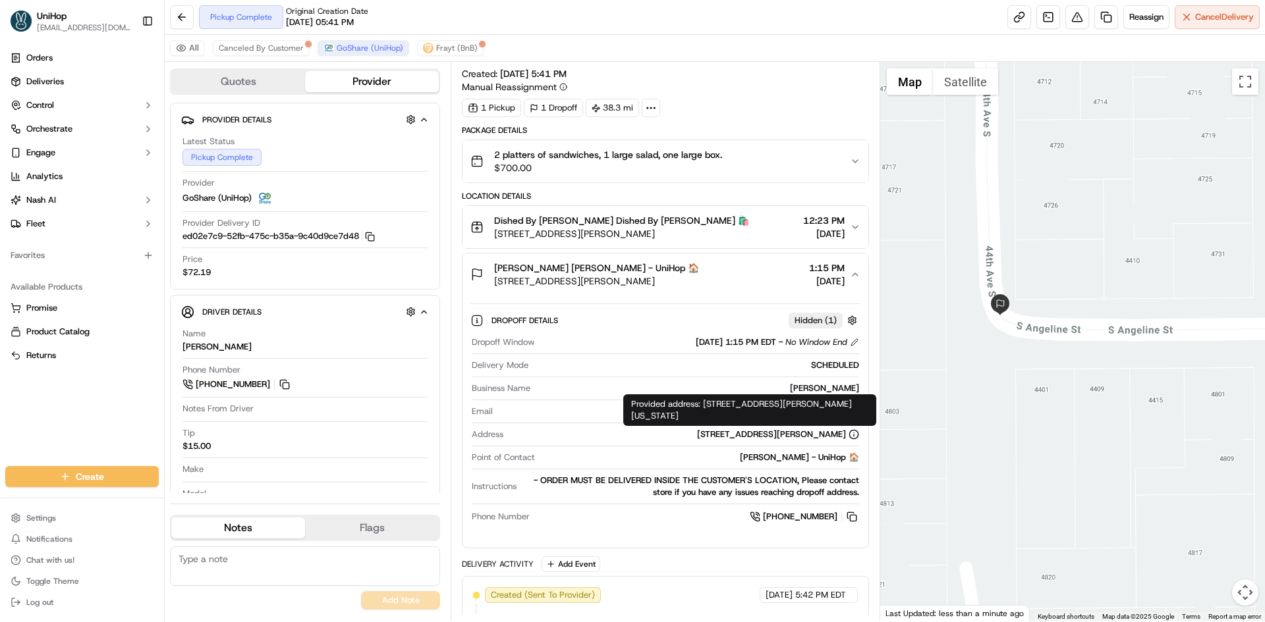
click at [842, 445] on div "Address 460 South Angeline Street, Seattle, WA 98118, USA" at bounding box center [665, 438] width 387 height 18
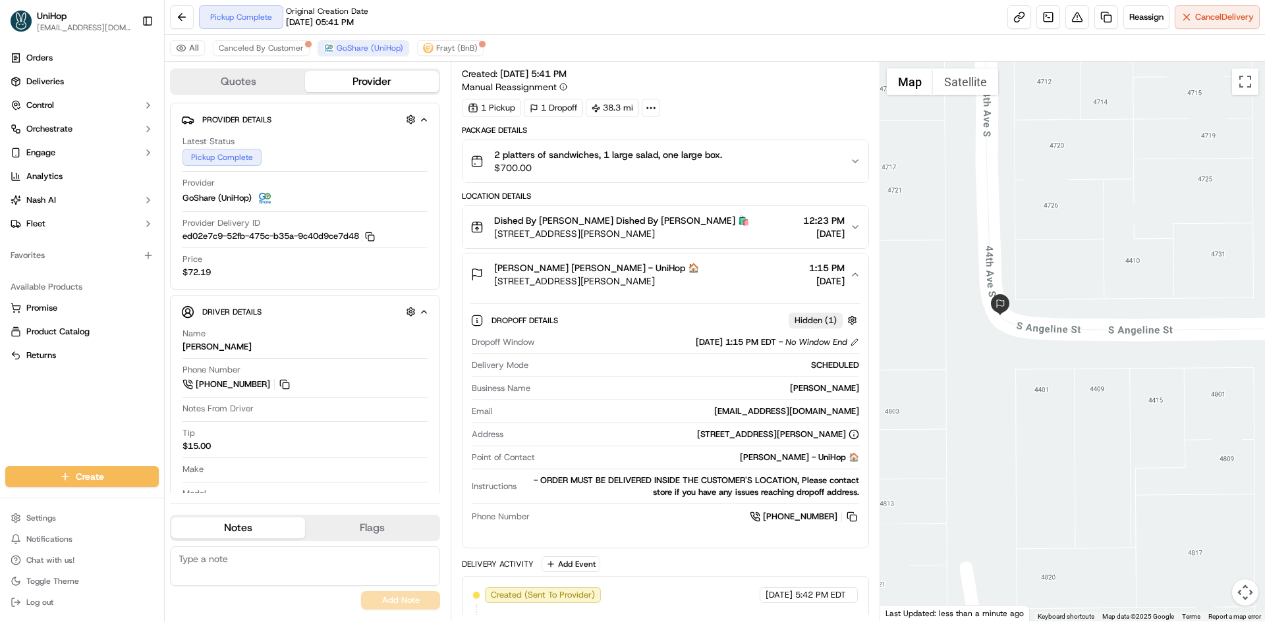
click at [726, 277] on div "Mary Kay Manwill Mary Kay Manwill - UniHop 🏠 460 South Angeline Street, Seattle…" at bounding box center [659, 274] width 379 height 26
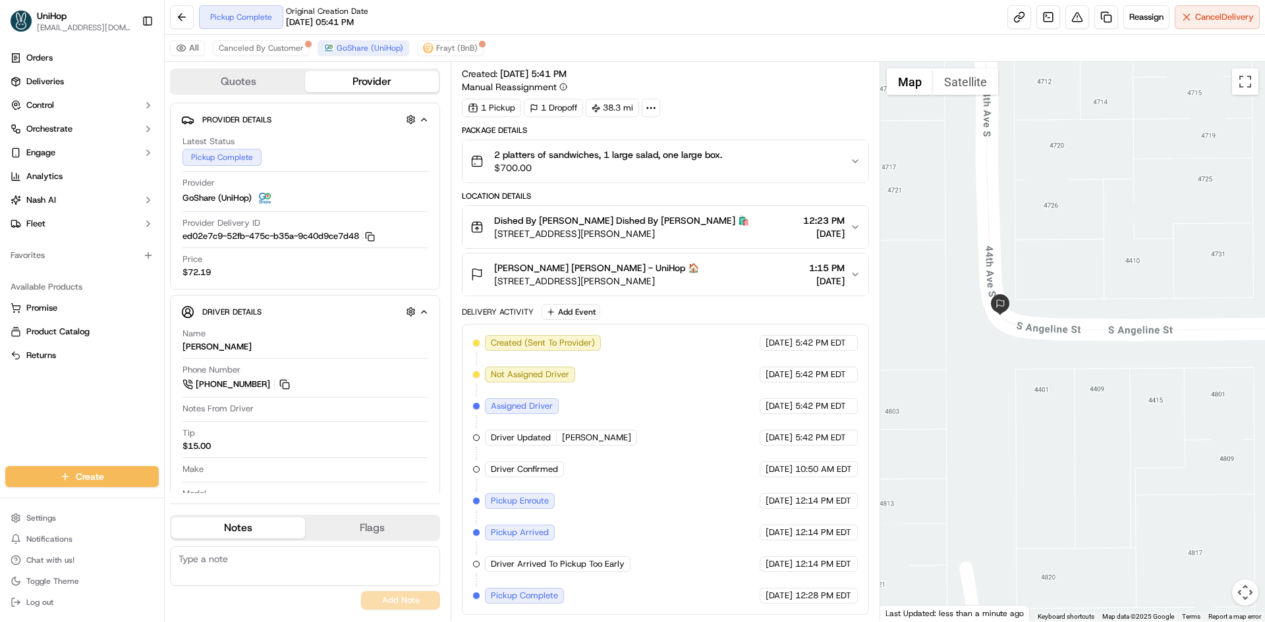
click at [742, 273] on div "Mary Kay Manwill Mary Kay Manwill - UniHop 🏠 460 South Angeline Street, Seattle…" at bounding box center [659, 274] width 379 height 26
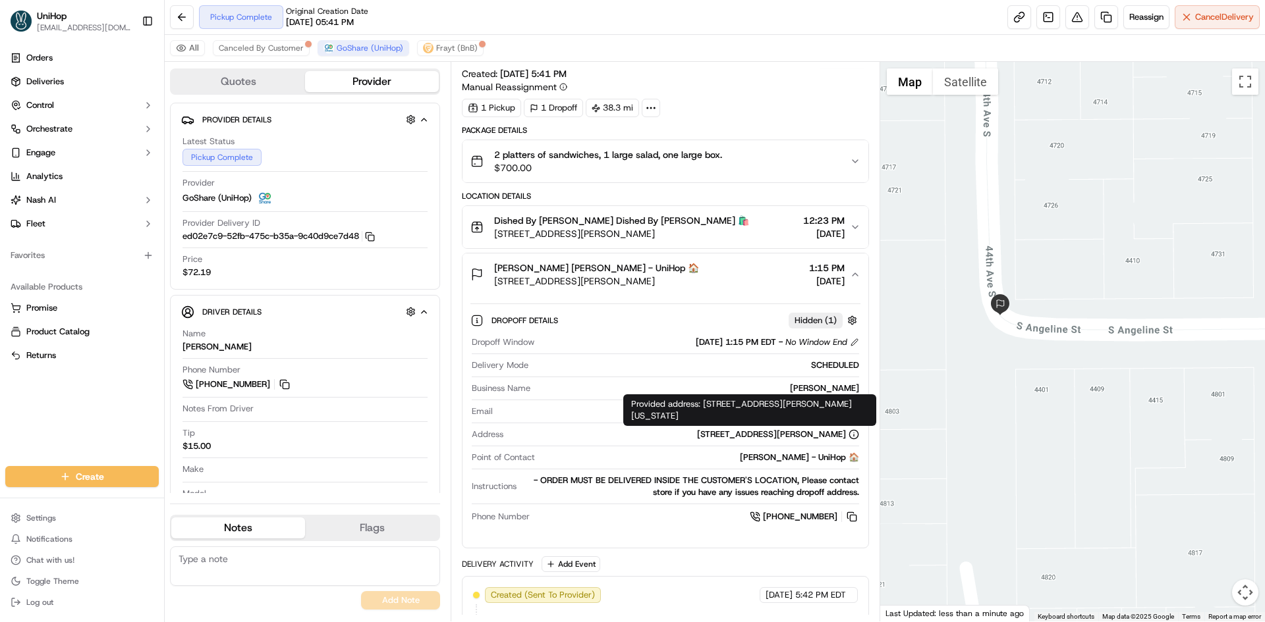
click at [852, 435] on icon at bounding box center [853, 434] width 11 height 11
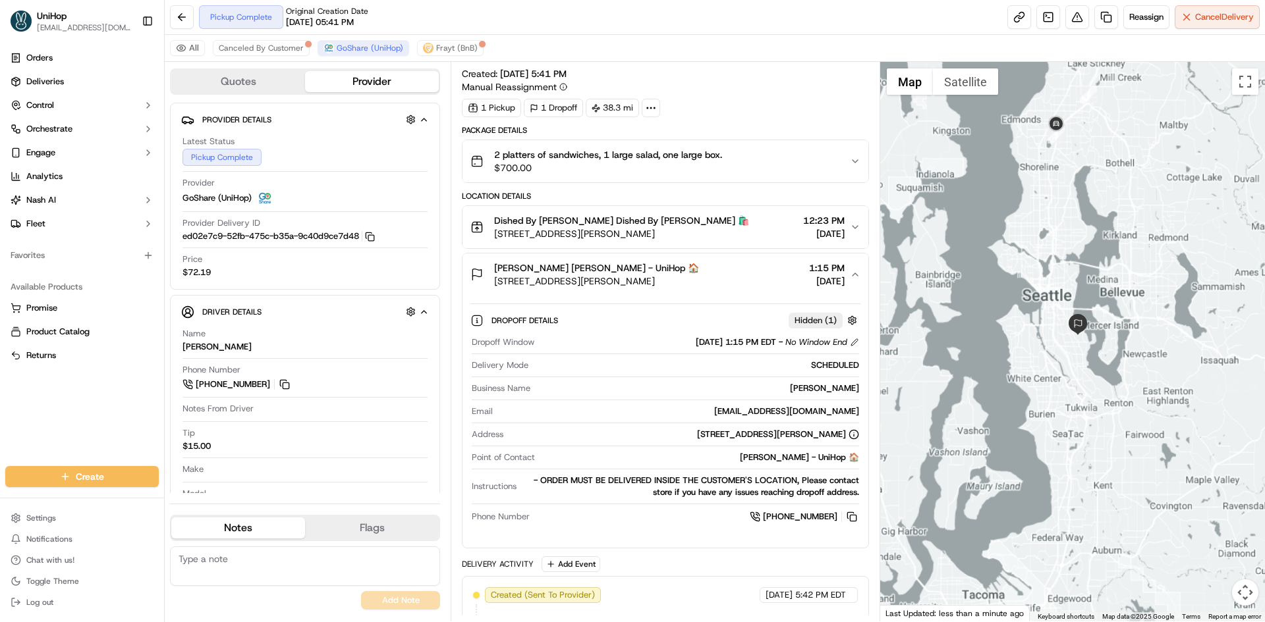
drag, startPoint x: 1082, startPoint y: 143, endPoint x: 1071, endPoint y: 268, distance: 125.6
click at [1071, 268] on div at bounding box center [1072, 342] width 385 height 560
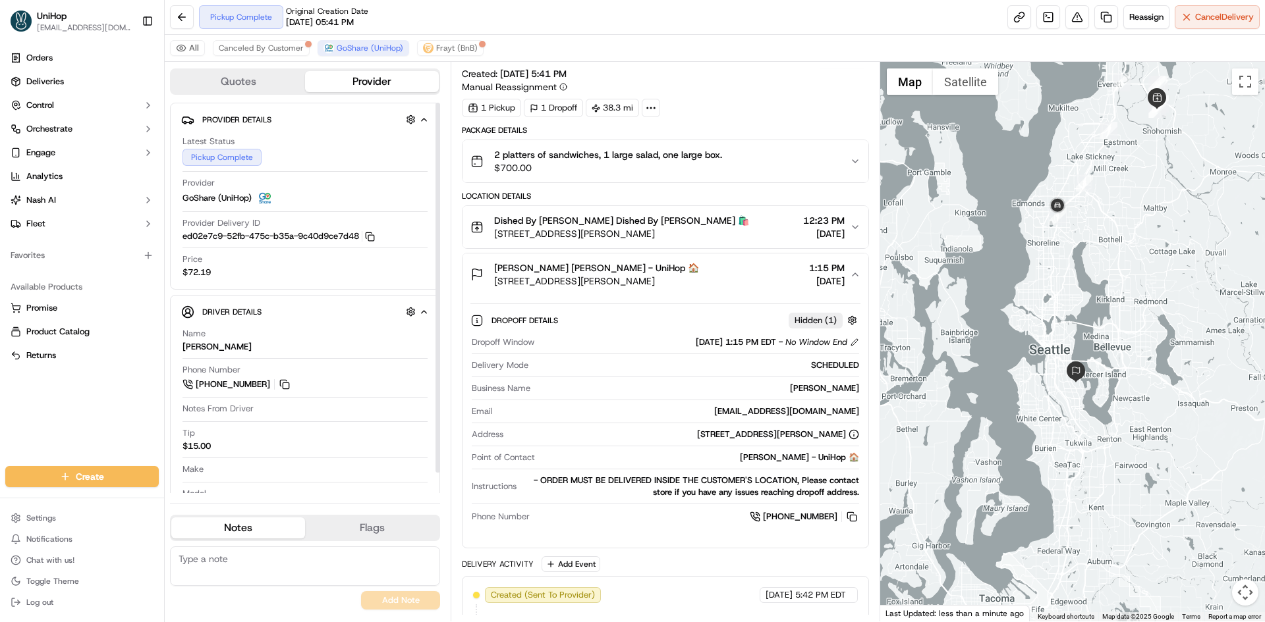
click at [651, 262] on span "Mary Kay Manwill Mary Kay Manwill - UniHop 🏠" at bounding box center [596, 267] width 205 height 13
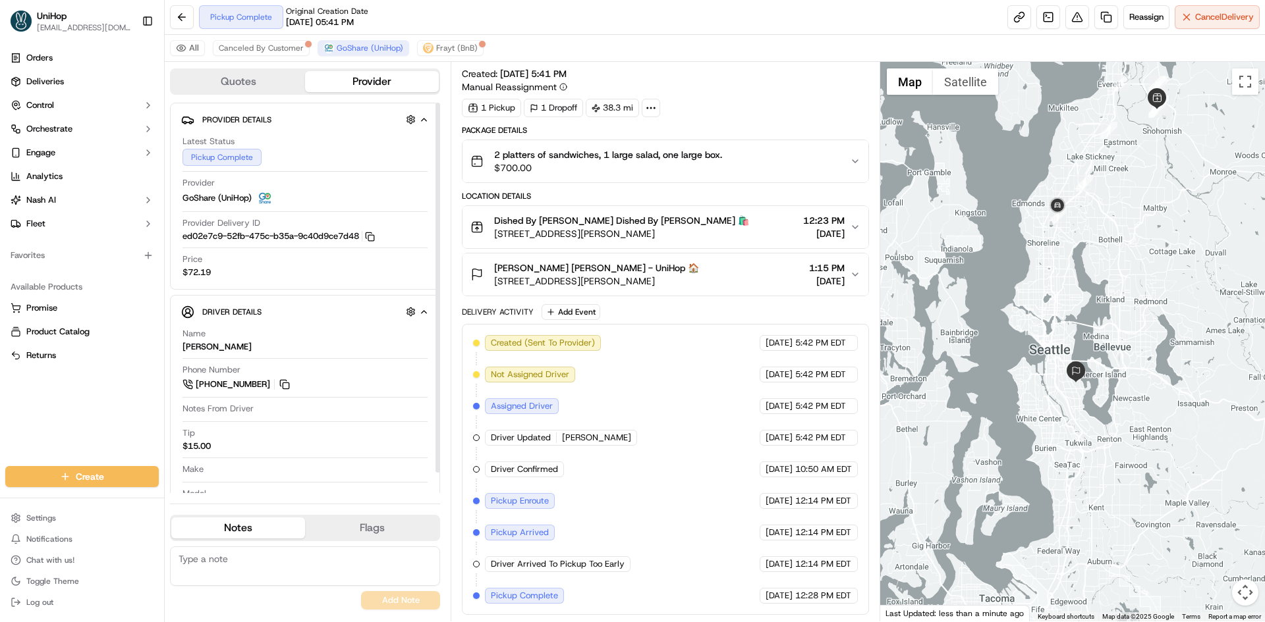
click at [715, 211] on button "Dished By Rachel Dished By Rachel 🛍️ 2701 Bickford Ave, Snohomish, WA 98290, US…" at bounding box center [664, 227] width 405 height 42
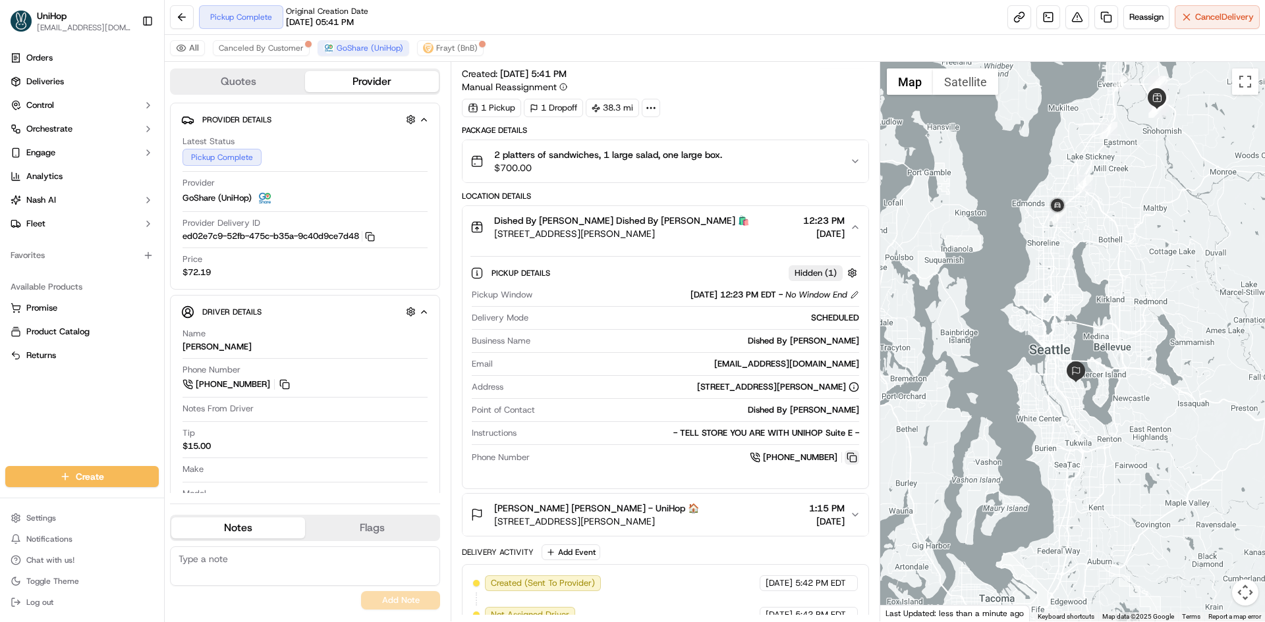
click at [855, 464] on button at bounding box center [851, 457] width 14 height 14
click at [708, 225] on div "Dished By Rachel Dished By Rachel 🛍️ 2701 Bickford Ave, Snohomish, WA 98290, US…" at bounding box center [659, 227] width 379 height 26
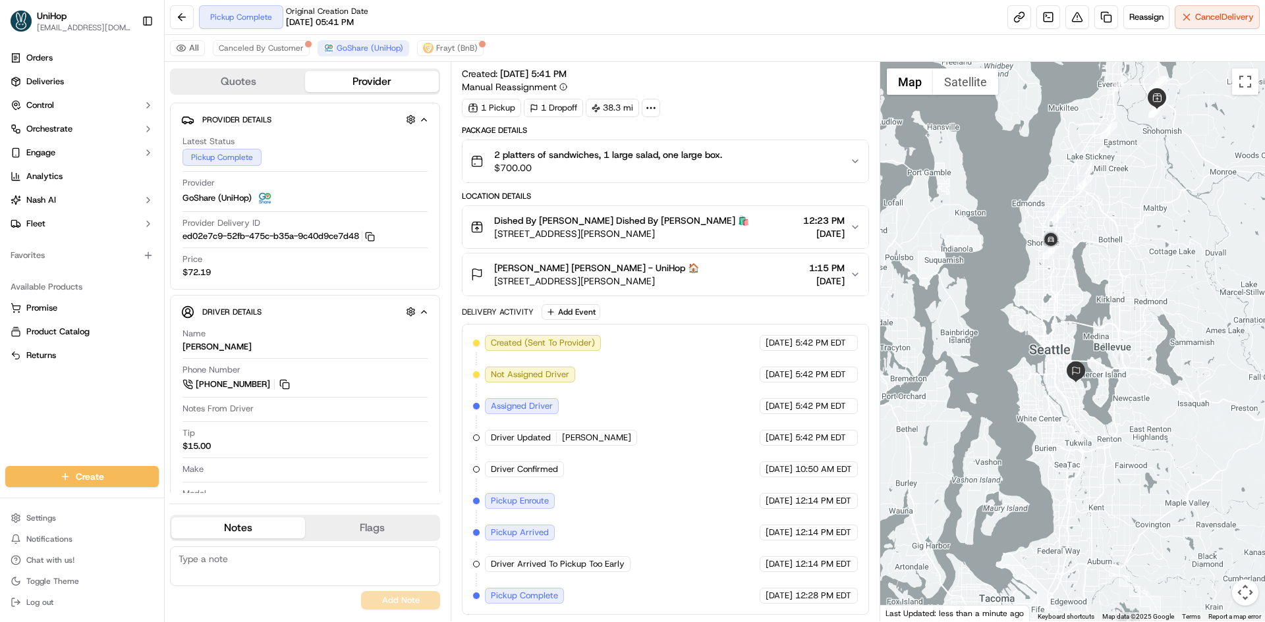
drag, startPoint x: 705, startPoint y: 234, endPoint x: 493, endPoint y: 238, distance: 212.1
click at [493, 238] on div "Dished By Rachel Dished By Rachel 🛍️ 2701 Bickford Ave, Snohomish, WA 98290, US…" at bounding box center [659, 227] width 379 height 26
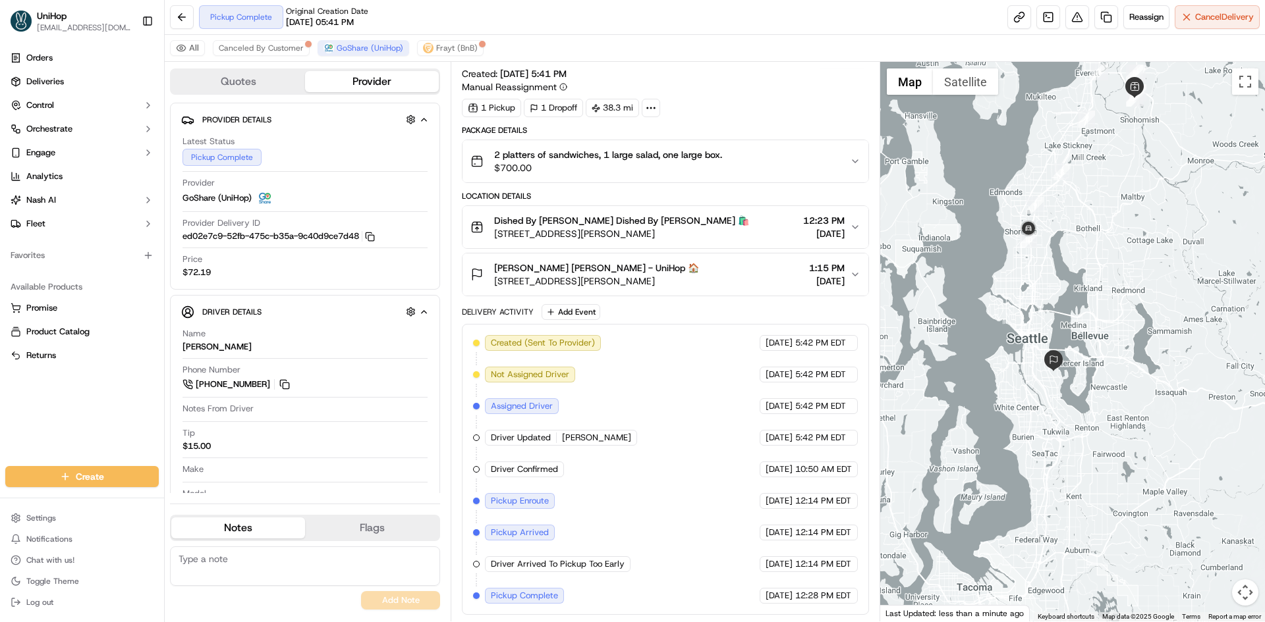
drag, startPoint x: 1089, startPoint y: 269, endPoint x: 1083, endPoint y: 266, distance: 7.4
click at [1083, 266] on div at bounding box center [1072, 342] width 385 height 560
click at [84, 397] on div "Orders Deliveries Control Orchestrate Engage Analytics Nash AI Fleet Favorites …" at bounding box center [82, 249] width 164 height 414
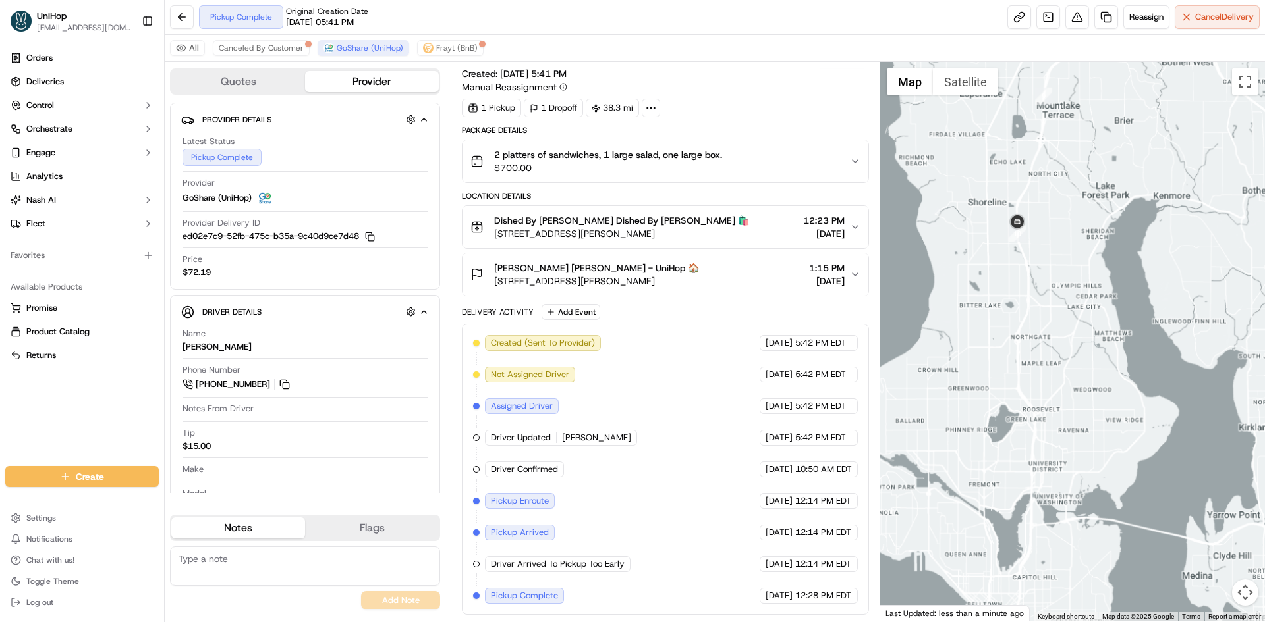
drag, startPoint x: 1043, startPoint y: 294, endPoint x: 1030, endPoint y: 285, distance: 16.5
click at [1040, 291] on div at bounding box center [1072, 342] width 385 height 560
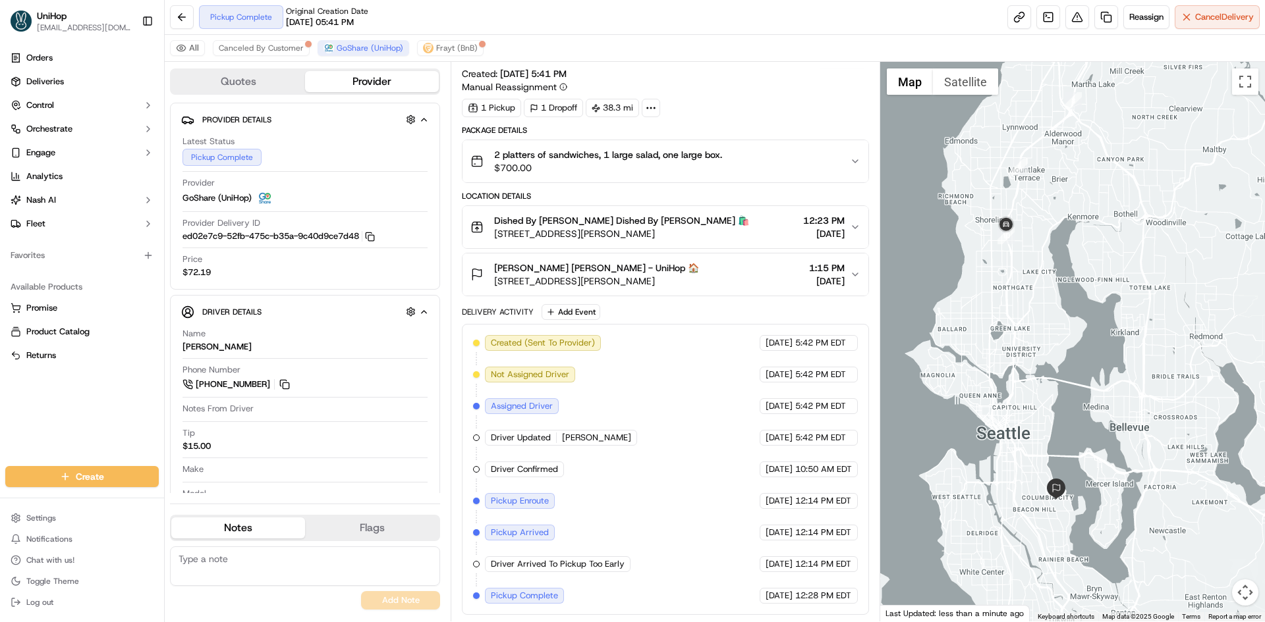
drag, startPoint x: 1046, startPoint y: 364, endPoint x: 1037, endPoint y: 350, distance: 15.7
click at [1037, 350] on div at bounding box center [1072, 342] width 385 height 560
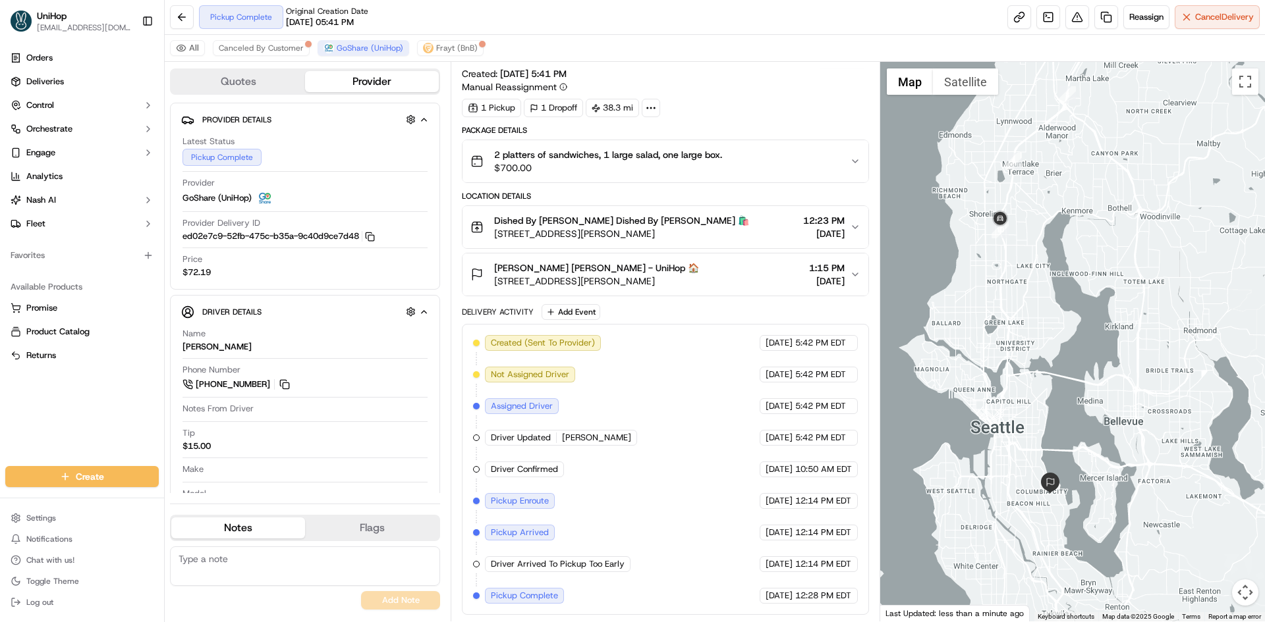
click at [1063, 430] on div at bounding box center [1072, 342] width 385 height 560
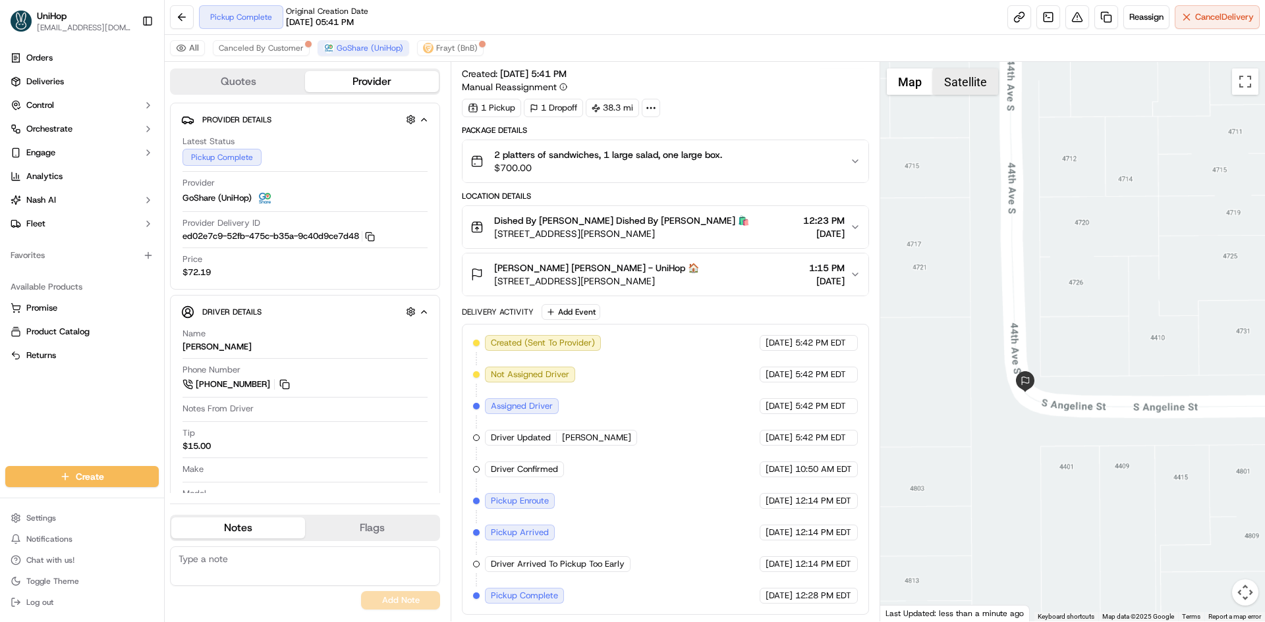
click at [958, 78] on button "Satellite" at bounding box center [965, 81] width 65 height 26
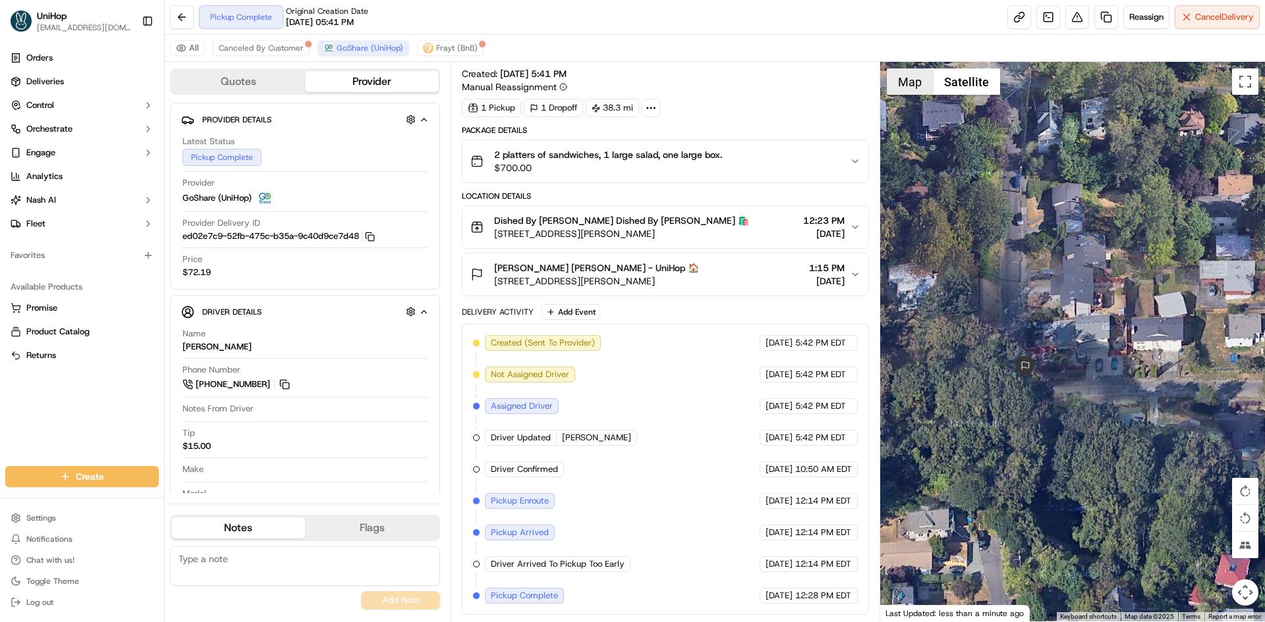
click at [910, 84] on button "Map" at bounding box center [910, 81] width 46 height 26
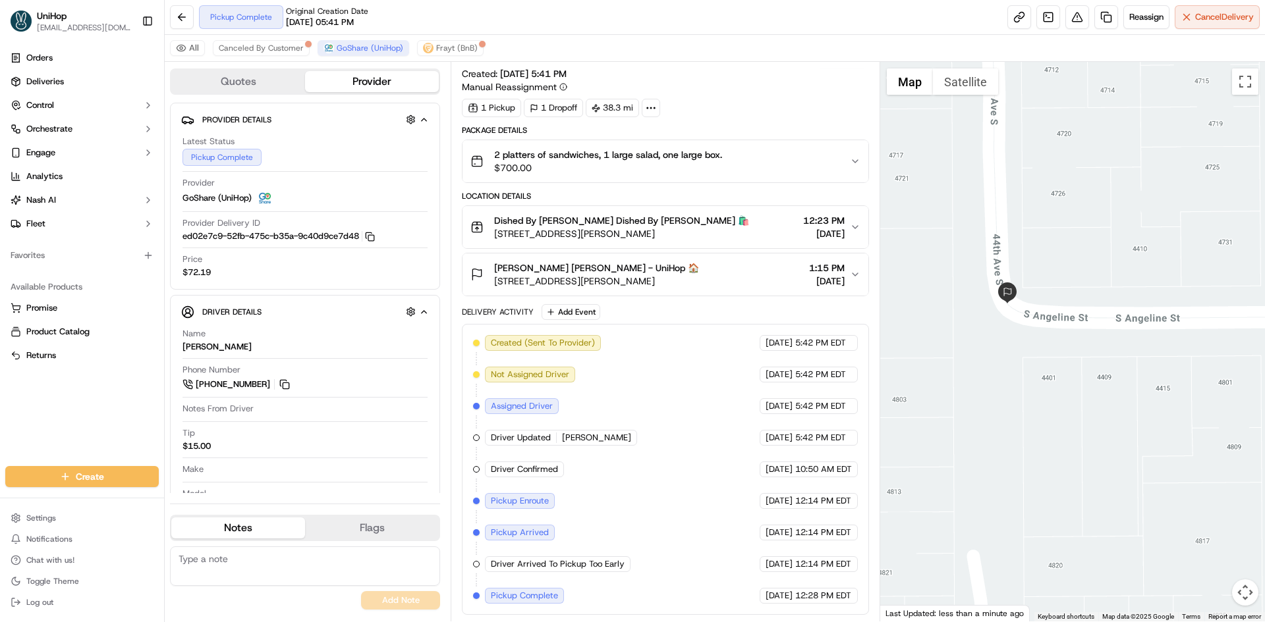
drag, startPoint x: 1018, startPoint y: 326, endPoint x: 1031, endPoint y: 346, distance: 23.7
click at [1031, 344] on div at bounding box center [1072, 342] width 385 height 560
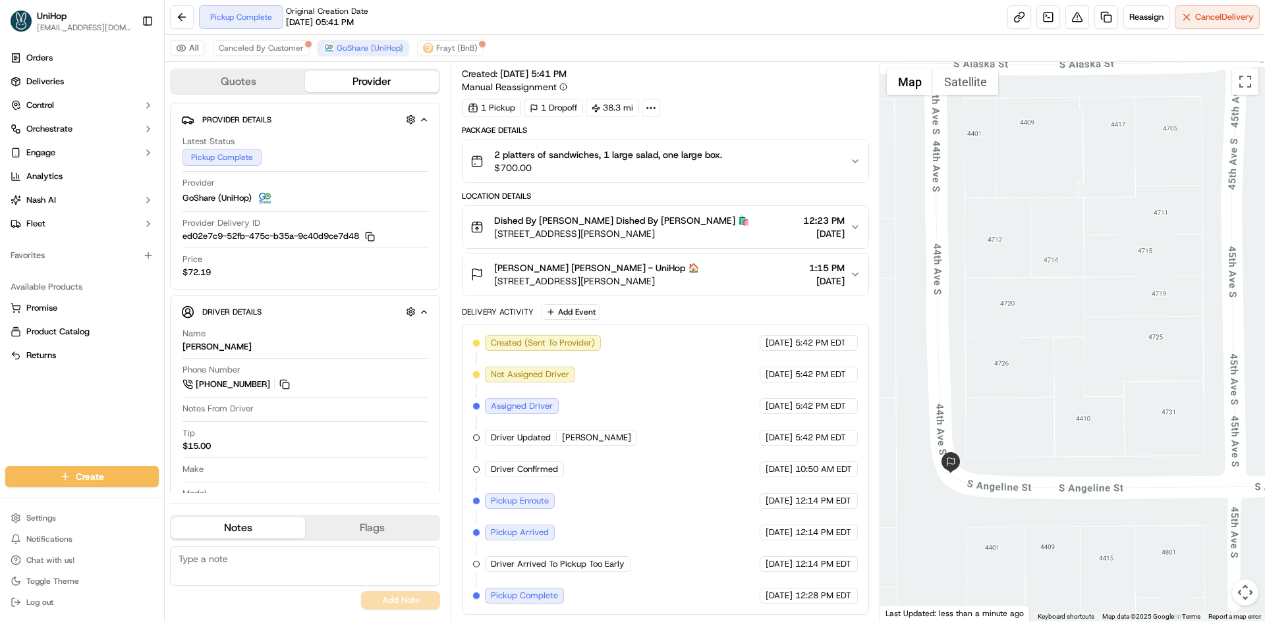
drag, startPoint x: 1022, startPoint y: 352, endPoint x: 1015, endPoint y: 352, distance: 6.6
click at [1016, 359] on div at bounding box center [1072, 342] width 385 height 560
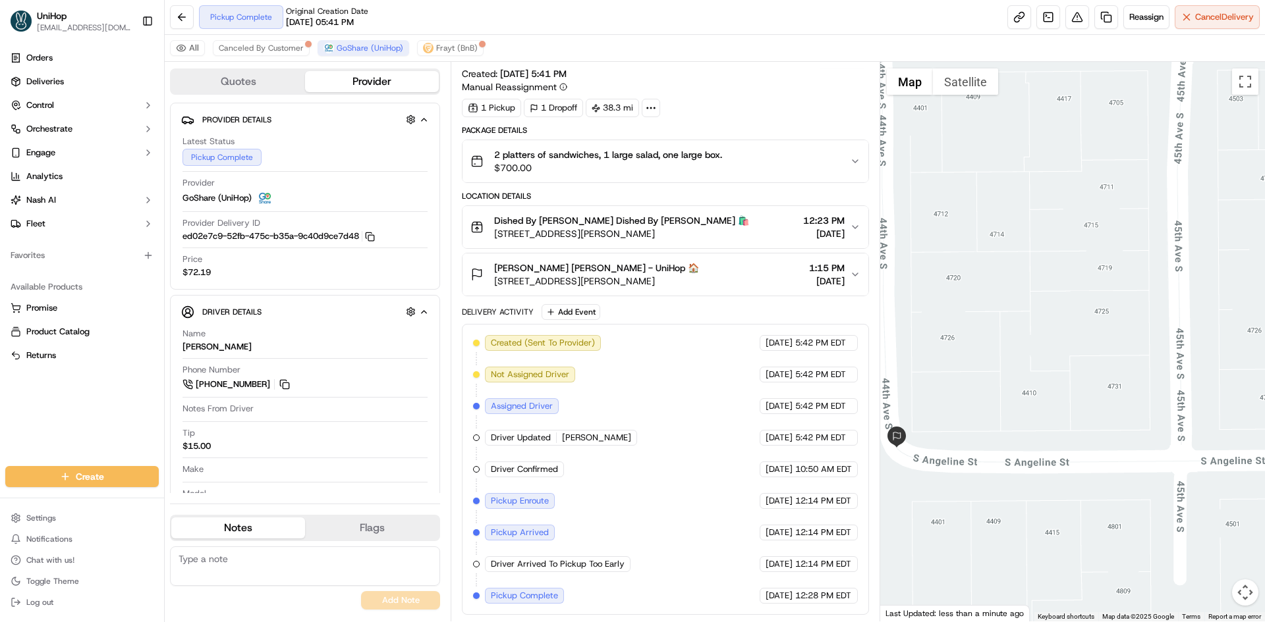
drag, startPoint x: 1070, startPoint y: 365, endPoint x: 1046, endPoint y: 362, distance: 23.9
click at [1047, 362] on div at bounding box center [1072, 342] width 385 height 560
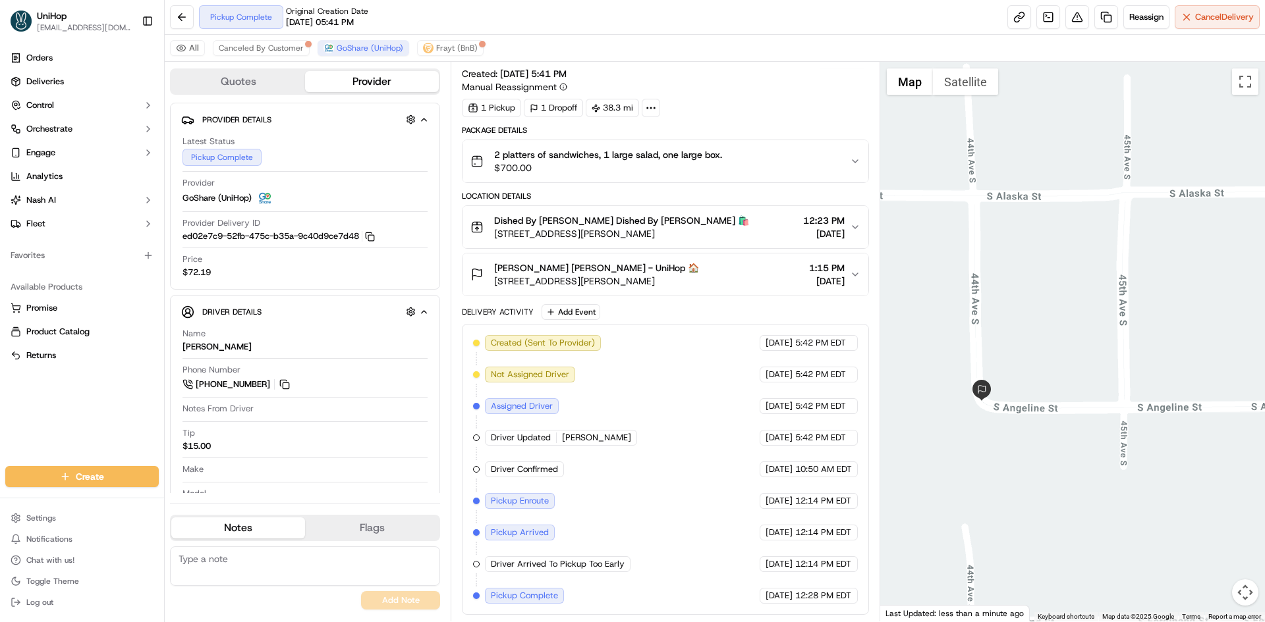
click at [1061, 358] on div at bounding box center [1072, 342] width 385 height 560
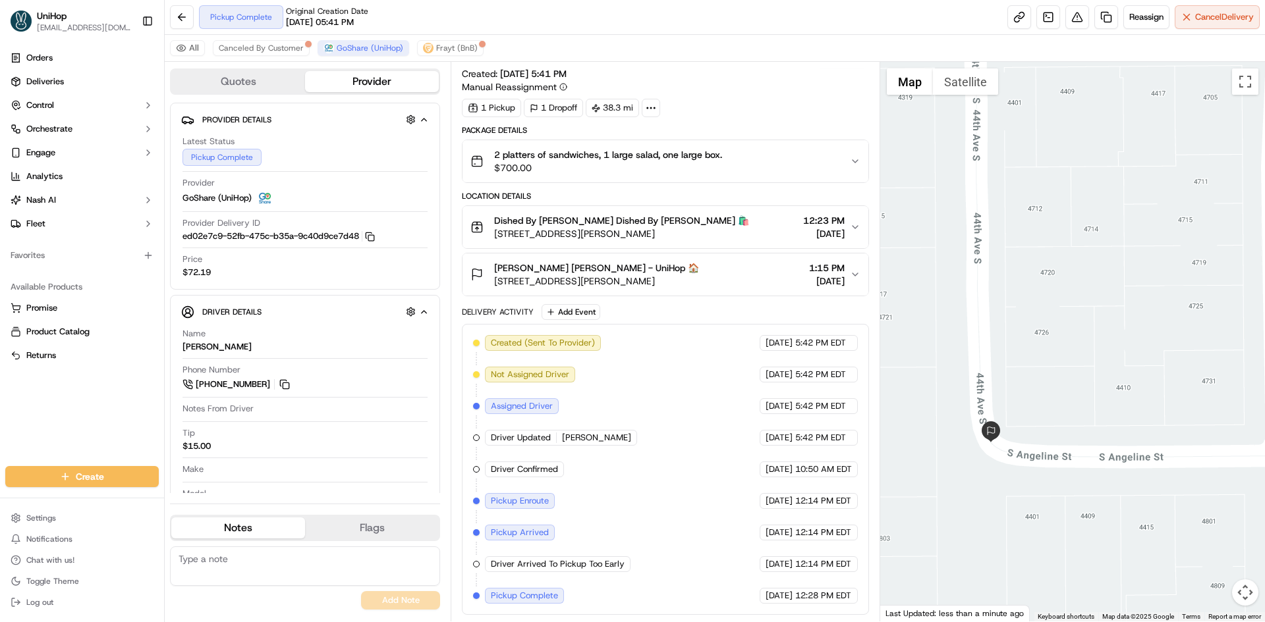
drag, startPoint x: 1043, startPoint y: 365, endPoint x: 1052, endPoint y: 351, distance: 16.6
click at [1051, 352] on div at bounding box center [1072, 342] width 385 height 560
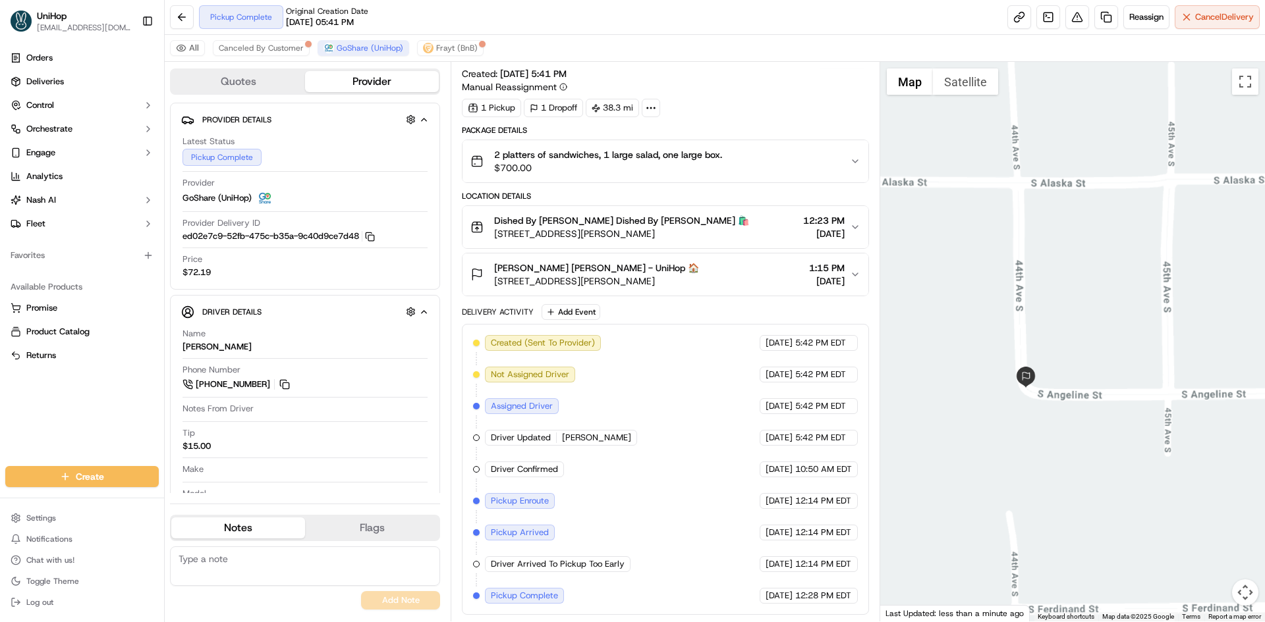
drag, startPoint x: 1114, startPoint y: 358, endPoint x: 1024, endPoint y: 319, distance: 97.9
click at [1047, 325] on div at bounding box center [1072, 342] width 385 height 560
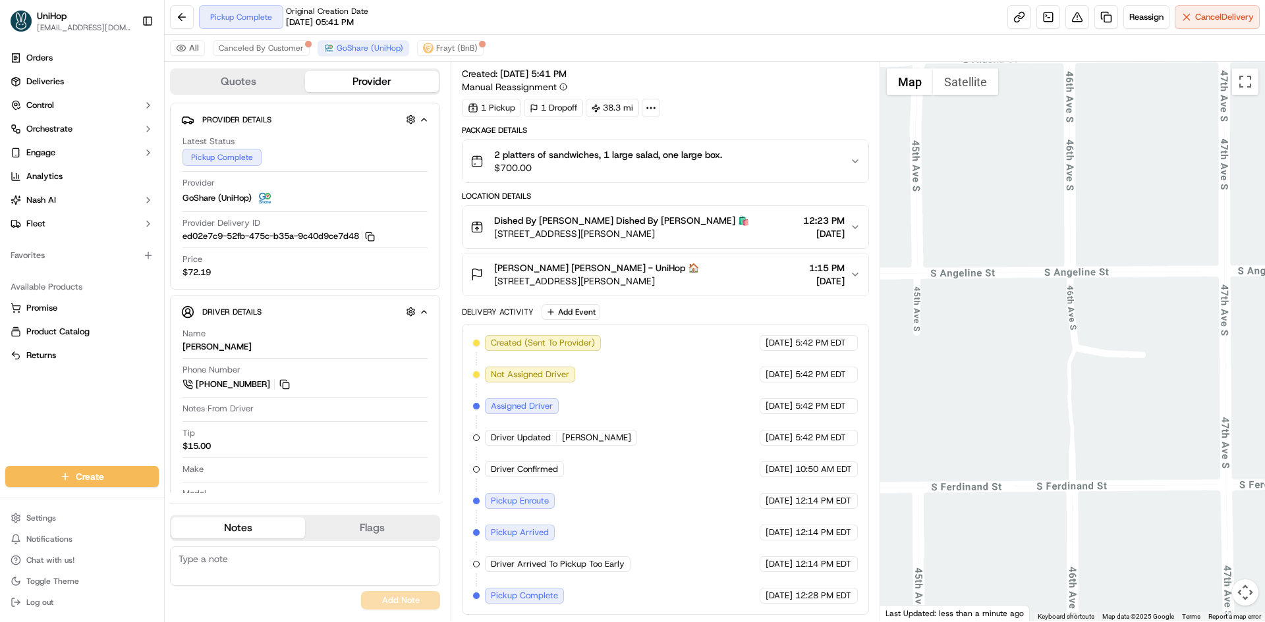
drag, startPoint x: 1039, startPoint y: 308, endPoint x: 1083, endPoint y: 375, distance: 80.4
click at [1081, 374] on div at bounding box center [1072, 342] width 385 height 560
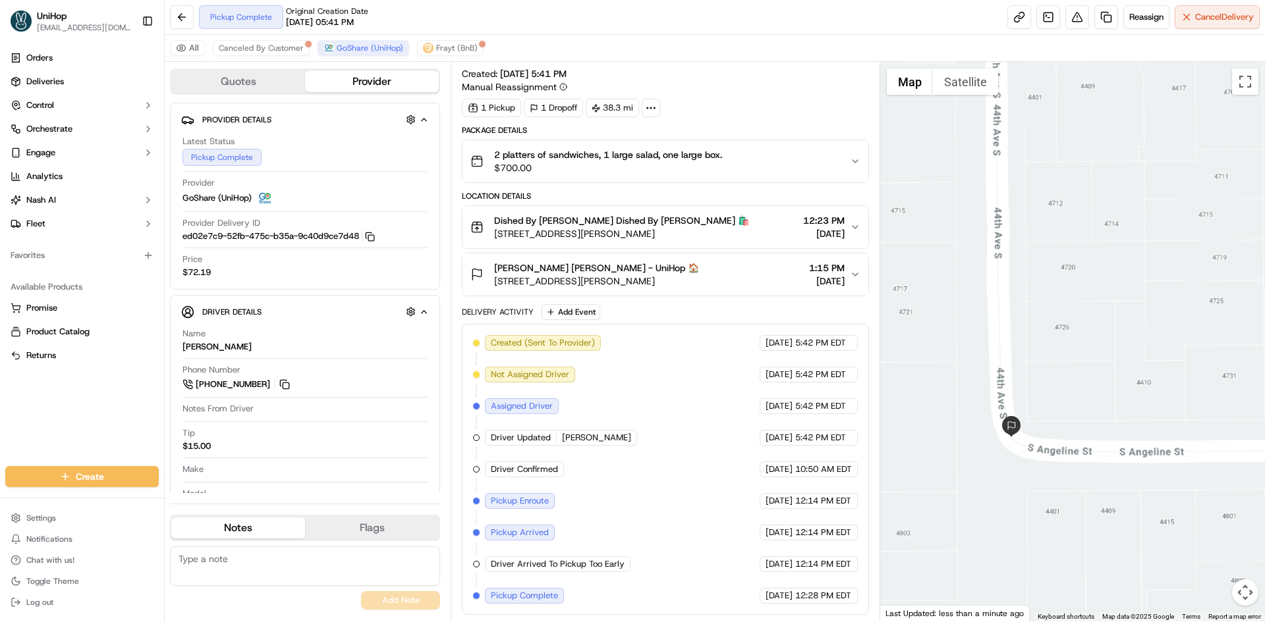
drag, startPoint x: 1010, startPoint y: 370, endPoint x: 1051, endPoint y: 340, distance: 50.8
click at [1044, 348] on div at bounding box center [1072, 342] width 385 height 560
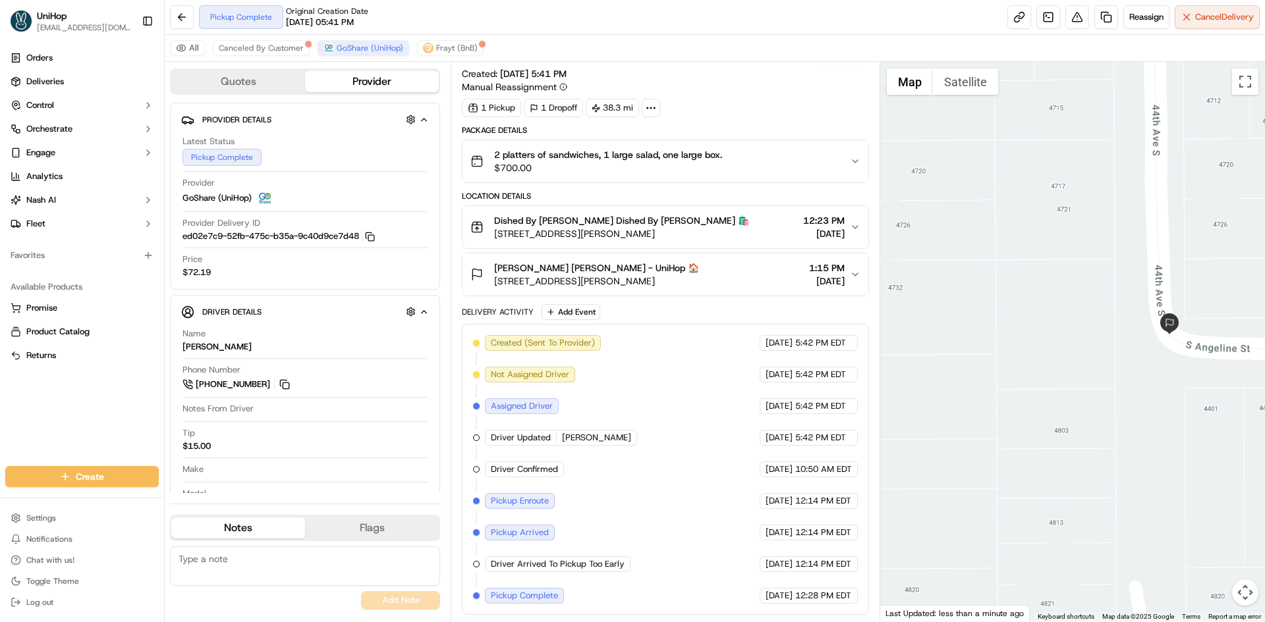
drag, startPoint x: 1130, startPoint y: 283, endPoint x: 1079, endPoint y: 311, distance: 58.1
click at [1081, 310] on div at bounding box center [1072, 342] width 385 height 560
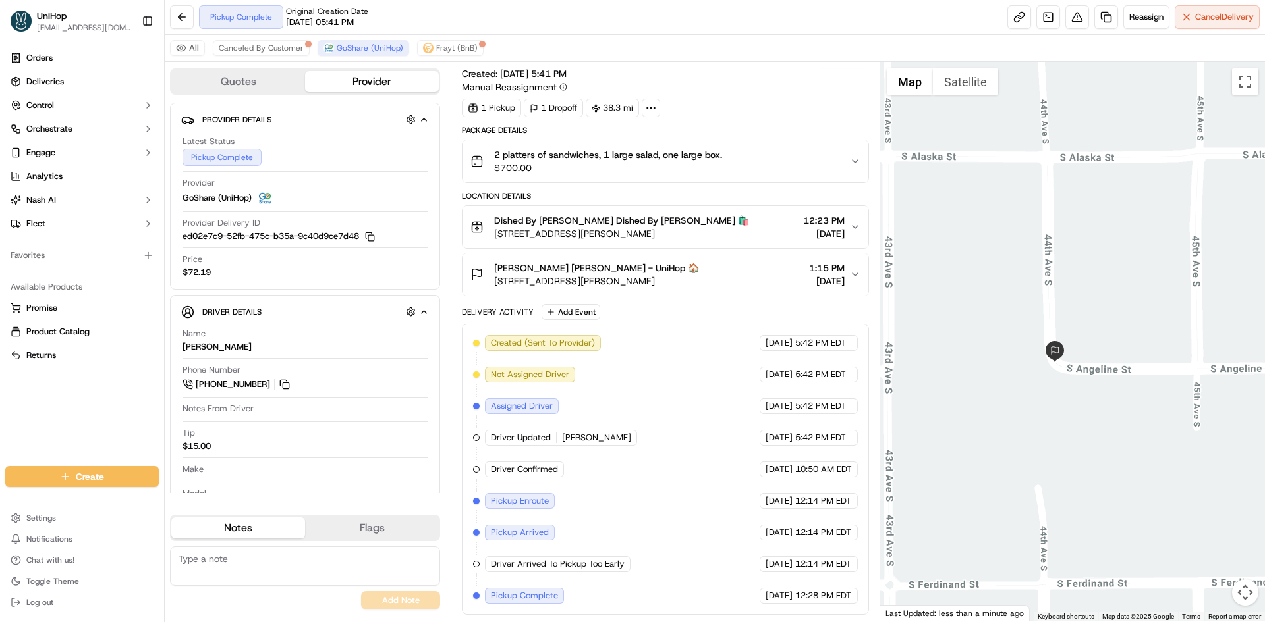
drag, startPoint x: 1099, startPoint y: 326, endPoint x: 1058, endPoint y: 325, distance: 41.5
click at [1058, 326] on div at bounding box center [1072, 342] width 385 height 560
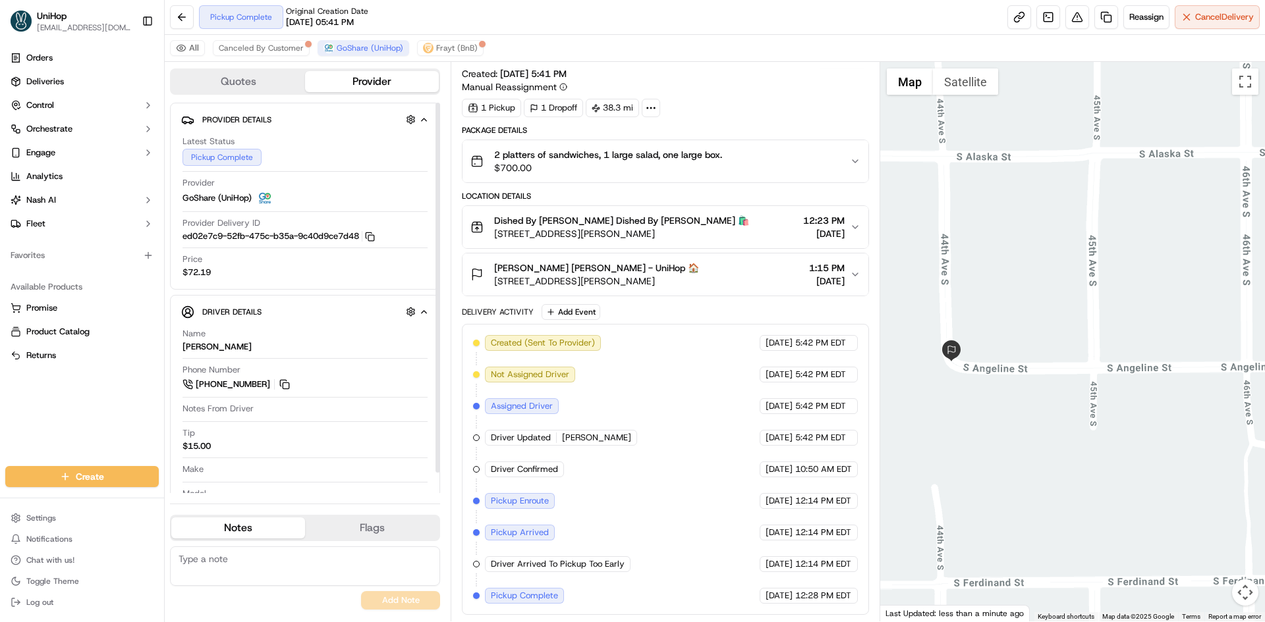
drag, startPoint x: 269, startPoint y: 578, endPoint x: 274, endPoint y: 572, distance: 7.9
click at [269, 578] on textarea at bounding box center [305, 567] width 270 height 40
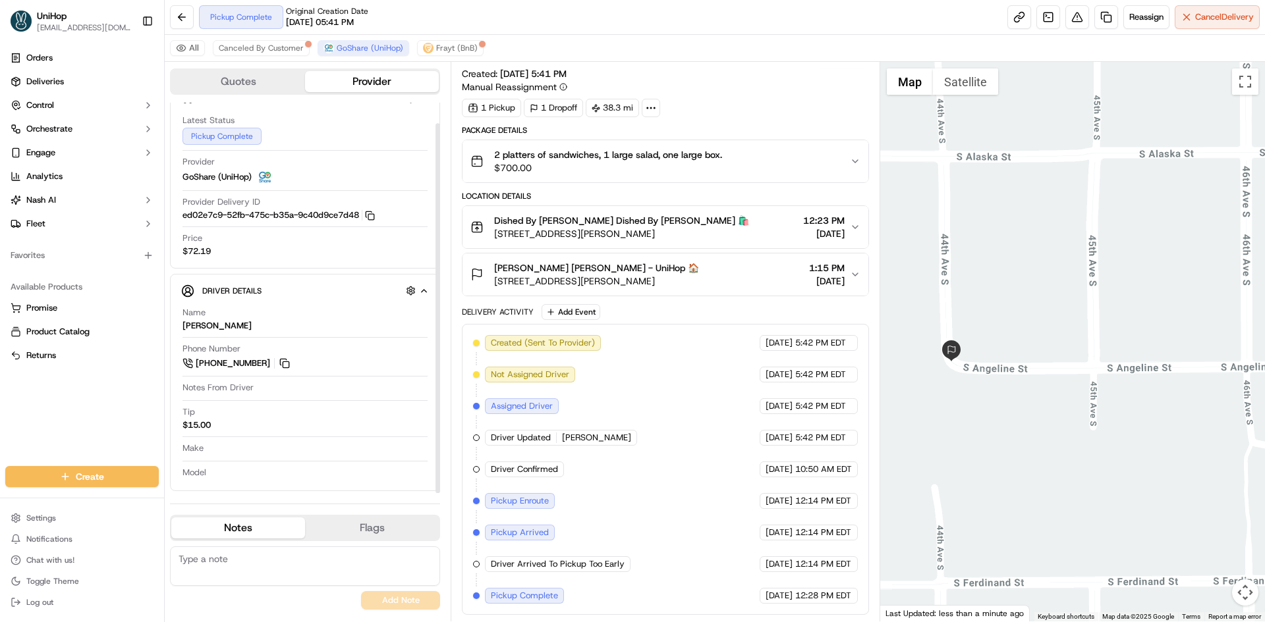
scroll to position [22, 0]
paste textarea "4600 S Angeline Street"
type textarea "4600 S Angeline Street"
click at [393, 597] on button "Add Note" at bounding box center [400, 600] width 79 height 18
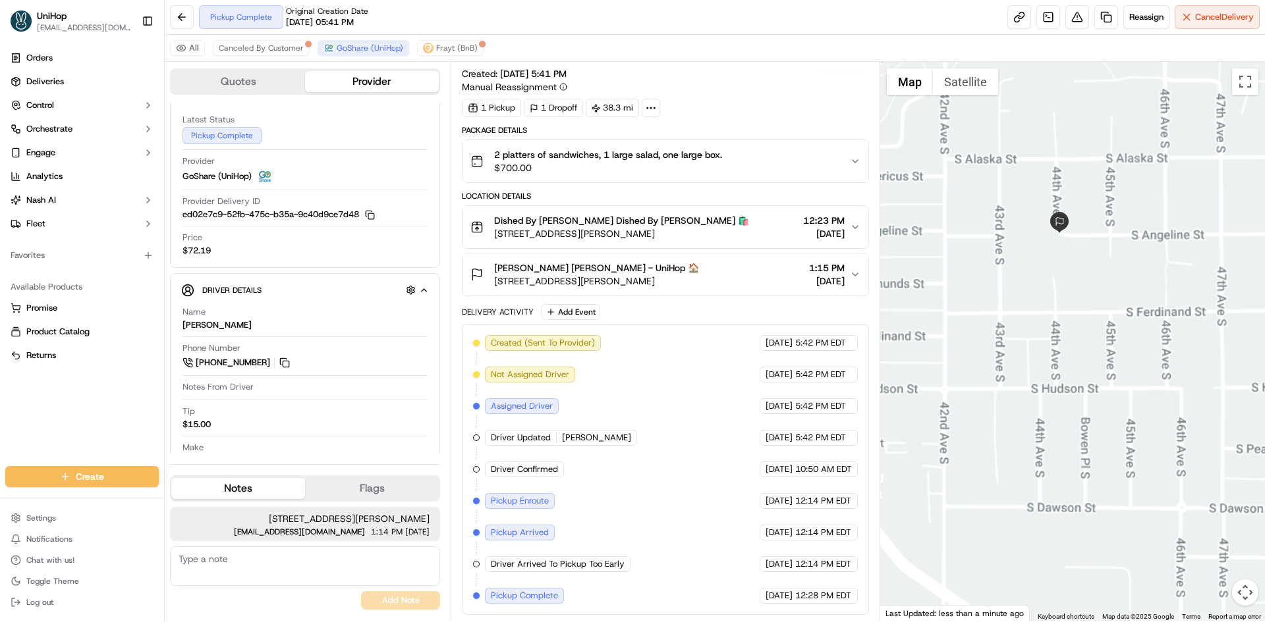
drag, startPoint x: 1093, startPoint y: 195, endPoint x: 1082, endPoint y: 278, distance: 83.7
click at [1083, 261] on div at bounding box center [1072, 342] width 385 height 560
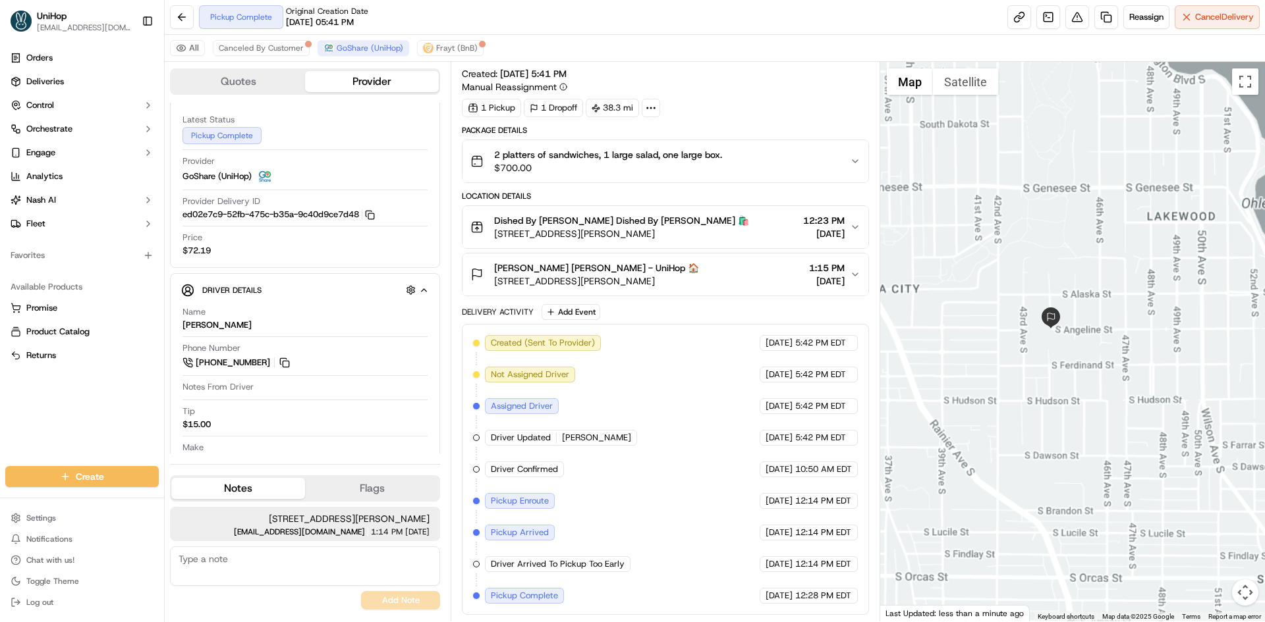
click at [1089, 242] on div at bounding box center [1072, 342] width 385 height 560
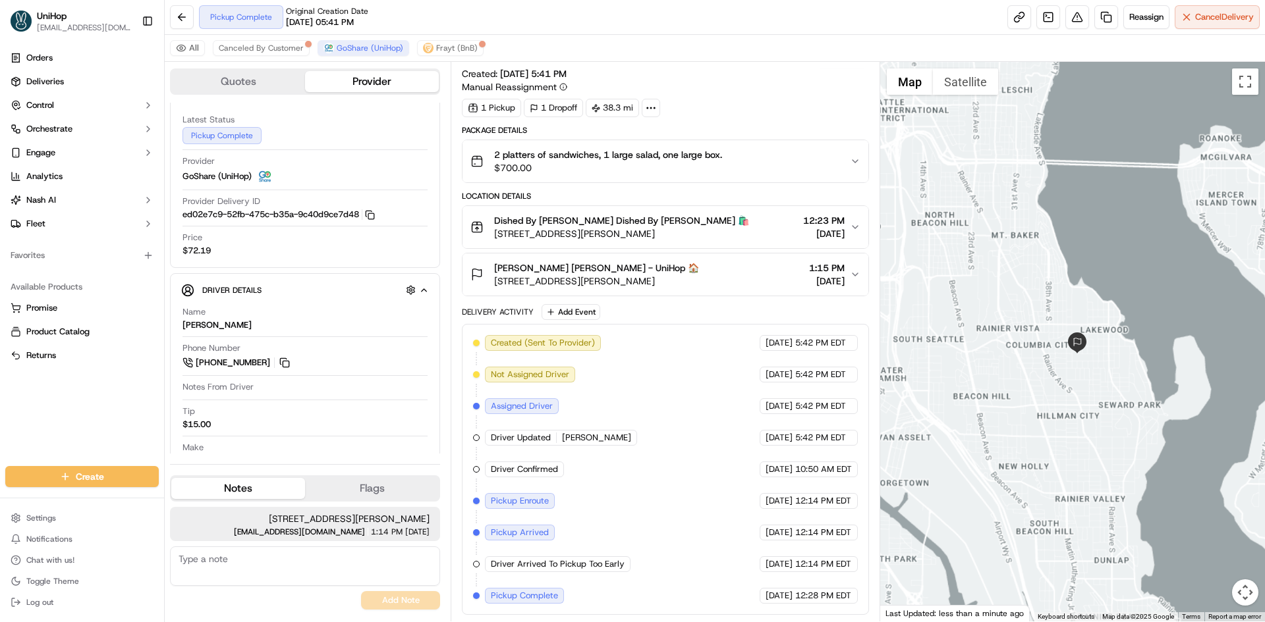
drag, startPoint x: 1103, startPoint y: 252, endPoint x: 1093, endPoint y: 256, distance: 10.0
click at [1101, 256] on div at bounding box center [1072, 342] width 385 height 560
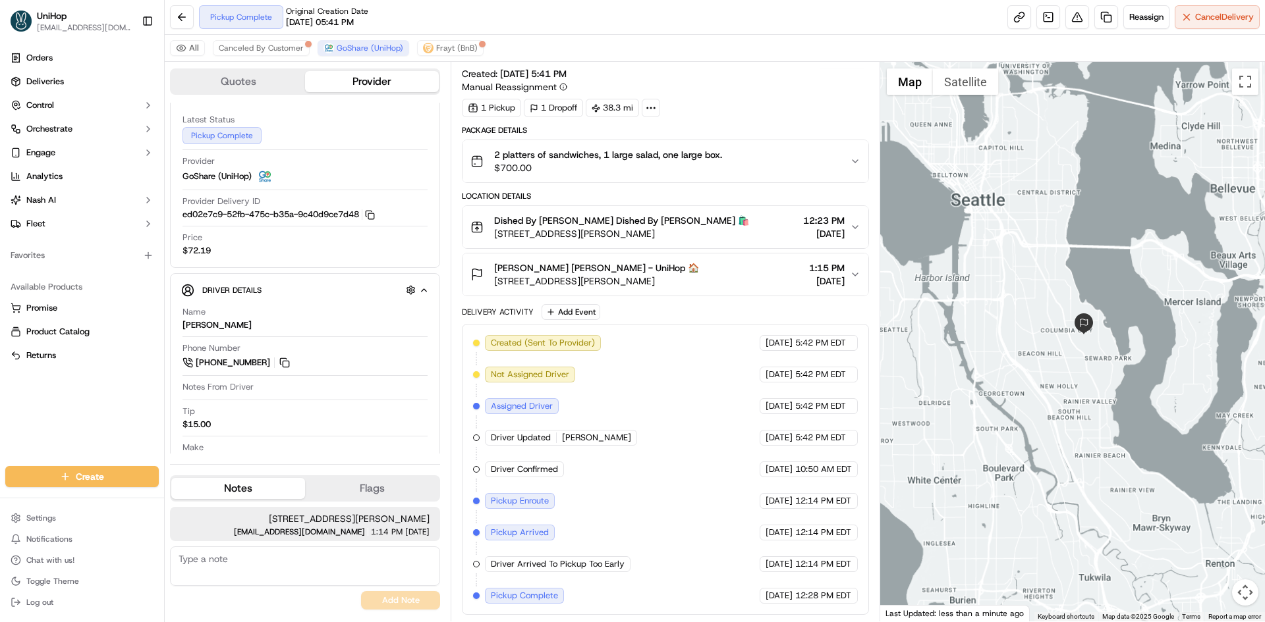
drag, startPoint x: 1096, startPoint y: 194, endPoint x: 1094, endPoint y: 232, distance: 38.9
click at [1095, 232] on div at bounding box center [1072, 342] width 385 height 560
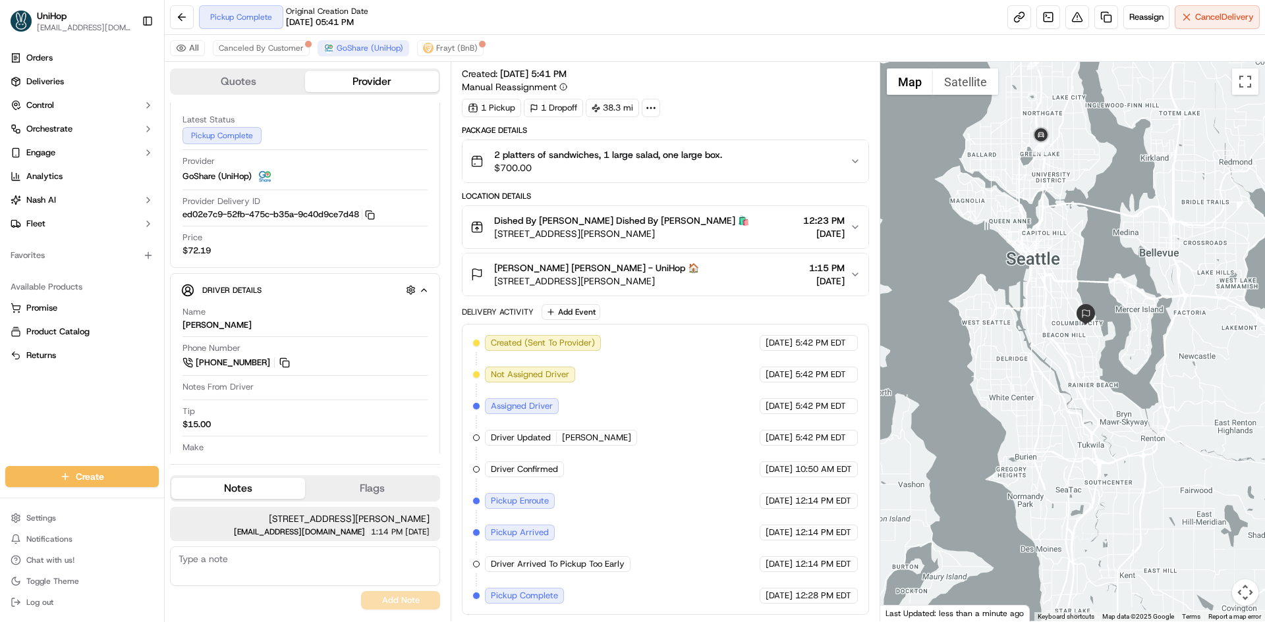
click at [1089, 225] on div at bounding box center [1072, 342] width 385 height 560
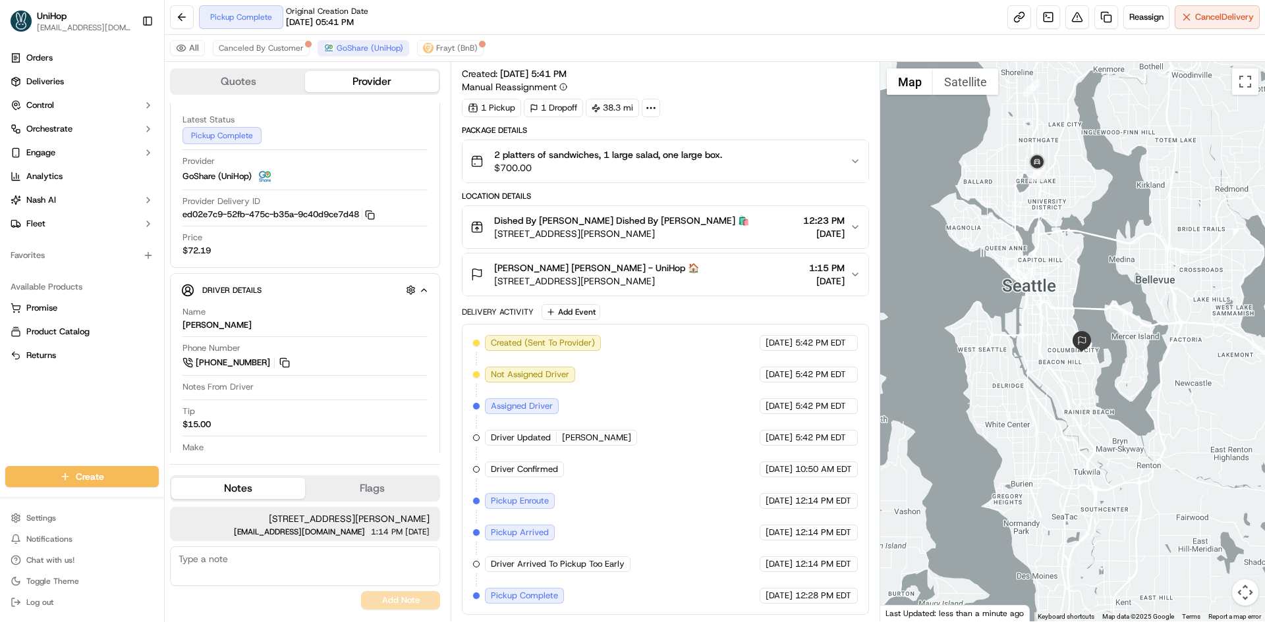
drag, startPoint x: 1093, startPoint y: 255, endPoint x: 1086, endPoint y: 254, distance: 7.3
click at [1091, 255] on div at bounding box center [1072, 342] width 385 height 560
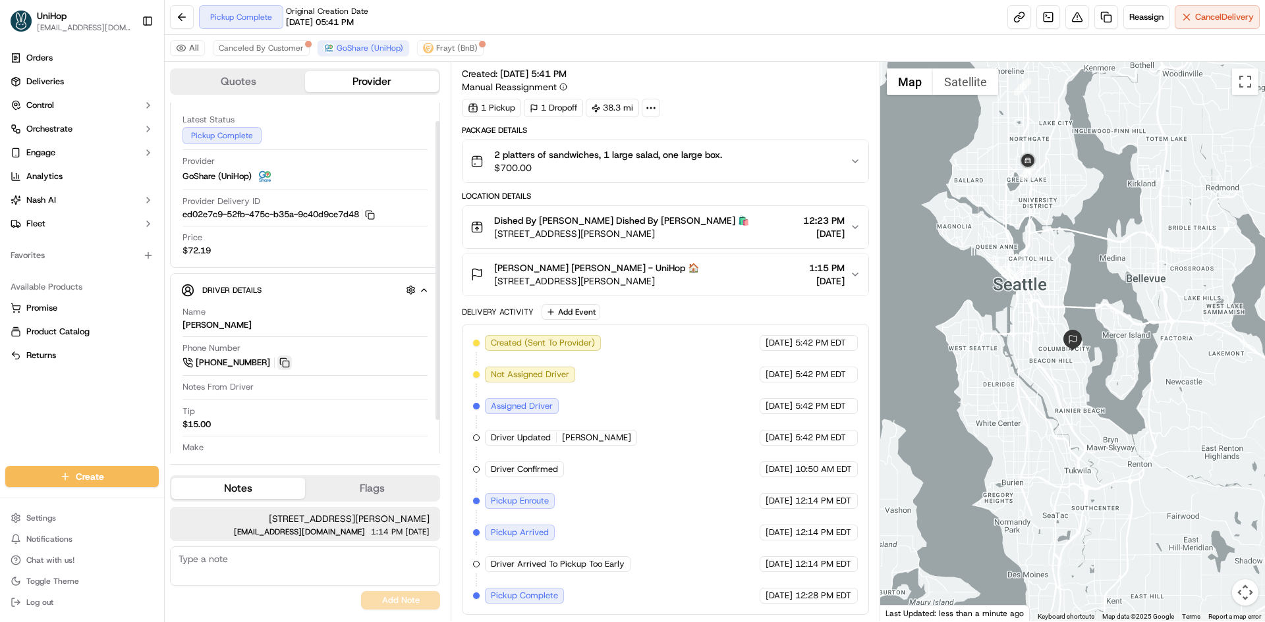
drag, startPoint x: 283, startPoint y: 366, endPoint x: 129, endPoint y: 77, distance: 326.8
click at [283, 365] on button at bounding box center [284, 363] width 14 height 14
click at [93, 421] on div "Orders Deliveries Control Orchestrate Engage Analytics Nash AI Fleet Favorites …" at bounding box center [82, 249] width 164 height 414
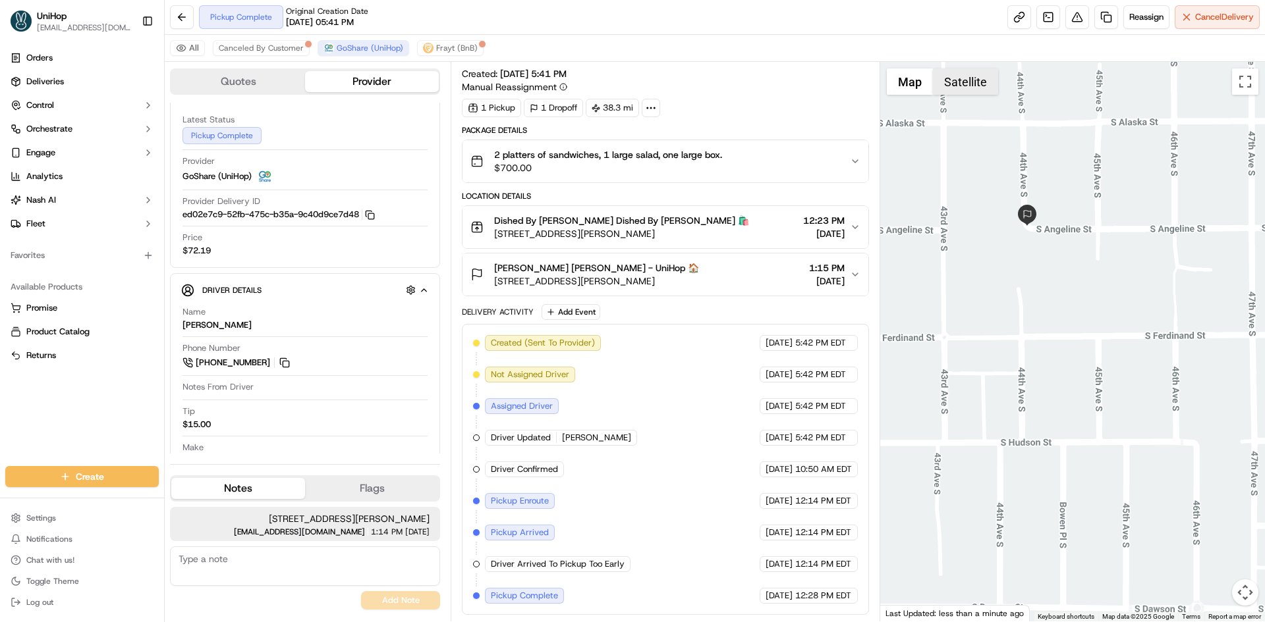
click at [958, 86] on button "Satellite" at bounding box center [965, 81] width 65 height 26
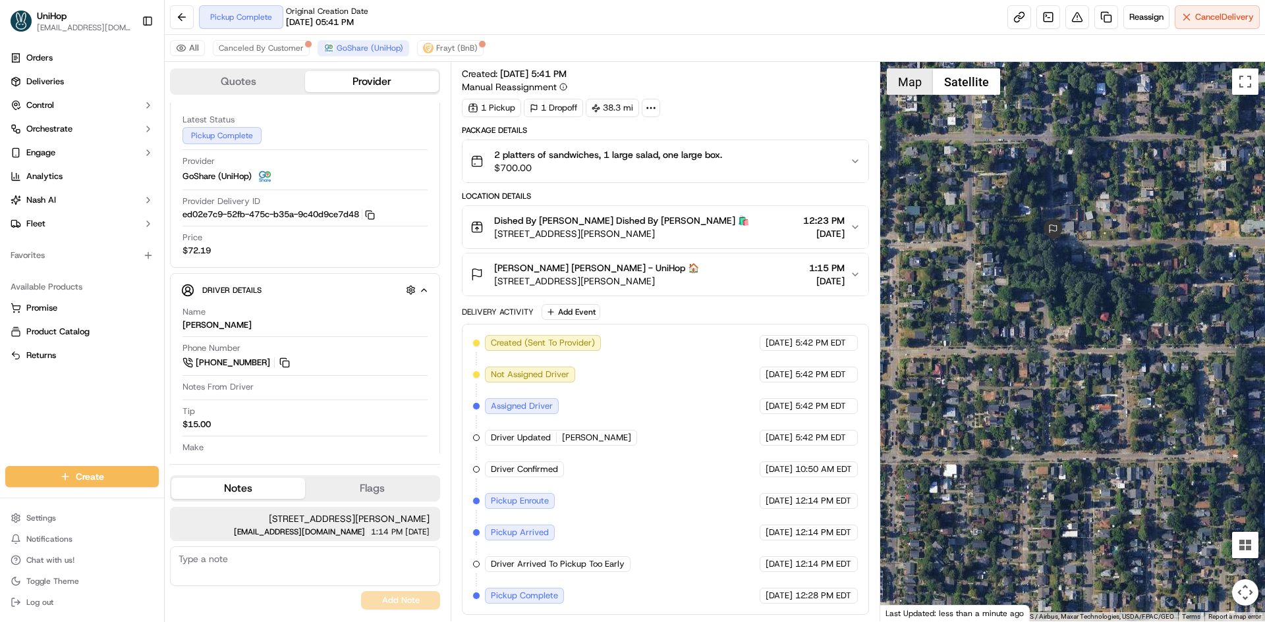
click at [909, 84] on button "Map" at bounding box center [910, 81] width 46 height 26
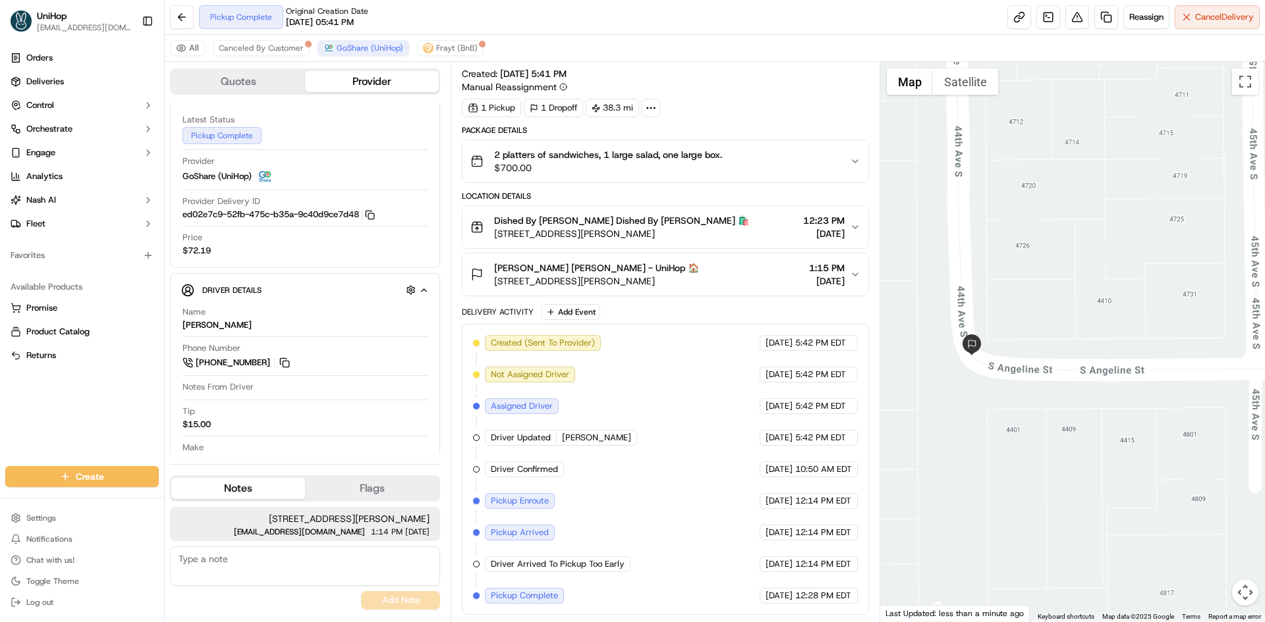
drag, startPoint x: 1097, startPoint y: 331, endPoint x: 1085, endPoint y: 278, distance: 54.7
click at [1086, 279] on div at bounding box center [1072, 342] width 385 height 560
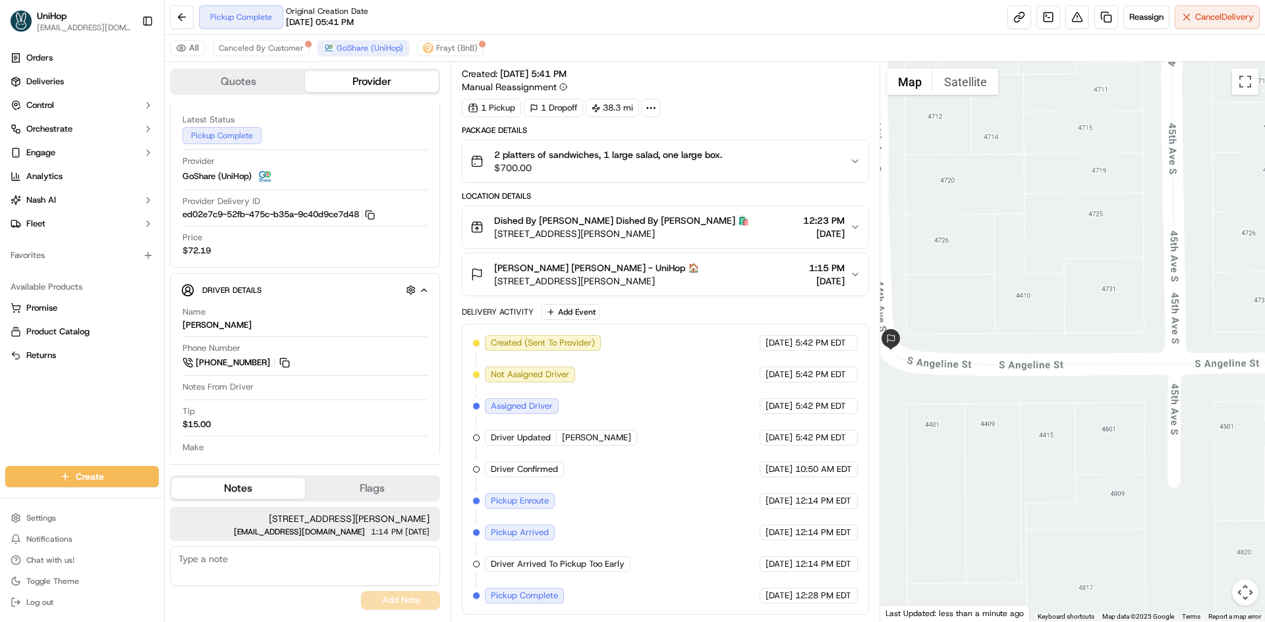
drag, startPoint x: 1176, startPoint y: 304, endPoint x: 1013, endPoint y: 298, distance: 163.4
click at [1034, 300] on div at bounding box center [1072, 342] width 385 height 560
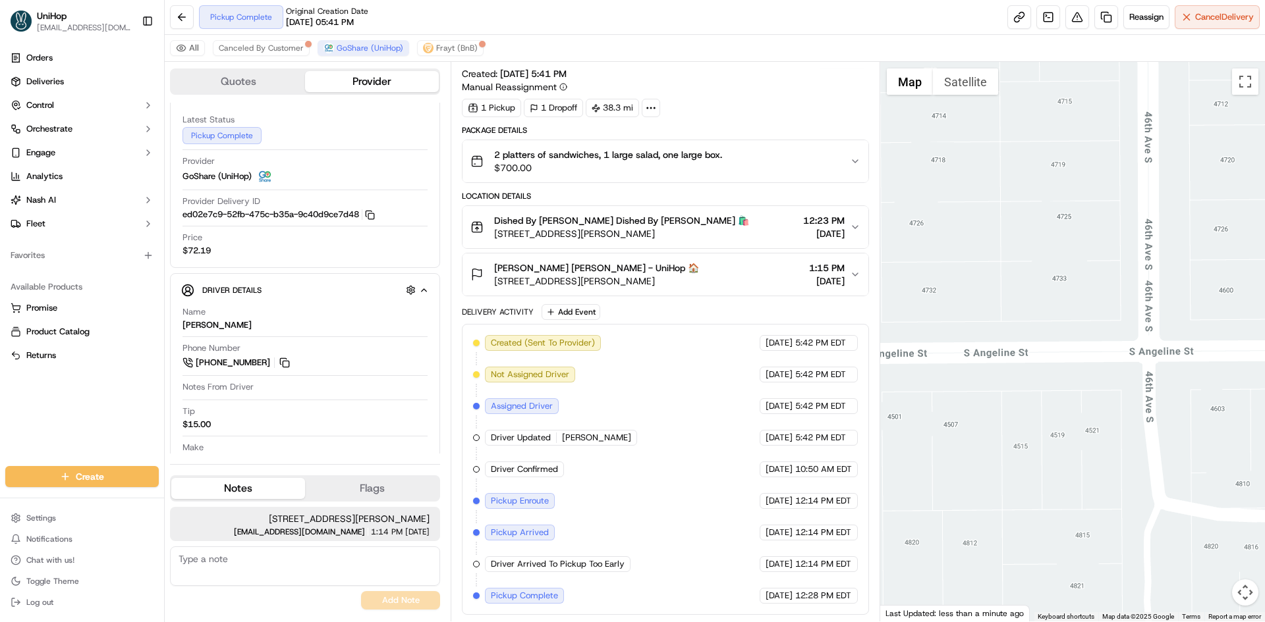
drag, startPoint x: 1057, startPoint y: 299, endPoint x: 1007, endPoint y: 298, distance: 50.1
click at [1007, 298] on div at bounding box center [1072, 342] width 385 height 560
drag, startPoint x: 1201, startPoint y: 298, endPoint x: 1048, endPoint y: 303, distance: 153.6
click at [1048, 303] on div at bounding box center [1072, 342] width 385 height 560
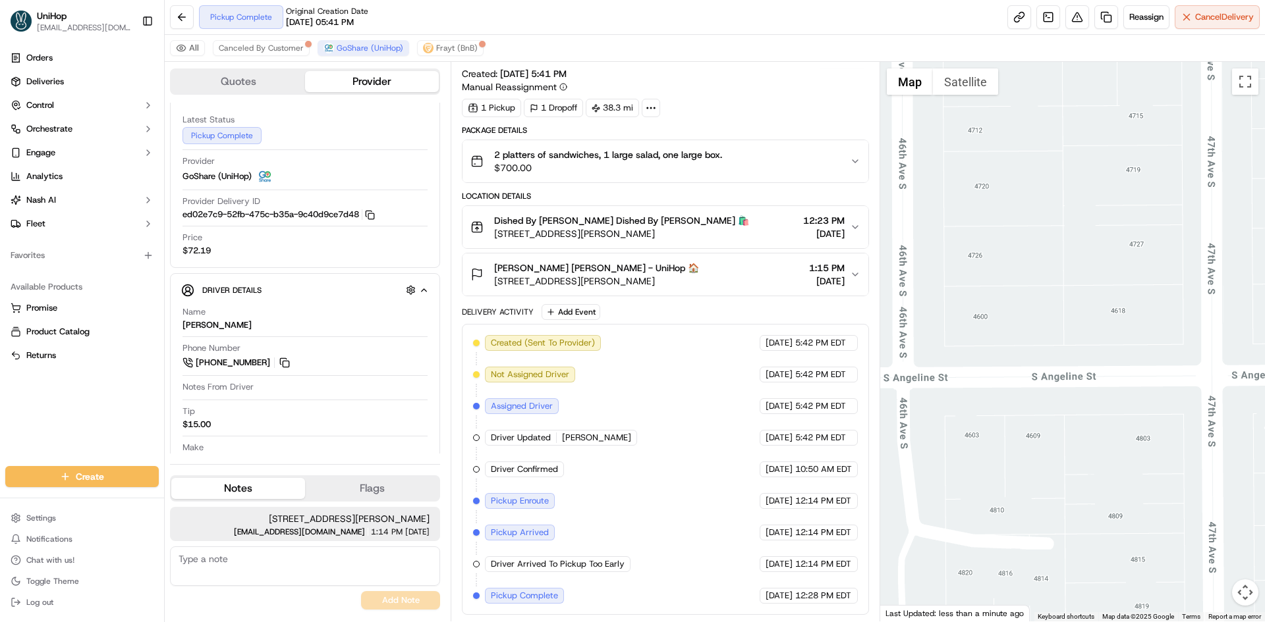
drag, startPoint x: 1160, startPoint y: 368, endPoint x: 1083, endPoint y: 388, distance: 80.4
click at [1083, 388] on div at bounding box center [1072, 342] width 385 height 560
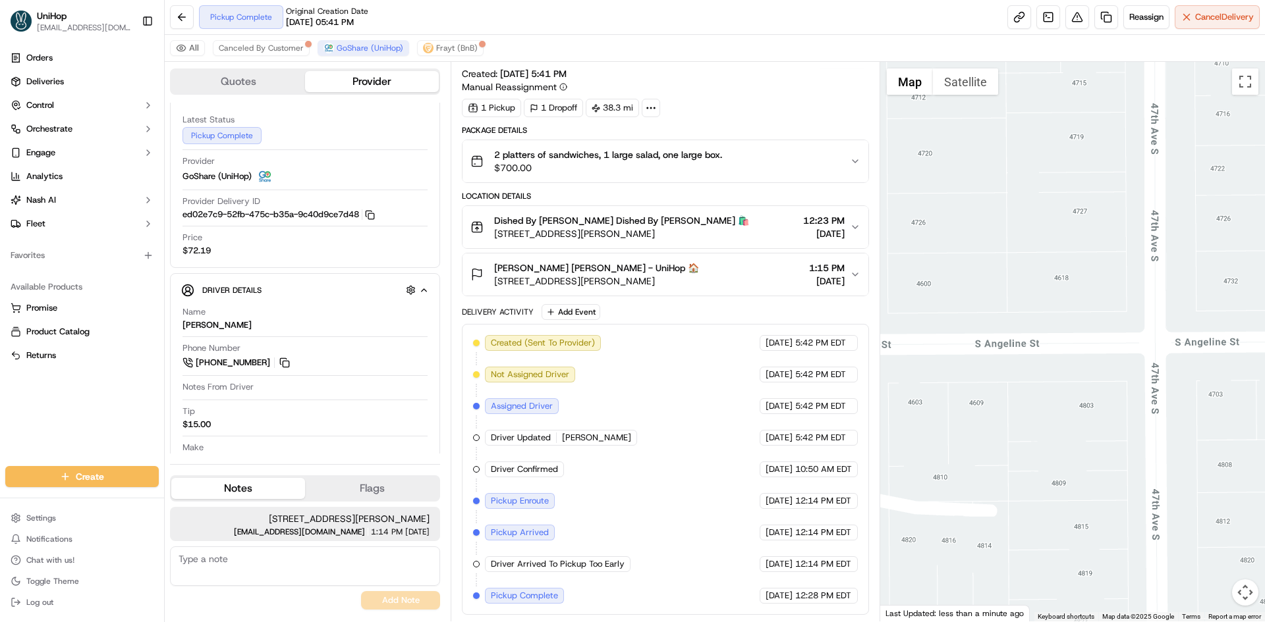
drag, startPoint x: 1117, startPoint y: 366, endPoint x: 1045, endPoint y: 283, distance: 109.7
click at [1060, 330] on div at bounding box center [1072, 342] width 385 height 560
click at [960, 89] on button "Satellite" at bounding box center [965, 81] width 65 height 26
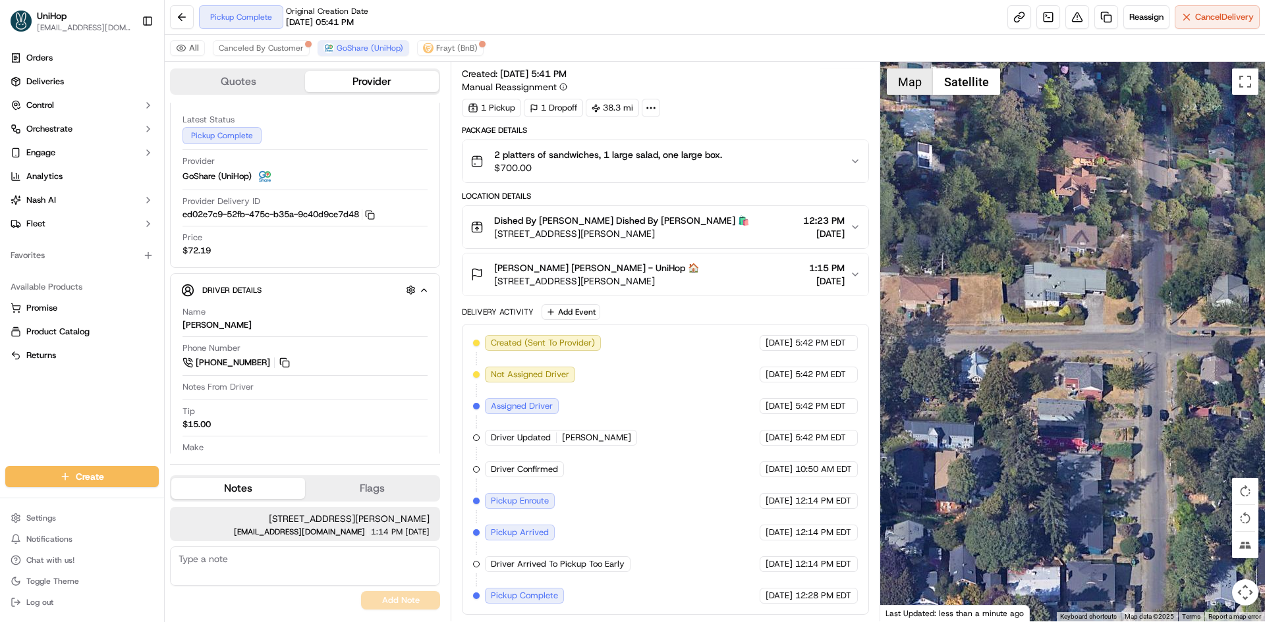
click at [920, 89] on button "Map" at bounding box center [910, 81] width 46 height 26
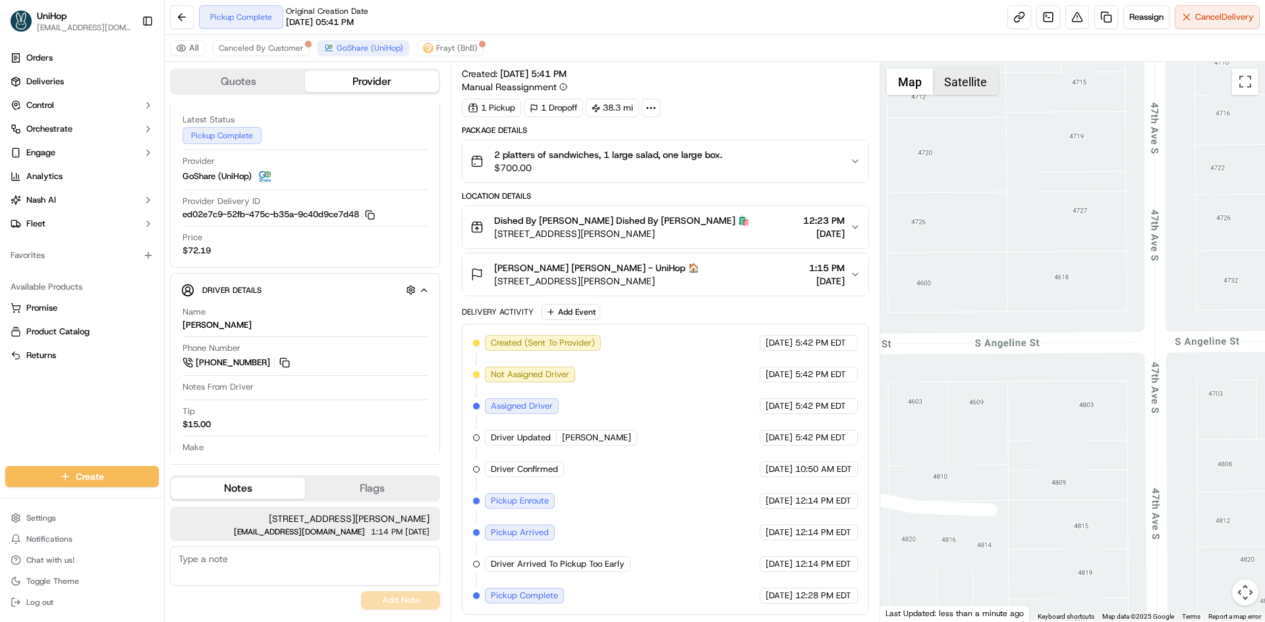
click at [955, 86] on button "Satellite" at bounding box center [965, 81] width 65 height 26
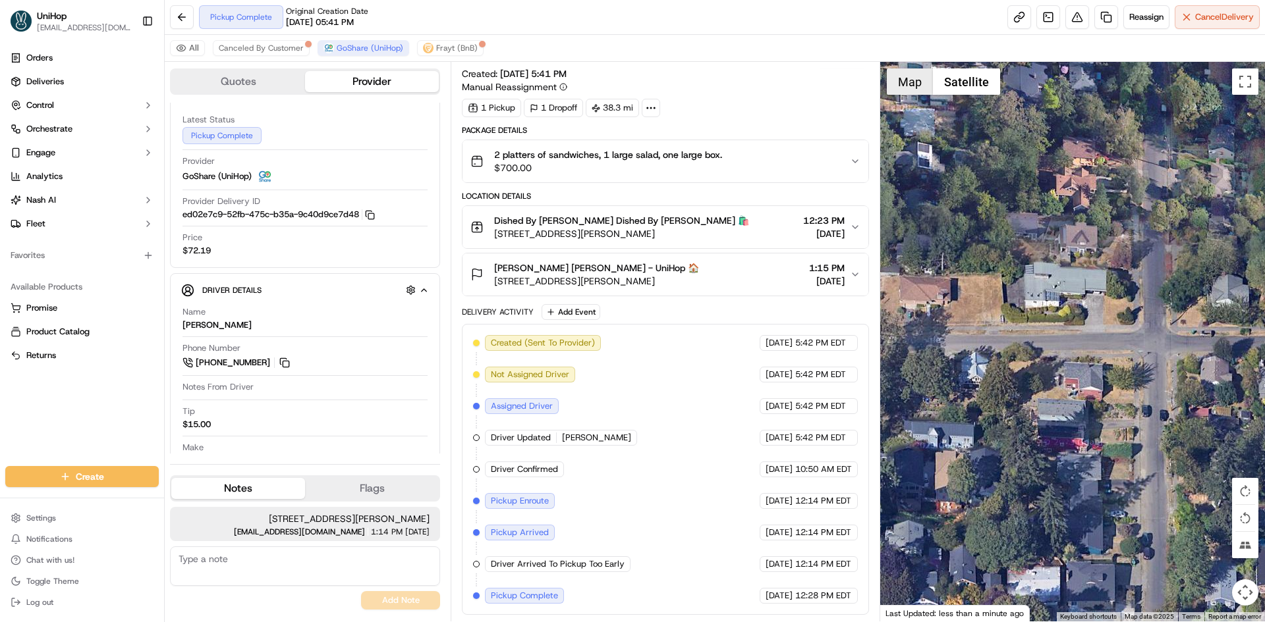
click at [927, 86] on button "Map" at bounding box center [910, 81] width 46 height 26
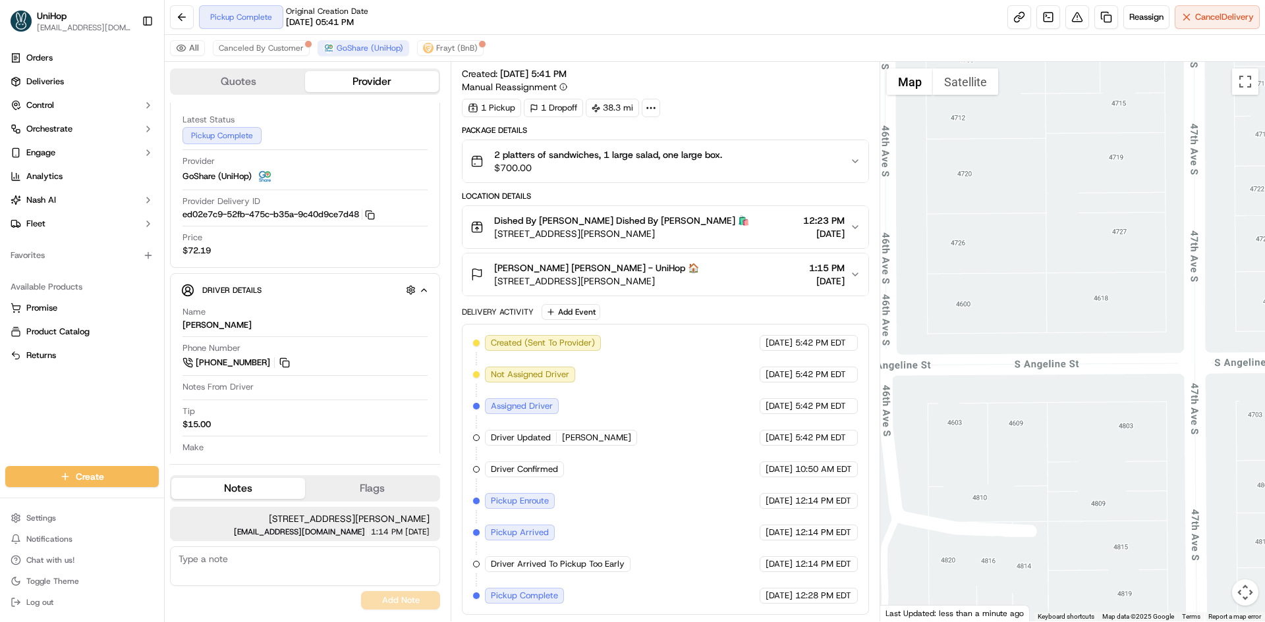
drag, startPoint x: 1031, startPoint y: 178, endPoint x: 1112, endPoint y: 235, distance: 99.8
click at [1099, 213] on div at bounding box center [1072, 342] width 385 height 560
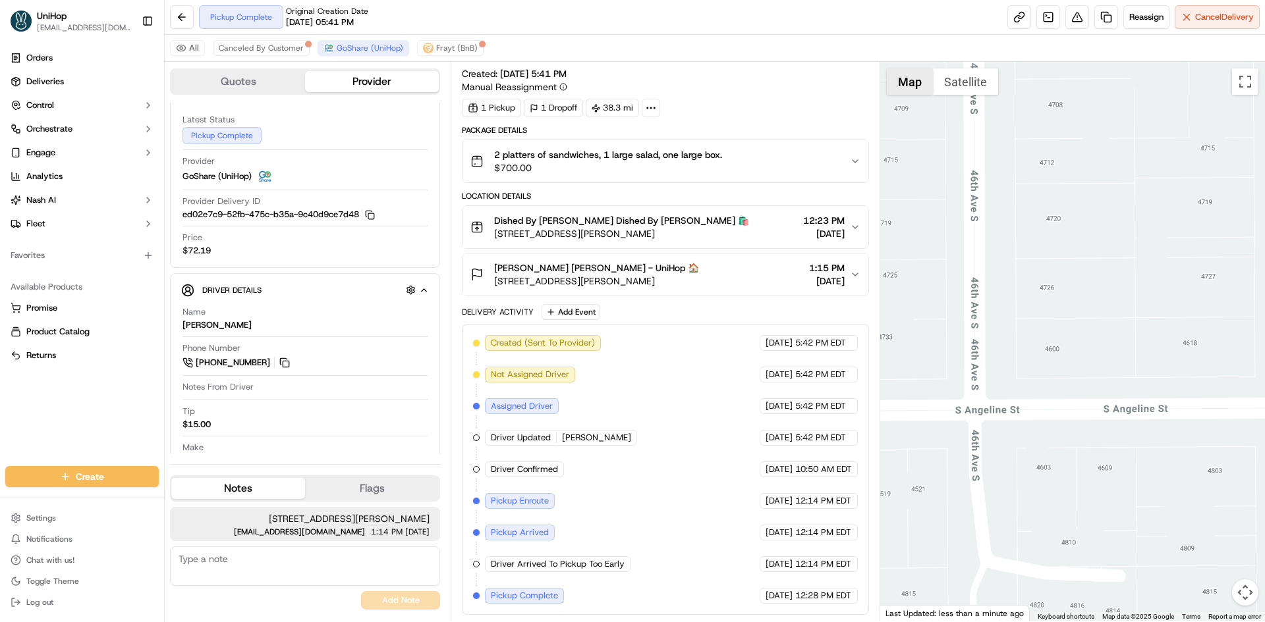
click at [925, 92] on button "Map" at bounding box center [910, 81] width 46 height 26
click at [918, 87] on button "Map" at bounding box center [910, 81] width 46 height 26
click at [956, 86] on button "Satellite" at bounding box center [965, 81] width 65 height 26
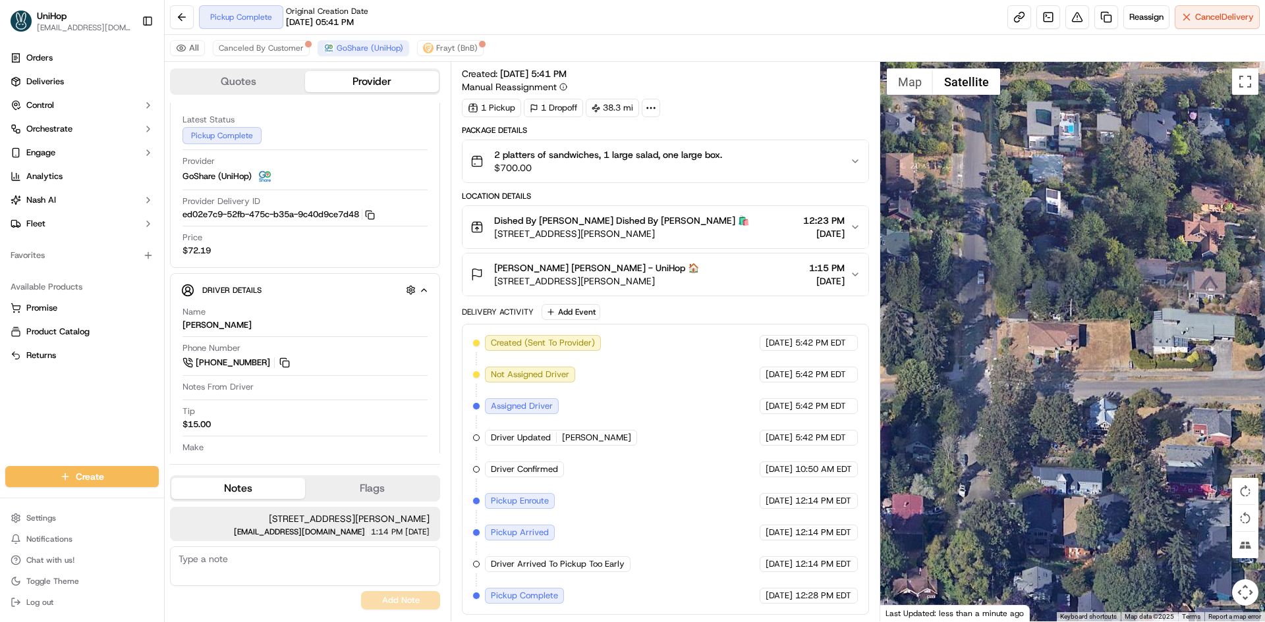
click at [917, 86] on button "Map" at bounding box center [910, 81] width 46 height 26
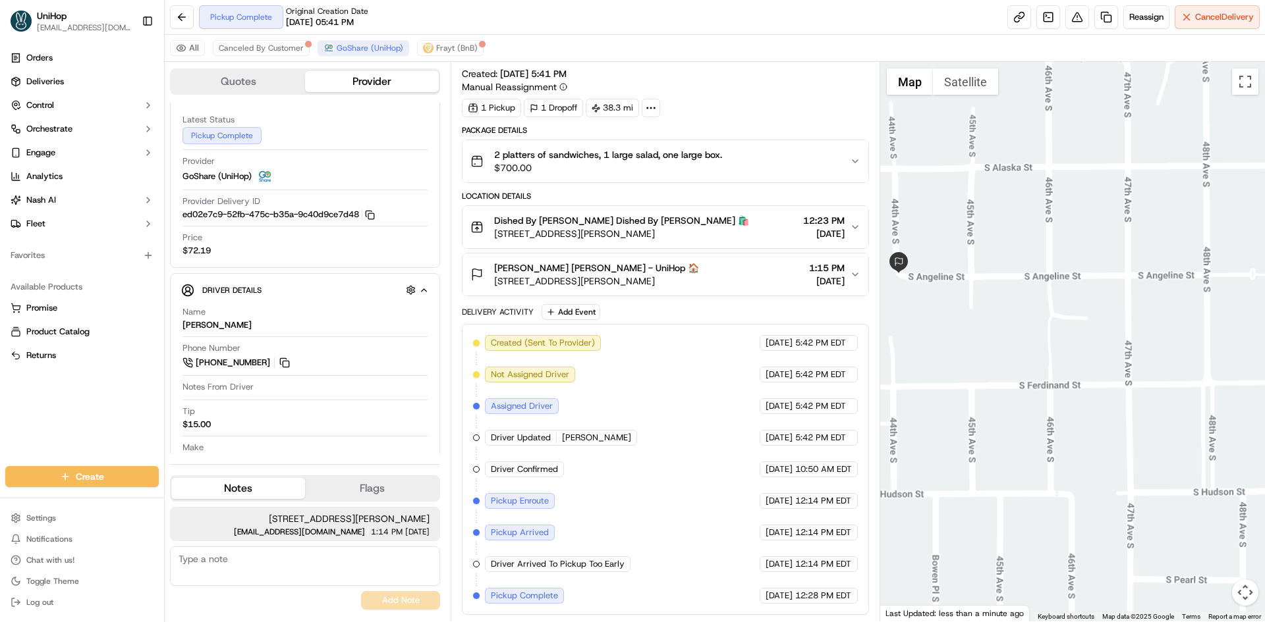
drag, startPoint x: 1081, startPoint y: 224, endPoint x: 1135, endPoint y: 314, distance: 104.6
click at [1126, 299] on div at bounding box center [1072, 342] width 385 height 560
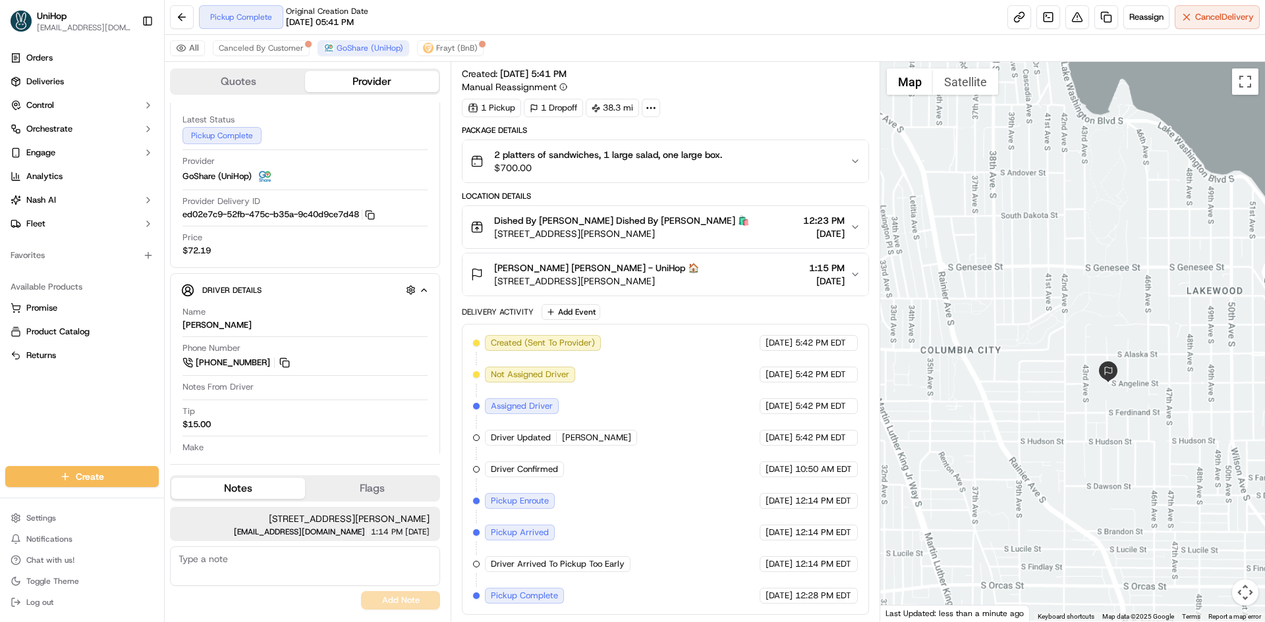
drag, startPoint x: 1103, startPoint y: 231, endPoint x: 1121, endPoint y: 308, distance: 79.1
click at [1118, 304] on div at bounding box center [1072, 342] width 385 height 560
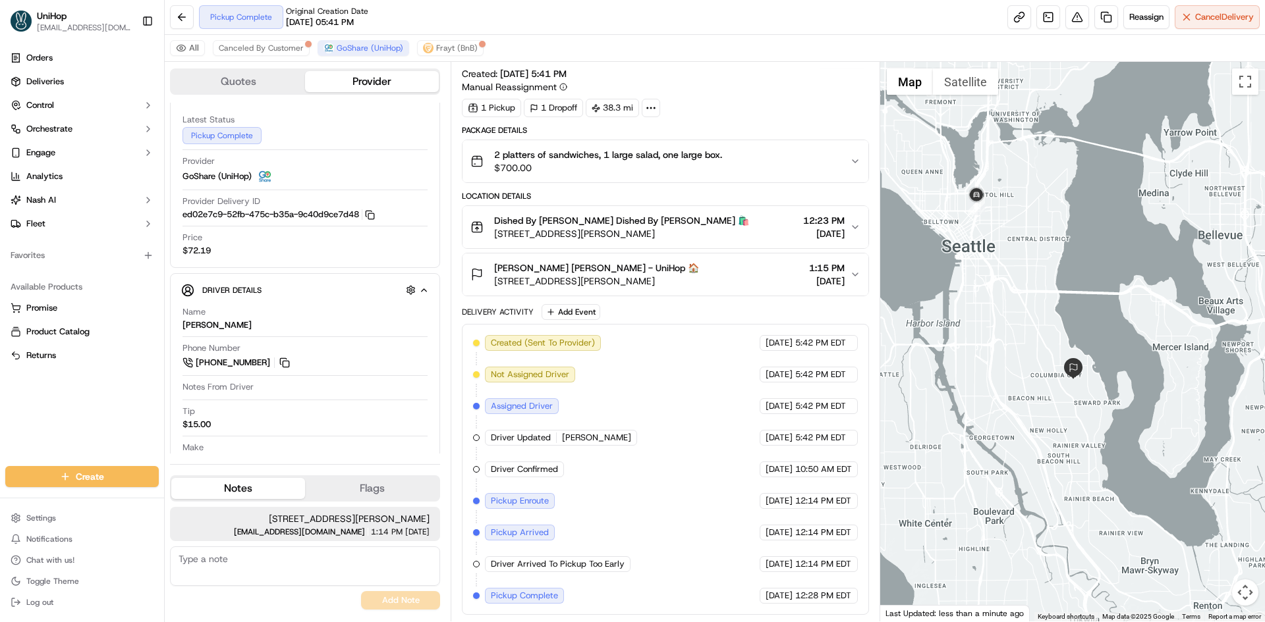
drag, startPoint x: 1091, startPoint y: 277, endPoint x: 1039, endPoint y: 322, distance: 69.6
click at [1039, 322] on div at bounding box center [1072, 342] width 385 height 560
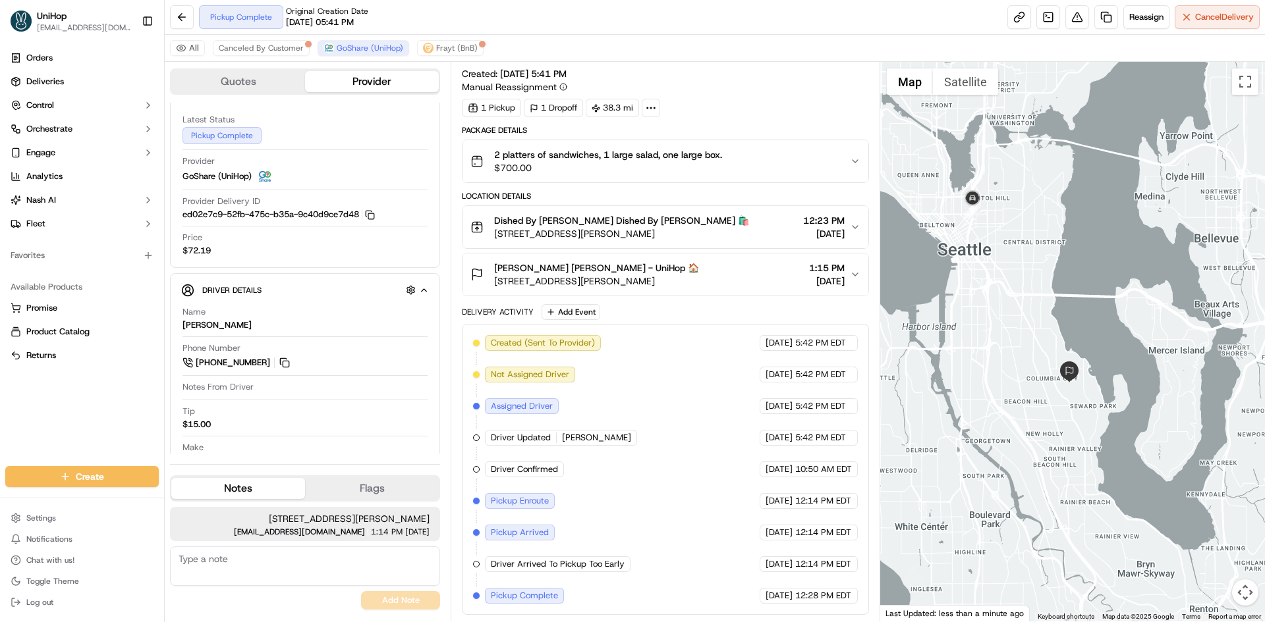
click at [61, 398] on div "Orders Deliveries Control Orchestrate Engage Analytics Nash AI Fleet Favorites …" at bounding box center [82, 249] width 164 height 414
click at [24, 425] on div "Orders Deliveries Control Orchestrate Engage Analytics Nash AI Fleet Favorites …" at bounding box center [82, 249] width 164 height 414
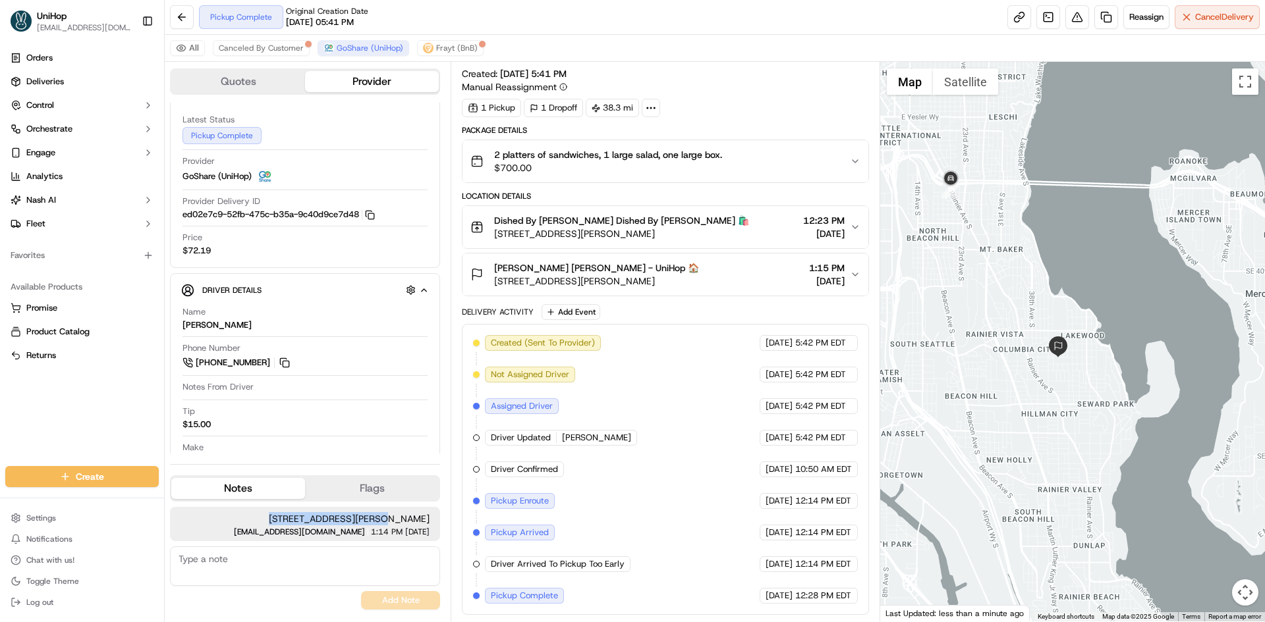
drag, startPoint x: 330, startPoint y: 518, endPoint x: 429, endPoint y: 519, distance: 98.8
click at [429, 519] on span "4600 S Angeline Street" at bounding box center [304, 518] width 249 height 13
click at [497, 281] on span "460 South Angeline Street, Seattle, WA 98118, USA" at bounding box center [596, 281] width 205 height 13
drag, startPoint x: 328, startPoint y: 516, endPoint x: 429, endPoint y: 520, distance: 100.9
click at [429, 520] on span "4600 S Angeline Street" at bounding box center [304, 518] width 249 height 13
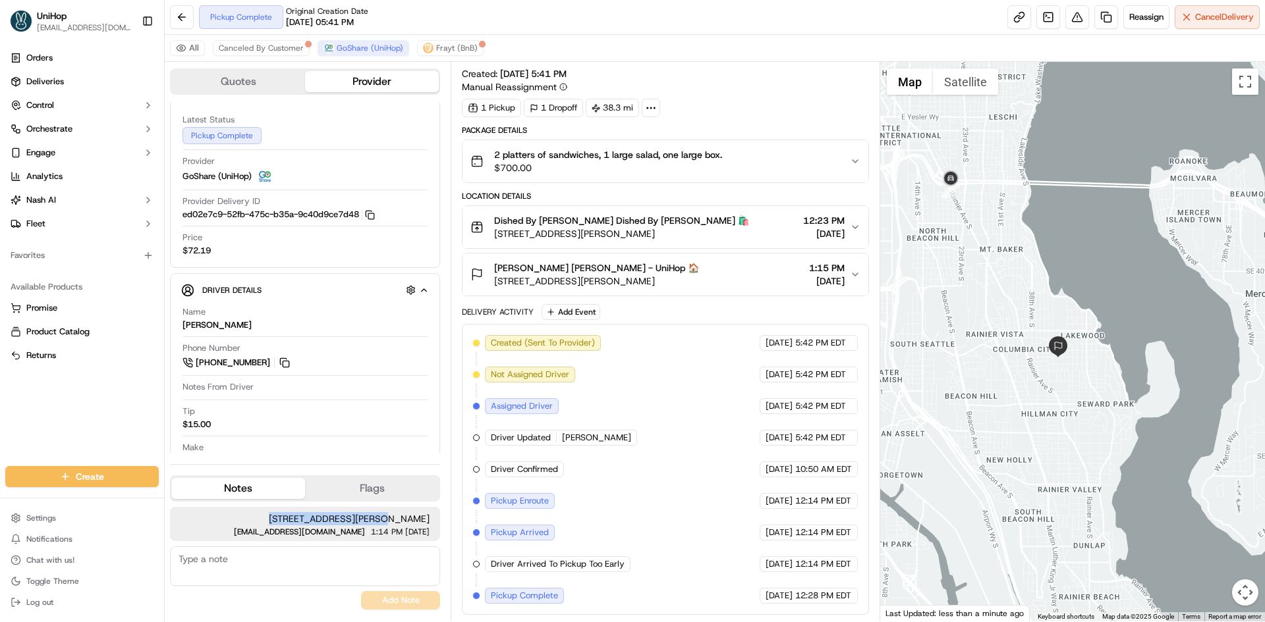
copy span "4600 S Angeline Street"
drag, startPoint x: 613, startPoint y: 284, endPoint x: 692, endPoint y: 282, distance: 79.1
click at [692, 282] on span "460 South Angeline Street, Seattle, WA 98118, USA" at bounding box center [596, 281] width 205 height 13
copy span "Seattle, WA 98118"
drag, startPoint x: 495, startPoint y: 263, endPoint x: 568, endPoint y: 271, distance: 74.1
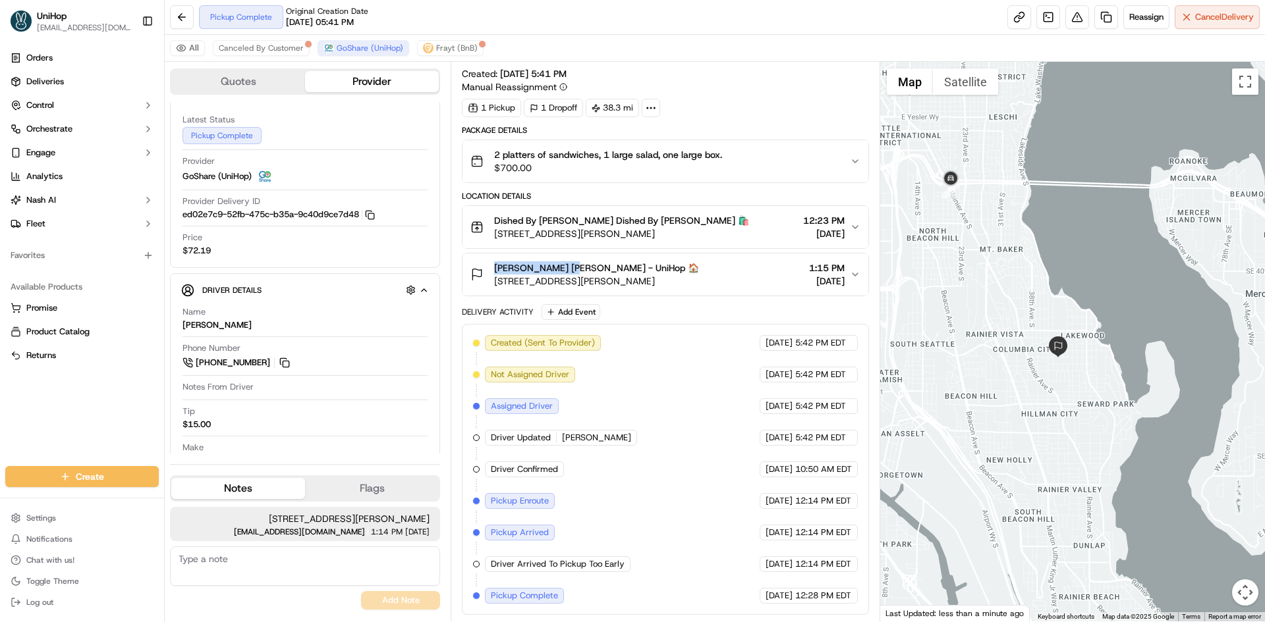
click at [568, 271] on span "Mary Kay Manwill Mary Kay Manwill - UniHop 🏠" at bounding box center [596, 267] width 205 height 13
copy span "Mary Kay Manwill"
click at [762, 282] on div "Mary Kay Manwill Mary Kay Manwill - UniHop 🏠 460 South Angeline Street, Seattle…" at bounding box center [659, 274] width 379 height 26
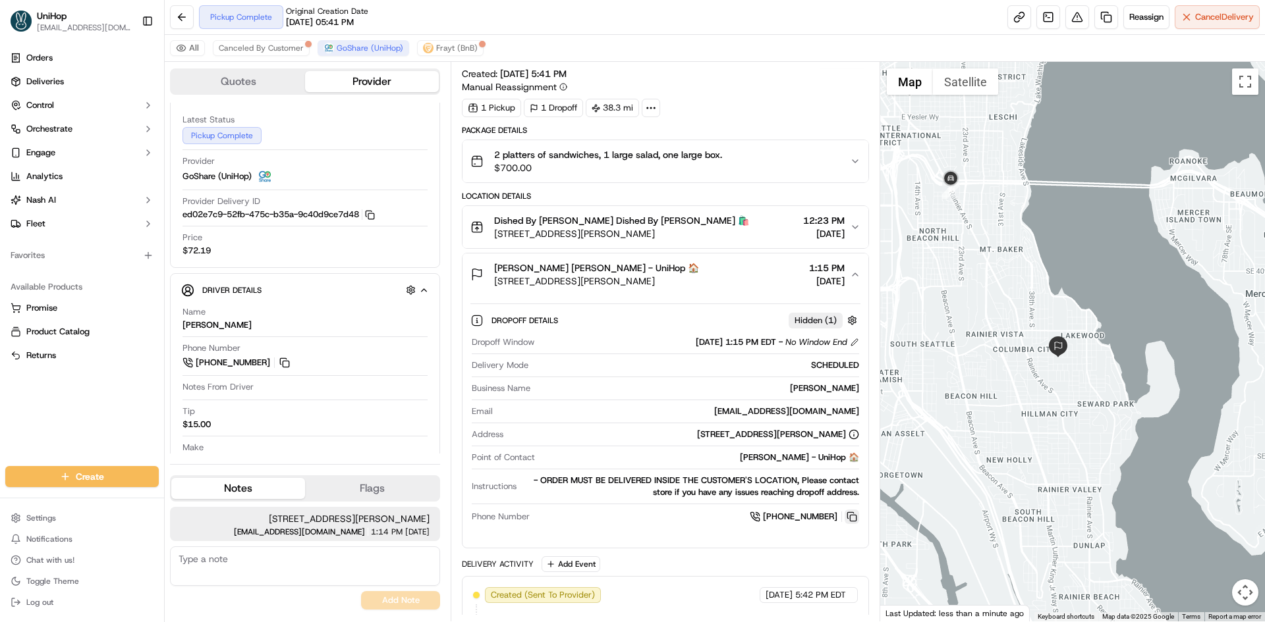
click at [852, 515] on button at bounding box center [851, 517] width 14 height 14
drag, startPoint x: 779, startPoint y: 278, endPoint x: 770, endPoint y: 267, distance: 14.0
click at [777, 279] on div "Mary Kay Manwill Mary Kay Manwill - UniHop 🏠 460 South Angeline Street, Seattle…" at bounding box center [659, 274] width 379 height 26
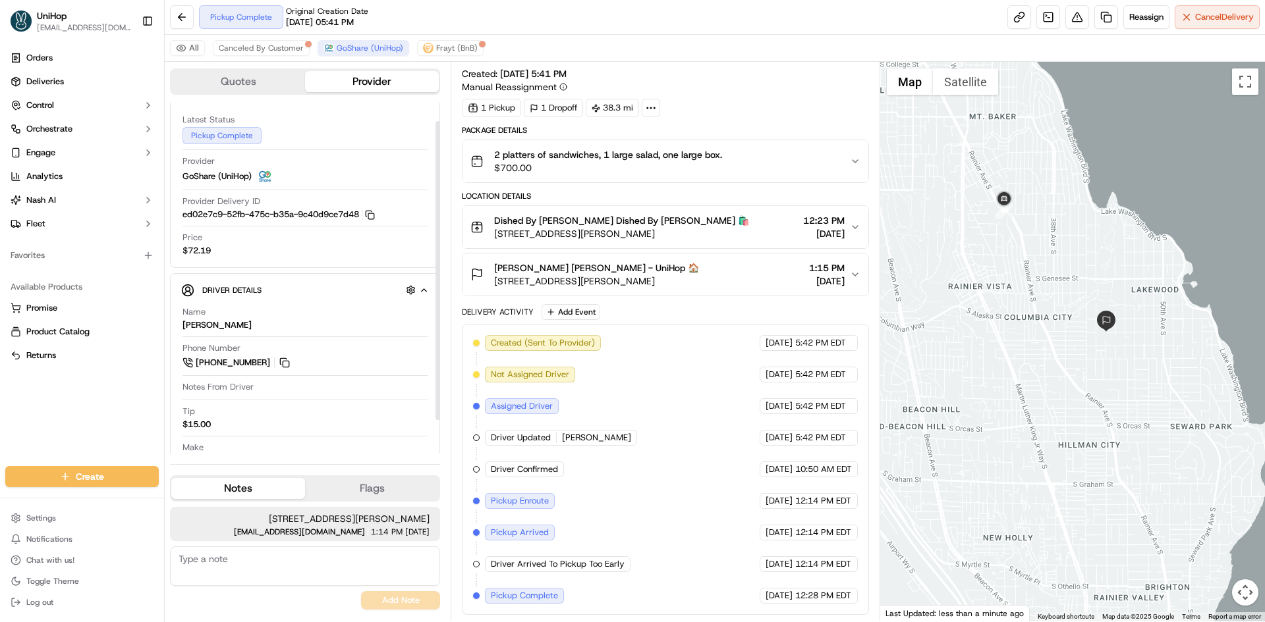
click at [93, 398] on div "Orders Deliveries Control Orchestrate Engage Analytics Nash AI Fleet Favorites …" at bounding box center [82, 249] width 164 height 414
drag, startPoint x: 726, startPoint y: 283, endPoint x: 495, endPoint y: 286, distance: 230.5
click at [495, 286] on div "Mary Kay Manwill Mary Kay Manwill - UniHop 🏠 460 South Angeline Street, Seattle…" at bounding box center [659, 274] width 379 height 26
drag, startPoint x: 495, startPoint y: 265, endPoint x: 563, endPoint y: 265, distance: 67.8
click at [569, 271] on span "Mary Kay Manwill Mary Kay Manwill - UniHop 🏠" at bounding box center [596, 267] width 205 height 13
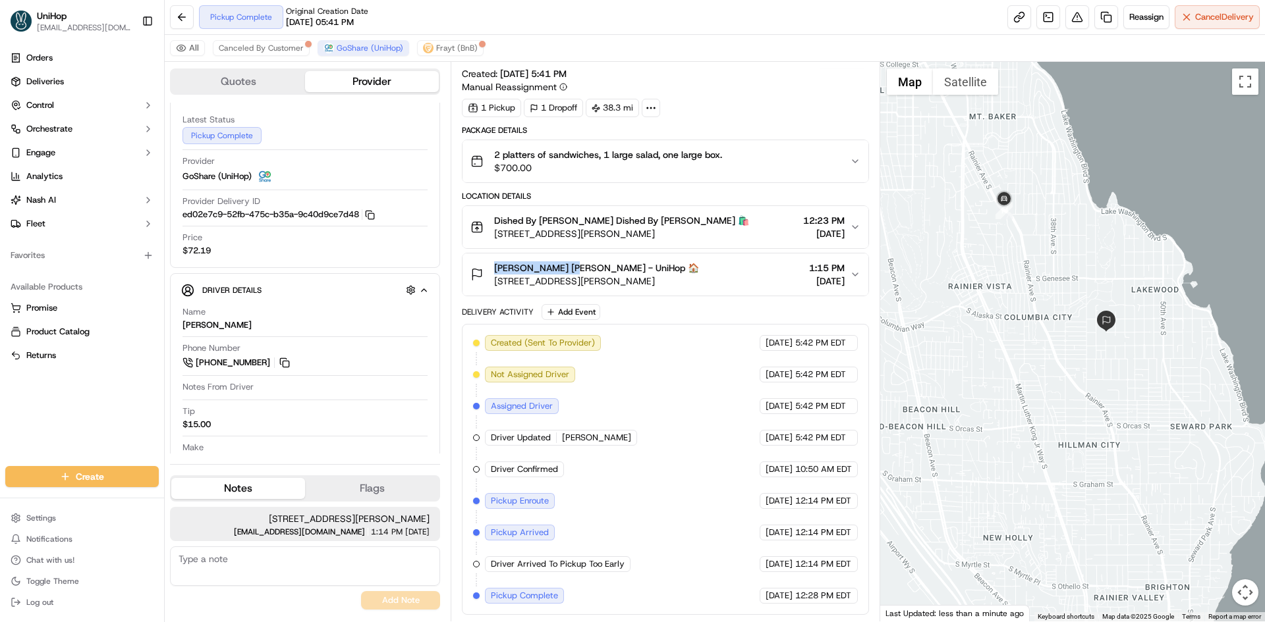
copy span "Mary Kay Manwill"
drag, startPoint x: 493, startPoint y: 280, endPoint x: 607, endPoint y: 287, distance: 114.1
click at [607, 287] on div "Mary Kay Manwill Mary Kay Manwill - UniHop 🏠 460 South Angeline Street, Seattle…" at bounding box center [584, 274] width 229 height 26
copy span "460 South Angeline Street"
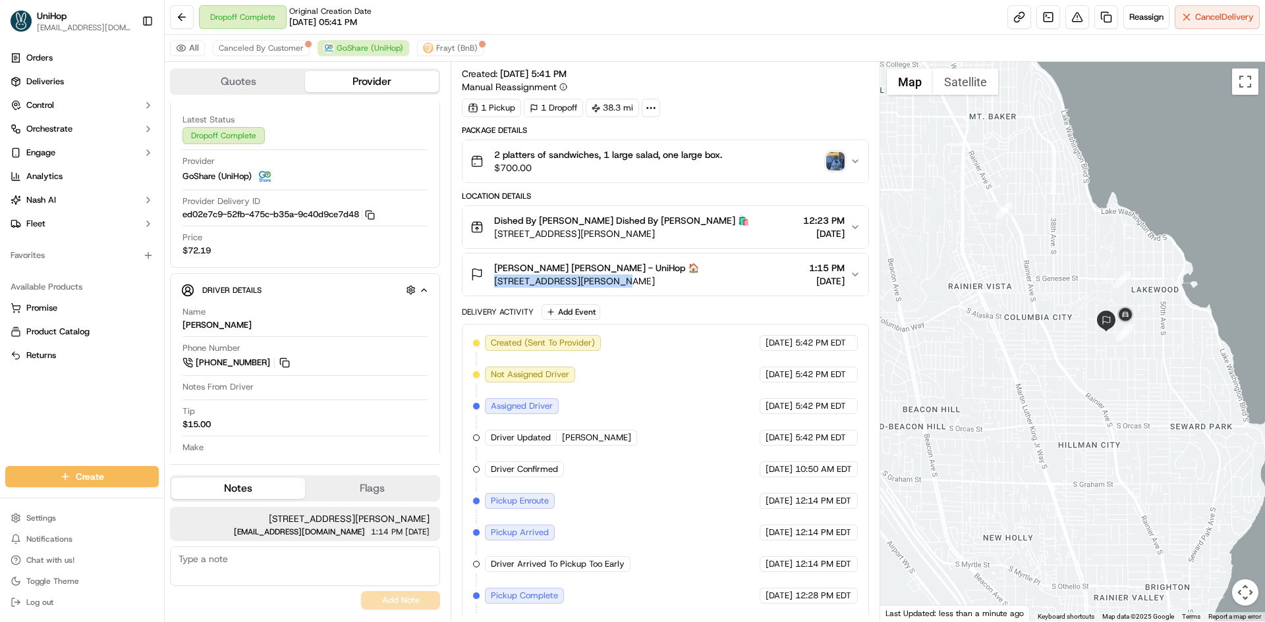
click at [829, 167] on img "button" at bounding box center [835, 161] width 18 height 18
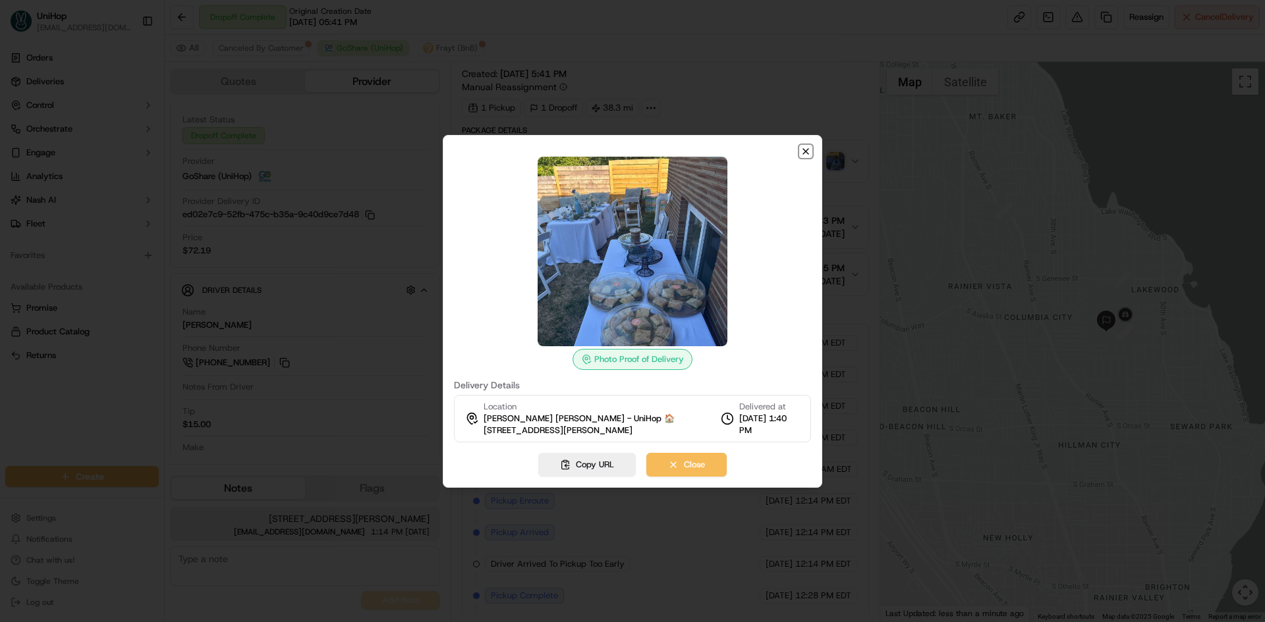
drag, startPoint x: 804, startPoint y: 150, endPoint x: 952, endPoint y: 202, distance: 157.7
click at [804, 151] on icon "button" at bounding box center [805, 151] width 11 height 11
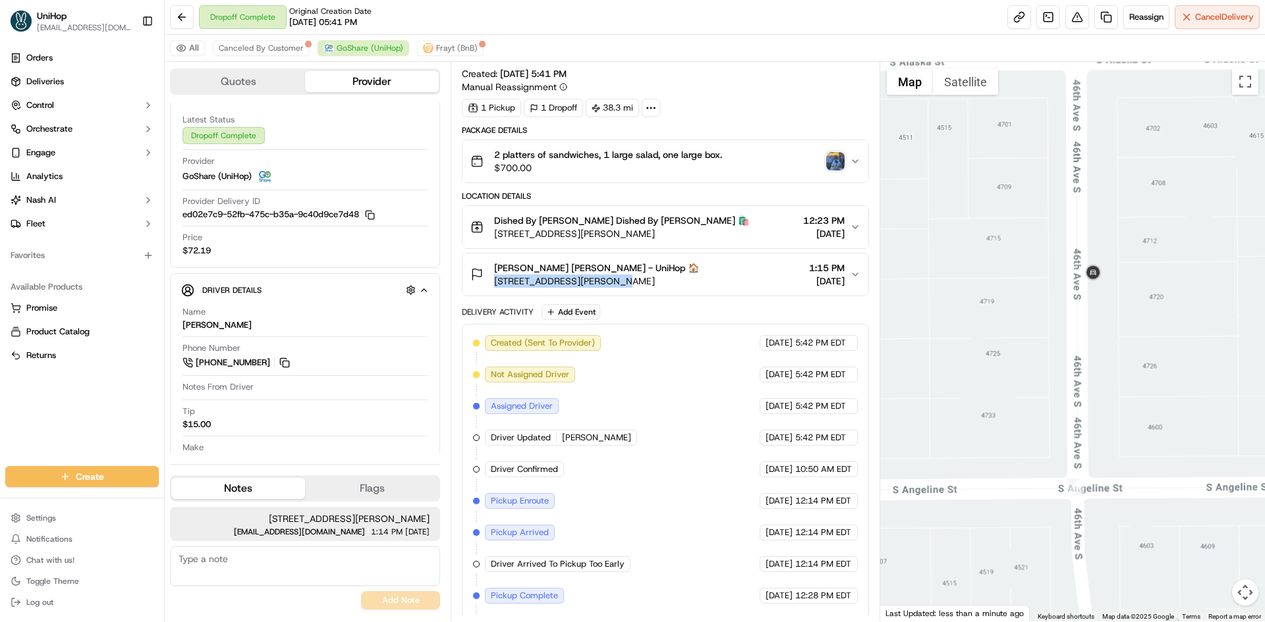
drag, startPoint x: 1100, startPoint y: 350, endPoint x: 1106, endPoint y: 330, distance: 20.8
click at [1106, 331] on div at bounding box center [1072, 342] width 385 height 560
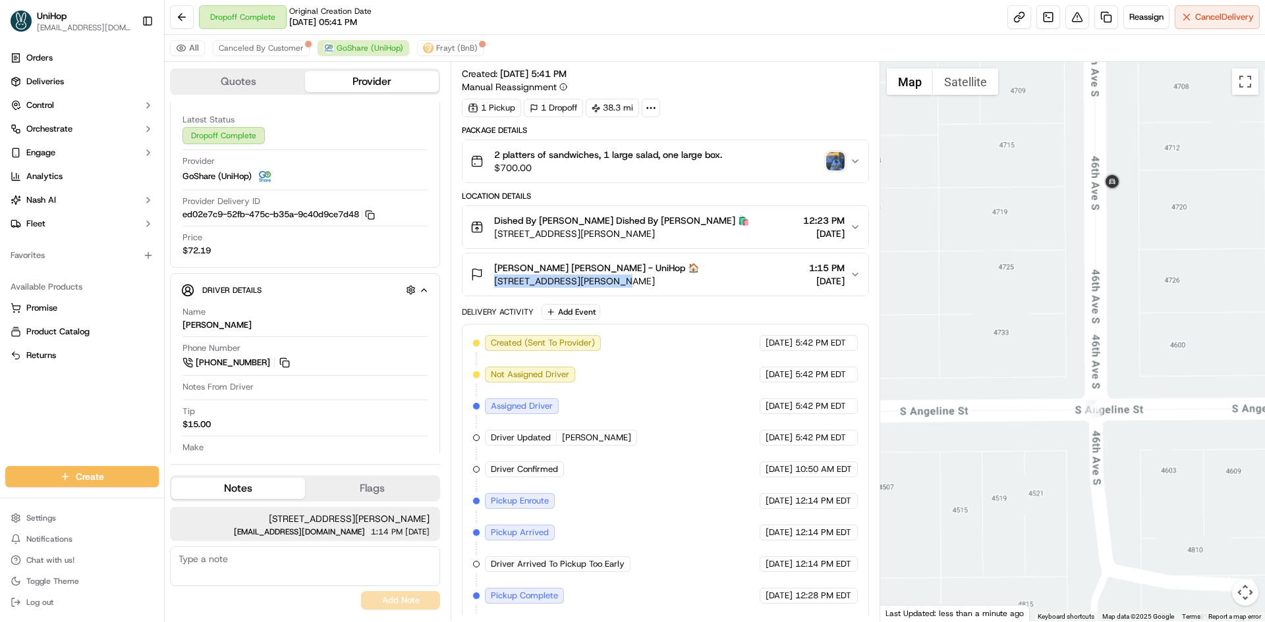
drag, startPoint x: 958, startPoint y: 334, endPoint x: 1076, endPoint y: 317, distance: 119.1
click at [1086, 321] on div at bounding box center [1072, 342] width 385 height 560
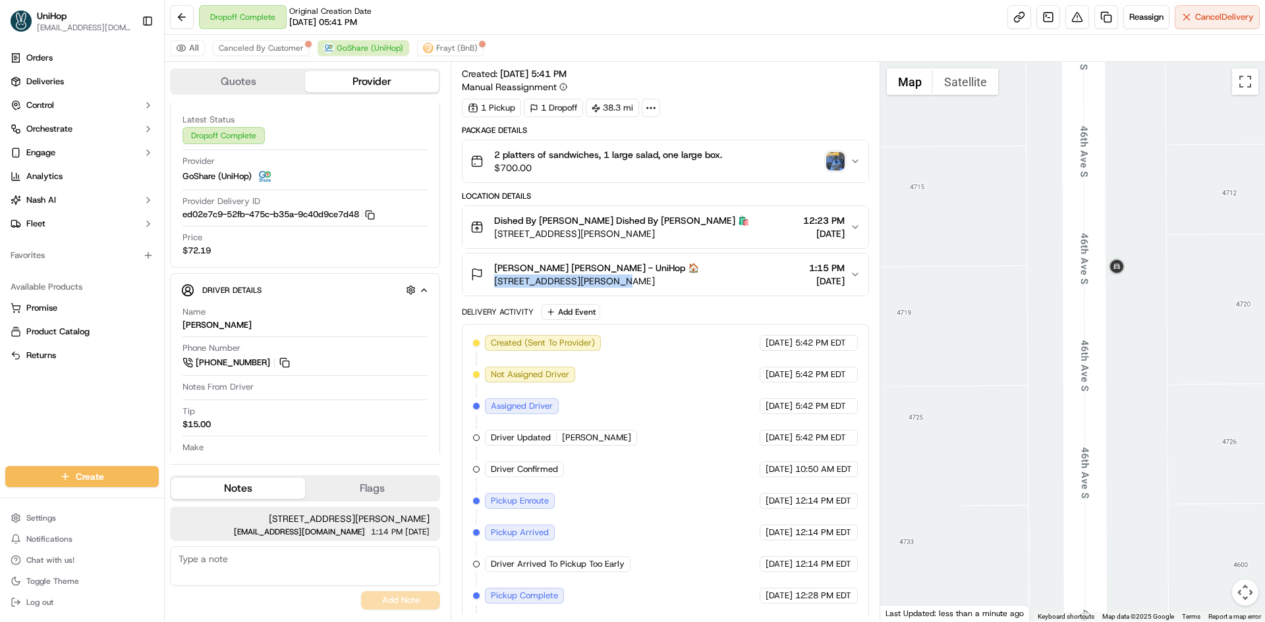
drag, startPoint x: 1173, startPoint y: 245, endPoint x: 1191, endPoint y: 186, distance: 61.9
click at [1191, 186] on div at bounding box center [1072, 342] width 385 height 560
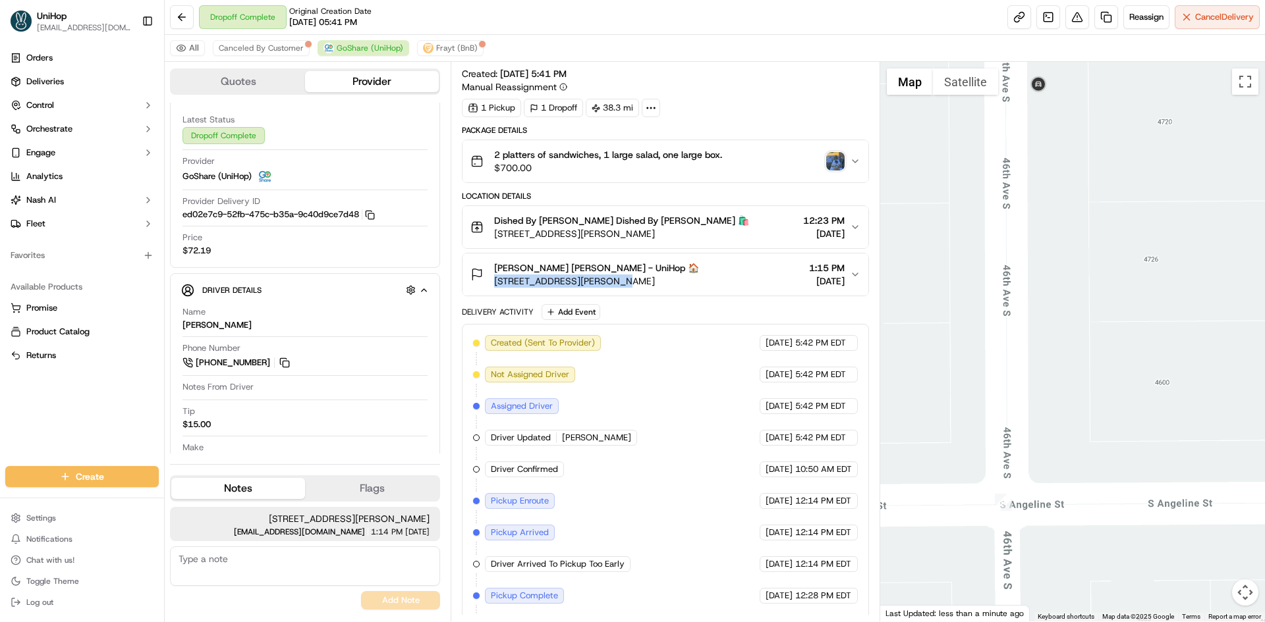
drag, startPoint x: 1178, startPoint y: 356, endPoint x: 1078, endPoint y: 321, distance: 106.6
click at [1093, 300] on div at bounding box center [1072, 342] width 385 height 560
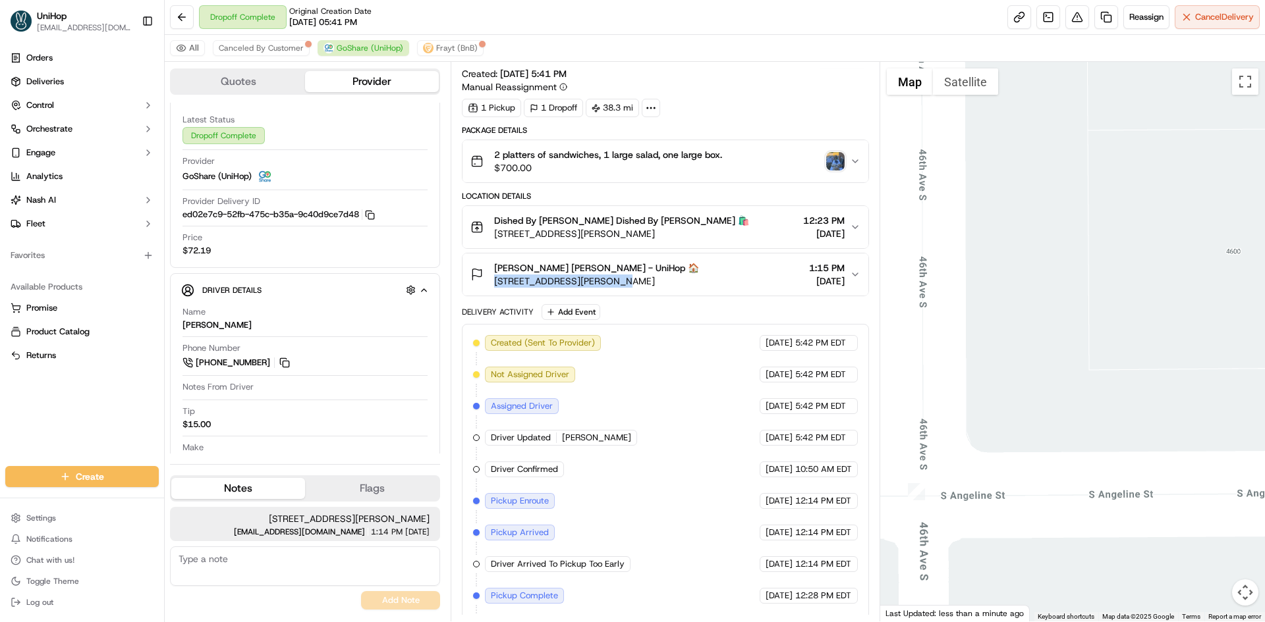
drag, startPoint x: 1047, startPoint y: 460, endPoint x: 1038, endPoint y: 443, distance: 19.1
click at [1040, 445] on div at bounding box center [1072, 342] width 385 height 560
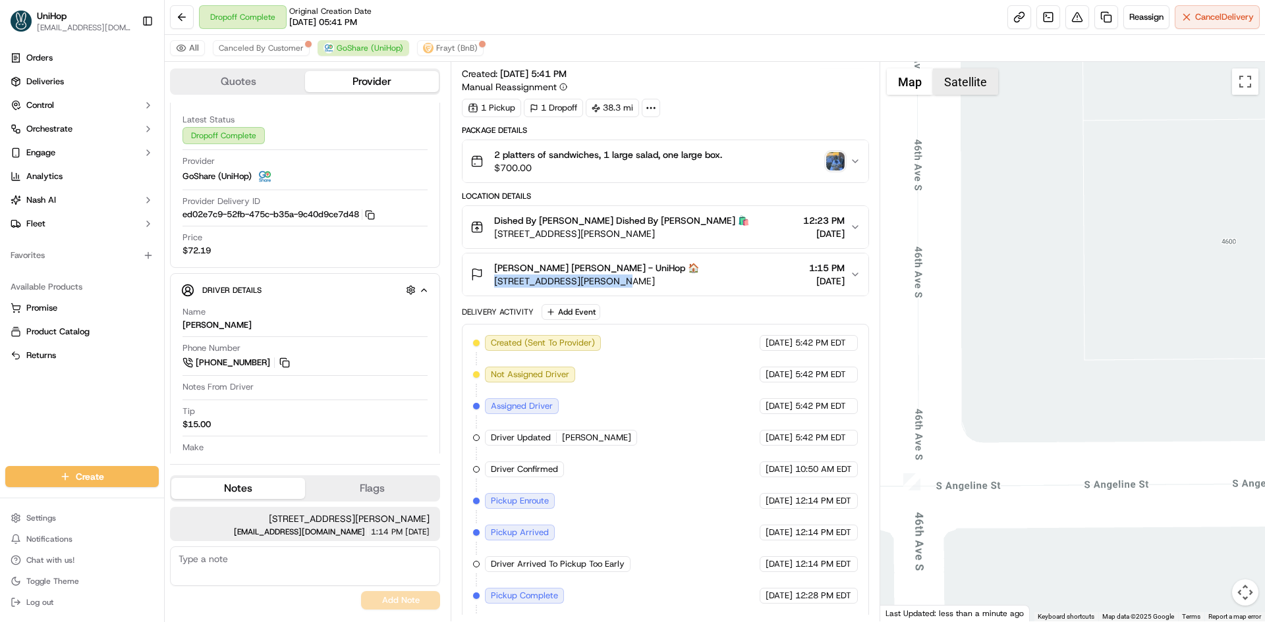
click at [974, 80] on button "Satellite" at bounding box center [965, 81] width 65 height 26
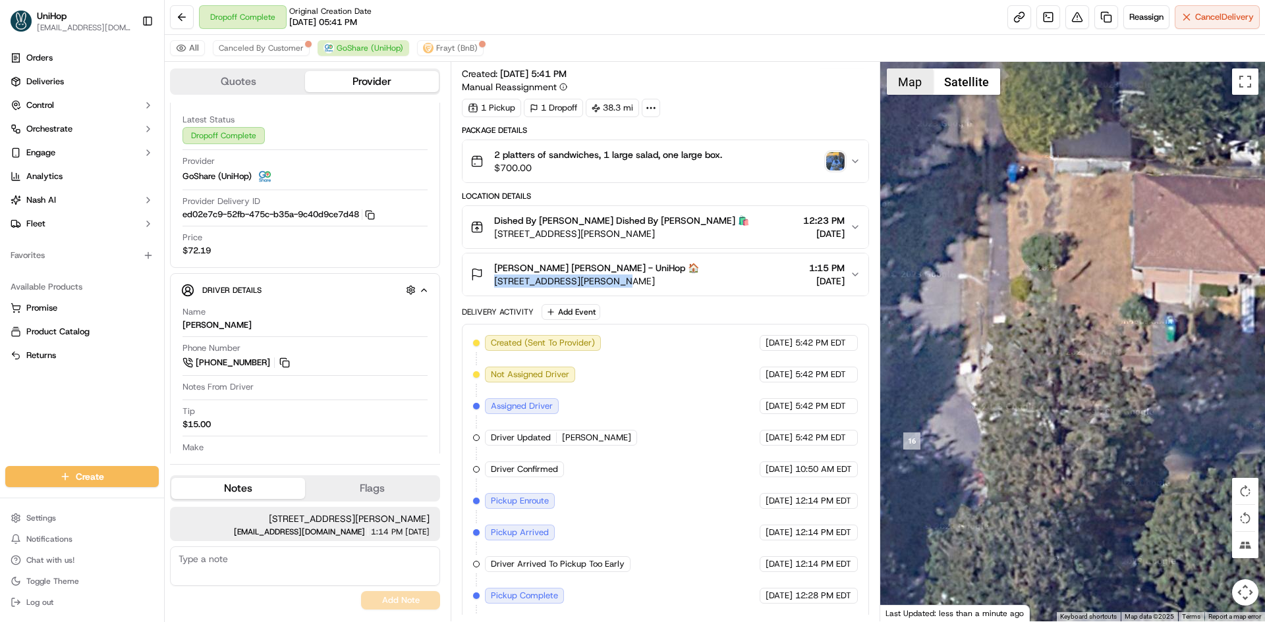
click at [892, 84] on button "Map" at bounding box center [910, 81] width 46 height 26
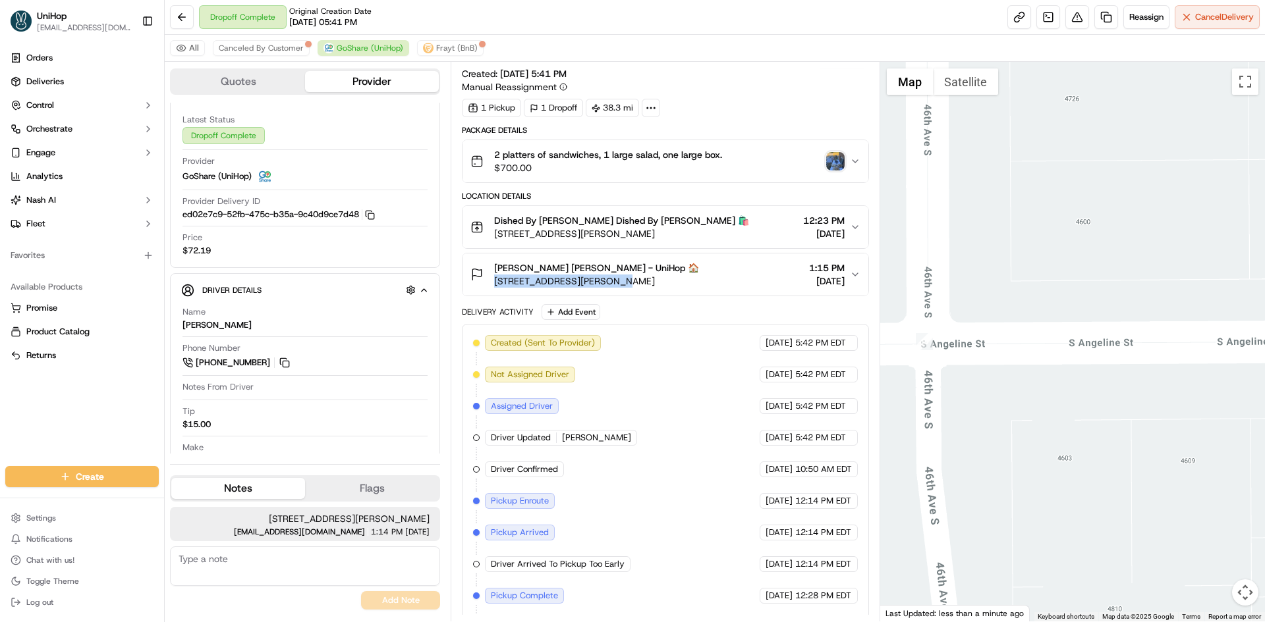
drag, startPoint x: 983, startPoint y: 283, endPoint x: 984, endPoint y: 296, distance: 13.2
click at [984, 296] on div at bounding box center [1072, 342] width 385 height 560
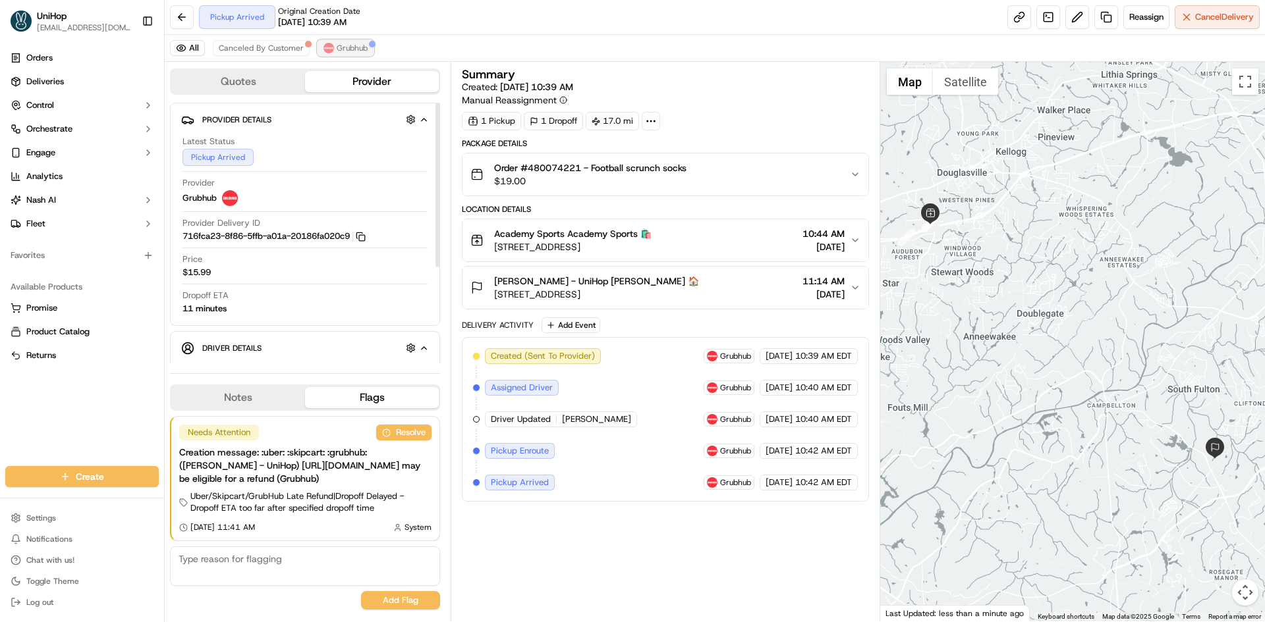
click at [357, 45] on span "Grubhub" at bounding box center [352, 48] width 31 height 11
click at [256, 408] on button "Notes" at bounding box center [238, 397] width 134 height 21
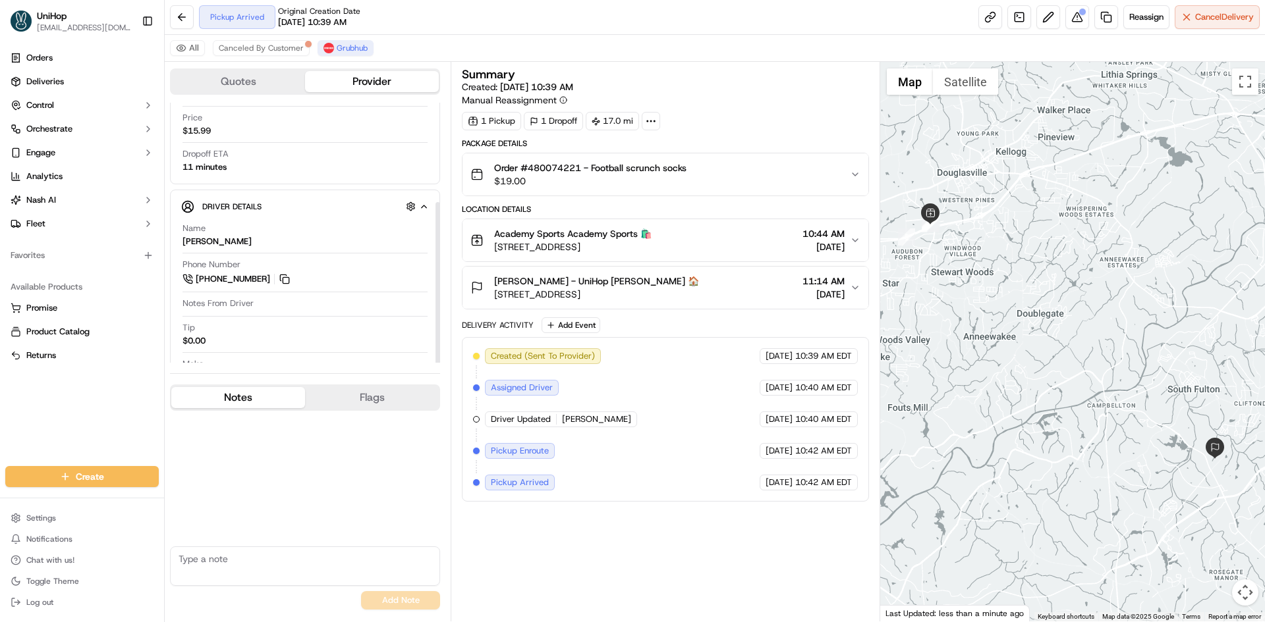
scroll to position [177, 0]
click at [285, 235] on div "Phone Number [PHONE_NUMBER]" at bounding box center [304, 238] width 245 height 28
click at [288, 246] on button at bounding box center [284, 244] width 14 height 14
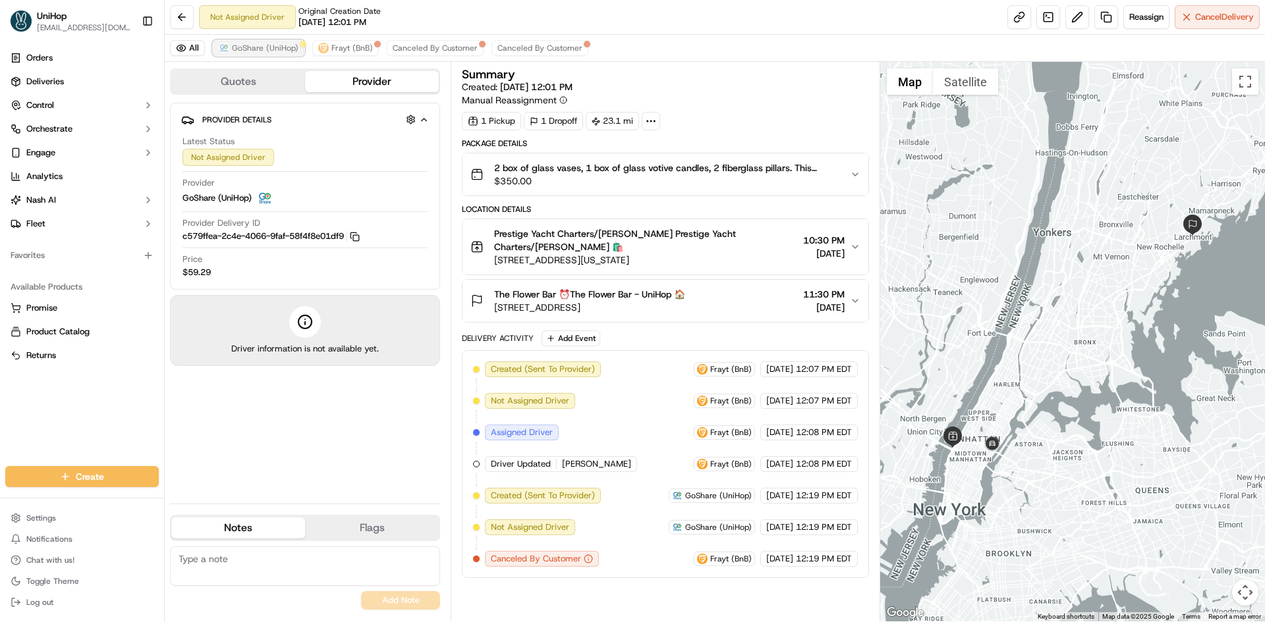
click at [253, 45] on span "GoShare (UniHop)" at bounding box center [265, 48] width 67 height 11
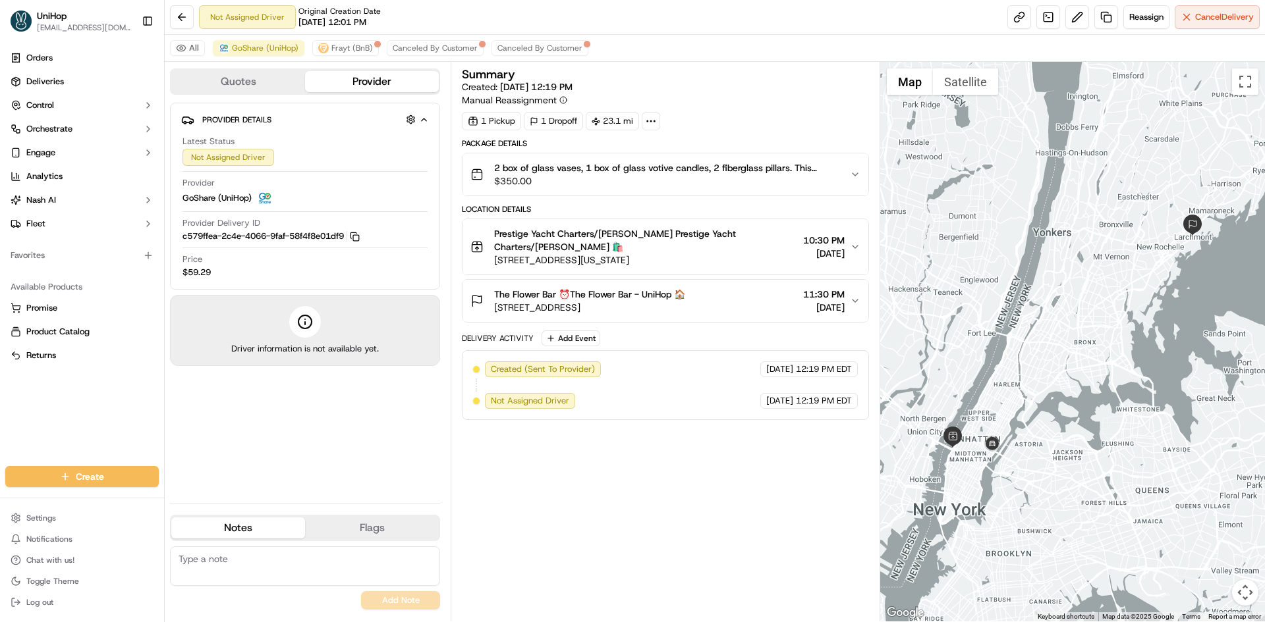
click at [966, 450] on div at bounding box center [1072, 342] width 385 height 560
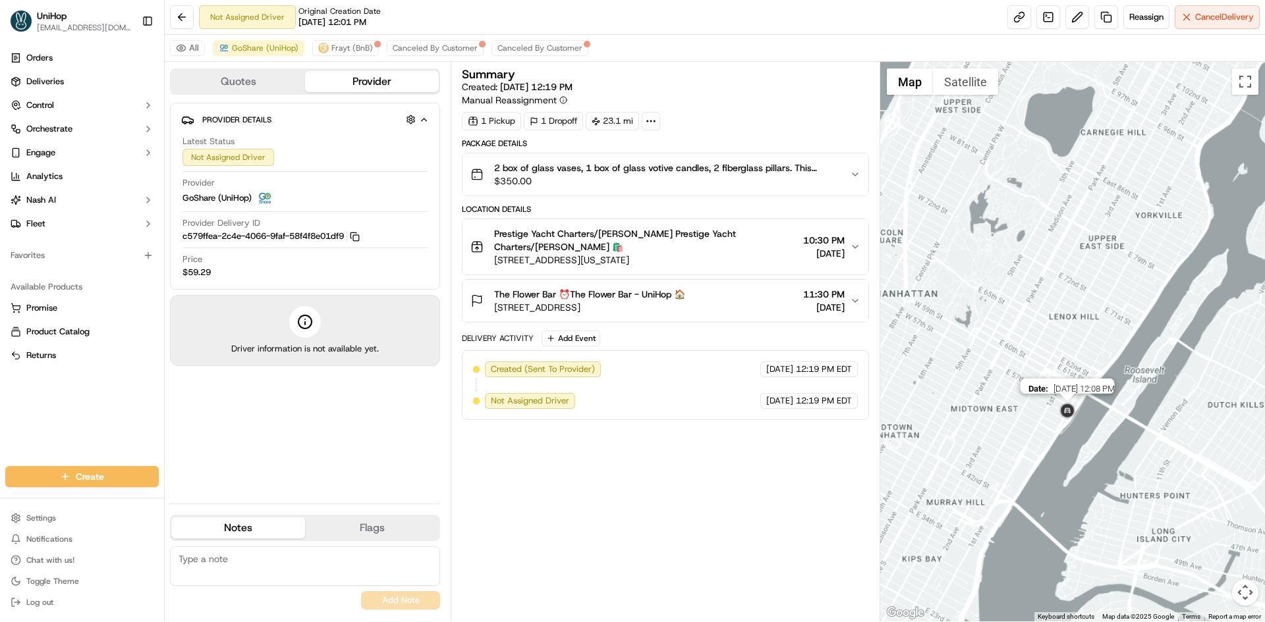
drag, startPoint x: 1064, startPoint y: 421, endPoint x: 1074, endPoint y: 419, distance: 10.1
click at [1074, 419] on img at bounding box center [1066, 411] width 21 height 21
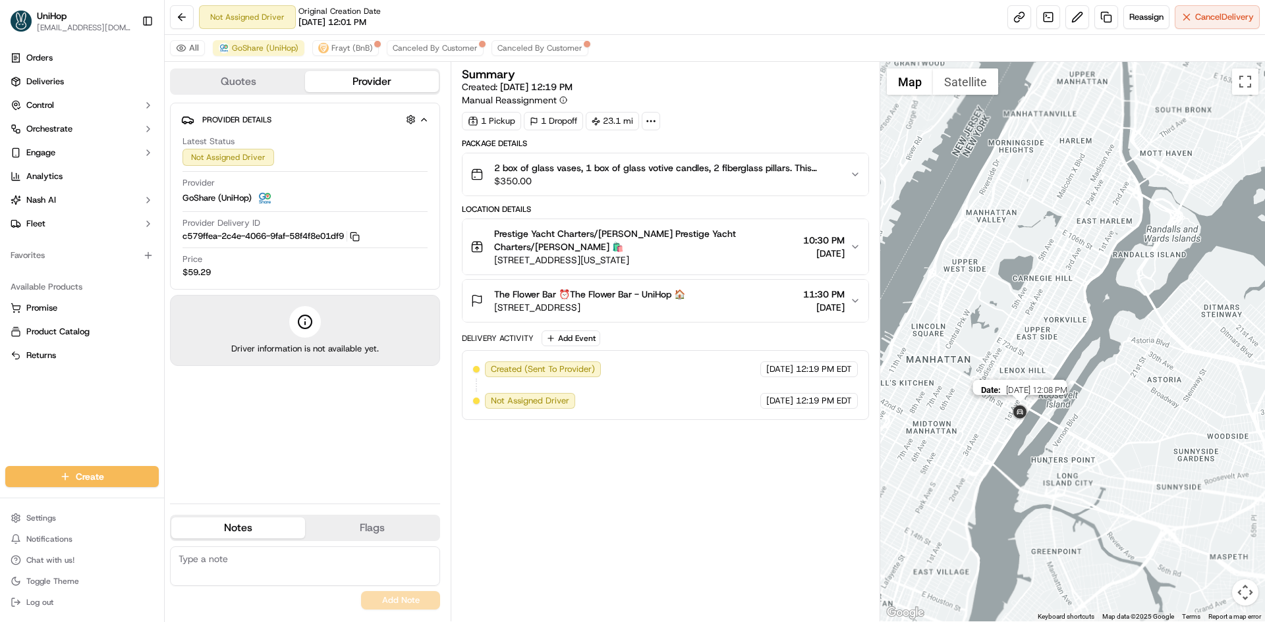
drag, startPoint x: 975, startPoint y: 407, endPoint x: 1014, endPoint y: 413, distance: 39.3
click at [1014, 413] on img at bounding box center [1019, 412] width 21 height 21
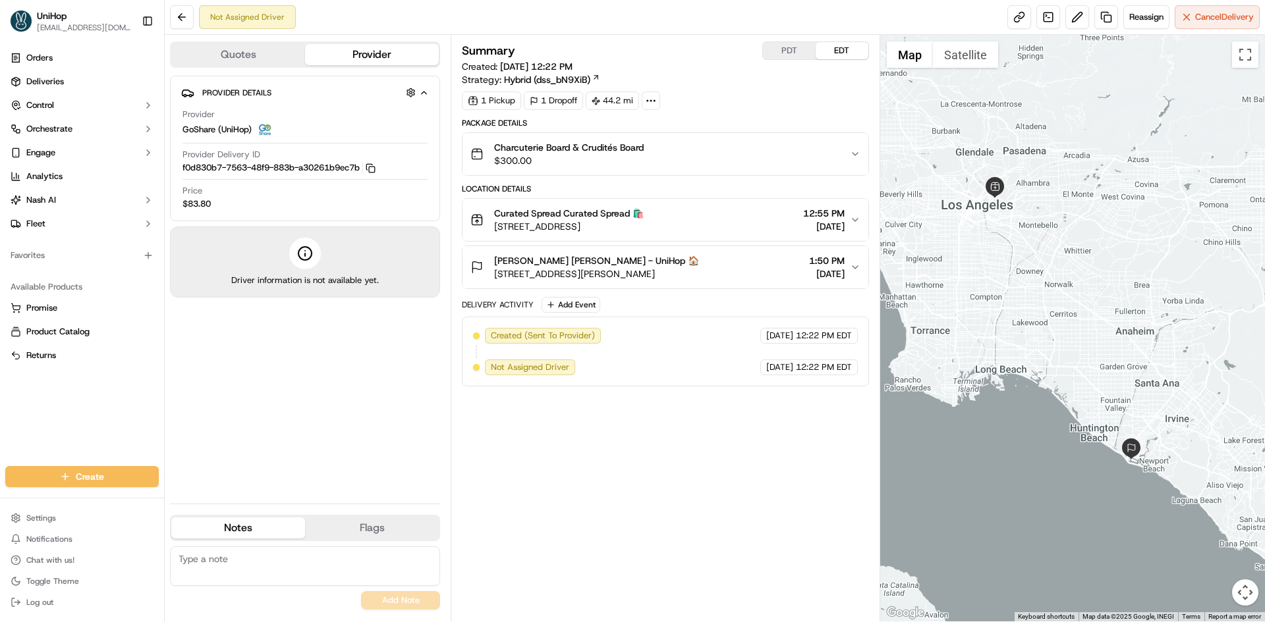
click at [749, 271] on div "[PERSON_NAME] [PERSON_NAME] - UniHop 🏠 [STREET_ADDRESS][PERSON_NAME] 1:50 PM [D…" at bounding box center [659, 267] width 379 height 26
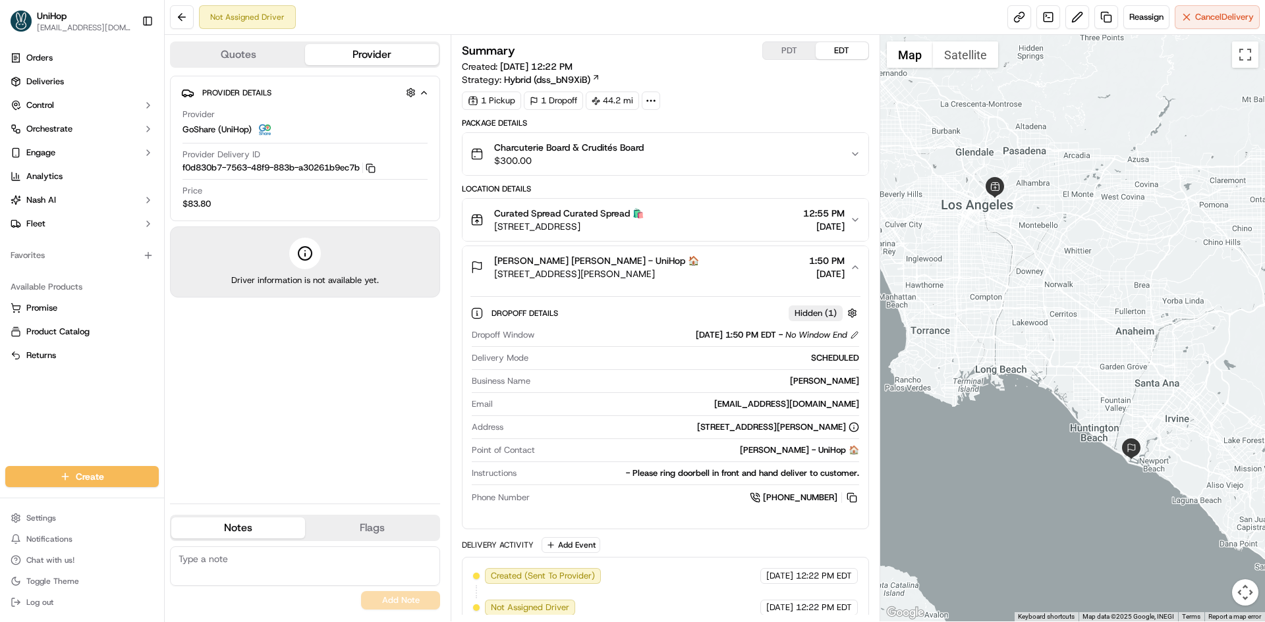
click at [748, 271] on div "[PERSON_NAME] [PERSON_NAME] - UniHop 🏠 [STREET_ADDRESS][PERSON_NAME] 1:50 PM [D…" at bounding box center [659, 267] width 379 height 26
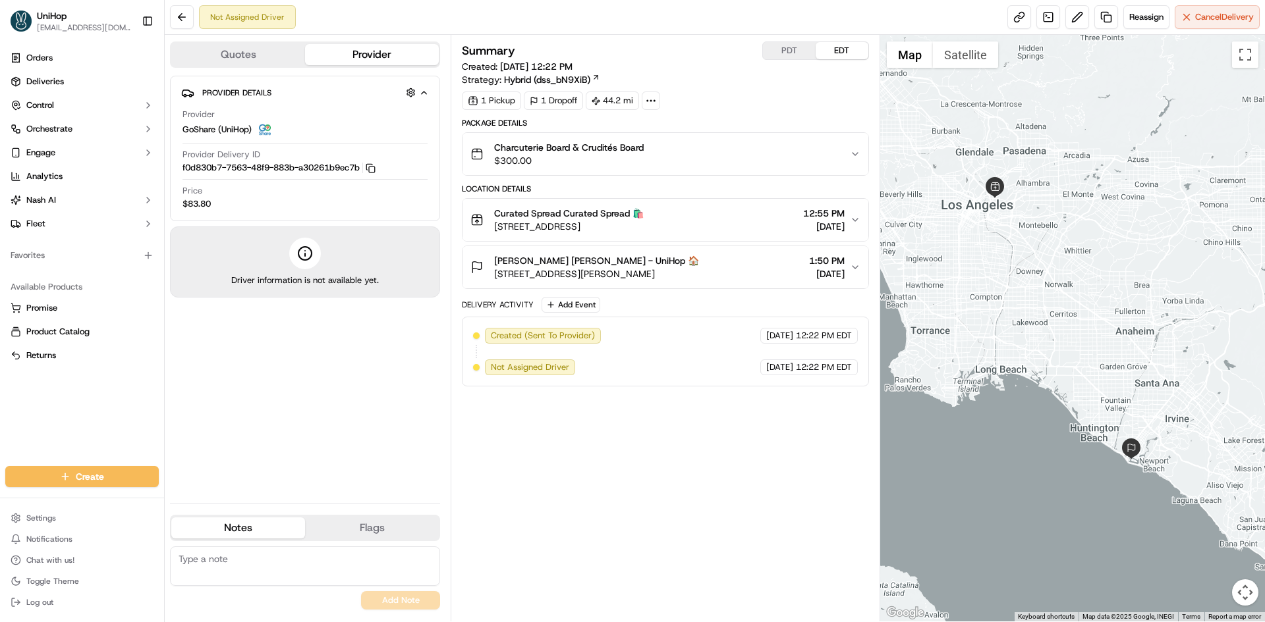
drag, startPoint x: 1039, startPoint y: 273, endPoint x: 1054, endPoint y: 324, distance: 52.9
click at [1054, 324] on div at bounding box center [1072, 328] width 385 height 587
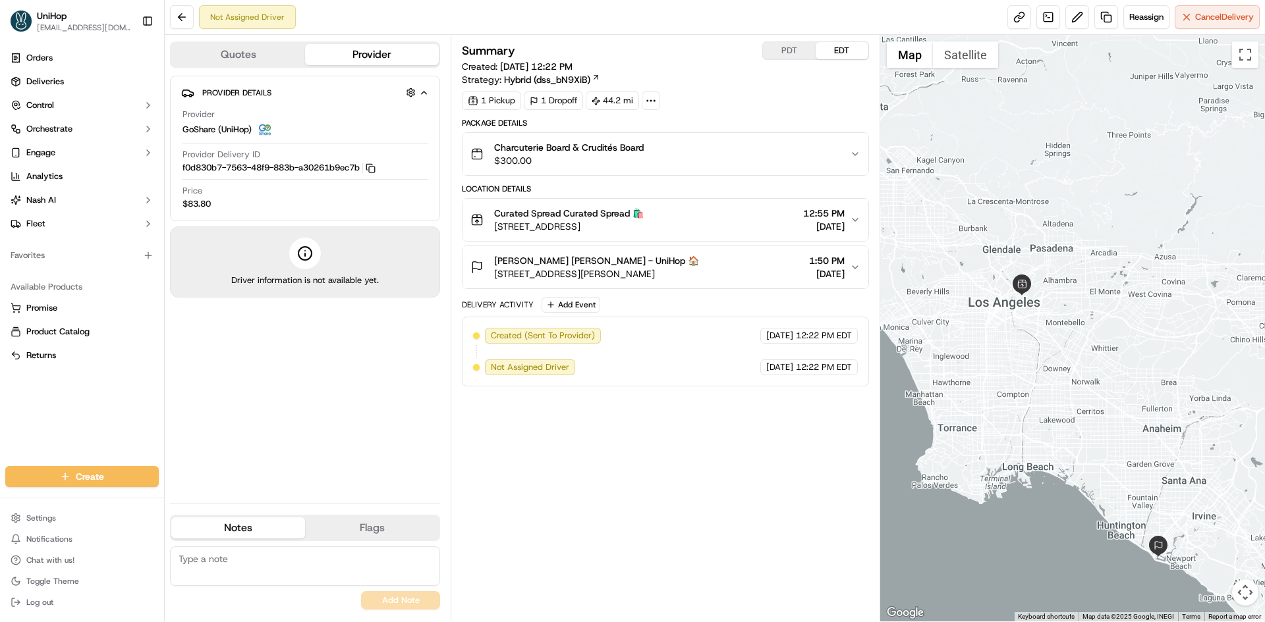
click at [792, 53] on button "PDT" at bounding box center [789, 50] width 53 height 17
click at [835, 52] on button "EDT" at bounding box center [841, 50] width 53 height 17
click at [699, 138] on button "Charcuterie Board & Crudités Board $300.00" at bounding box center [664, 154] width 405 height 42
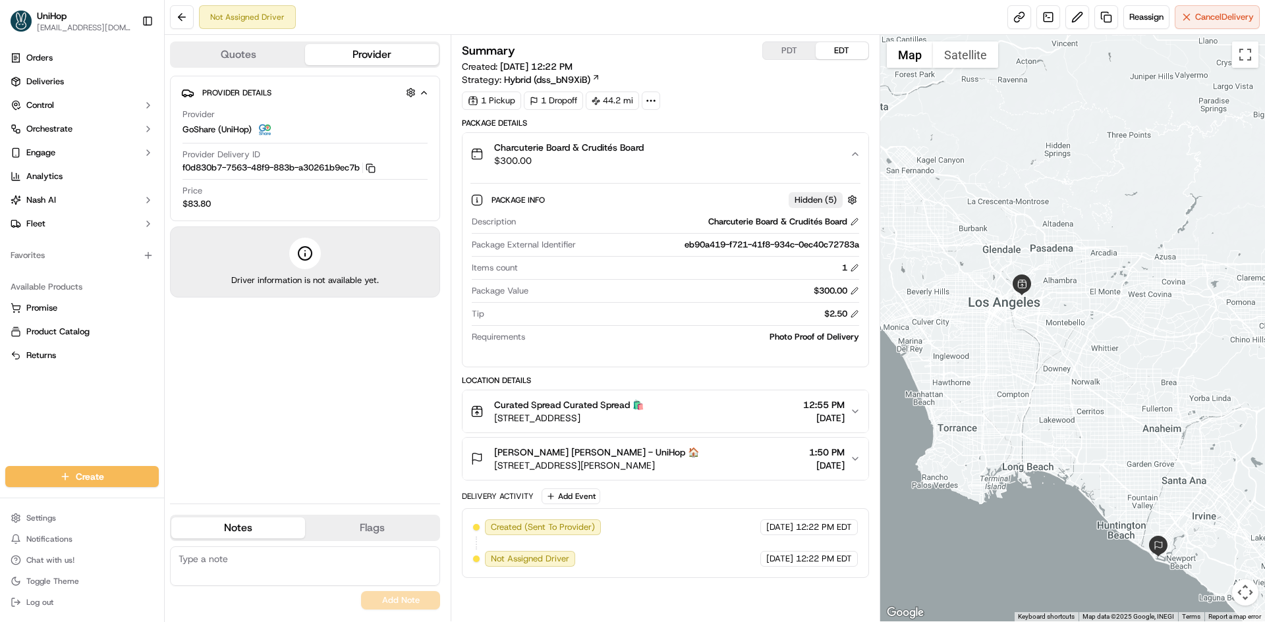
click at [697, 142] on div "Charcuterie Board & Crudités Board $300.00" at bounding box center [659, 154] width 379 height 26
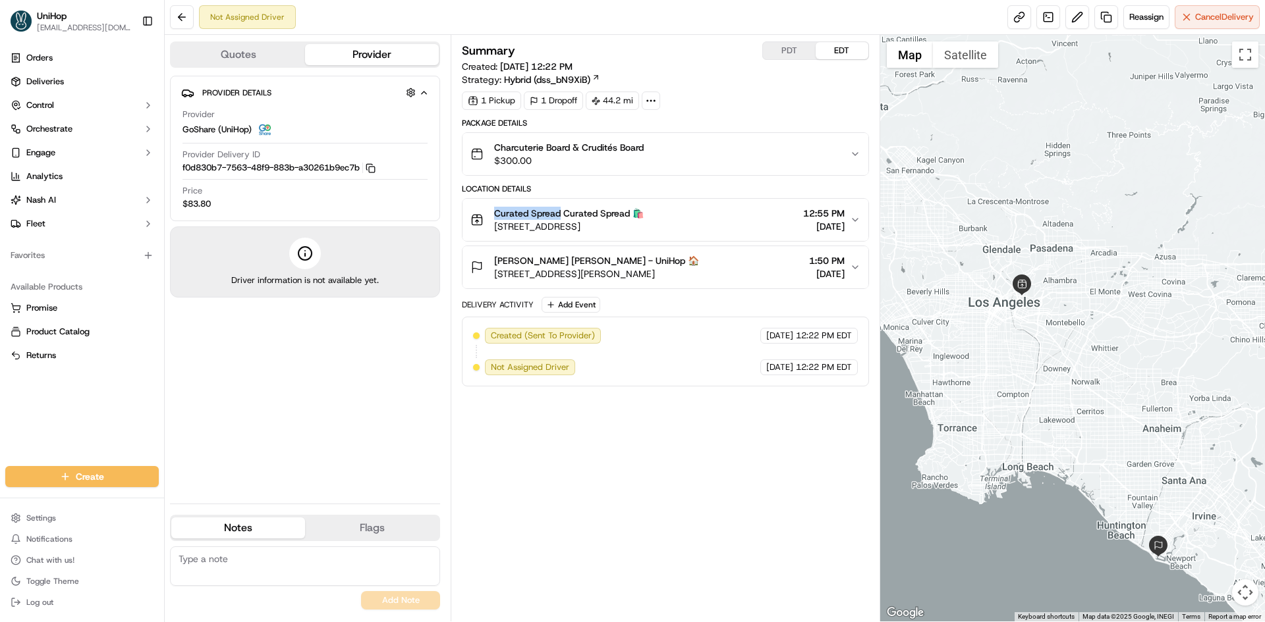
drag, startPoint x: 493, startPoint y: 211, endPoint x: 560, endPoint y: 213, distance: 67.9
click at [560, 213] on div "Curated Spread Curated Spread 🛍️ 3317 N Mission Rd, Los Angeles, CA 90031, USA" at bounding box center [556, 220] width 173 height 26
copy span "Curated Spread"
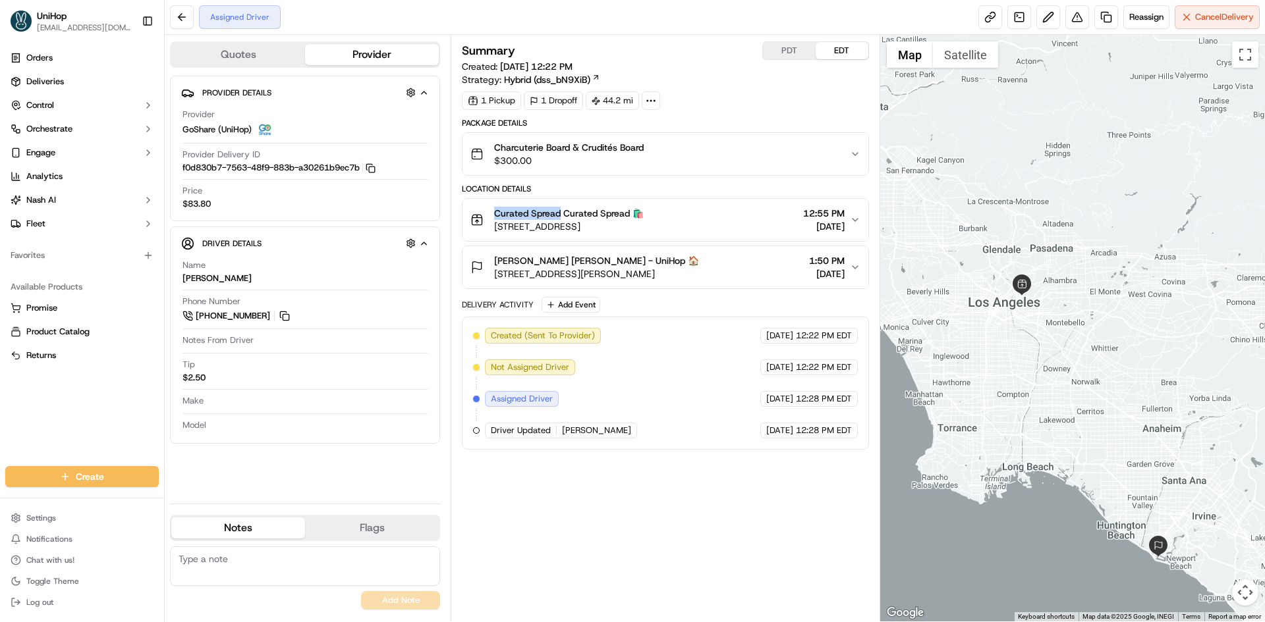
click at [789, 49] on button "PDT" at bounding box center [789, 50] width 53 height 17
click at [843, 51] on button "EDT" at bounding box center [841, 50] width 53 height 17
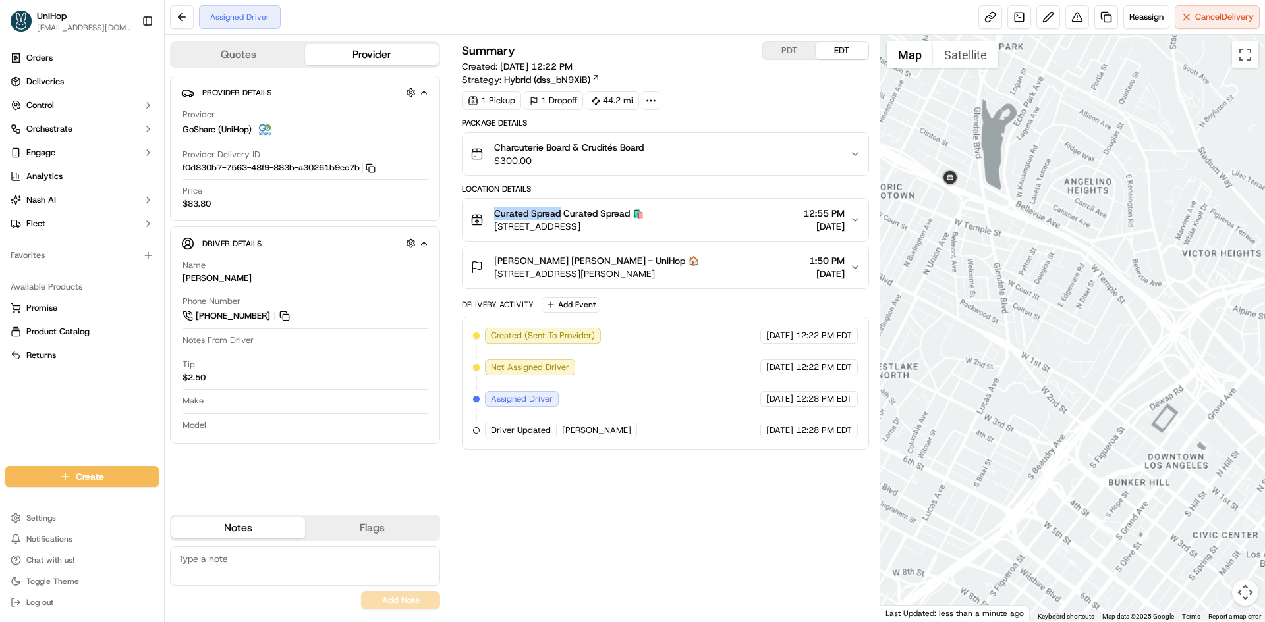
drag, startPoint x: 1108, startPoint y: 252, endPoint x: 1087, endPoint y: 252, distance: 21.1
click at [1103, 252] on div at bounding box center [1072, 328] width 385 height 587
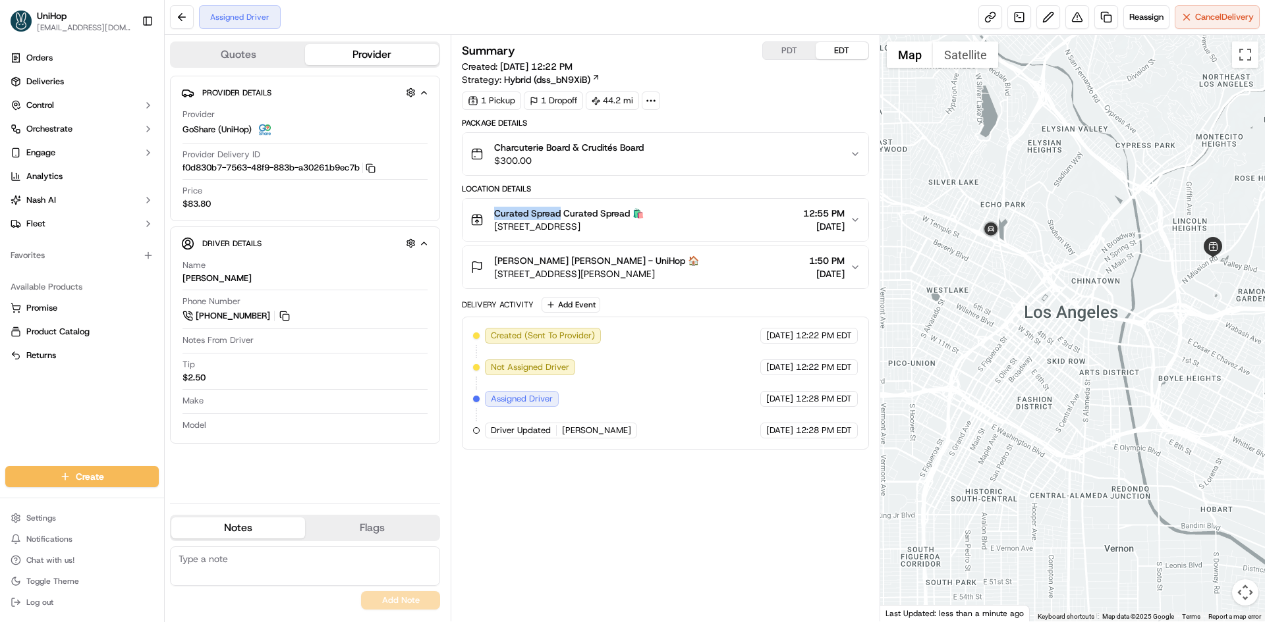
drag, startPoint x: 1084, startPoint y: 246, endPoint x: 1064, endPoint y: 250, distance: 20.8
click at [1064, 250] on div at bounding box center [1072, 328] width 385 height 587
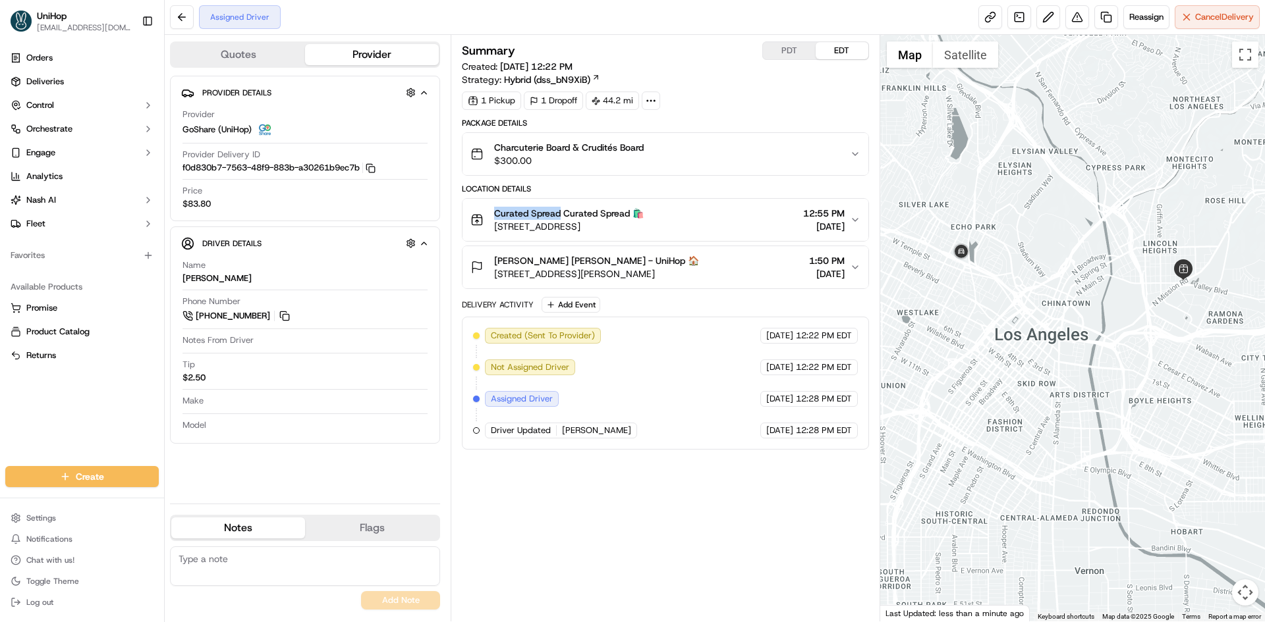
drag, startPoint x: 1060, startPoint y: 221, endPoint x: 1047, endPoint y: 236, distance: 20.5
click at [1047, 236] on div at bounding box center [1072, 328] width 385 height 587
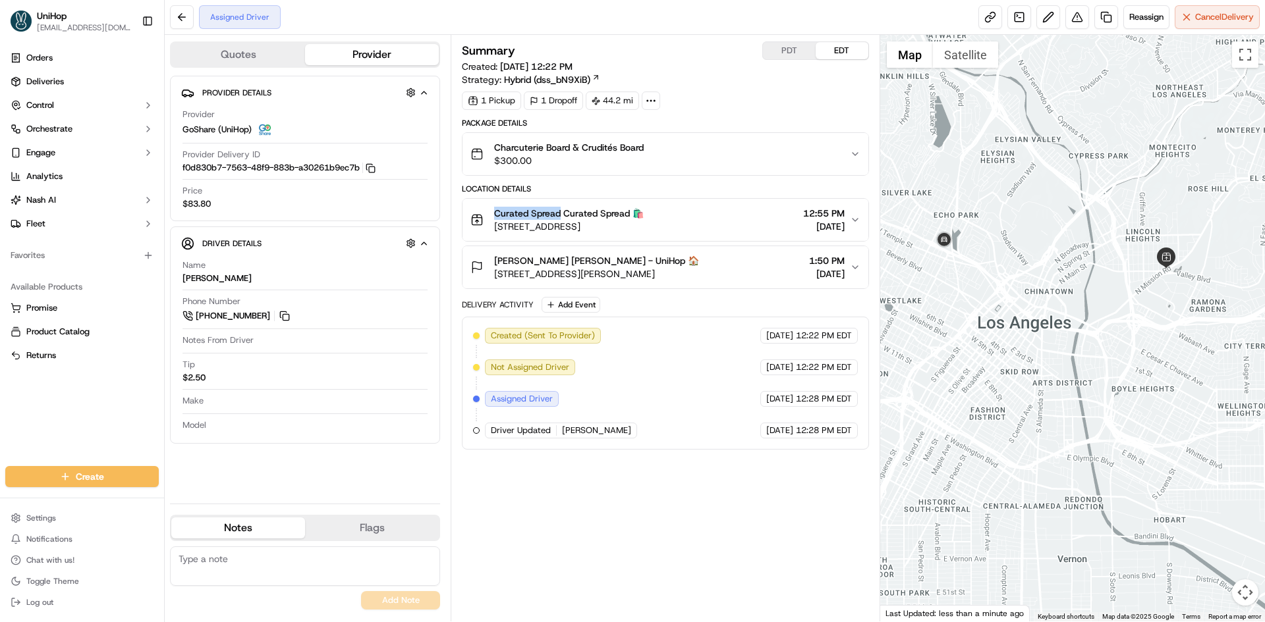
click at [1056, 278] on div at bounding box center [1072, 328] width 385 height 587
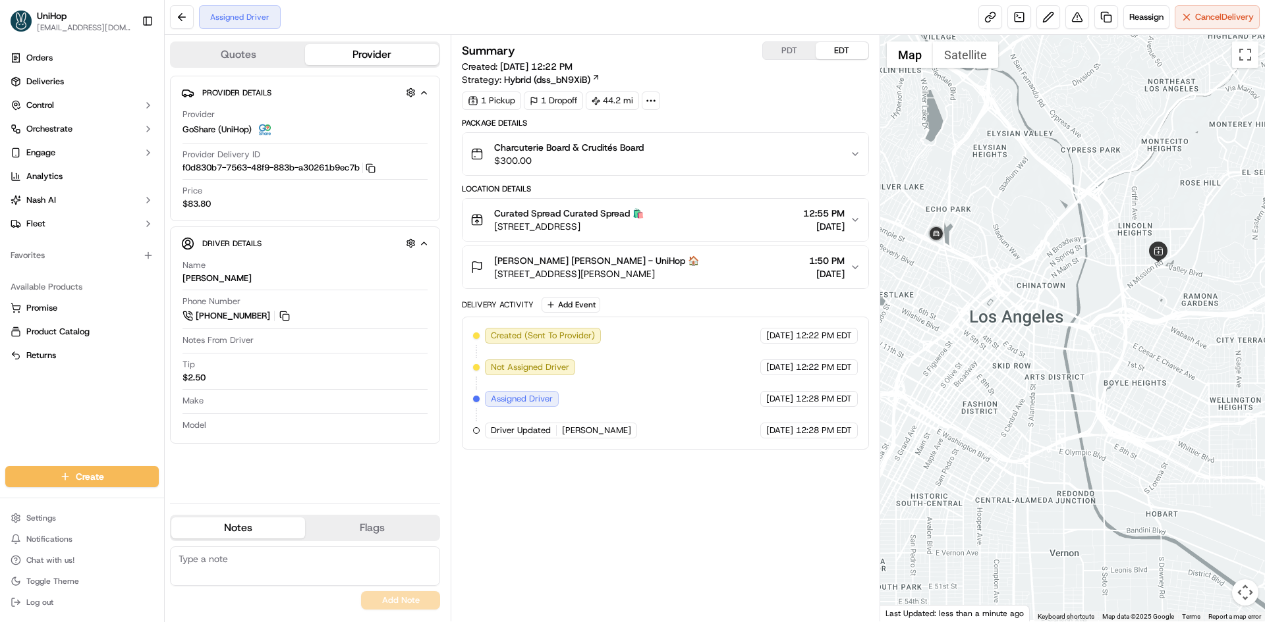
click at [768, 271] on div "Laurie Resch Laurie Resch - UniHop 🏠 101 Via Florence, Newport Beach, CA 92663,…" at bounding box center [659, 267] width 379 height 26
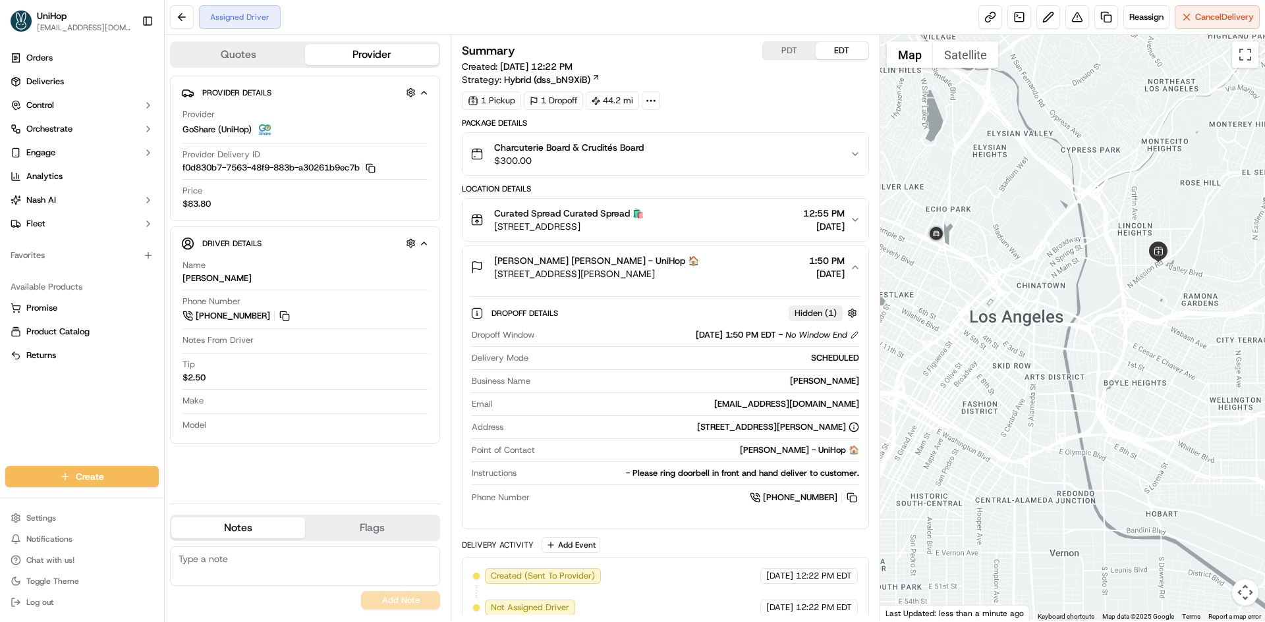
click at [767, 269] on div "Laurie Resch Laurie Resch - UniHop 🏠 101 Via Florence, Newport Beach, CA 92663,…" at bounding box center [659, 267] width 379 height 26
drag, startPoint x: 1153, startPoint y: 449, endPoint x: 1072, endPoint y: 334, distance: 141.3
click at [1114, 391] on div at bounding box center [1072, 328] width 385 height 587
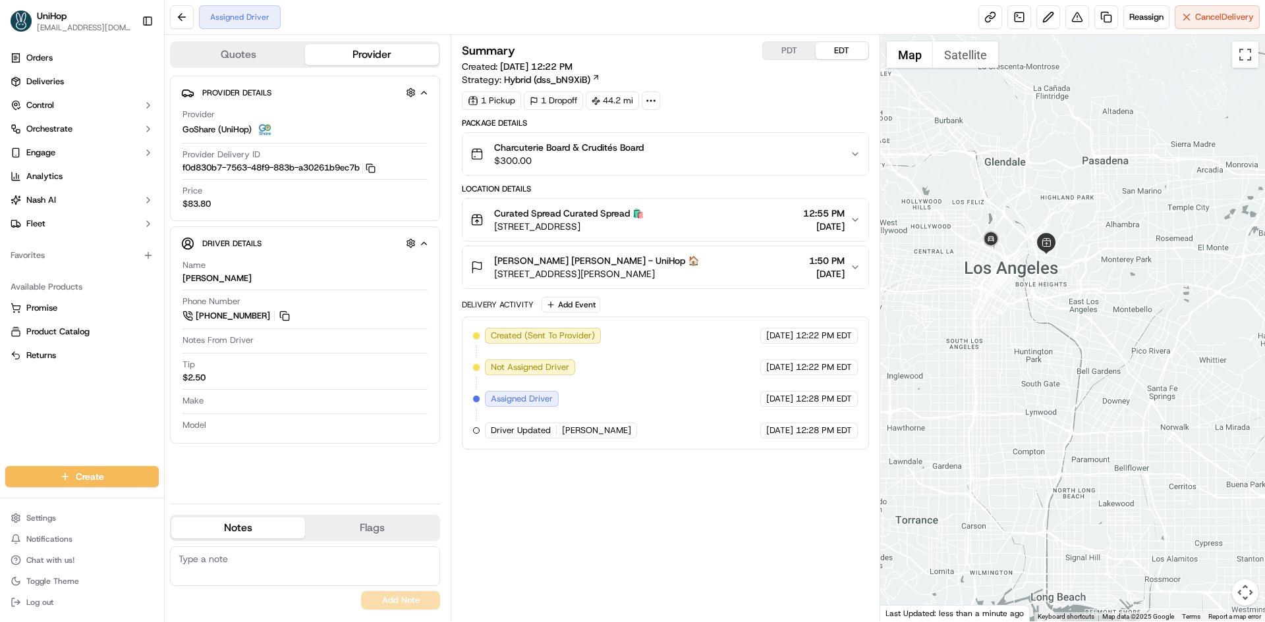
click at [1029, 290] on div at bounding box center [1072, 328] width 385 height 587
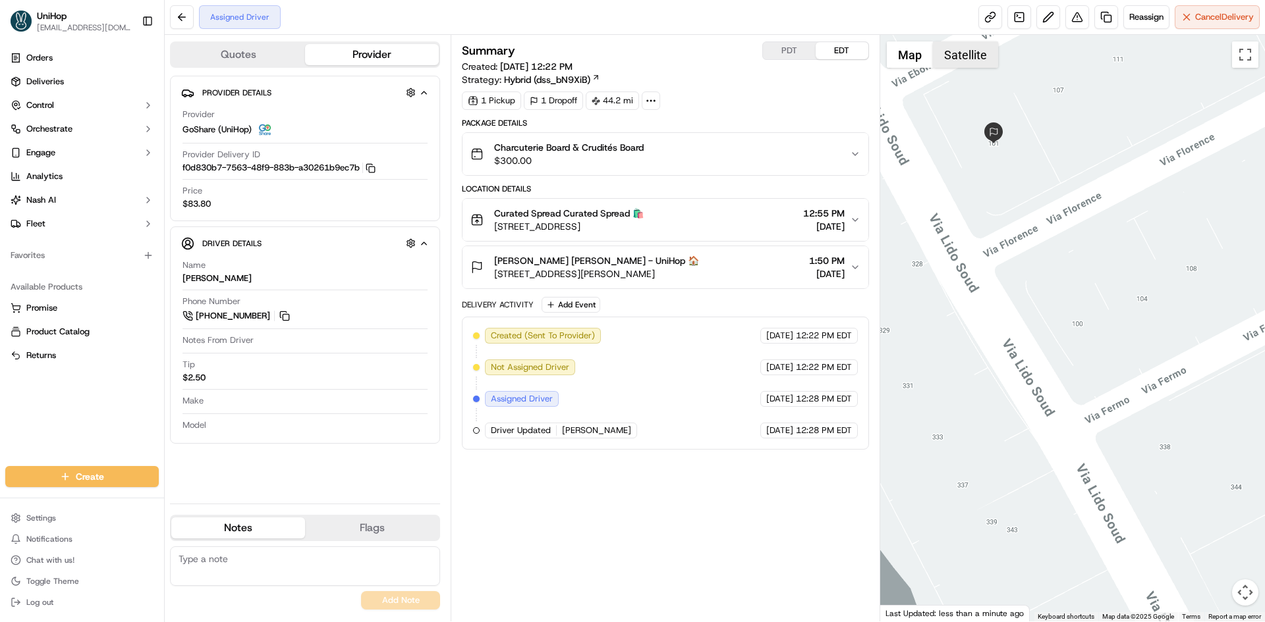
click at [969, 63] on button "Satellite" at bounding box center [965, 54] width 65 height 26
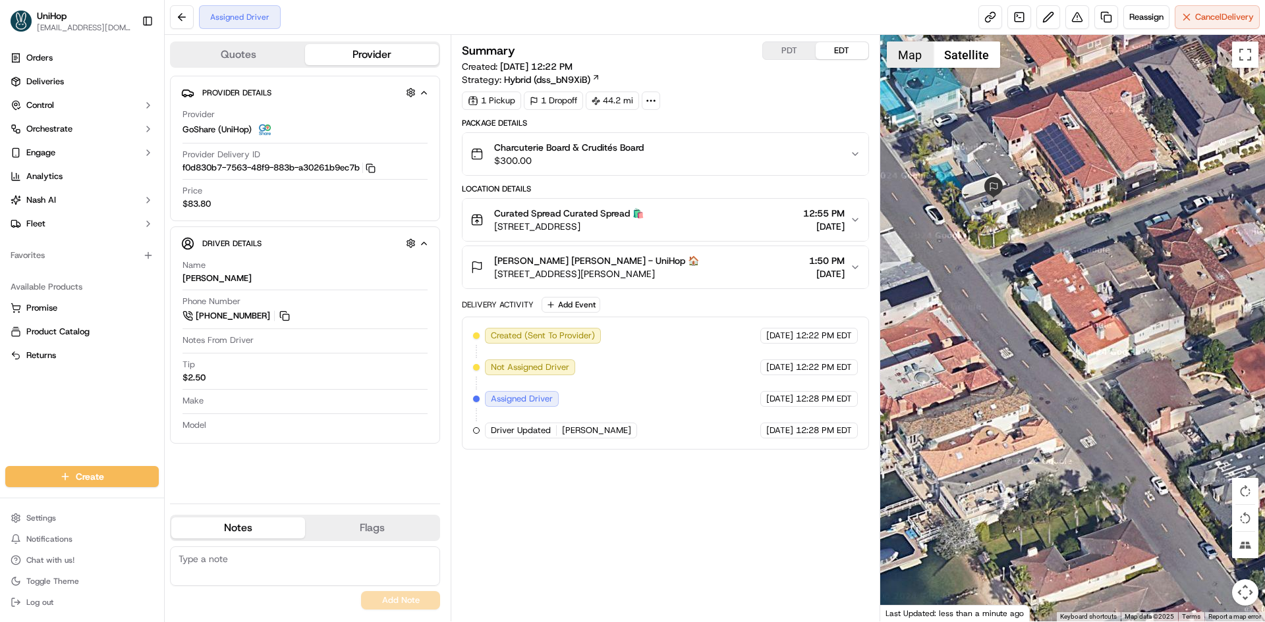
click at [913, 63] on button "Map" at bounding box center [910, 54] width 46 height 26
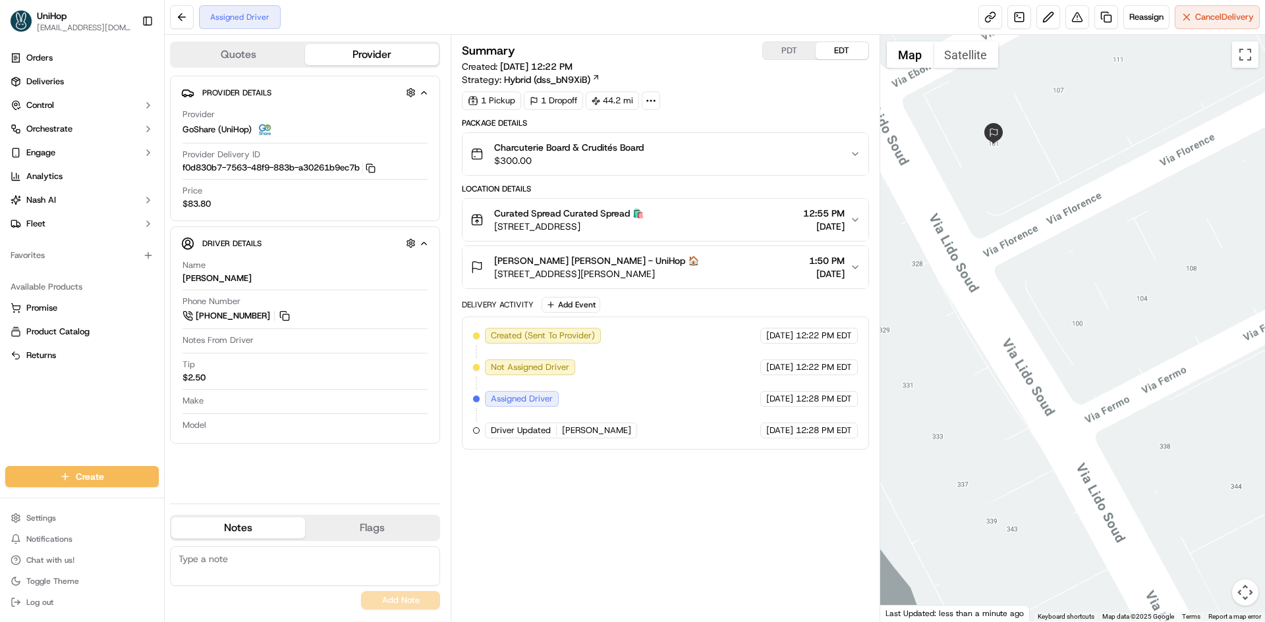
click at [1060, 298] on div at bounding box center [1072, 328] width 385 height 587
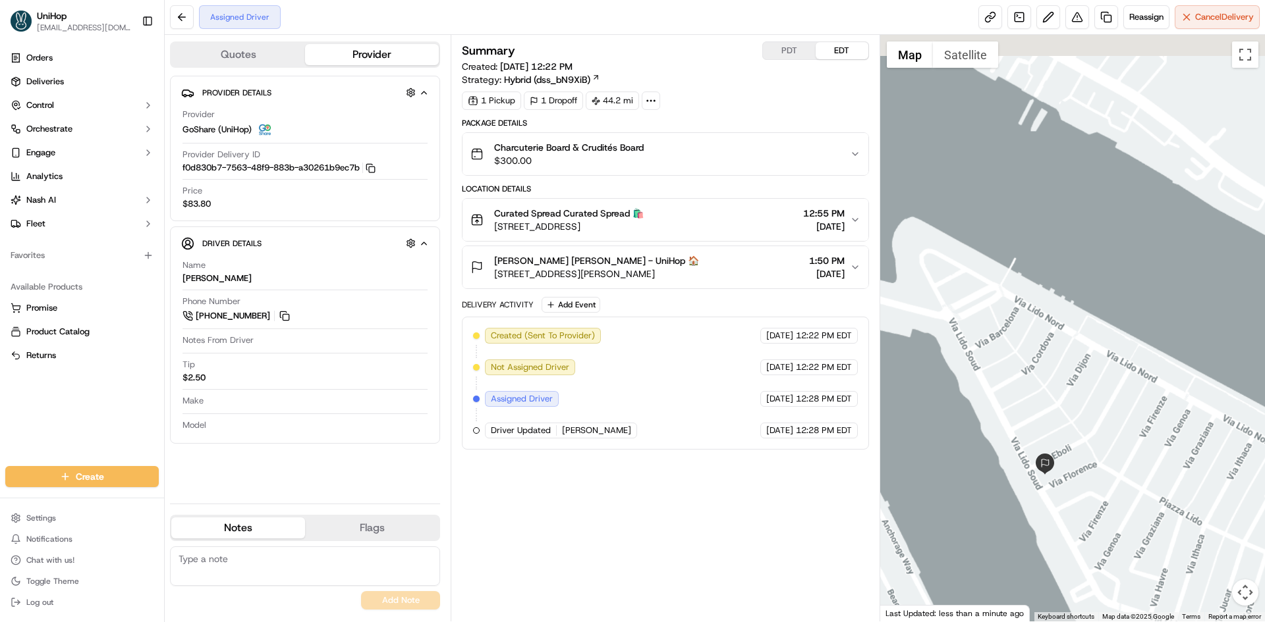
drag, startPoint x: 1114, startPoint y: 166, endPoint x: 1095, endPoint y: 414, distance: 248.4
click at [1099, 358] on div at bounding box center [1072, 328] width 385 height 587
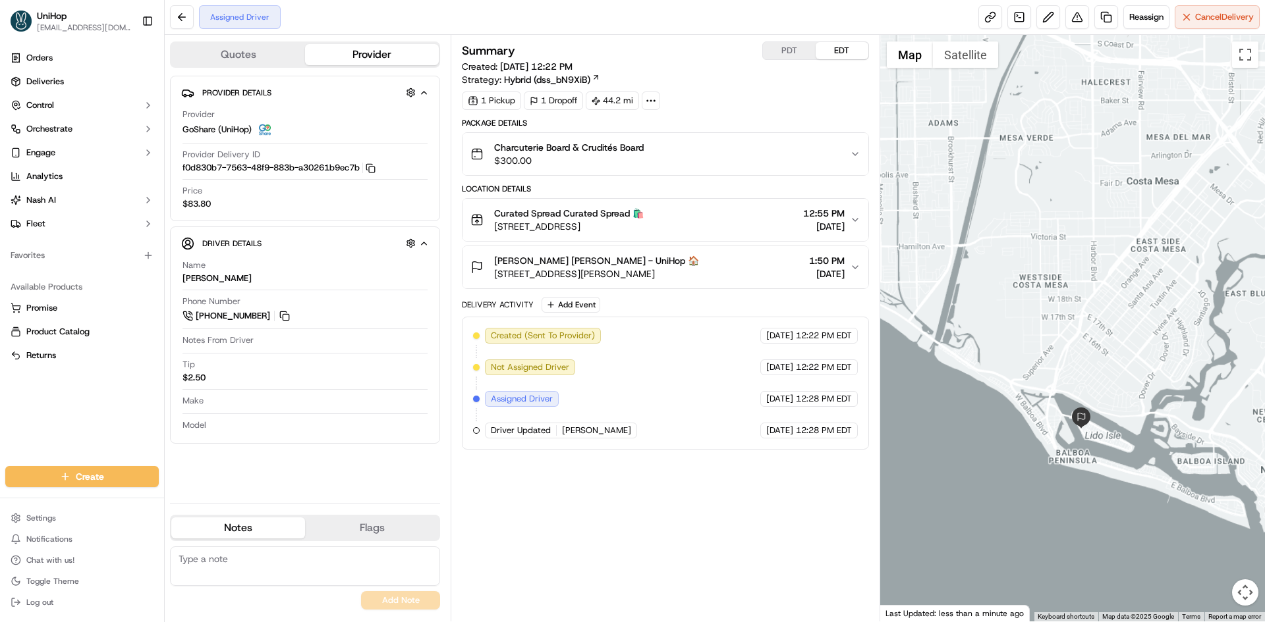
click at [1094, 369] on div at bounding box center [1072, 328] width 385 height 587
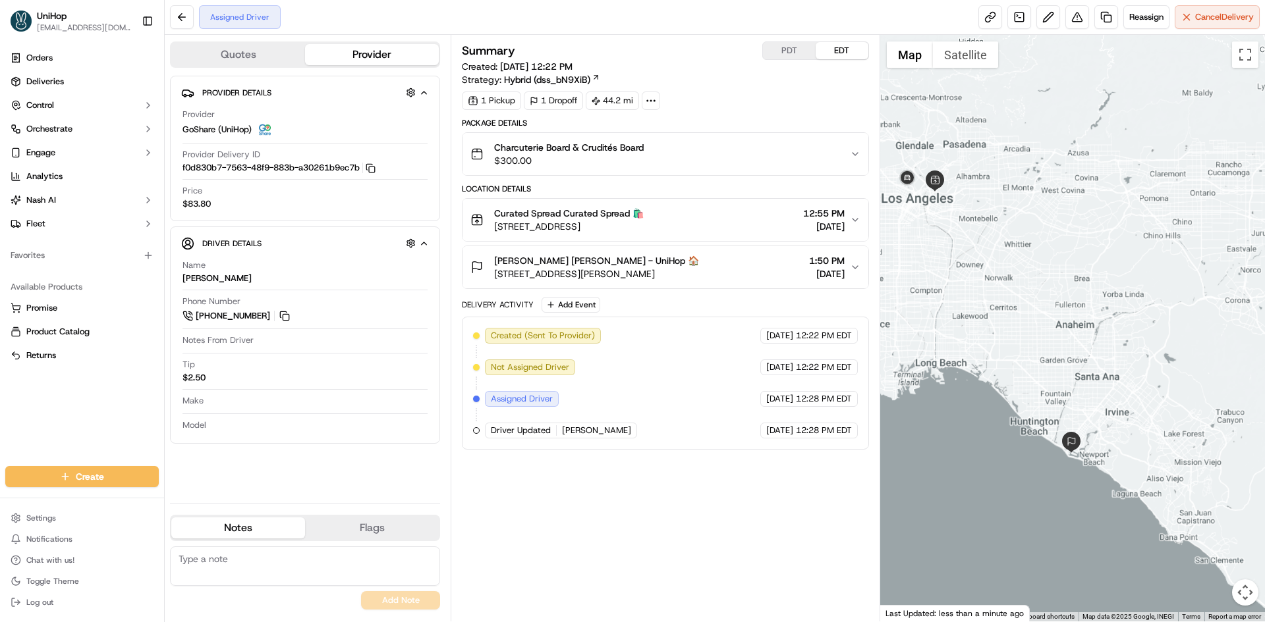
drag, startPoint x: 1107, startPoint y: 343, endPoint x: 1104, endPoint y: 363, distance: 20.0
click at [1105, 362] on div at bounding box center [1072, 328] width 385 height 587
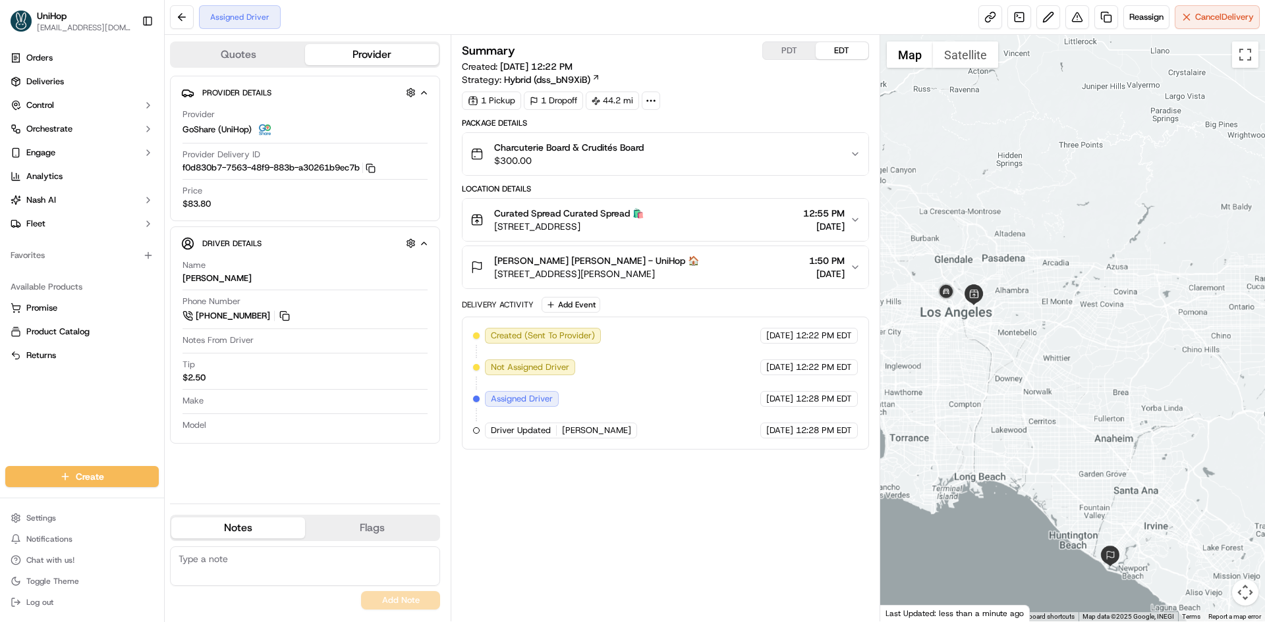
drag, startPoint x: 1099, startPoint y: 368, endPoint x: 1140, endPoint y: 362, distance: 41.3
click at [1140, 362] on div at bounding box center [1072, 328] width 385 height 587
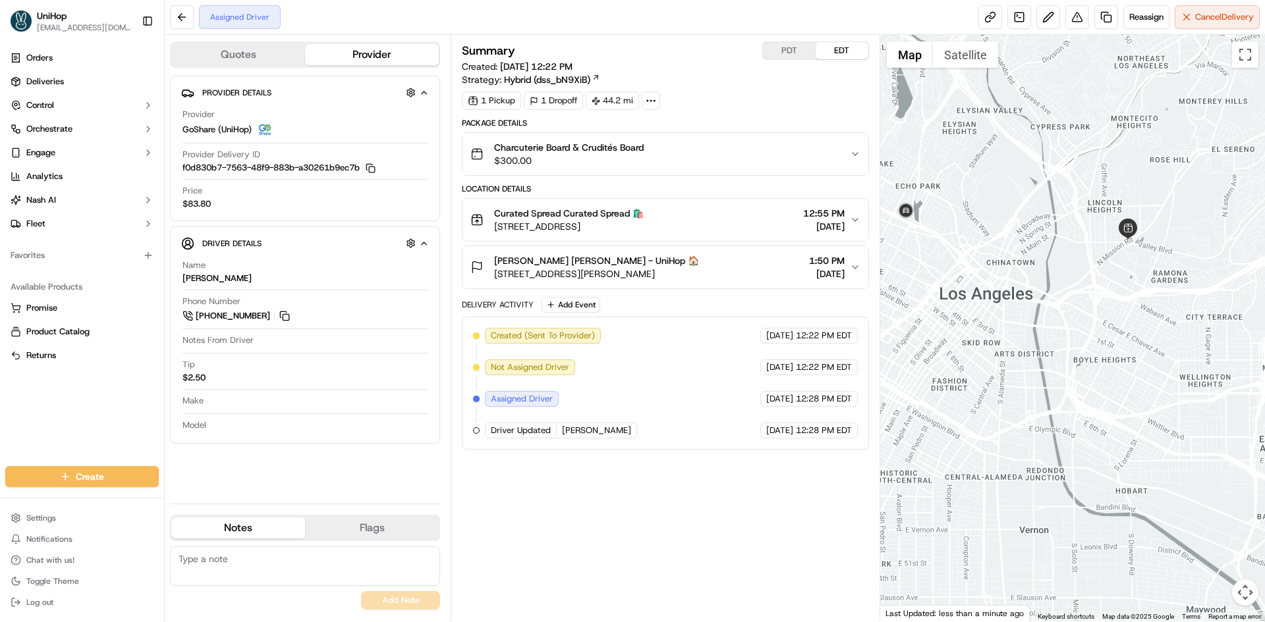
drag, startPoint x: 1031, startPoint y: 353, endPoint x: 1044, endPoint y: 361, distance: 14.8
click at [1043, 360] on div at bounding box center [1072, 328] width 385 height 587
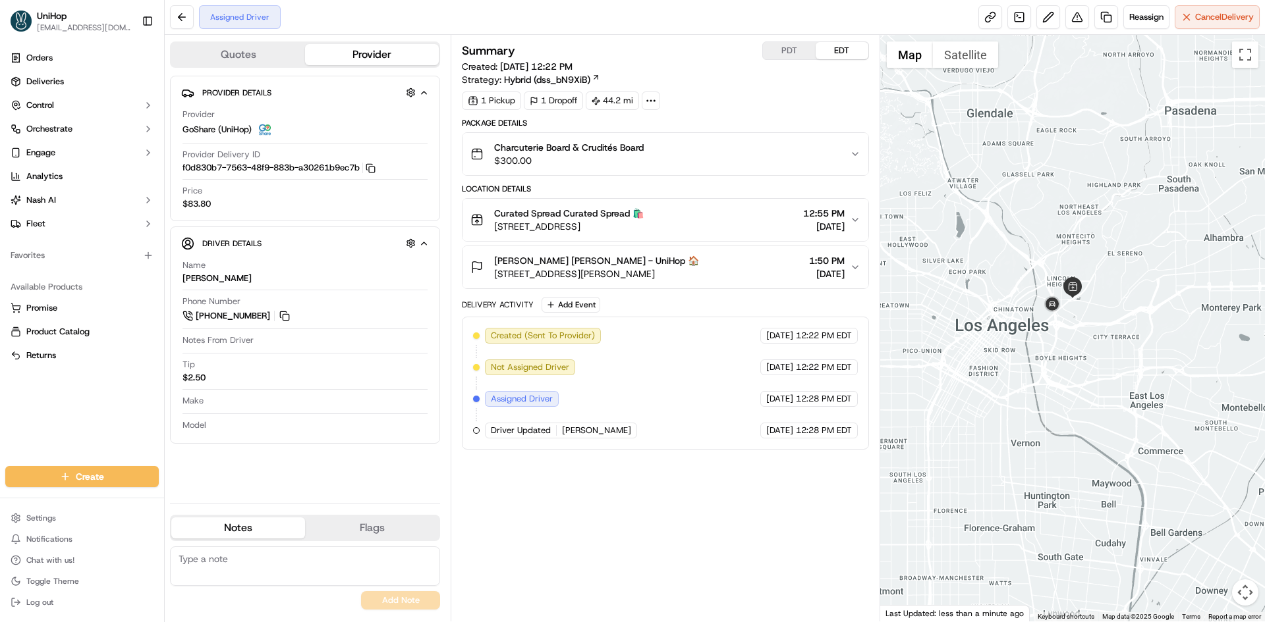
drag, startPoint x: 1081, startPoint y: 212, endPoint x: 1049, endPoint y: 203, distance: 32.9
click at [1049, 203] on div at bounding box center [1072, 328] width 385 height 587
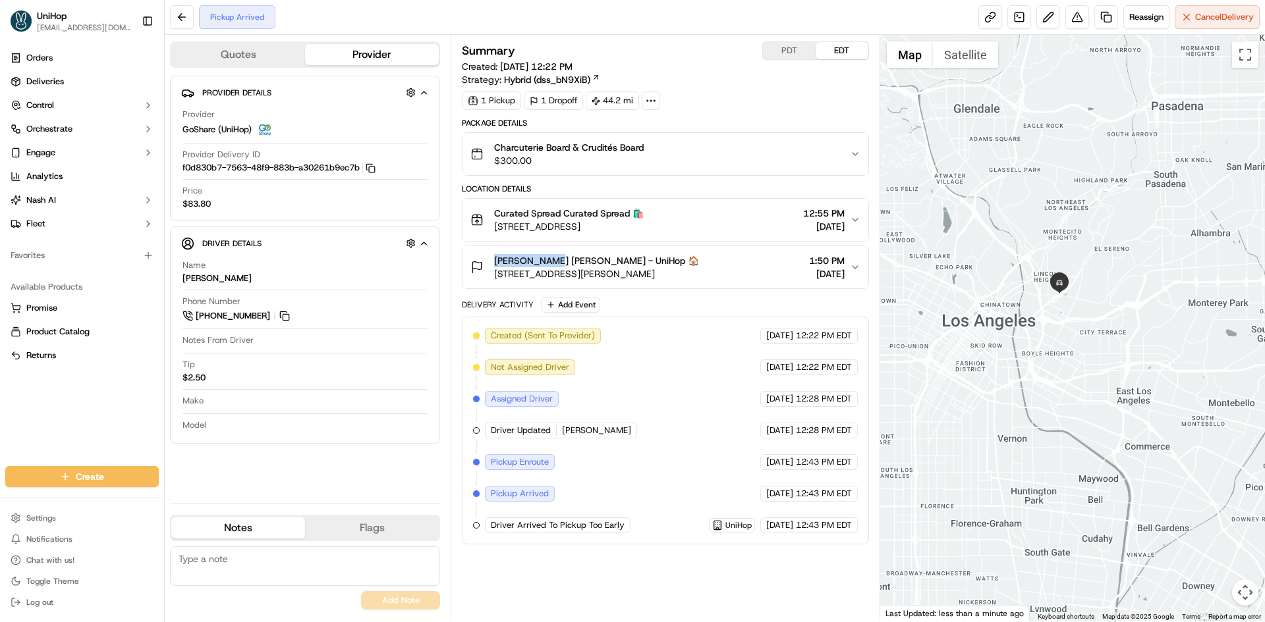
drag, startPoint x: 493, startPoint y: 258, endPoint x: 545, endPoint y: 259, distance: 52.7
click at [545, 259] on div "Laurie Resch Laurie Resch - UniHop 🏠 101 Via Florence, Newport Beach, CA 92663,…" at bounding box center [584, 267] width 229 height 26
copy span "Laurie Resch"
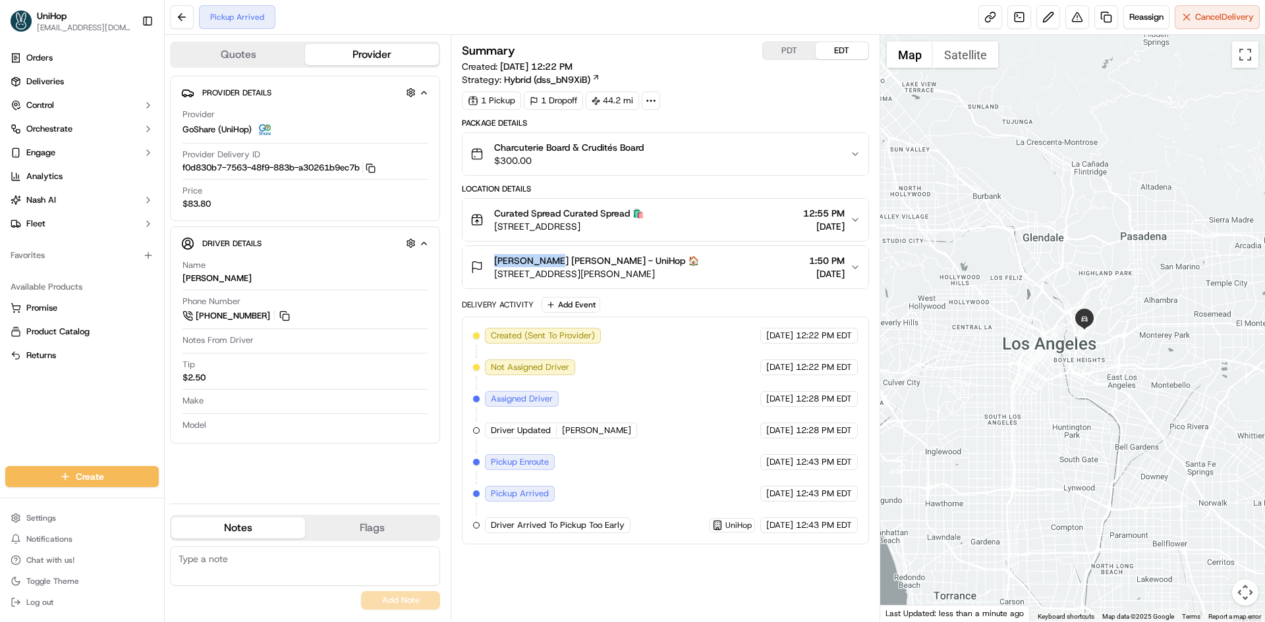
drag, startPoint x: 1111, startPoint y: 367, endPoint x: 1122, endPoint y: 259, distance: 107.9
click at [1122, 259] on div at bounding box center [1072, 328] width 385 height 587
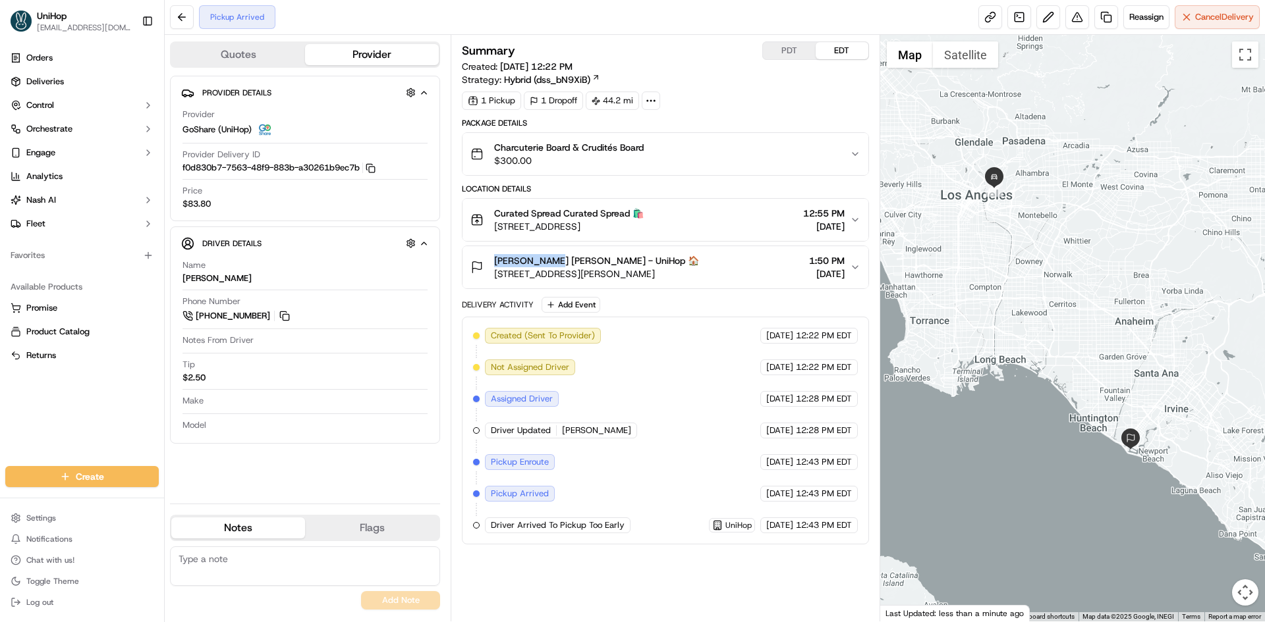
drag, startPoint x: 1102, startPoint y: 280, endPoint x: 1051, endPoint y: 287, distance: 51.2
click at [1051, 287] on div at bounding box center [1072, 328] width 385 height 587
click at [314, 472] on div "Provider Details Hidden ( 4 ) Provider GoShare (UniHop) Provider Delivery ID f0…" at bounding box center [305, 285] width 270 height 418
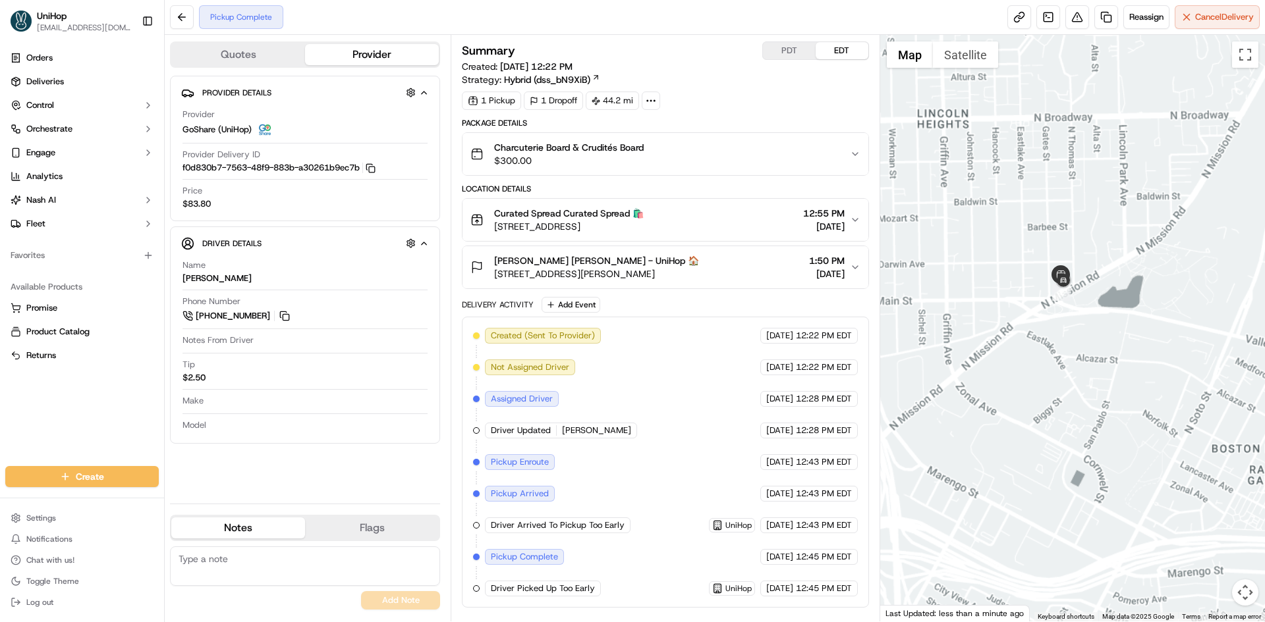
click at [1090, 290] on div at bounding box center [1072, 328] width 385 height 587
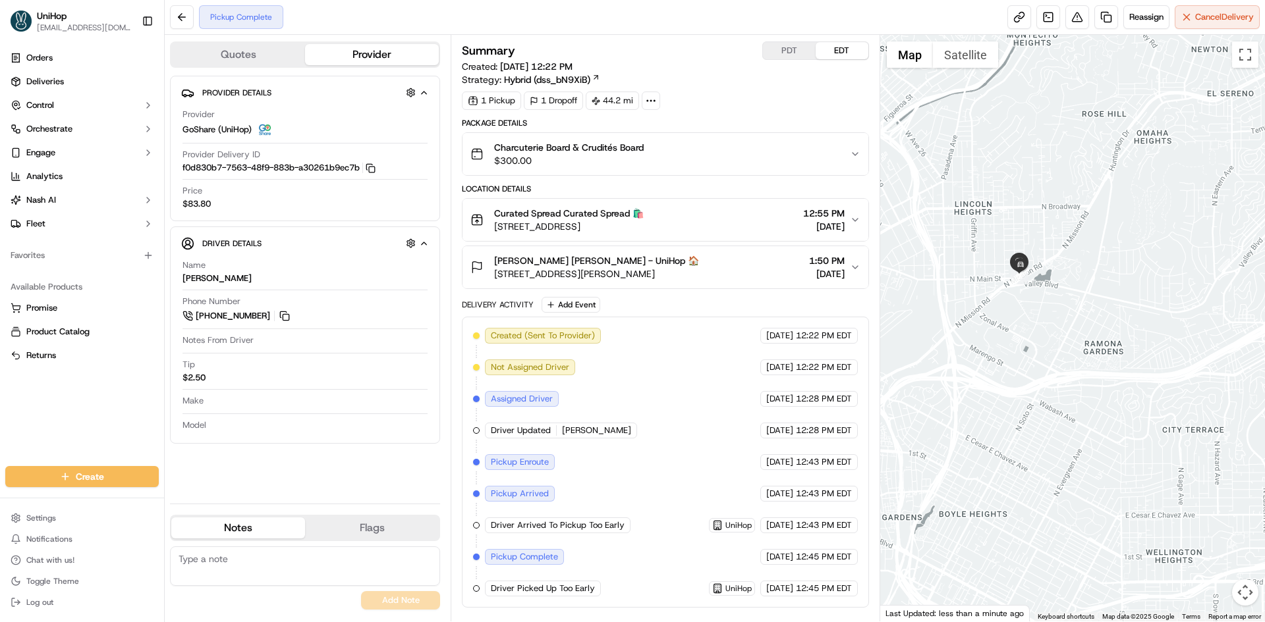
drag, startPoint x: 1096, startPoint y: 296, endPoint x: 1083, endPoint y: 292, distance: 13.1
click at [1083, 292] on div at bounding box center [1072, 328] width 385 height 587
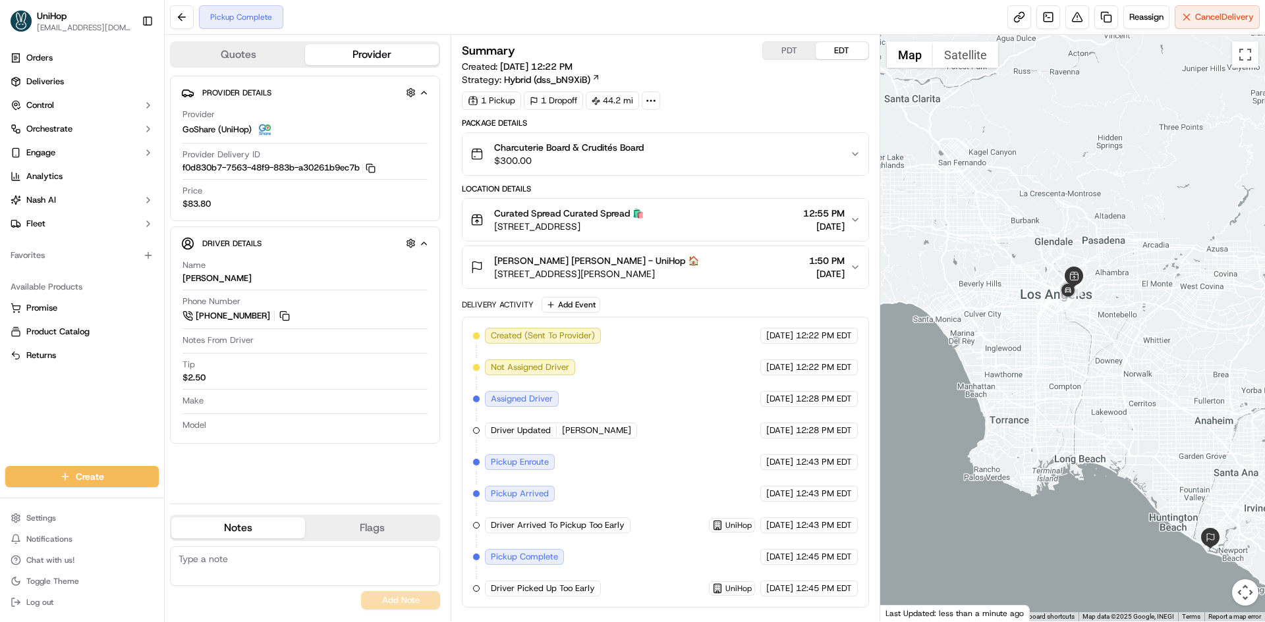
click at [40, 404] on div "Orders Deliveries Control Orchestrate Engage Analytics Nash AI Fleet Favorites …" at bounding box center [82, 249] width 164 height 414
click at [97, 404] on div "Orders Deliveries Control Orchestrate Engage Analytics Nash AI Fleet Favorites …" at bounding box center [82, 249] width 164 height 414
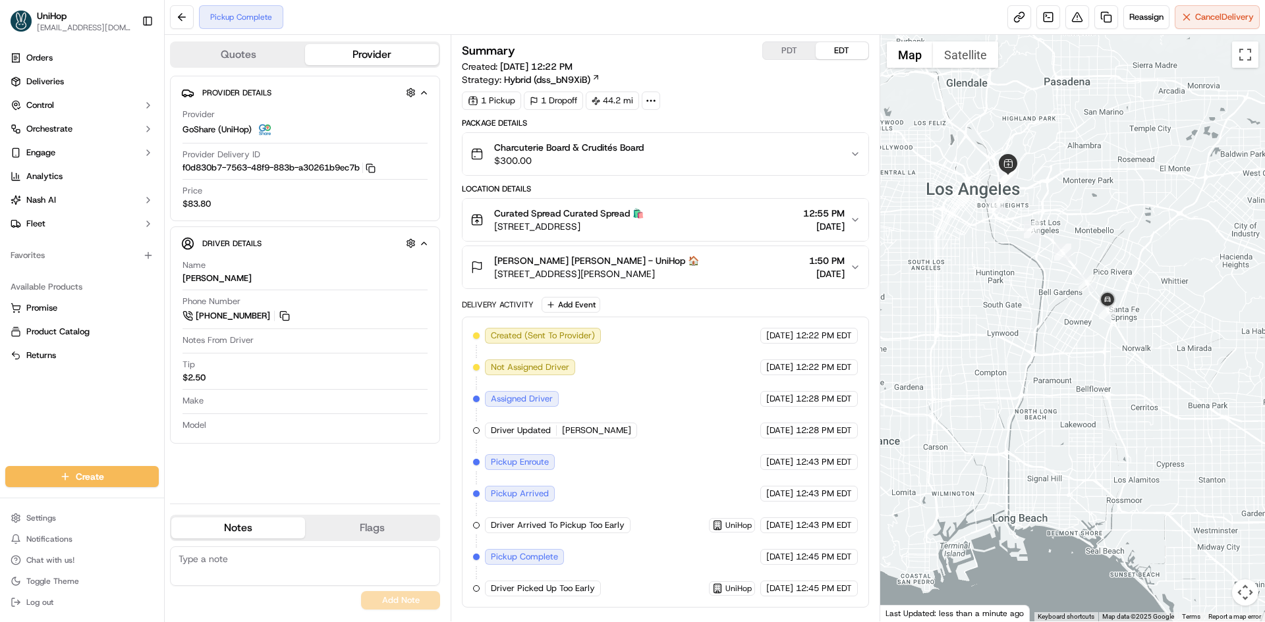
click at [22, 415] on div "Orders Deliveries Control Orchestrate Engage Analytics Nash AI Fleet Favorites …" at bounding box center [82, 249] width 164 height 414
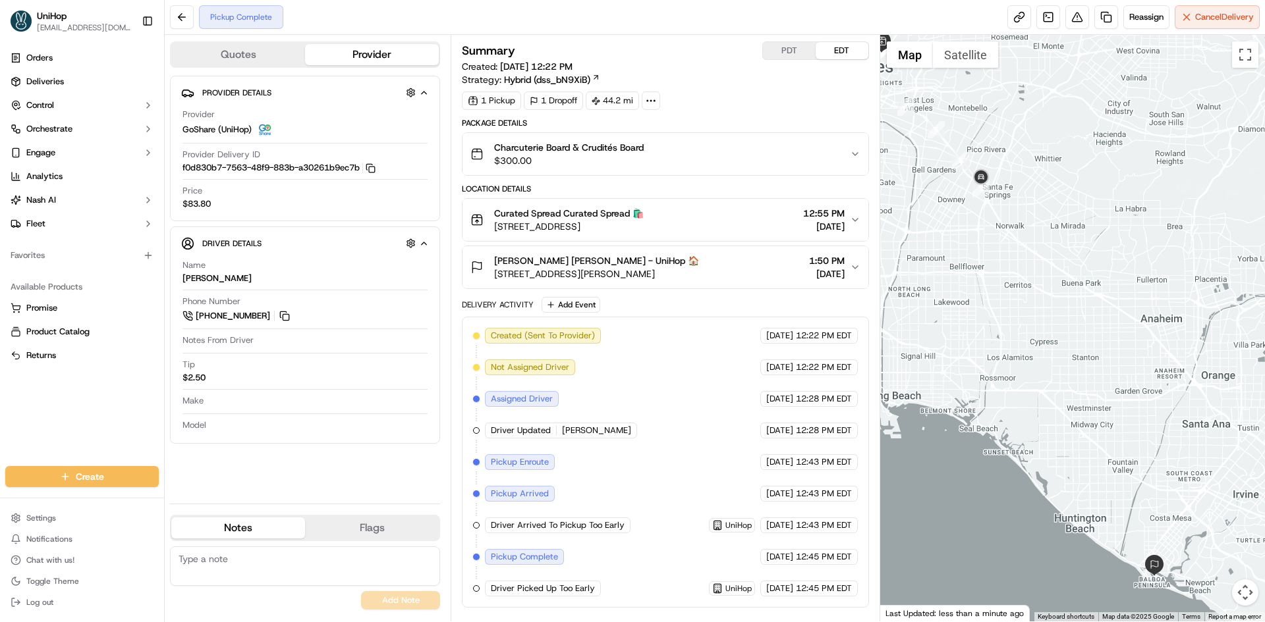
drag, startPoint x: 1192, startPoint y: 461, endPoint x: 1115, endPoint y: 375, distance: 115.2
click at [1115, 375] on div at bounding box center [1072, 328] width 385 height 587
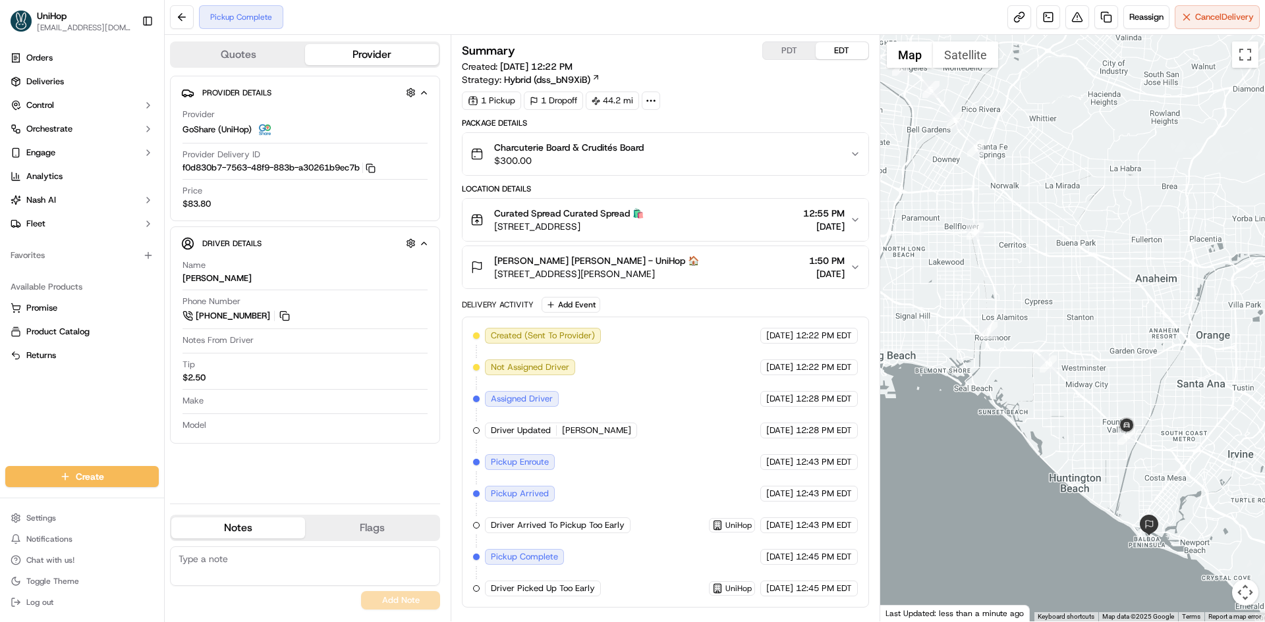
drag, startPoint x: 1124, startPoint y: 339, endPoint x: 1118, endPoint y: 306, distance: 33.6
click at [1118, 308] on div at bounding box center [1072, 328] width 385 height 587
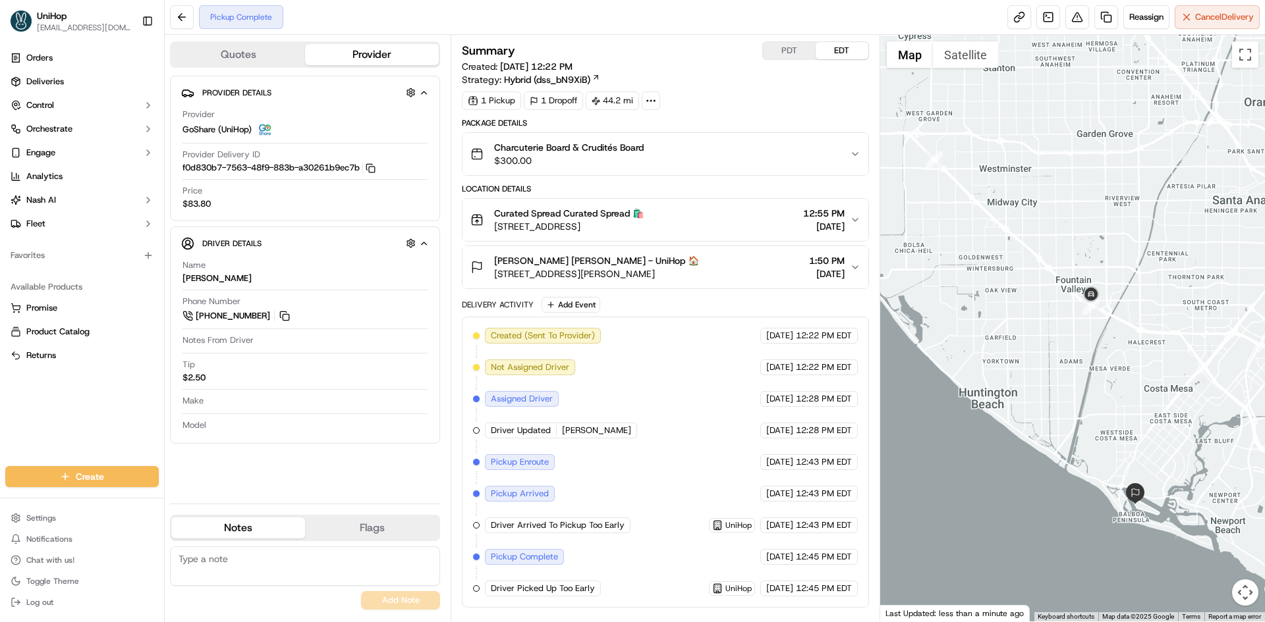
drag, startPoint x: 1129, startPoint y: 368, endPoint x: 1112, endPoint y: 344, distance: 29.8
click at [1121, 358] on div at bounding box center [1072, 328] width 385 height 587
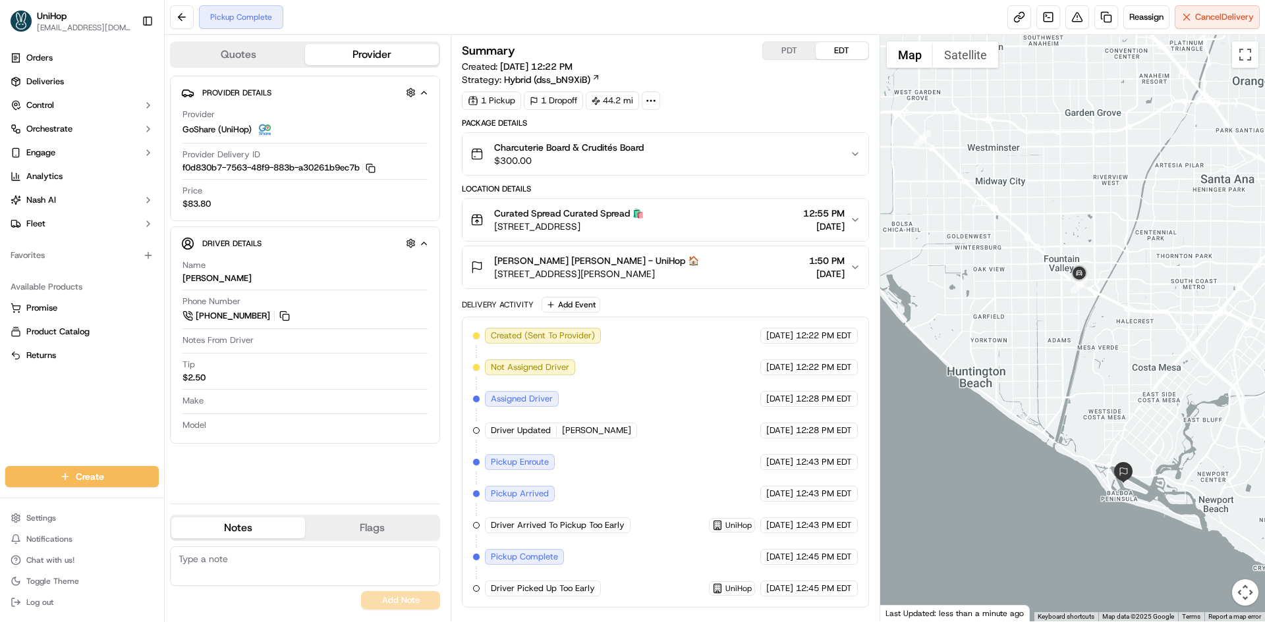
drag, startPoint x: 1120, startPoint y: 404, endPoint x: 1120, endPoint y: 389, distance: 15.2
click at [1120, 389] on div at bounding box center [1072, 328] width 385 height 587
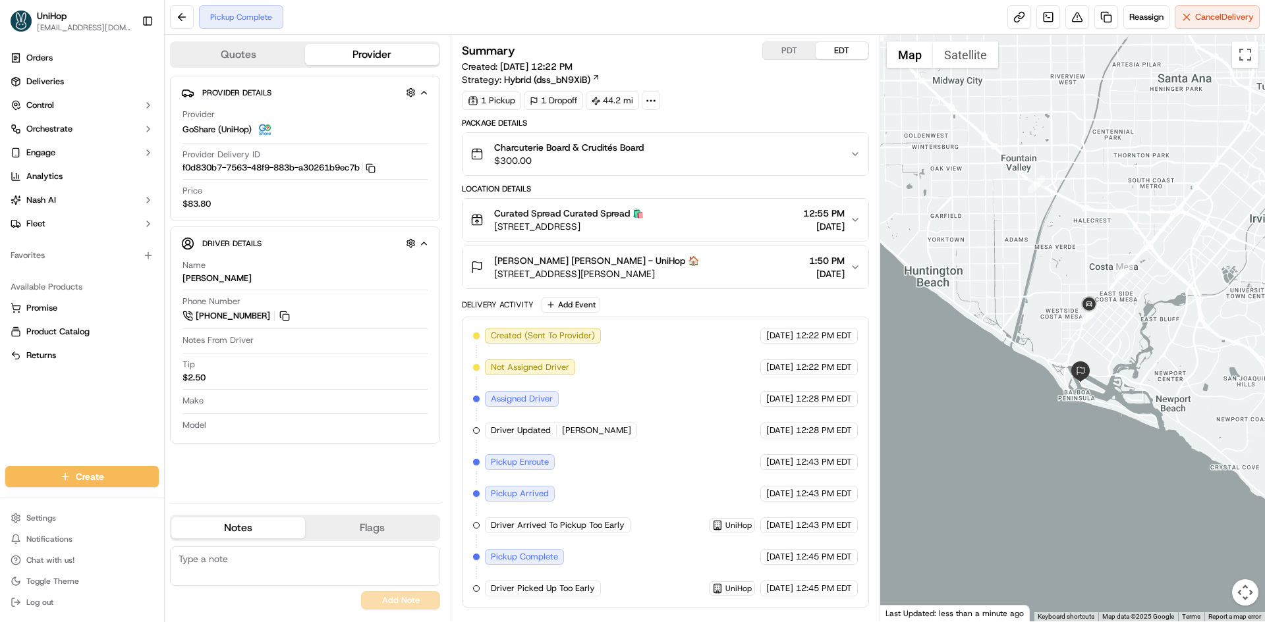
drag, startPoint x: 1145, startPoint y: 408, endPoint x: 1118, endPoint y: 356, distance: 58.9
click at [1124, 361] on div at bounding box center [1072, 328] width 385 height 587
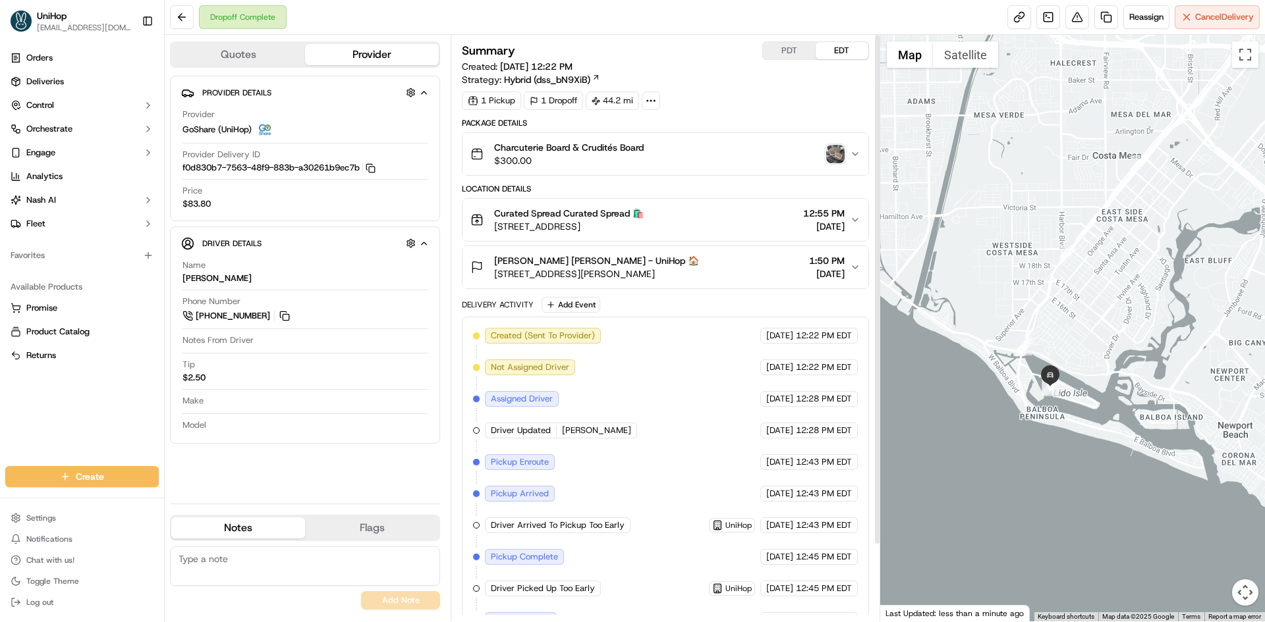
click at [839, 153] on img "button" at bounding box center [835, 154] width 18 height 18
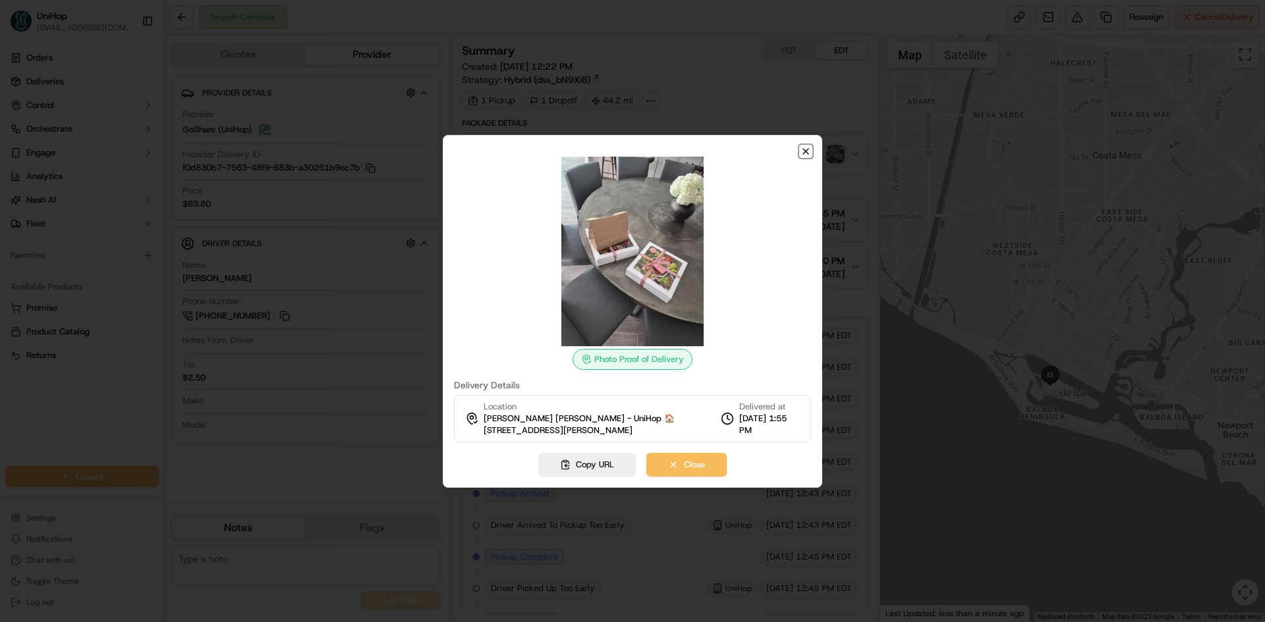
click at [803, 153] on icon "button" at bounding box center [805, 151] width 5 height 5
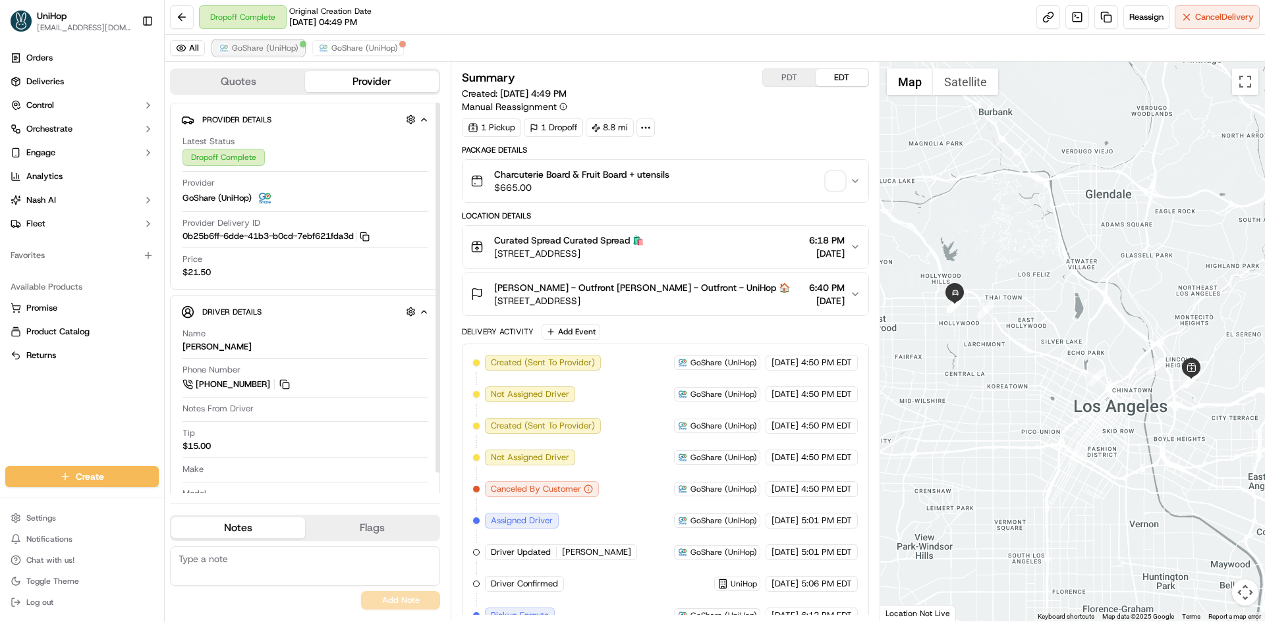
click at [267, 48] on span "GoShare (UniHop)" at bounding box center [265, 48] width 67 height 11
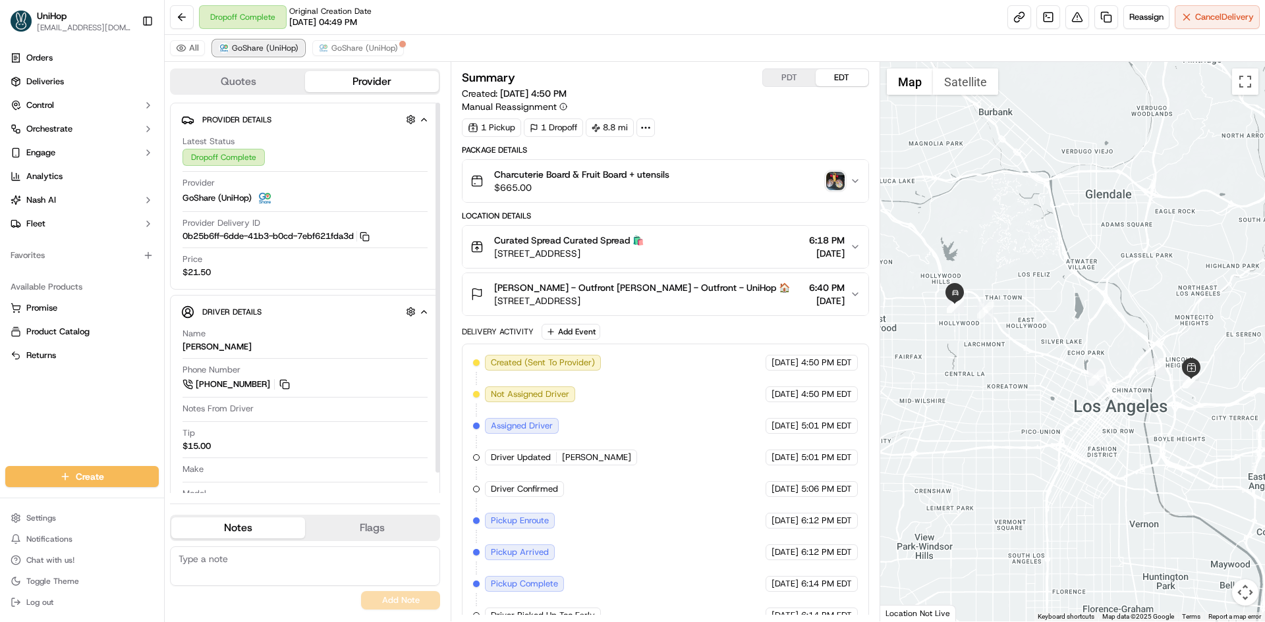
click at [267, 48] on span "GoShare (UniHop)" at bounding box center [265, 48] width 67 height 11
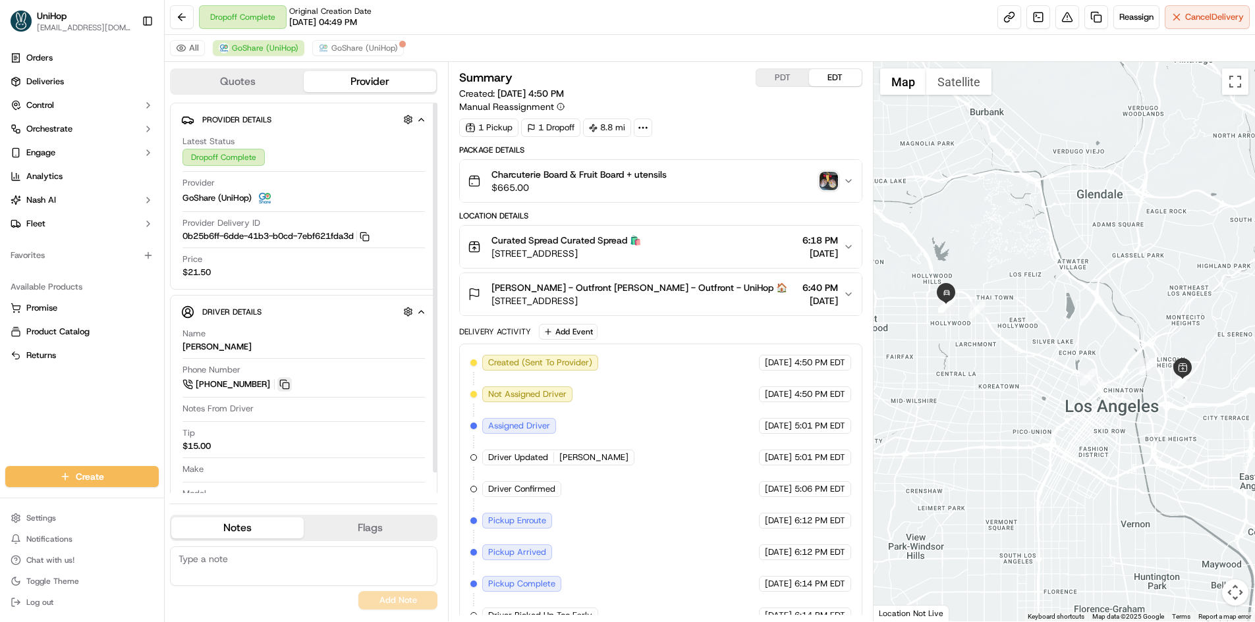
click at [285, 387] on button at bounding box center [284, 384] width 14 height 14
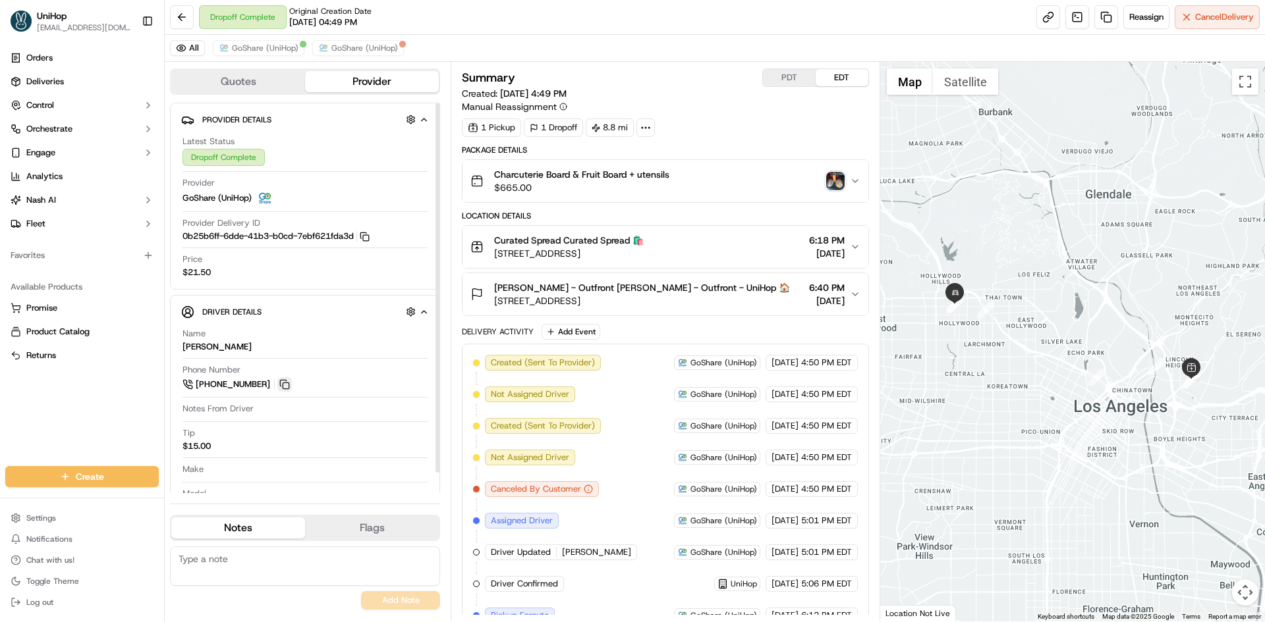
click at [287, 384] on button at bounding box center [284, 384] width 14 height 14
drag, startPoint x: 495, startPoint y: 239, endPoint x: 561, endPoint y: 239, distance: 66.5
click at [561, 239] on span "Curated Spread Curated Spread 🛍️" at bounding box center [569, 240] width 150 height 13
copy span "Curated Spread"
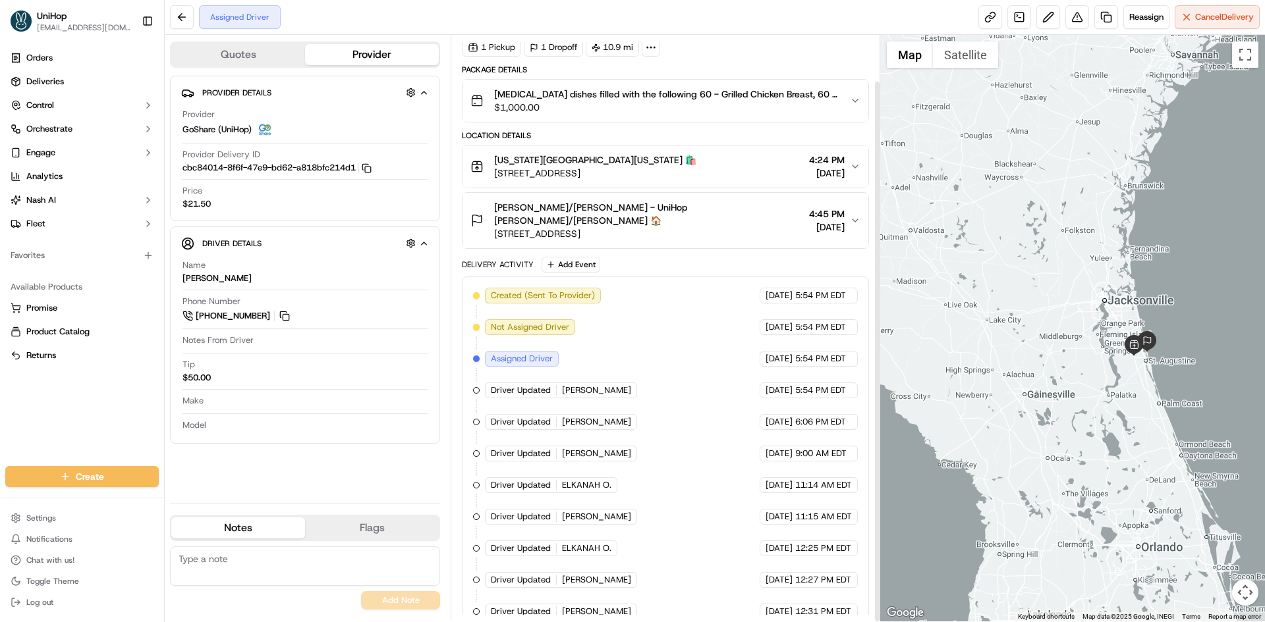
scroll to position [49, 0]
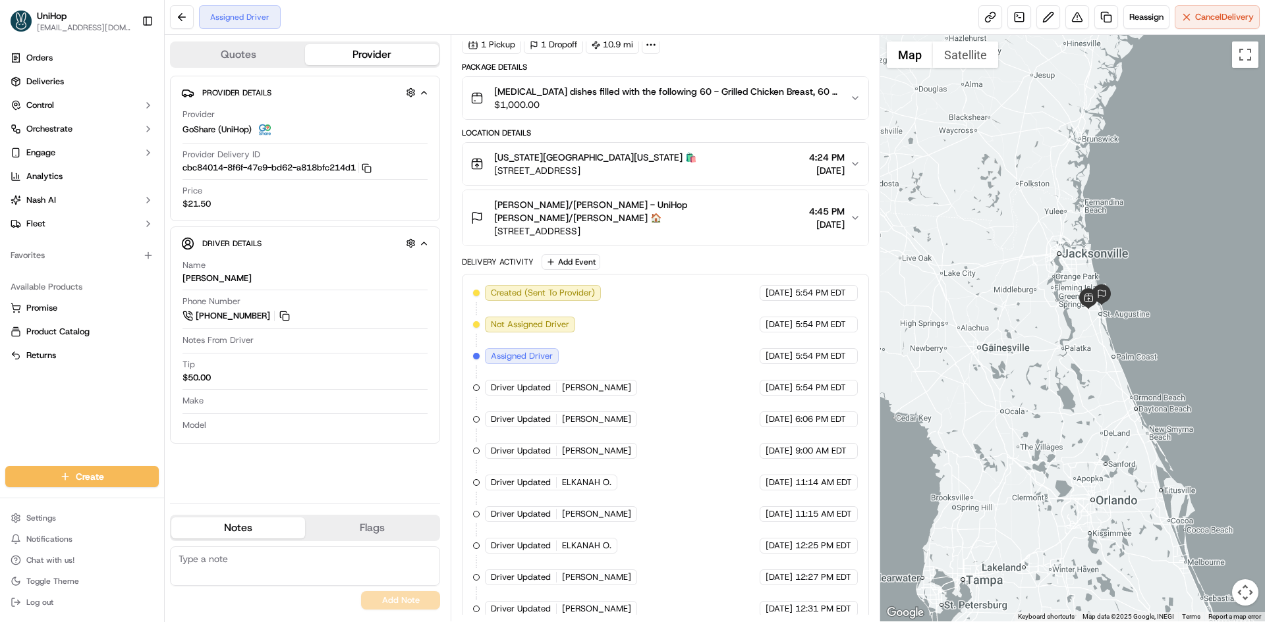
drag, startPoint x: 1000, startPoint y: 208, endPoint x: 955, endPoint y: 160, distance: 65.7
click at [955, 160] on div at bounding box center [1072, 328] width 385 height 587
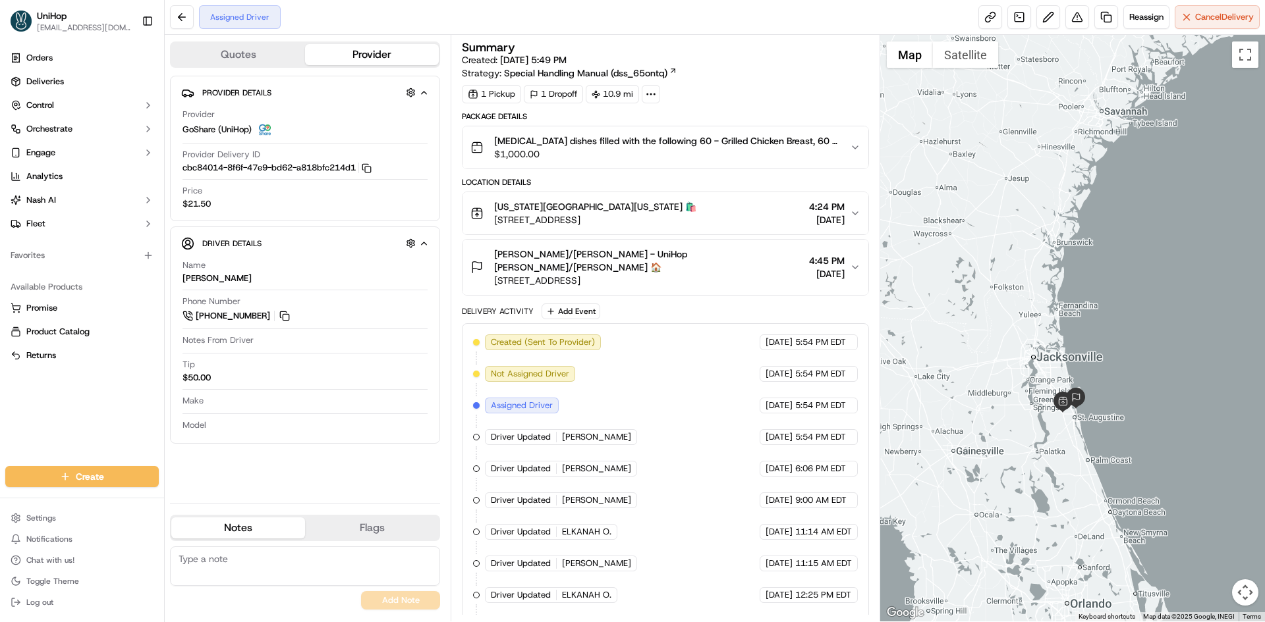
drag, startPoint x: 1054, startPoint y: 302, endPoint x: 1027, endPoint y: 408, distance: 109.6
click at [1027, 408] on div at bounding box center [1072, 328] width 385 height 587
click at [0, 425] on div "Orders Deliveries Control Orchestrate Engage Analytics [PERSON_NAME] Fleet Favo…" at bounding box center [82, 249] width 164 height 414
click at [657, 164] on button "Chafing dishes filled with the following 60 - Grilled Chicken Breast, 60 - Gree…" at bounding box center [664, 147] width 405 height 42
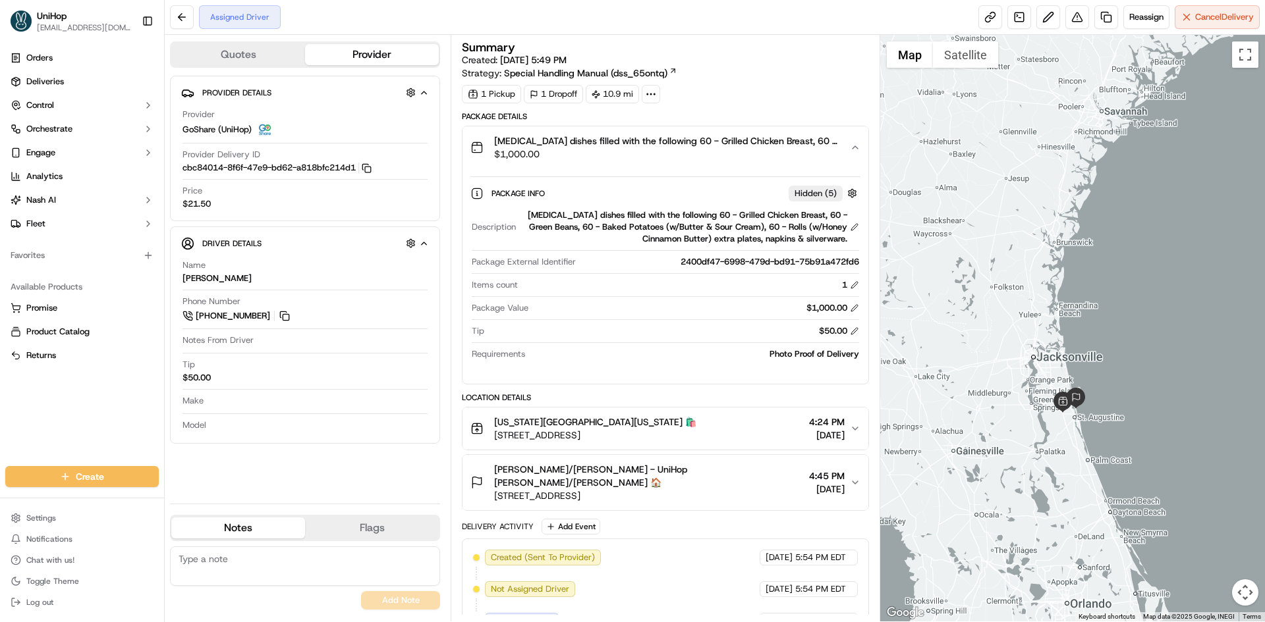
click at [657, 164] on button "Chafing dishes filled with the following 60 - Grilled Chicken Breast, 60 - Gree…" at bounding box center [664, 147] width 405 height 42
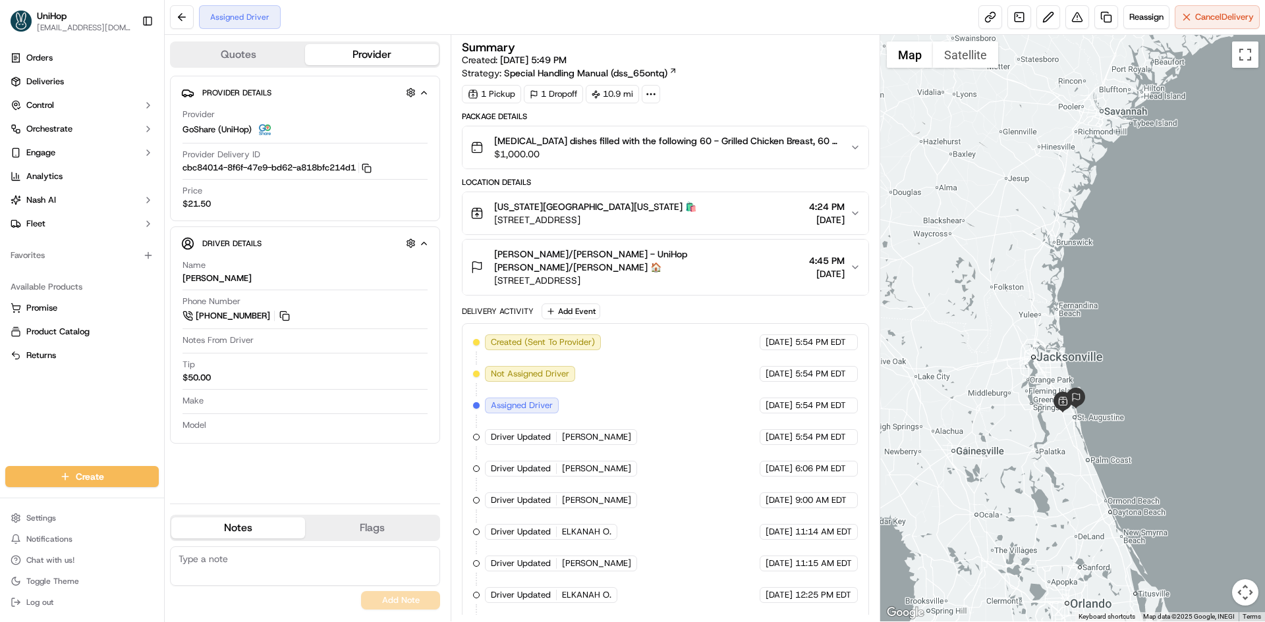
click at [696, 218] on span "410 Outlet Mall Blvd, St. Augustine, FL 32084, USA" at bounding box center [595, 219] width 202 height 13
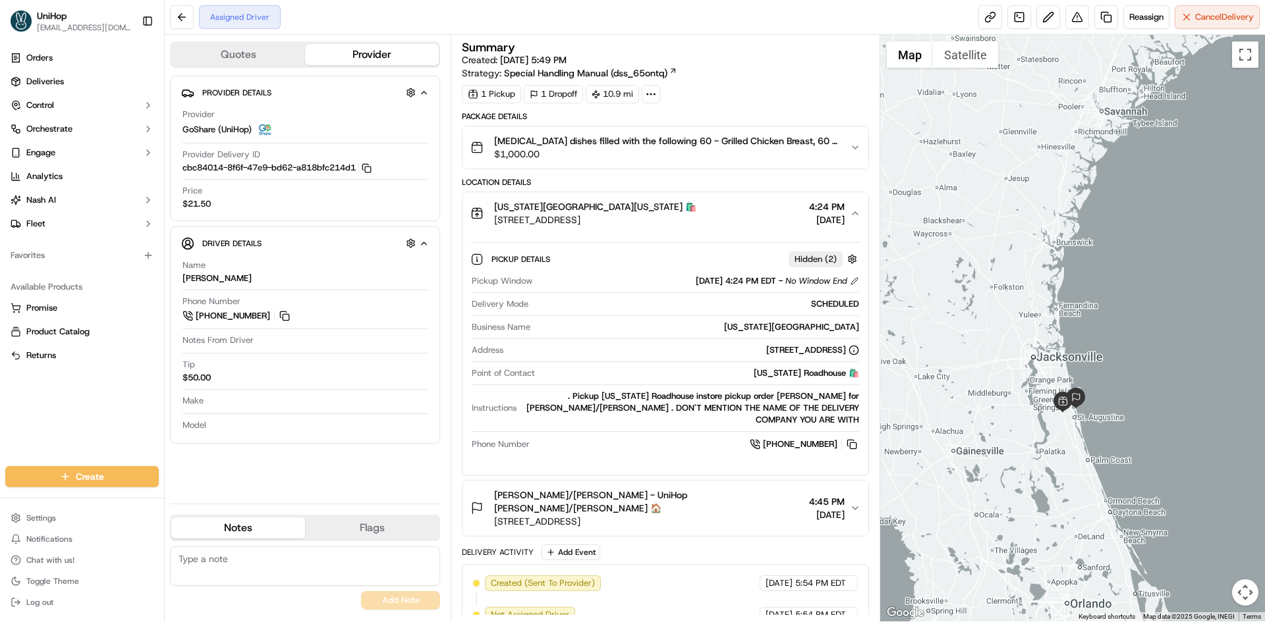
click at [696, 217] on span "410 Outlet Mall Blvd, St. Augustine, FL 32084, USA" at bounding box center [595, 219] width 202 height 13
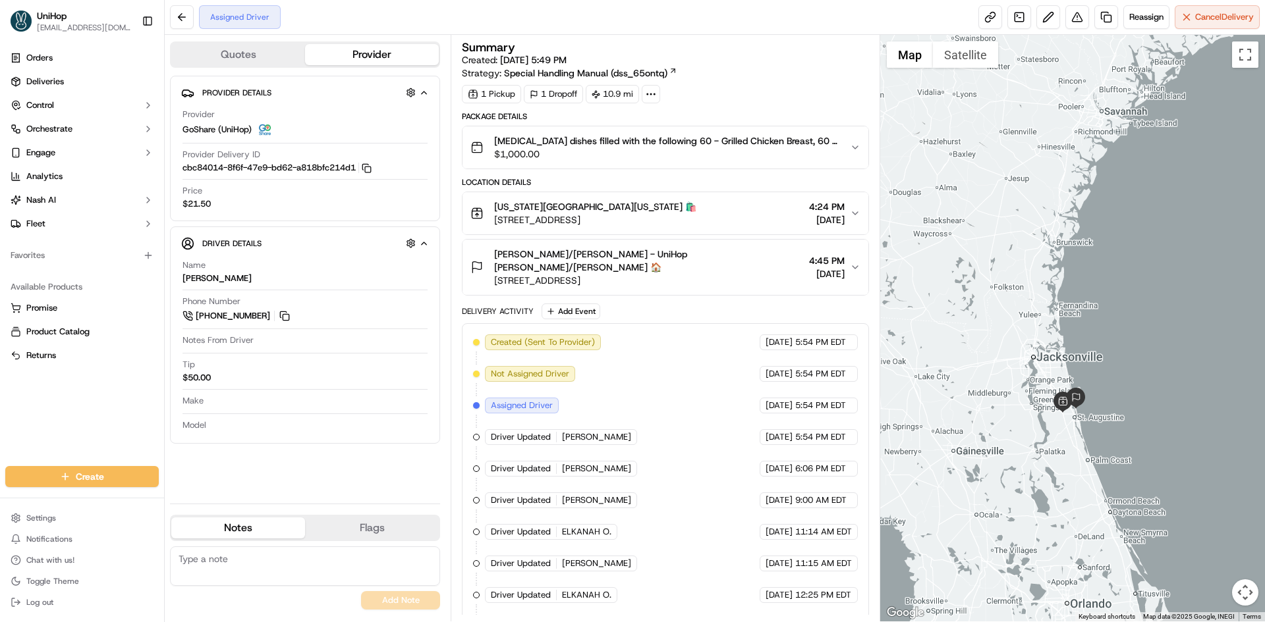
click at [709, 252] on span "Megan Roan/Joey Lock - UniHop Megan Roan/Joey Lock 🏠" at bounding box center [648, 261] width 309 height 26
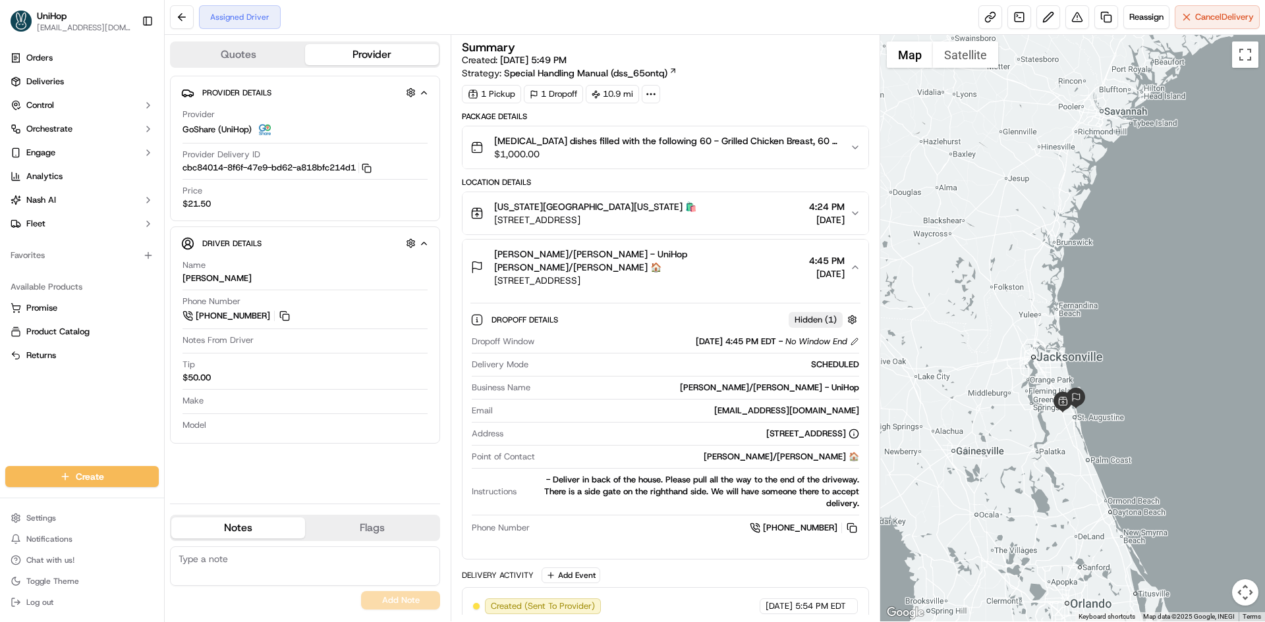
click at [714, 274] on span "4261 Coastal Hwy, St. Augustine, FL 32084, USA" at bounding box center [648, 280] width 309 height 13
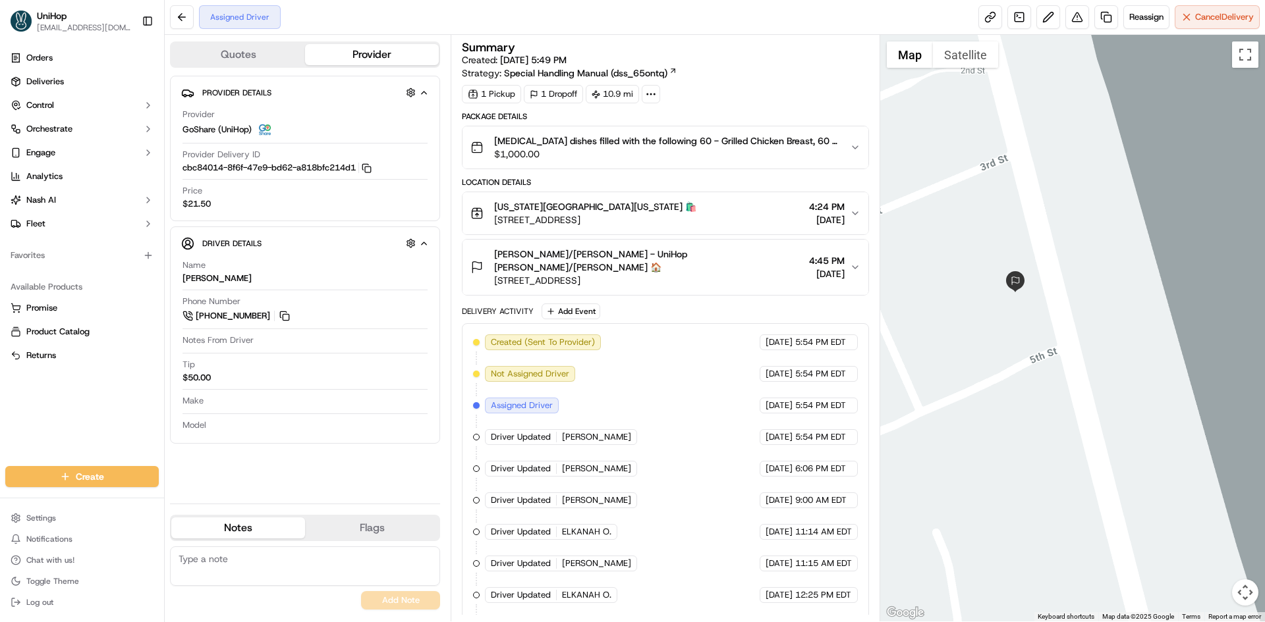
drag, startPoint x: 976, startPoint y: 247, endPoint x: 1034, endPoint y: 338, distance: 107.8
click at [1034, 338] on div at bounding box center [1072, 328] width 385 height 587
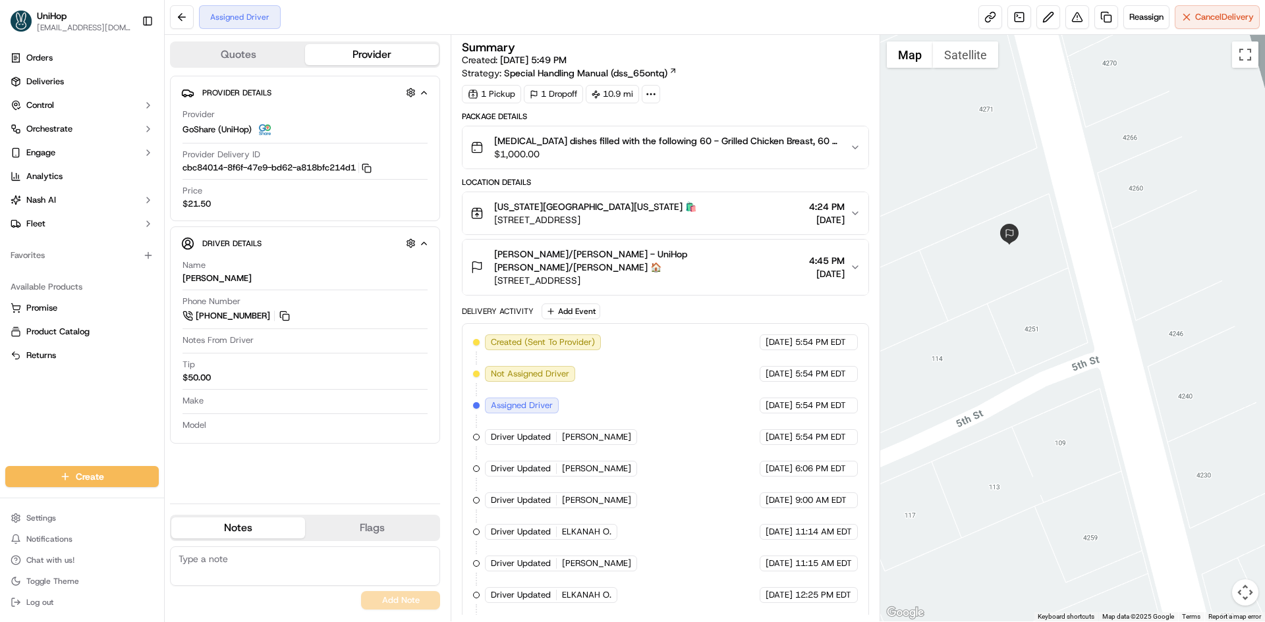
click at [1057, 317] on div at bounding box center [1072, 328] width 385 height 587
drag, startPoint x: 1068, startPoint y: 277, endPoint x: 1073, endPoint y: 335, distance: 57.5
click at [1073, 335] on div at bounding box center [1072, 328] width 385 height 587
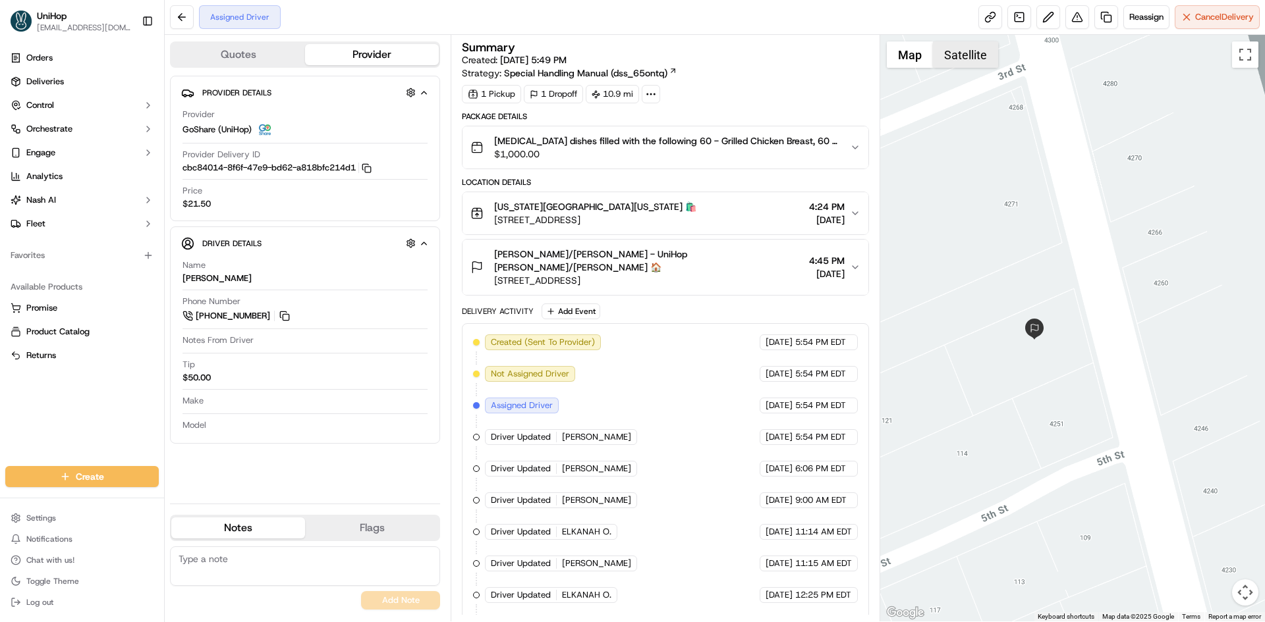
click at [955, 62] on button "Satellite" at bounding box center [965, 54] width 65 height 26
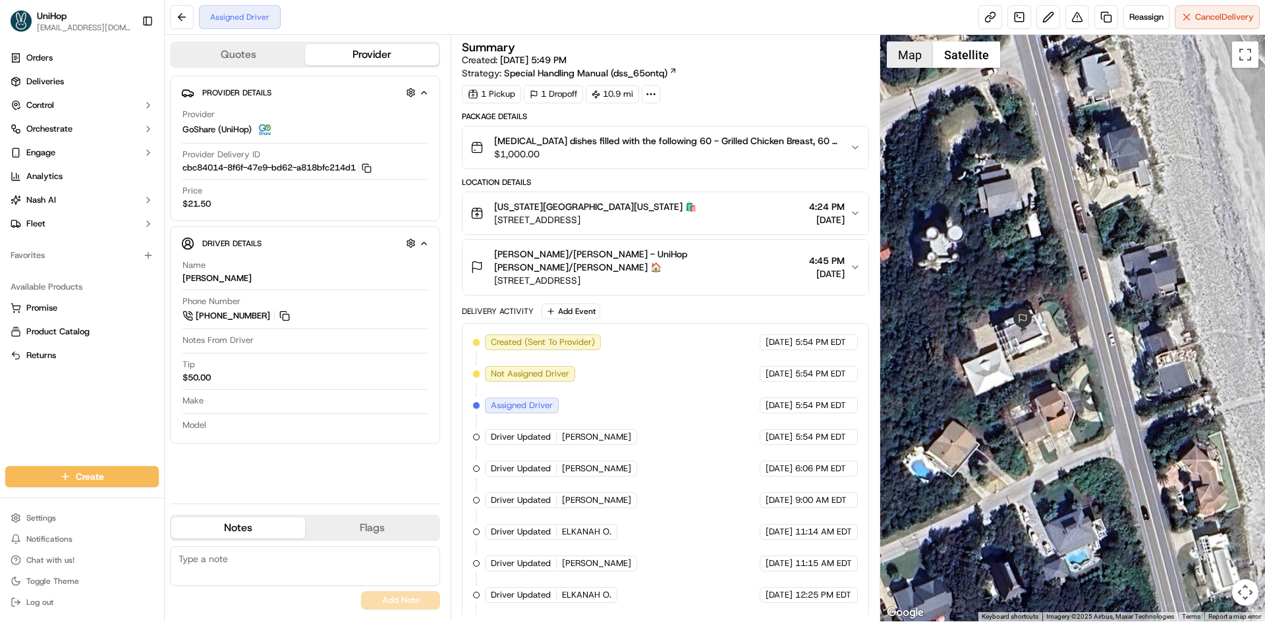
click at [916, 61] on button "Map" at bounding box center [910, 54] width 46 height 26
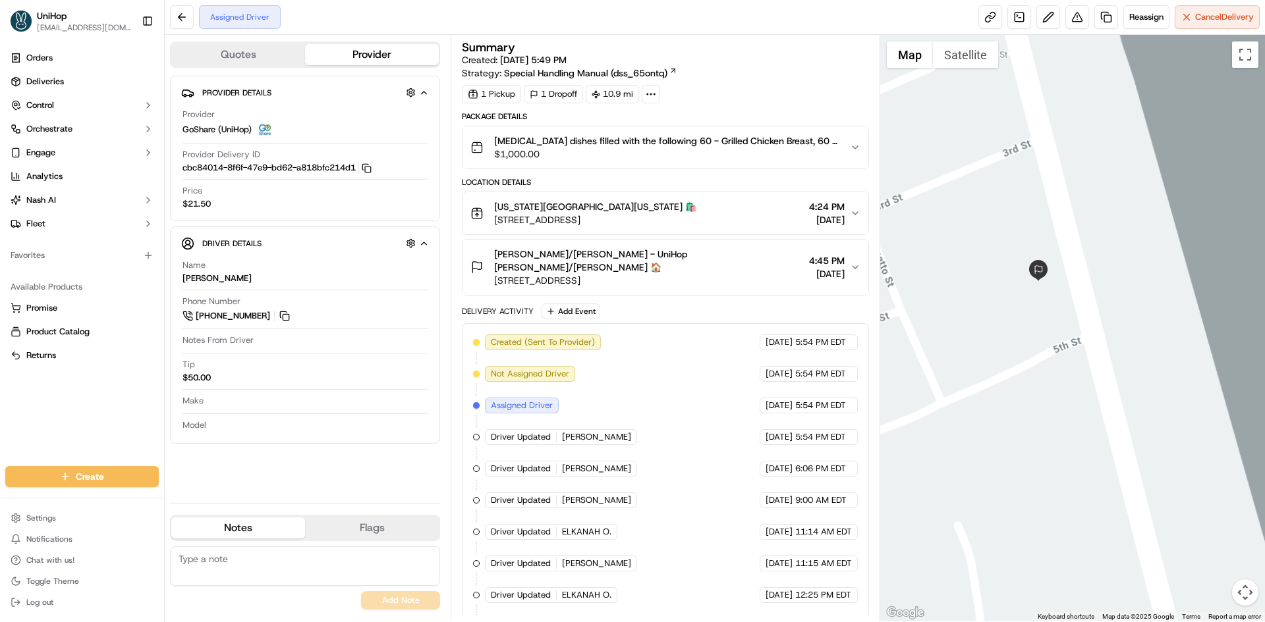
drag, startPoint x: 1053, startPoint y: 278, endPoint x: 1081, endPoint y: 232, distance: 54.1
click at [1079, 241] on div at bounding box center [1072, 328] width 385 height 587
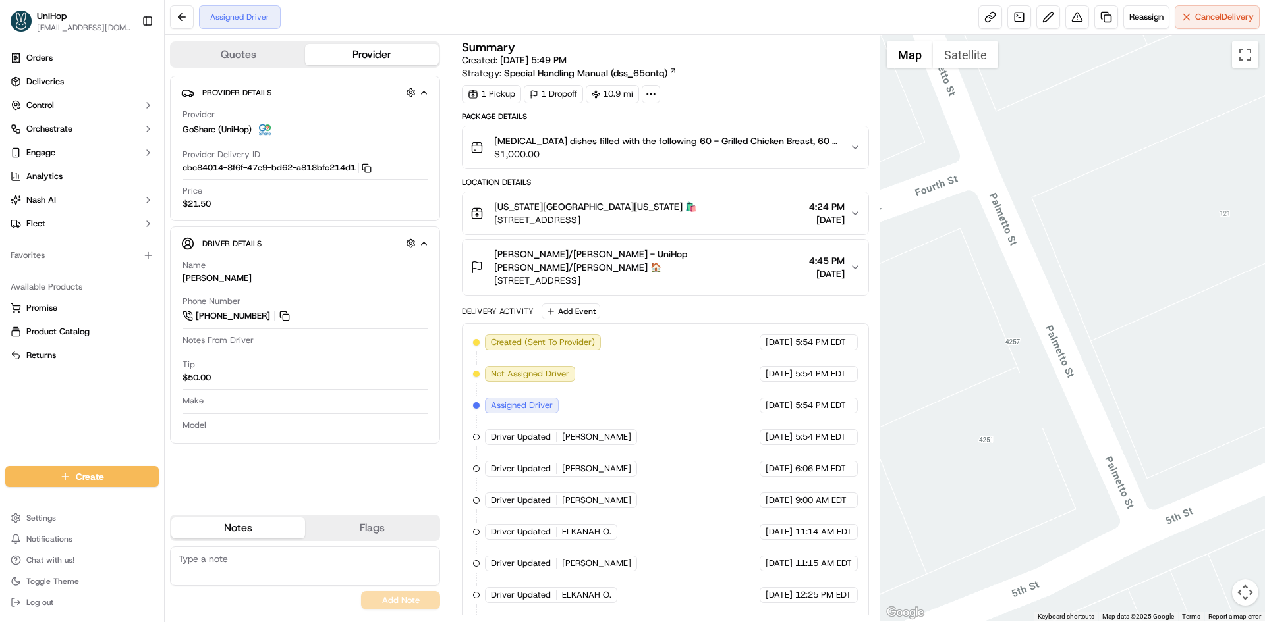
drag, startPoint x: 1060, startPoint y: 246, endPoint x: 1060, endPoint y: 273, distance: 27.0
click at [1060, 273] on div at bounding box center [1072, 328] width 385 height 587
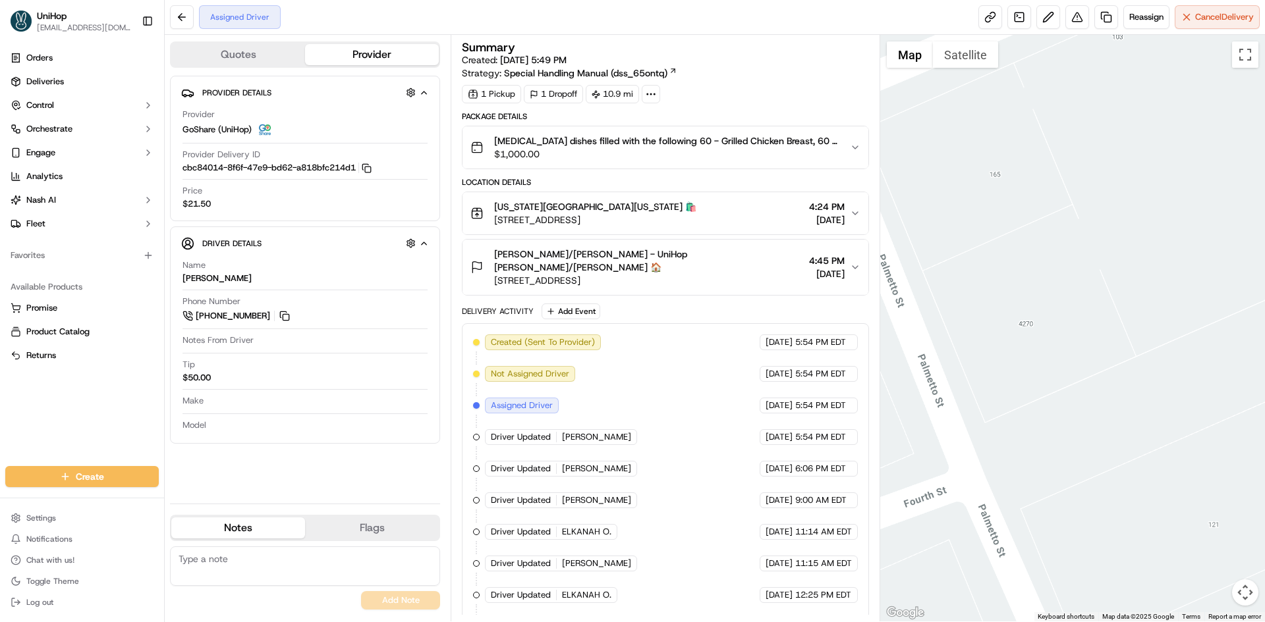
drag, startPoint x: 1062, startPoint y: 261, endPoint x: 991, endPoint y: 261, distance: 71.1
click at [992, 261] on div at bounding box center [1072, 328] width 385 height 587
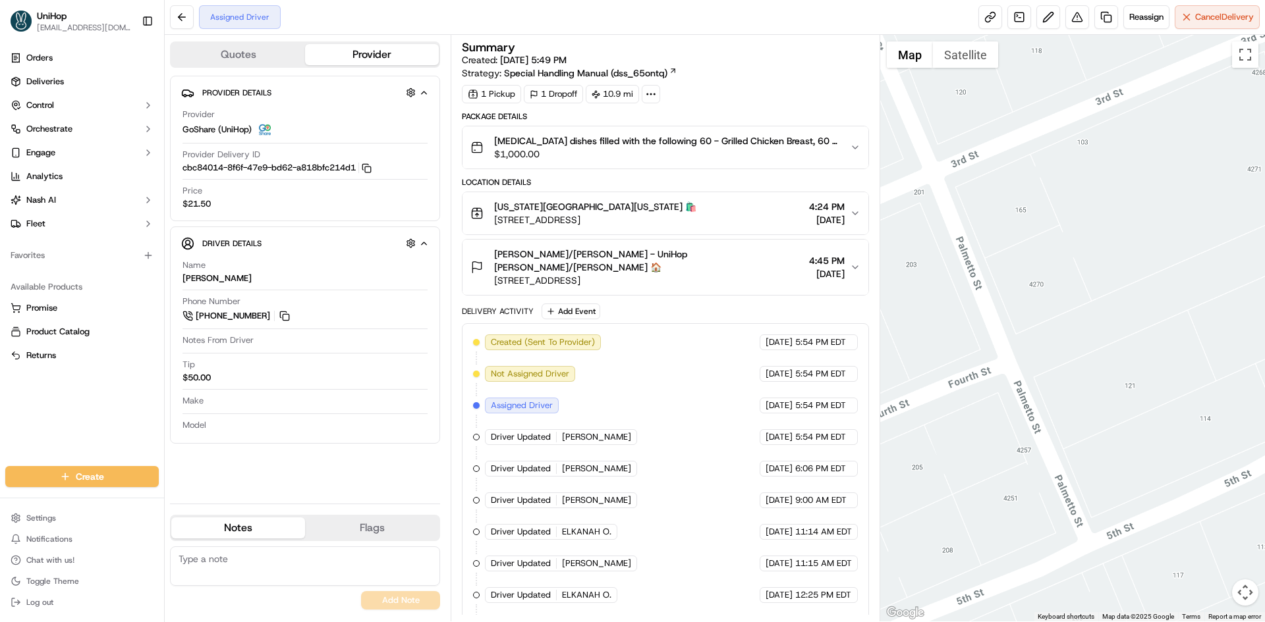
drag, startPoint x: 1133, startPoint y: 234, endPoint x: 1037, endPoint y: 233, distance: 95.5
click at [1038, 234] on div at bounding box center [1072, 328] width 385 height 587
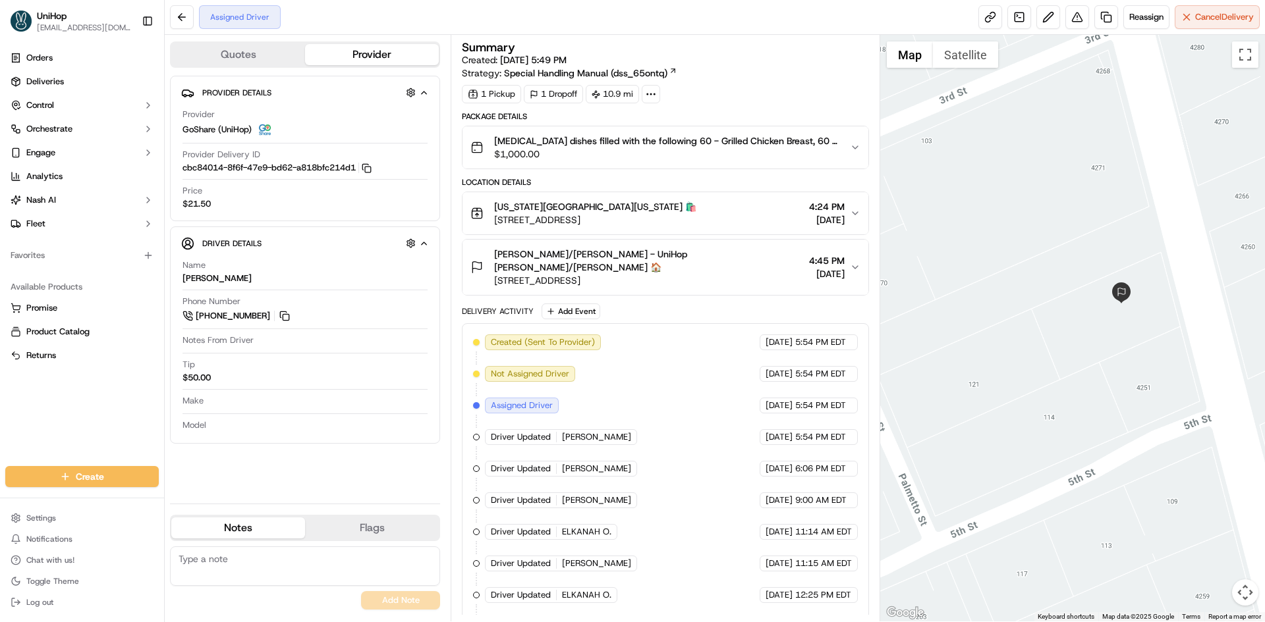
drag, startPoint x: 1146, startPoint y: 290, endPoint x: 1079, endPoint y: 288, distance: 66.6
click at [1083, 288] on div at bounding box center [1072, 328] width 385 height 587
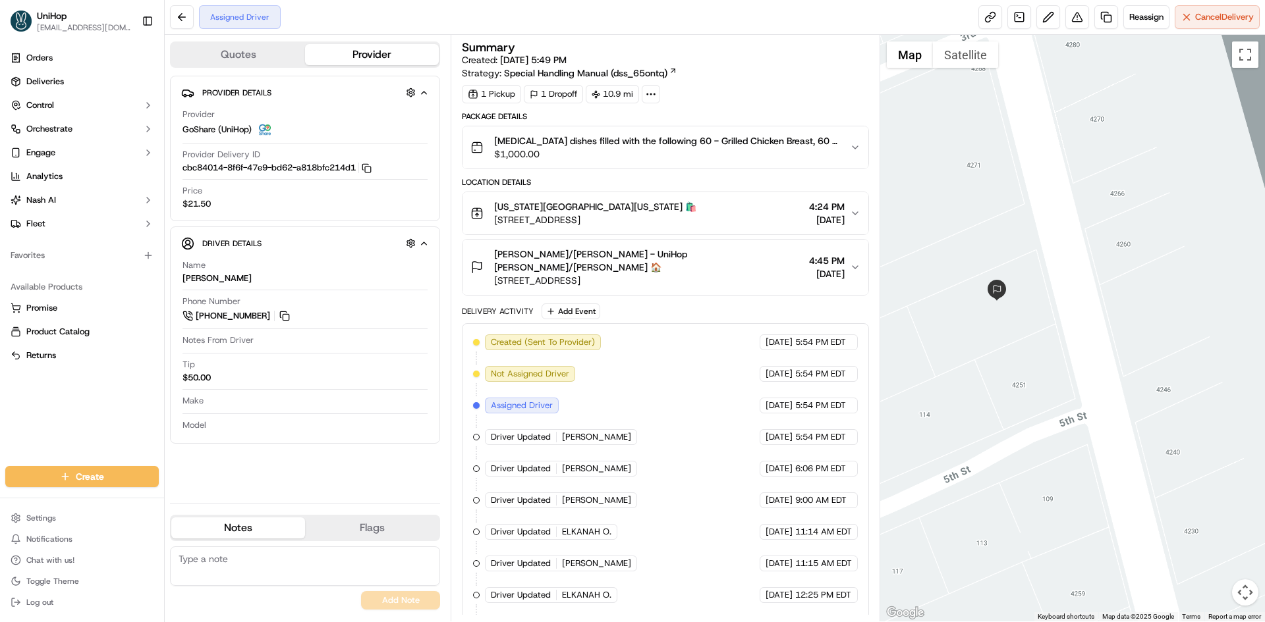
drag, startPoint x: 721, startPoint y: 265, endPoint x: 494, endPoint y: 274, distance: 226.7
click at [494, 274] on button "Megan Roan/Joey Lock - UniHop Megan Roan/Joey Lock 🏠 4261 Coastal Hwy, St. Augu…" at bounding box center [664, 267] width 405 height 55
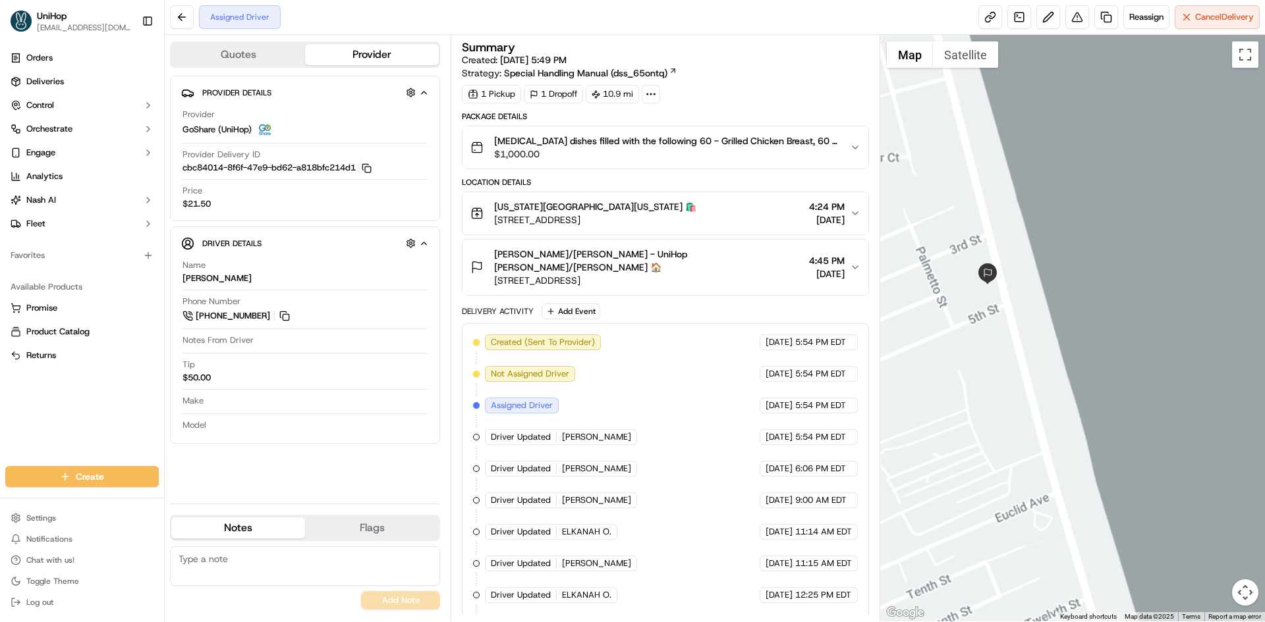
drag, startPoint x: 1018, startPoint y: 384, endPoint x: 1085, endPoint y: 366, distance: 69.7
click at [1071, 373] on div at bounding box center [1072, 328] width 385 height 587
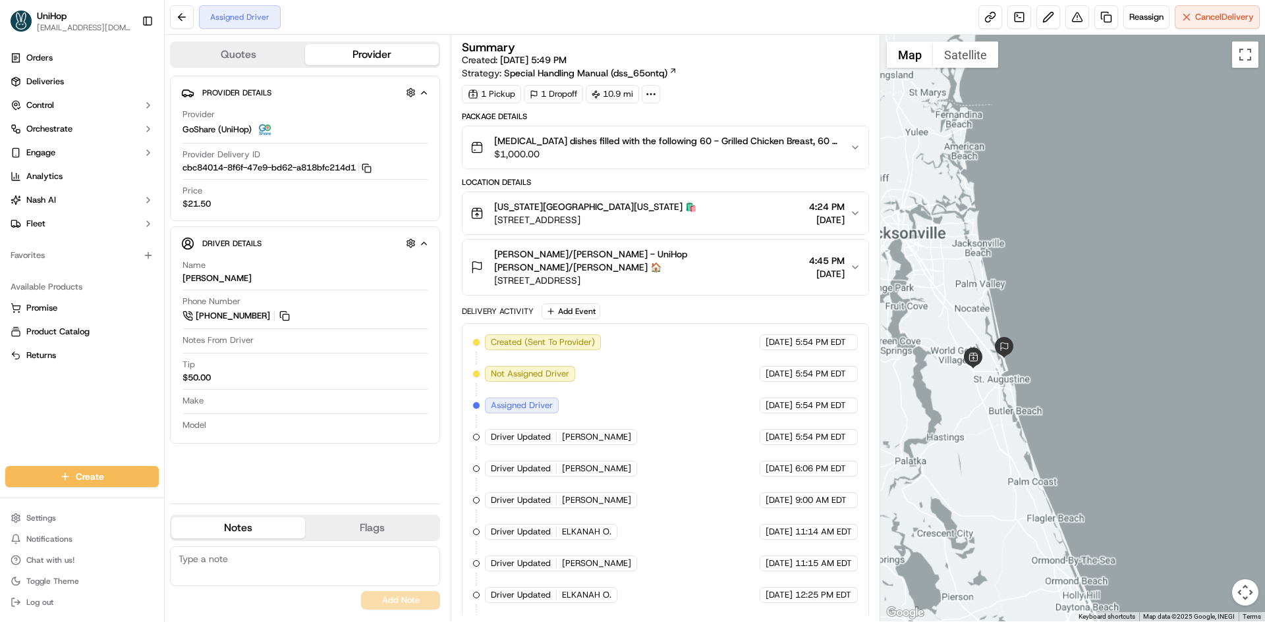
click at [1025, 412] on div at bounding box center [1072, 328] width 385 height 587
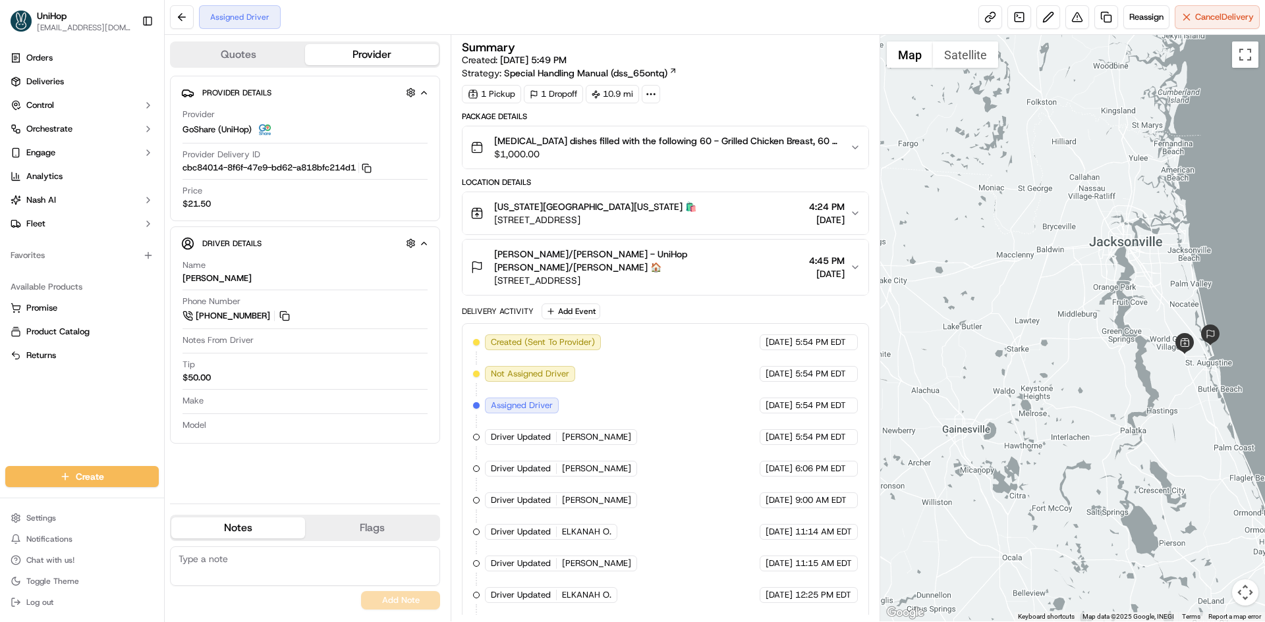
click at [1031, 392] on div at bounding box center [1072, 328] width 385 height 587
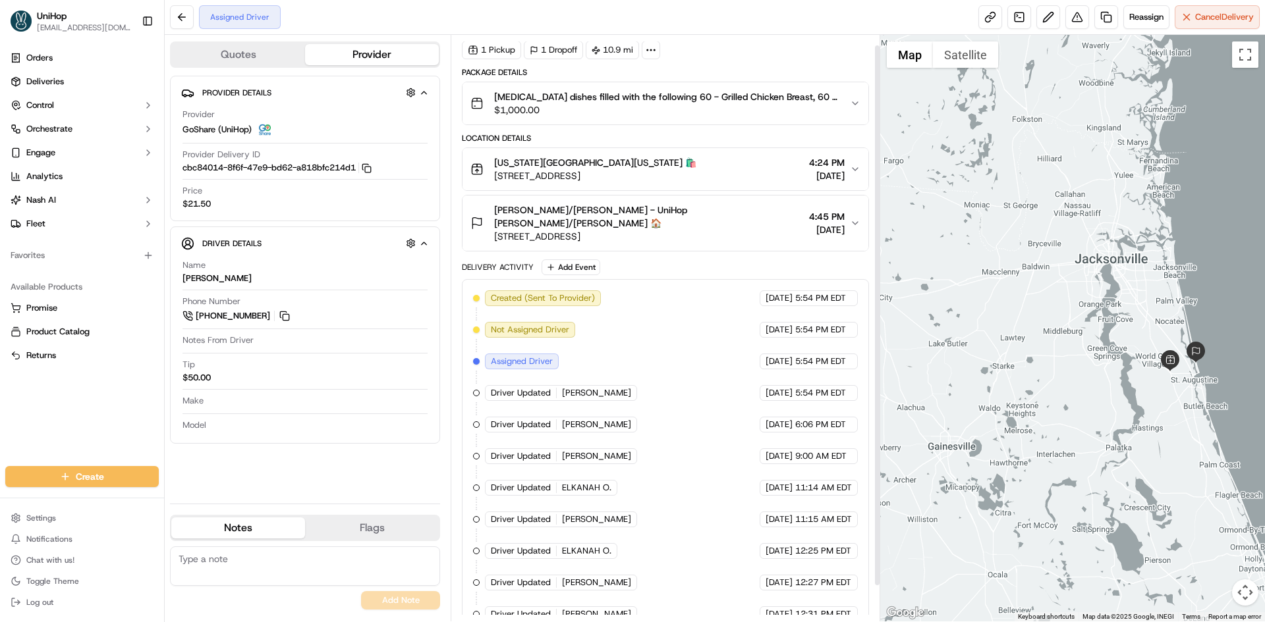
scroll to position [49, 0]
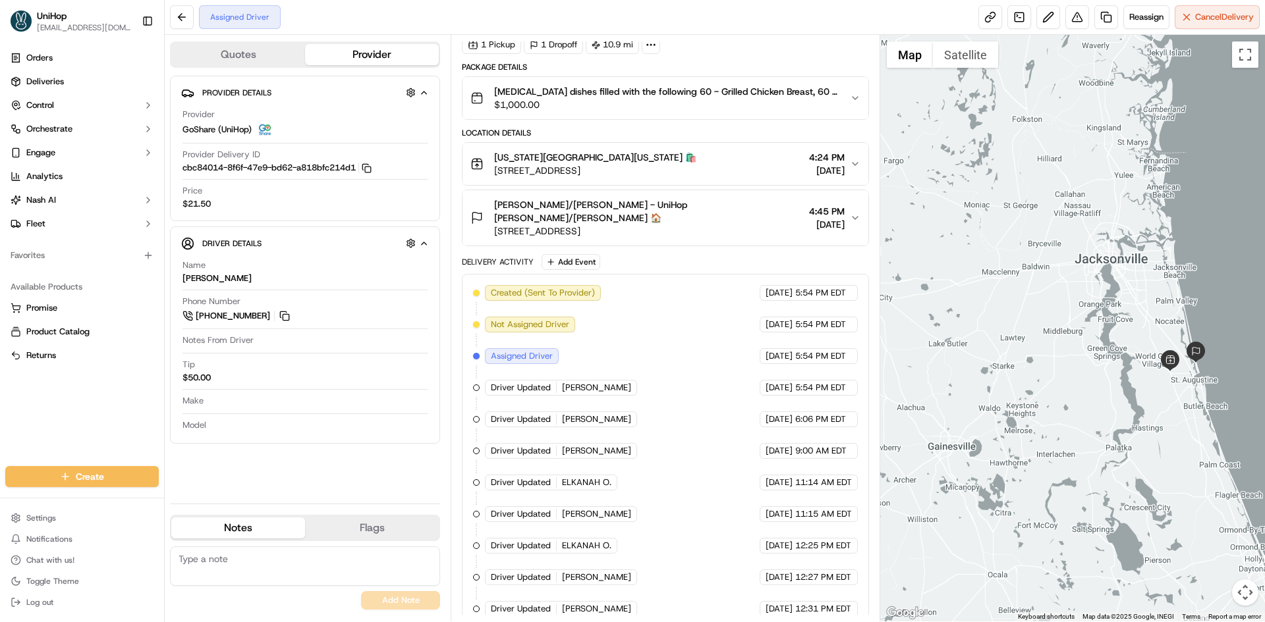
click at [90, 409] on div "Orders Deliveries Control Orchestrate Engage Analytics Nash AI Fleet Favorites …" at bounding box center [82, 249] width 164 height 414
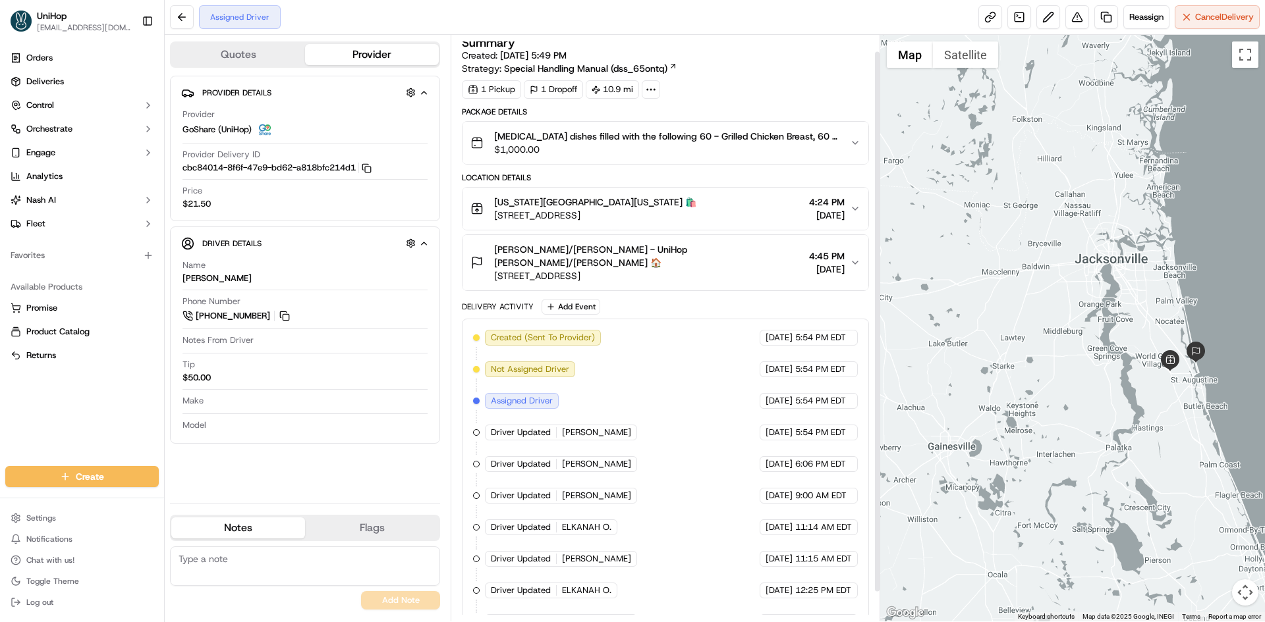
scroll to position [0, 0]
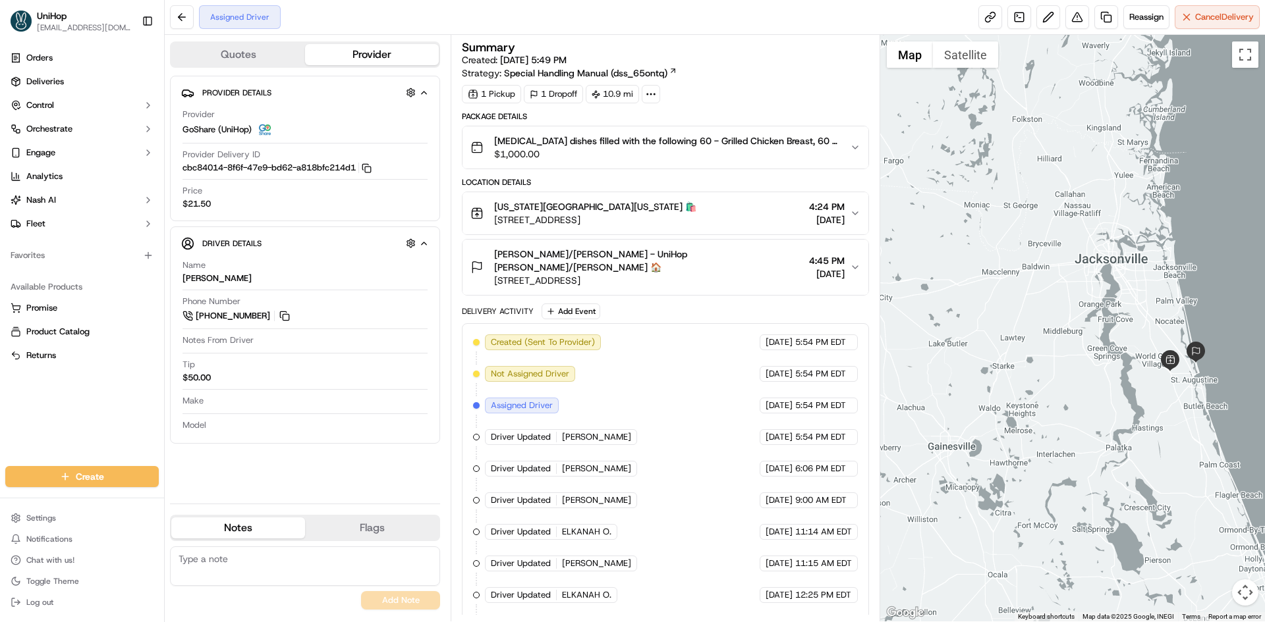
click at [0, 422] on div "Orders Deliveries Control Orchestrate Engage Analytics Nash AI Fleet Favorites …" at bounding box center [82, 249] width 164 height 414
drag, startPoint x: 902, startPoint y: 242, endPoint x: 901, endPoint y: 227, distance: 15.8
click at [901, 227] on div at bounding box center [1072, 328] width 385 height 587
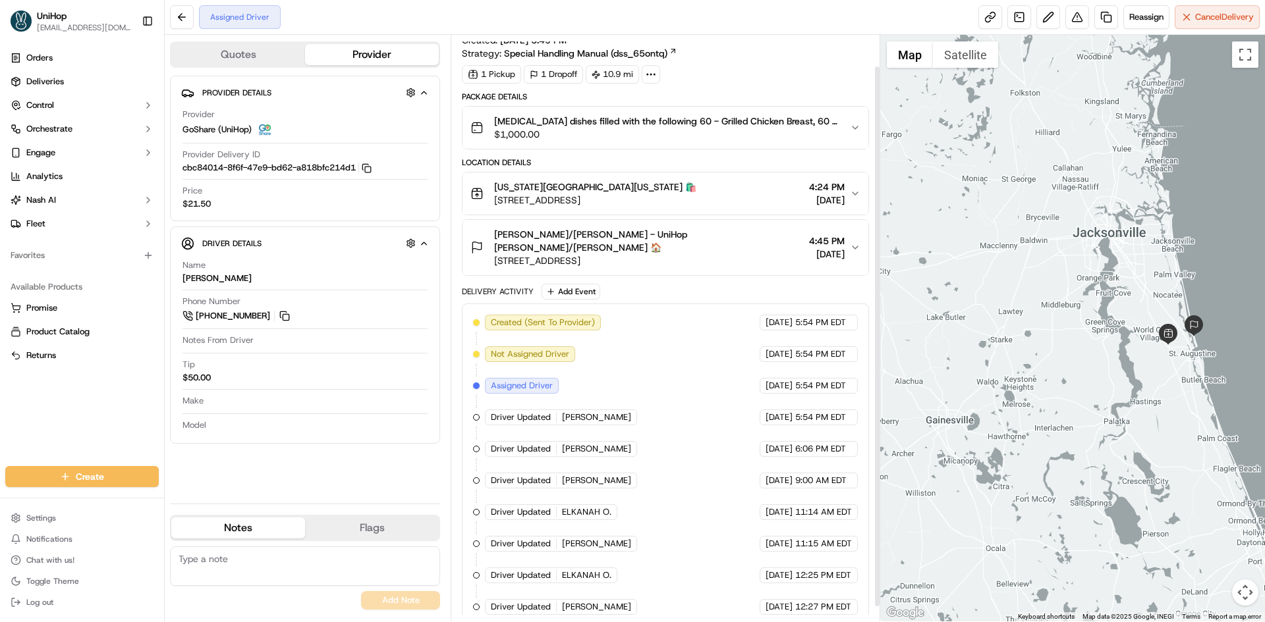
scroll to position [49, 0]
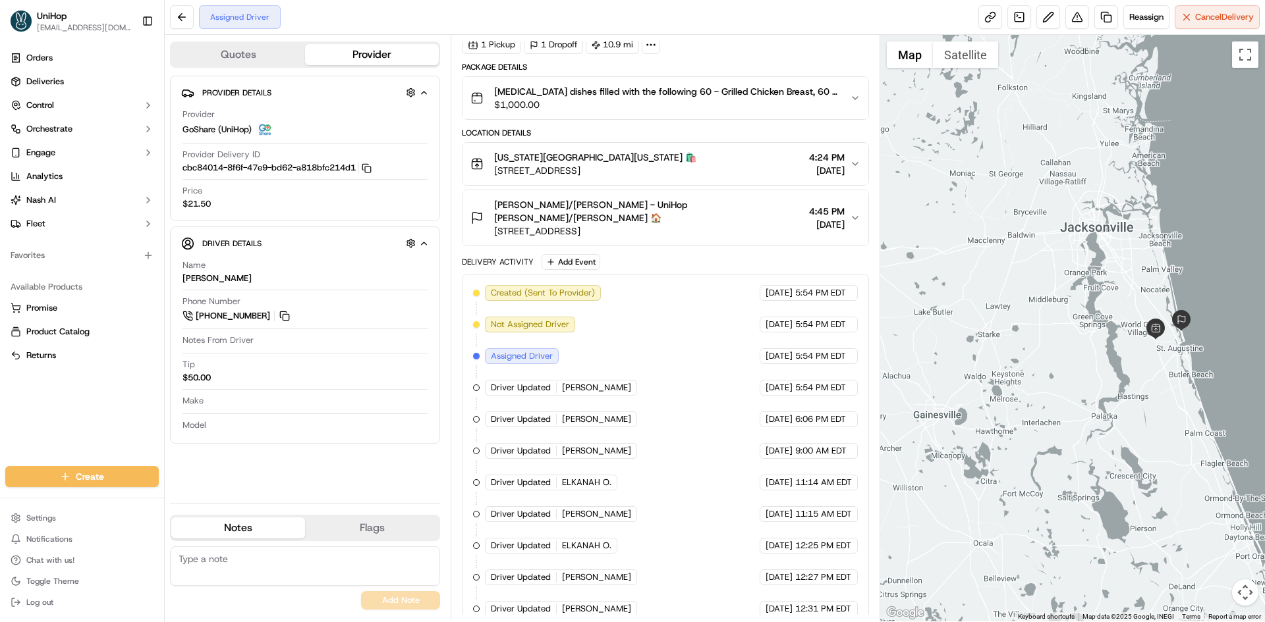
drag, startPoint x: 1099, startPoint y: 312, endPoint x: 1091, endPoint y: 309, distance: 8.0
click at [1091, 309] on div at bounding box center [1072, 328] width 385 height 587
click at [78, 413] on div "Orders Deliveries Control Orchestrate Engage Analytics Nash AI Fleet Favorites …" at bounding box center [82, 249] width 164 height 414
drag, startPoint x: 322, startPoint y: 481, endPoint x: 182, endPoint y: 426, distance: 149.9
click at [317, 481] on div "Provider Details Hidden ( 4 ) Provider GoShare (UniHop) Provider Delivery ID cb…" at bounding box center [305, 285] width 270 height 418
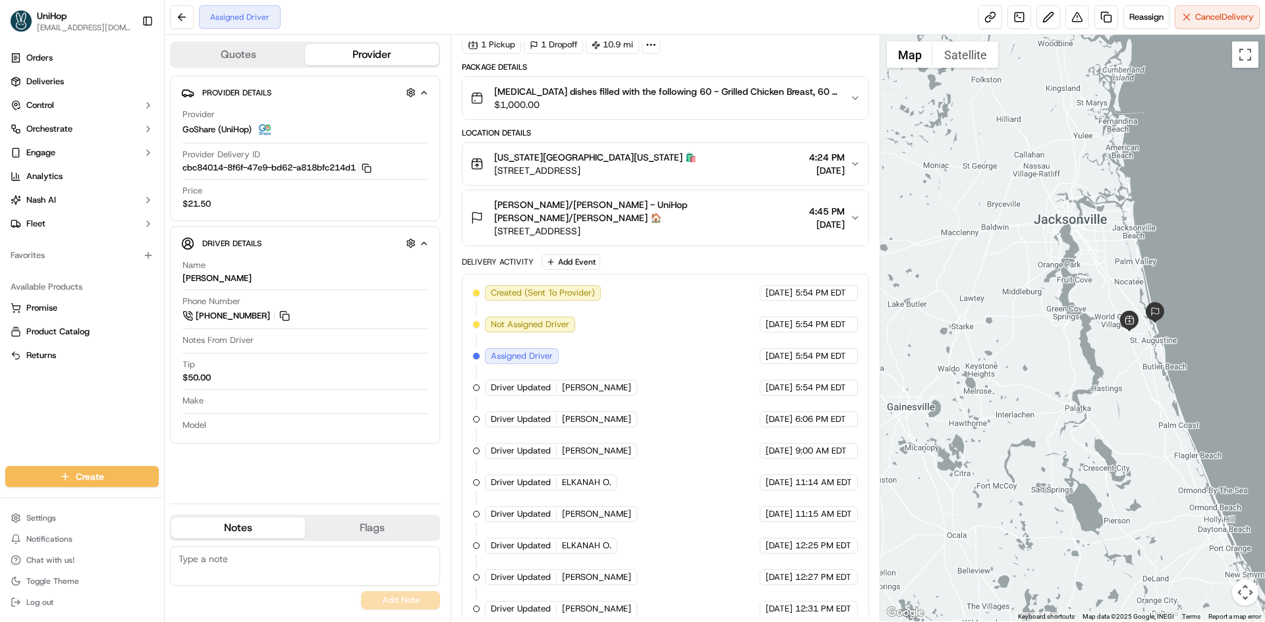
drag, startPoint x: 994, startPoint y: 257, endPoint x: 966, endPoint y: 248, distance: 29.0
click at [966, 248] on div at bounding box center [1072, 328] width 385 height 587
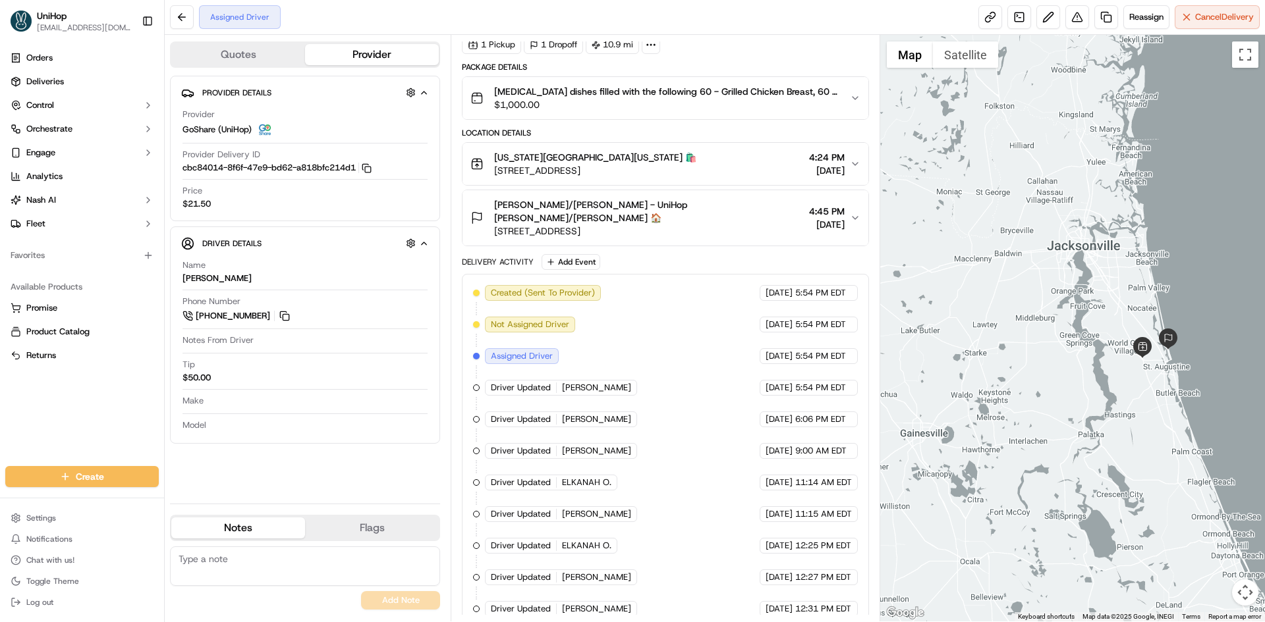
drag, startPoint x: 1014, startPoint y: 184, endPoint x: 1022, endPoint y: 207, distance: 25.2
click at [1022, 207] on div at bounding box center [1072, 328] width 385 height 587
click at [296, 314] on div "Phone Number +1 305 438 8456" at bounding box center [304, 310] width 245 height 28
click at [291, 318] on button at bounding box center [284, 316] width 14 height 14
click at [13, 410] on div "Orders Deliveries Control Orchestrate Engage Analytics Nash AI Fleet Favorites …" at bounding box center [82, 249] width 164 height 414
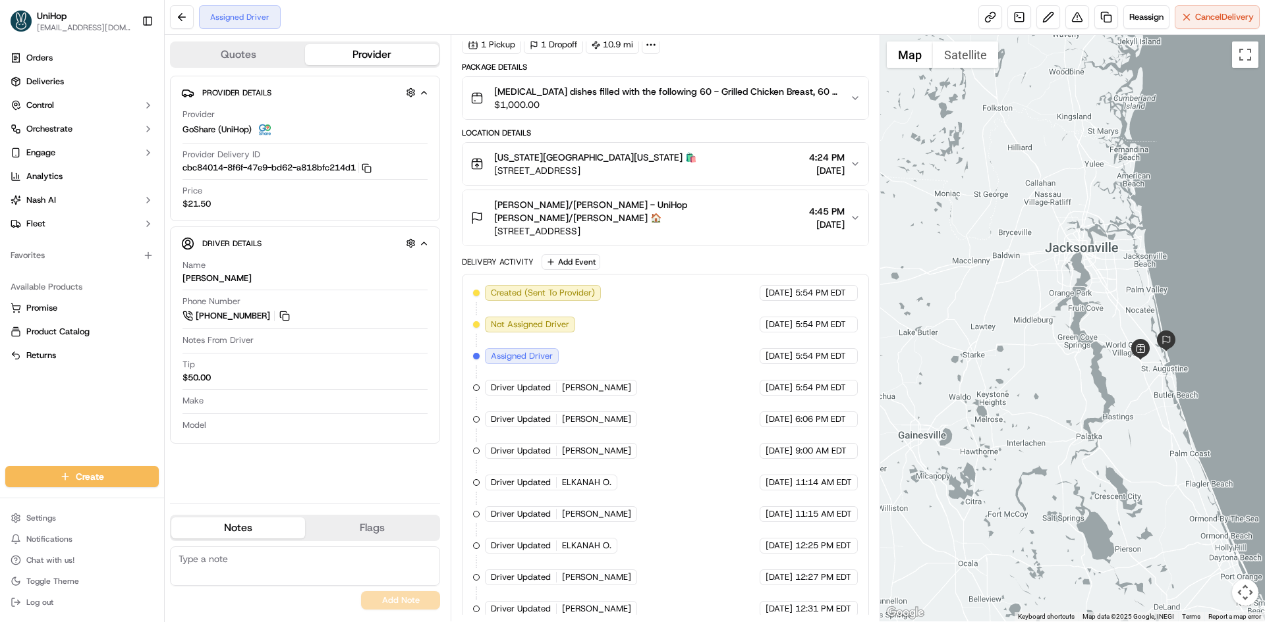
click at [0, 400] on div "Orders Deliveries Control Orchestrate Engage Analytics Nash AI Fleet Favorites …" at bounding box center [82, 249] width 164 height 414
click at [23, 408] on div "Orders Deliveries Control Orchestrate Engage Analytics Nash AI Fleet Favorites …" at bounding box center [82, 249] width 164 height 414
click at [69, 414] on div "Orders Deliveries Control Orchestrate Engage Analytics Nash AI Fleet Favorites …" at bounding box center [82, 249] width 164 height 414
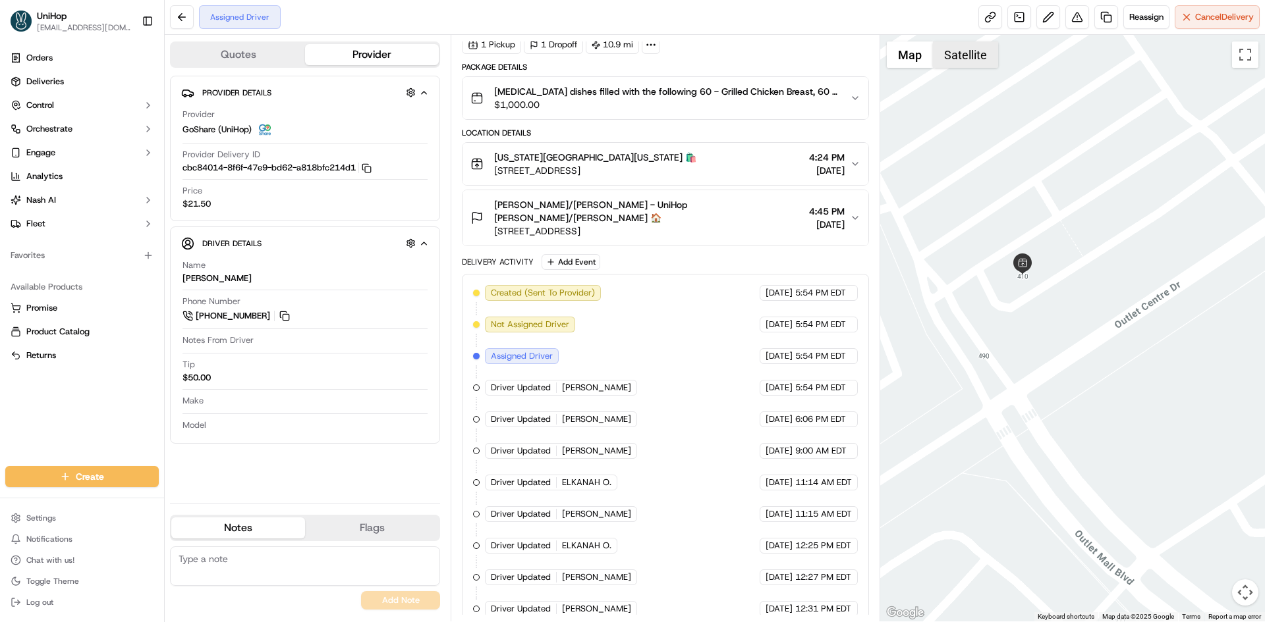
click at [963, 60] on button "Satellite" at bounding box center [965, 54] width 65 height 26
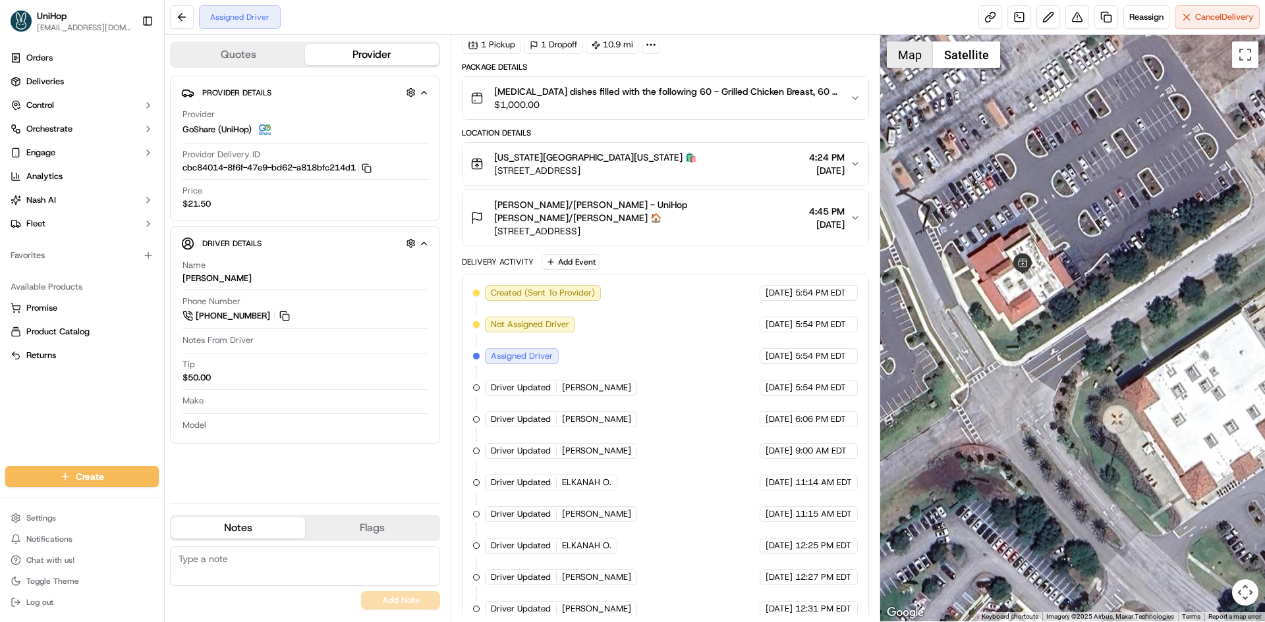
click at [913, 63] on button "Map" at bounding box center [910, 54] width 46 height 26
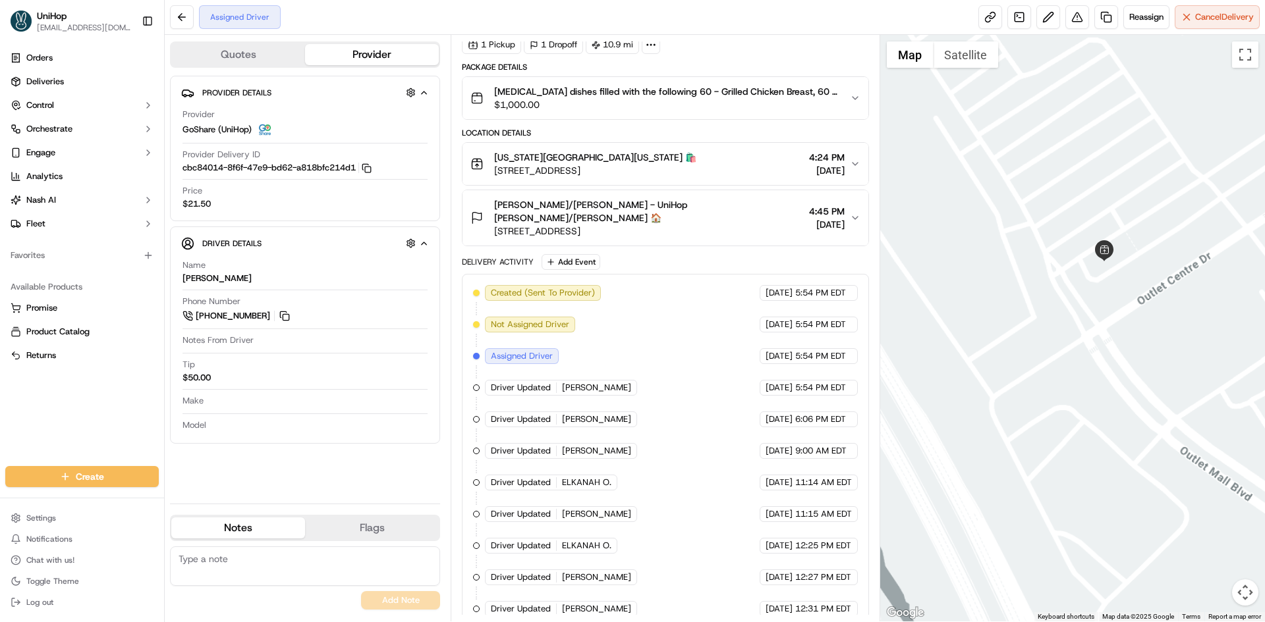
drag, startPoint x: 1200, startPoint y: 290, endPoint x: 1035, endPoint y: 468, distance: 242.8
click at [1050, 456] on div at bounding box center [1072, 328] width 385 height 587
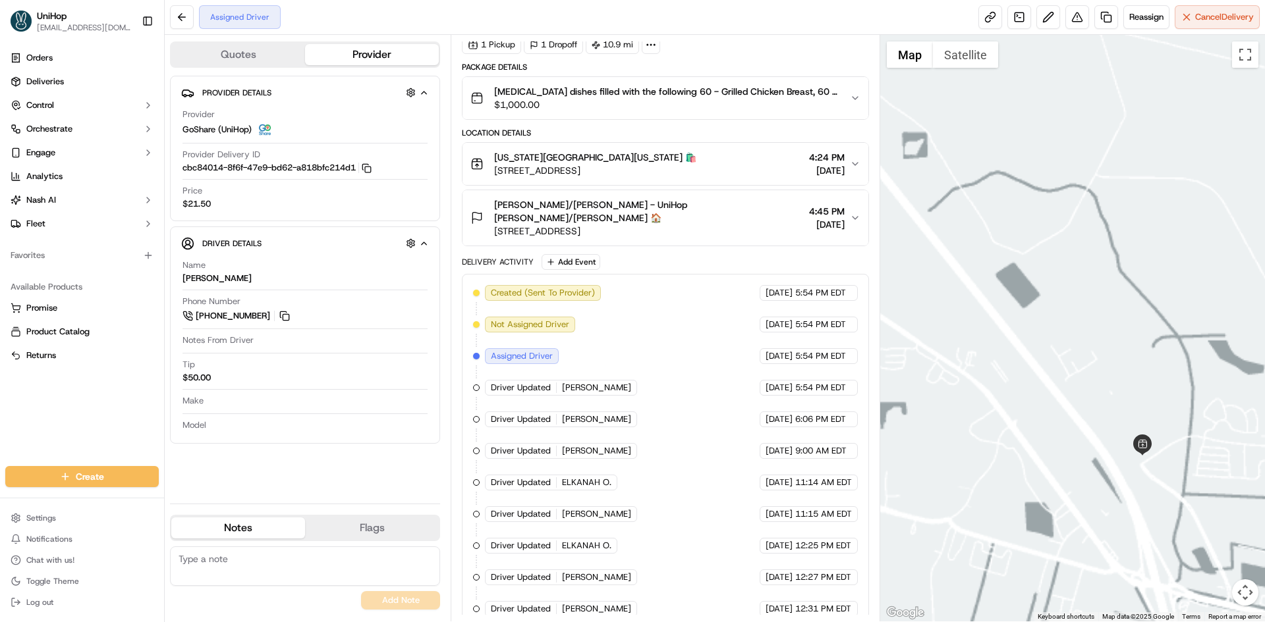
drag, startPoint x: 1261, startPoint y: 398, endPoint x: 1193, endPoint y: 431, distance: 74.8
click at [1202, 429] on div at bounding box center [1072, 328] width 385 height 587
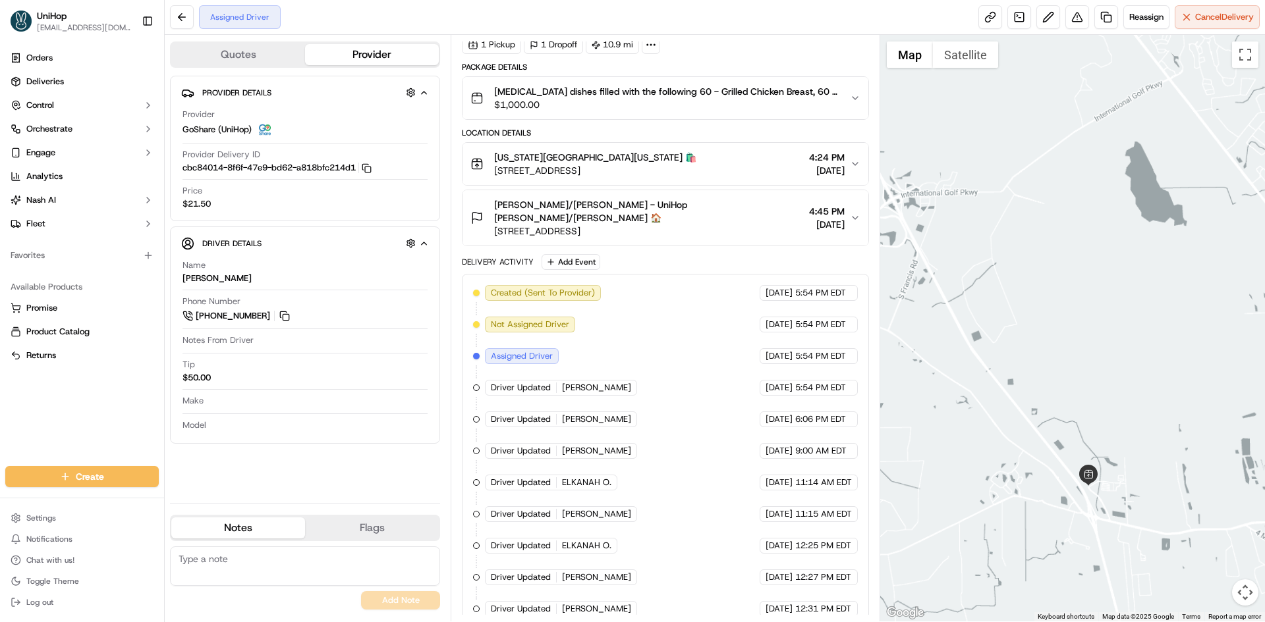
drag, startPoint x: 1196, startPoint y: 414, endPoint x: 1124, endPoint y: 384, distance: 77.9
click at [1163, 404] on div at bounding box center [1072, 328] width 385 height 587
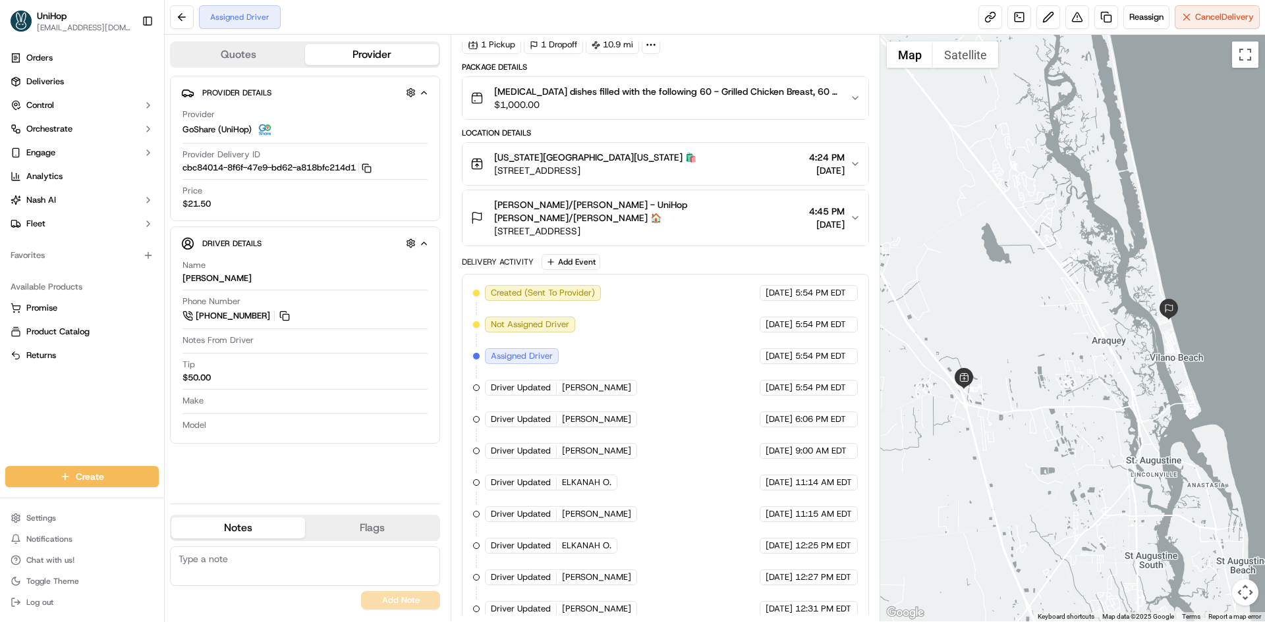
drag, startPoint x: 3, startPoint y: 429, endPoint x: 21, endPoint y: 440, distance: 20.7
click at [3, 429] on div "Orders Deliveries Control Orchestrate Engage Analytics Nash AI Fleet Favorites …" at bounding box center [82, 249] width 164 height 414
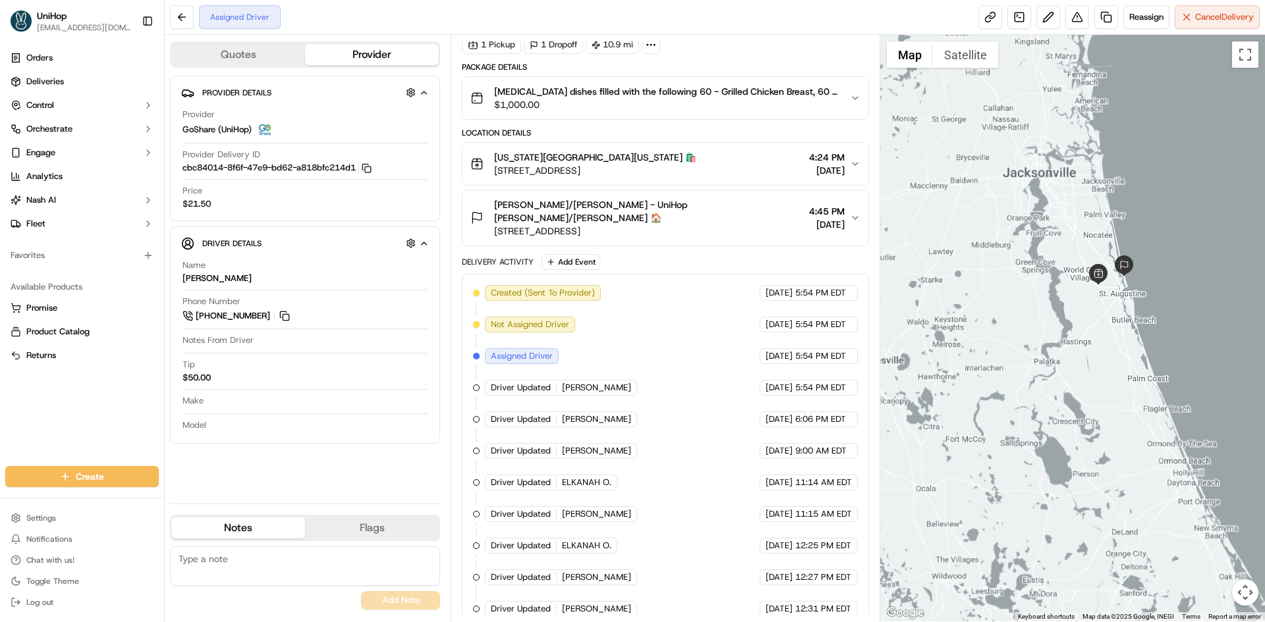
drag, startPoint x: 1063, startPoint y: 221, endPoint x: 1070, endPoint y: 237, distance: 17.1
click at [1070, 236] on div at bounding box center [1072, 328] width 385 height 587
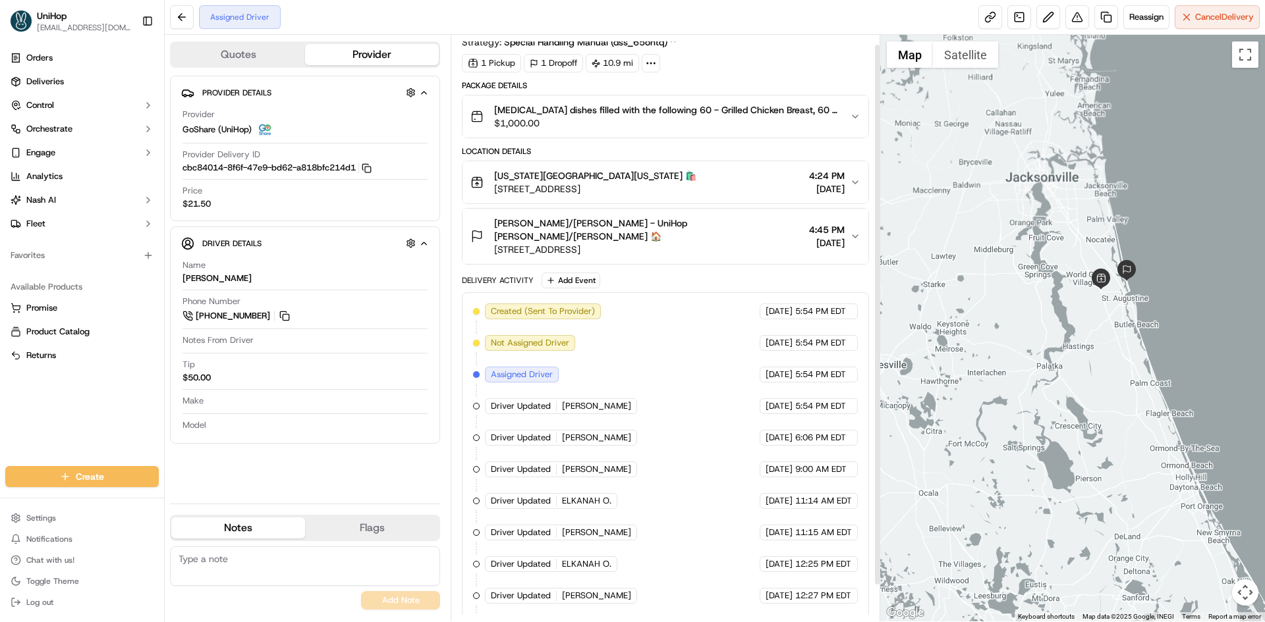
scroll to position [0, 0]
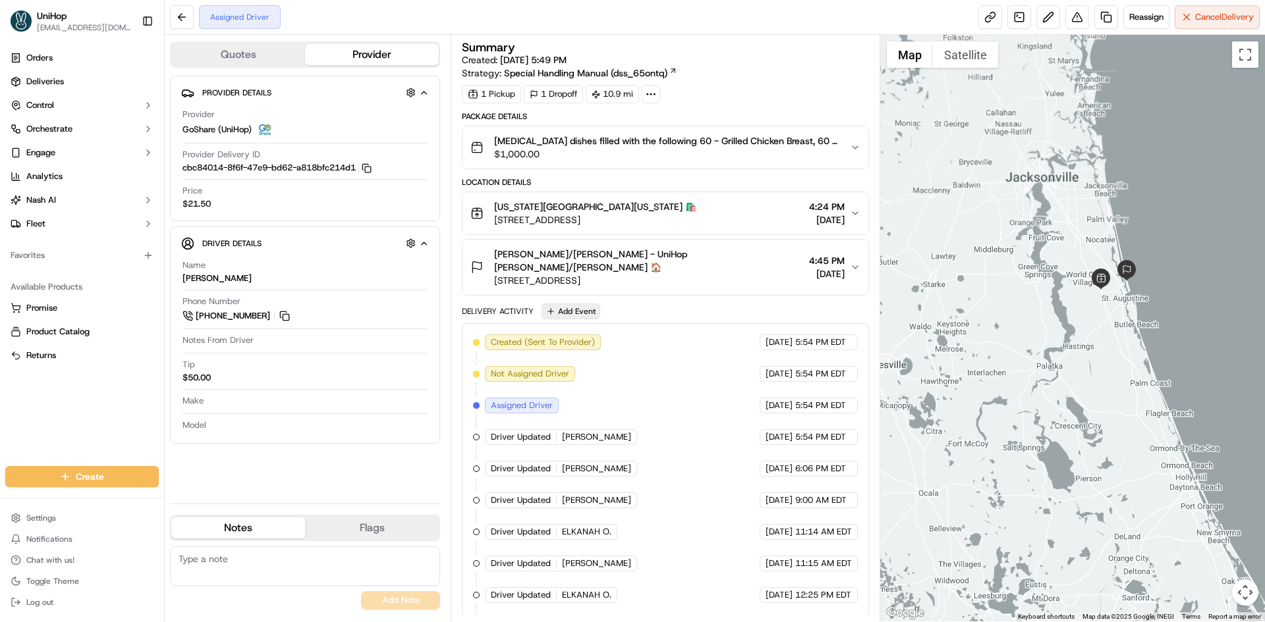
click at [595, 304] on button "Add Event" at bounding box center [570, 312] width 59 height 16
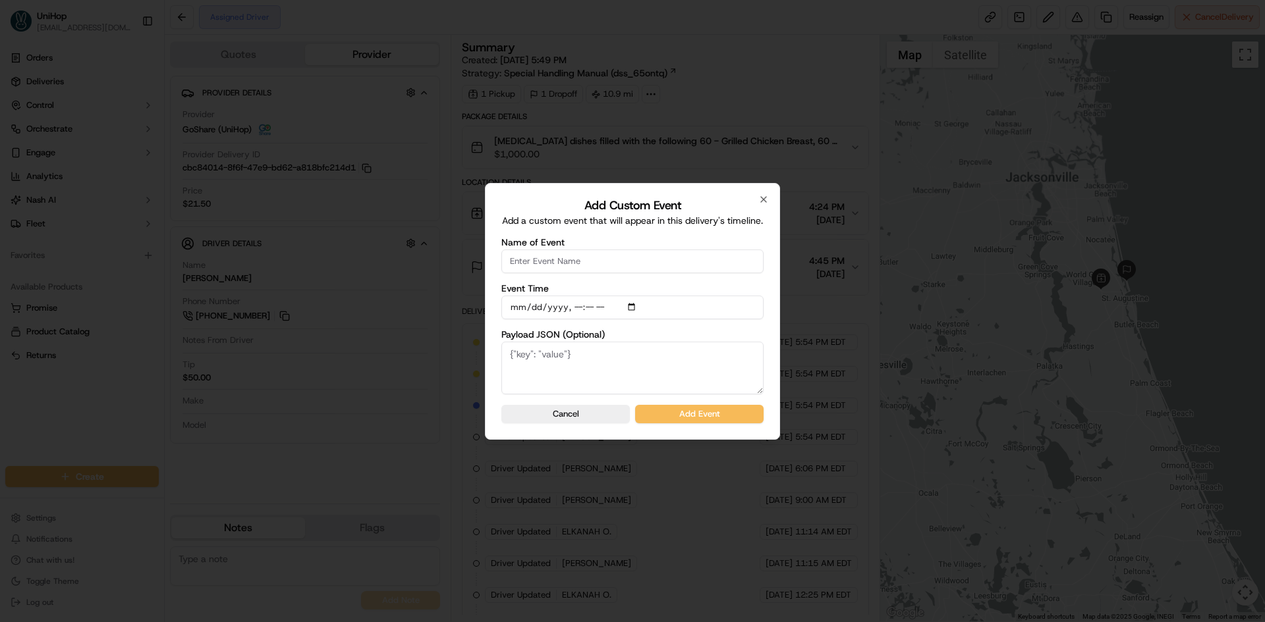
click at [583, 251] on input "Name of Event" at bounding box center [632, 262] width 262 height 24
type input "Driver Confirmed"
click at [637, 306] on input "Event Time" at bounding box center [632, 308] width 262 height 24
type input "2025-09-20T14:45"
click at [760, 339] on label "Payload JSON (Optional)" at bounding box center [632, 334] width 262 height 9
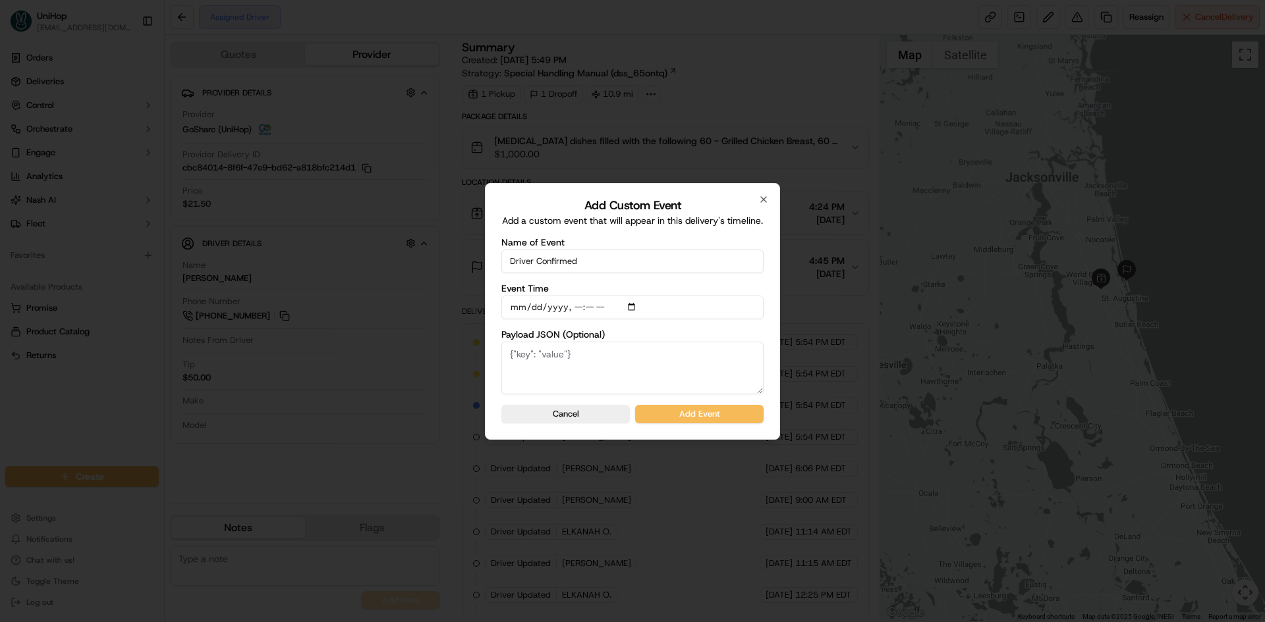
click at [760, 342] on textarea "Payload JSON (Optional)" at bounding box center [632, 368] width 262 height 53
click at [746, 412] on button "Add Event" at bounding box center [699, 414] width 128 height 18
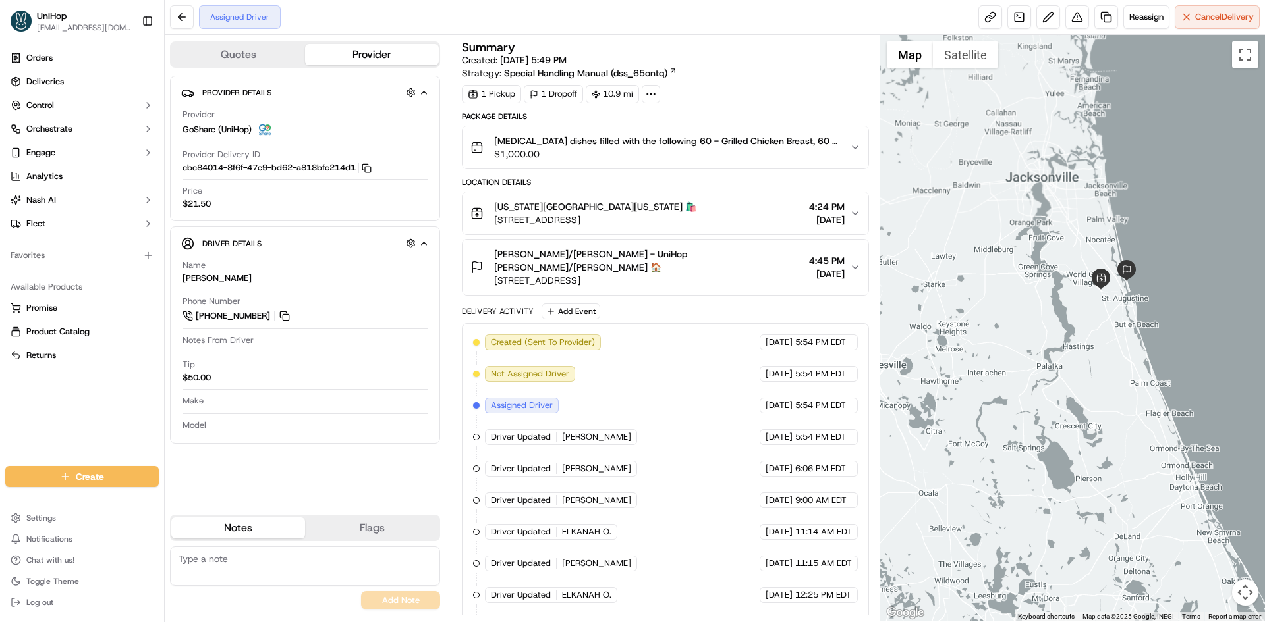
drag, startPoint x: 0, startPoint y: 456, endPoint x: 5, endPoint y: 433, distance: 23.0
click at [0, 456] on div "Create Settings Notifications Chat with us! Toggle Theme Log out" at bounding box center [82, 539] width 164 height 167
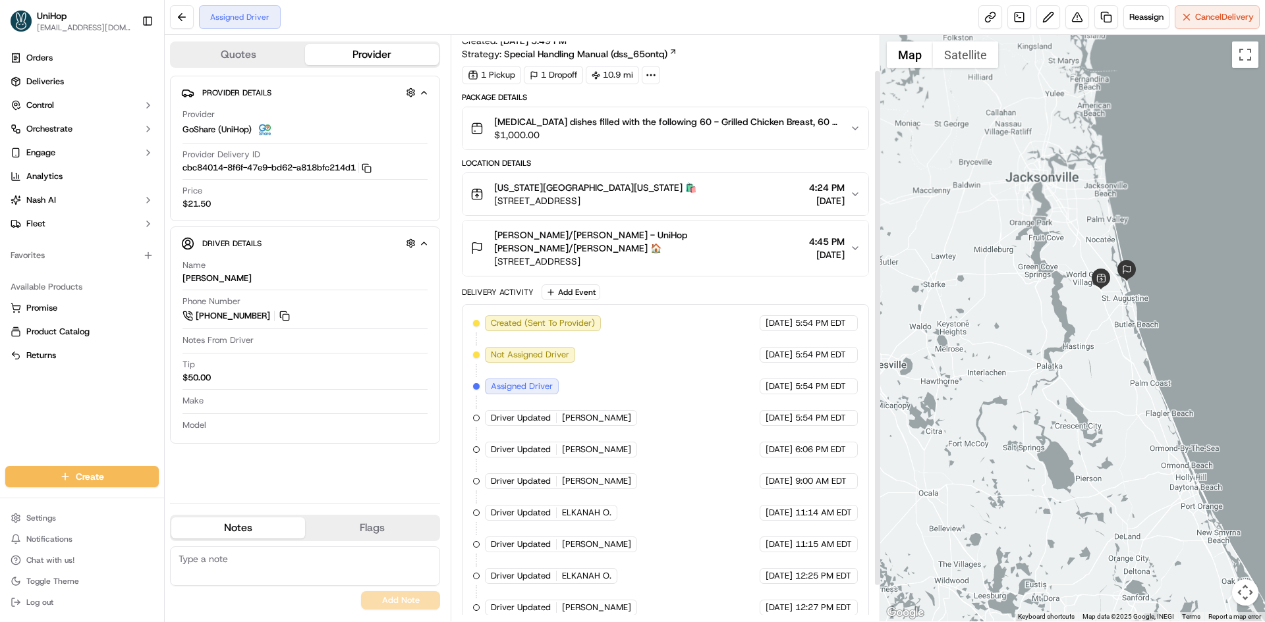
scroll to position [81, 0]
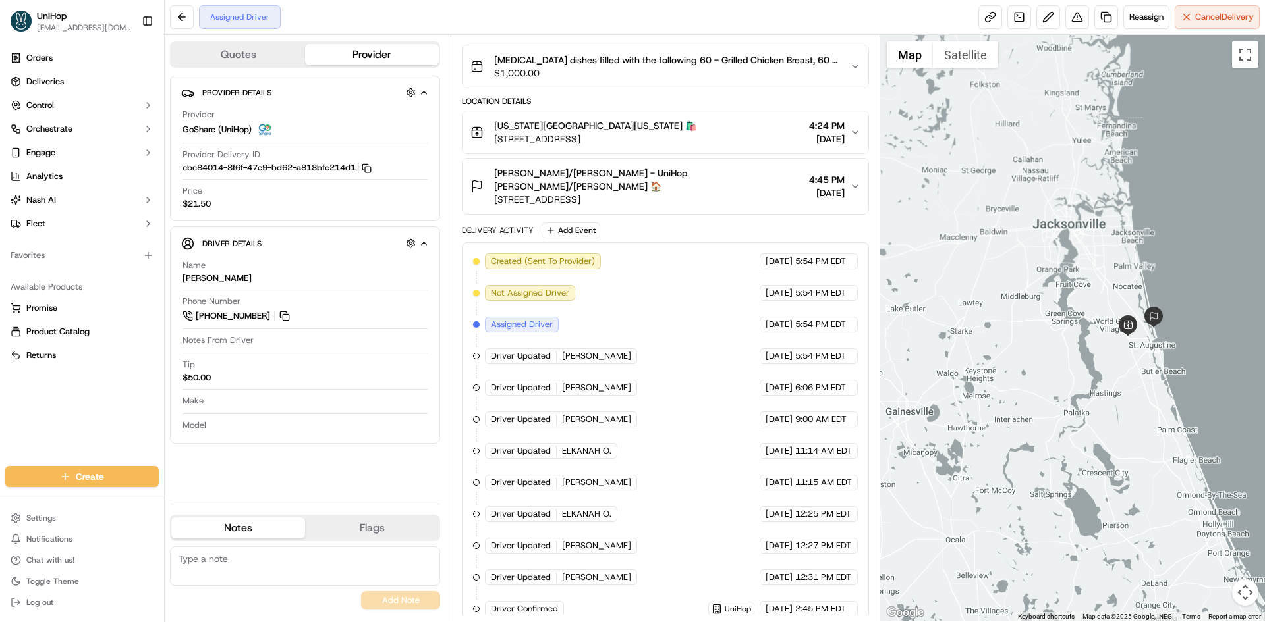
drag, startPoint x: 895, startPoint y: 252, endPoint x: 919, endPoint y: 294, distance: 48.4
click at [919, 294] on div at bounding box center [1072, 328] width 385 height 587
drag, startPoint x: 914, startPoint y: 294, endPoint x: 921, endPoint y: 306, distance: 13.6
click at [921, 306] on div at bounding box center [1072, 328] width 385 height 587
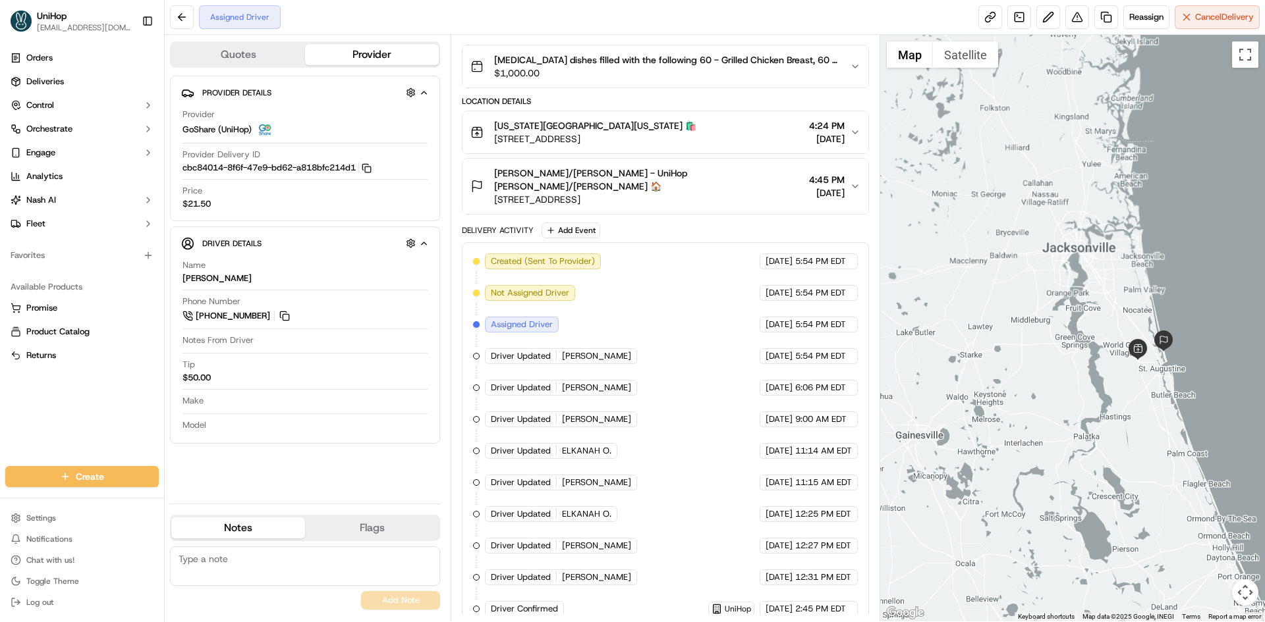
drag, startPoint x: 975, startPoint y: 308, endPoint x: 976, endPoint y: 319, distance: 11.3
click at [976, 319] on div at bounding box center [1072, 328] width 385 height 587
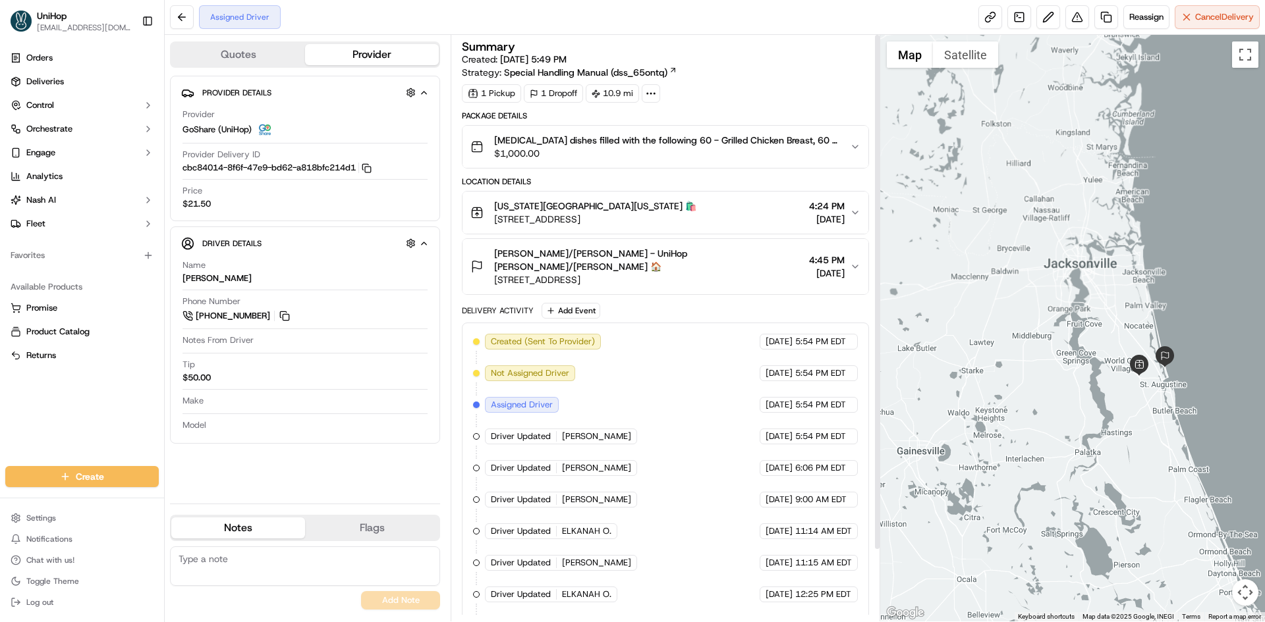
scroll to position [0, 0]
click at [777, 275] on button "Megan Roan/Joey Lock - UniHop Megan Roan/Joey Lock 🏠 4261 Coastal Hwy, St. Augu…" at bounding box center [664, 267] width 405 height 55
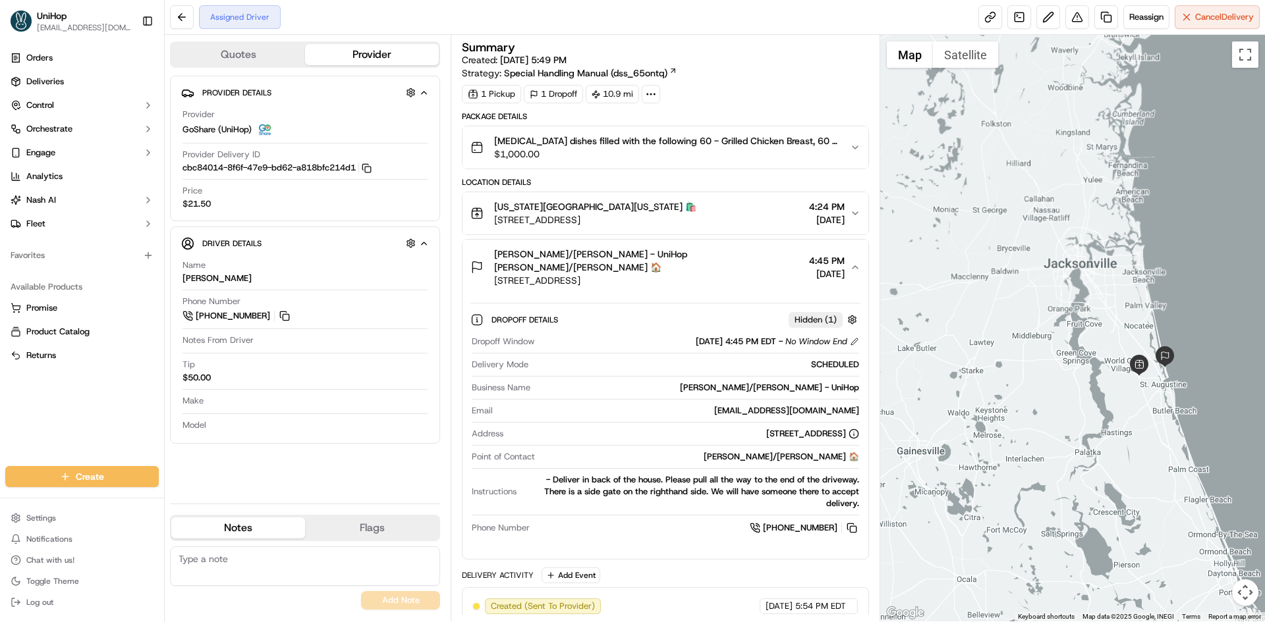
click at [777, 275] on button "Megan Roan/Joey Lock - UniHop Megan Roan/Joey Lock 🏠 4261 Coastal Hwy, St. Augu…" at bounding box center [664, 267] width 405 height 55
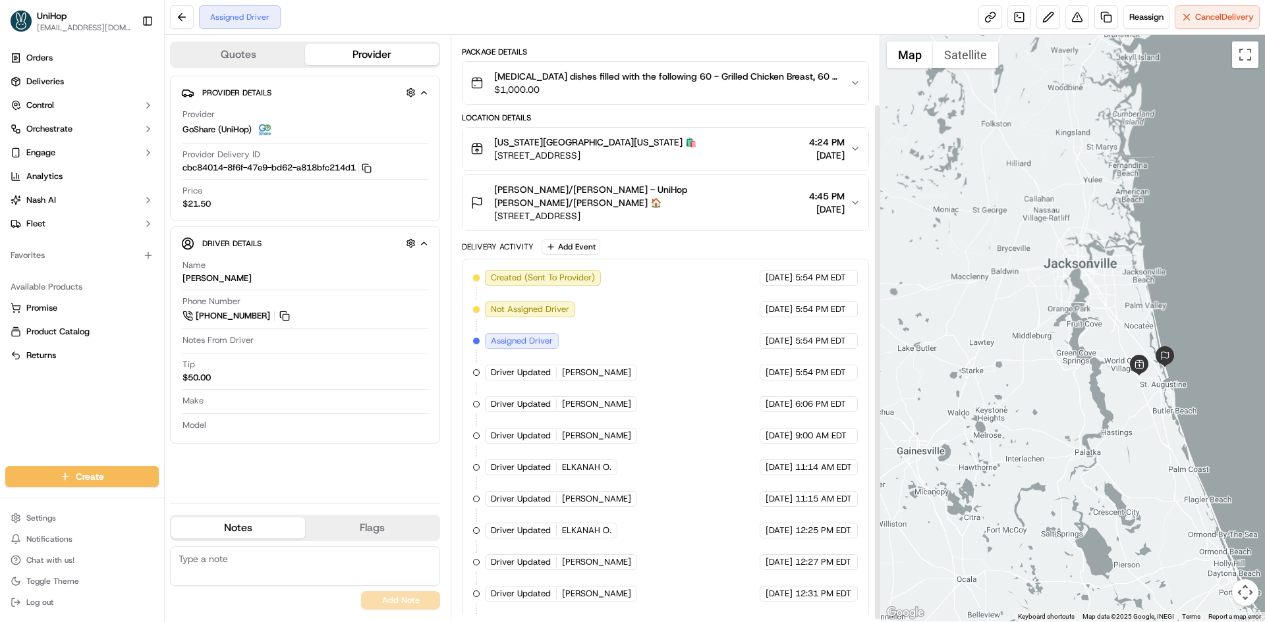
scroll to position [81, 0]
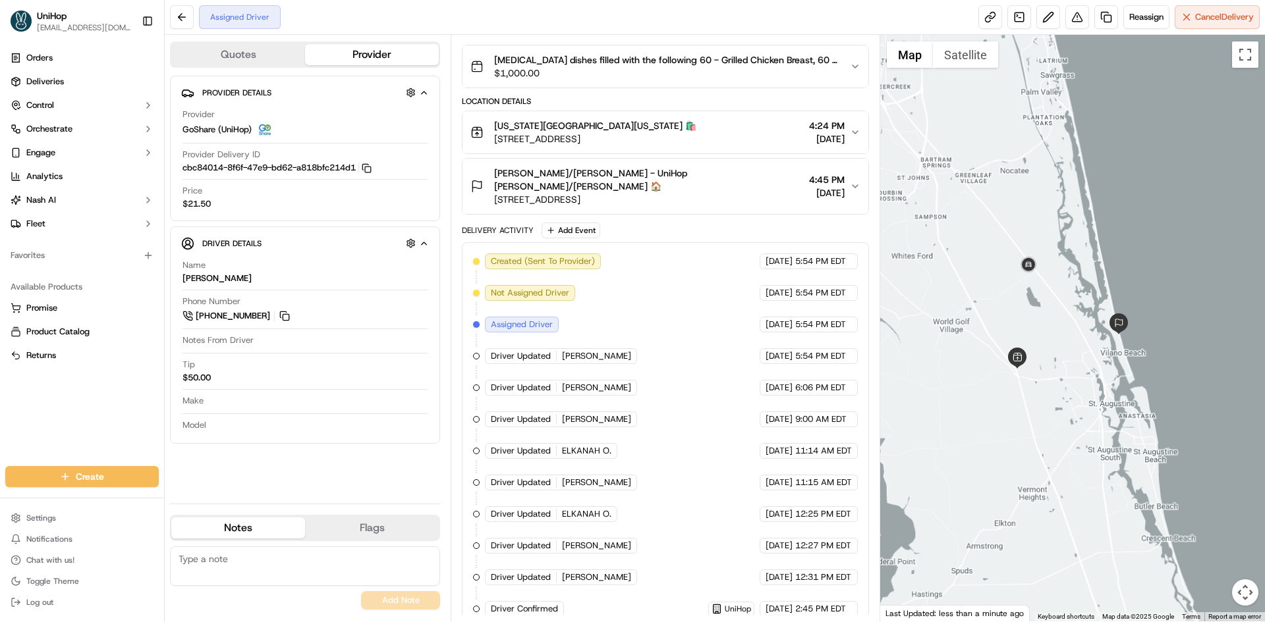
drag, startPoint x: 1114, startPoint y: 369, endPoint x: 995, endPoint y: 371, distance: 119.2
click at [996, 371] on div at bounding box center [1072, 328] width 385 height 587
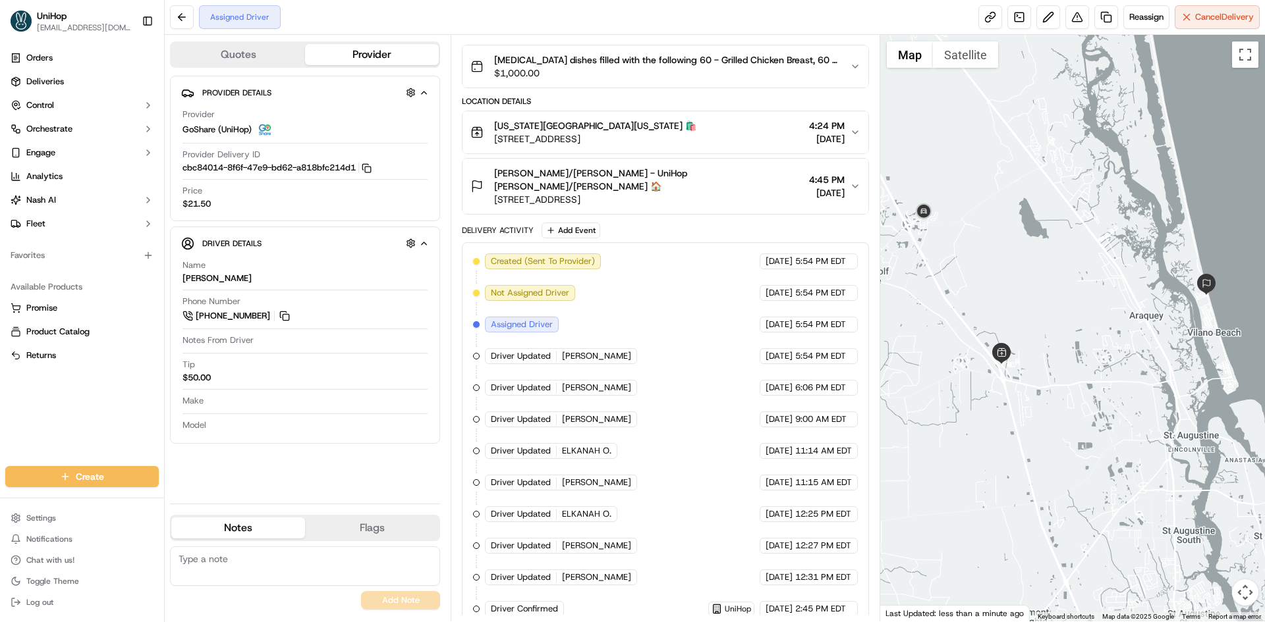
drag, startPoint x: 971, startPoint y: 267, endPoint x: 875, endPoint y: 244, distance: 98.4
click at [962, 259] on div at bounding box center [1072, 328] width 385 height 587
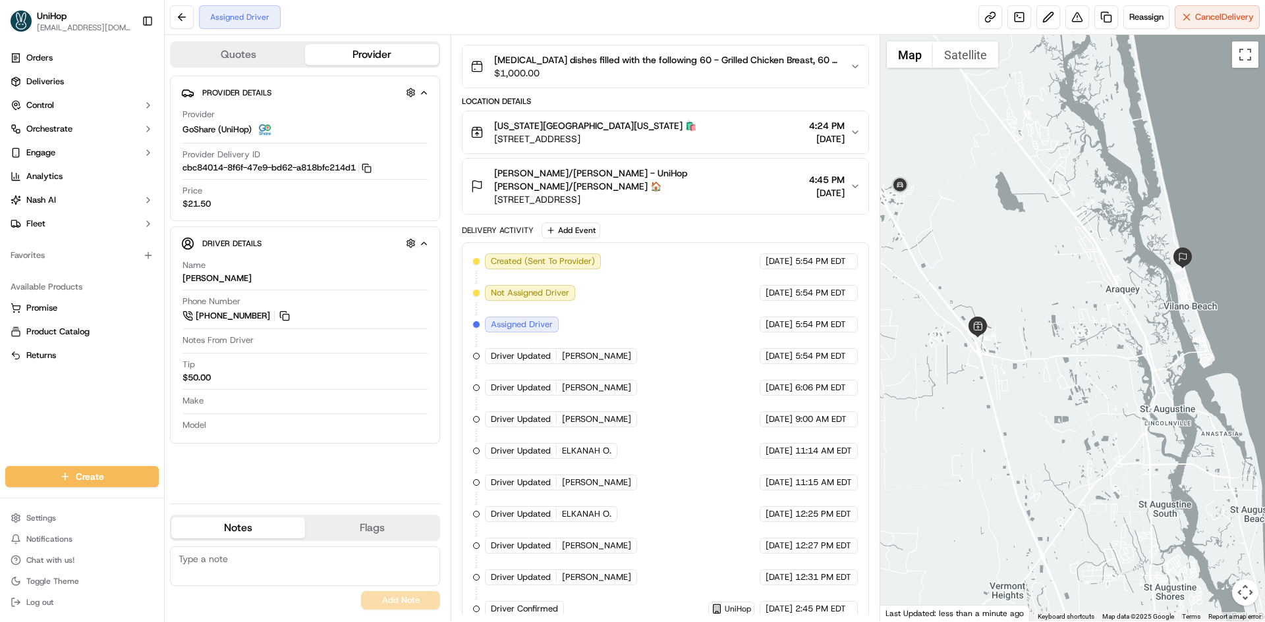
drag, startPoint x: 955, startPoint y: 250, endPoint x: 1027, endPoint y: 299, distance: 87.3
click at [1027, 299] on div at bounding box center [1072, 328] width 385 height 587
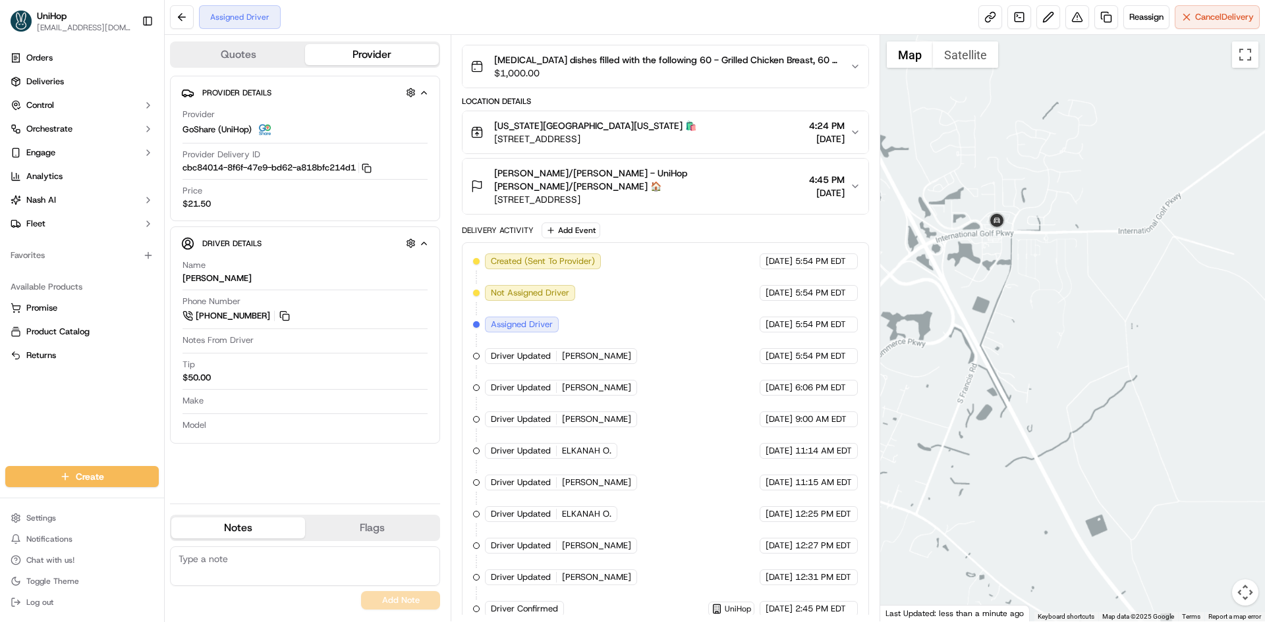
drag, startPoint x: 1155, startPoint y: 280, endPoint x: 1097, endPoint y: 282, distance: 57.3
click at [1126, 280] on div at bounding box center [1072, 328] width 385 height 587
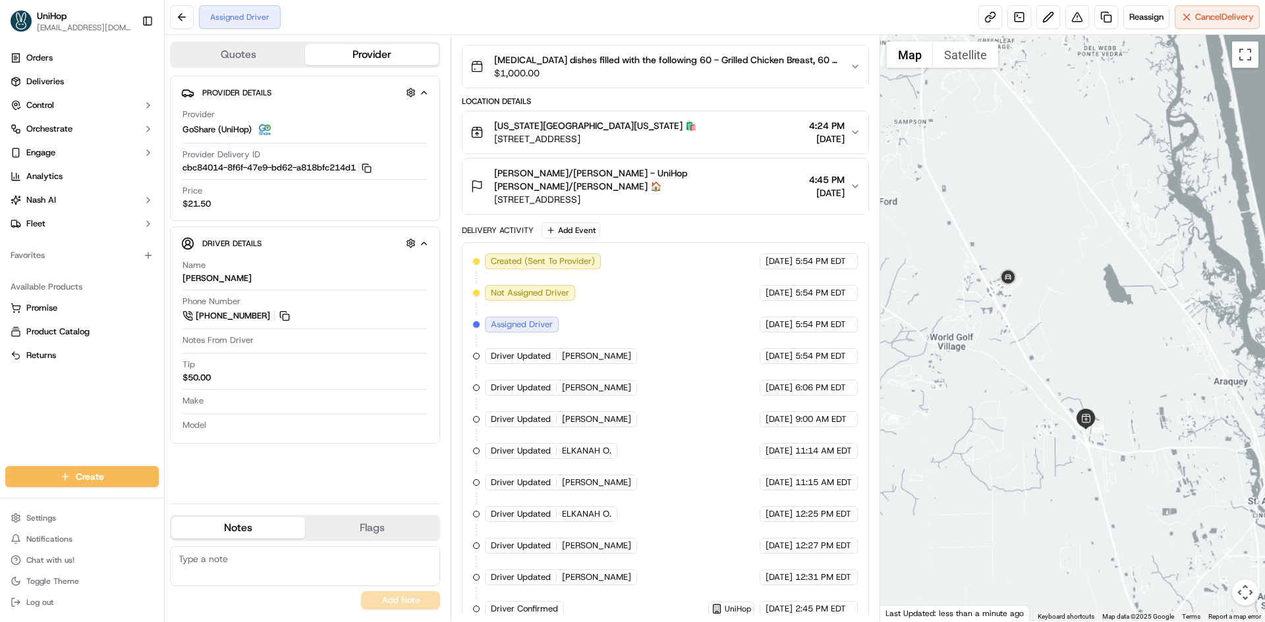
drag, startPoint x: 1124, startPoint y: 279, endPoint x: 1074, endPoint y: 286, distance: 49.9
click at [1084, 286] on div at bounding box center [1072, 328] width 385 height 587
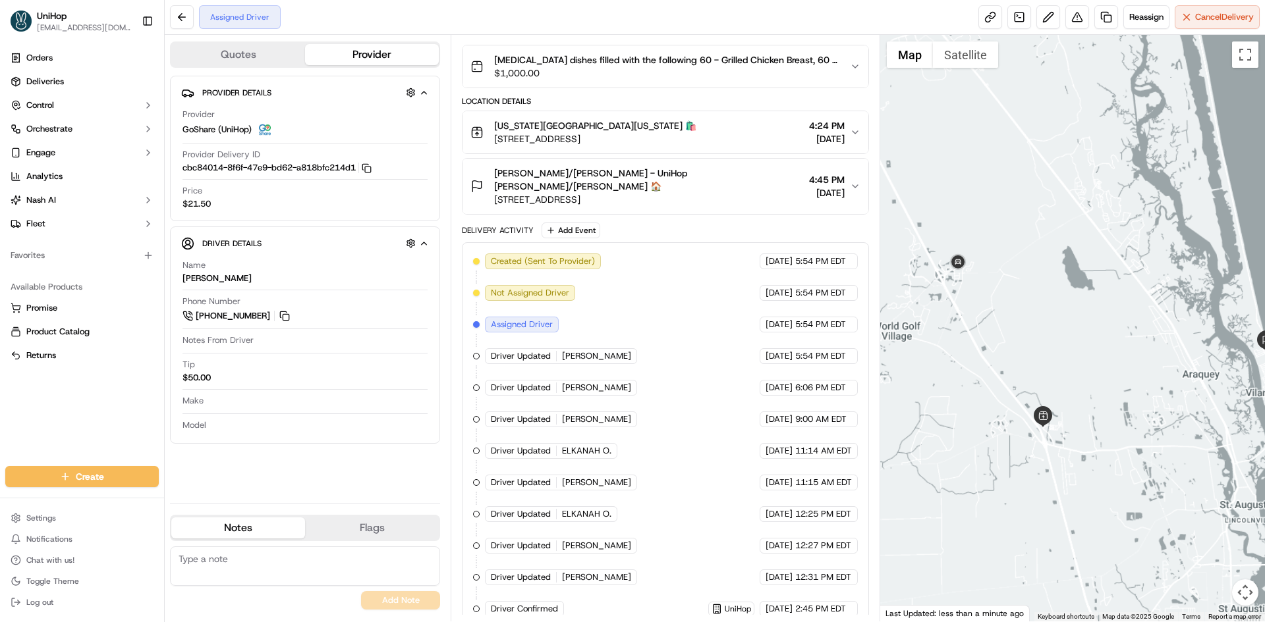
click at [1047, 285] on div at bounding box center [1072, 328] width 385 height 587
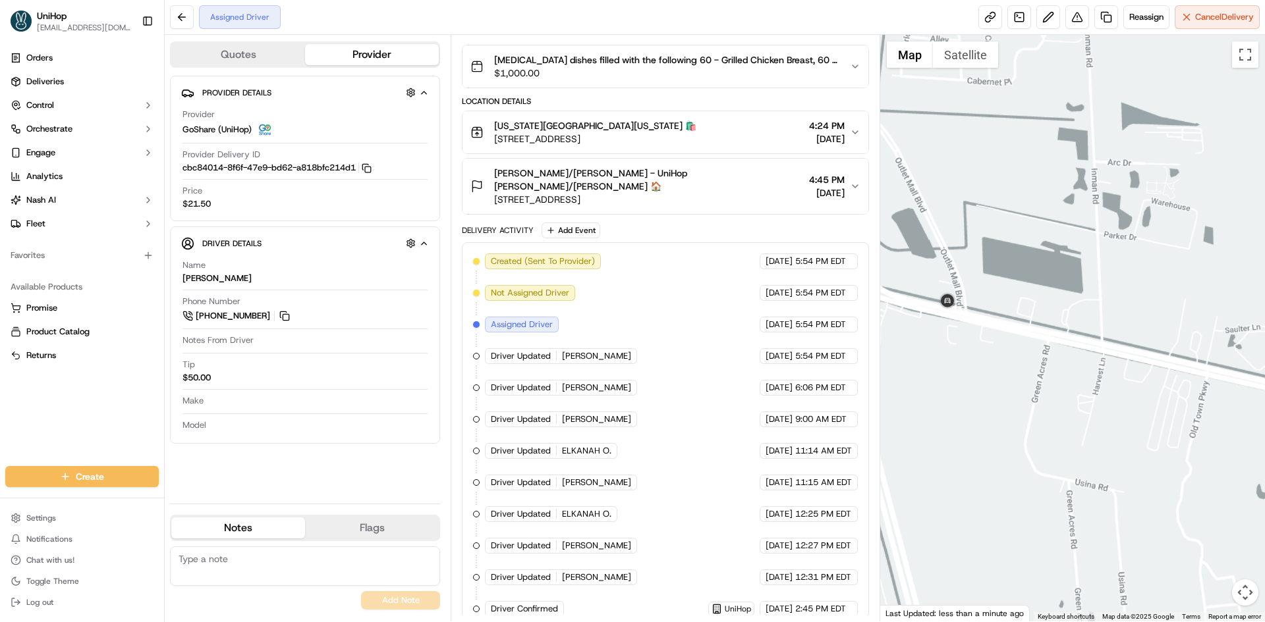
drag, startPoint x: 1040, startPoint y: 244, endPoint x: 1051, endPoint y: 287, distance: 43.4
click at [1049, 282] on div at bounding box center [1072, 328] width 385 height 587
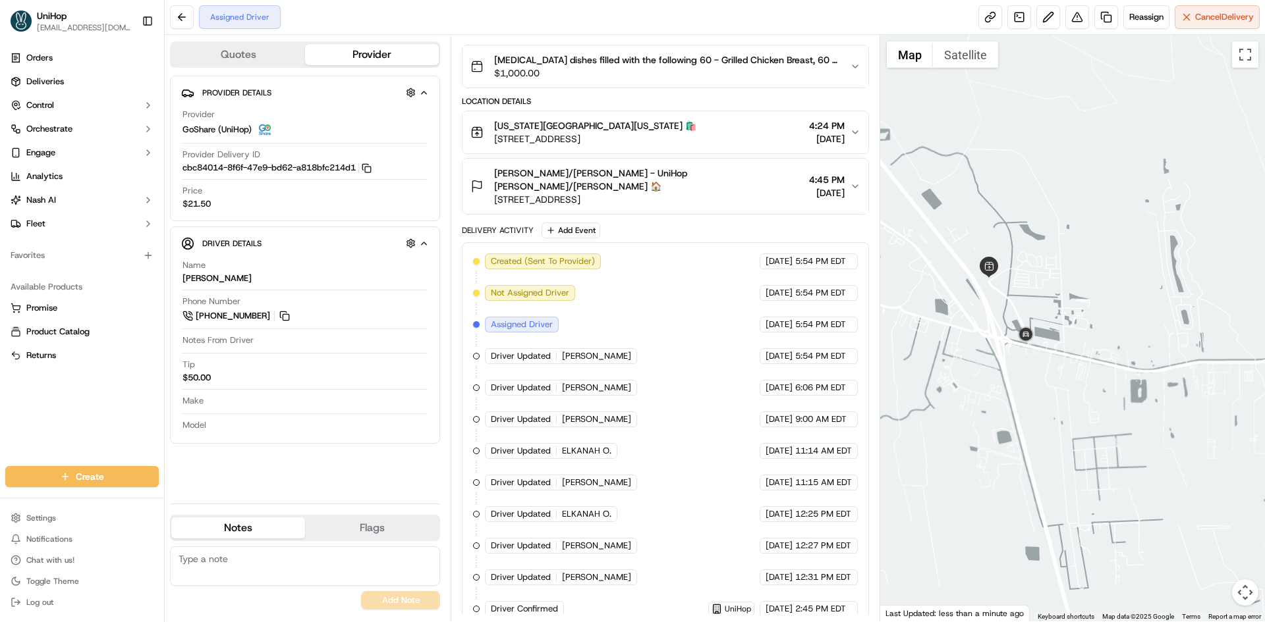
drag, startPoint x: 1076, startPoint y: 274, endPoint x: 1057, endPoint y: 328, distance: 57.3
click at [1059, 317] on div at bounding box center [1072, 328] width 385 height 587
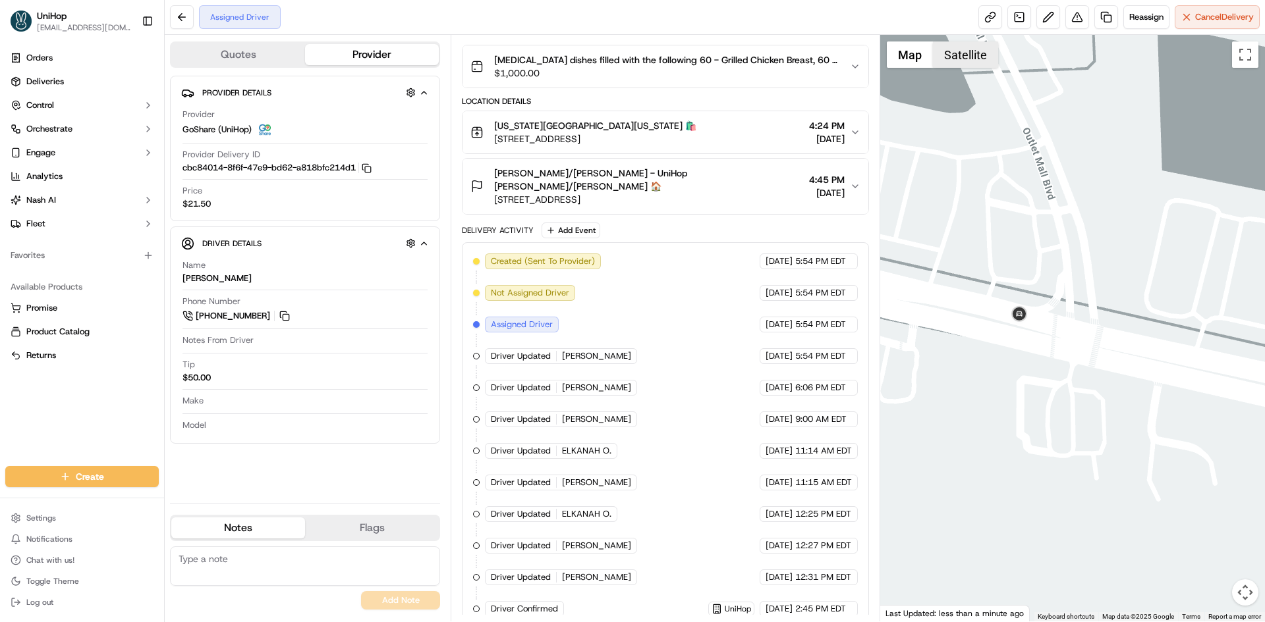
click at [950, 58] on button "Satellite" at bounding box center [965, 54] width 65 height 26
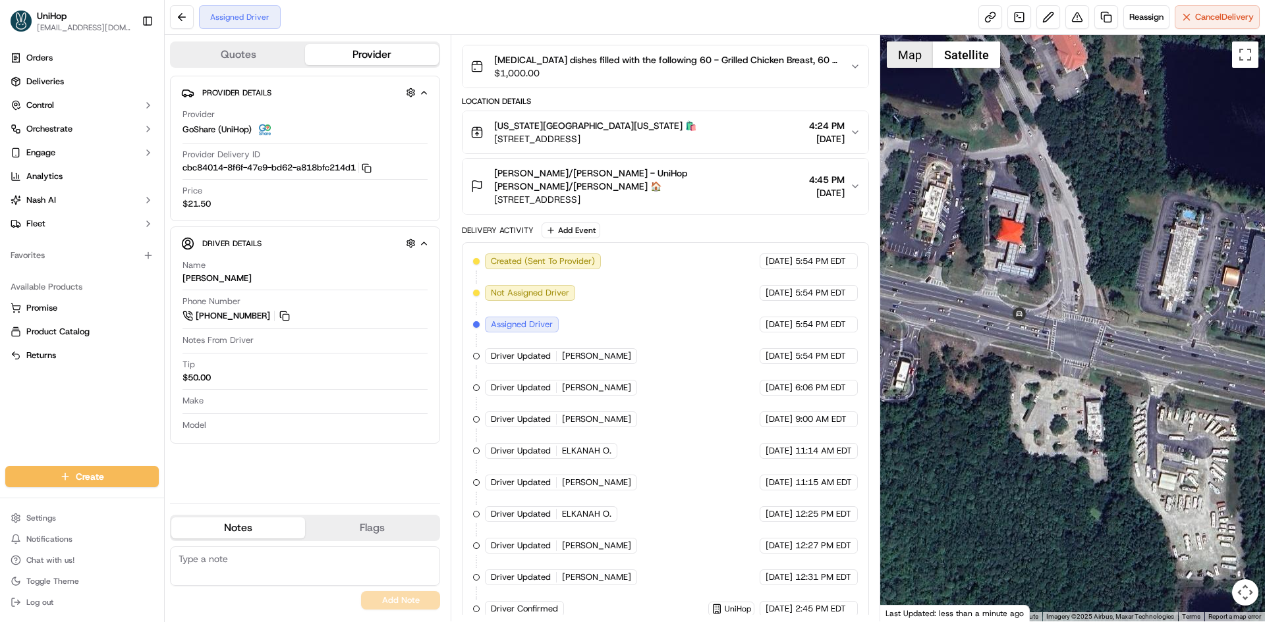
click at [915, 61] on button "Map" at bounding box center [910, 54] width 46 height 26
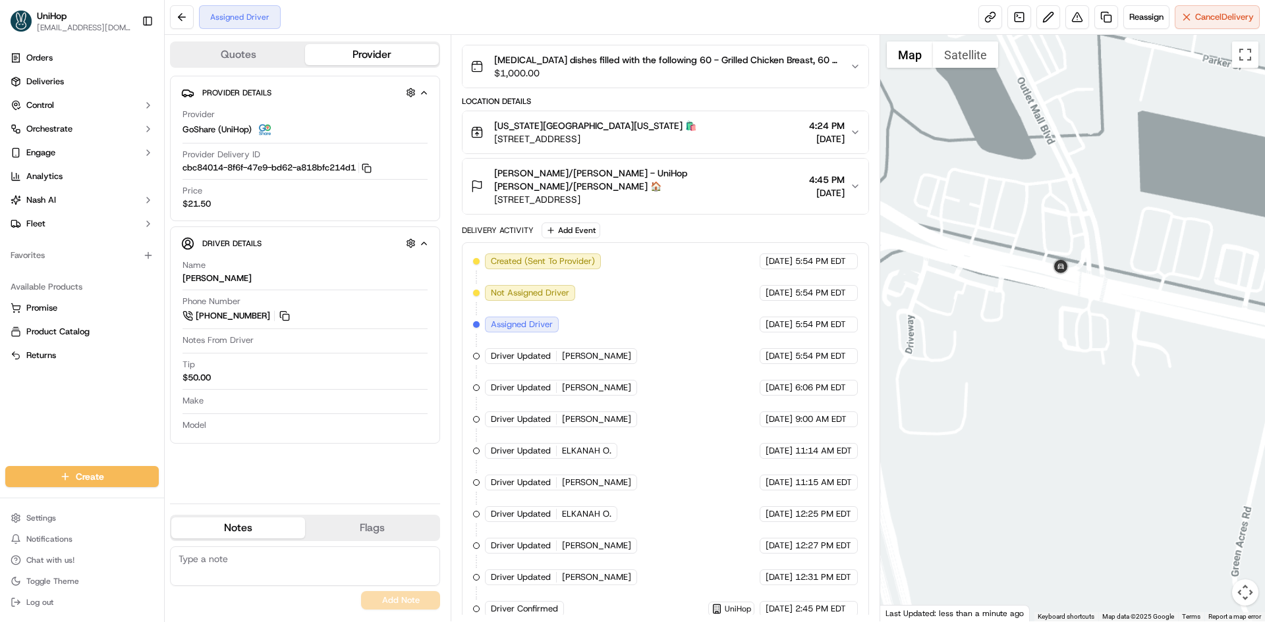
drag, startPoint x: 1151, startPoint y: 222, endPoint x: 1152, endPoint y: 352, distance: 129.8
click at [1153, 350] on div at bounding box center [1072, 328] width 385 height 587
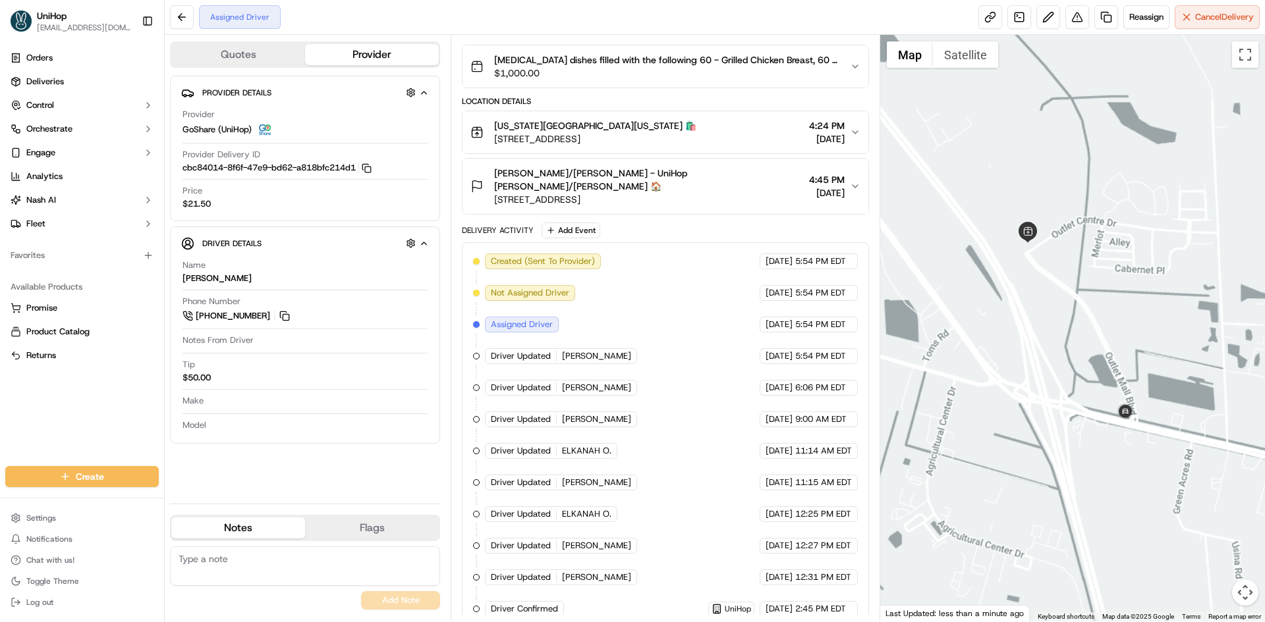
drag, startPoint x: 1206, startPoint y: 300, endPoint x: 1165, endPoint y: 325, distance: 47.9
click at [1173, 321] on div at bounding box center [1072, 328] width 385 height 587
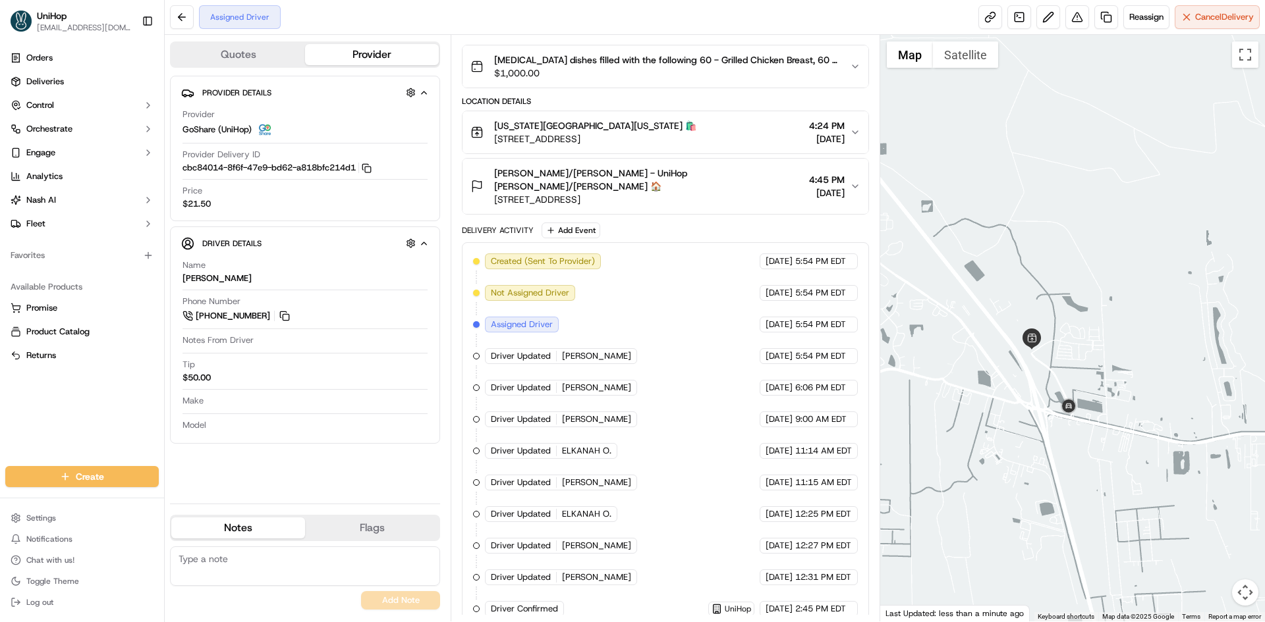
click at [1097, 333] on div at bounding box center [1072, 328] width 385 height 587
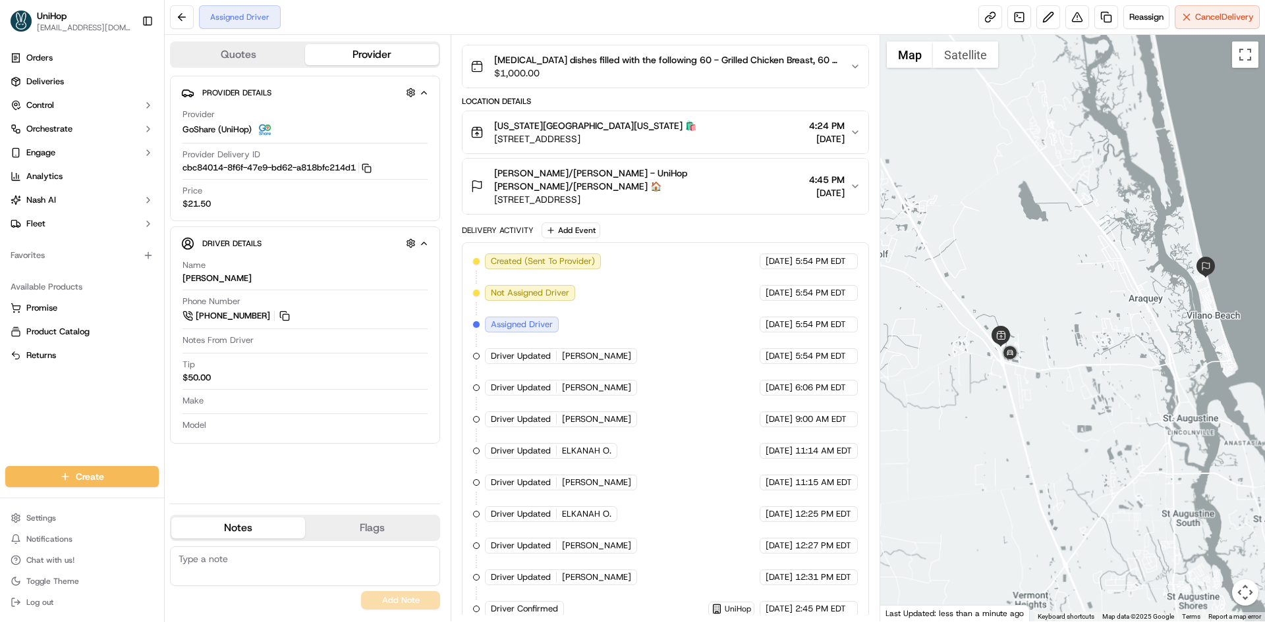
drag, startPoint x: 1093, startPoint y: 338, endPoint x: 1078, endPoint y: 347, distance: 17.2
click at [1085, 341] on div at bounding box center [1072, 328] width 385 height 587
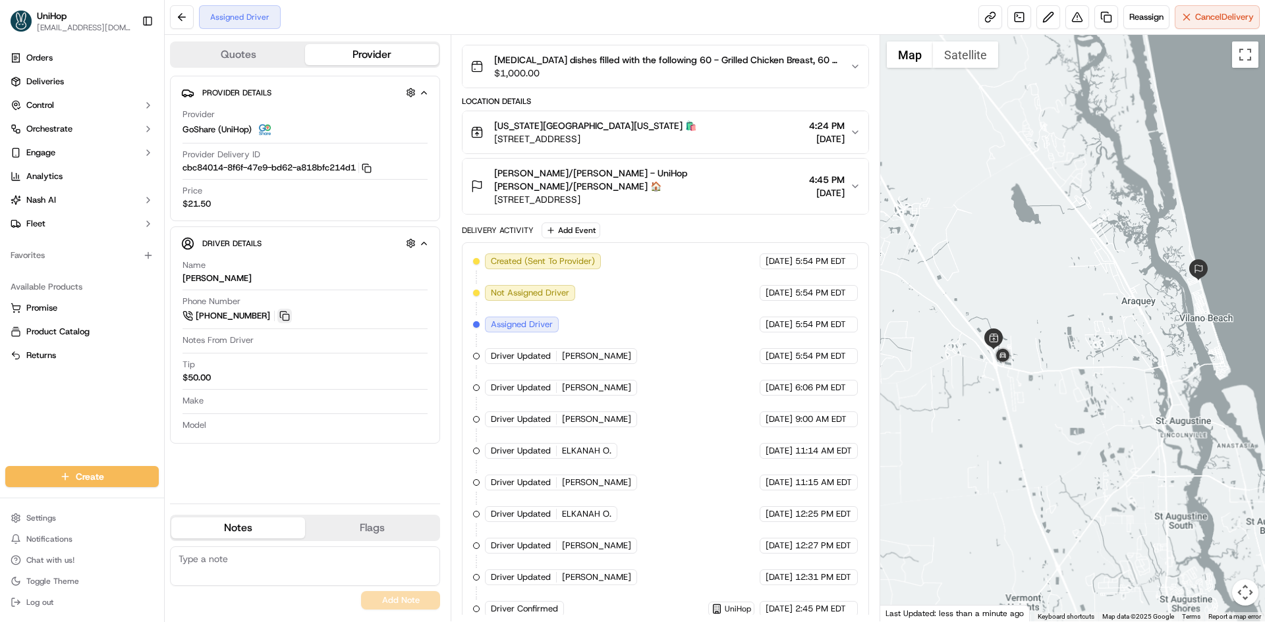
click at [290, 315] on button at bounding box center [284, 316] width 14 height 14
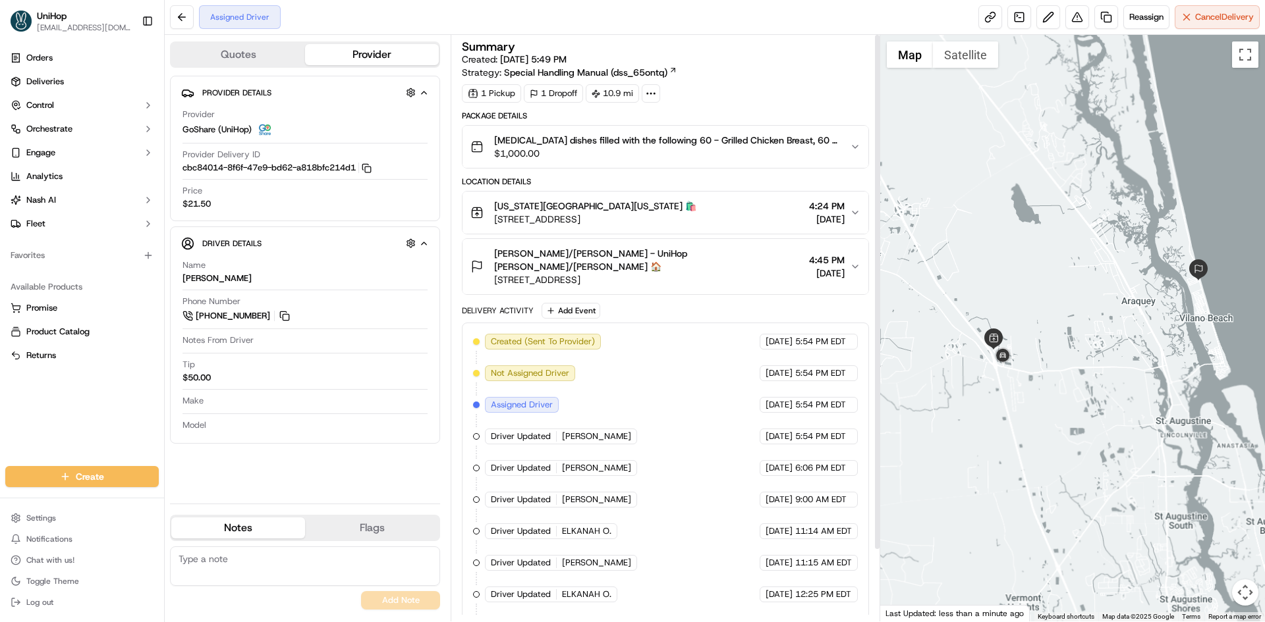
scroll to position [0, 0]
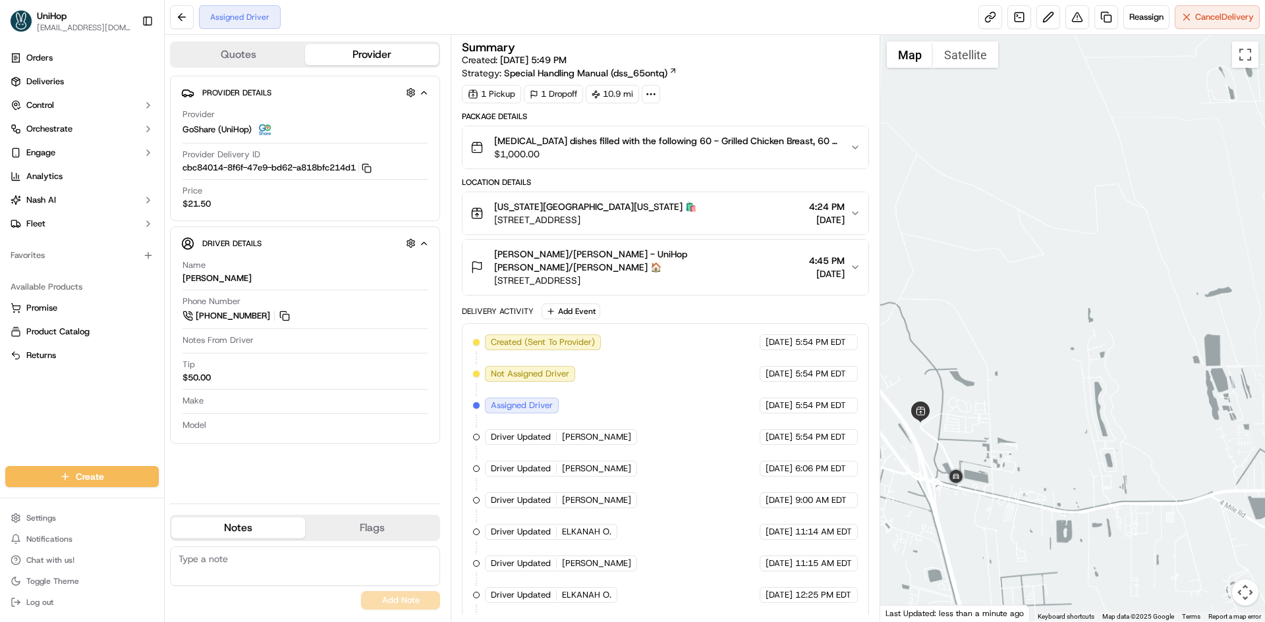
drag, startPoint x: 1050, startPoint y: 296, endPoint x: 1028, endPoint y: 309, distance: 25.4
click at [1028, 310] on div at bounding box center [1072, 328] width 385 height 587
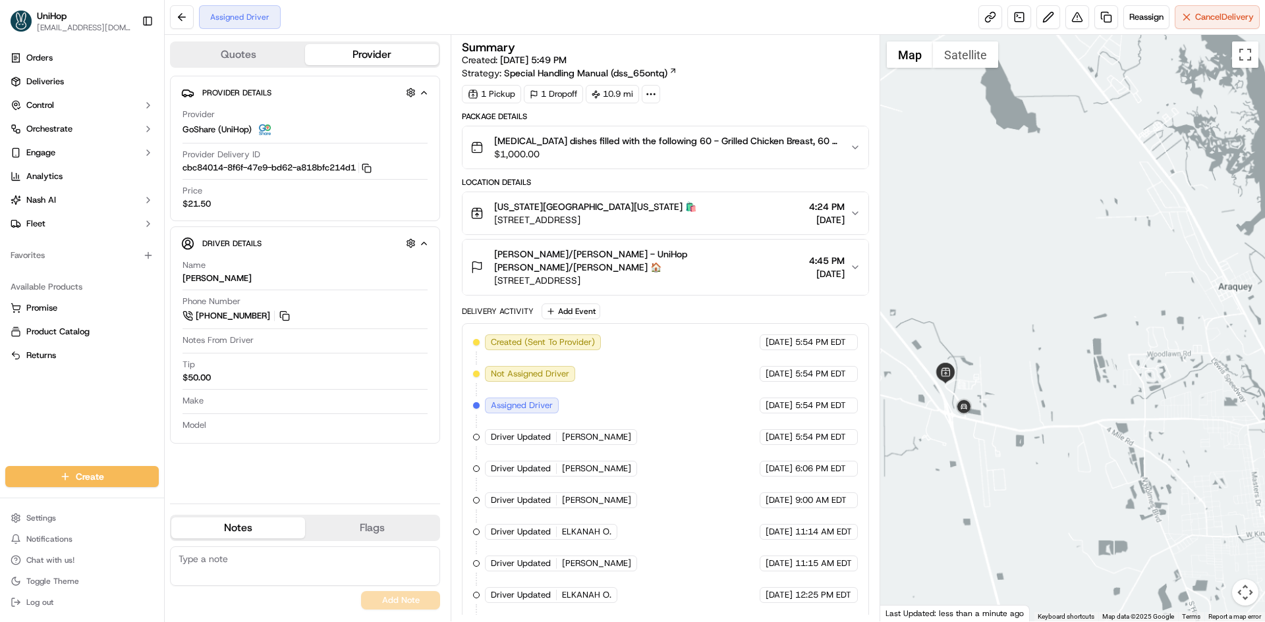
drag, startPoint x: 1045, startPoint y: 290, endPoint x: 1027, endPoint y: 308, distance: 25.6
click at [1027, 308] on div at bounding box center [1072, 328] width 385 height 587
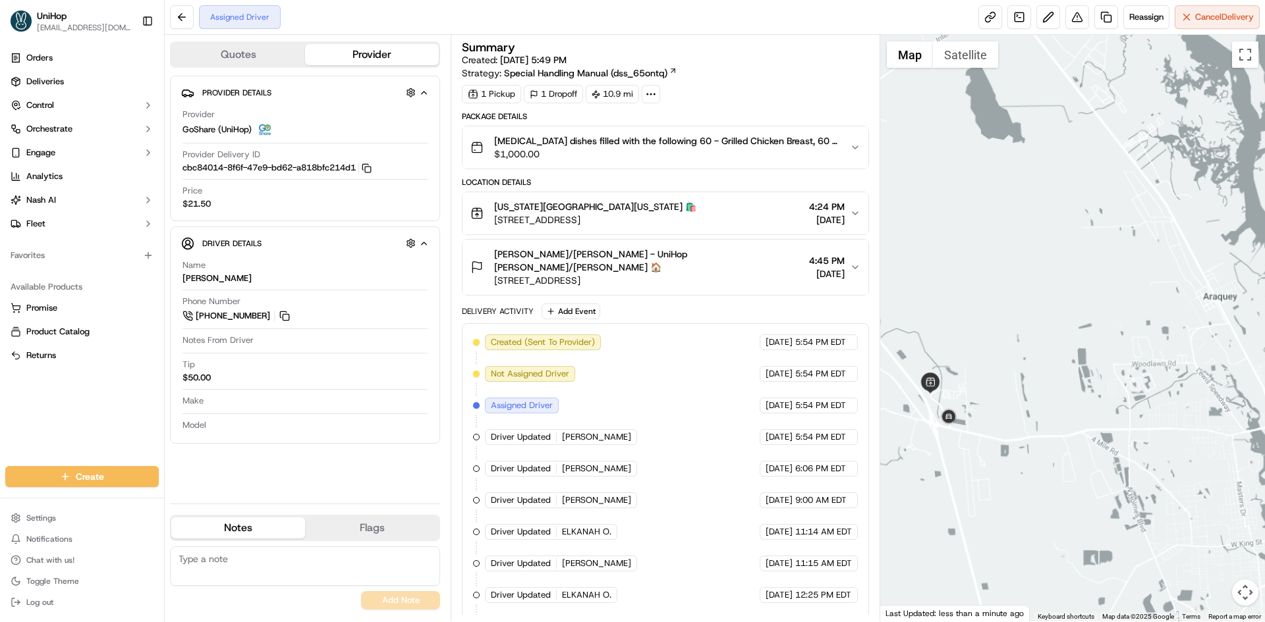
click at [996, 309] on div at bounding box center [1072, 328] width 385 height 587
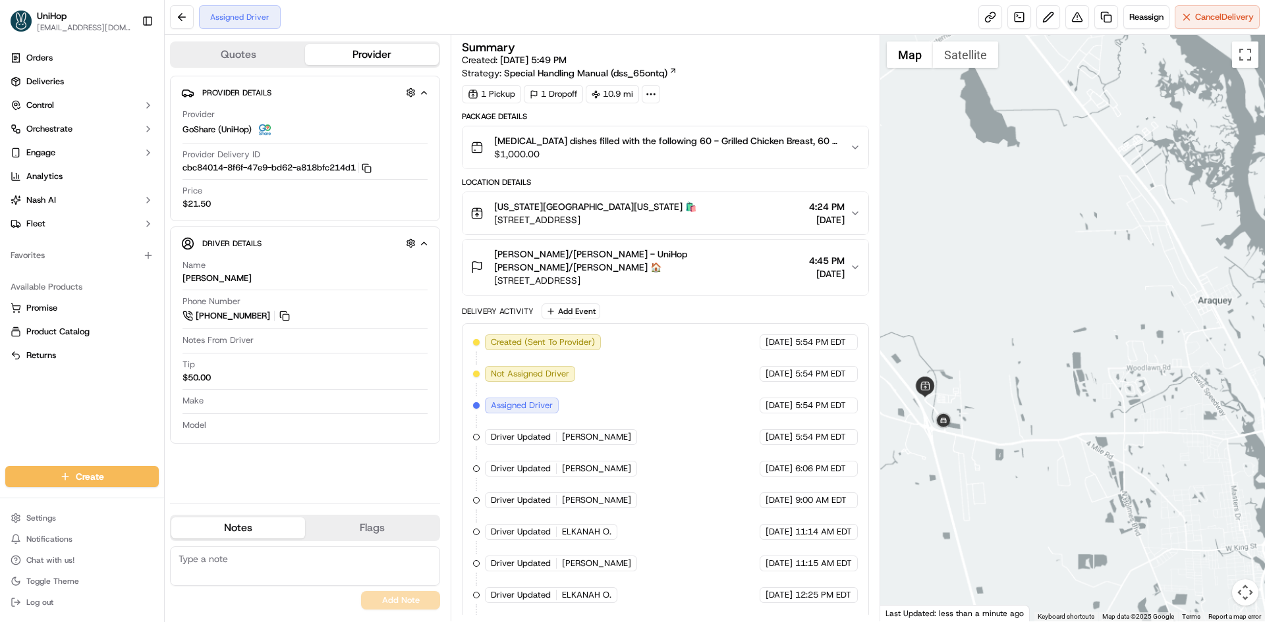
click at [1002, 301] on div at bounding box center [1072, 328] width 385 height 587
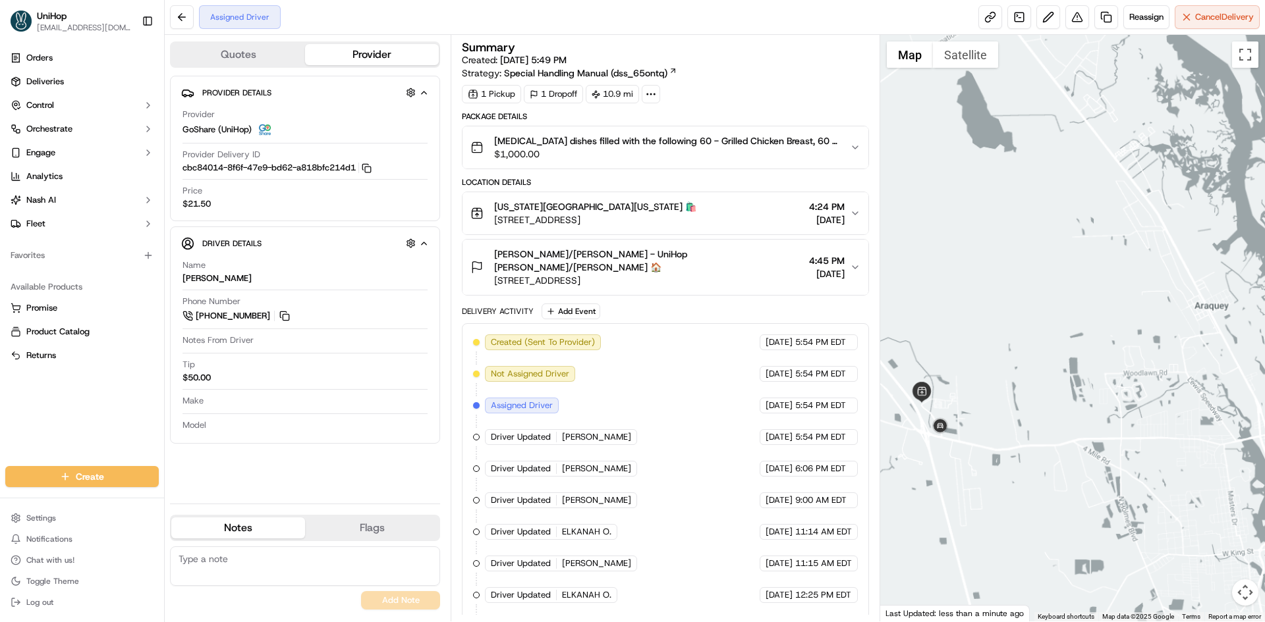
click at [991, 285] on div at bounding box center [1072, 328] width 385 height 587
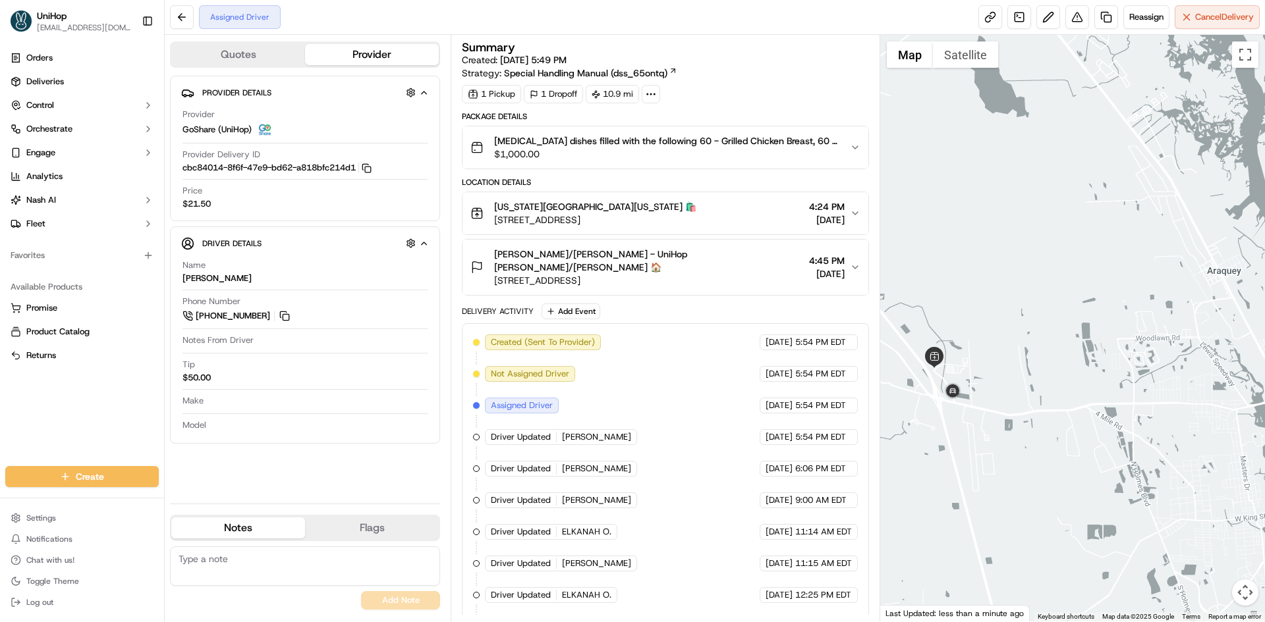
drag, startPoint x: 998, startPoint y: 305, endPoint x: 987, endPoint y: 320, distance: 18.5
click at [987, 320] on div at bounding box center [1072, 328] width 385 height 587
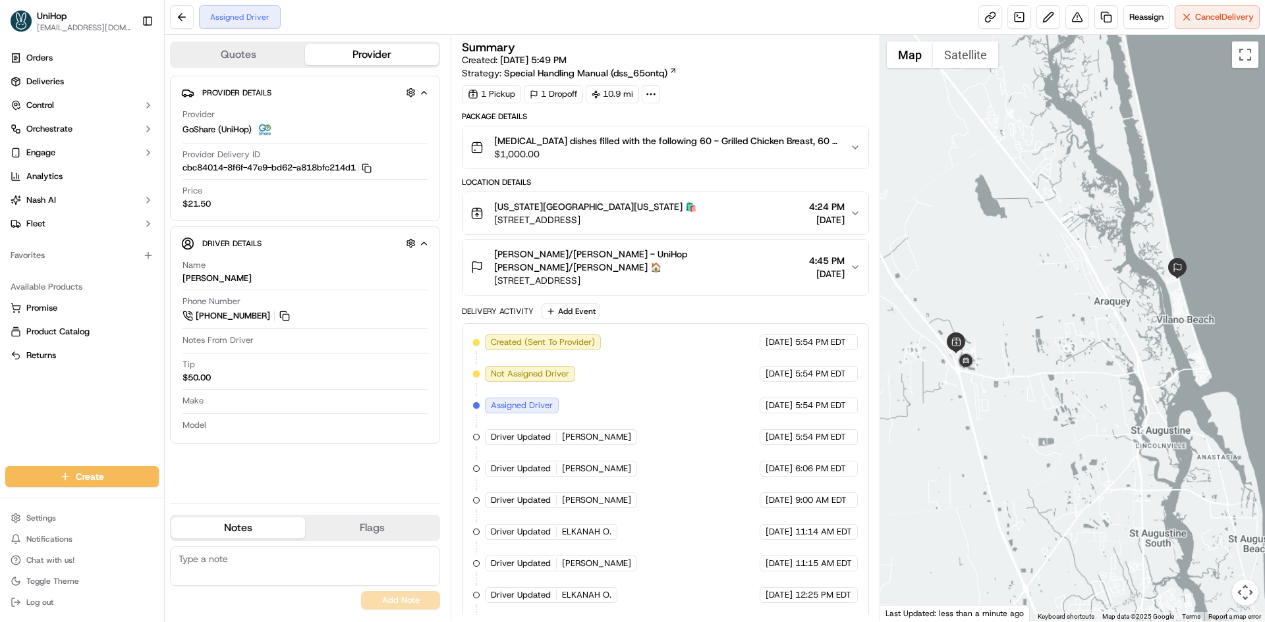
click at [1004, 307] on div at bounding box center [1072, 328] width 385 height 587
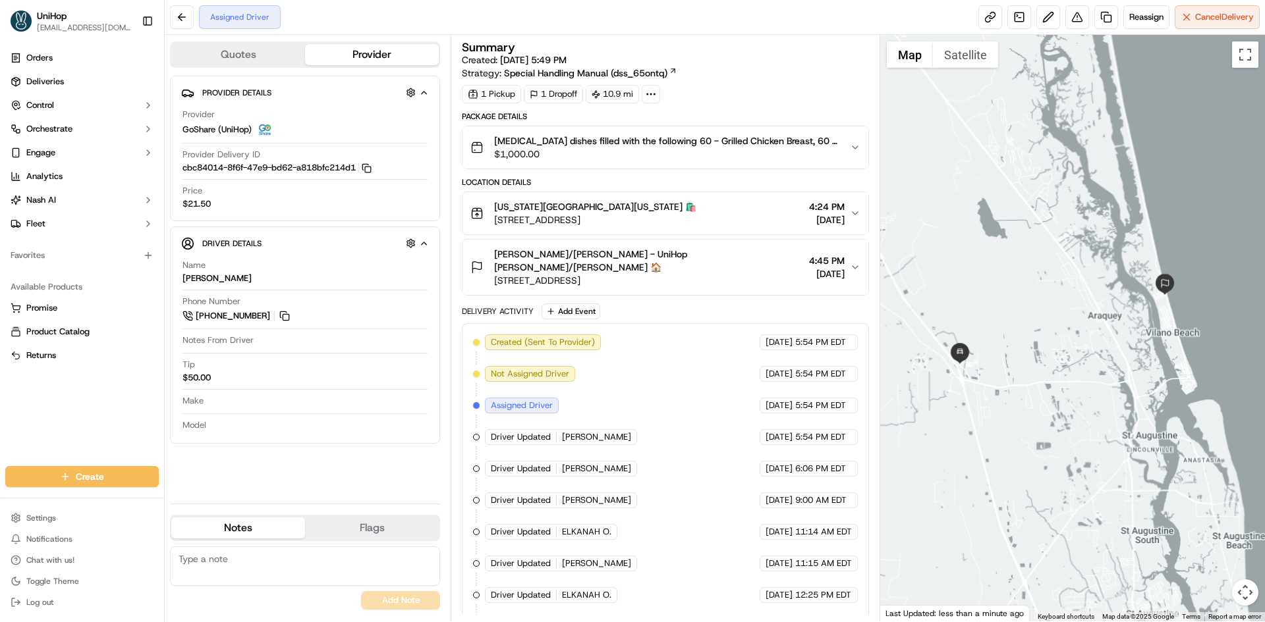
click at [1006, 304] on div at bounding box center [1072, 328] width 385 height 587
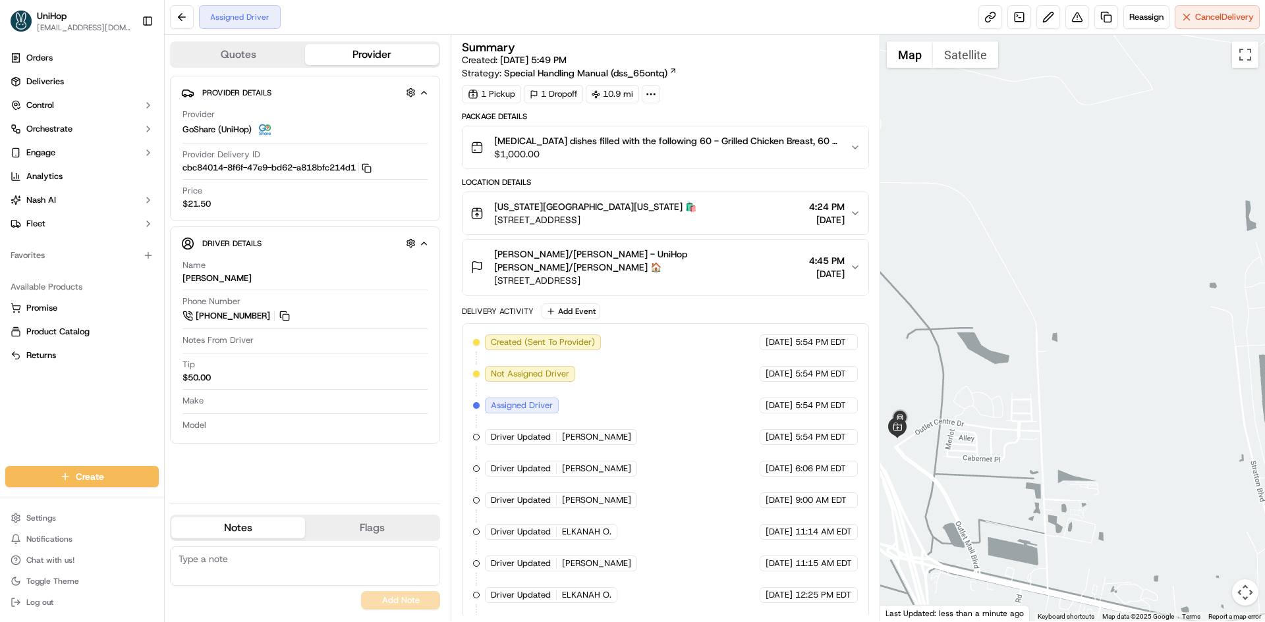
drag, startPoint x: 968, startPoint y: 331, endPoint x: 963, endPoint y: 320, distance: 12.1
click at [964, 323] on div at bounding box center [1072, 328] width 385 height 587
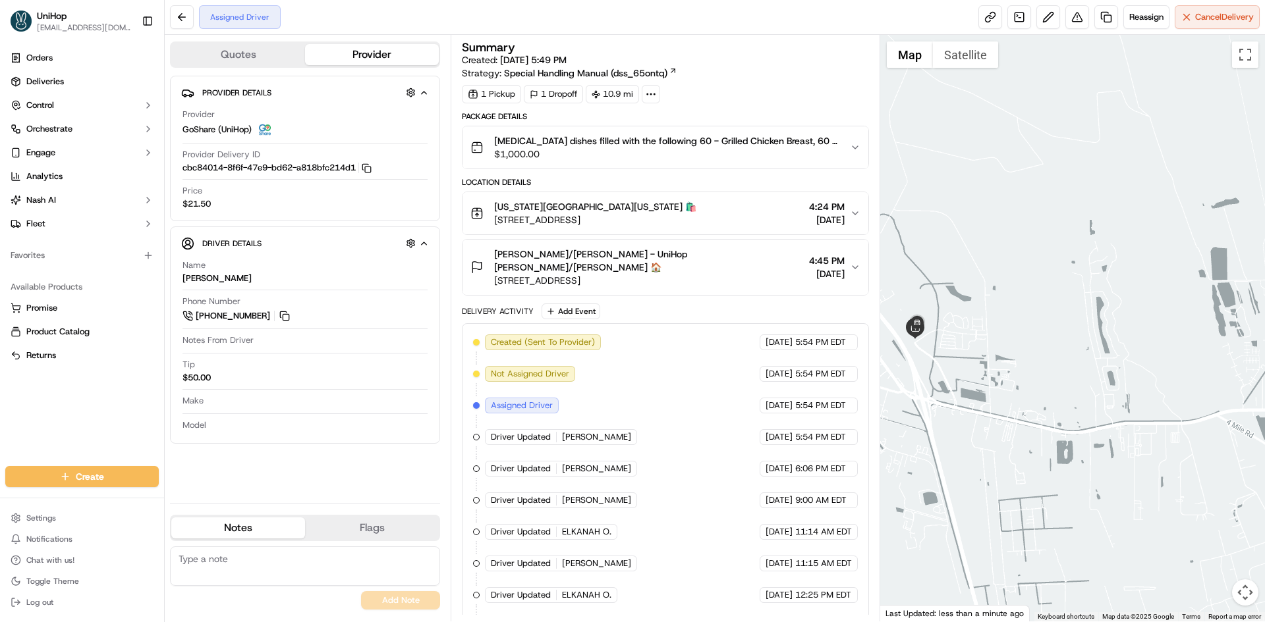
click at [981, 300] on div at bounding box center [1072, 328] width 385 height 587
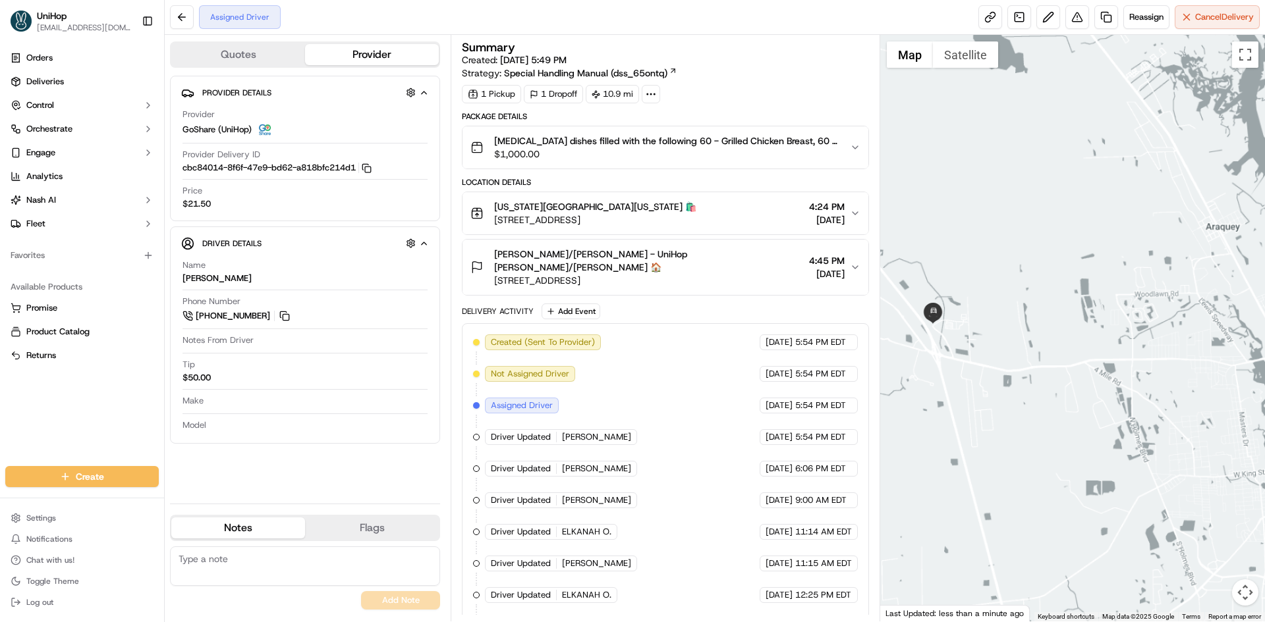
drag, startPoint x: 1010, startPoint y: 269, endPoint x: 970, endPoint y: 282, distance: 41.7
click at [971, 283] on div at bounding box center [1072, 328] width 385 height 587
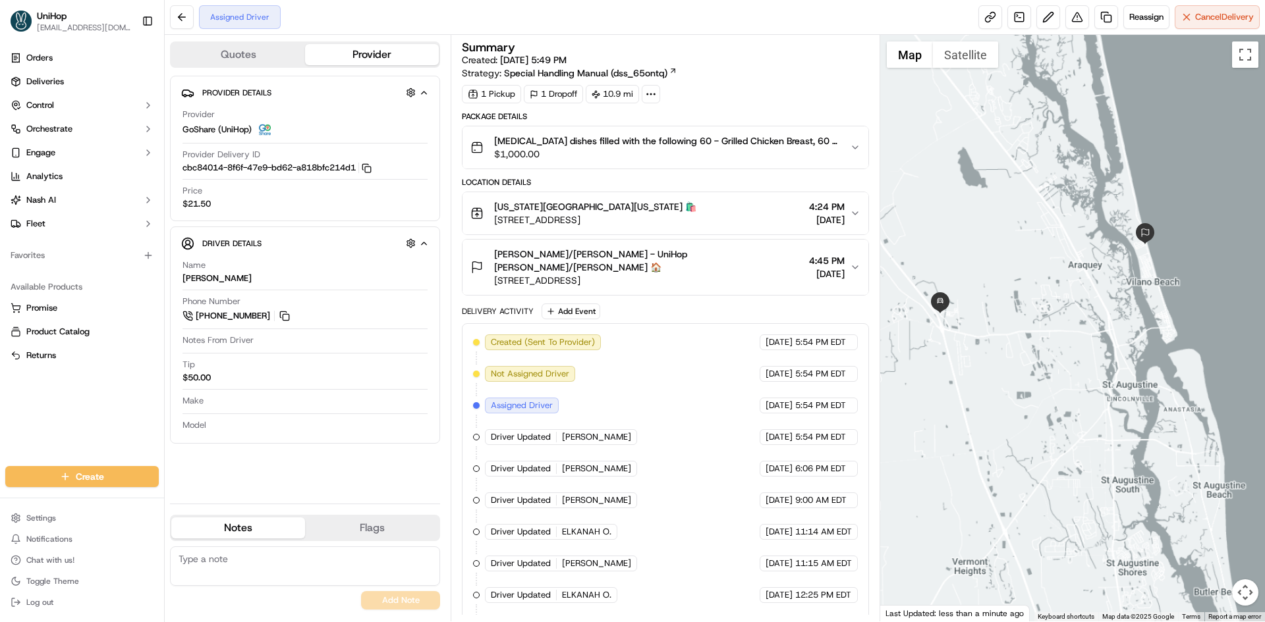
click at [981, 276] on div at bounding box center [1072, 328] width 385 height 587
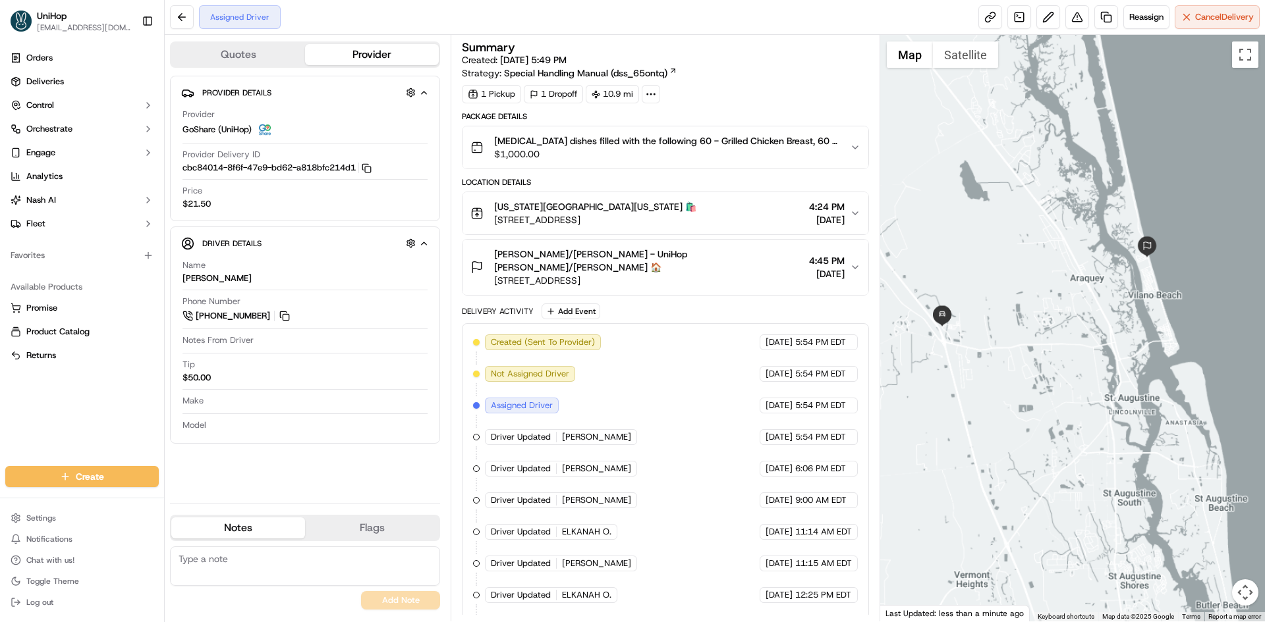
drag, startPoint x: 1045, startPoint y: 339, endPoint x: 1049, endPoint y: 349, distance: 11.5
click at [1049, 349] on div at bounding box center [1072, 328] width 385 height 587
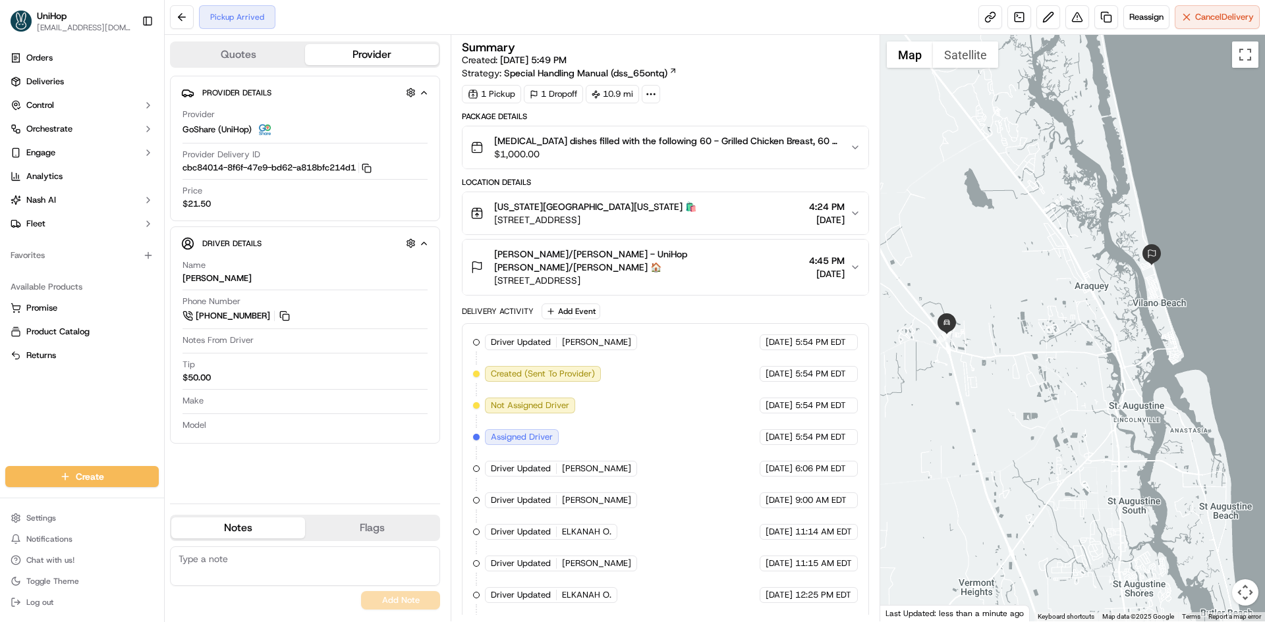
drag, startPoint x: 0, startPoint y: 413, endPoint x: 18, endPoint y: 401, distance: 21.4
click at [5, 410] on div "Orders Deliveries Control Orchestrate Engage Analytics Nash AI Fleet Favorites …" at bounding box center [82, 249] width 164 height 414
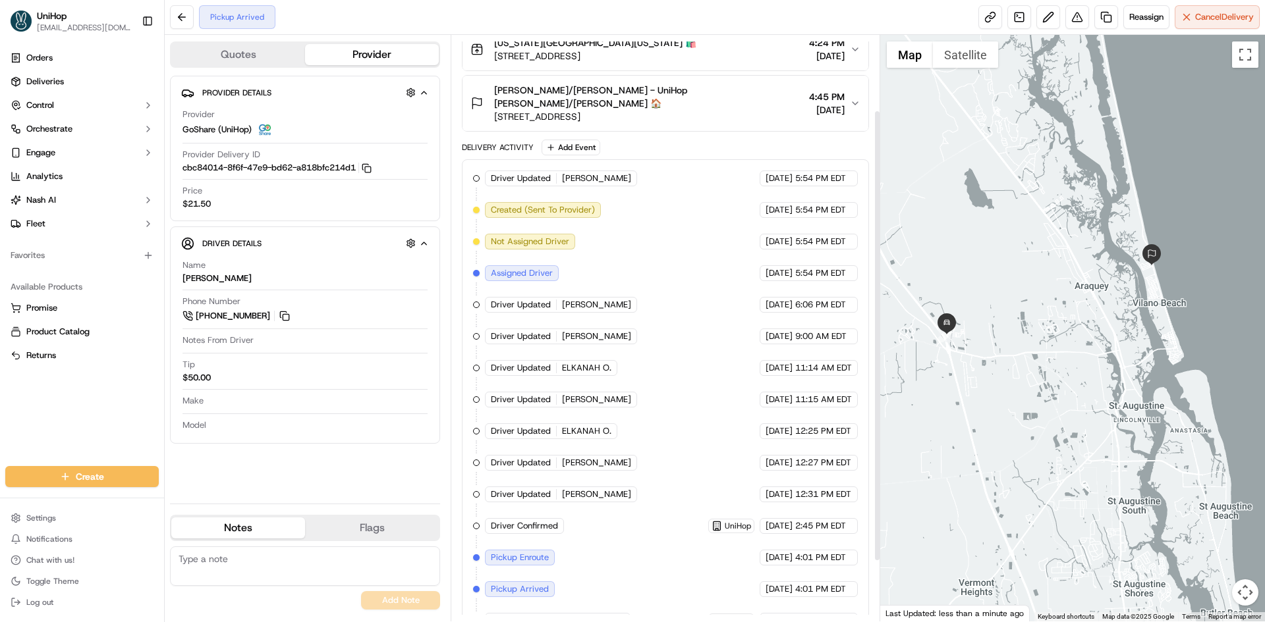
scroll to position [176, 0]
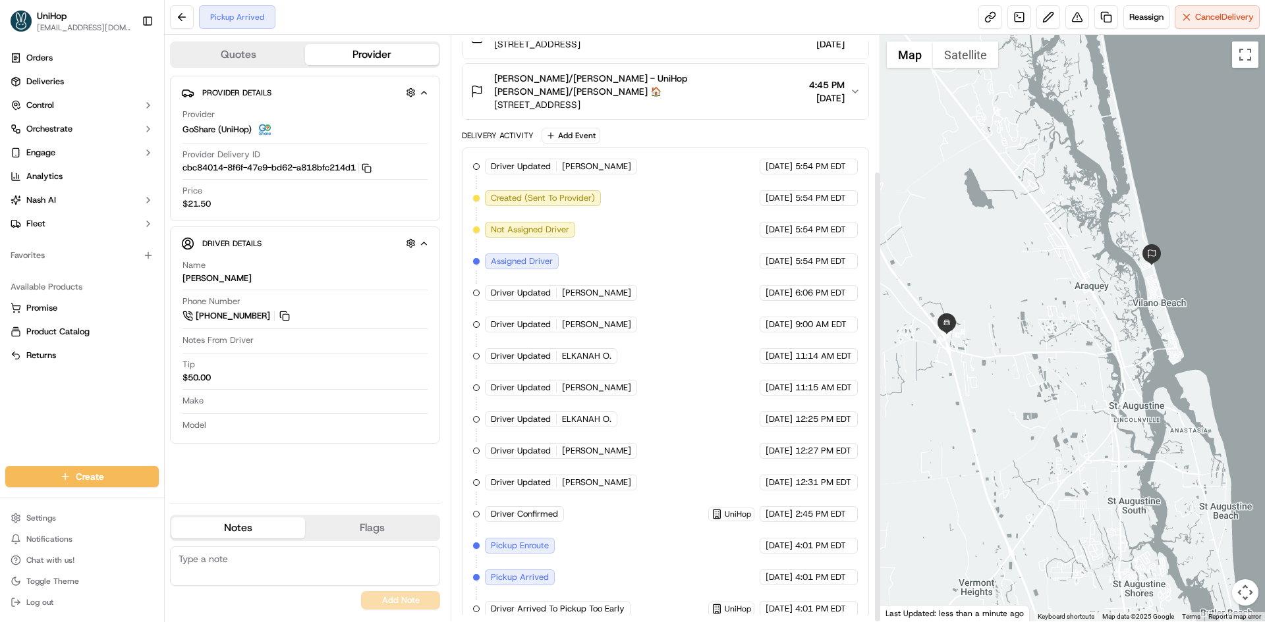
drag, startPoint x: 1007, startPoint y: 226, endPoint x: 1028, endPoint y: 278, distance: 56.1
click at [1028, 278] on div at bounding box center [1072, 328] width 385 height 587
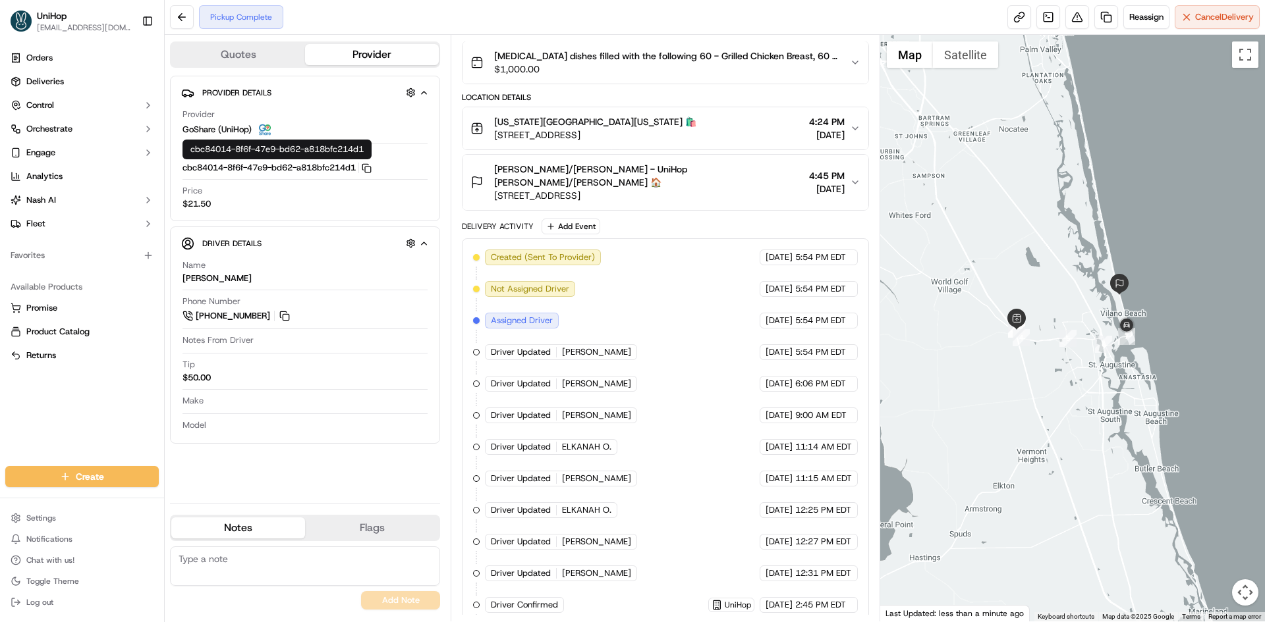
scroll to position [239, 0]
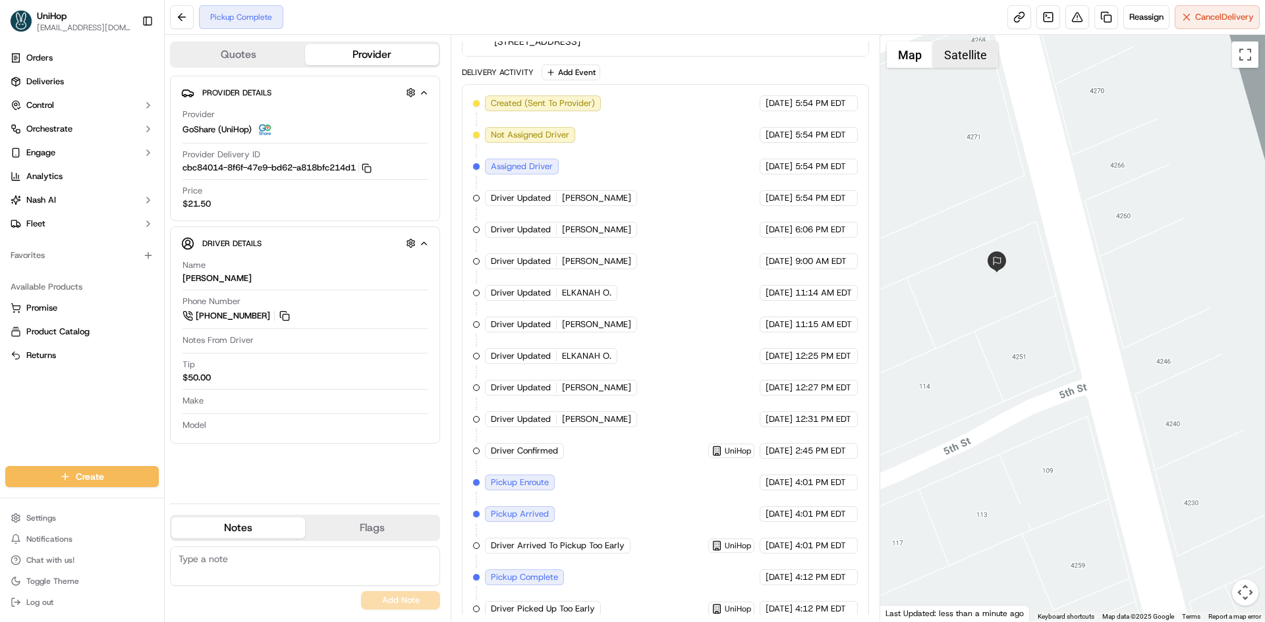
click at [943, 45] on button "Satellite" at bounding box center [965, 54] width 65 height 26
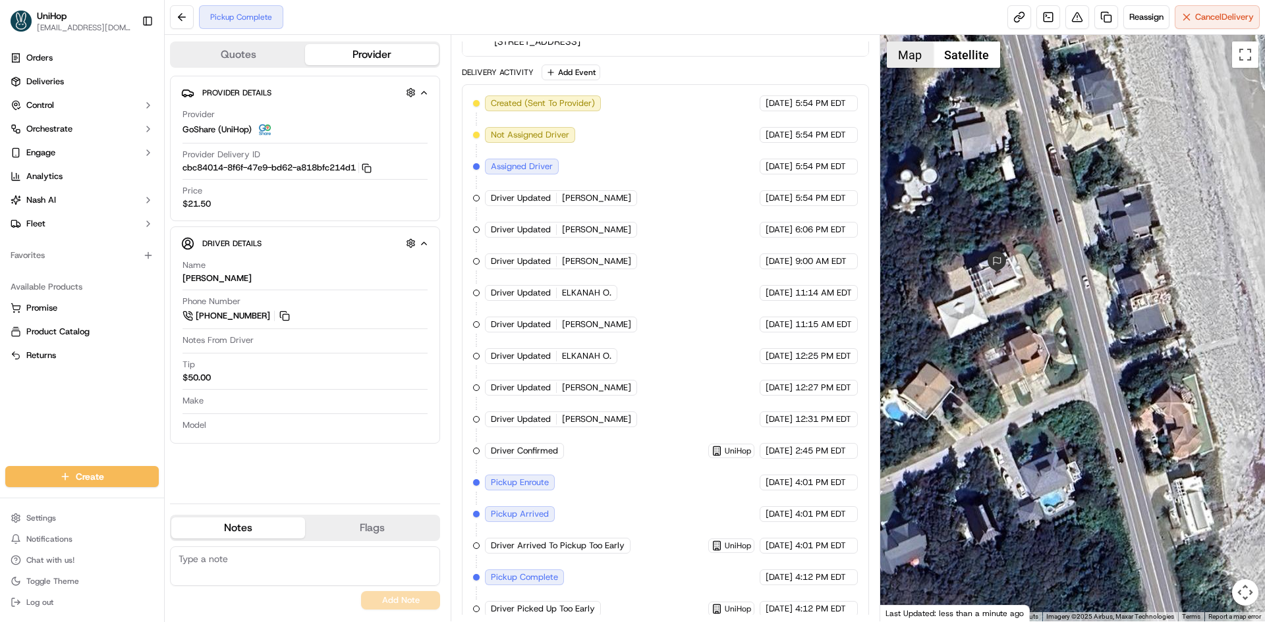
click at [915, 58] on button "Map" at bounding box center [910, 54] width 46 height 26
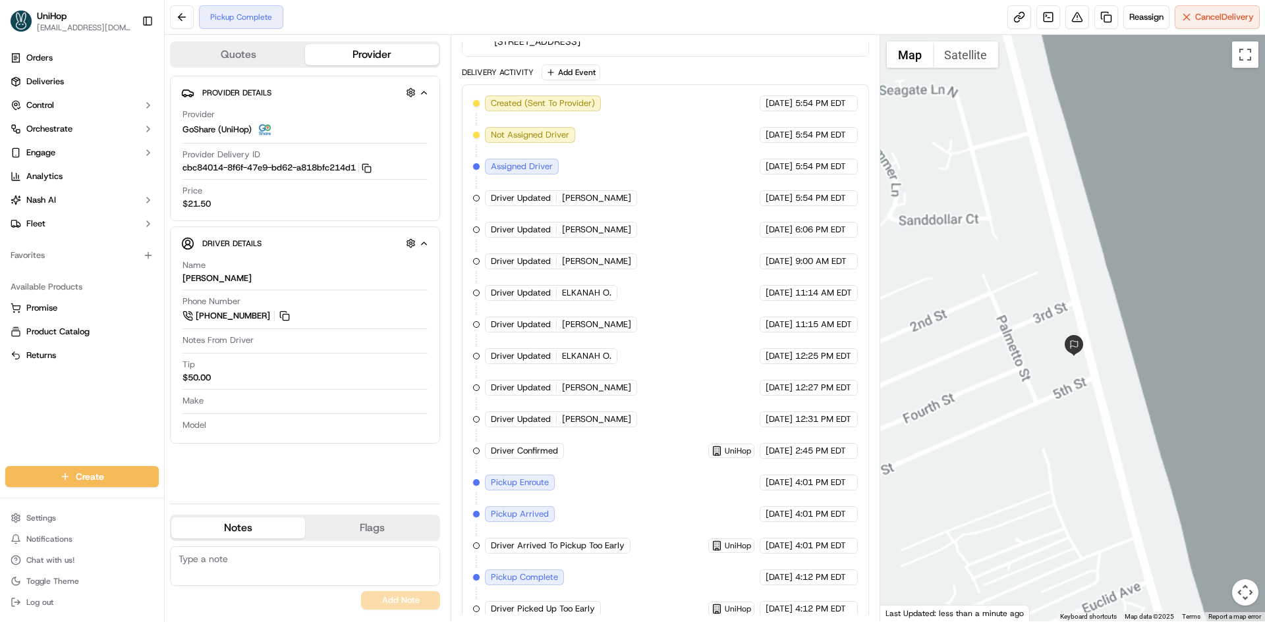
click at [1182, 435] on div at bounding box center [1072, 328] width 385 height 587
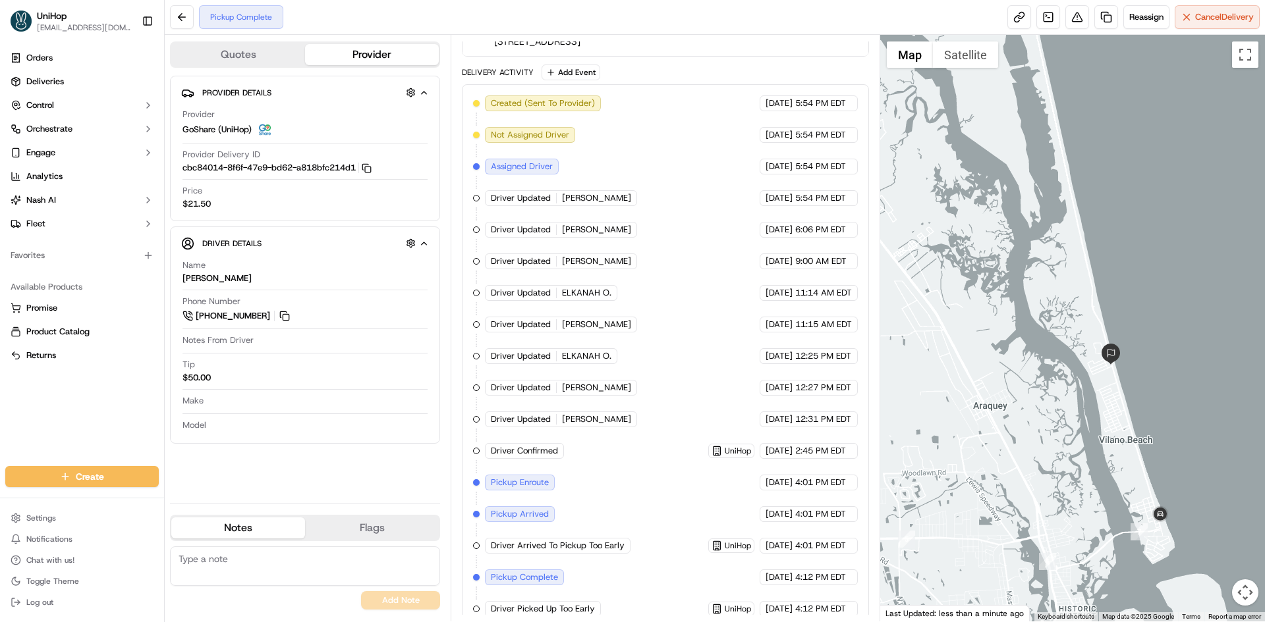
drag, startPoint x: 1164, startPoint y: 385, endPoint x: 1155, endPoint y: 377, distance: 13.1
click at [1155, 379] on div at bounding box center [1072, 328] width 385 height 587
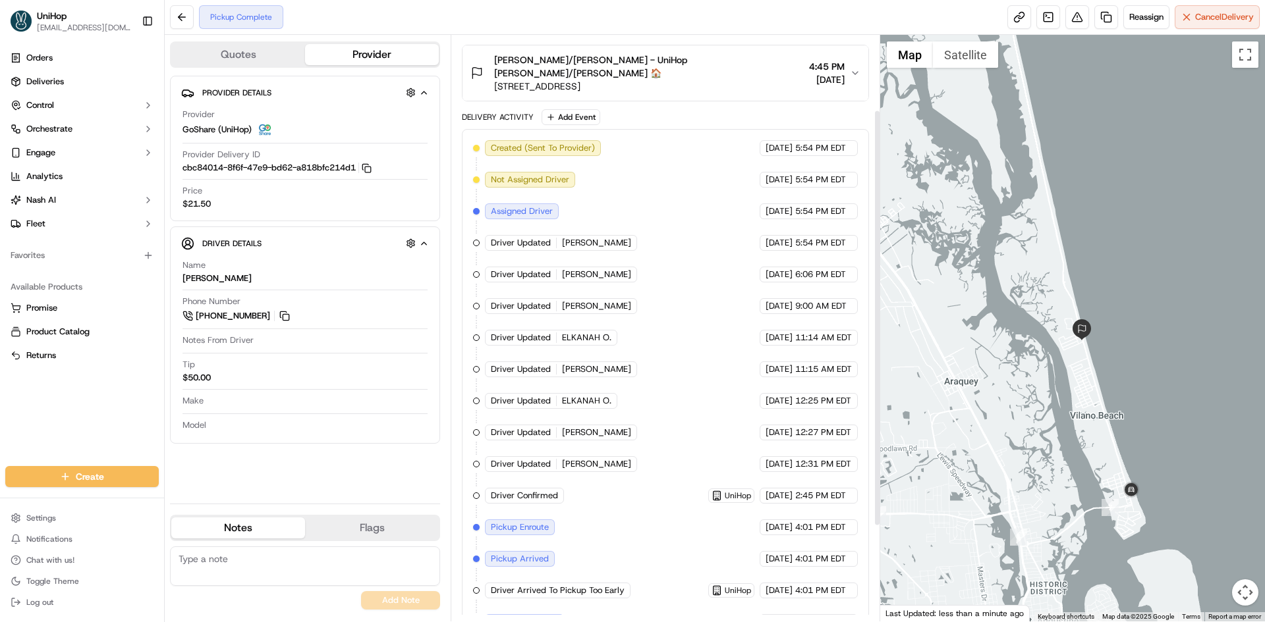
scroll to position [0, 0]
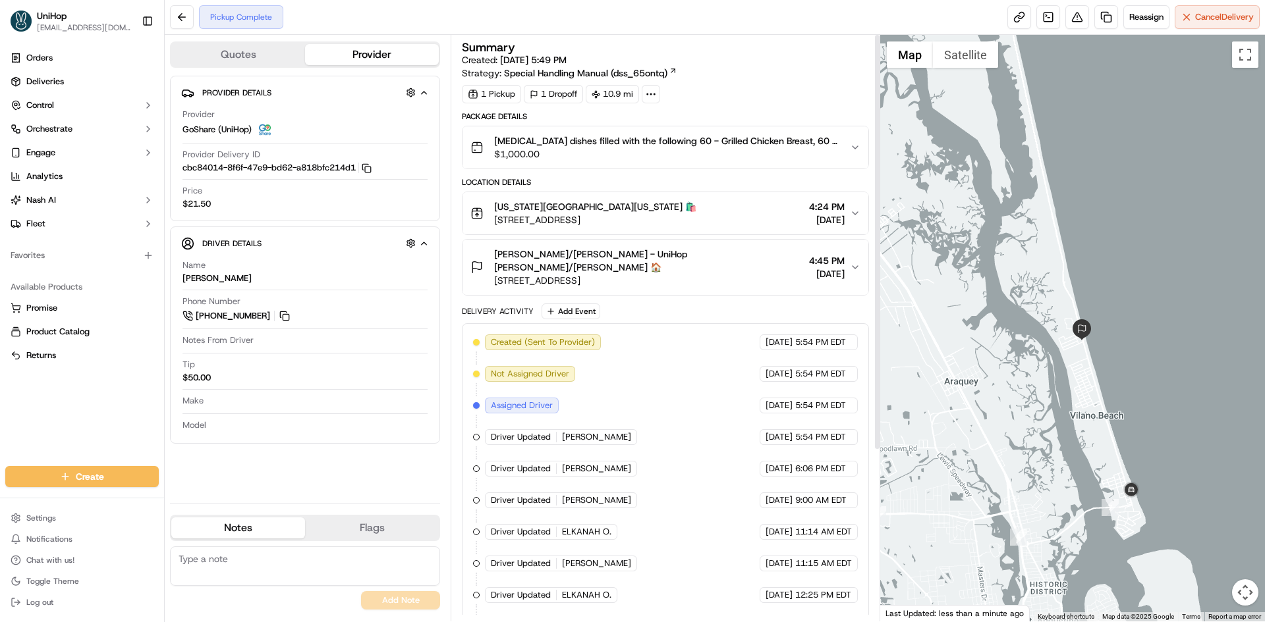
click at [709, 274] on span "4261 Coastal Hwy, St. Augustine, FL 32084, USA" at bounding box center [648, 280] width 309 height 13
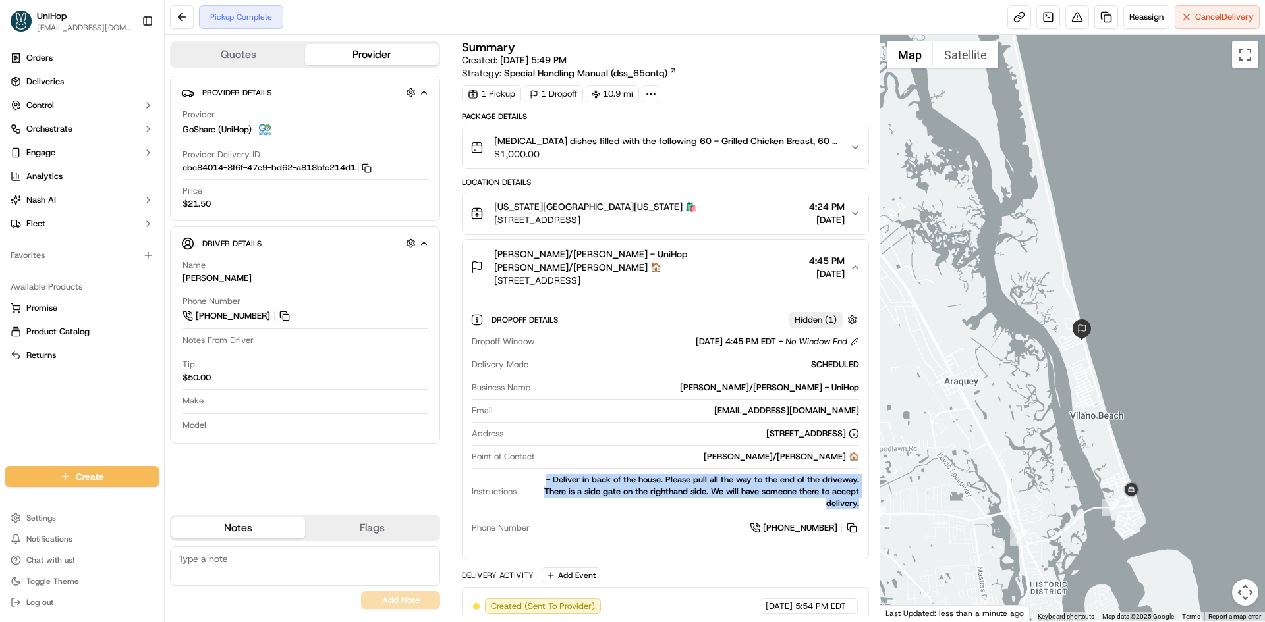
drag, startPoint x: 545, startPoint y: 464, endPoint x: 864, endPoint y: 491, distance: 320.5
click at [861, 490] on div "Dropoff Details Hidden ( 1 ) Dropoff Window Sep 20 2025 4:45 PM EDT - No Window…" at bounding box center [664, 422] width 405 height 254
copy div "- Deliver in back of the house. Please pull all the way to the end of the drive…"
click at [291, 314] on button at bounding box center [284, 316] width 14 height 14
click at [284, 317] on button at bounding box center [284, 316] width 14 height 14
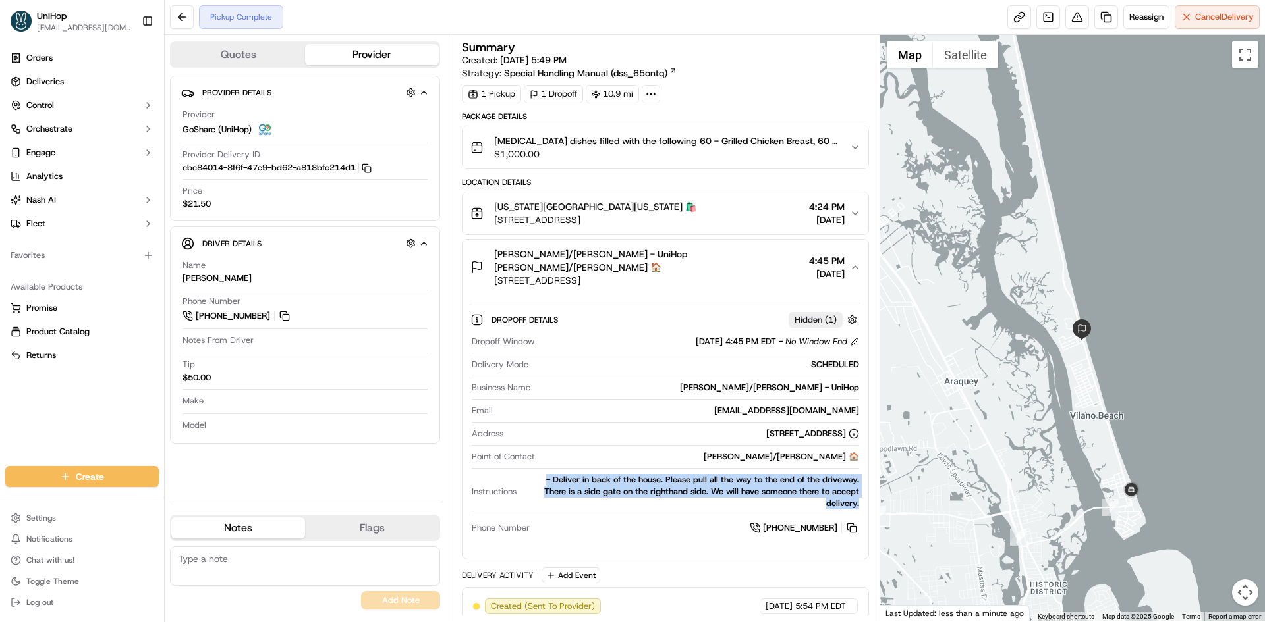
drag, startPoint x: 595, startPoint y: 482, endPoint x: 562, endPoint y: 472, distance: 34.4
click at [594, 481] on div "- Deliver in back of the house. Please pull all the way to the end of the drive…" at bounding box center [690, 492] width 337 height 36
click at [550, 474] on div "- Deliver in back of the house. Please pull all the way to the end of the drive…" at bounding box center [690, 492] width 337 height 36
click at [539, 474] on div "- Deliver in back of the house. Please pull all the way to the end of the drive…" at bounding box center [690, 492] width 337 height 36
drag, startPoint x: 544, startPoint y: 464, endPoint x: 860, endPoint y: 492, distance: 316.7
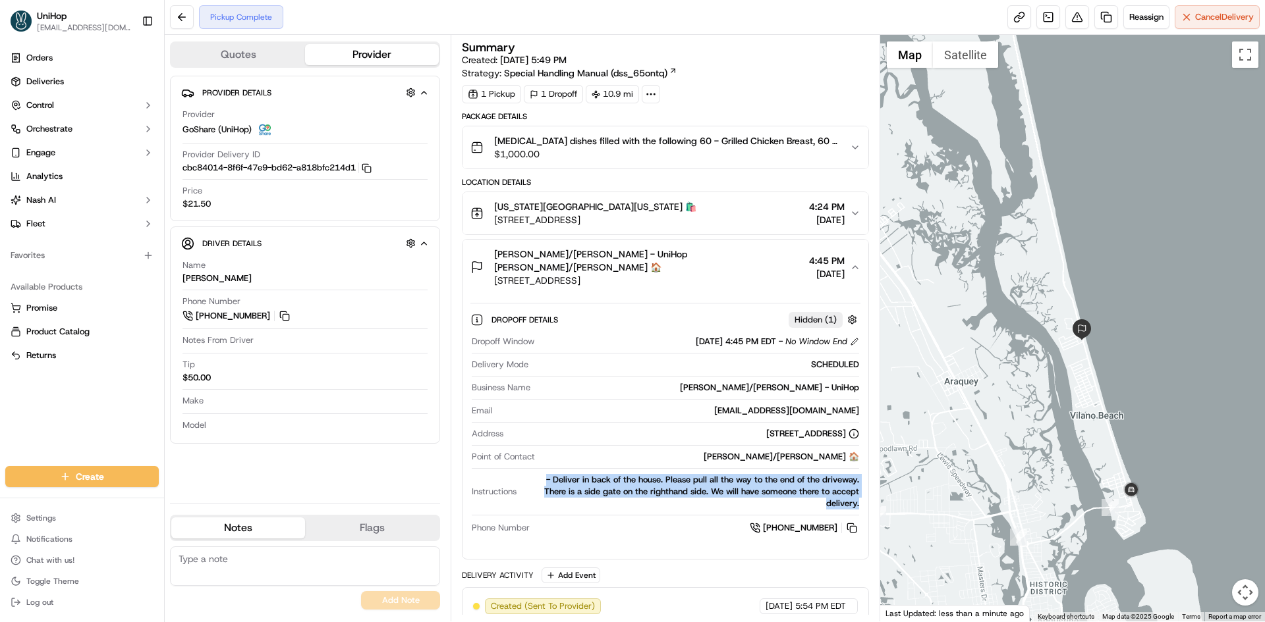
click at [860, 492] on div "Dropoff Window Sep 20 2025 4:45 PM EDT - No Window End Delivery Mode SCHEDULED …" at bounding box center [664, 436] width 389 height 210
copy div "- Deliver in back of the house. Please pull all the way to the end of the drive…"
click at [856, 521] on button at bounding box center [851, 528] width 14 height 14
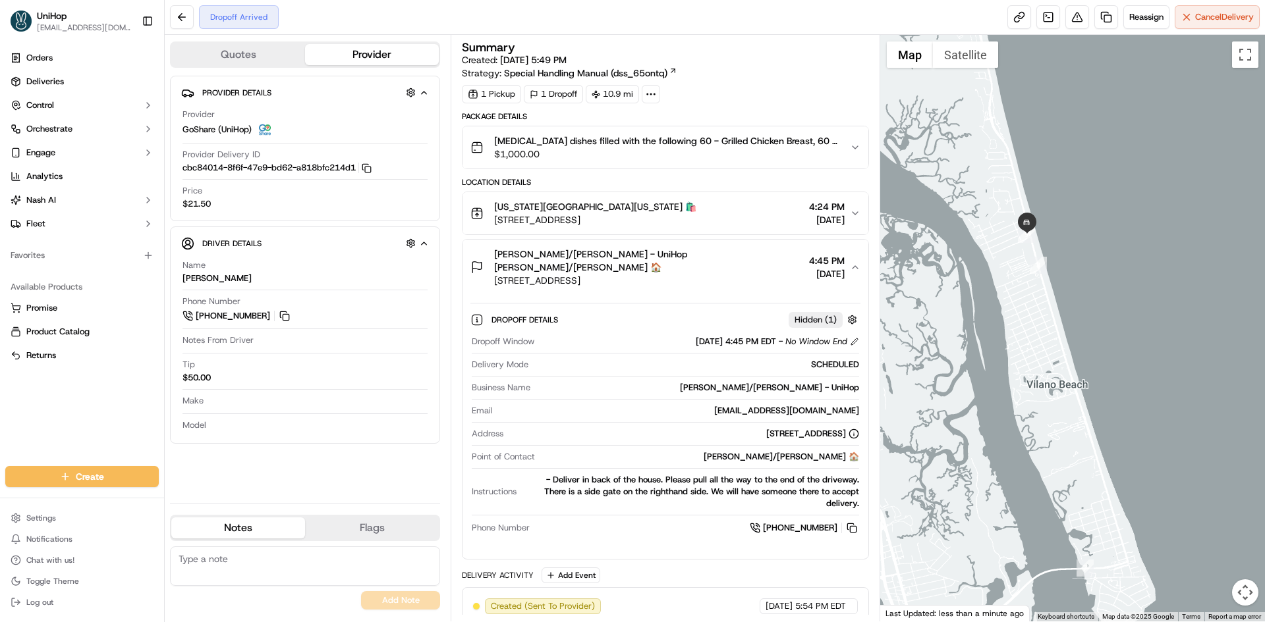
click at [94, 389] on div "Orders Deliveries Control Orchestrate Engage Analytics Nash AI Fleet Favorites …" at bounding box center [82, 249] width 164 height 414
click at [722, 256] on span "Megan Roan/Joey Lock - UniHop Megan Roan/Joey Lock 🏠" at bounding box center [648, 261] width 309 height 26
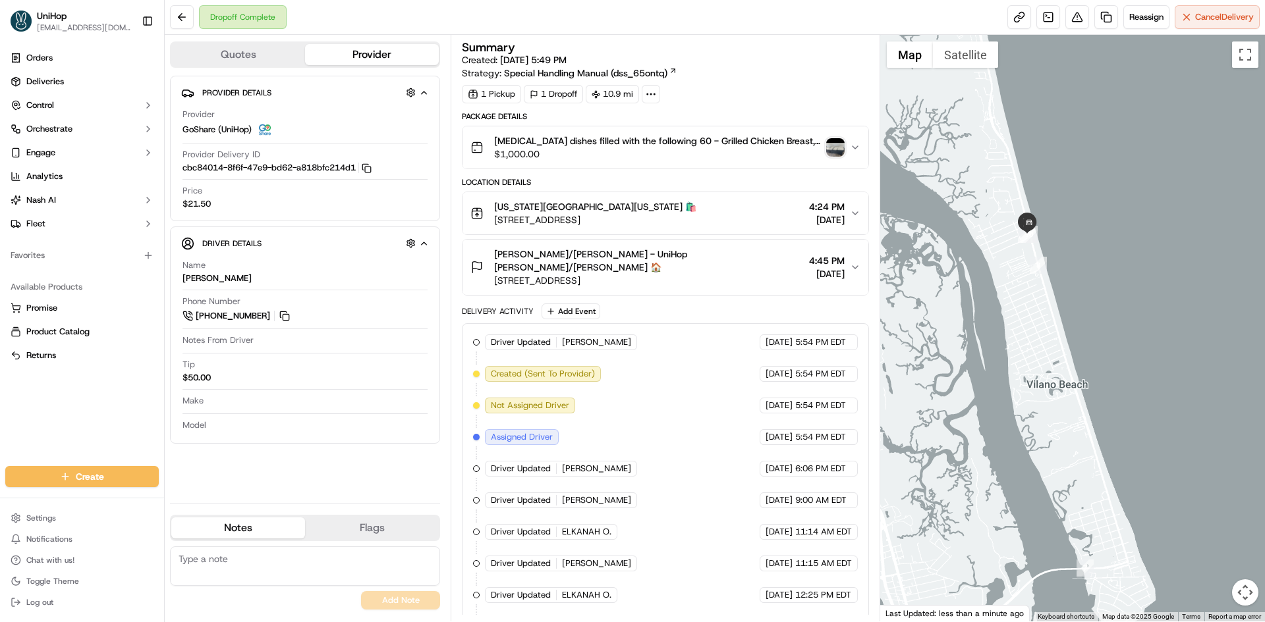
click at [838, 144] on img "button" at bounding box center [835, 147] width 18 height 18
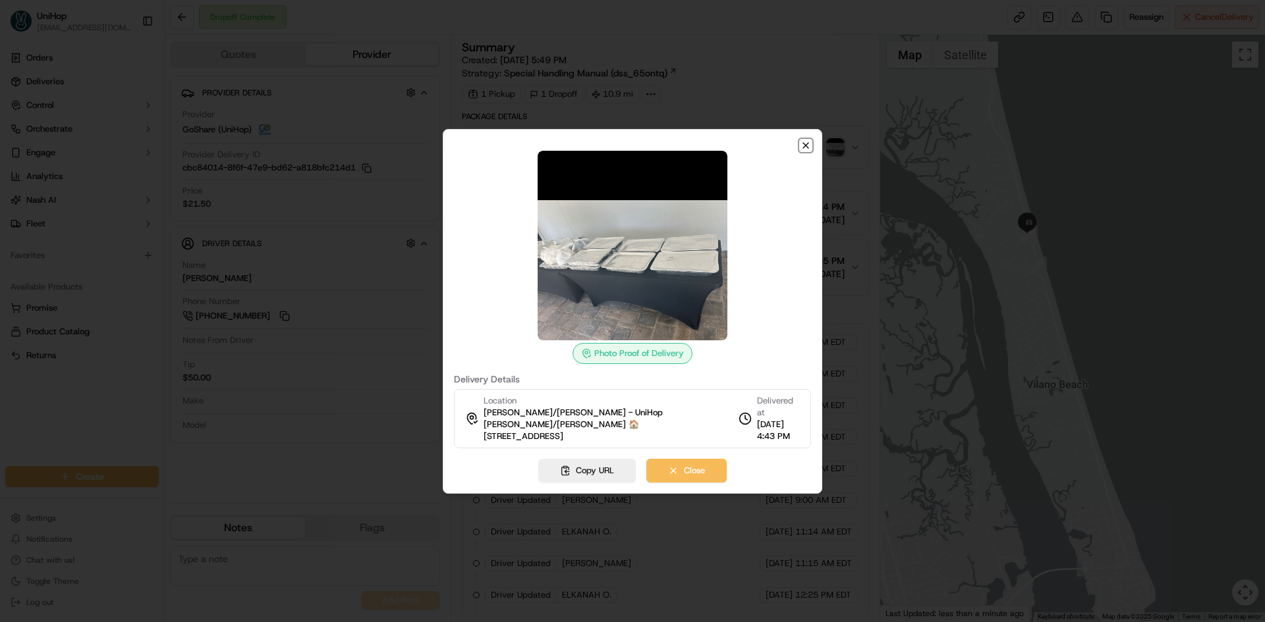
click at [805, 146] on icon "button" at bounding box center [805, 145] width 5 height 5
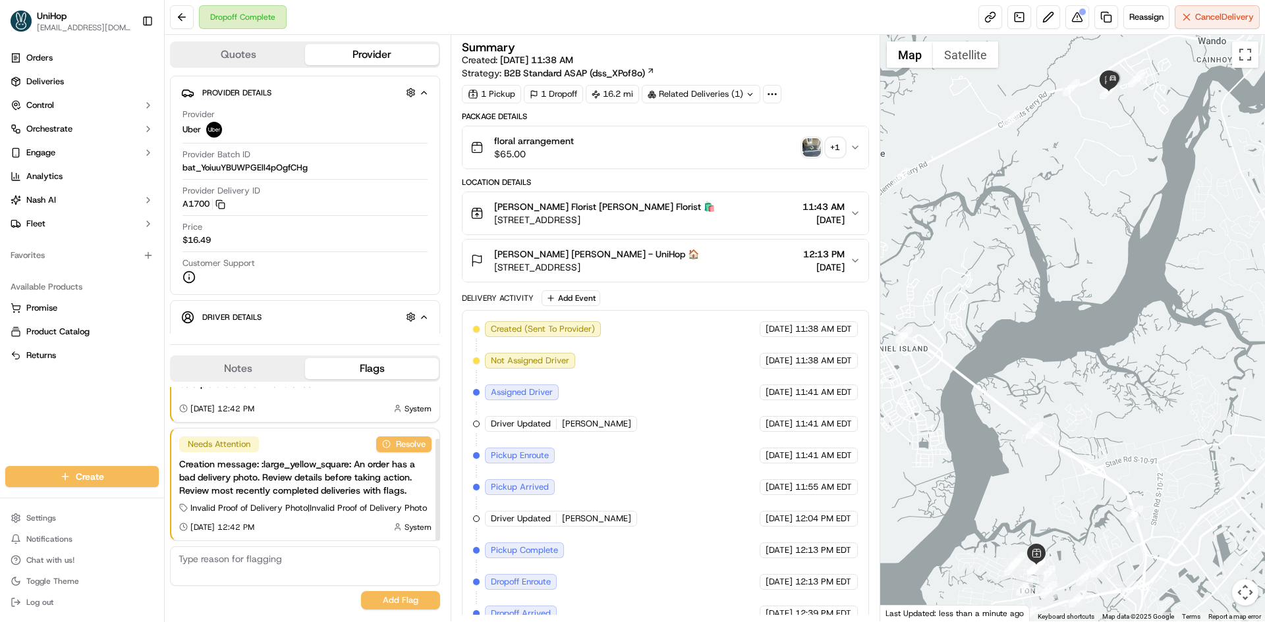
click at [263, 364] on button "Notes" at bounding box center [238, 368] width 134 height 21
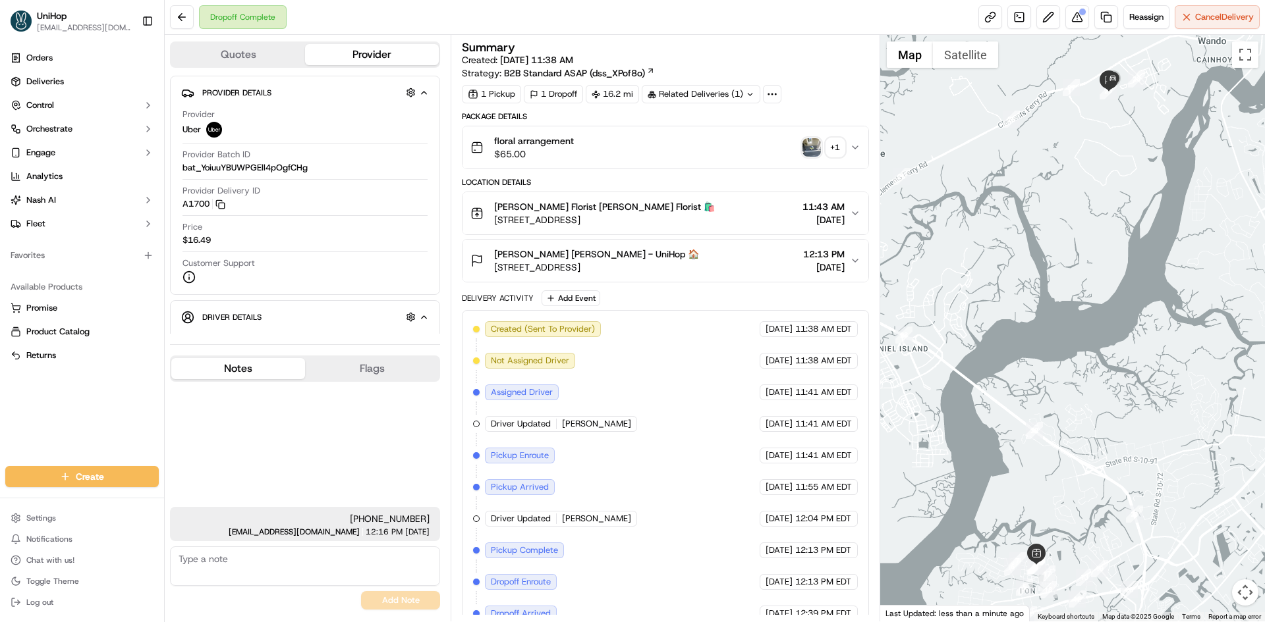
click at [807, 148] on img "button" at bounding box center [811, 147] width 18 height 18
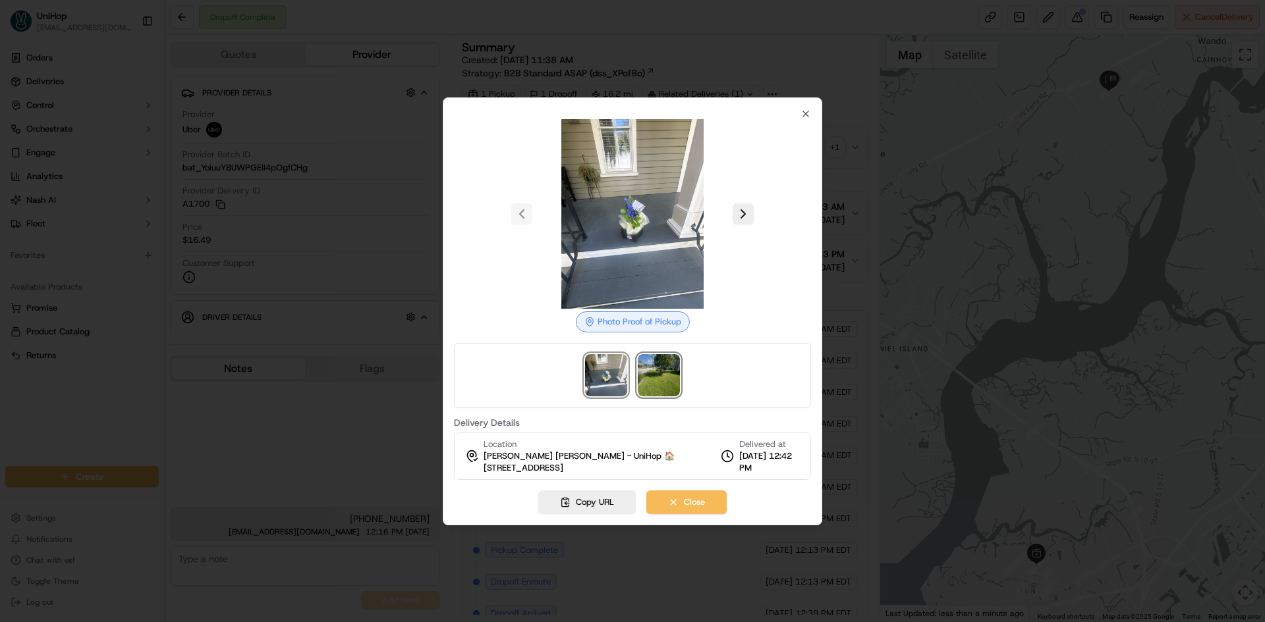
click at [667, 373] on img at bounding box center [659, 375] width 42 height 42
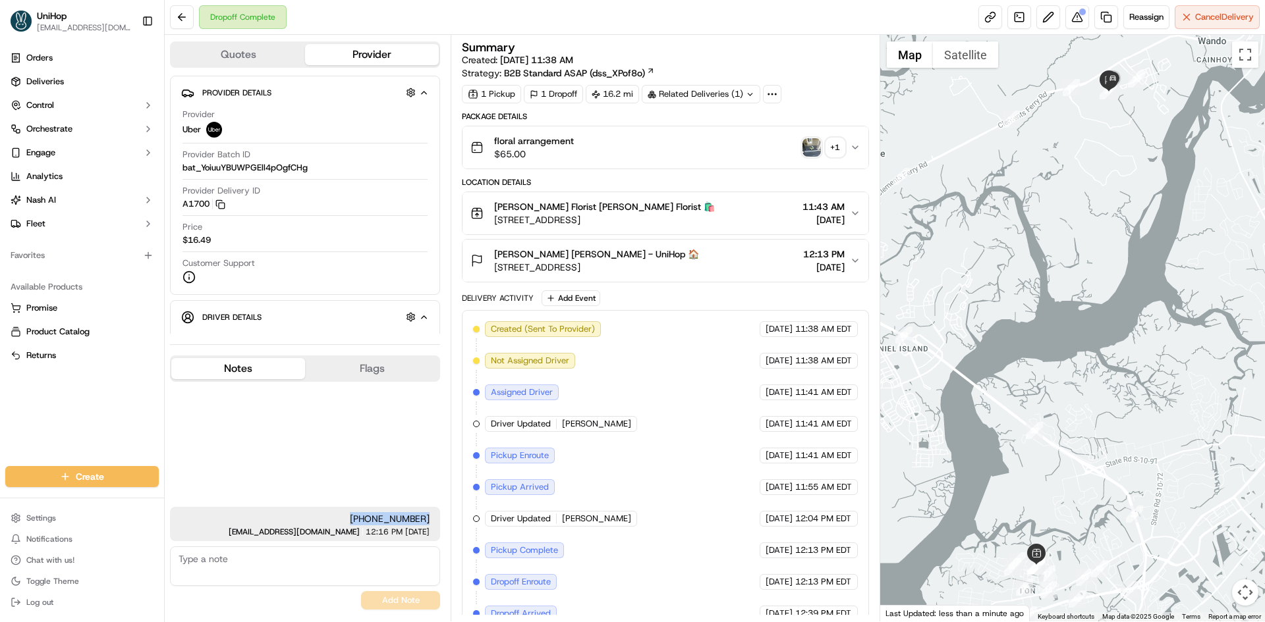
drag, startPoint x: 356, startPoint y: 518, endPoint x: 430, endPoint y: 521, distance: 74.5
click at [430, 521] on div "[PHONE_NUMBER] [EMAIL_ADDRESS][DOMAIN_NAME] 12:16 PM [DATE]" at bounding box center [305, 524] width 270 height 34
copy span "[PHONE_NUMBER]"
click at [317, 418] on div "[PHONE_NUMBER] [EMAIL_ADDRESS][DOMAIN_NAME] 12:16 PM [DATE] No results found Ad…" at bounding box center [305, 498] width 270 height 233
